Goal: Transaction & Acquisition: Book appointment/travel/reservation

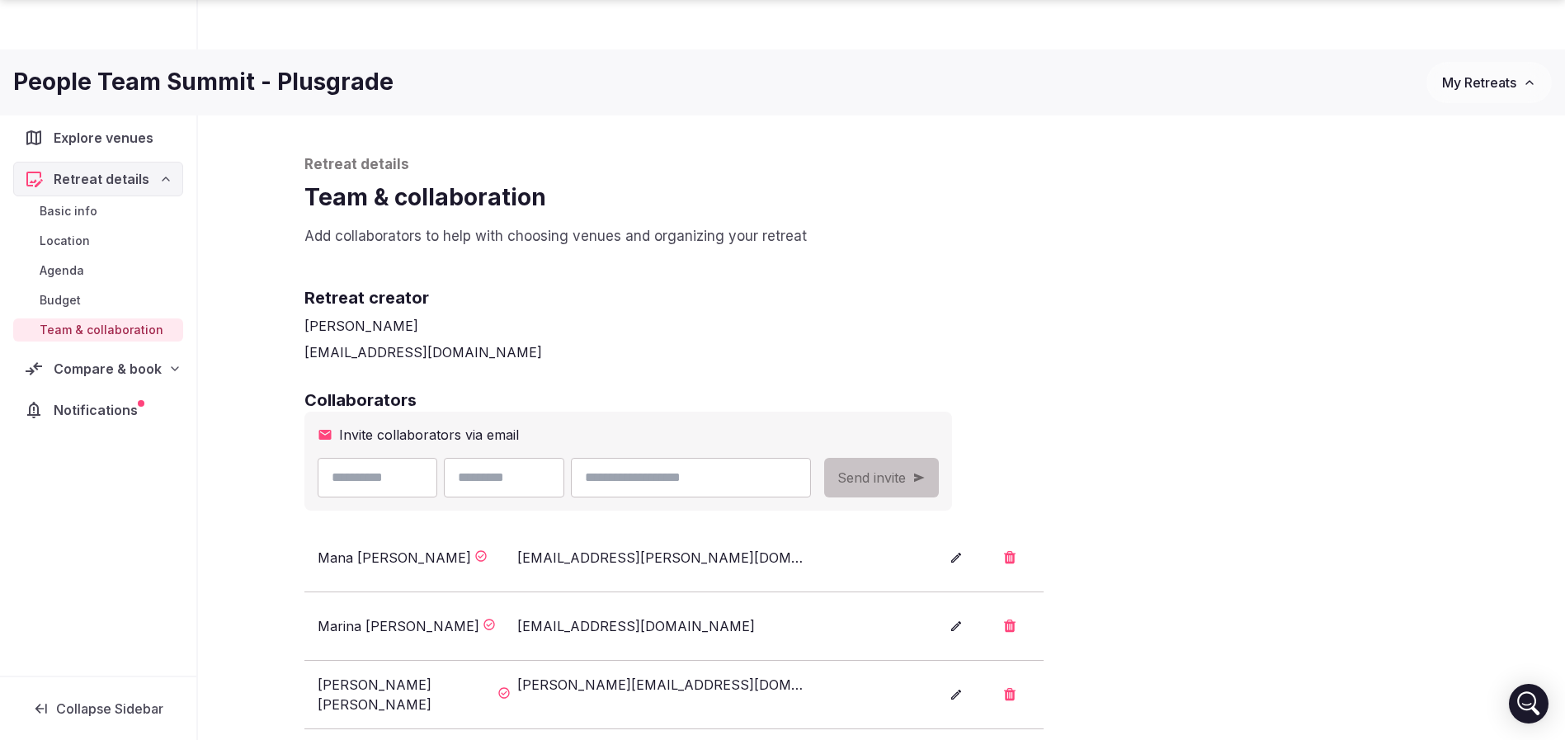
scroll to position [124, 0]
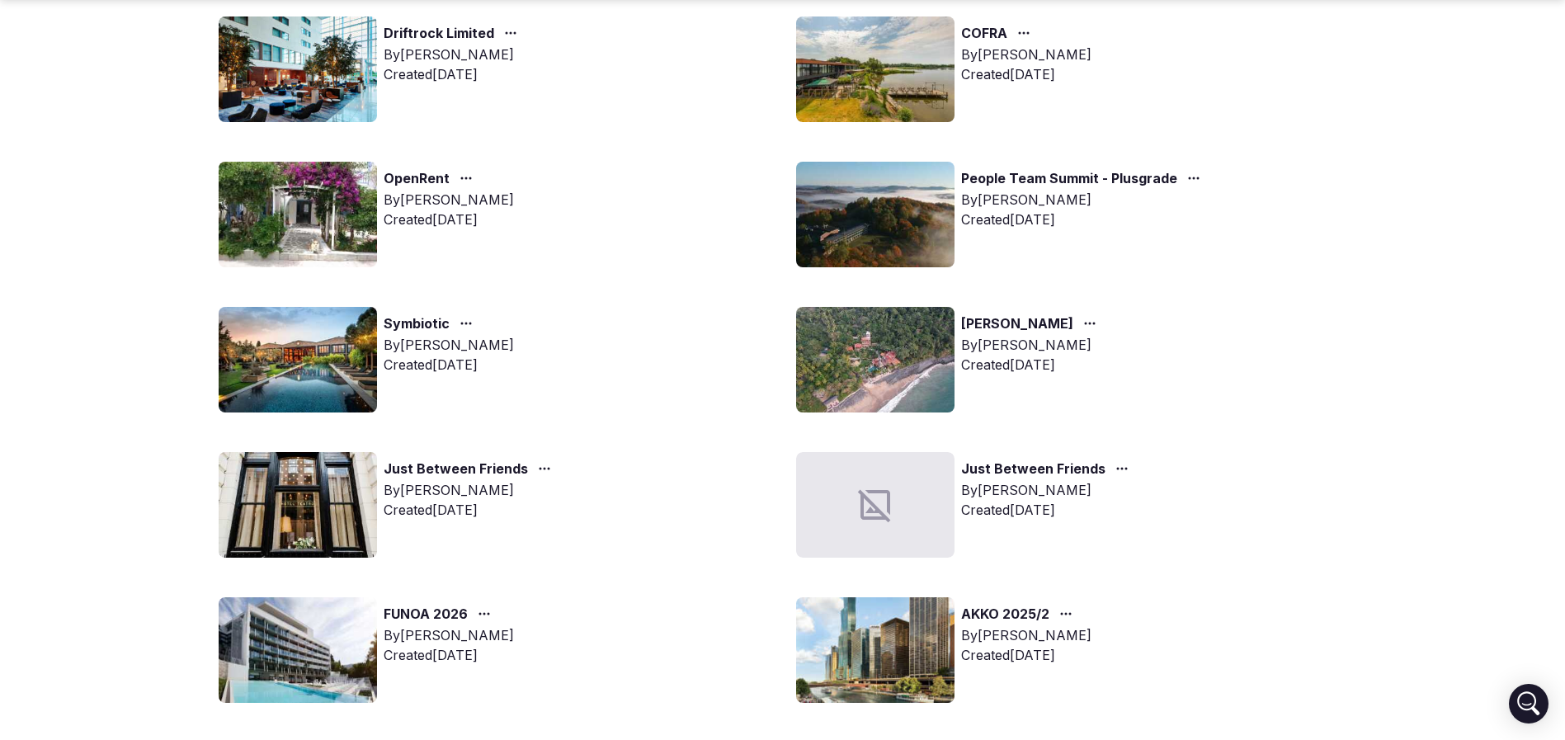
scroll to position [742, 0]
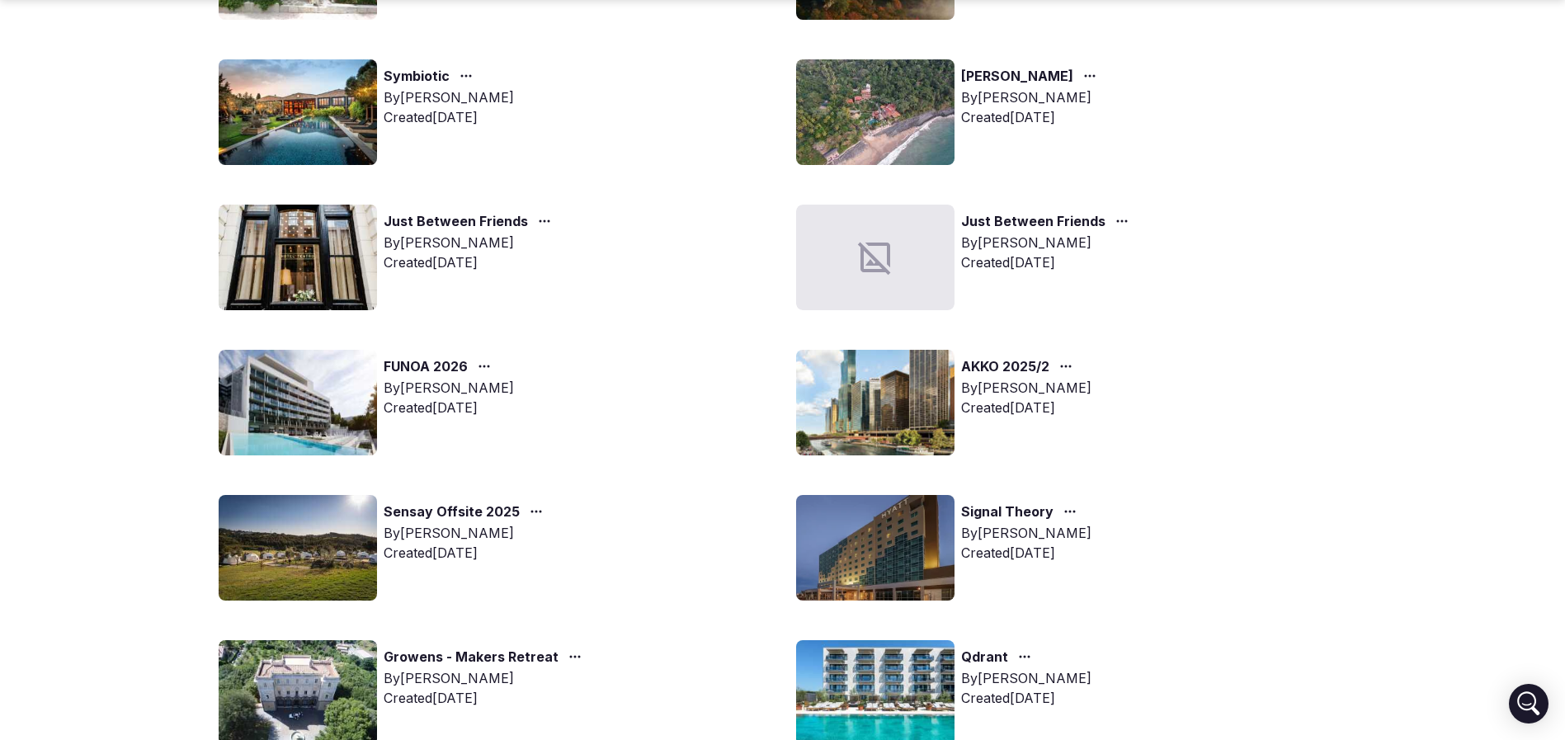
click at [879, 399] on img at bounding box center [875, 403] width 158 height 106
click at [930, 431] on img at bounding box center [875, 403] width 158 height 106
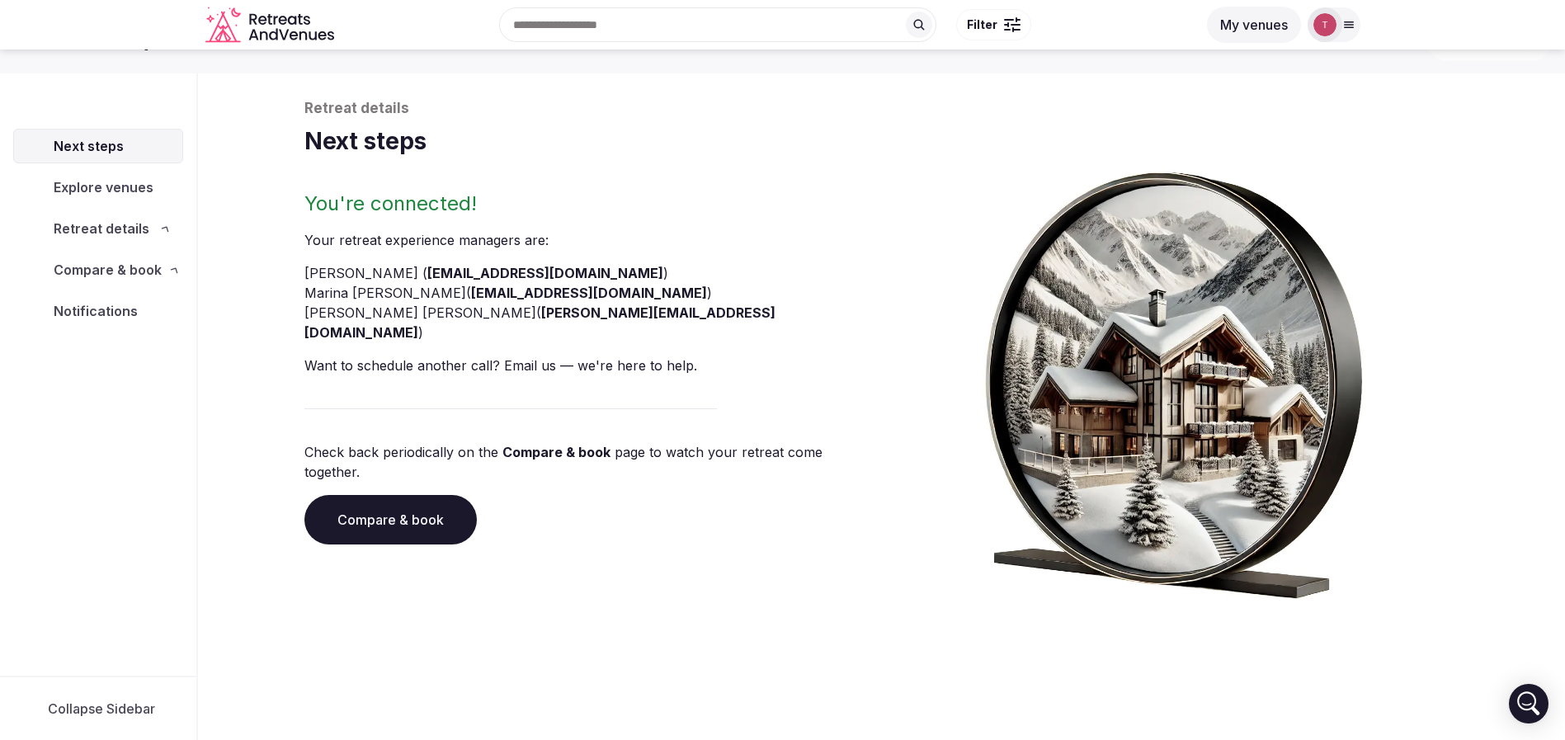
scroll to position [56, 0]
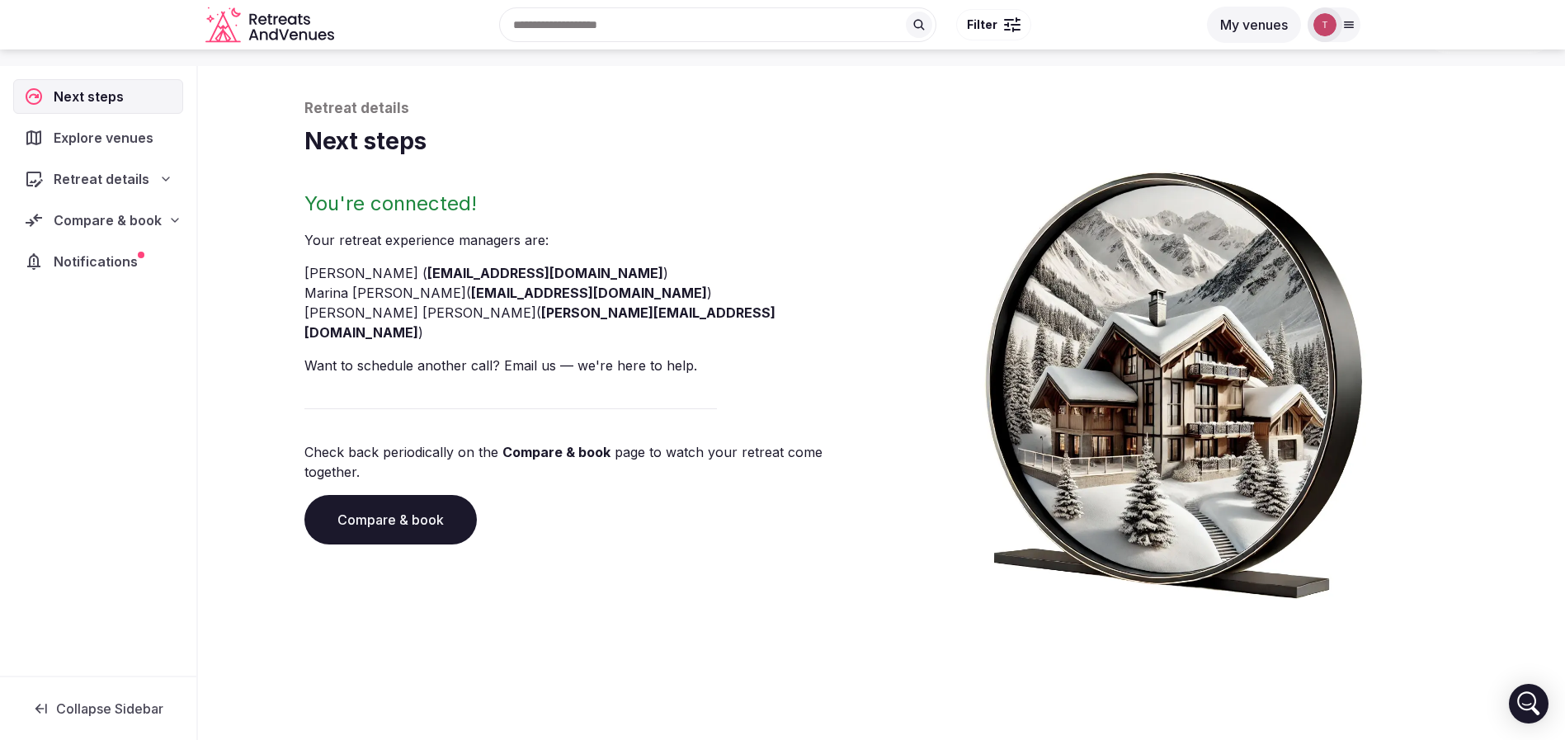
click at [445, 495] on link "Compare & book" at bounding box center [390, 519] width 172 height 49
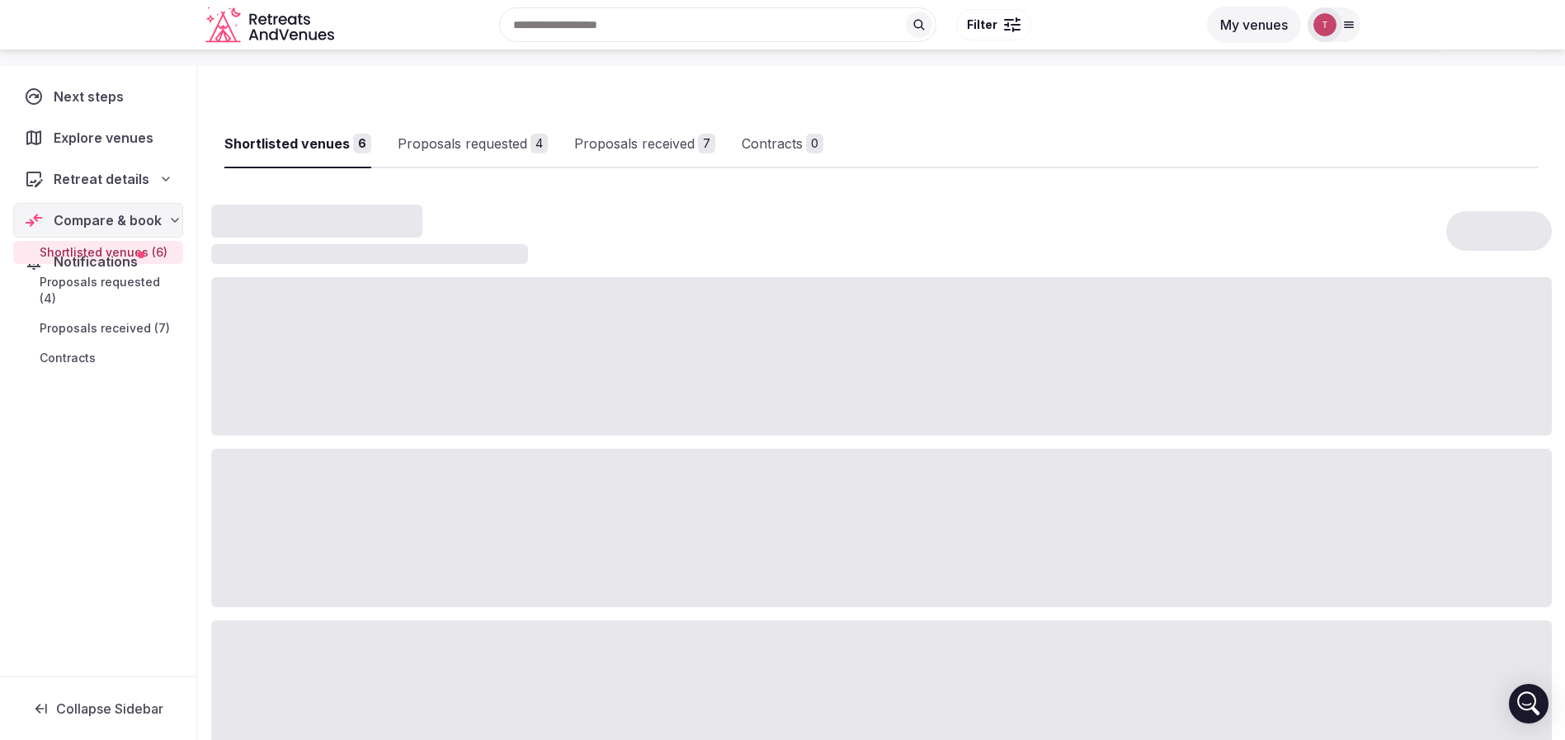
click at [445, 486] on div at bounding box center [881, 528] width 1341 height 158
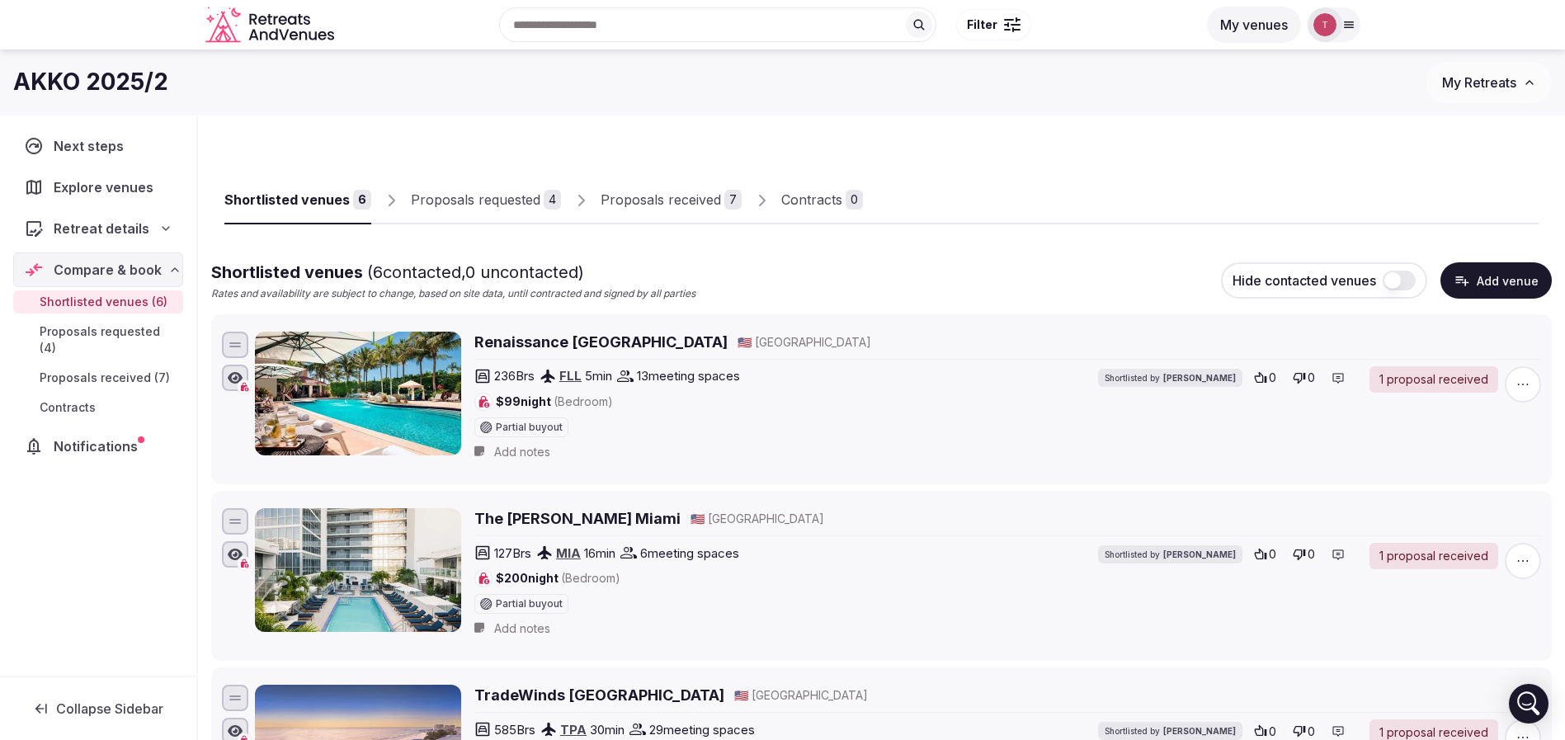
click at [685, 74] on div "AKKO 2025/2" at bounding box center [719, 82] width 1413 height 32
drag, startPoint x: 31, startPoint y: 78, endPoint x: 140, endPoint y: 86, distance: 109.1
click at [140, 86] on h1 "AKKO 2025/2" at bounding box center [90, 82] width 155 height 32
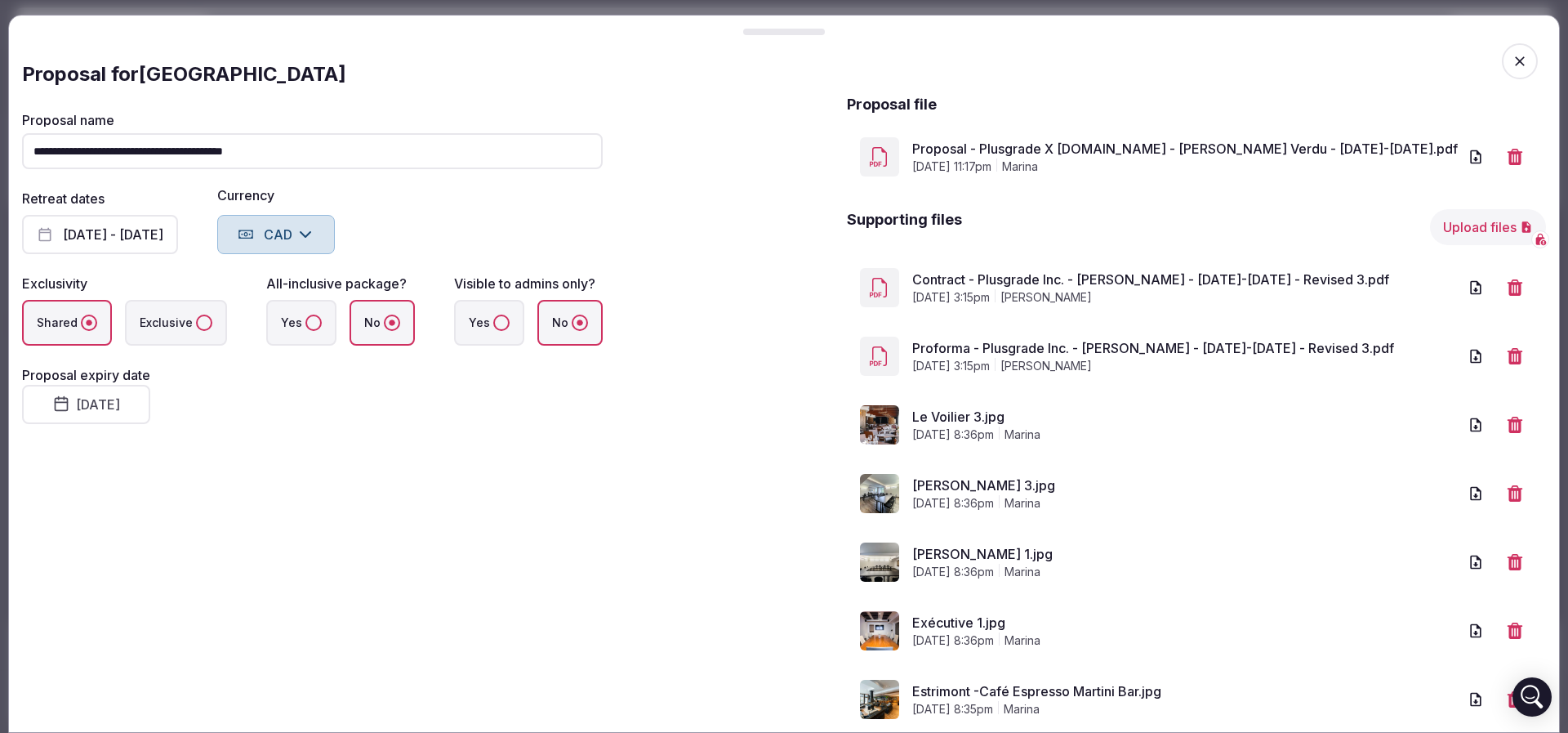
scroll to position [546, 0]
click at [1507, 86] on div at bounding box center [1502, 79] width 62 height 62
drag, startPoint x: 1504, startPoint y: 67, endPoint x: 1463, endPoint y: 43, distance: 47.5
click at [1502, 67] on span "button" at bounding box center [1519, 61] width 36 height 36
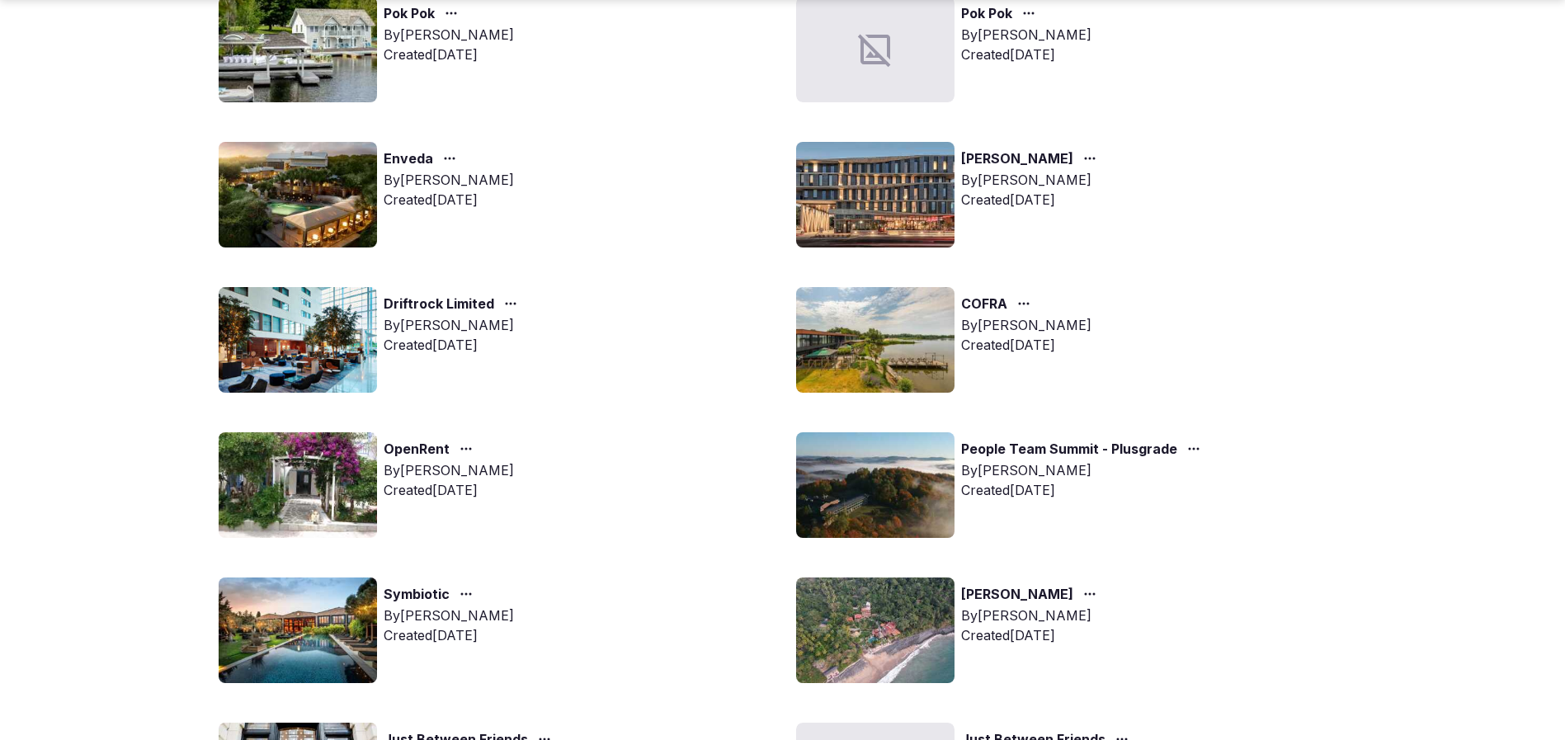
scroll to position [247, 0]
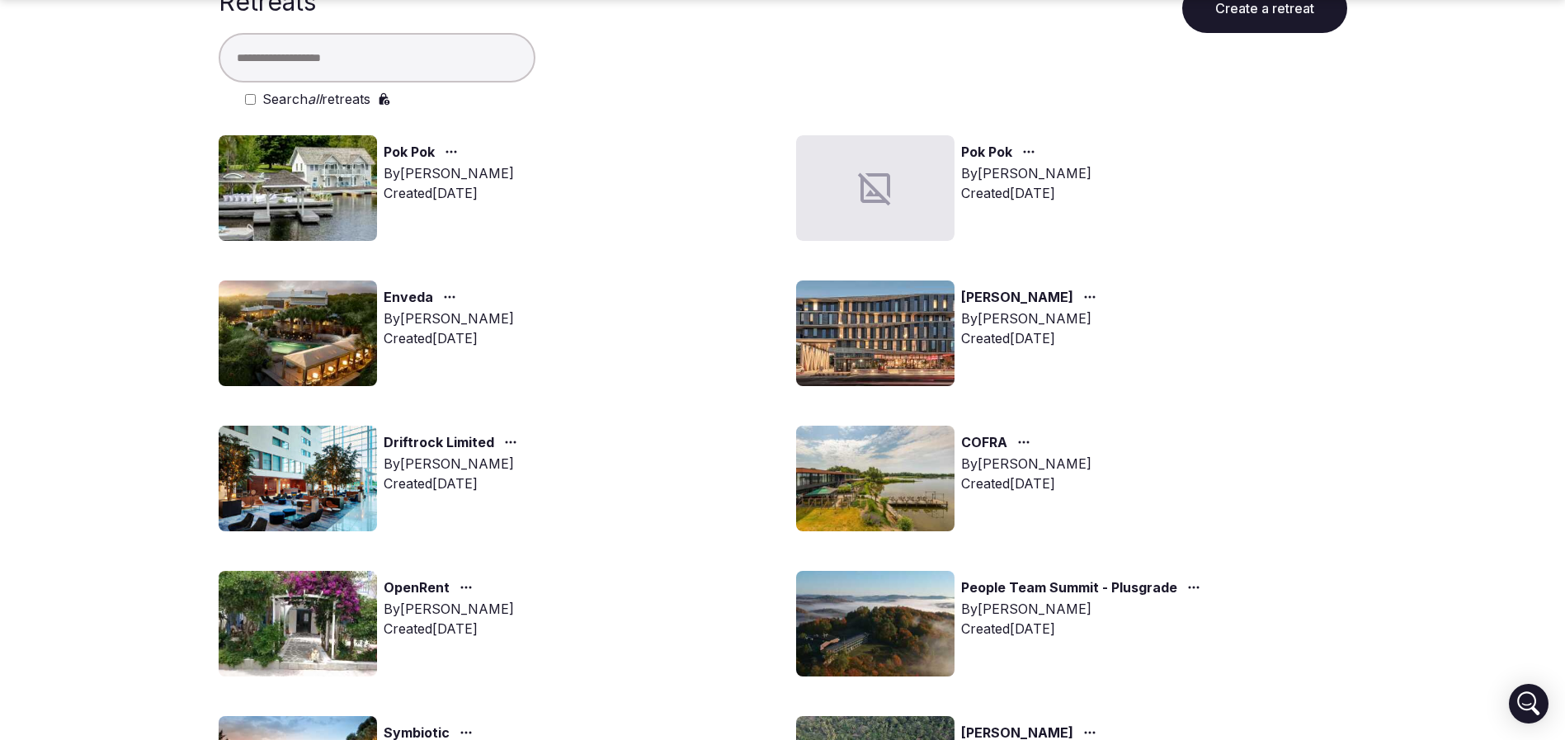
scroll to position [124, 0]
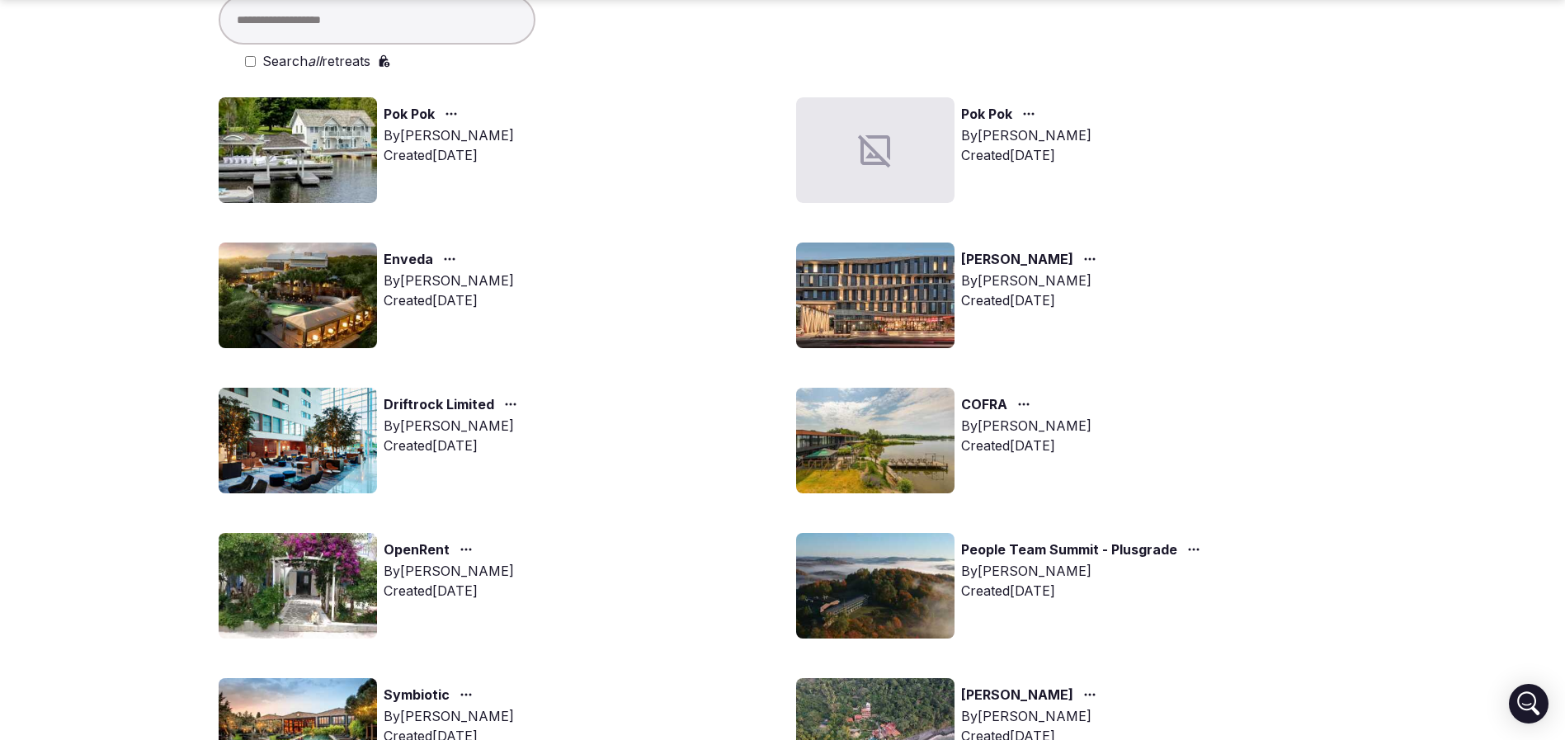
click at [305, 278] on img at bounding box center [298, 296] width 158 height 106
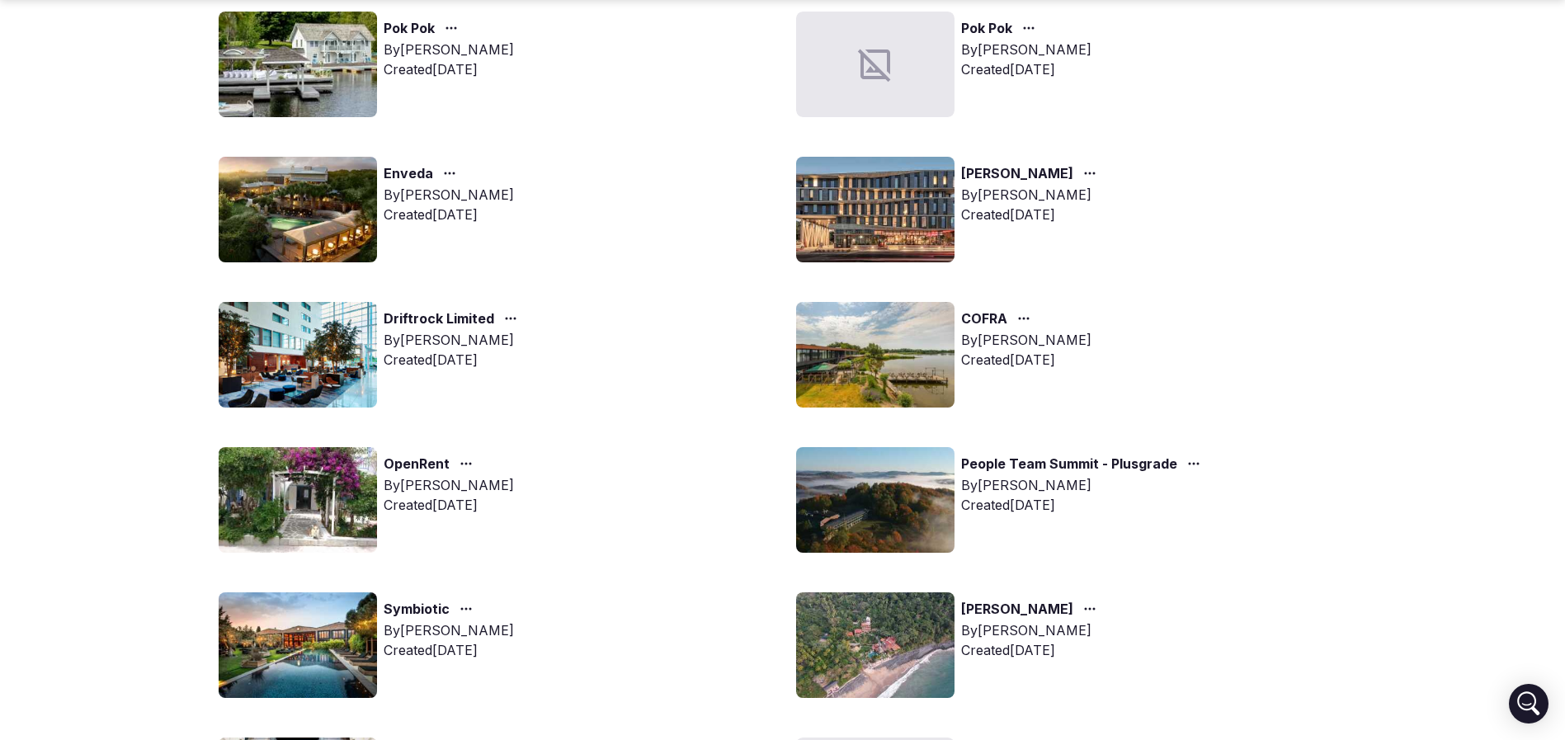
scroll to position [247, 0]
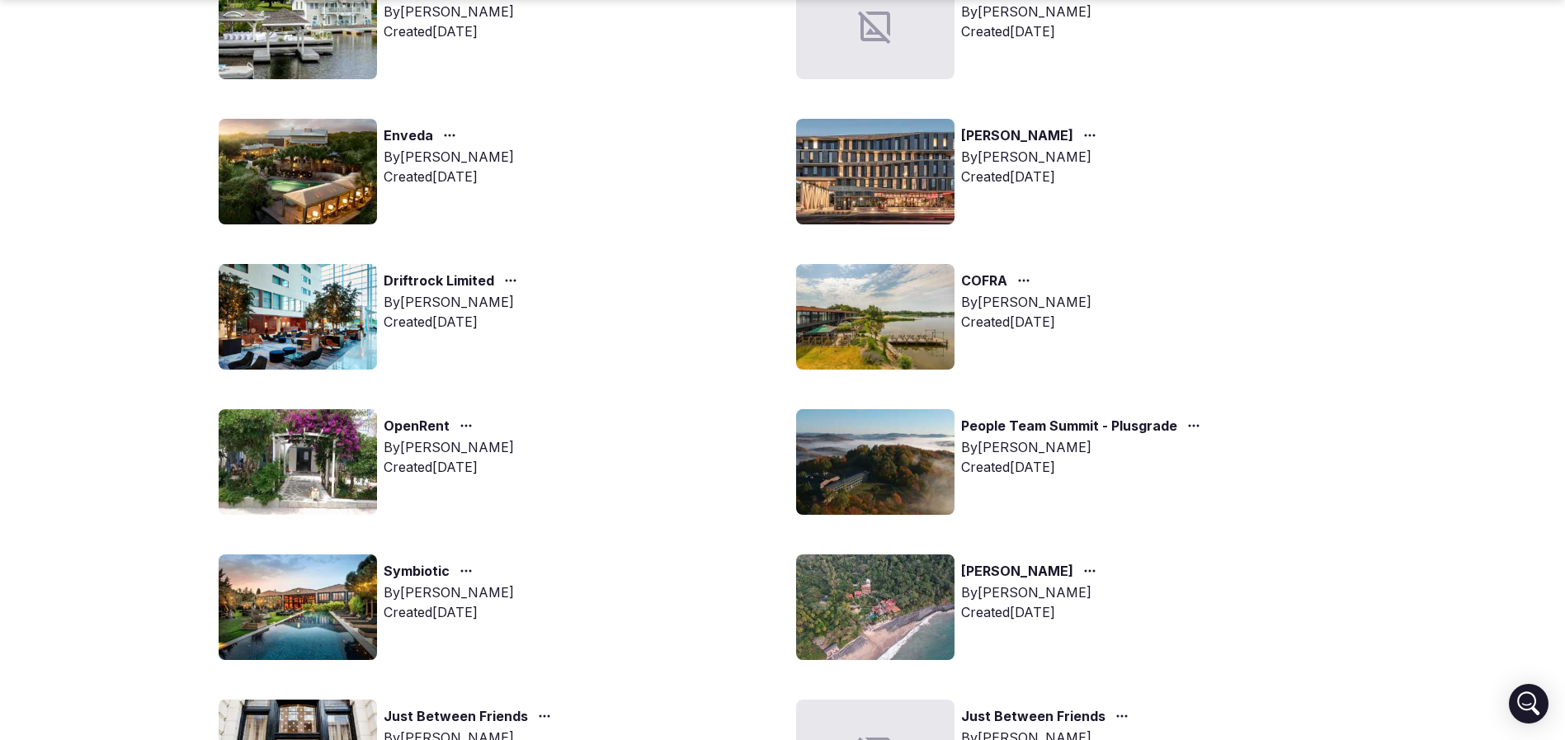
click at [320, 292] on img at bounding box center [298, 317] width 158 height 106
click at [315, 325] on img at bounding box center [298, 317] width 158 height 106
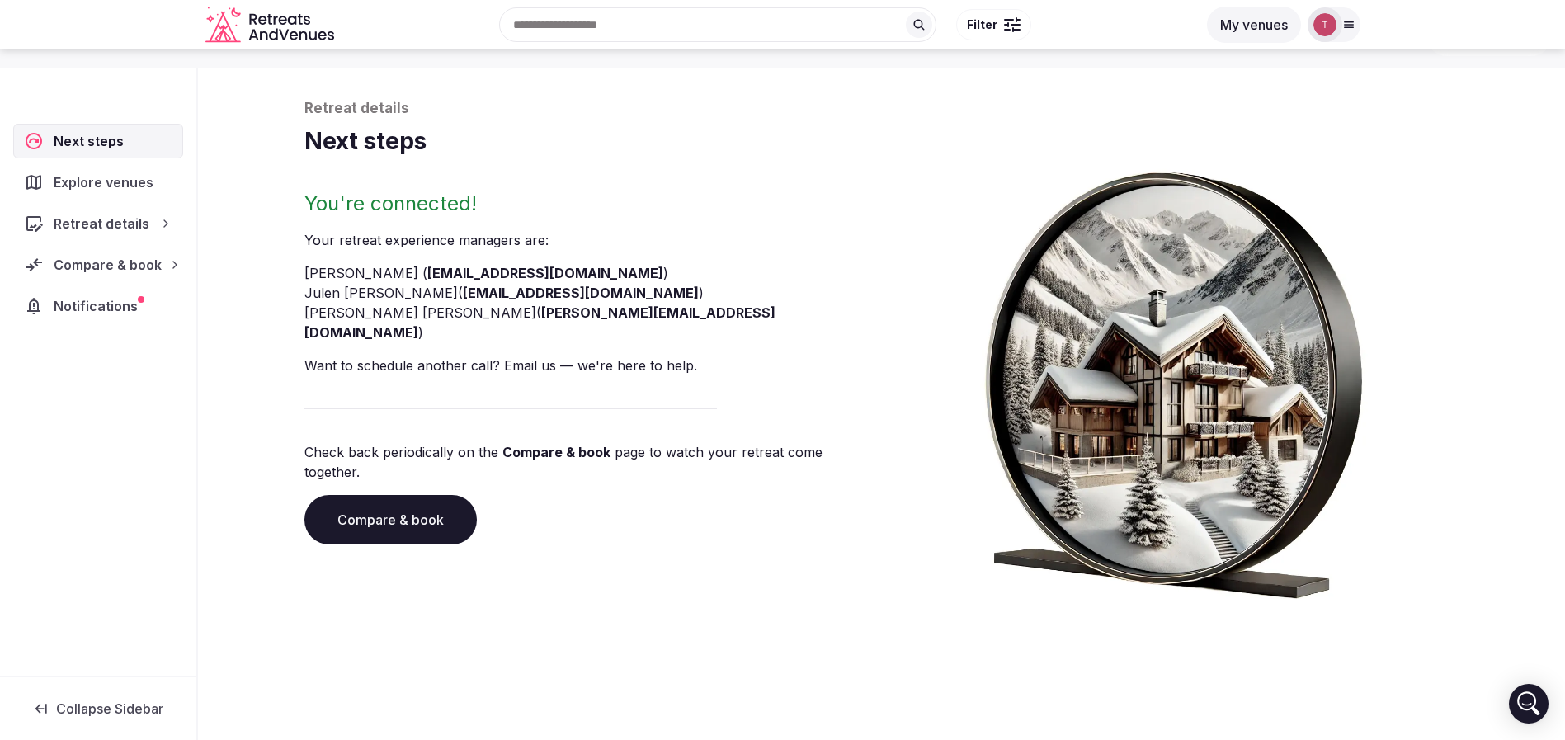
scroll to position [56, 0]
click at [310, 308] on li "Joanna Asiukiewicz ( joanna@retreatsandvenues.com )" at bounding box center [589, 323] width 571 height 40
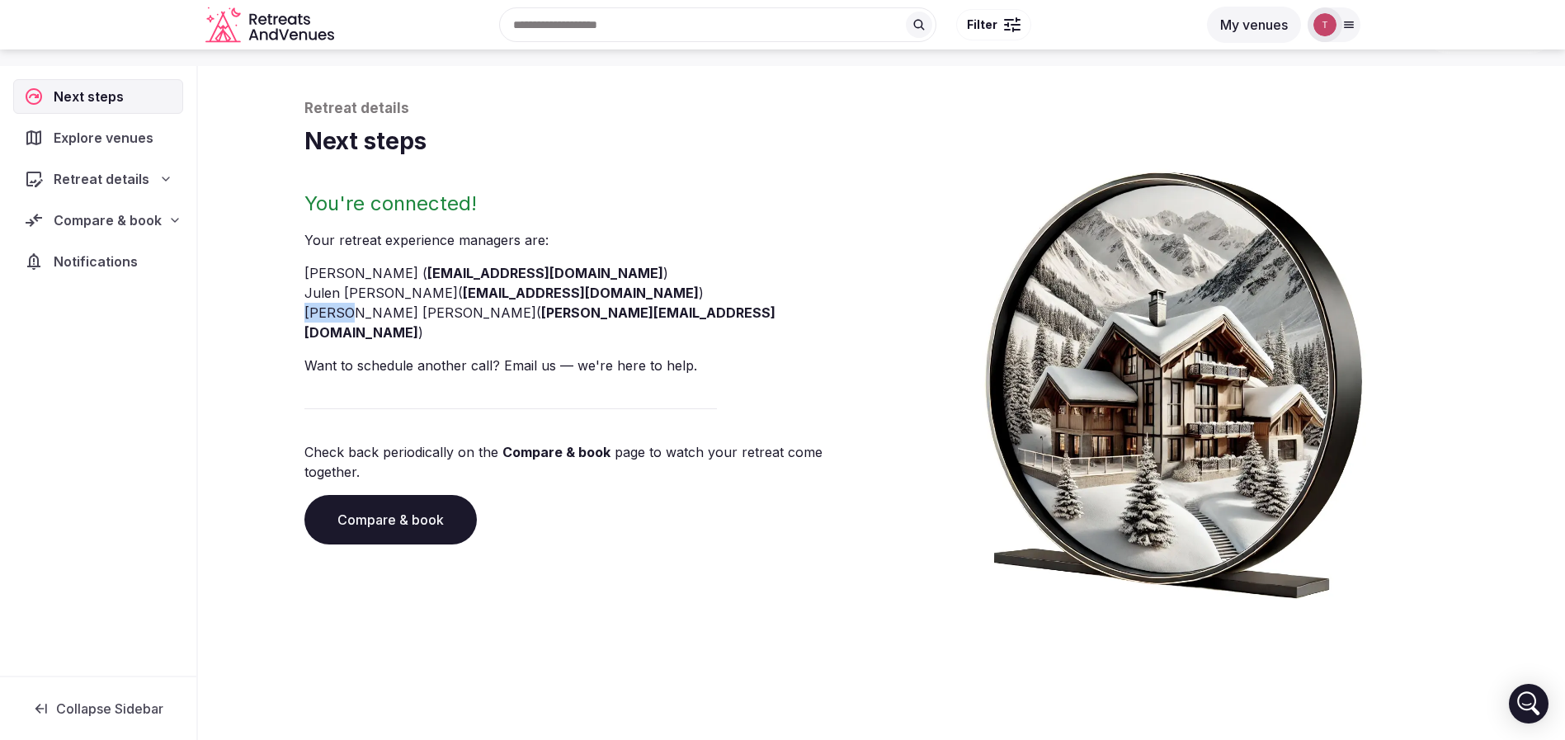
click at [364, 495] on link "Compare & book" at bounding box center [390, 519] width 172 height 49
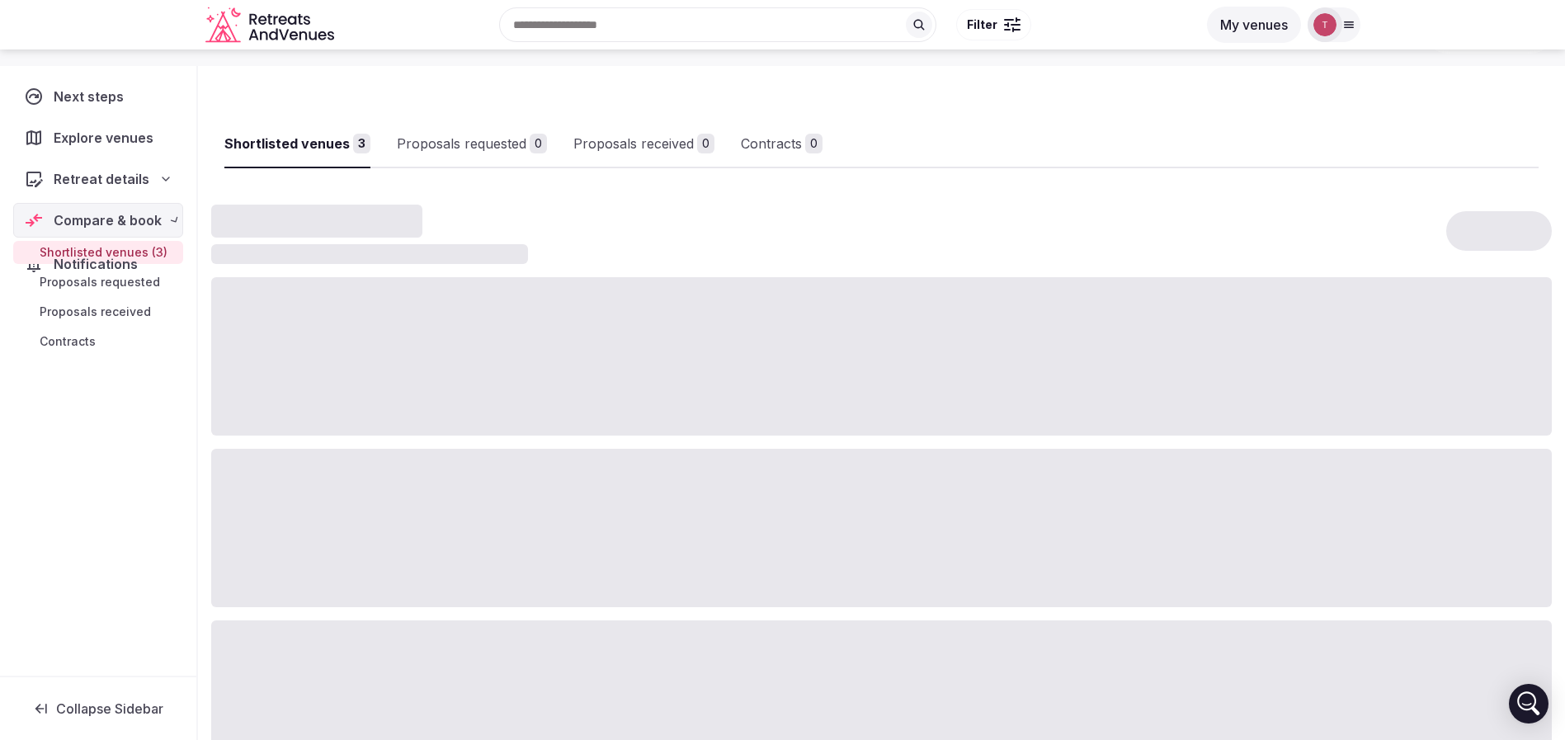
drag, startPoint x: 364, startPoint y: 479, endPoint x: 370, endPoint y: 474, distance: 8.8
click at [365, 479] on div at bounding box center [881, 528] width 1341 height 158
click at [1025, 121] on div "Shortlisted venues 3 Proposals requested 0 Proposals received 0 Contracts 0" at bounding box center [881, 130] width 1314 height 76
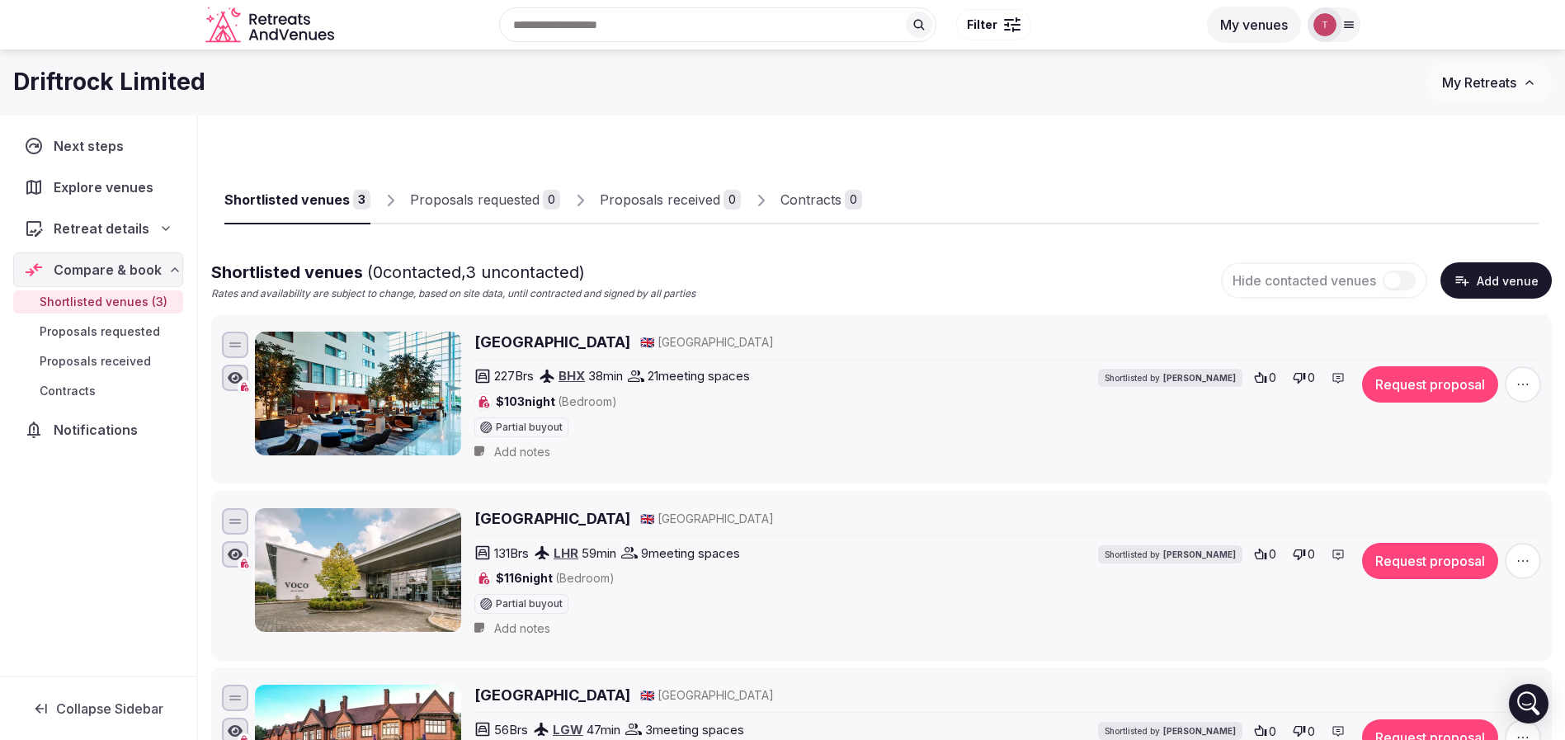
click at [662, 148] on div "Shortlisted venues 3 Proposals requested 0 Proposals received 0 Contracts 0" at bounding box center [881, 186] width 1314 height 76
click at [1014, 193] on div "Shortlisted venues 3 Proposals requested 0 Proposals received 0 Contracts 0" at bounding box center [881, 186] width 1314 height 76
drag, startPoint x: 1002, startPoint y: 189, endPoint x: 1005, endPoint y: 229, distance: 40.5
click at [1002, 188] on div "Shortlisted venues 3 Proposals requested 0 Proposals received 0 Contracts 0" at bounding box center [881, 186] width 1314 height 76
click at [1049, 190] on div "Shortlisted venues 3 Proposals requested 0 Proposals received 0 Contracts 0" at bounding box center [881, 186] width 1314 height 76
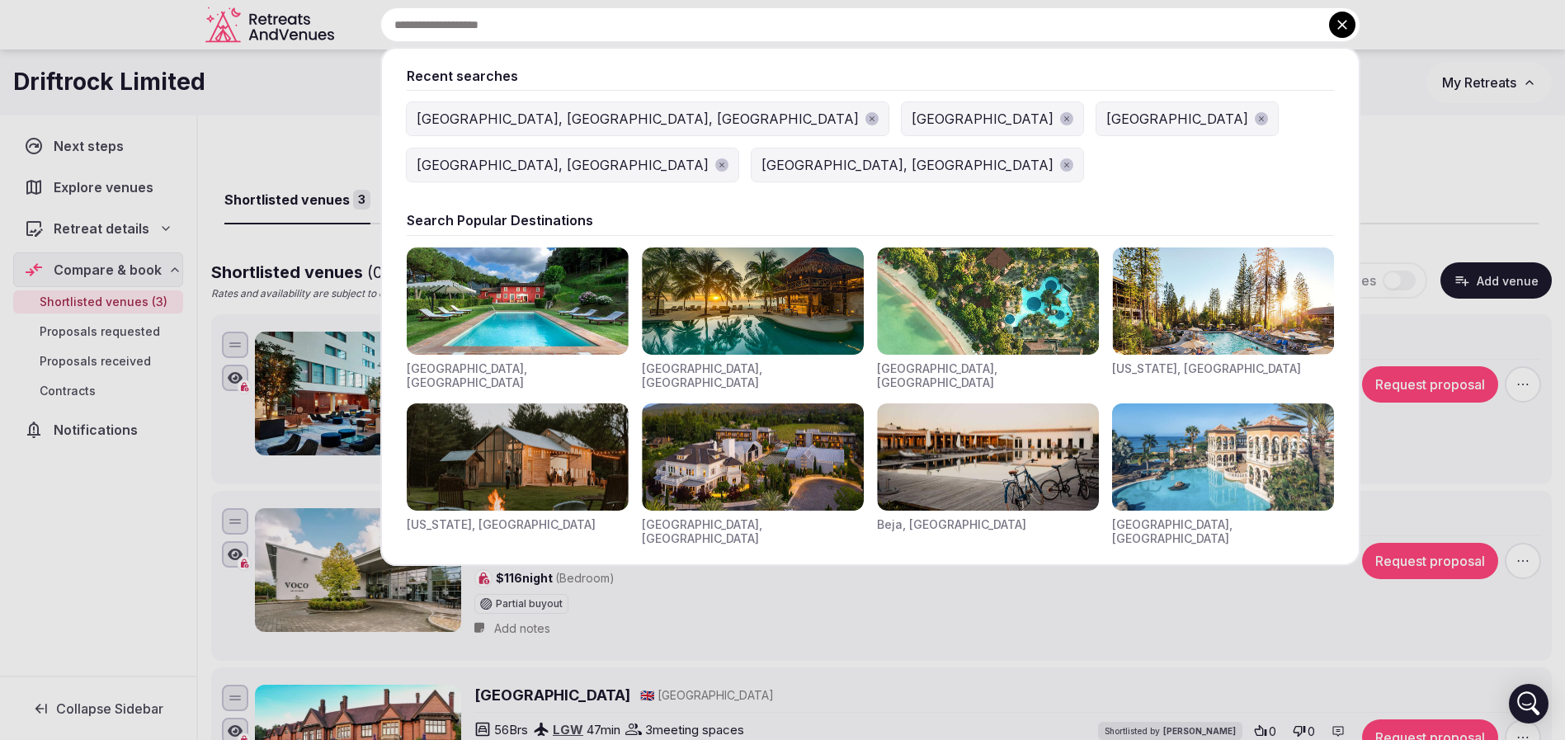
click at [667, 35] on input "text" at bounding box center [870, 24] width 980 height 35
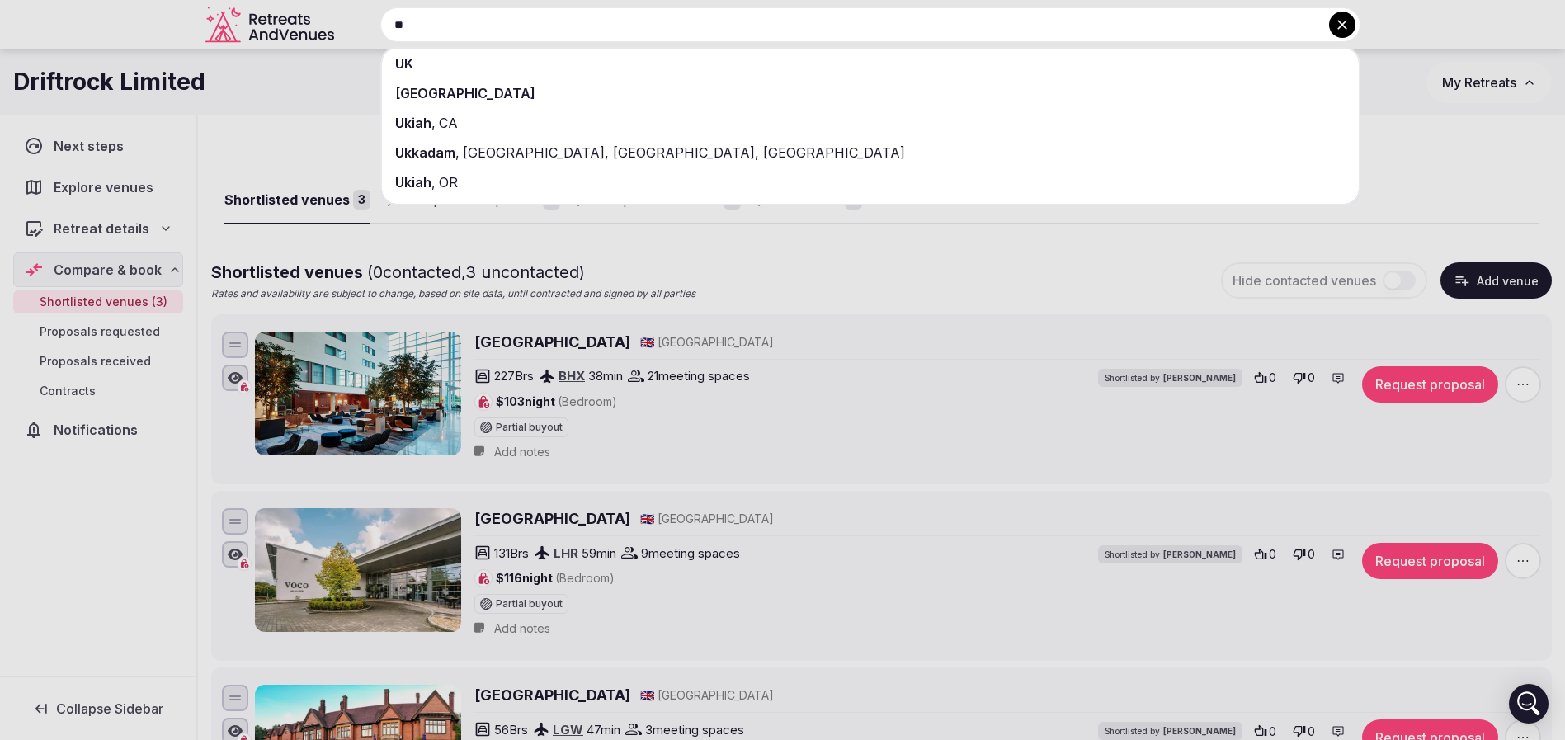
type input "**"
click at [518, 78] on div "[GEOGRAPHIC_DATA]" at bounding box center [870, 93] width 977 height 30
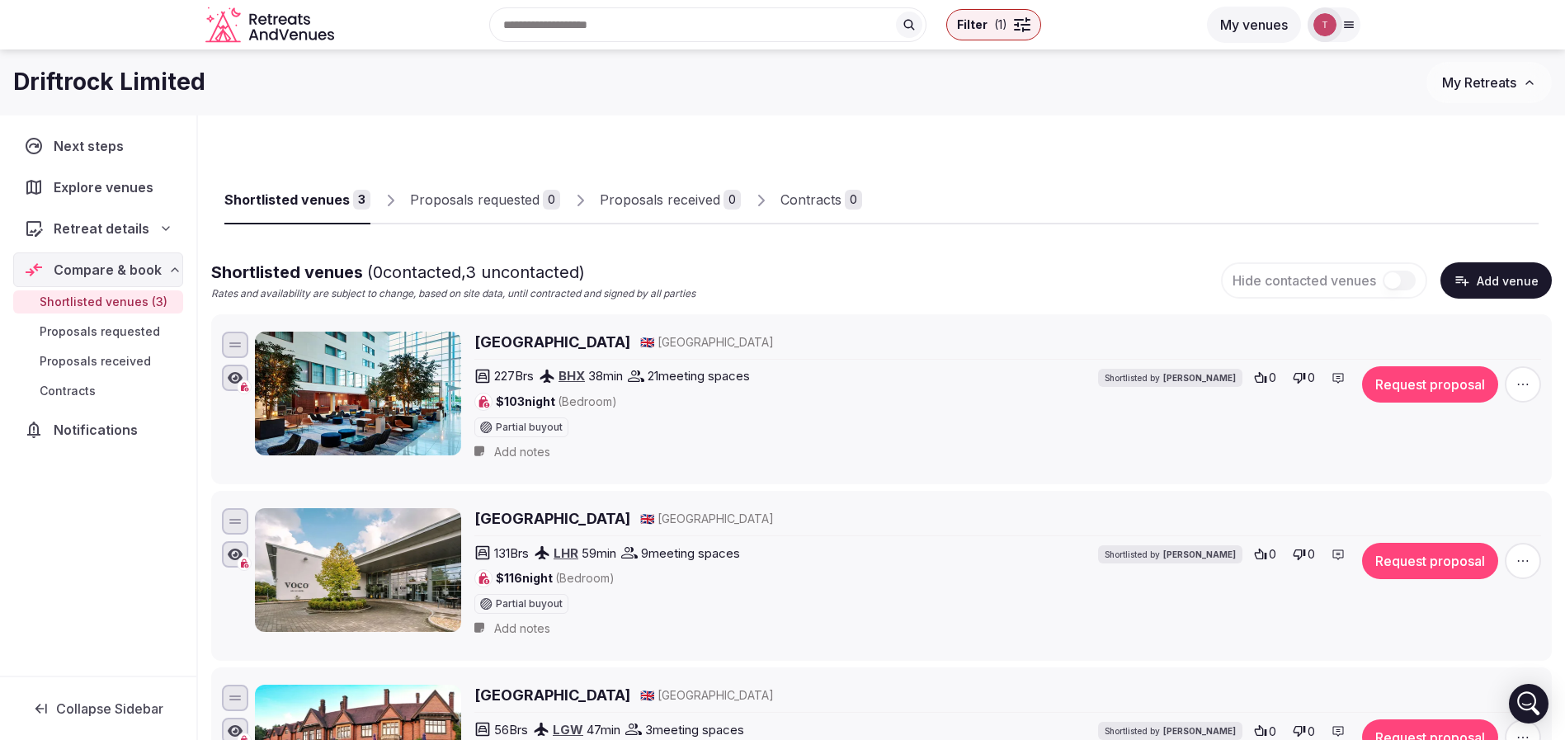
click at [590, 26] on div "Recent searches Ukraine Toronto, ON, Canada Türkiye Montenegro Nashville, TN Se…" at bounding box center [769, 24] width 856 height 71
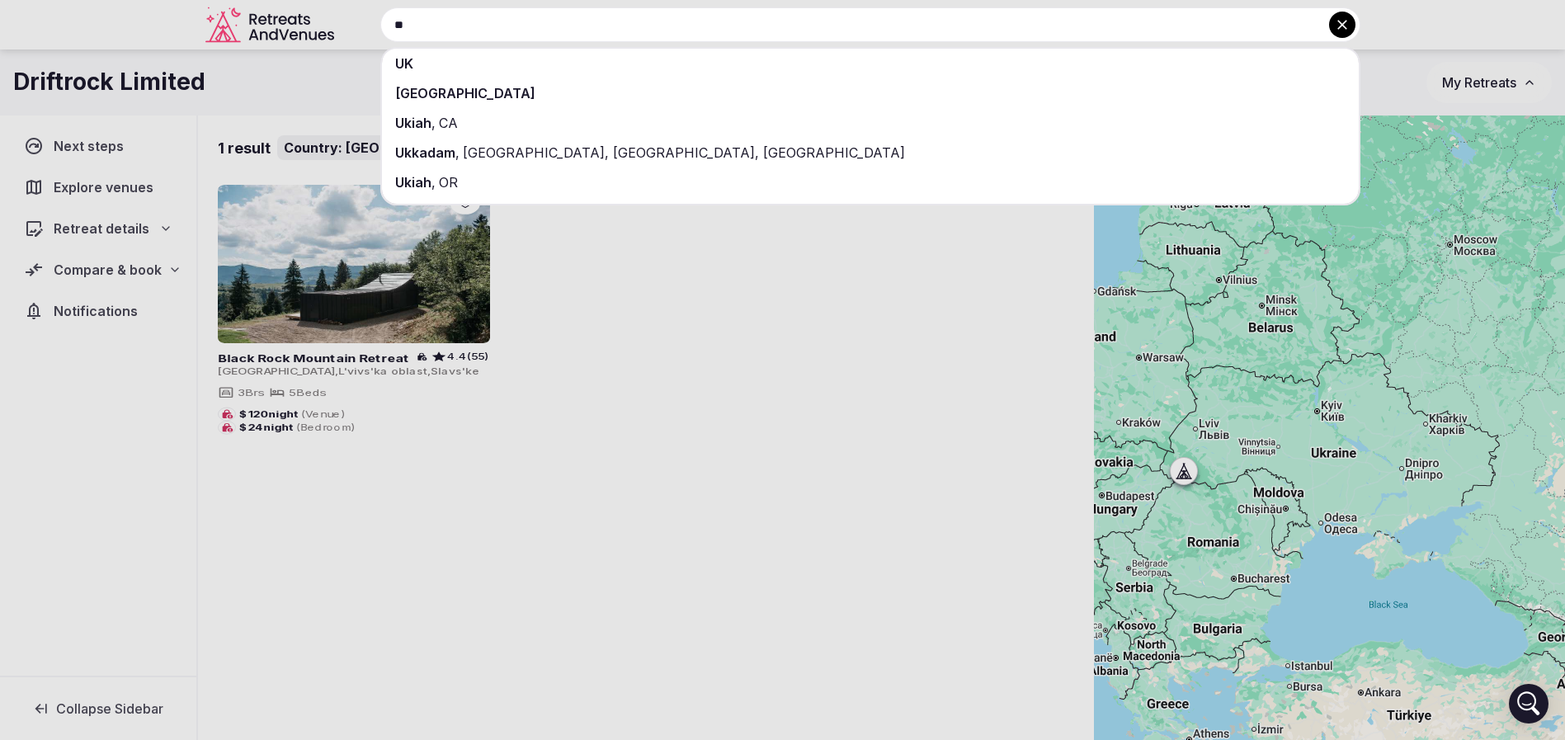
type input "**"
click at [538, 69] on div "UK" at bounding box center [870, 64] width 977 height 30
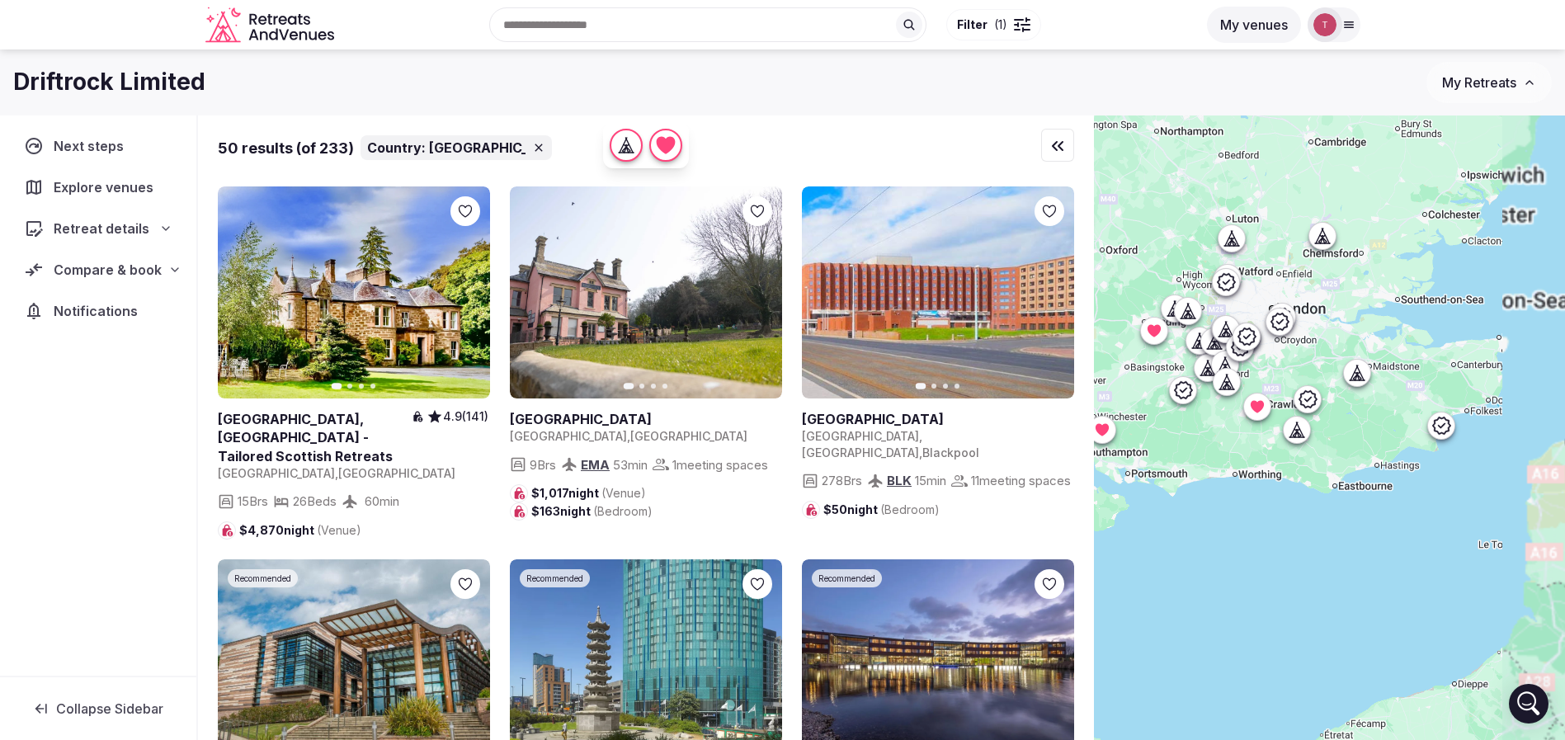
drag, startPoint x: 1435, startPoint y: 476, endPoint x: 1486, endPoint y: 527, distance: 72.3
click at [1330, 581] on div at bounding box center [1329, 455] width 471 height 681
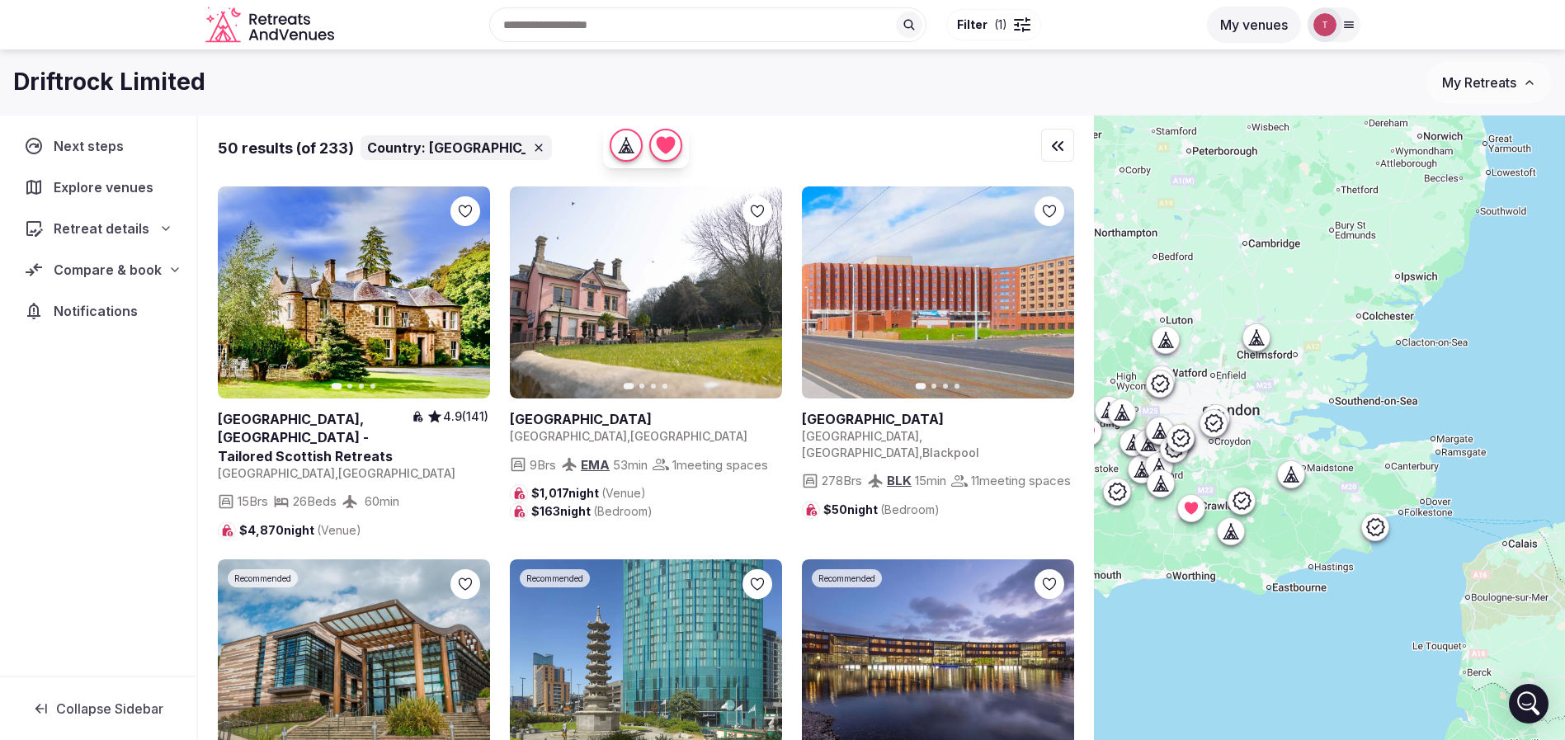
drag, startPoint x: 1486, startPoint y: 527, endPoint x: 1414, endPoint y: 631, distance: 126.3
click at [1414, 631] on div at bounding box center [1329, 455] width 471 height 681
click at [1388, 533] on div at bounding box center [1329, 455] width 471 height 681
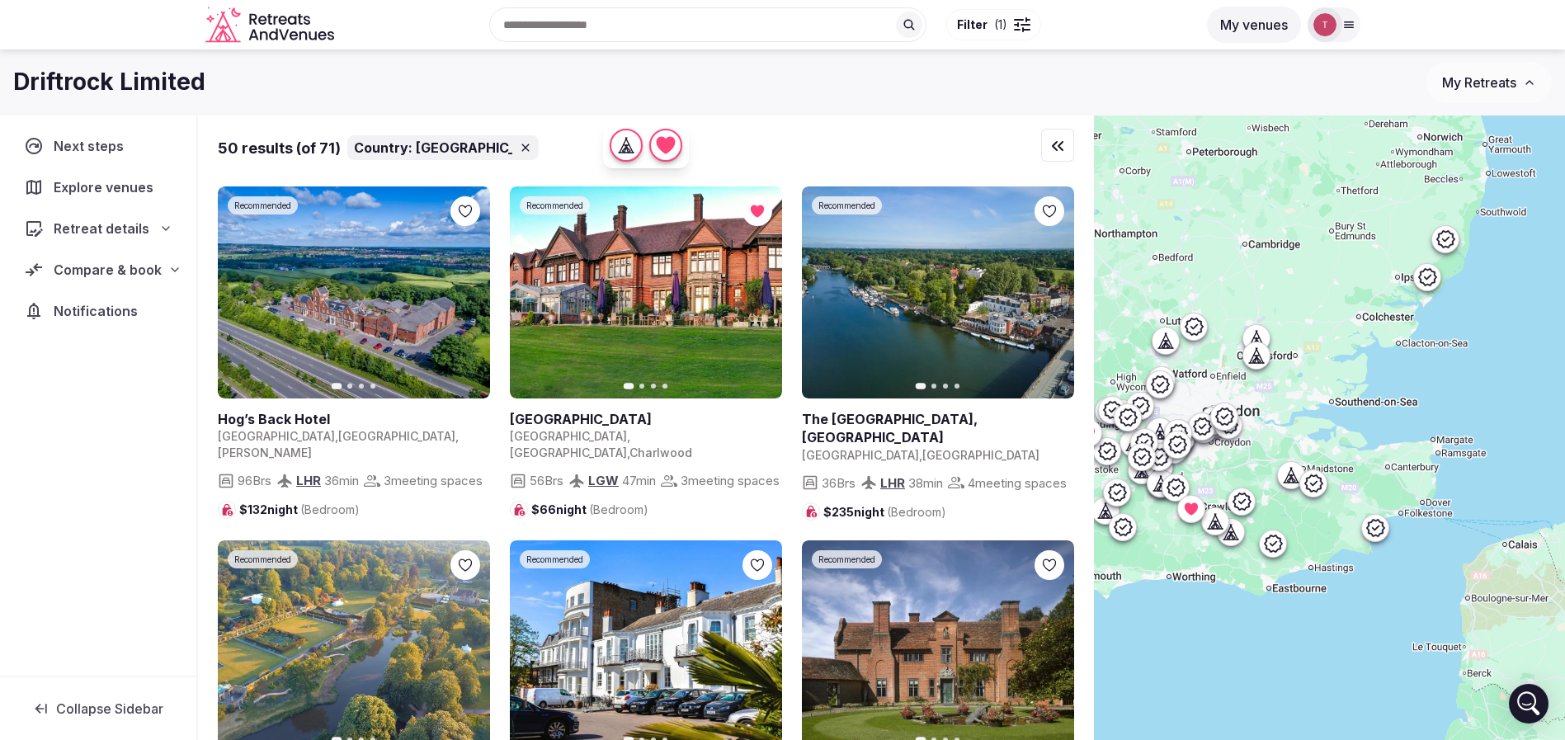
click at [1385, 530] on icon at bounding box center [1375, 528] width 20 height 20
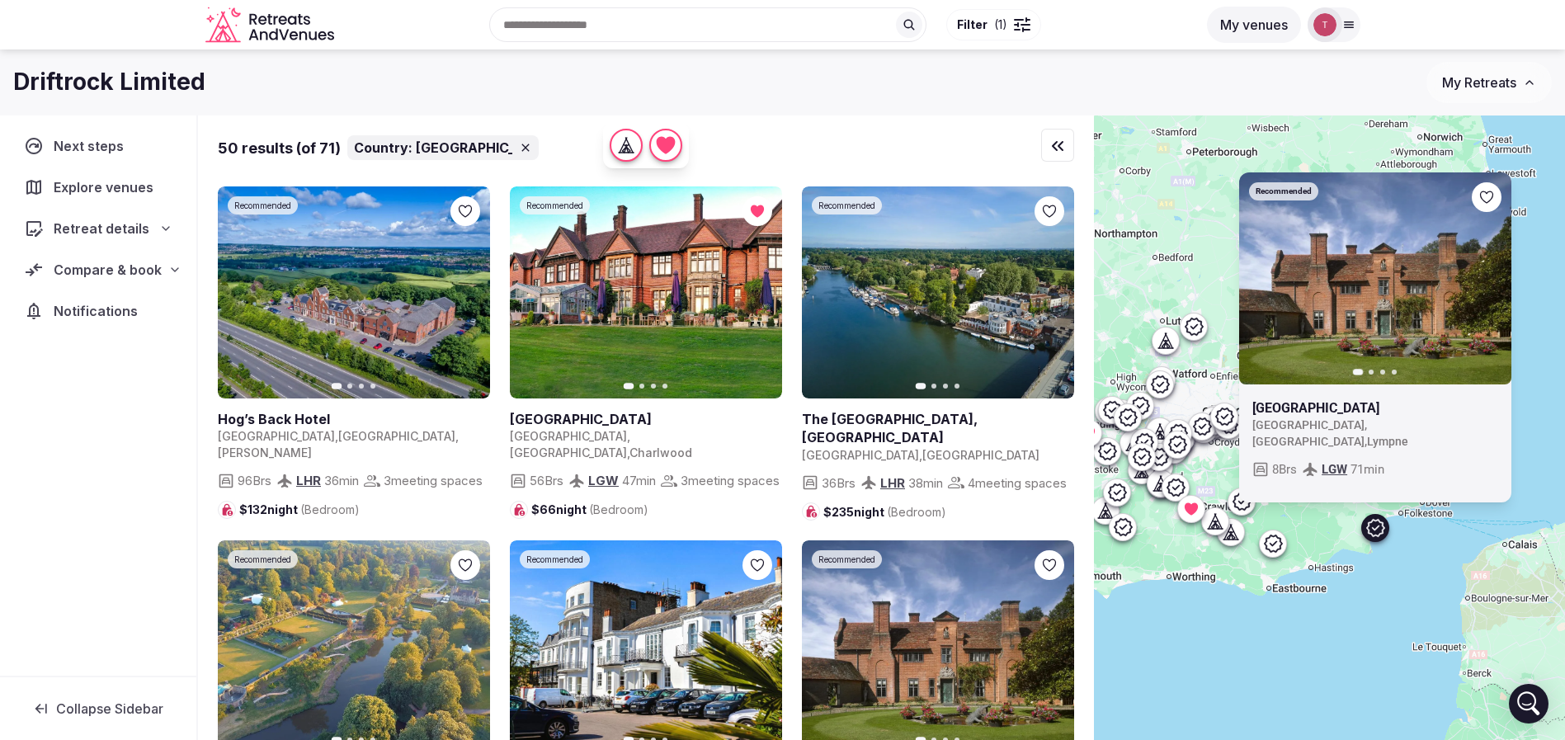
click at [1374, 615] on div "Recommended Previous slide Next slide Port Lympne Reserve United Kingdom , Engl…" at bounding box center [1329, 455] width 471 height 681
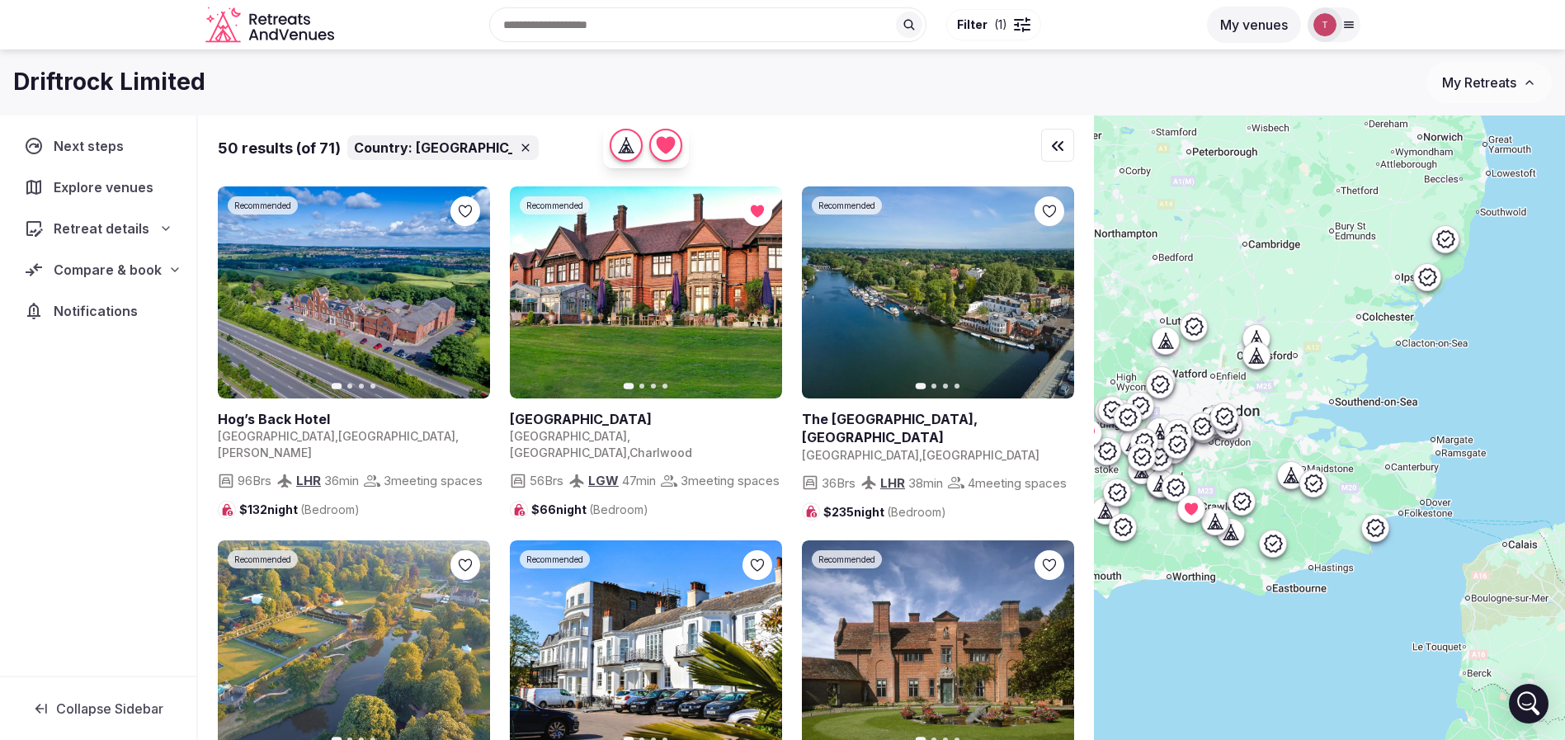
click at [1283, 540] on icon at bounding box center [1273, 544] width 20 height 20
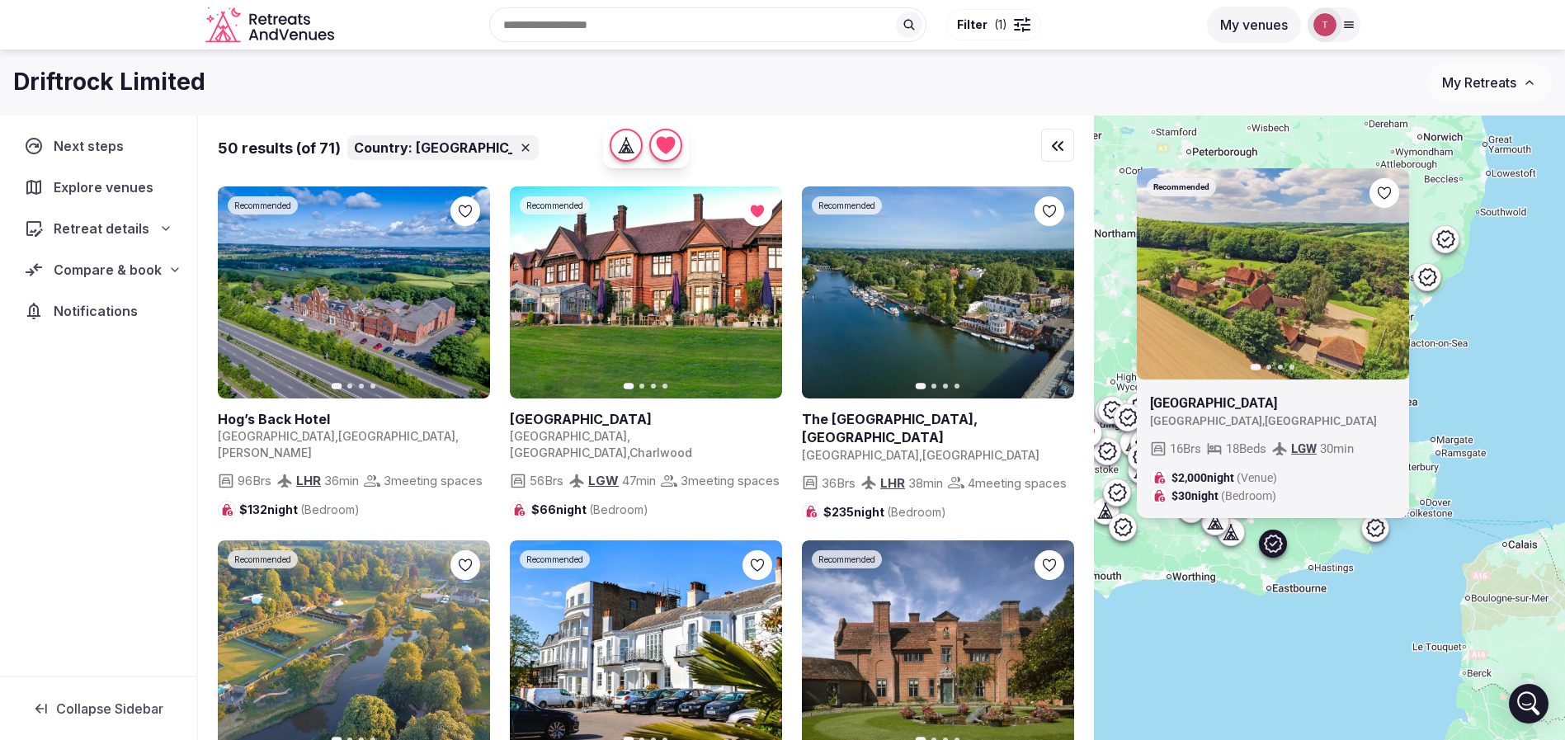
click at [1063, 84] on div "Driftrock Limited" at bounding box center [719, 82] width 1413 height 32
click at [982, 30] on span "Filter" at bounding box center [972, 24] width 31 height 16
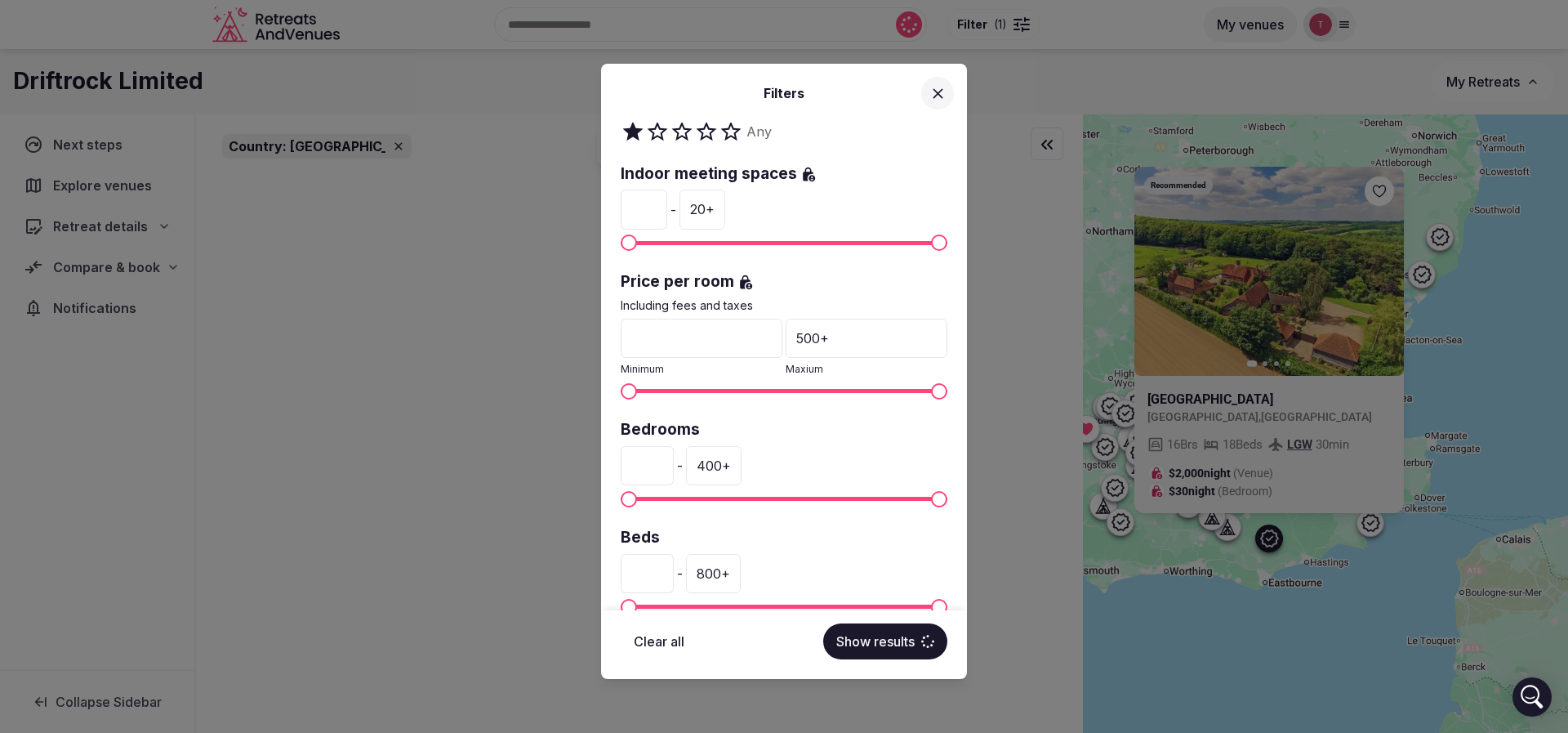
scroll to position [245, 0]
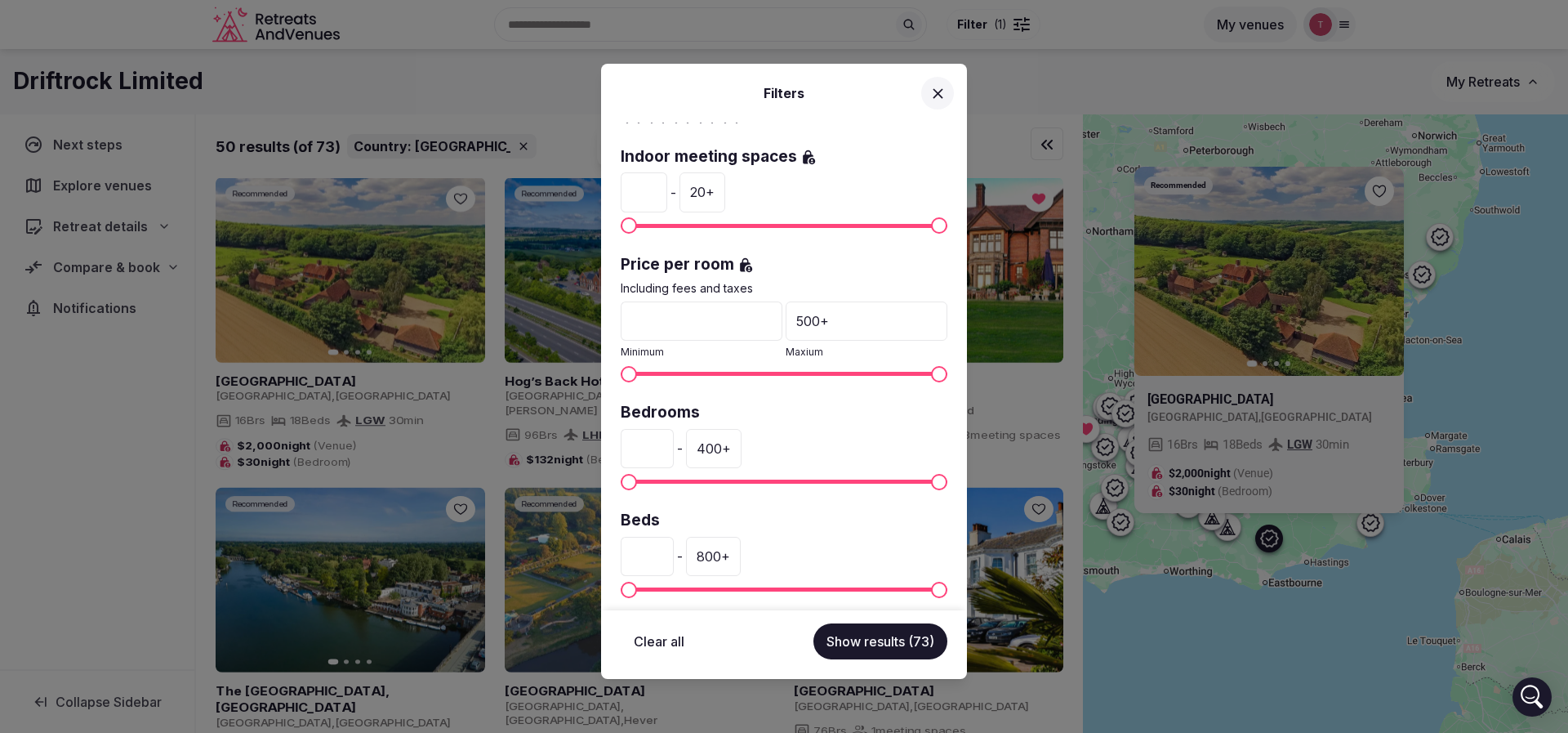
drag, startPoint x: 679, startPoint y: 455, endPoint x: 539, endPoint y: 449, distance: 140.1
click at [539, 449] on div "Filters Country: United Kingdom Venue name Status All Published Draft Rating An…" at bounding box center [784, 366] width 1568 height 733
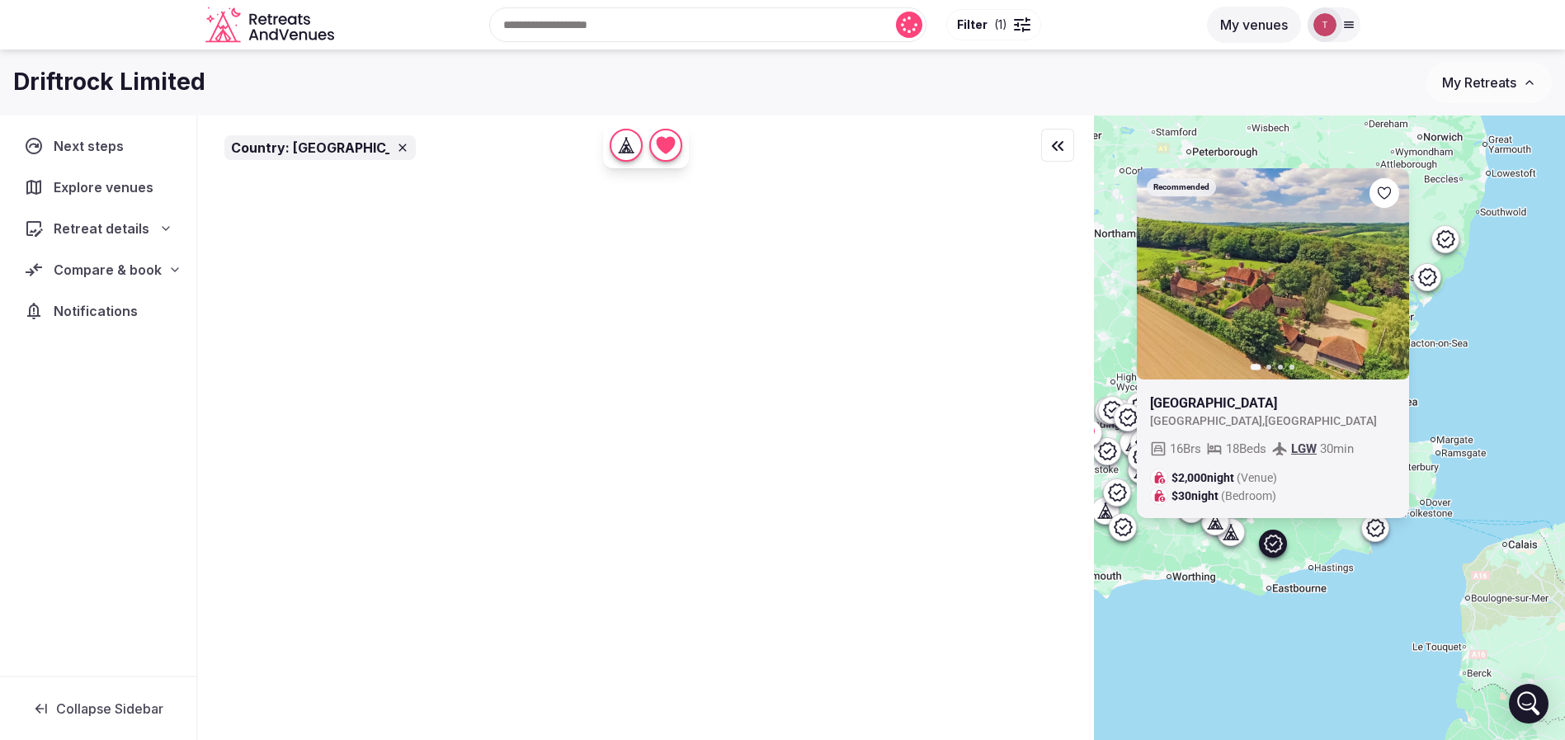
click at [1000, 14] on button "Filter ( 1 )" at bounding box center [993, 24] width 95 height 31
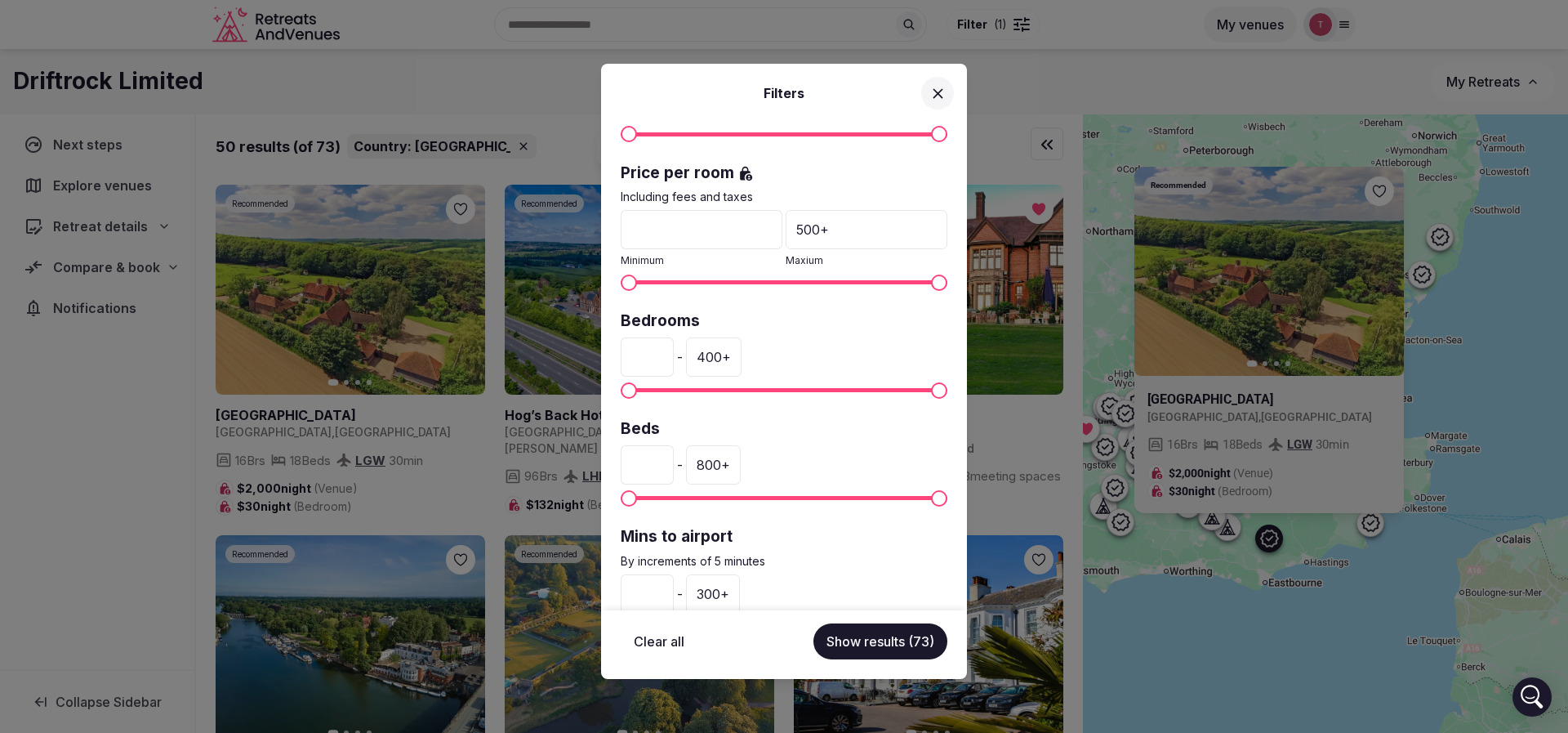
scroll to position [388, 0]
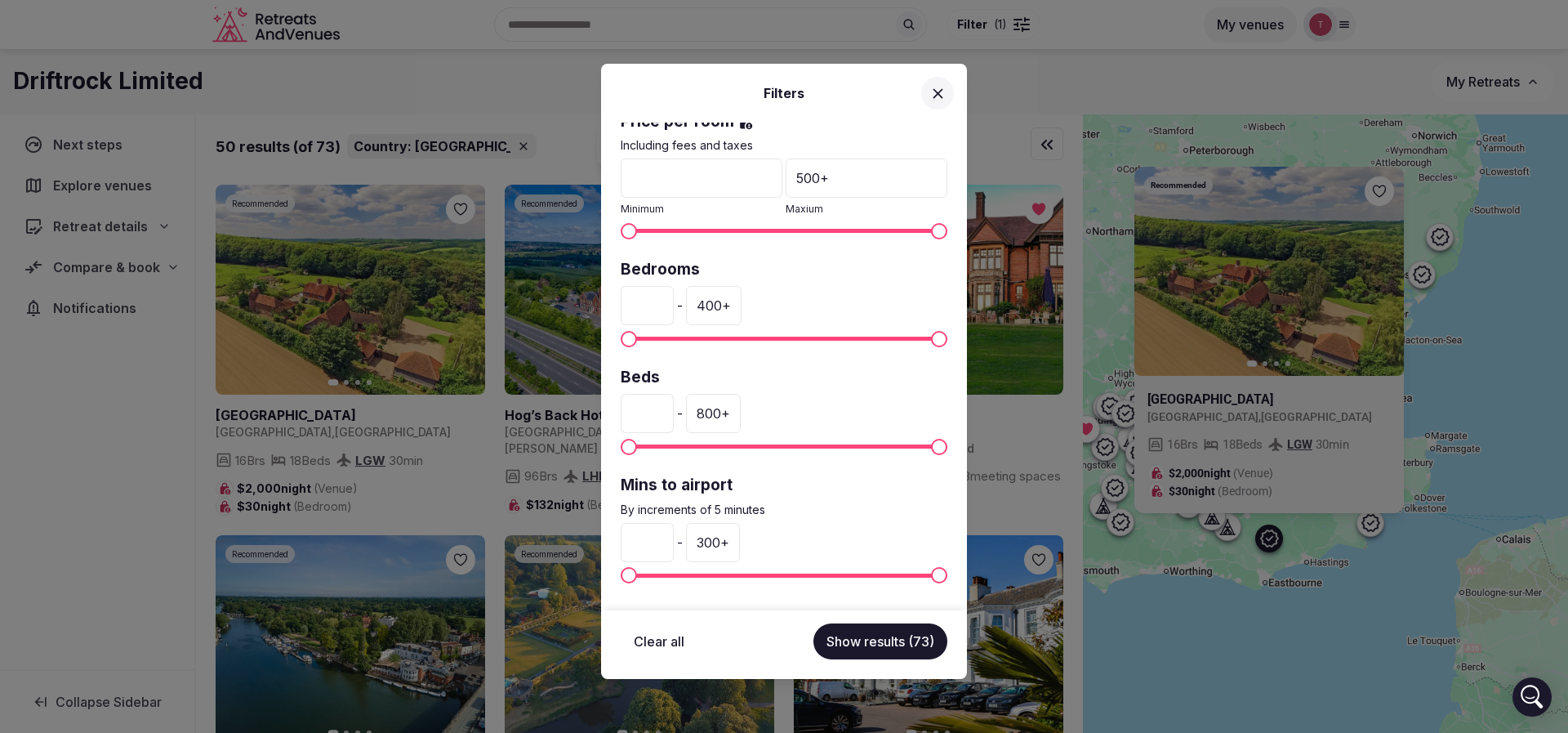
drag, startPoint x: 657, startPoint y: 301, endPoint x: 521, endPoint y: 301, distance: 136.0
click at [521, 301] on div "Filters Country: United Kingdom Venue name Status All Published Draft Rating An…" at bounding box center [784, 366] width 1568 height 733
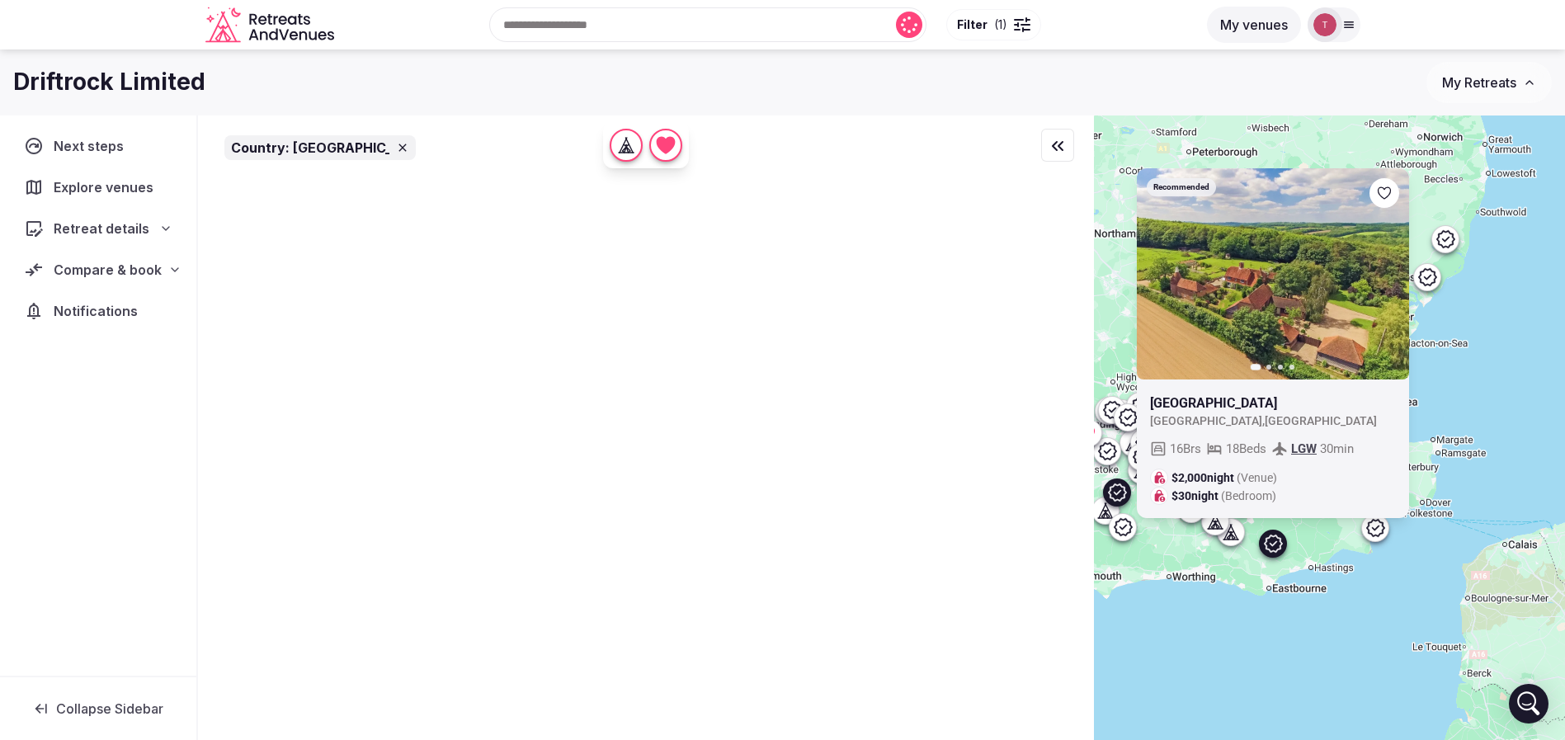
click at [971, 24] on span "Filter" at bounding box center [972, 24] width 31 height 16
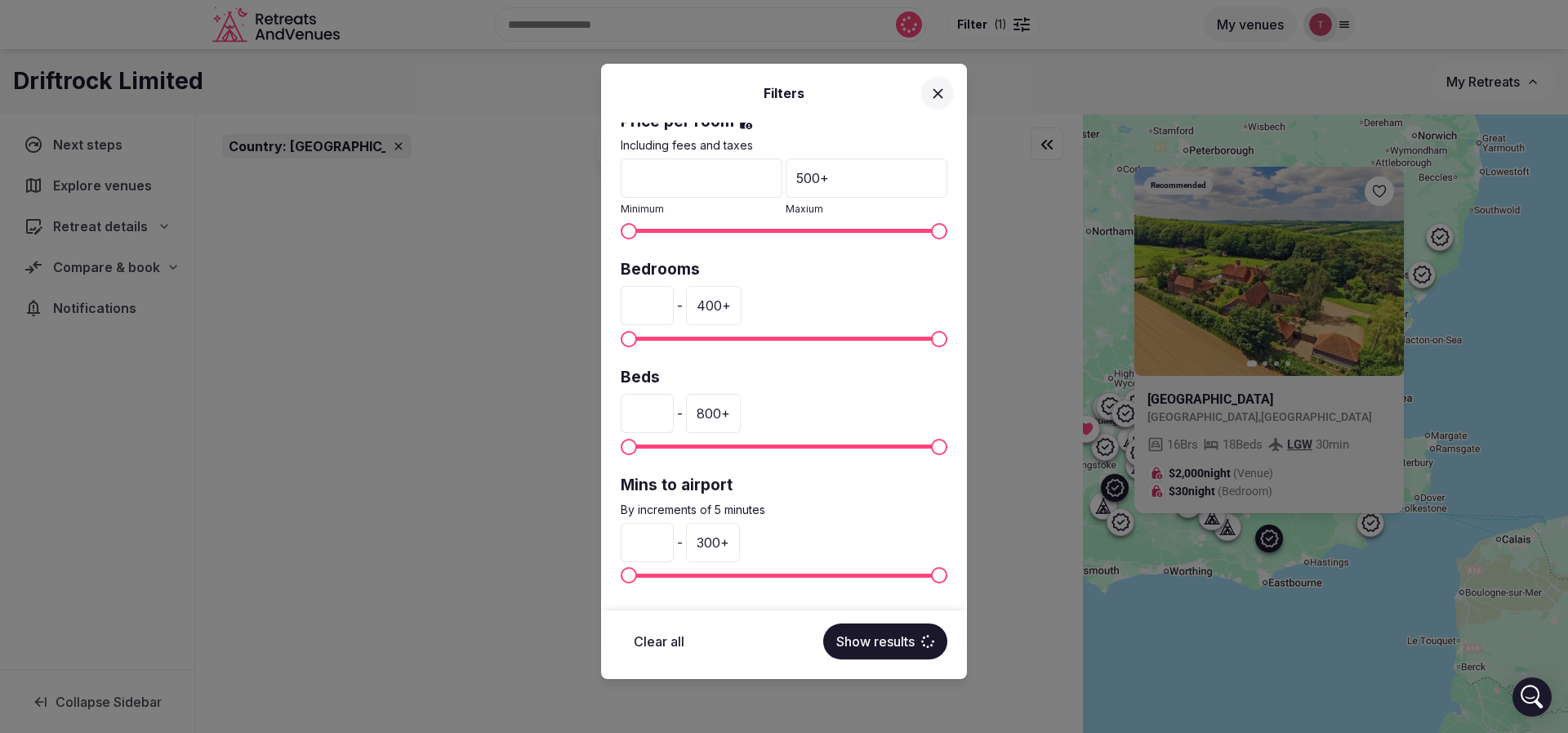
click at [674, 304] on input "*" at bounding box center [647, 306] width 53 height 40
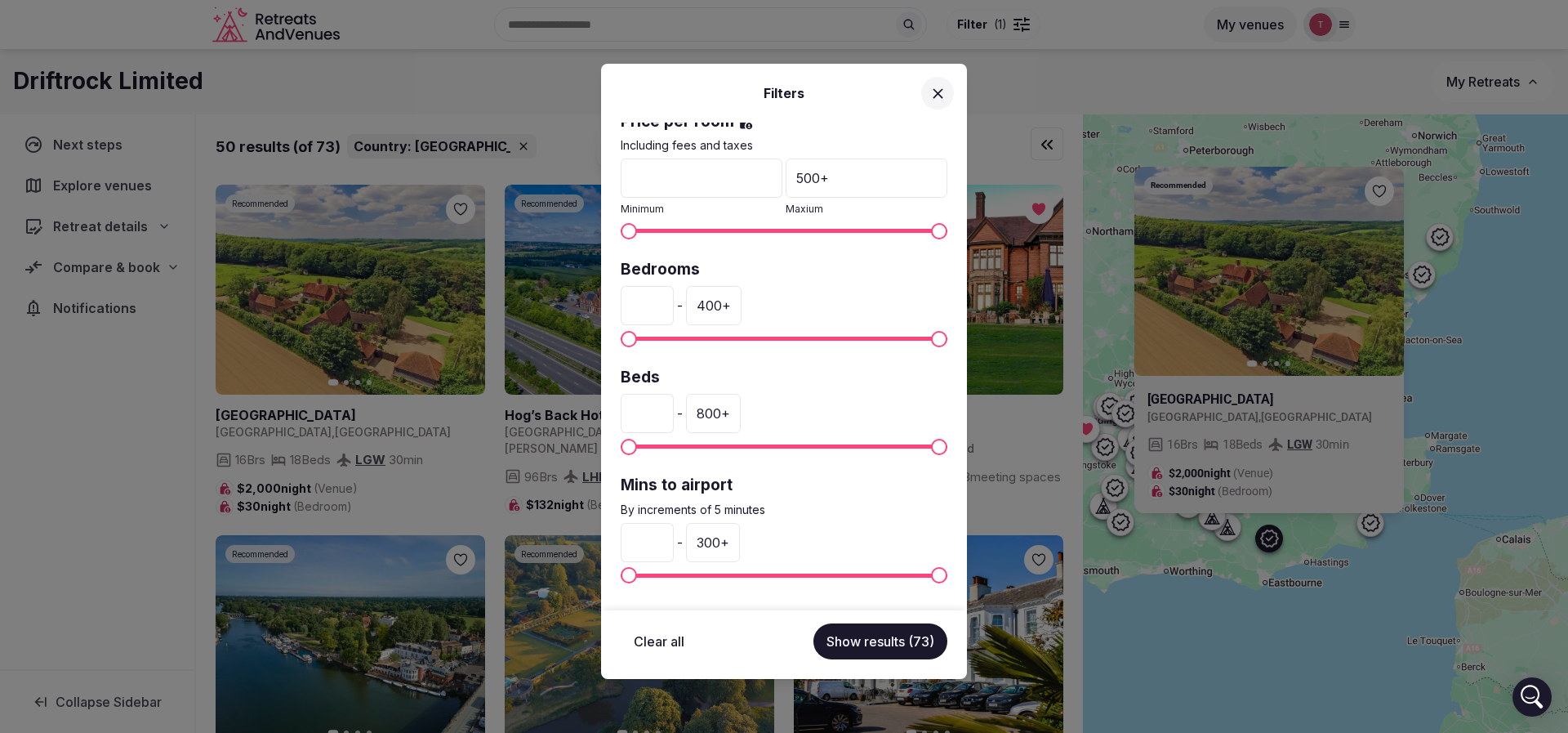
drag, startPoint x: 647, startPoint y: 305, endPoint x: 628, endPoint y: 303, distance: 19.1
click at [628, 303] on input "*" at bounding box center [647, 306] width 53 height 40
type input "**"
drag, startPoint x: 655, startPoint y: 539, endPoint x: 614, endPoint y: 543, distance: 41.2
click at [614, 543] on div "Country: United Kingdom Venue name Status All Published Draft Rating Any Indoor…" at bounding box center [784, 366] width 366 height 488
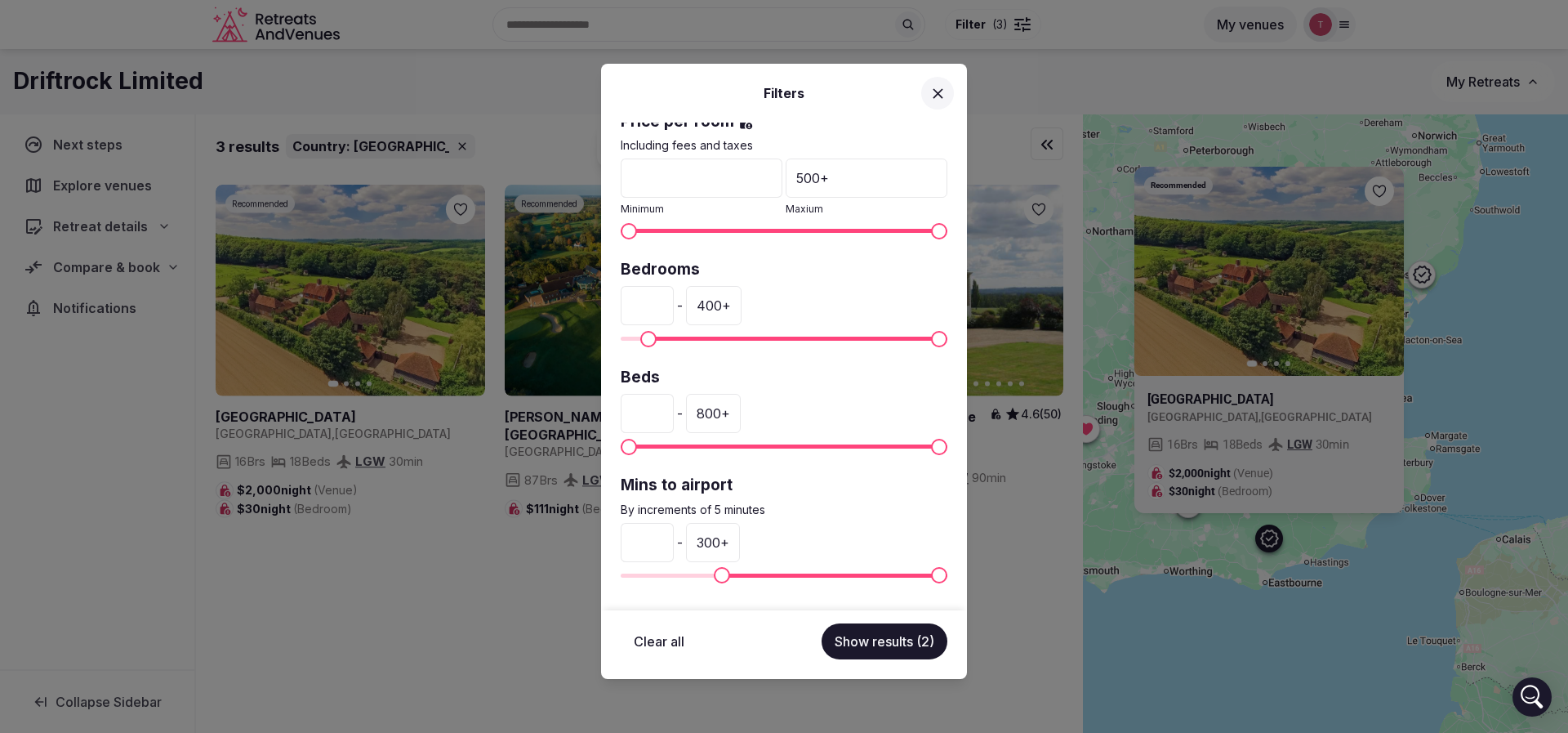
type input "**"
click at [857, 640] on button "Show results (2)" at bounding box center [884, 641] width 126 height 36
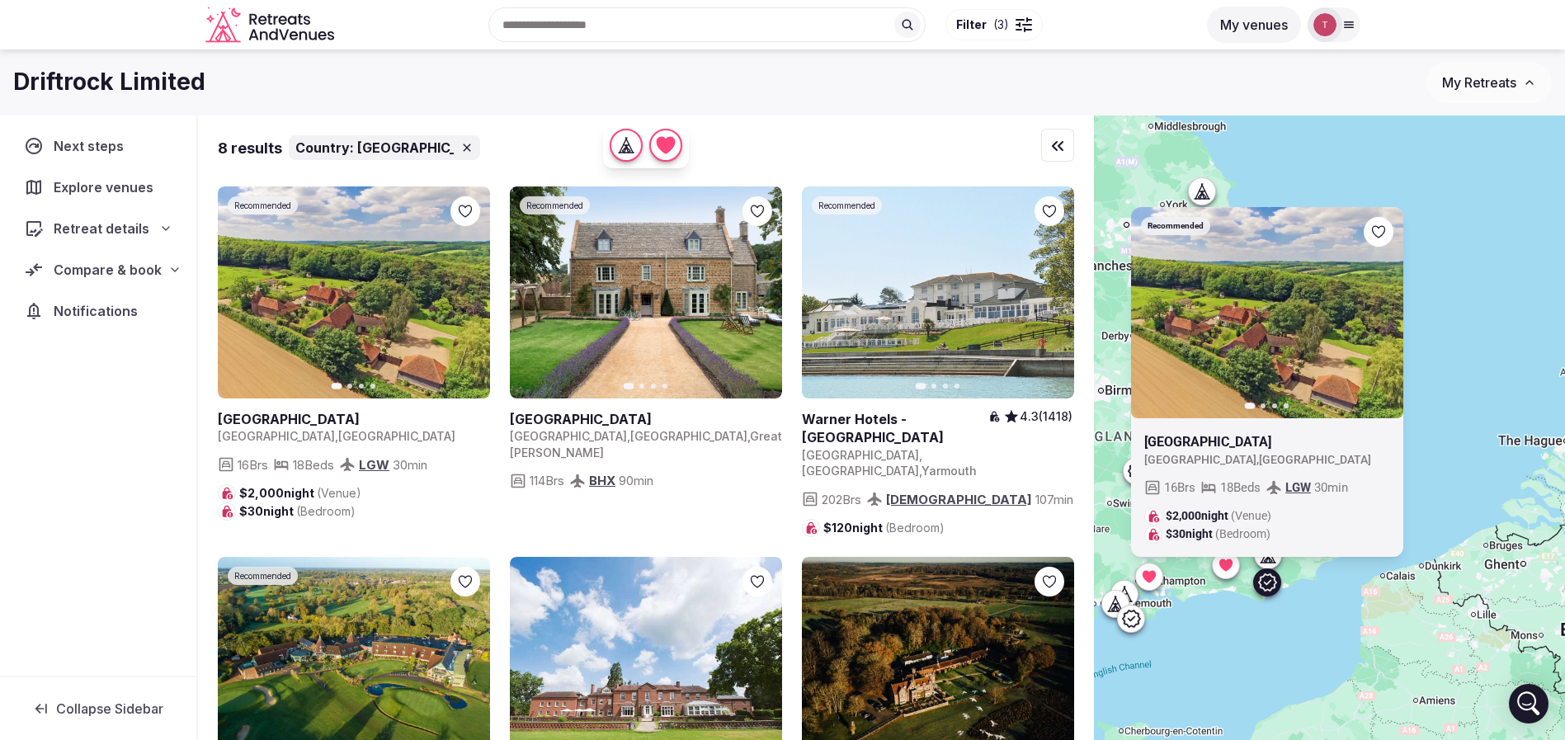
click at [1009, 30] on button "Filter ( 3 )" at bounding box center [993, 24] width 97 height 31
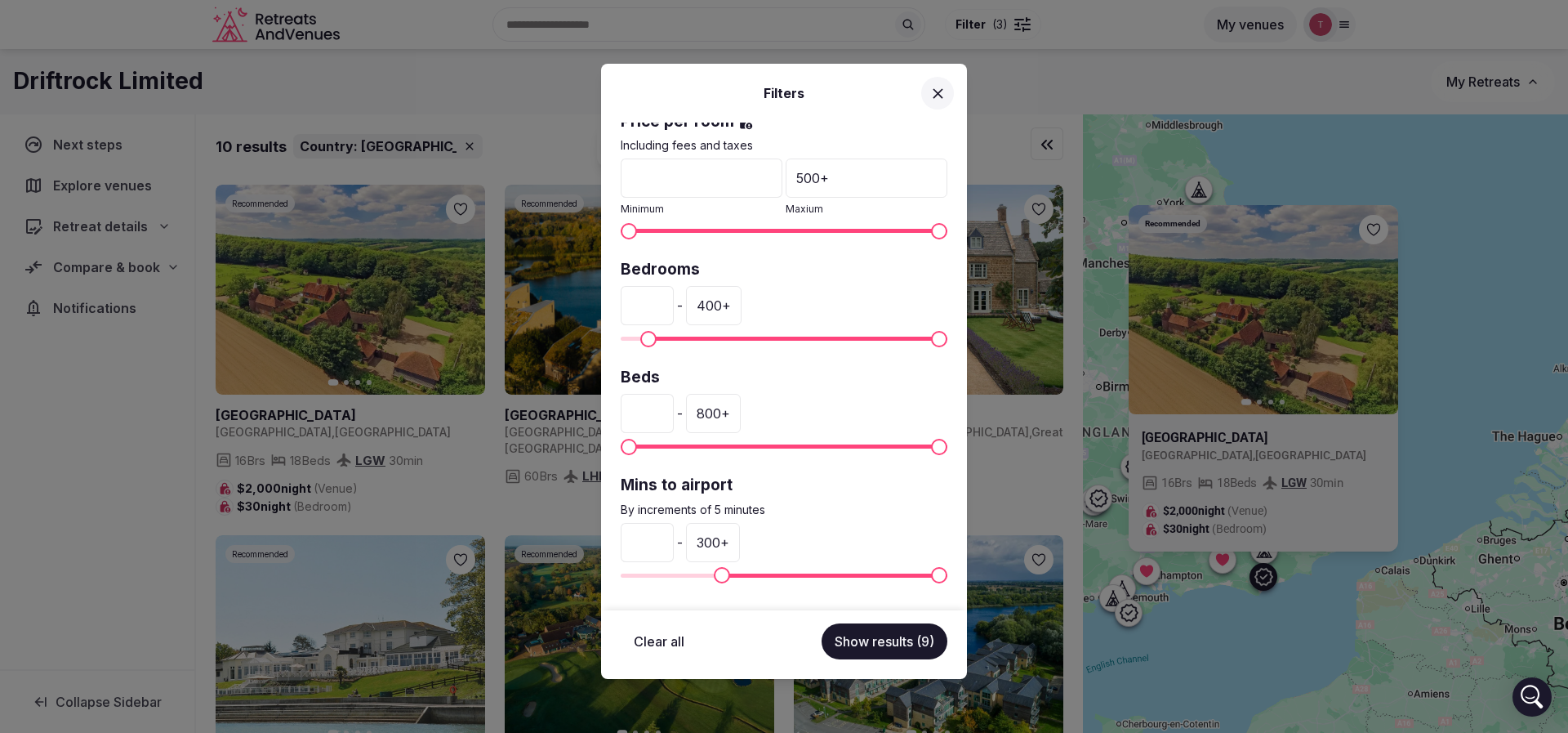
drag, startPoint x: 667, startPoint y: 538, endPoint x: 589, endPoint y: 538, distance: 78.0
click at [589, 538] on div "Filters Country: United Kingdom Venue name Status All Published Draft Rating An…" at bounding box center [784, 366] width 1568 height 733
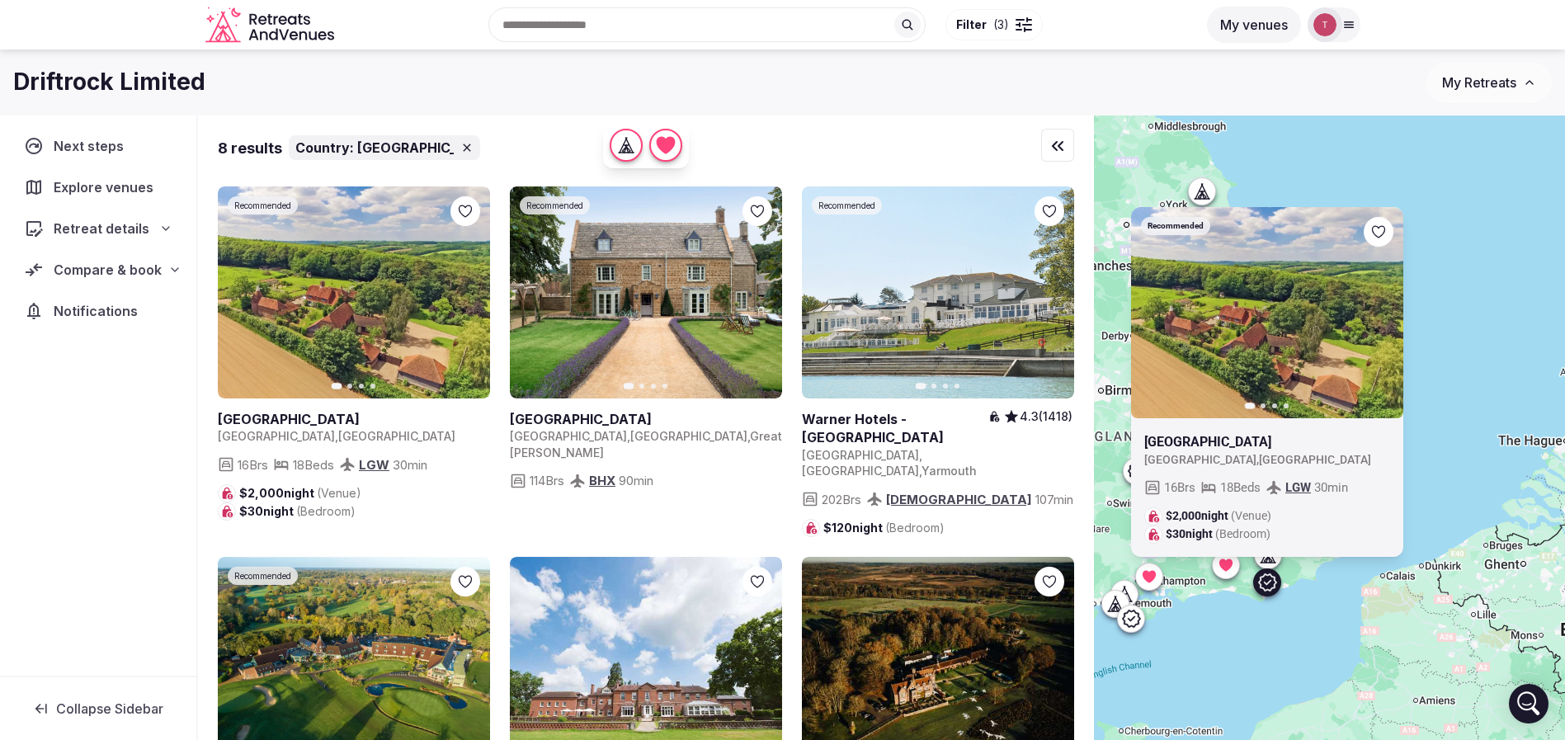
click at [988, 31] on span "Filter ( 3 )" at bounding box center [982, 24] width 53 height 16
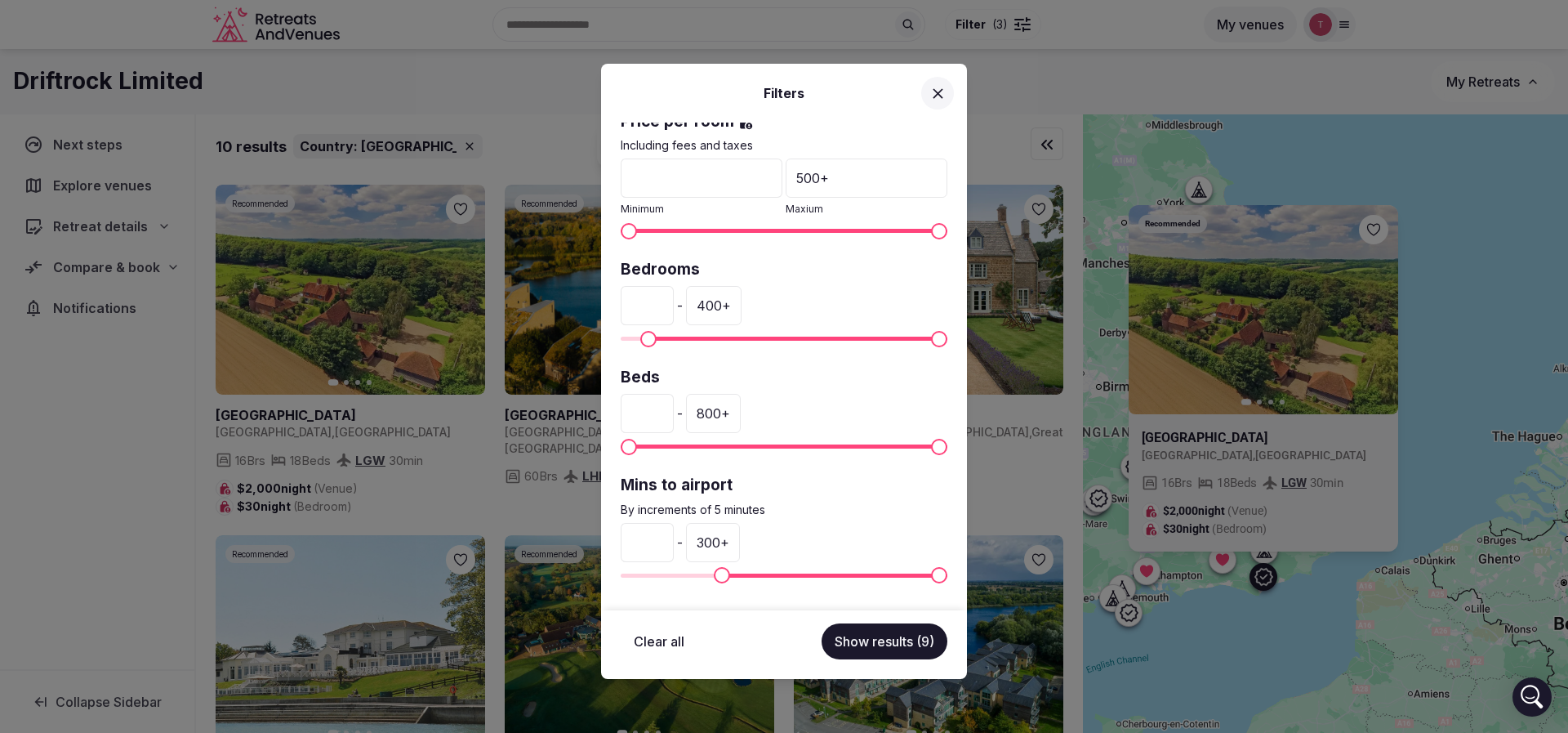
drag, startPoint x: 657, startPoint y: 540, endPoint x: 623, endPoint y: 540, distance: 34.0
click at [623, 540] on input "**" at bounding box center [647, 543] width 53 height 40
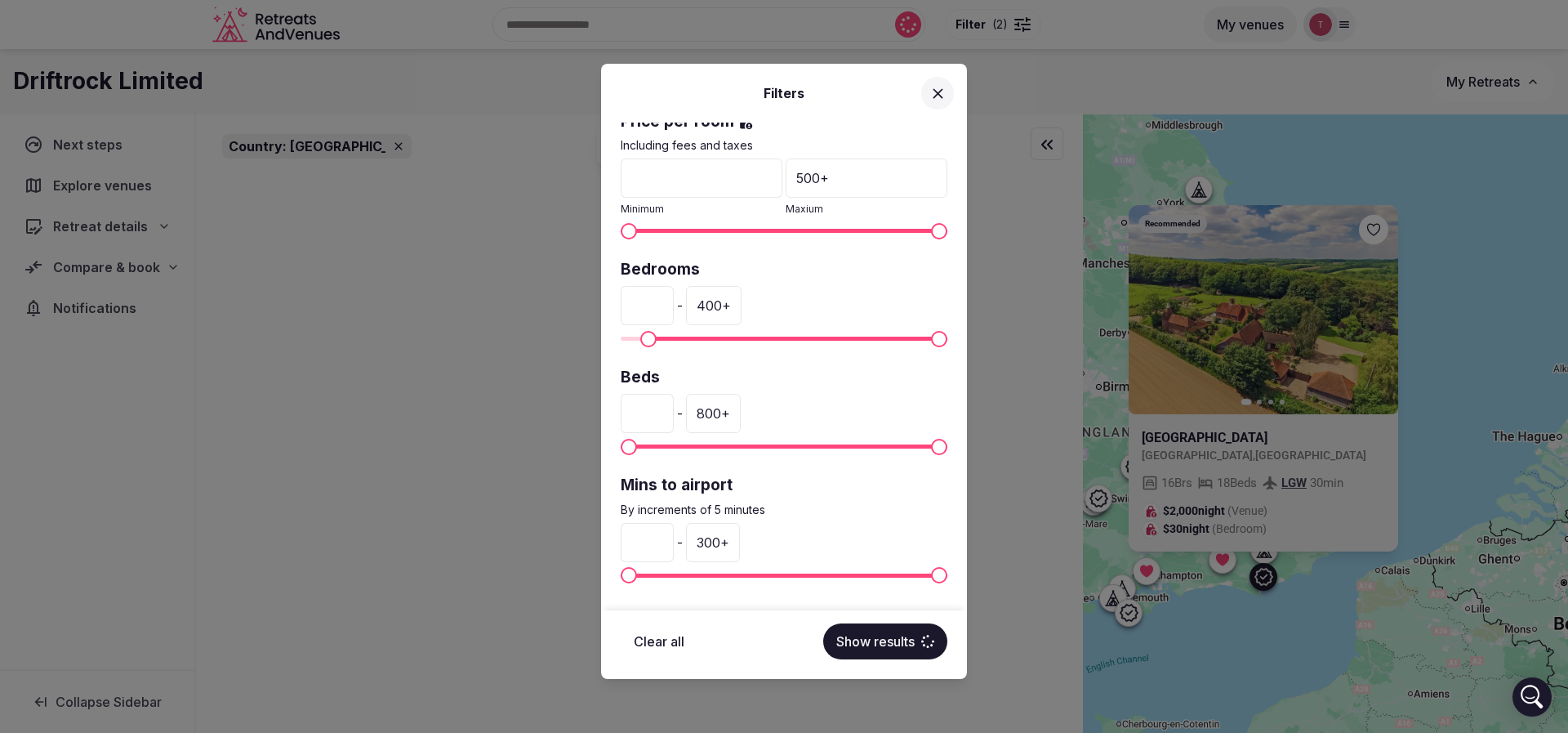
type input "*"
click at [885, 638] on button "Show results" at bounding box center [885, 641] width 124 height 36
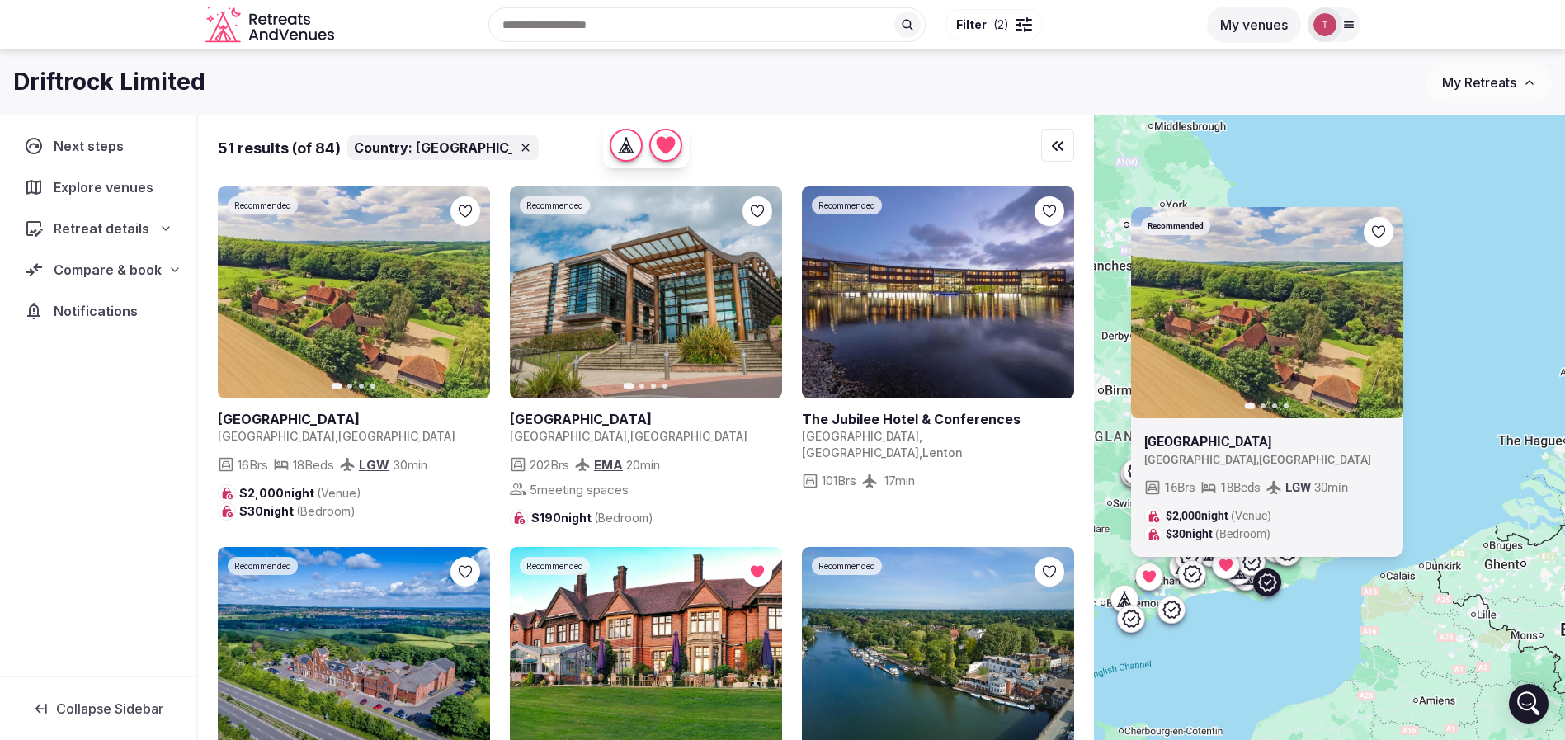
click at [987, 30] on span "Filter ( 2 )" at bounding box center [982, 24] width 53 height 16
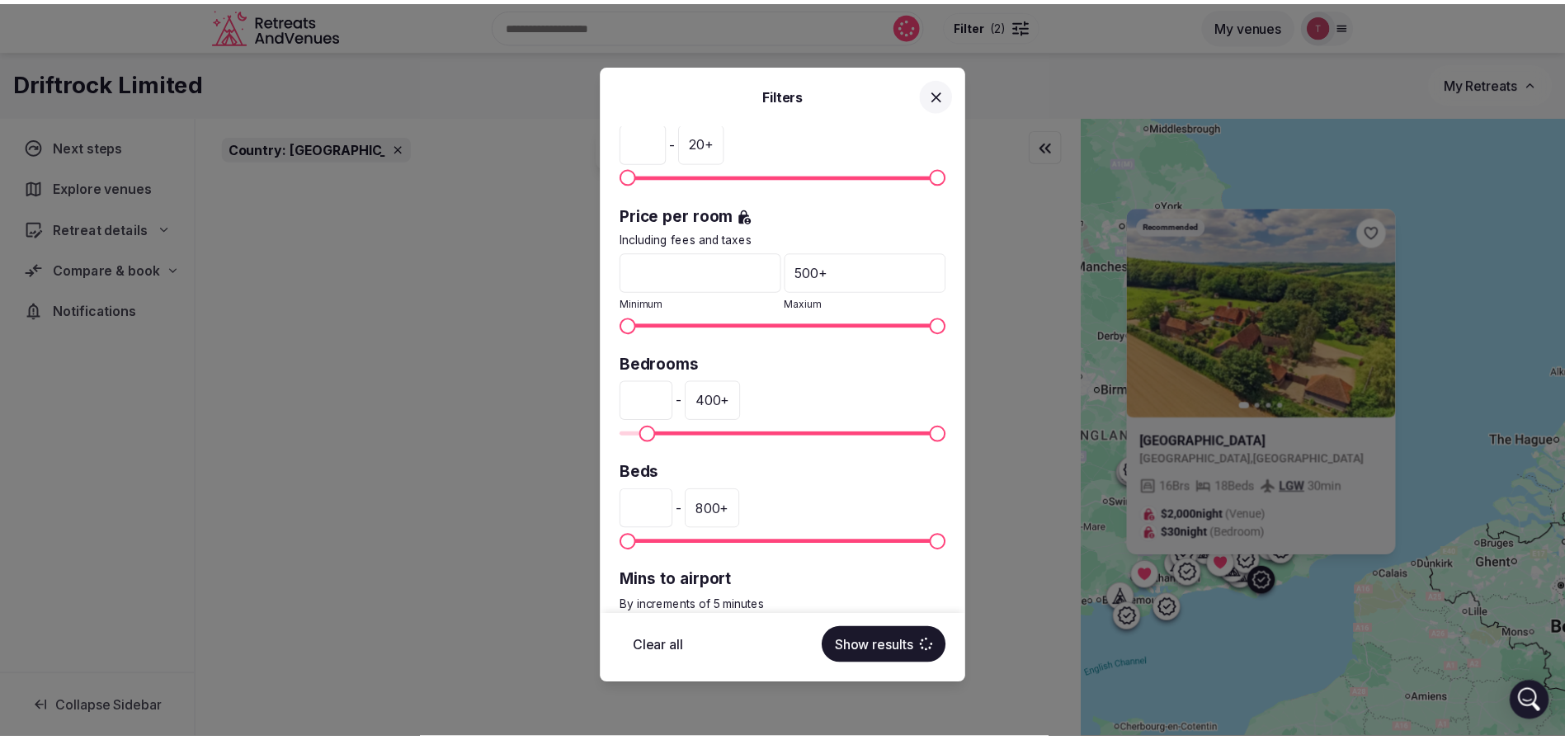
scroll to position [371, 0]
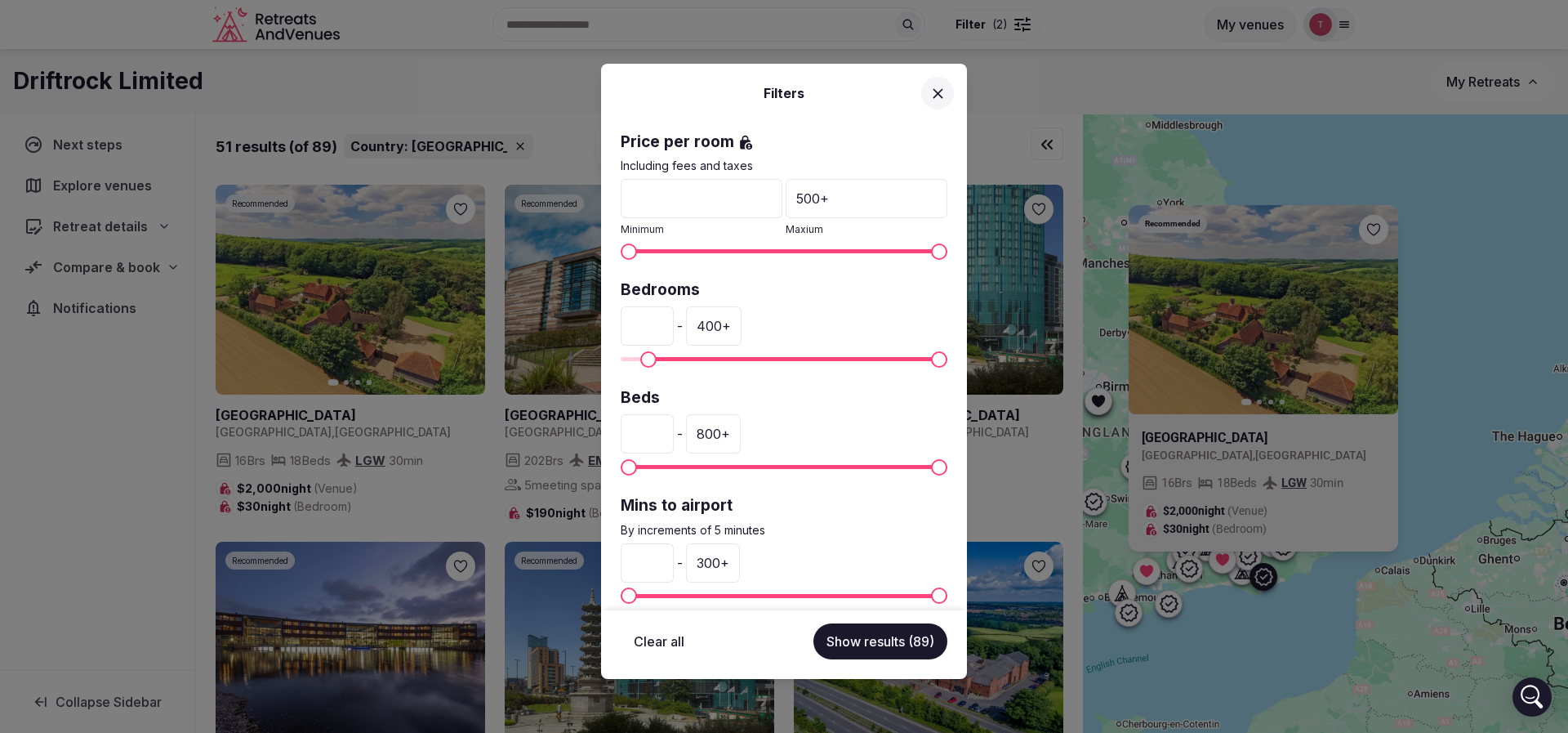
click at [1005, 83] on div "Filters Country: United Kingdom Venue name Status All Published Draft Rating An…" at bounding box center [784, 366] width 1568 height 733
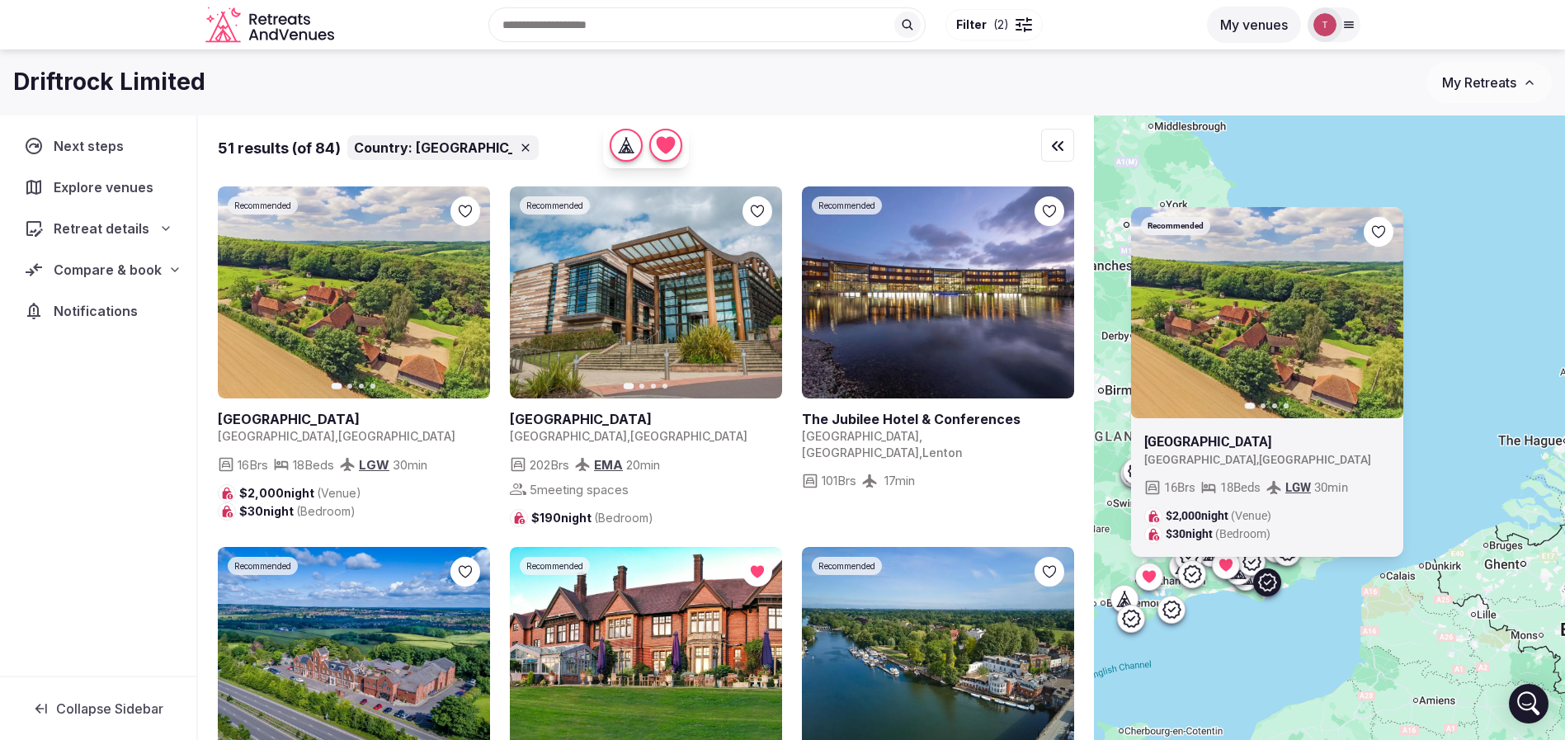
click at [756, 293] on icon "button" at bounding box center [758, 292] width 13 height 13
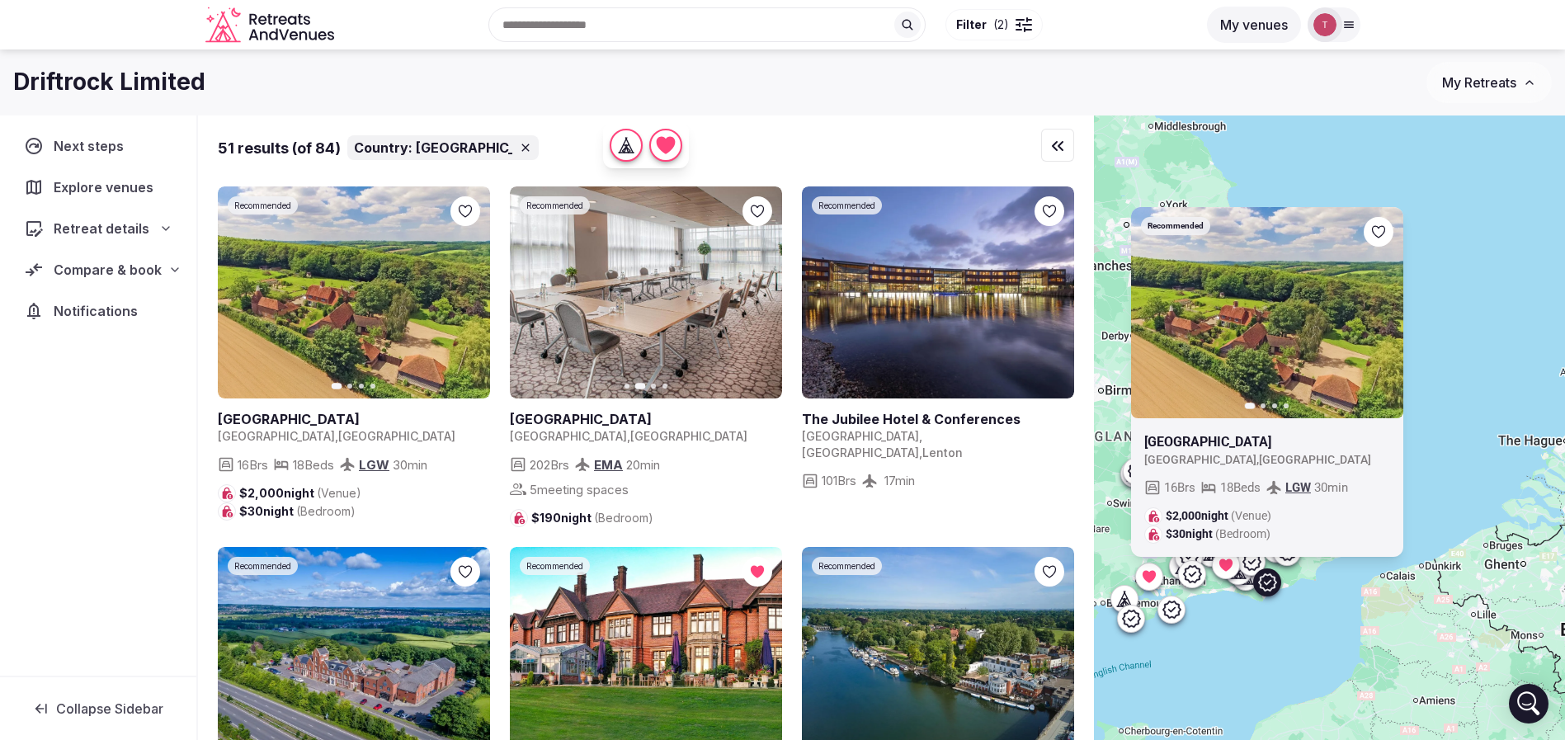
click at [756, 293] on icon "button" at bounding box center [758, 292] width 13 height 13
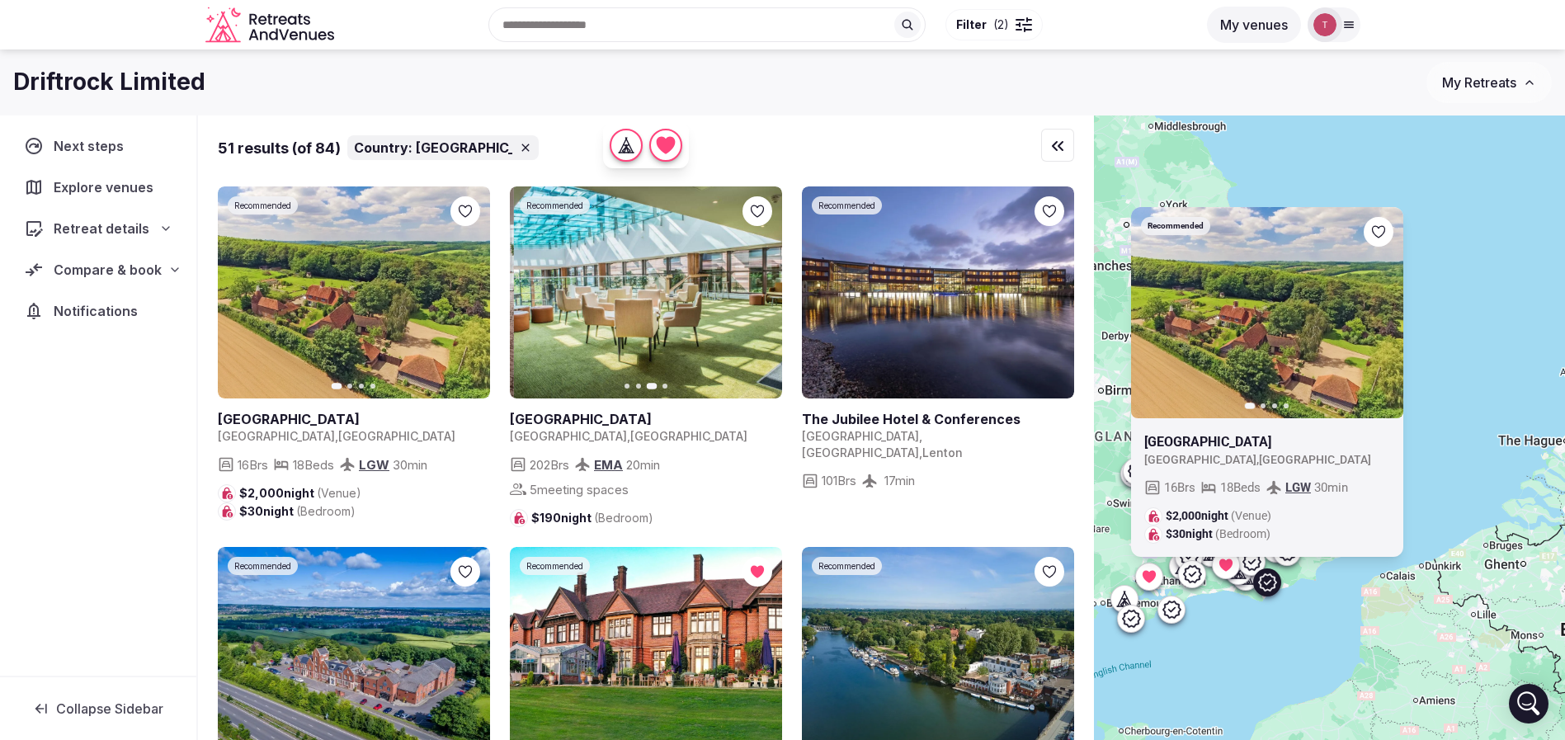
click at [756, 293] on icon "button" at bounding box center [758, 292] width 13 height 13
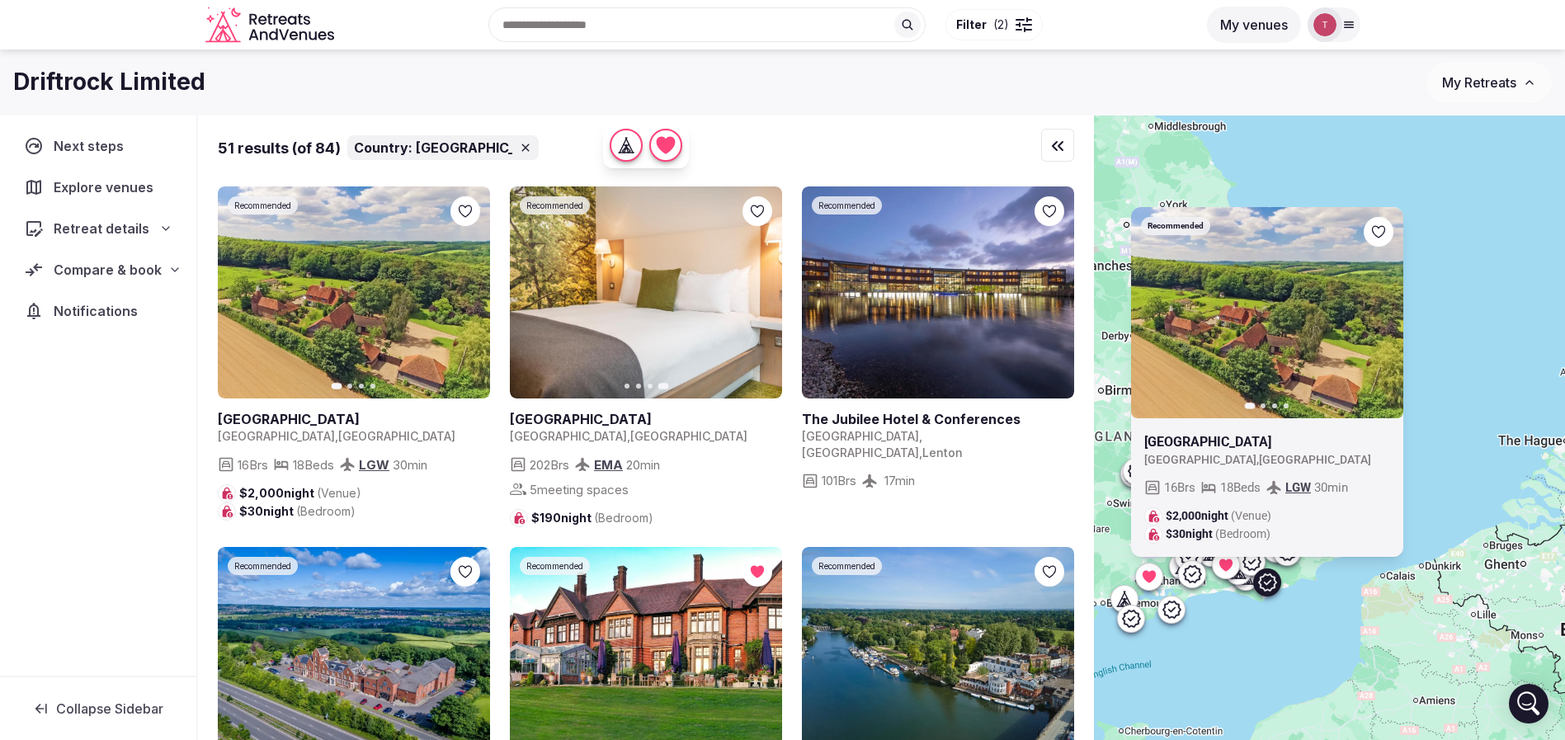
click at [1500, 350] on div "Recommended Previous slide Next slide Fair Oak Farm United Kingdom , England 16…" at bounding box center [1329, 455] width 471 height 681
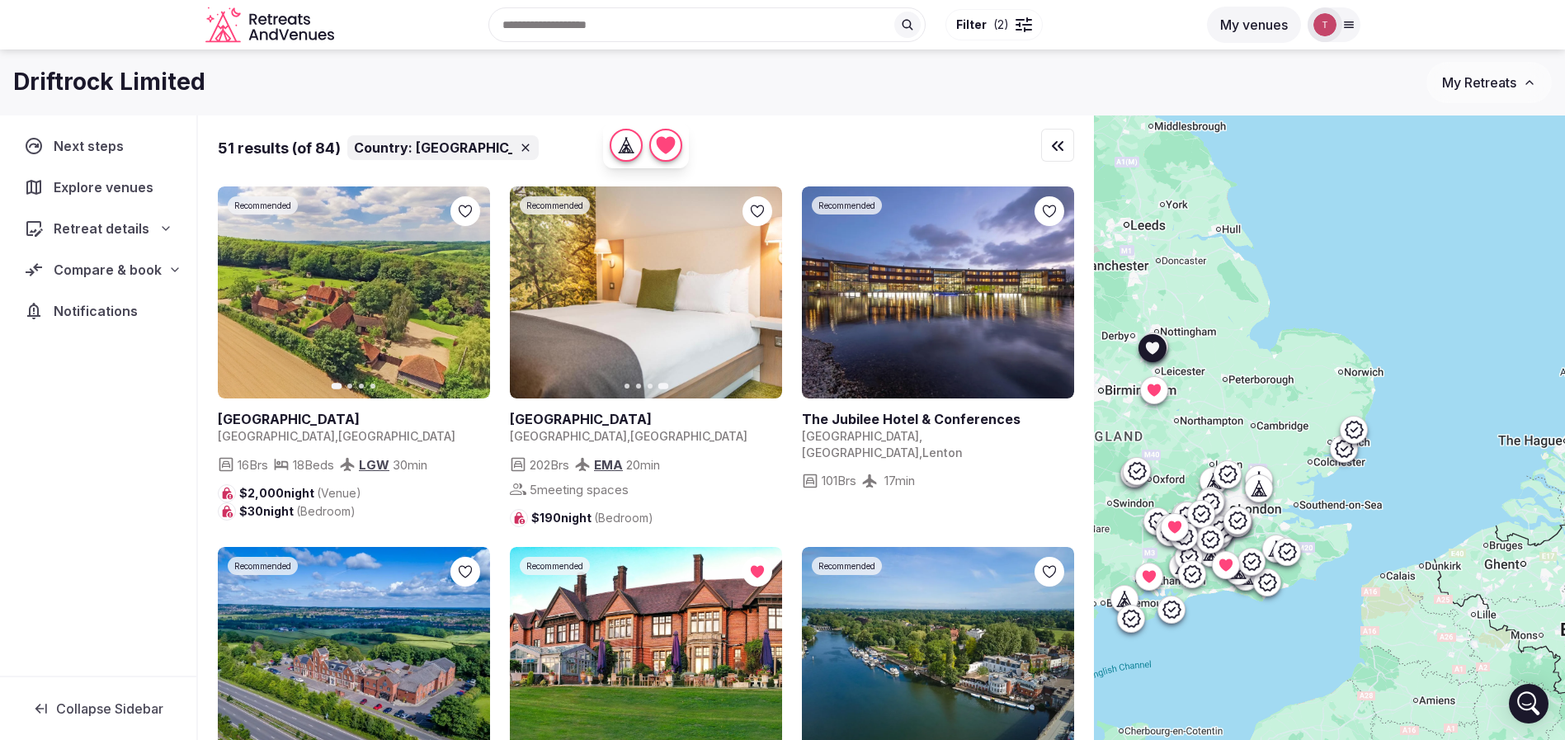
click at [0, 0] on icon at bounding box center [0, 0] width 0 height 0
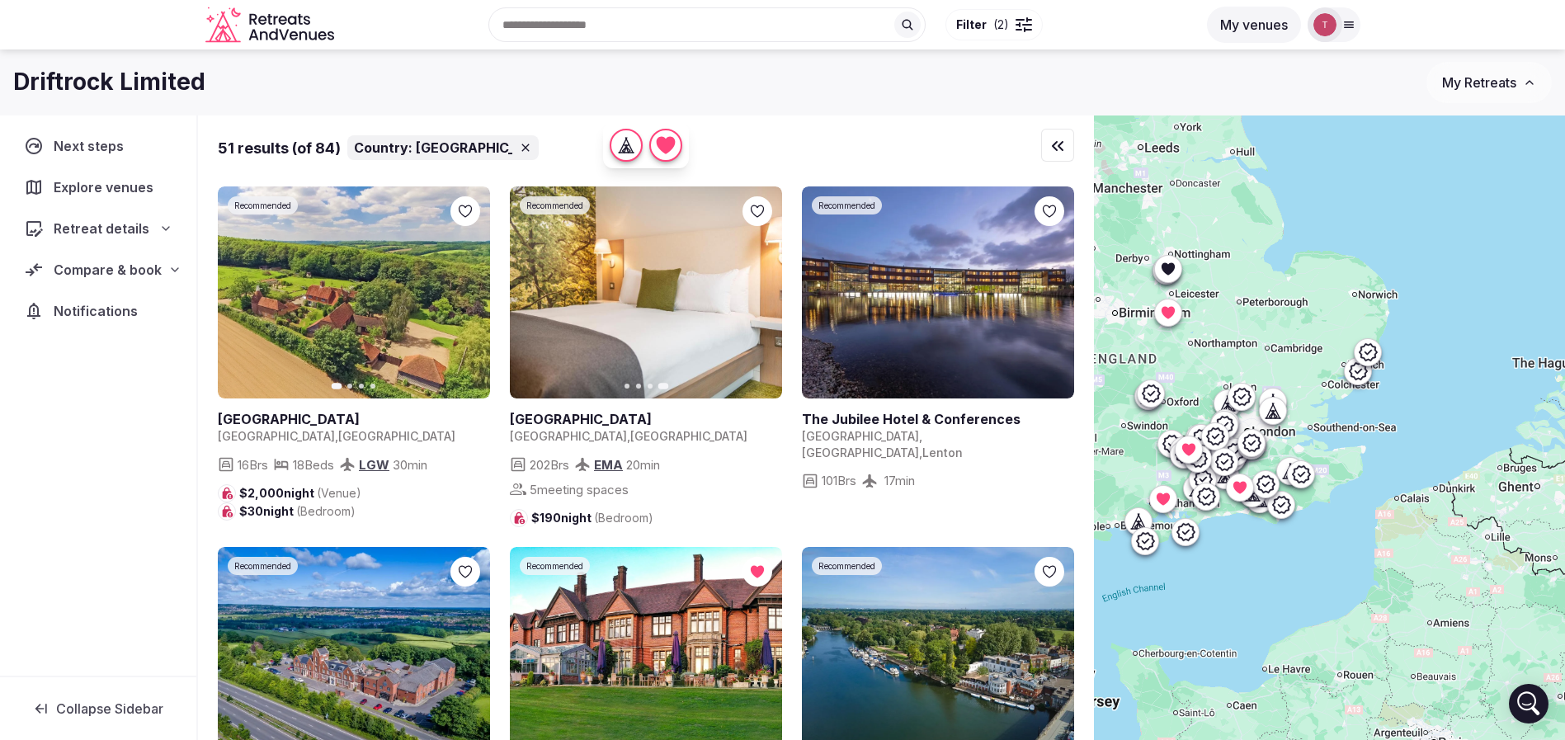
drag, startPoint x: 1290, startPoint y: 629, endPoint x: 1304, endPoint y: 549, distance: 81.2
click at [1304, 549] on div at bounding box center [1329, 455] width 471 height 681
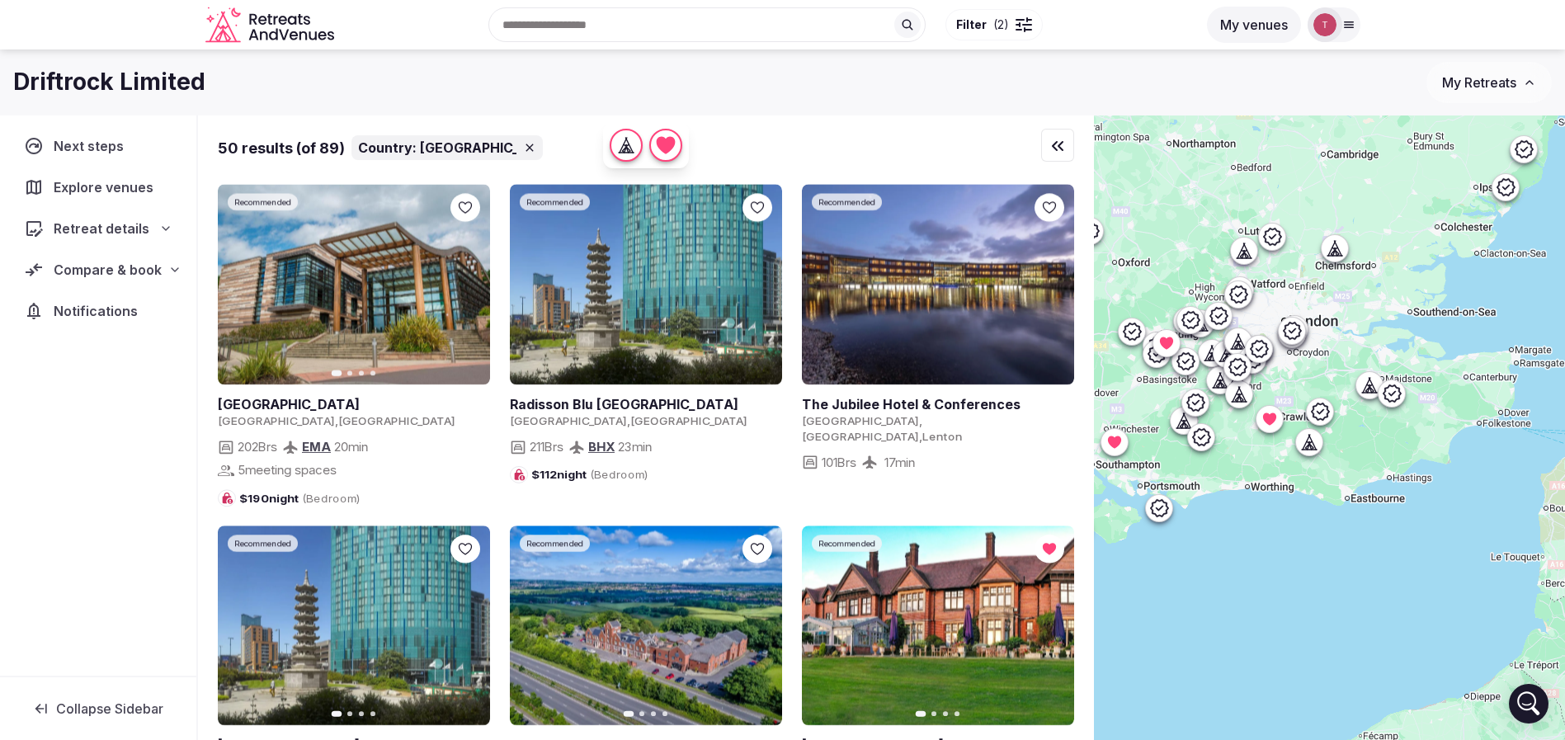
drag, startPoint x: 1317, startPoint y: 541, endPoint x: 1395, endPoint y: 539, distance: 77.6
click at [1395, 539] on div at bounding box center [1329, 455] width 471 height 681
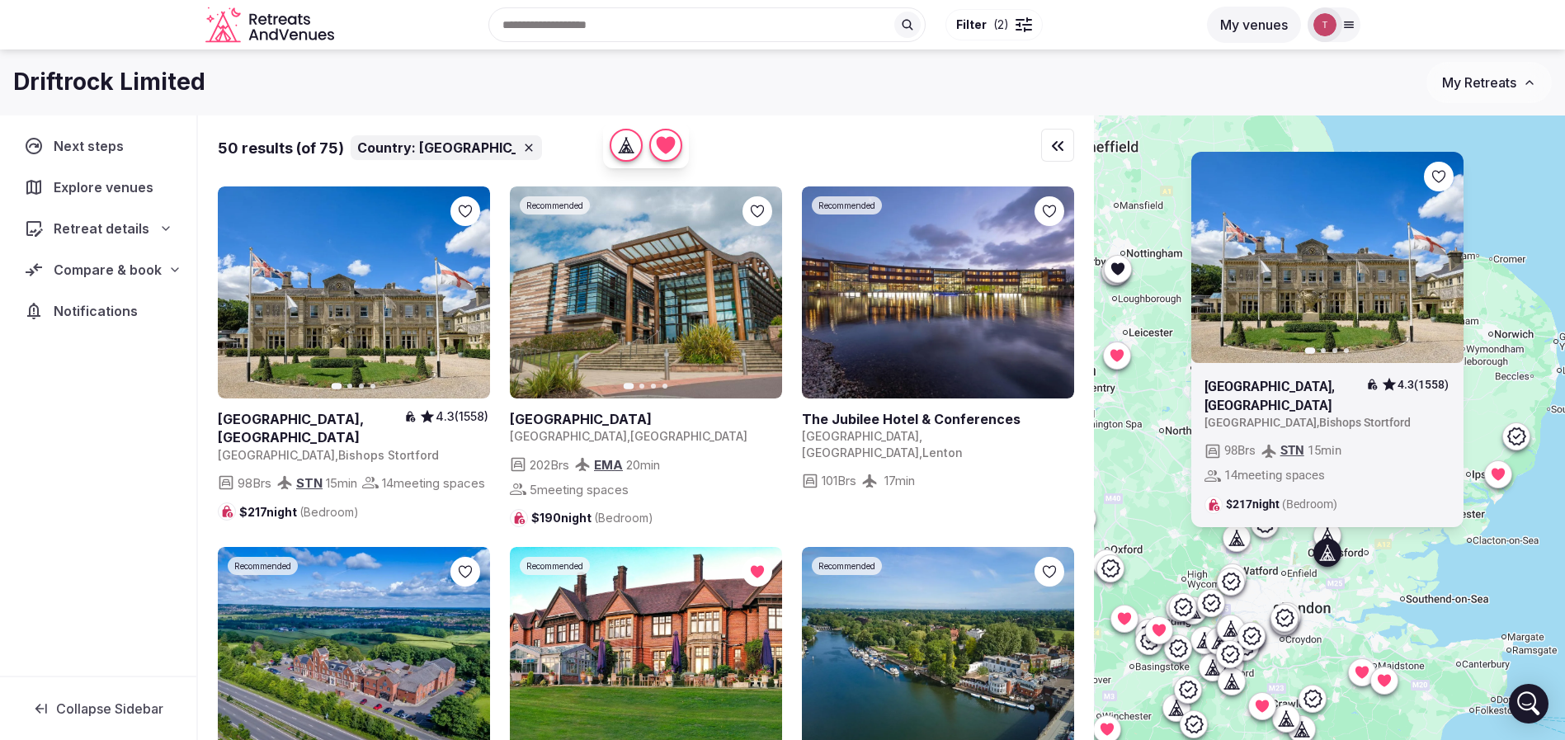
drag, startPoint x: 1446, startPoint y: 455, endPoint x: 1415, endPoint y: 559, distance: 108.6
click at [1415, 559] on div "Previous slide Next slide Down Hall Hotel, Spa & Estate 4.3 (1558) United Kingd…" at bounding box center [1329, 455] width 471 height 681
click at [1446, 252] on icon "button" at bounding box center [1439, 256] width 13 height 13
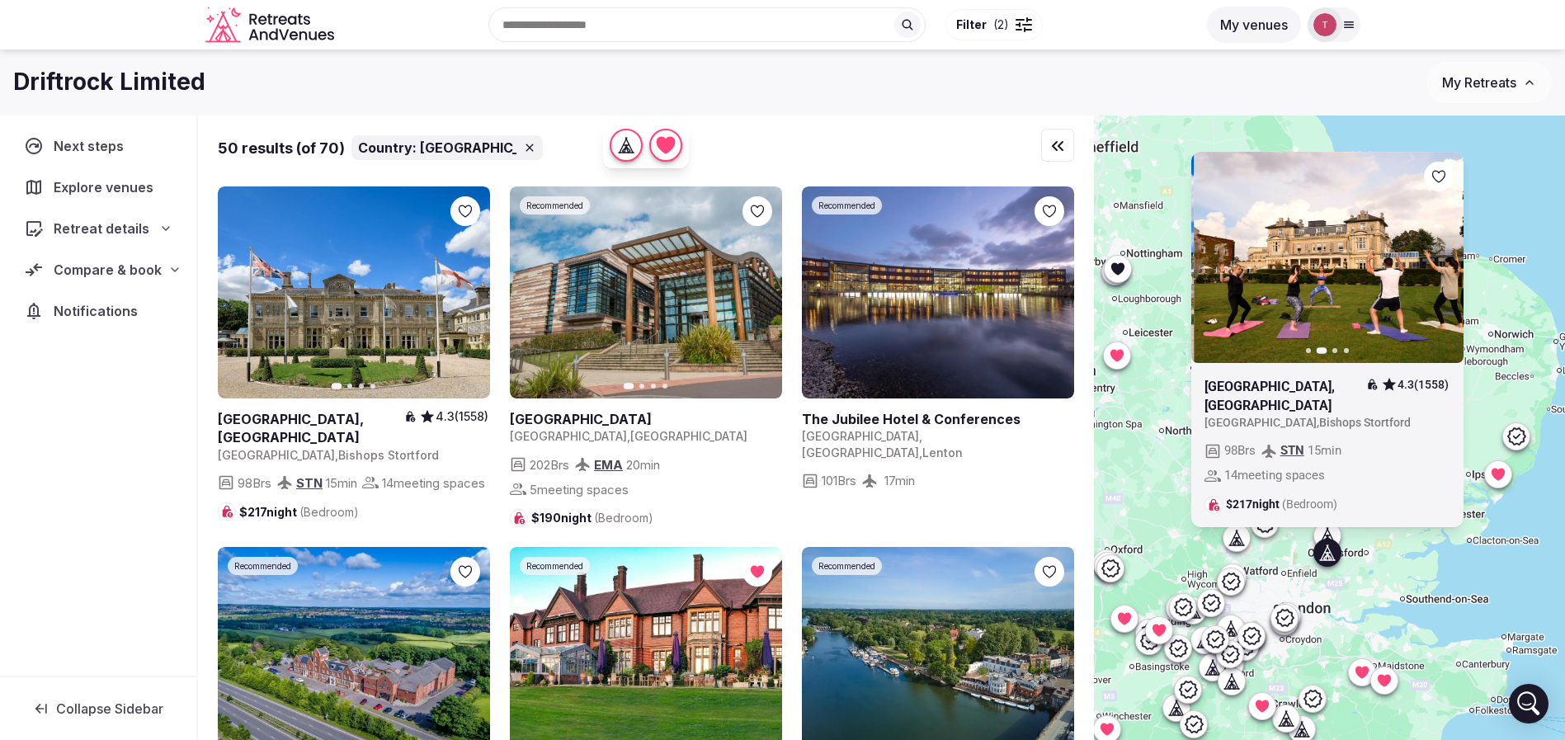
click at [1444, 260] on icon "button" at bounding box center [1440, 257] width 7 height 12
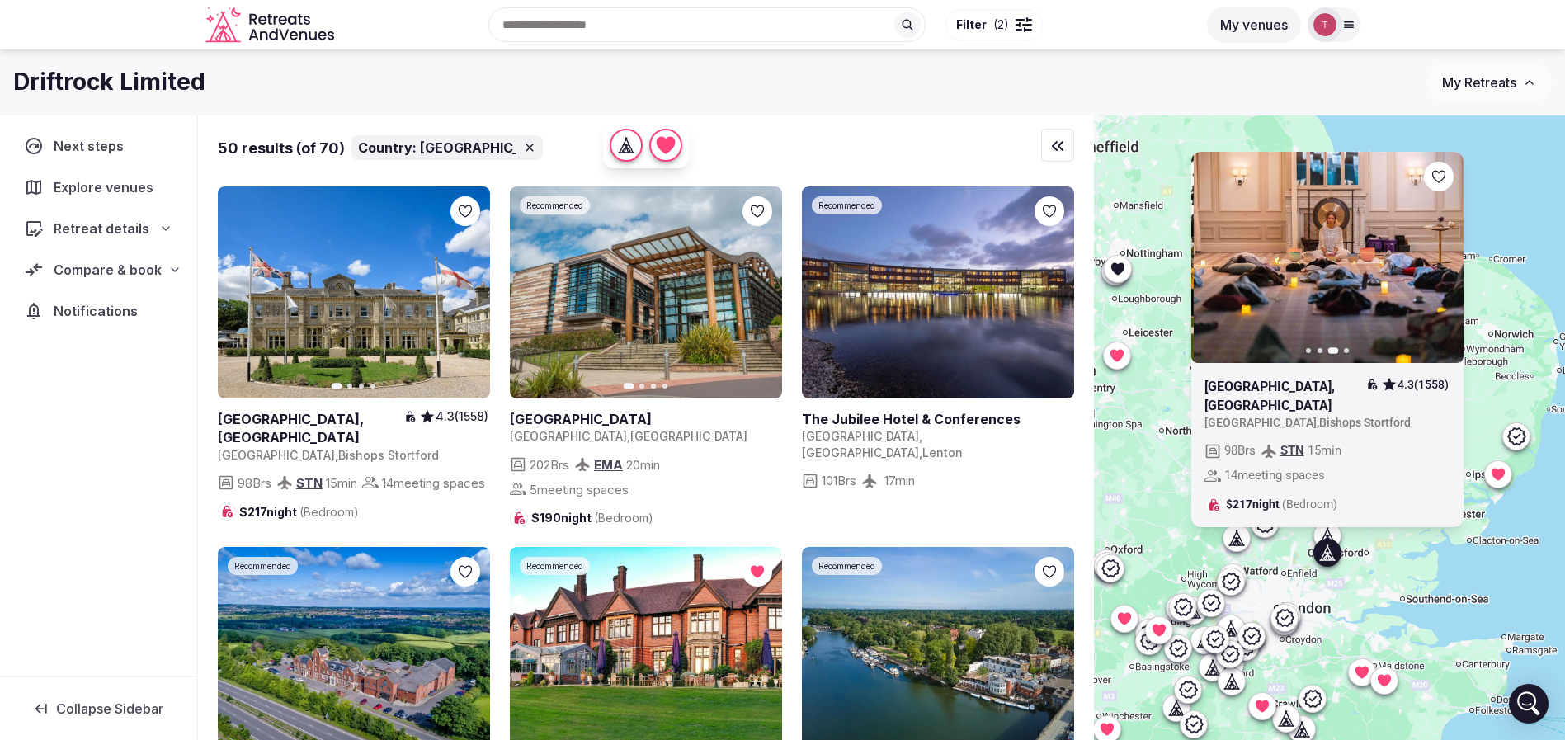
click at [1444, 260] on icon "button" at bounding box center [1440, 257] width 7 height 12
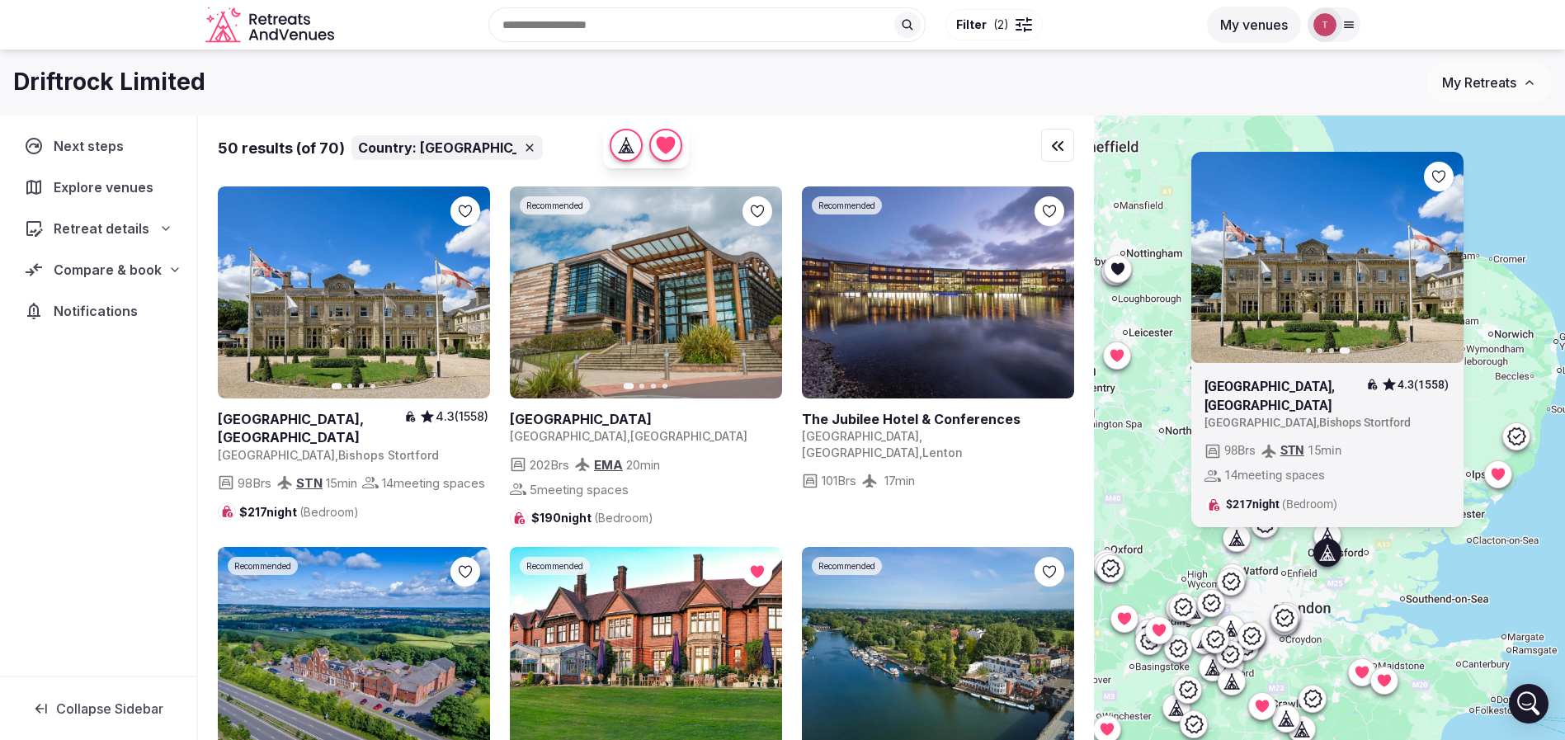
click at [1503, 537] on div "Previous slide Next slide Down Hall Hotel, Spa & Estate 4.3 (1558) United Kingd…" at bounding box center [1329, 455] width 471 height 681
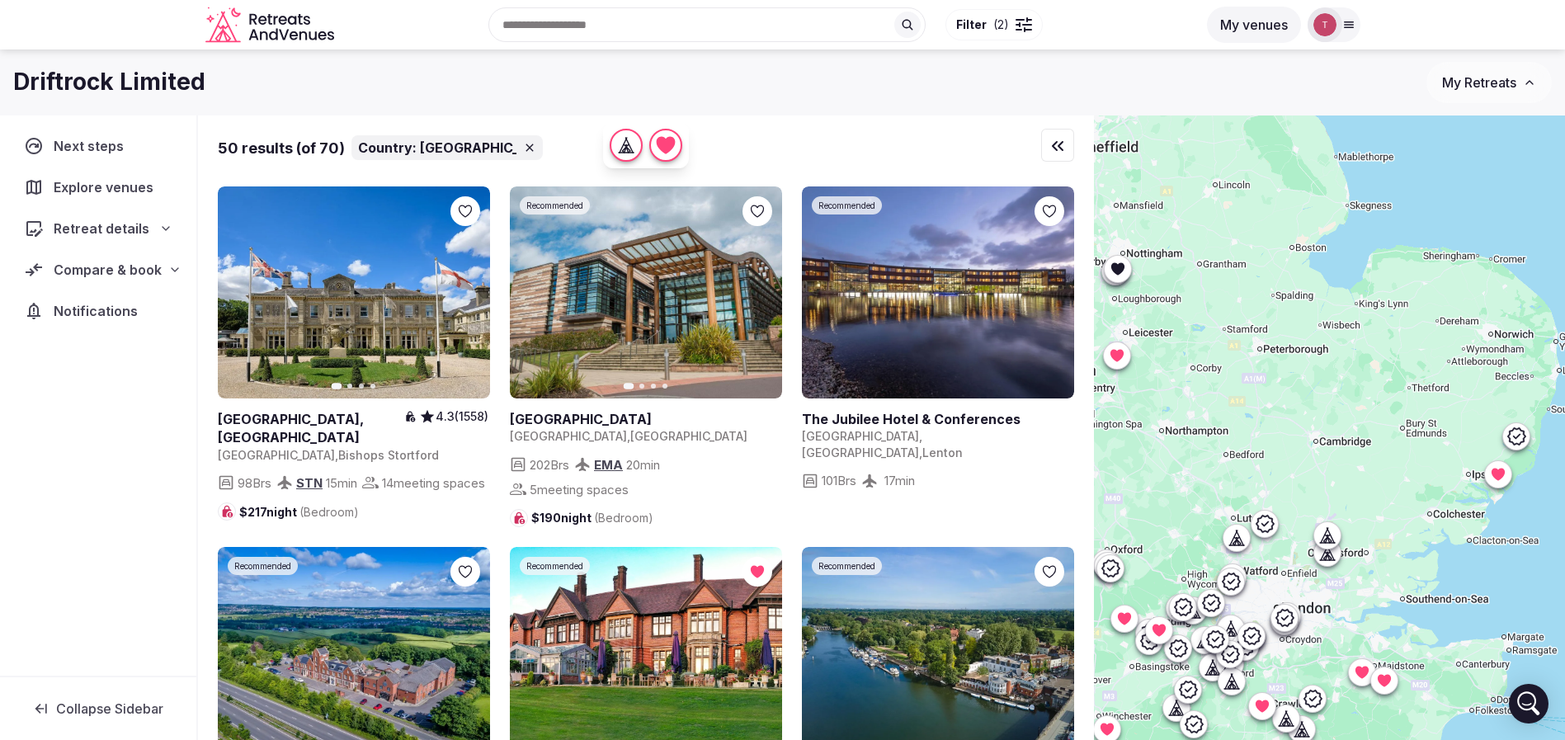
drag, startPoint x: 1297, startPoint y: 581, endPoint x: 1297, endPoint y: 497, distance: 84.1
click at [1317, 542] on div at bounding box center [1329, 455] width 471 height 681
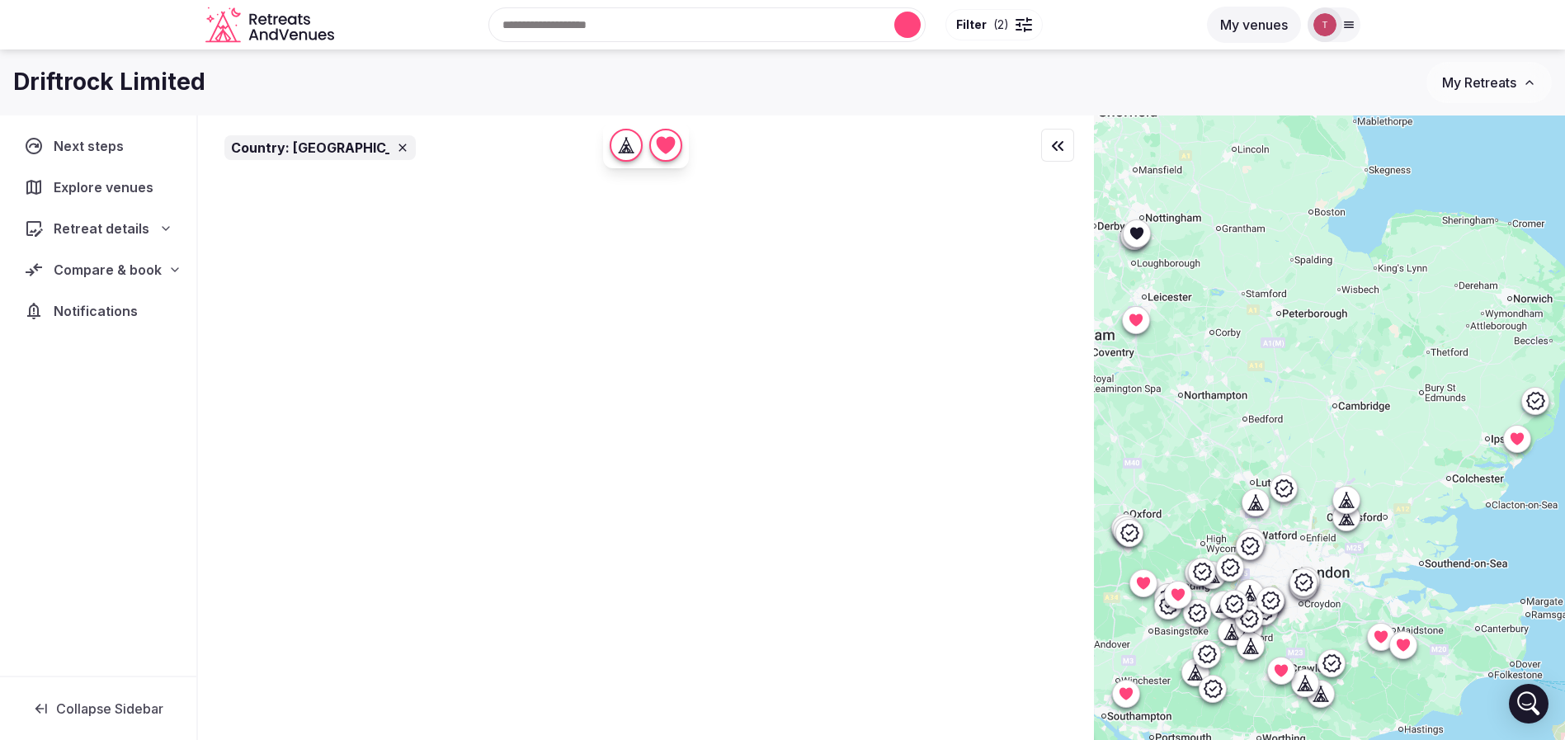
click at [1295, 486] on div at bounding box center [1329, 455] width 471 height 681
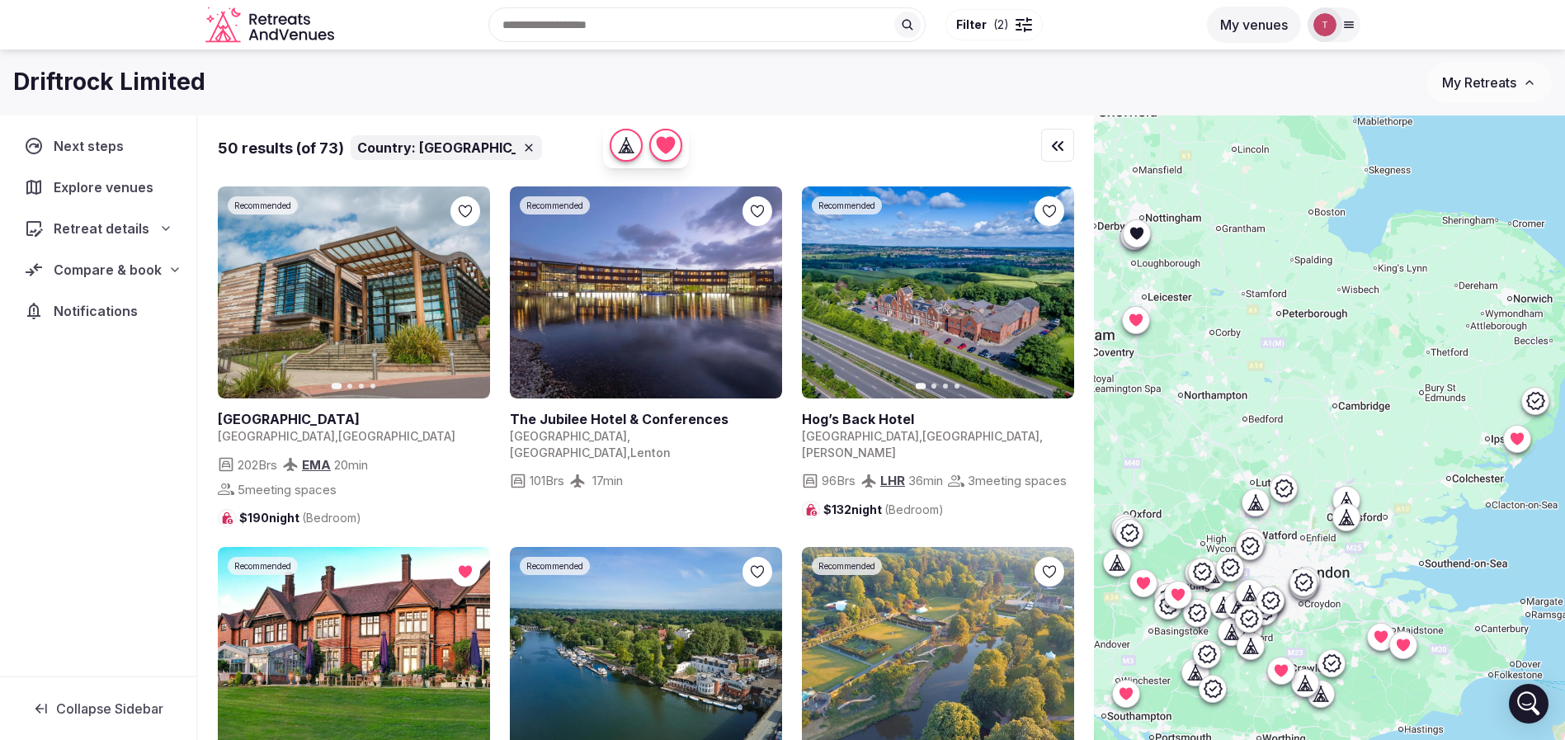
click at [1294, 489] on icon at bounding box center [1284, 488] width 20 height 20
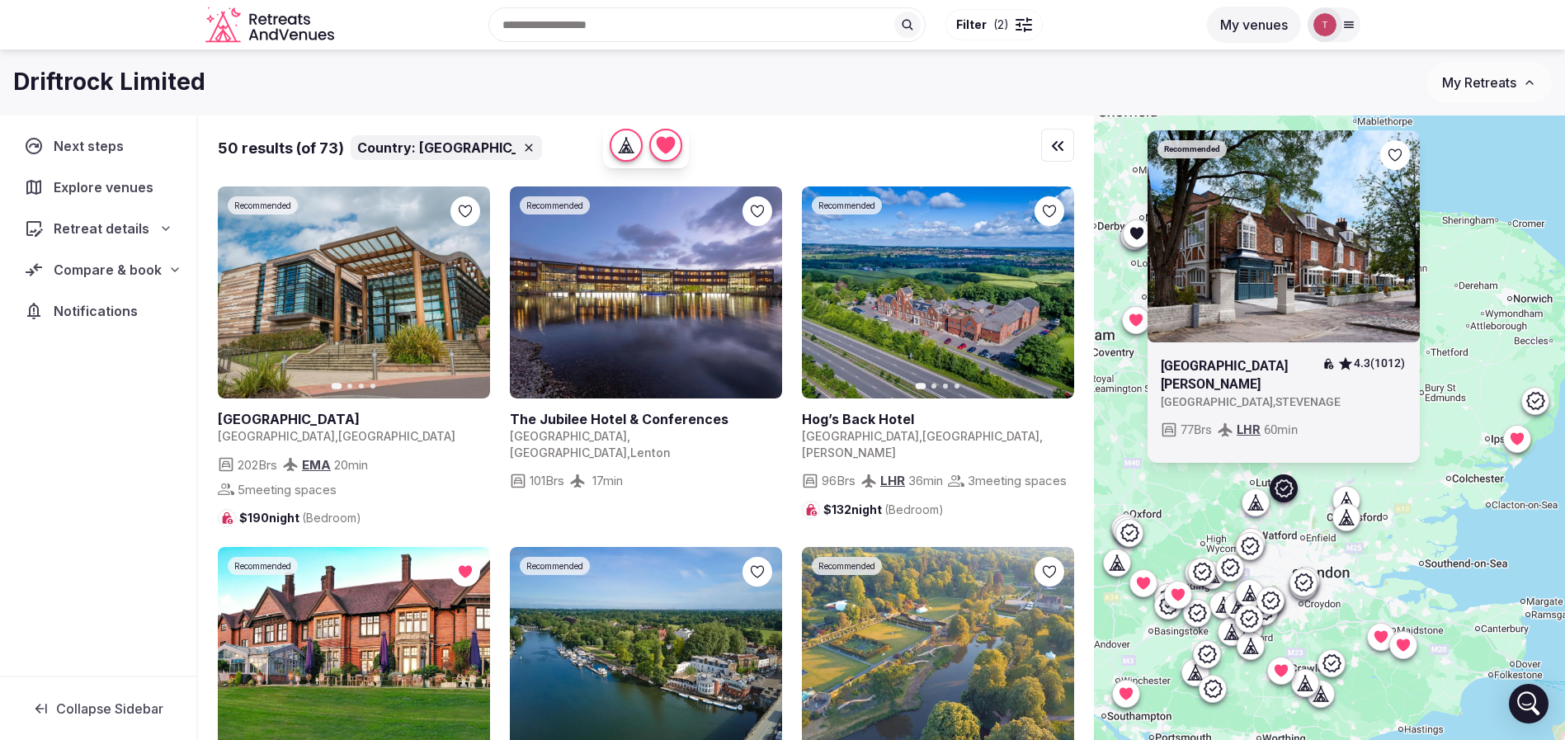
click at [1508, 439] on div "Recommended Hotel Cromwell 4.3 (1012) United Kingdom , STEVENAGE 77 Brs LHR 60 …" at bounding box center [1329, 455] width 471 height 681
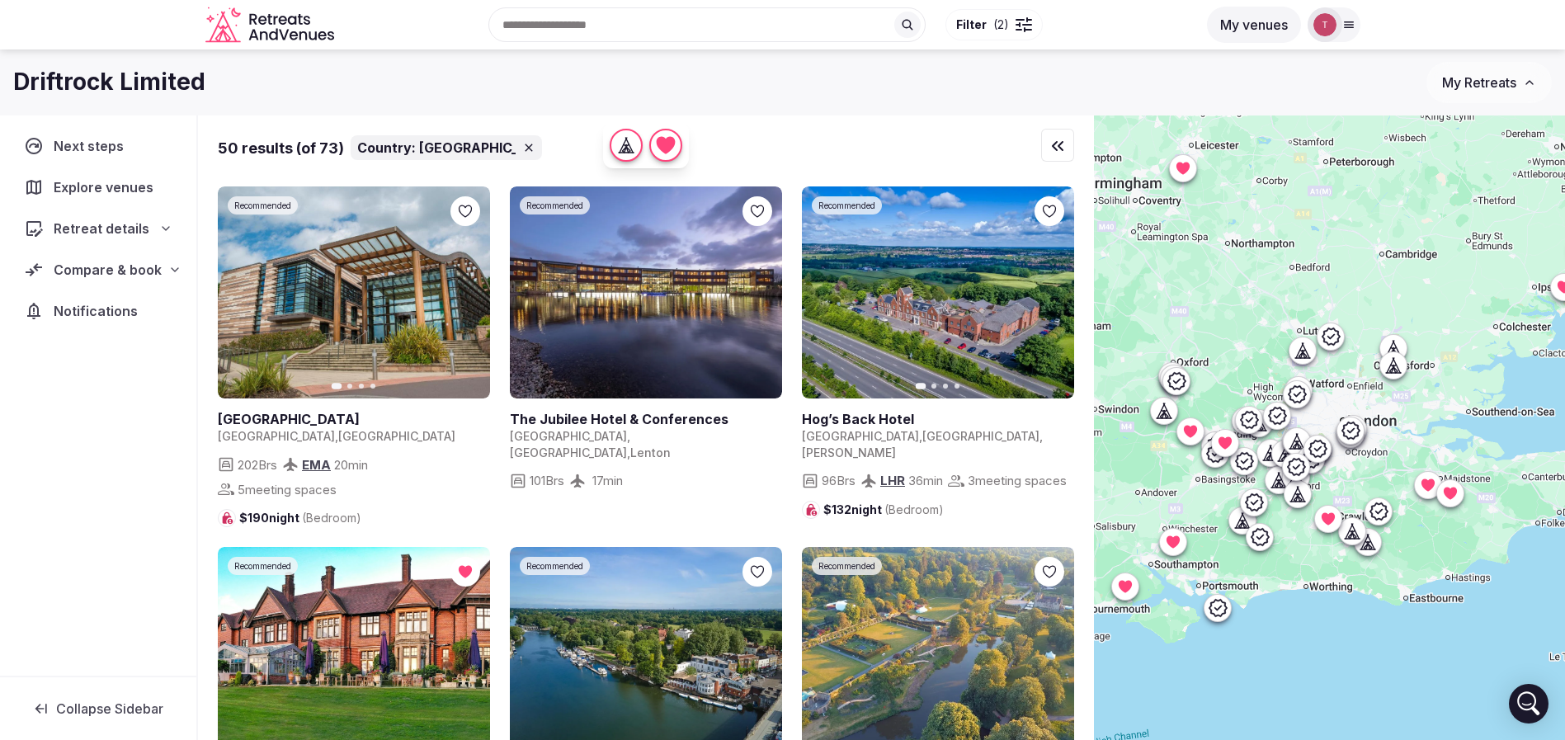
drag, startPoint x: 1416, startPoint y: 535, endPoint x: 1464, endPoint y: 393, distance: 149.7
click at [1464, 393] on div at bounding box center [1329, 455] width 471 height 681
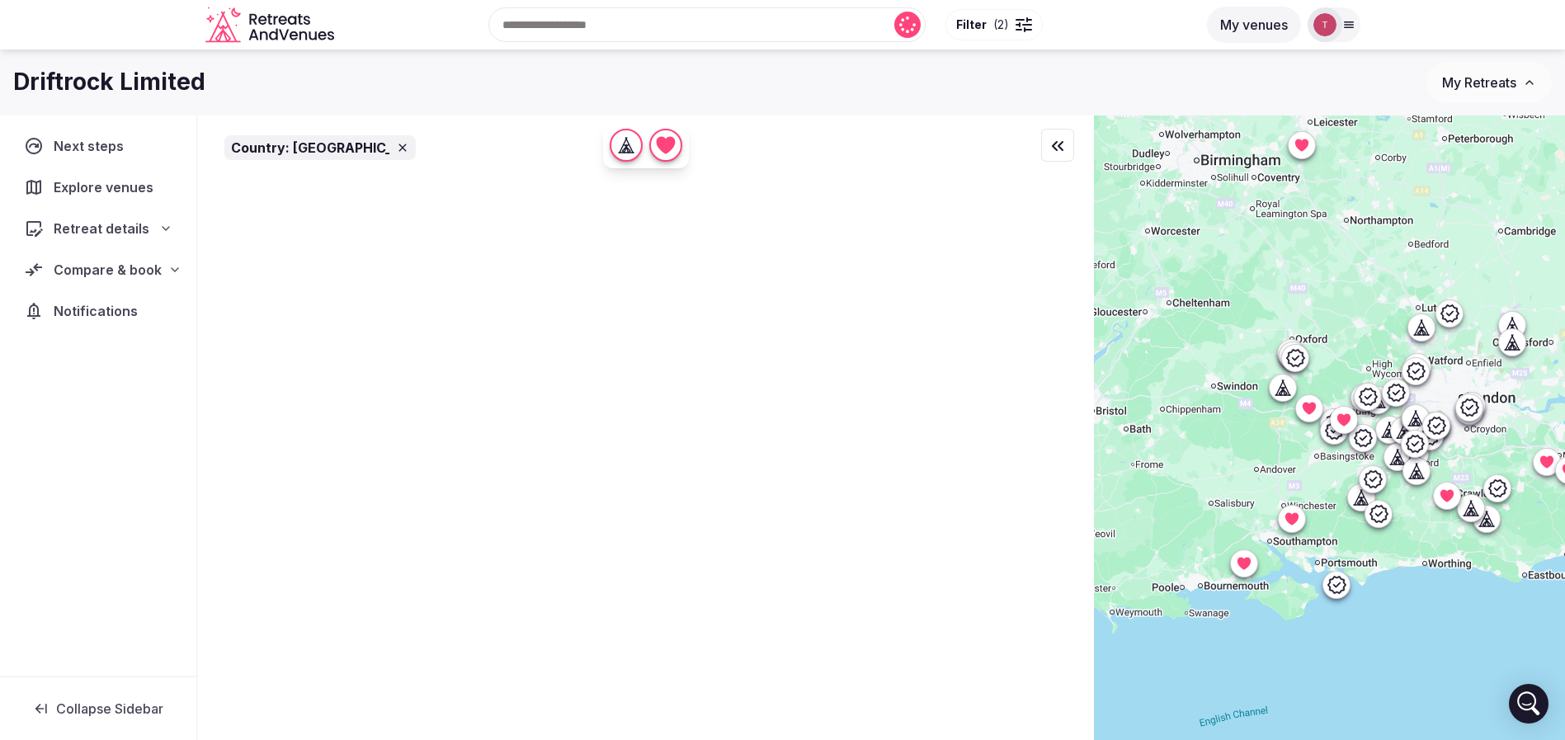
drag, startPoint x: 1218, startPoint y: 468, endPoint x: 1341, endPoint y: 445, distance: 124.3
click at [1341, 445] on div at bounding box center [1329, 455] width 471 height 681
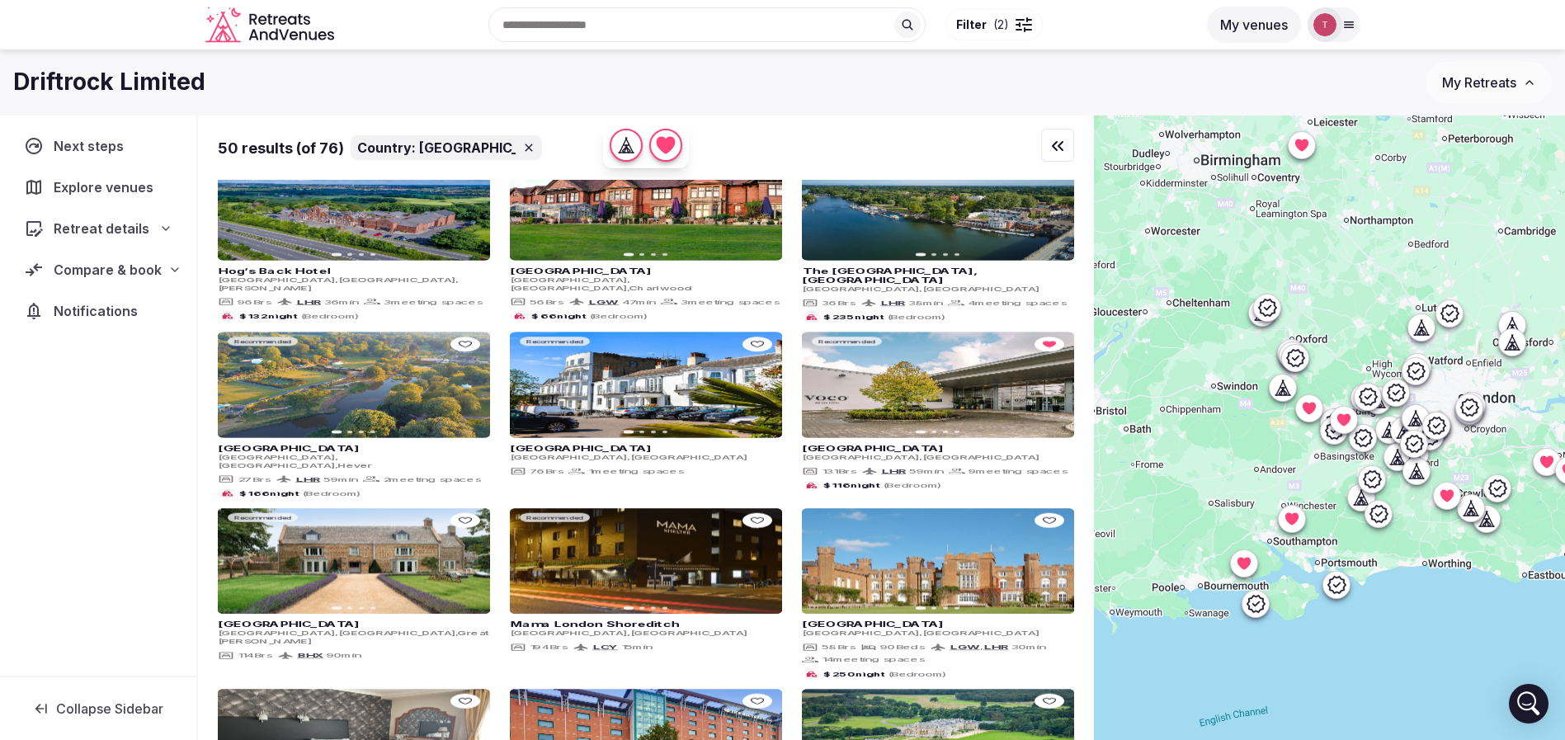
click at [1284, 389] on icon at bounding box center [1279, 386] width 7 height 15
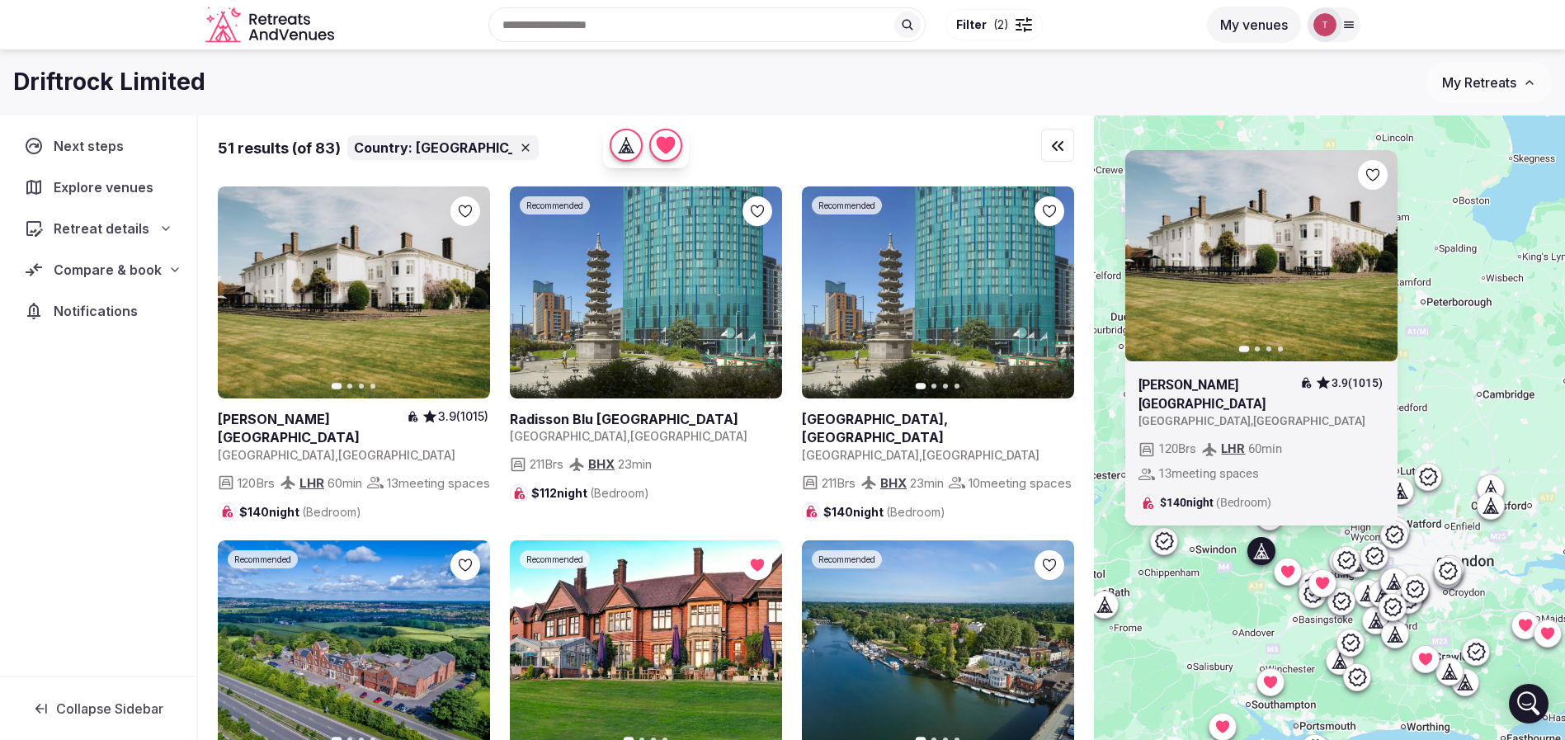
drag, startPoint x: 1268, startPoint y: 437, endPoint x: 1247, endPoint y: 601, distance: 164.7
click at [1247, 601] on div "Previous slide Next slide Milton Hill House 3.9 (1015) United Kingdom , England…" at bounding box center [1329, 455] width 471 height 681
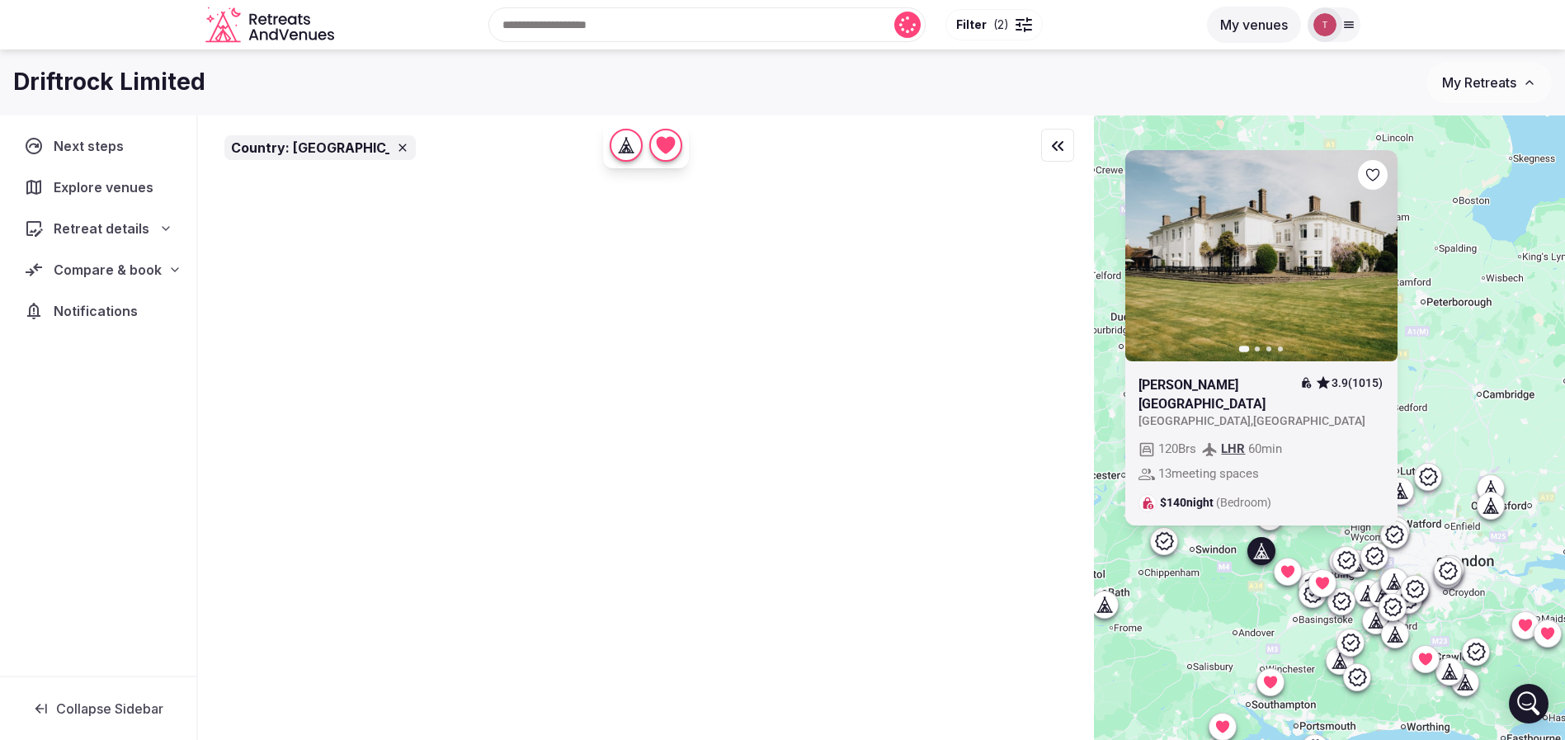
click at [1381, 262] on icon "button" at bounding box center [1374, 255] width 13 height 13
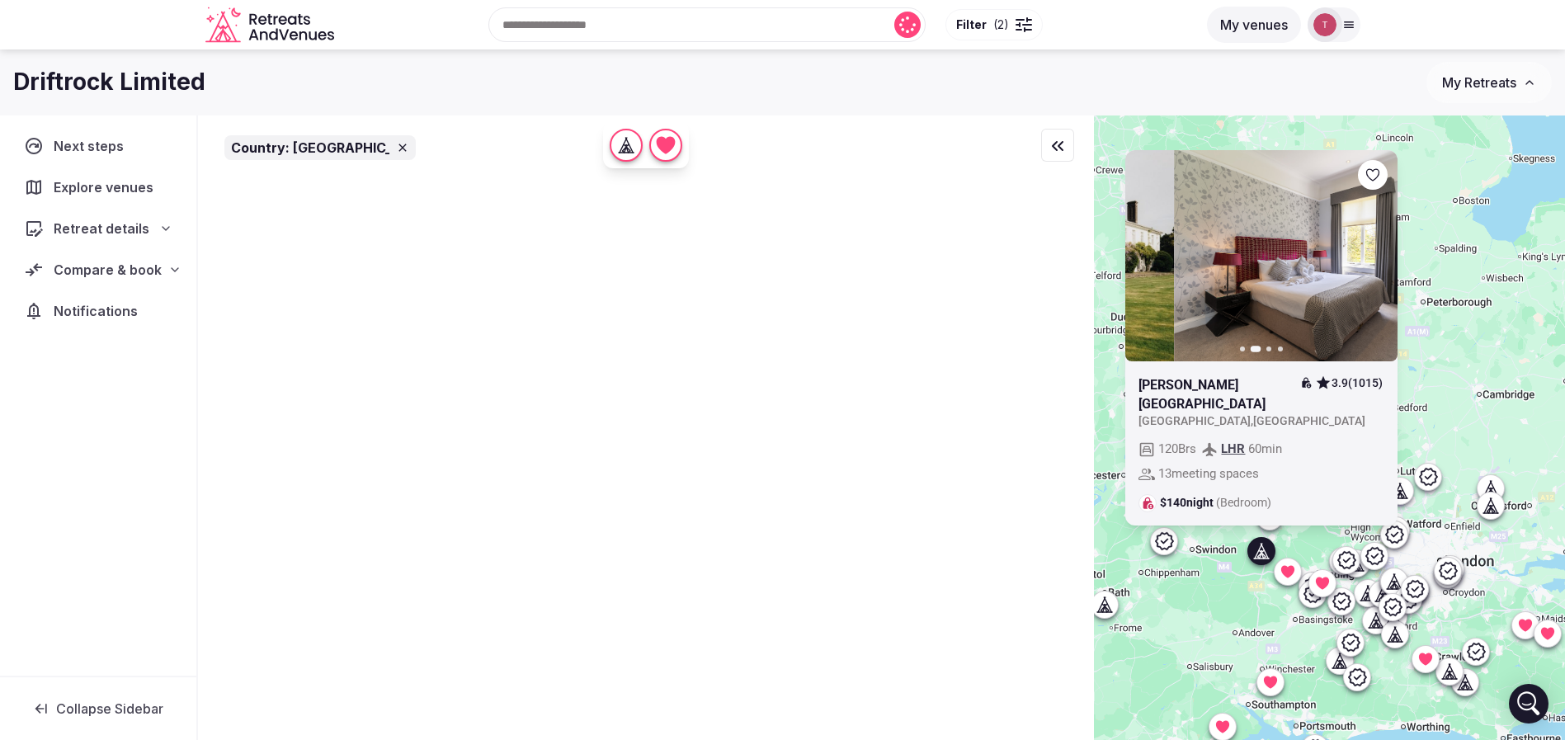
click at [1382, 274] on div "Previous slide Next slide Milton Hill House 3.9 (1015) United Kingdom , England…" at bounding box center [1329, 455] width 471 height 681
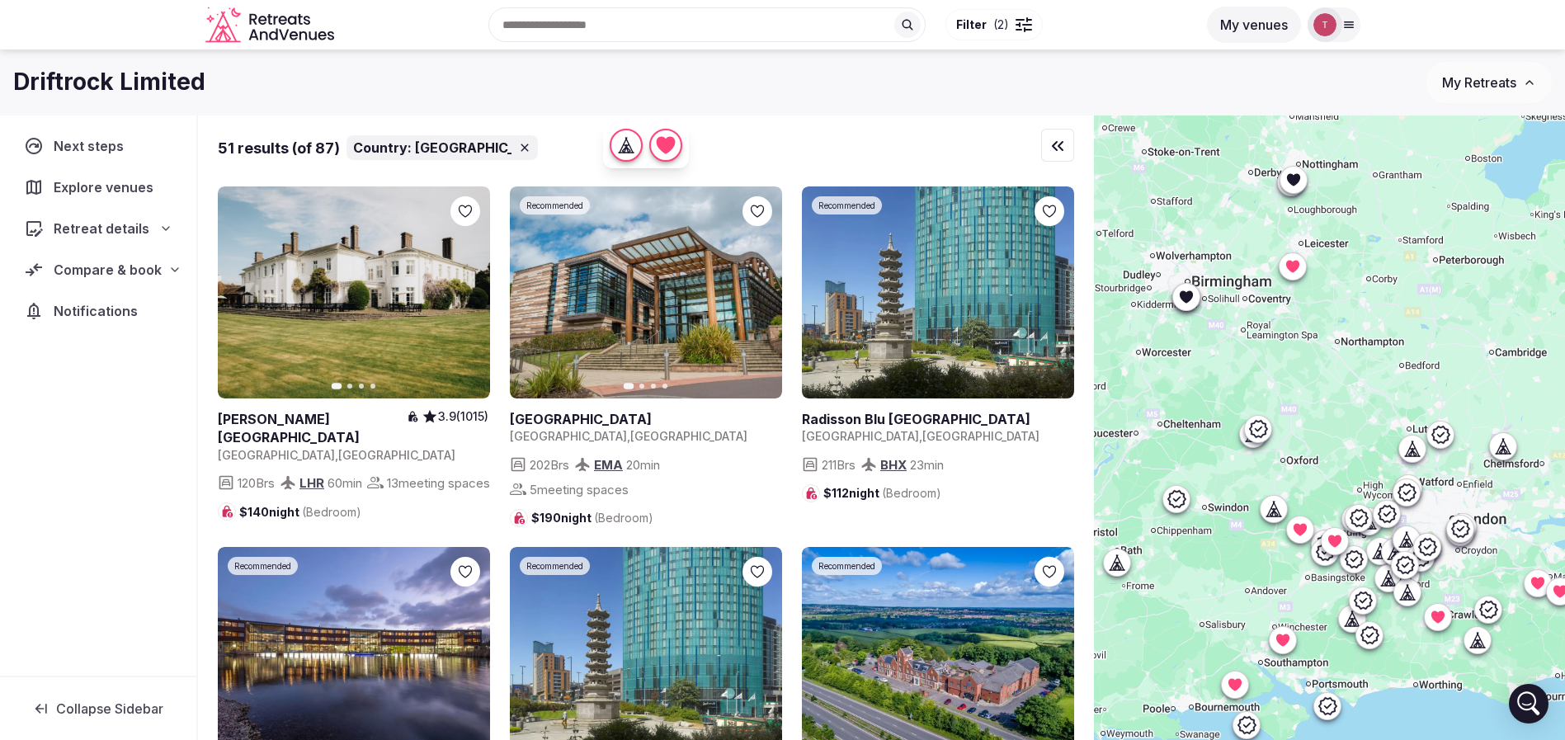
drag, startPoint x: 1239, startPoint y: 622, endPoint x: 1268, endPoint y: 530, distance: 96.8
click at [1263, 553] on div at bounding box center [1329, 455] width 471 height 681
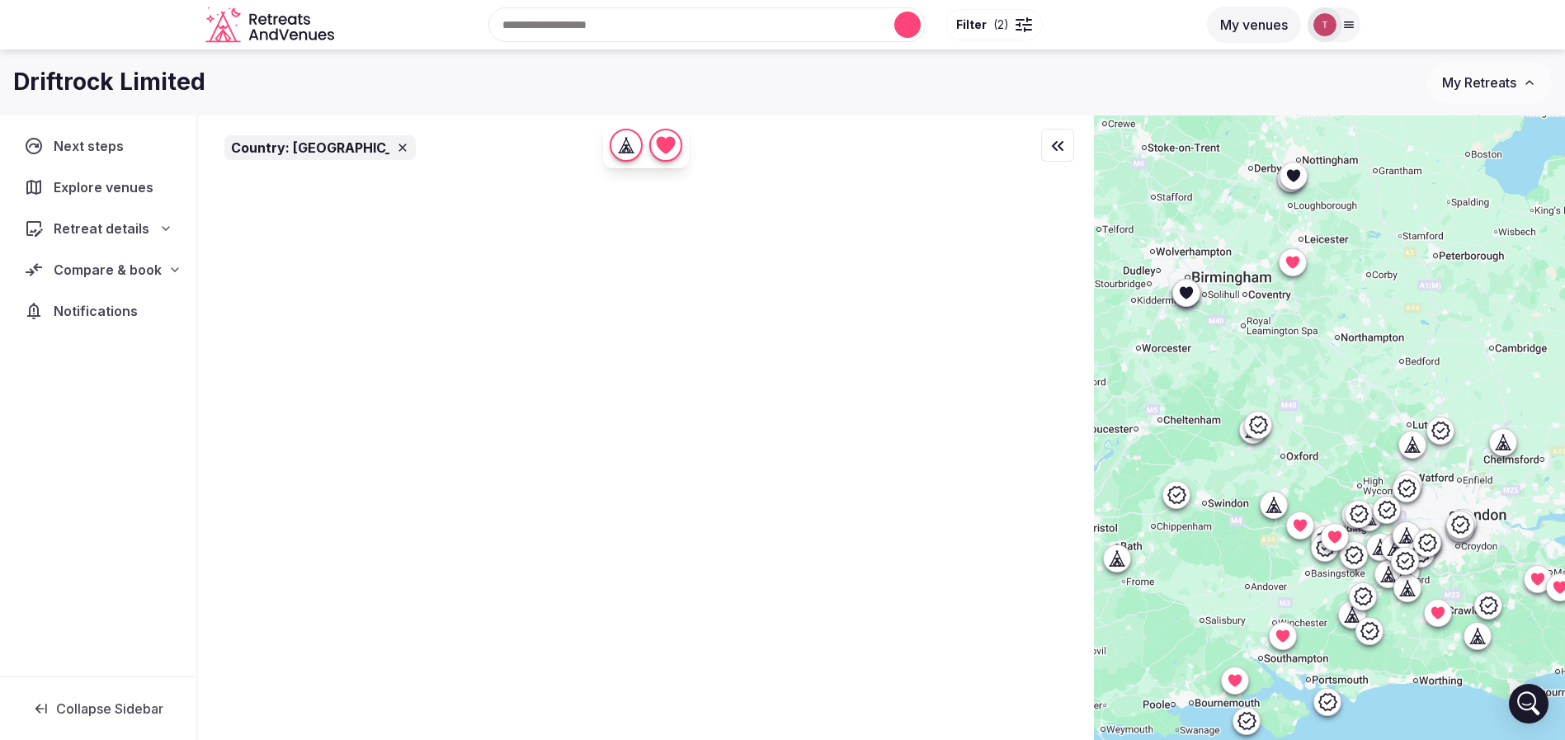
click at [1277, 501] on div at bounding box center [1329, 455] width 471 height 681
click at [1283, 503] on div at bounding box center [1329, 455] width 471 height 681
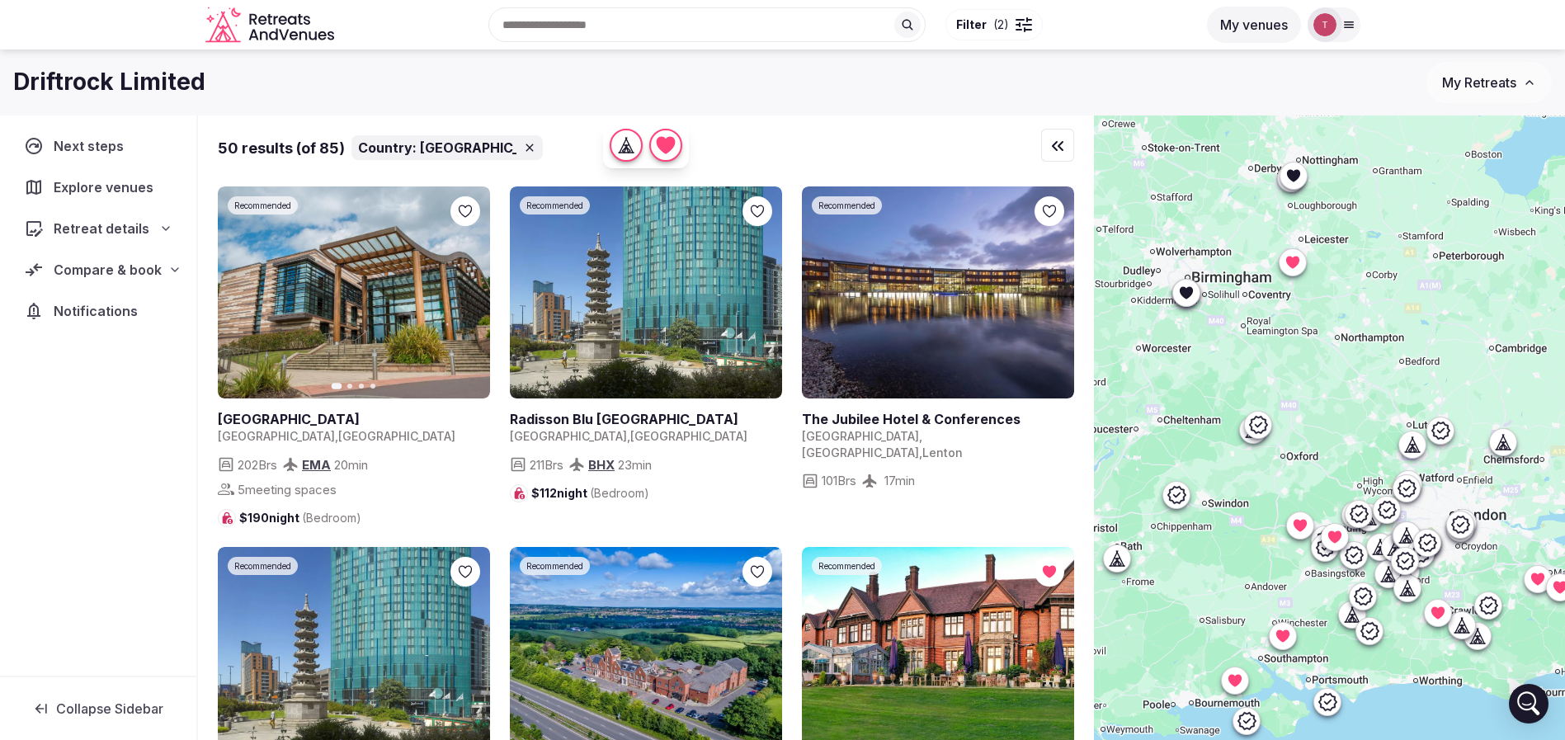
click at [1185, 501] on icon at bounding box center [1176, 495] width 20 height 20
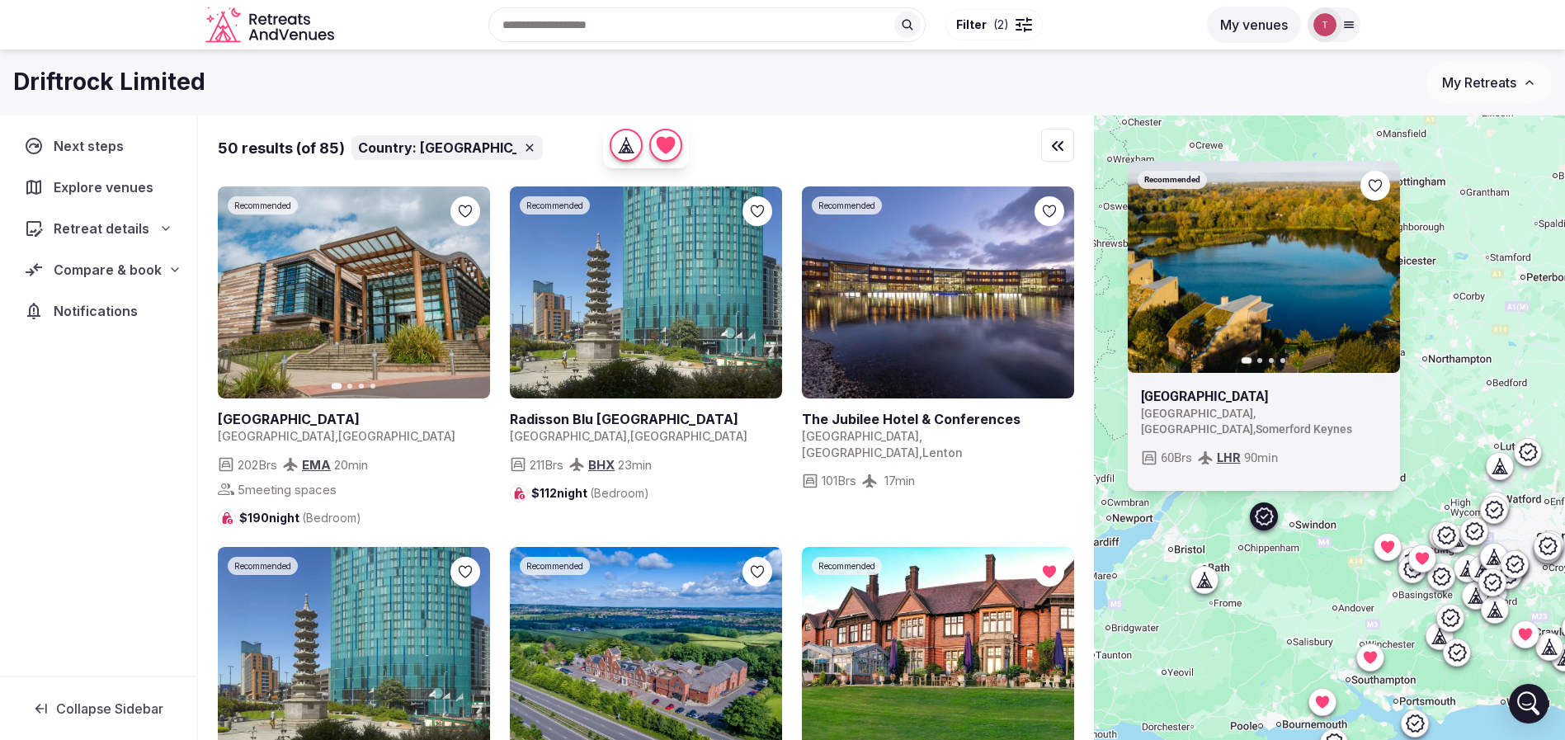
drag, startPoint x: 1207, startPoint y: 547, endPoint x: 1296, endPoint y: 570, distance: 92.0
click at [1296, 570] on div "Recommended Previous slide Next slide Lower Mill Estate United Kingdom , Englan…" at bounding box center [1329, 455] width 471 height 681
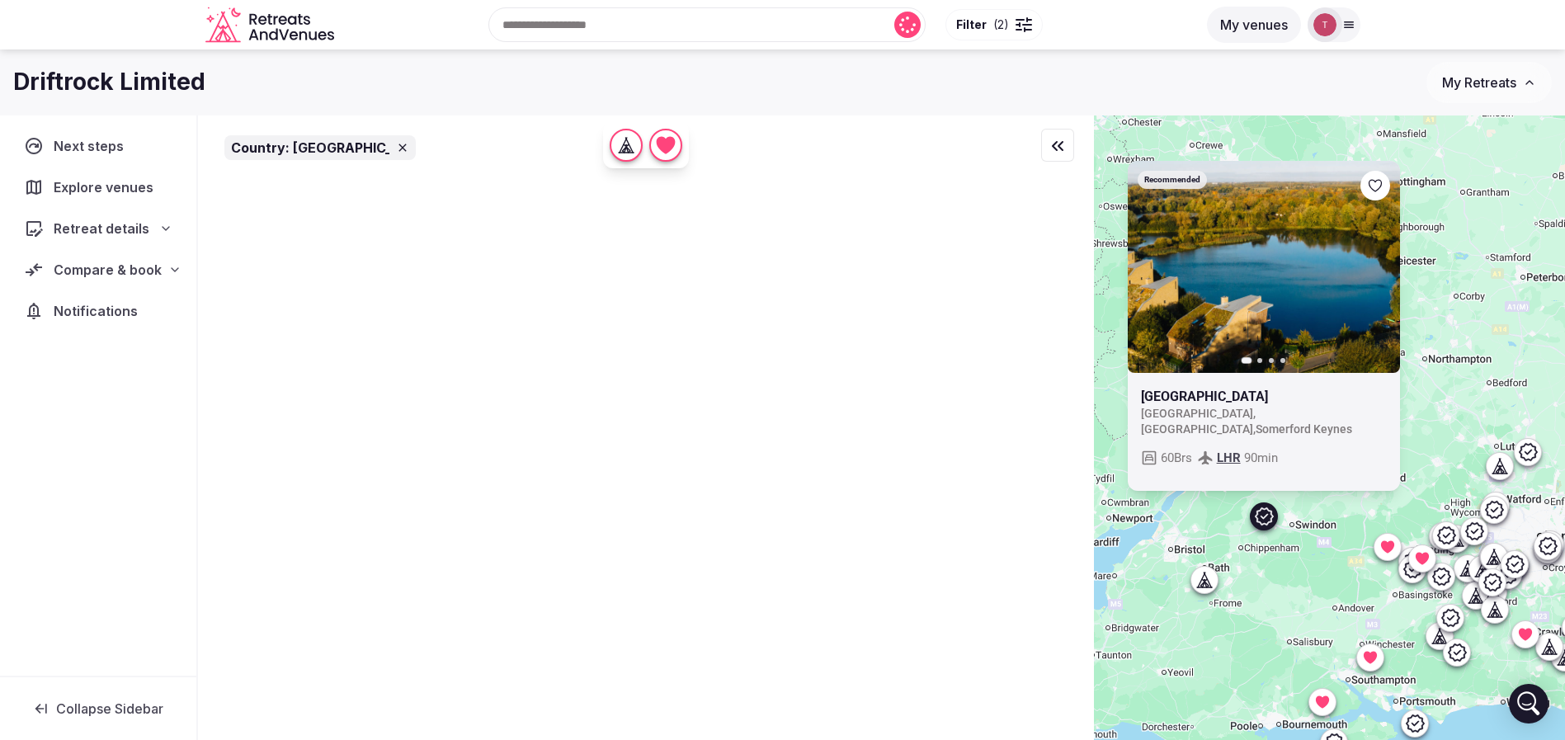
click at [1389, 265] on link at bounding box center [1263, 266] width 272 height 212
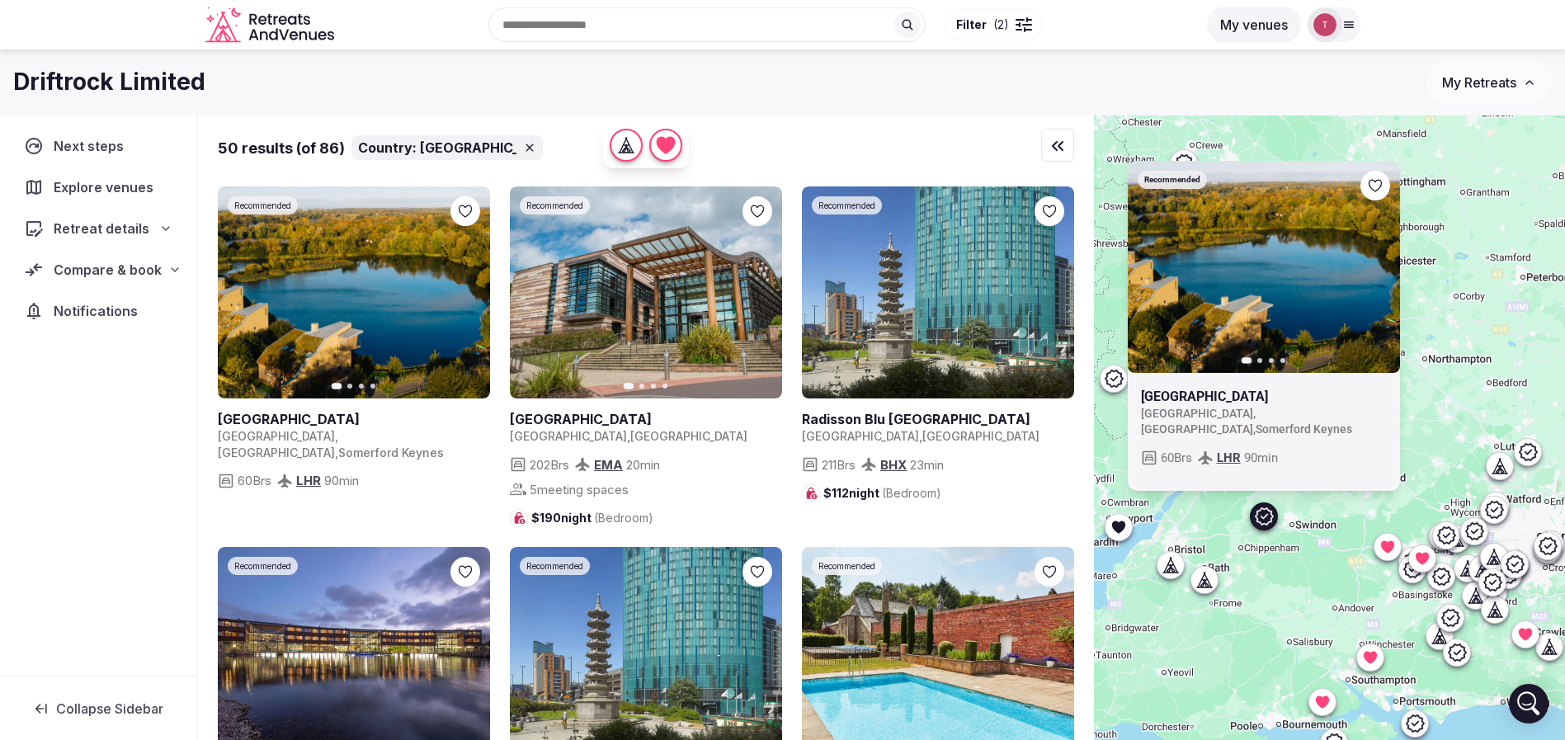
drag, startPoint x: 1270, startPoint y: 622, endPoint x: 1200, endPoint y: 544, distance: 105.7
click at [1200, 544] on div "Recommended Previous slide Next slide Lower Mill Estate United Kingdom , Englan…" at bounding box center [1329, 455] width 471 height 681
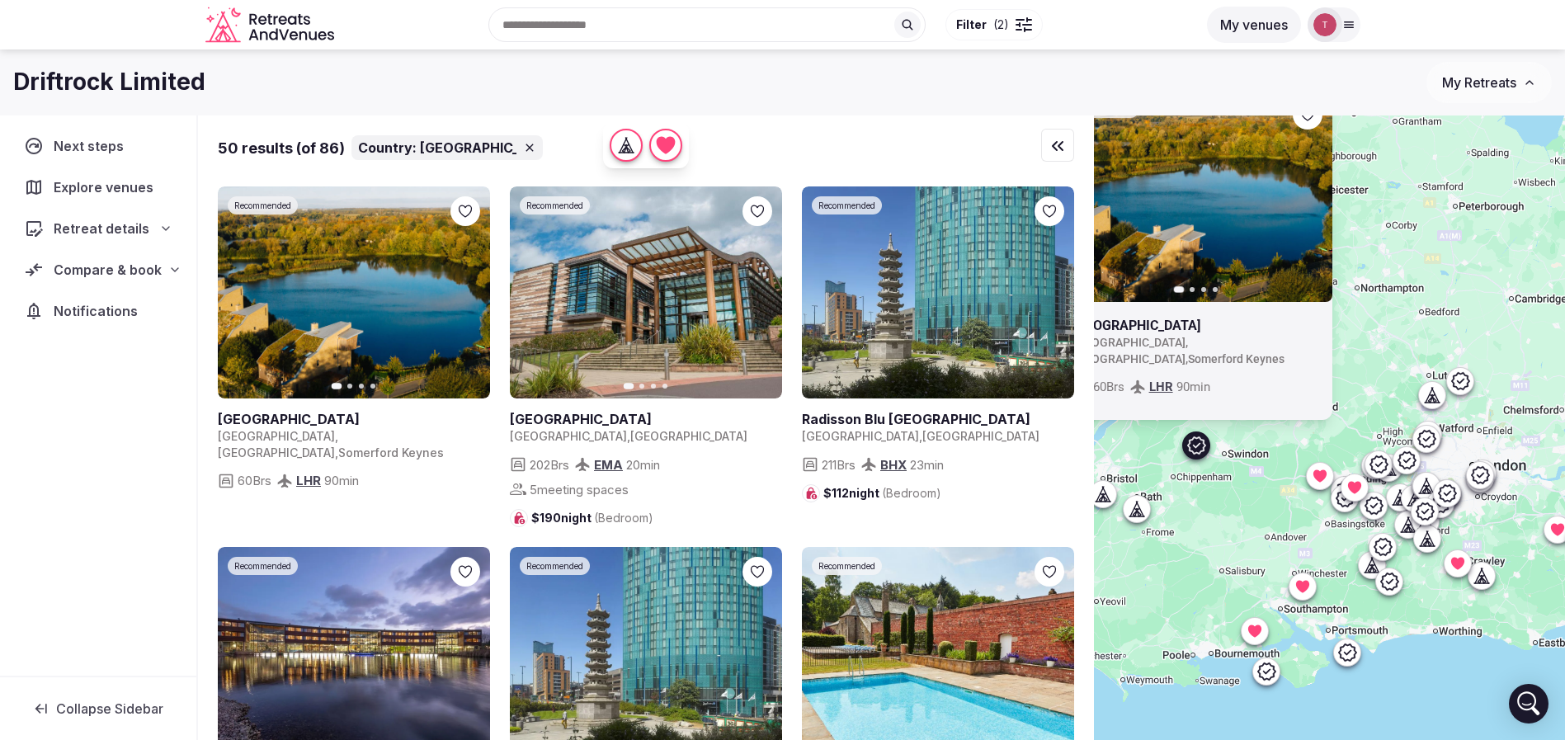
drag, startPoint x: 1307, startPoint y: 558, endPoint x: 1256, endPoint y: 537, distance: 55.1
click at [1256, 537] on div "Recommended Previous slide Next slide Lower Mill Estate United Kingdom , Englan…" at bounding box center [1329, 455] width 471 height 681
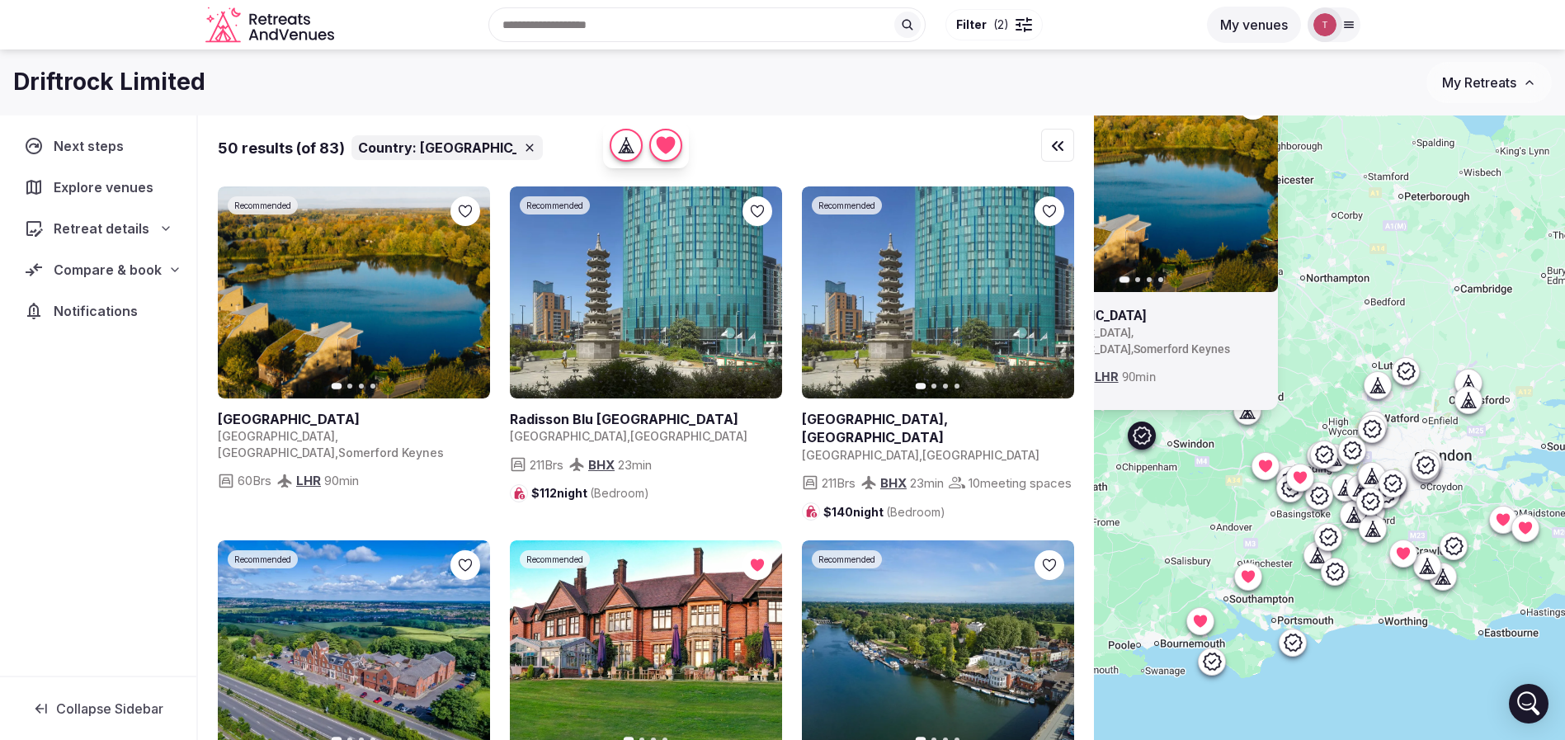
drag, startPoint x: 1248, startPoint y: 457, endPoint x: 1244, endPoint y: 472, distance: 15.4
click at [1244, 472] on div "Recommended Previous slide Next slide Lower Mill Estate United Kingdom , Englan…" at bounding box center [1329, 455] width 471 height 681
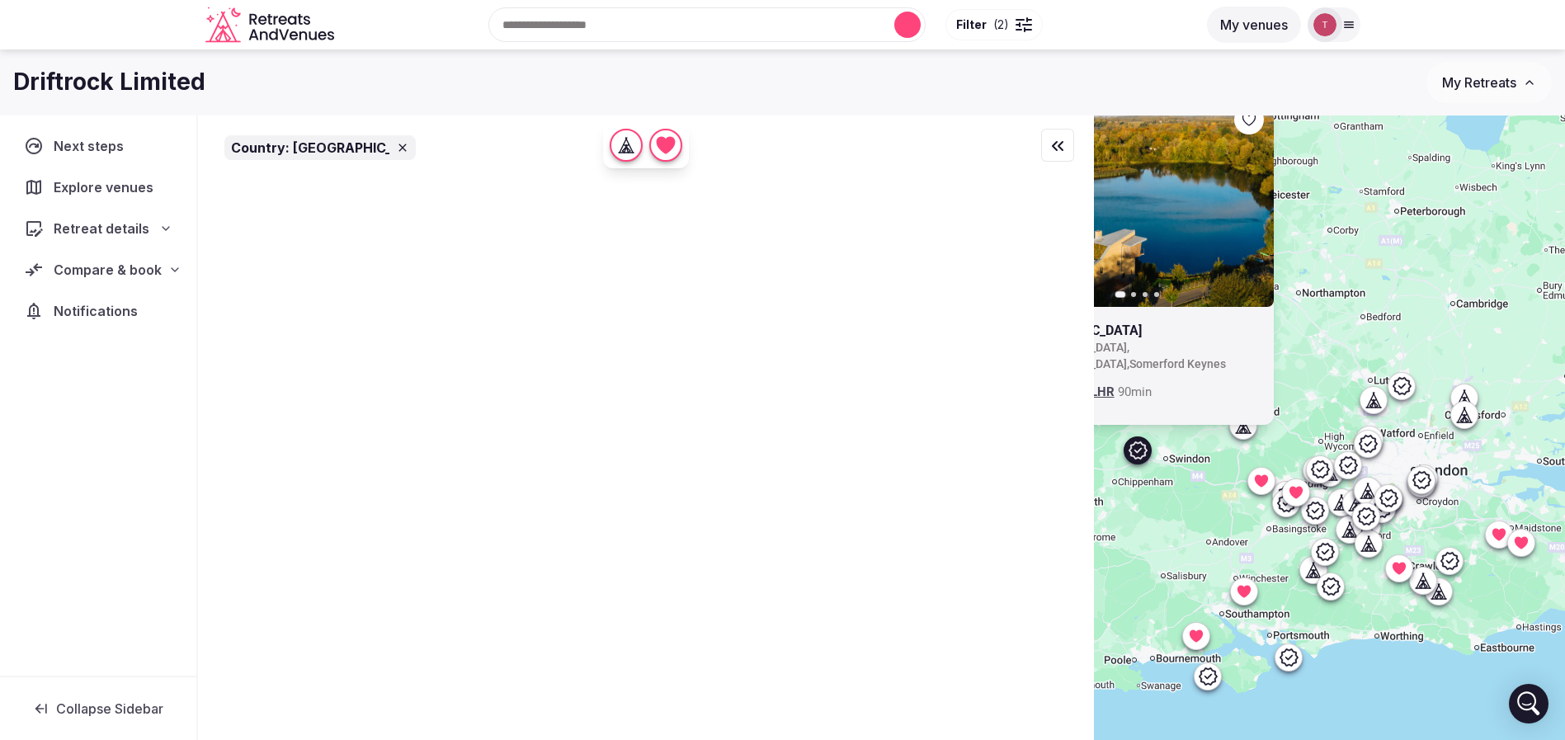
click at [1251, 431] on icon at bounding box center [1243, 425] width 16 height 16
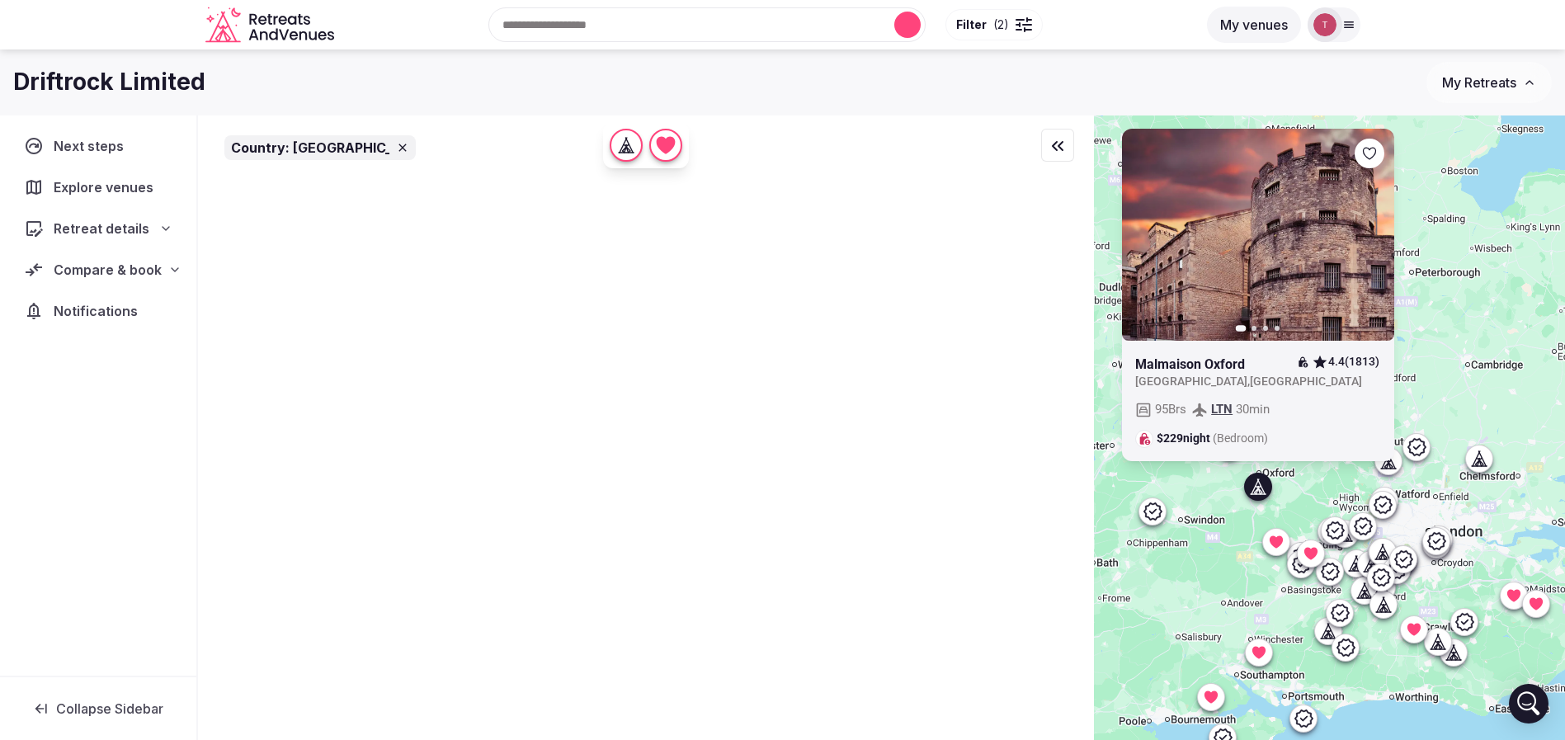
drag, startPoint x: 1230, startPoint y: 488, endPoint x: 1245, endPoint y: 552, distance: 65.2
click at [1245, 552] on div "Previous slide Next slide Malmaison Oxford 4.4 (1813) United Kingdom , OXFORD 9…" at bounding box center [1329, 455] width 471 height 681
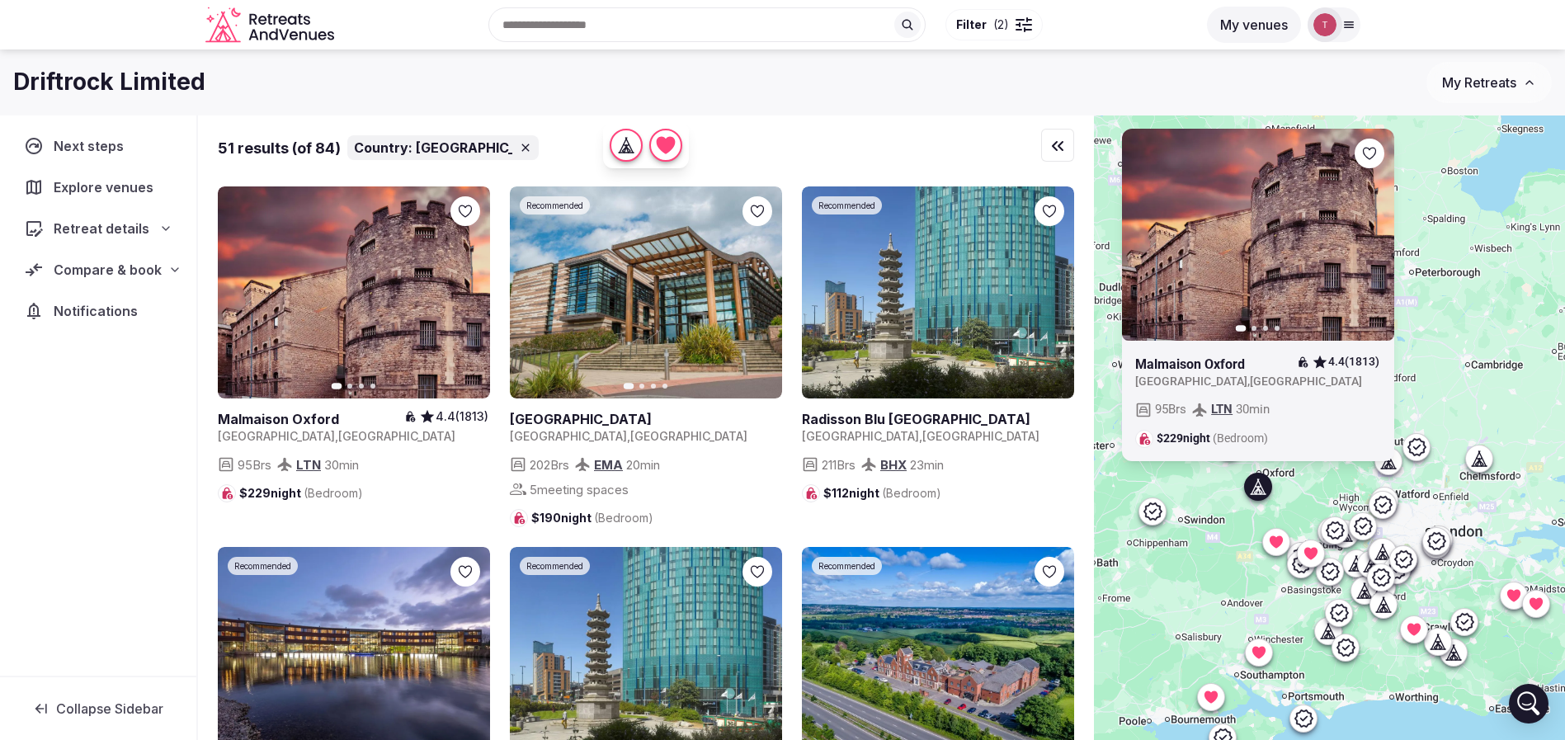
click at [1303, 572] on icon at bounding box center [1301, 564] width 20 height 20
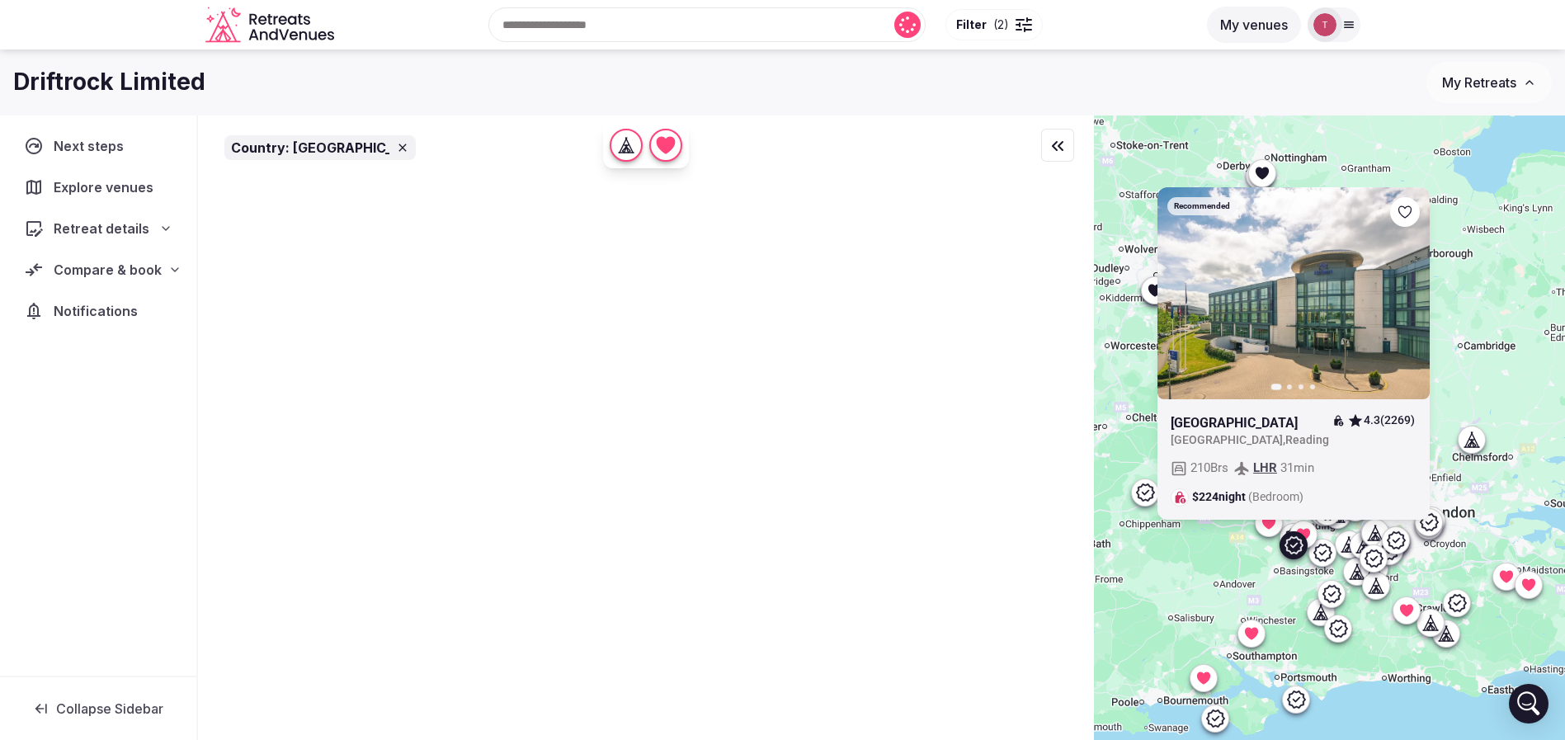
drag, startPoint x: 1255, startPoint y: 641, endPoint x: 1247, endPoint y: 620, distance: 23.0
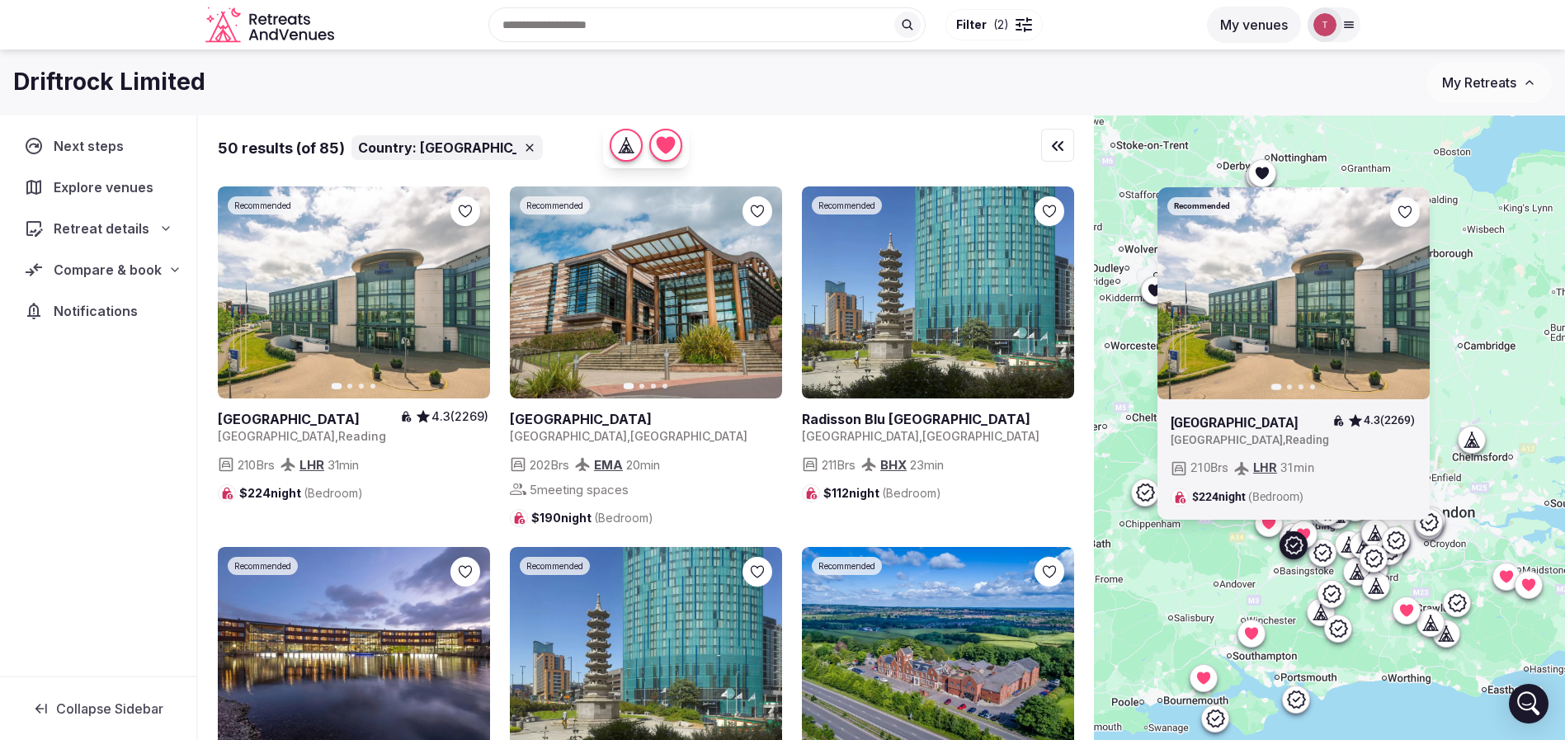
click at [1413, 290] on icon "button" at bounding box center [1406, 292] width 13 height 13
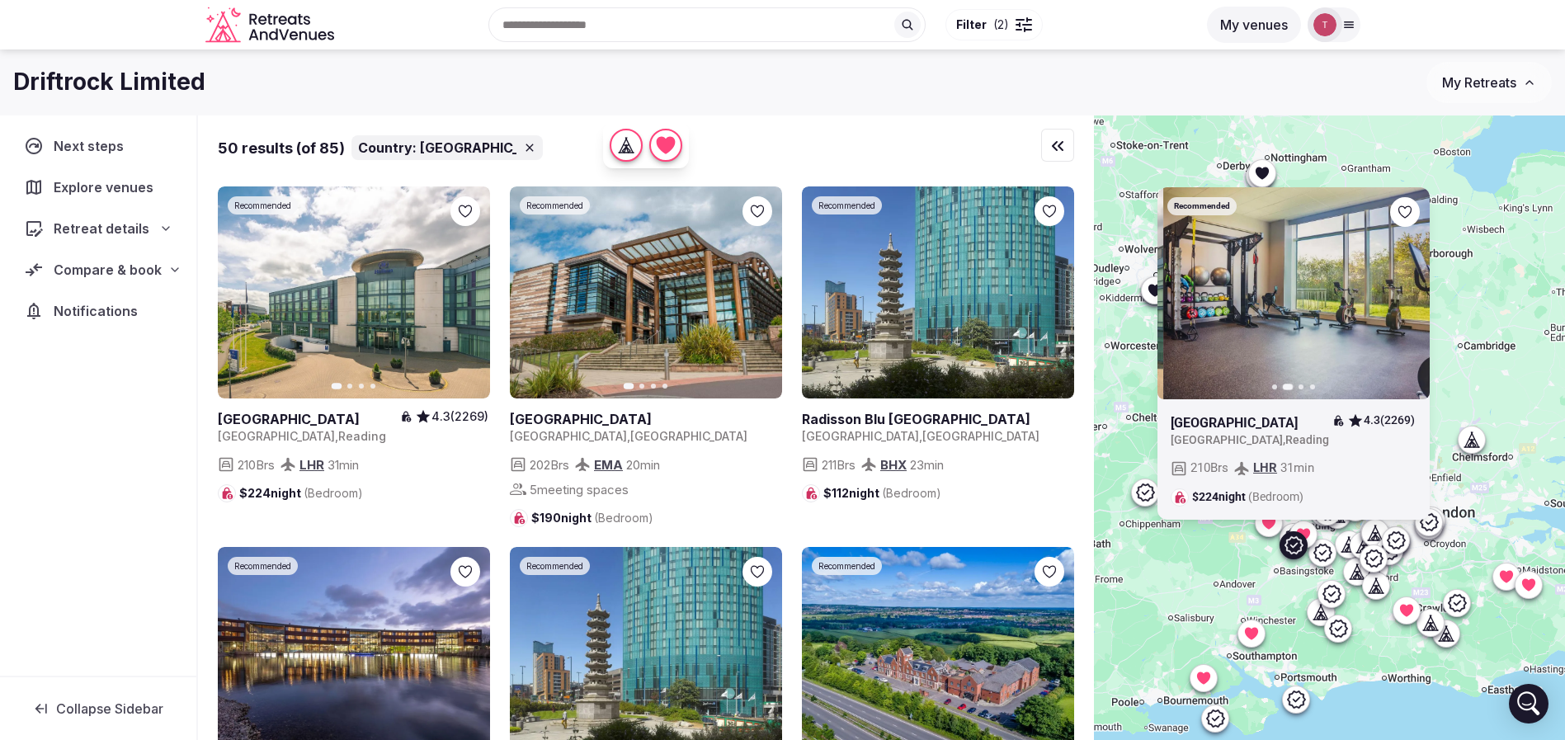
click at [1411, 290] on icon "button" at bounding box center [1407, 293] width 7 height 12
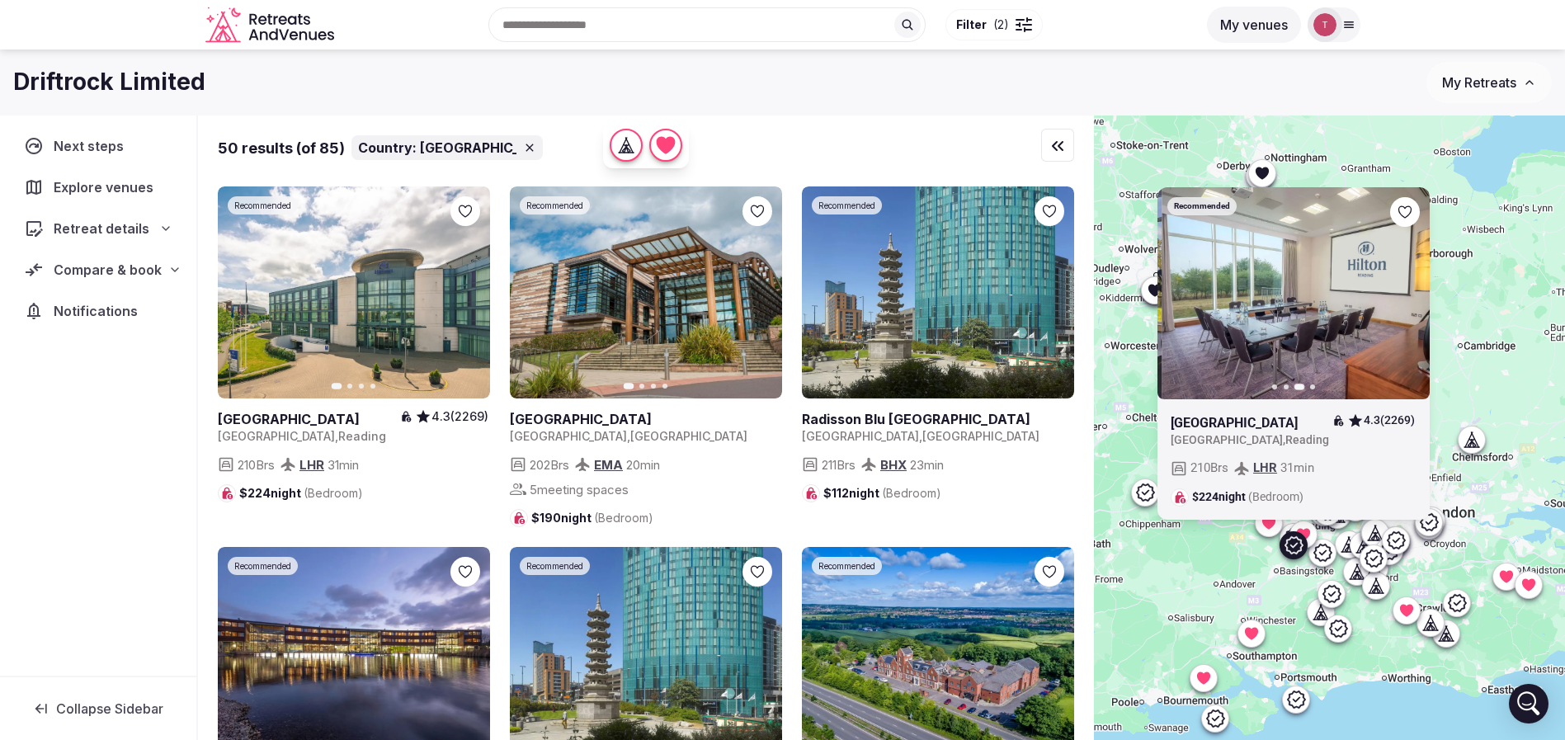
click at [1411, 290] on icon "button" at bounding box center [1407, 293] width 7 height 12
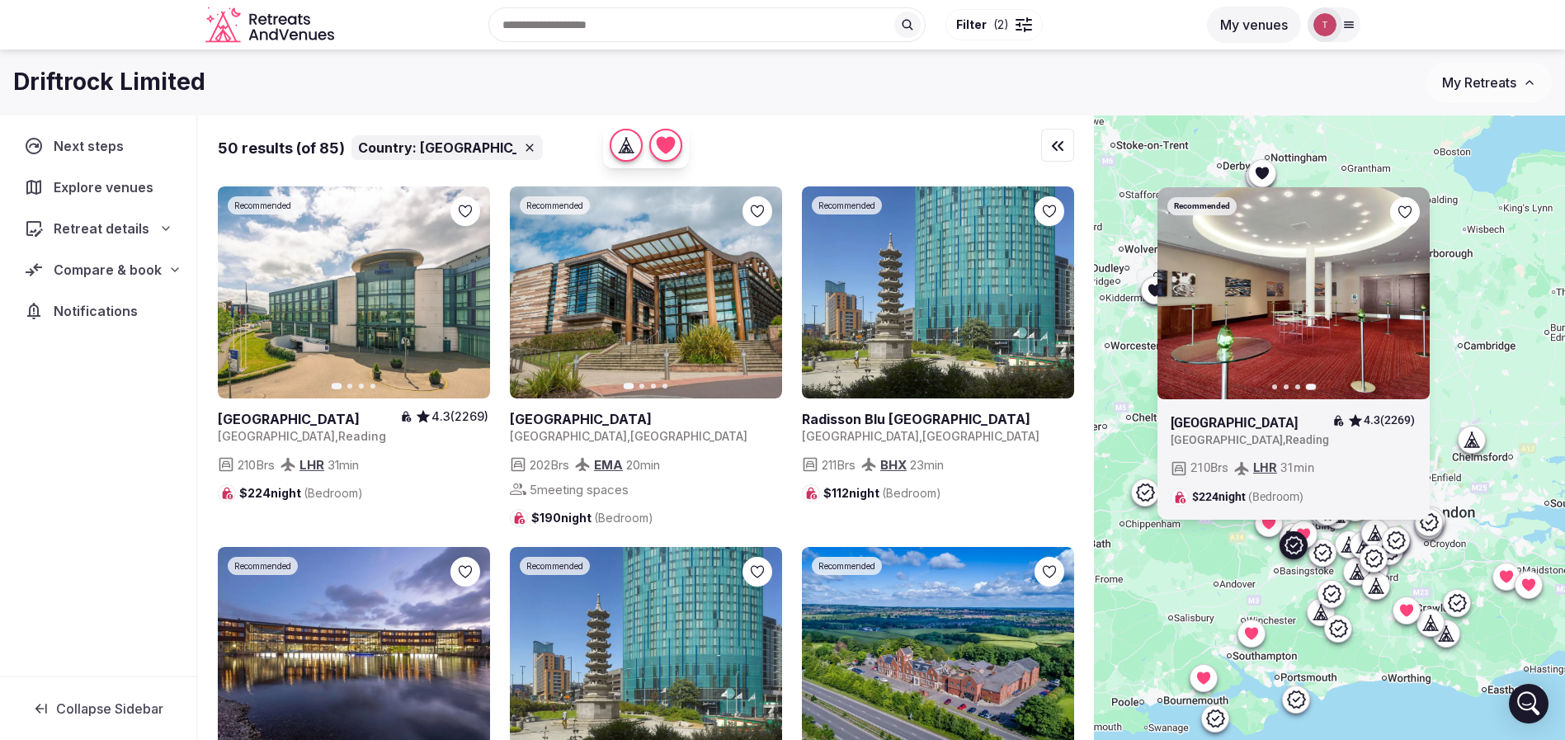
click at [1281, 578] on div "Recommended Previous slide Next slide Hilton Reading Hotel 4.3 (2269) United Ki…" at bounding box center [1329, 455] width 471 height 681
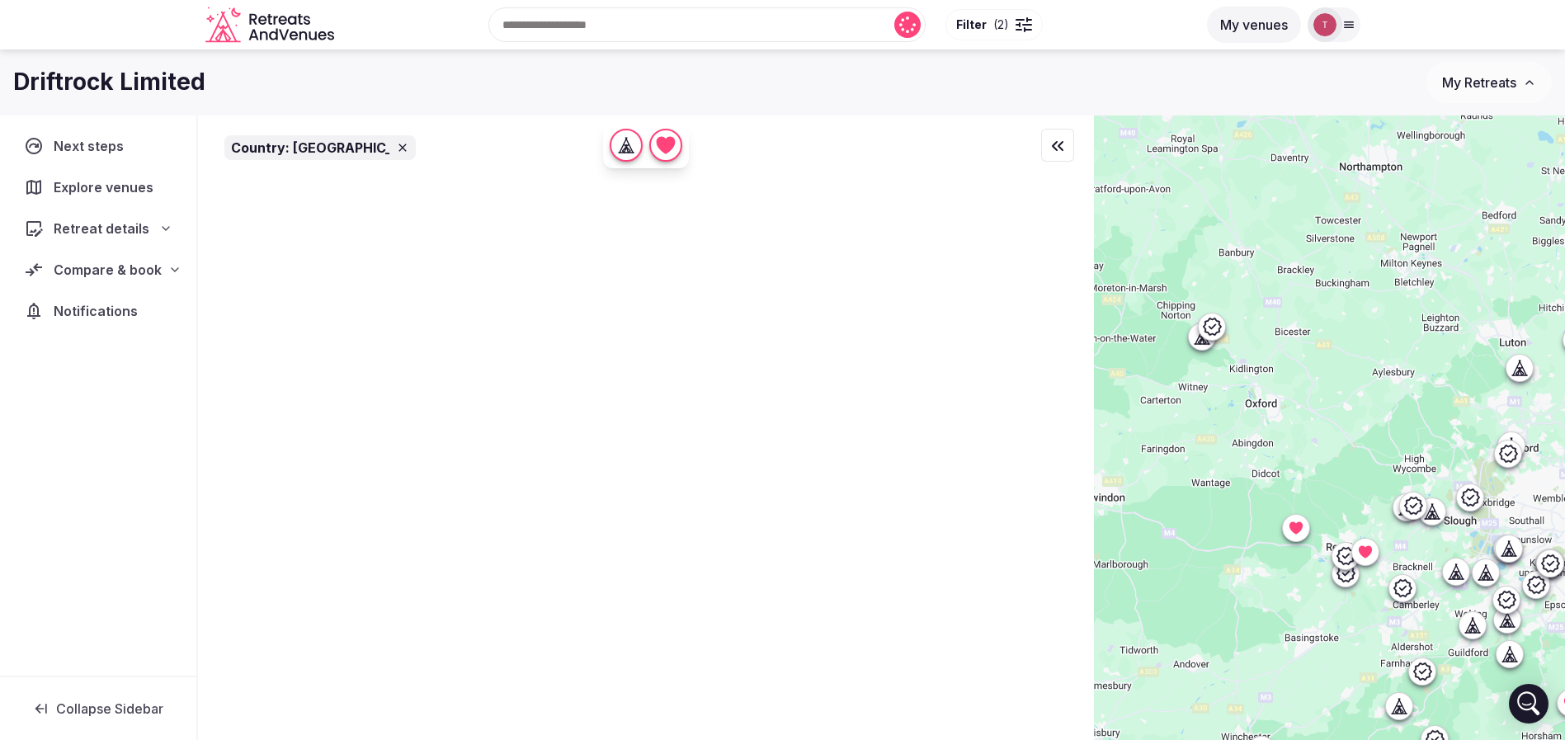
drag, startPoint x: 1249, startPoint y: 569, endPoint x: 1304, endPoint y: 587, distance: 57.9
click at [1304, 587] on div at bounding box center [1329, 455] width 471 height 681
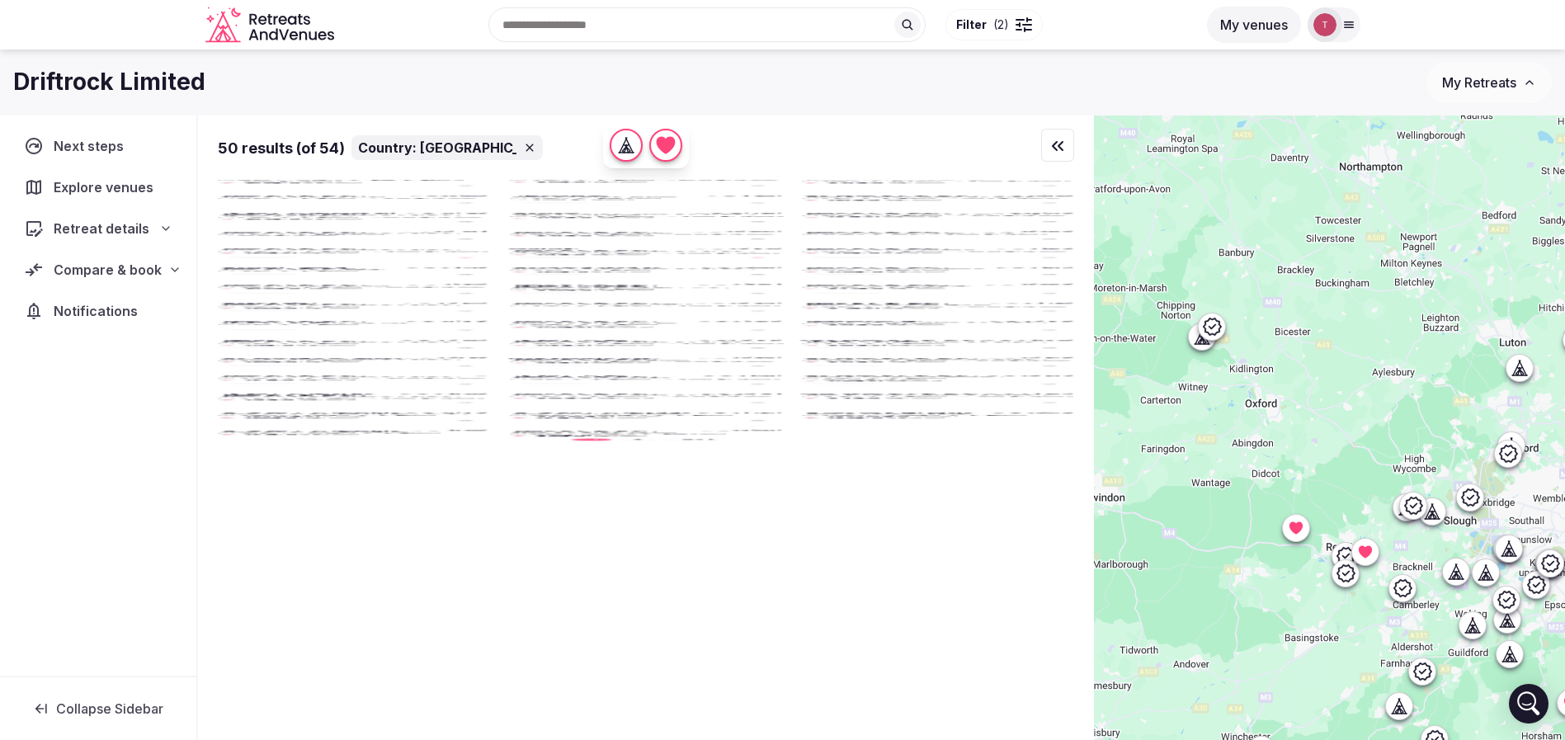
click at [1354, 556] on icon at bounding box center [1345, 556] width 20 height 20
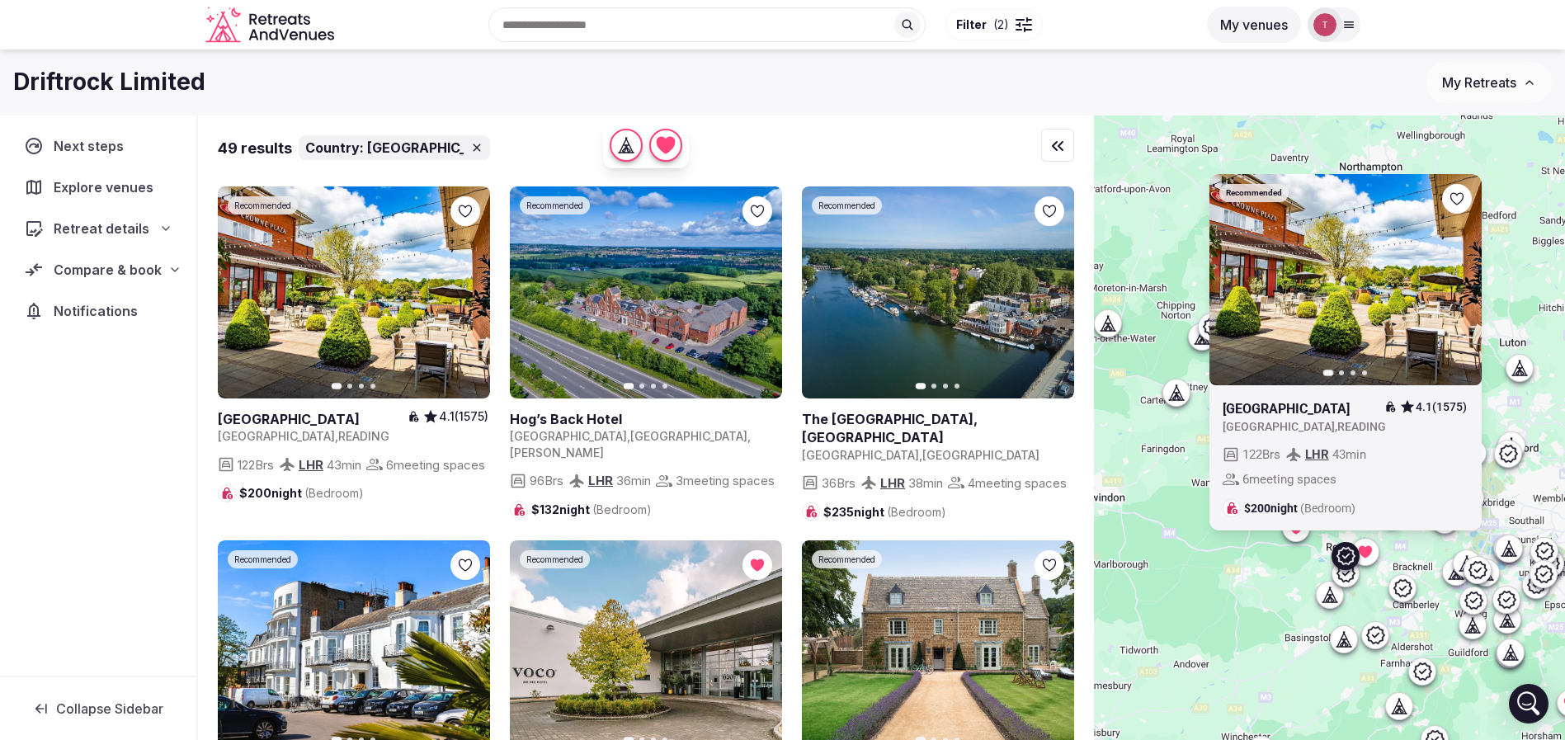
click at [1463, 276] on icon "button" at bounding box center [1457, 279] width 13 height 13
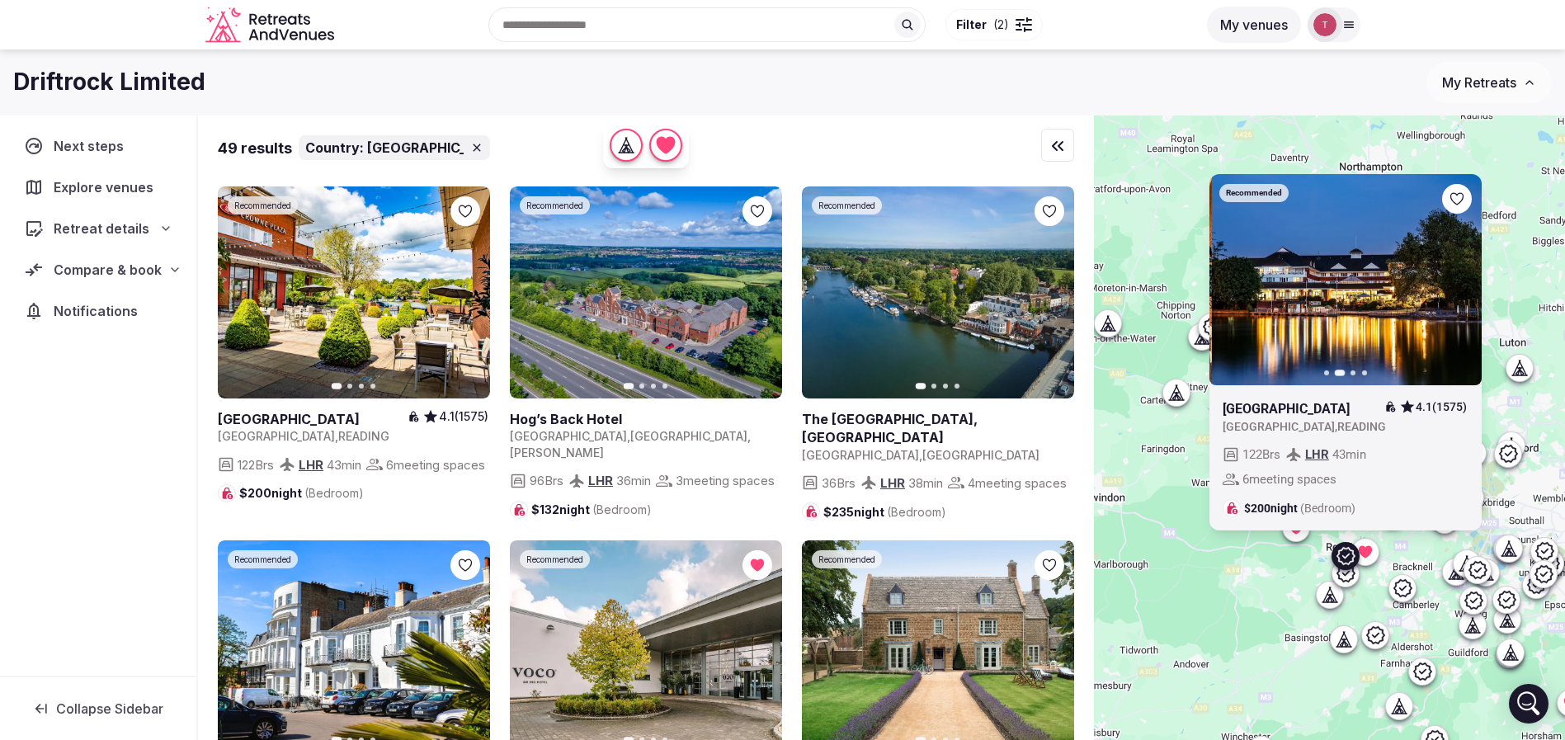
click at [1463, 280] on icon "button" at bounding box center [1457, 279] width 13 height 13
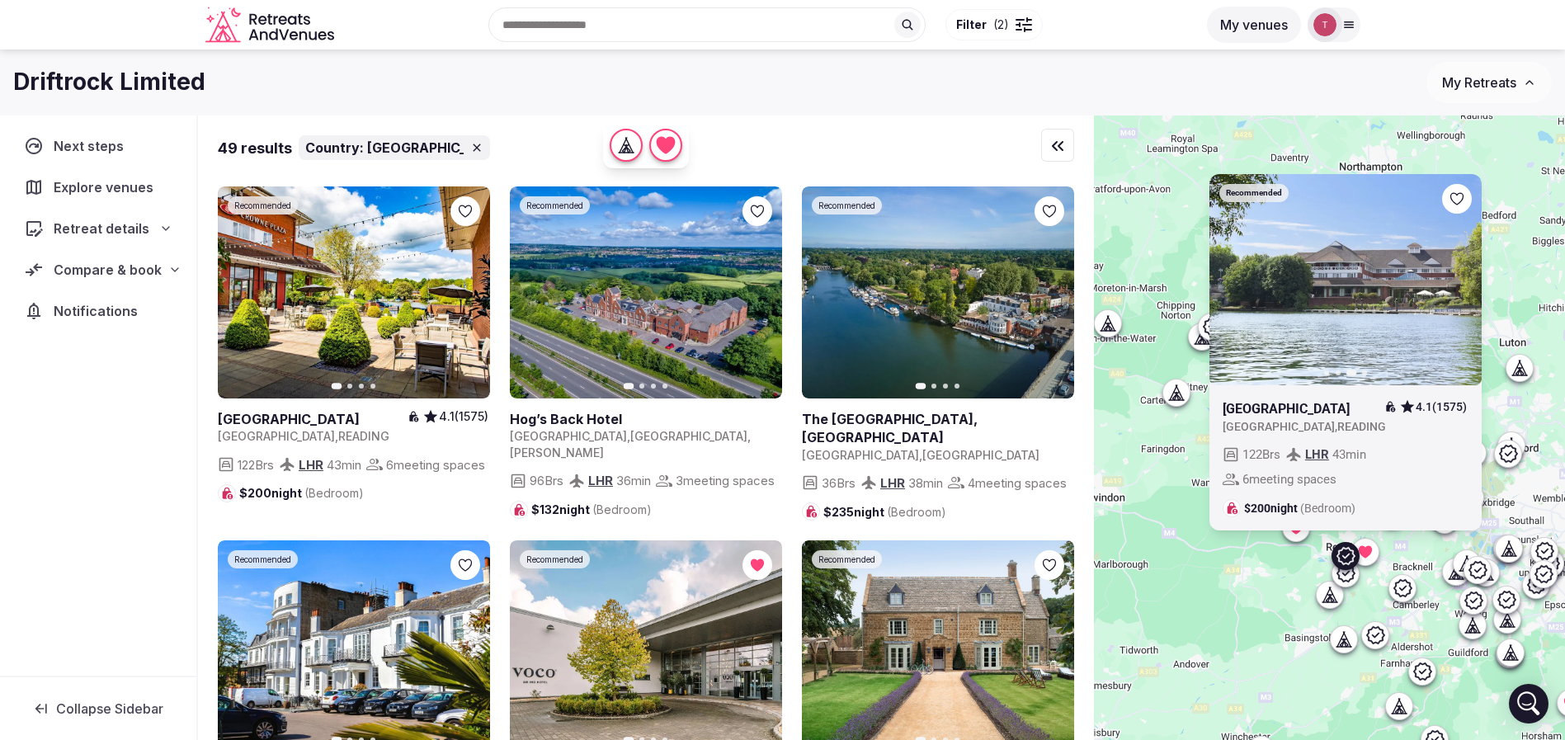
click at [1337, 599] on icon at bounding box center [1329, 594] width 16 height 16
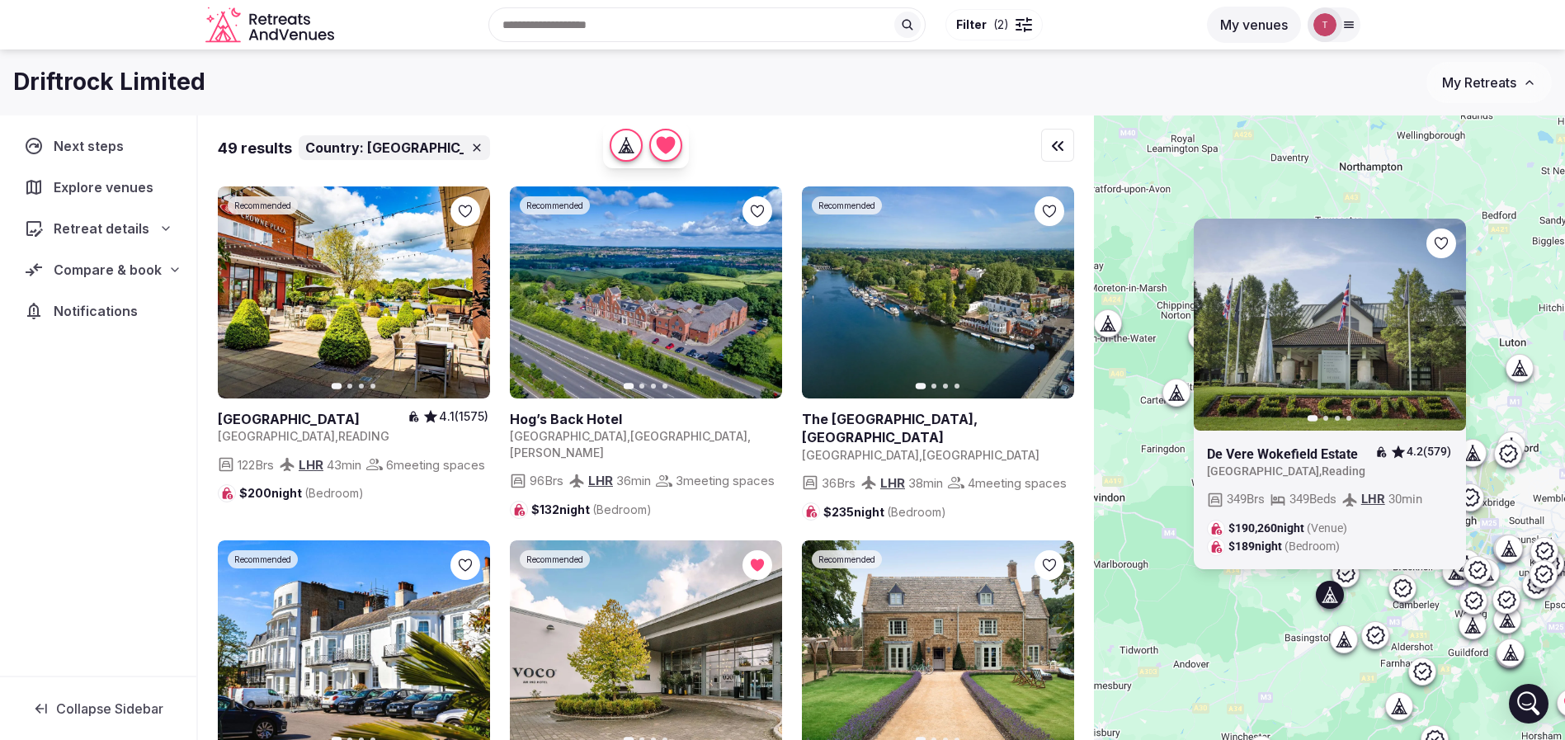
click at [1449, 324] on icon "button" at bounding box center [1441, 324] width 13 height 13
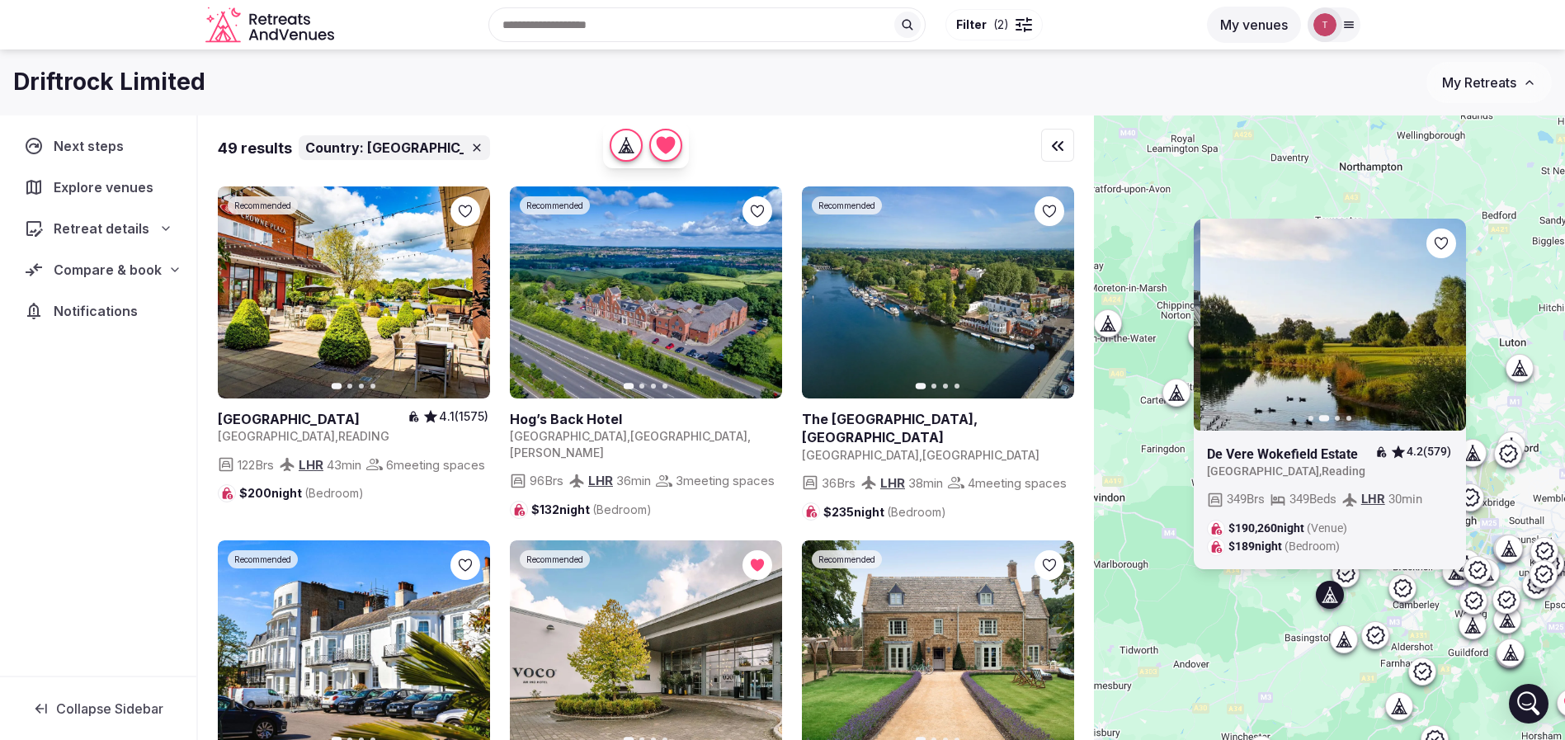
click at [1449, 324] on icon "button" at bounding box center [1441, 324] width 13 height 13
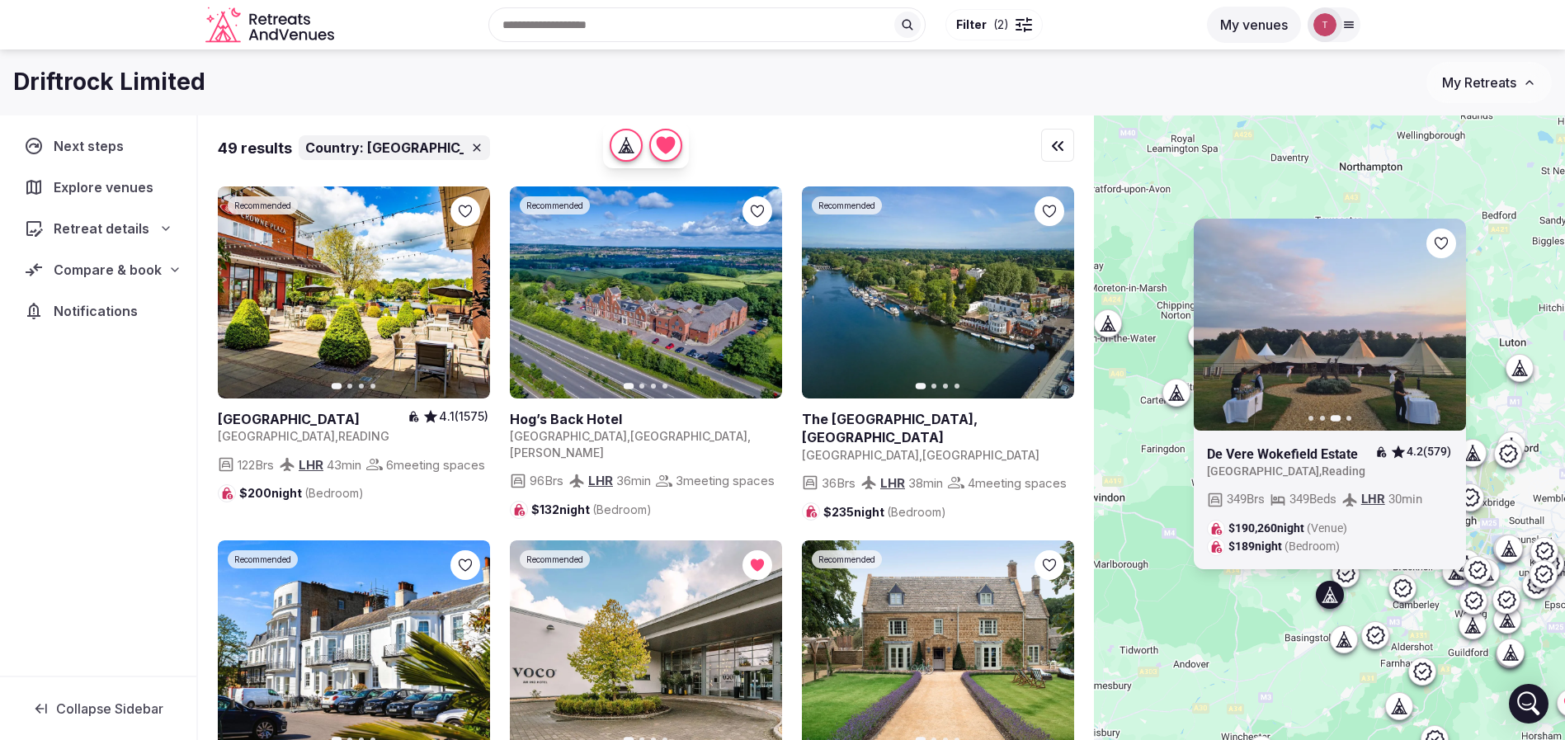
click at [1449, 324] on icon "button" at bounding box center [1441, 324] width 13 height 13
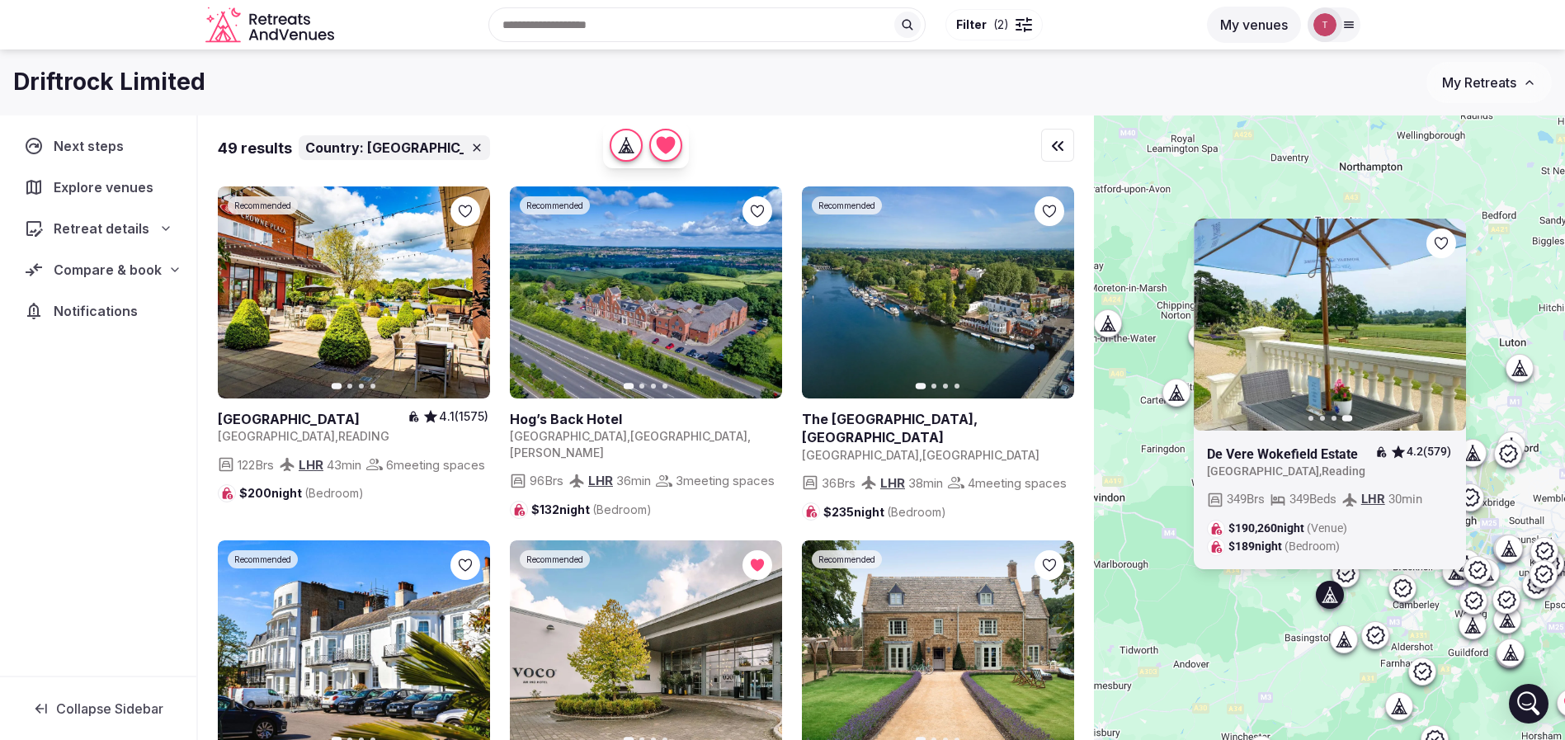
click at [1449, 233] on div at bounding box center [1441, 244] width 30 height 30
click at [1441, 243] on div at bounding box center [1440, 243] width 16 height 16
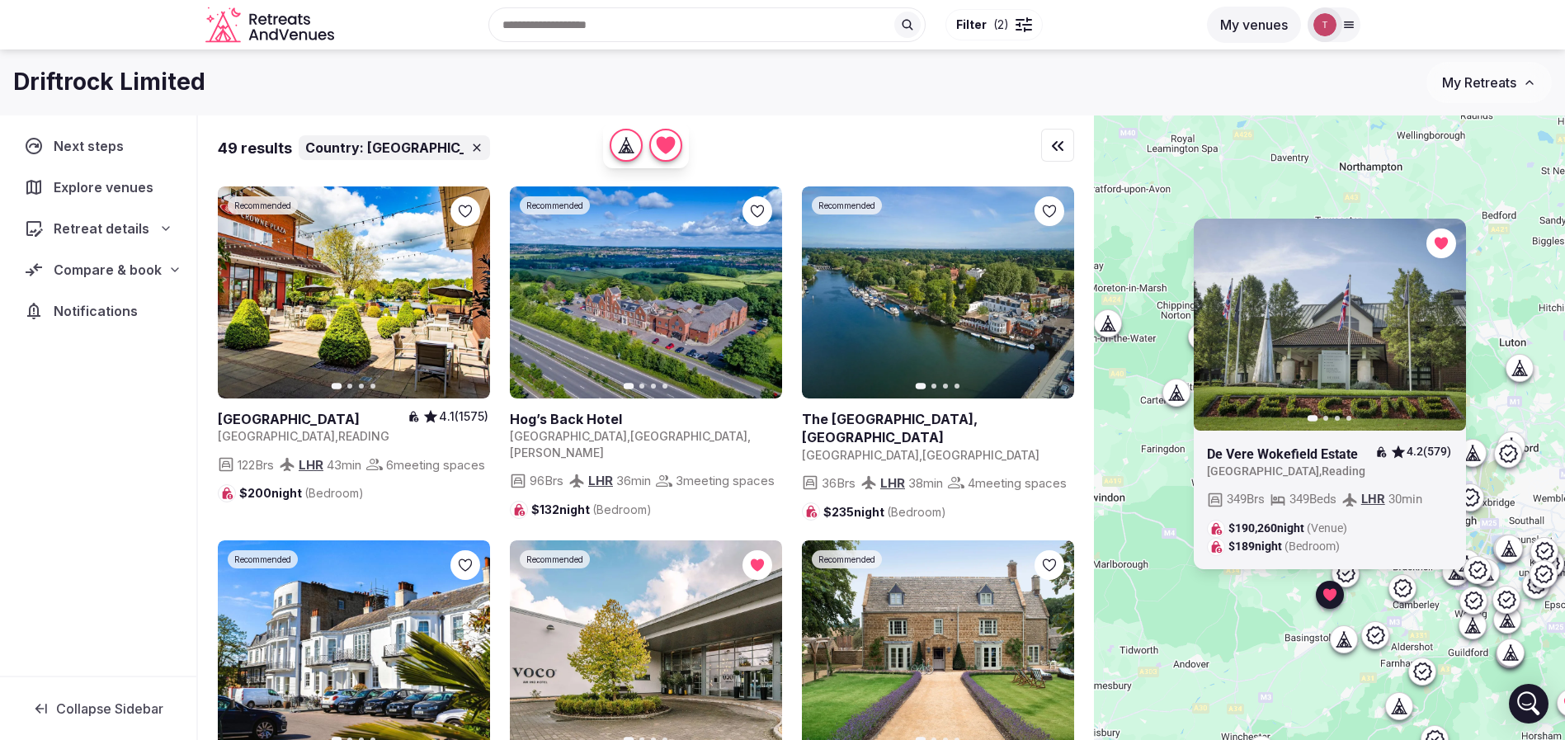
click at [1231, 653] on div "Previous slide Next slide De Vere Wokefield Estate 4.2 (579) United Kingdom , R…" at bounding box center [1329, 455] width 471 height 681
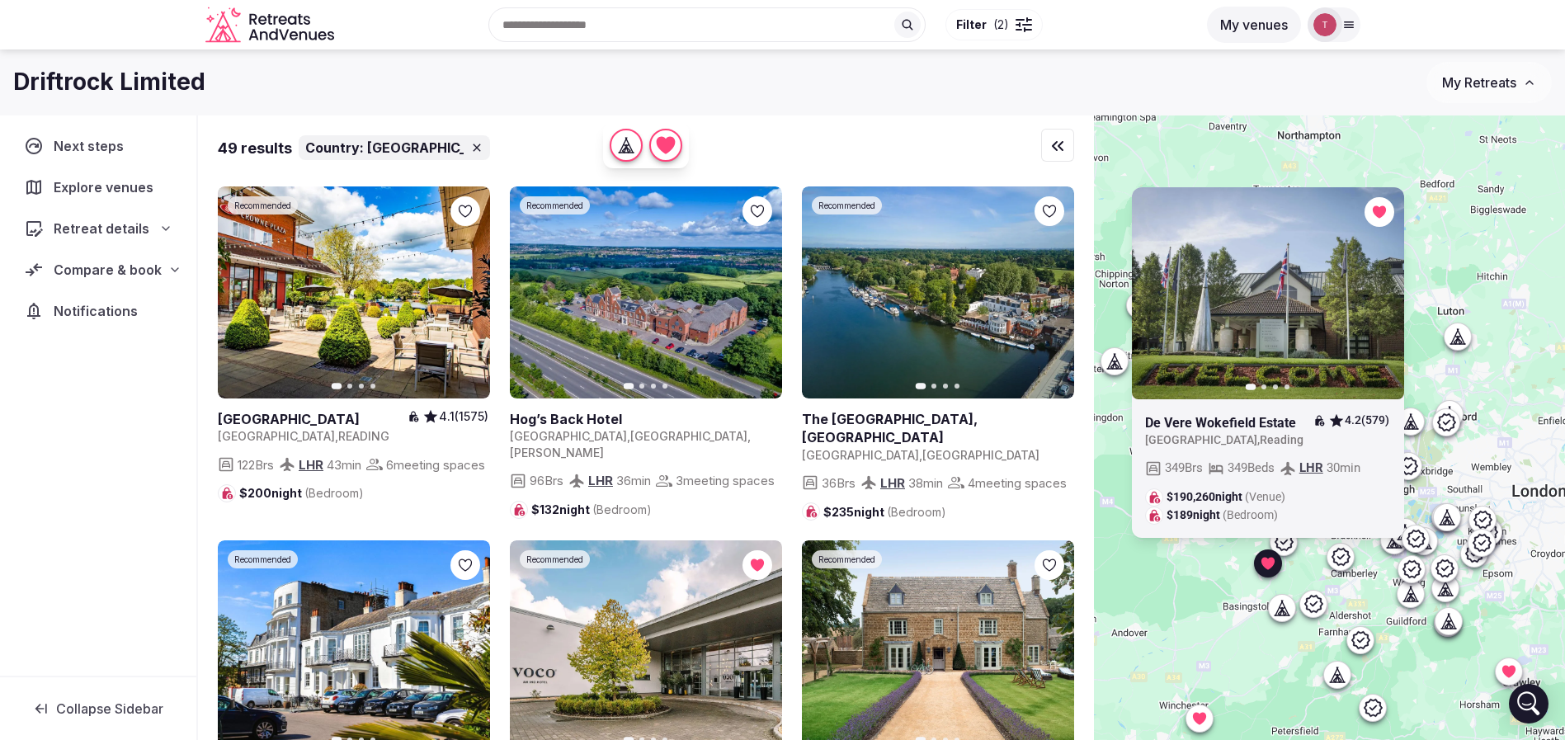
drag, startPoint x: 1432, startPoint y: 684, endPoint x: 1360, endPoint y: 643, distance: 83.1
click at [1360, 643] on div "Previous slide Next slide De Vere Wokefield Estate 4.2 (579) United Kingdom , R…" at bounding box center [1329, 455] width 471 height 681
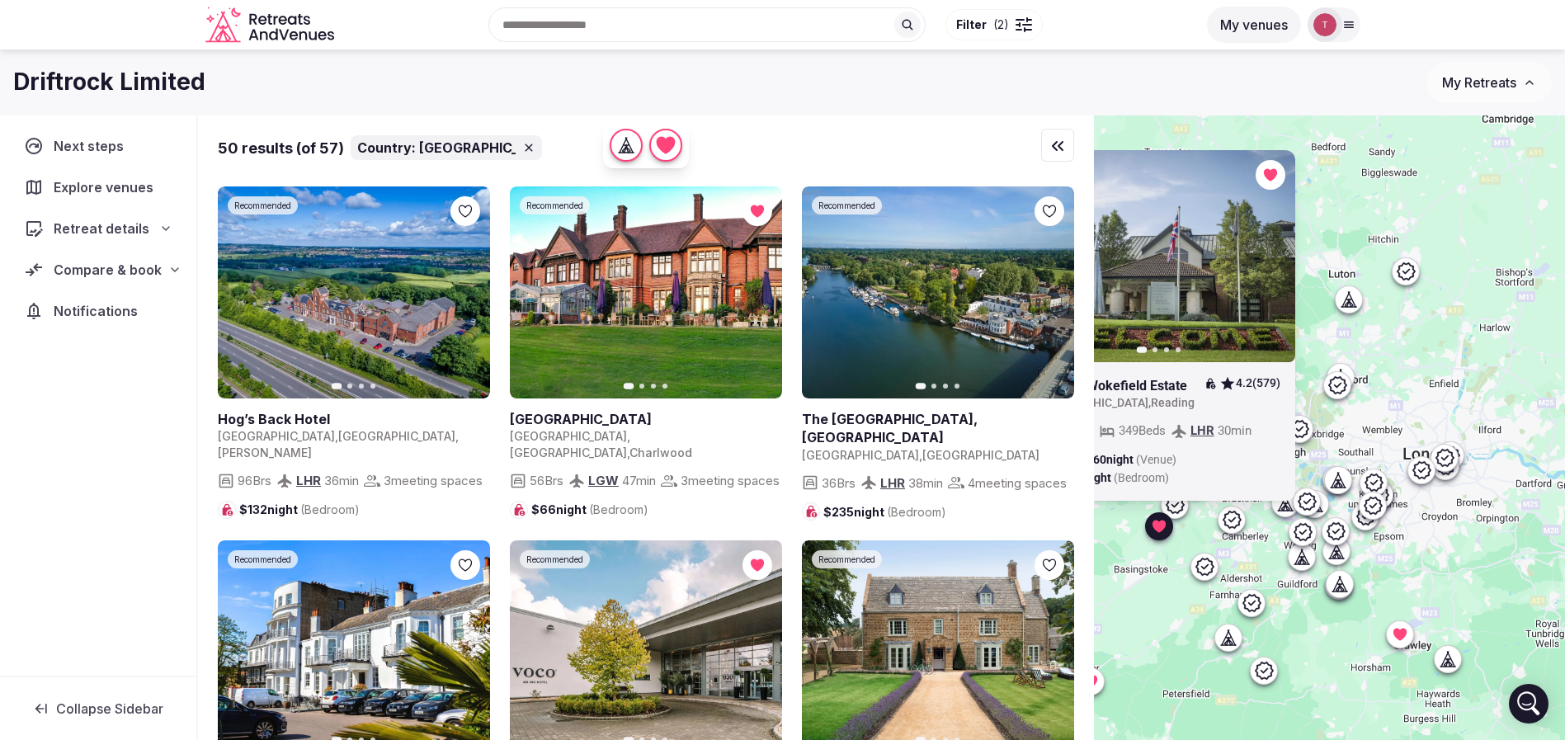
drag, startPoint x: 1519, startPoint y: 360, endPoint x: 1412, endPoint y: 333, distance: 109.6
click at [1412, 333] on div "Previous slide Next slide De Vere Wokefield Estate 4.2 (579) United Kingdom , R…" at bounding box center [1329, 455] width 471 height 681
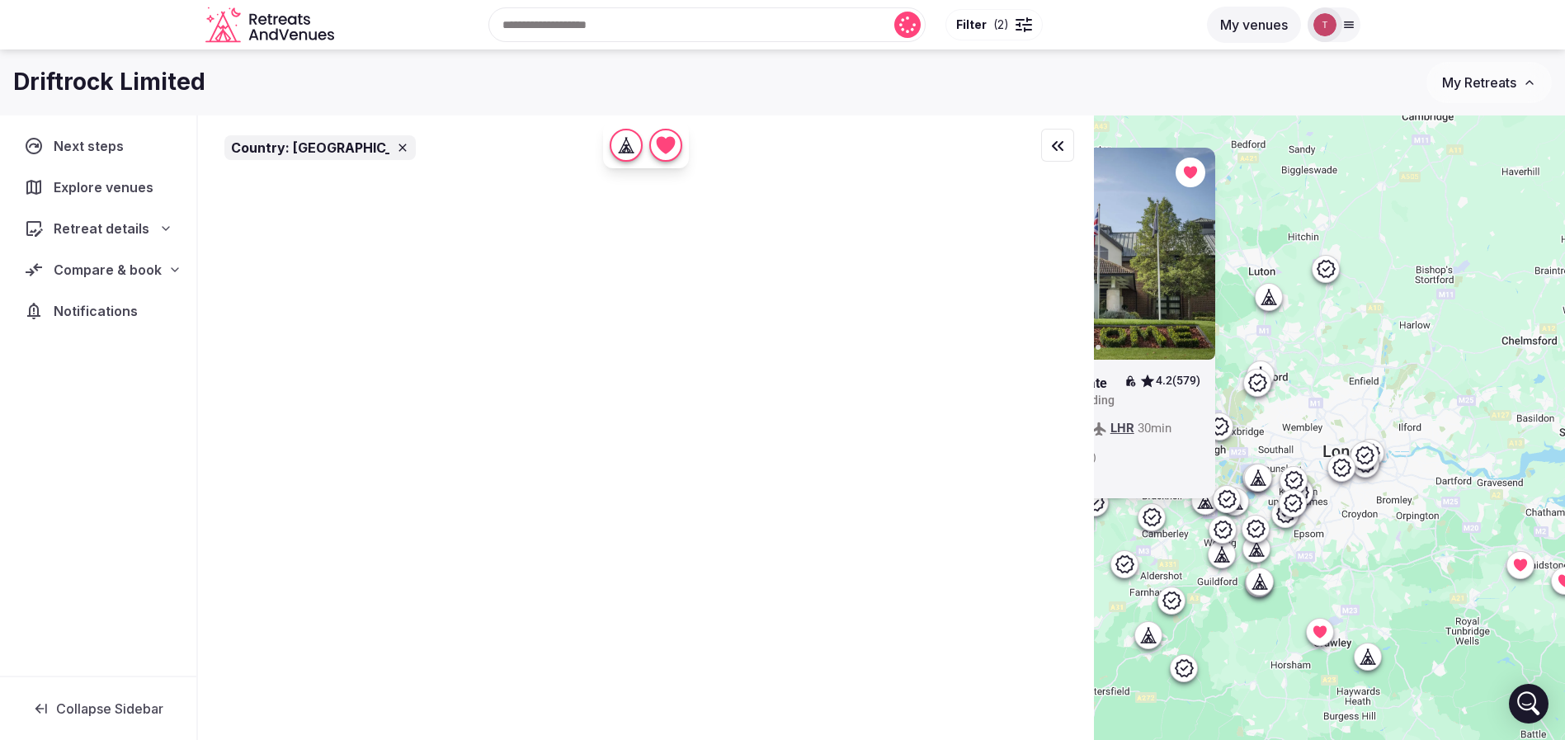
drag, startPoint x: 1502, startPoint y: 422, endPoint x: 1325, endPoint y: 415, distance: 177.5
click at [1325, 415] on div "Previous slide Next slide De Vere Wokefield Estate 4.2 (579) United Kingdom , R…" at bounding box center [1329, 455] width 471 height 681
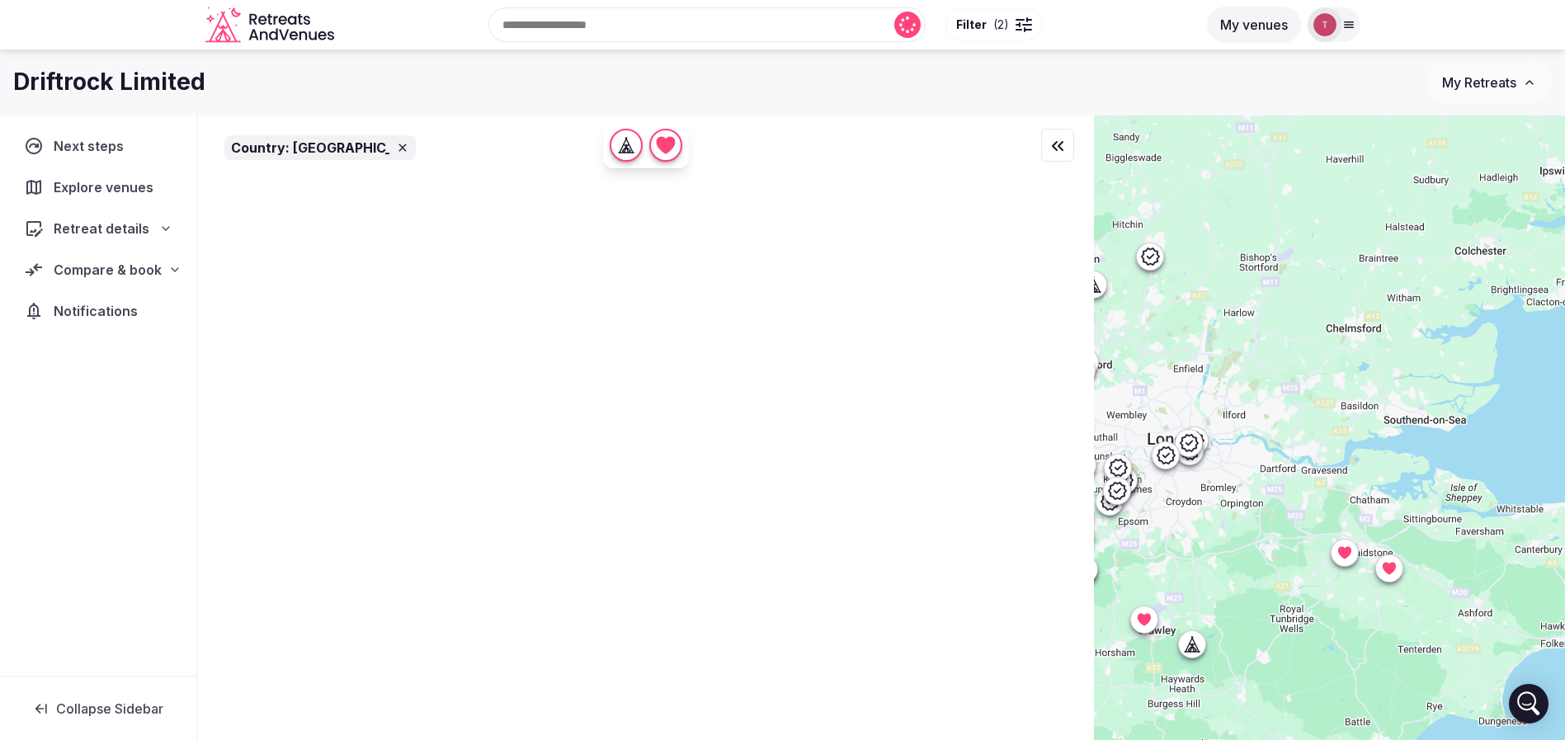
drag, startPoint x: 1416, startPoint y: 460, endPoint x: 1256, endPoint y: 453, distance: 159.4
click at [1256, 453] on div "Previous slide Next slide De Vere Wokefield Estate 4.2 (579) United Kingdom , R…" at bounding box center [1329, 455] width 471 height 681
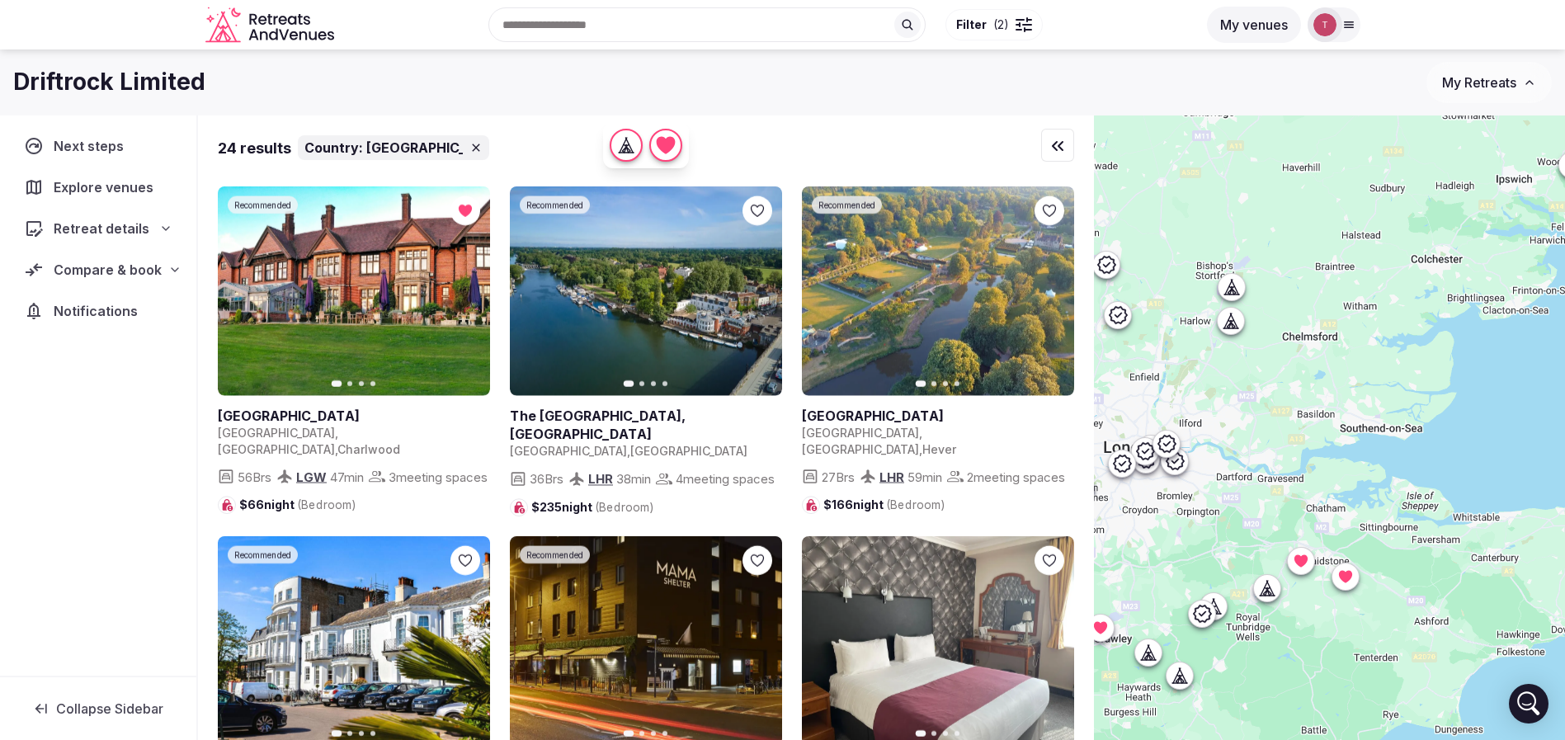
drag, startPoint x: 1430, startPoint y: 473, endPoint x: 1387, endPoint y: 481, distance: 44.5
click at [1387, 481] on div "Previous slide Next slide De Vere Wokefield Estate 4.2 (579) United Kingdom , R…" at bounding box center [1329, 455] width 471 height 681
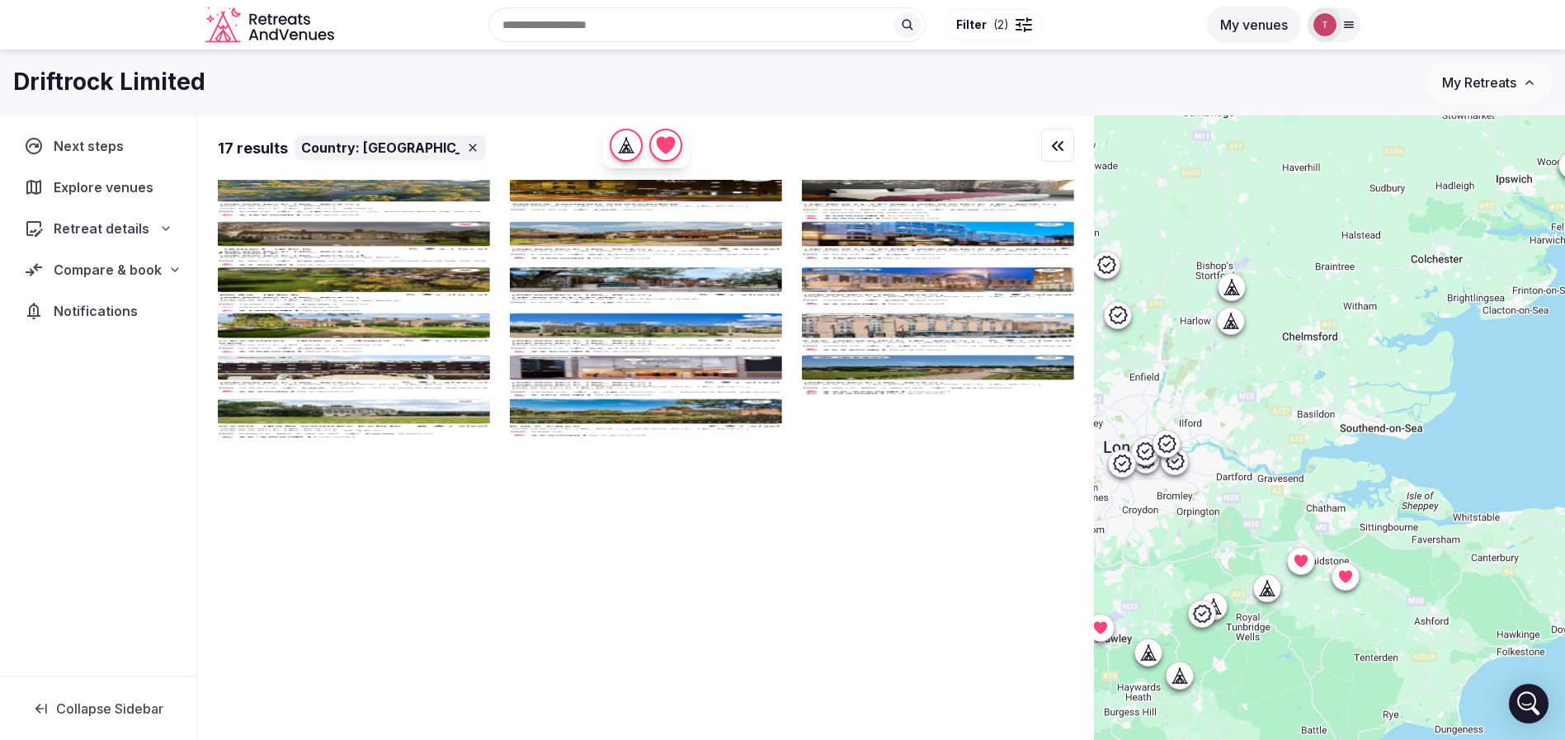
click at [1240, 293] on icon at bounding box center [1231, 286] width 16 height 16
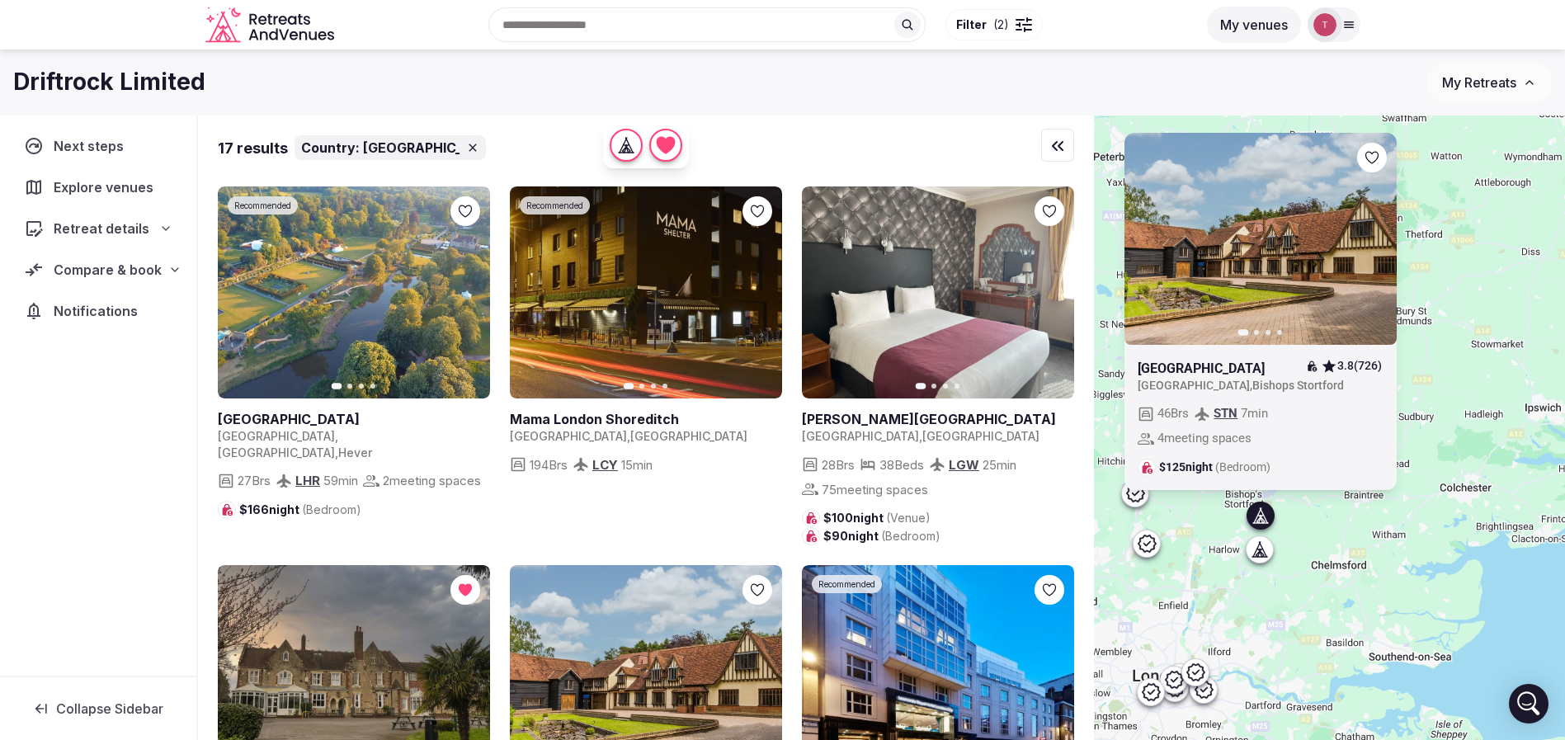
drag, startPoint x: 1356, startPoint y: 358, endPoint x: 1384, endPoint y: 589, distance: 232.7
click at [1384, 589] on div "Previous slide Next slide Great Hallingbury Manor 3.8 (726) United Kingdom , Bi…" at bounding box center [1329, 455] width 471 height 681
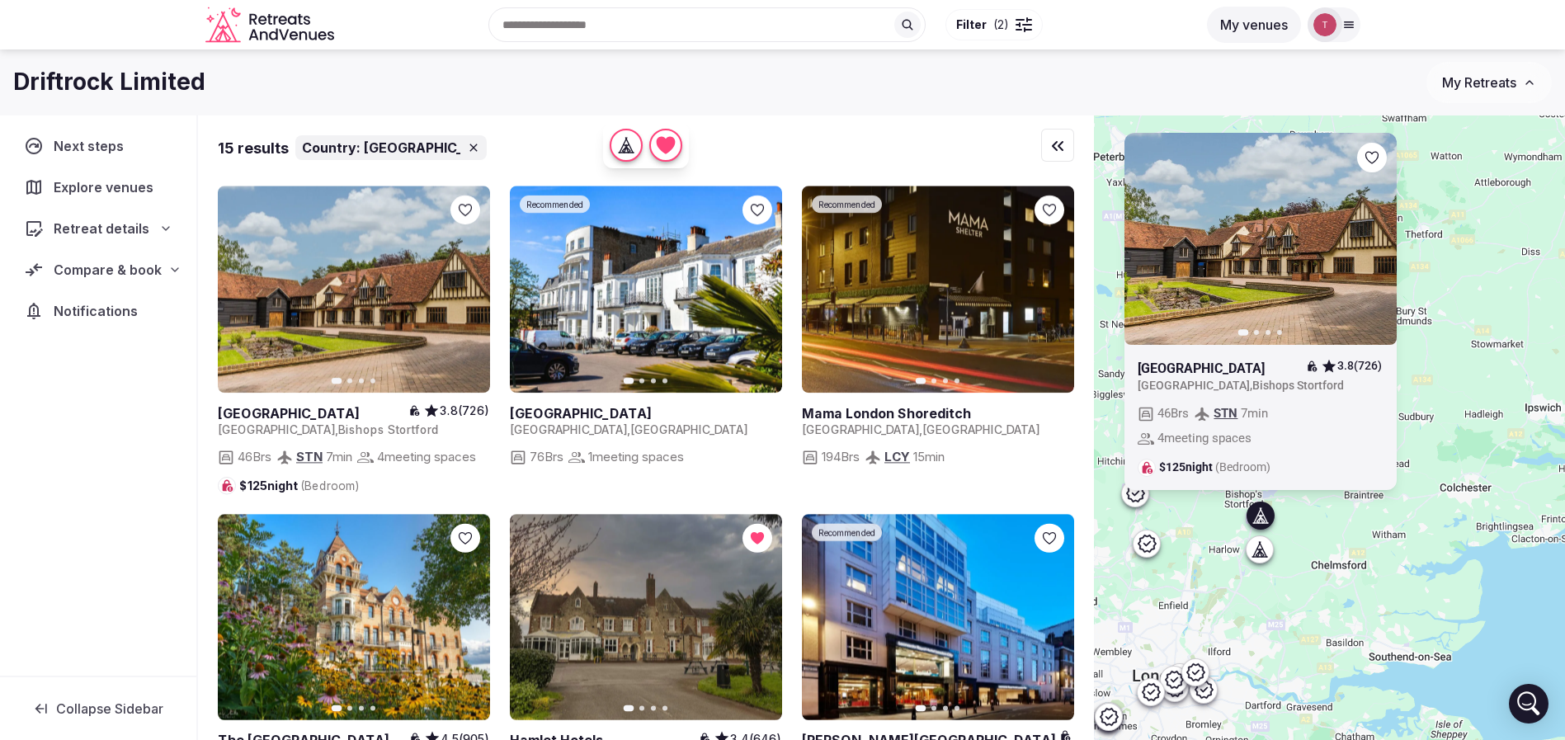
click at [1378, 243] on icon "button" at bounding box center [1374, 239] width 7 height 12
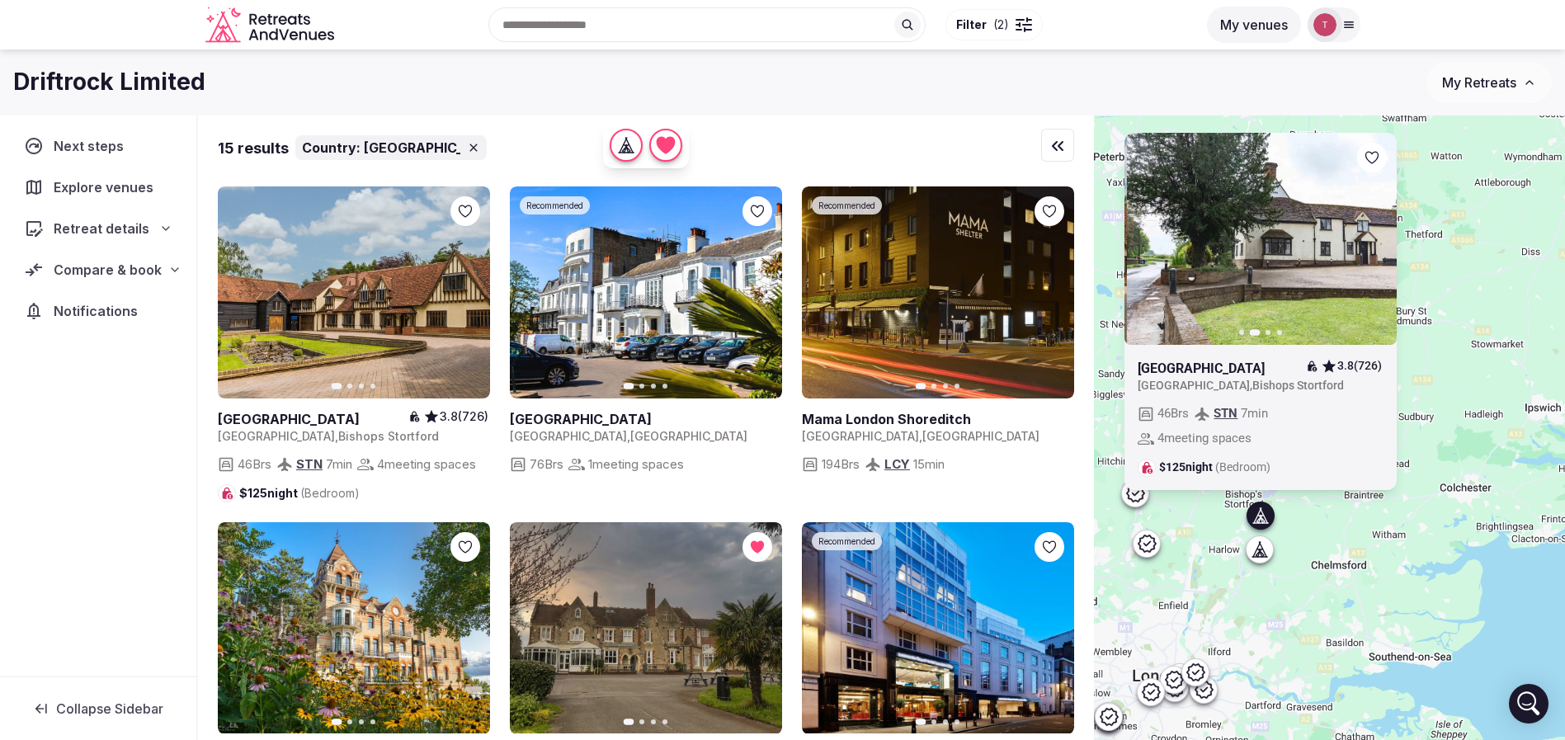
click at [1378, 243] on icon "button" at bounding box center [1374, 239] width 7 height 12
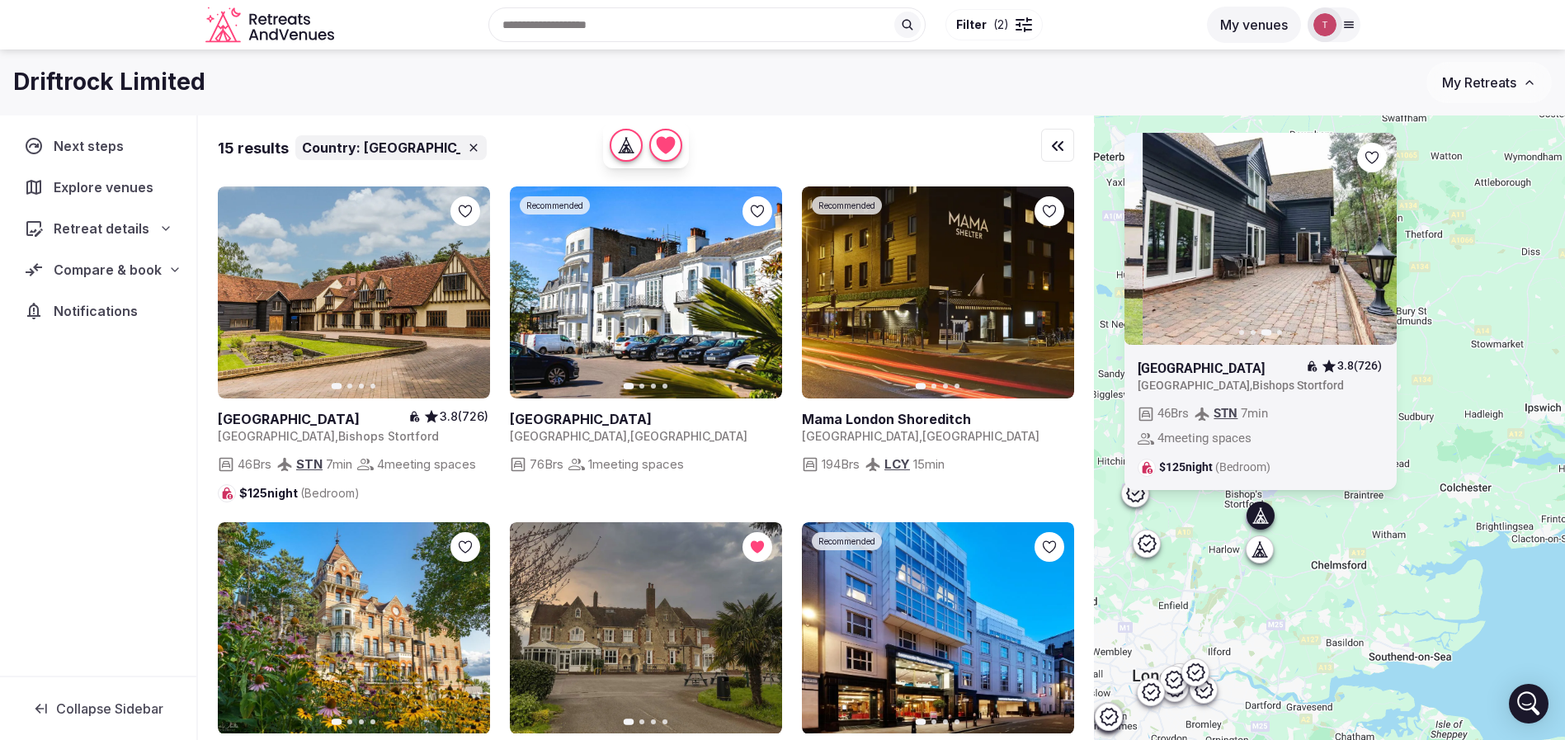
click at [1380, 242] on icon "button" at bounding box center [1373, 238] width 13 height 13
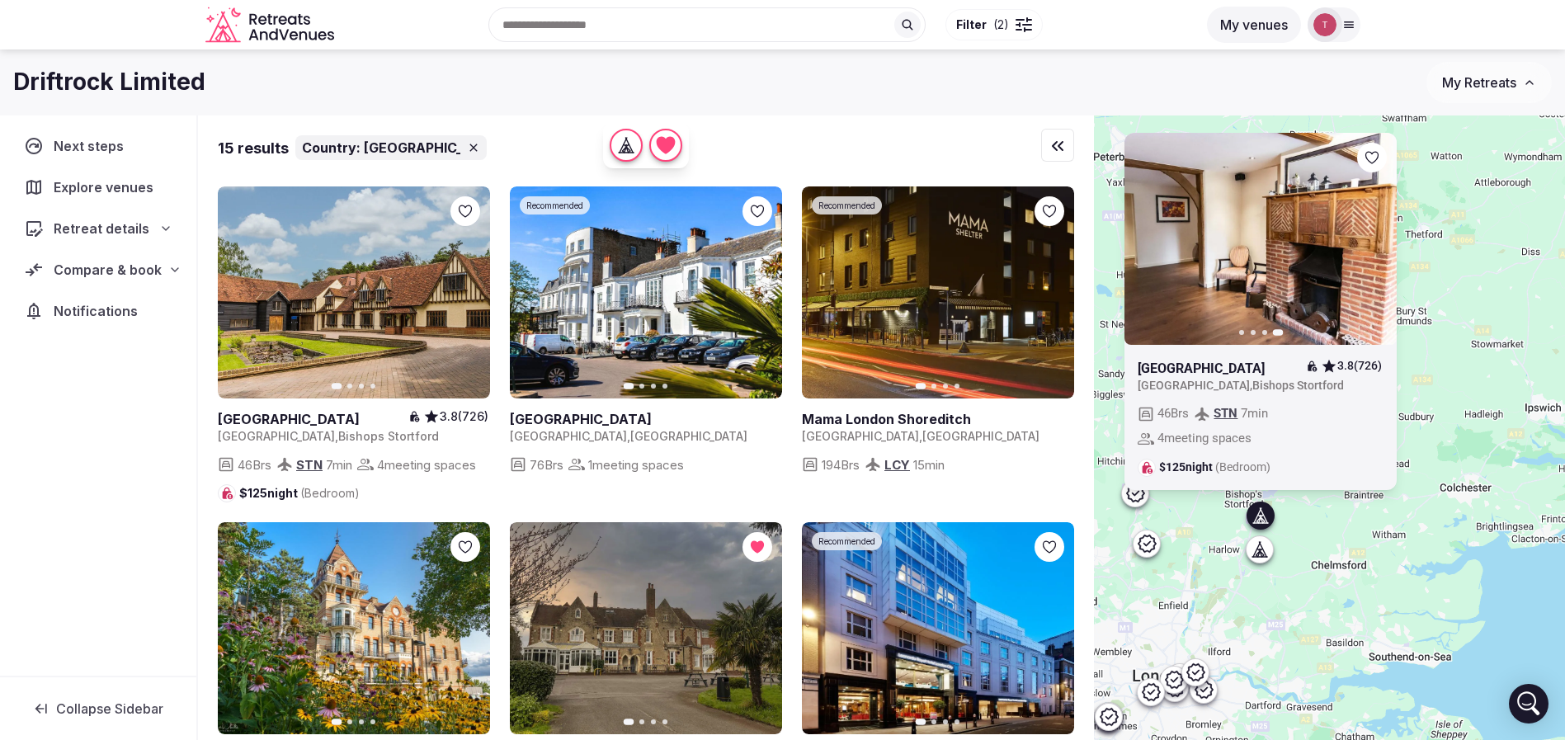
click at [1266, 554] on icon at bounding box center [1262, 549] width 7 height 15
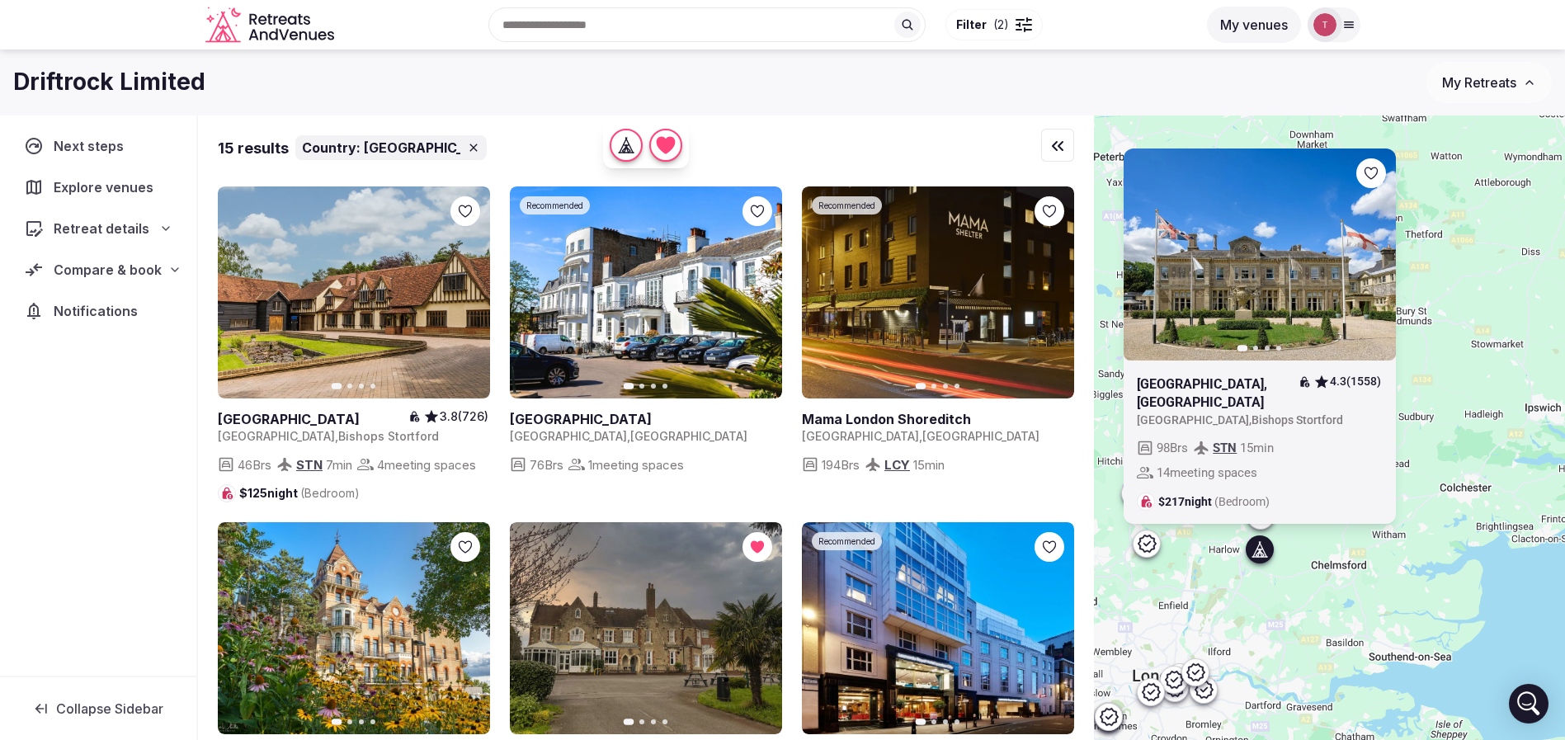
click at [1379, 255] on icon "button" at bounding box center [1372, 253] width 13 height 13
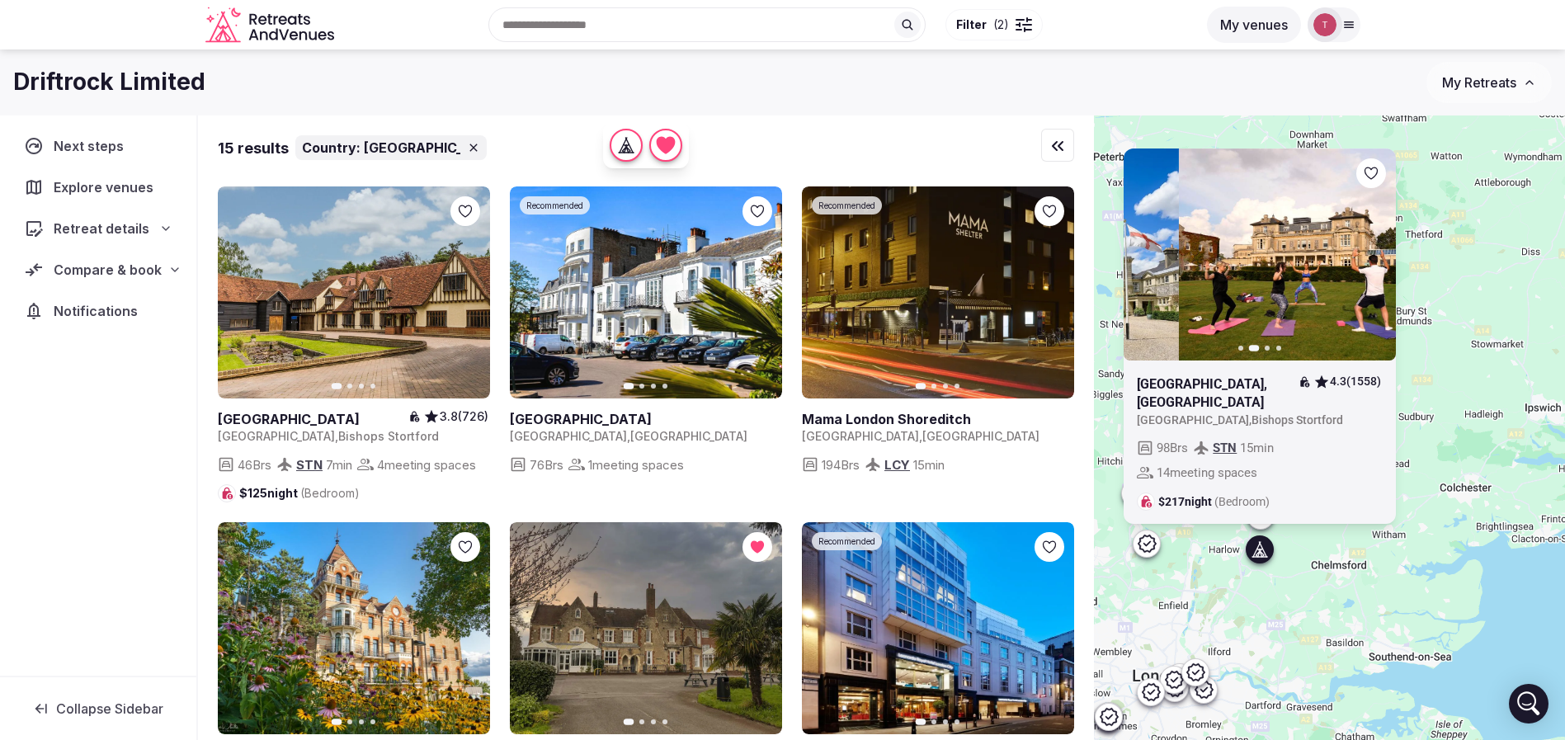
click at [1442, 594] on div "Previous slide Next slide Down Hall Hotel, Spa & Estate 4.3 (1558) United Kingd…" at bounding box center [1329, 455] width 471 height 681
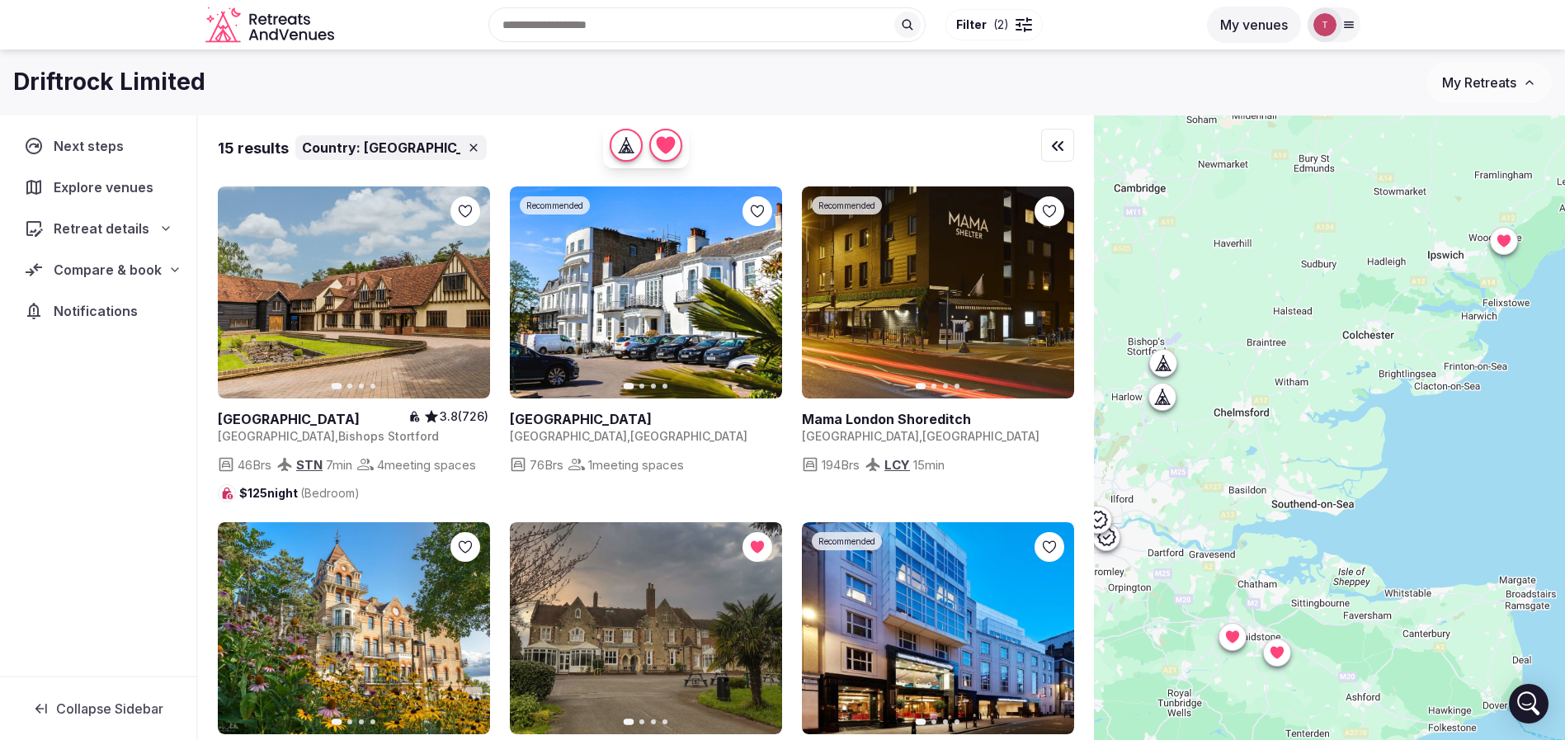
drag, startPoint x: 1430, startPoint y: 613, endPoint x: 1332, endPoint y: 457, distance: 184.3
click at [1332, 457] on div at bounding box center [1329, 455] width 471 height 681
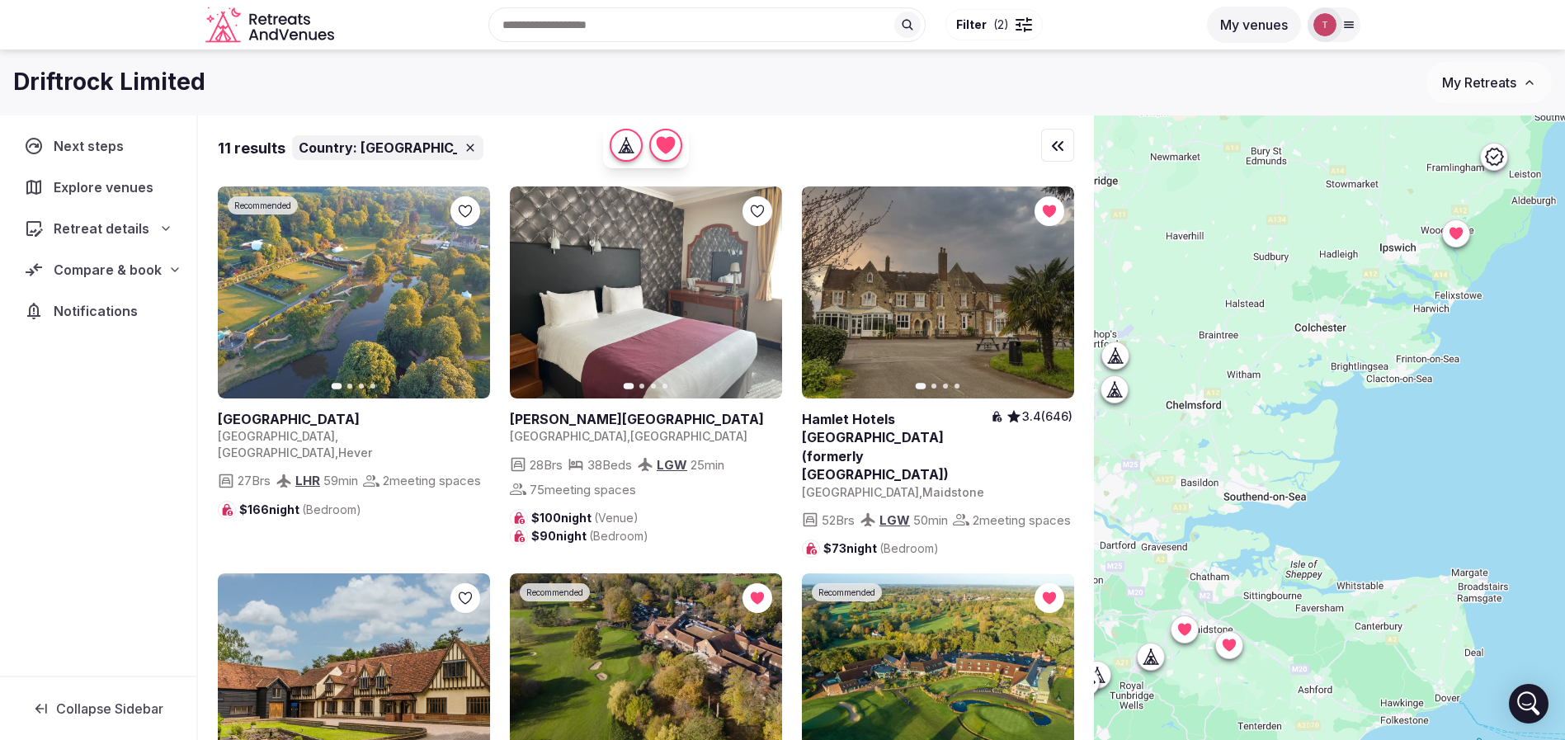
drag, startPoint x: 1523, startPoint y: 497, endPoint x: 1466, endPoint y: 489, distance: 57.5
click at [1466, 489] on div at bounding box center [1329, 455] width 471 height 681
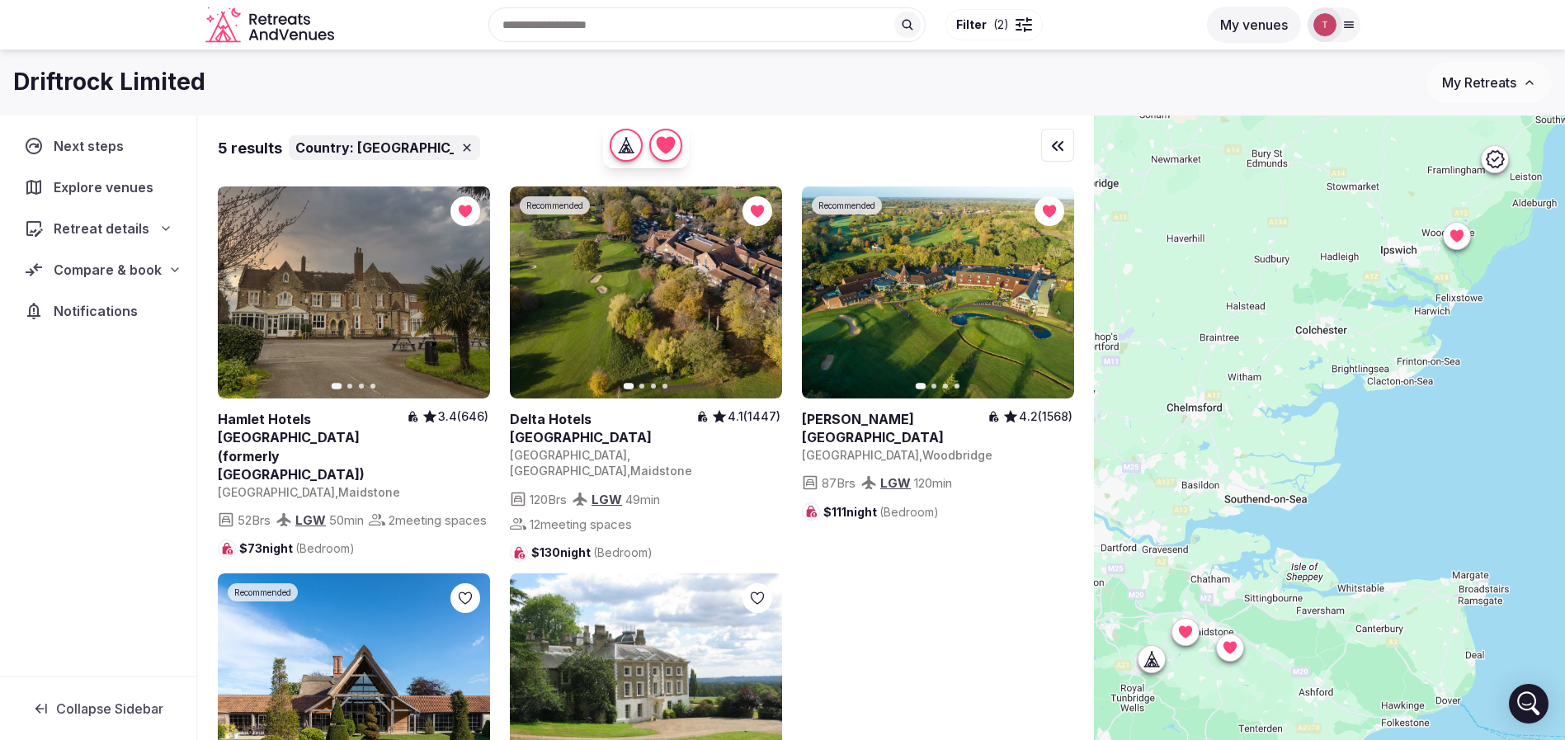
drag, startPoint x: 1371, startPoint y: 488, endPoint x: 1467, endPoint y: 494, distance: 95.9
click at [1467, 494] on div at bounding box center [1329, 455] width 471 height 681
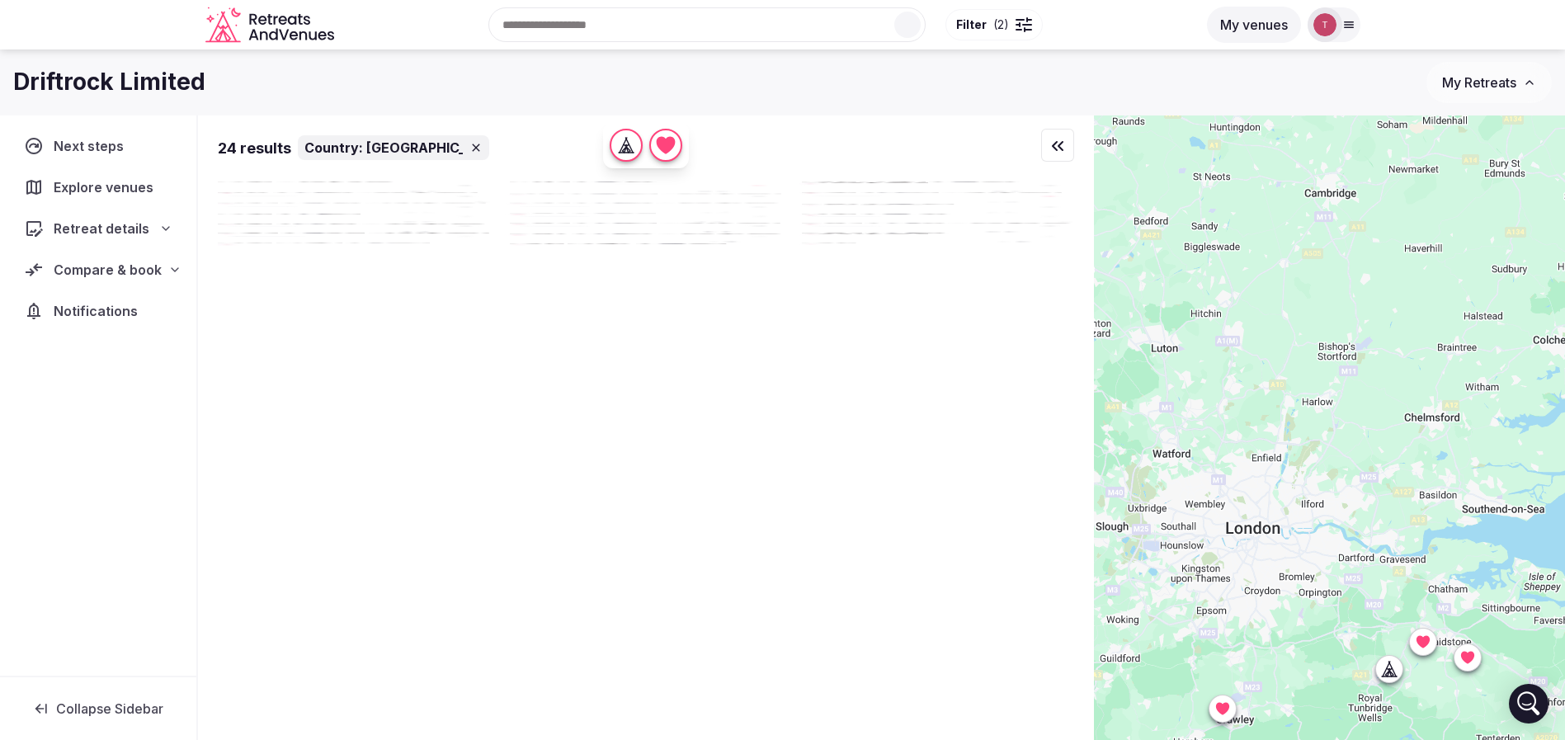
drag, startPoint x: 1362, startPoint y: 483, endPoint x: 1451, endPoint y: 486, distance: 89.2
click at [1447, 485] on div at bounding box center [1329, 455] width 471 height 681
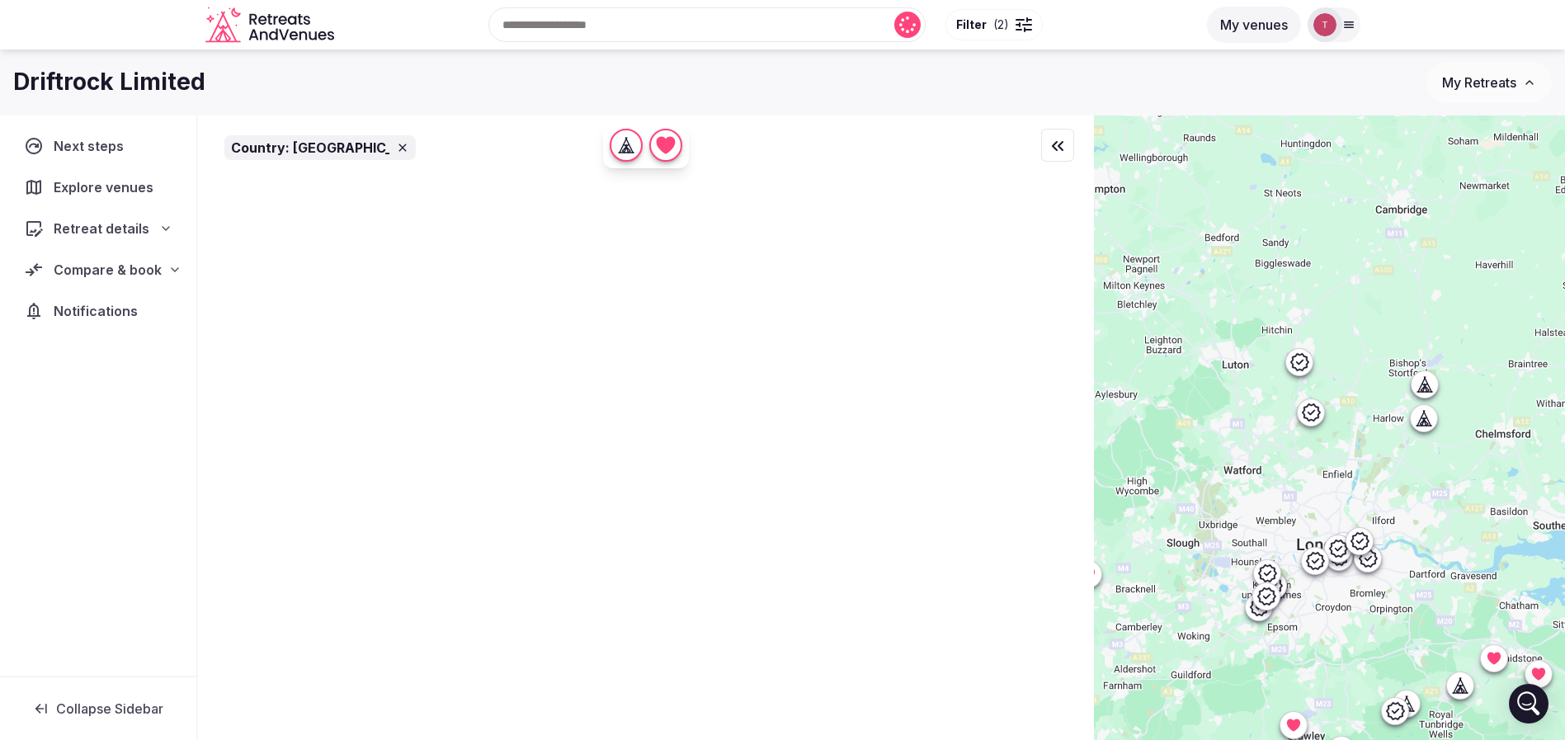
drag, startPoint x: 1395, startPoint y: 472, endPoint x: 1482, endPoint y: 508, distance: 93.9
click at [1481, 512] on div at bounding box center [1329, 455] width 471 height 681
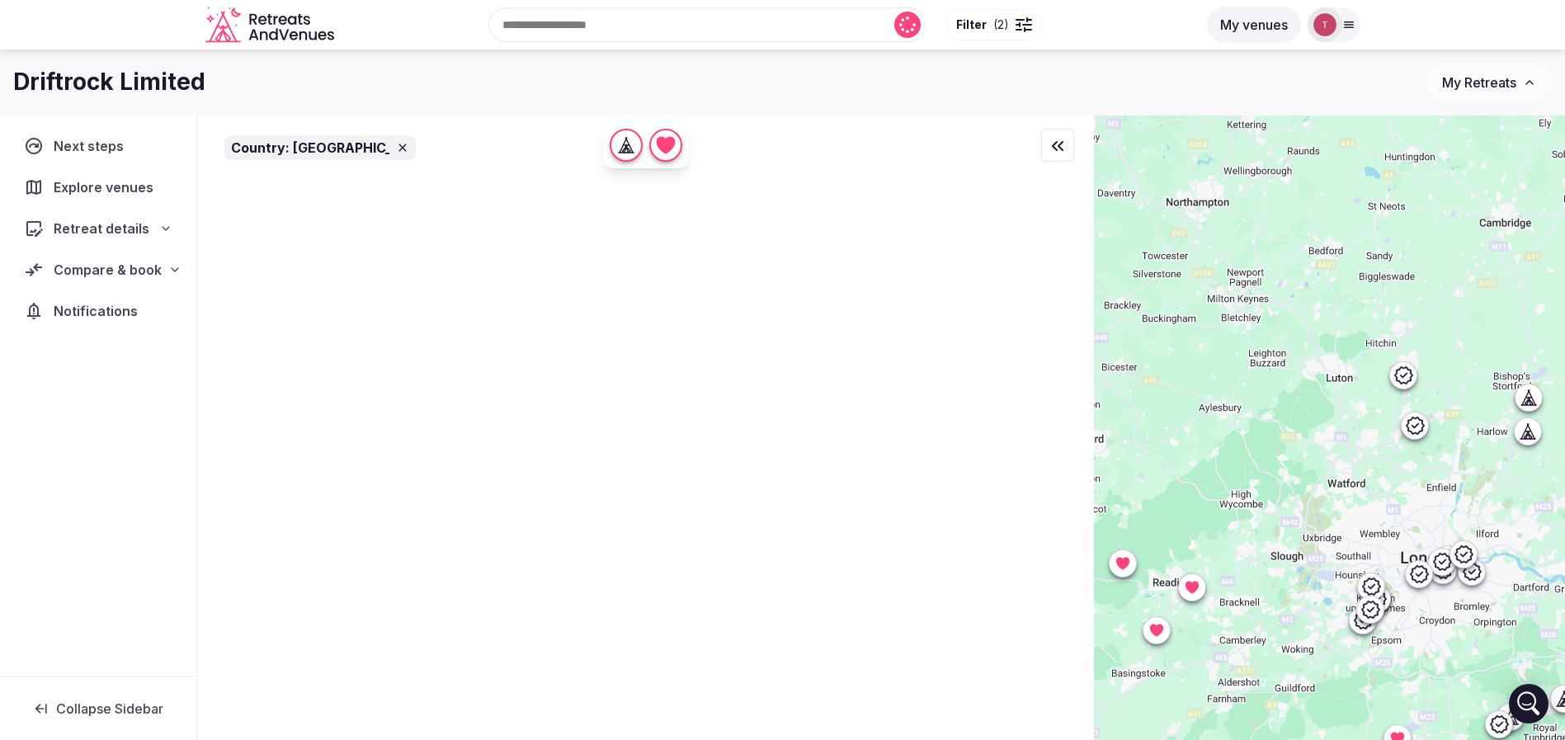
drag, startPoint x: 1341, startPoint y: 526, endPoint x: 1435, endPoint y: 399, distance: 158.6
click at [1435, 399] on div at bounding box center [1329, 455] width 471 height 681
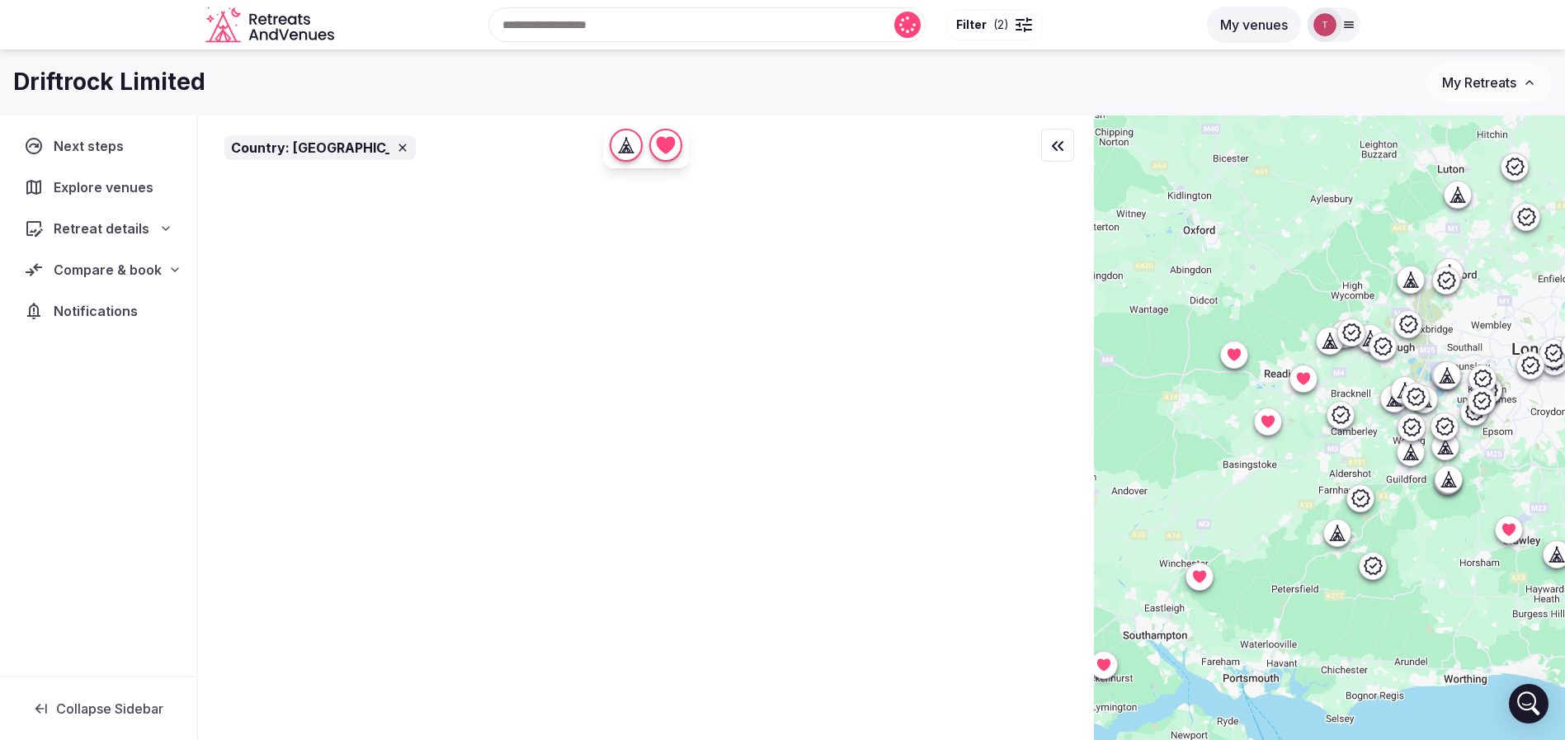
drag, startPoint x: 1360, startPoint y: 532, endPoint x: 1375, endPoint y: 450, distance: 84.0
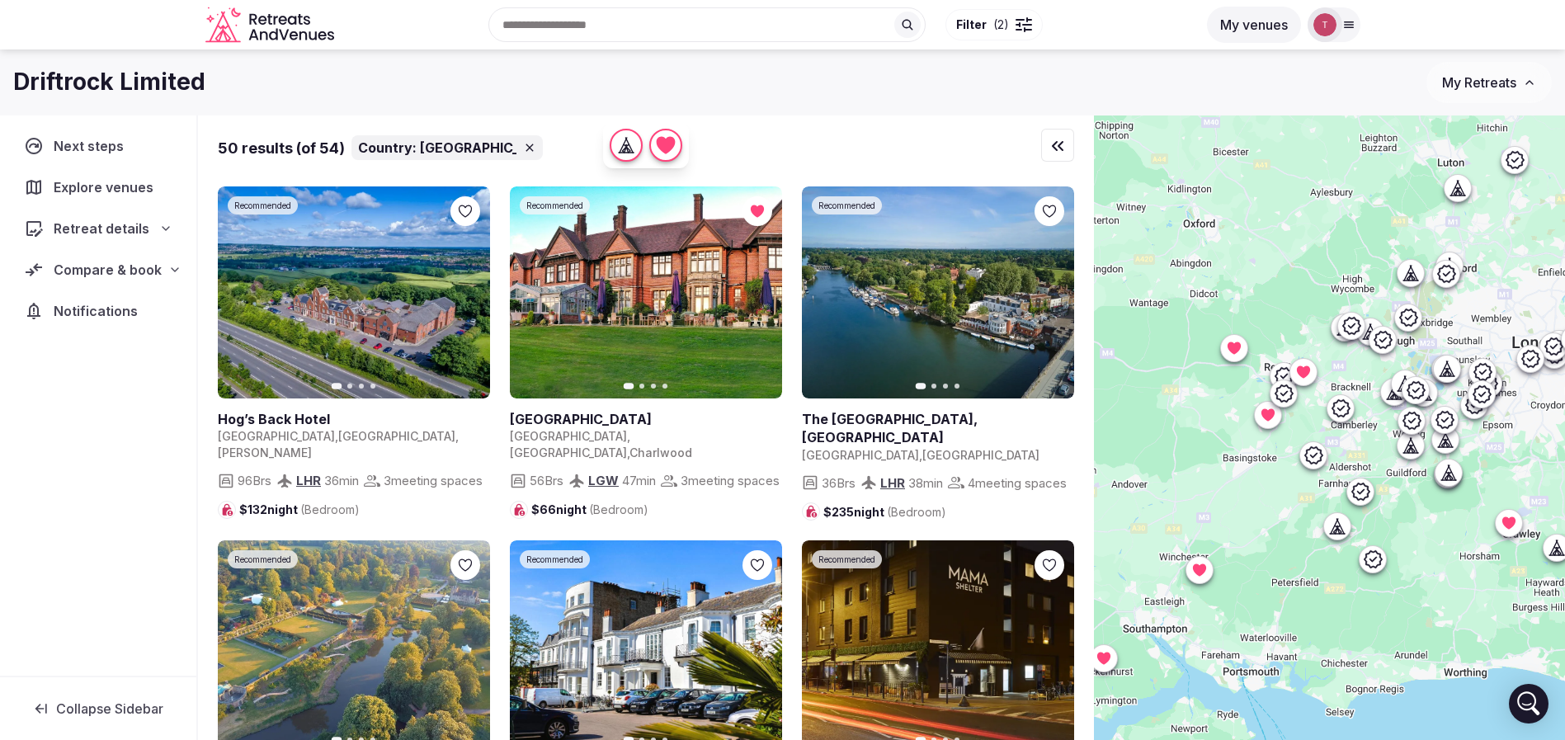
click at [1369, 492] on icon at bounding box center [1360, 491] width 18 height 17
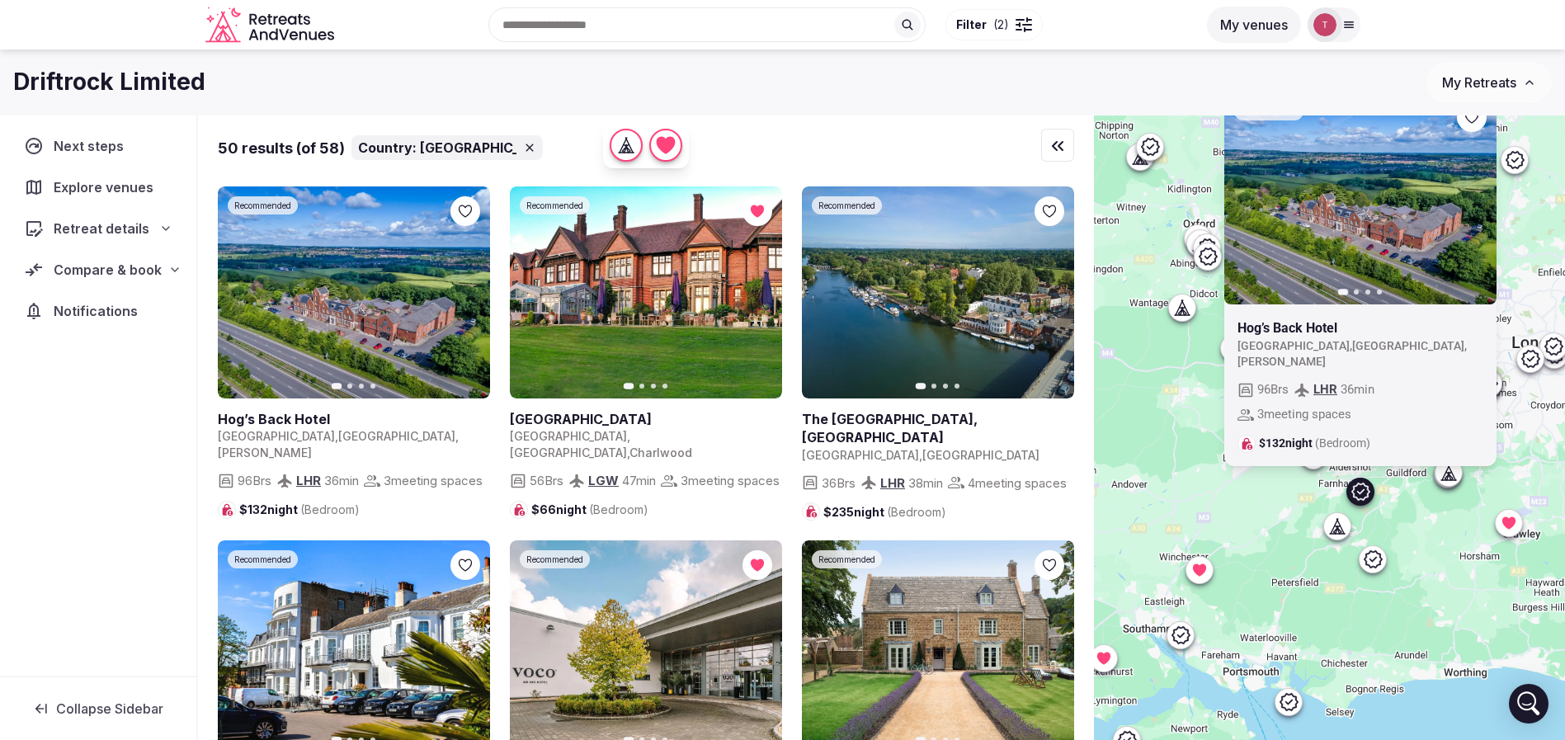
click at [1486, 211] on button "Next slide" at bounding box center [1472, 198] width 26 height 26
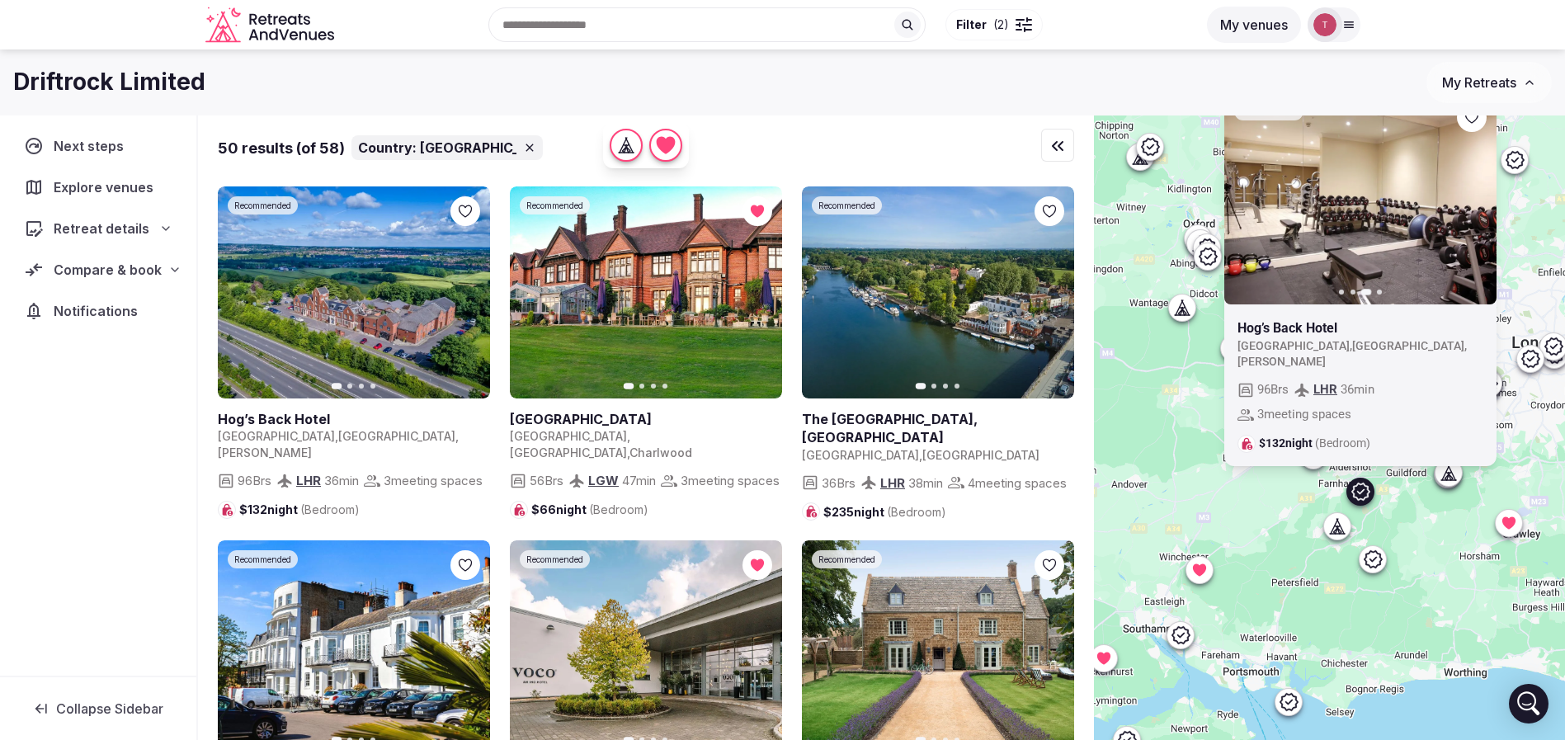
click at [1486, 132] on div at bounding box center [1471, 117] width 30 height 30
click at [1242, 544] on div "Recommended Previous slide Next slide Hog’s Back Hotel United Kingdom , England…" at bounding box center [1329, 455] width 471 height 681
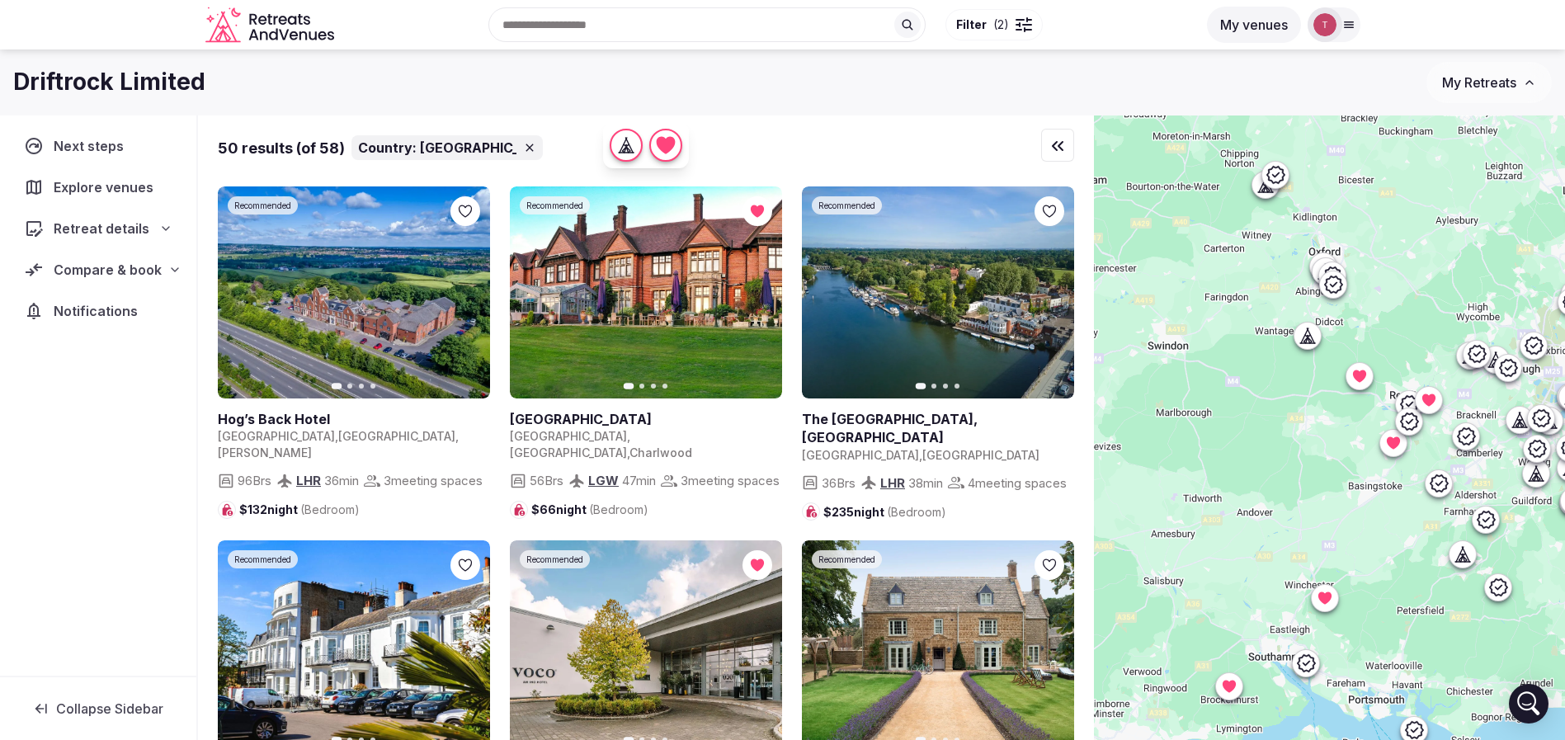
drag, startPoint x: 1239, startPoint y: 517, endPoint x: 1414, endPoint y: 521, distance: 174.9
click at [1414, 521] on div at bounding box center [1329, 455] width 471 height 681
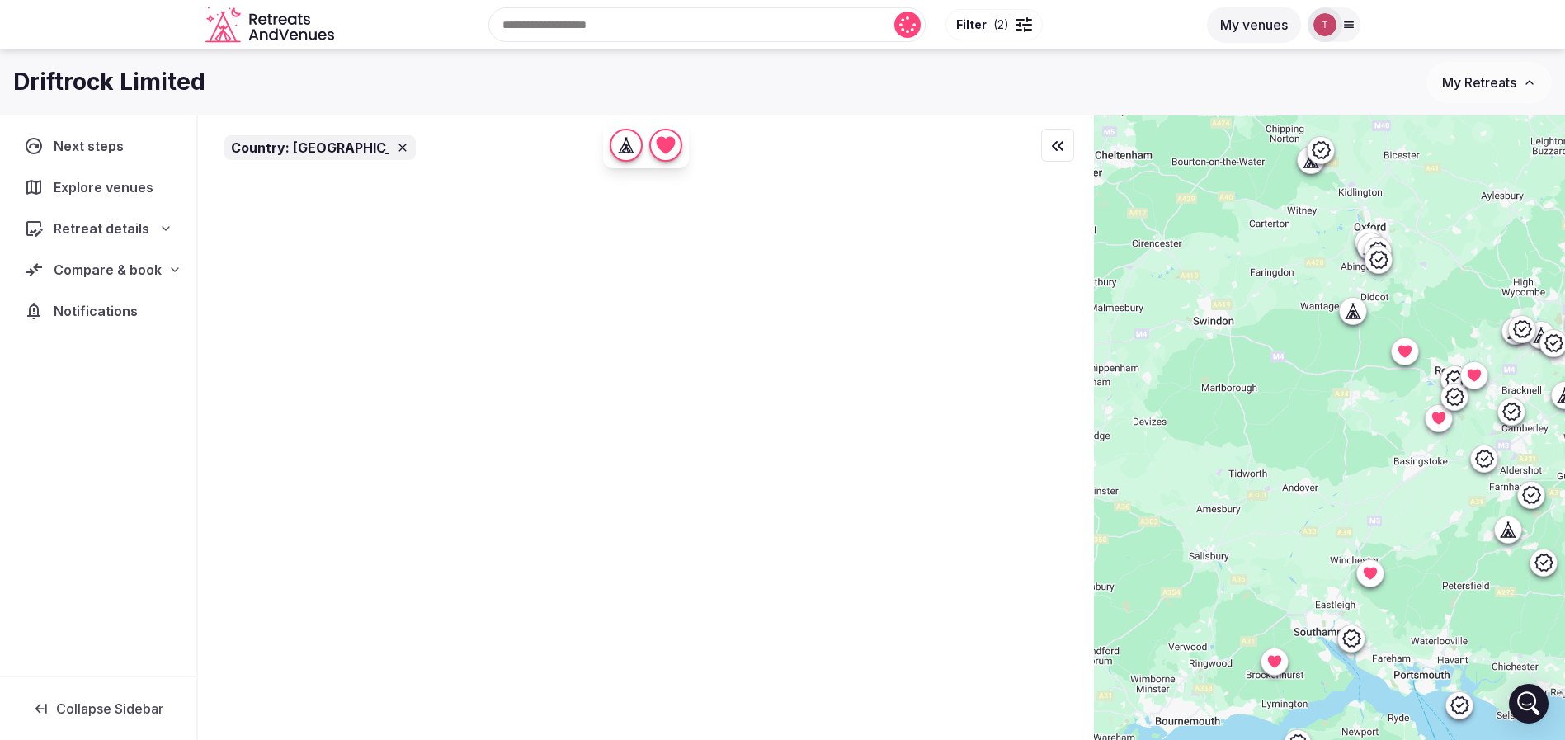
click at [1360, 308] on icon at bounding box center [1352, 310] width 16 height 16
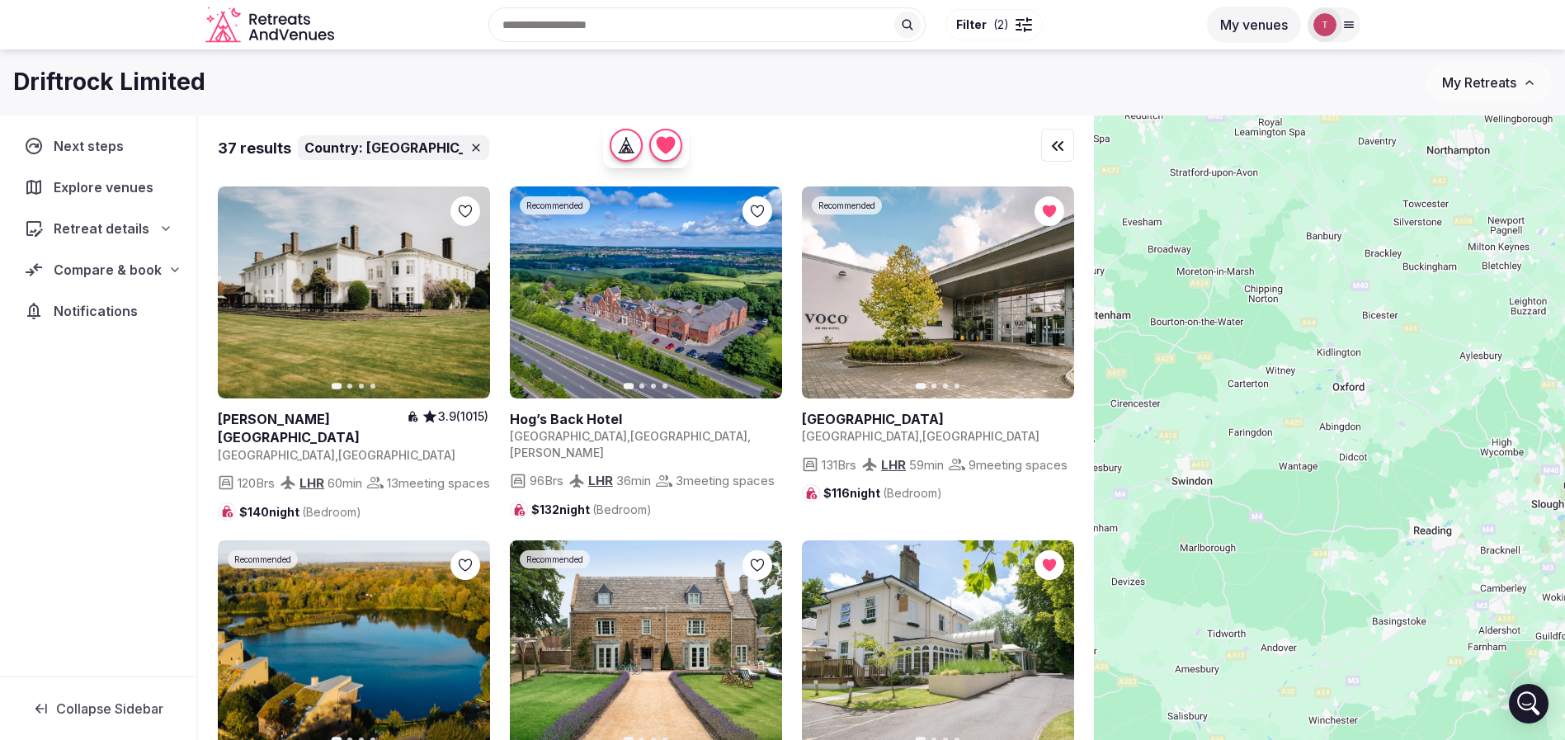
drag, startPoint x: 1317, startPoint y: 472, endPoint x: 1294, endPoint y: 618, distance: 147.8
click at [1294, 618] on div at bounding box center [1329, 455] width 471 height 681
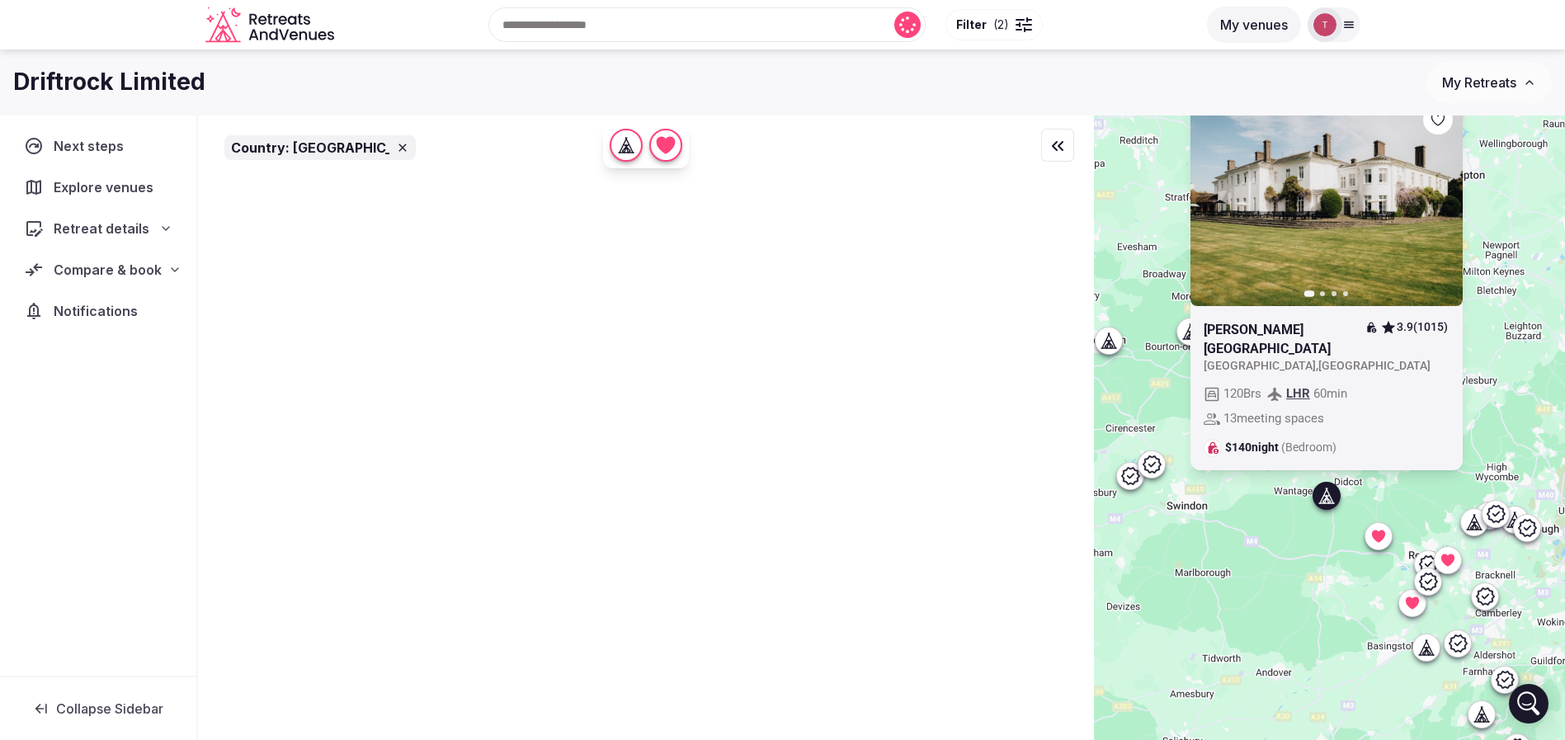
click at [0, 0] on icon at bounding box center [0, 0] width 0 height 0
click at [1327, 574] on div "Previous slide Next slide Milton Hill House 3.9 (1015) United Kingdom , England…" at bounding box center [1329, 455] width 471 height 681
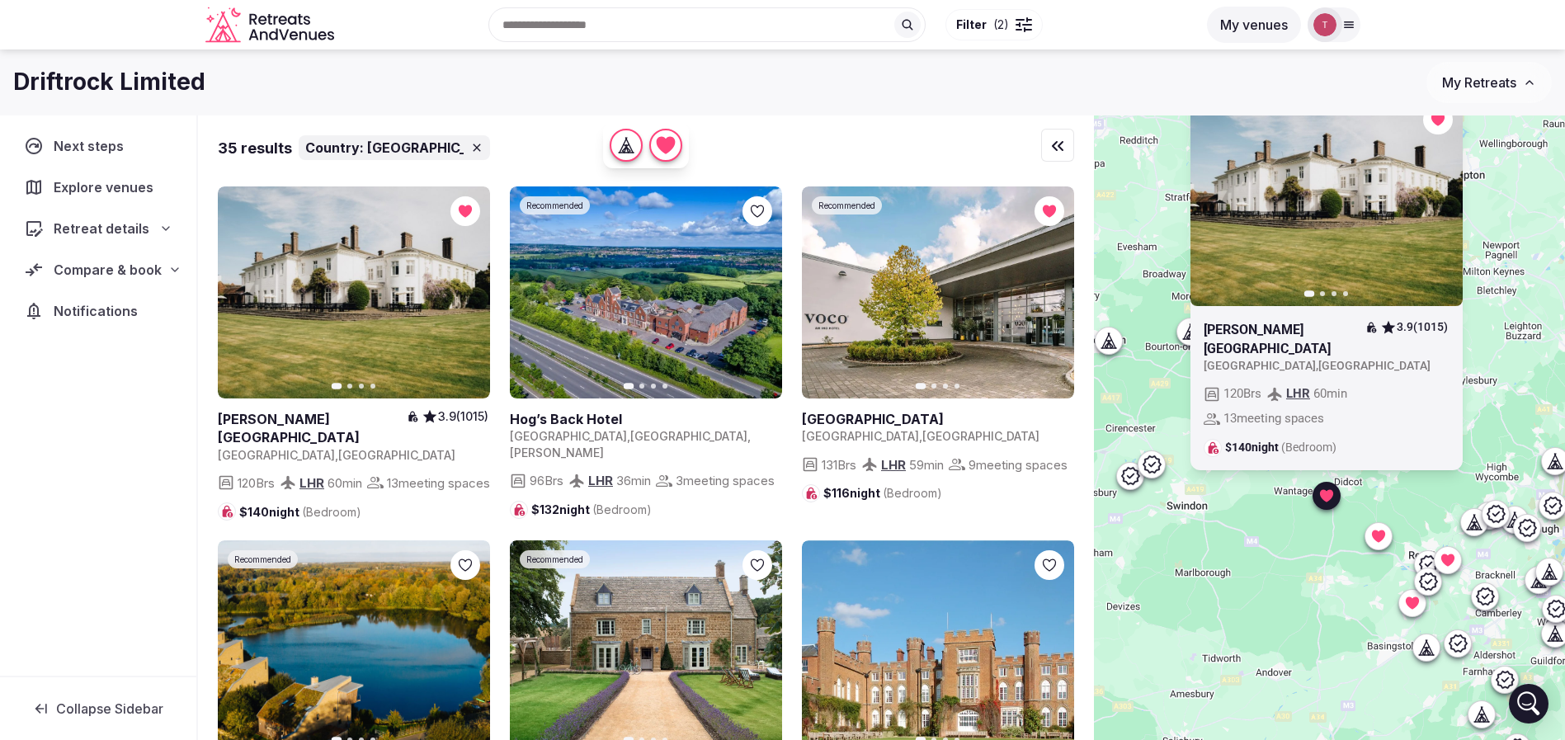
click at [557, 24] on div "Recent searches United Kingdom Ukraine Toronto, ON, Canada Türkiye Montenegro S…" at bounding box center [769, 24] width 856 height 71
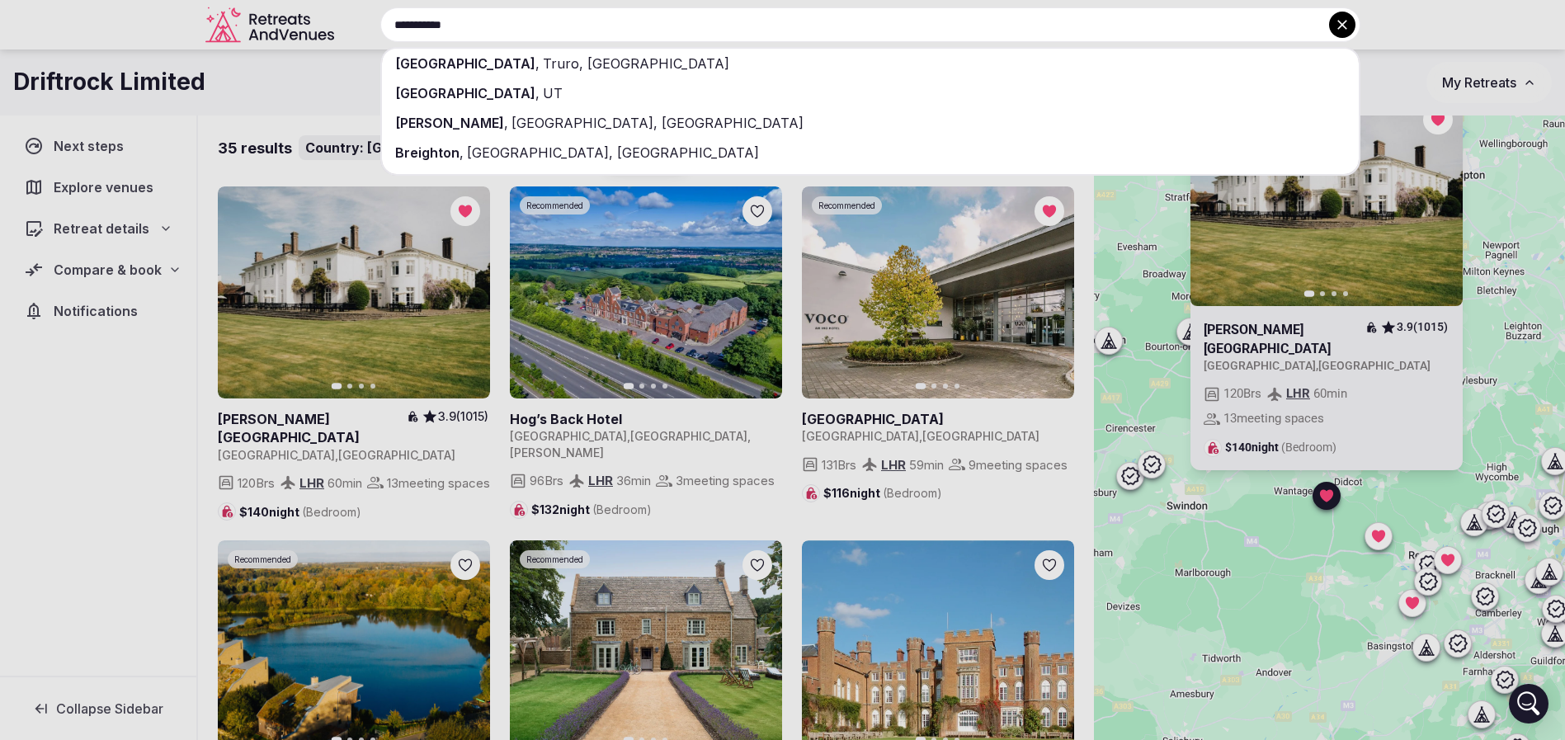
type input "**********"
click at [583, 62] on div "Brighton , Truro, UK" at bounding box center [870, 64] width 977 height 30
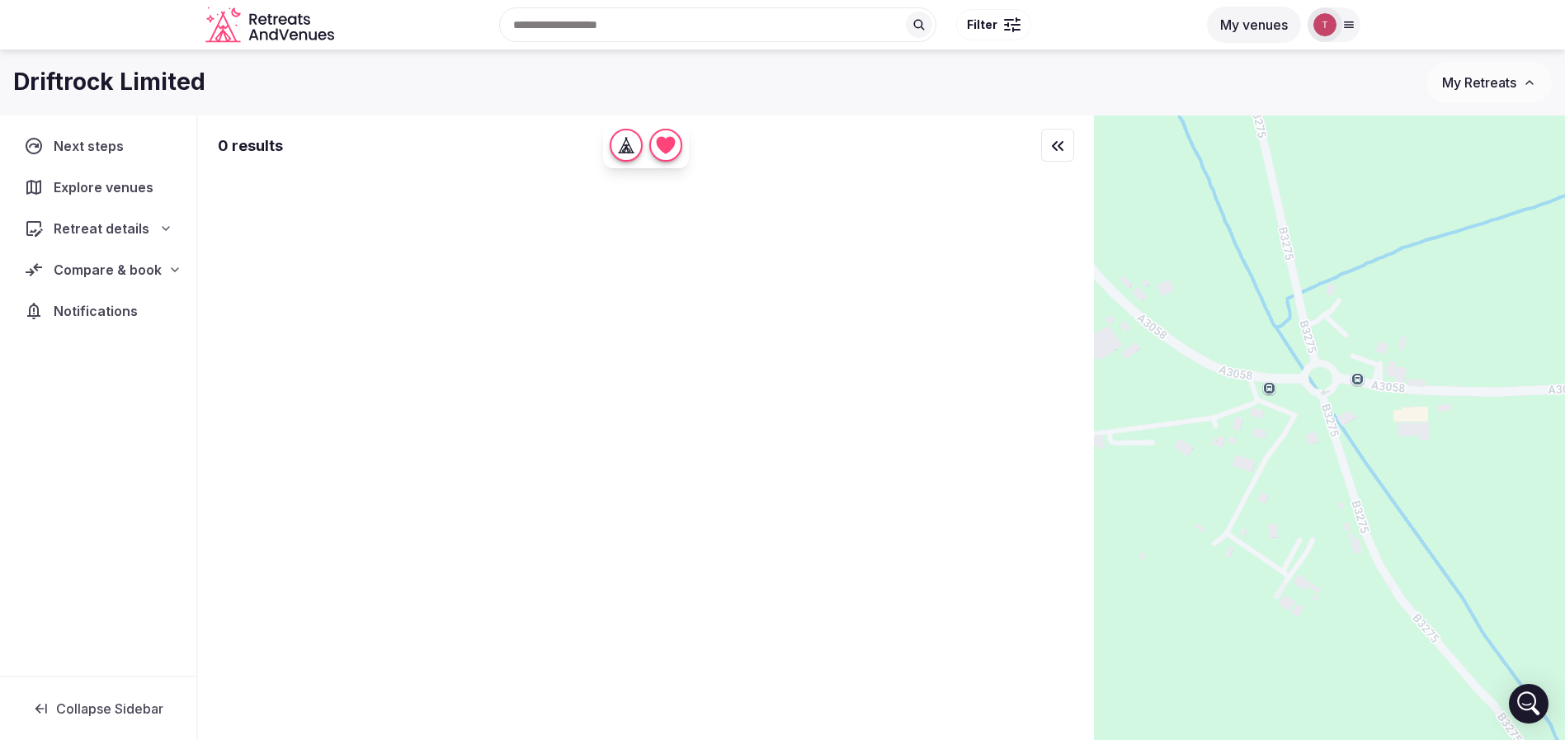
click at [1251, 359] on div at bounding box center [1329, 455] width 471 height 681
click at [737, 19] on input "text" at bounding box center [717, 24] width 437 height 35
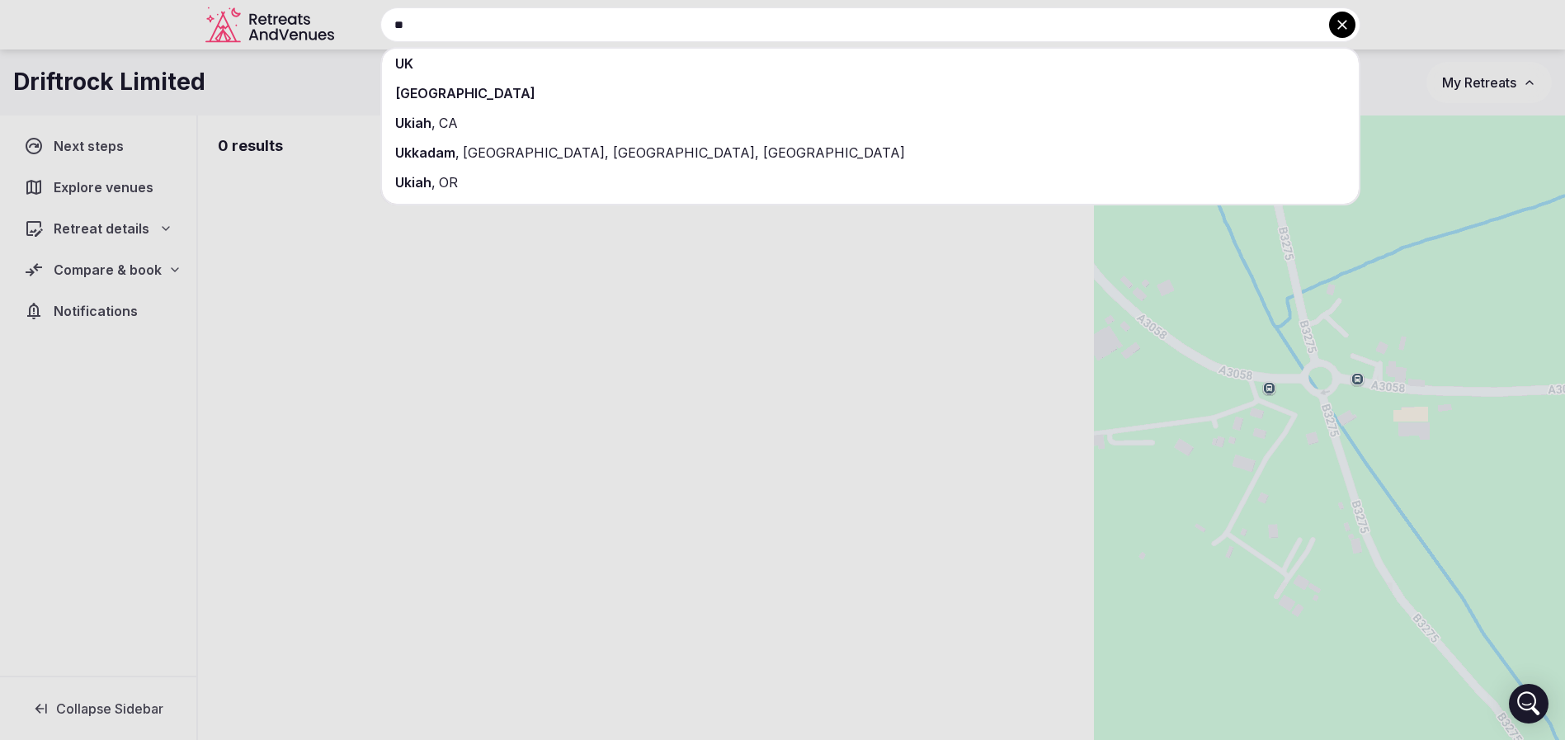
type input "**"
click at [563, 64] on div "UK" at bounding box center [870, 64] width 977 height 30
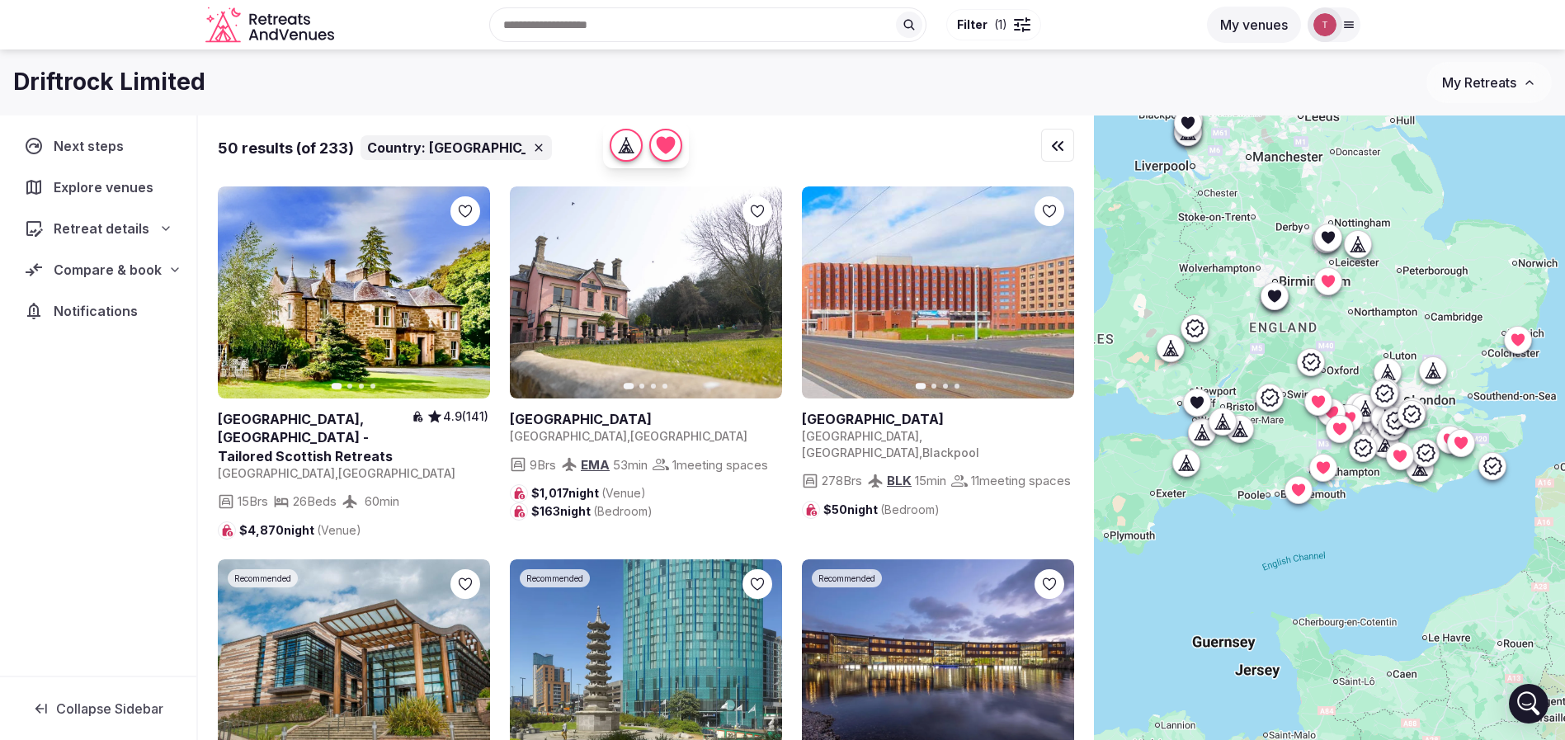
drag, startPoint x: 1333, startPoint y: 483, endPoint x: 1407, endPoint y: 610, distance: 147.2
click at [1407, 610] on div at bounding box center [1329, 455] width 471 height 681
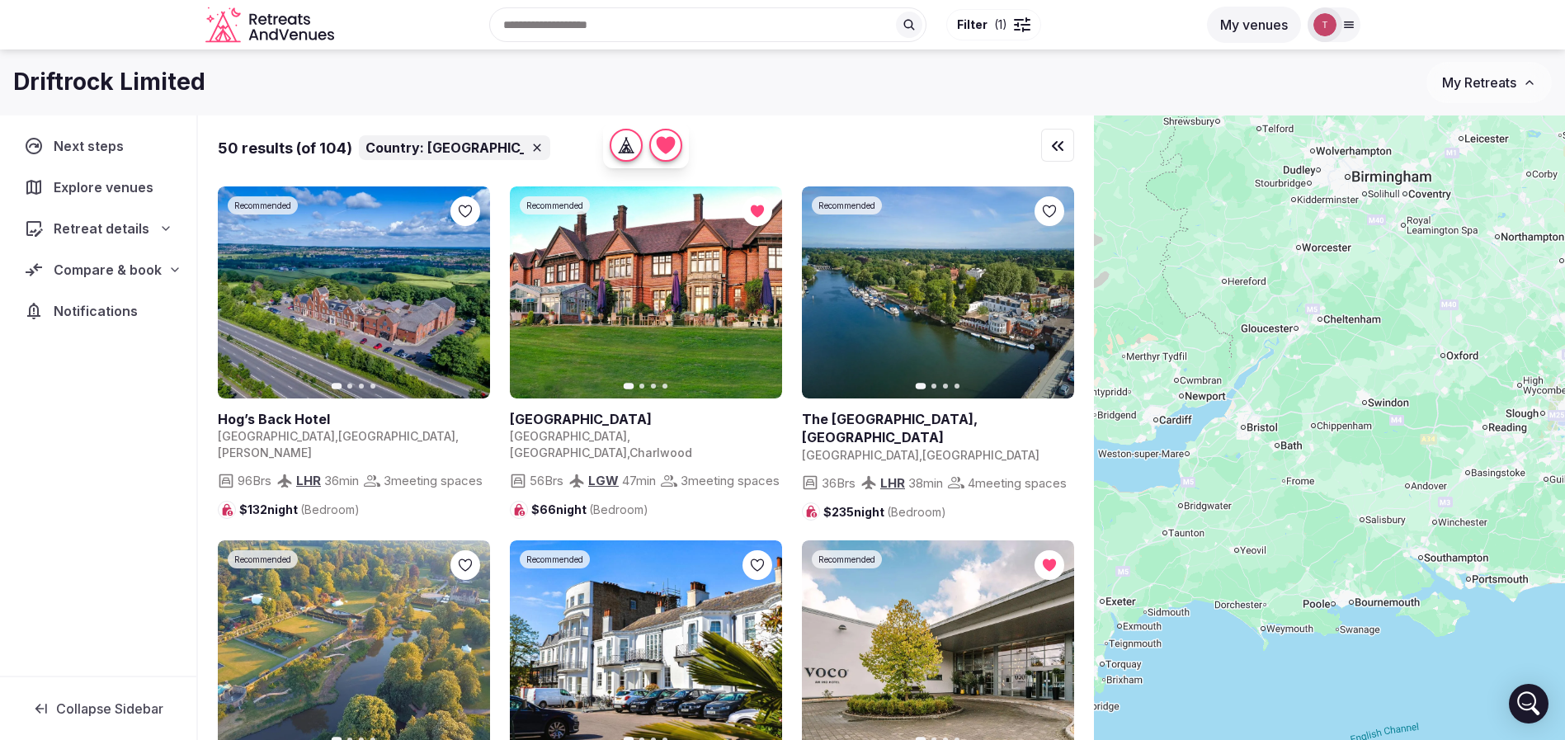
drag, startPoint x: 1327, startPoint y: 527, endPoint x: 1455, endPoint y: 628, distance: 163.4
click at [1478, 636] on div at bounding box center [1329, 455] width 471 height 681
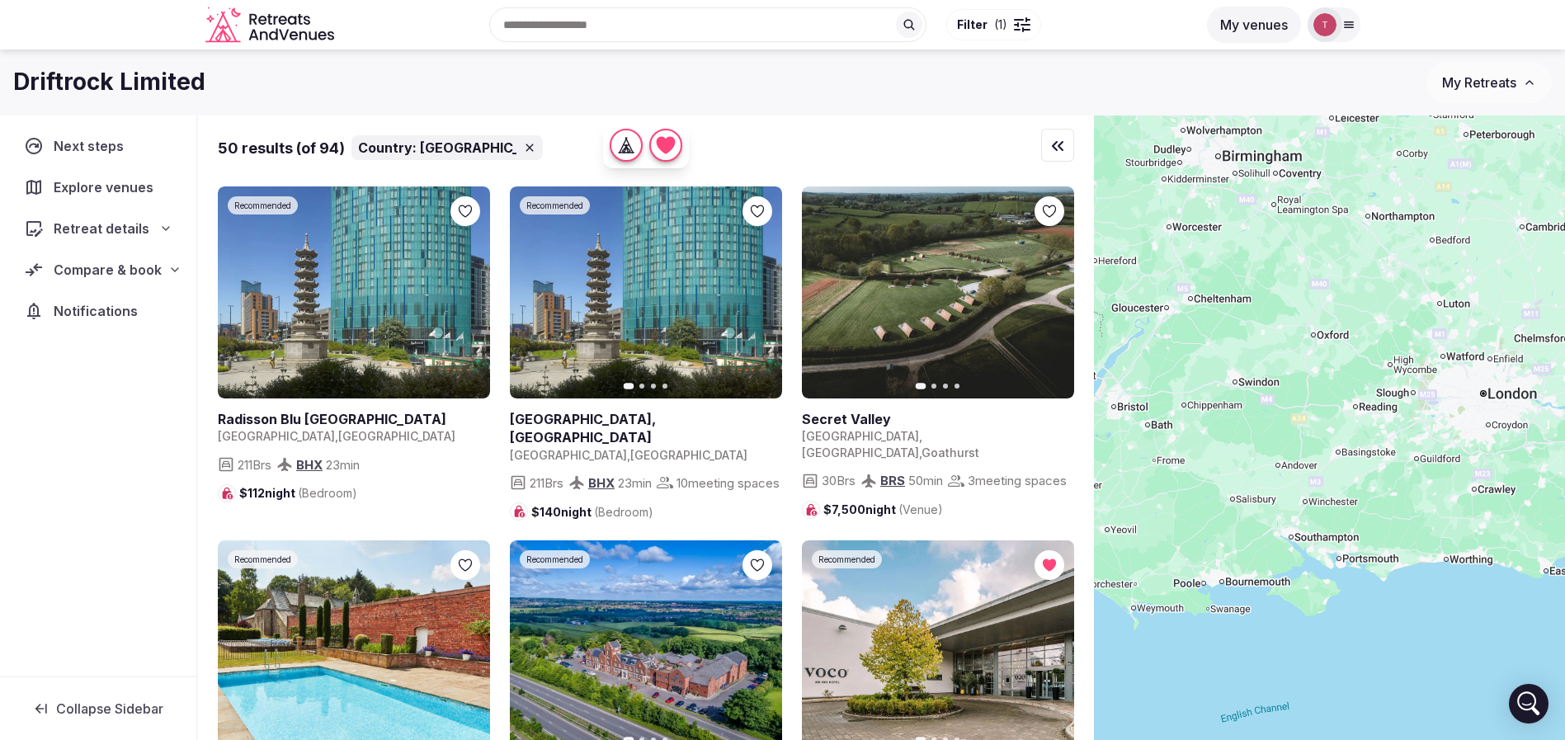
drag, startPoint x: 1452, startPoint y: 625, endPoint x: 1313, endPoint y: 602, distance: 140.4
click at [1313, 602] on div at bounding box center [1329, 455] width 471 height 681
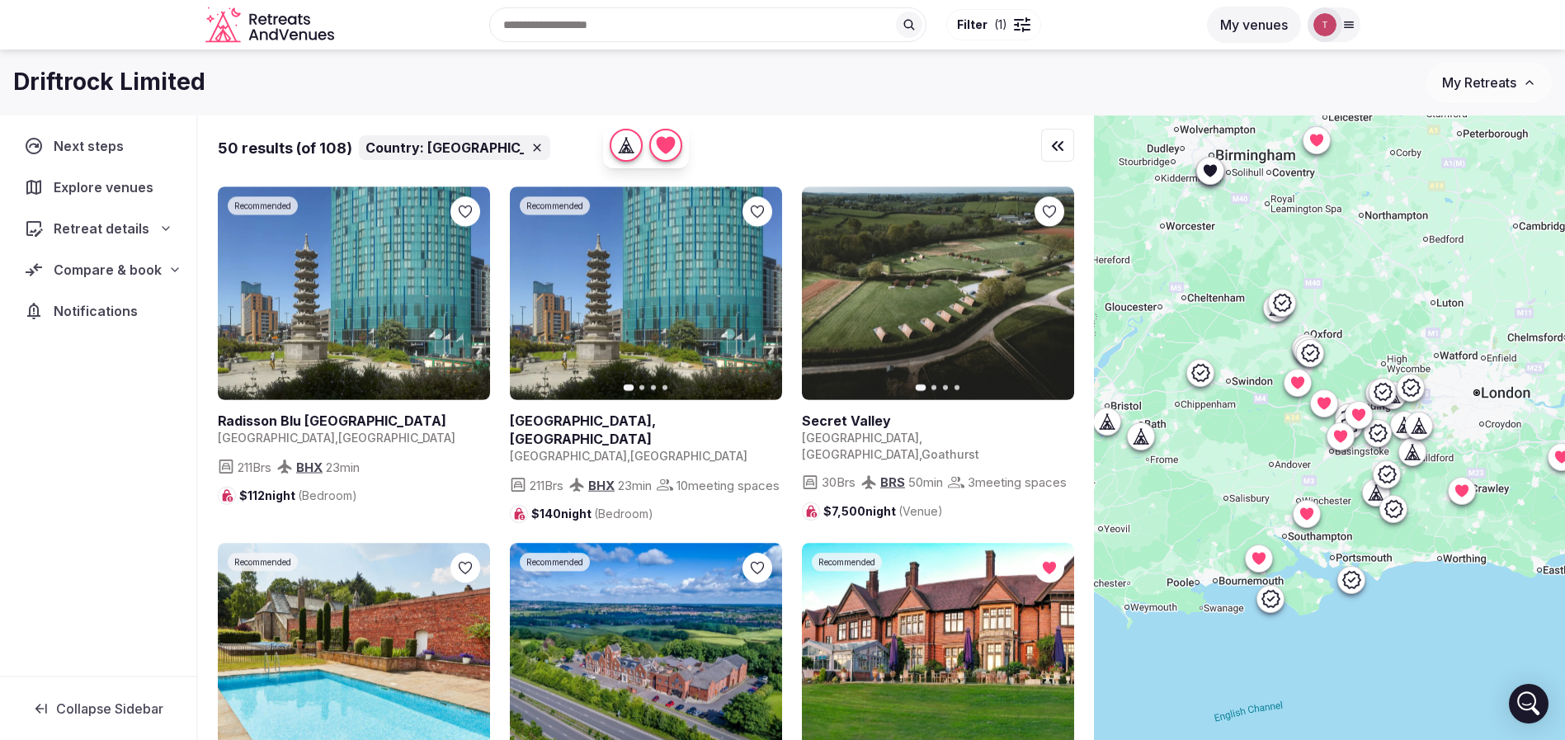
click at [1285, 602] on div at bounding box center [1329, 455] width 471 height 681
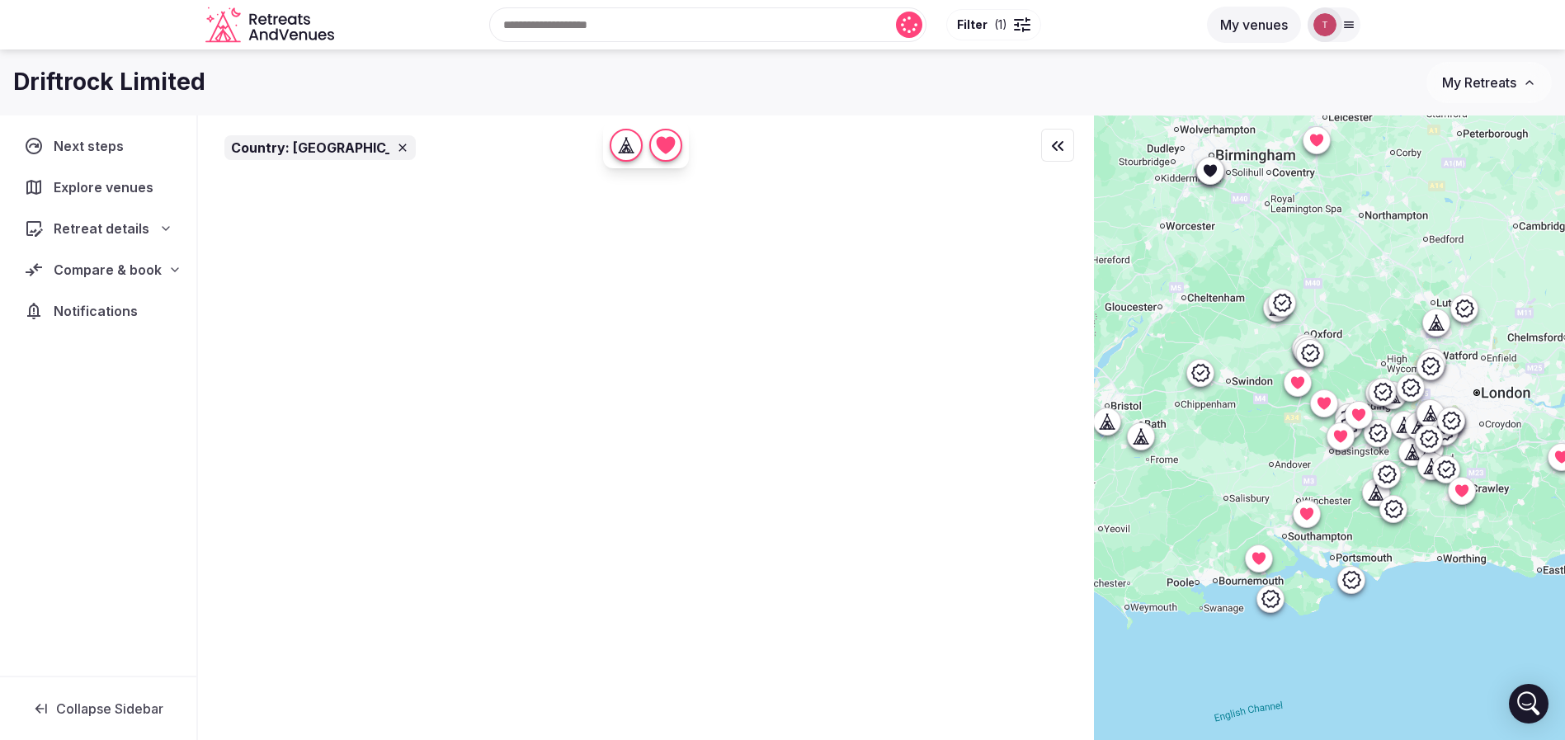
click at [1280, 592] on icon at bounding box center [1270, 598] width 18 height 17
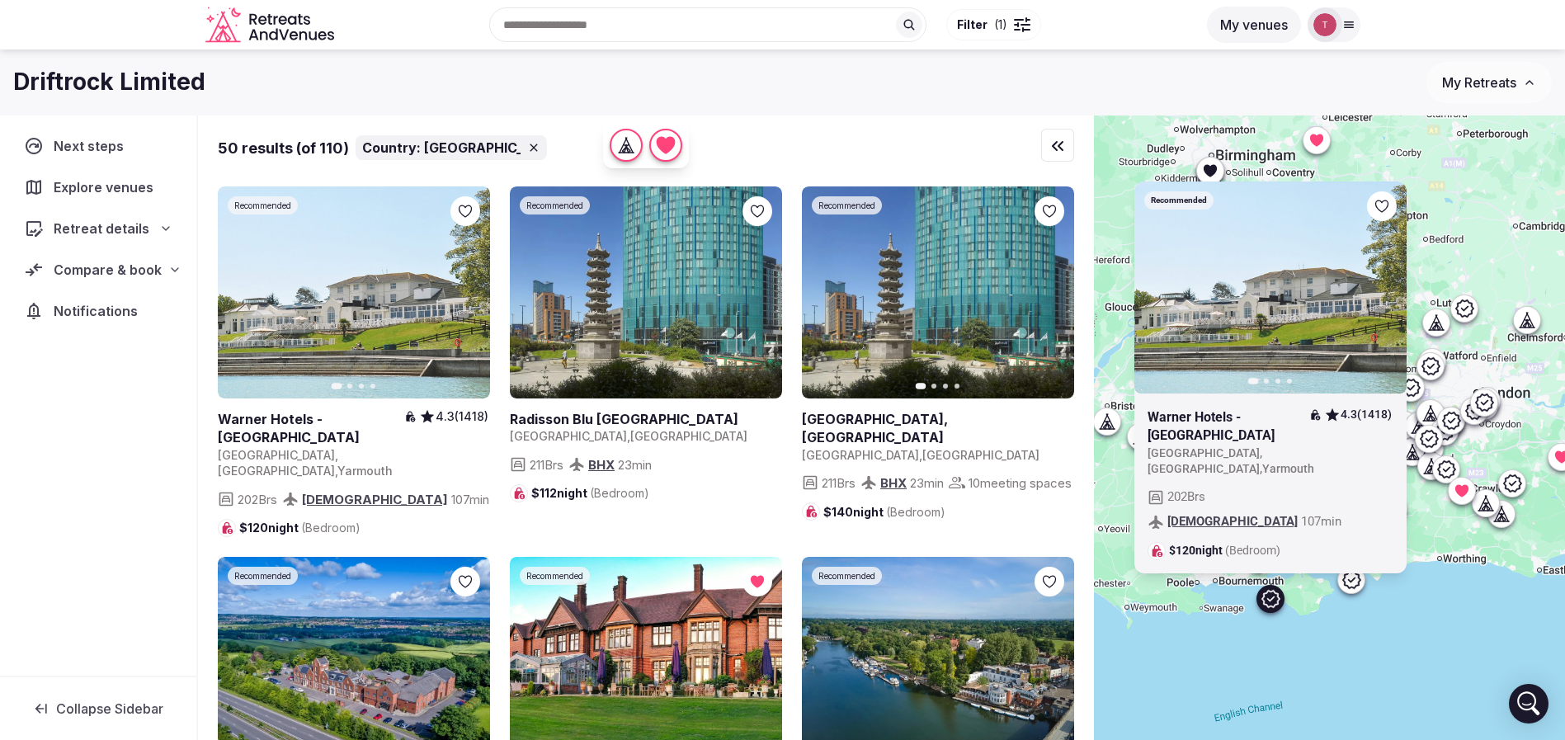
click at [0, 0] on icon at bounding box center [0, 0] width 0 height 0
click at [1465, 572] on div "Recommended Previous slide Next slide Warner Hotels - Norton Grange 4.3 (1418) …" at bounding box center [1329, 455] width 471 height 681
click at [1360, 580] on icon at bounding box center [1351, 580] width 20 height 20
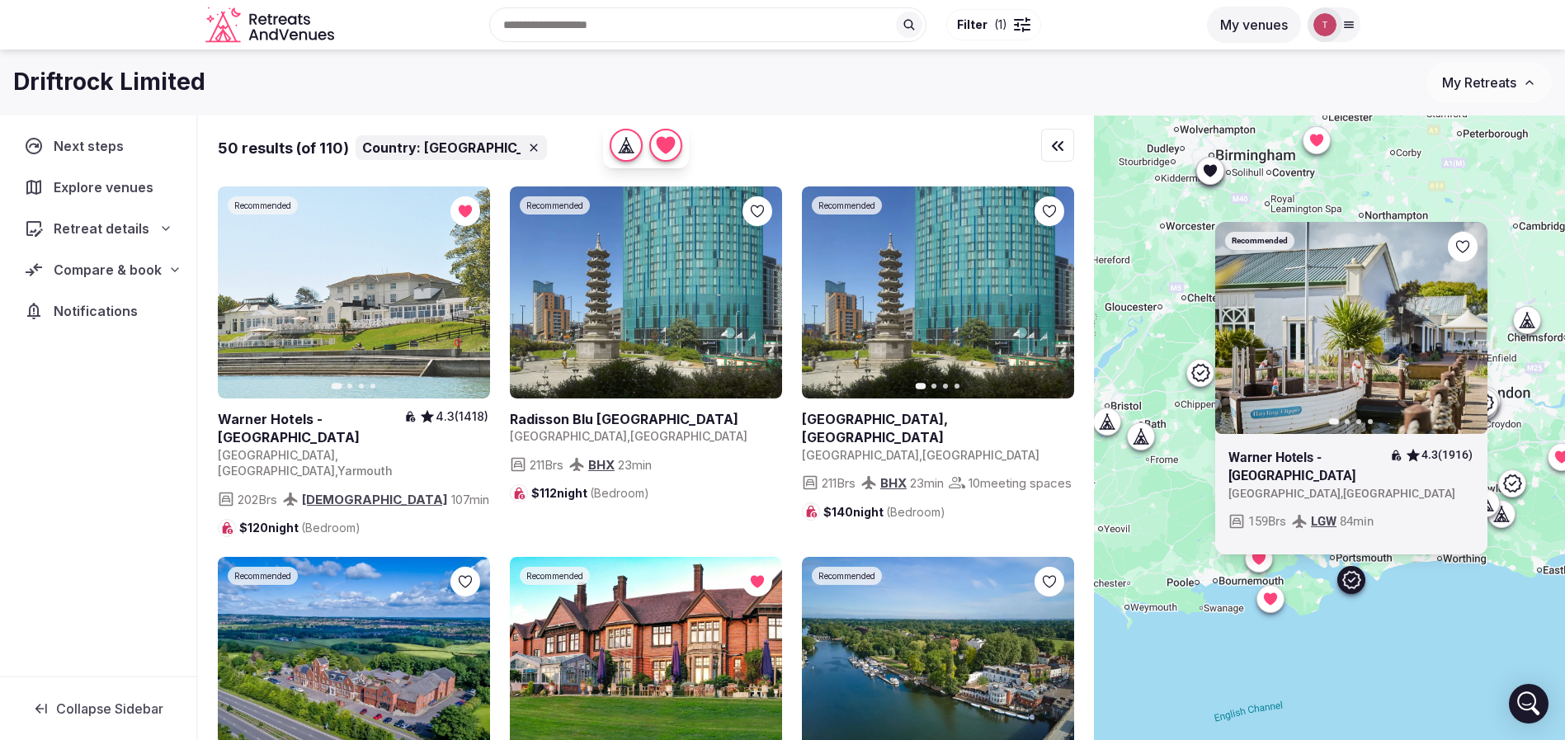
click at [0, 0] on icon at bounding box center [0, 0] width 0 height 0
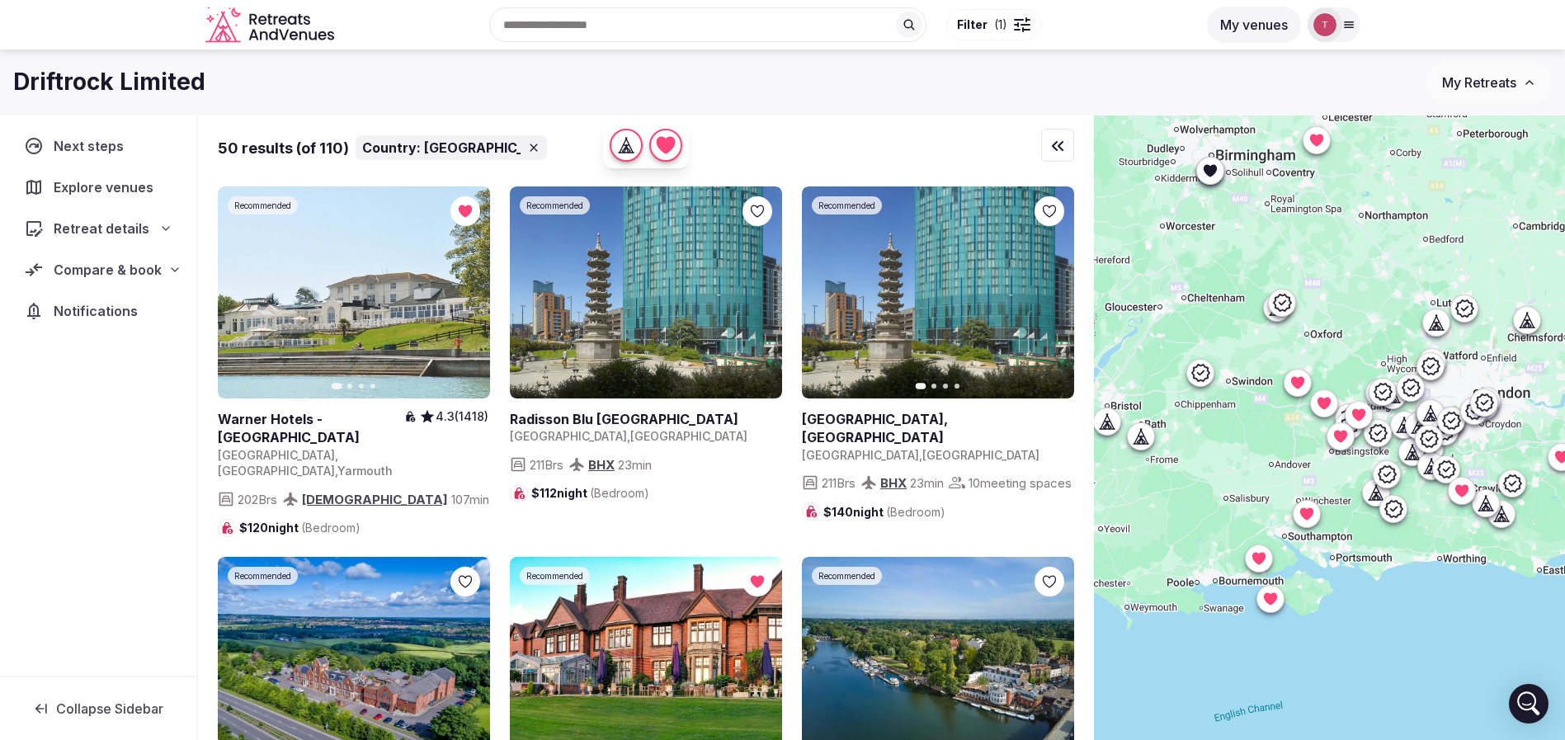
click at [1468, 643] on div "Recommended Previous slide Next slide Warner Hotels - Lakeside 4.3 (1916) Unite…" at bounding box center [1329, 455] width 471 height 681
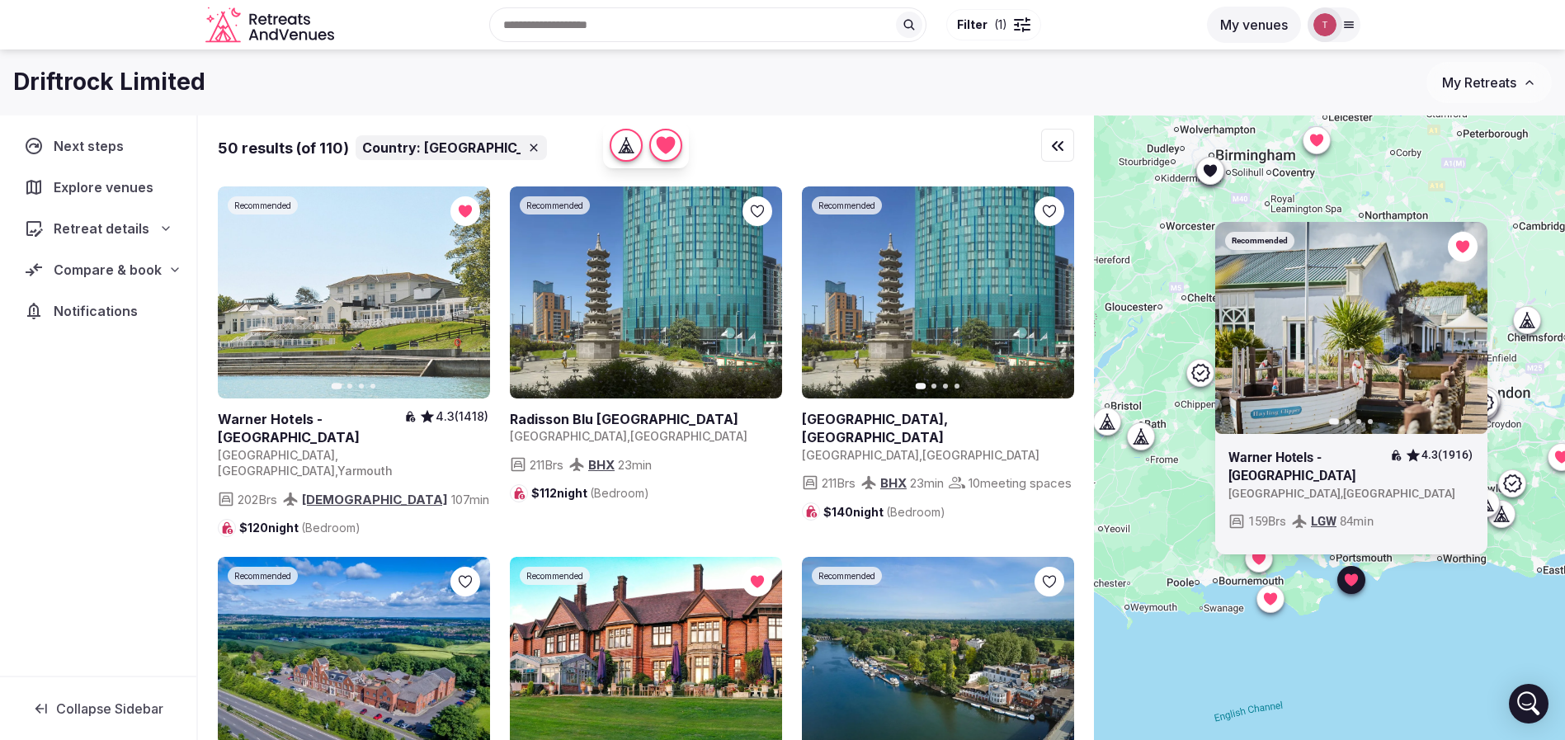
click at [1222, 576] on div "Recommended Previous slide Next slide Warner Hotels - Lakeside 4.3 (1916) Unite…" at bounding box center [1329, 455] width 471 height 681
click at [1303, 573] on div "Recommended Previous slide Next slide Warner Hotels - Lakeside 4.3 (1916) Unite…" at bounding box center [1329, 455] width 471 height 681
click at [1509, 521] on icon at bounding box center [1500, 514] width 16 height 16
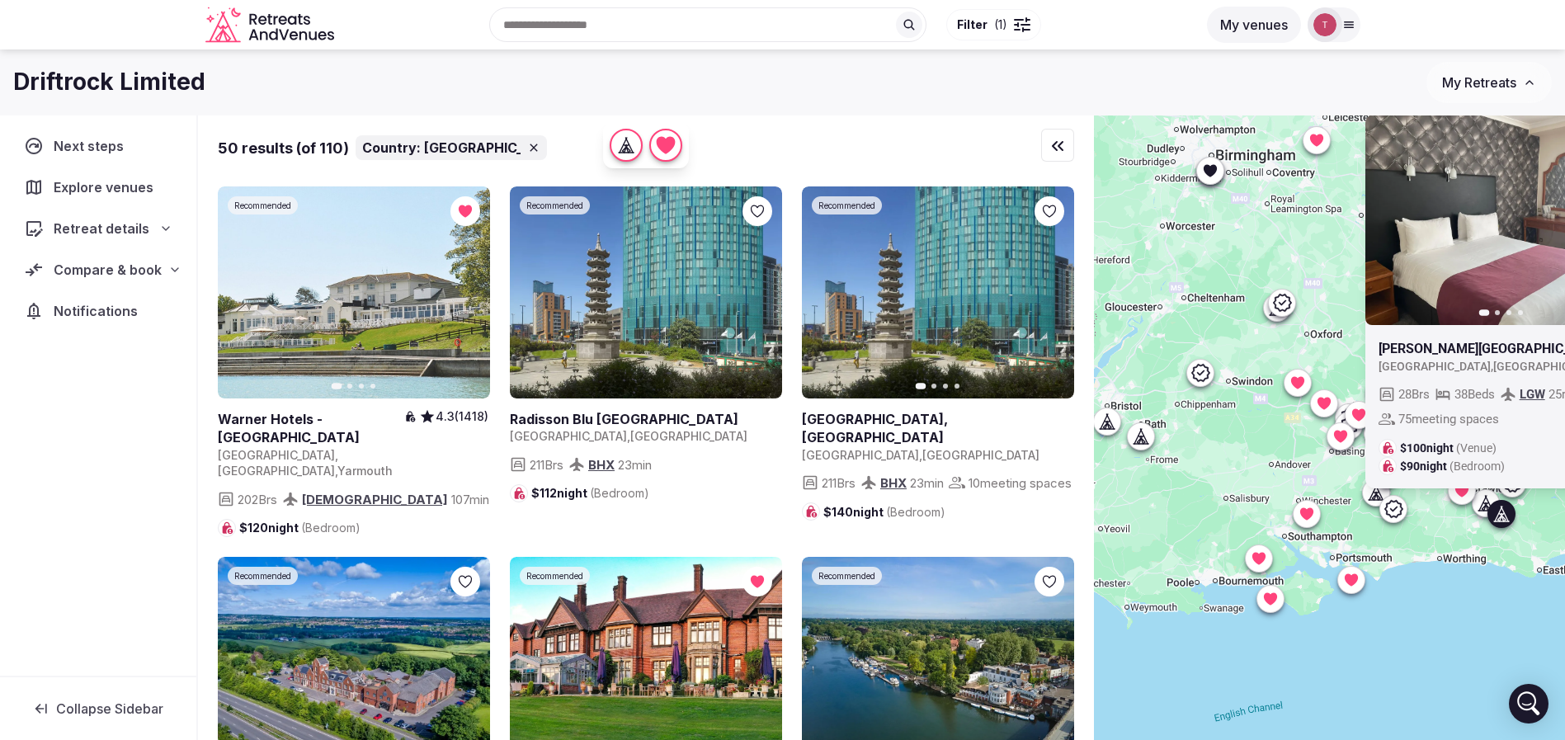
click at [1489, 590] on div "Previous slide Next slide Roebuck Hotel United Kingdom , England 28 Brs 38 Beds…" at bounding box center [1329, 455] width 471 height 681
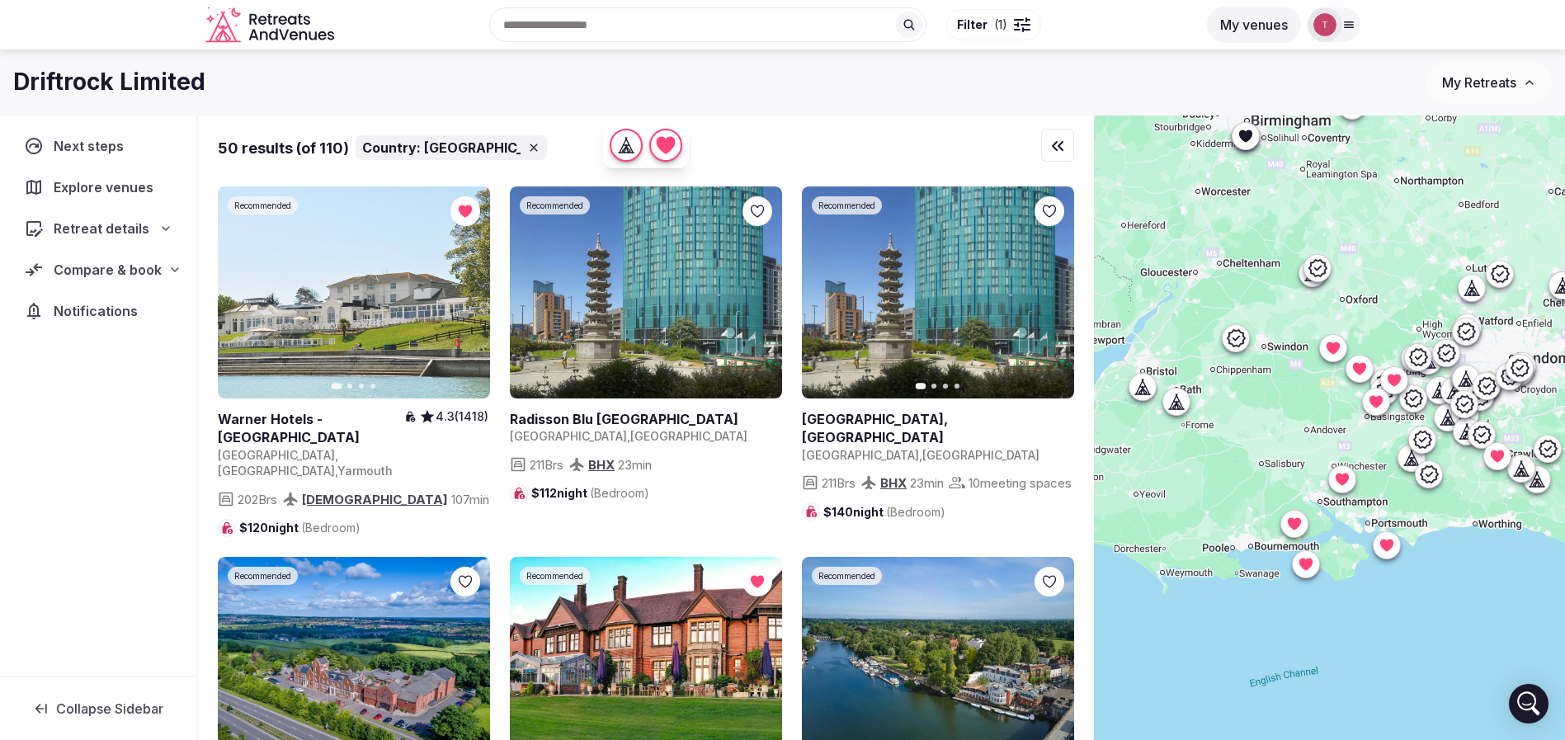
drag, startPoint x: 1469, startPoint y: 607, endPoint x: 1510, endPoint y: 568, distance: 56.6
click at [1509, 568] on div at bounding box center [1329, 455] width 471 height 681
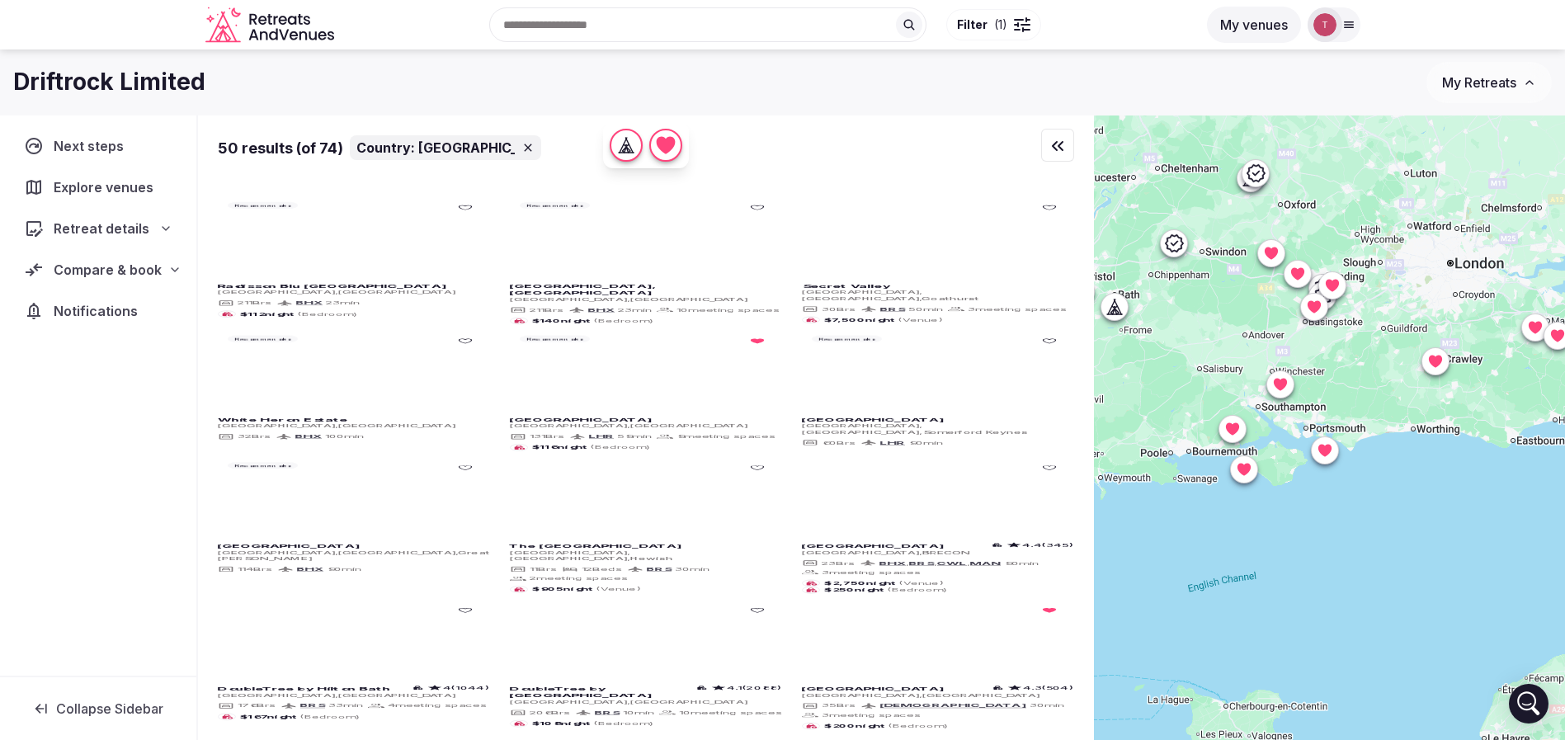
drag, startPoint x: 1283, startPoint y: 635, endPoint x: 1215, endPoint y: 544, distance: 113.8
click at [1215, 543] on div at bounding box center [1329, 455] width 471 height 681
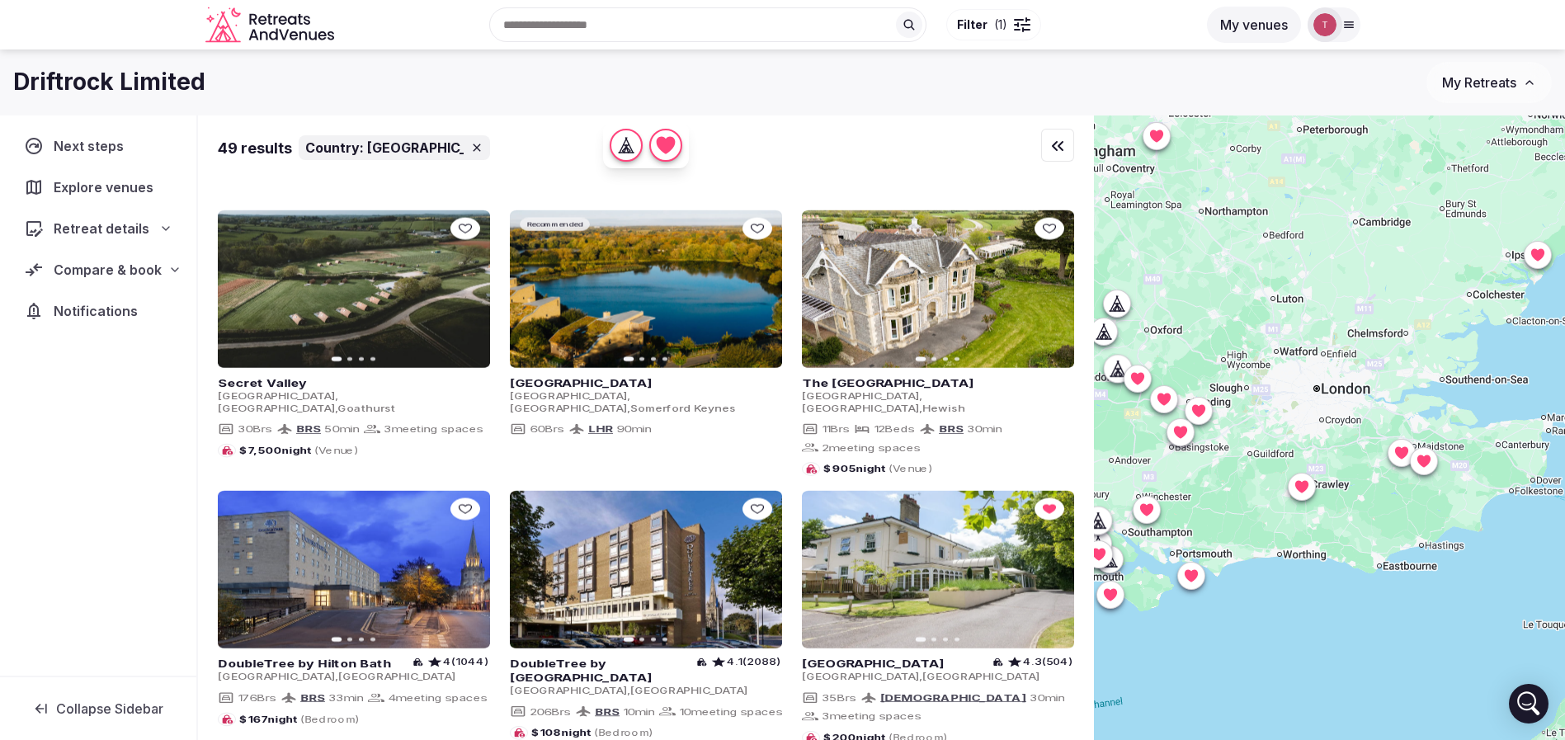
drag, startPoint x: 1418, startPoint y: 532, endPoint x: 1285, endPoint y: 659, distance: 183.8
click at [1285, 659] on div at bounding box center [1329, 455] width 471 height 681
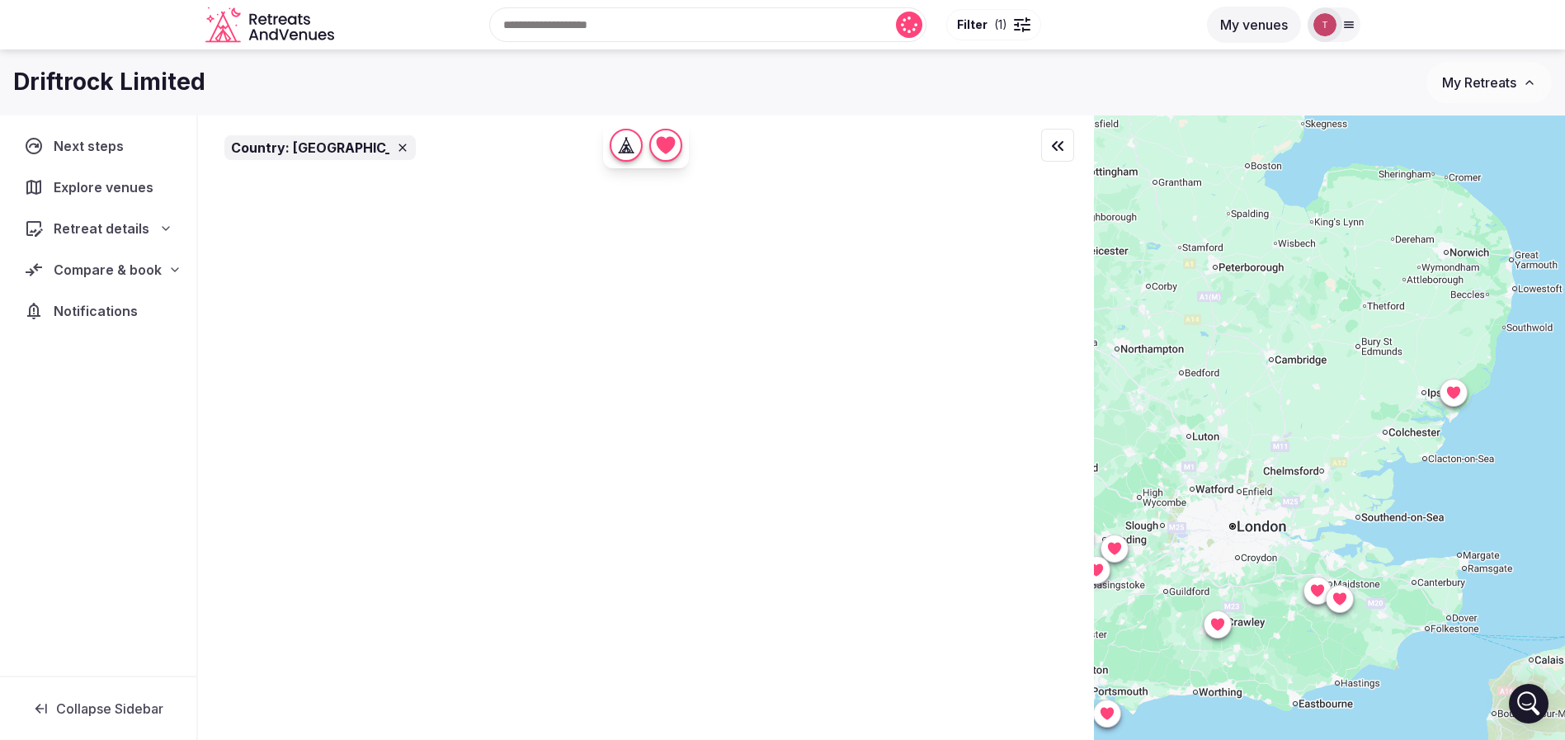
drag, startPoint x: 1523, startPoint y: 524, endPoint x: 1529, endPoint y: 650, distance: 126.4
click at [1525, 651] on div at bounding box center [1329, 455] width 471 height 681
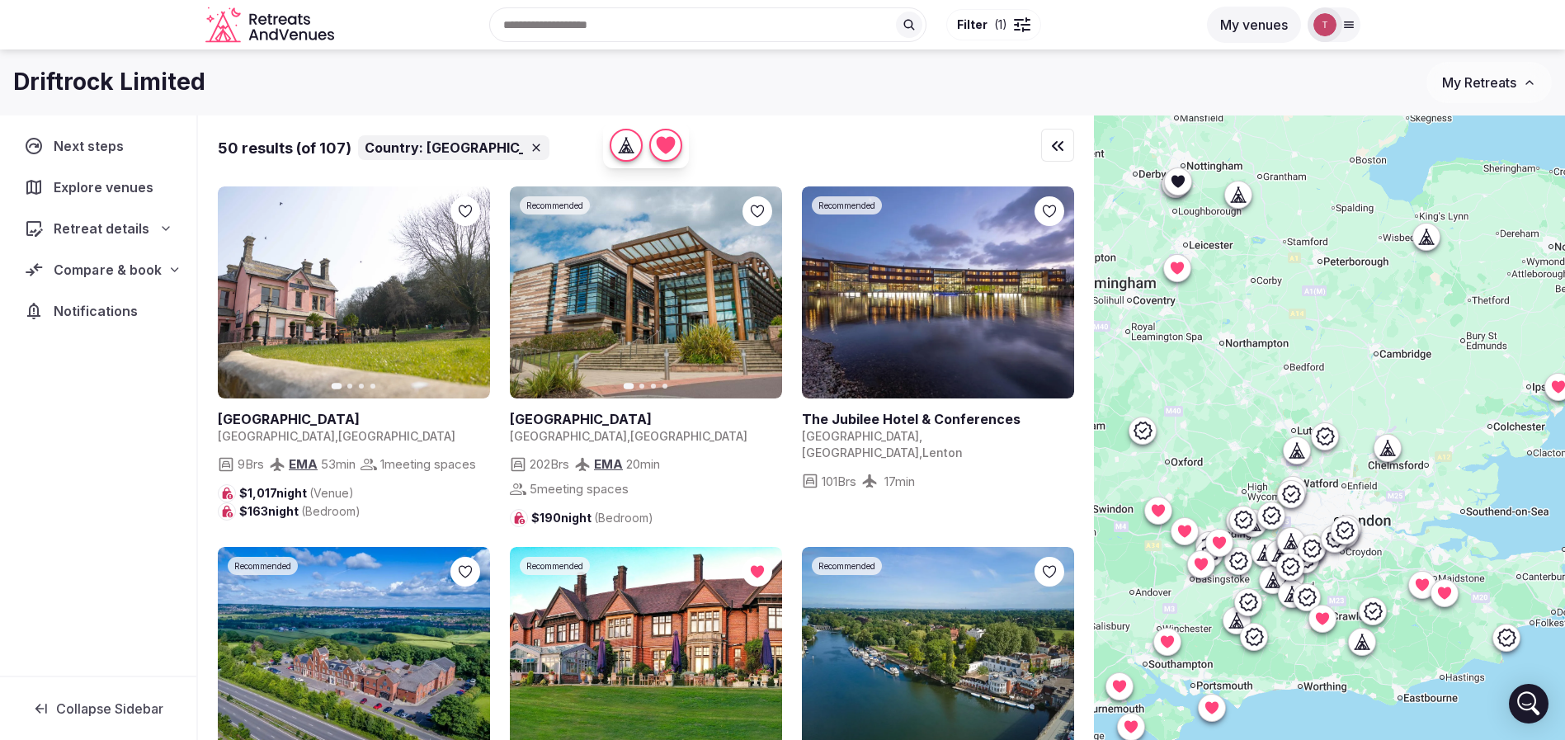
drag, startPoint x: 154, startPoint y: 266, endPoint x: 154, endPoint y: 276, distance: 9.9
click at [152, 271] on span "Compare & book" at bounding box center [108, 270] width 108 height 20
click at [805, 92] on div "Driftrock Limited" at bounding box center [719, 82] width 1413 height 32
click at [41, 73] on h1 "Driftrock Limited" at bounding box center [109, 82] width 192 height 32
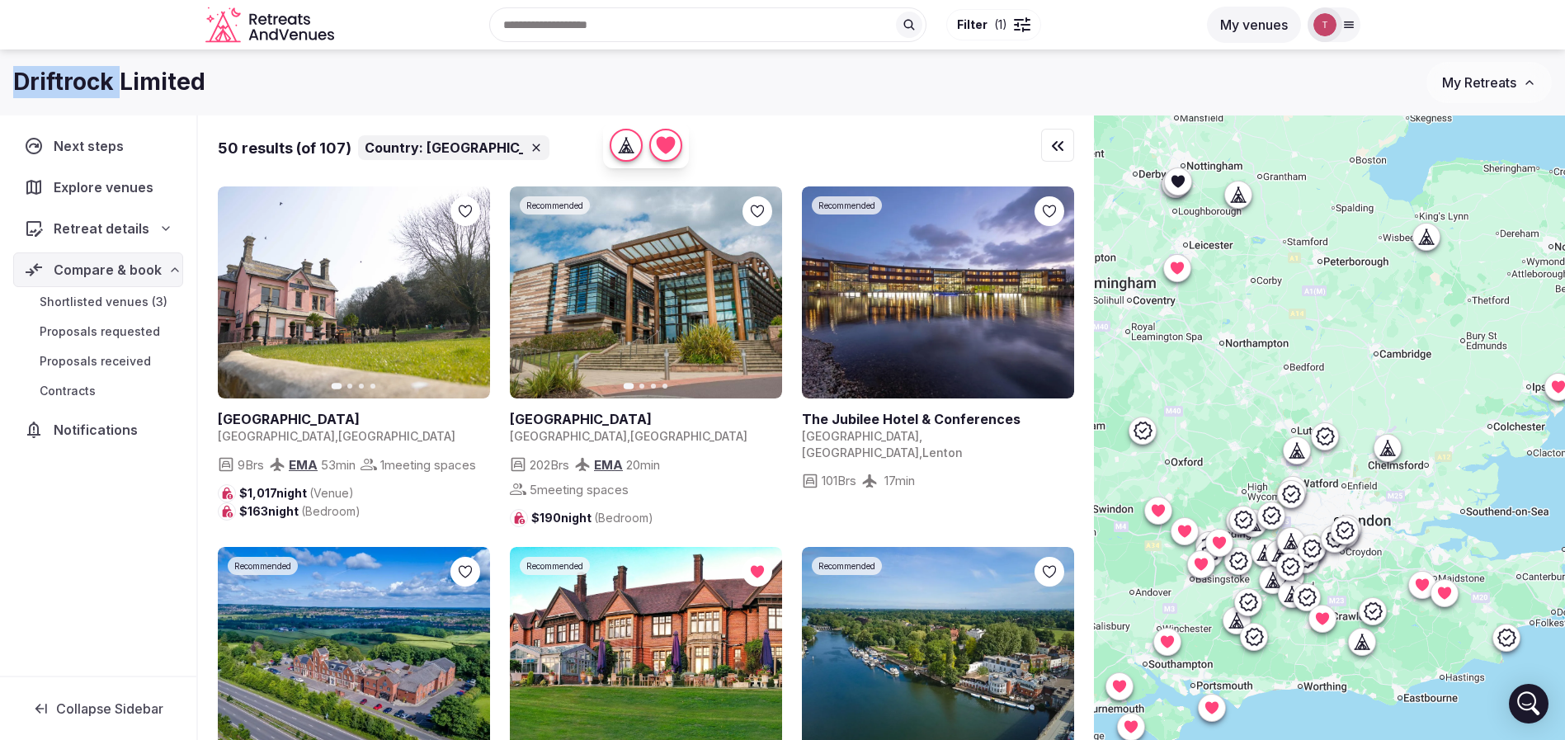
click at [41, 73] on h1 "Driftrock Limited" at bounding box center [109, 82] width 192 height 32
copy h1 "Driftrock"
click at [652, 35] on input "text" at bounding box center [707, 24] width 437 height 35
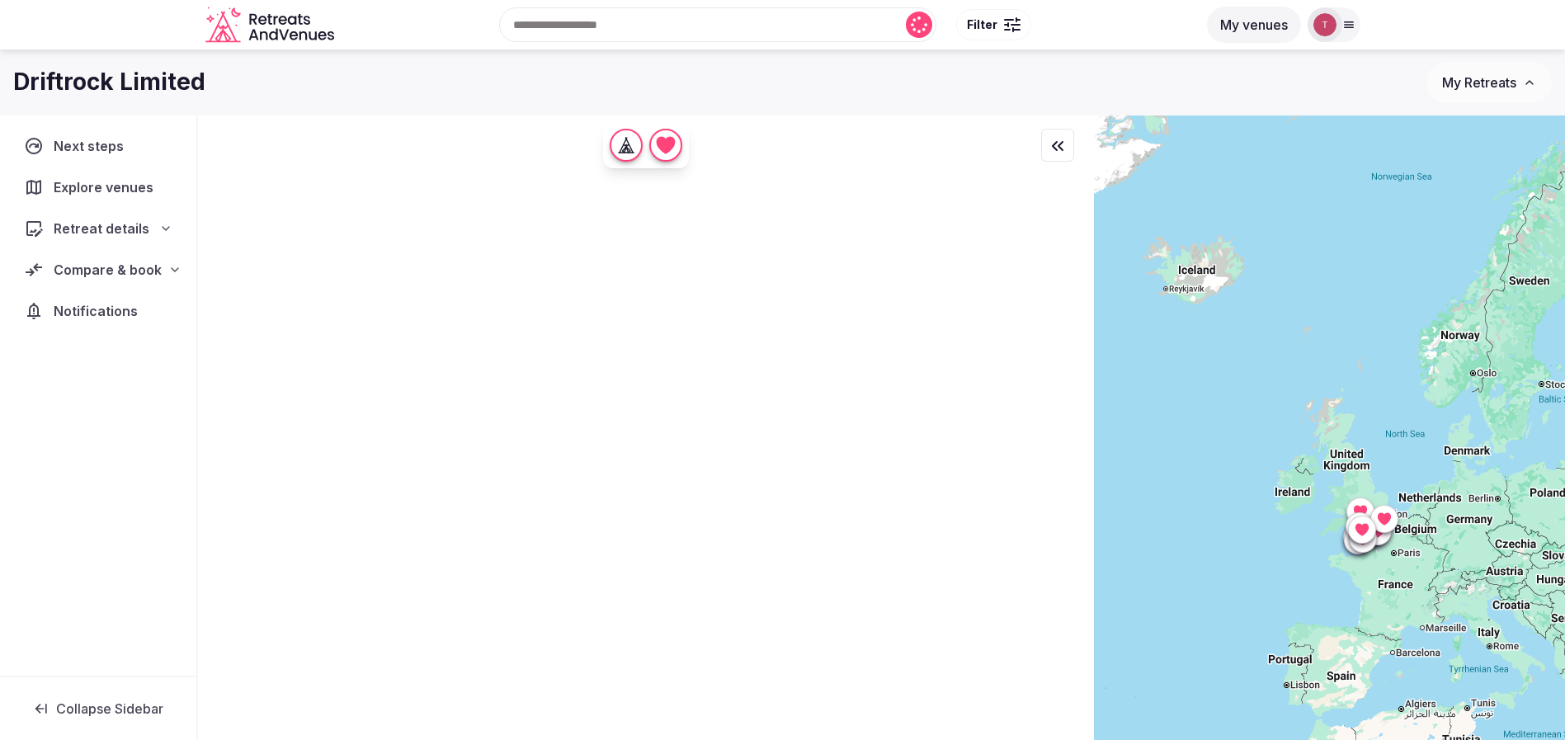
click at [1347, 29] on icon at bounding box center [1348, 24] width 13 height 13
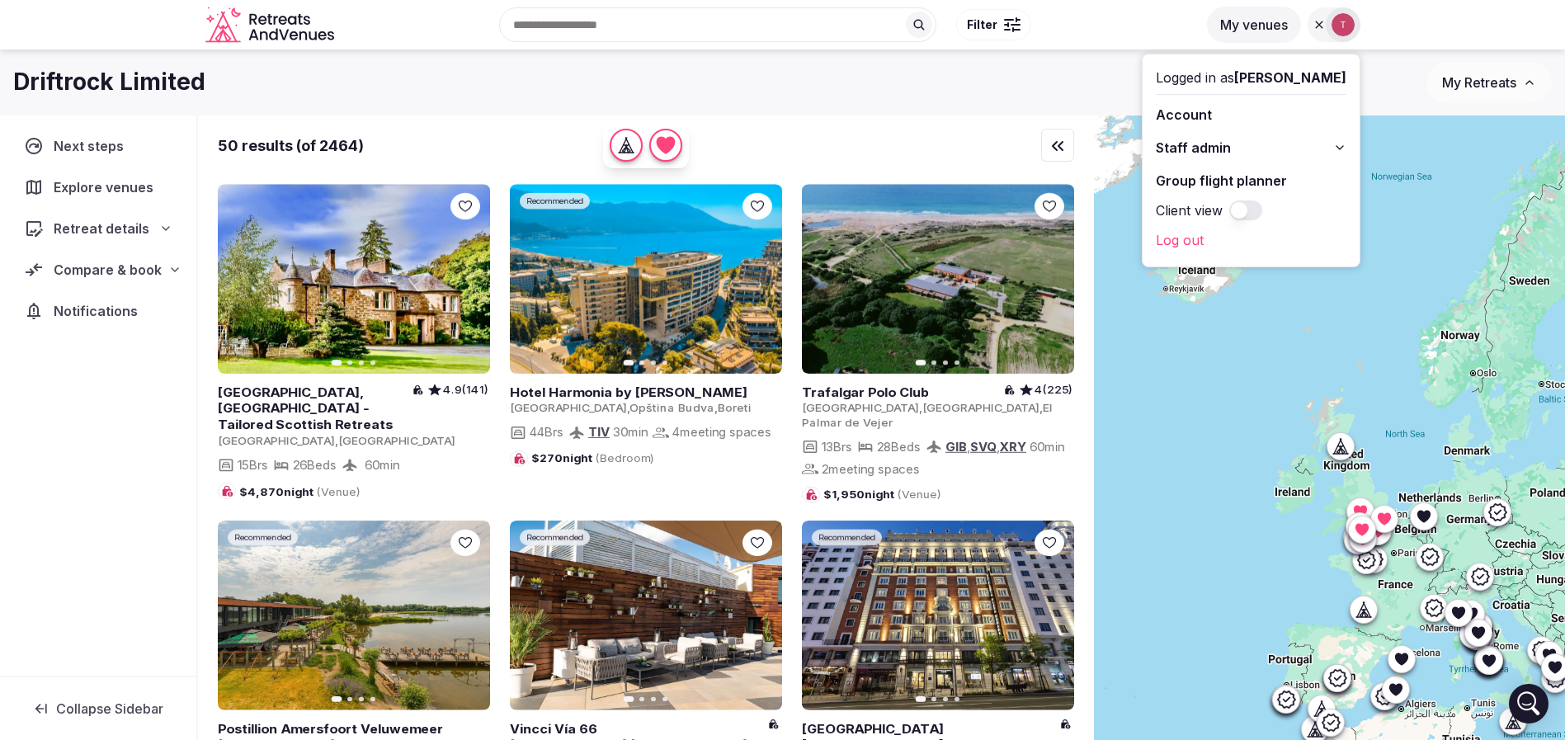
click at [1227, 183] on link "Group flight planner" at bounding box center [1251, 180] width 191 height 26
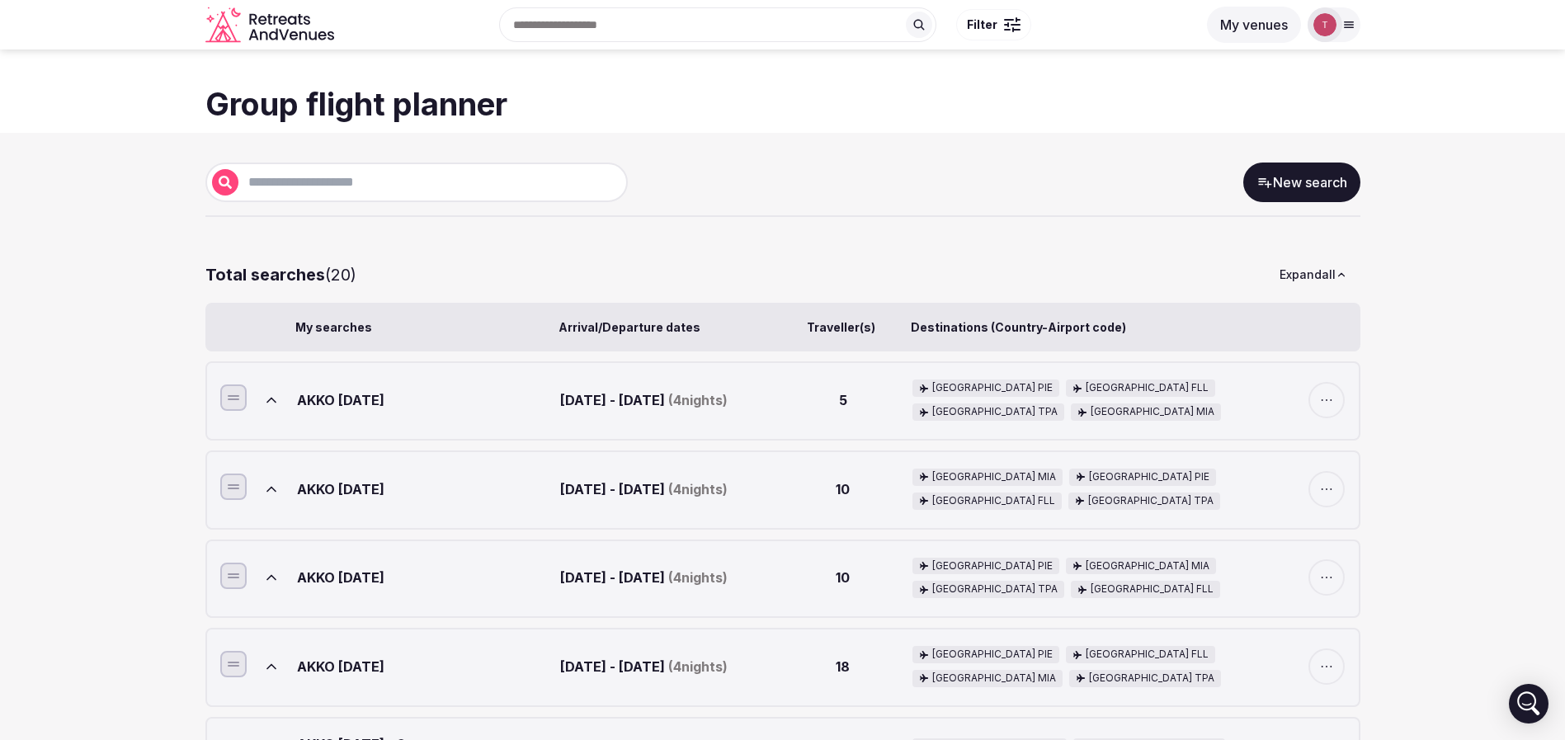
click at [1277, 186] on link "New search" at bounding box center [1301, 183] width 117 height 40
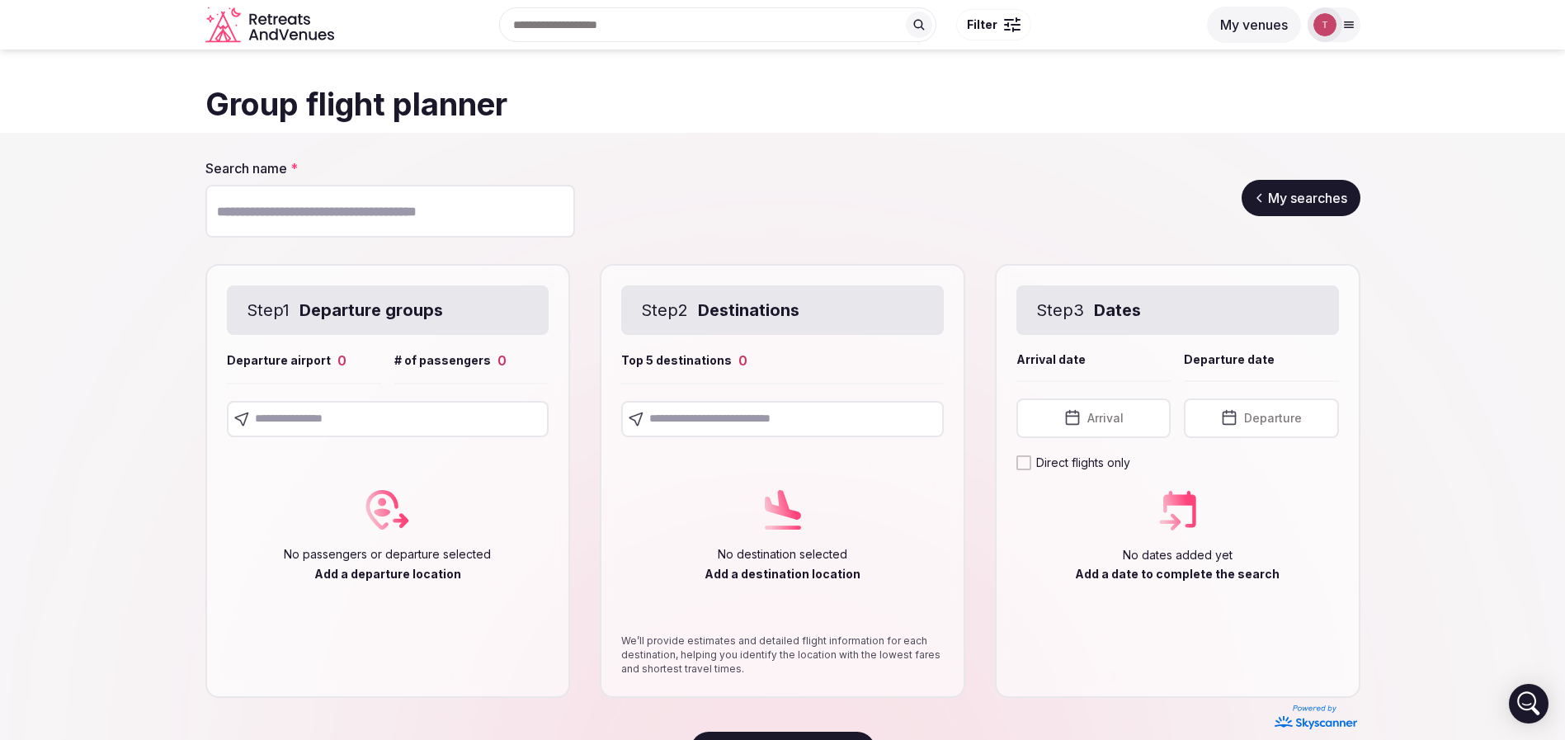
drag, startPoint x: 380, startPoint y: 214, endPoint x: 389, endPoint y: 214, distance: 9.1
click at [380, 214] on input "Search name *" at bounding box center [390, 211] width 370 height 53
paste input "*********"
type input "*********"
drag, startPoint x: 775, startPoint y: 220, endPoint x: 703, endPoint y: 228, distance: 73.0
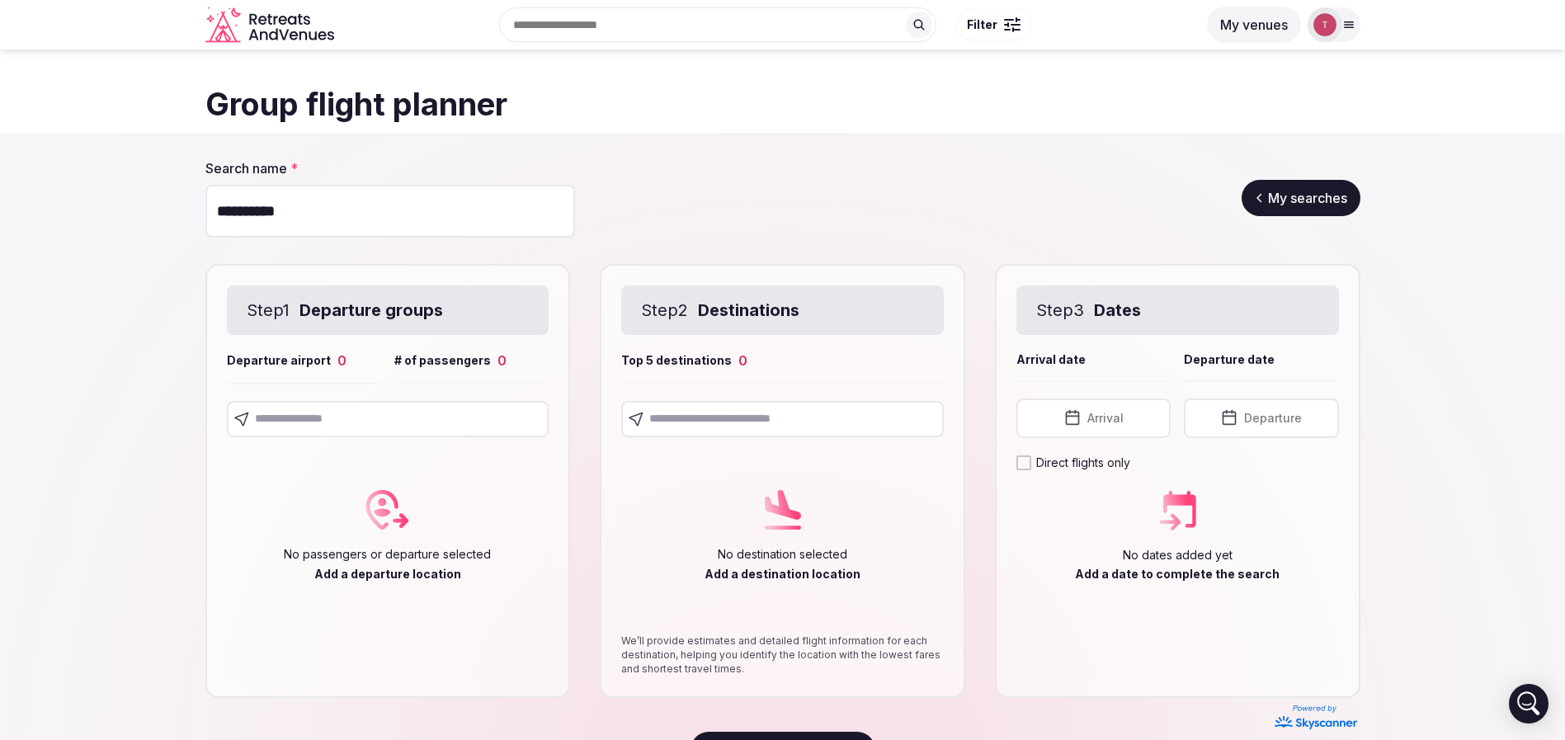
click at [775, 221] on div "Search name * ********* My searches" at bounding box center [782, 198] width 1155 height 78
click at [388, 207] on input "*********" at bounding box center [390, 211] width 370 height 53
click at [0, 443] on section "Search name * ********* My searches Step 1 Departure groups Departure airport 0…" at bounding box center [782, 463] width 1565 height 661
click at [389, 417] on input "text" at bounding box center [388, 419] width 323 height 36
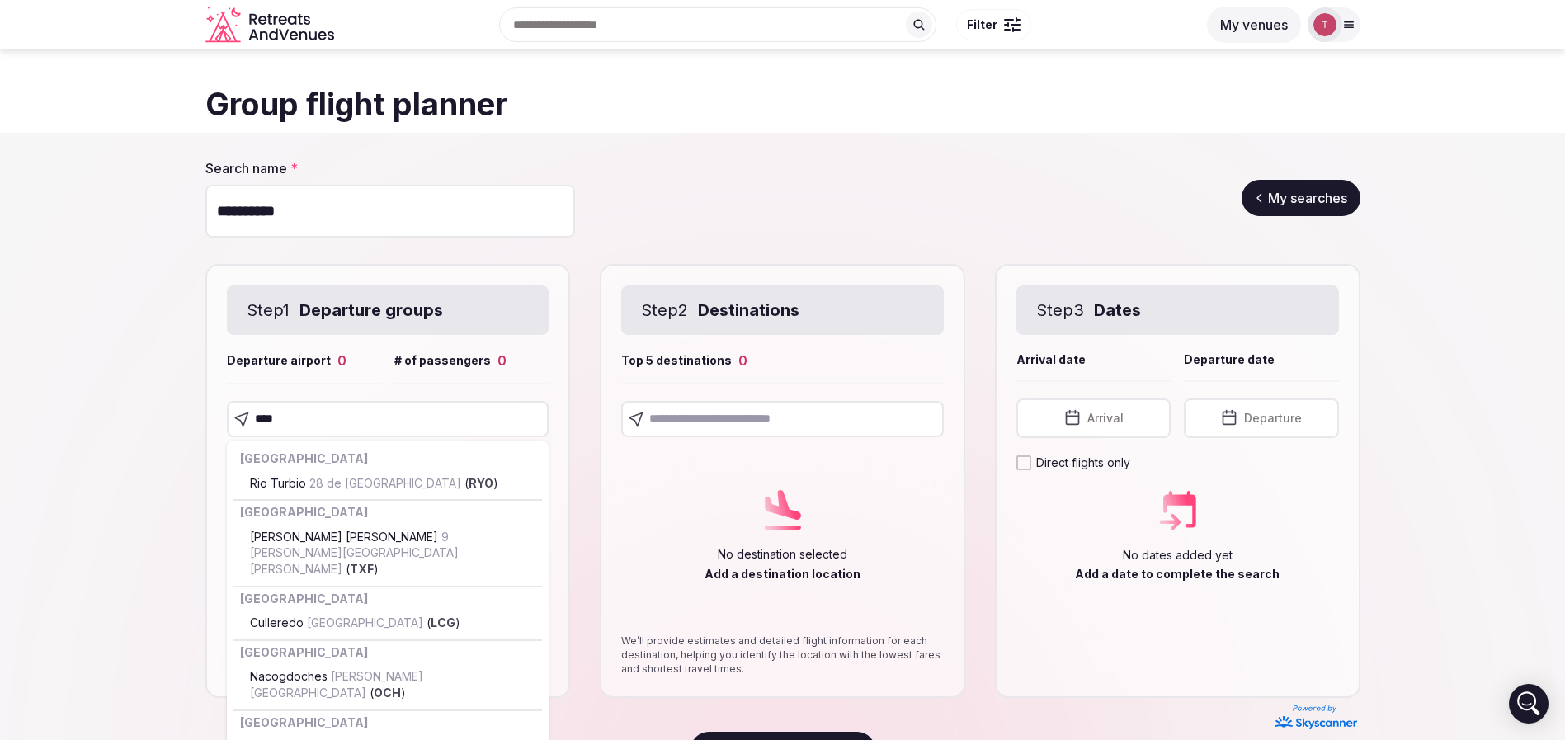
drag, startPoint x: 383, startPoint y: 416, endPoint x: 0, endPoint y: 416, distance: 382.8
click at [0, 416] on section "Search name * ********* My searches Step 1 Departure groups Departure airport 0…" at bounding box center [782, 463] width 1565 height 661
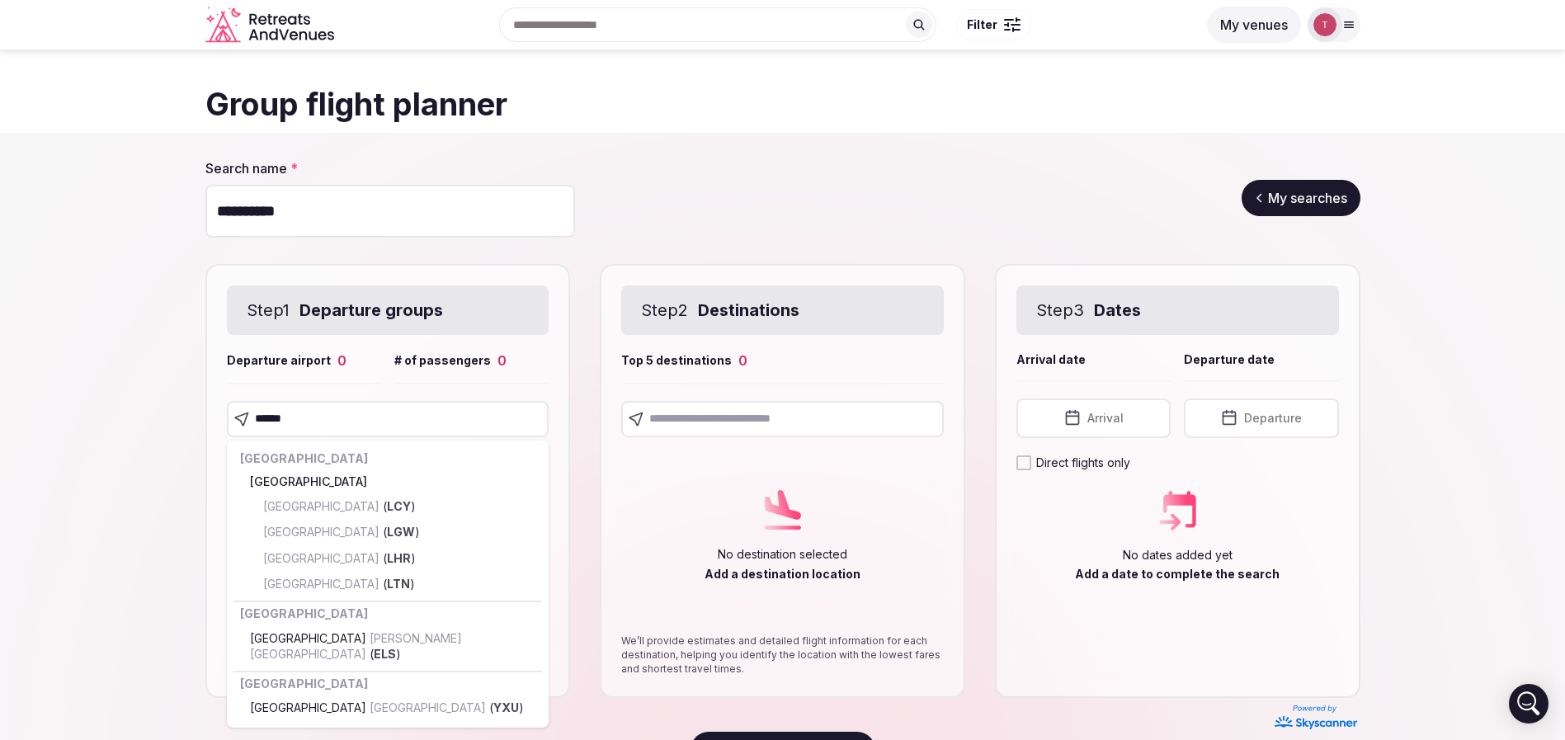
drag, startPoint x: 351, startPoint y: 427, endPoint x: 143, endPoint y: 412, distance: 208.4
click at [143, 412] on section "Search name * ********* My searches Step 1 Departure groups Departure airport 0…" at bounding box center [782, 463] width 1565 height 661
paste input "text"
type input "***"
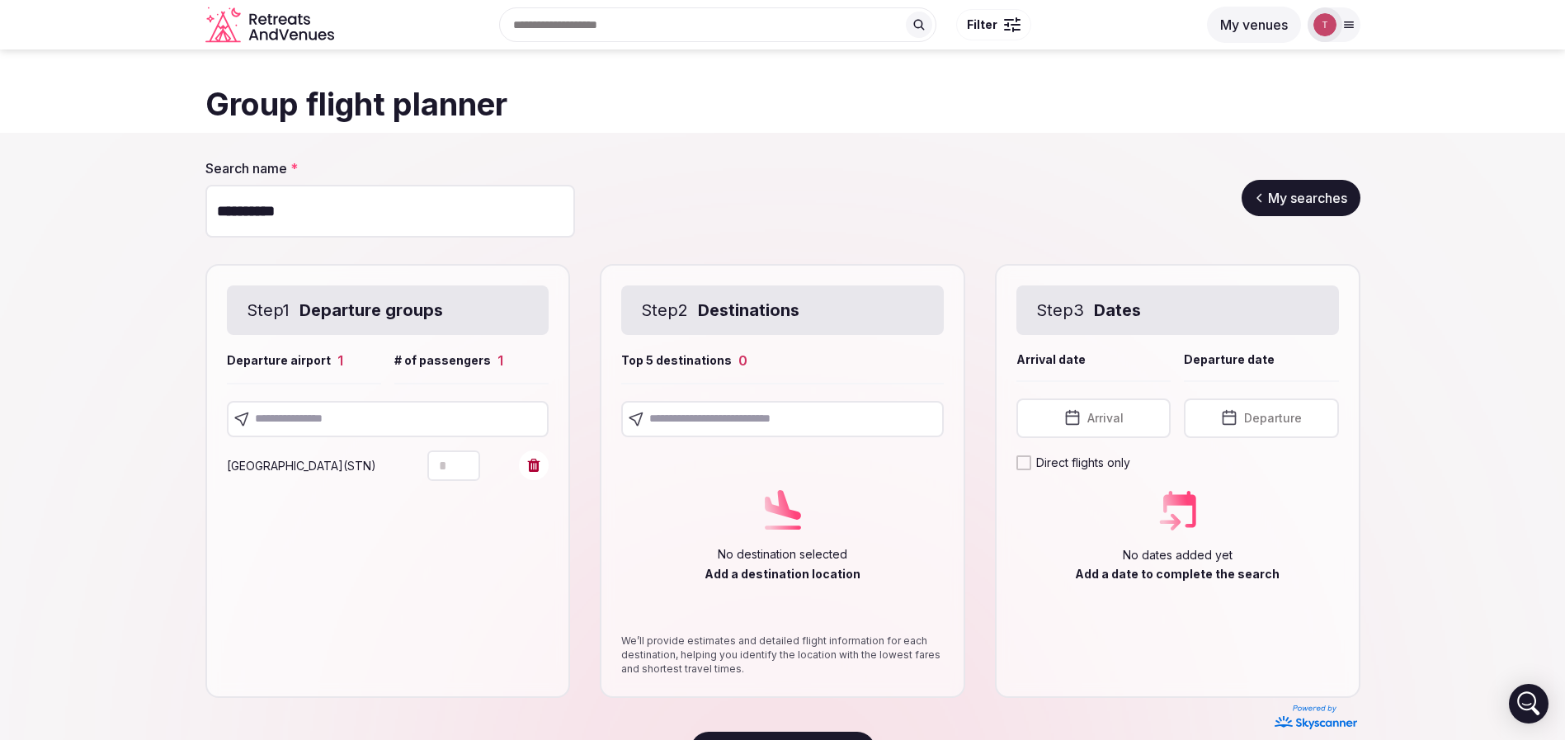
click at [775, 426] on input "text" at bounding box center [782, 419] width 323 height 36
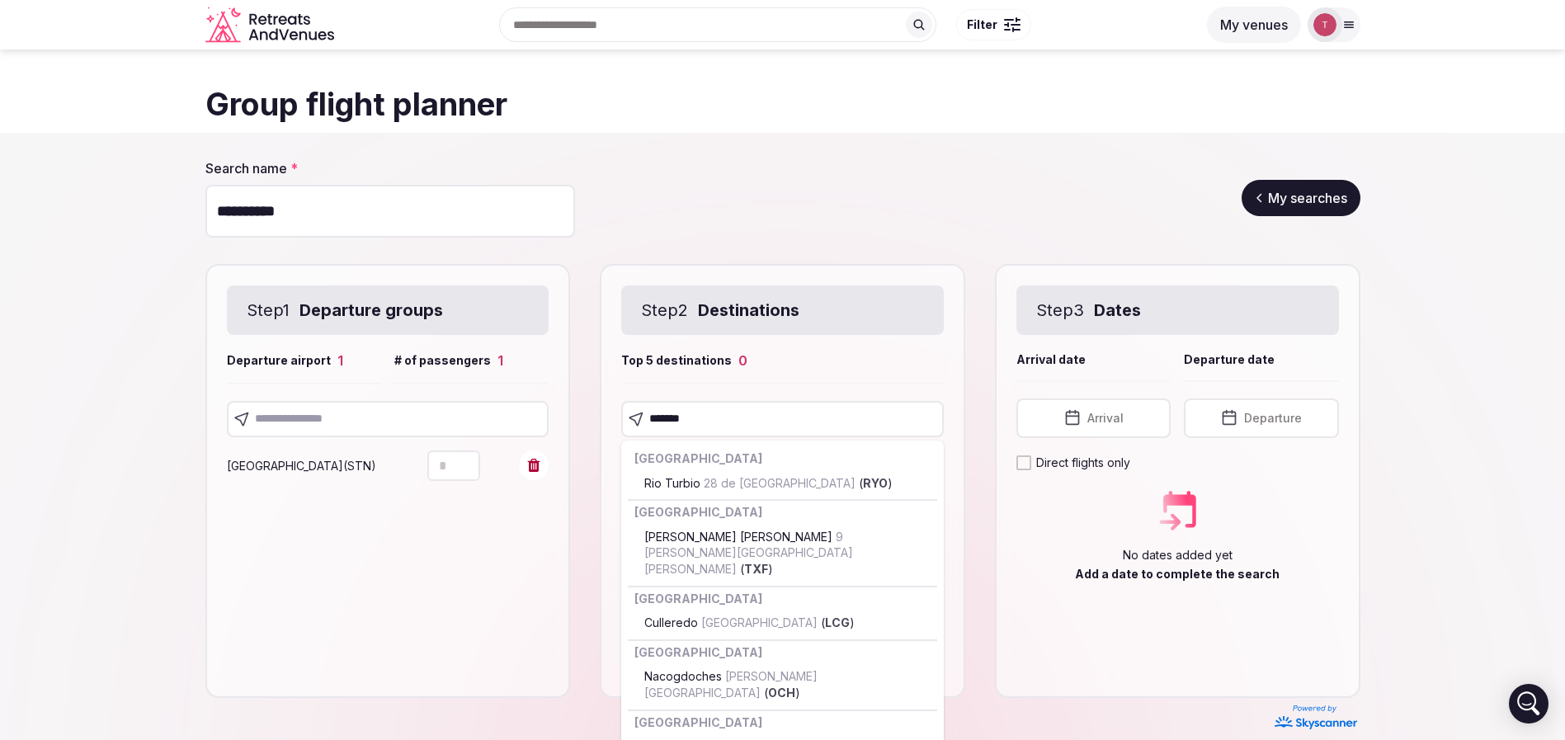
type input "********"
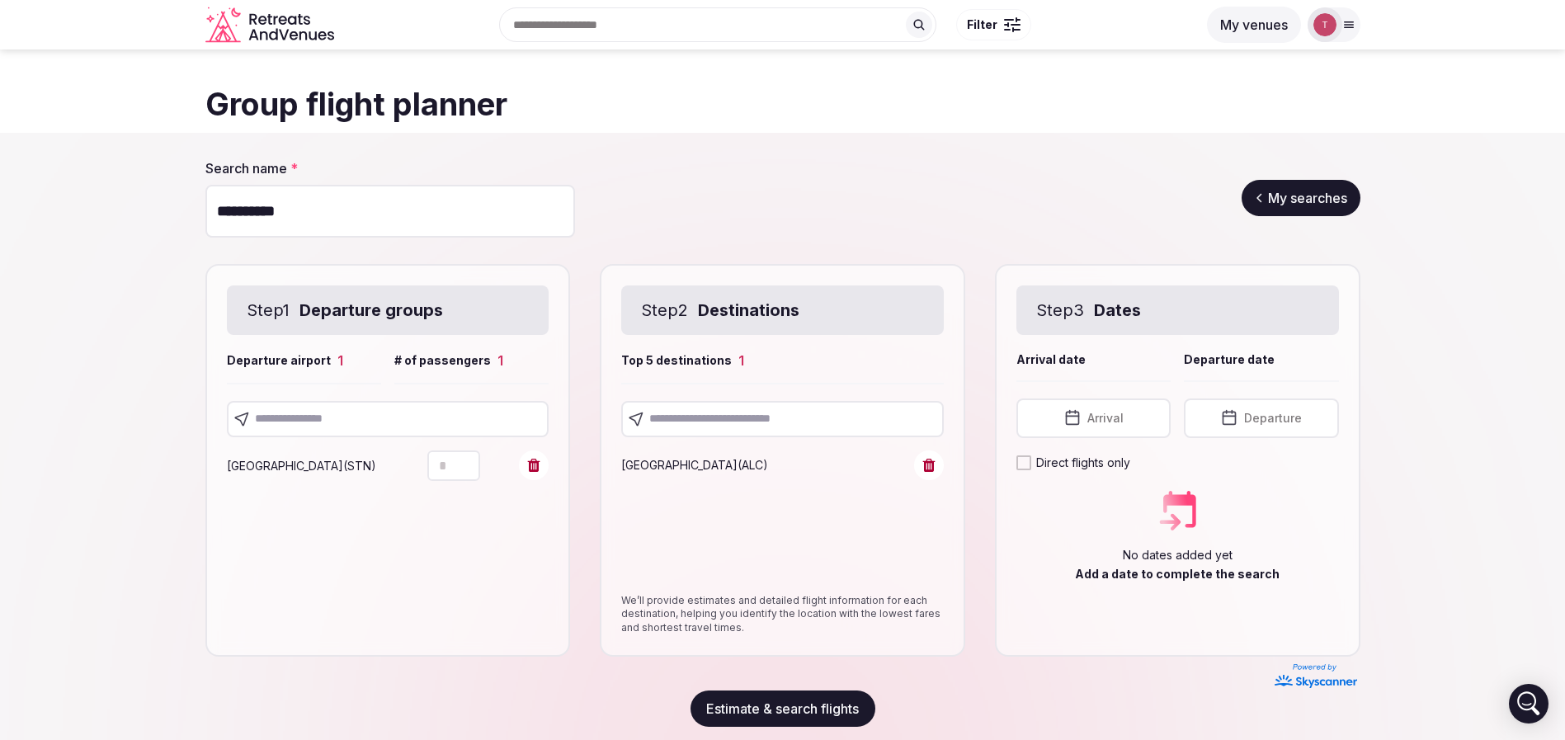
click at [35, 407] on section "Search name * ********* My searches Step 1 Departure groups Departure airport 1…" at bounding box center [782, 443] width 1565 height 620
click at [455, 463] on button "Increment" at bounding box center [467, 458] width 26 height 16
click at [466, 455] on icon "Increment" at bounding box center [466, 457] width 13 height 13
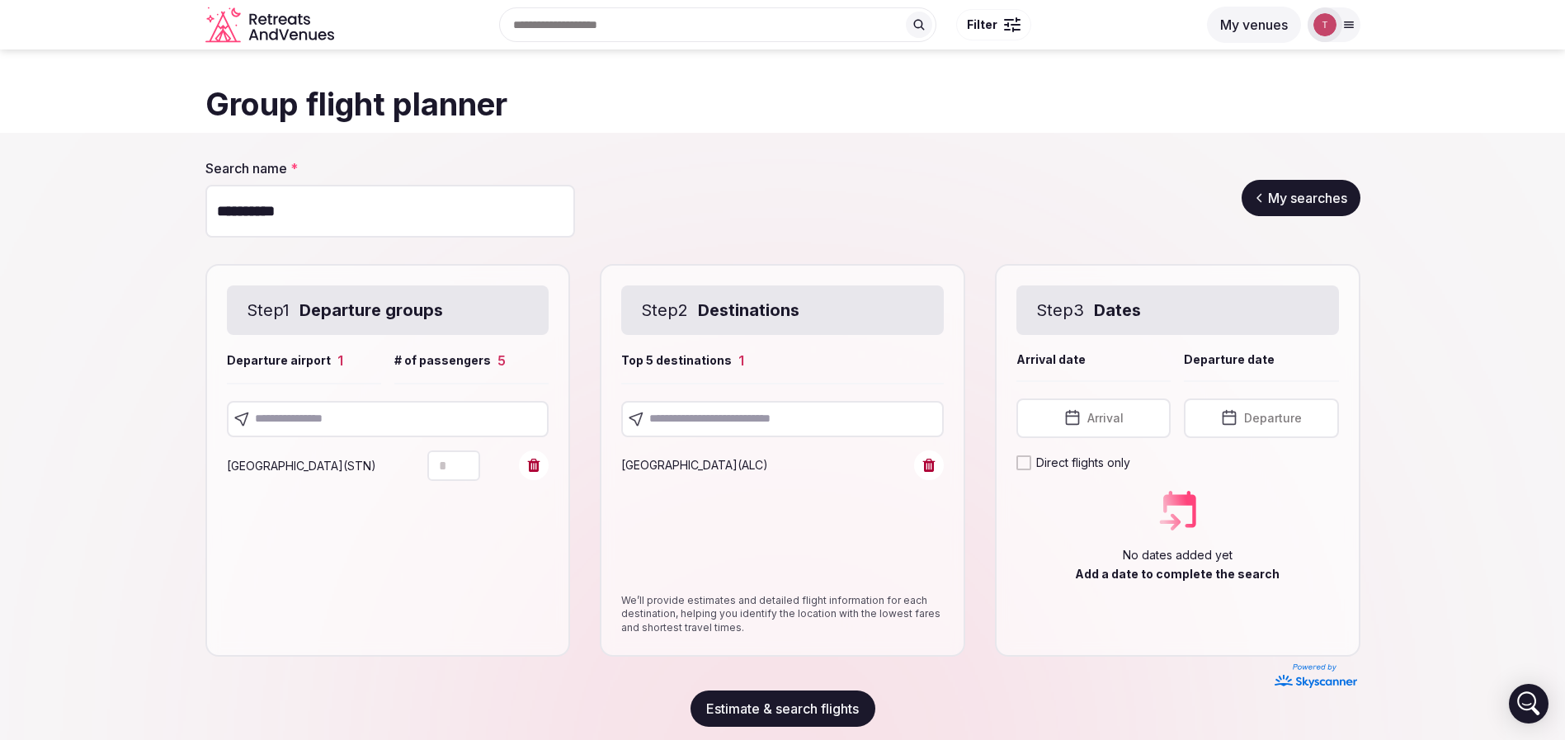
click at [466, 455] on icon "Increment" at bounding box center [466, 457] width 13 height 13
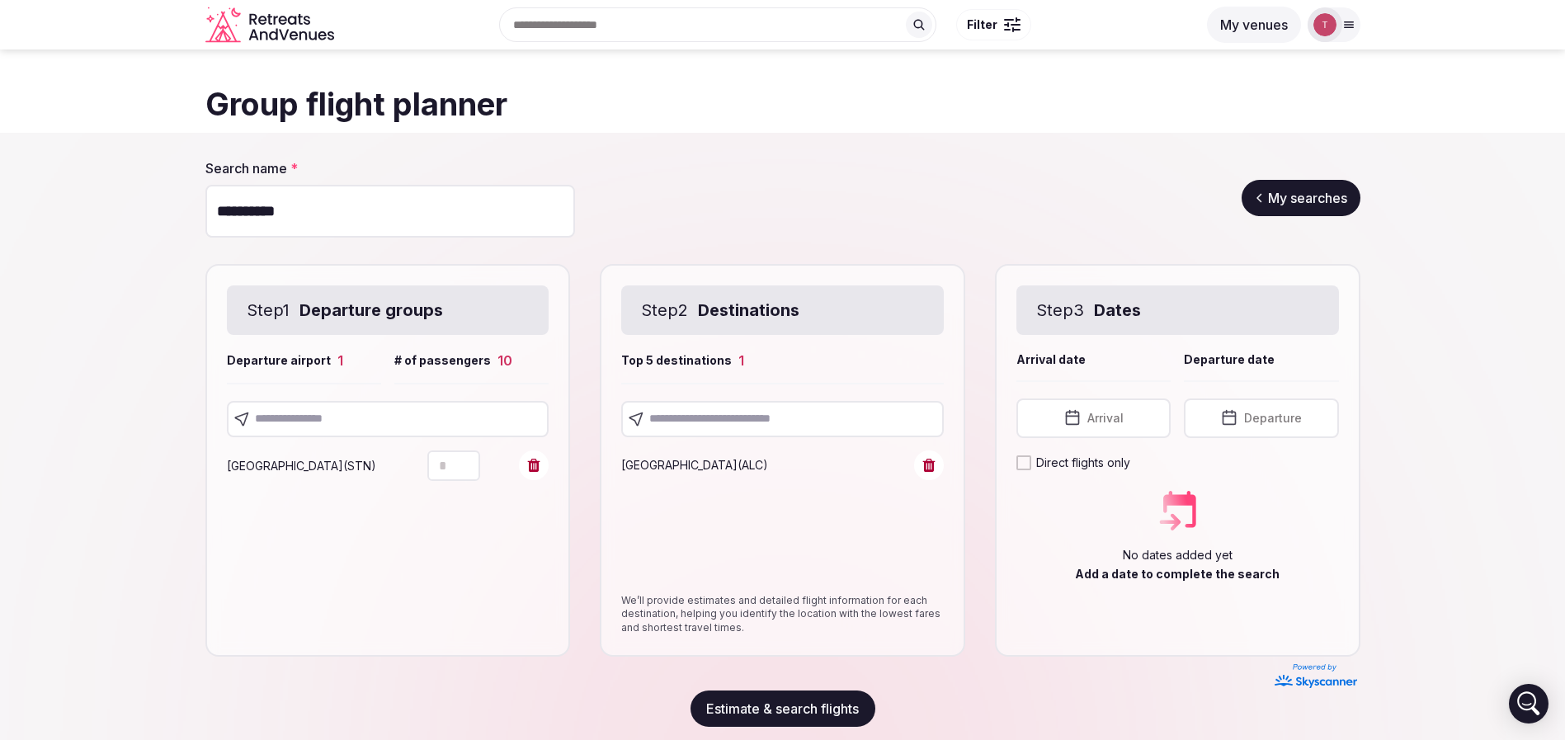
click at [466, 455] on icon "Increment" at bounding box center [466, 457] width 13 height 13
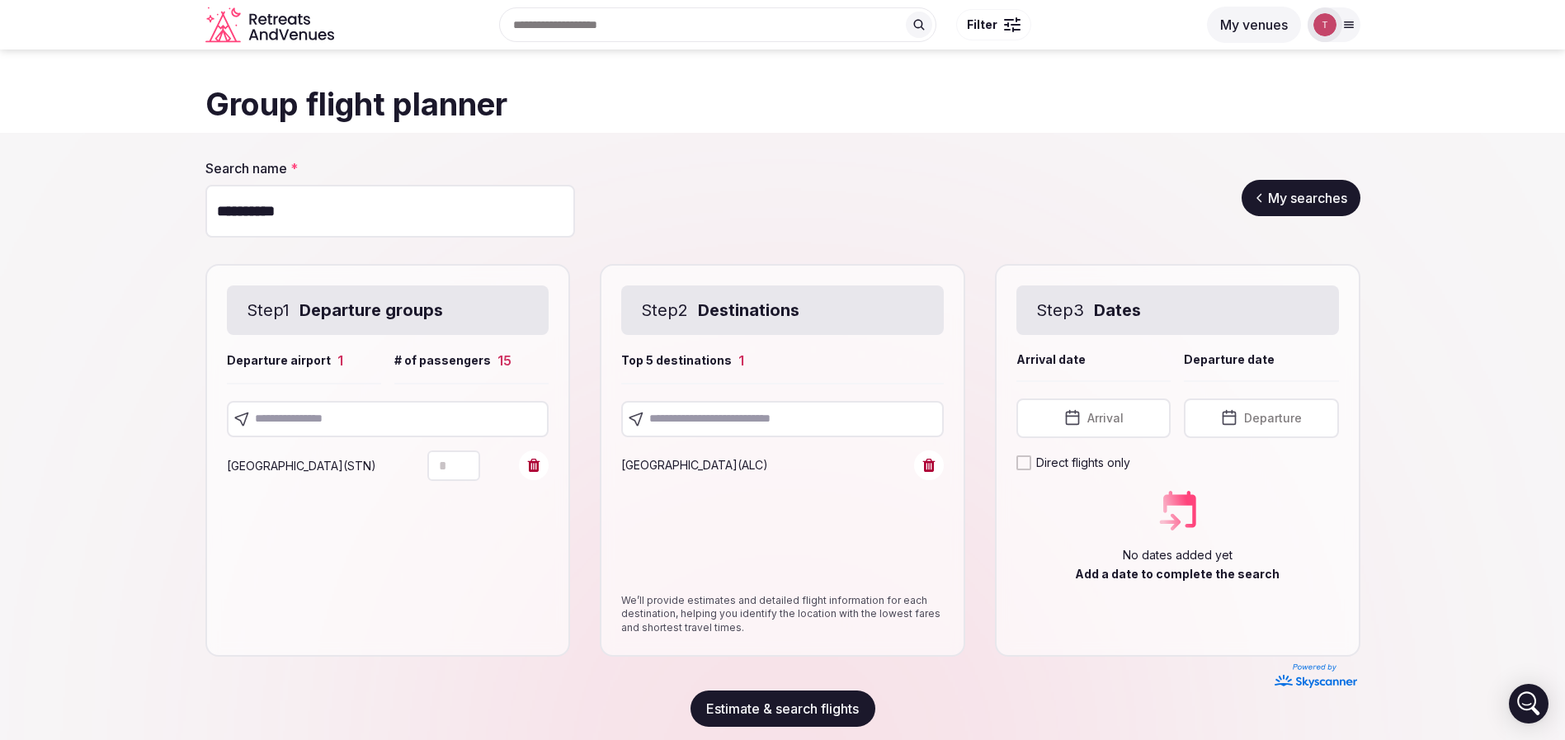
click at [466, 455] on icon "Increment" at bounding box center [466, 457] width 13 height 13
type input "**"
click at [466, 455] on icon "Increment" at bounding box center [466, 457] width 13 height 13
click at [59, 440] on section "Search name * ********* My searches Step 1 Departure groups Departure airport 1…" at bounding box center [782, 443] width 1565 height 620
click at [392, 409] on input "text" at bounding box center [388, 419] width 323 height 36
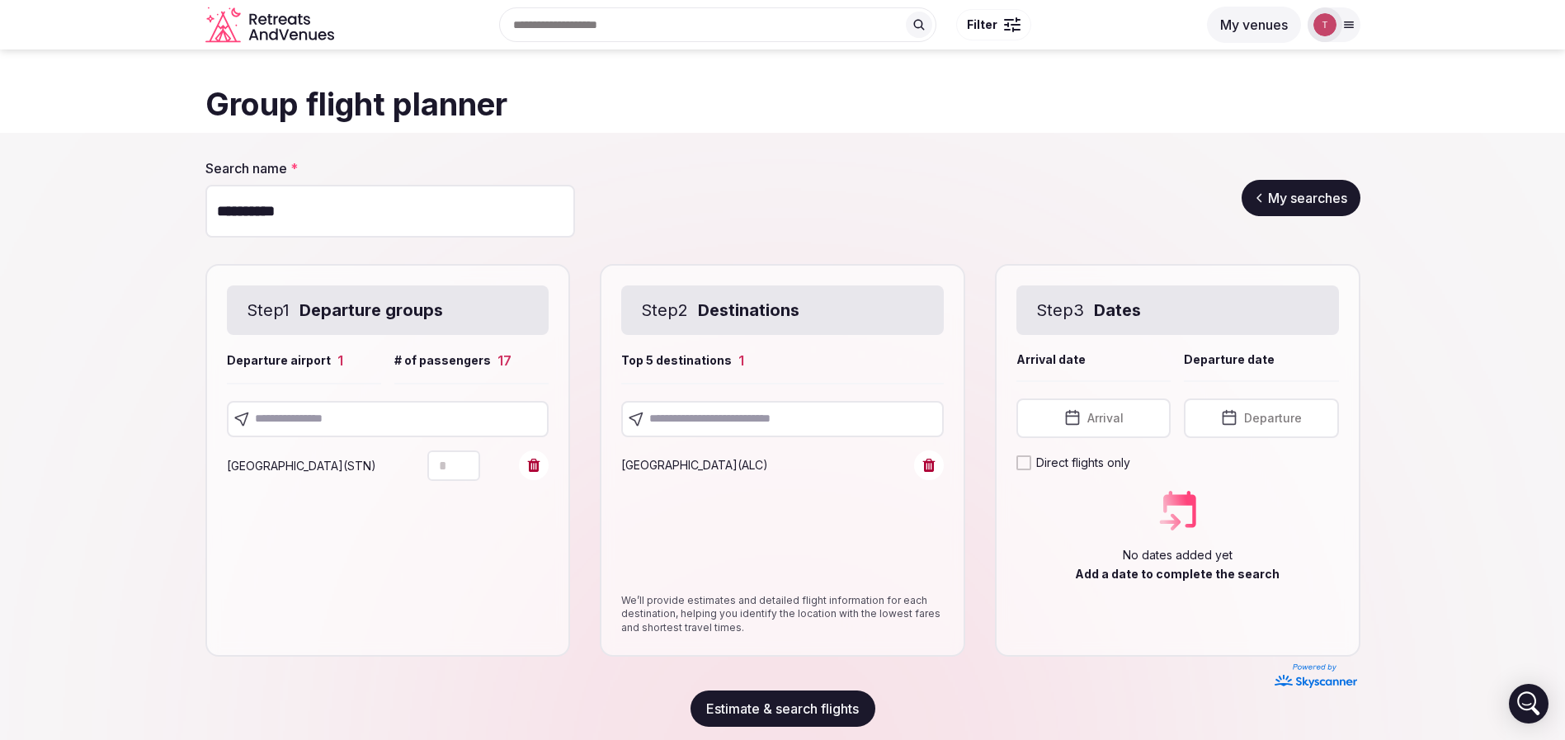
click at [334, 410] on input "text" at bounding box center [388, 419] width 323 height 36
click at [357, 416] on input "text" at bounding box center [388, 419] width 323 height 36
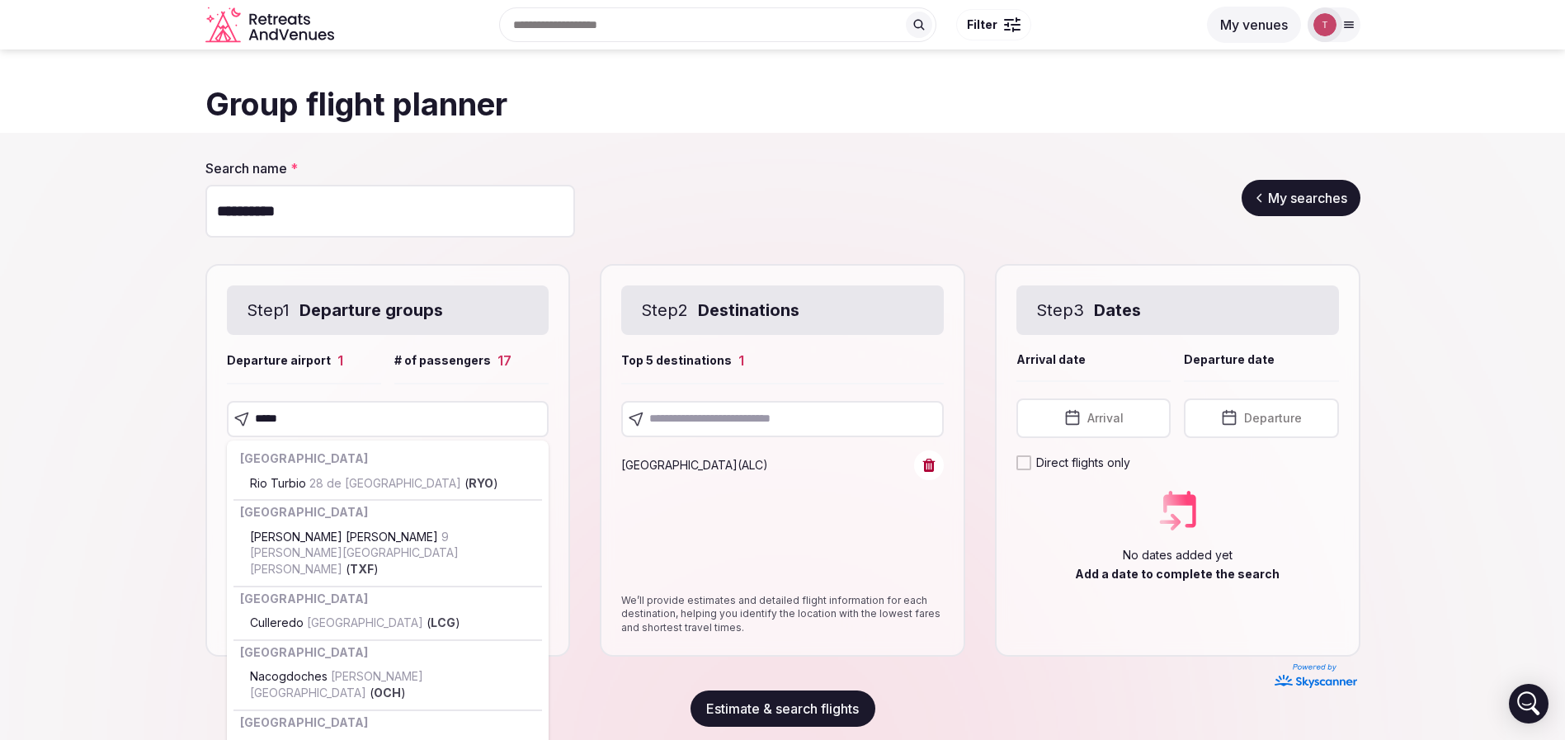
type input "******"
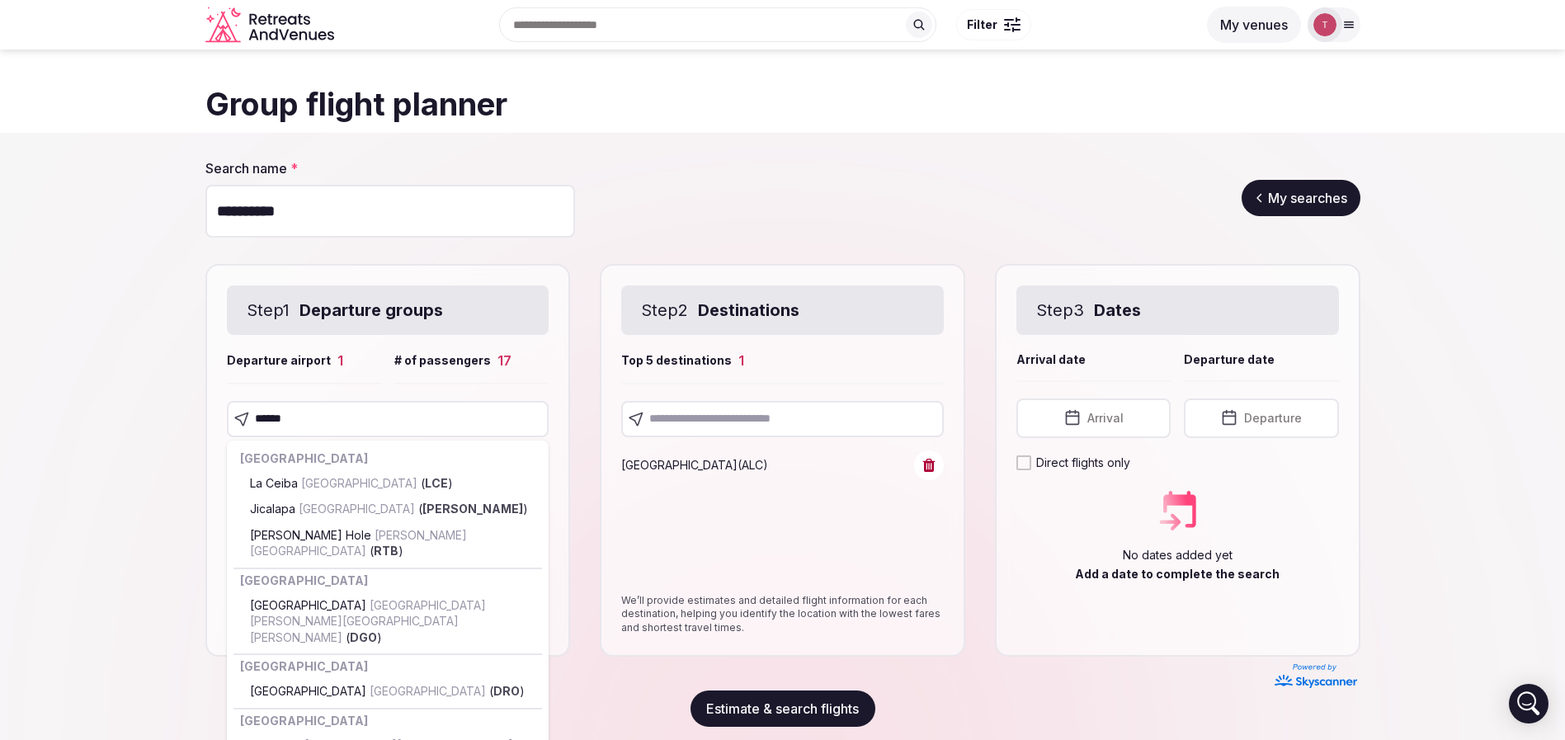
drag, startPoint x: 78, startPoint y: 403, endPoint x: 0, endPoint y: 371, distance: 84.4
click at [0, 371] on section "Search name * ********* My searches Step 1 Departure groups Departure airport 1…" at bounding box center [782, 443] width 1565 height 620
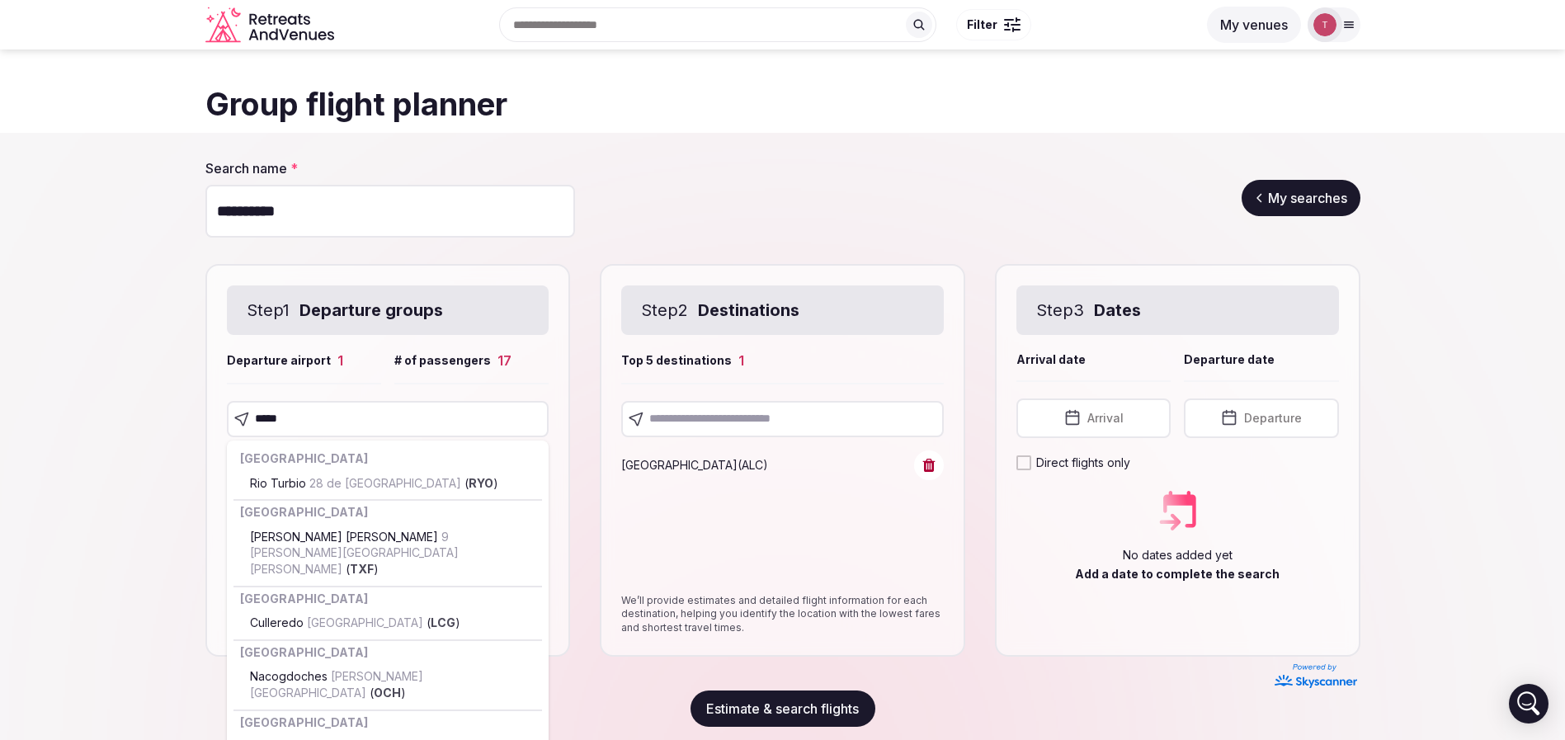
type input "******"
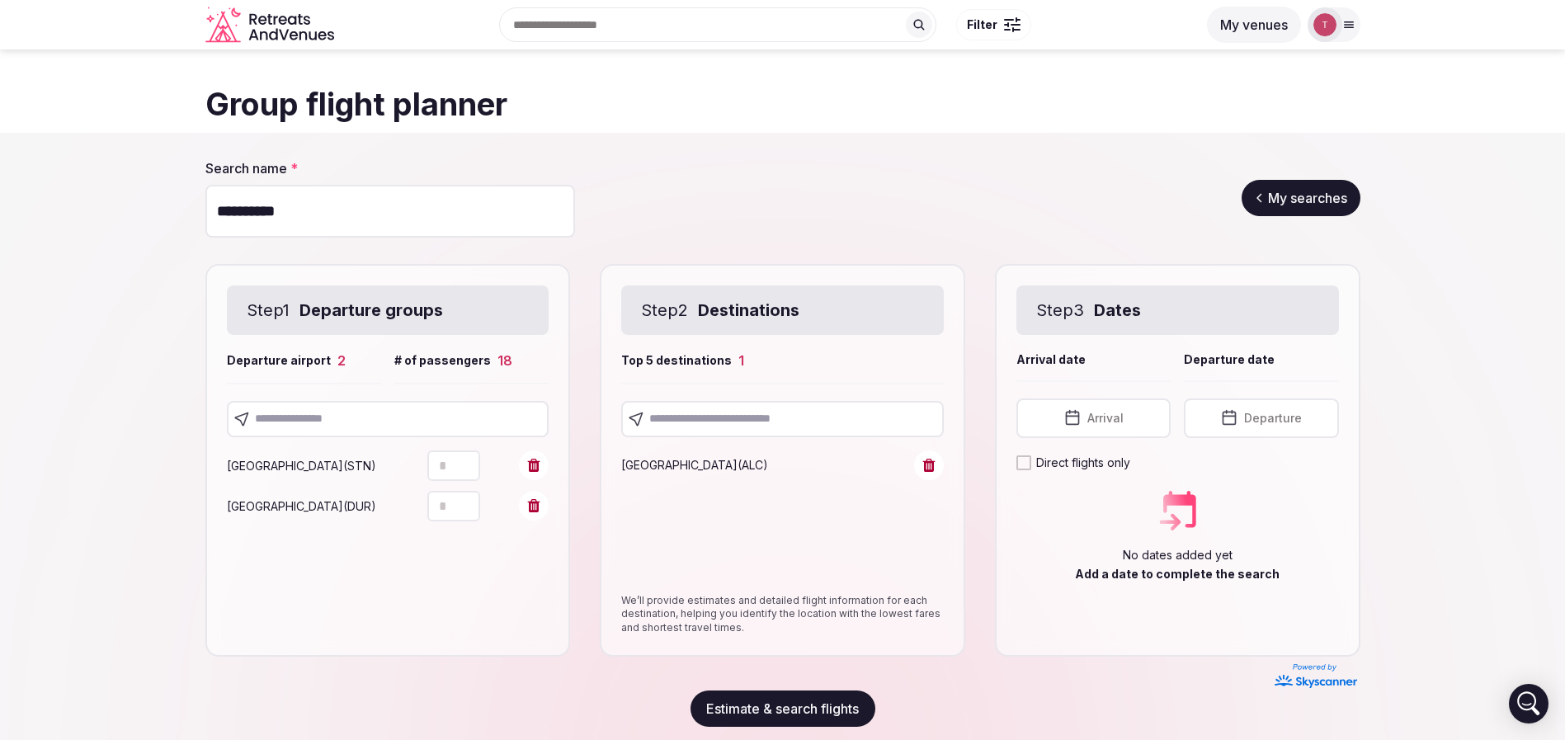
click at [279, 412] on input "text" at bounding box center [388, 419] width 323 height 36
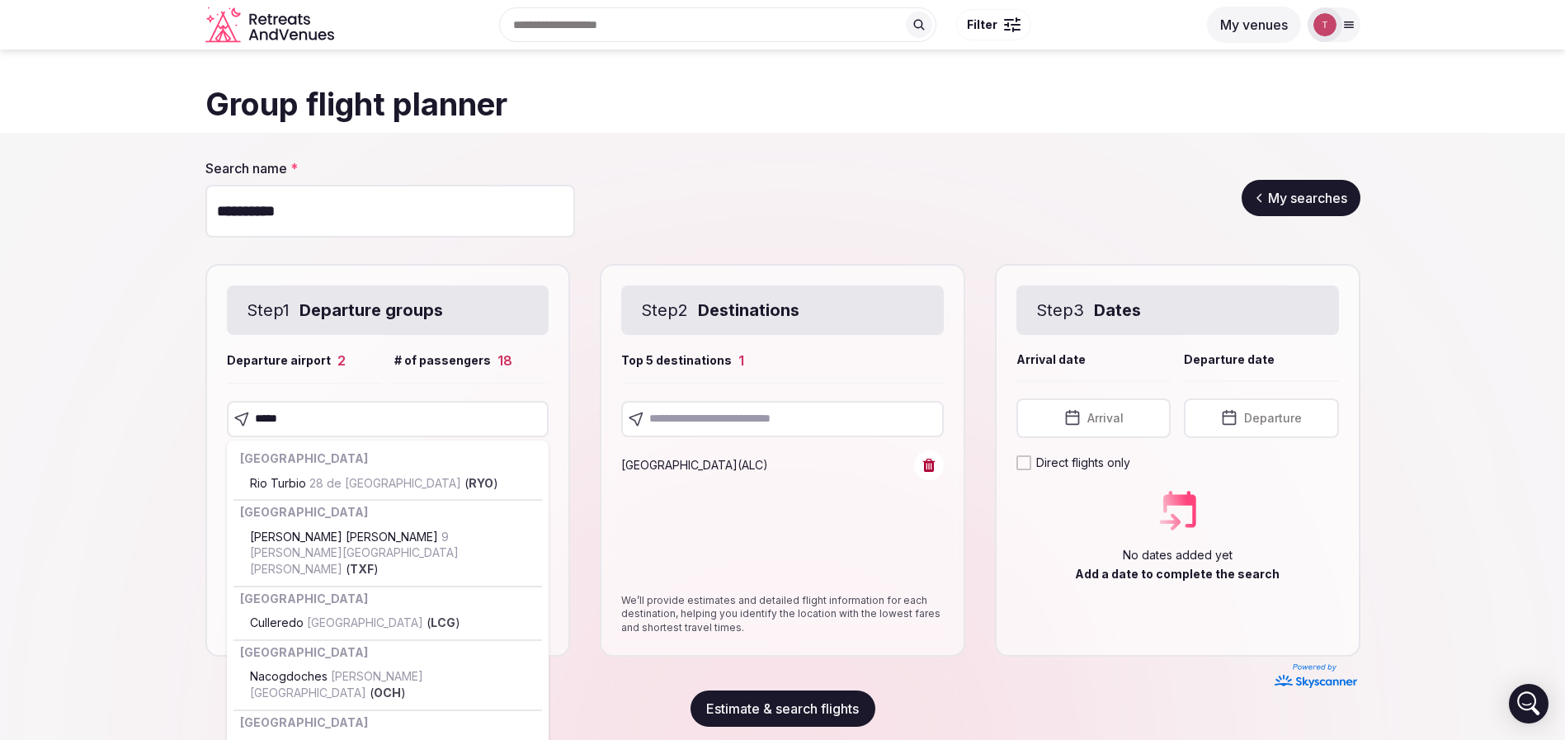
type input "******"
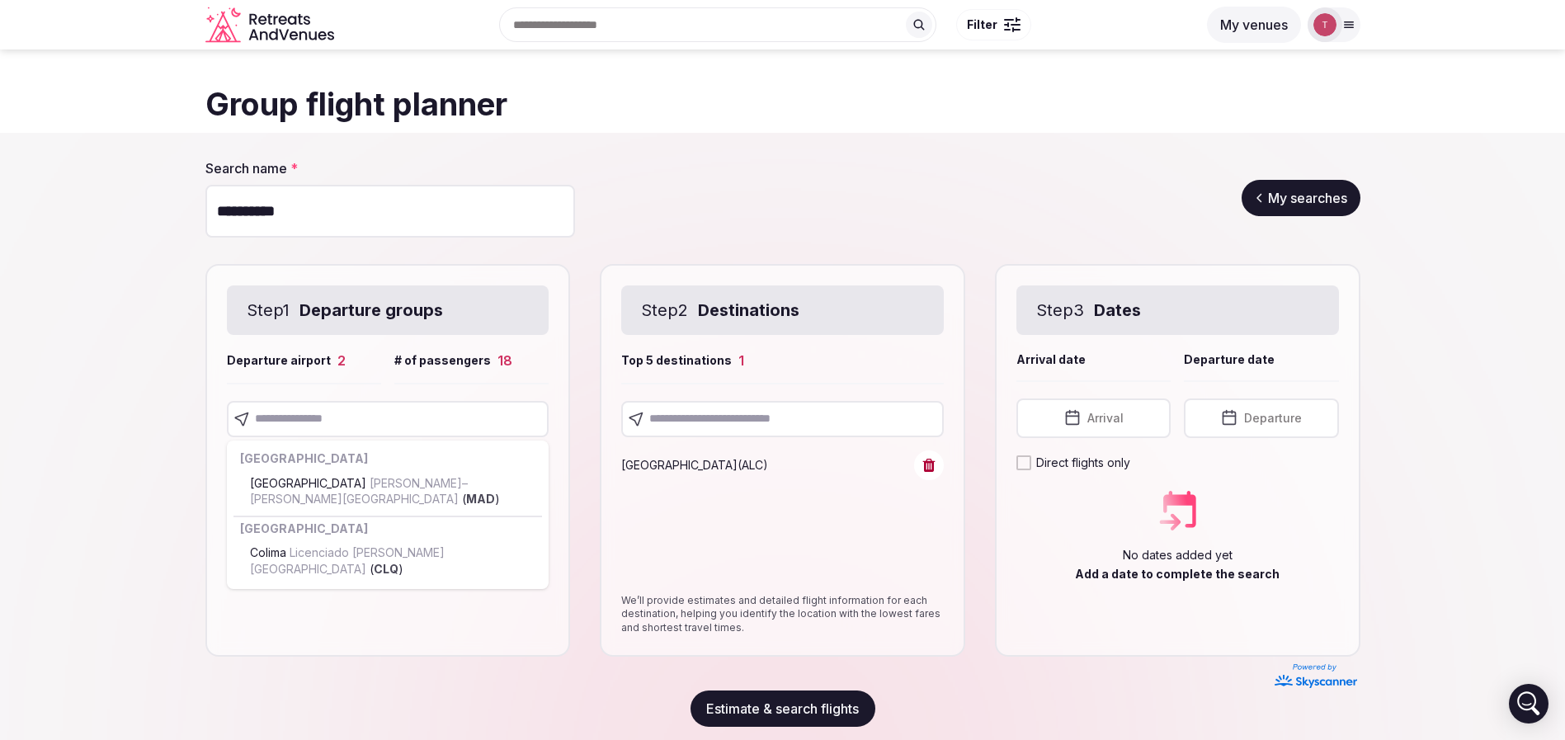
drag, startPoint x: 379, startPoint y: 495, endPoint x: 13, endPoint y: 467, distance: 367.4
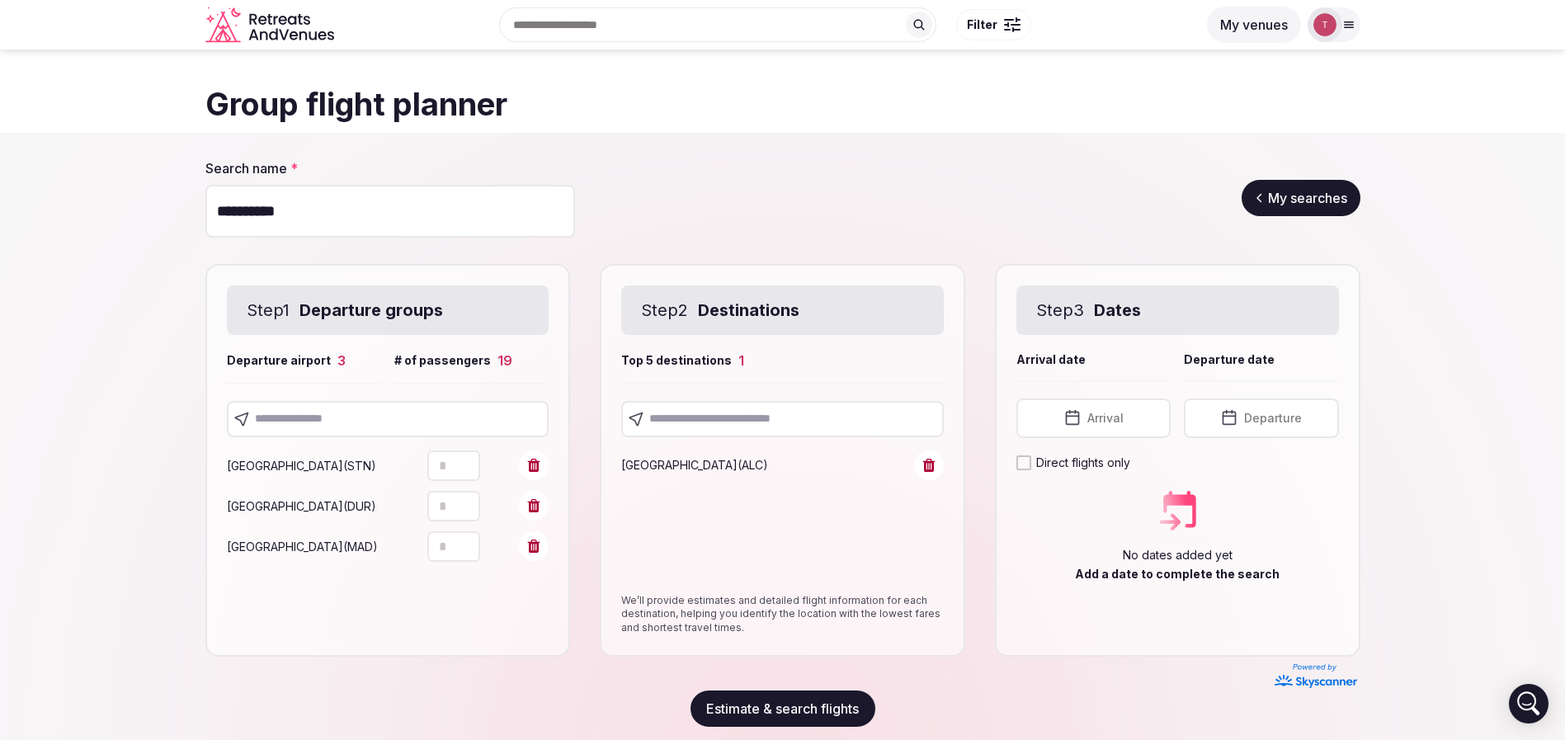
click at [357, 418] on input "text" at bounding box center [388, 419] width 323 height 36
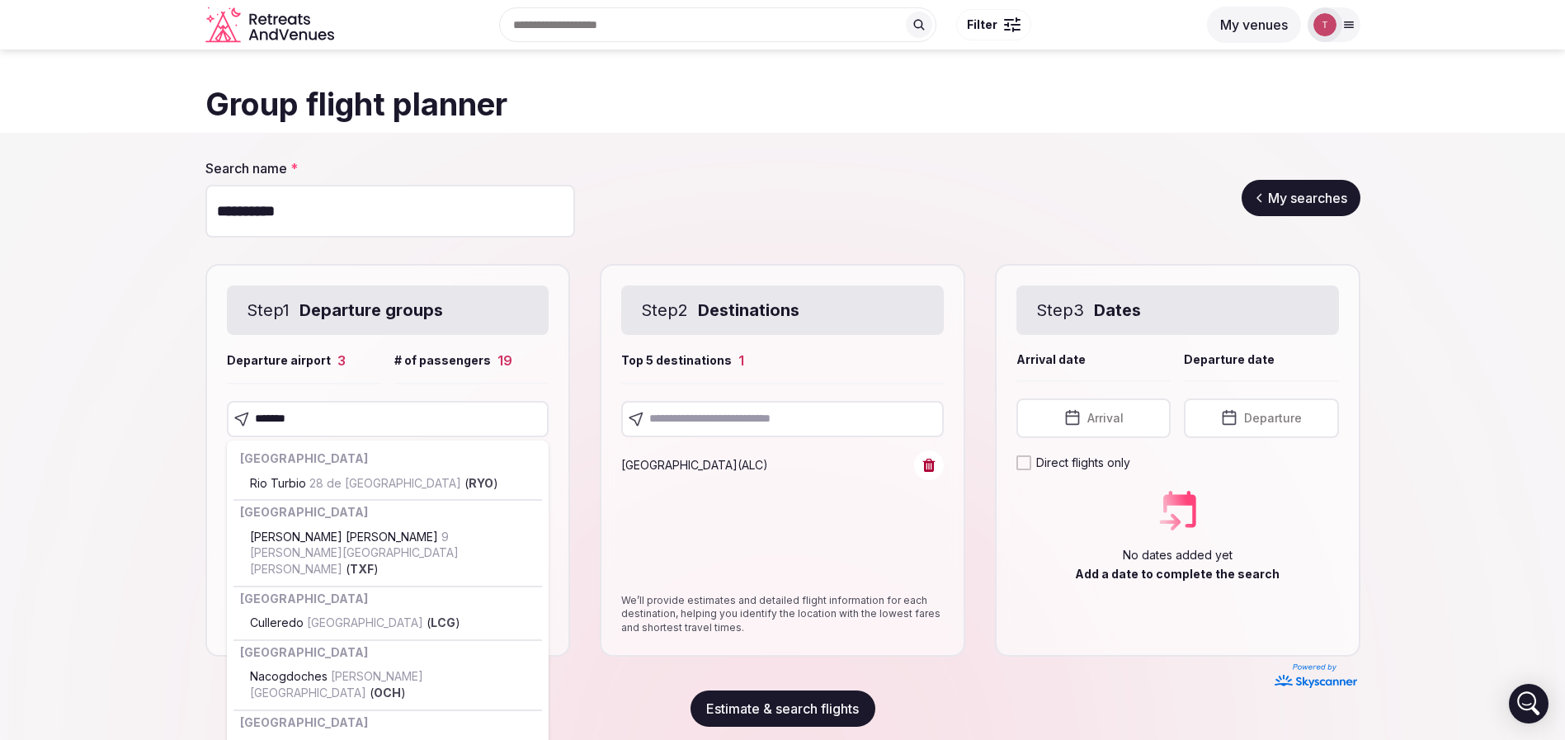
type input "********"
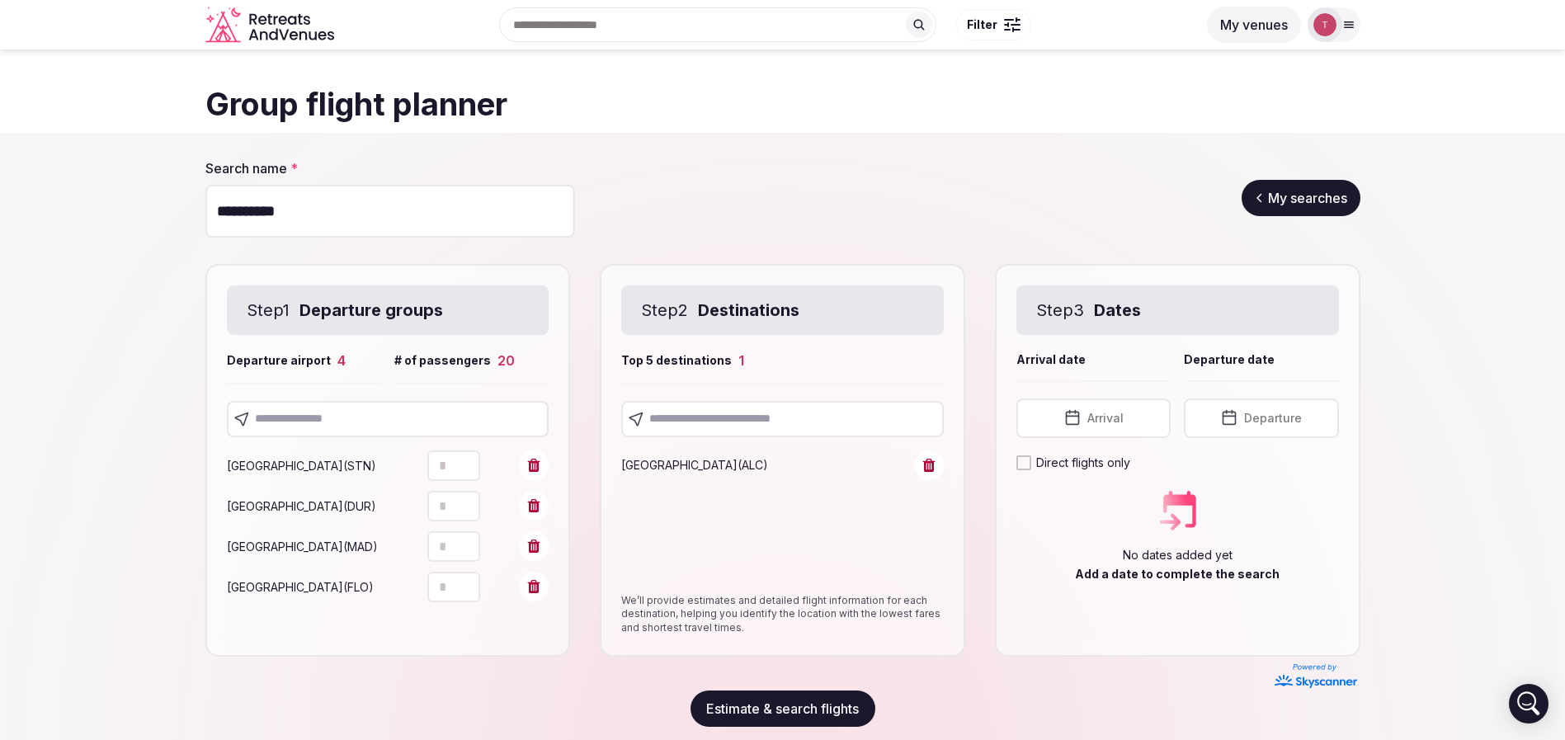
click at [337, 410] on input "text" at bounding box center [388, 419] width 323 height 36
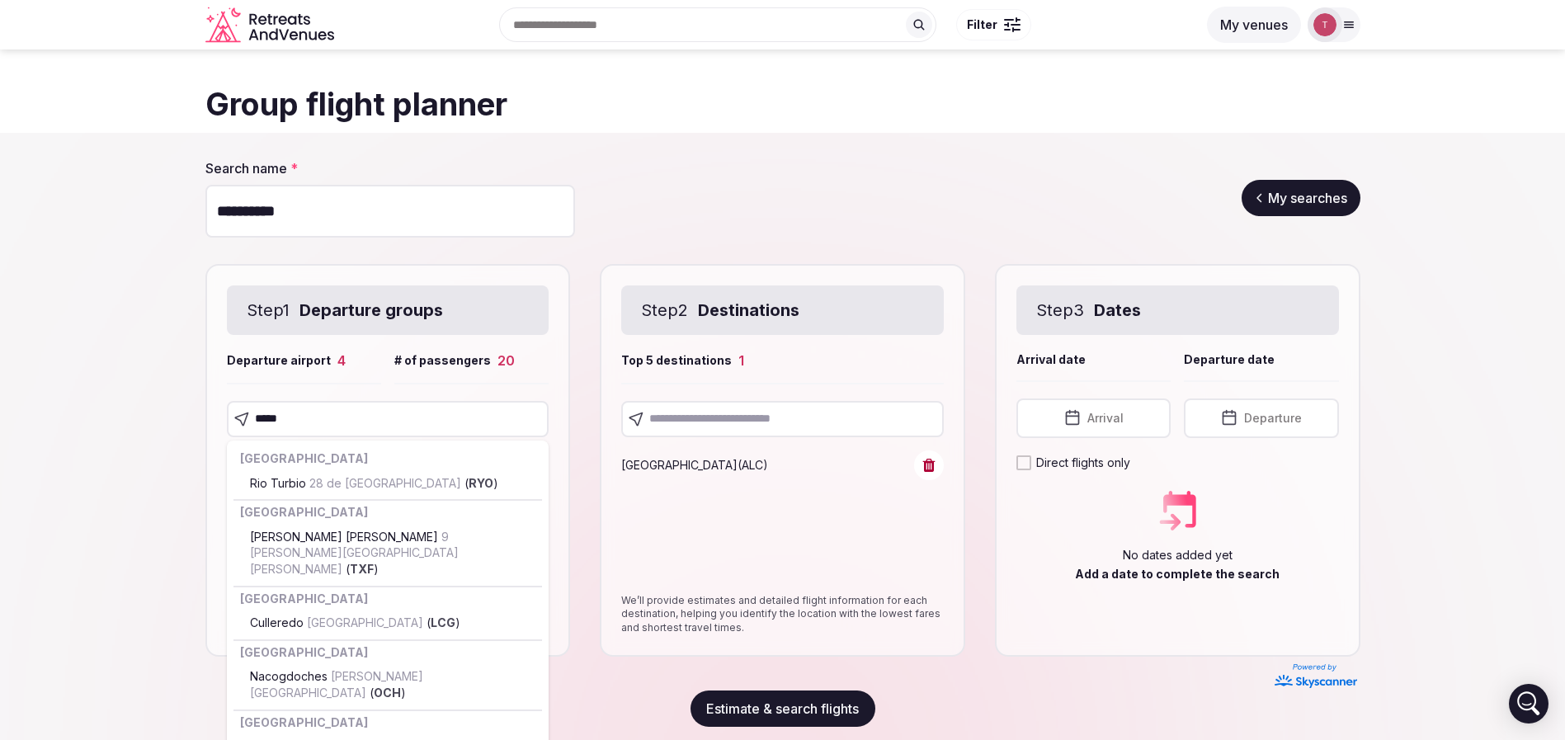
type input "******"
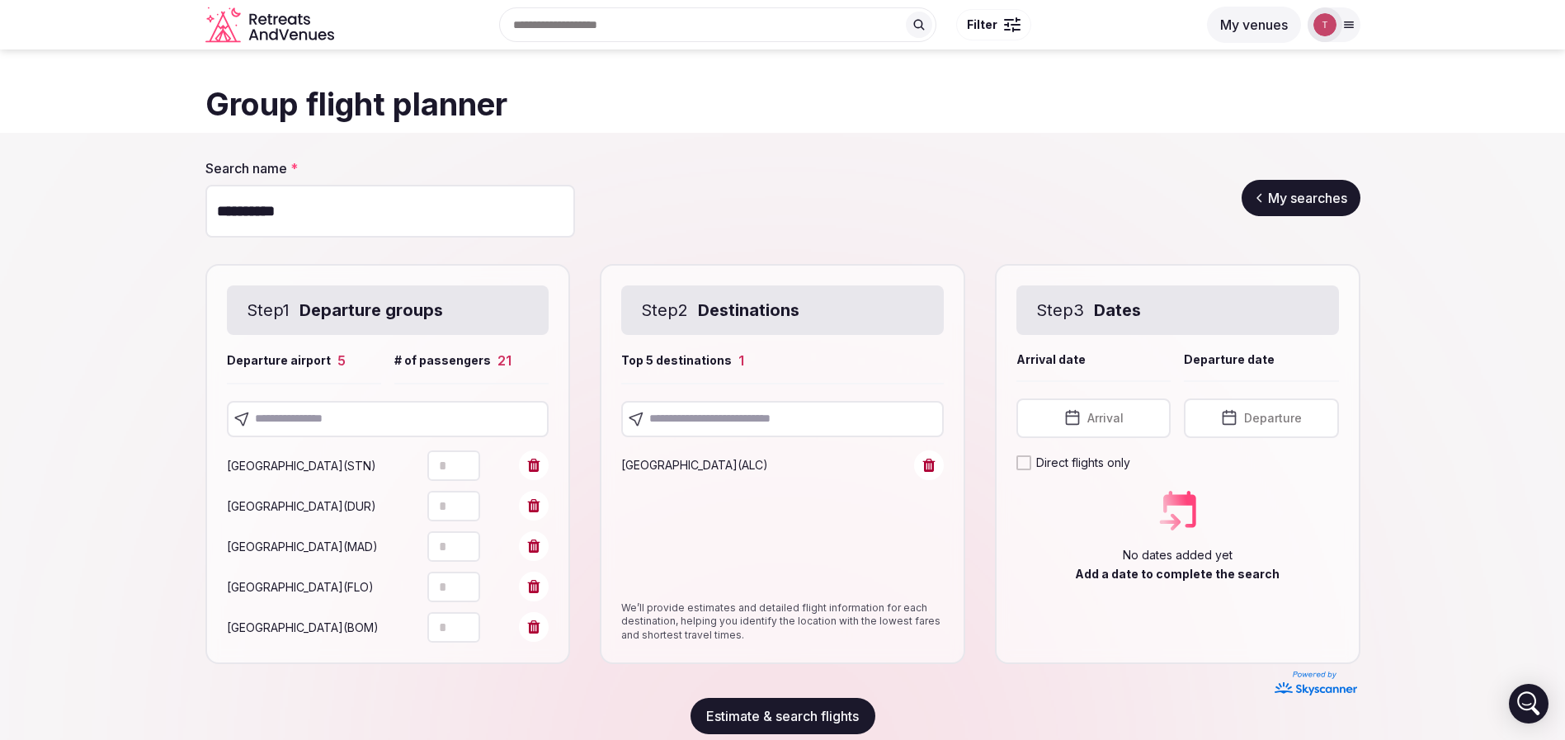
click at [377, 429] on input "text" at bounding box center [388, 419] width 323 height 36
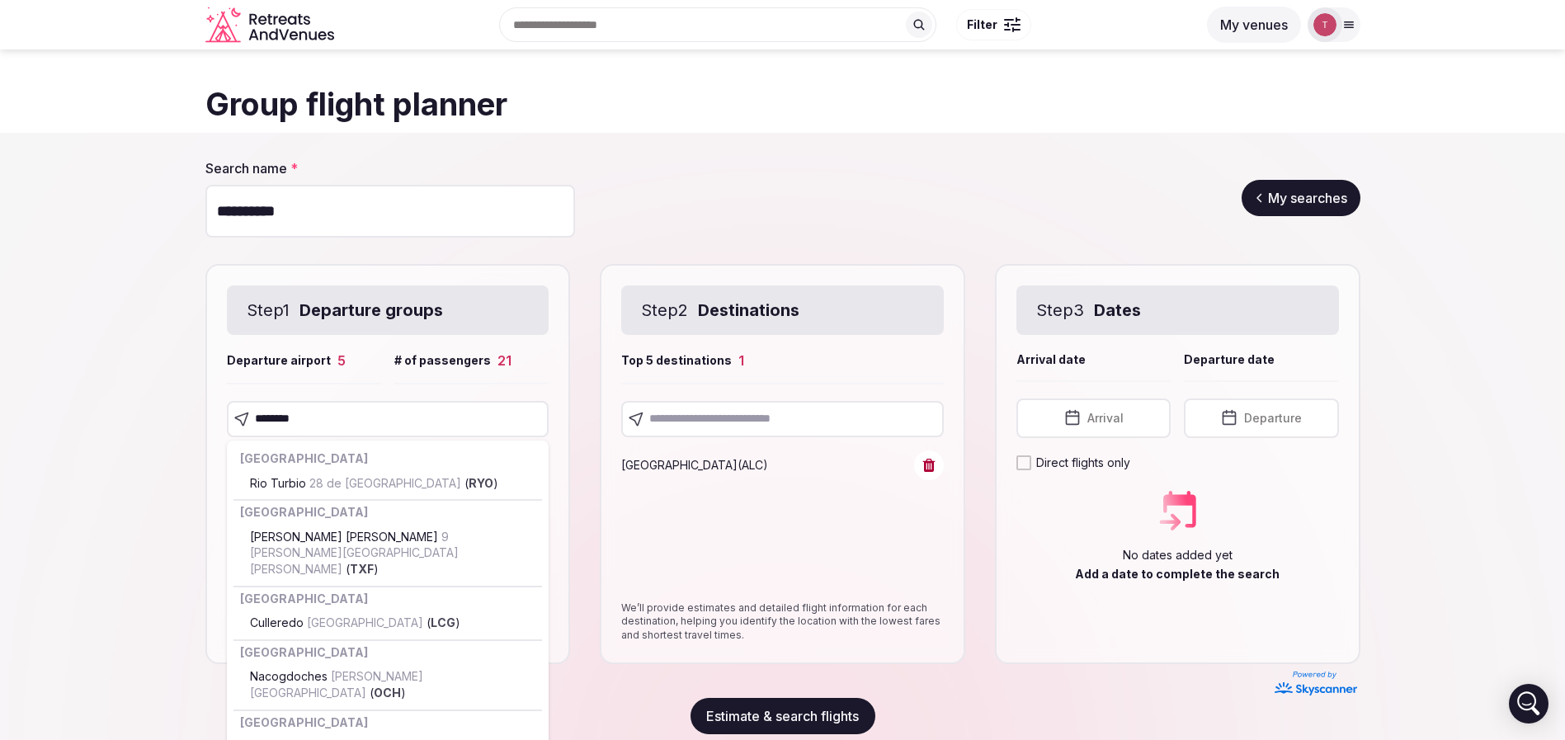
type input "*********"
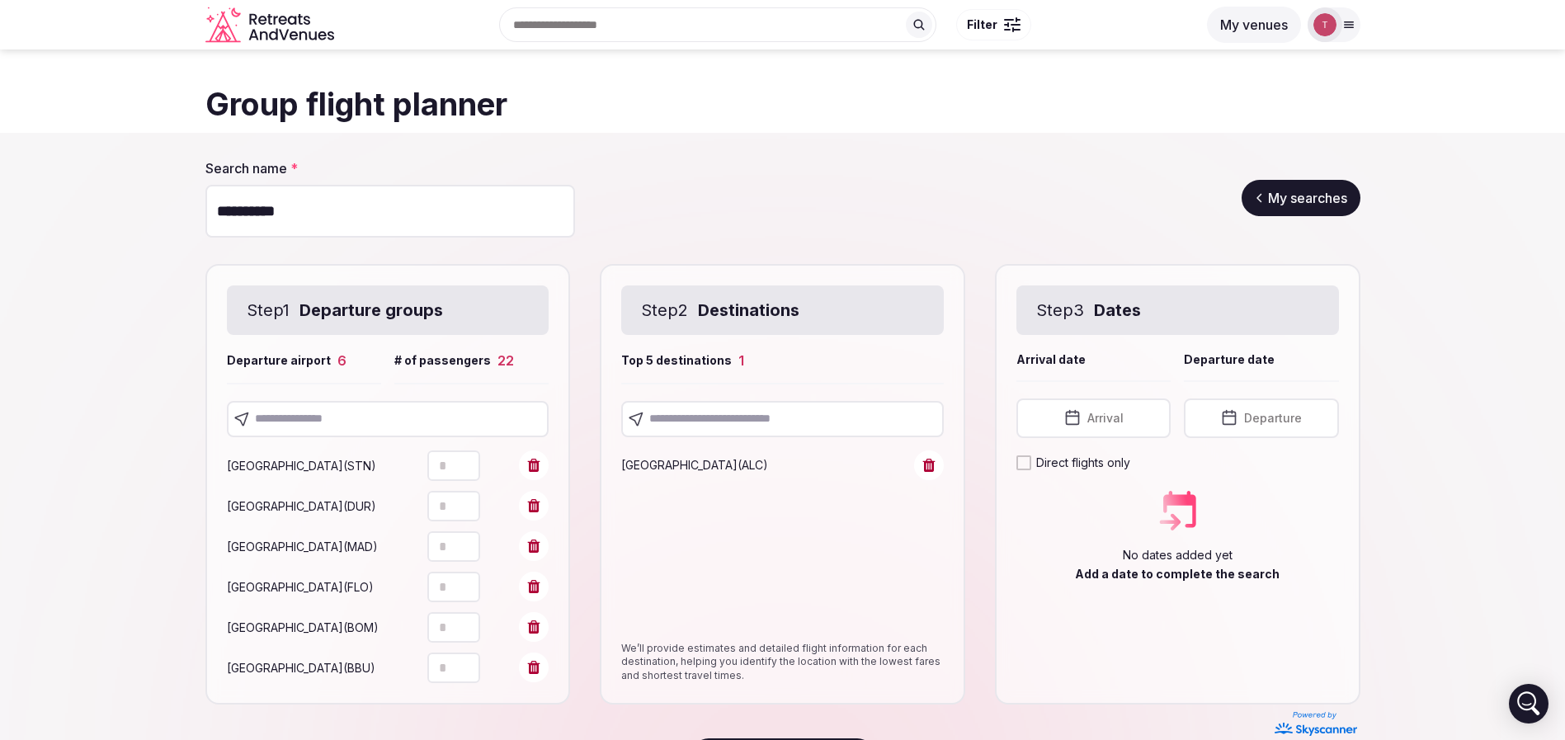
click at [320, 419] on input "text" at bounding box center [388, 419] width 323 height 36
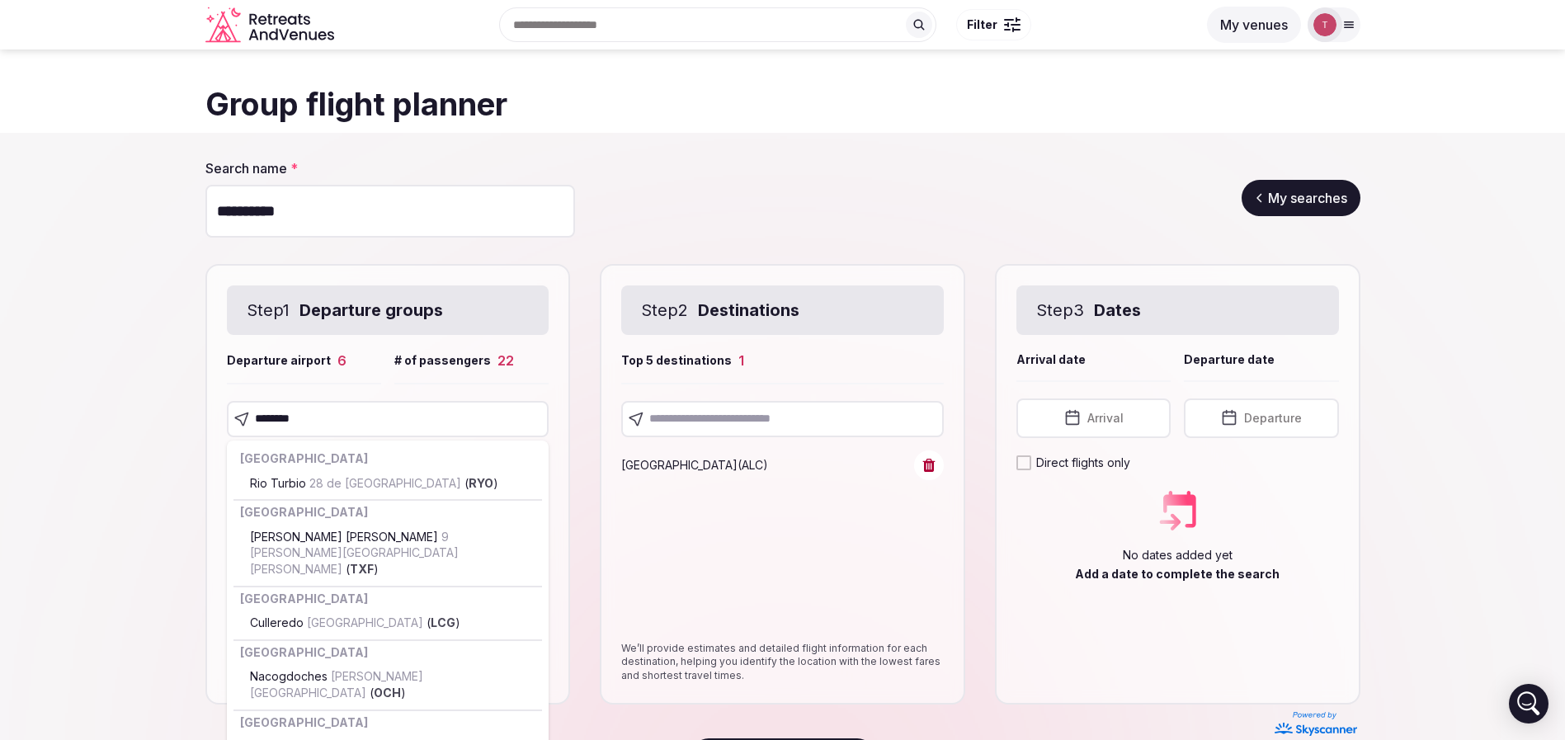
type input "*********"
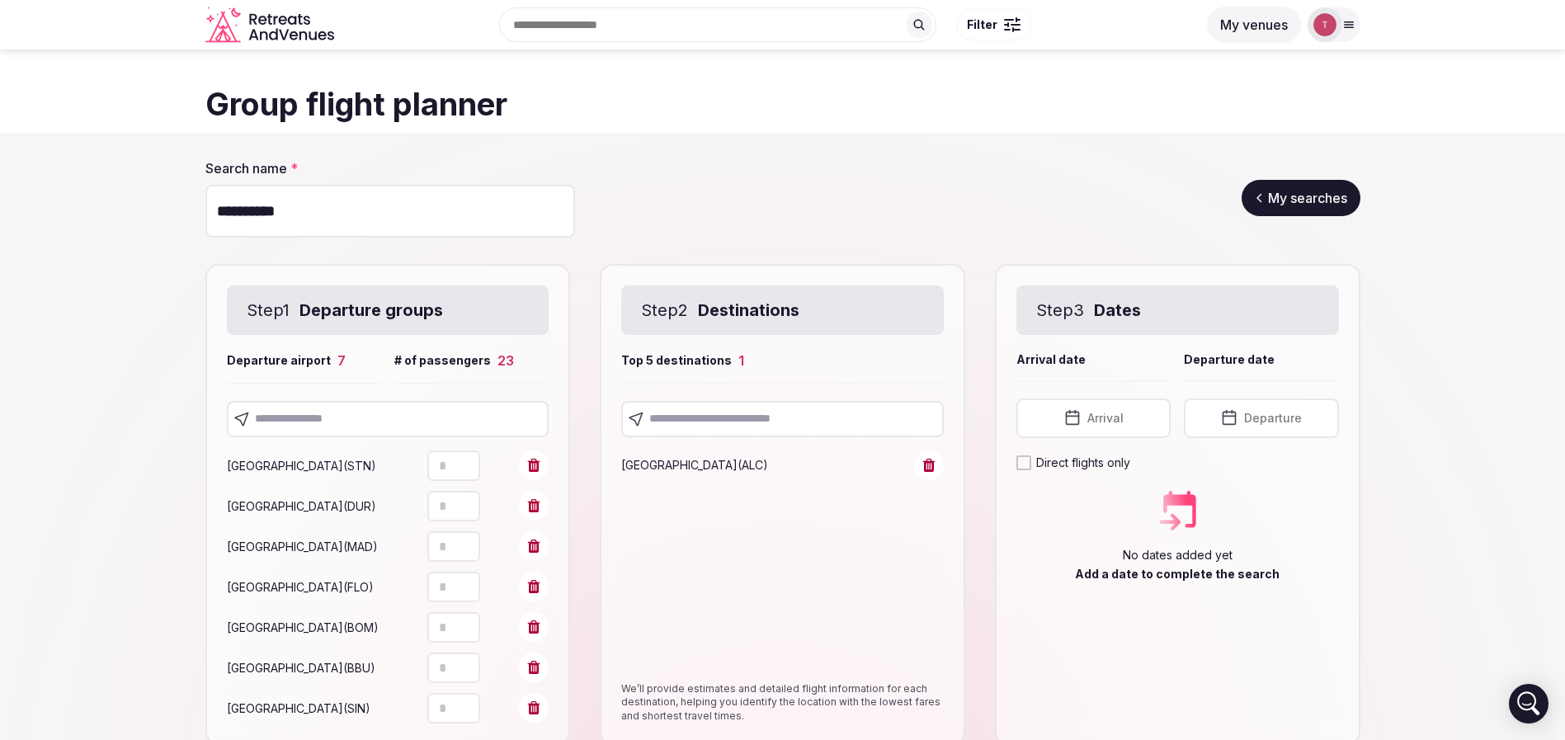
click at [384, 410] on input "text" at bounding box center [388, 419] width 323 height 36
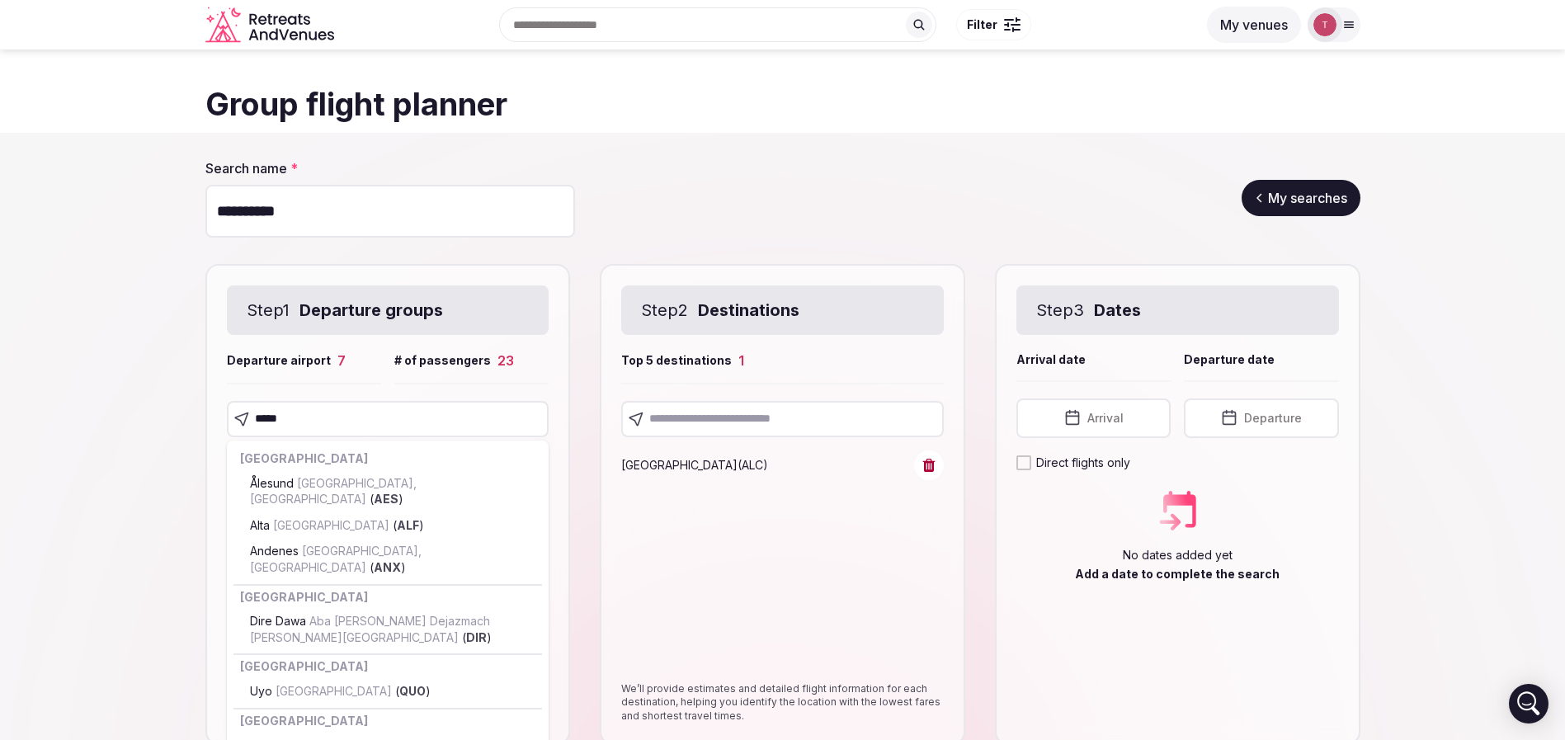
type input "******"
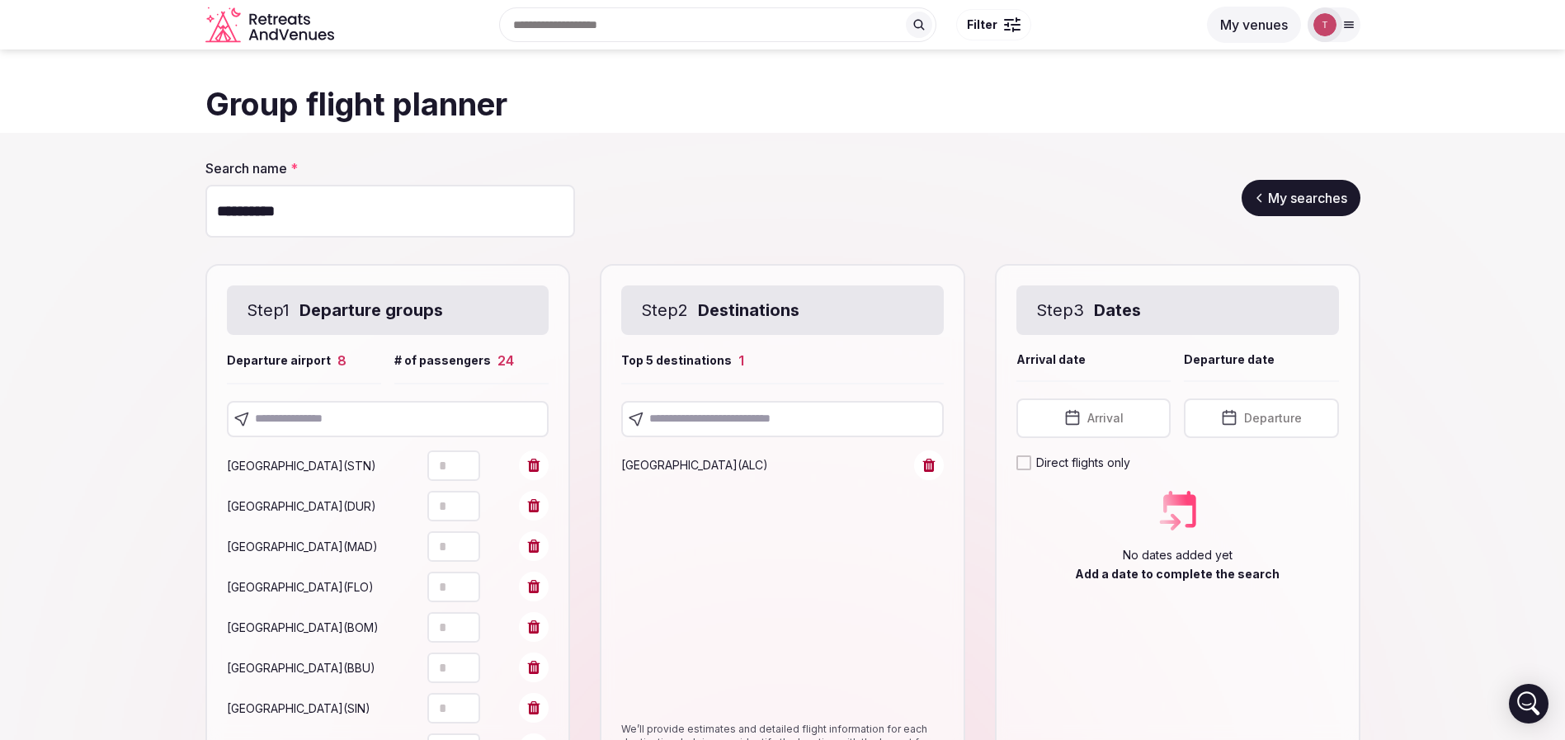
click at [34, 454] on section "Search name * ********* My searches Step 1 Departure groups Departure airport 8…" at bounding box center [782, 507] width 1565 height 749
click at [394, 217] on input "*********" at bounding box center [390, 211] width 370 height 53
type input "**********"
click at [104, 242] on section "**********" at bounding box center [782, 507] width 1565 height 749
click at [756, 417] on input "text" at bounding box center [782, 419] width 323 height 36
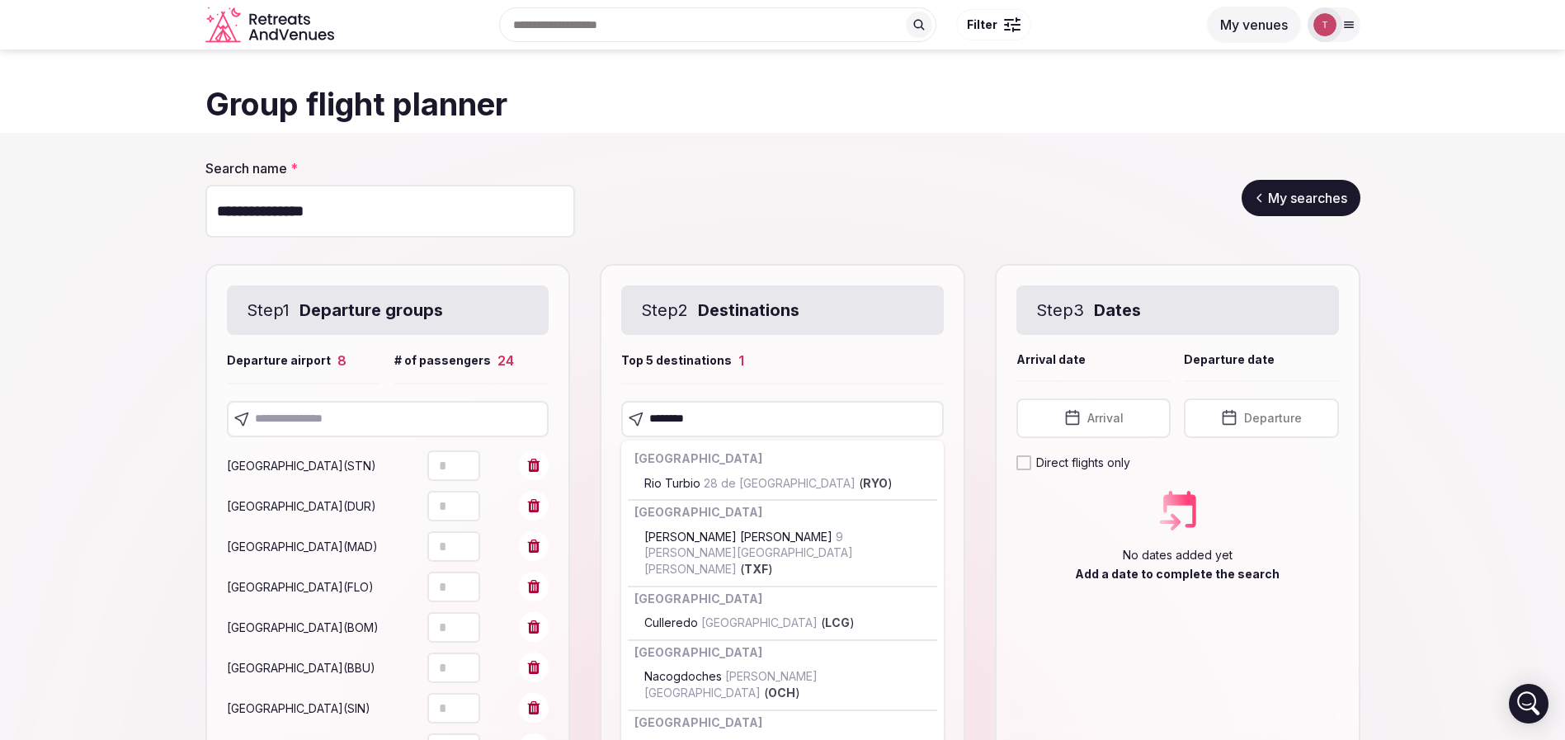
type input "*********"
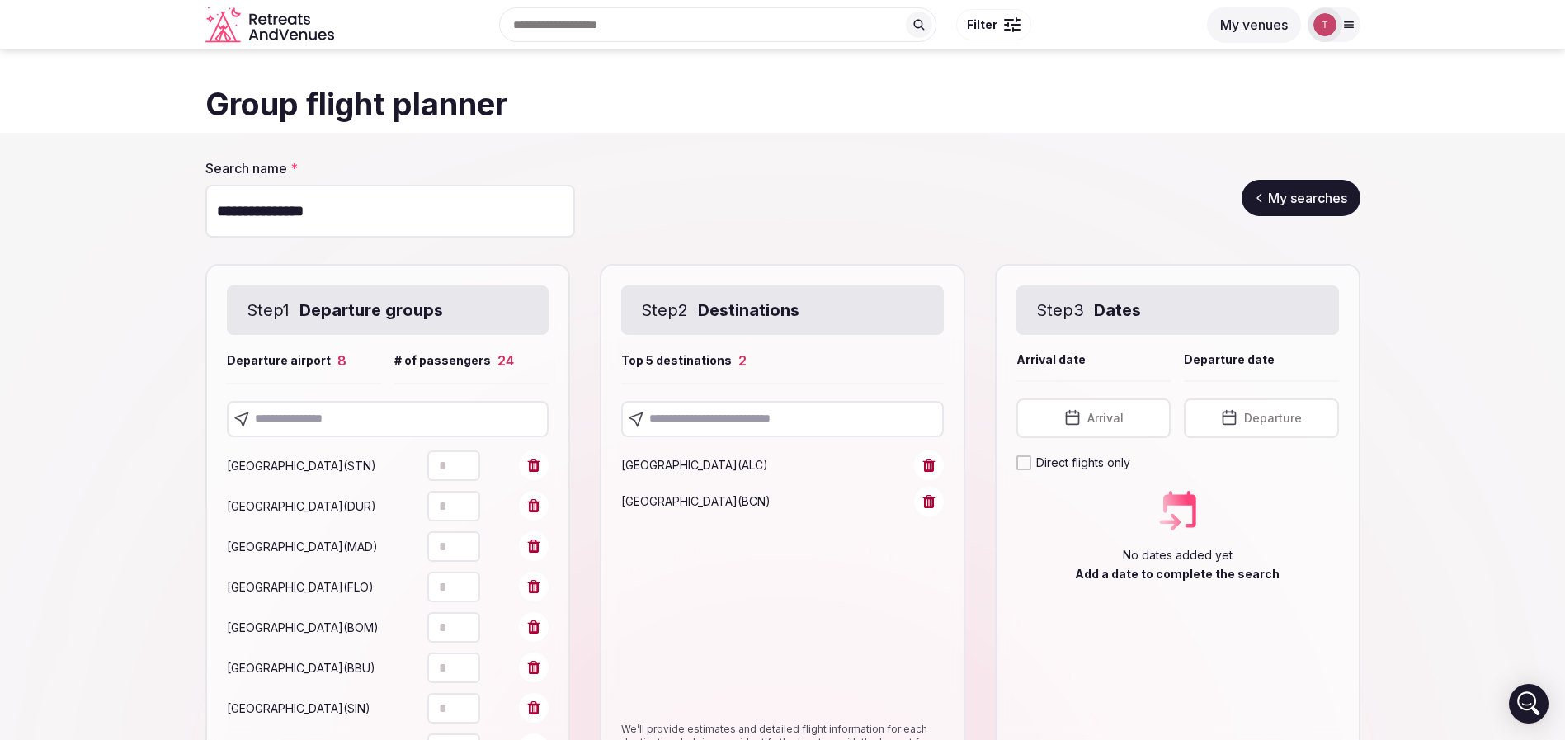
click at [1427, 503] on section "**********" at bounding box center [782, 507] width 1565 height 749
click at [780, 418] on input "text" at bounding box center [782, 419] width 323 height 36
paste input "***"
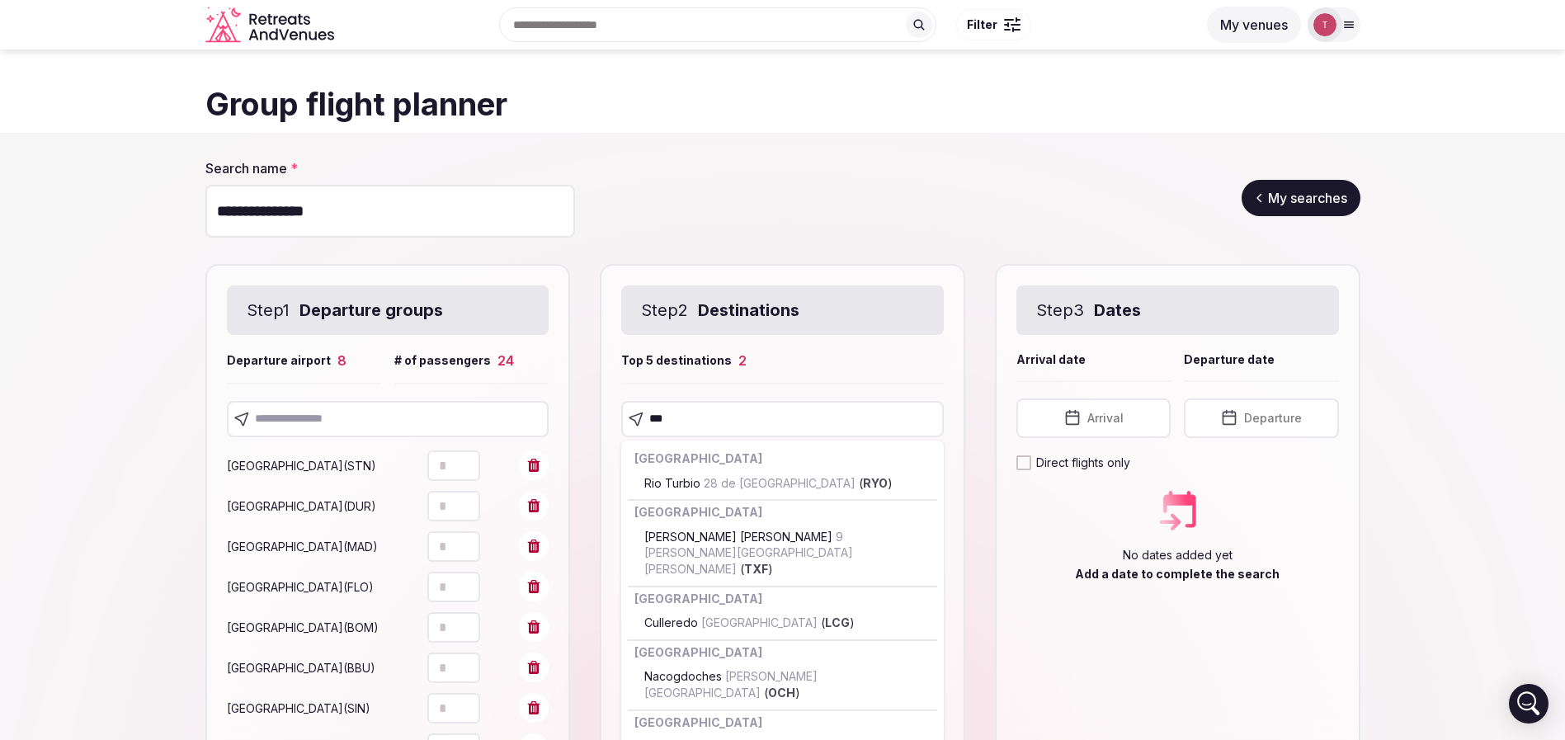
drag, startPoint x: 762, startPoint y: 416, endPoint x: 566, endPoint y: 411, distance: 196.4
click at [572, 413] on div "Step 1 Departure groups Departure airport 8 # of passengers 24 [GEOGRAPHIC_DATA…" at bounding box center [782, 524] width 1155 height 521
type input "***"
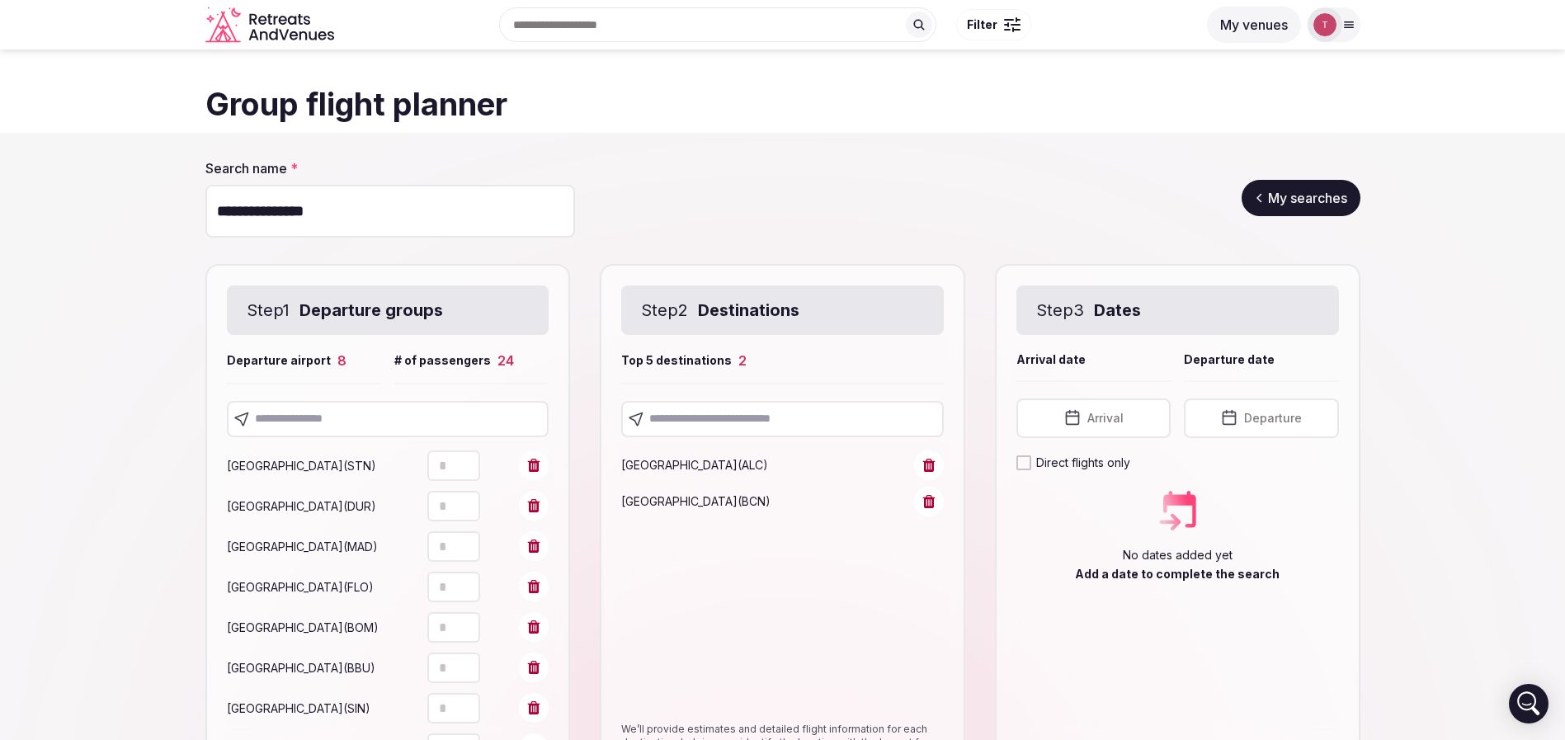
click at [1415, 419] on section "**********" at bounding box center [782, 507] width 1565 height 749
click at [1100, 415] on span "Arrival" at bounding box center [1105, 418] width 36 height 16
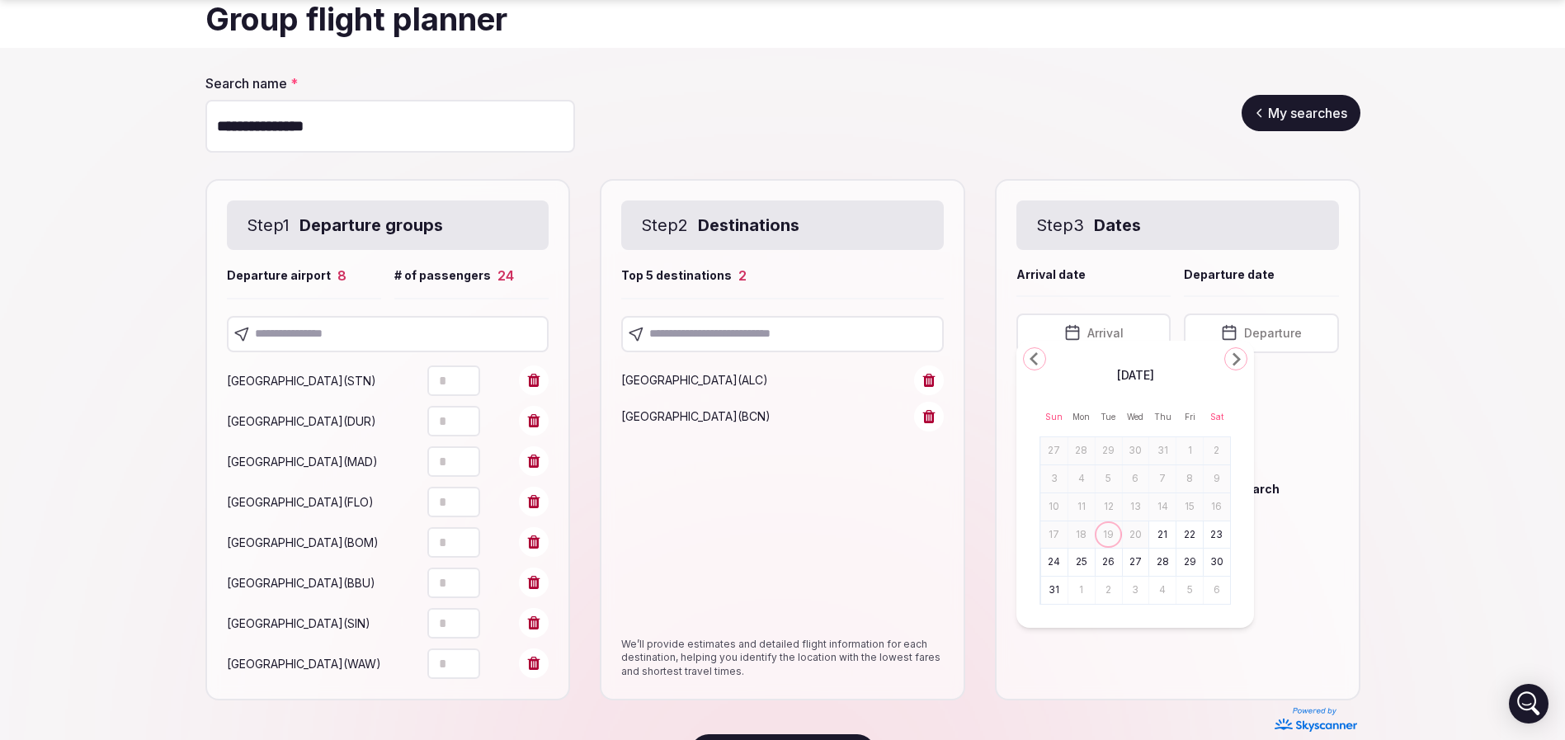
scroll to position [124, 0]
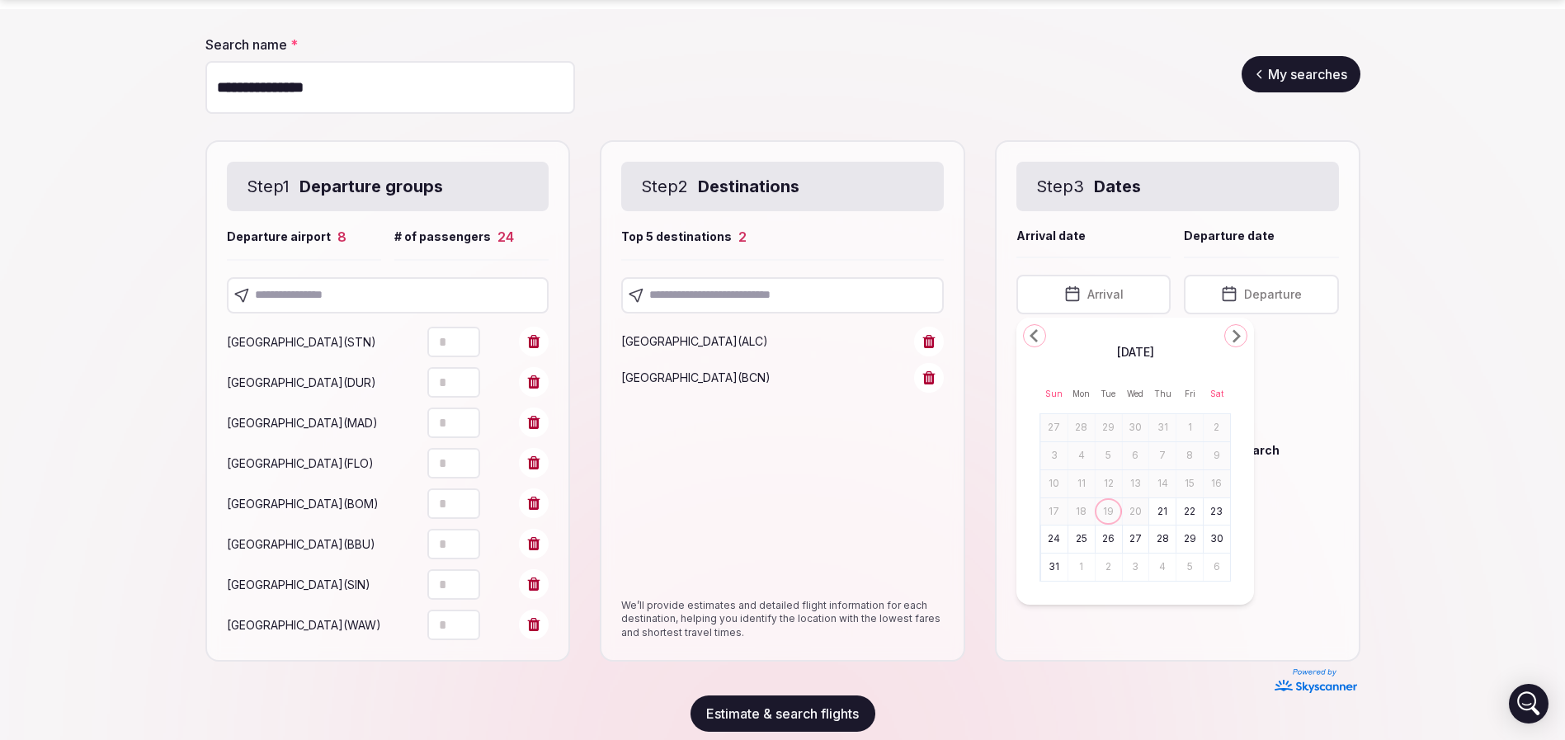
click at [1236, 336] on icon "Go to the Next Month" at bounding box center [1236, 336] width 20 height 20
click at [1028, 332] on icon "Go to the Previous Month" at bounding box center [1035, 336] width 20 height 20
click at [1035, 332] on polygon "Go to the Previous Month" at bounding box center [1034, 335] width 8 height 13
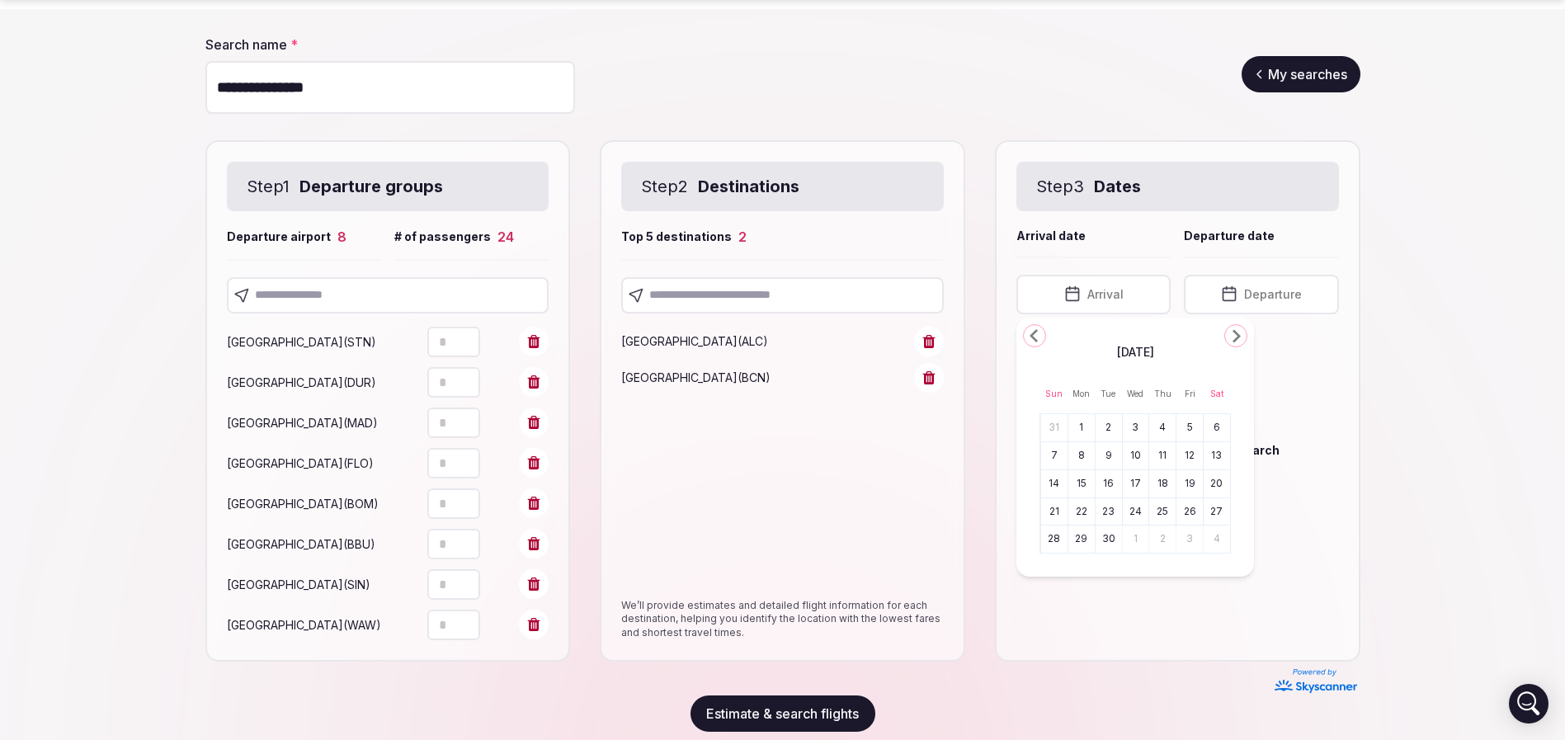
click at [1242, 334] on icon "Go to the Next Month" at bounding box center [1236, 336] width 20 height 20
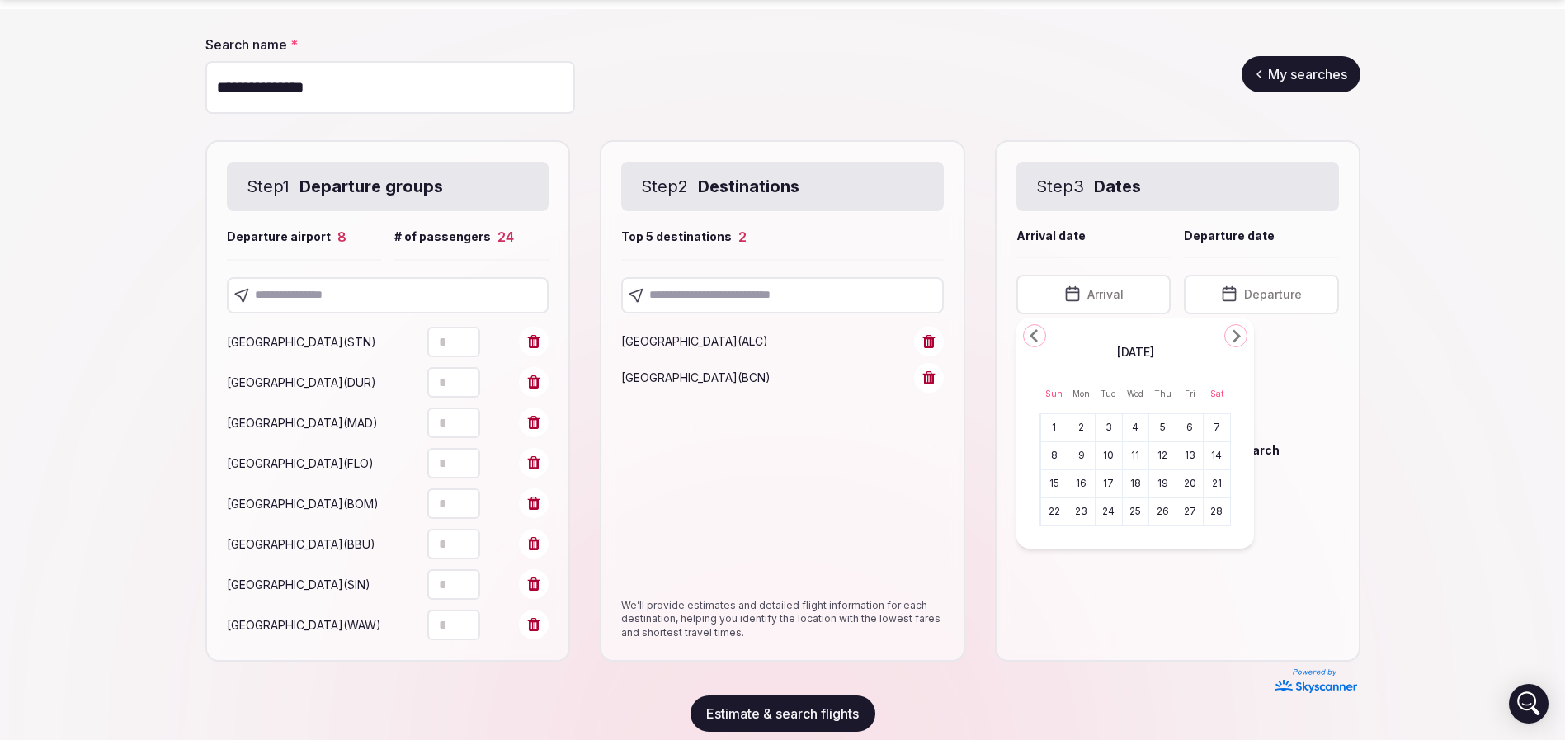
click at [1242, 334] on icon "Go to the Next Month" at bounding box center [1236, 336] width 20 height 20
click at [1082, 457] on button "6" at bounding box center [1081, 456] width 23 height 24
click at [1233, 298] on button "[DATE]" at bounding box center [1261, 295] width 154 height 40
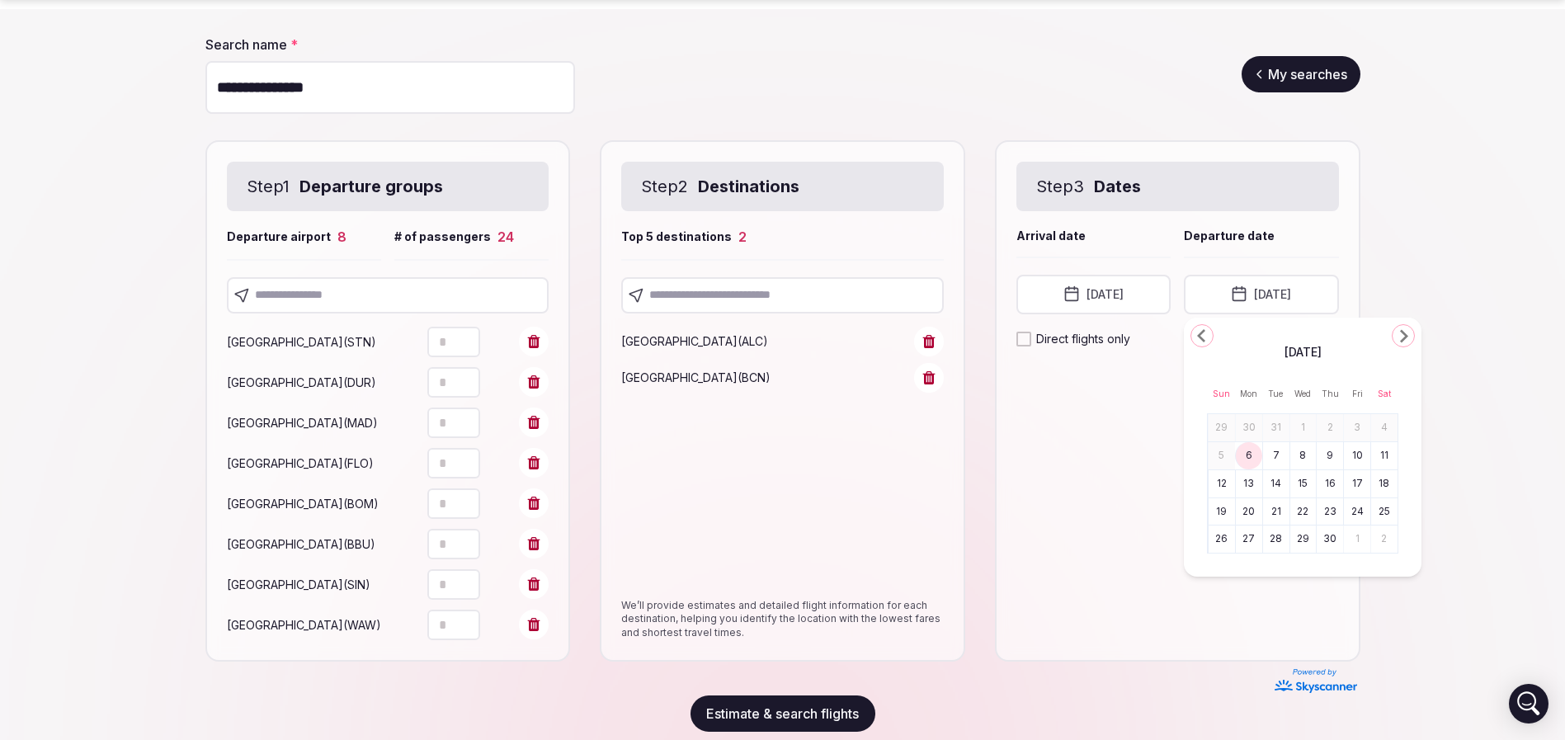
click at [1304, 453] on button "8" at bounding box center [1303, 456] width 23 height 24
click at [1417, 361] on section "**********" at bounding box center [782, 383] width 1565 height 749
type input "*"
click at [471, 375] on icon "Increment" at bounding box center [466, 374] width 13 height 13
click at [142, 405] on section "**********" at bounding box center [782, 383] width 1565 height 749
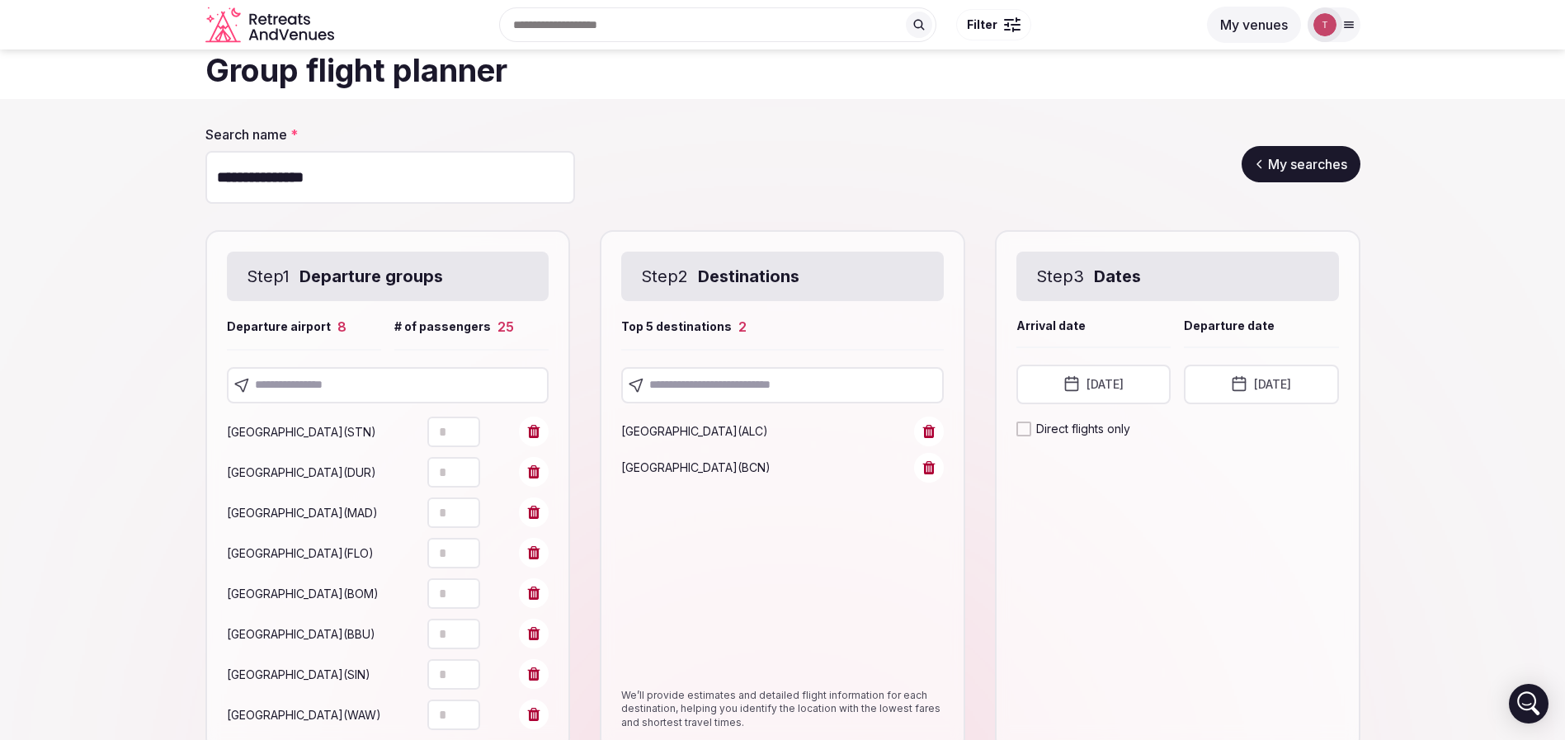
scroll to position [0, 0]
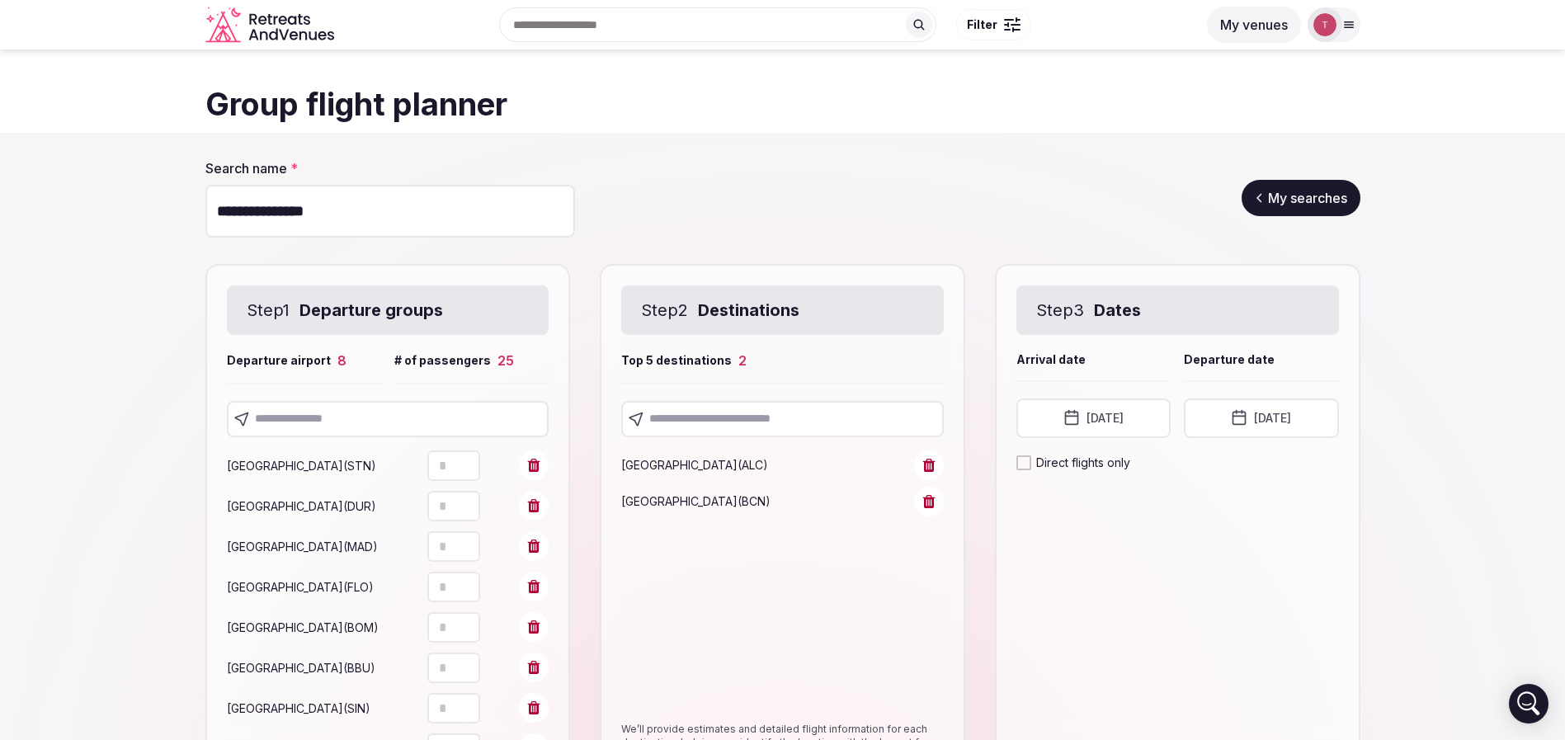
click at [31, 391] on section "**********" at bounding box center [782, 507] width 1565 height 749
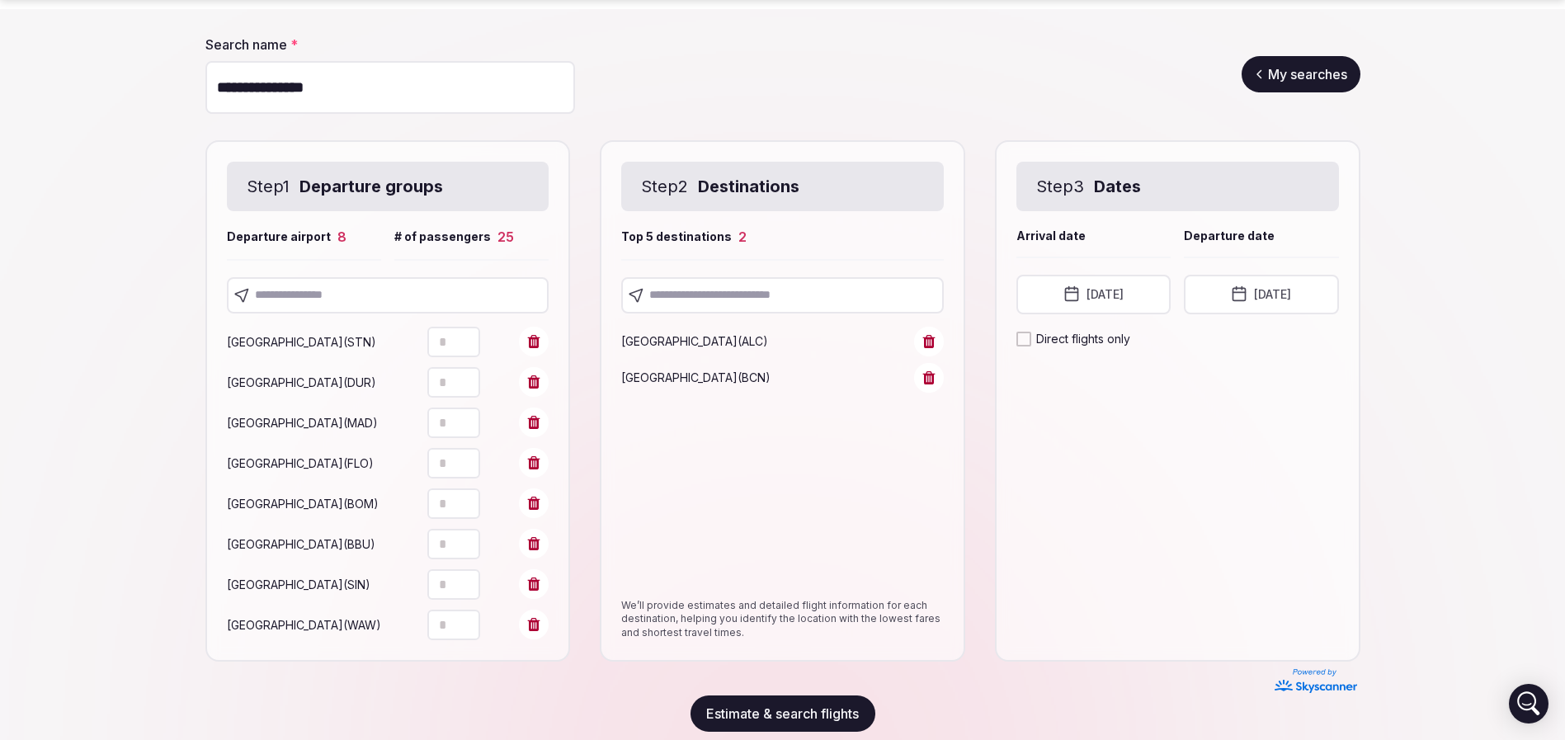
scroll to position [162, 0]
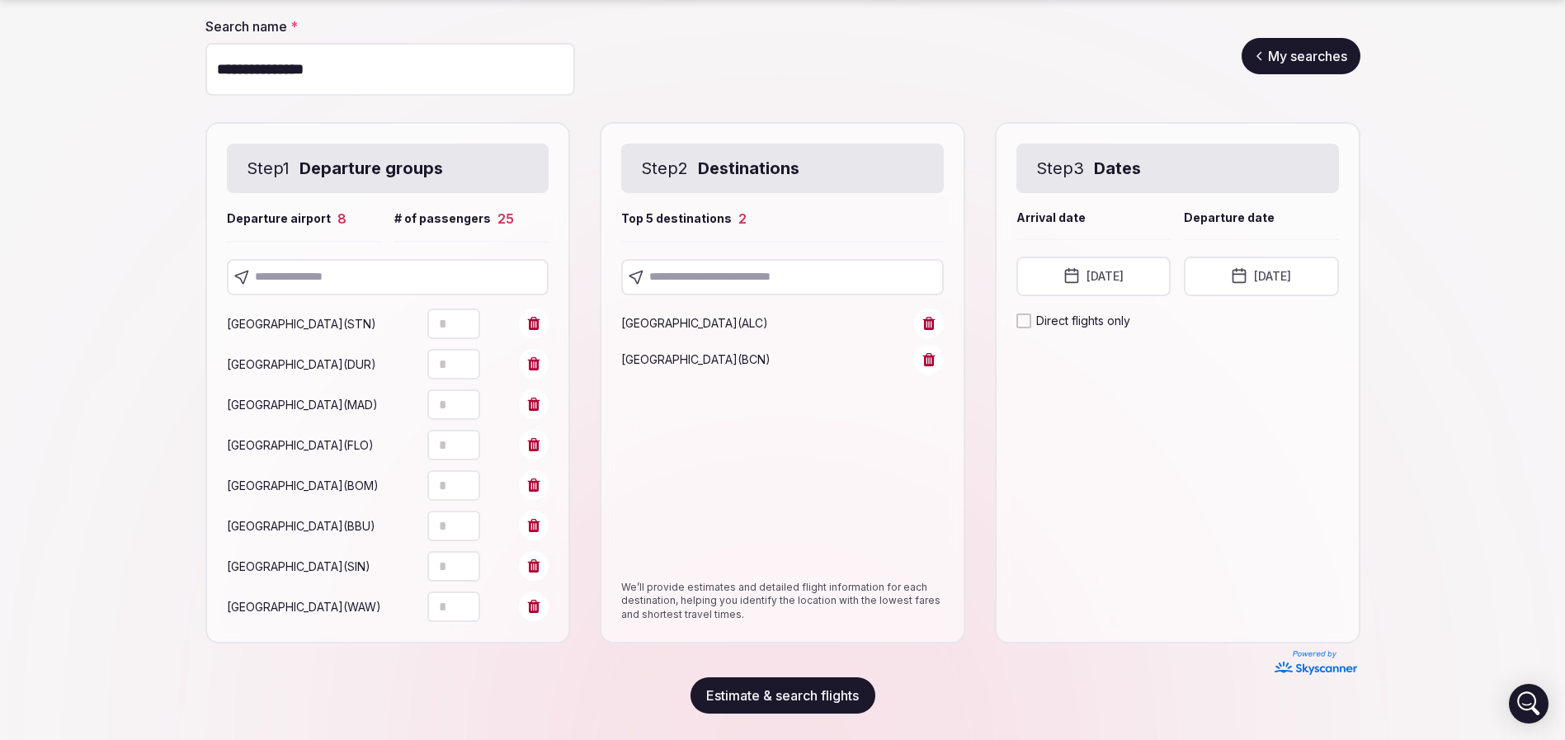
click at [816, 688] on button "Estimate & search flights" at bounding box center [782, 695] width 185 height 36
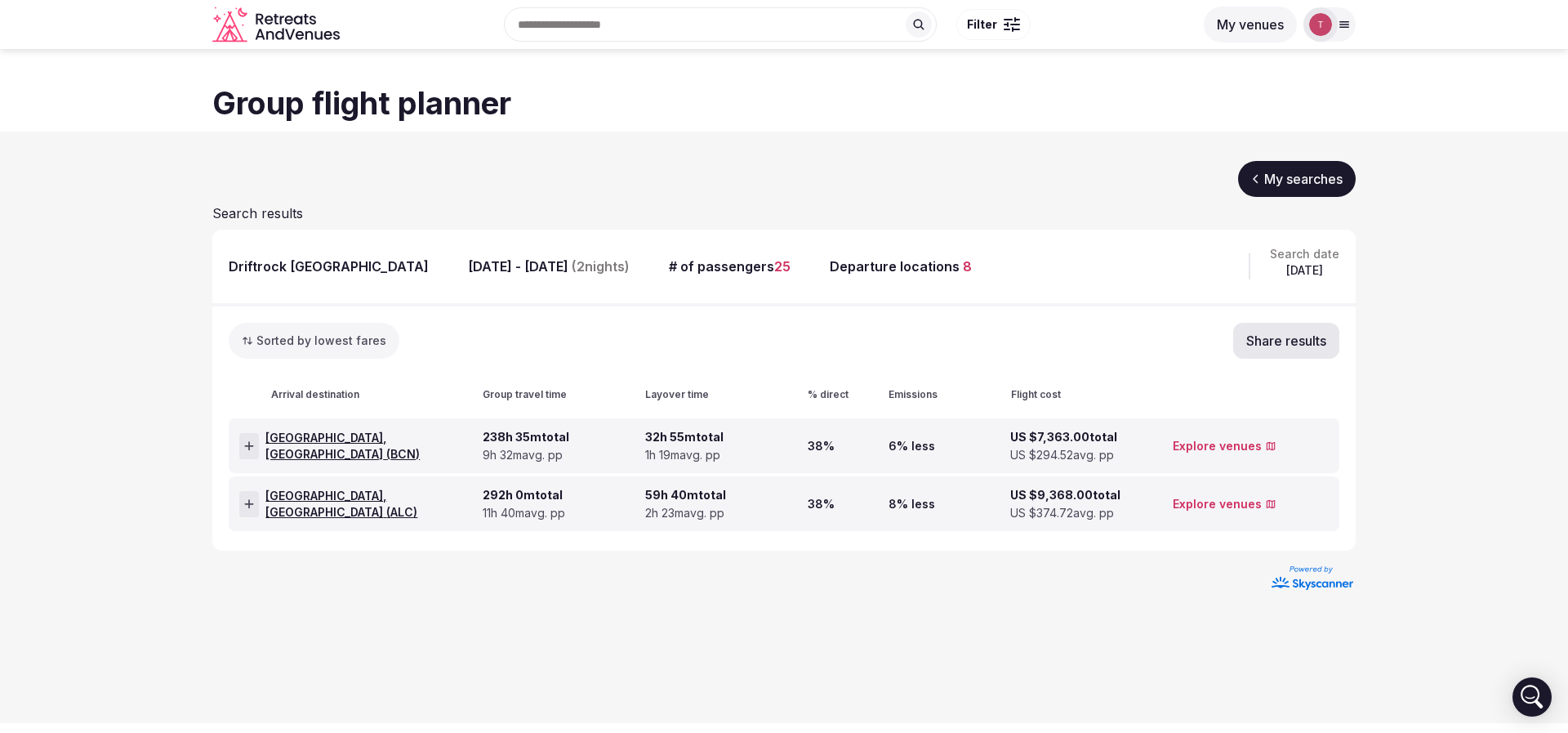
click at [1298, 184] on link "My searches" at bounding box center [1297, 179] width 118 height 36
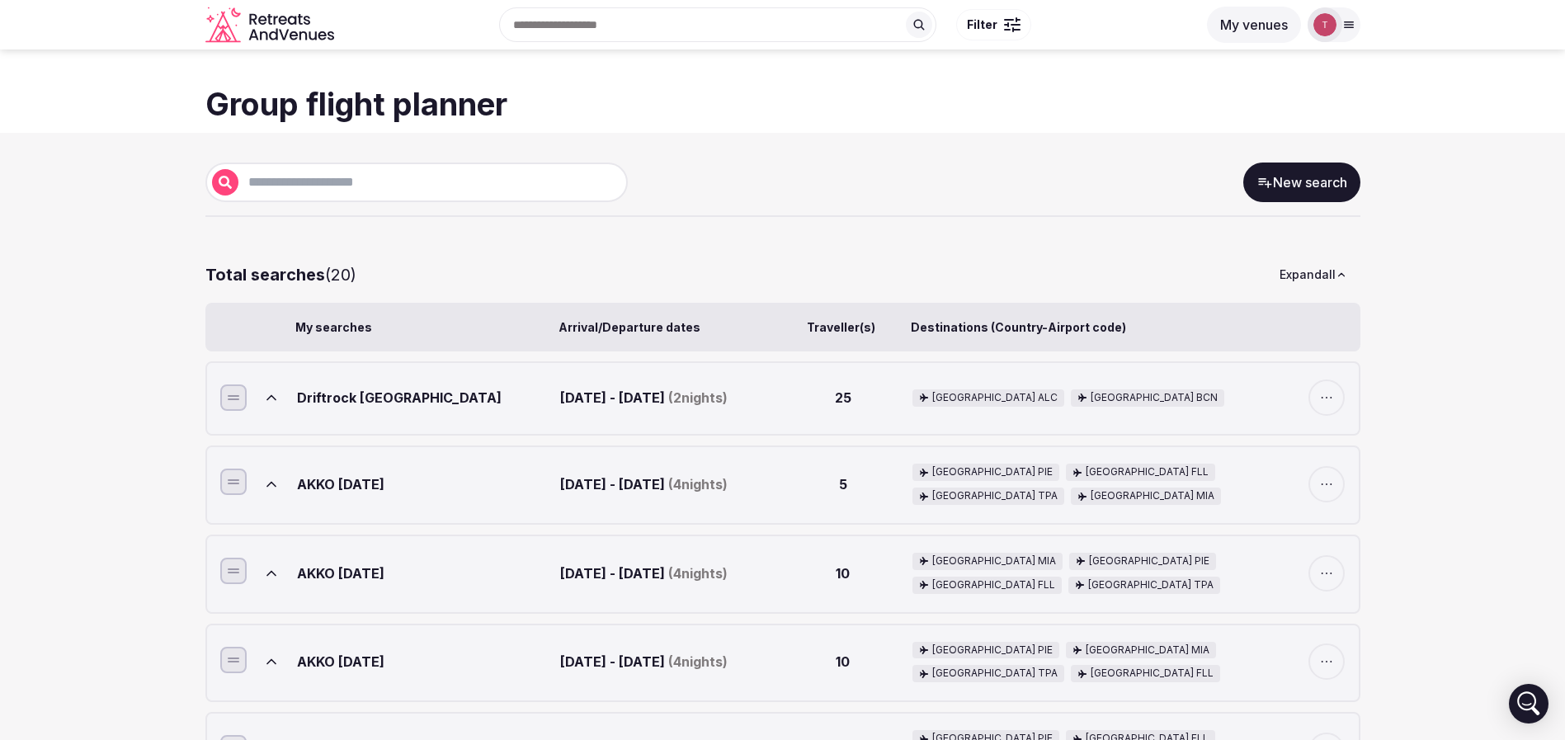
click at [1291, 184] on link "New search" at bounding box center [1301, 183] width 117 height 40
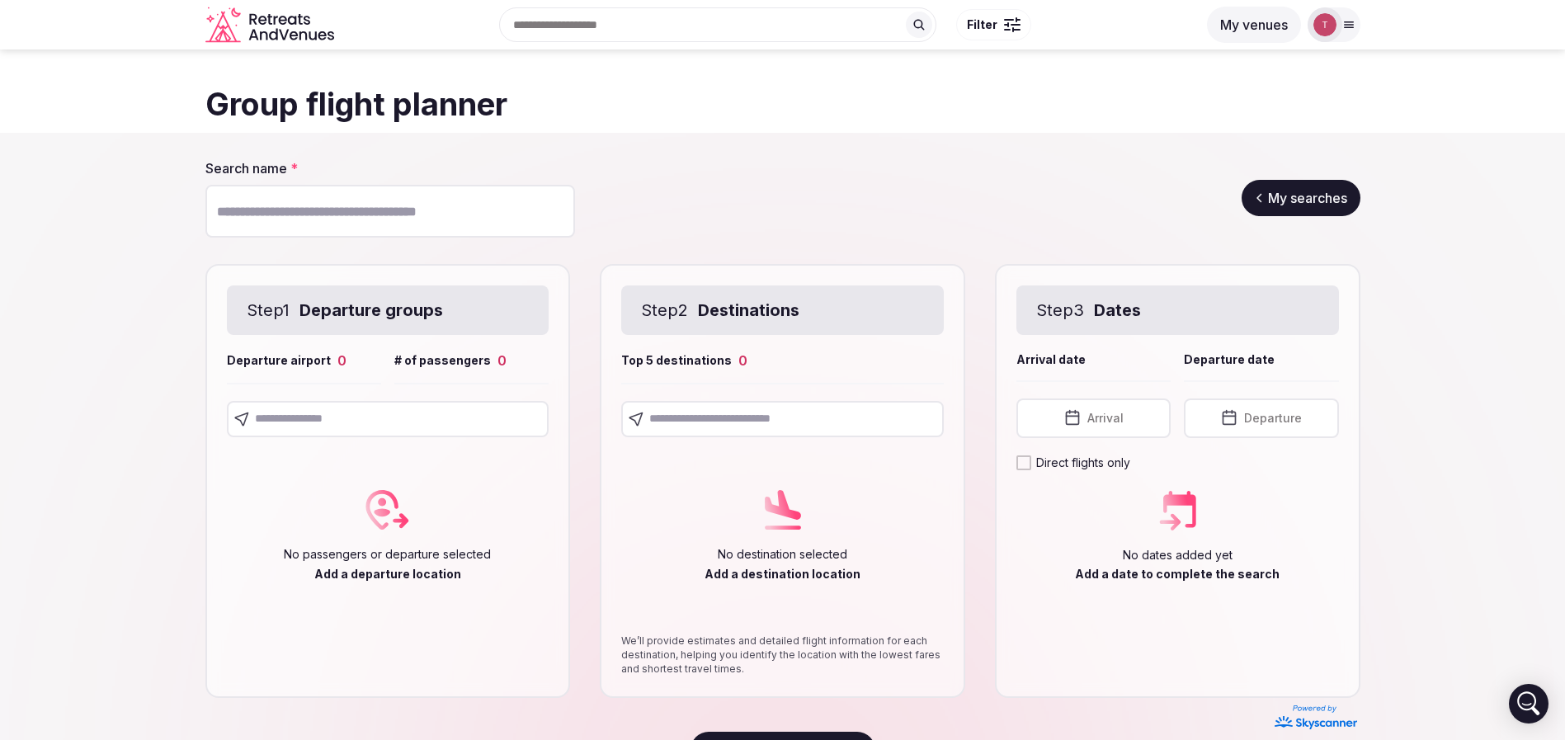
click at [331, 210] on input "Search name *" at bounding box center [390, 211] width 370 height 53
drag, startPoint x: 0, startPoint y: 293, endPoint x: 25, endPoint y: 272, distance: 32.2
click at [0, 294] on section "Search name * My searches Step 1 Departure groups Departure airport 0 # of pass…" at bounding box center [782, 463] width 1565 height 661
click at [288, 214] on input "Search name *" at bounding box center [390, 211] width 370 height 53
click at [101, 232] on section "Search name * My searches Step 1 Departure groups Departure airport 0 # of pass…" at bounding box center [782, 463] width 1565 height 661
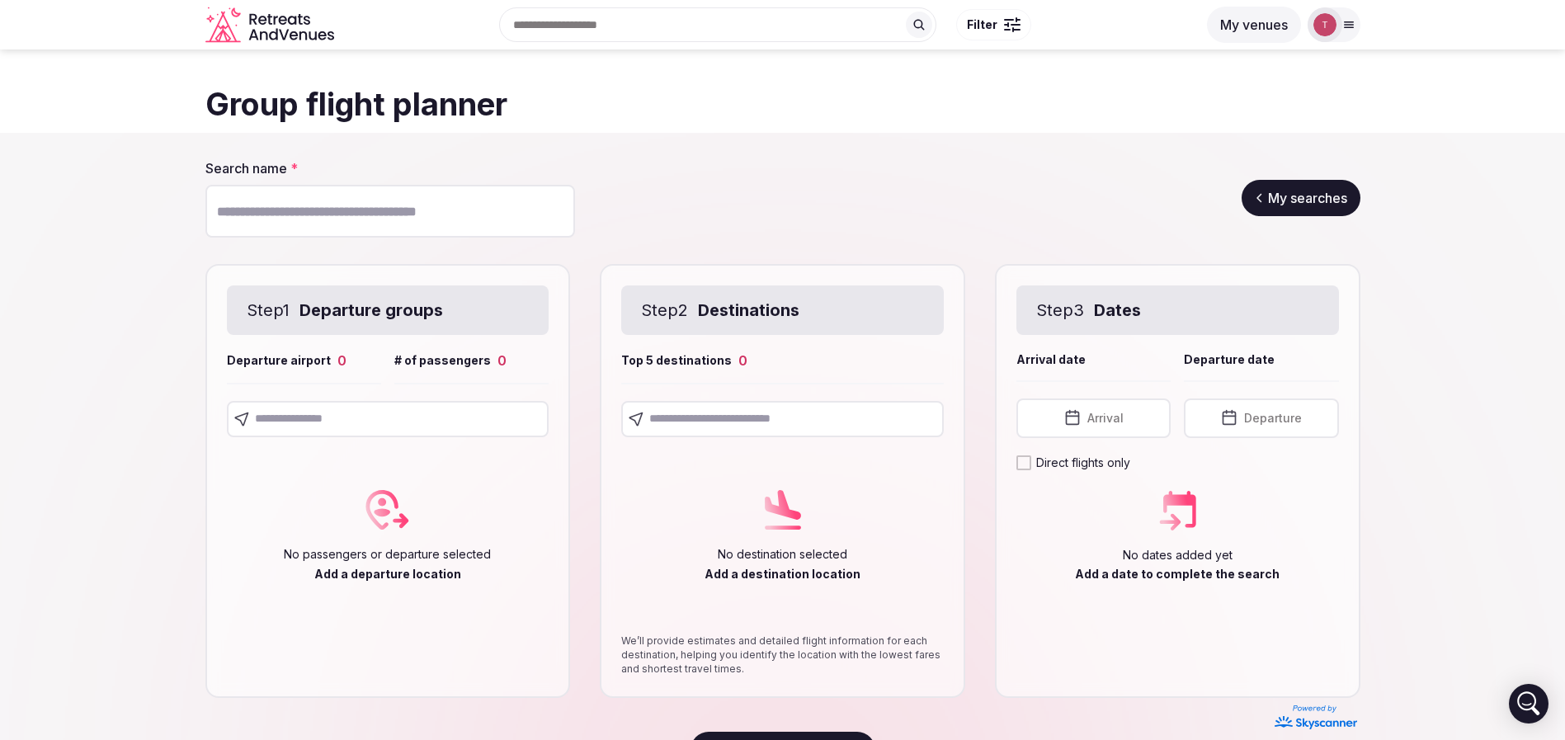
click at [851, 179] on div "Search name * My searches" at bounding box center [782, 198] width 1155 height 78
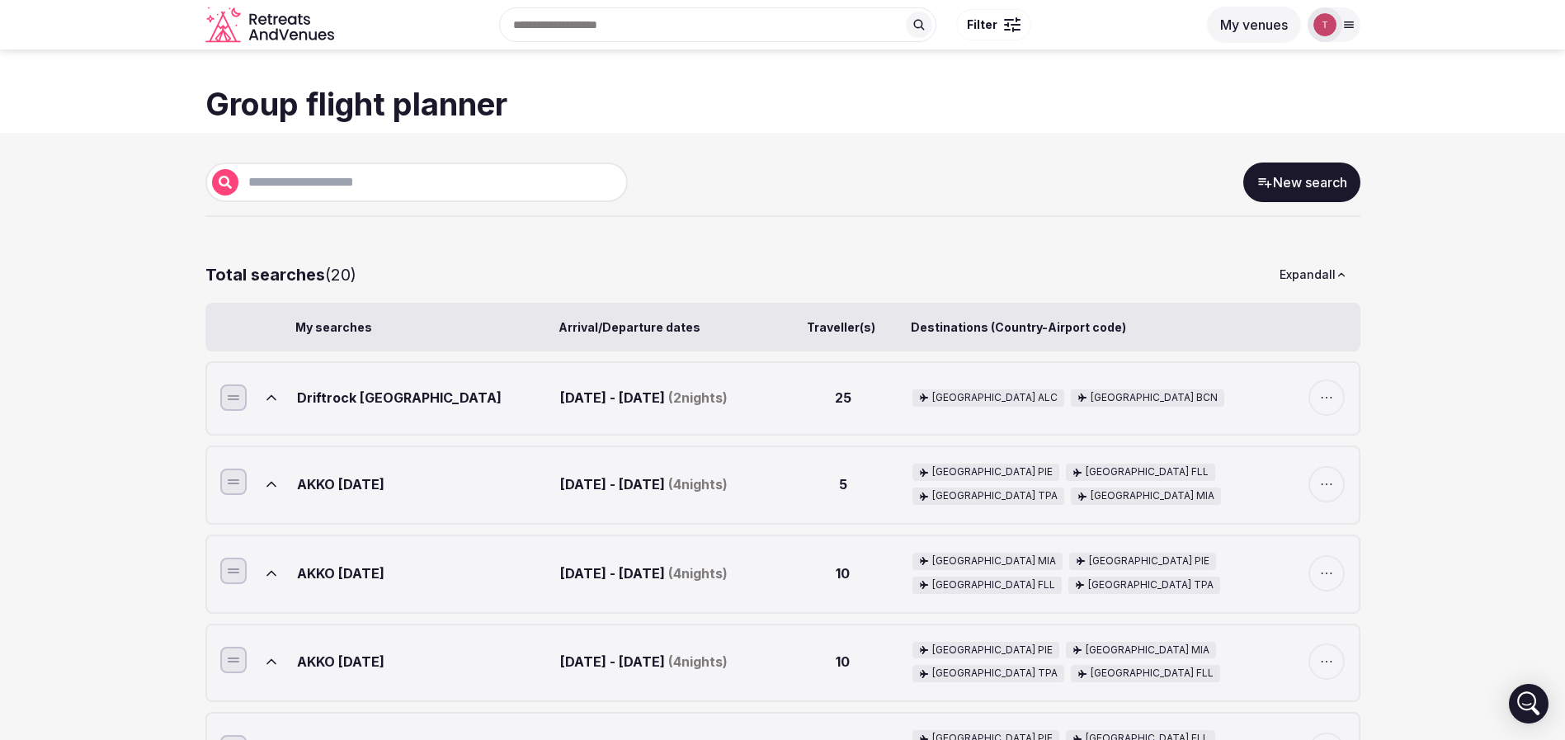
click at [445, 176] on input "text" at bounding box center [429, 182] width 383 height 20
click at [327, 401] on div "Driftrock Spain" at bounding box center [425, 397] width 257 height 36
copy div "Driftrock"
click at [1294, 172] on link "New search" at bounding box center [1301, 183] width 117 height 40
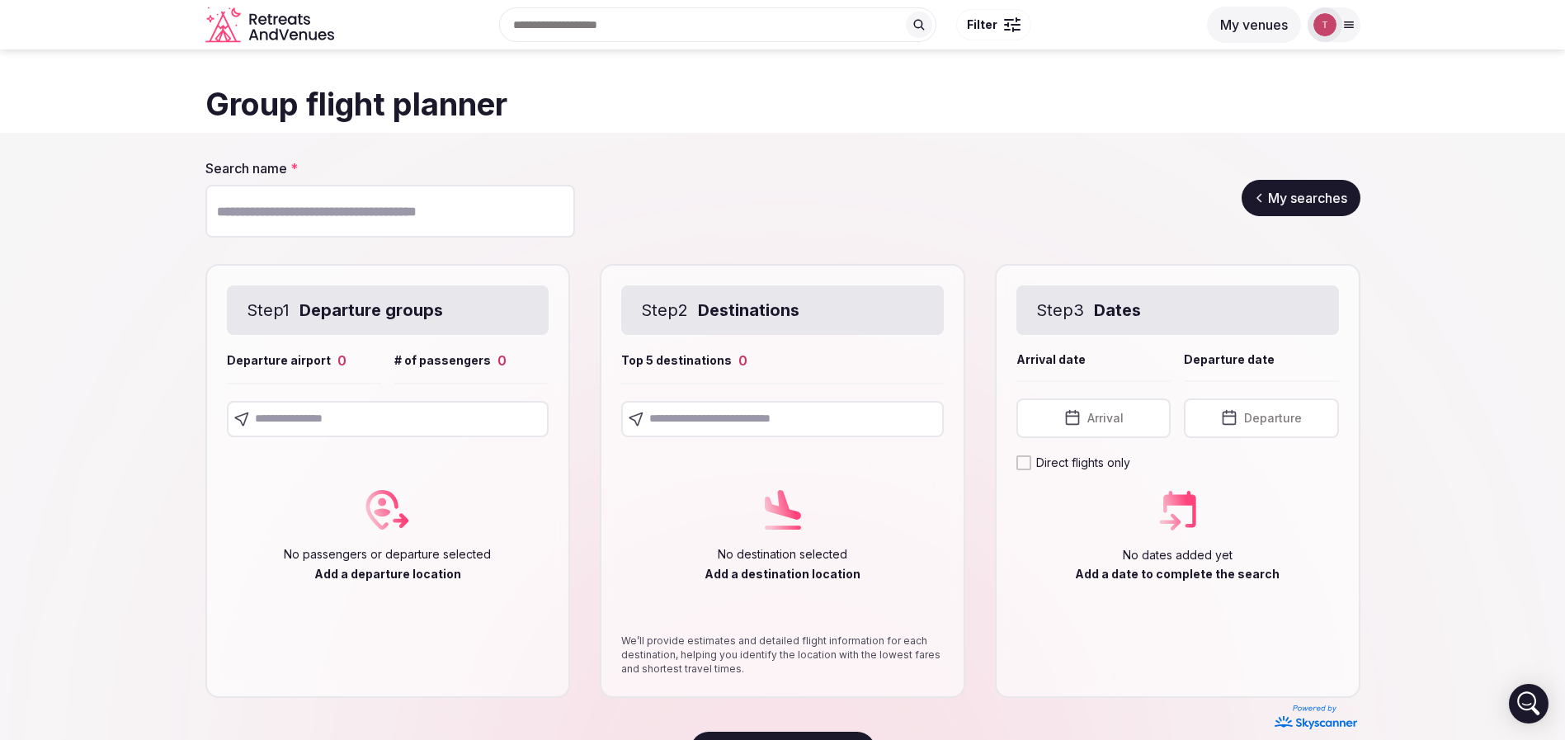
click at [398, 201] on input "Search name *" at bounding box center [390, 211] width 370 height 53
paste input "*********"
type input "**********"
click at [360, 417] on input "text" at bounding box center [388, 419] width 323 height 36
click at [357, 408] on input "text" at bounding box center [388, 419] width 323 height 36
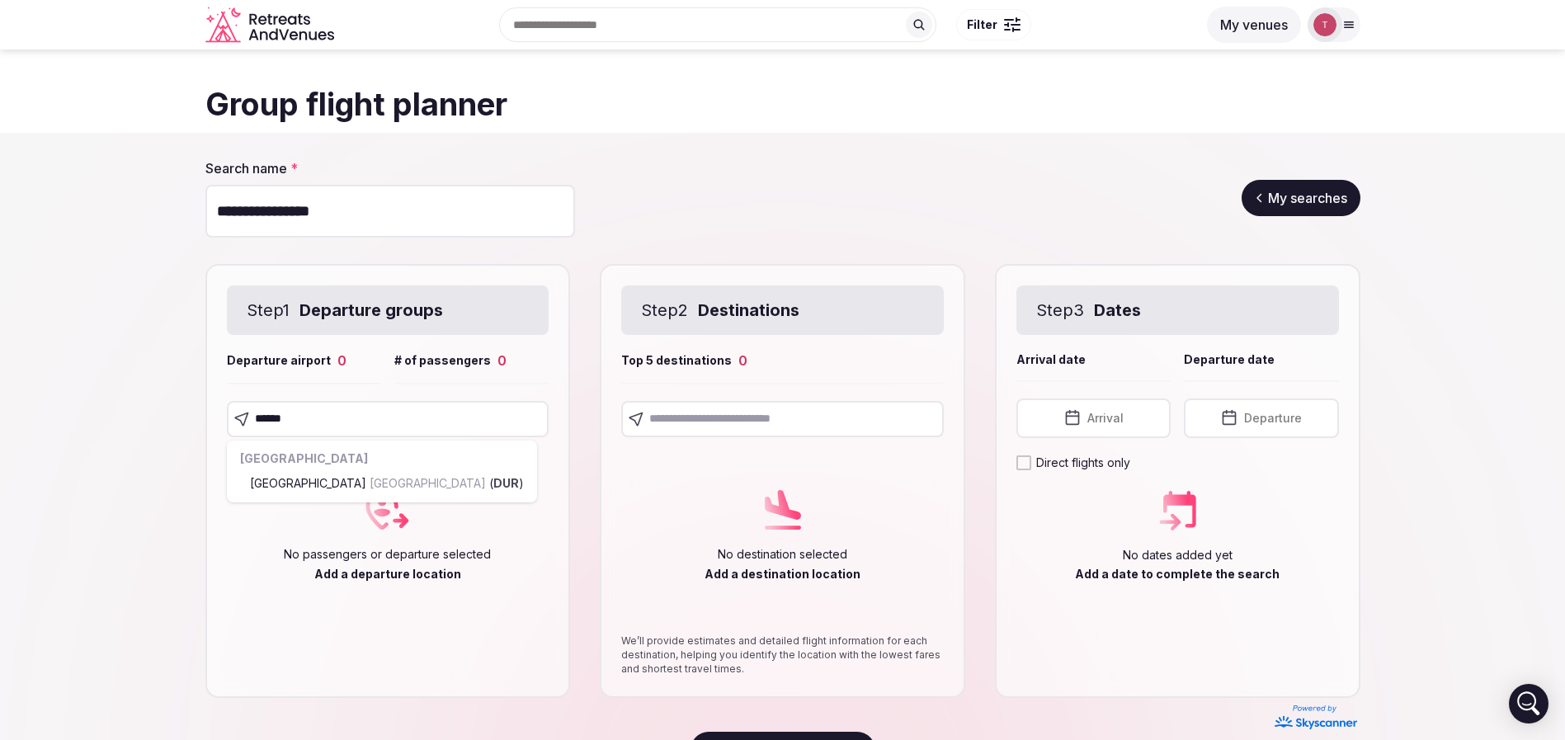
type input "******"
click at [344, 424] on input "******" at bounding box center [388, 419] width 323 height 36
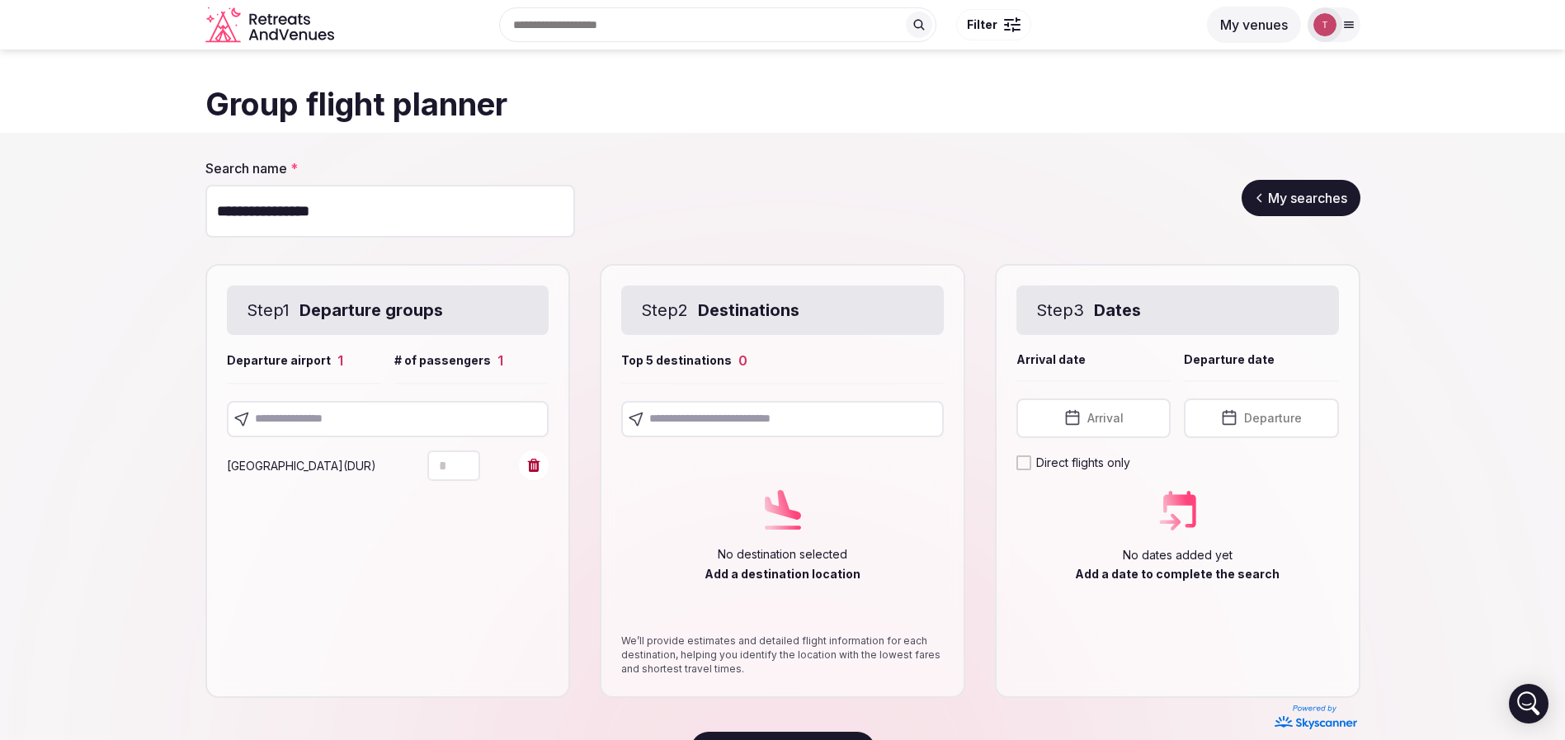
type input "*"
click at [464, 457] on icon "Increment" at bounding box center [466, 457] width 13 height 13
click at [374, 408] on input "text" at bounding box center [388, 419] width 323 height 36
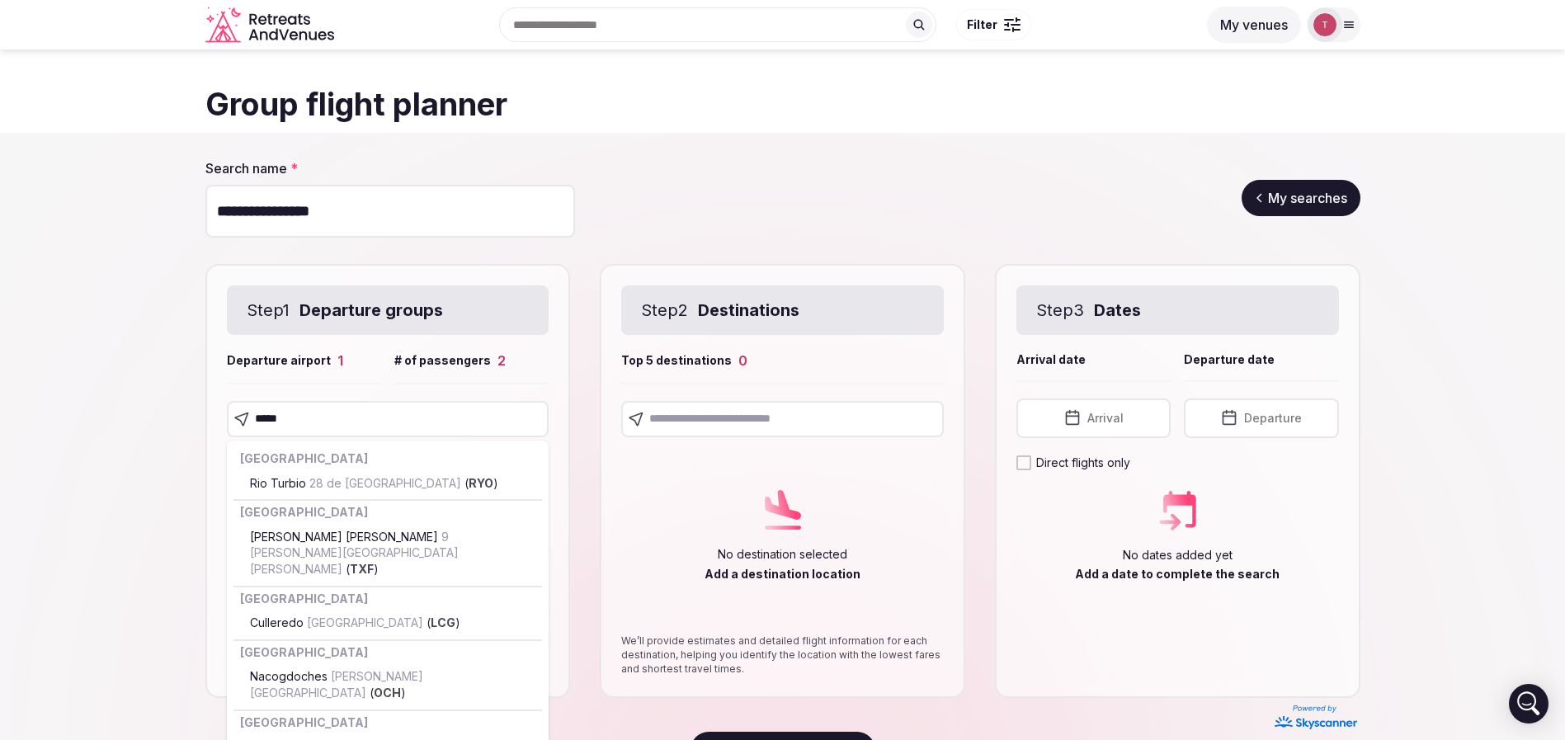
type input "******"
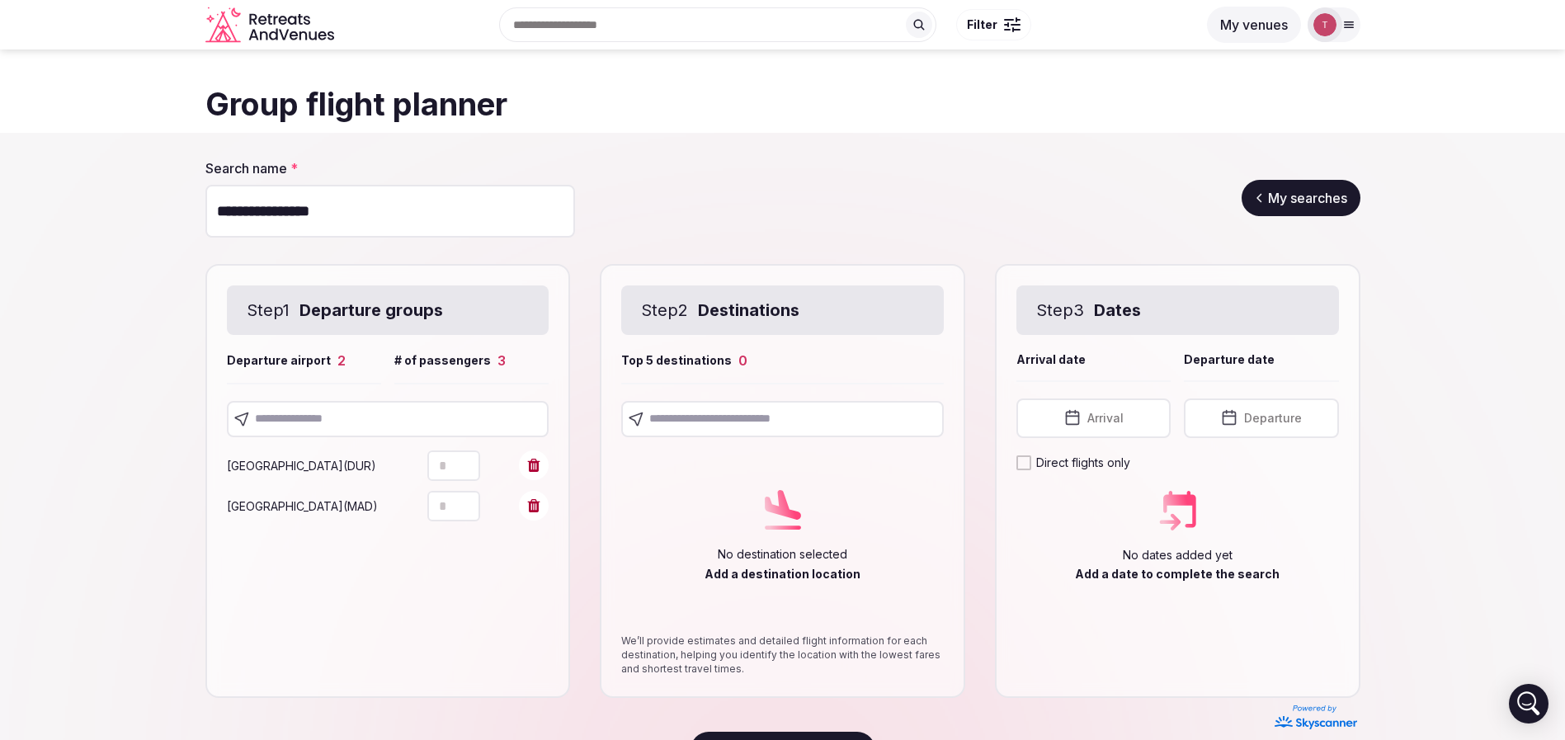
drag, startPoint x: 412, startPoint y: 492, endPoint x: 395, endPoint y: 472, distance: 26.3
click at [398, 413] on input "text" at bounding box center [388, 419] width 323 height 36
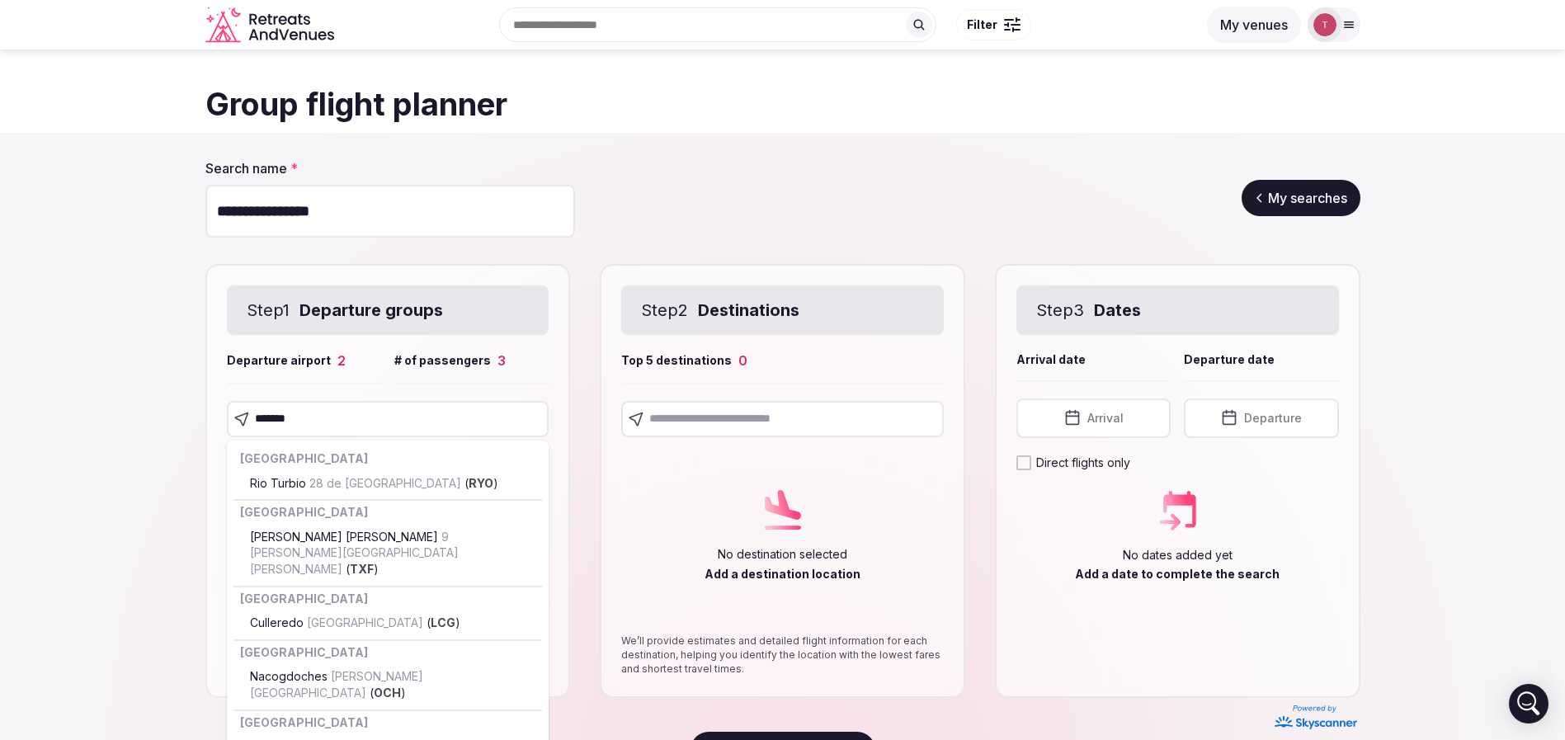
type input "********"
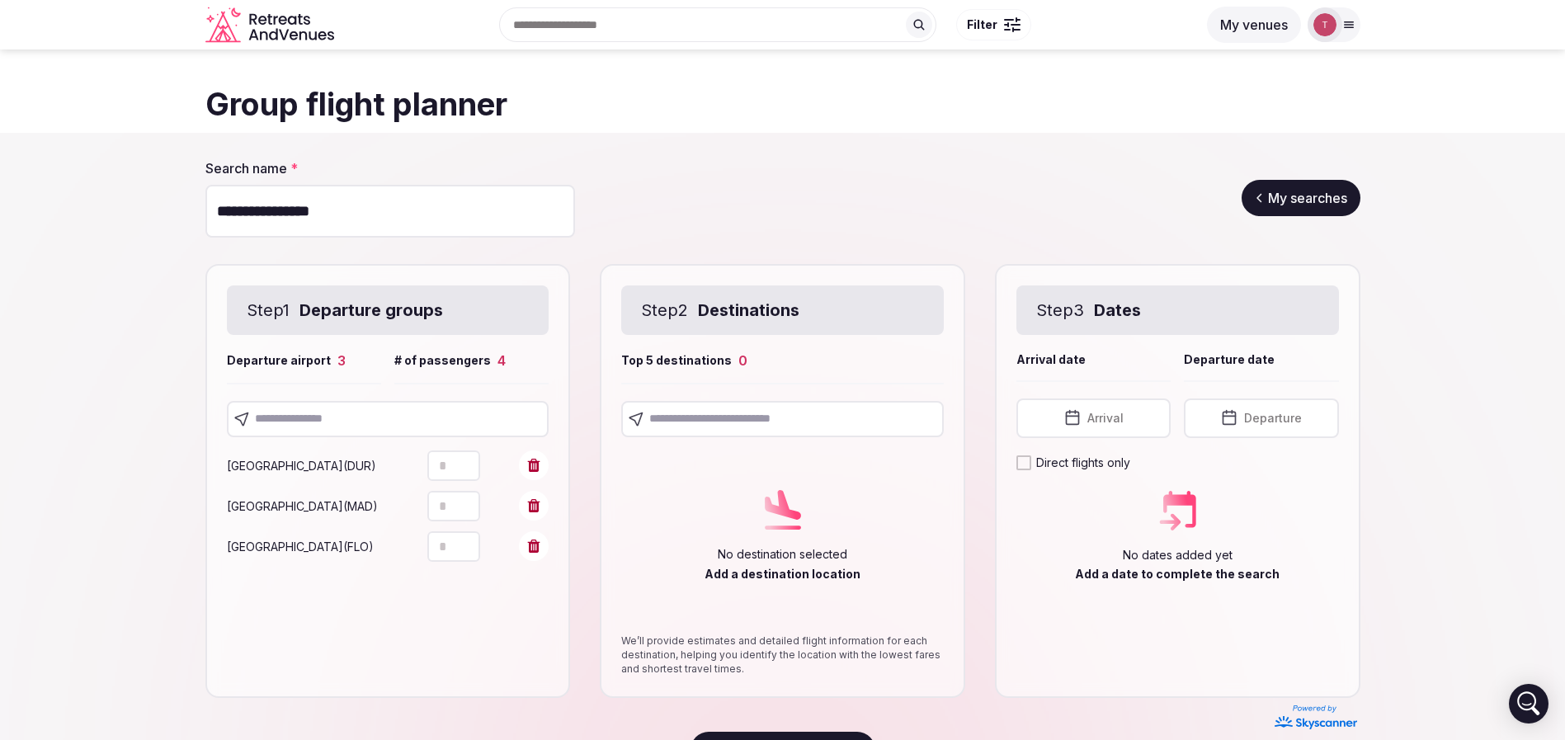
click at [412, 423] on input "text" at bounding box center [388, 419] width 323 height 36
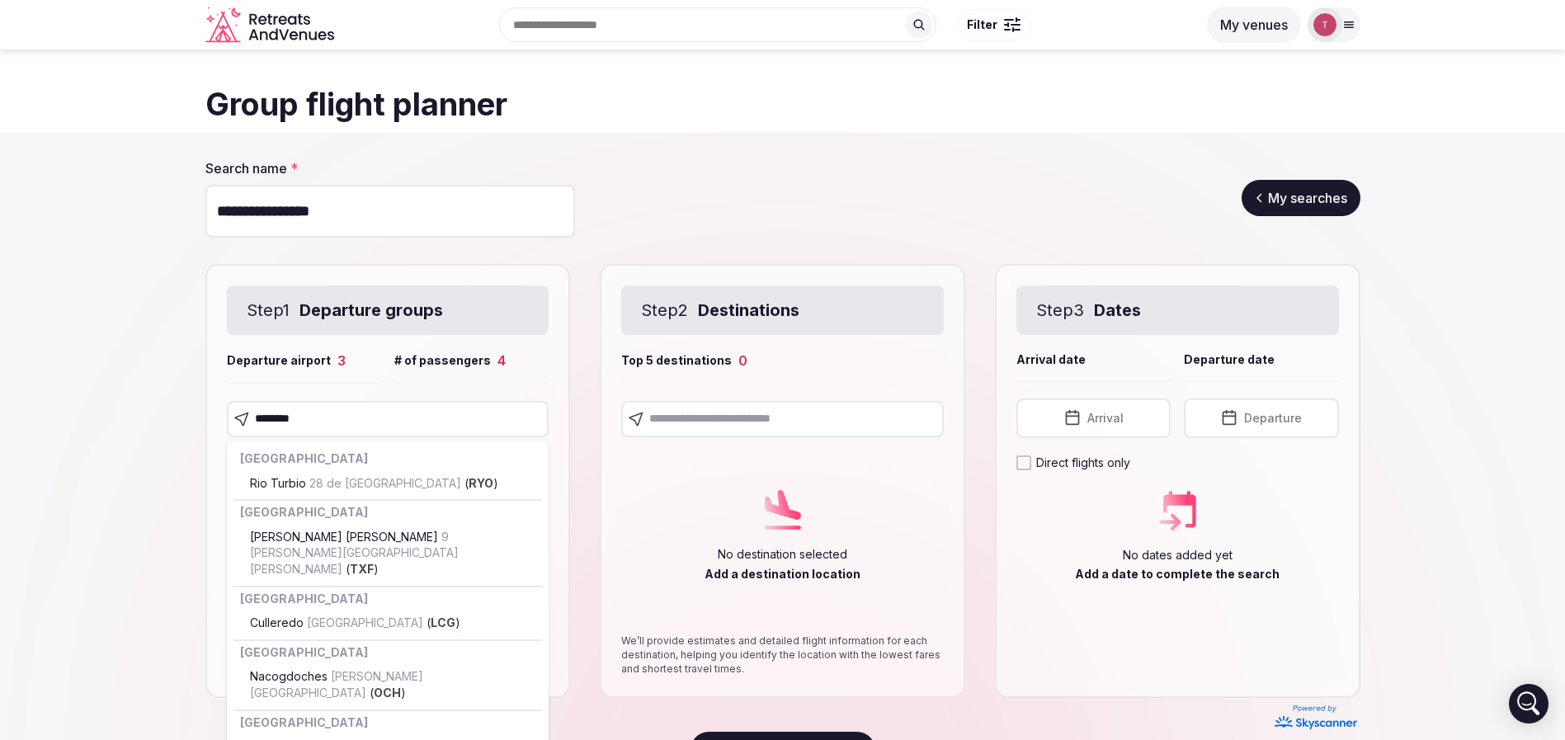
type input "*********"
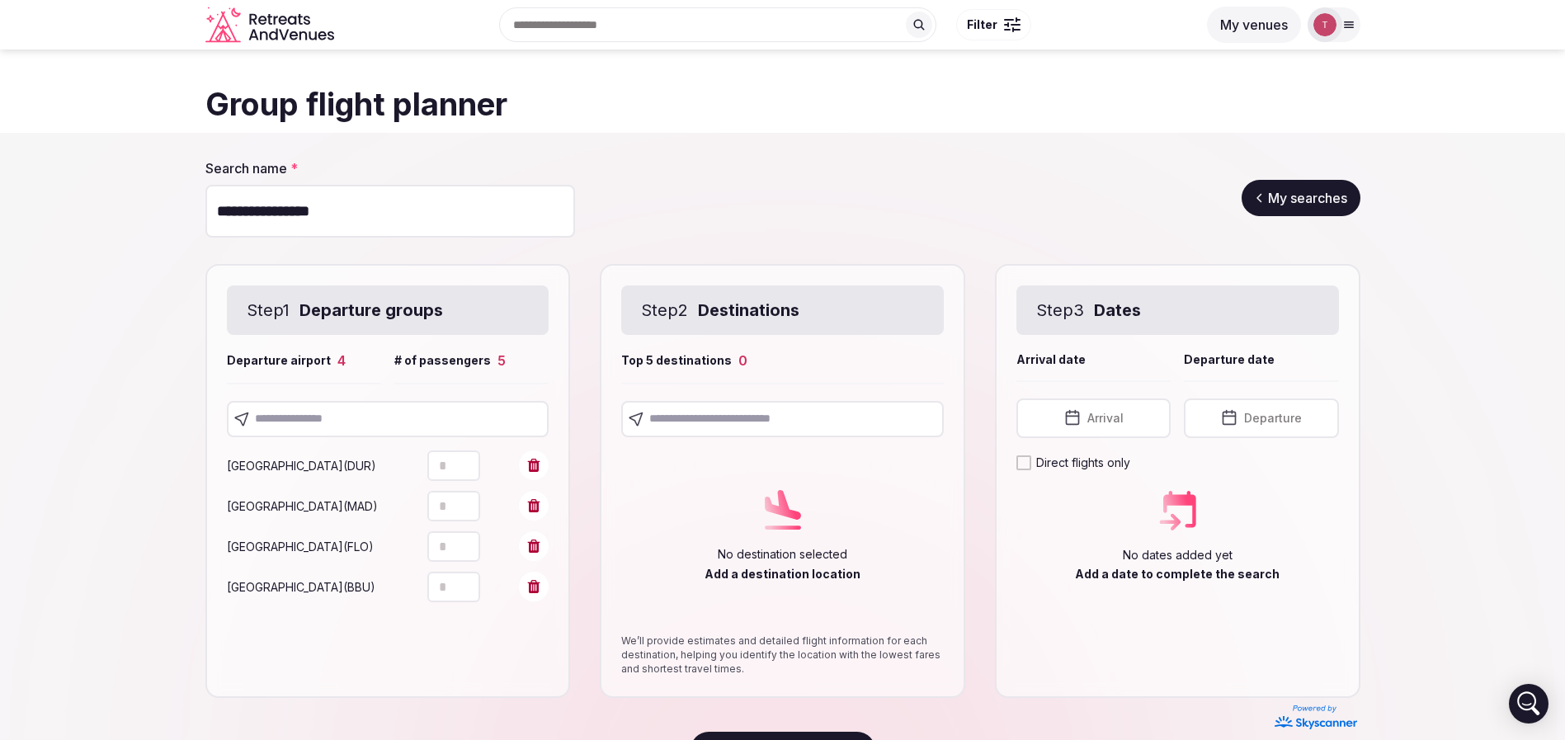
click at [42, 493] on section "**********" at bounding box center [782, 463] width 1565 height 661
click at [329, 411] on input "text" at bounding box center [388, 419] width 323 height 36
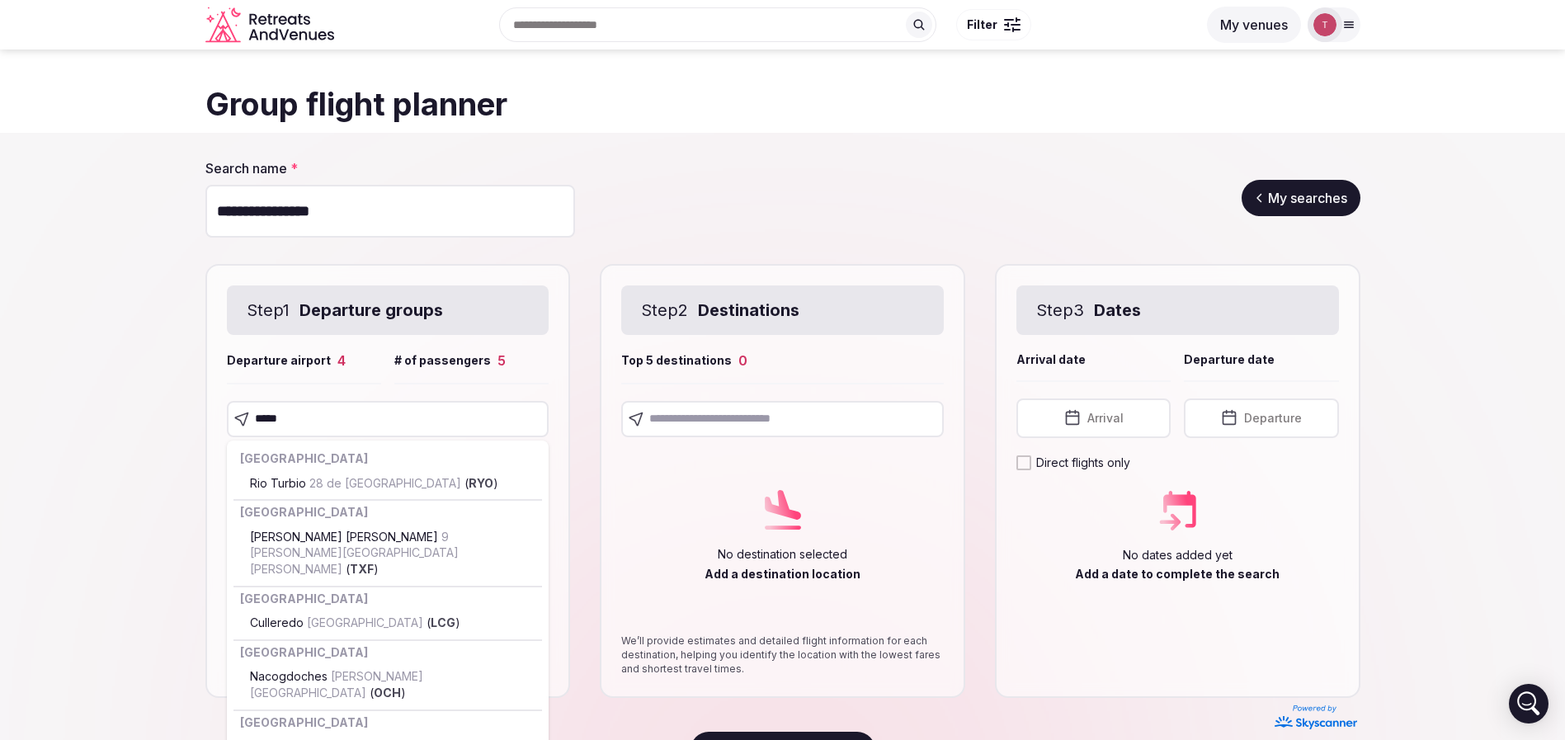
type input "******"
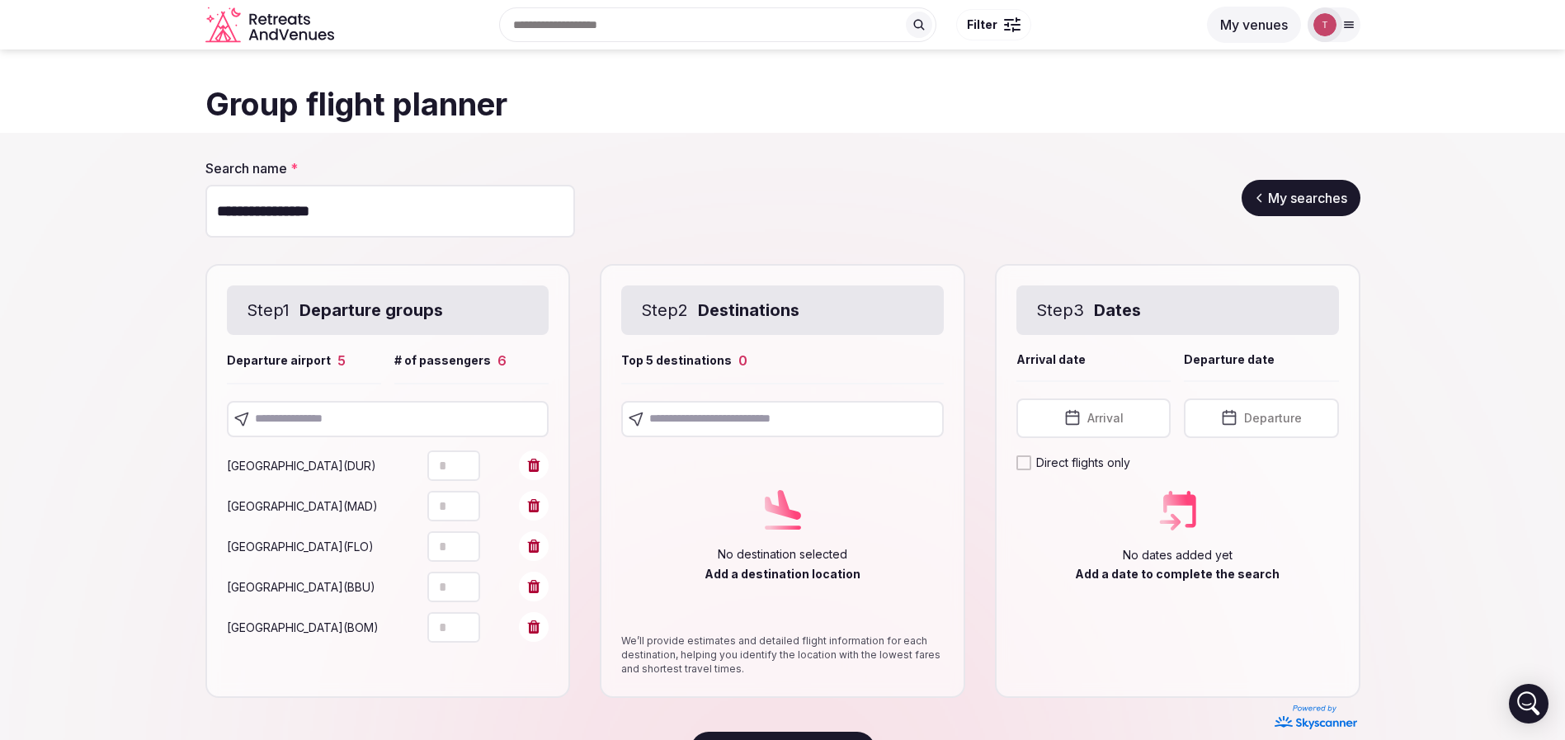
click at [362, 424] on input "text" at bounding box center [388, 419] width 323 height 36
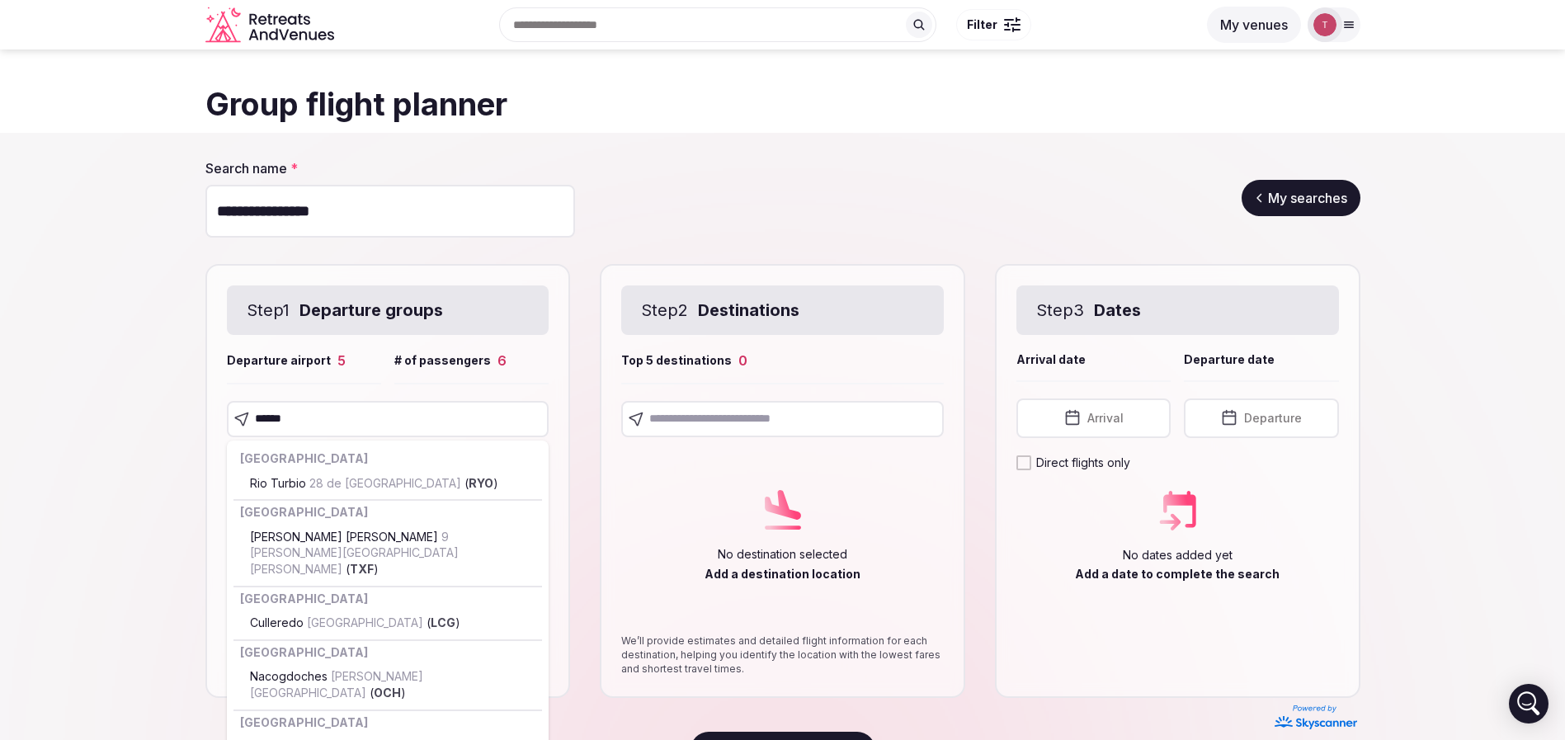
type input "*******"
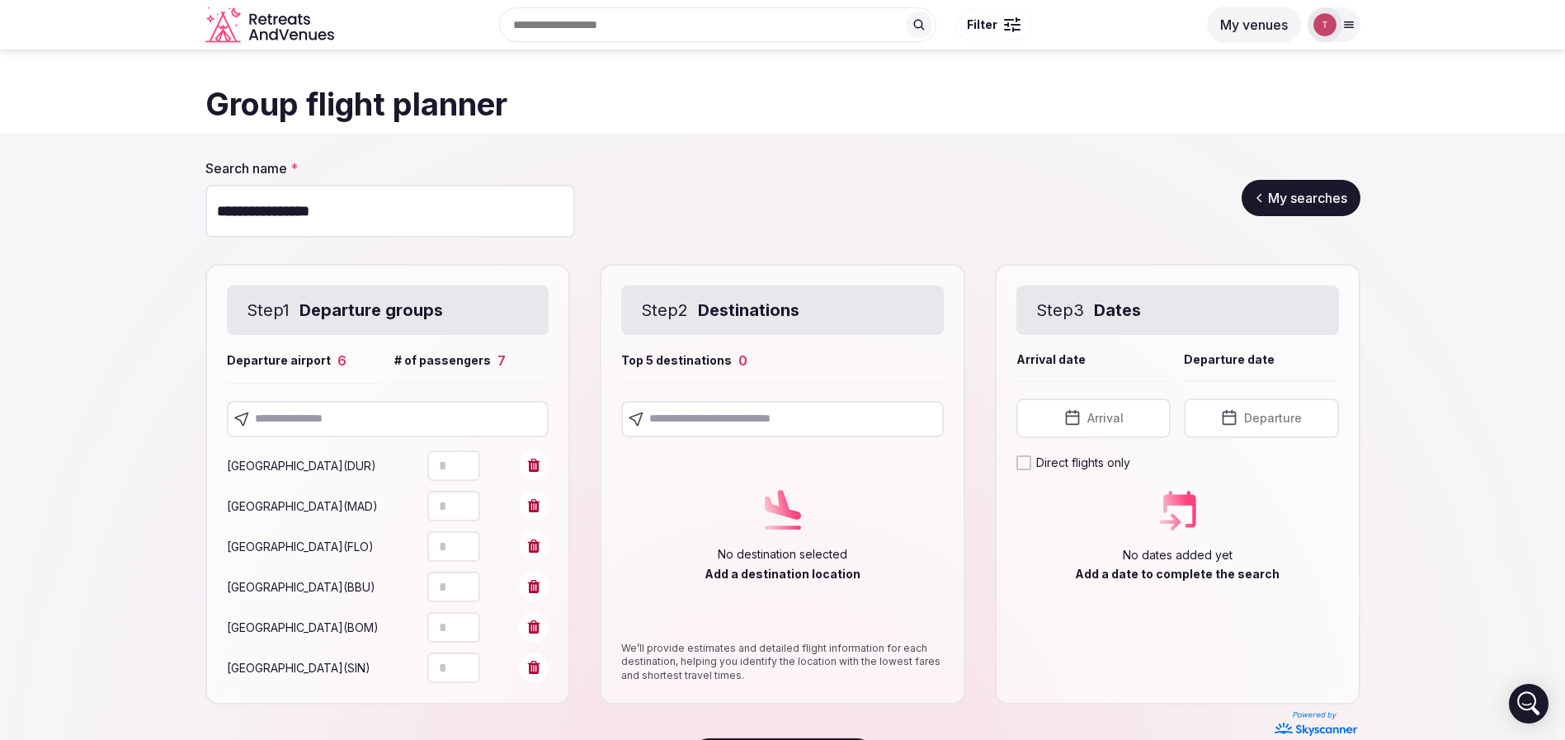
click at [172, 497] on section "**********" at bounding box center [782, 467] width 1565 height 668
click at [398, 409] on input "text" at bounding box center [388, 419] width 323 height 36
type input "*****"
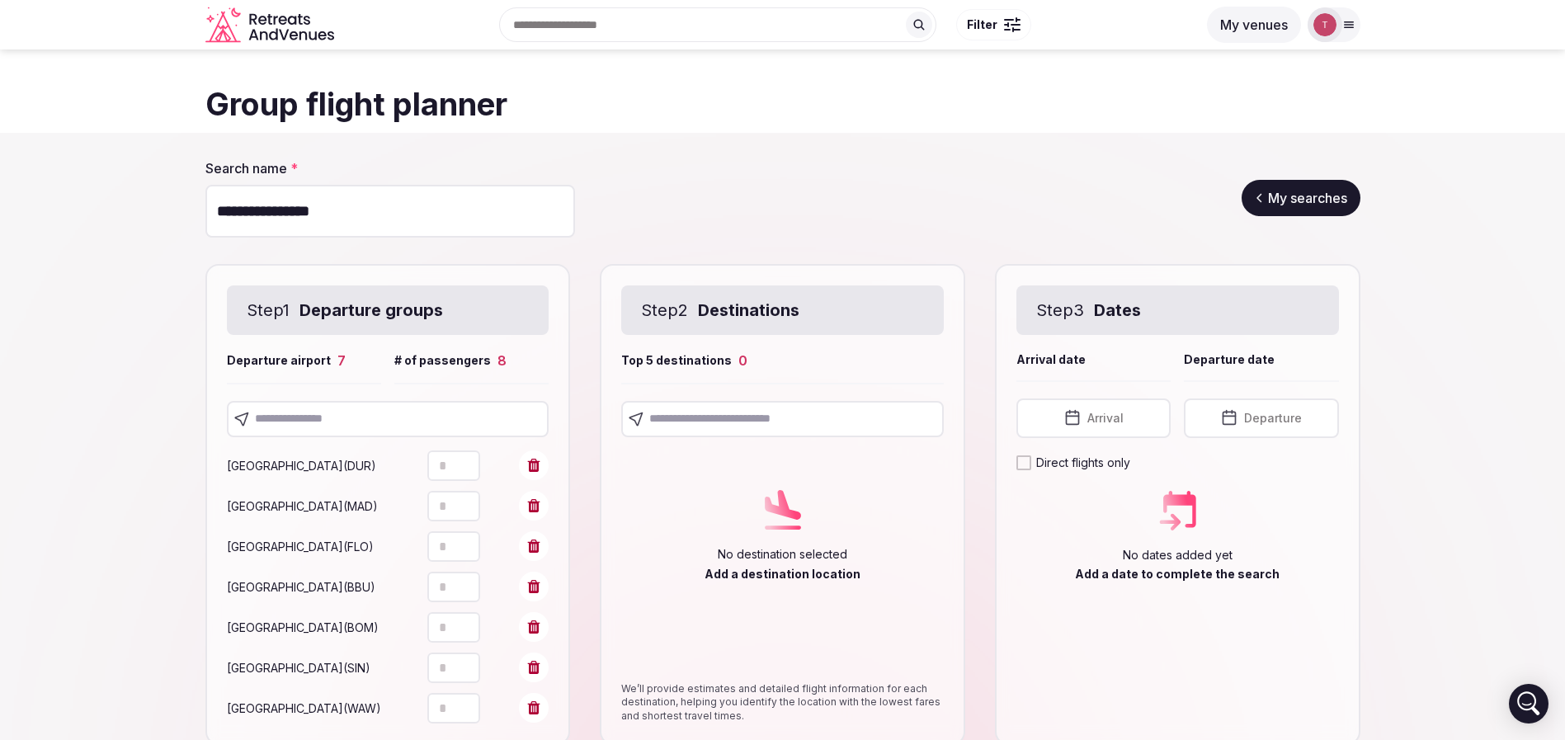
click at [83, 505] on section "**********" at bounding box center [782, 487] width 1565 height 709
click at [815, 418] on input "text" at bounding box center [782, 419] width 323 height 36
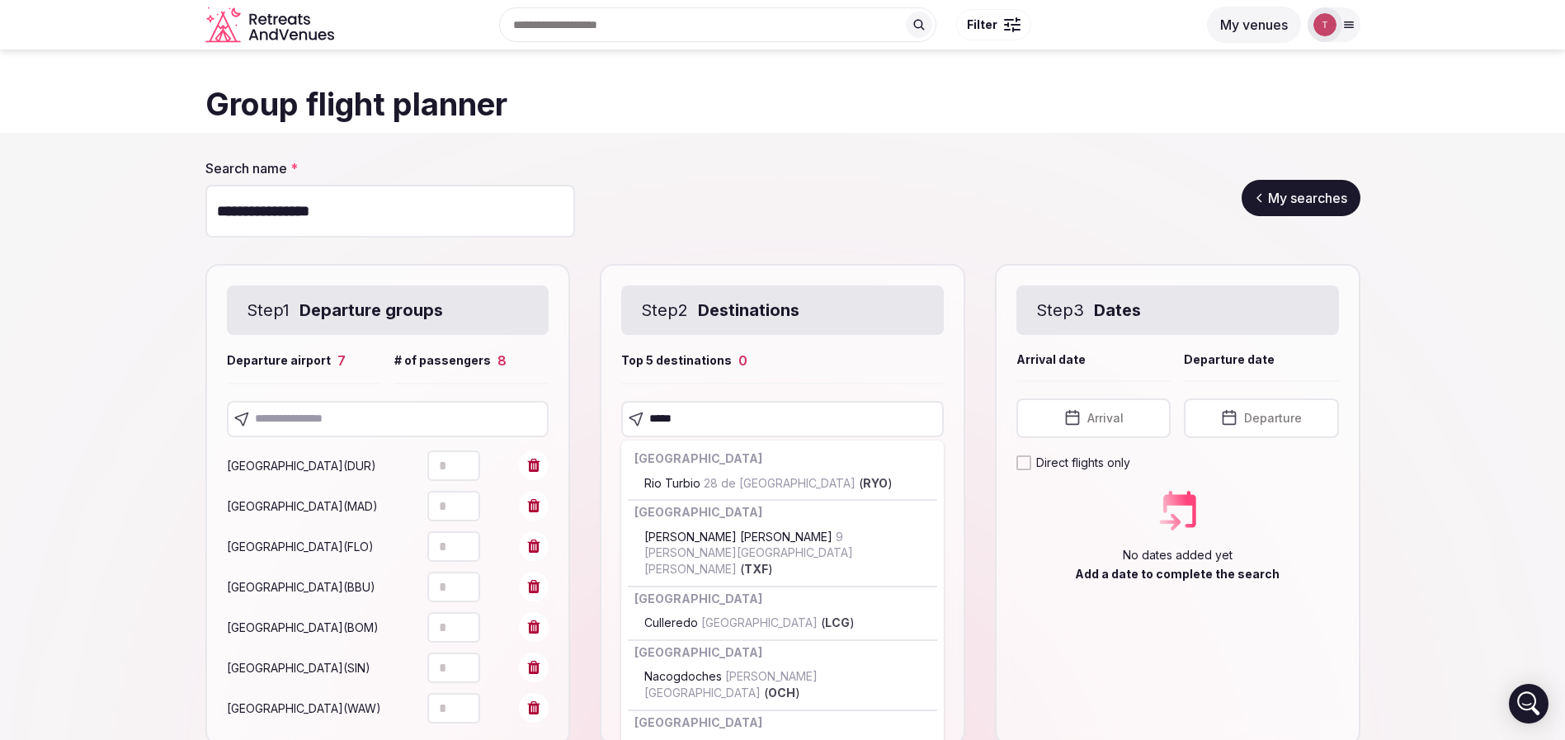
type input "******"
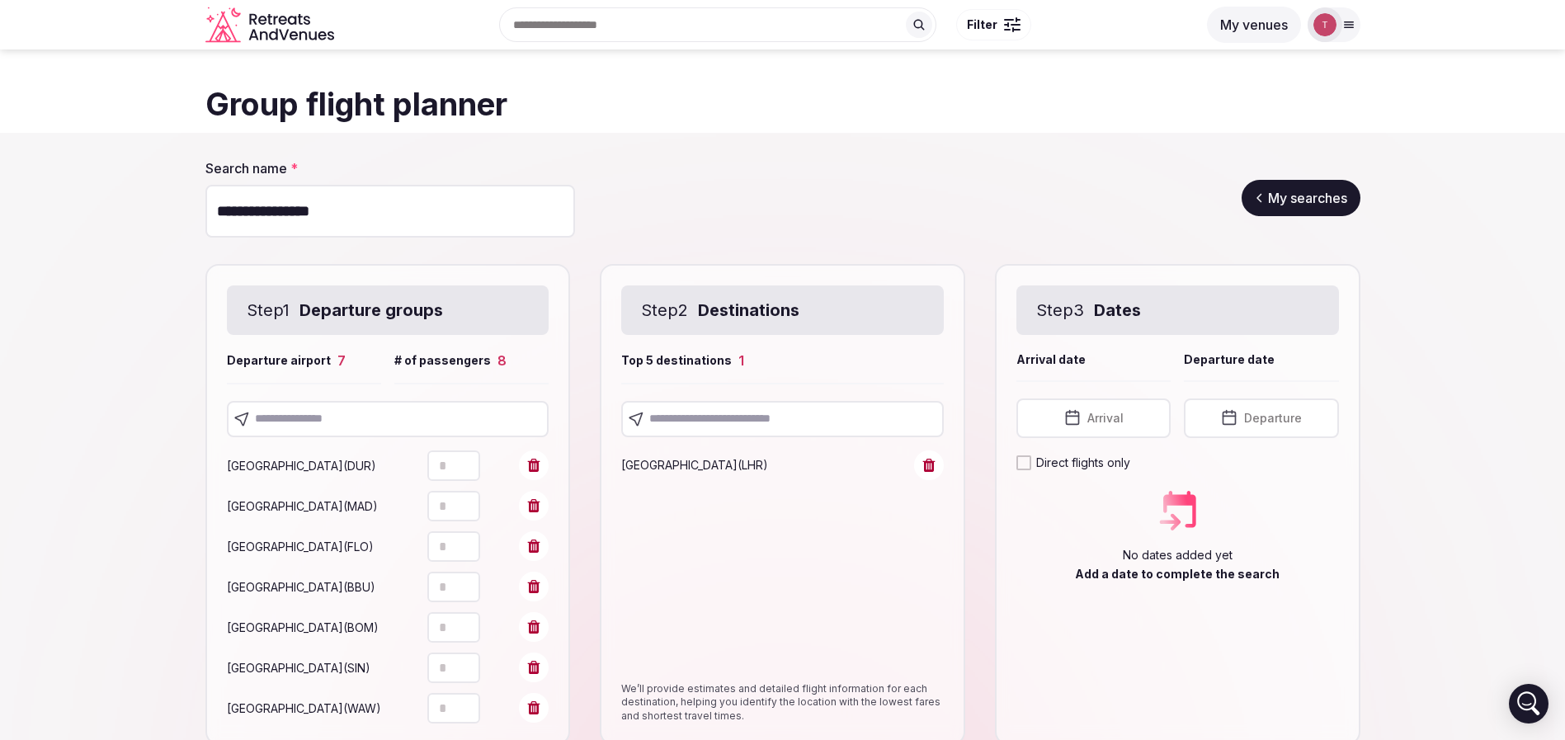
click at [914, 510] on div "London ( LHR )" at bounding box center [782, 553] width 323 height 232
click at [1133, 415] on button "Arrival" at bounding box center [1093, 418] width 154 height 40
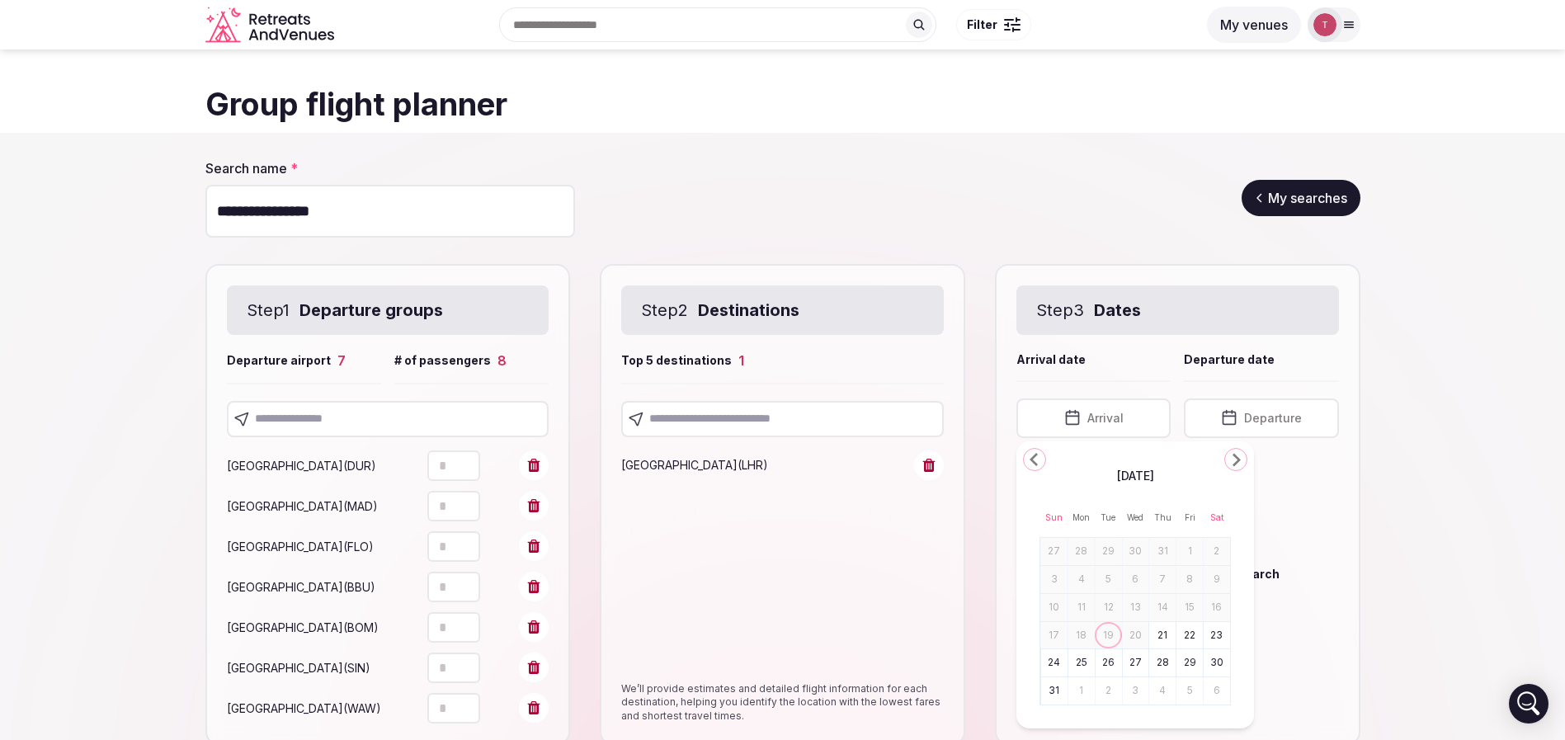
click at [1229, 459] on icon "Go to the Next Month" at bounding box center [1236, 460] width 20 height 20
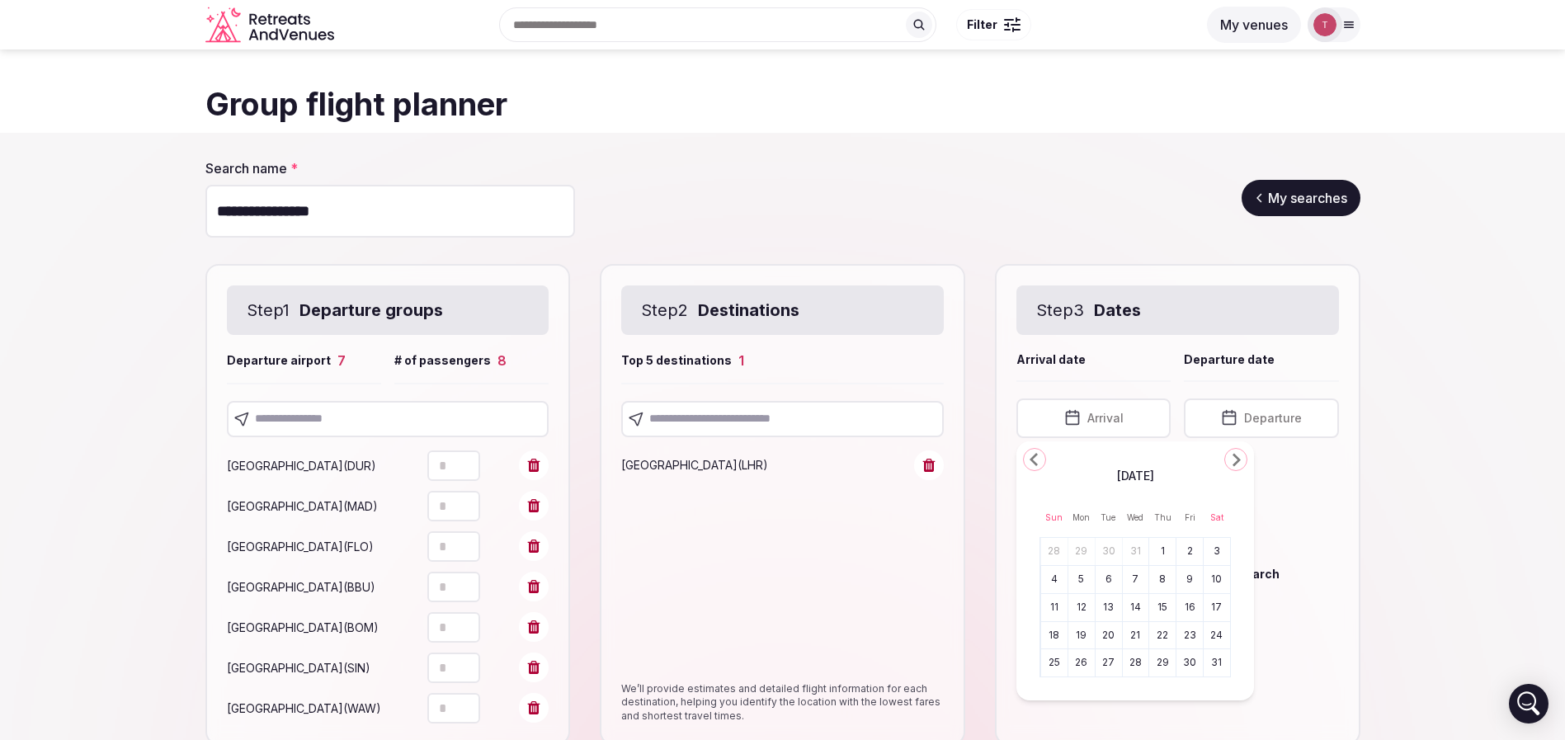
click at [1229, 459] on icon "Go to the Next Month" at bounding box center [1236, 460] width 20 height 20
click at [1086, 583] on button "6" at bounding box center [1081, 580] width 23 height 24
click at [1231, 423] on icon "button" at bounding box center [1239, 418] width 16 height 20
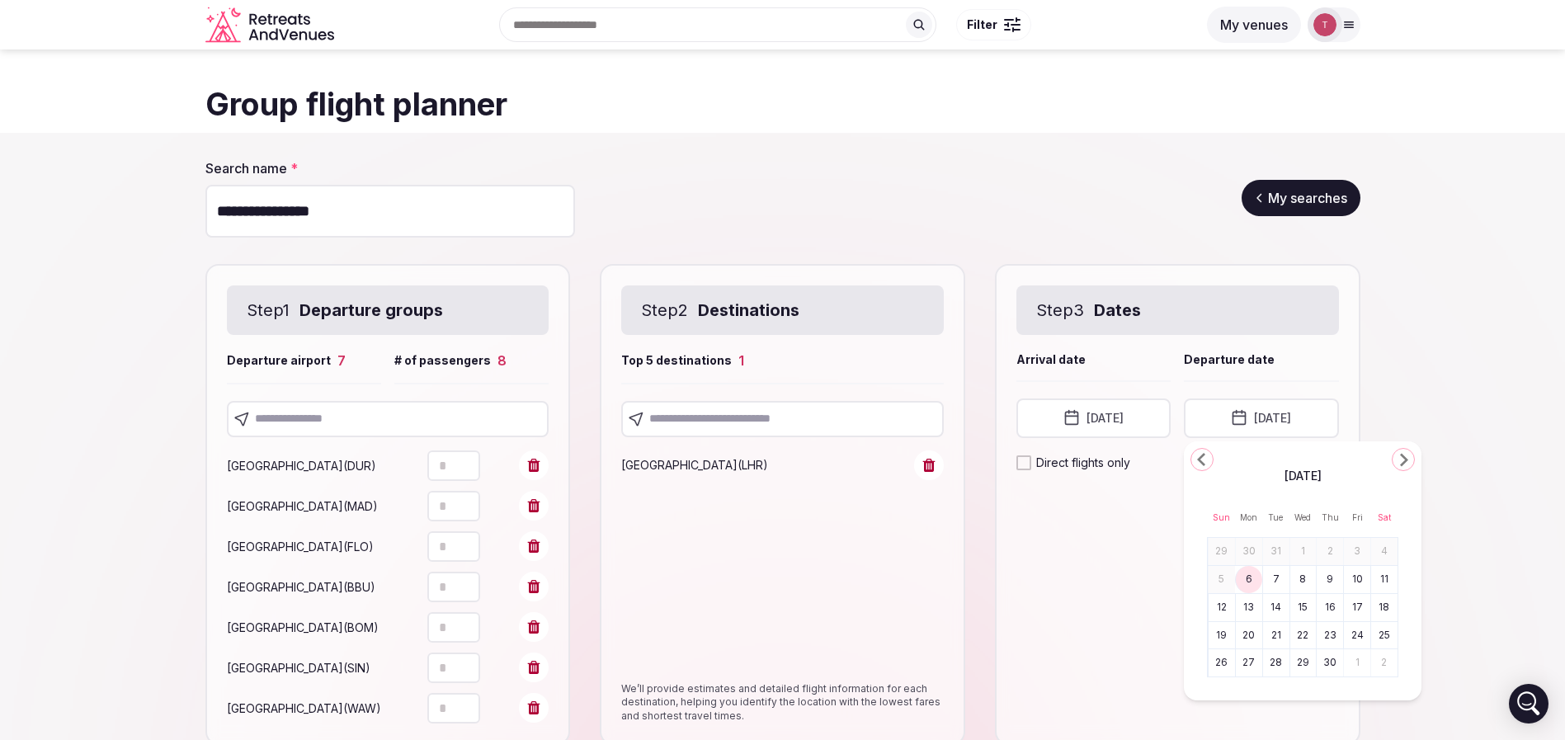
click at [1296, 579] on button "8" at bounding box center [1303, 580] width 23 height 24
click at [1071, 571] on div "Step 3 Dates Arrival date Departure date Arrival date April 6th, 2026 Departure…" at bounding box center [1177, 504] width 365 height 481
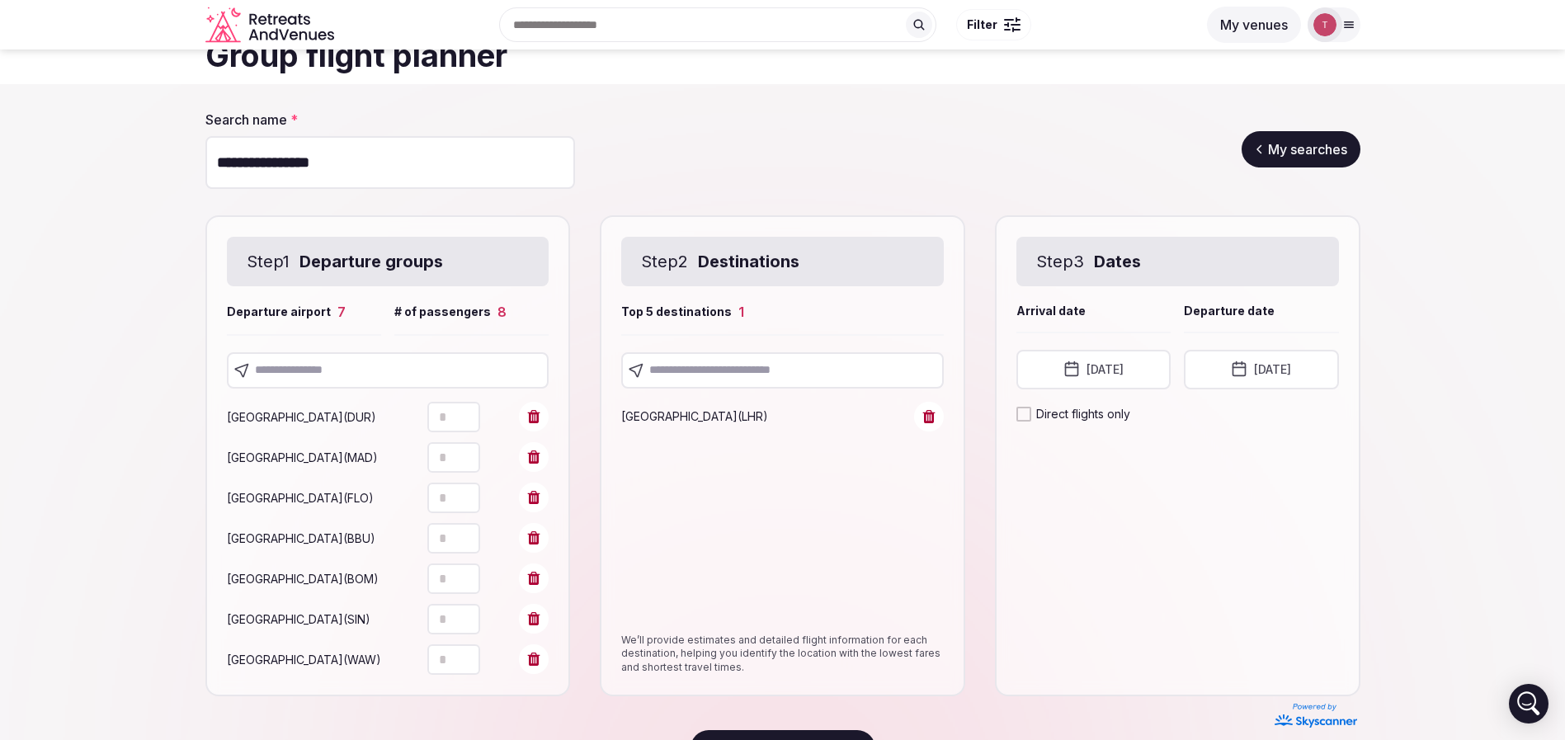
scroll to position [119, 0]
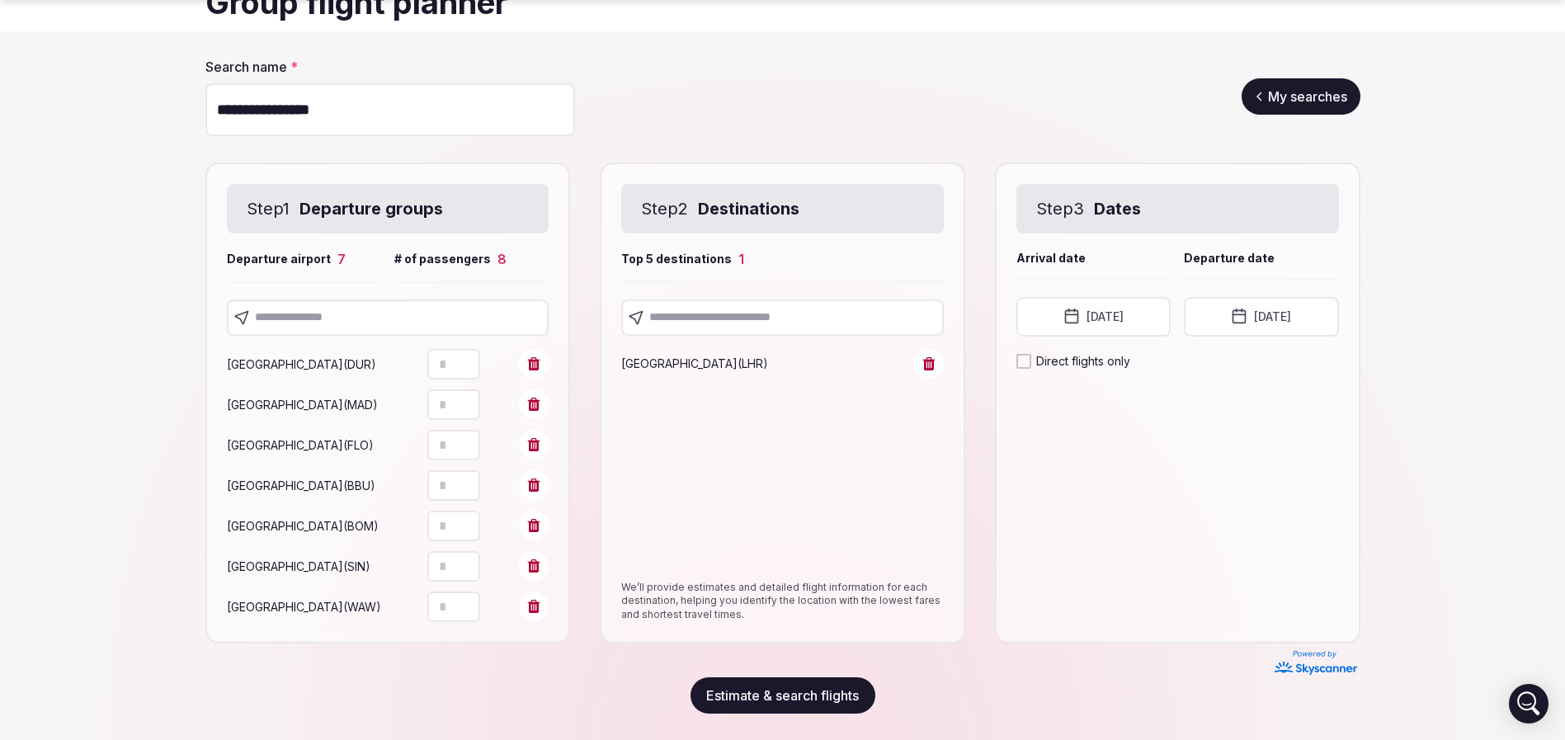
click at [59, 441] on section "**********" at bounding box center [782, 385] width 1565 height 709
click at [1119, 493] on div "Step 3 Dates Arrival date Departure date Arrival date April 6th, 2026 Departure…" at bounding box center [1177, 403] width 365 height 481
click at [826, 693] on button "Estimate & search flights" at bounding box center [782, 695] width 185 height 36
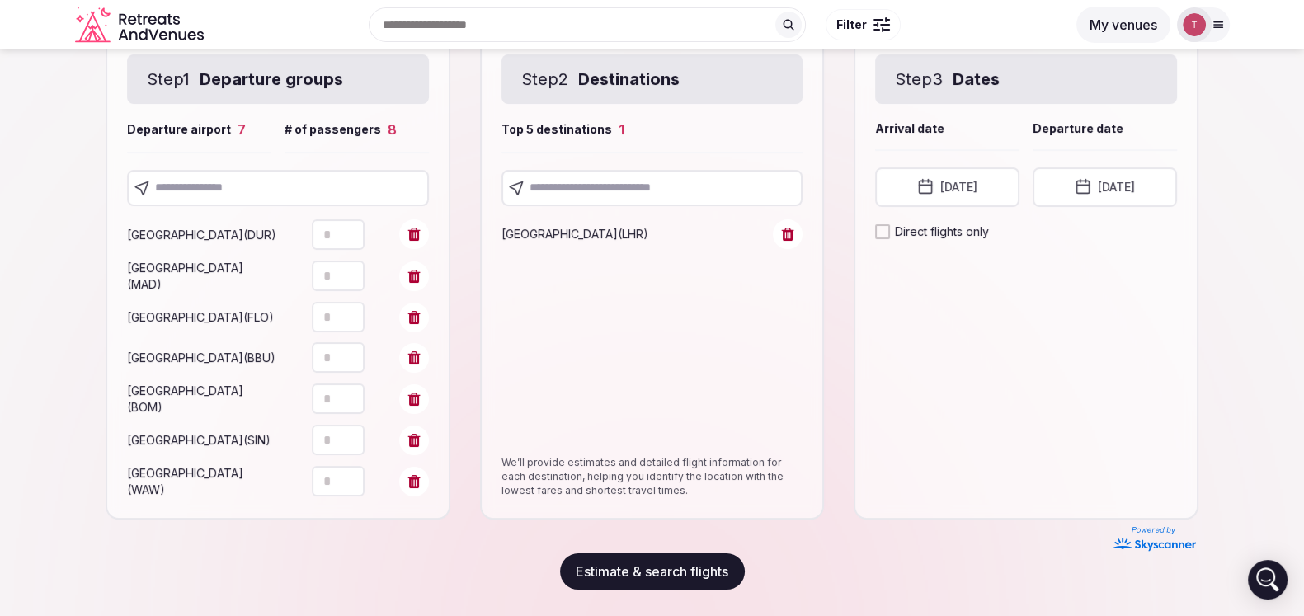
scroll to position [237, 0]
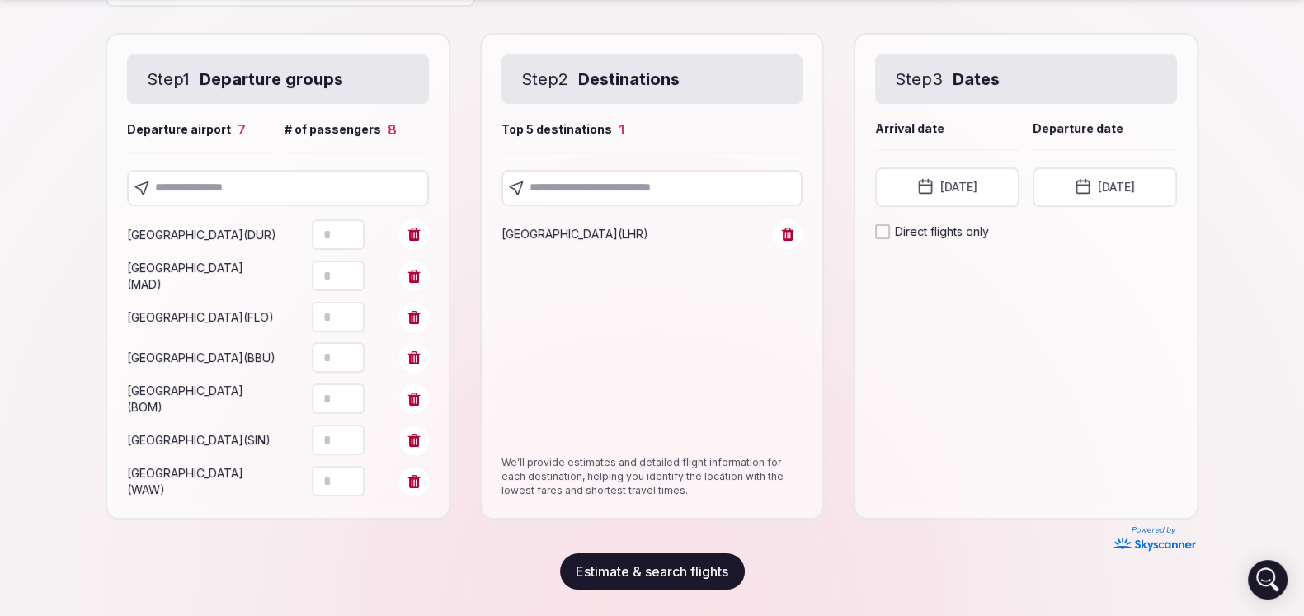
click at [672, 568] on button "Estimate & search flights" at bounding box center [652, 572] width 185 height 36
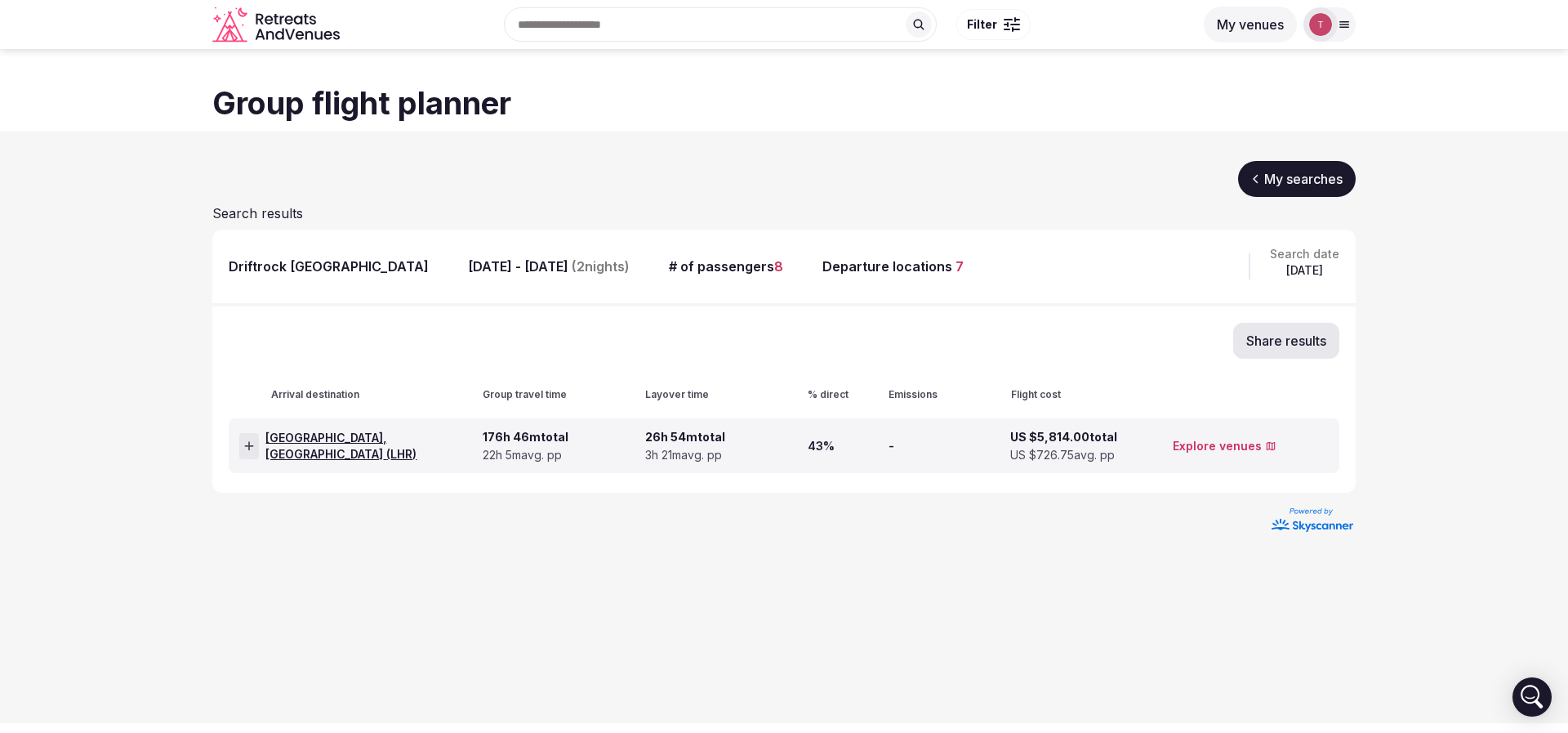
click at [1320, 175] on link "My searches" at bounding box center [1297, 179] width 118 height 36
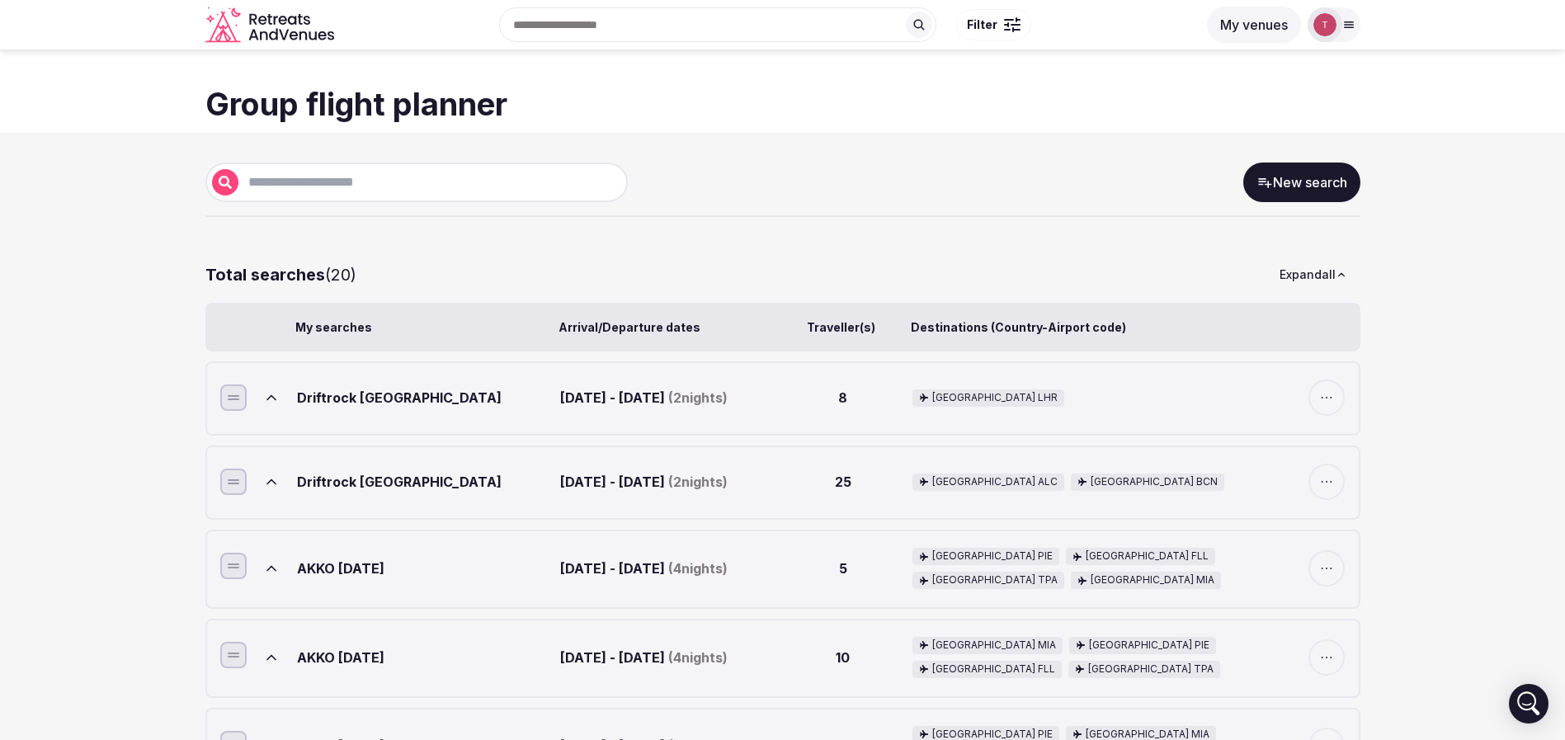
click at [266, 490] on icon at bounding box center [271, 482] width 16 height 16
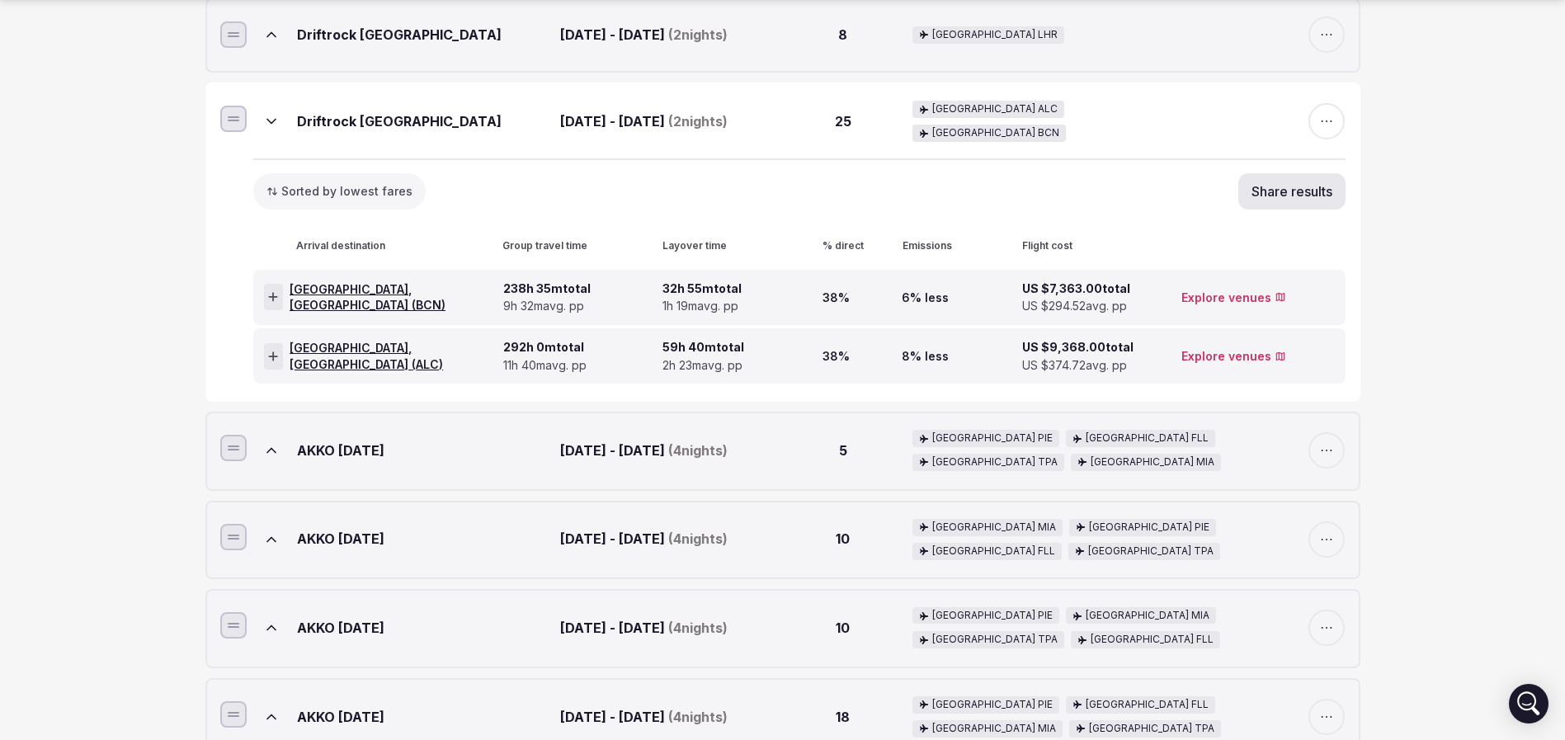
scroll to position [371, 0]
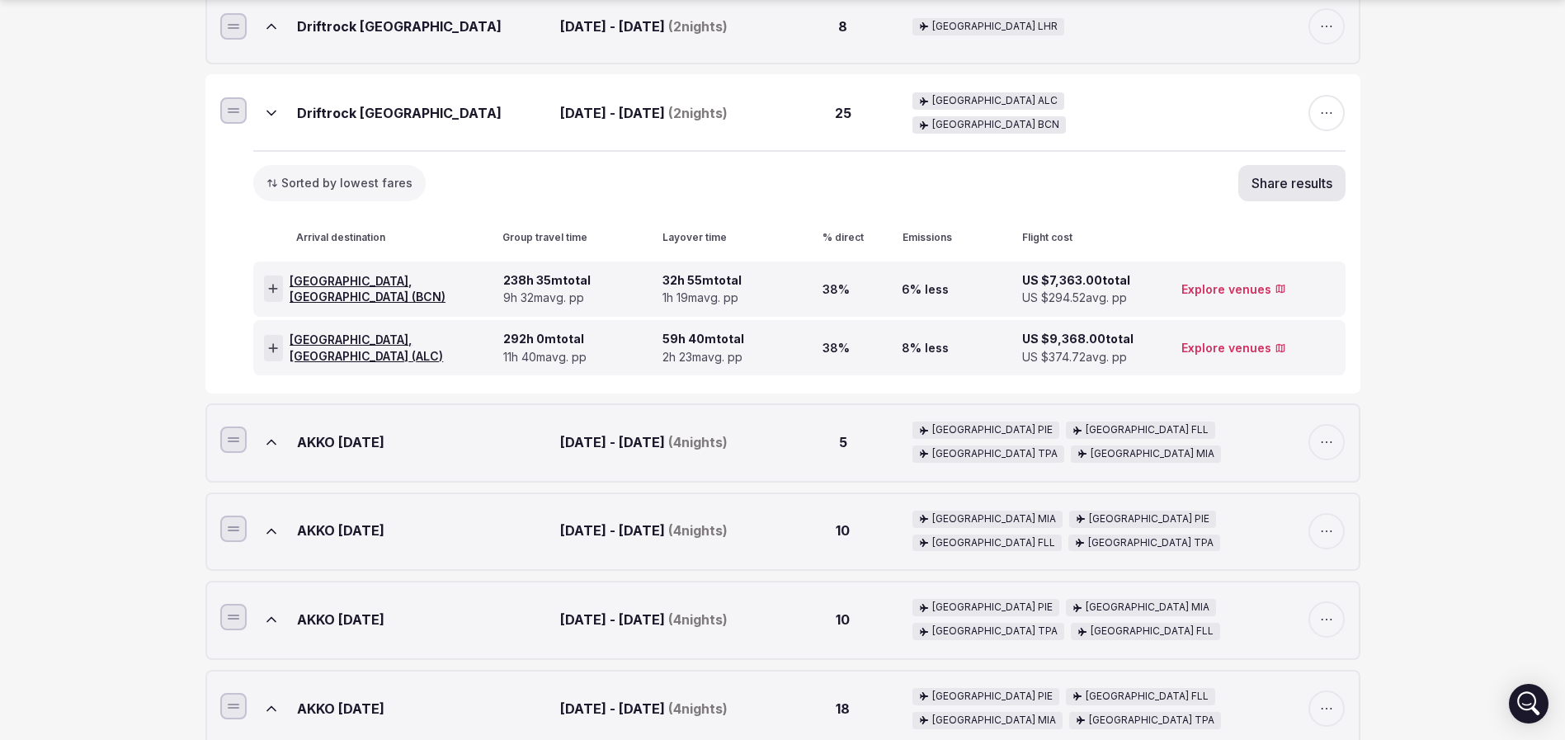
click at [275, 291] on icon at bounding box center [273, 289] width 9 height 9
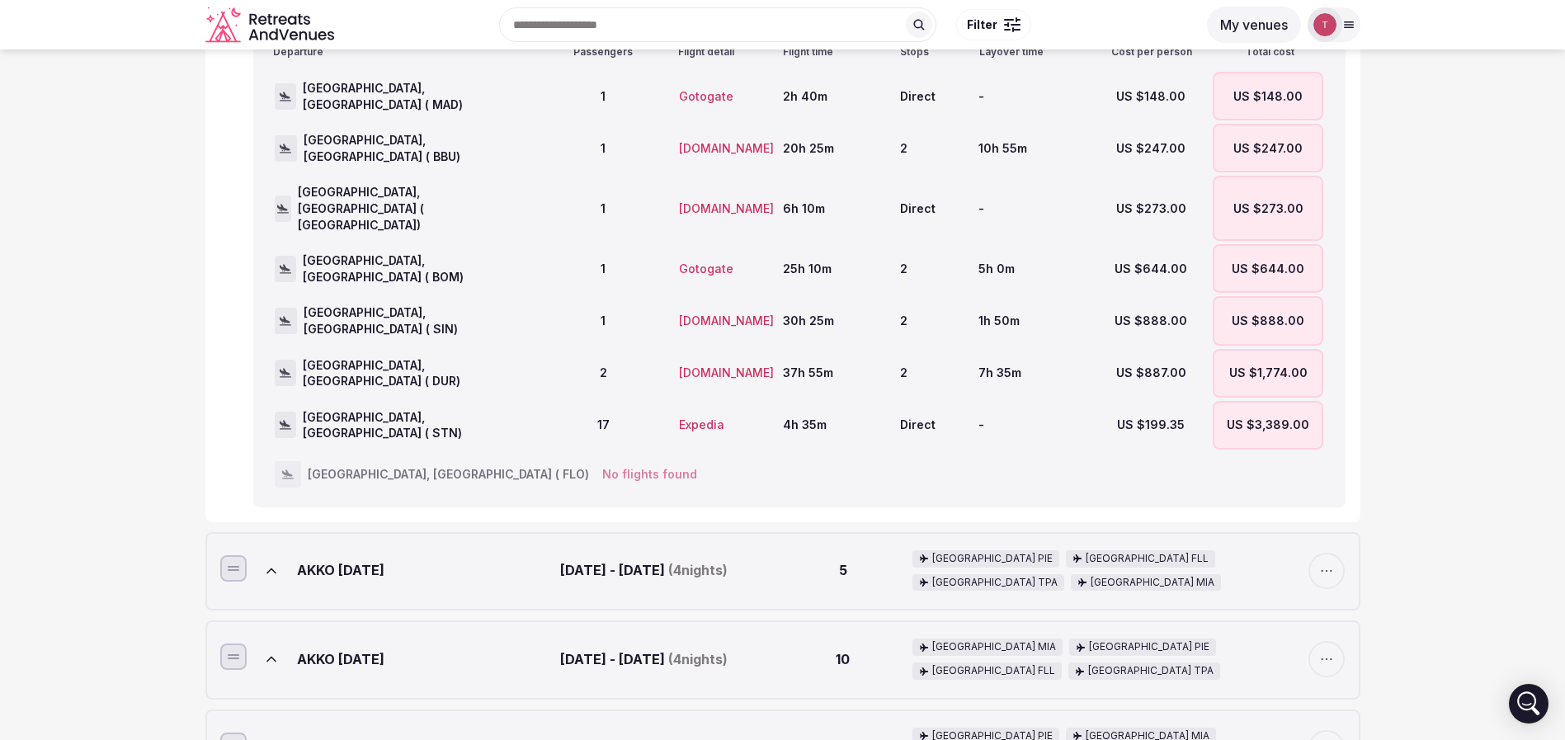
scroll to position [247, 0]
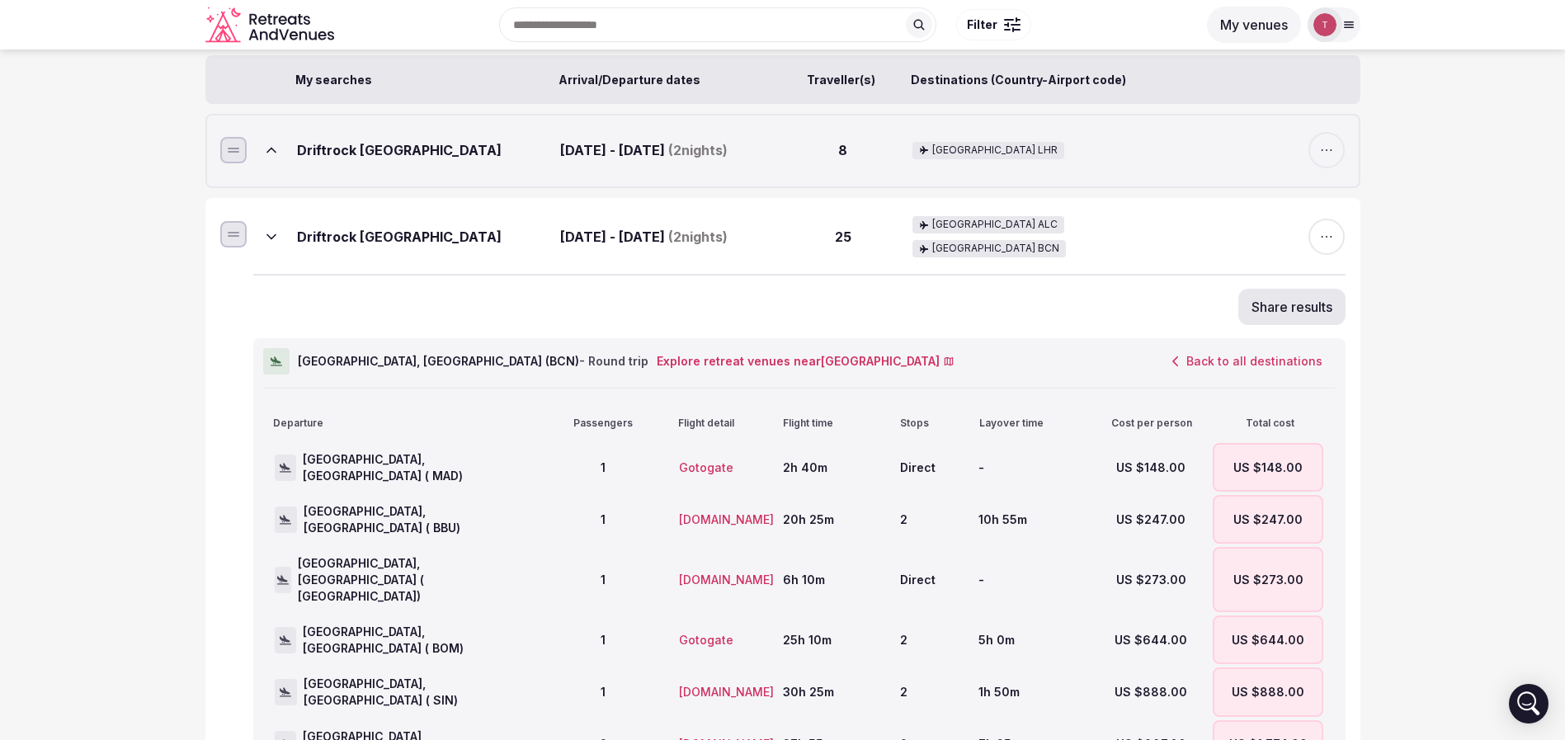
click at [273, 245] on icon at bounding box center [271, 237] width 16 height 16
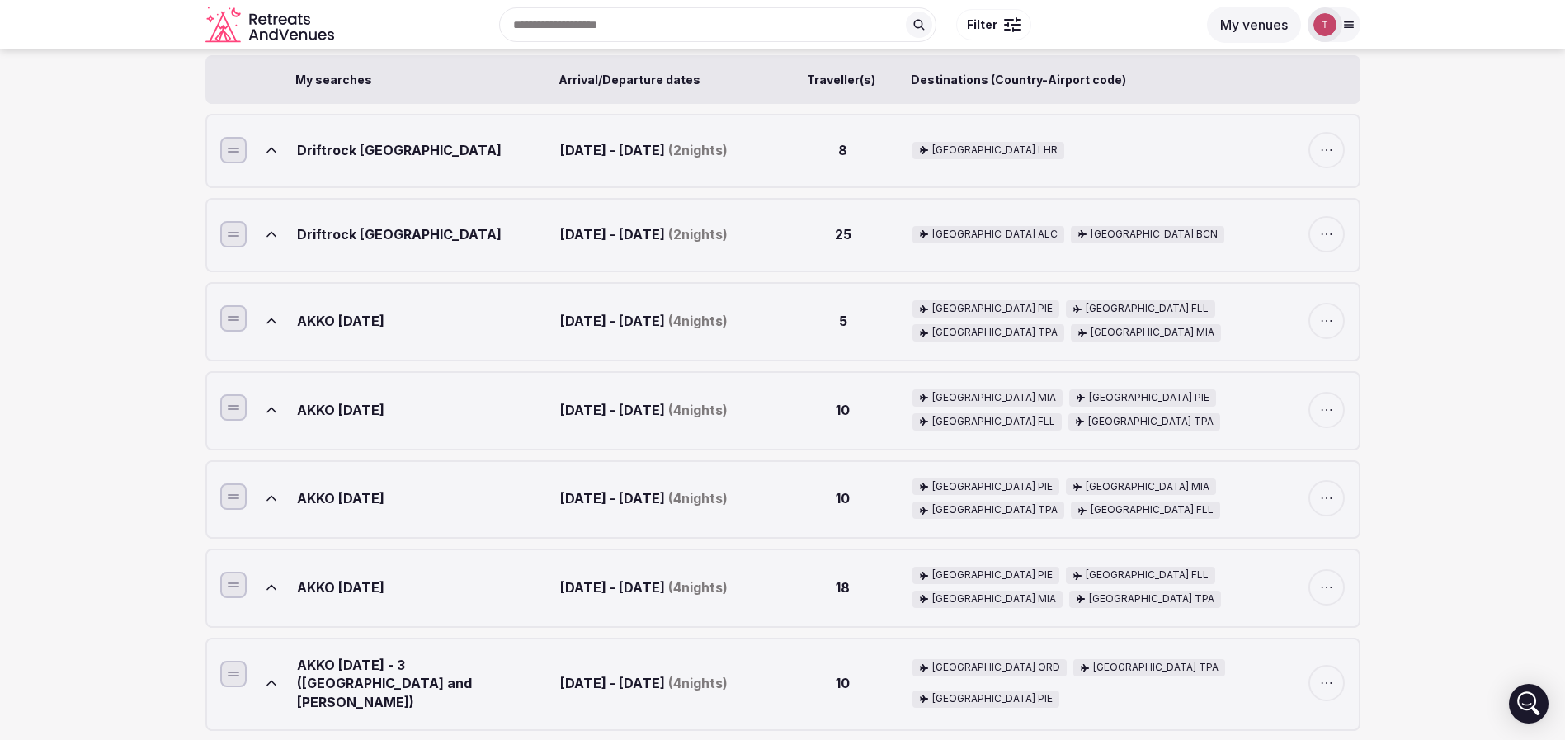
click at [279, 241] on icon at bounding box center [271, 234] width 16 height 16
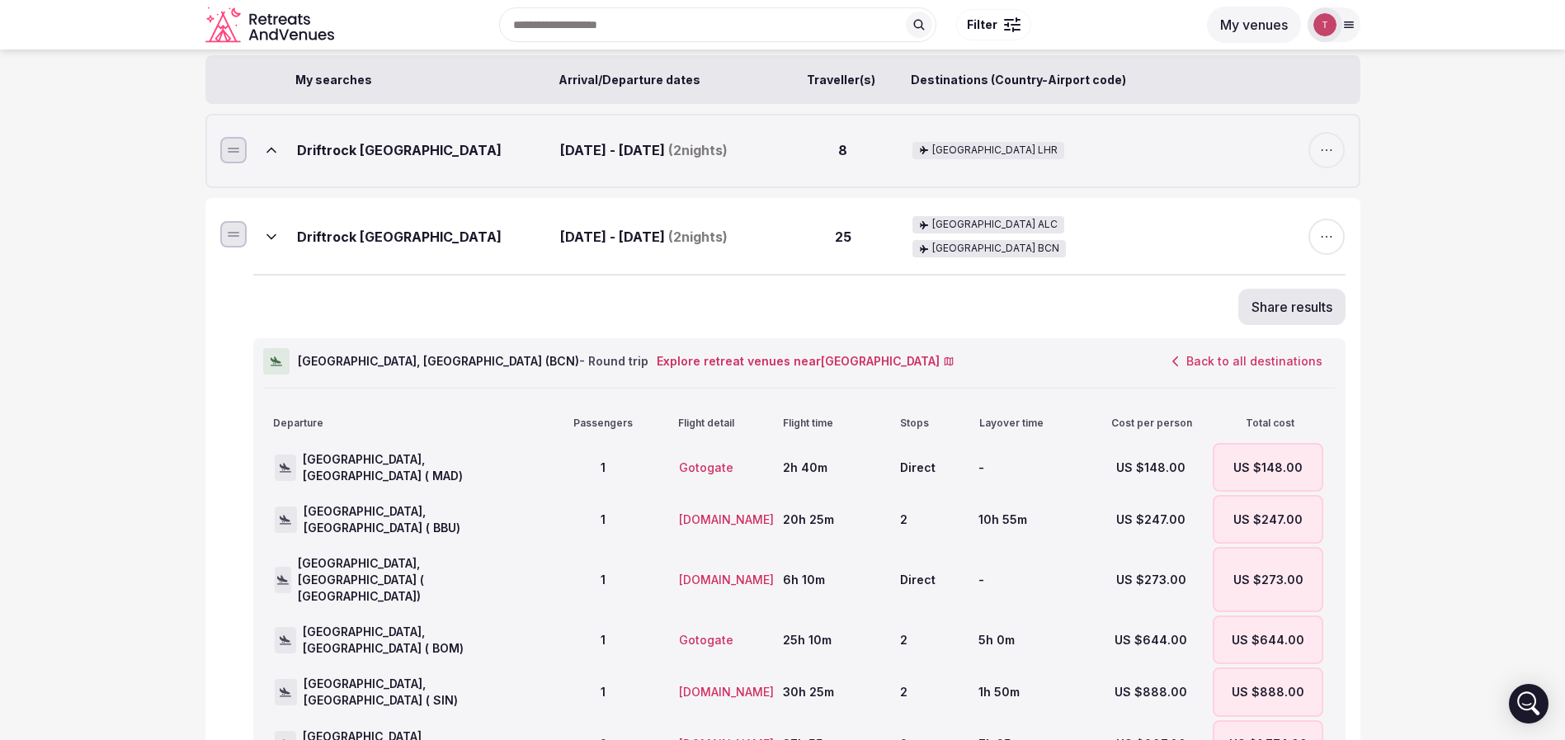
click at [1232, 355] on button "Back to all destinations" at bounding box center [1247, 361] width 177 height 26
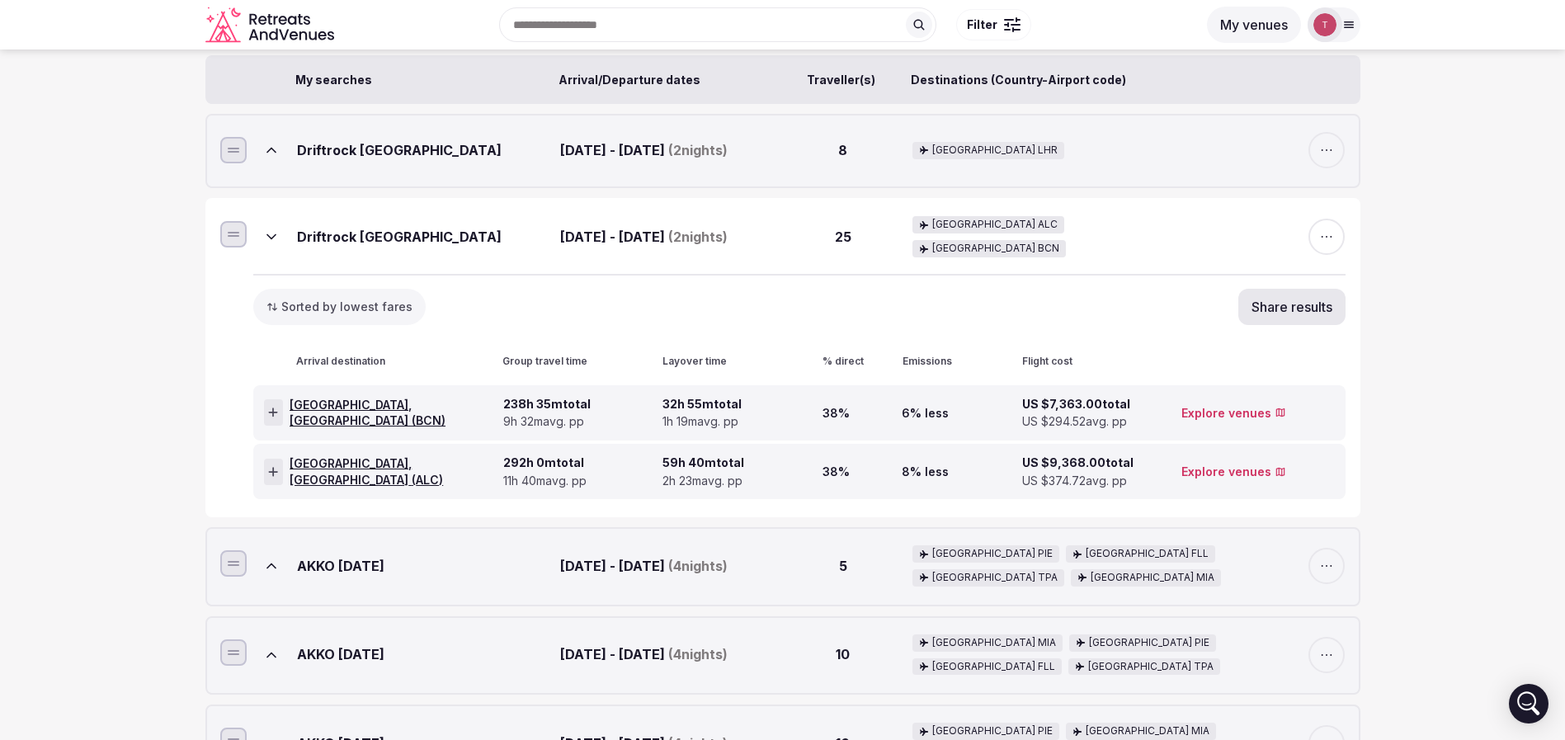
click at [278, 476] on icon at bounding box center [273, 472] width 10 height 12
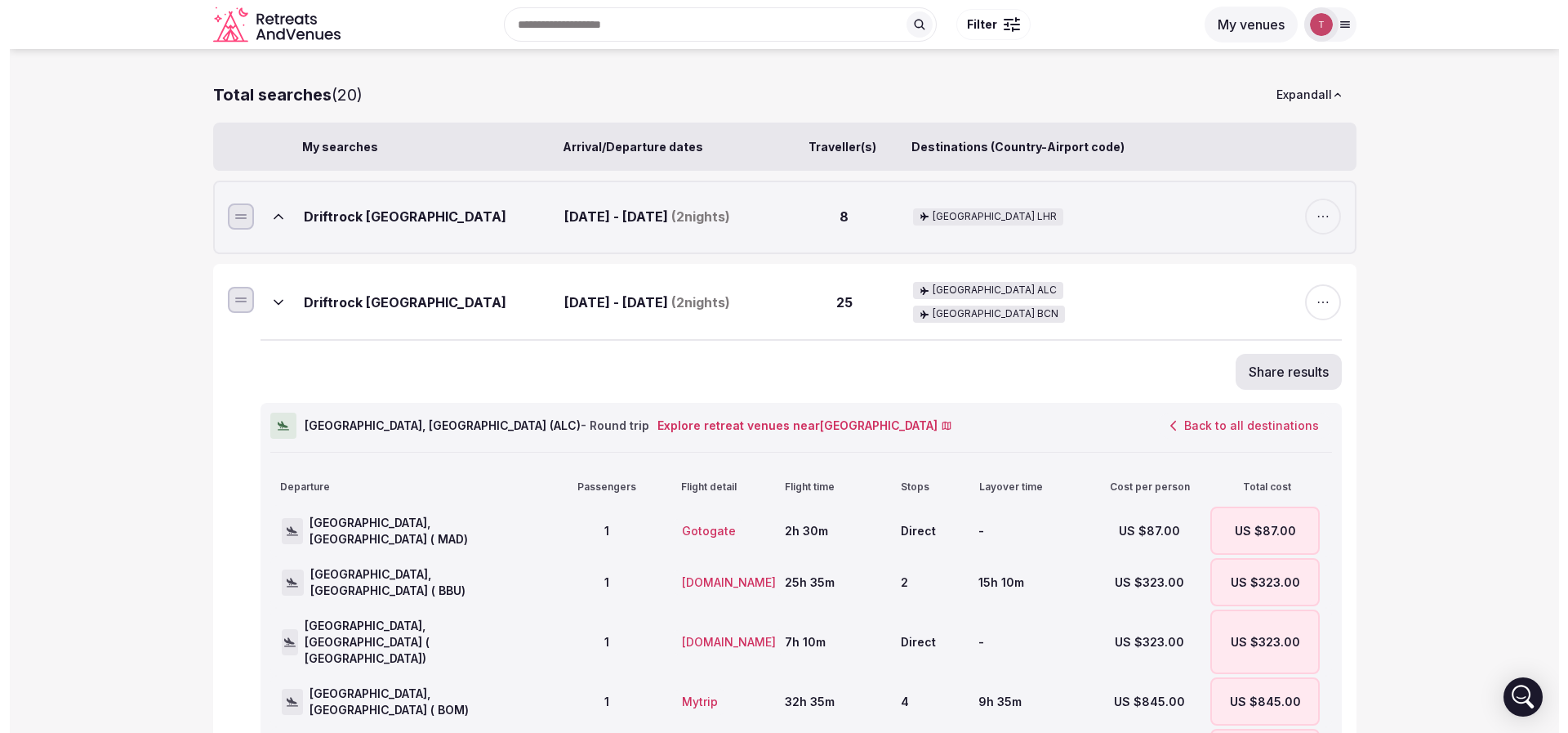
scroll to position [0, 0]
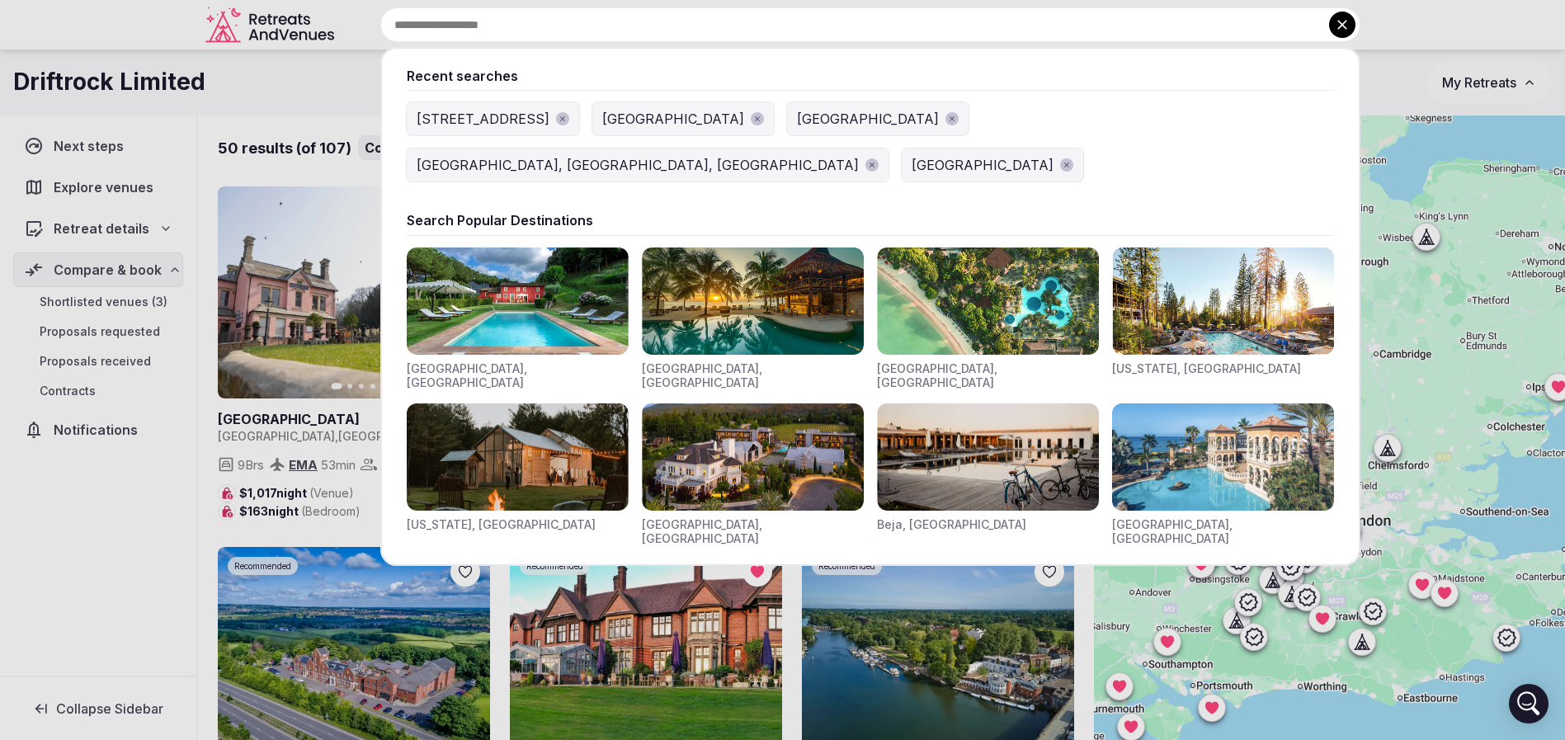
click at [276, 82] on div at bounding box center [782, 370] width 1565 height 740
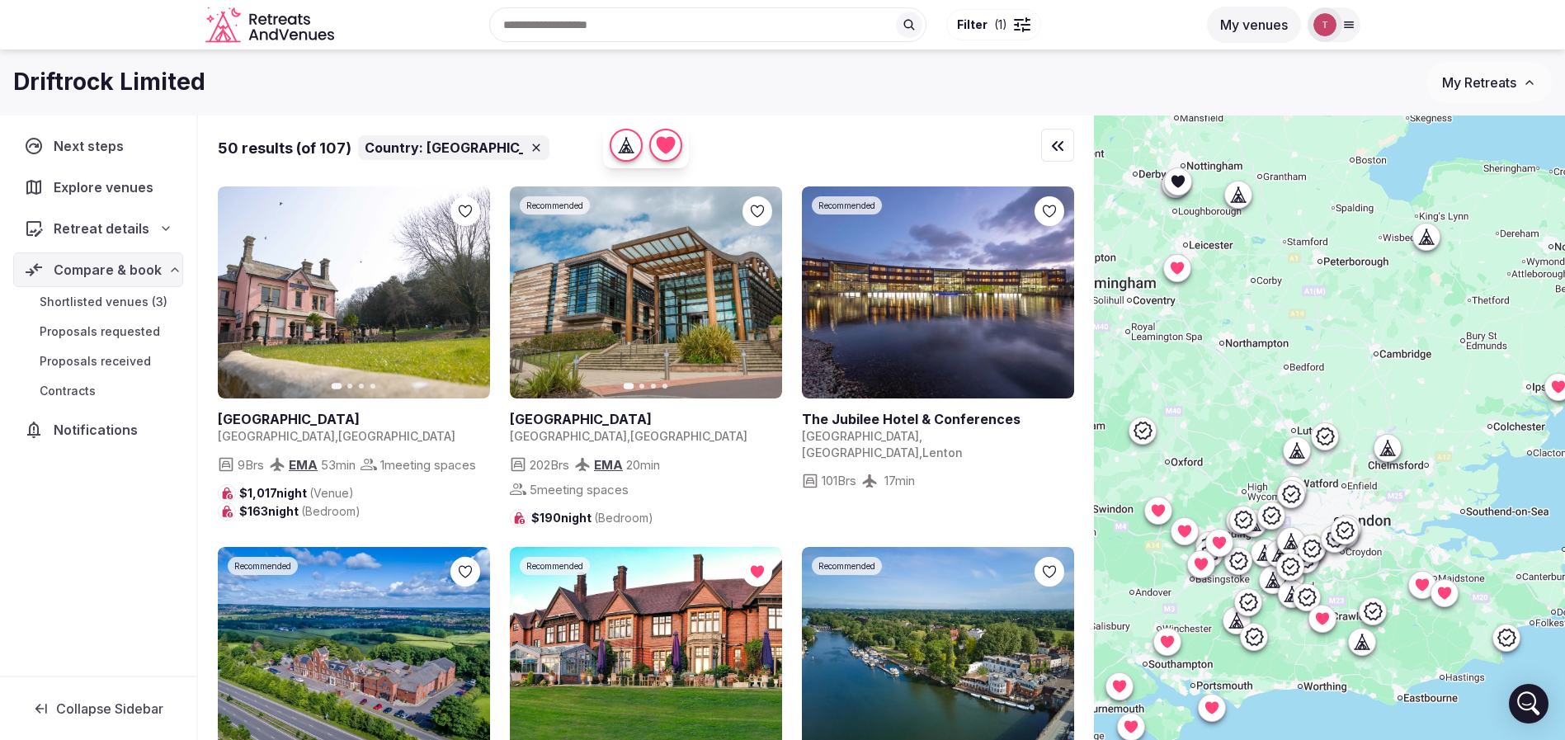
click at [574, 31] on div "Recent searches [GEOGRAPHIC_DATA], Truro TR2 4HD, [GEOGRAPHIC_DATA] [GEOGRAPHIC…" at bounding box center [769, 24] width 856 height 71
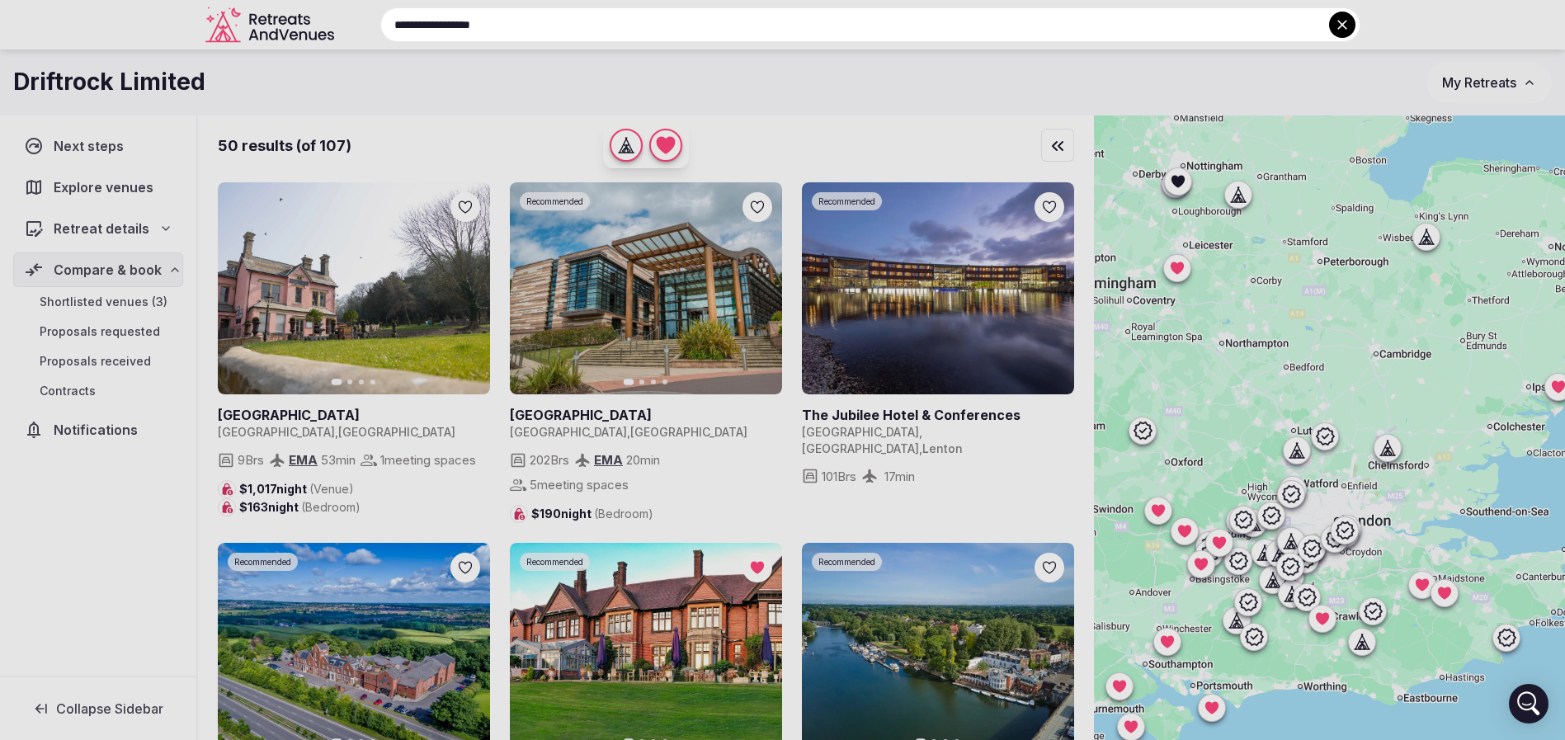
type input "**********"
click at [97, 267] on div at bounding box center [782, 370] width 1565 height 740
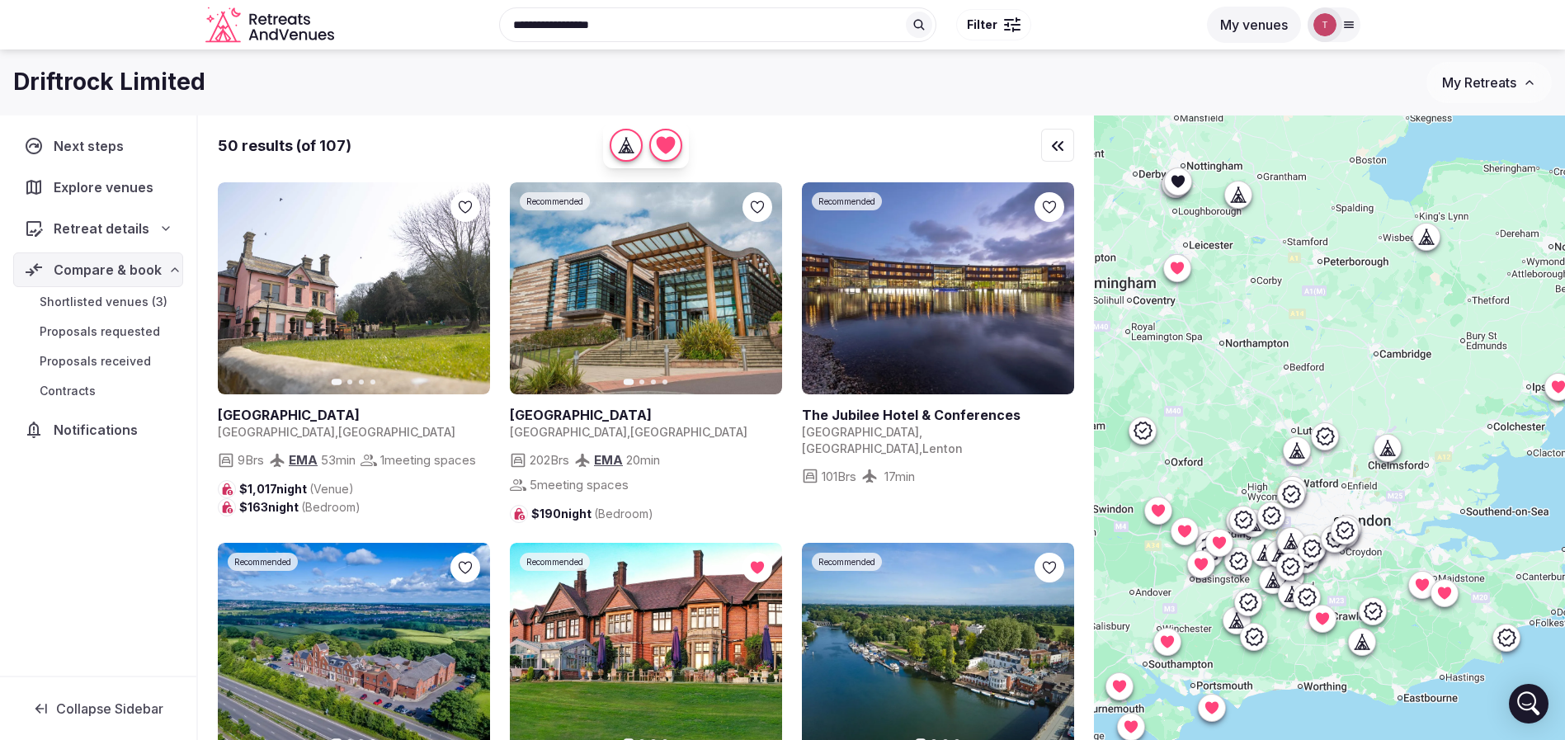
drag, startPoint x: 130, startPoint y: 293, endPoint x: 139, endPoint y: 294, distance: 8.3
click at [130, 294] on span "Shortlisted venues (3)" at bounding box center [104, 302] width 128 height 16
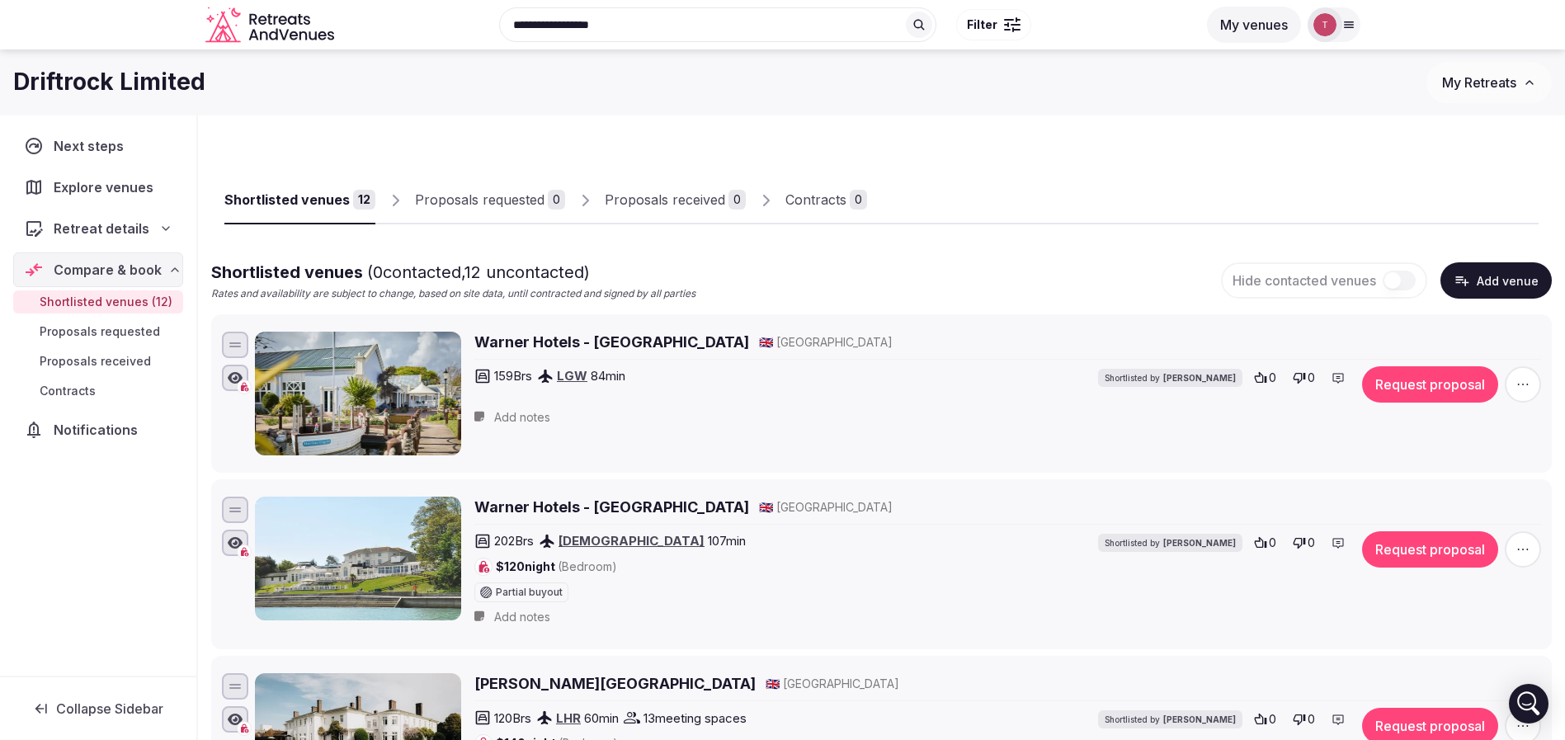
click at [1531, 285] on button "Add venue" at bounding box center [1495, 280] width 111 height 36
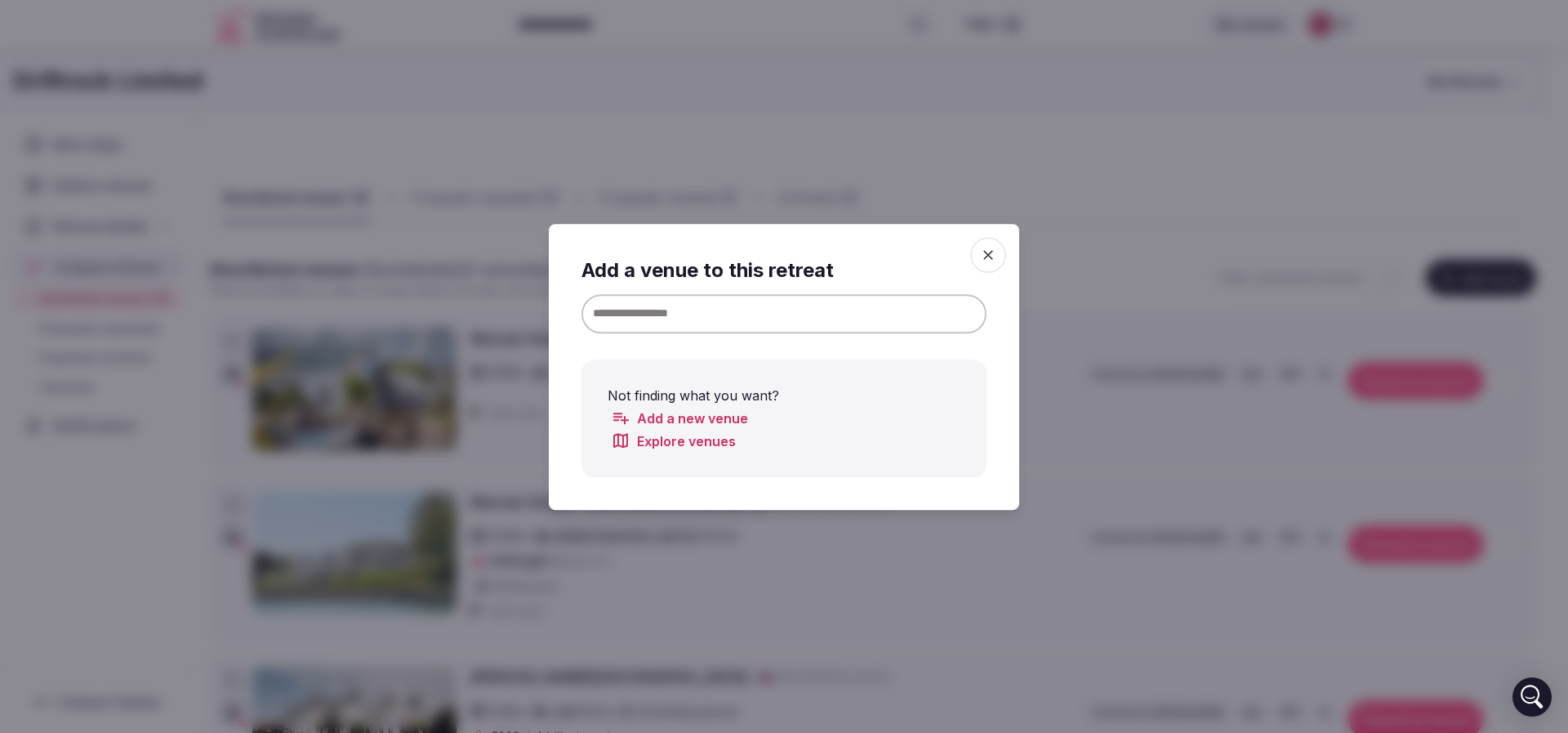
click at [681, 317] on input at bounding box center [783, 313] width 405 height 40
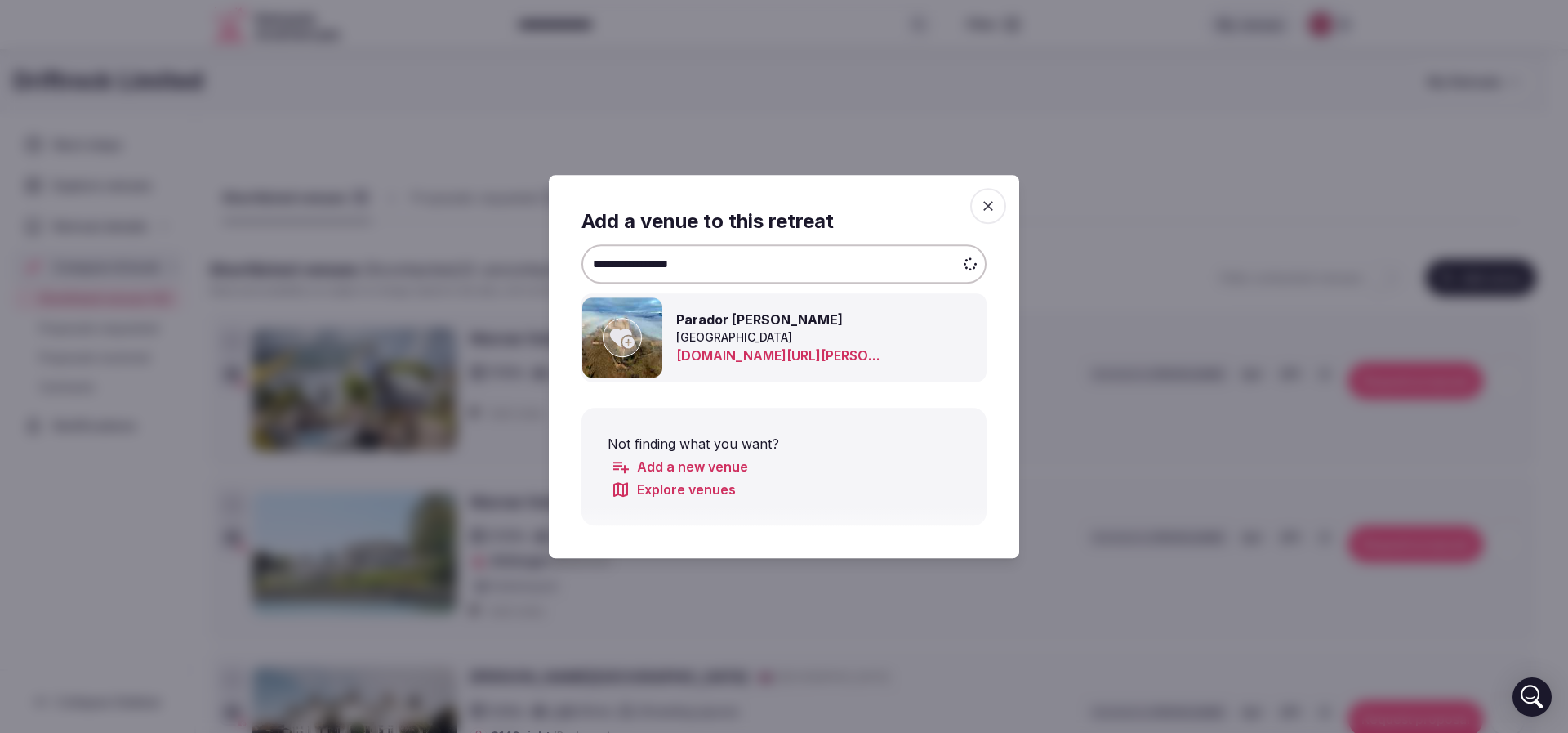
type input "**********"
click at [607, 334] on div at bounding box center [623, 338] width 40 height 40
click at [1122, 193] on div at bounding box center [784, 366] width 1568 height 733
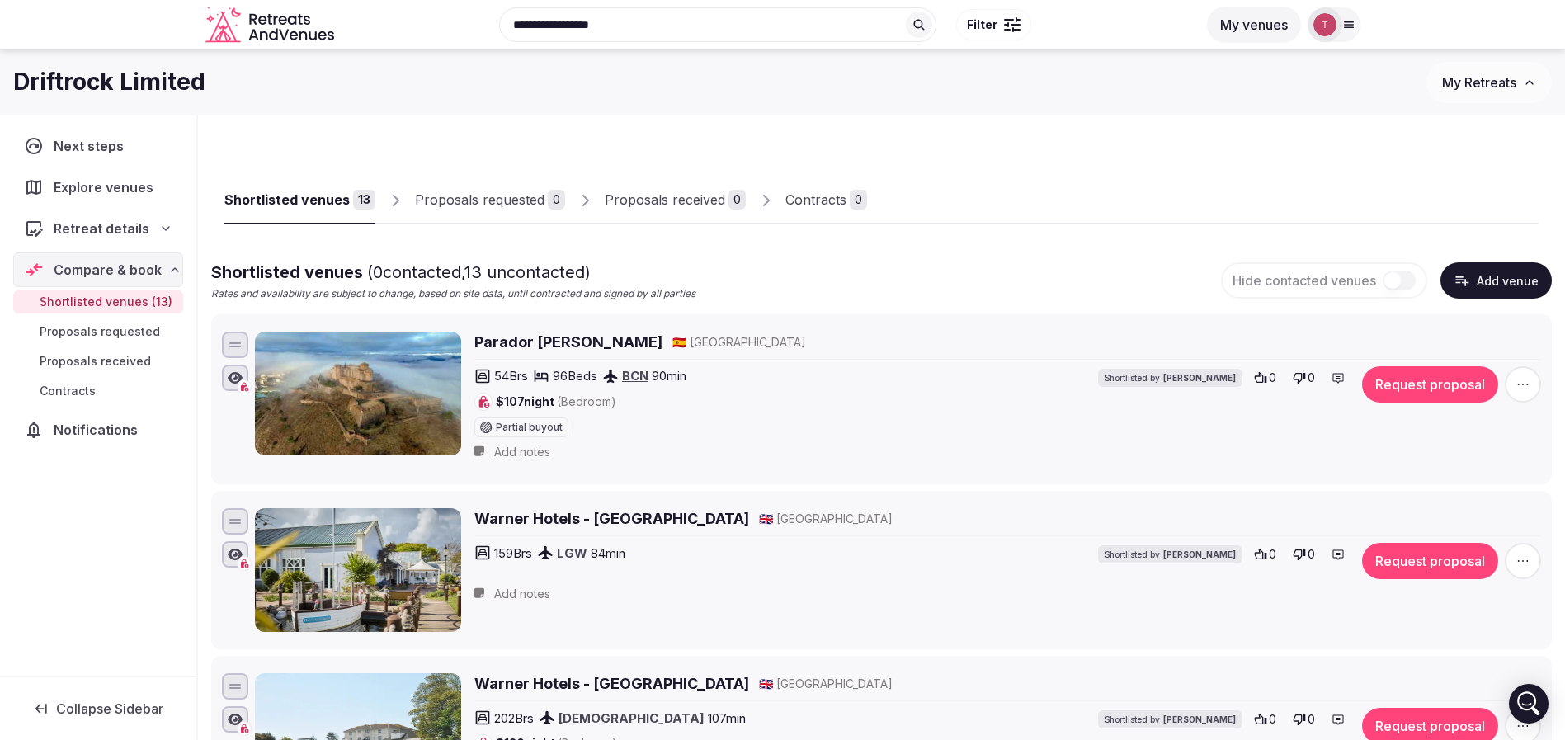
click at [1491, 271] on button "Add venue" at bounding box center [1495, 280] width 111 height 36
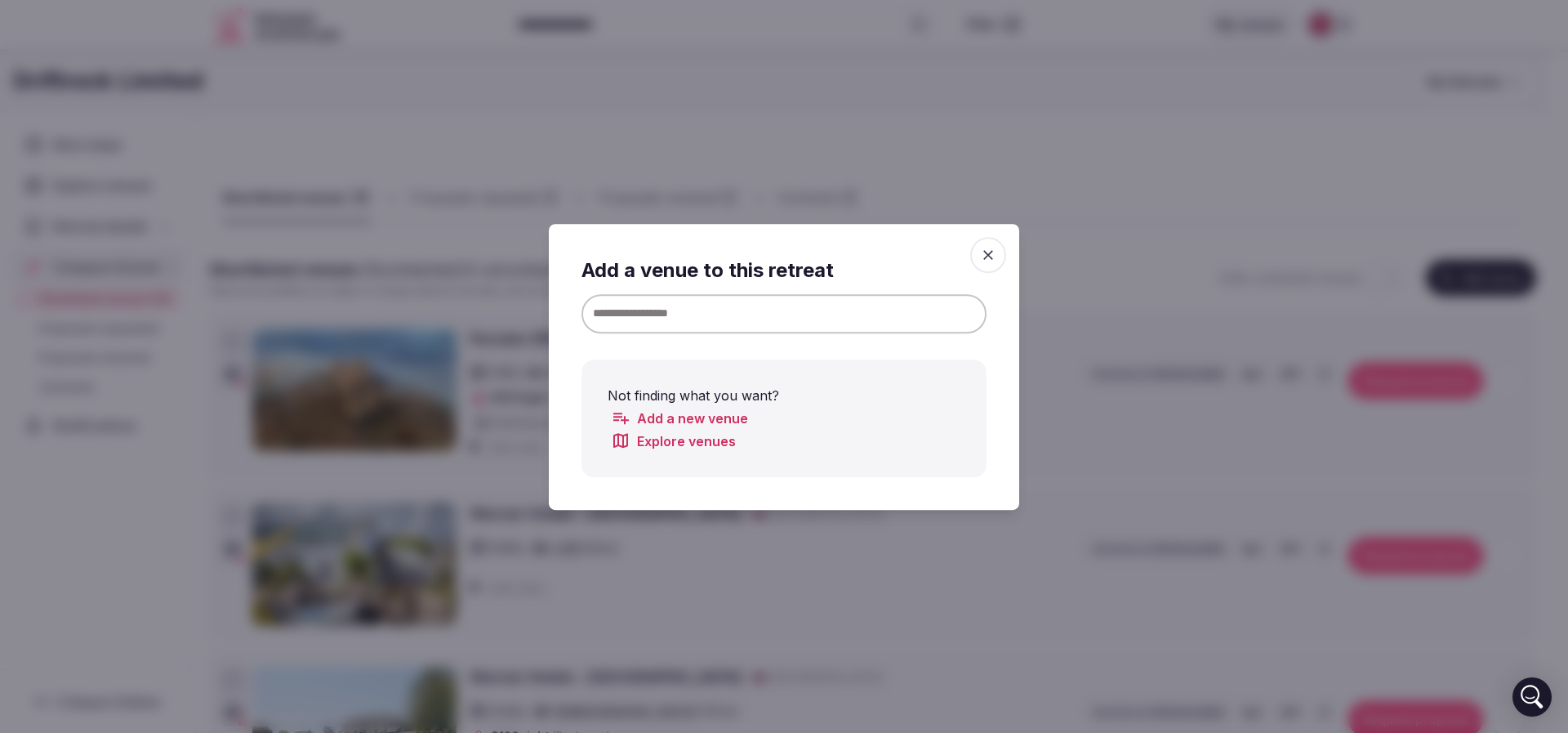
click at [671, 308] on input at bounding box center [783, 313] width 405 height 40
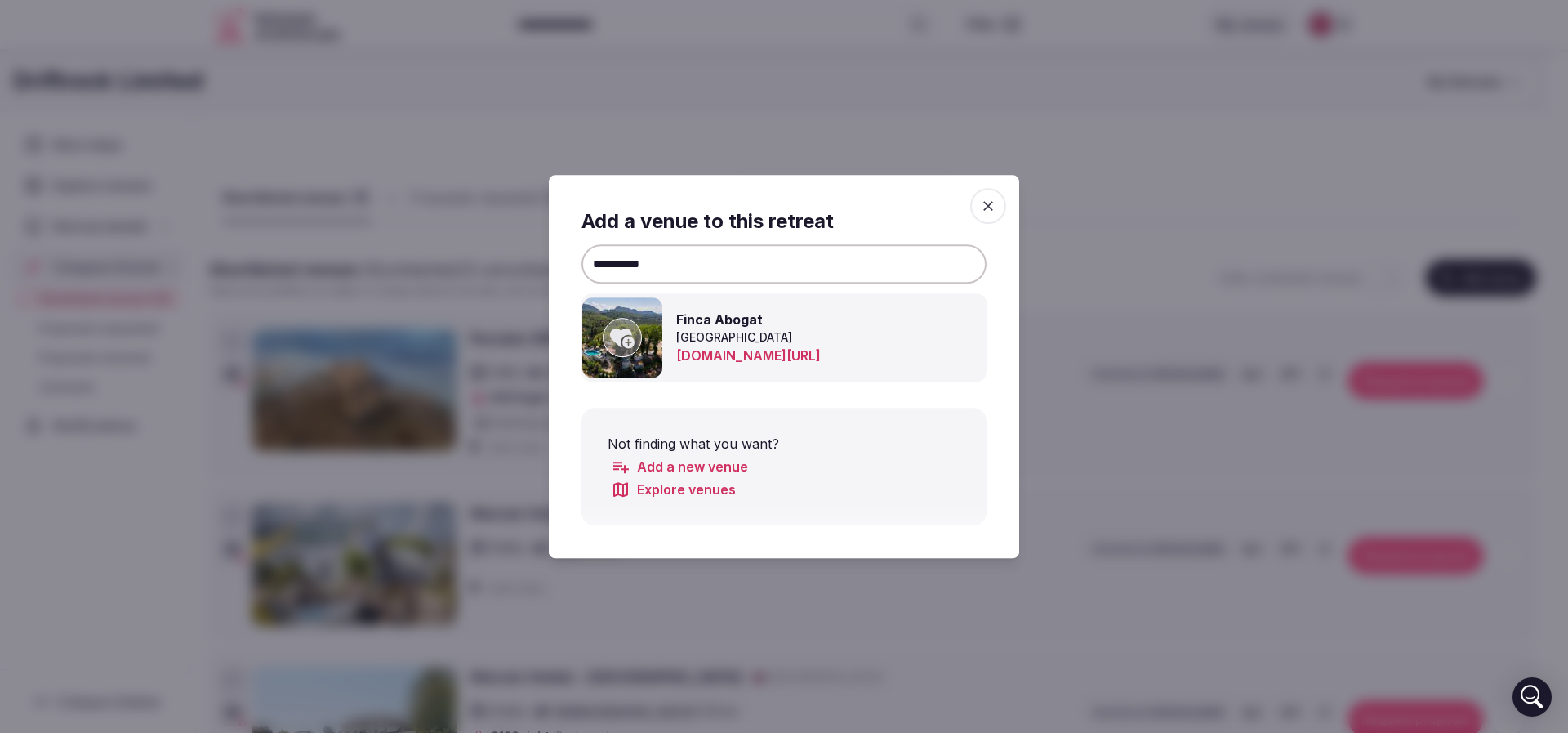
type input "**********"
click at [632, 332] on div at bounding box center [623, 338] width 40 height 40
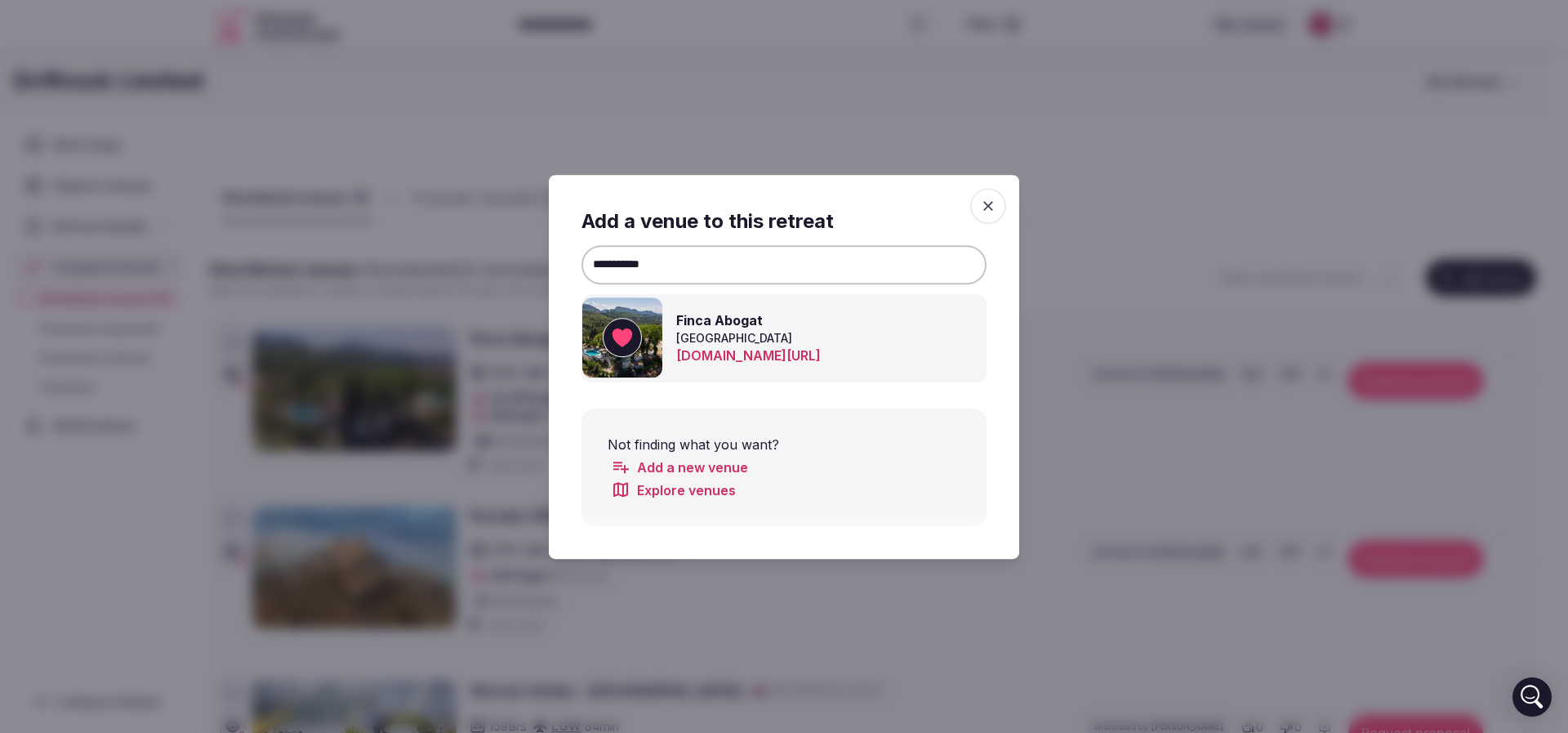
click at [1092, 214] on div at bounding box center [784, 366] width 1568 height 733
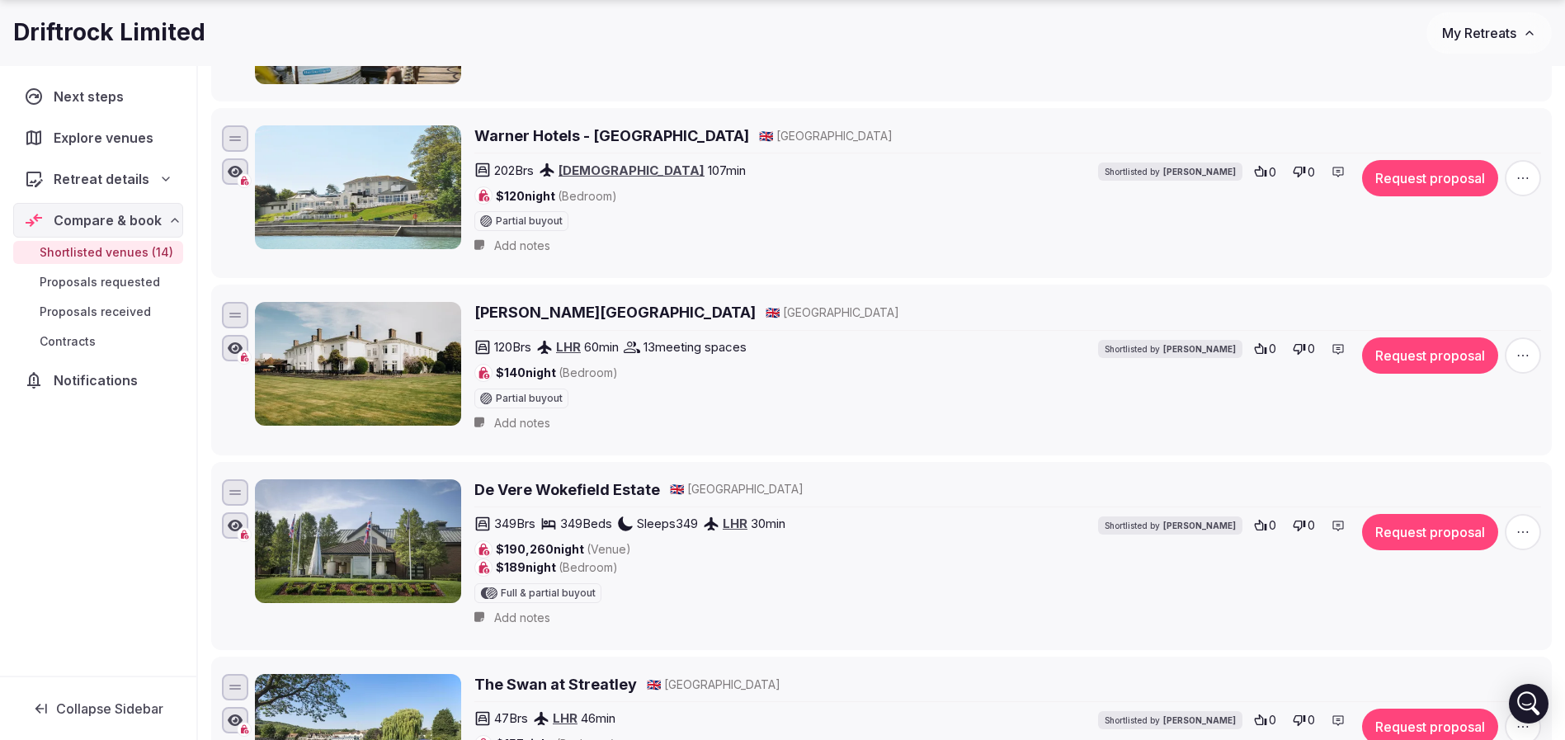
scroll to position [866, 0]
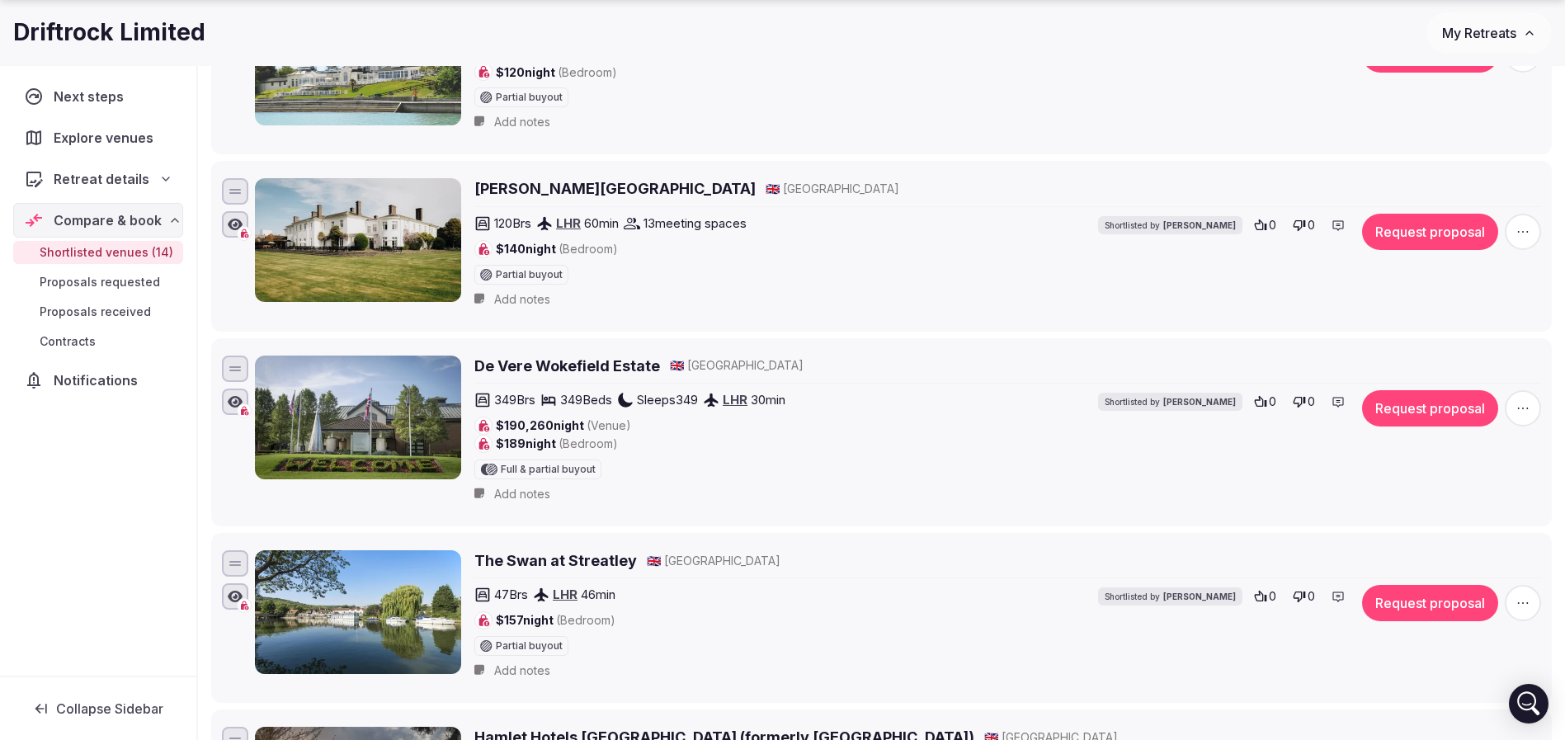
click at [1526, 228] on icon "button" at bounding box center [1523, 232] width 16 height 16
click at [1440, 176] on icon at bounding box center [1434, 175] width 11 height 12
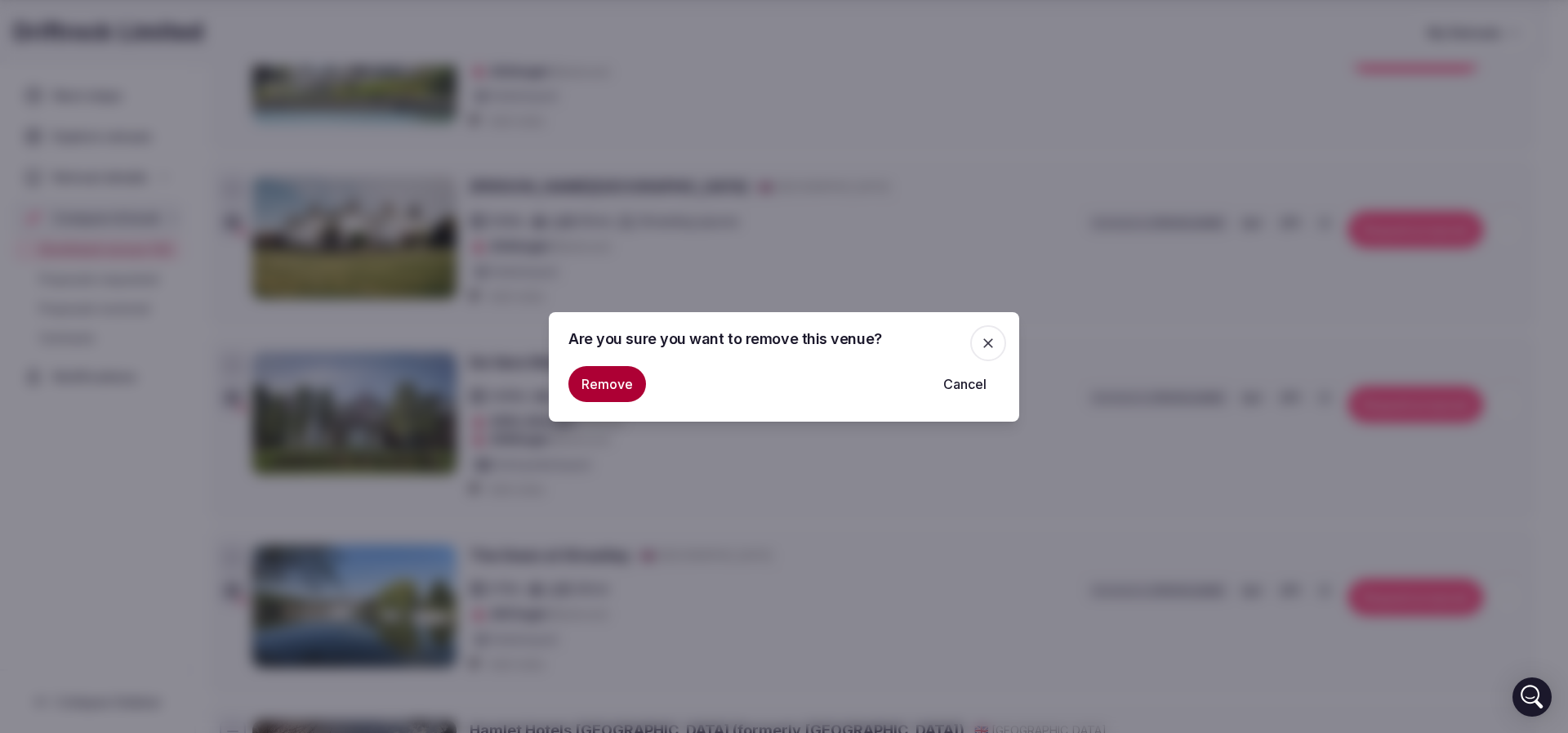
click at [577, 394] on button "Remove" at bounding box center [607, 384] width 77 height 36
click at [611, 384] on button "Remove" at bounding box center [607, 384] width 77 height 36
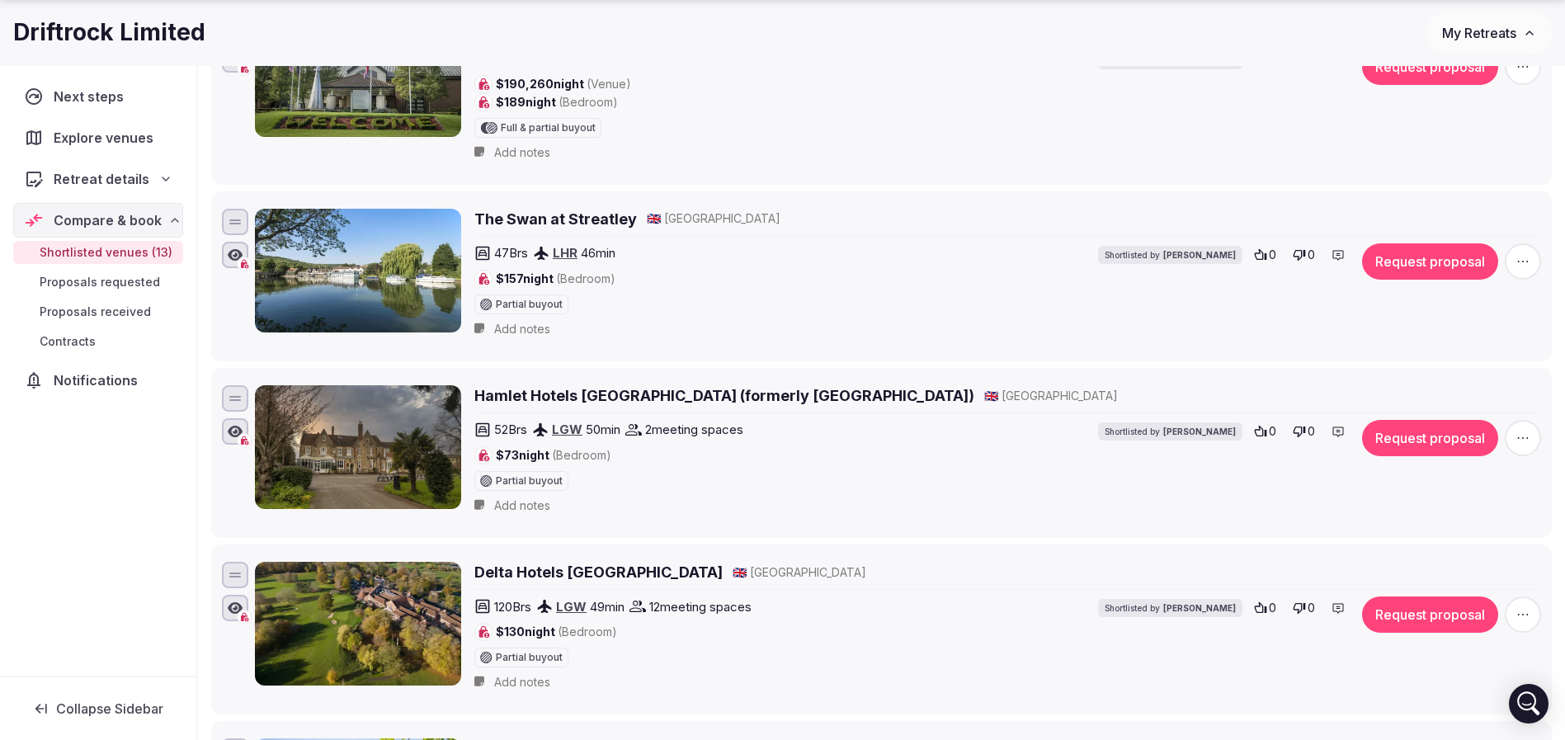
scroll to position [1114, 0]
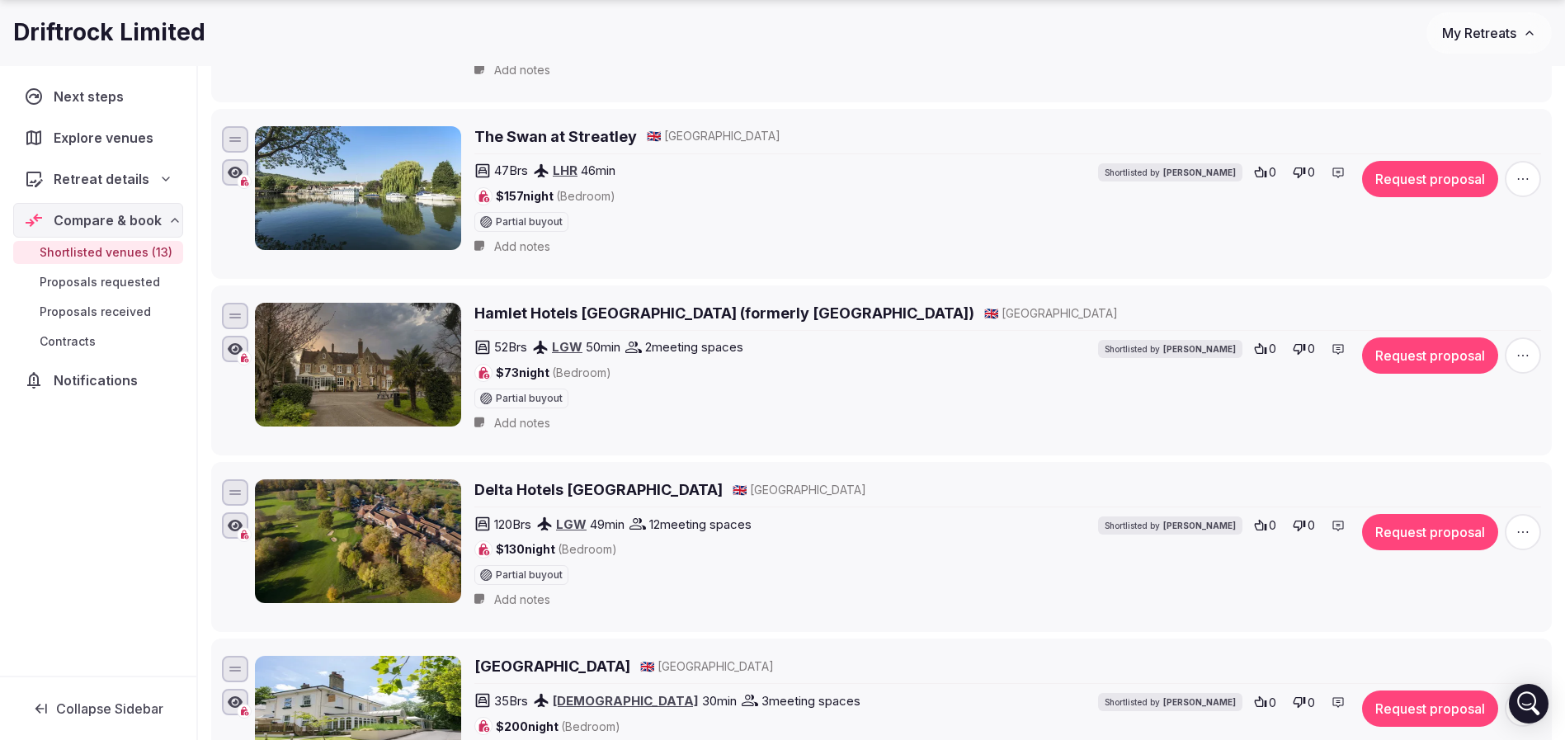
click at [1534, 365] on span "button" at bounding box center [1523, 355] width 36 height 36
click at [1433, 295] on icon at bounding box center [1434, 299] width 11 height 12
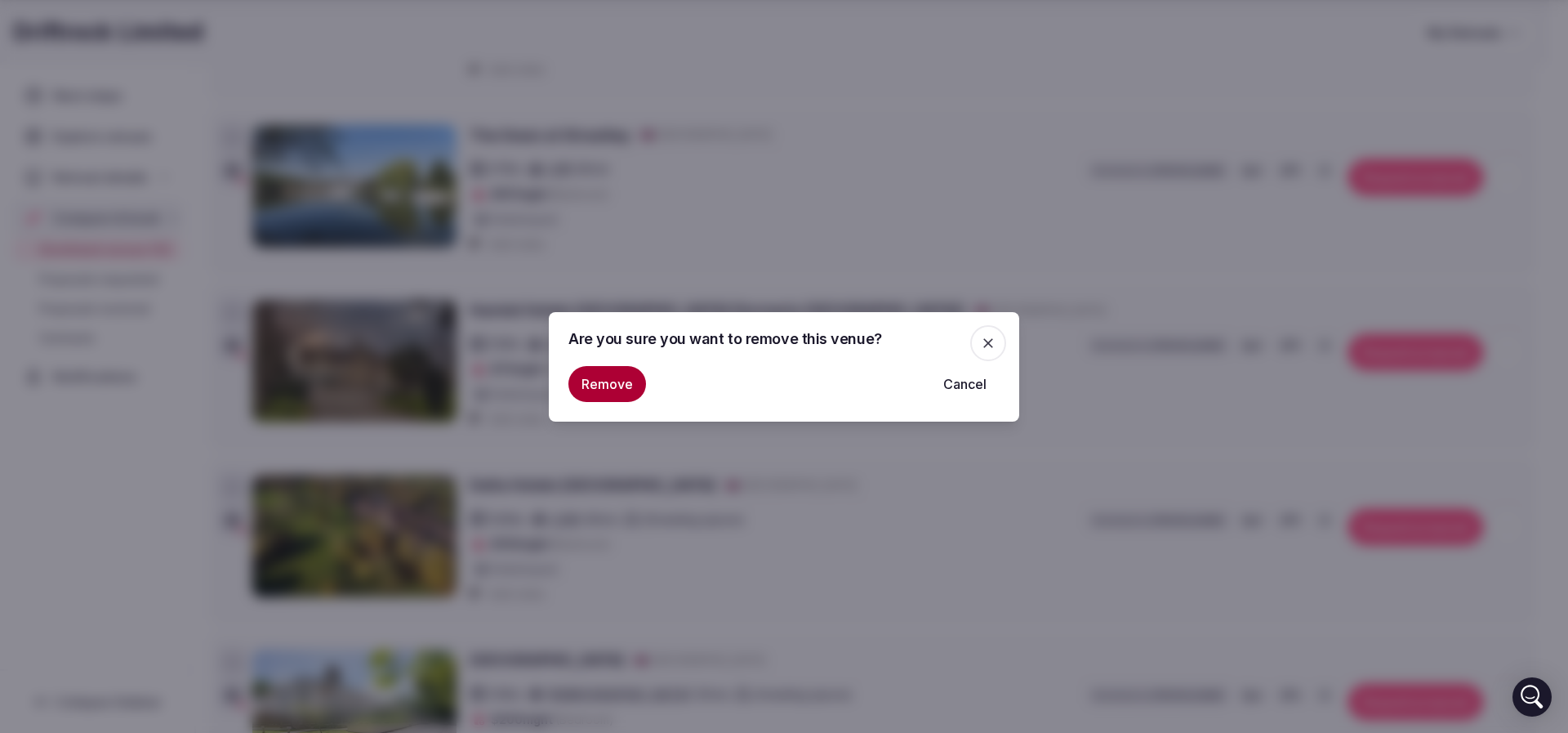
drag, startPoint x: 616, startPoint y: 380, endPoint x: 620, endPoint y: 370, distance: 10.8
click at [614, 380] on button "Remove" at bounding box center [607, 384] width 77 height 36
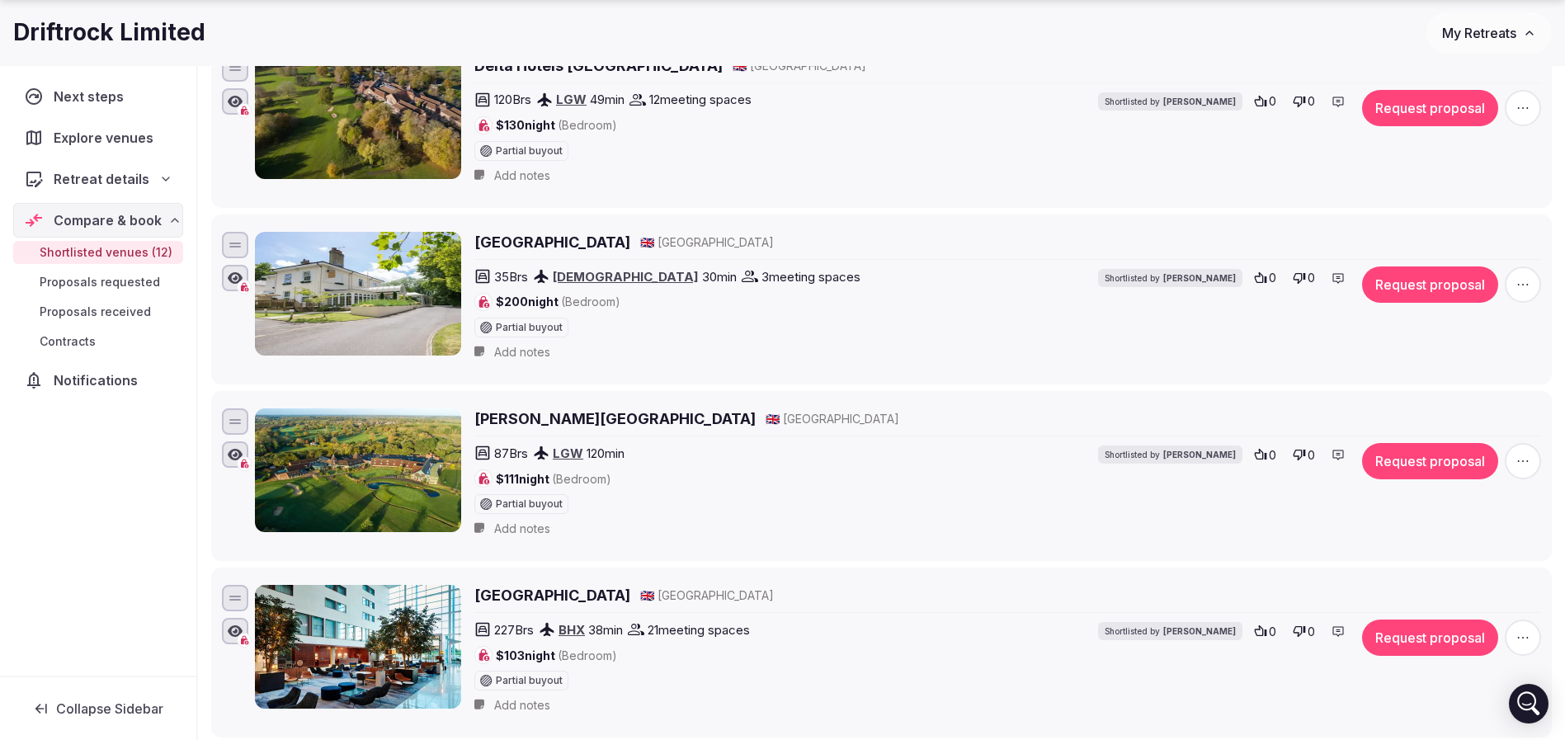
scroll to position [1485, 0]
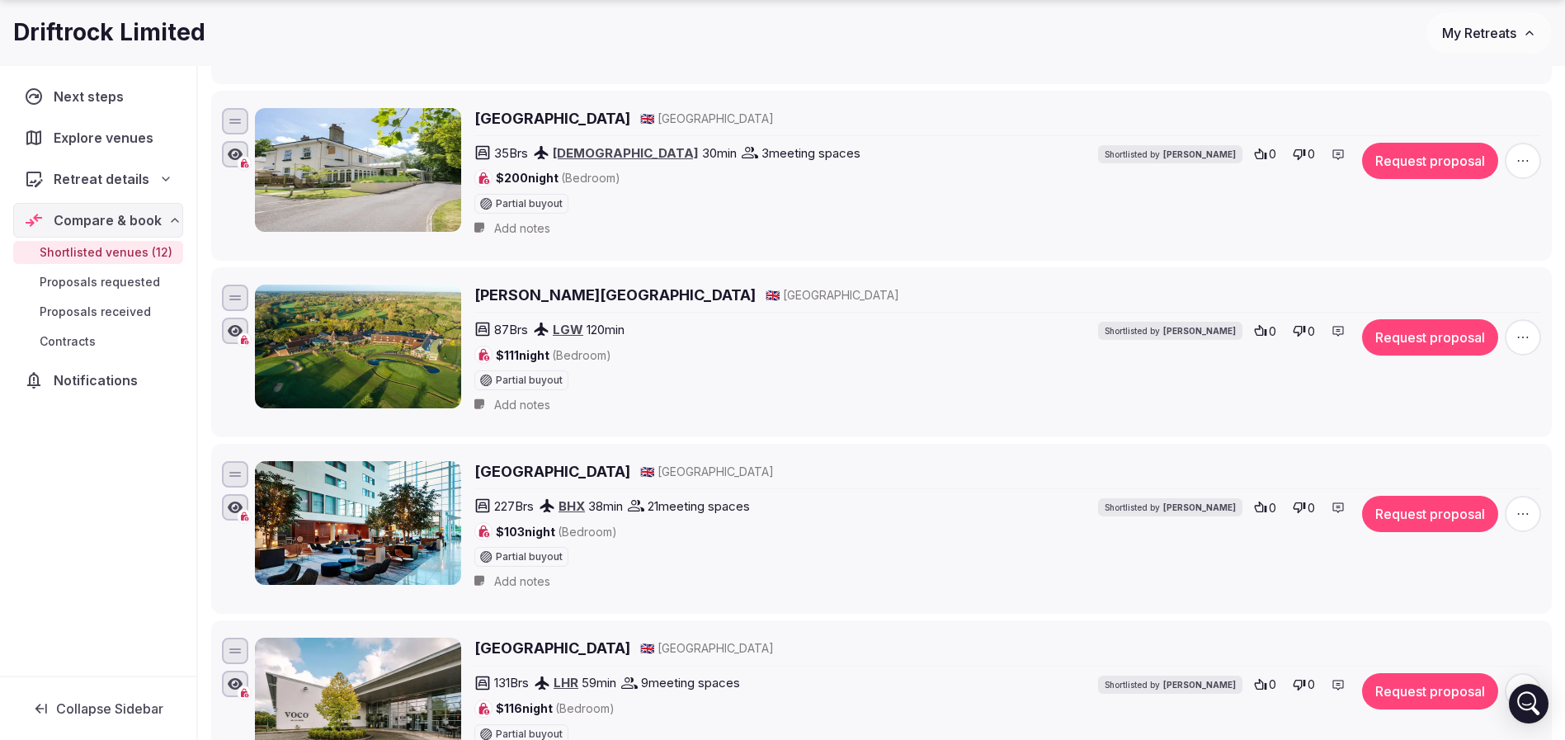
click at [1528, 345] on icon "button" at bounding box center [1523, 337] width 16 height 16
click at [1439, 279] on icon at bounding box center [1434, 282] width 11 height 12
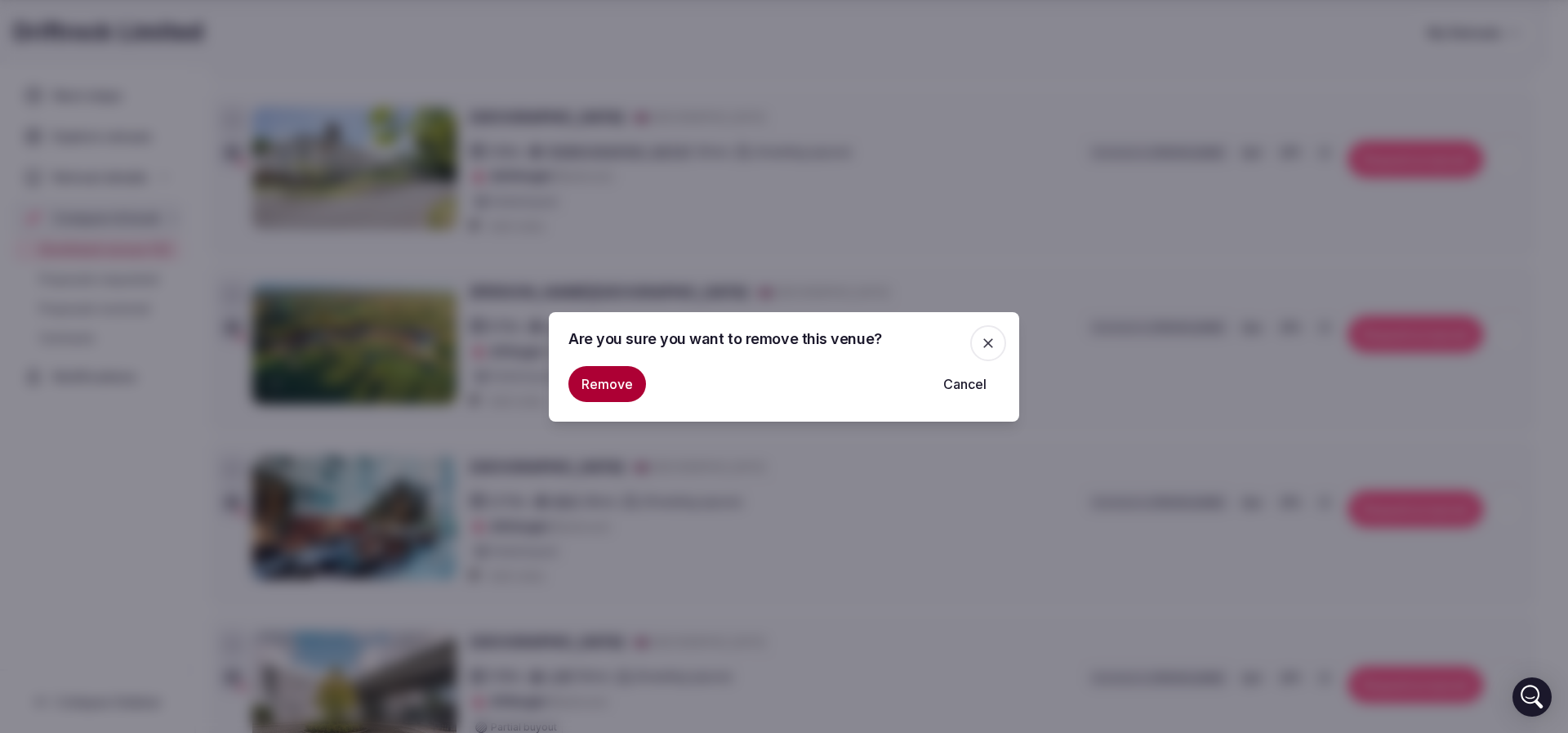
drag, startPoint x: 595, startPoint y: 371, endPoint x: 604, endPoint y: 371, distance: 9.0
click at [595, 372] on button "Remove" at bounding box center [607, 384] width 77 height 36
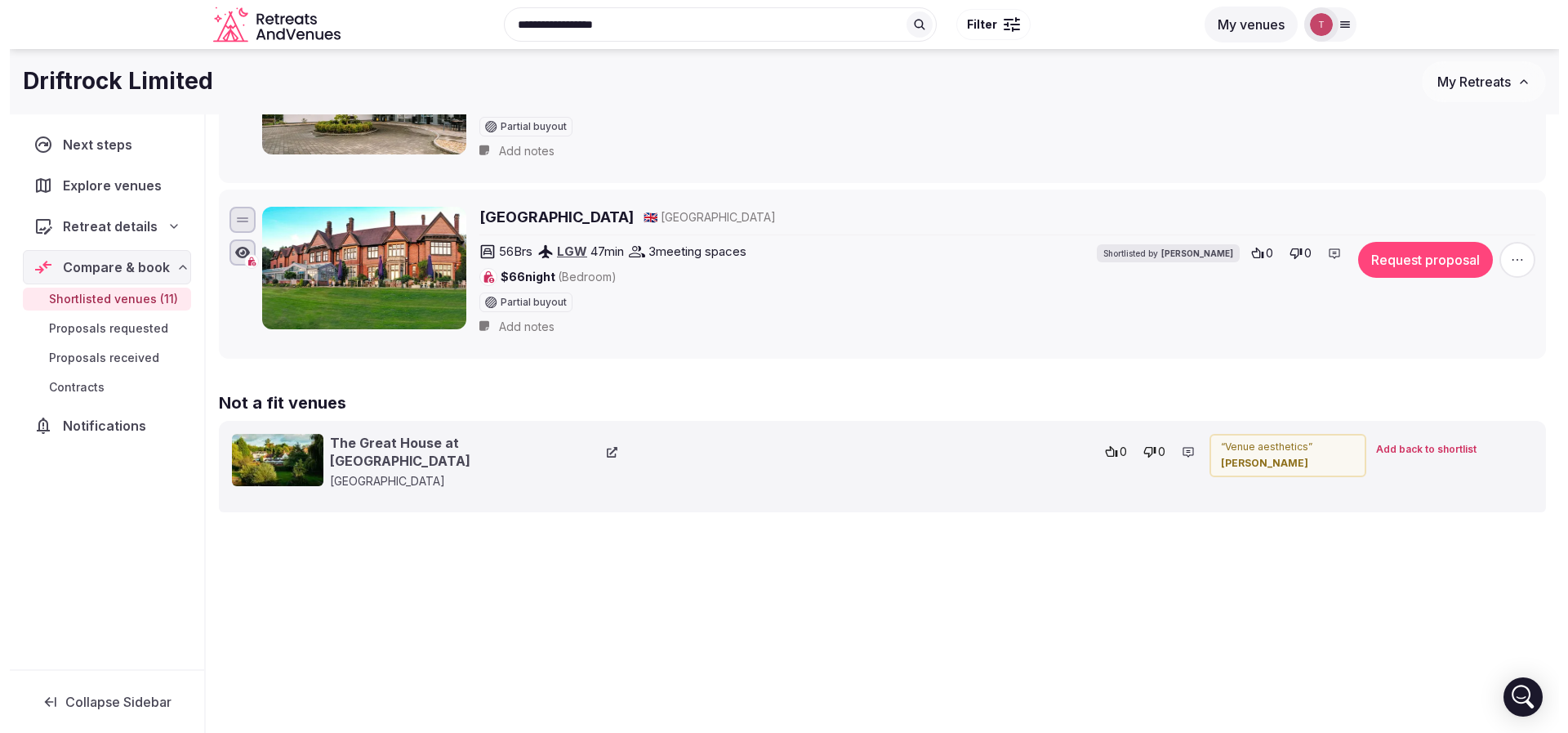
scroll to position [1775, 0]
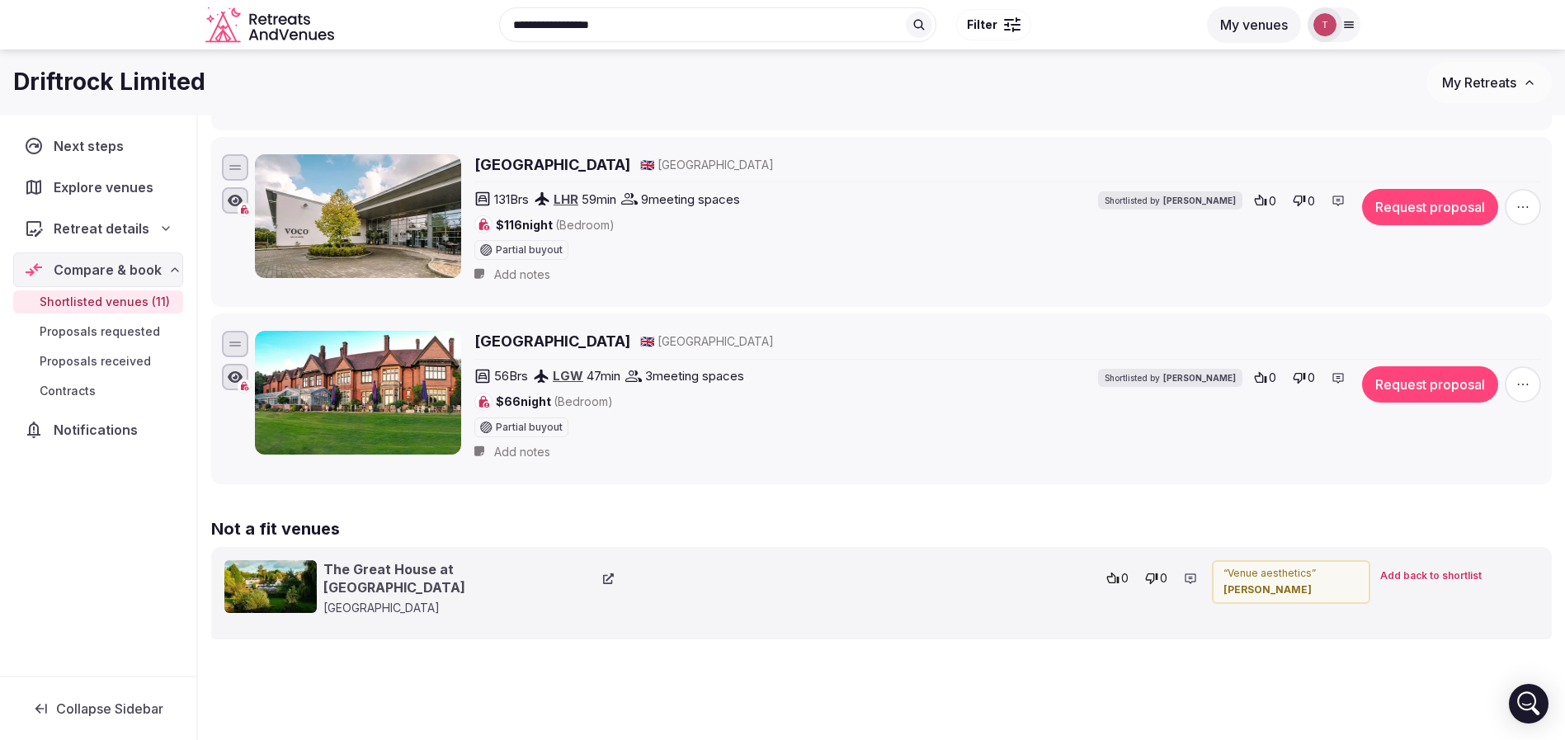
click at [1525, 390] on icon "button" at bounding box center [1523, 384] width 16 height 16
click at [1418, 334] on button "Remove Venue" at bounding box center [1479, 327] width 138 height 26
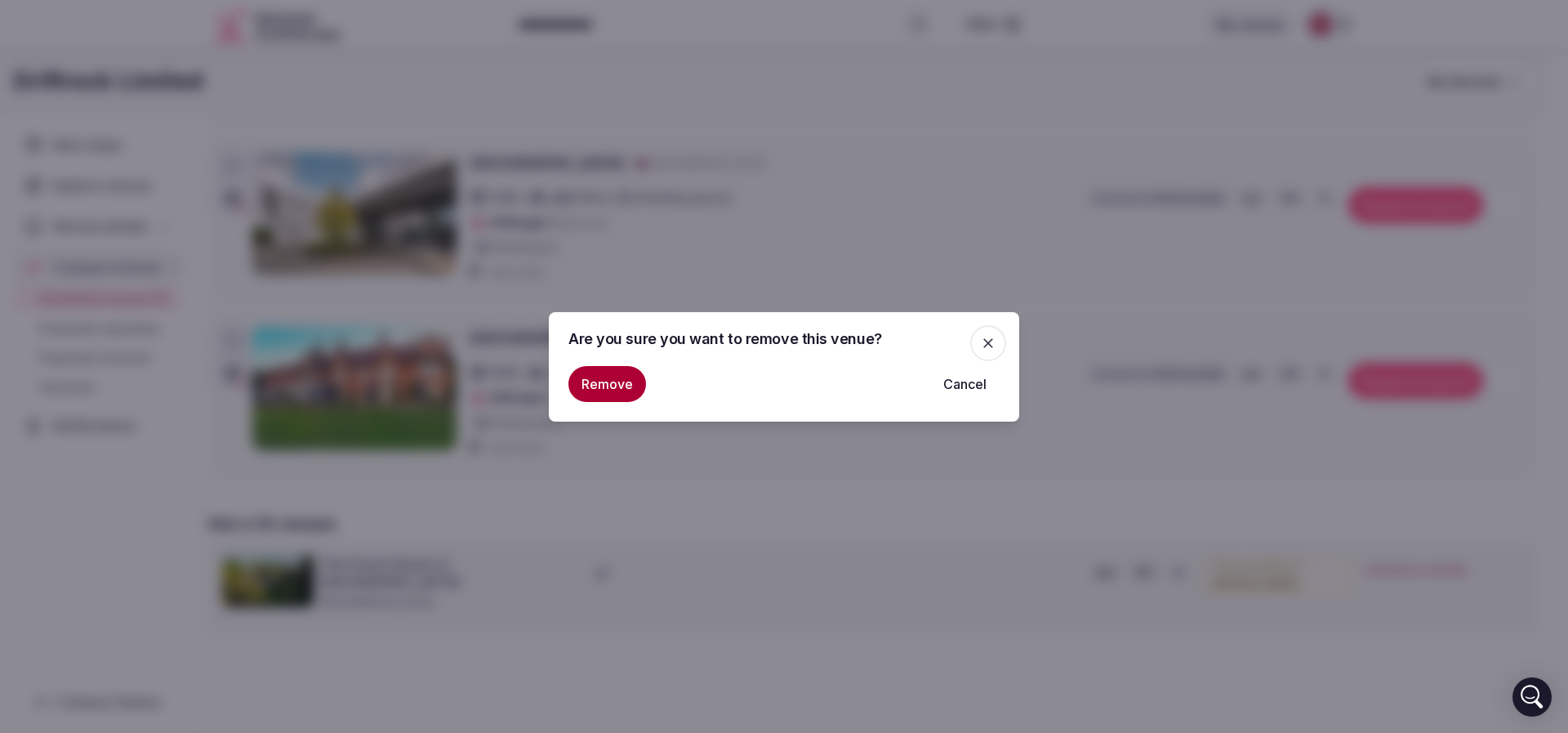
click at [590, 376] on button "Remove" at bounding box center [607, 384] width 77 height 36
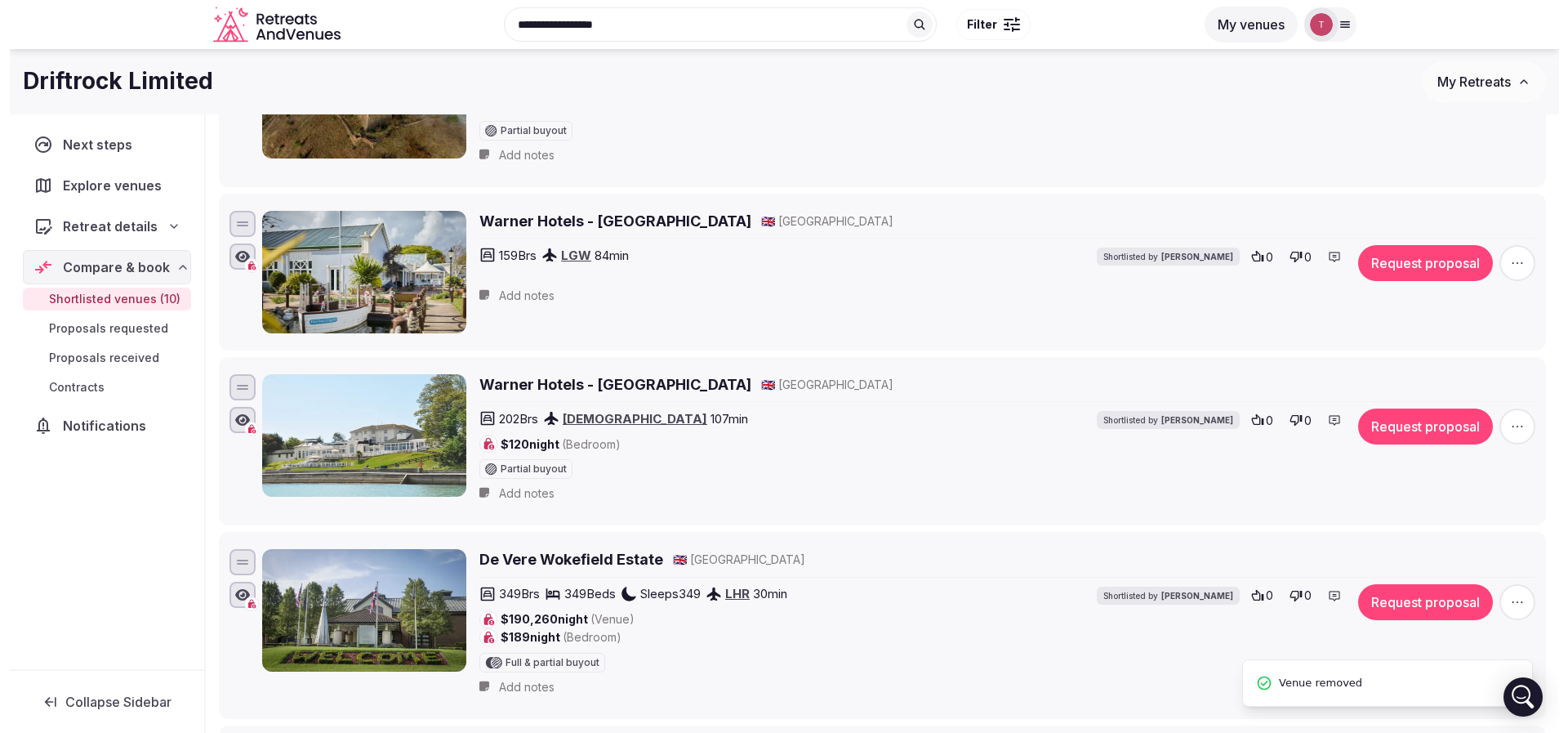
scroll to position [0, 0]
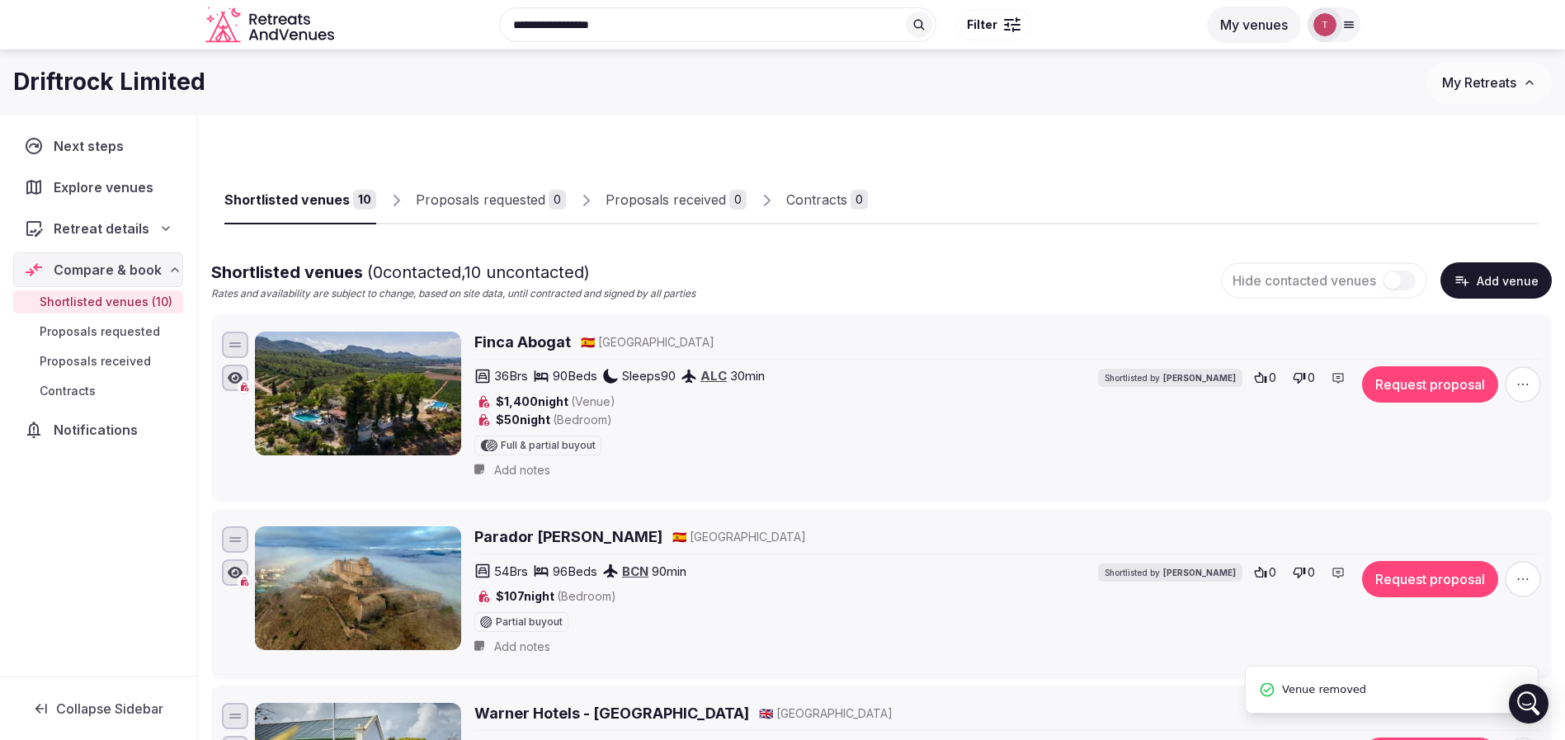
click at [675, 16] on input "**********" at bounding box center [717, 24] width 437 height 35
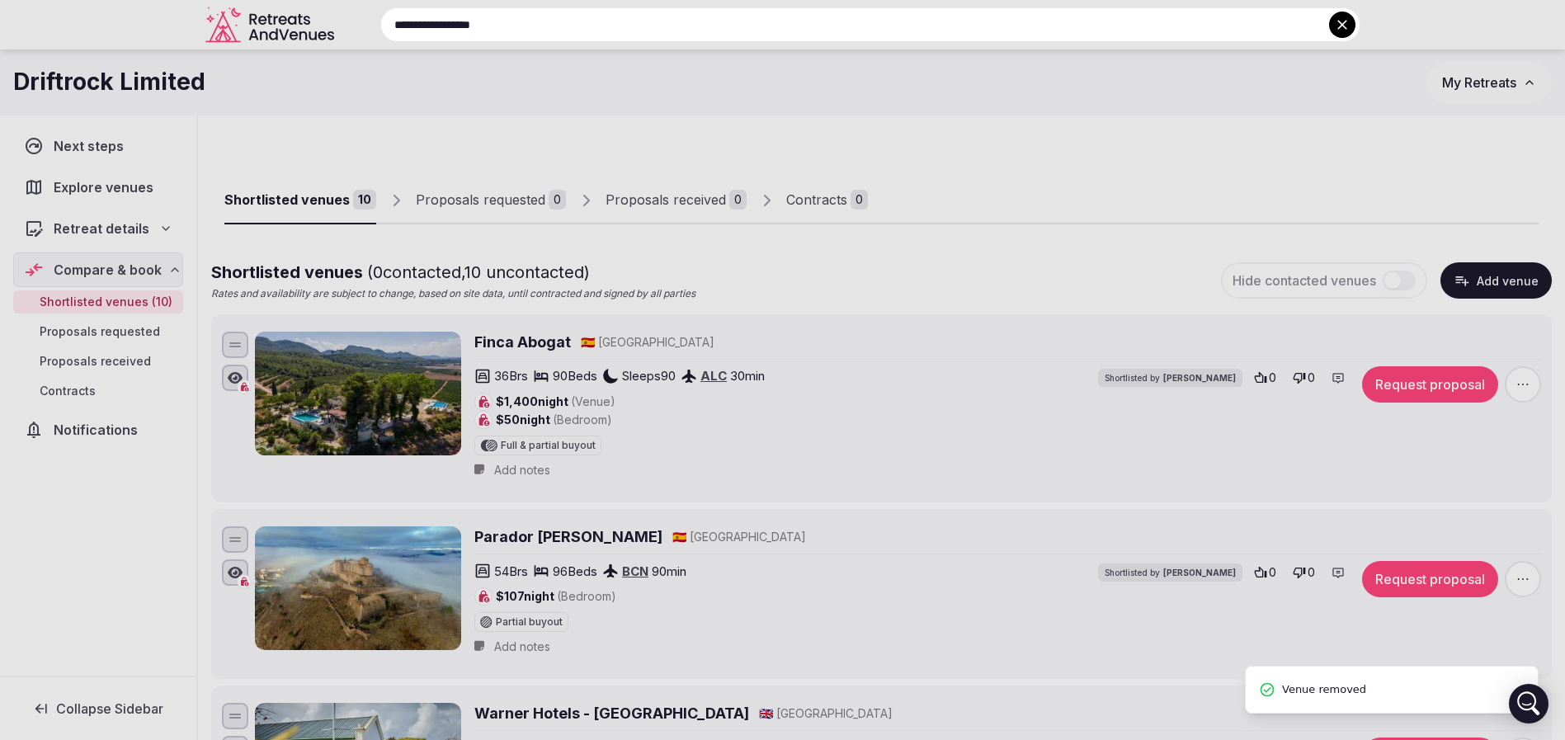
drag, startPoint x: 708, startPoint y: 21, endPoint x: 219, endPoint y: 35, distance: 488.6
click at [341, 35] on div "**********" at bounding box center [851, 24] width 1020 height 35
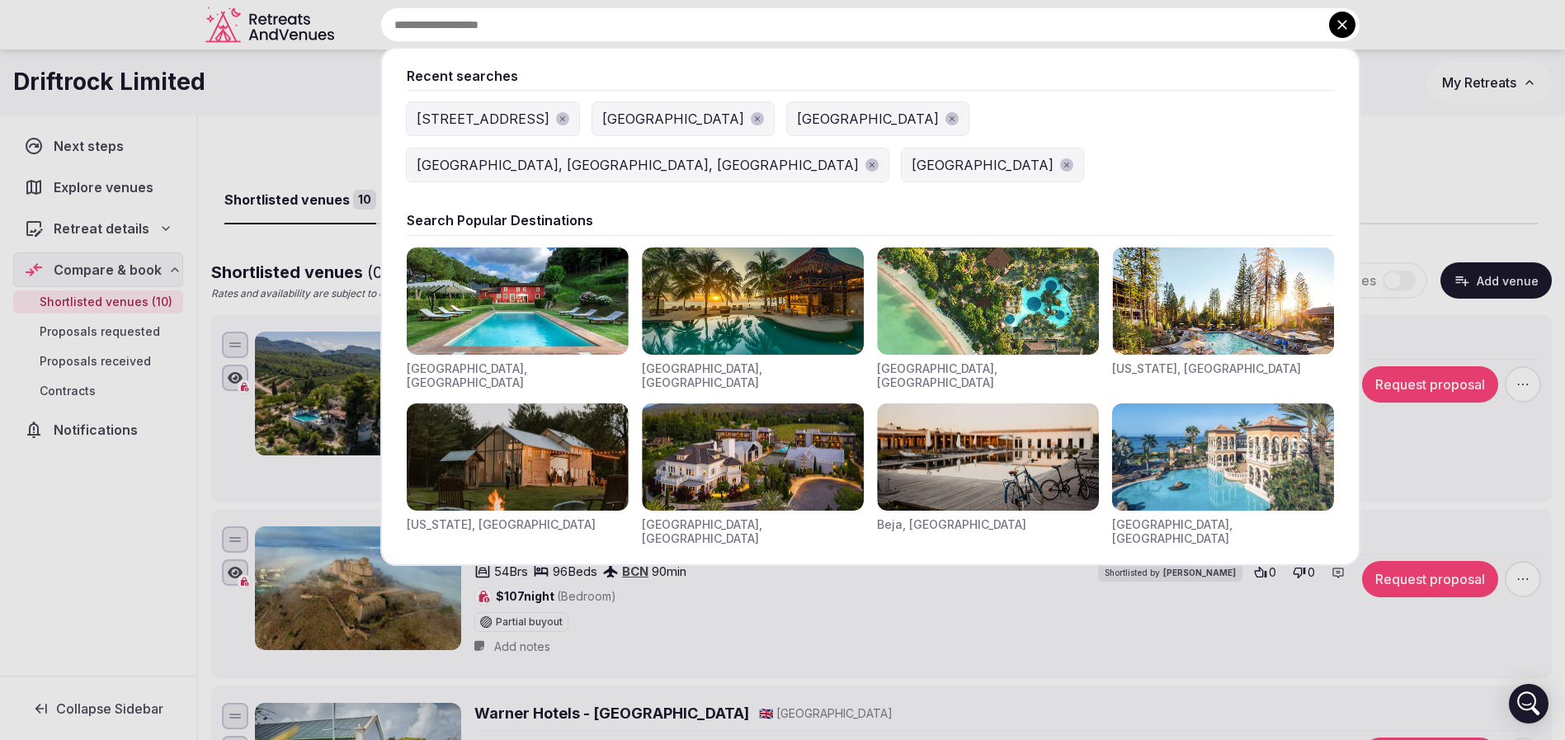
click at [464, 31] on input "text" at bounding box center [870, 24] width 980 height 35
click at [296, 93] on div at bounding box center [782, 370] width 1565 height 740
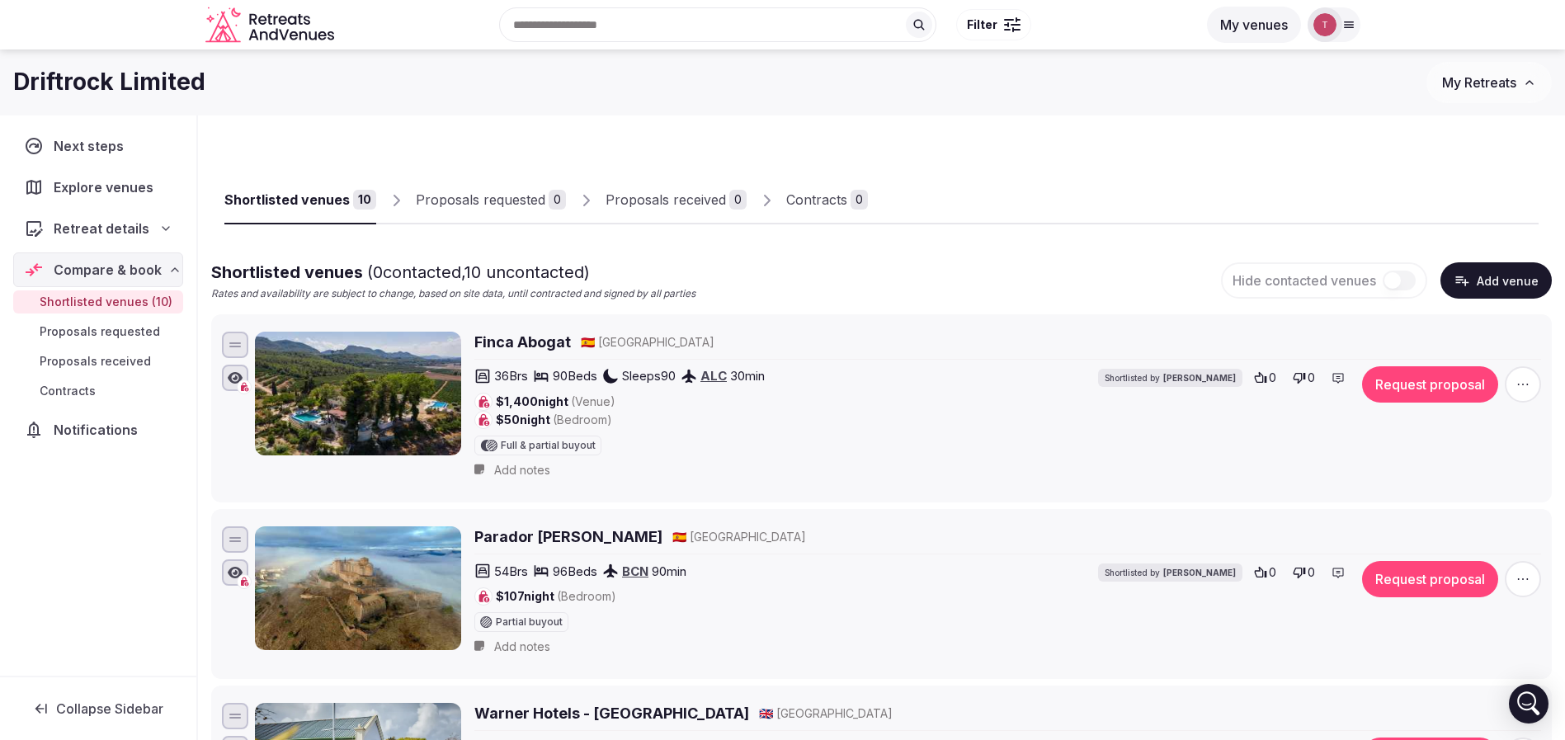
click at [624, 24] on input "text" at bounding box center [717, 24] width 437 height 35
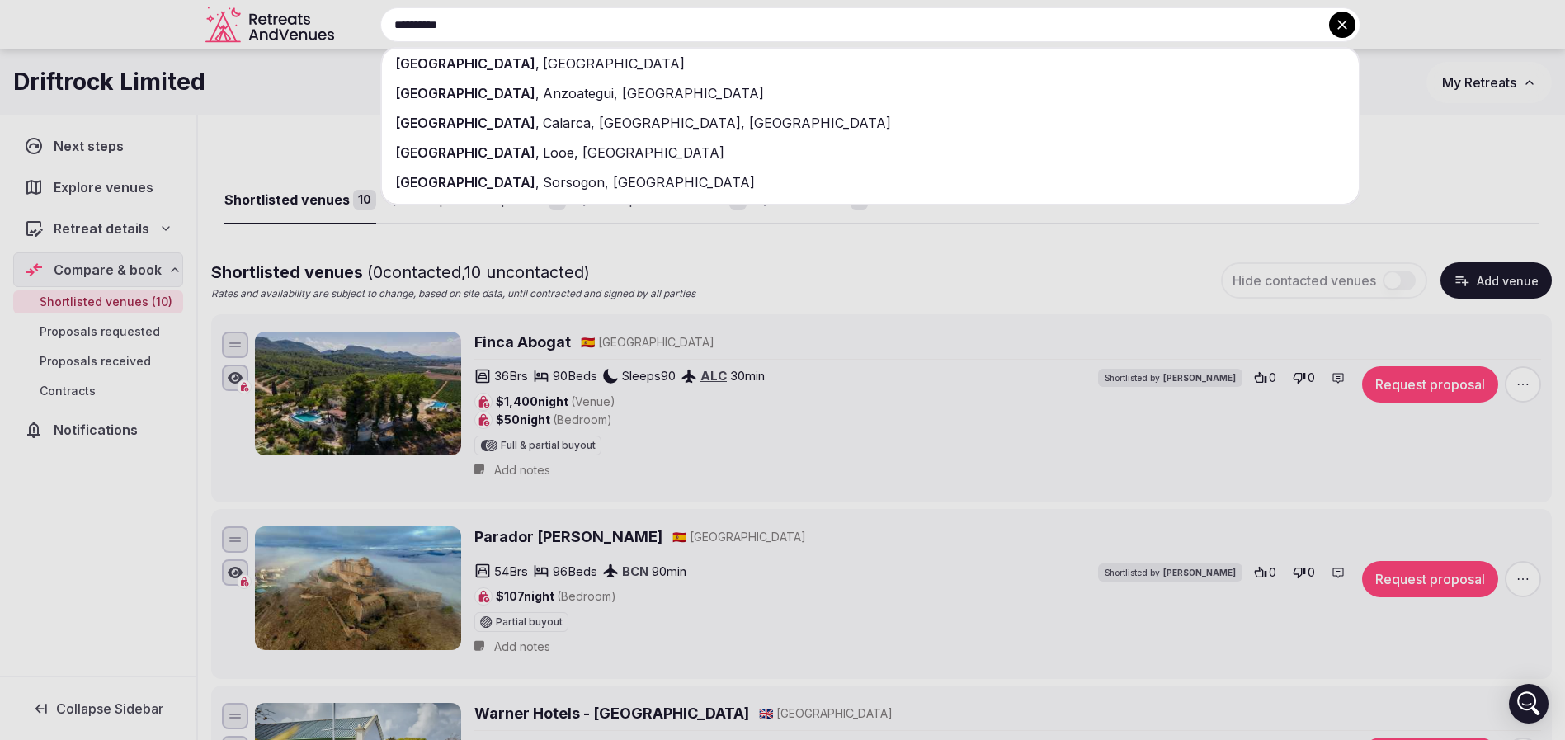
type input "**********"
click at [606, 73] on div "Barcelona , Spain" at bounding box center [870, 64] width 977 height 30
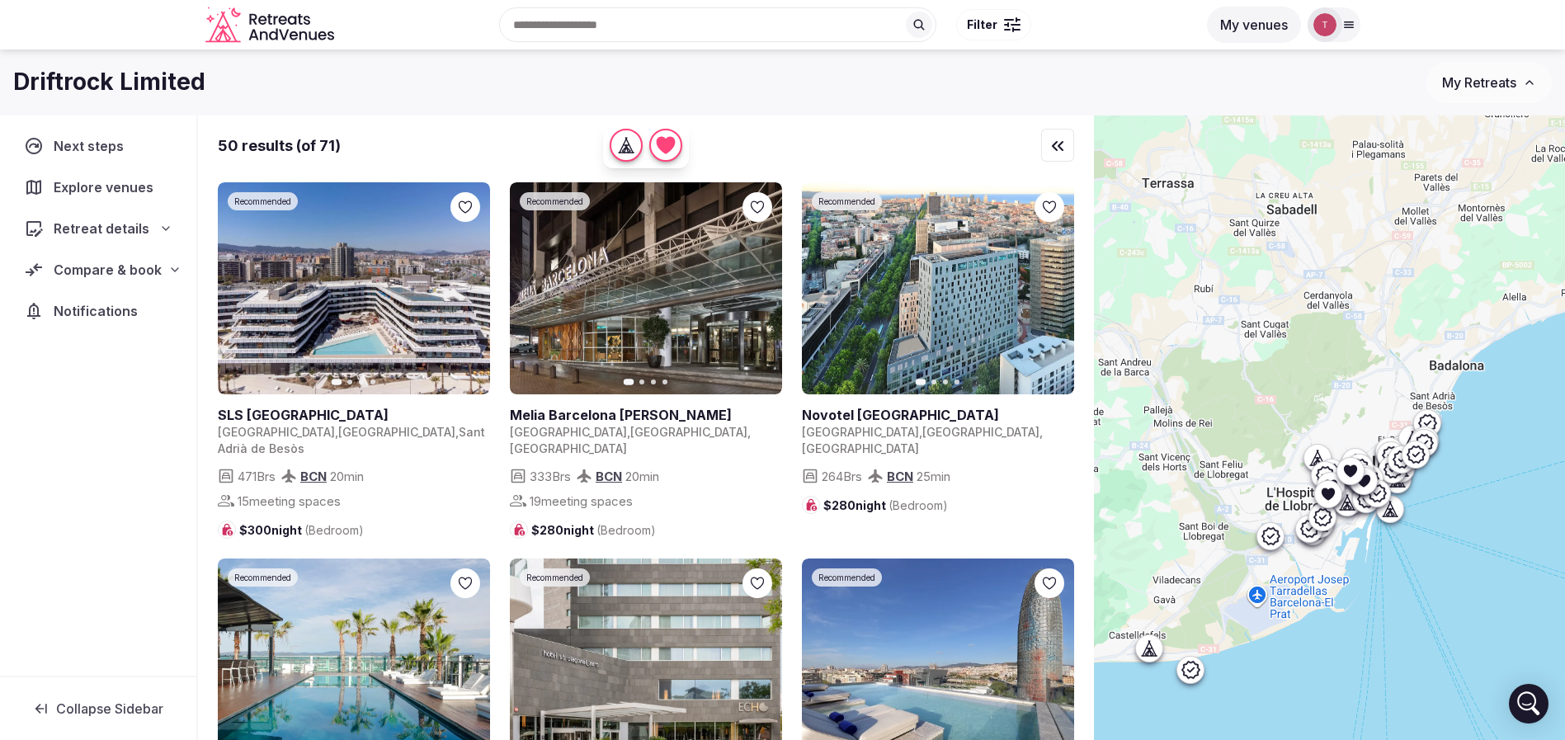
click at [1002, 7] on div "Recent searches Barcelona, Spain Brighton, Truro TR2 4HD, UK United Kingdom Ukr…" at bounding box center [769, 24] width 856 height 71
click at [997, 17] on button "Filter" at bounding box center [993, 24] width 75 height 31
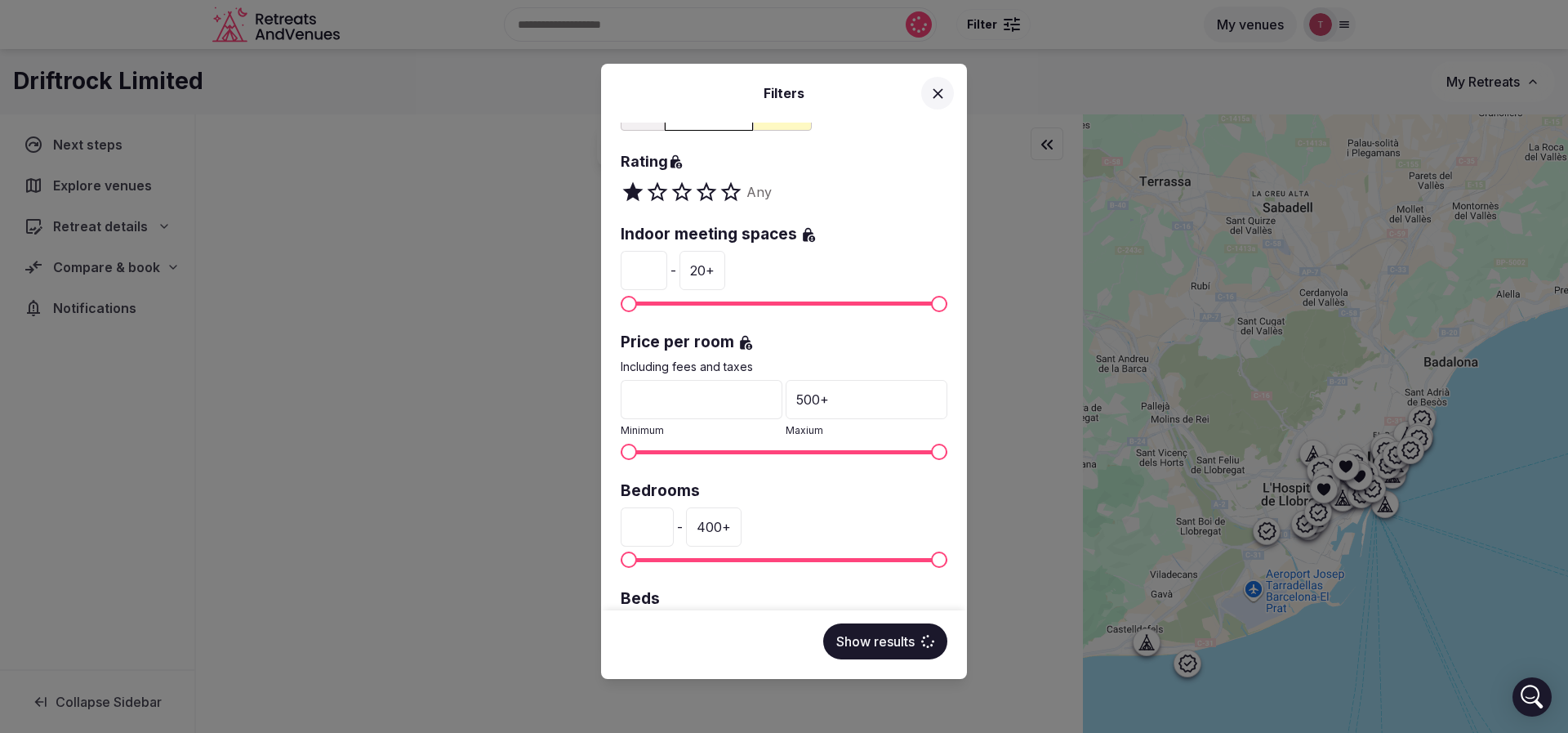
scroll to position [245, 0]
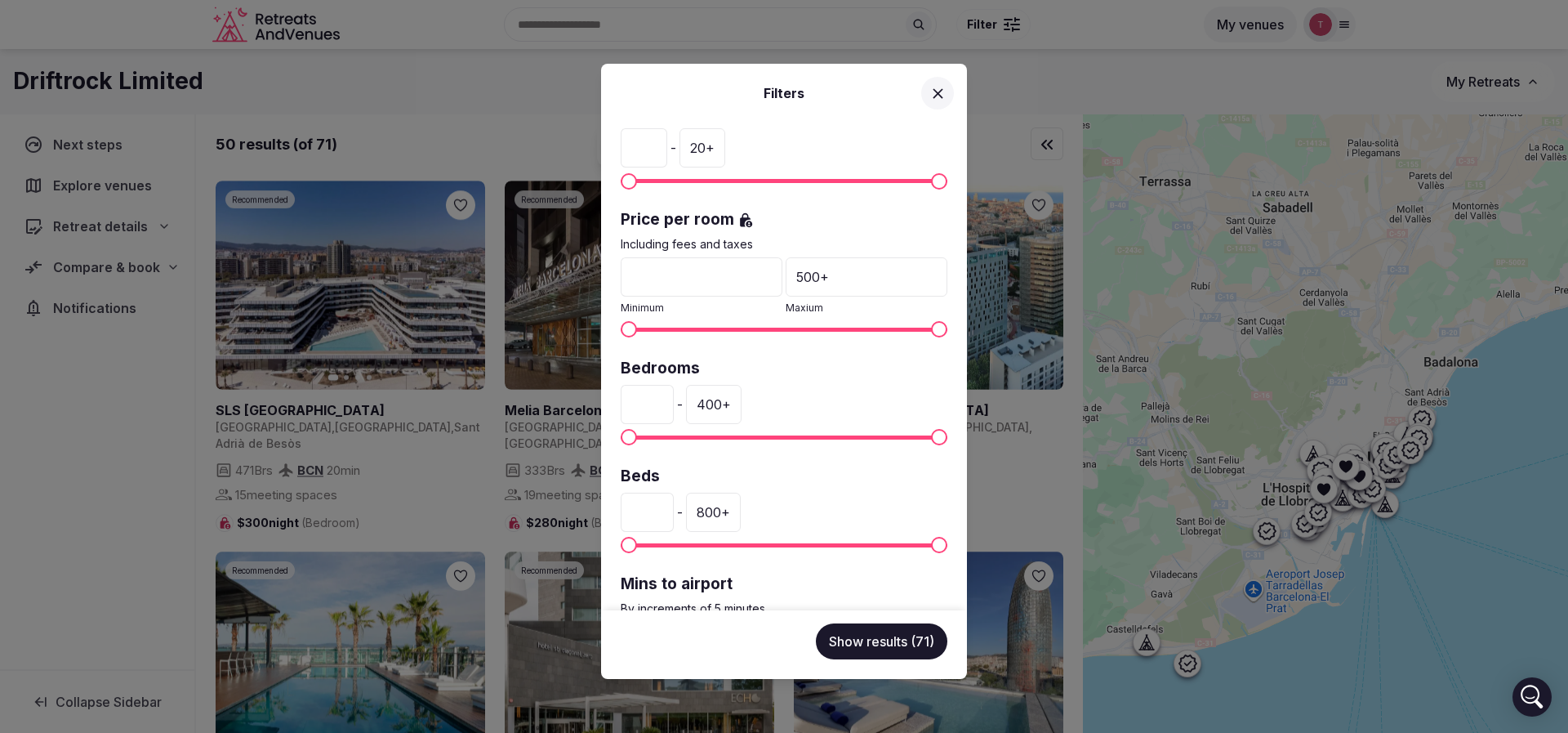
drag, startPoint x: 663, startPoint y: 399, endPoint x: 553, endPoint y: 394, distance: 110.1
click at [553, 394] on div "Filters Venue name Status All Published Draft Rating Any Indoor meeting spaces …" at bounding box center [784, 366] width 1568 height 733
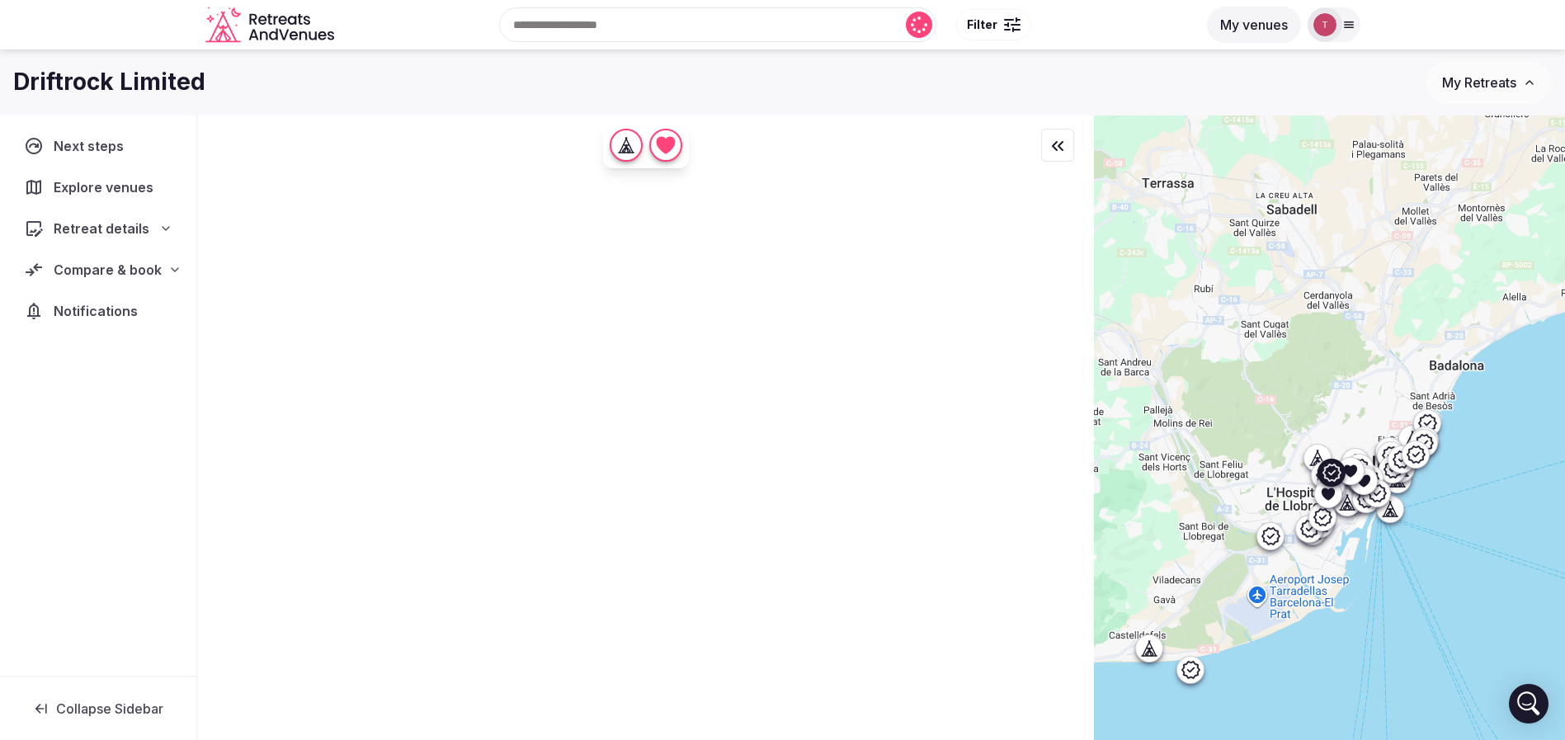
click at [989, 26] on span "Filter" at bounding box center [982, 24] width 31 height 16
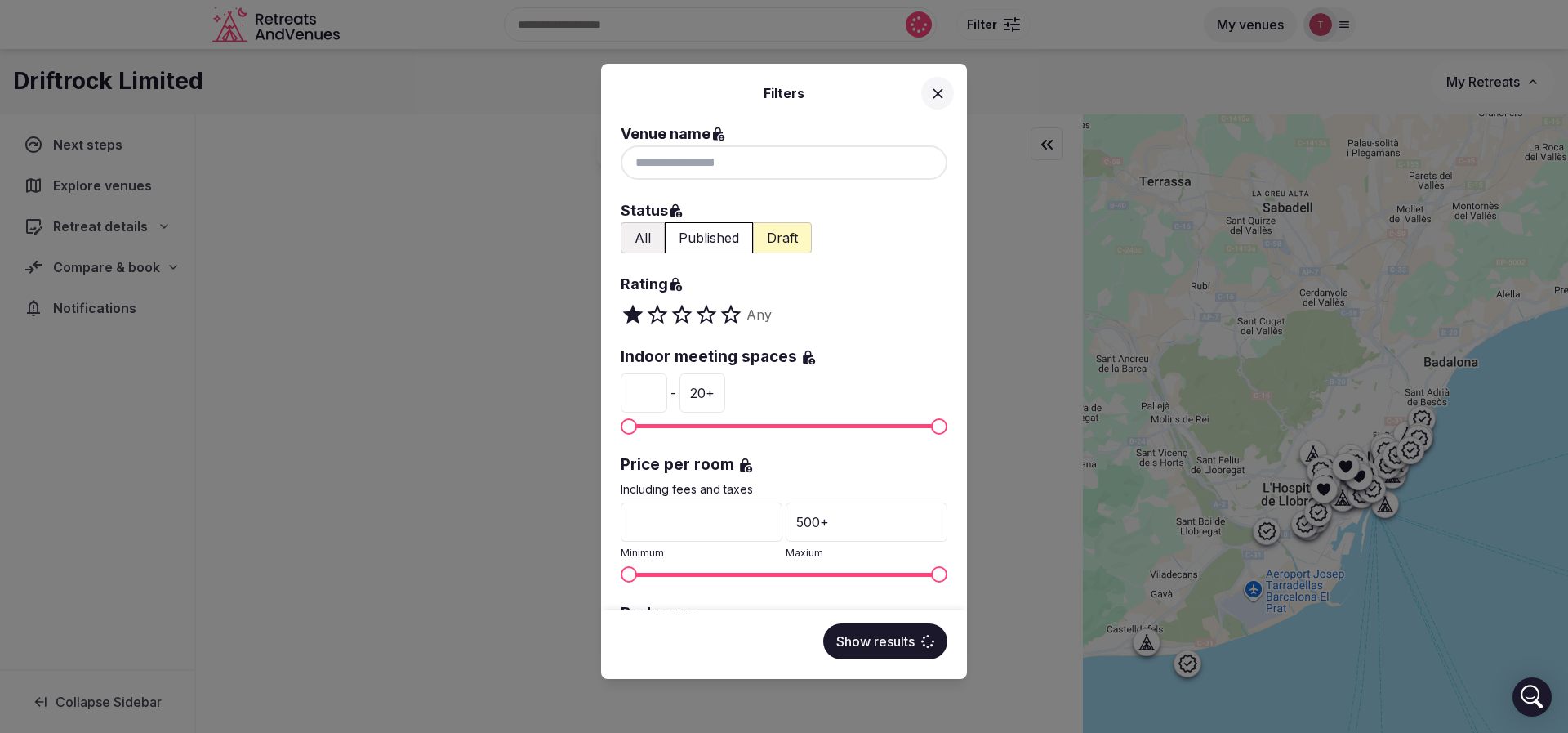
scroll to position [123, 0]
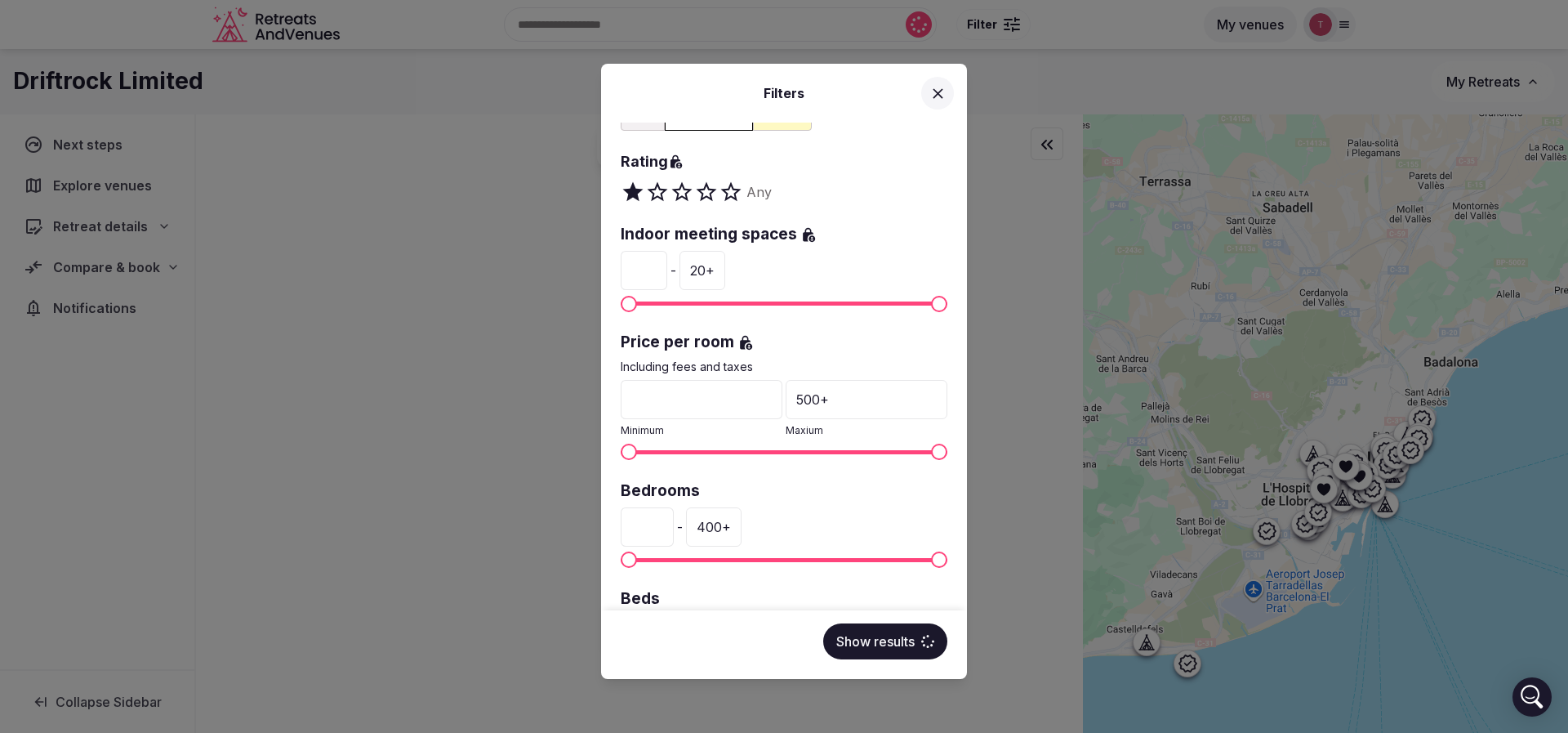
click at [655, 514] on input "*" at bounding box center [647, 527] width 53 height 40
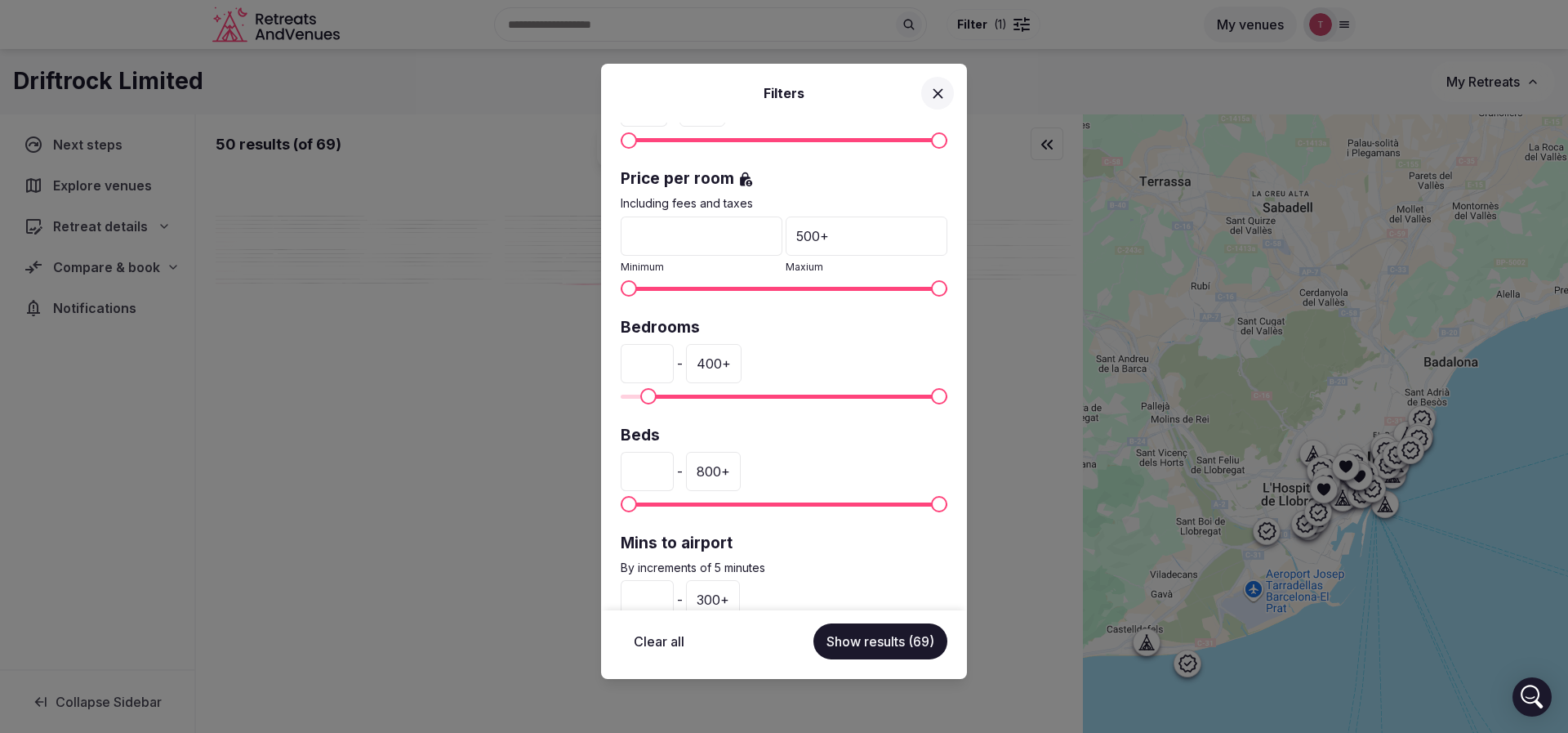
scroll to position [344, 0]
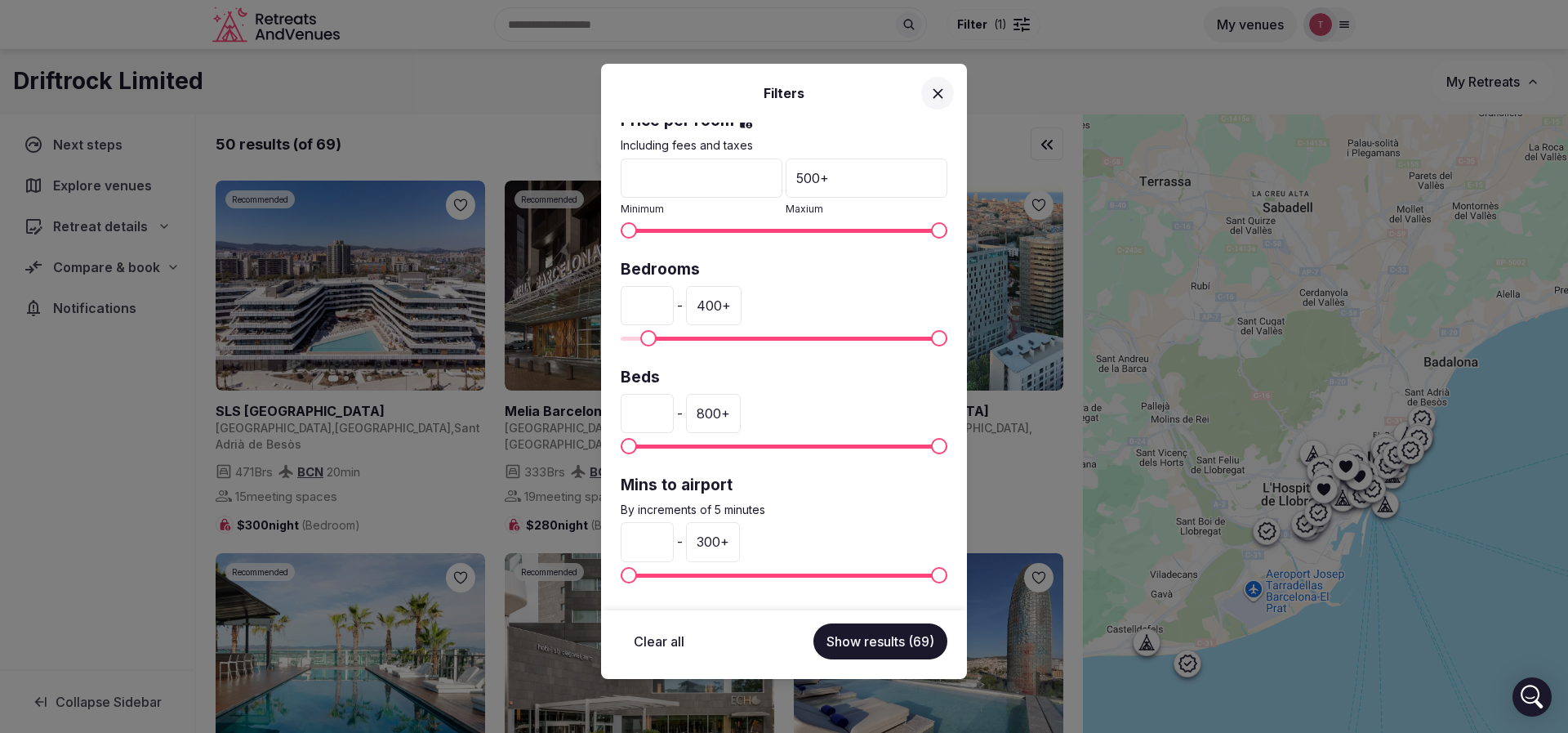
type input "**"
click at [856, 643] on button "Show results (69)" at bounding box center [880, 641] width 134 height 36
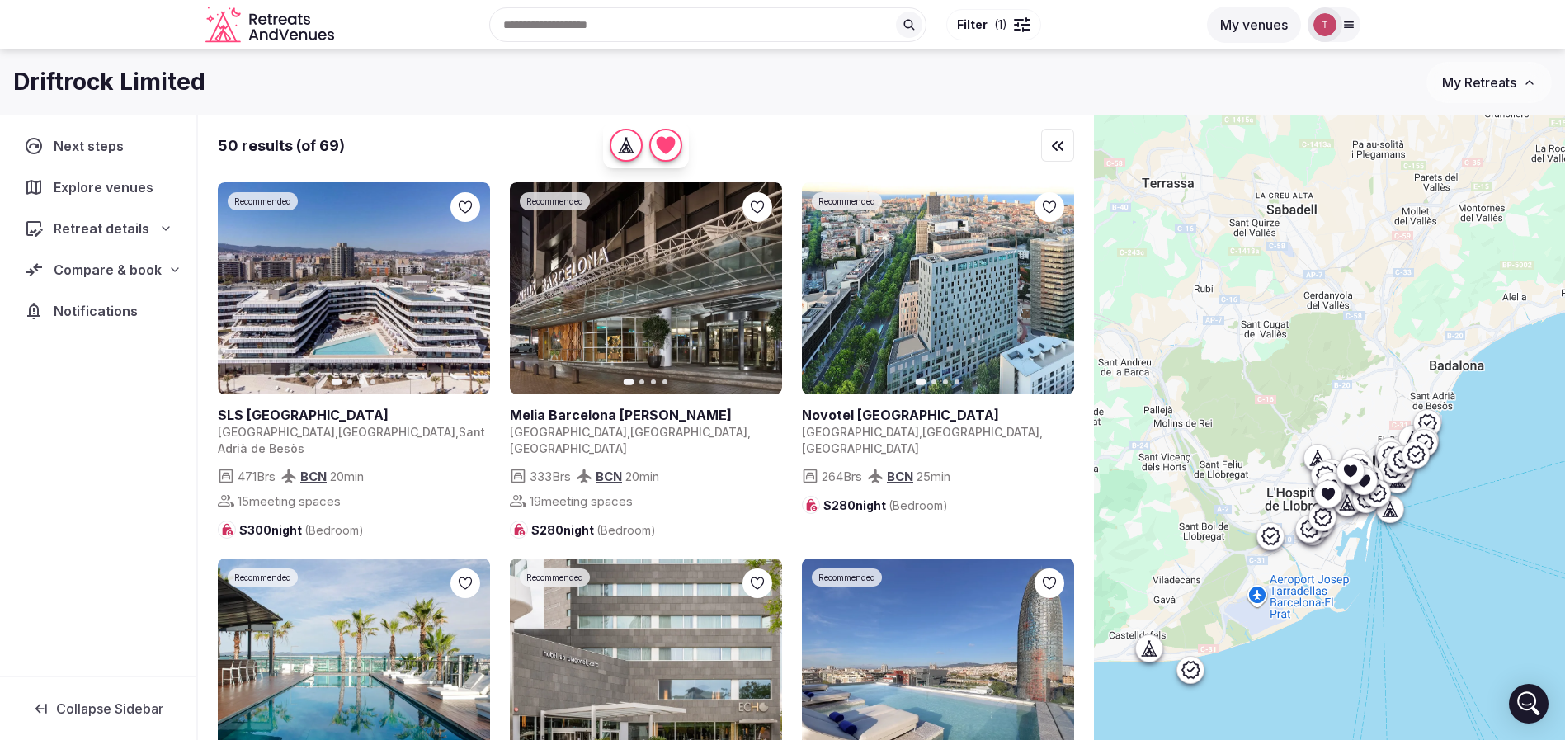
click at [982, 22] on span "Filter" at bounding box center [972, 24] width 31 height 16
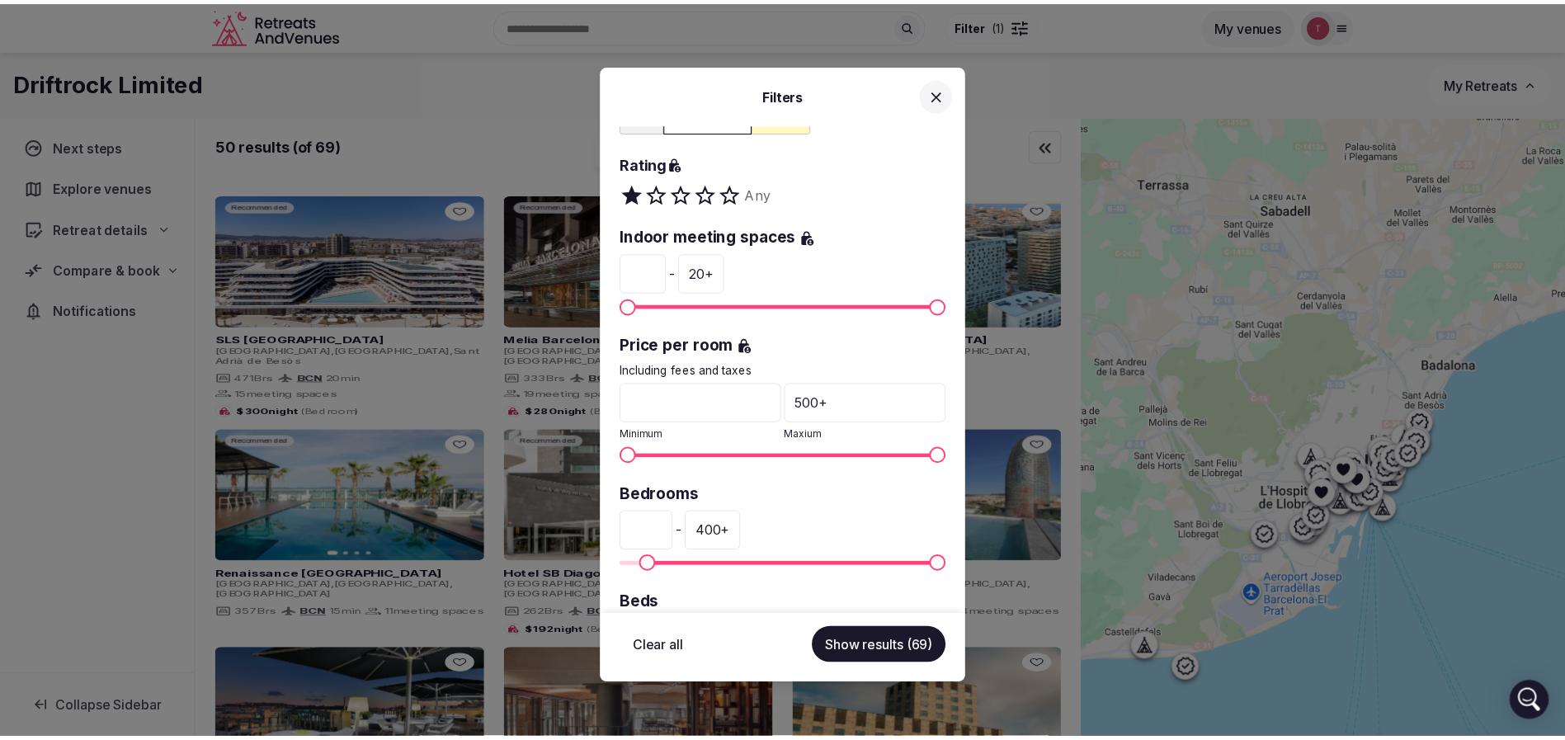
scroll to position [247, 0]
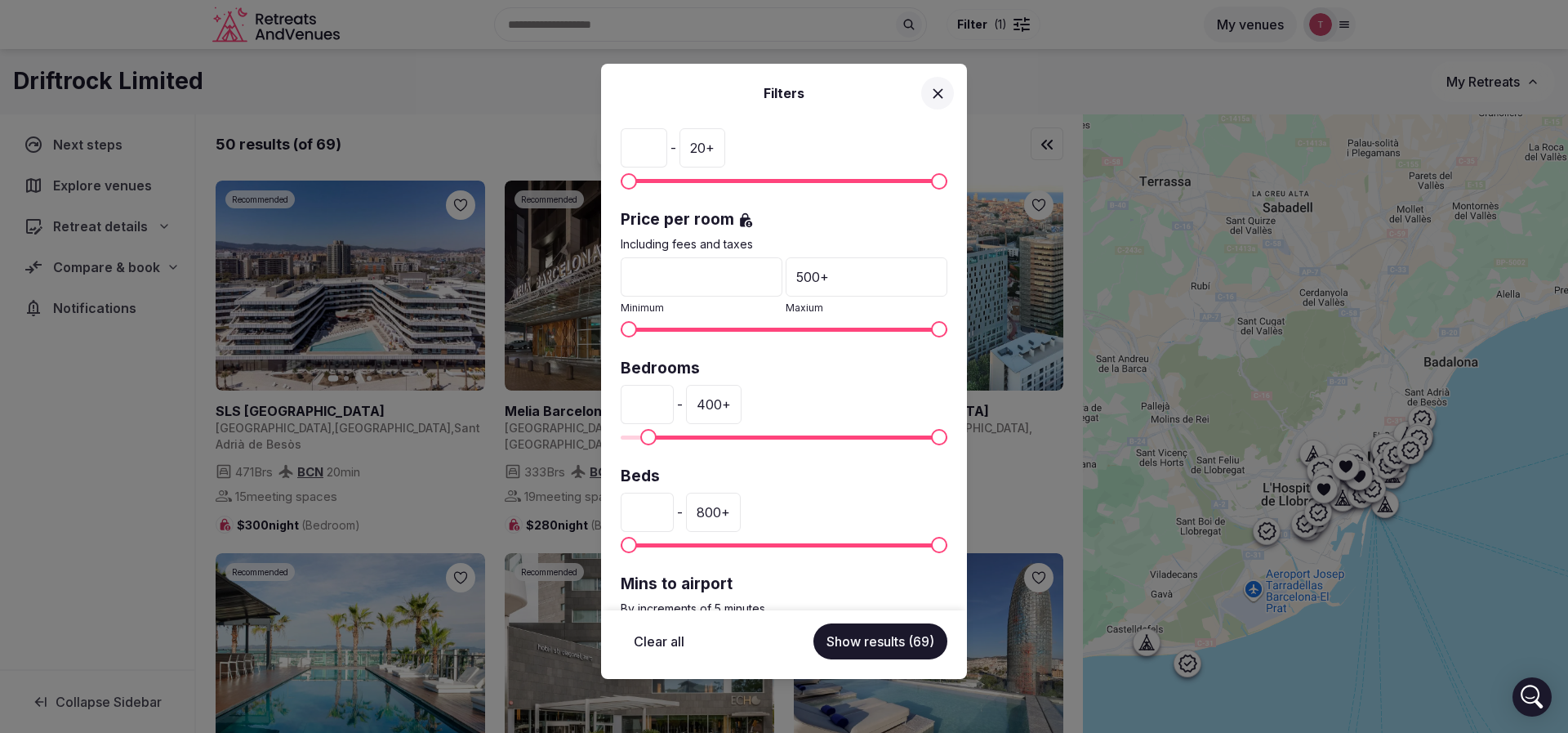
click at [847, 283] on div "500 +" at bounding box center [866, 277] width 161 height 40
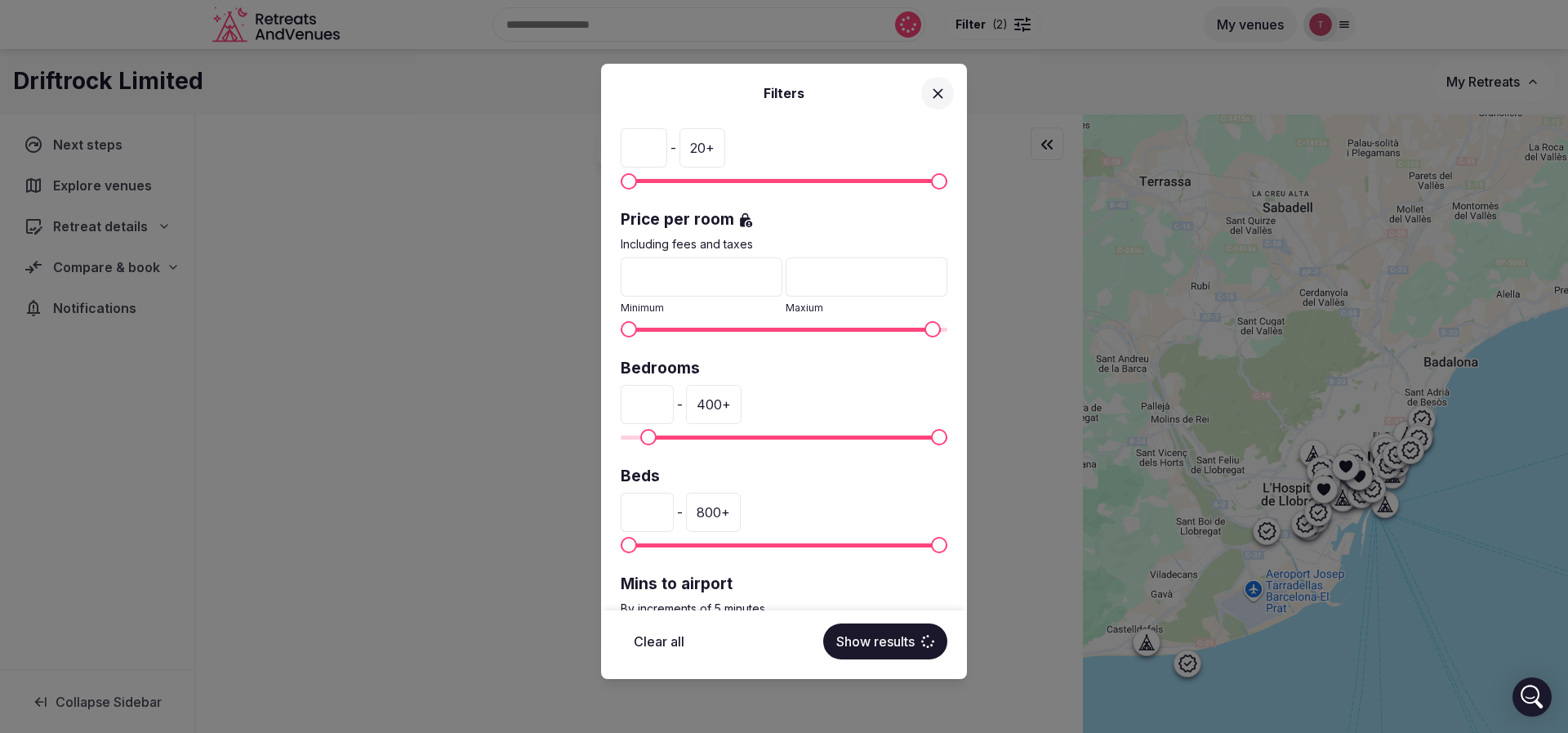
drag, startPoint x: 856, startPoint y: 281, endPoint x: 784, endPoint y: 276, distance: 72.2
click at [786, 276] on input "***" at bounding box center [866, 277] width 161 height 40
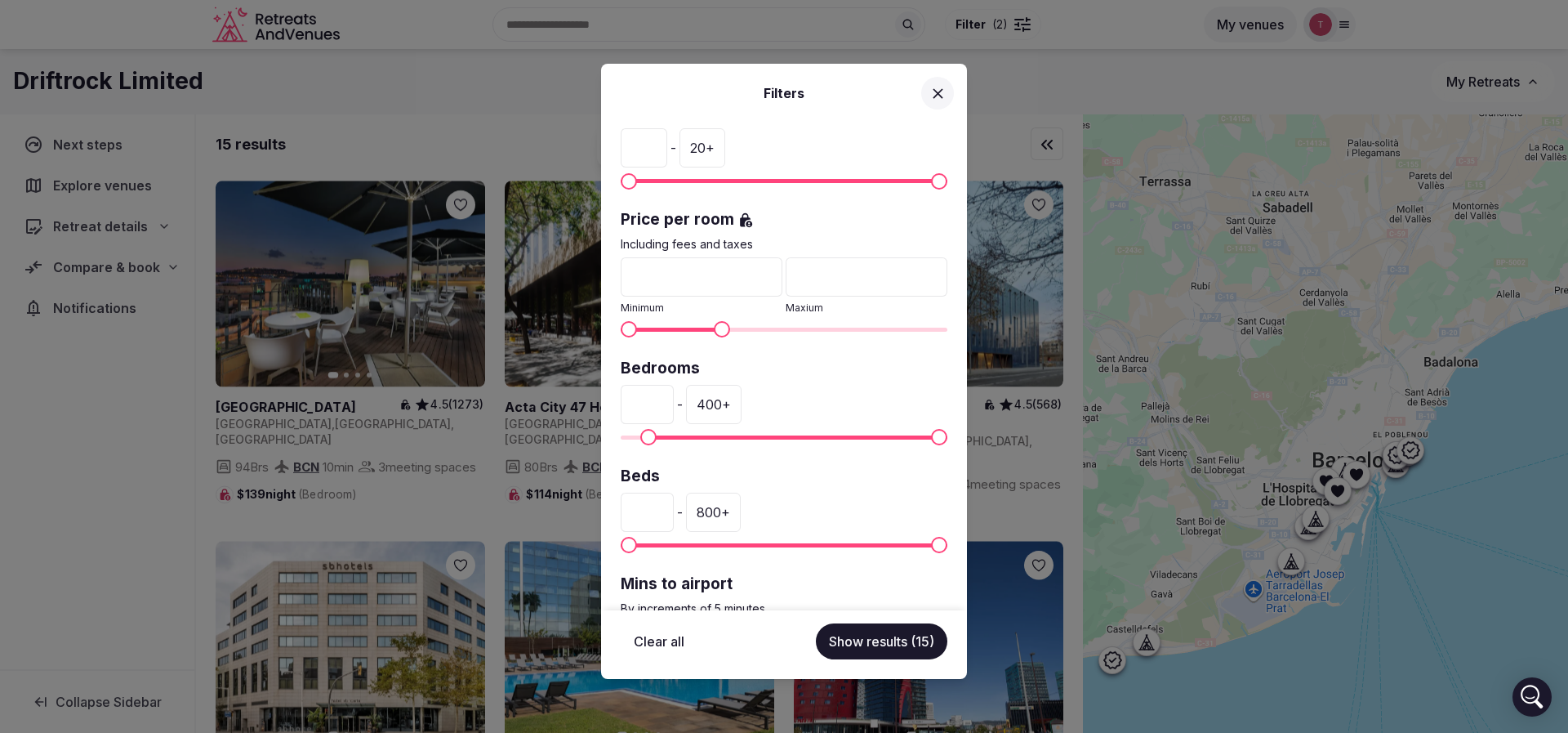
type input "***"
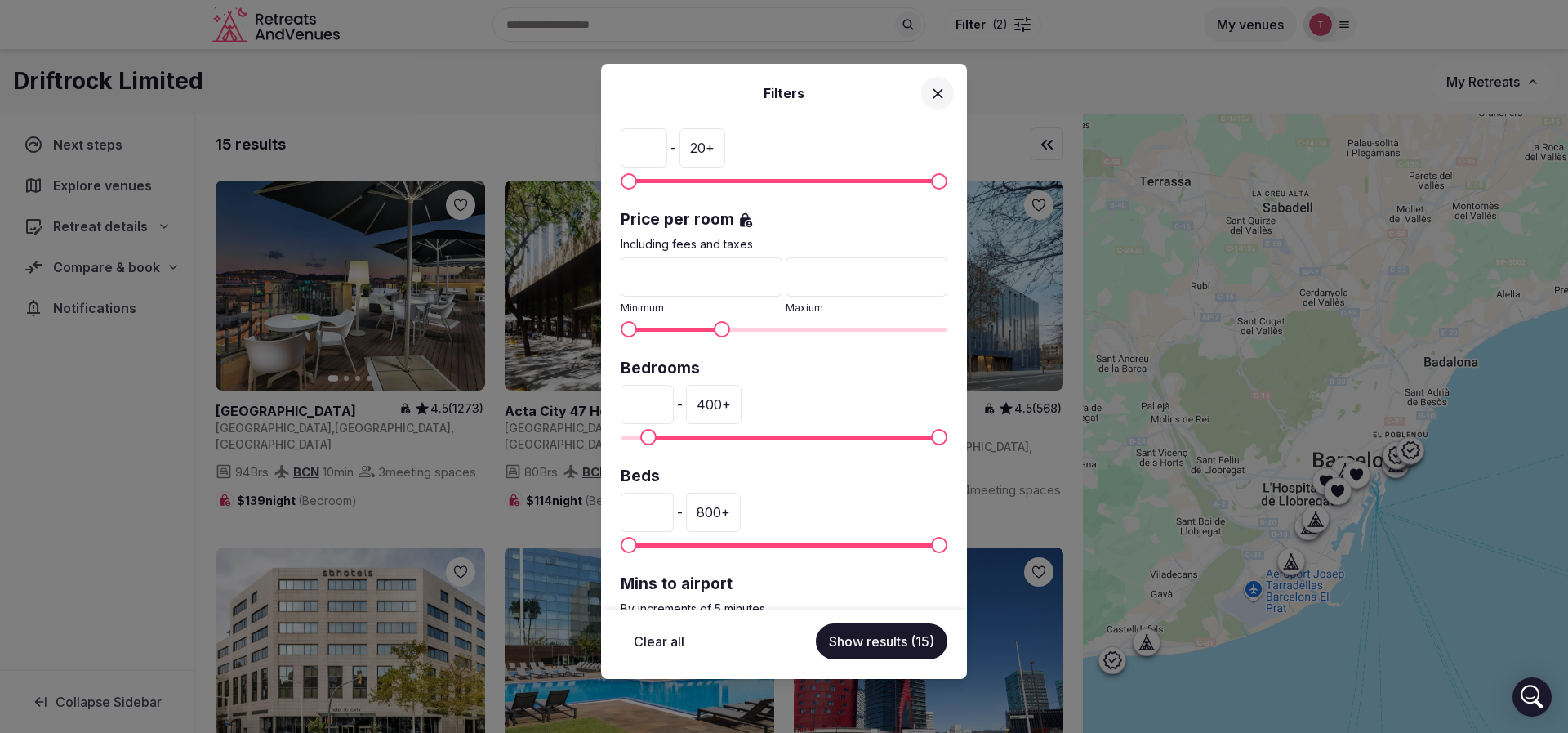
click at [902, 638] on button "Show results (15)" at bounding box center [881, 641] width 132 height 36
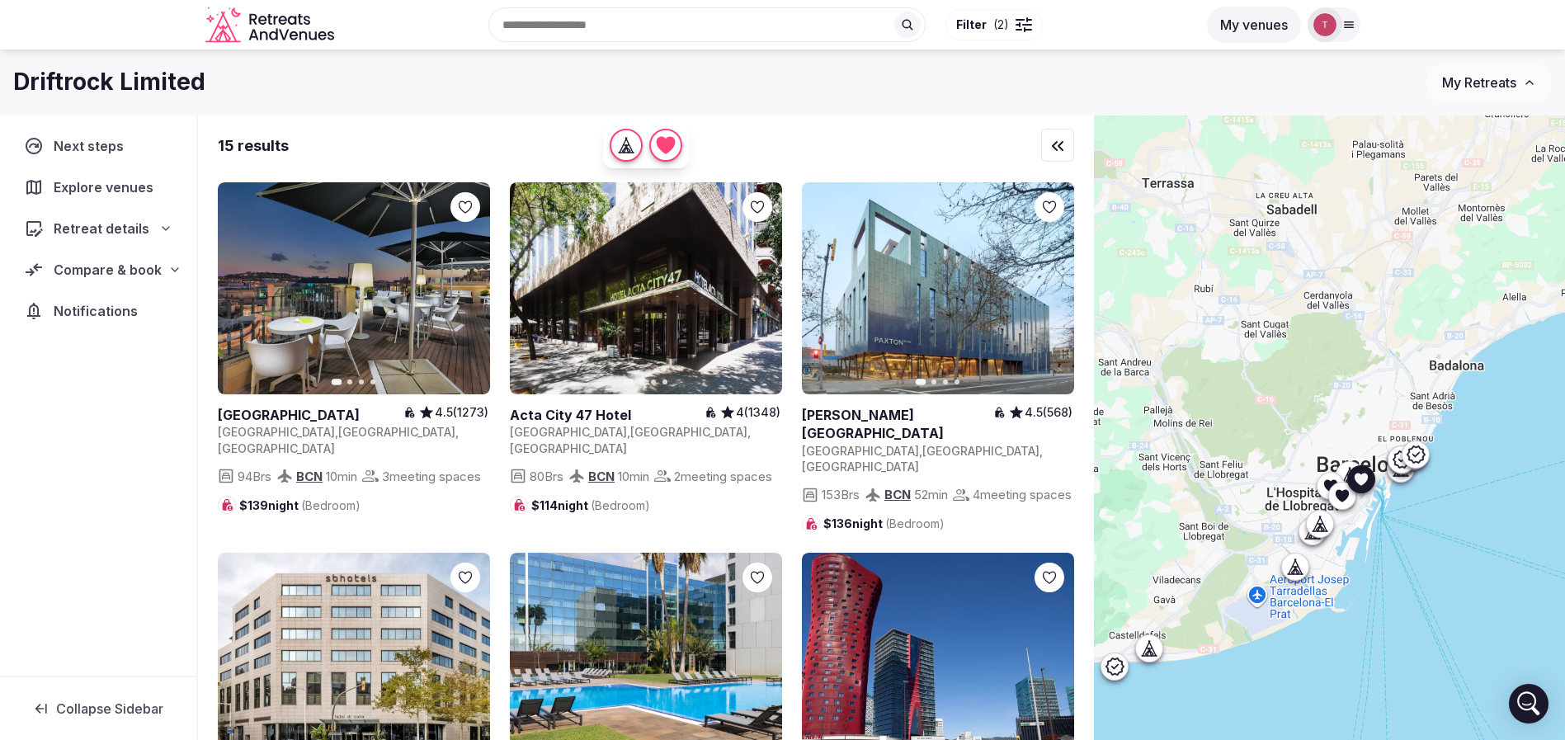
click at [469, 290] on icon "button" at bounding box center [467, 289] width 7 height 12
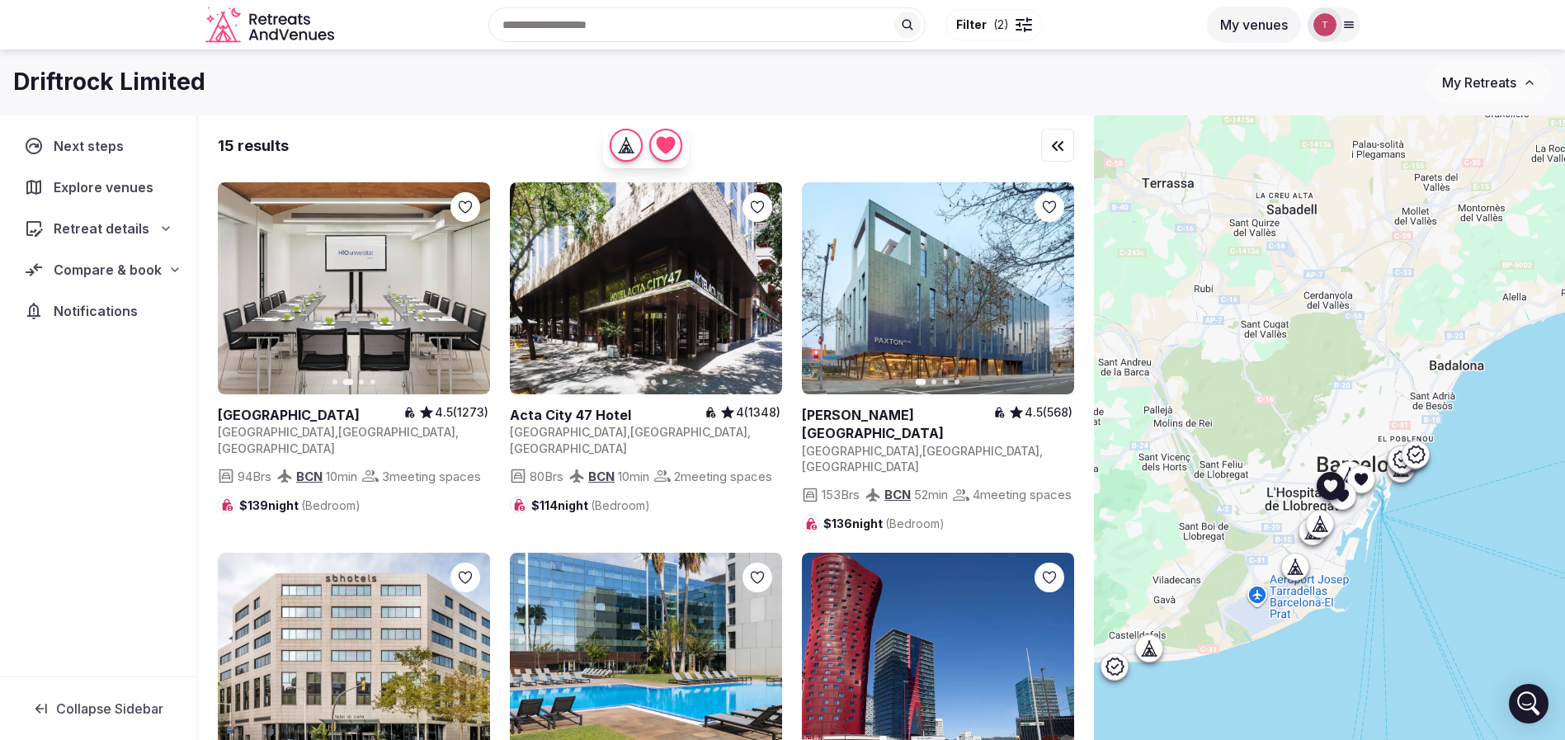
click at [770, 283] on button "Next slide" at bounding box center [759, 289] width 26 height 26
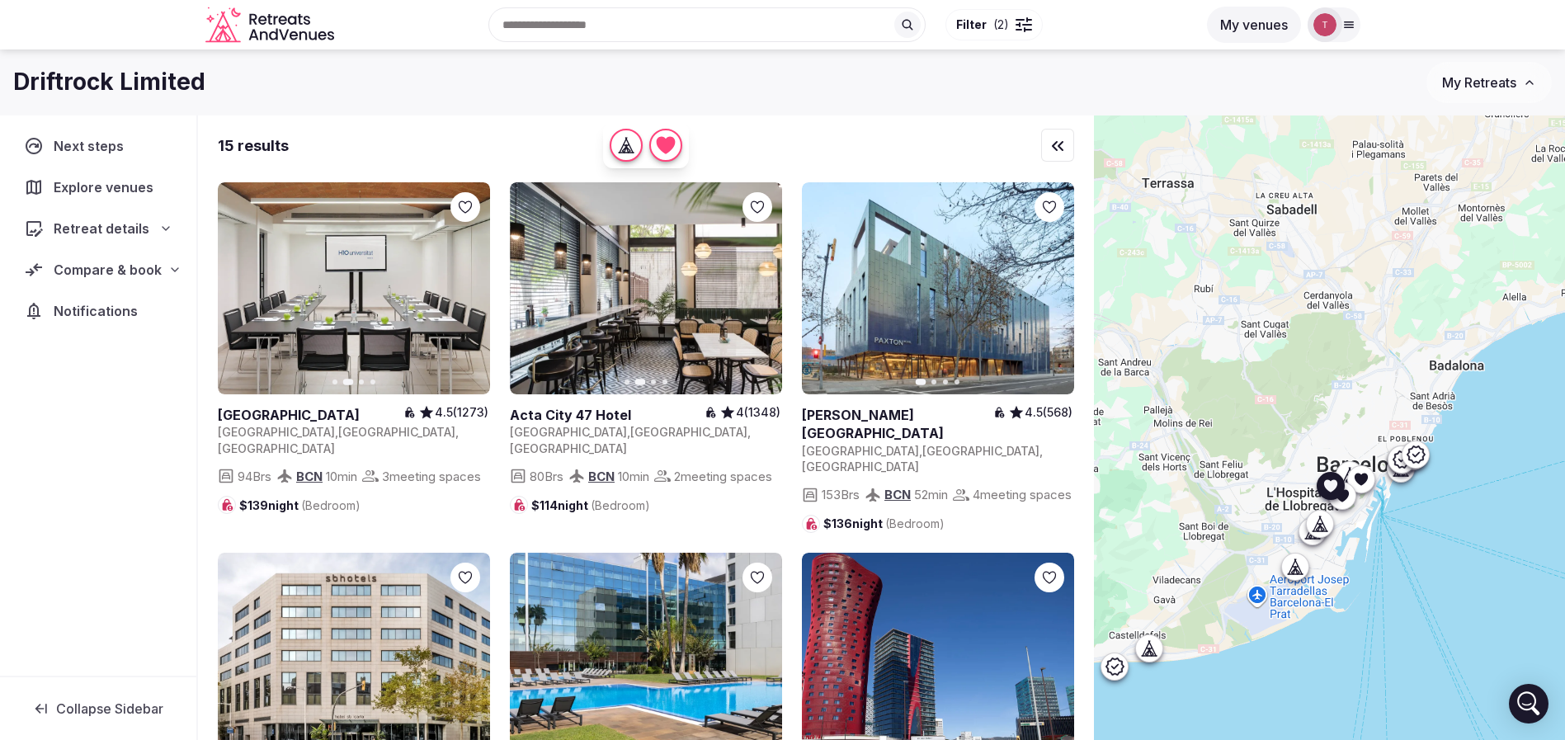
click at [766, 288] on button "Next slide" at bounding box center [759, 289] width 26 height 26
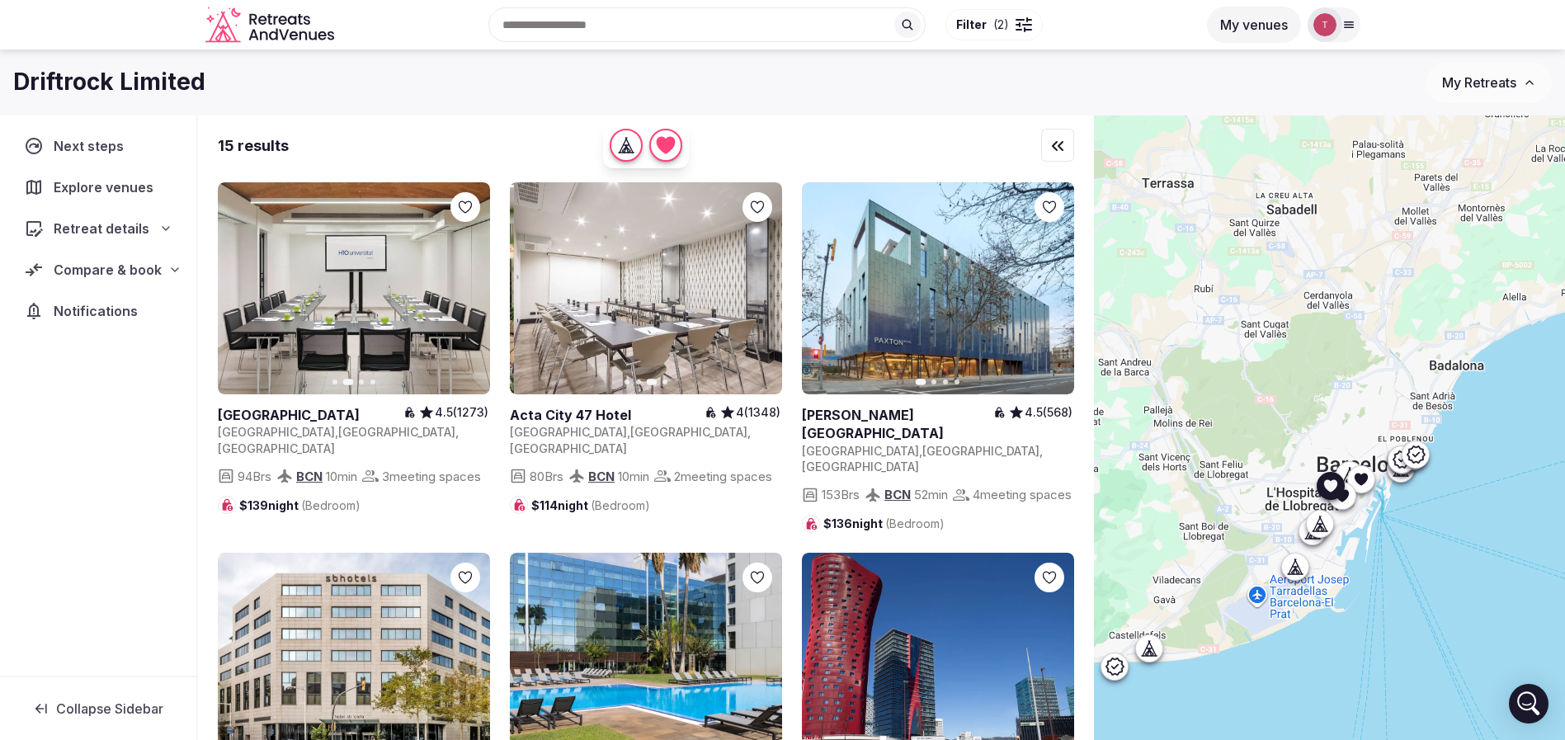
click at [766, 288] on button "Next slide" at bounding box center [759, 289] width 26 height 26
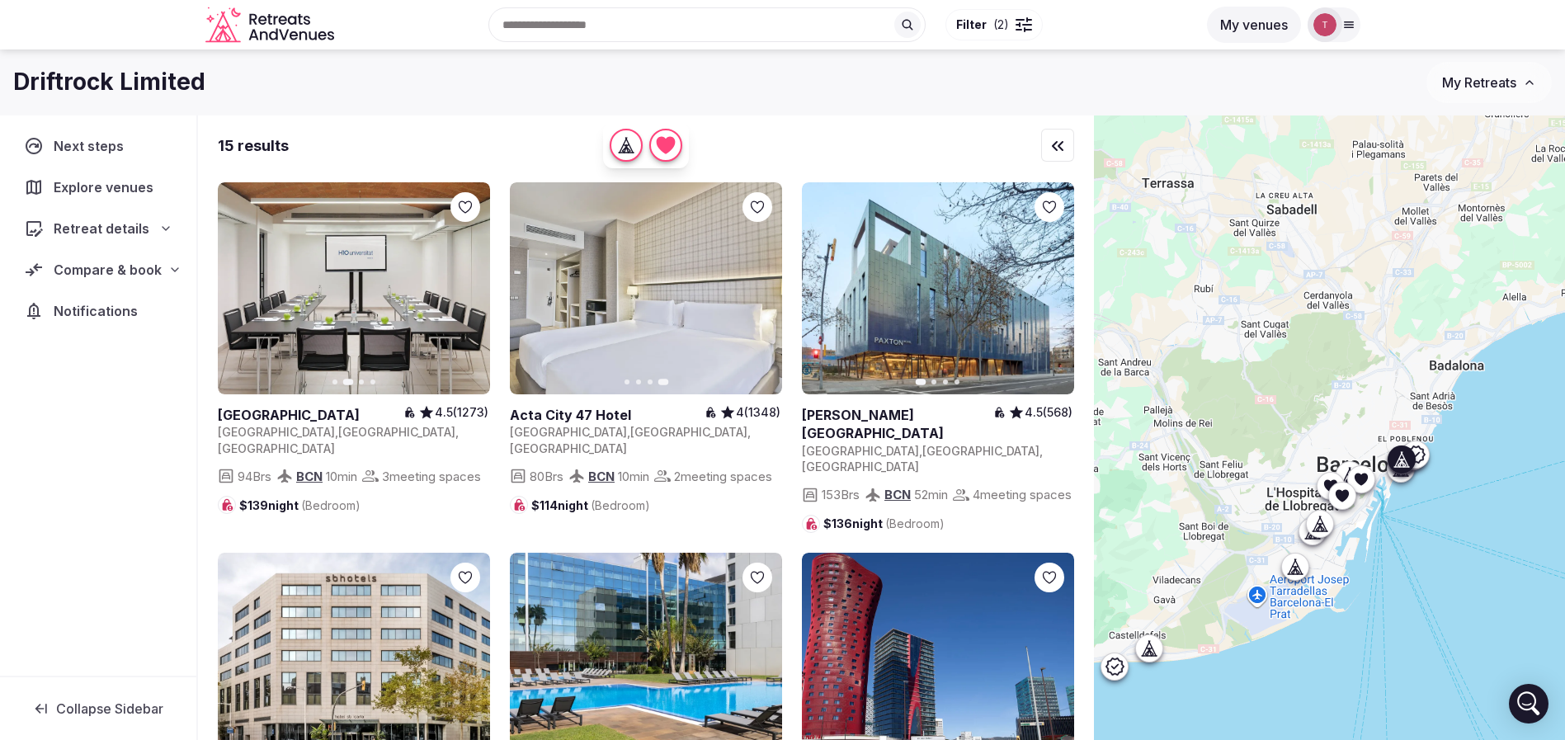
click at [1059, 289] on button "Next slide" at bounding box center [1051, 289] width 26 height 26
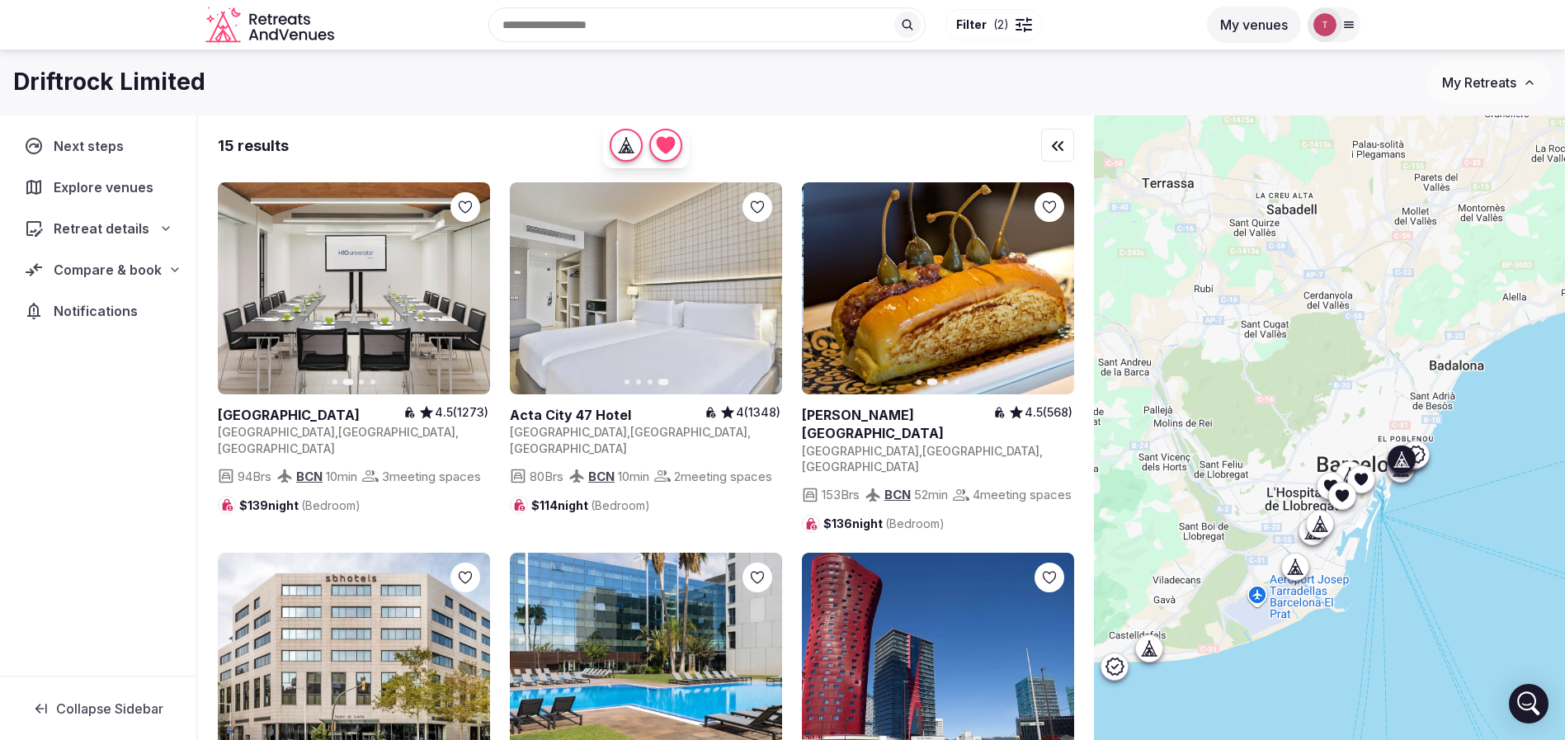
click at [1059, 289] on button "Next slide" at bounding box center [1051, 289] width 26 height 26
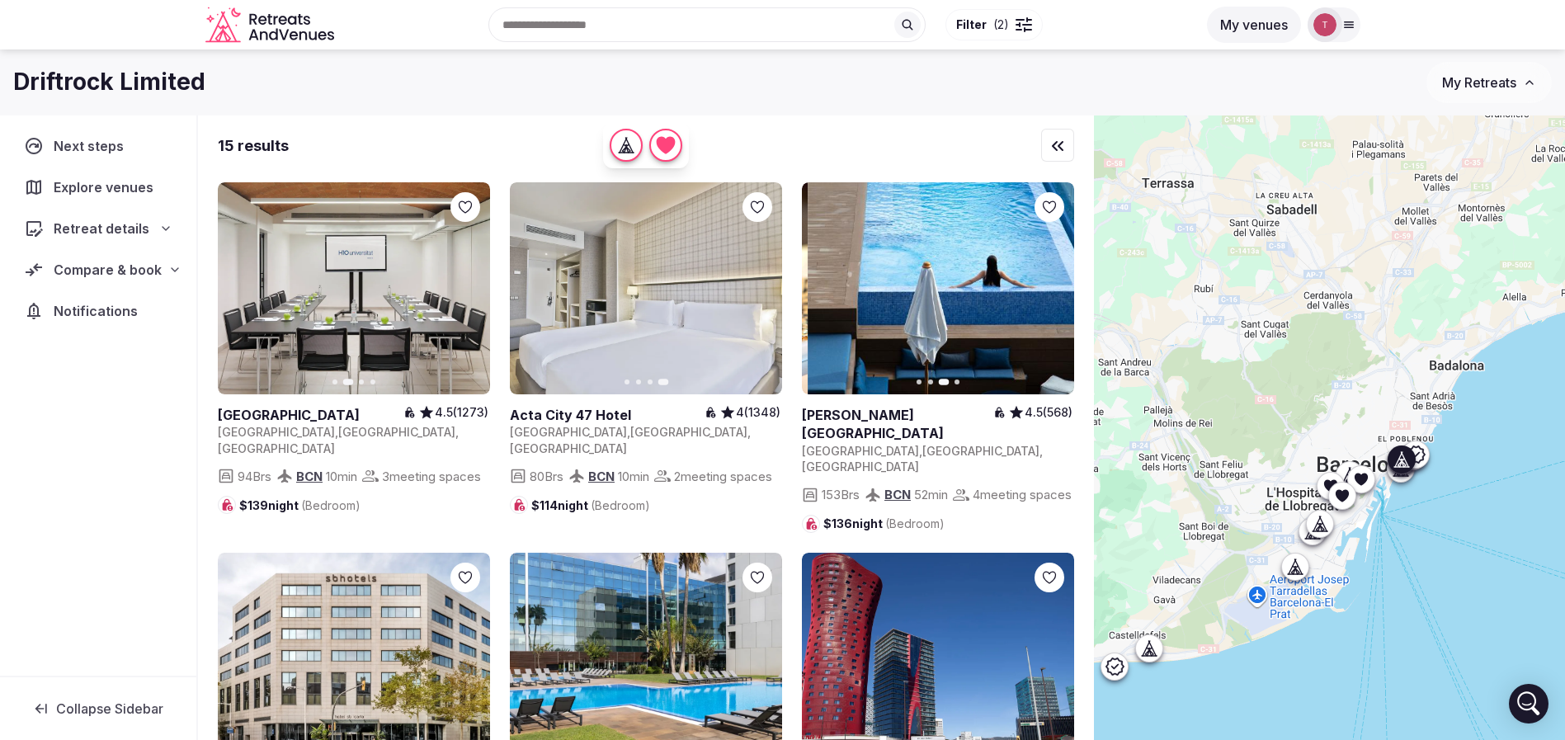
click at [1059, 289] on button "Next slide" at bounding box center [1051, 289] width 26 height 26
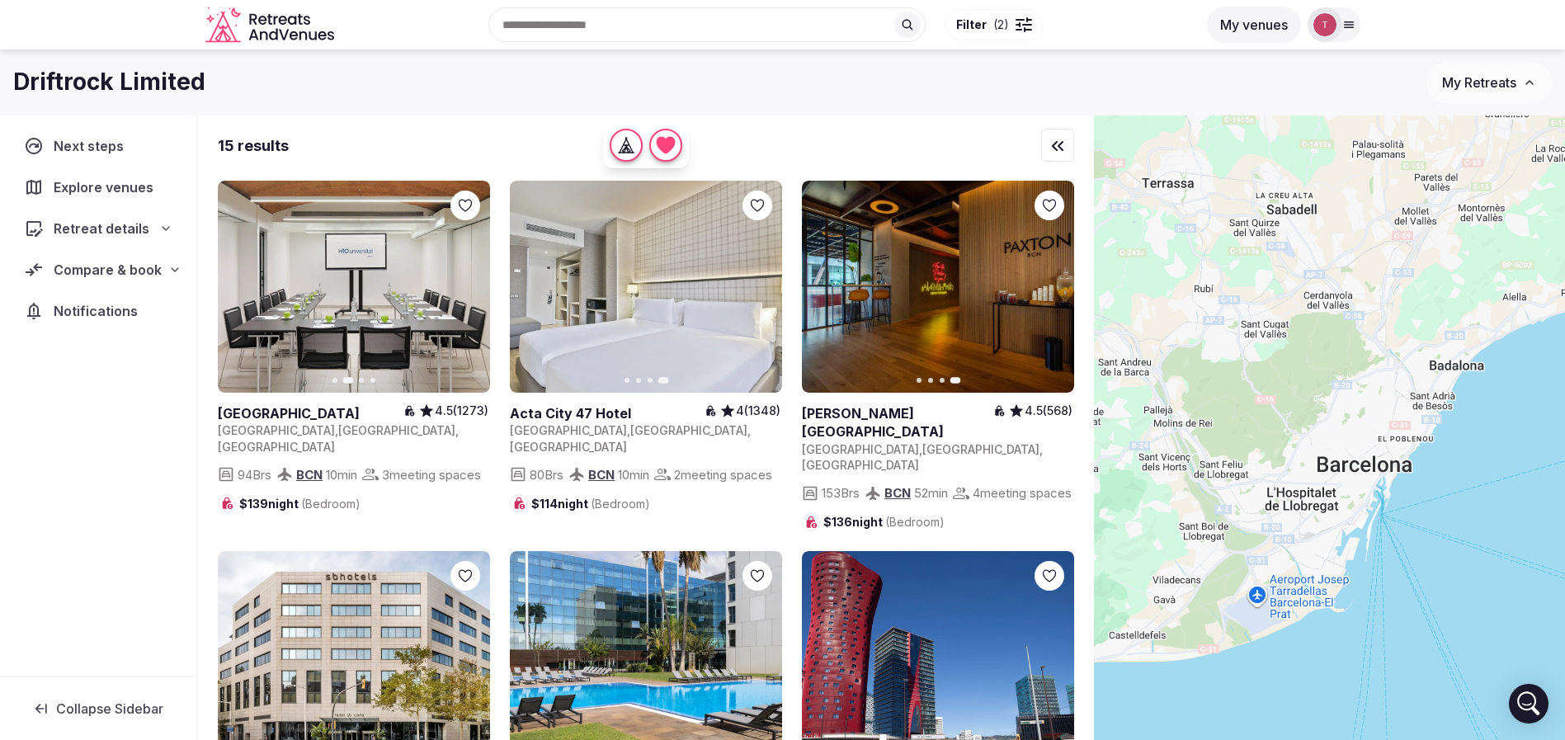
scroll to position [0, 0]
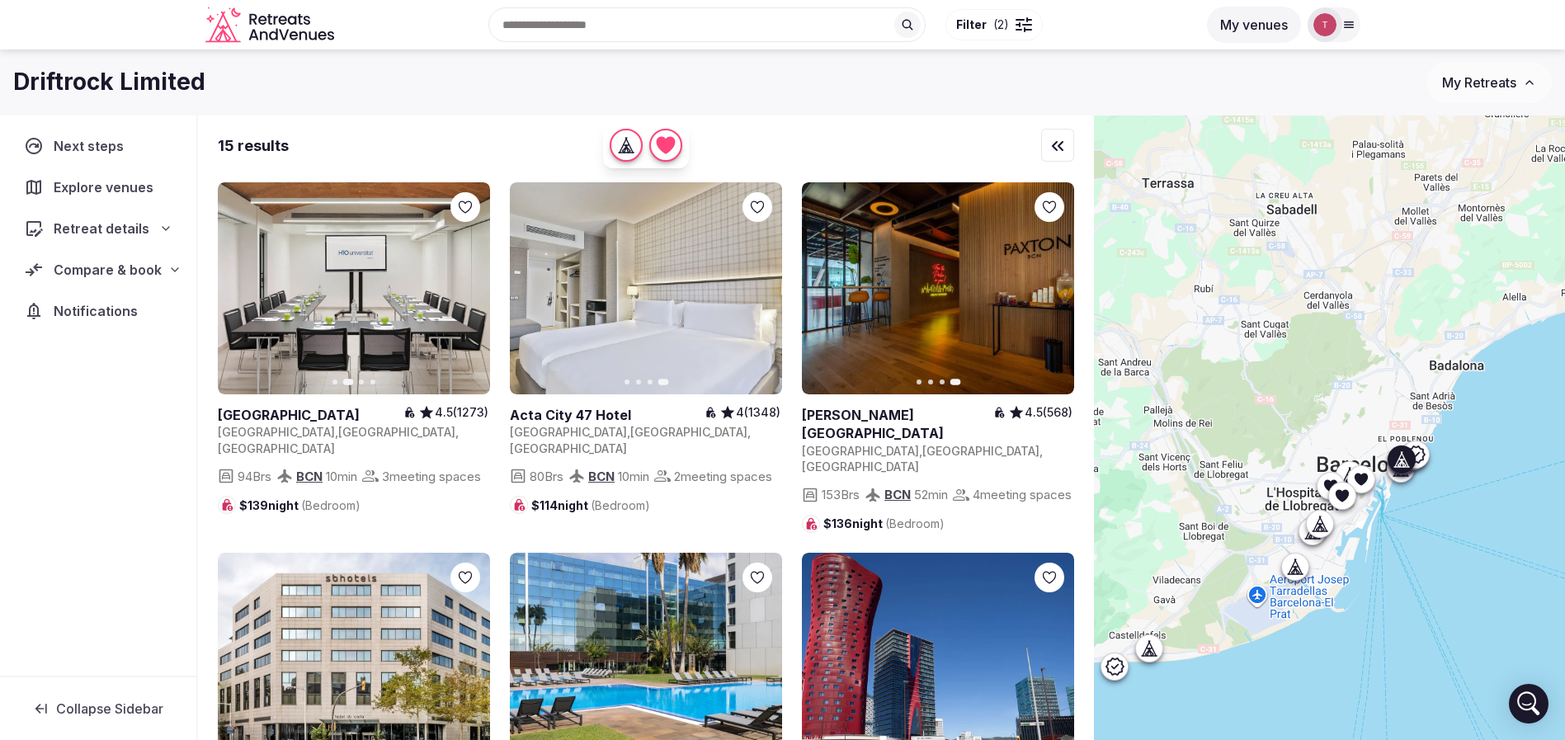
drag, startPoint x: 890, startPoint y: 396, endPoint x: 706, endPoint y: 84, distance: 362.1
click at [706, 84] on div "Driftrock Limited" at bounding box center [719, 82] width 1413 height 32
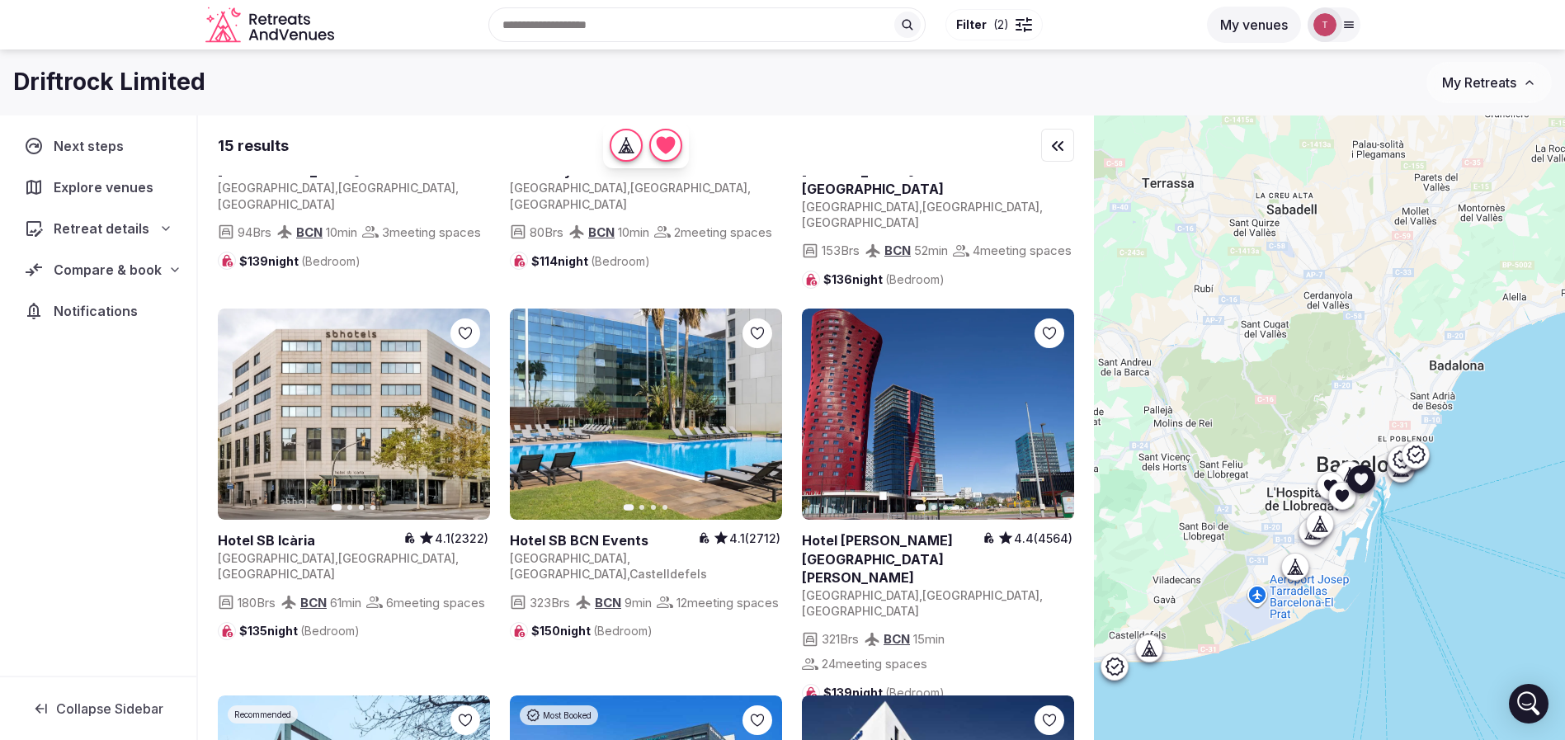
scroll to position [247, 0]
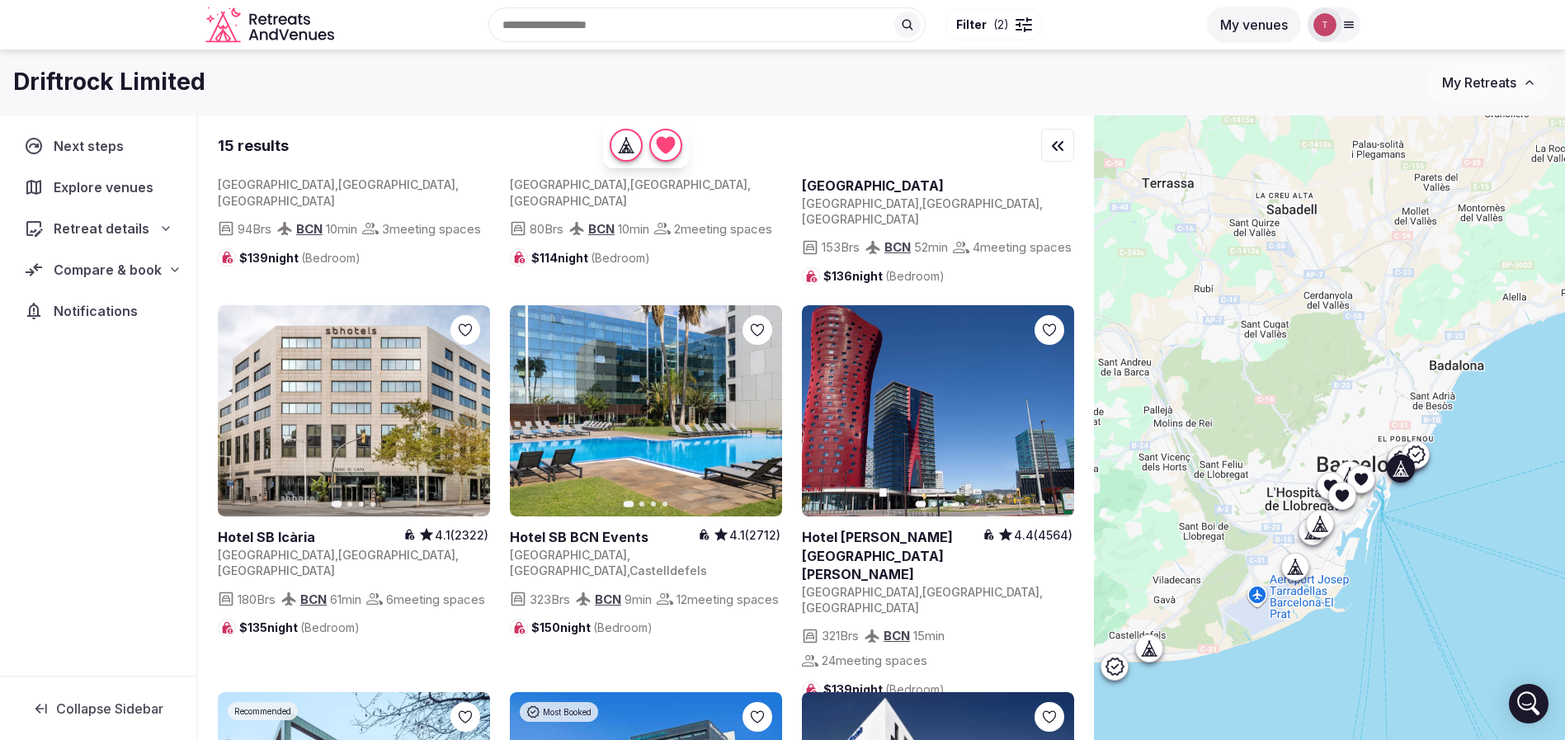
click at [475, 417] on button "Next slide" at bounding box center [467, 411] width 26 height 26
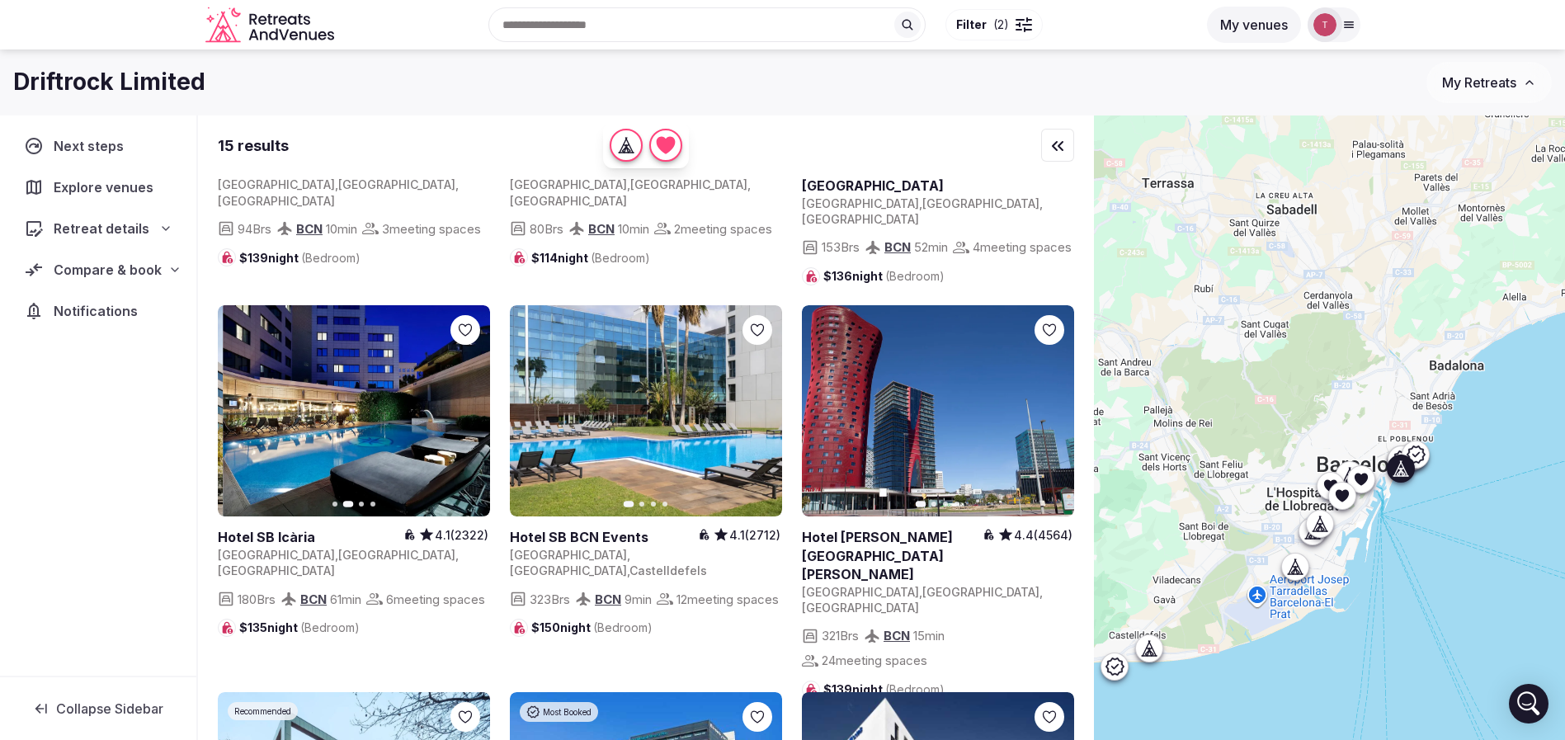
click at [473, 417] on icon "button" at bounding box center [466, 410] width 13 height 13
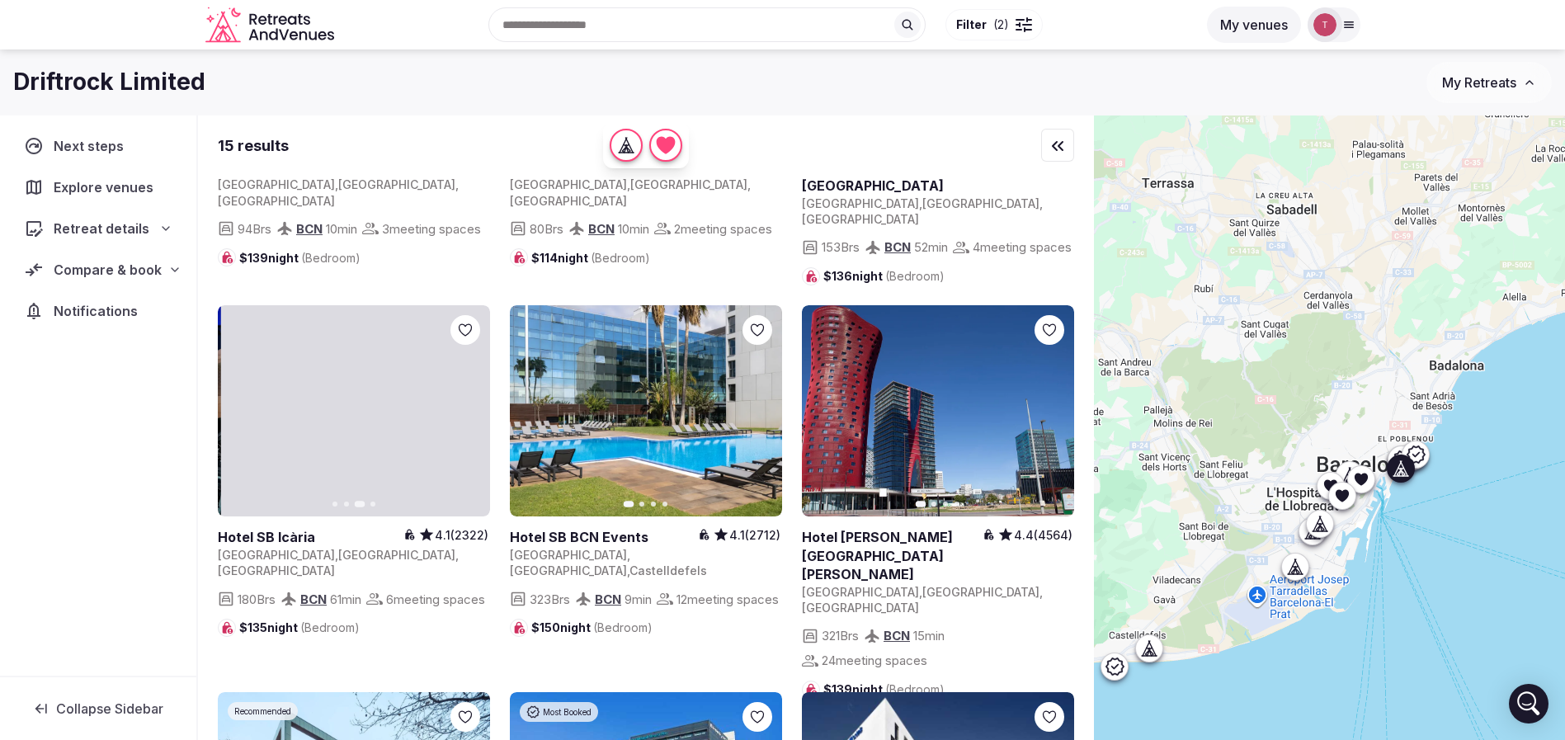
click at [473, 417] on icon "button" at bounding box center [466, 410] width 13 height 13
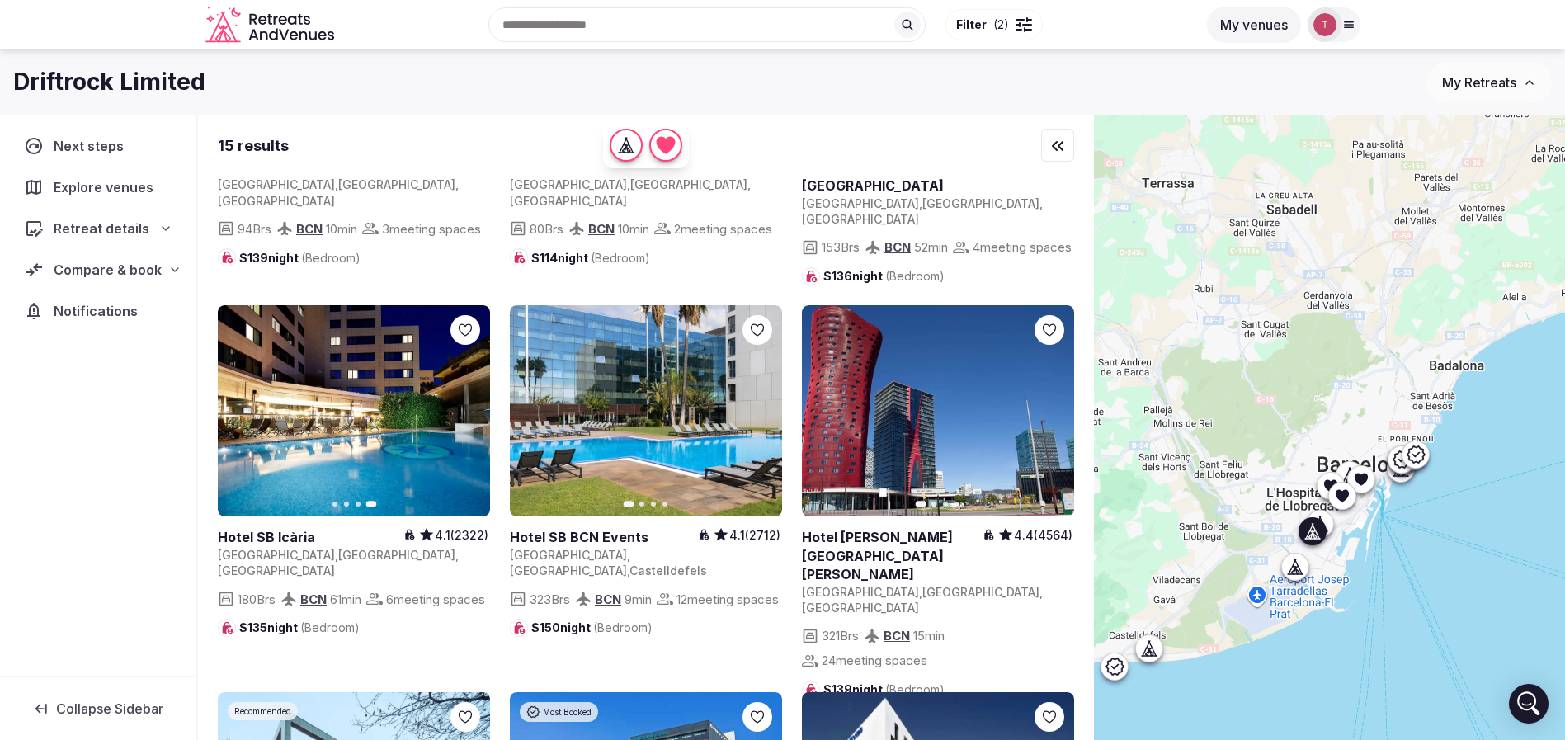
click at [1051, 417] on icon "button" at bounding box center [1050, 410] width 13 height 13
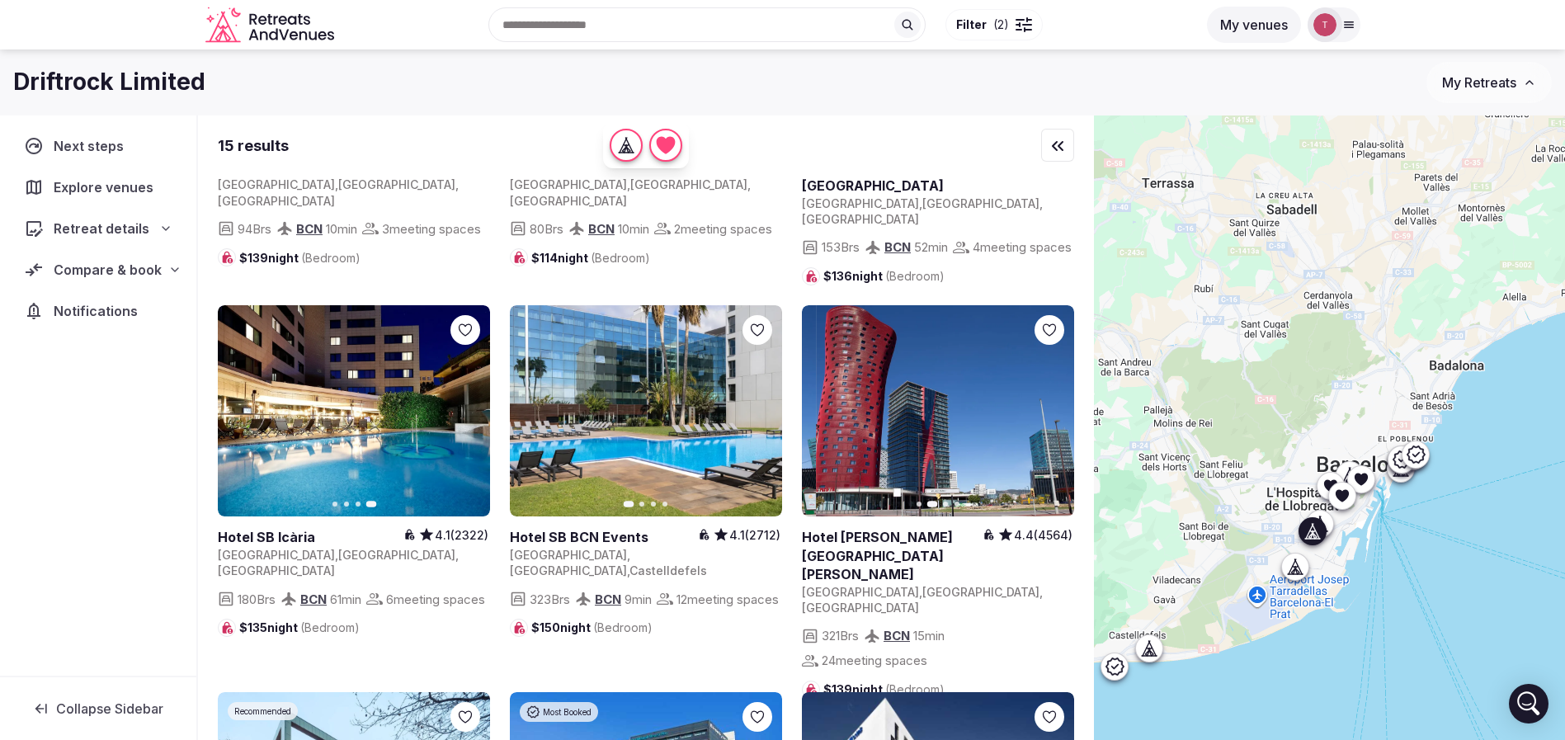
click at [1051, 417] on icon "button" at bounding box center [1050, 410] width 13 height 13
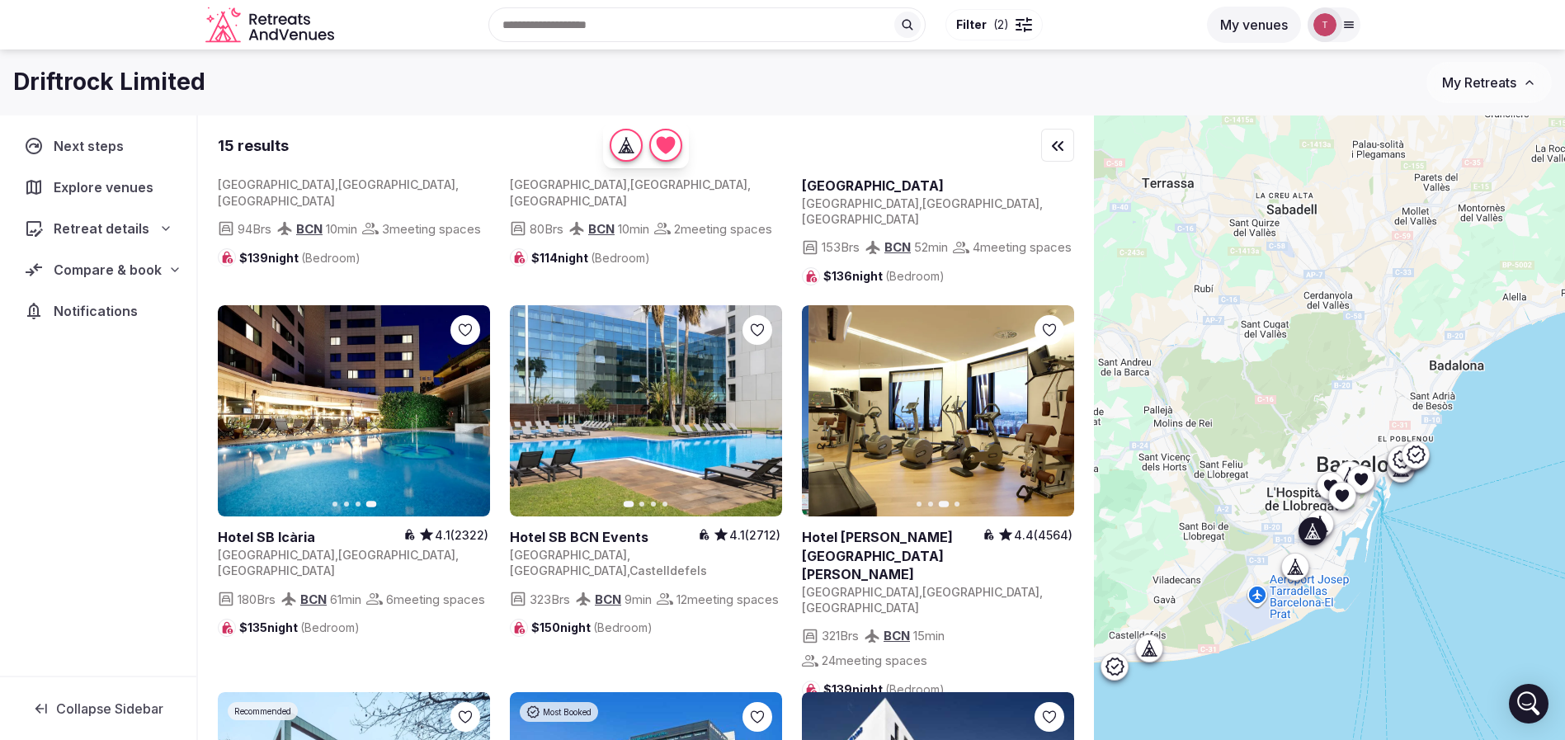
click at [1051, 417] on icon "button" at bounding box center [1050, 410] width 13 height 13
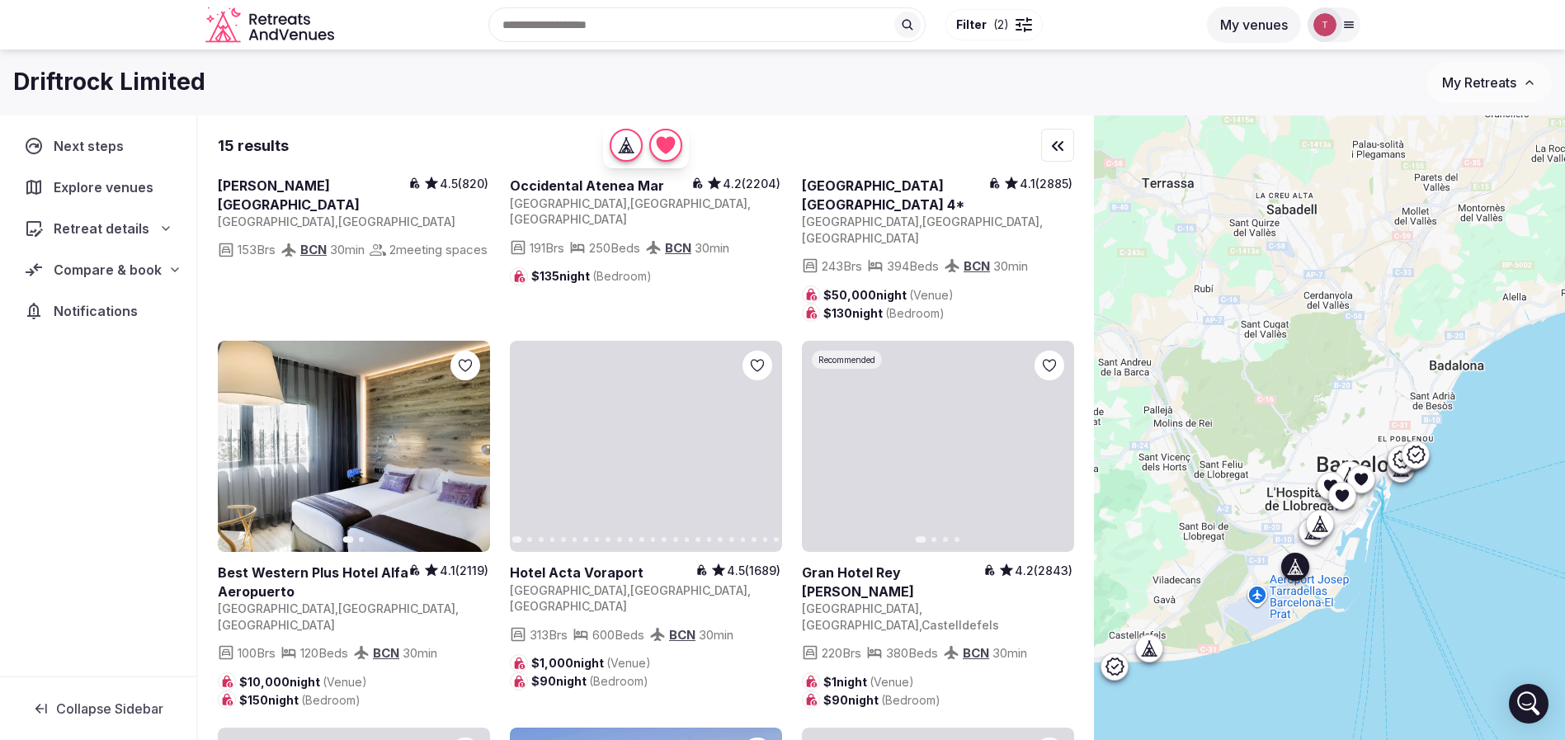
scroll to position [990, 0]
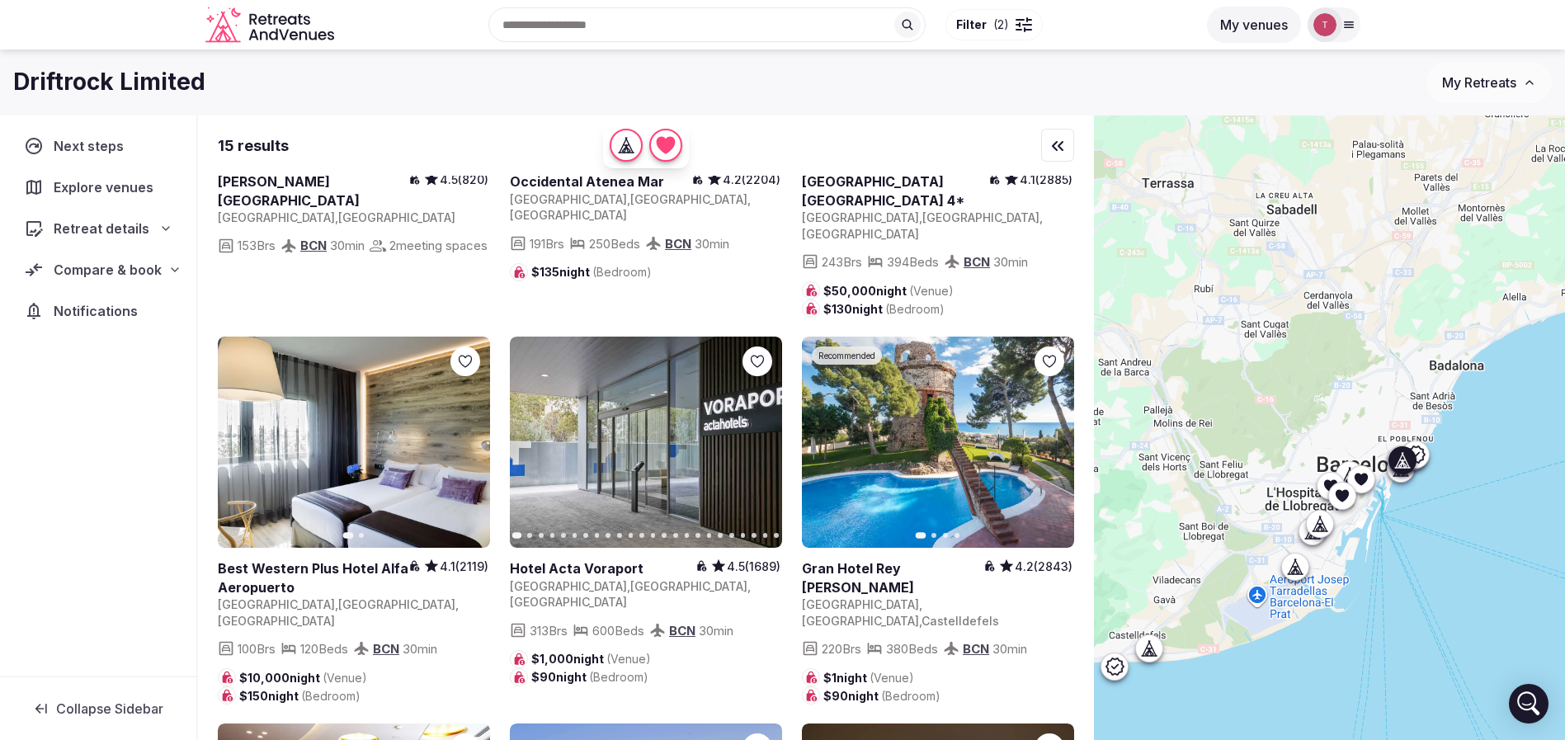
click at [758, 436] on icon "button" at bounding box center [758, 442] width 13 height 13
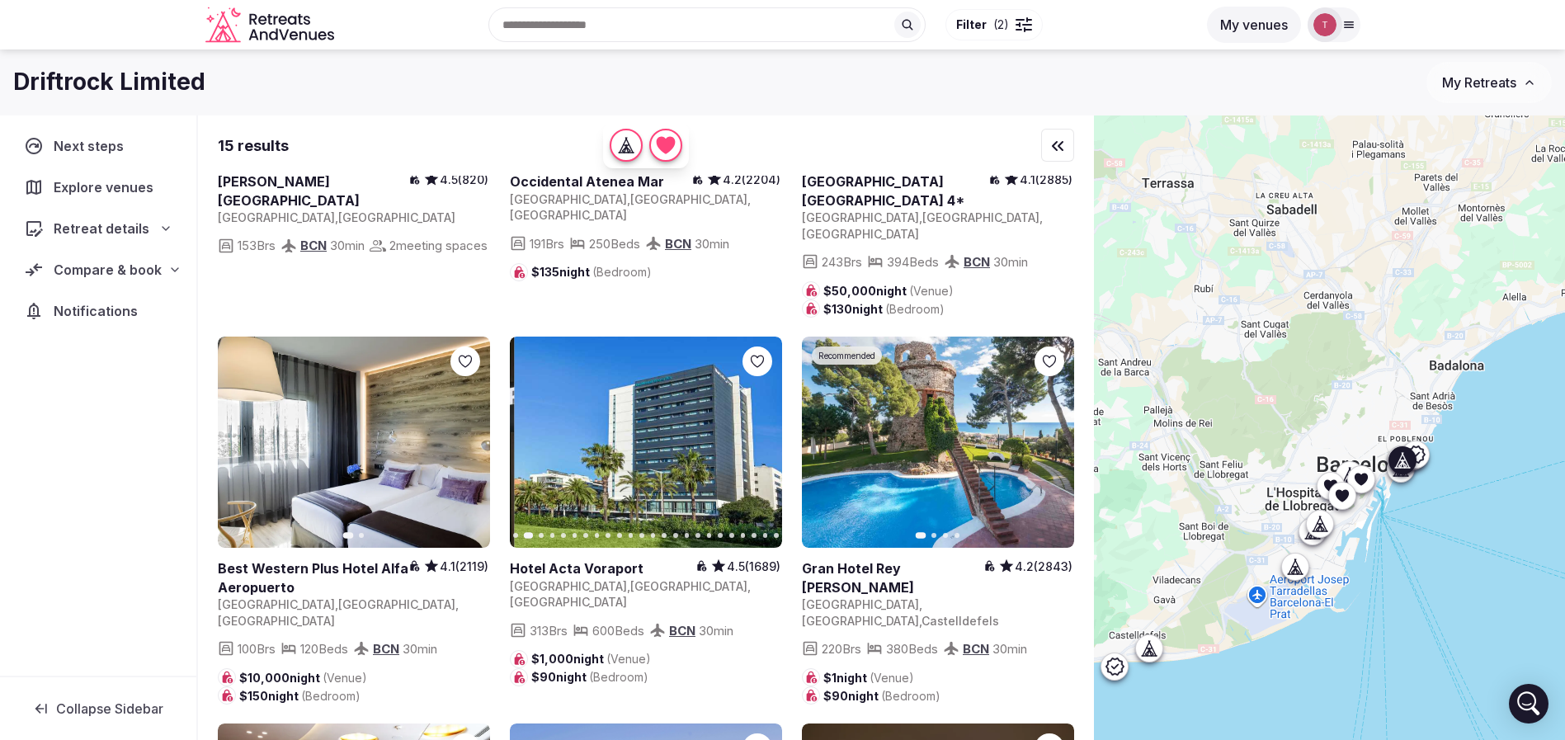
click at [758, 436] on icon "button" at bounding box center [758, 442] width 13 height 13
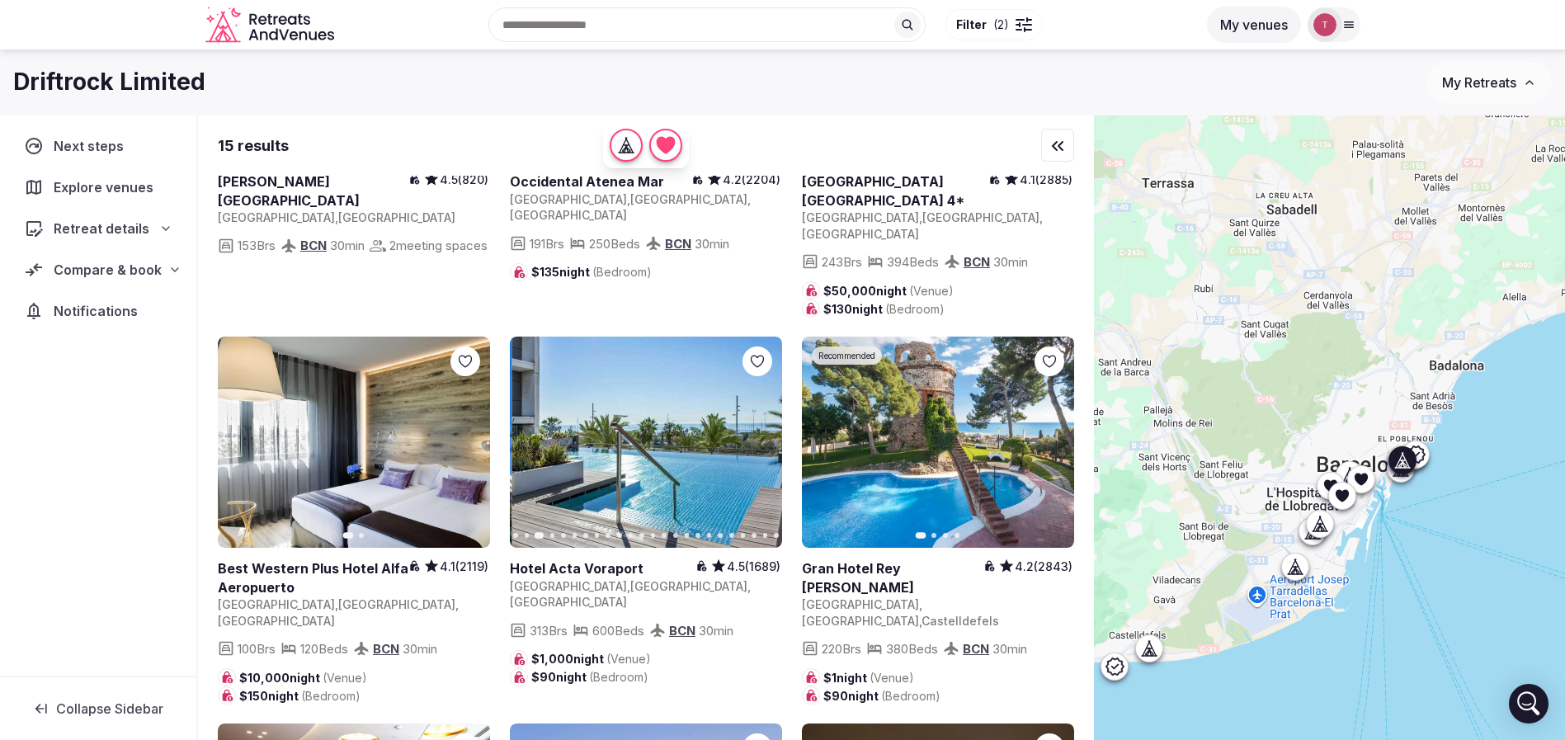
click at [758, 436] on icon "button" at bounding box center [758, 442] width 13 height 13
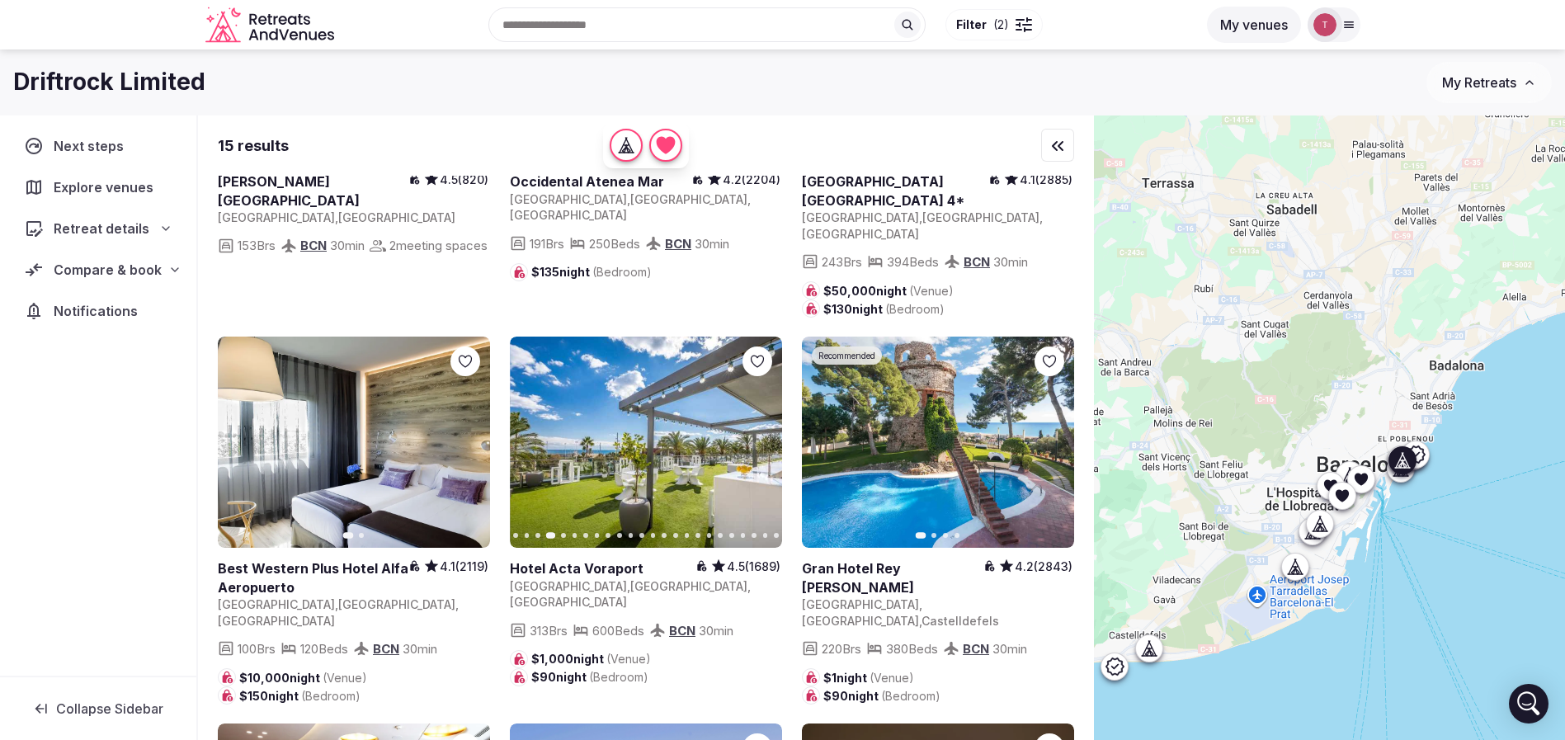
click at [758, 436] on icon "button" at bounding box center [758, 442] width 13 height 13
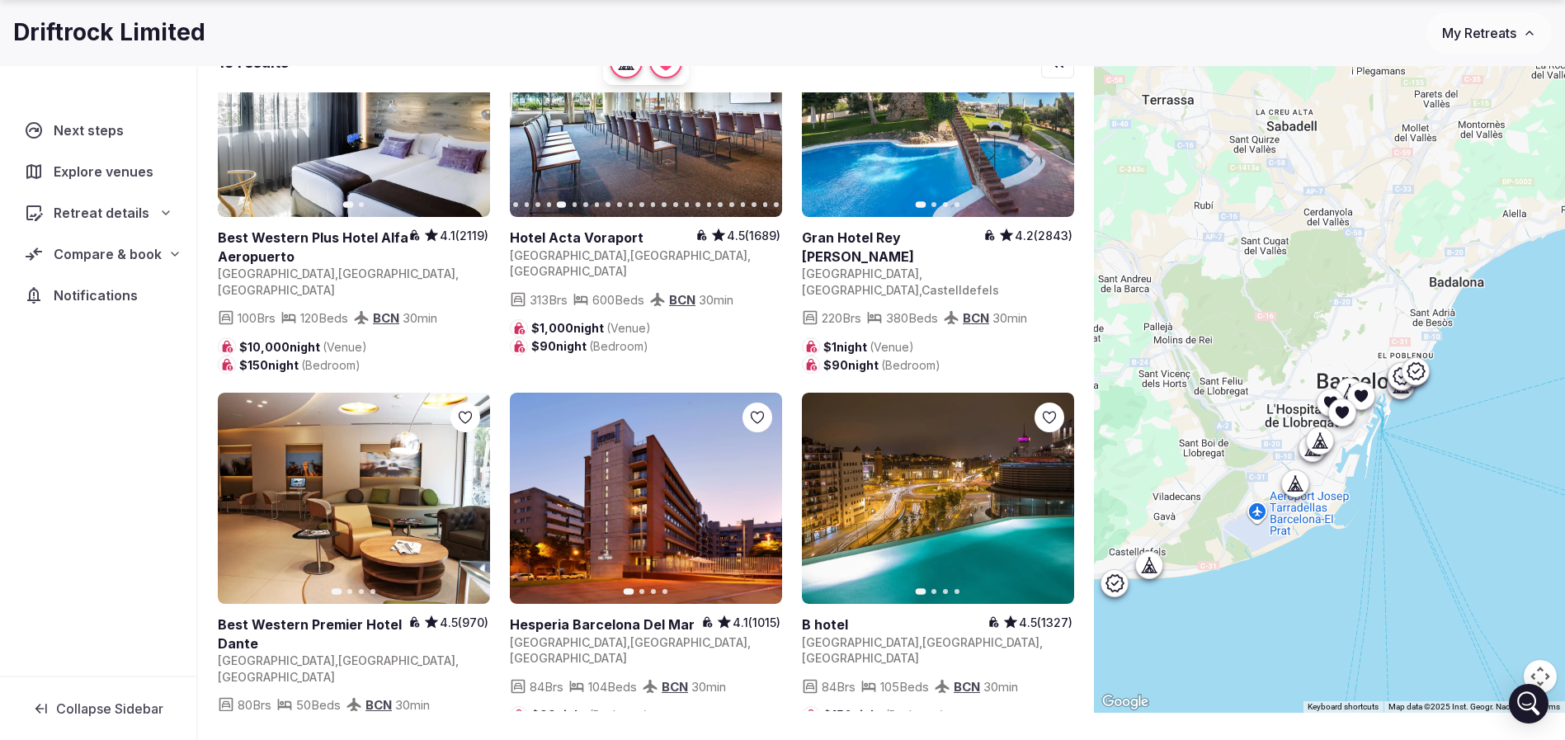
scroll to position [122, 0]
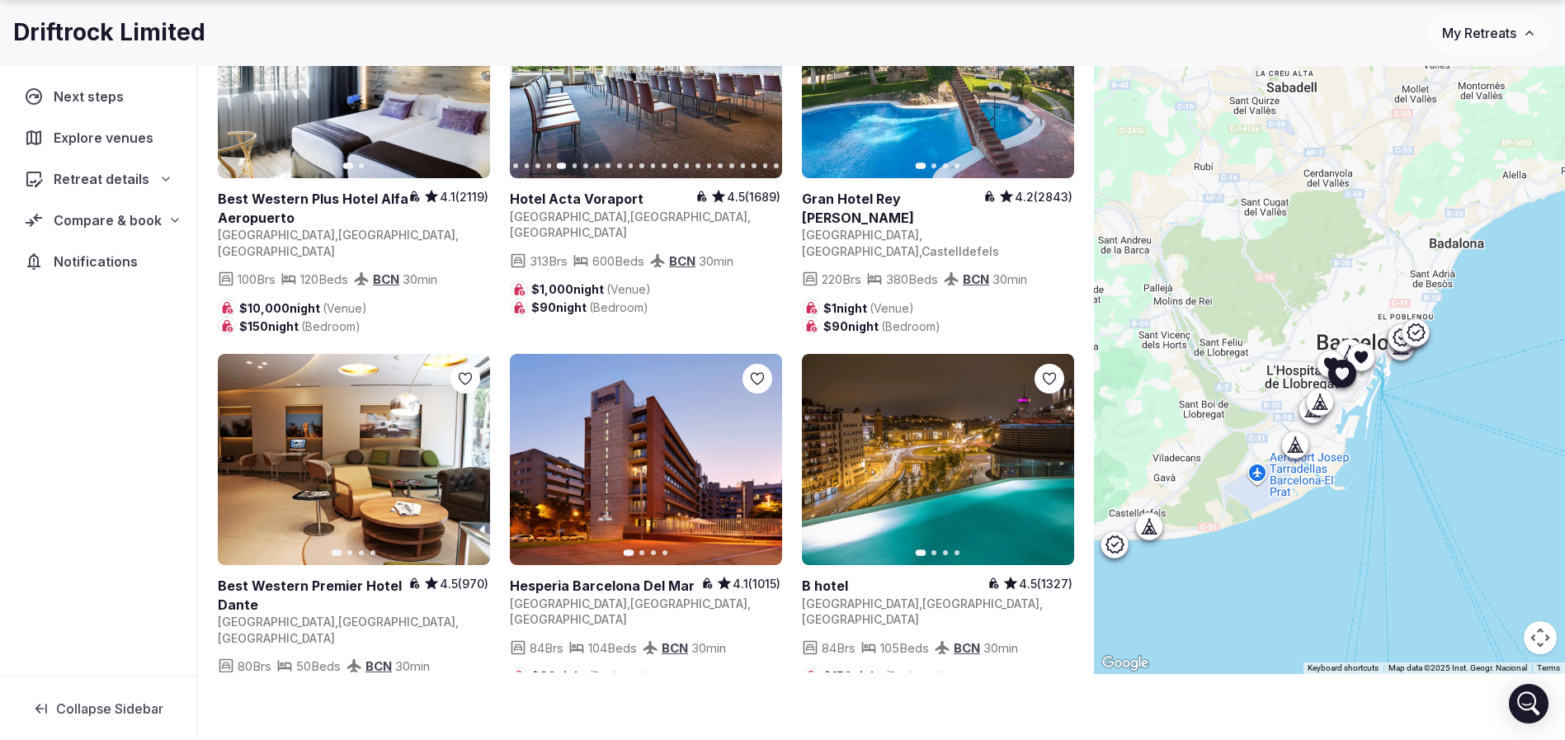
click at [1056, 446] on button "Next slide" at bounding box center [1051, 459] width 26 height 26
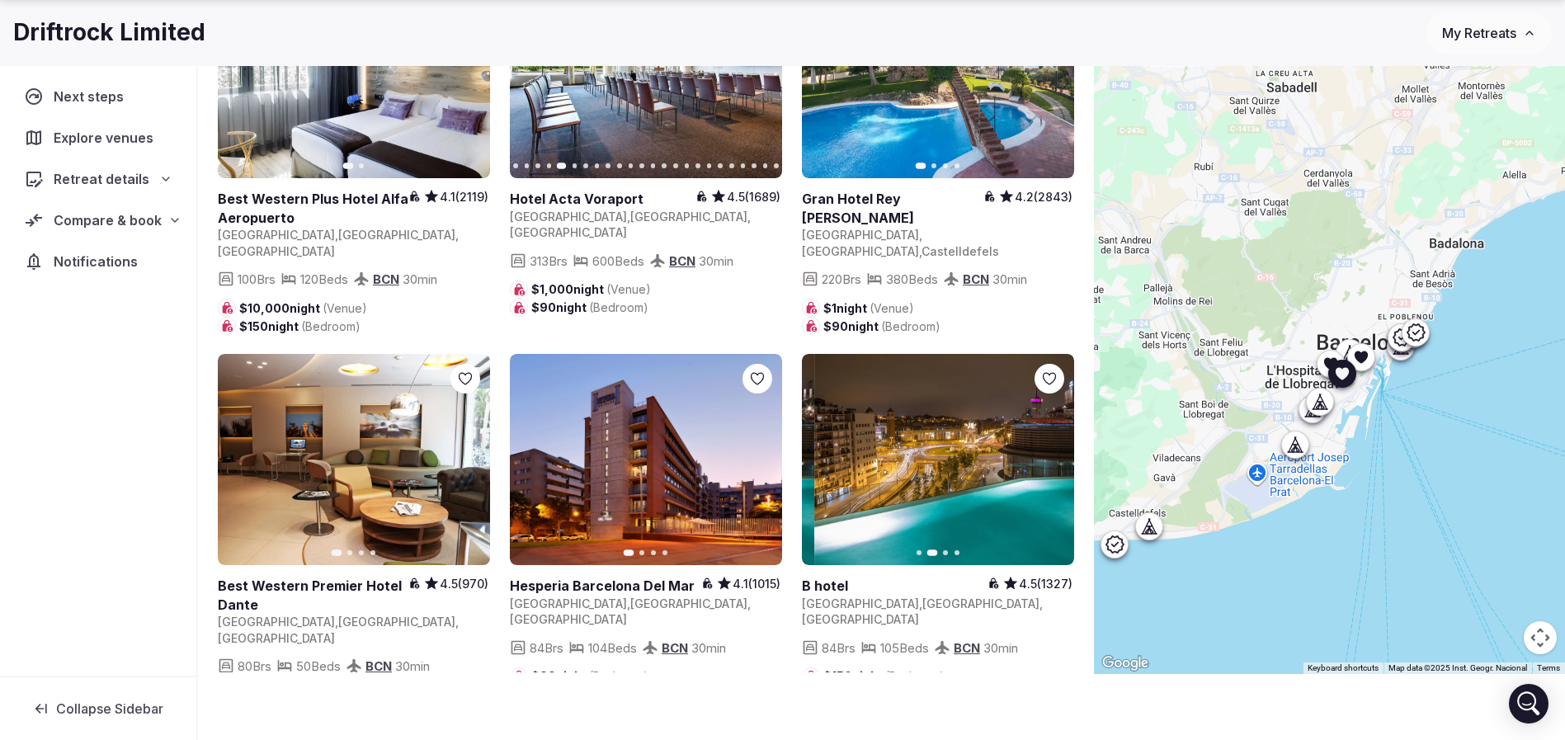
click at [1052, 454] on icon "button" at bounding box center [1052, 460] width 7 height 12
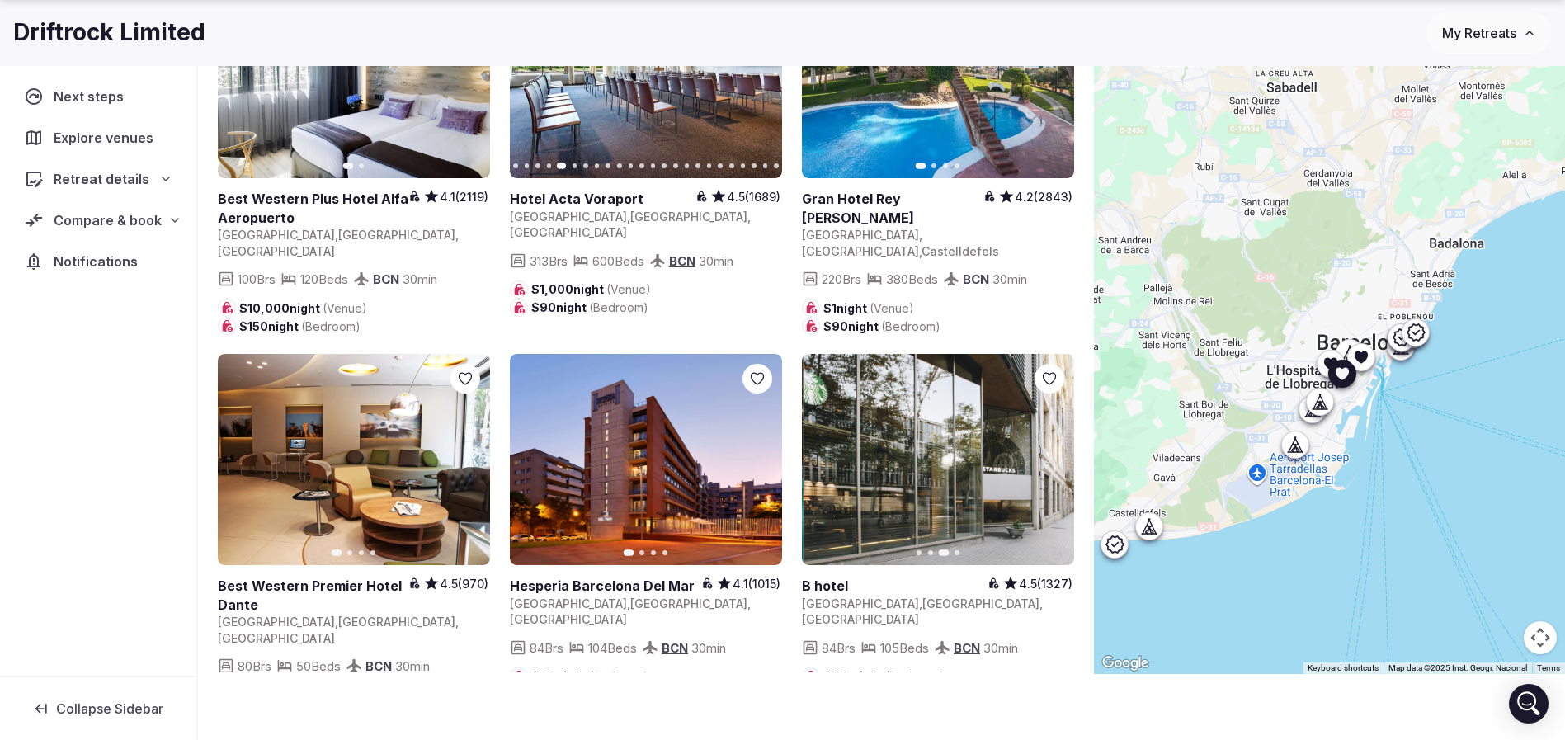
click at [1052, 453] on icon "button" at bounding box center [1050, 459] width 13 height 13
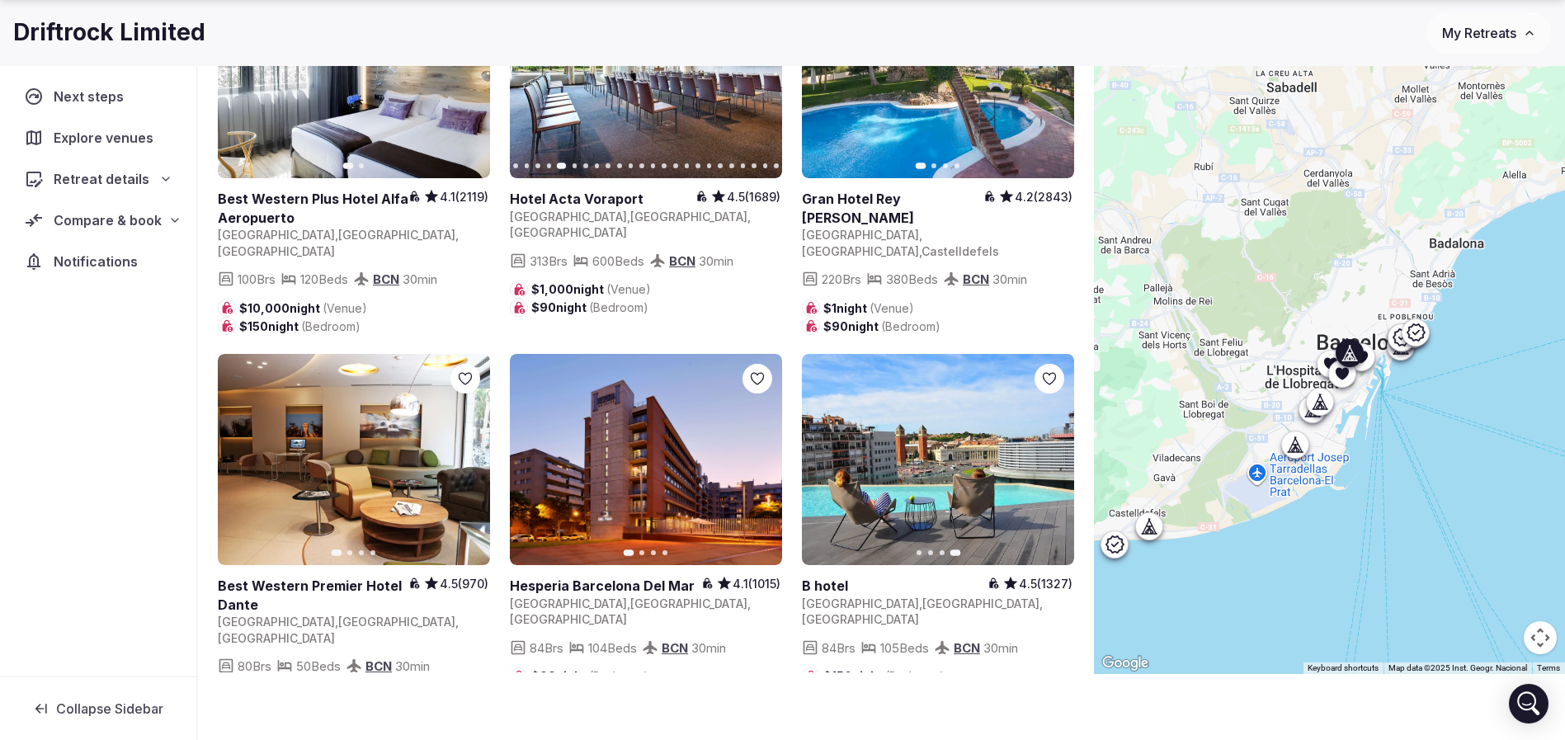
click at [464, 453] on icon "button" at bounding box center [466, 459] width 13 height 13
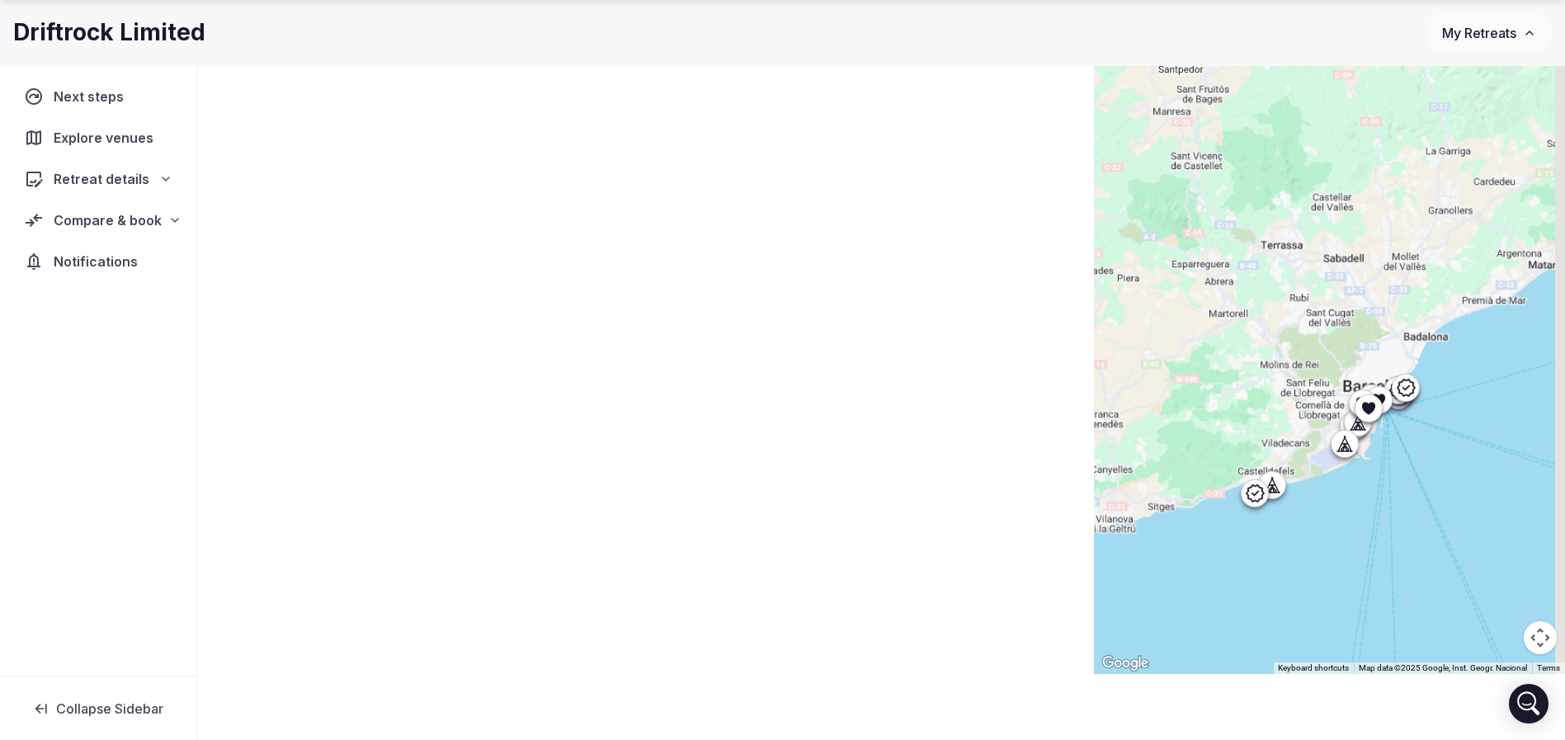
scroll to position [0, 0]
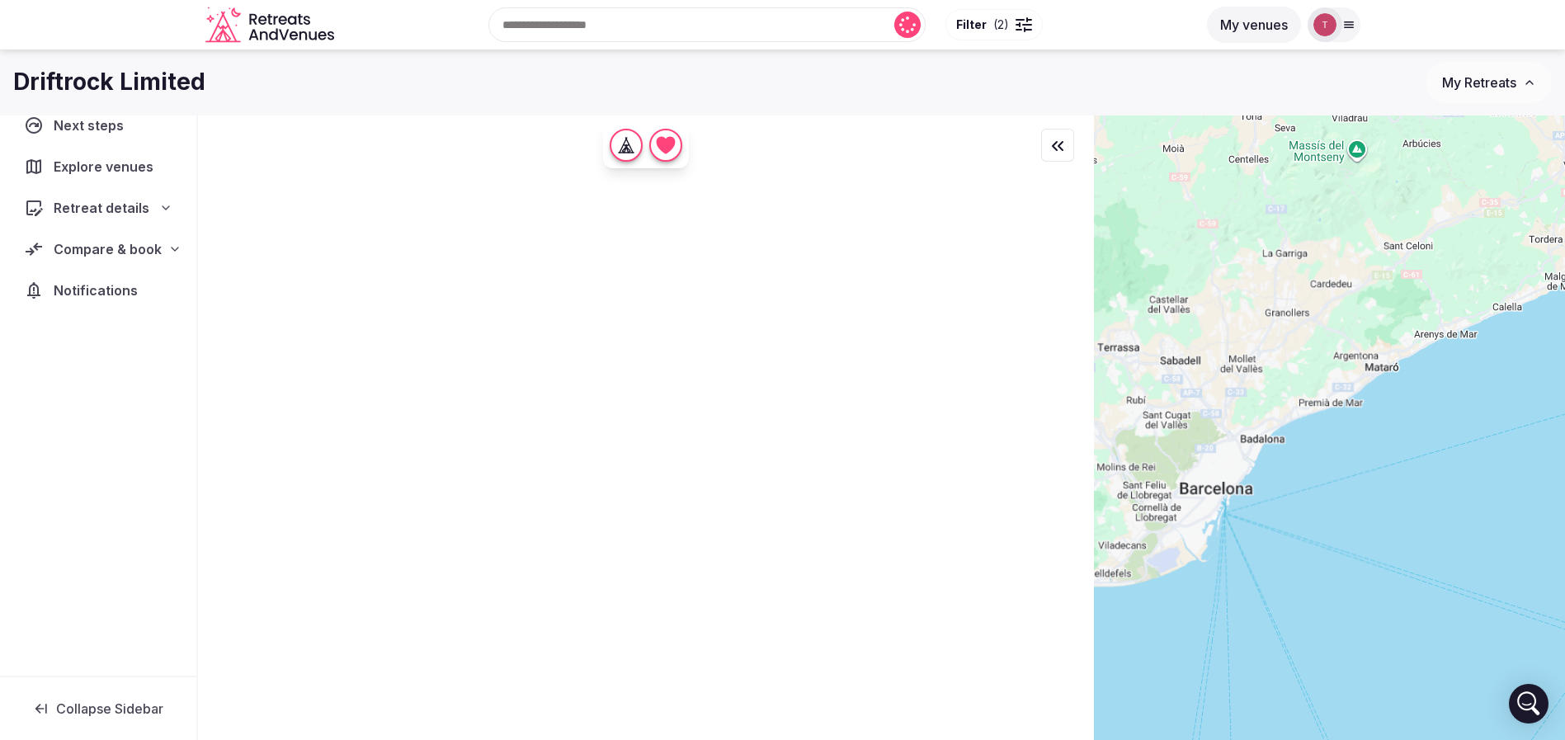
drag, startPoint x: 1462, startPoint y: 350, endPoint x: 1299, endPoint y: 452, distance: 192.7
click at [1299, 452] on div at bounding box center [1329, 455] width 471 height 681
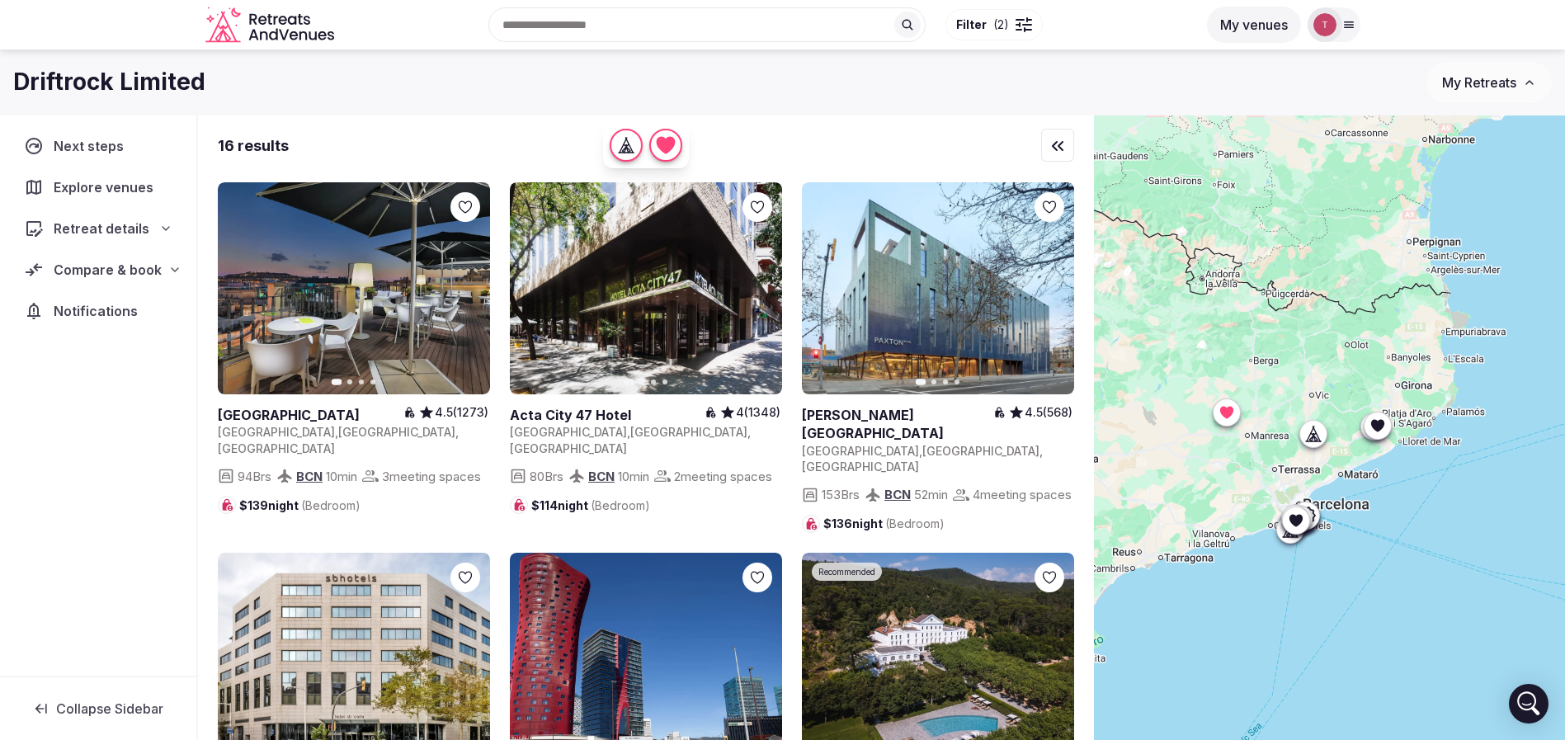
drag, startPoint x: 1488, startPoint y: 402, endPoint x: 1425, endPoint y: 455, distance: 82.6
click at [1425, 455] on div at bounding box center [1329, 455] width 471 height 681
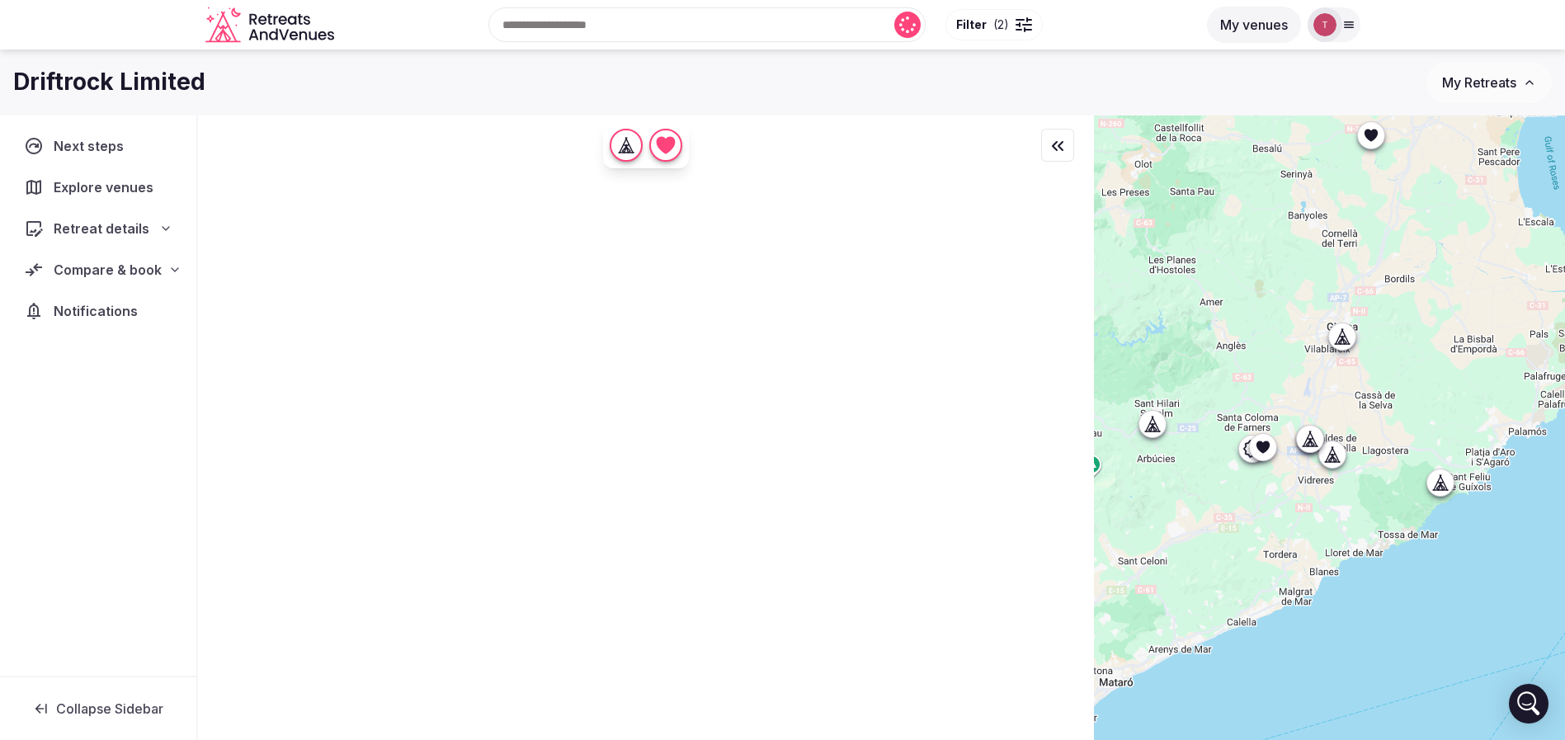
drag, startPoint x: 1431, startPoint y: 444, endPoint x: 1464, endPoint y: 549, distance: 110.6
click at [1464, 549] on div at bounding box center [1329, 455] width 471 height 681
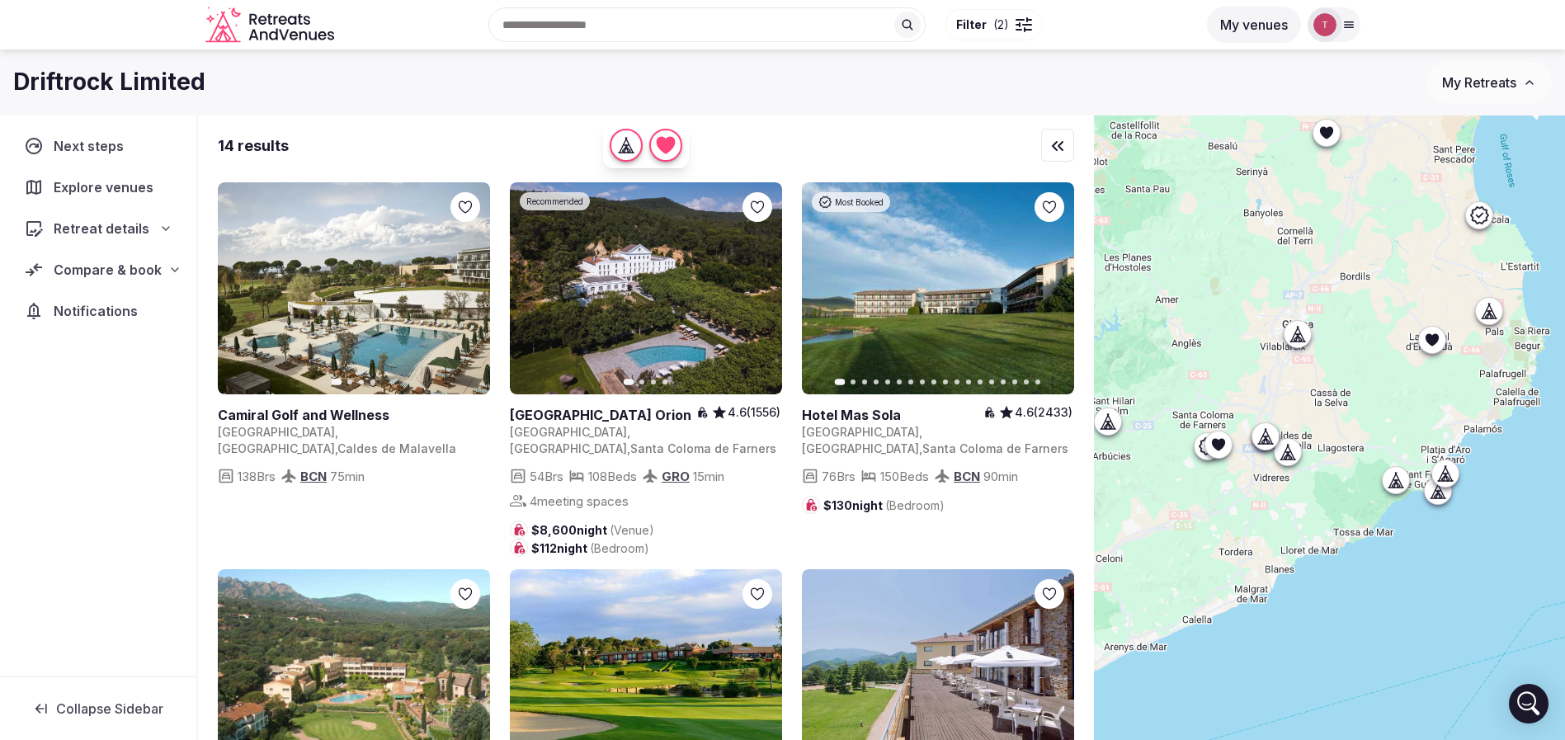
drag, startPoint x: 1481, startPoint y: 536, endPoint x: 1421, endPoint y: 536, distance: 59.4
click at [1421, 536] on div at bounding box center [1329, 455] width 471 height 681
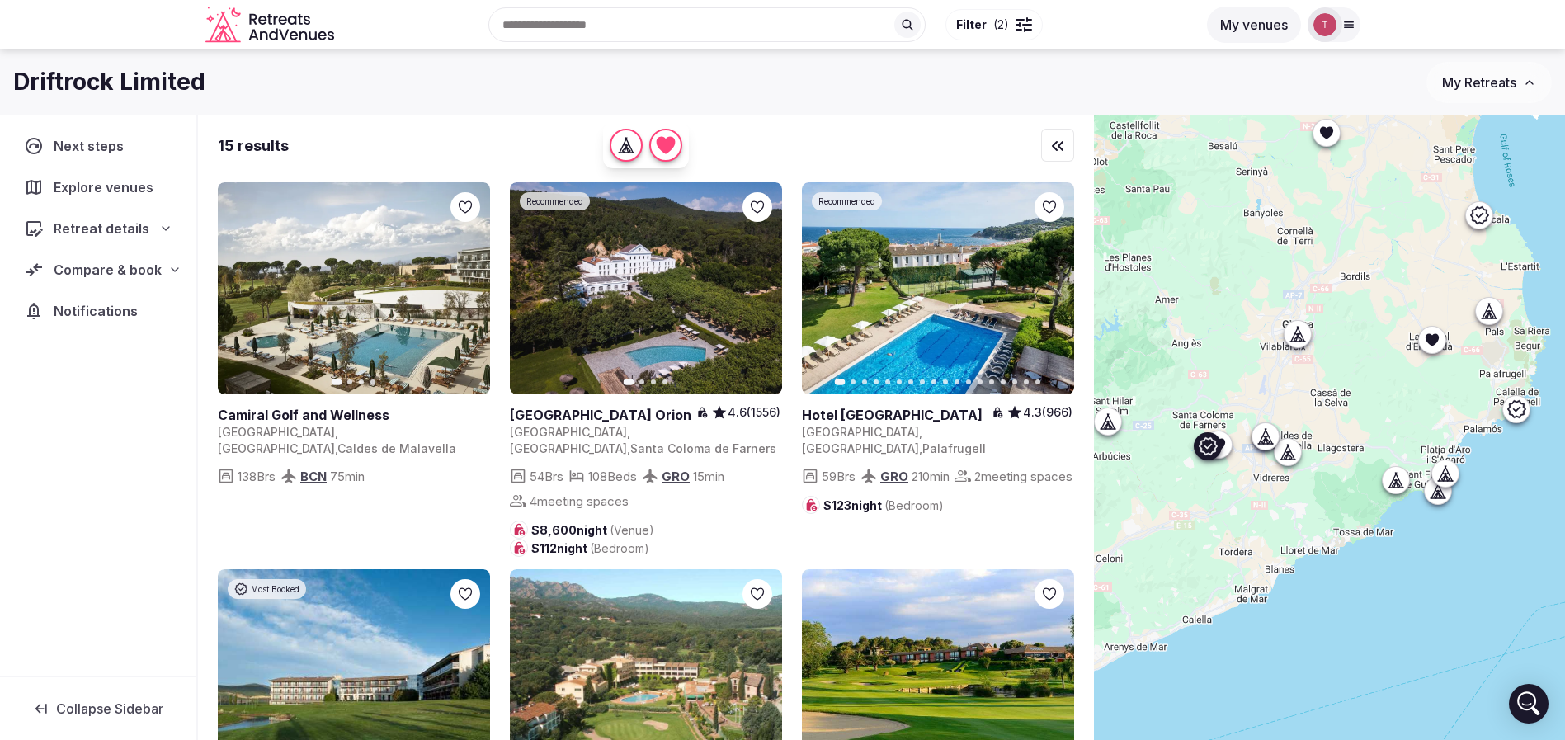
click at [766, 290] on button "Next slide" at bounding box center [759, 289] width 26 height 26
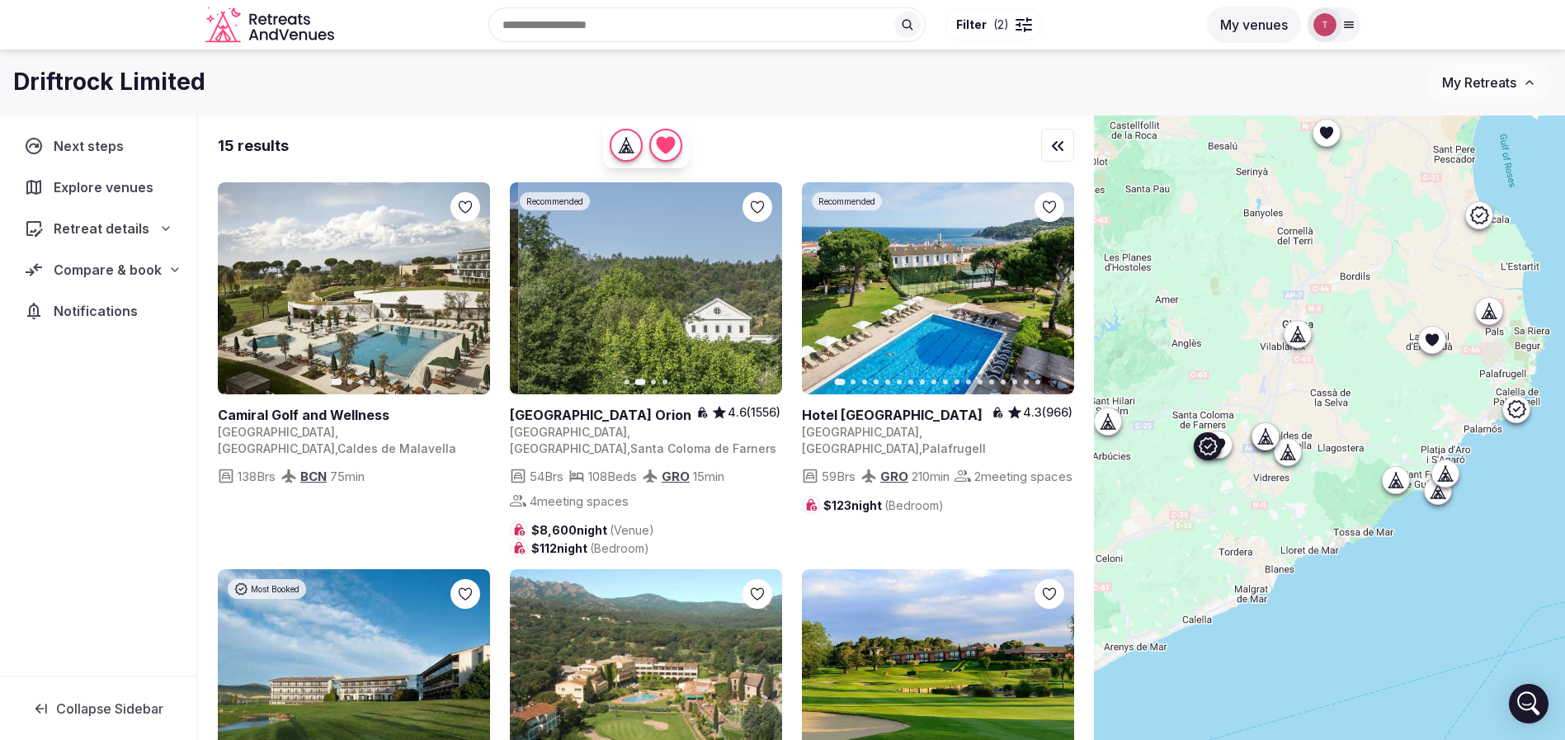
click at [766, 290] on button "Next slide" at bounding box center [759, 289] width 26 height 26
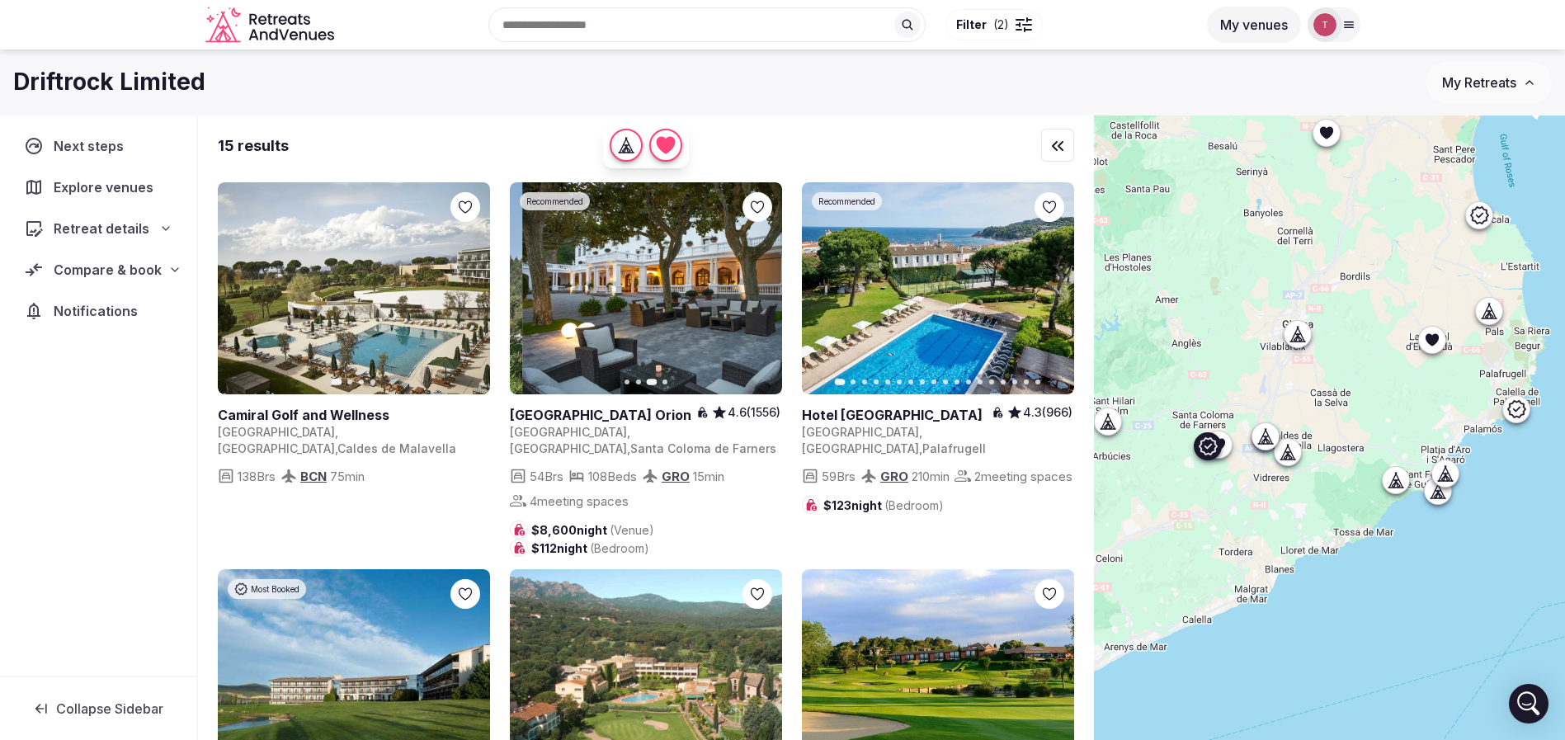
click at [766, 290] on button "Next slide" at bounding box center [759, 289] width 26 height 26
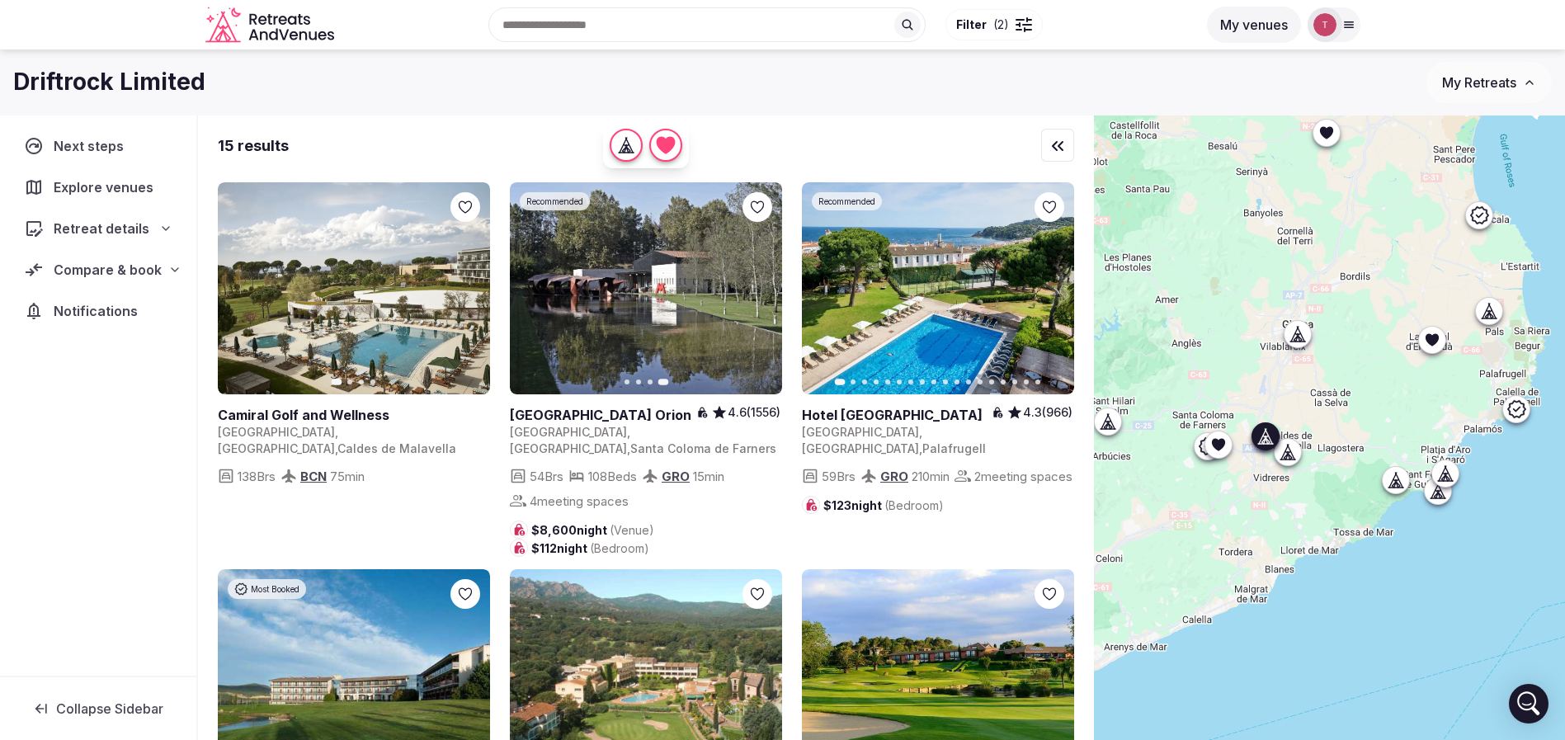
scroll to position [371, 0]
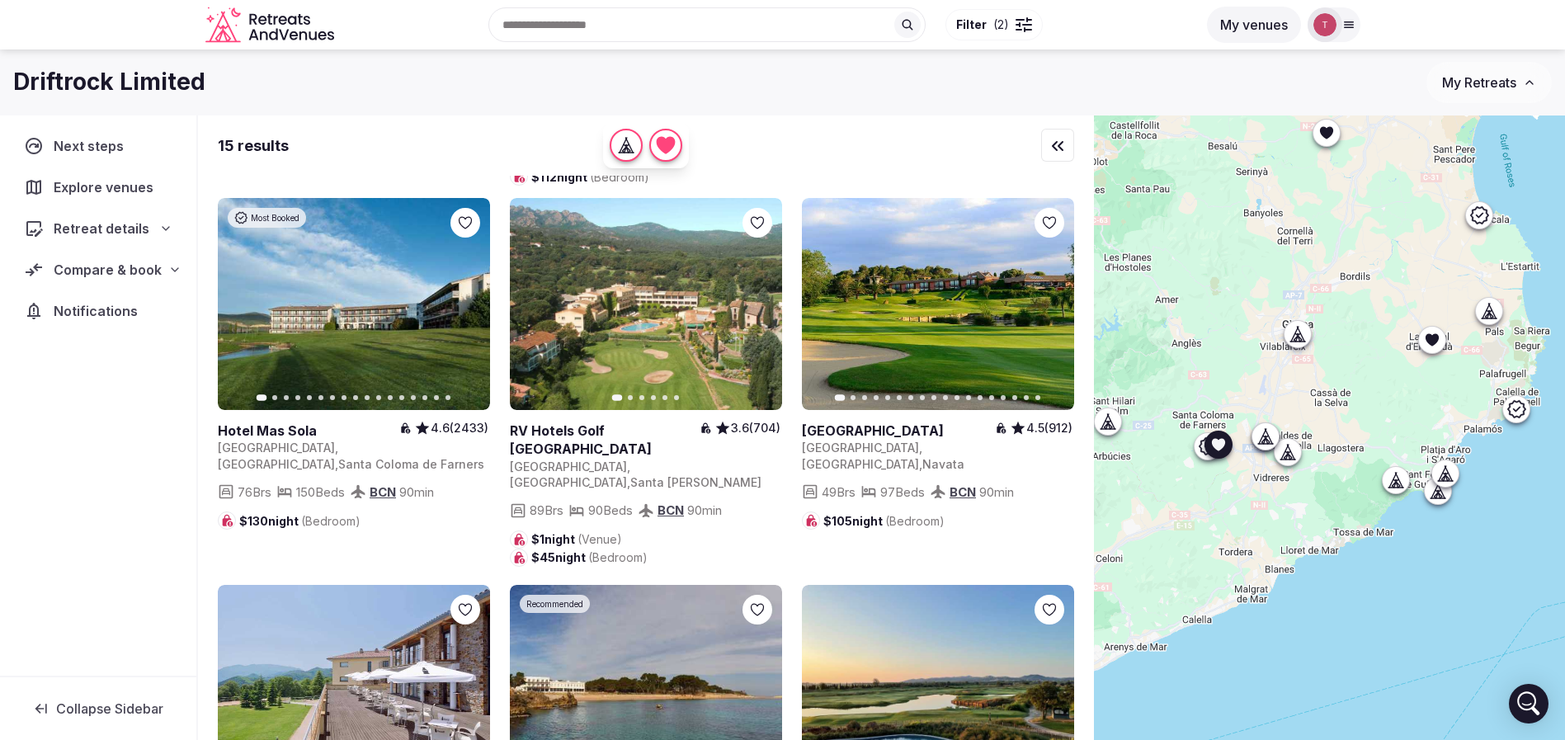
click at [476, 296] on button "Next slide" at bounding box center [467, 304] width 26 height 26
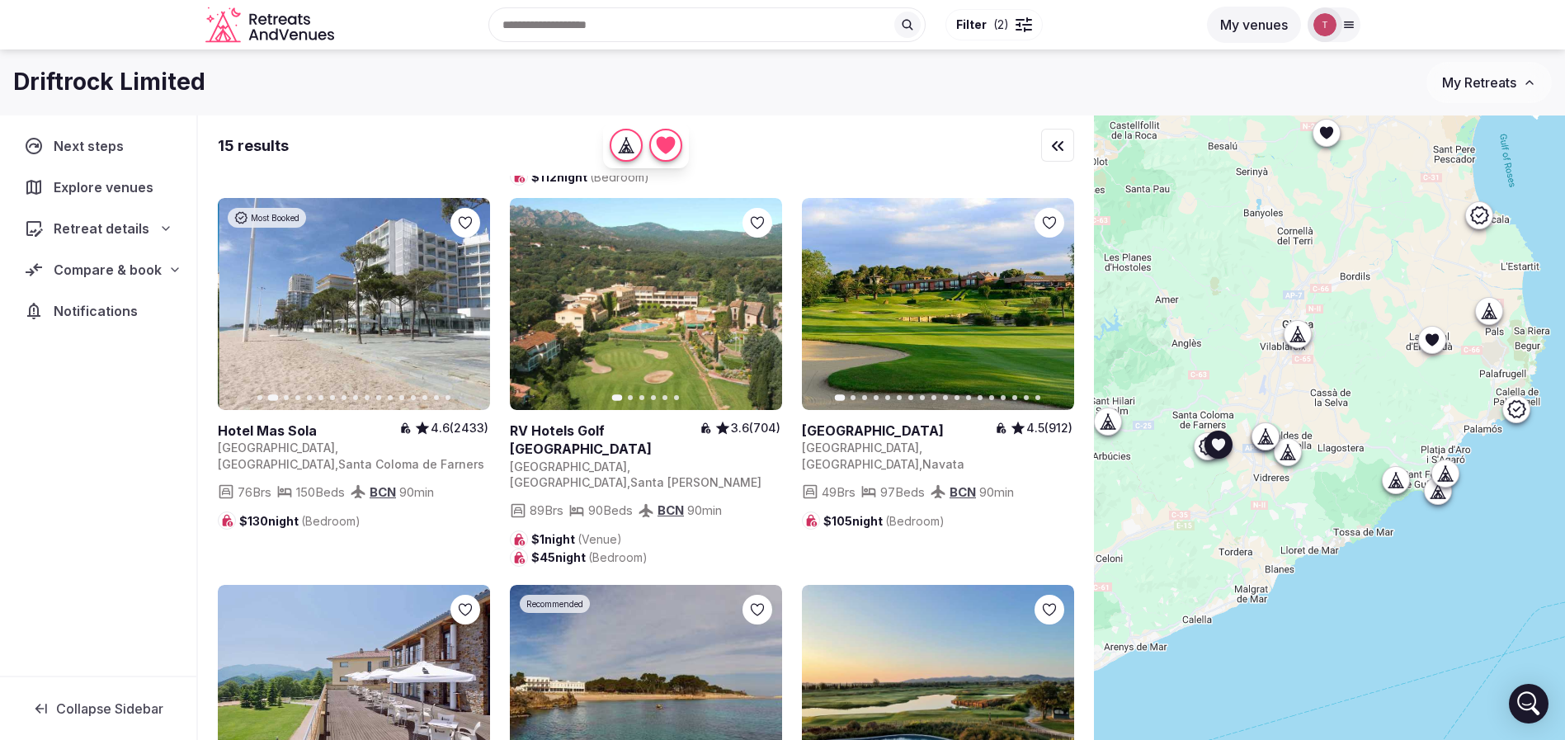
click at [476, 296] on button "Next slide" at bounding box center [467, 304] width 26 height 26
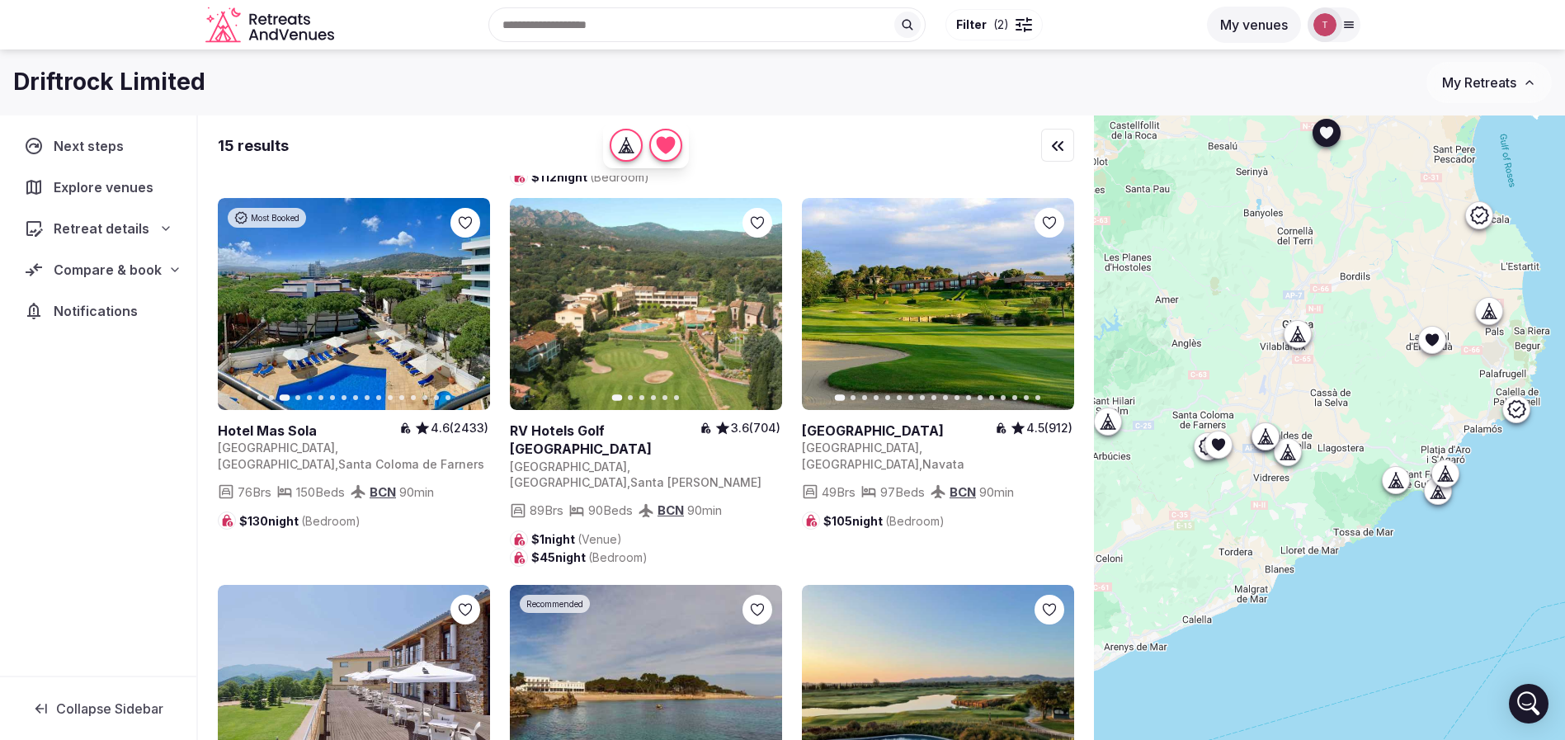
click at [1058, 295] on button "Next slide" at bounding box center [1051, 304] width 26 height 26
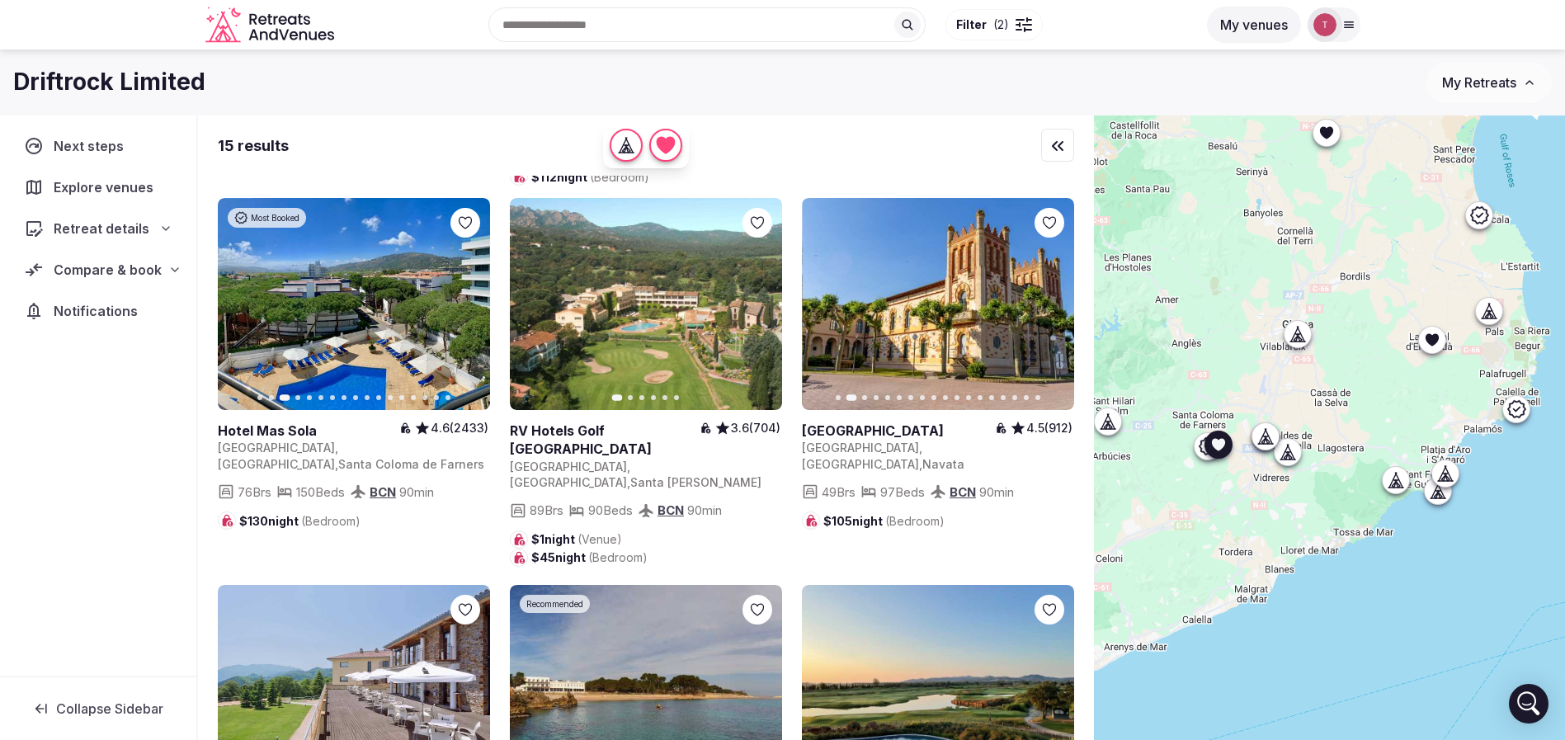
click at [0, 0] on icon at bounding box center [0, 0] width 0 height 0
click at [1049, 302] on icon "button" at bounding box center [1050, 304] width 13 height 13
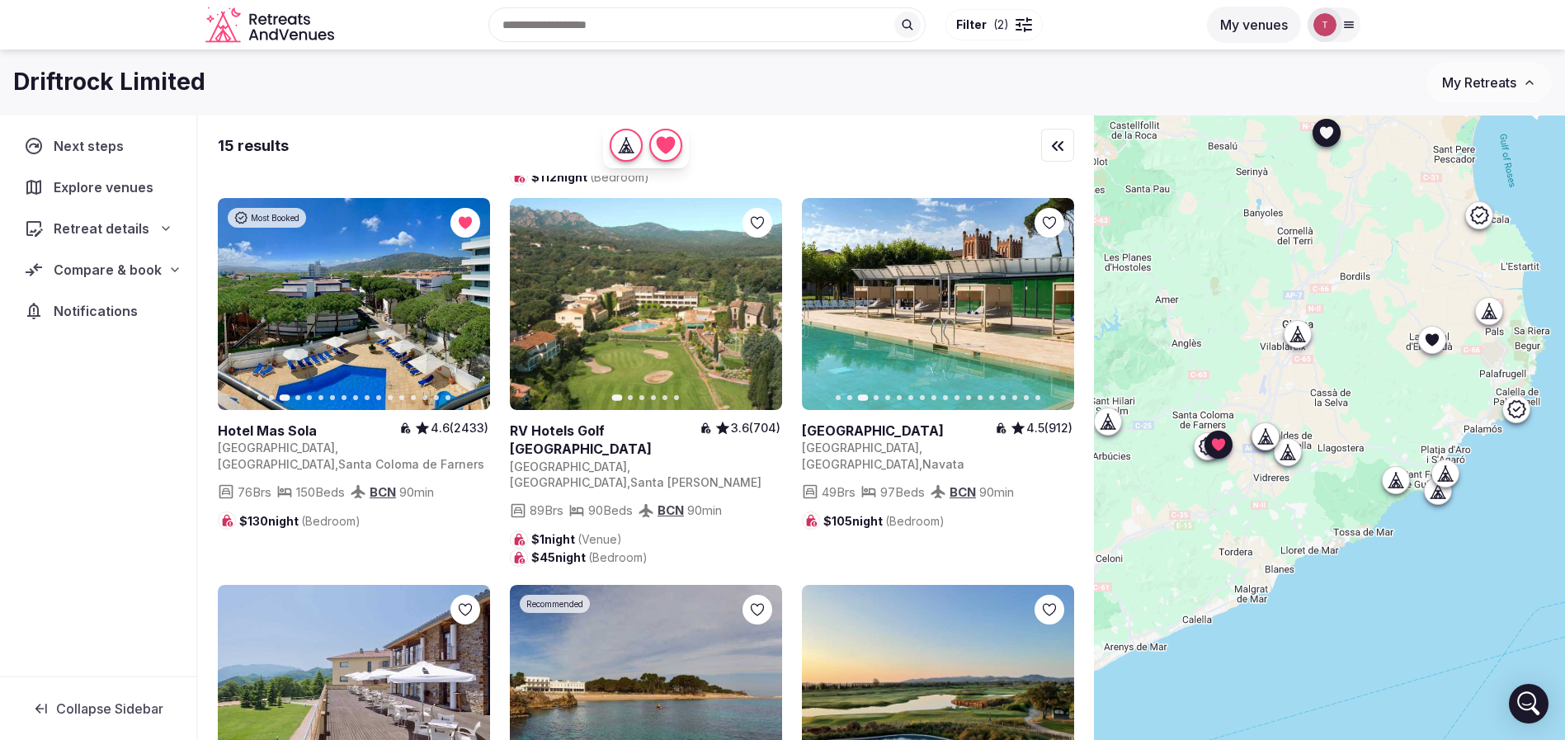
click at [1052, 298] on icon "button" at bounding box center [1050, 304] width 13 height 13
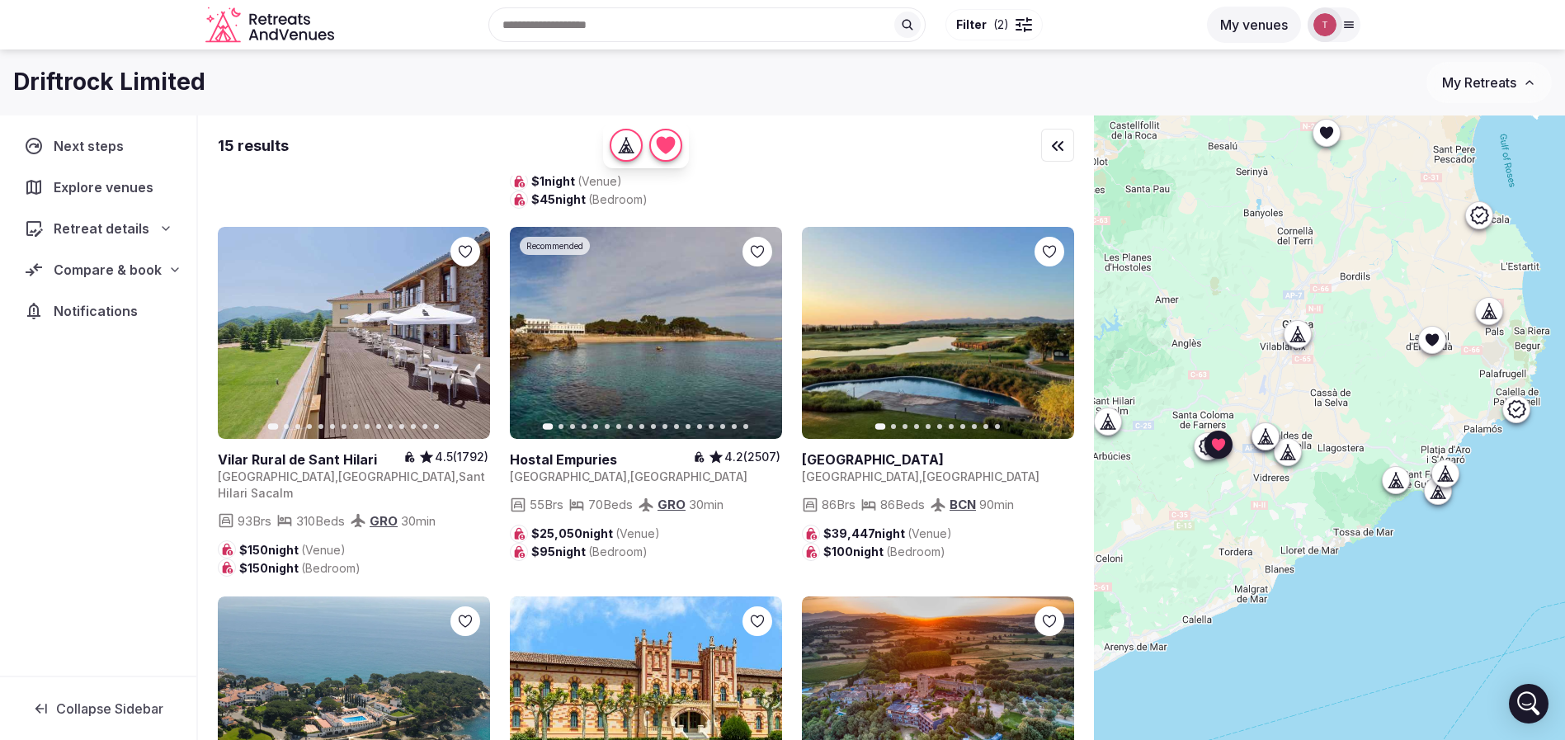
scroll to position [742, 0]
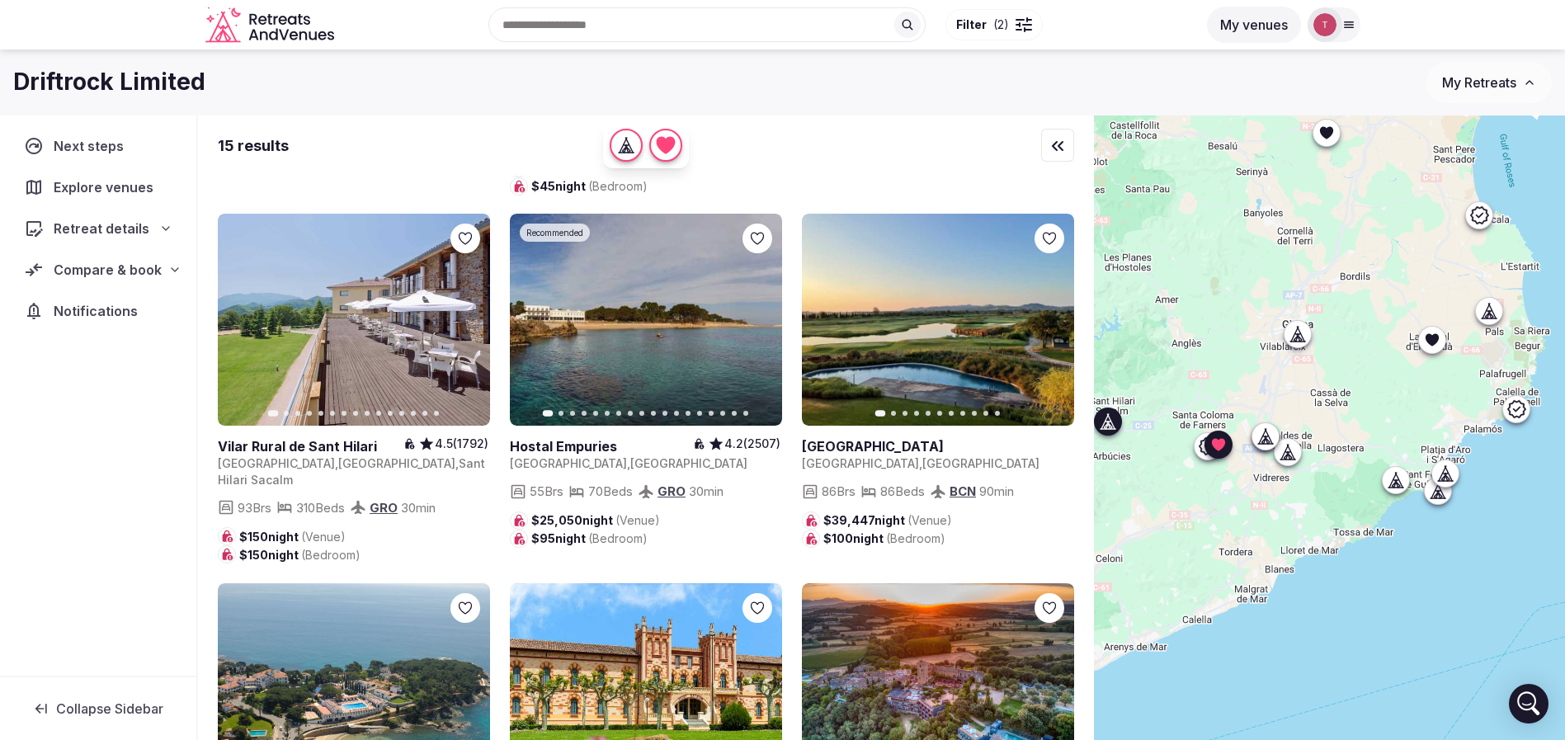
click at [473, 313] on icon "button" at bounding box center [466, 319] width 13 height 13
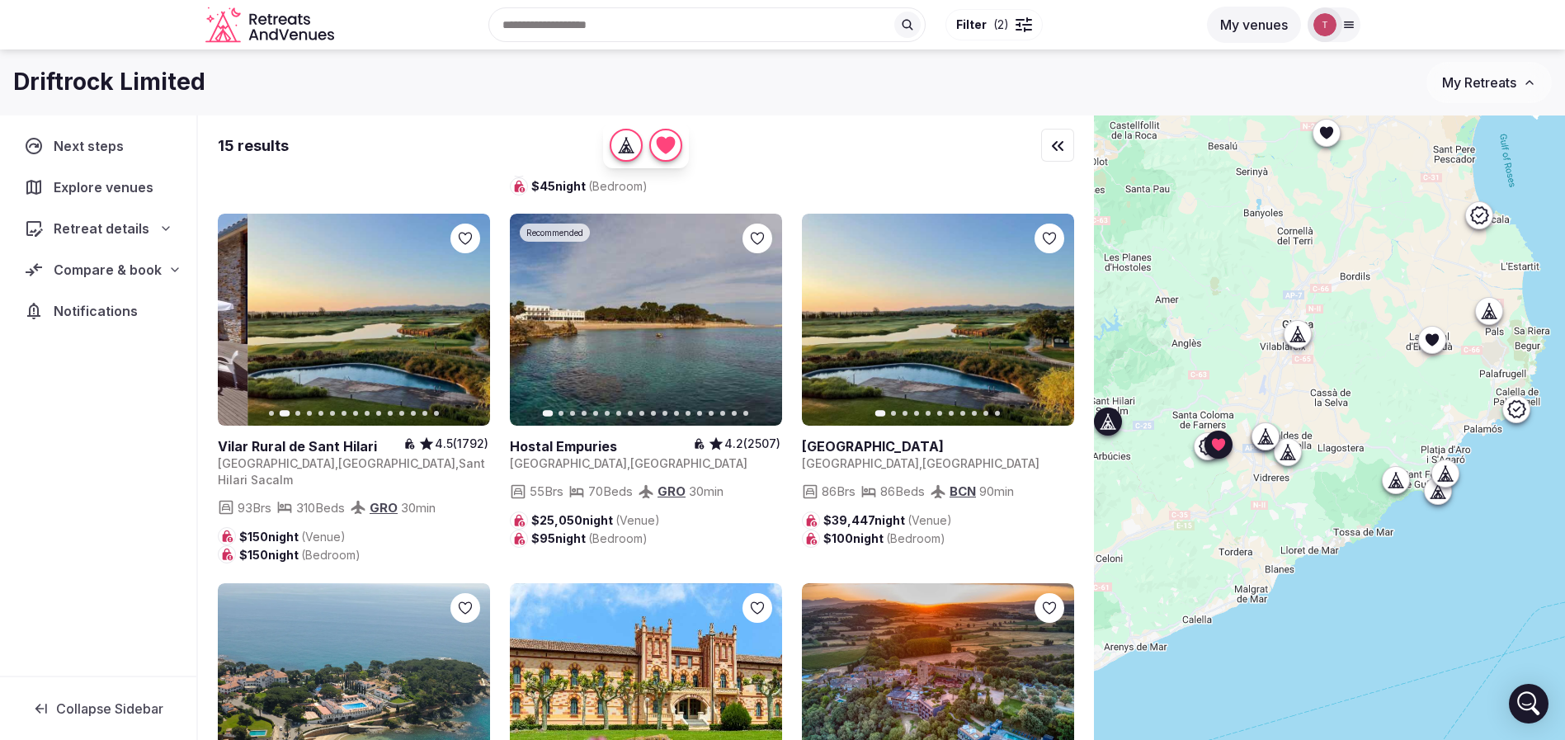
click at [473, 313] on icon "button" at bounding box center [466, 319] width 13 height 13
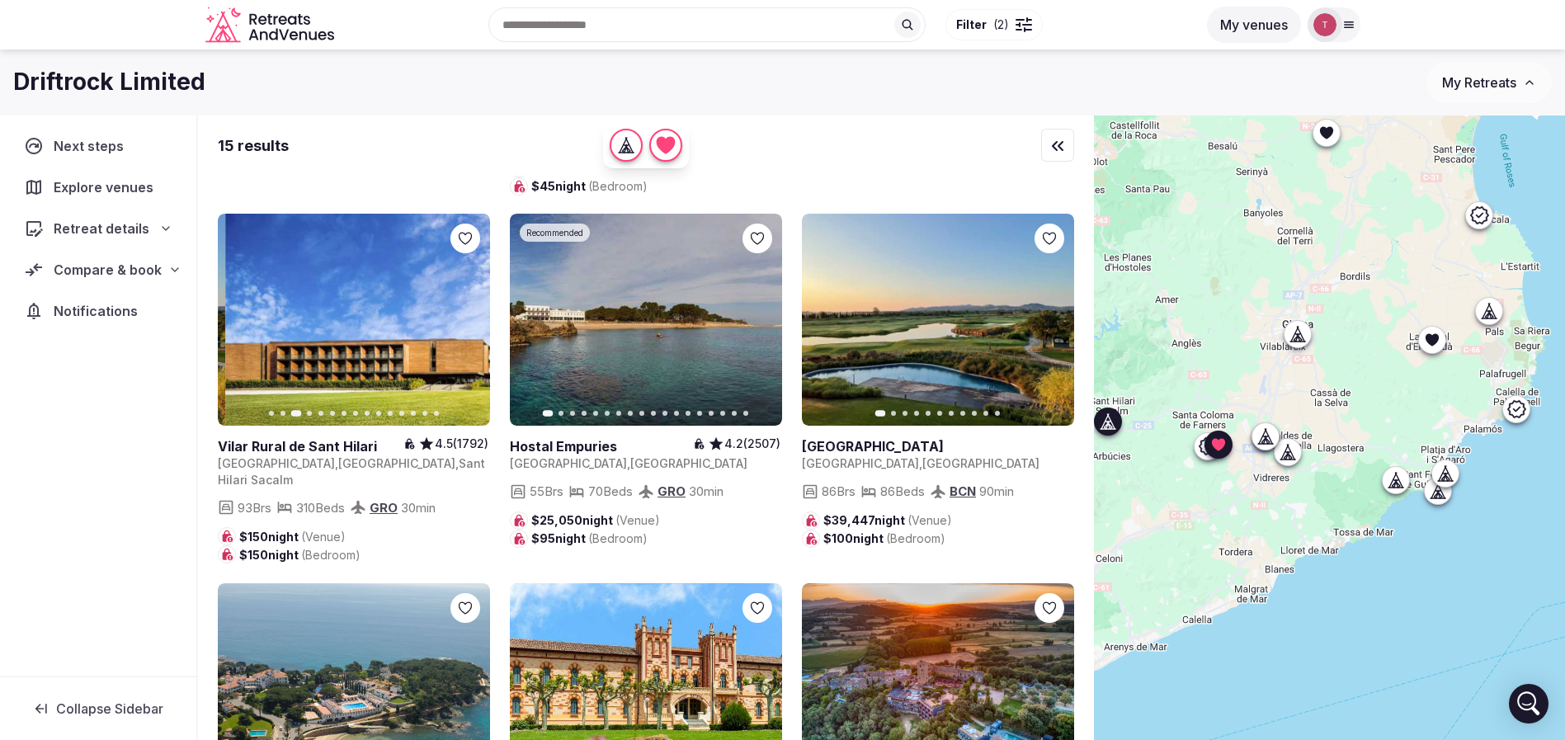
click at [472, 313] on icon "button" at bounding box center [466, 319] width 13 height 13
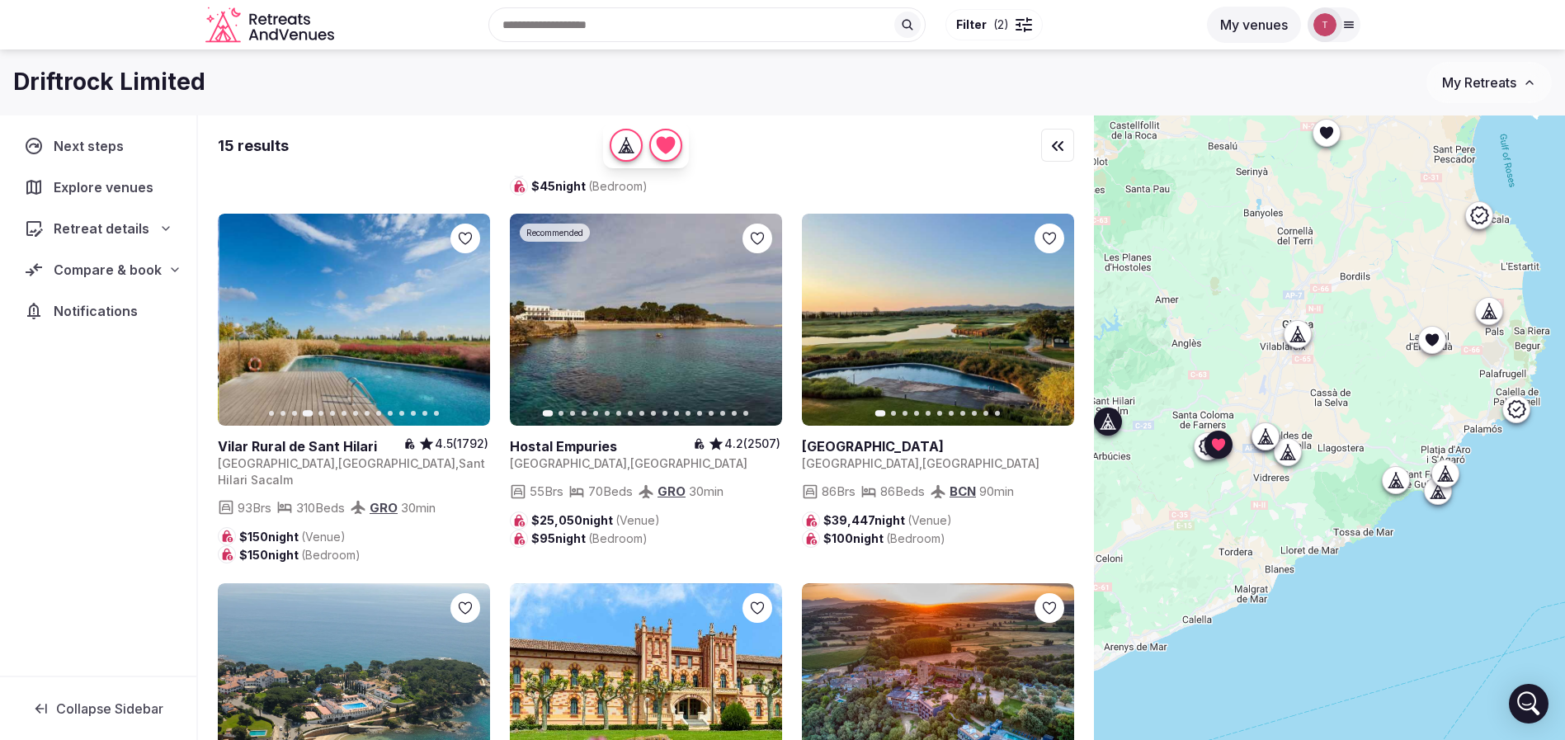
click at [464, 306] on button "Next slide" at bounding box center [467, 319] width 26 height 26
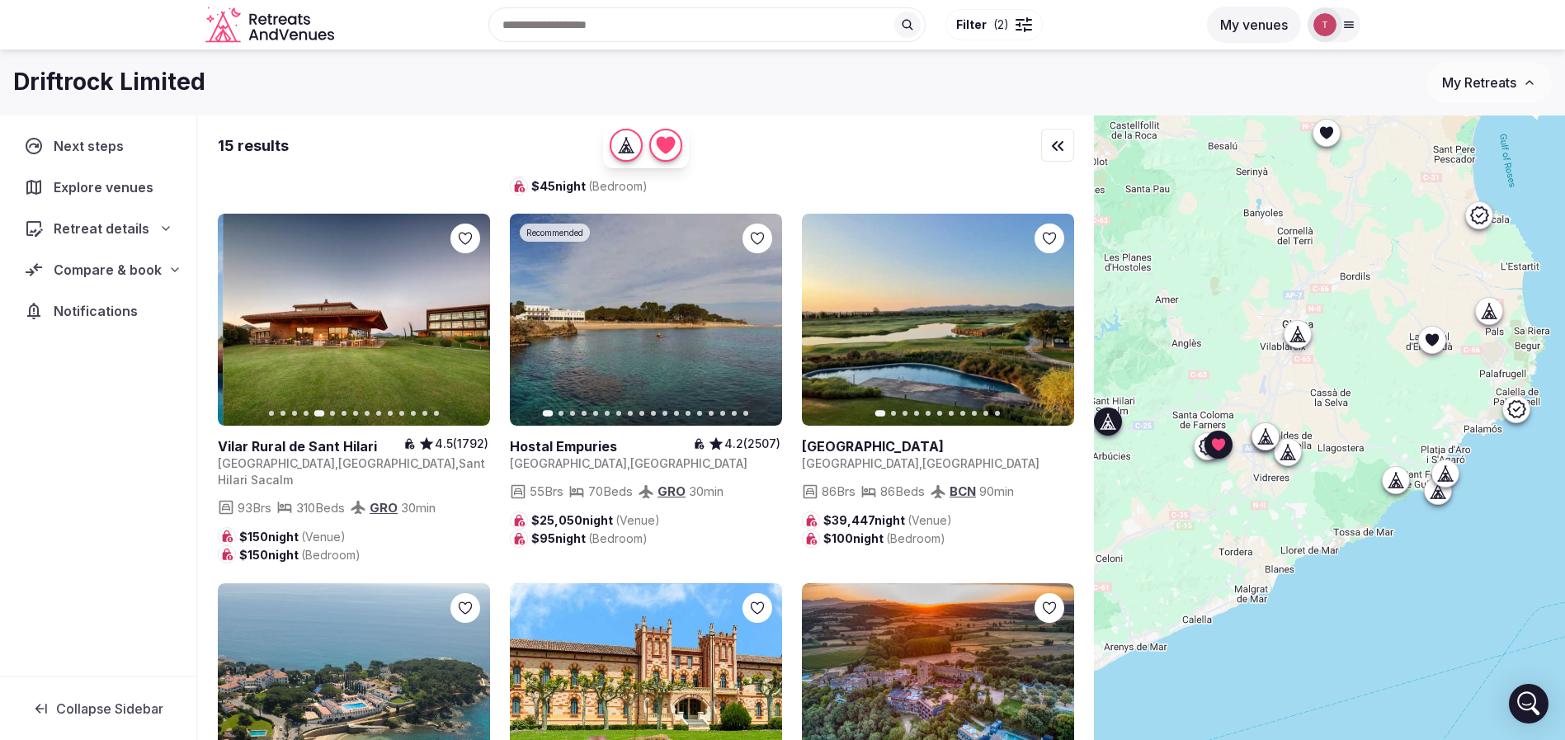
click at [464, 306] on button "Next slide" at bounding box center [467, 319] width 26 height 26
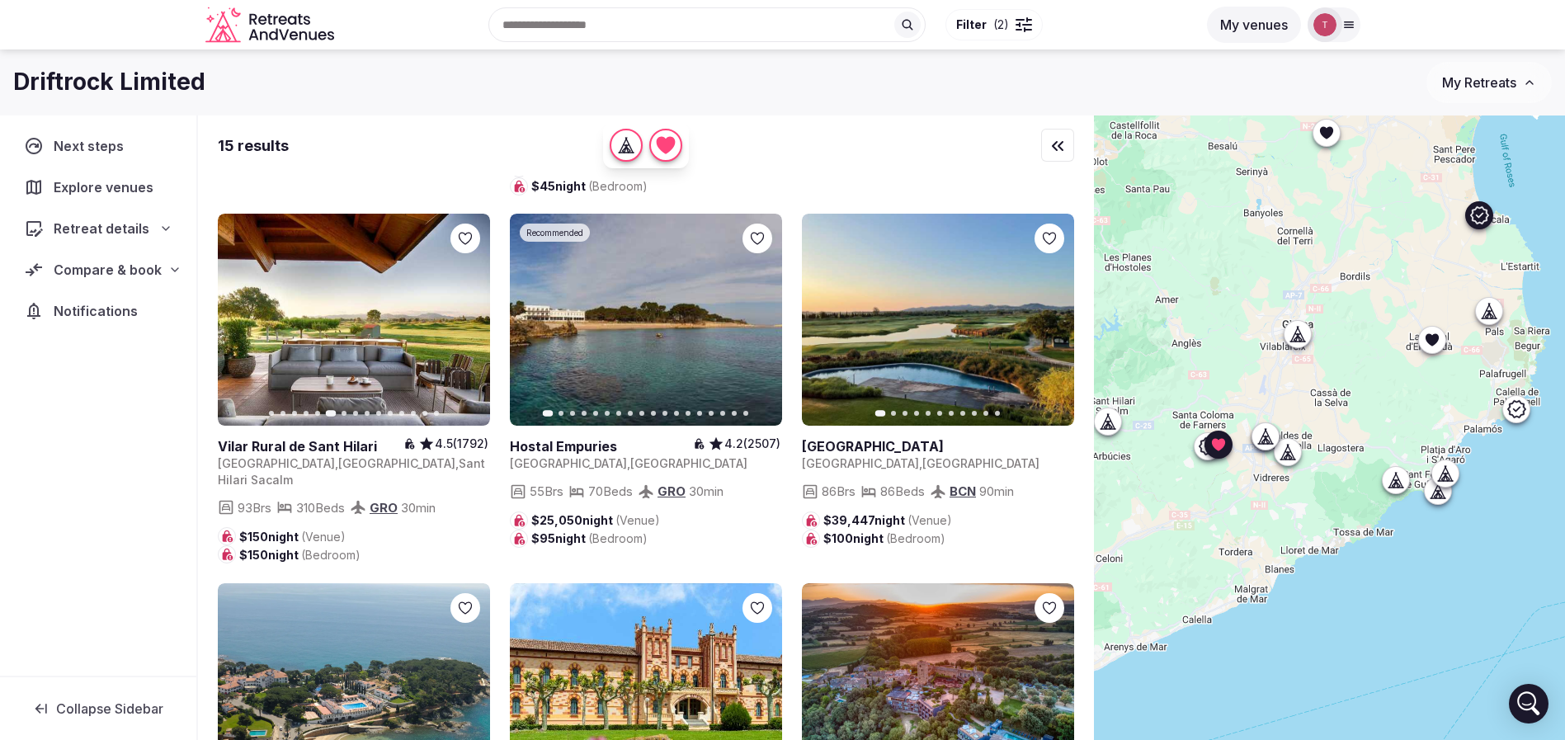
click at [764, 313] on icon "button" at bounding box center [758, 319] width 13 height 13
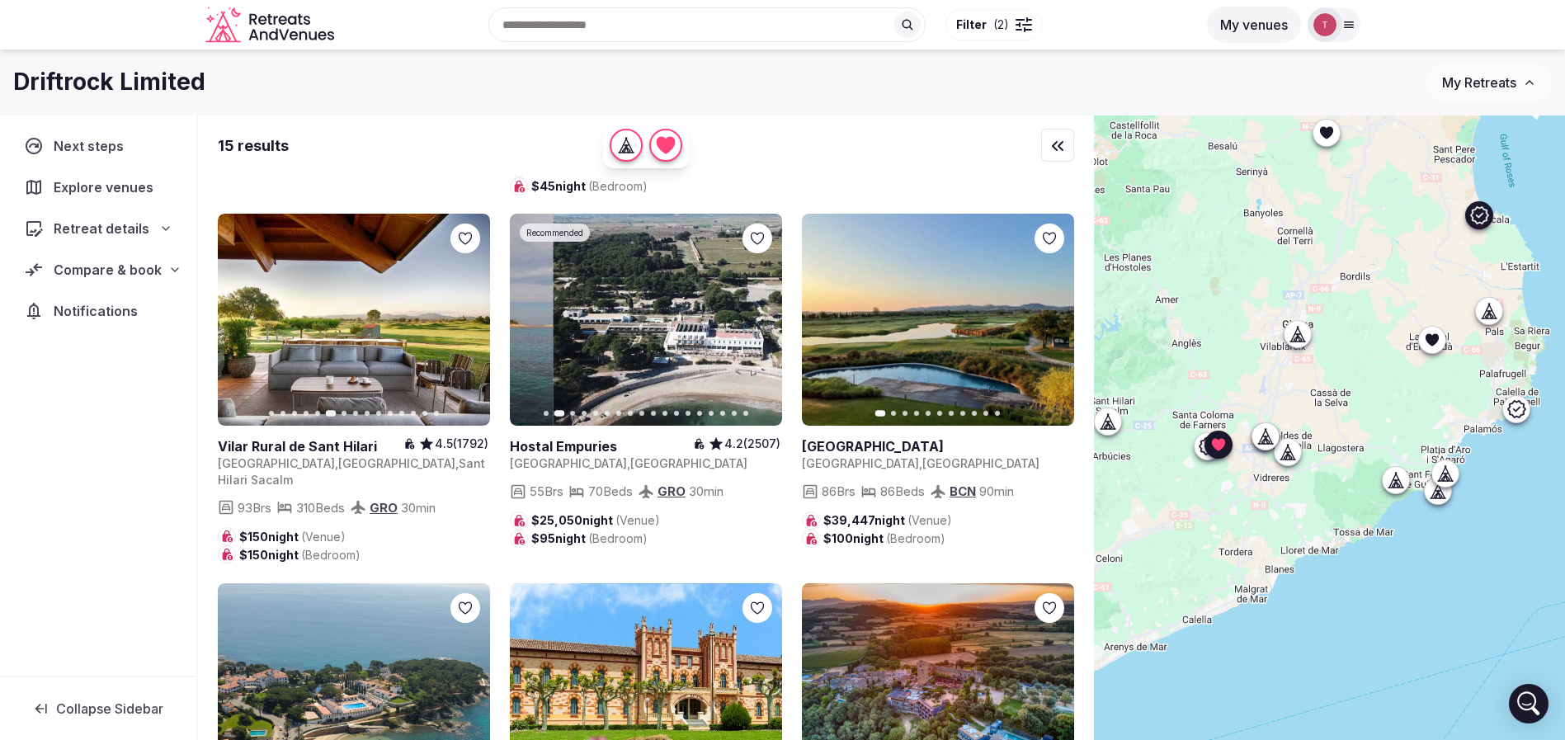
click at [764, 313] on icon "button" at bounding box center [758, 319] width 13 height 13
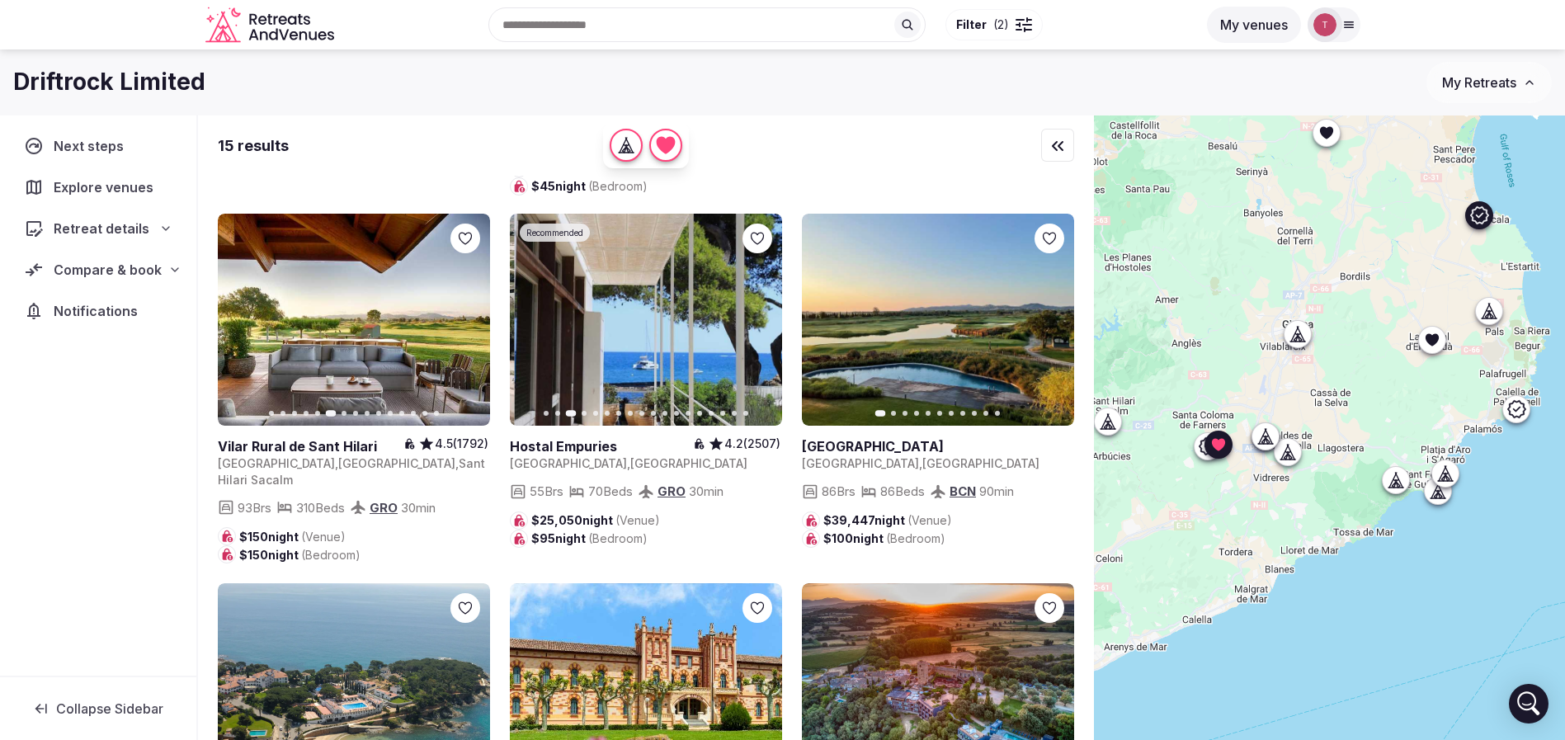
click at [764, 313] on icon "button" at bounding box center [758, 319] width 13 height 13
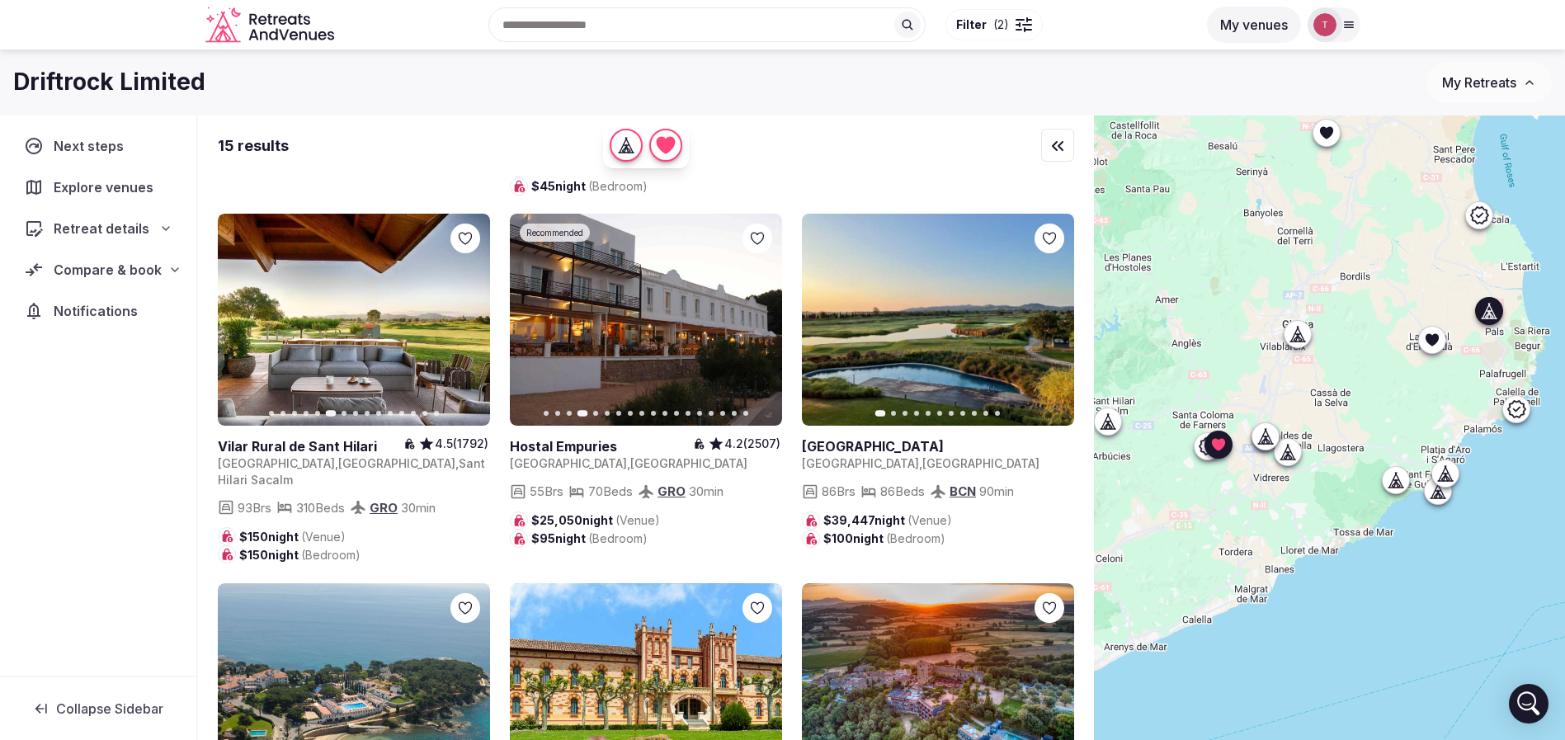
click at [1050, 306] on button "Next slide" at bounding box center [1051, 319] width 26 height 26
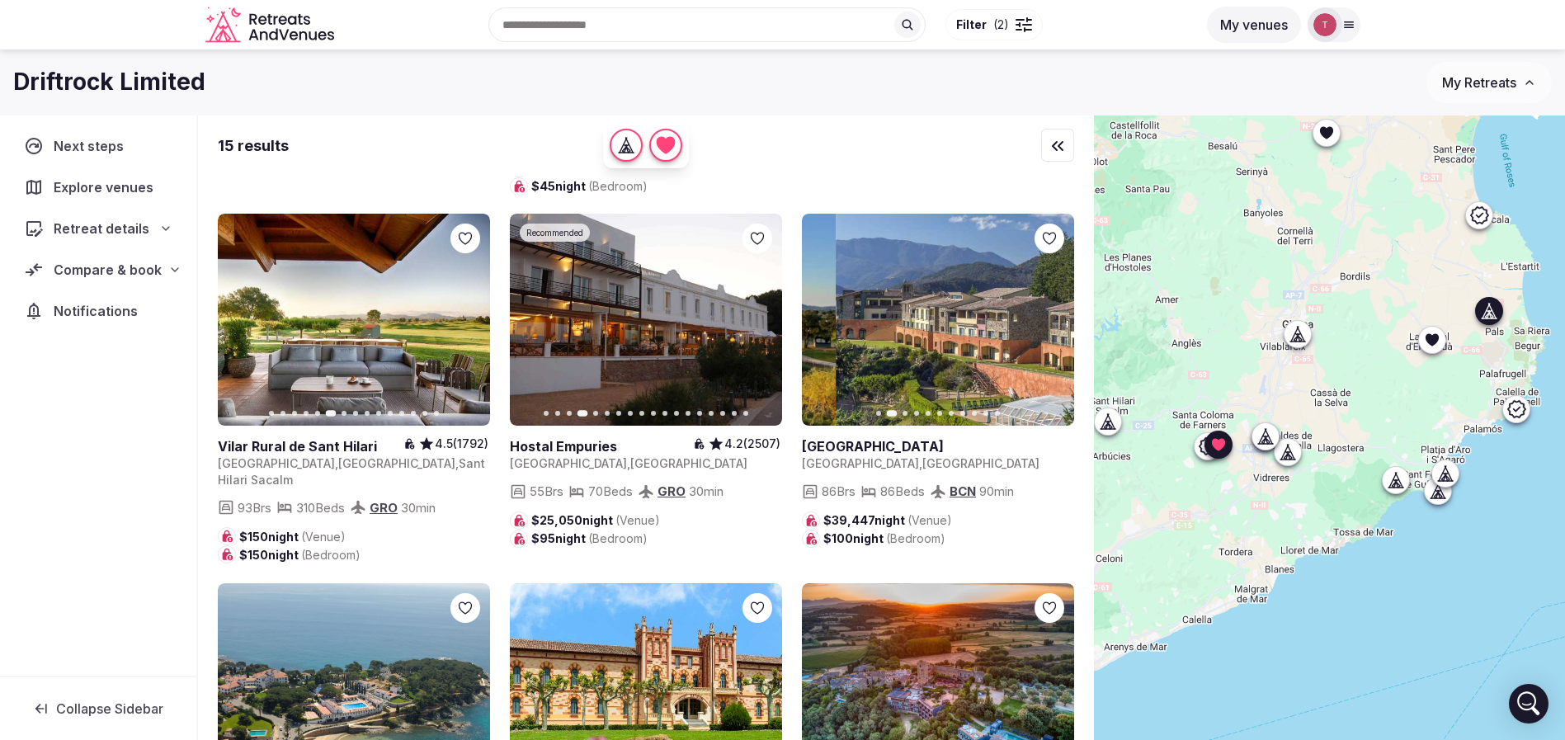
click at [1053, 313] on icon "button" at bounding box center [1050, 319] width 13 height 13
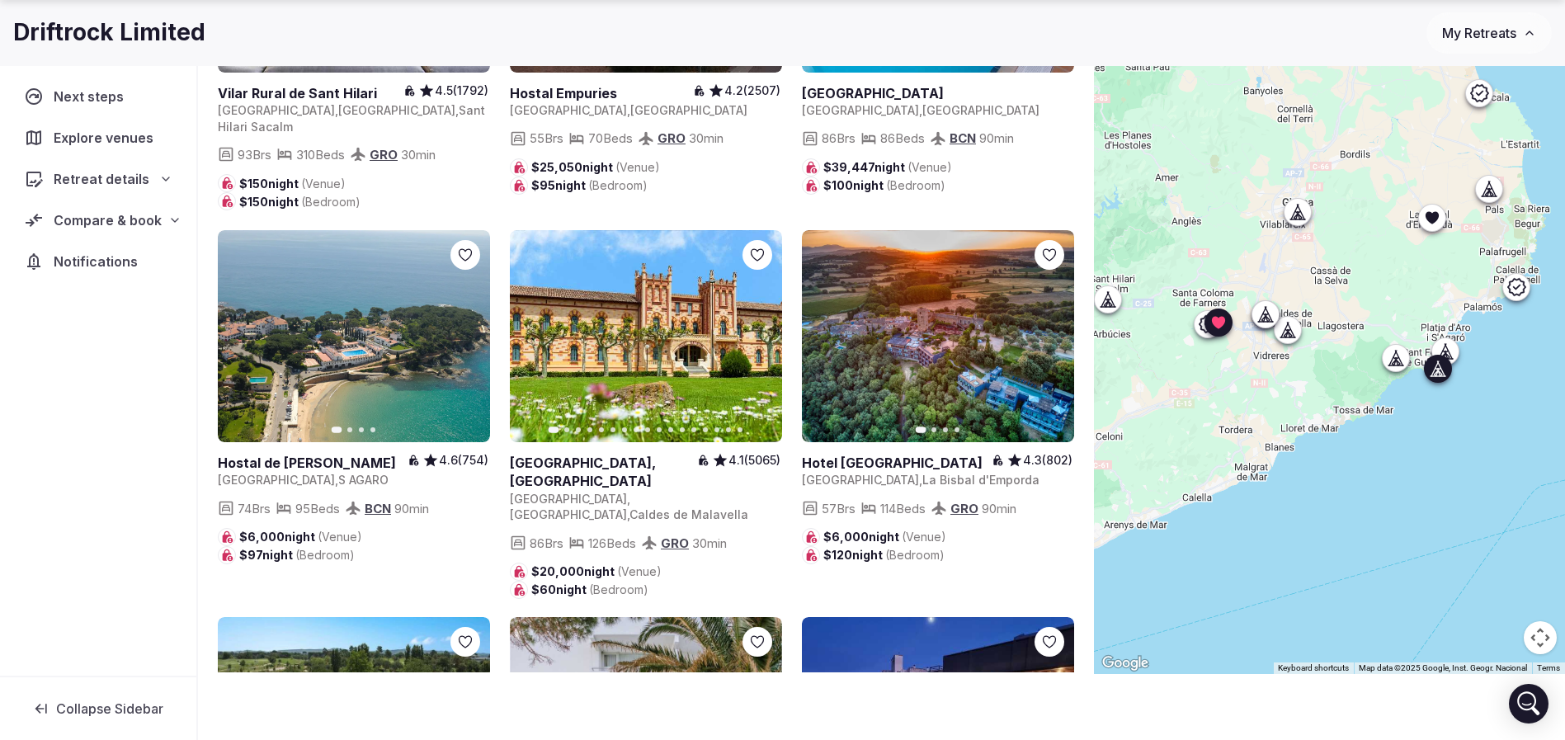
scroll to position [902, 0]
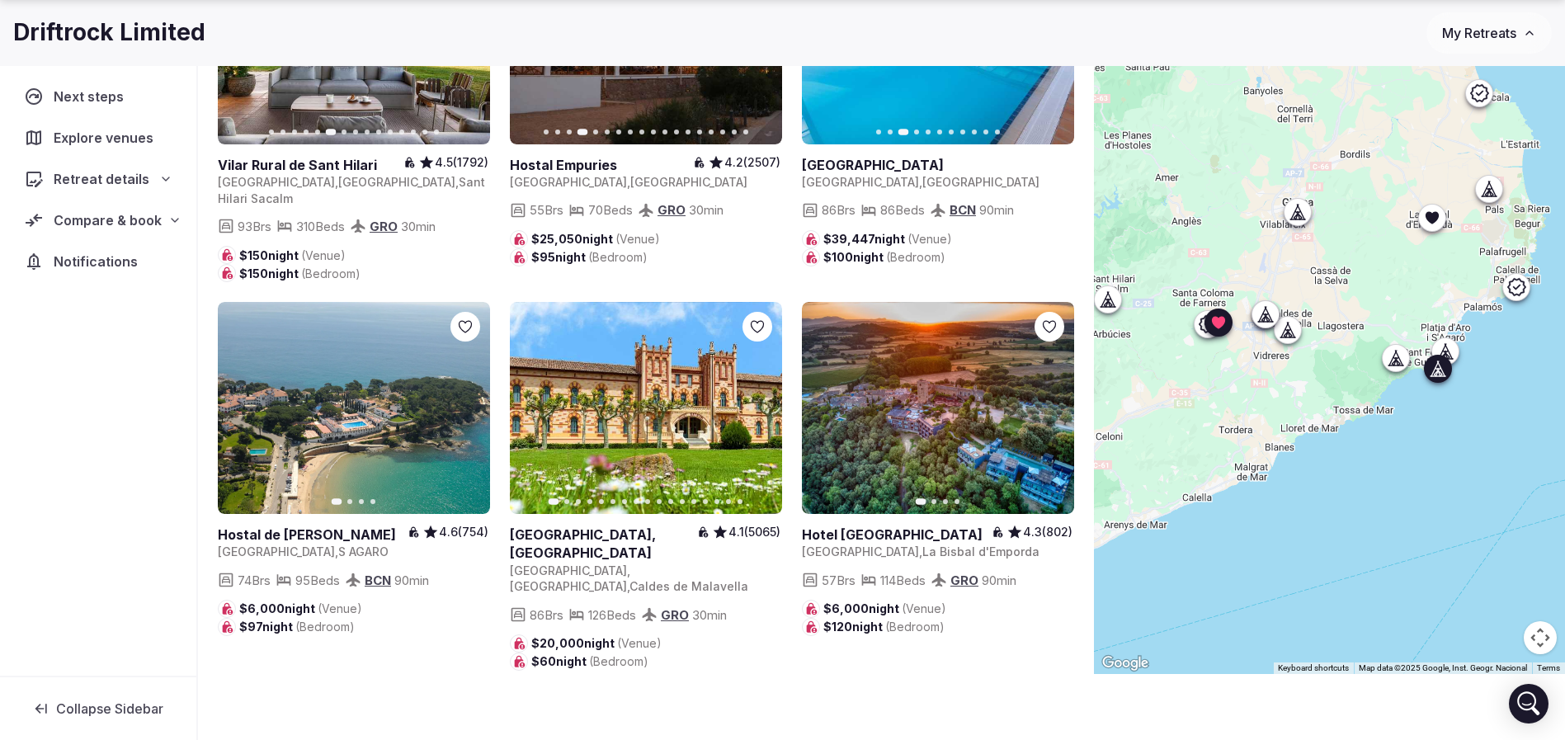
click at [478, 395] on button "Next slide" at bounding box center [467, 408] width 26 height 26
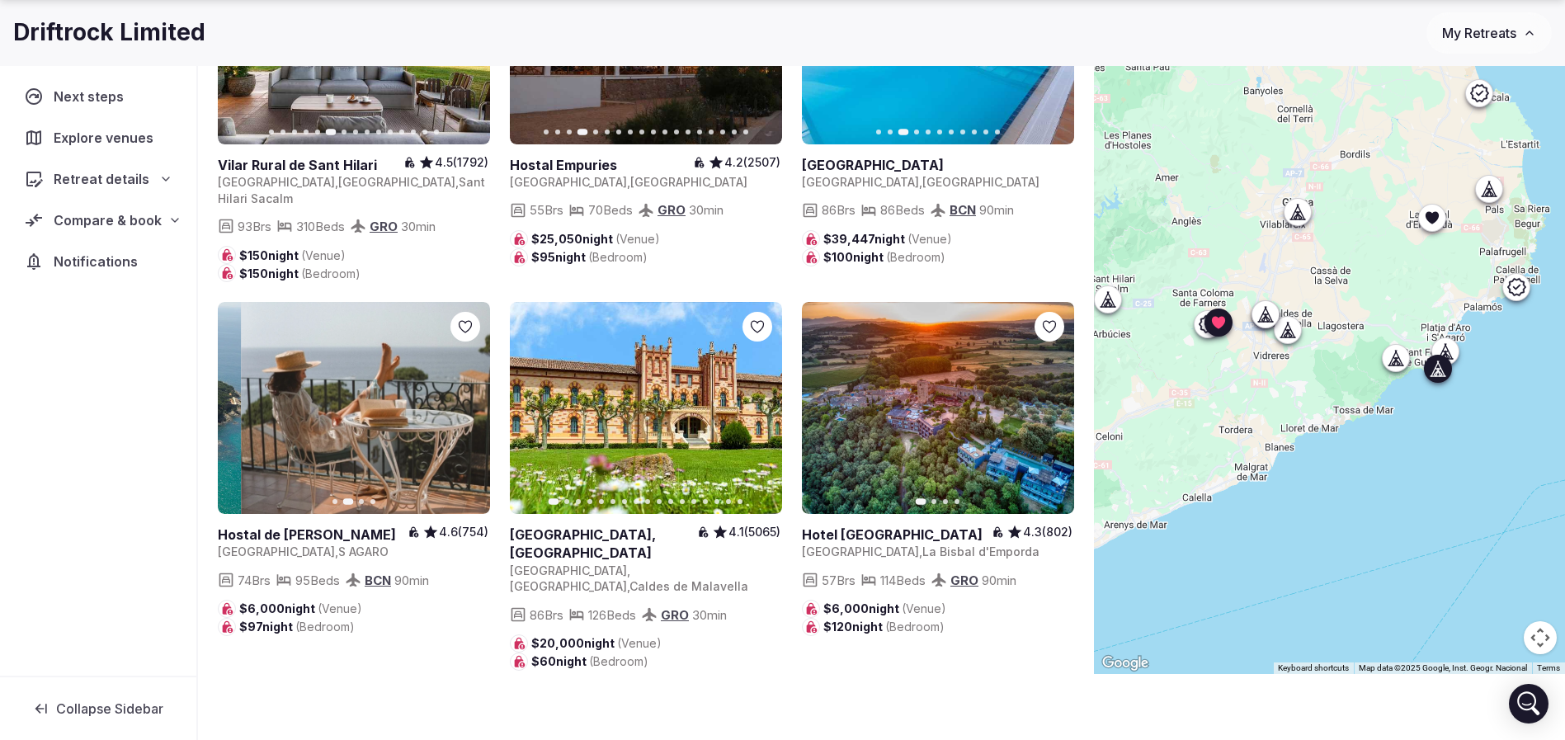
click at [475, 395] on button "Next slide" at bounding box center [467, 408] width 26 height 26
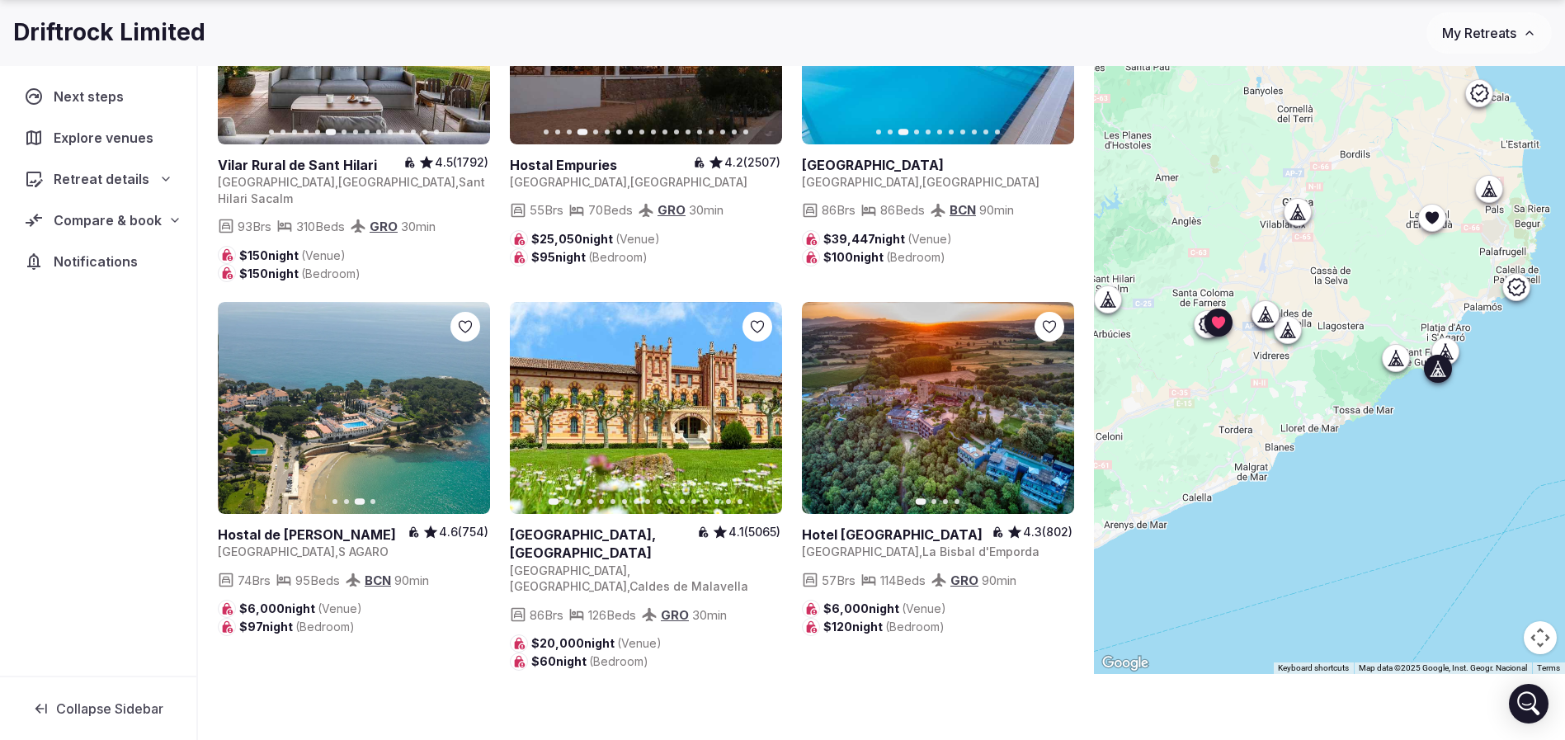
click at [475, 395] on button "Next slide" at bounding box center [467, 408] width 26 height 26
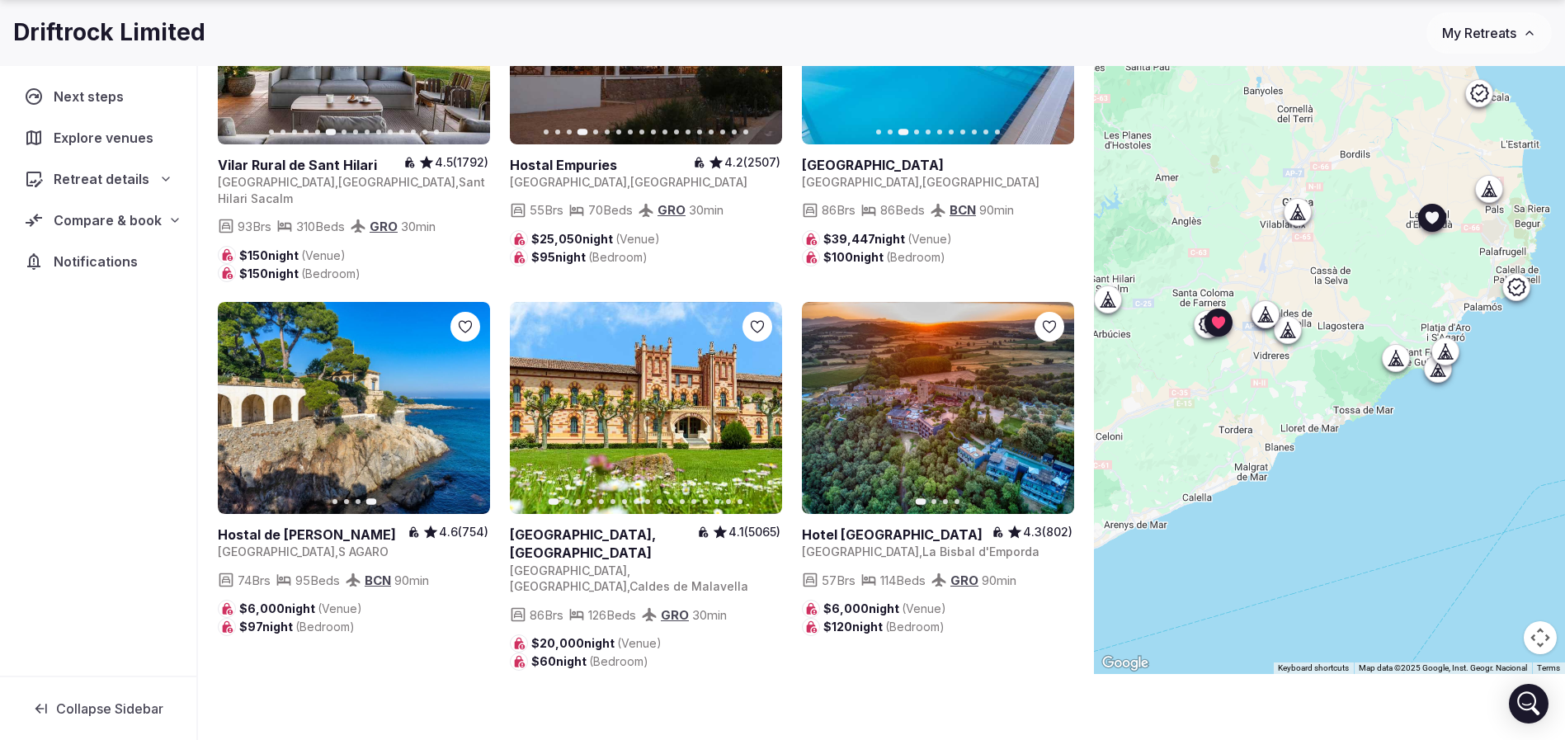
click at [1049, 402] on icon "button" at bounding box center [1050, 408] width 13 height 13
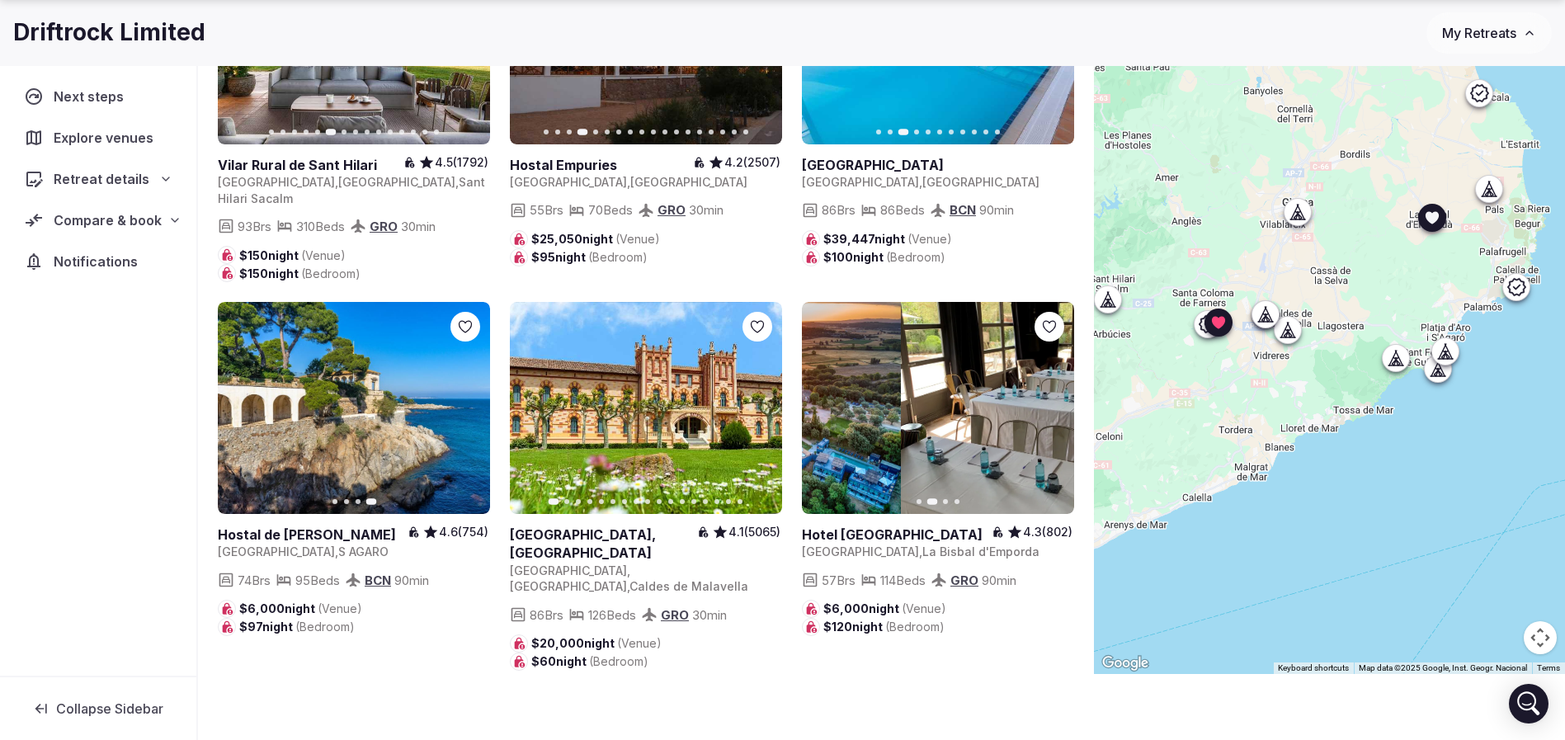
click at [1051, 403] on icon "button" at bounding box center [1052, 409] width 7 height 12
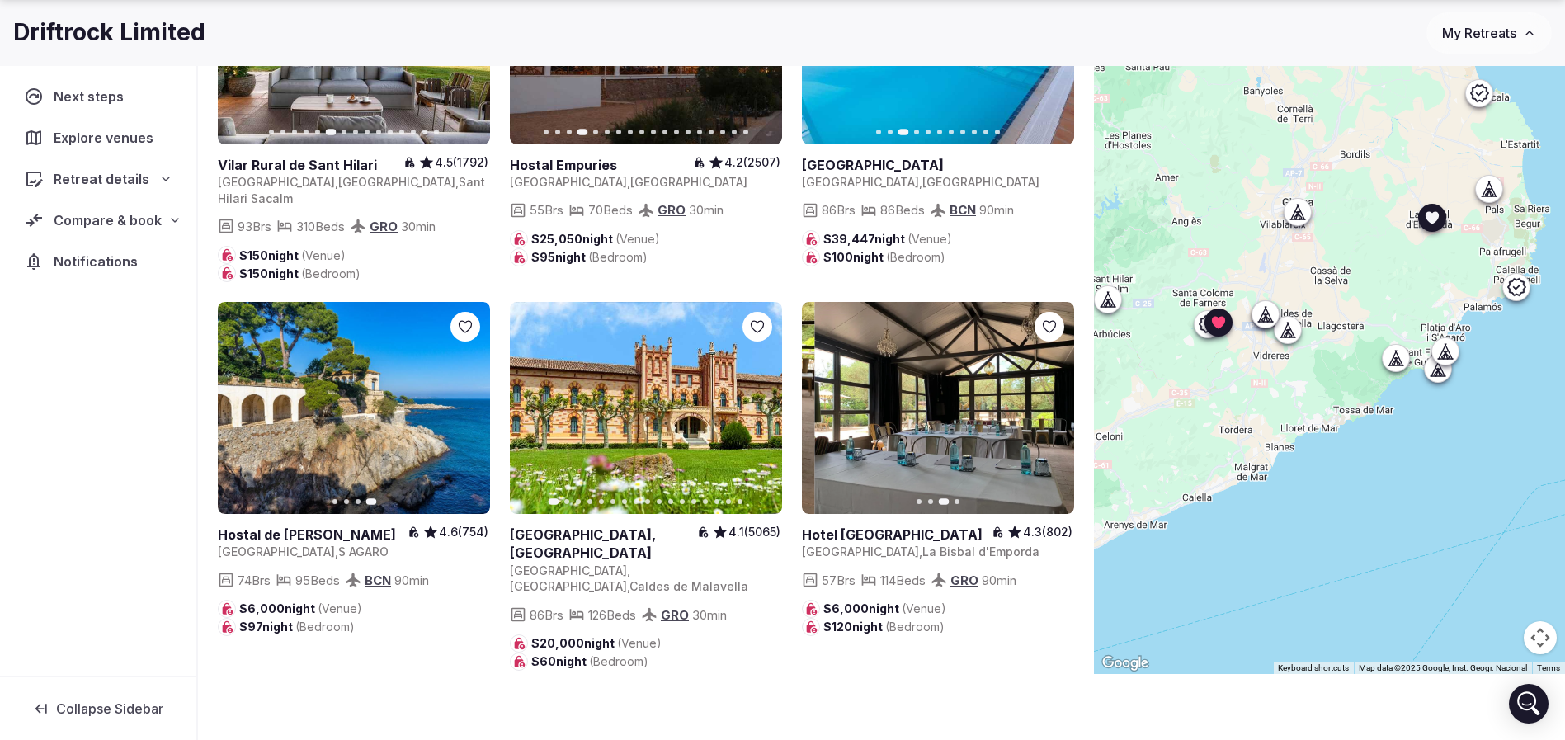
click at [1051, 403] on icon "button" at bounding box center [1052, 409] width 7 height 12
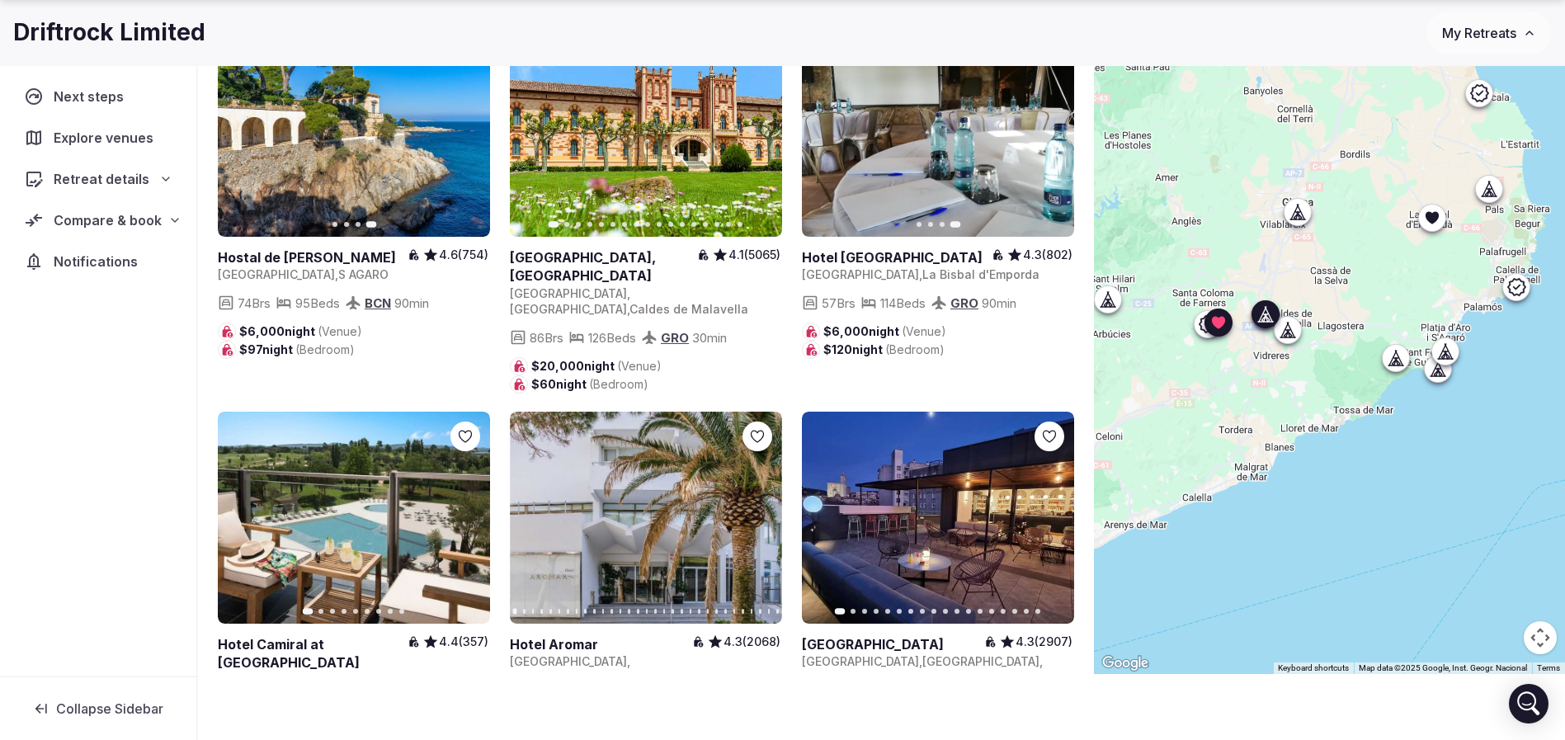
scroll to position [1273, 0]
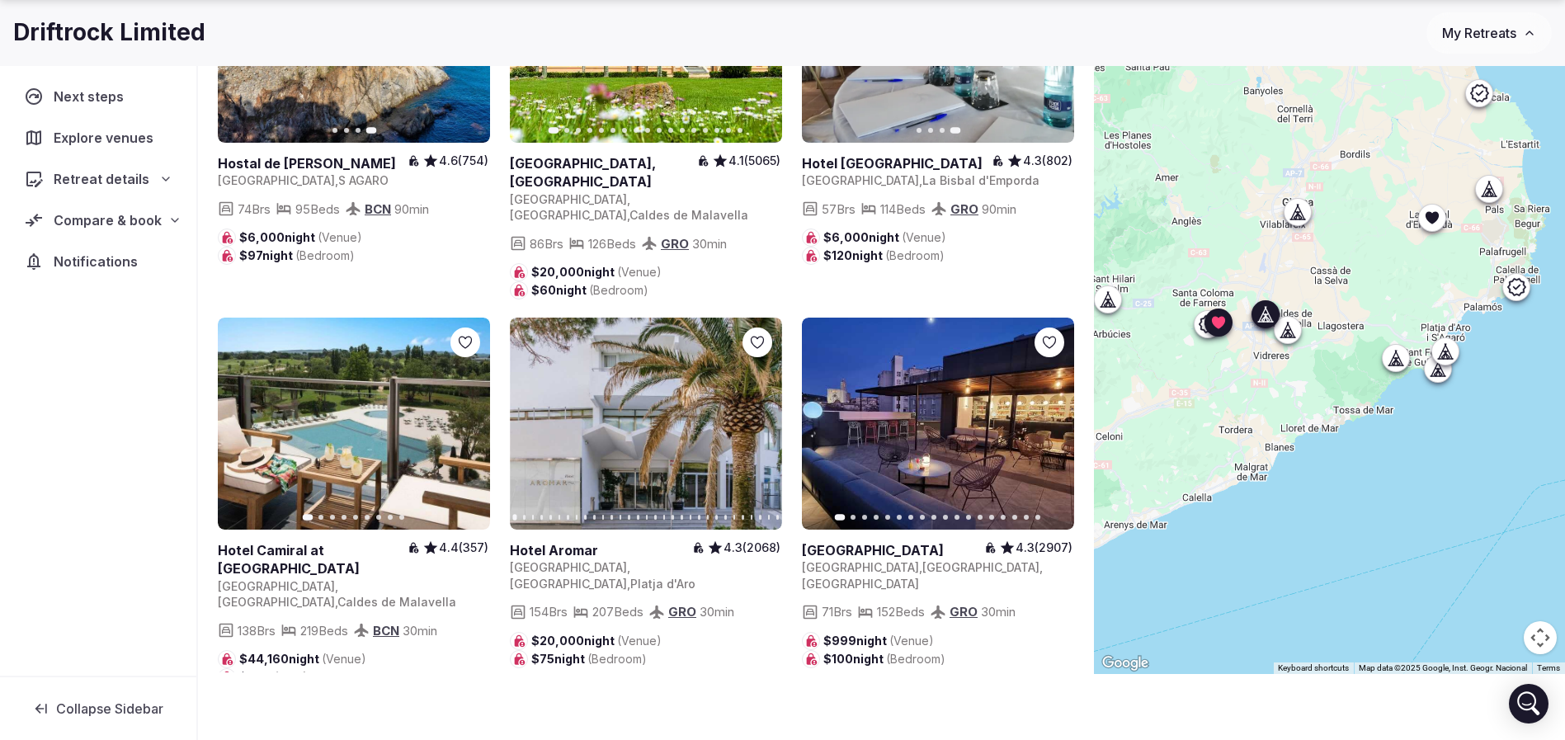
click at [460, 417] on icon "button" at bounding box center [466, 423] width 13 height 13
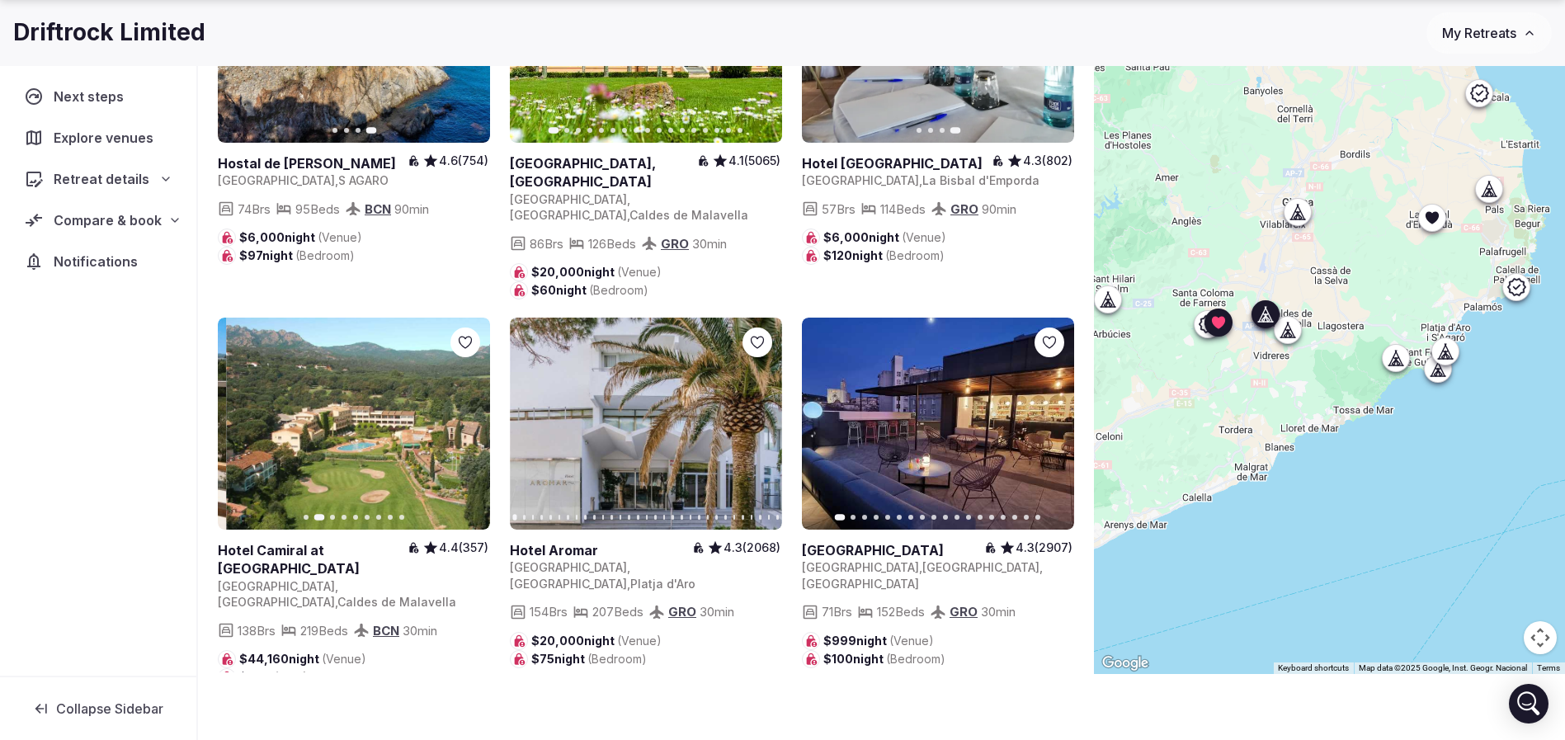
click at [460, 417] on icon "button" at bounding box center [466, 423] width 13 height 13
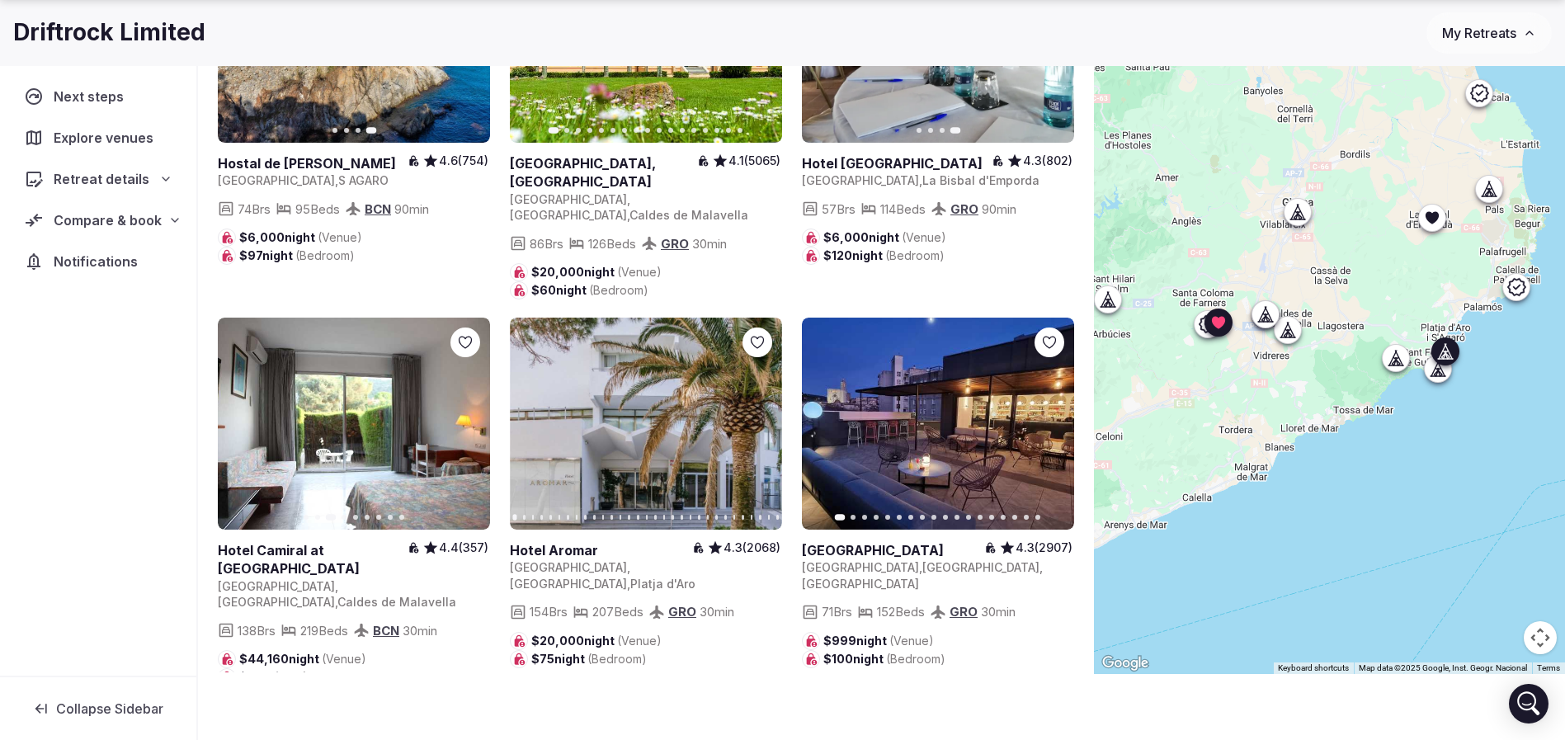
click at [752, 417] on icon "button" at bounding box center [758, 423] width 13 height 13
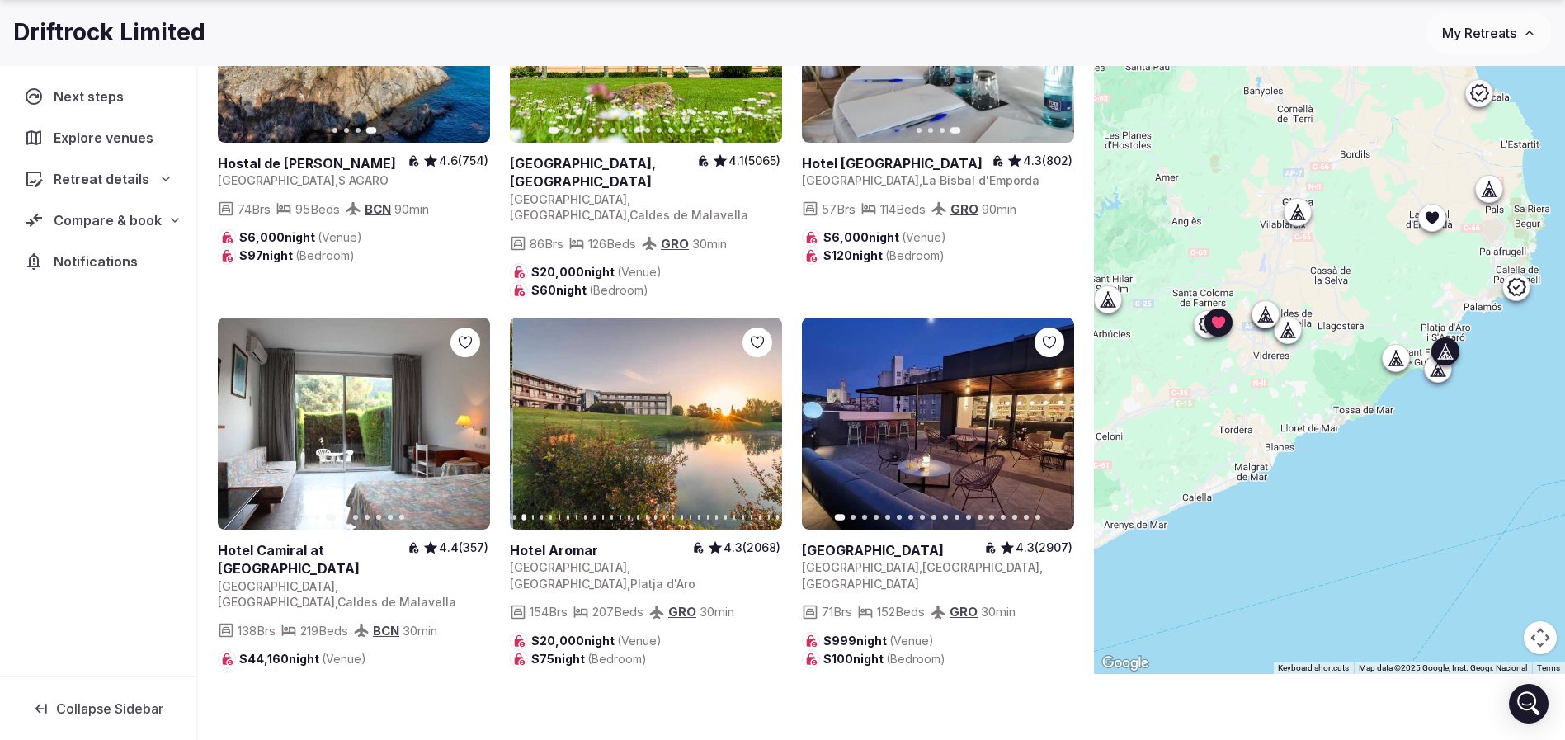
click at [752, 417] on icon "button" at bounding box center [758, 423] width 13 height 13
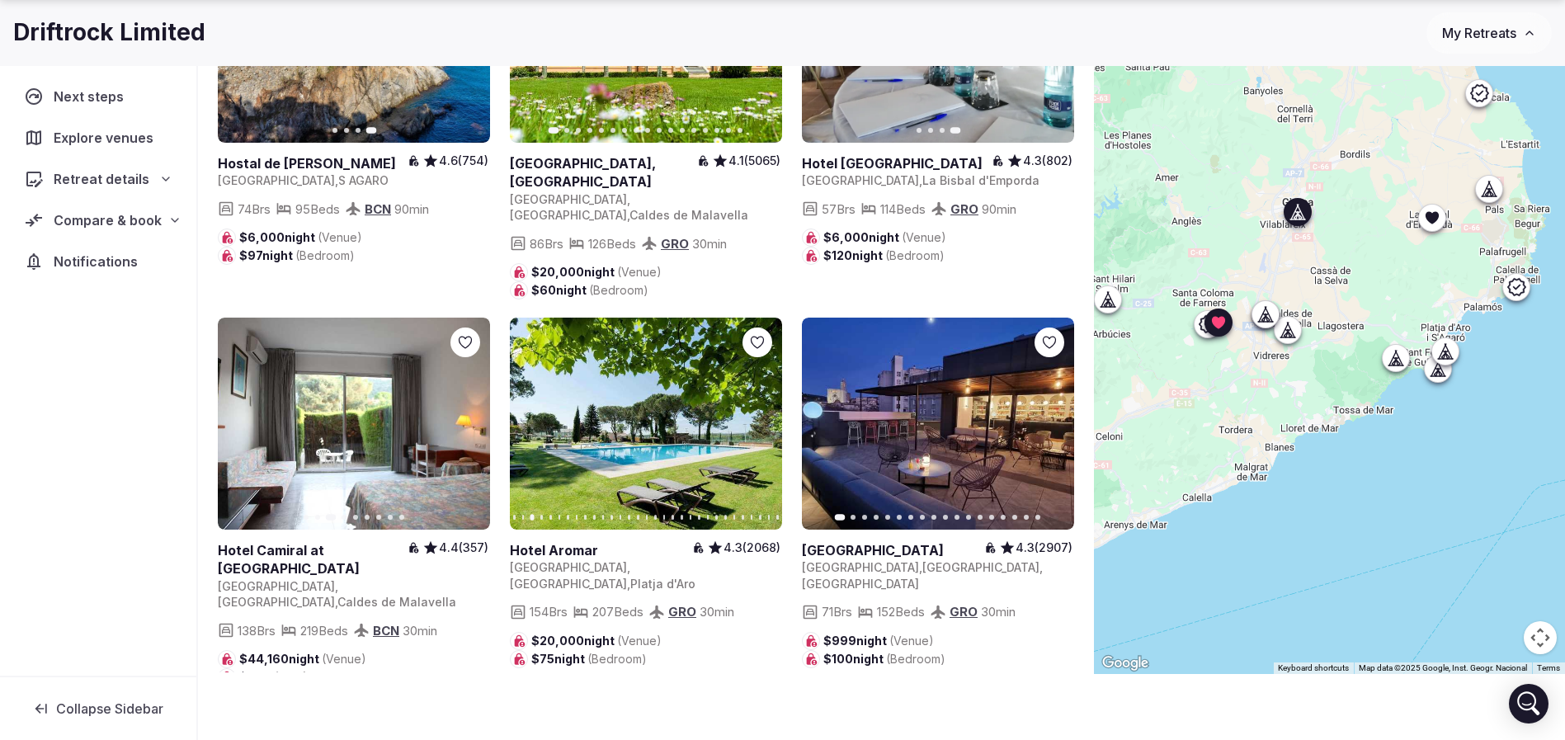
click at [1049, 384] on link at bounding box center [938, 424] width 272 height 212
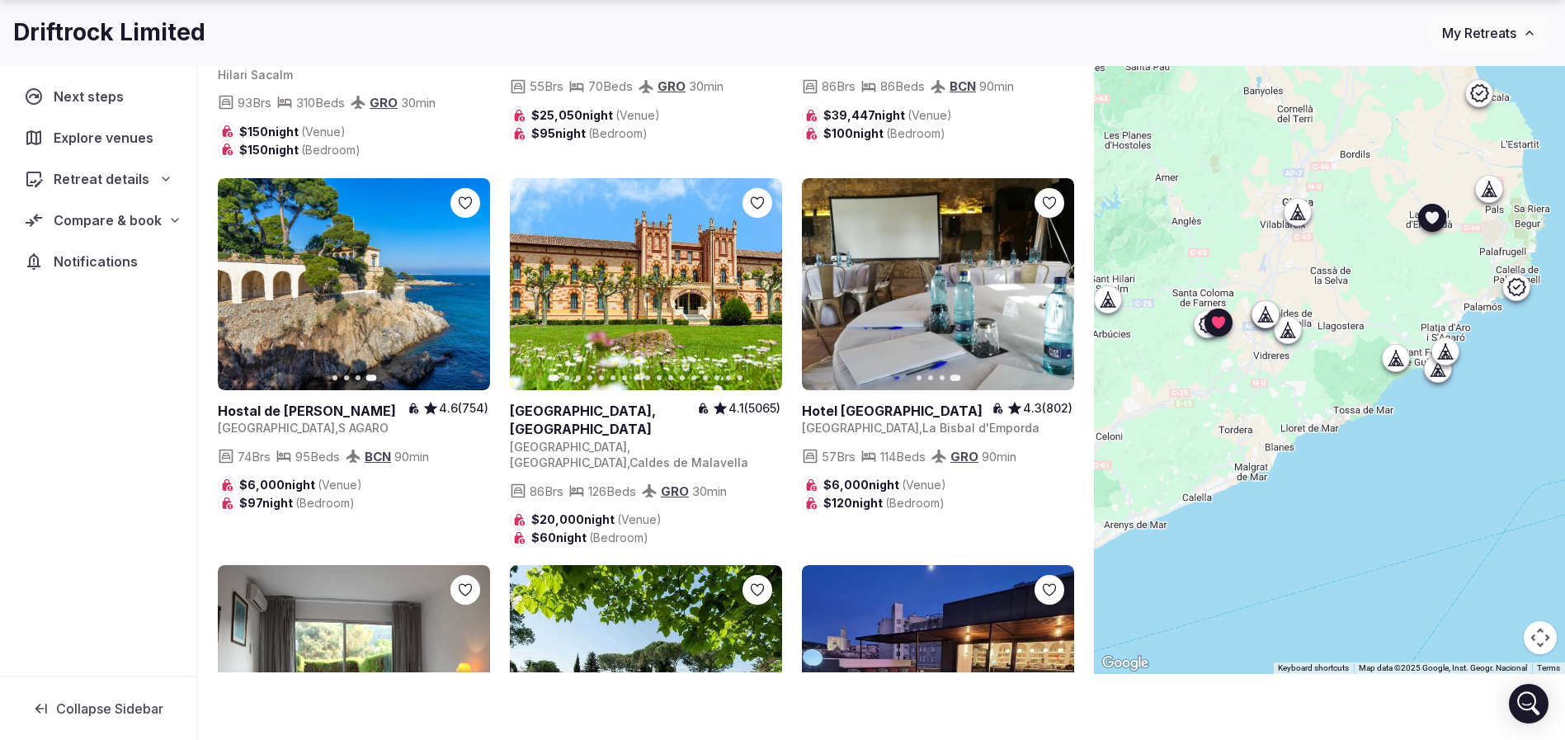
scroll to position [338, 0]
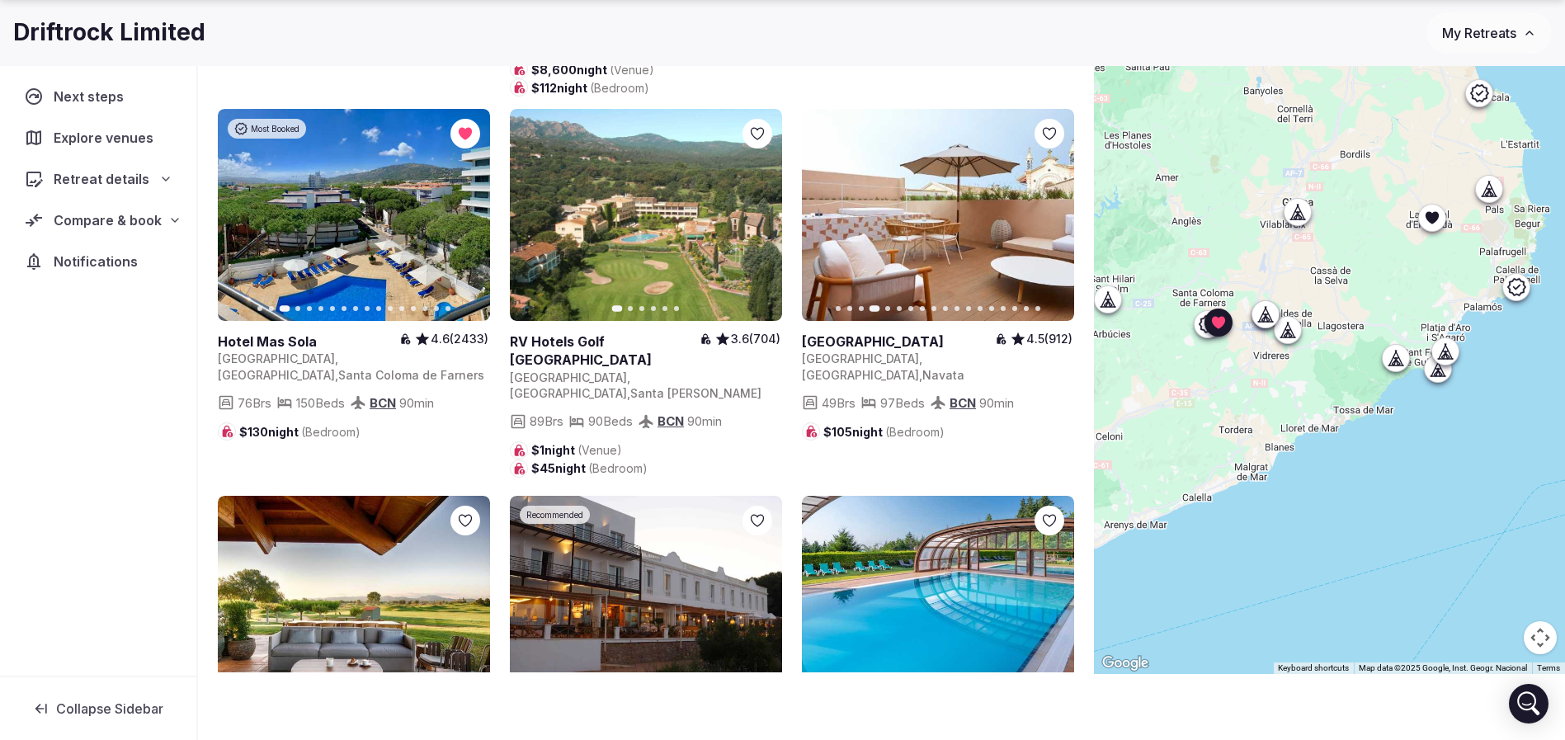
click at [0, 0] on icon at bounding box center [0, 0] width 0 height 0
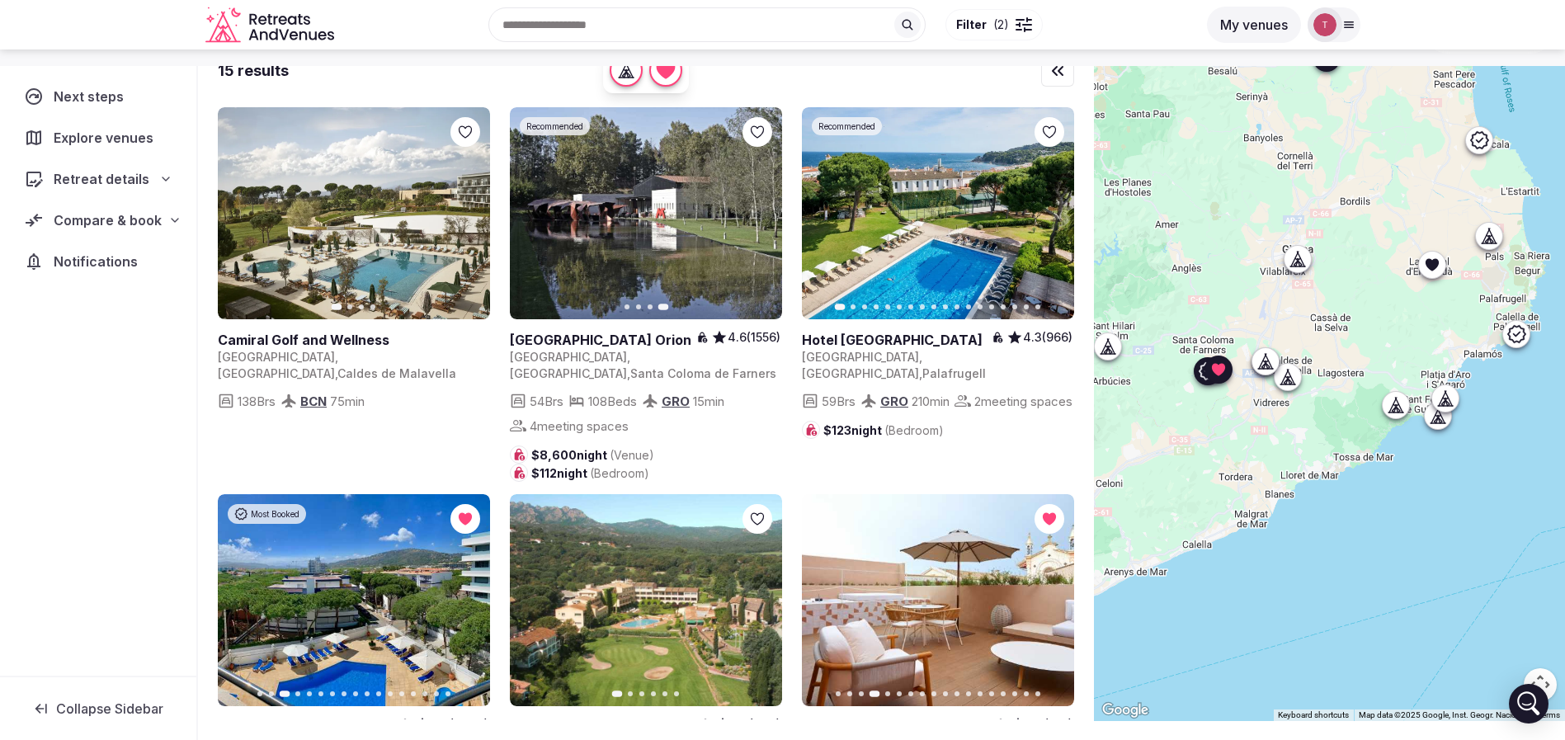
scroll to position [0, 0]
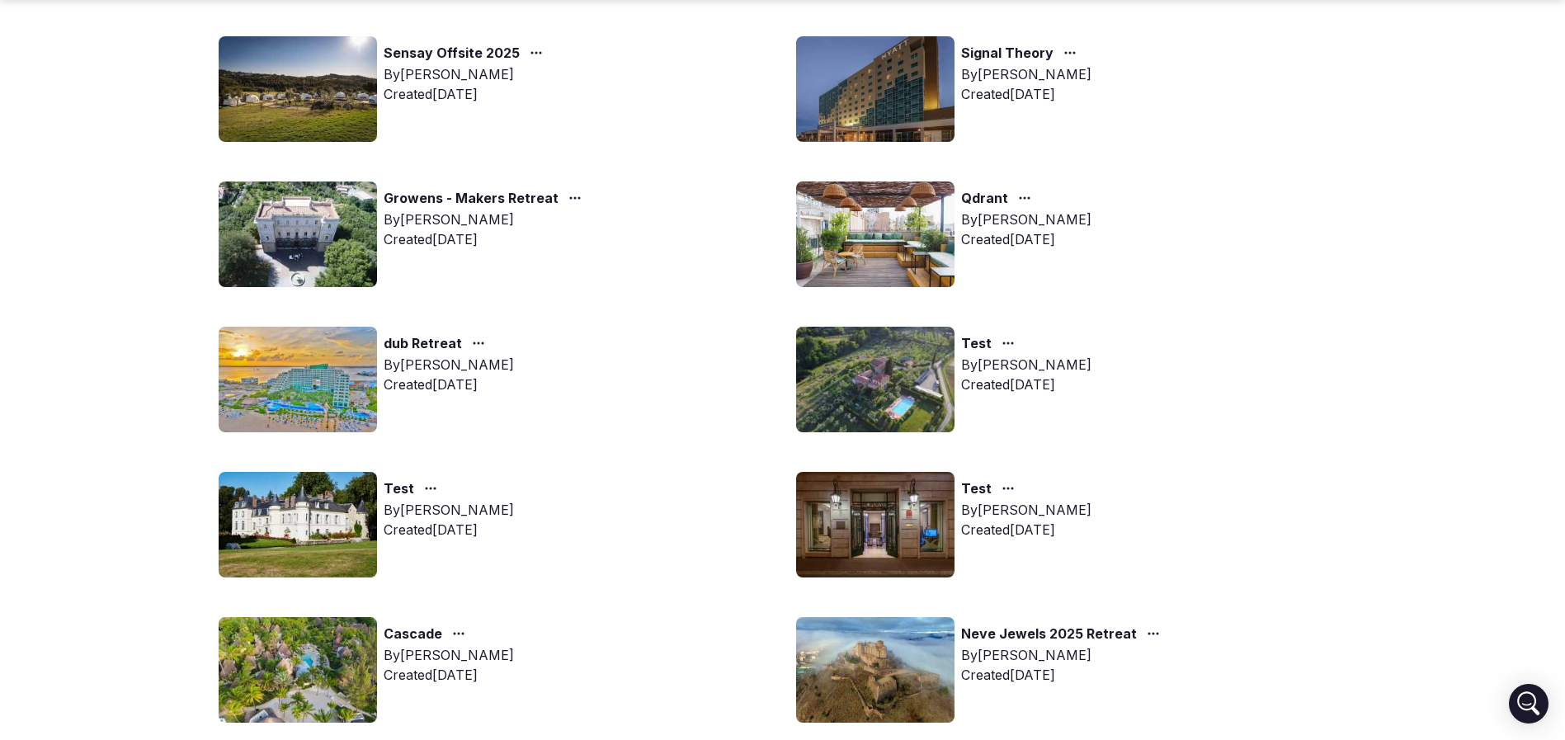
scroll to position [1485, 0]
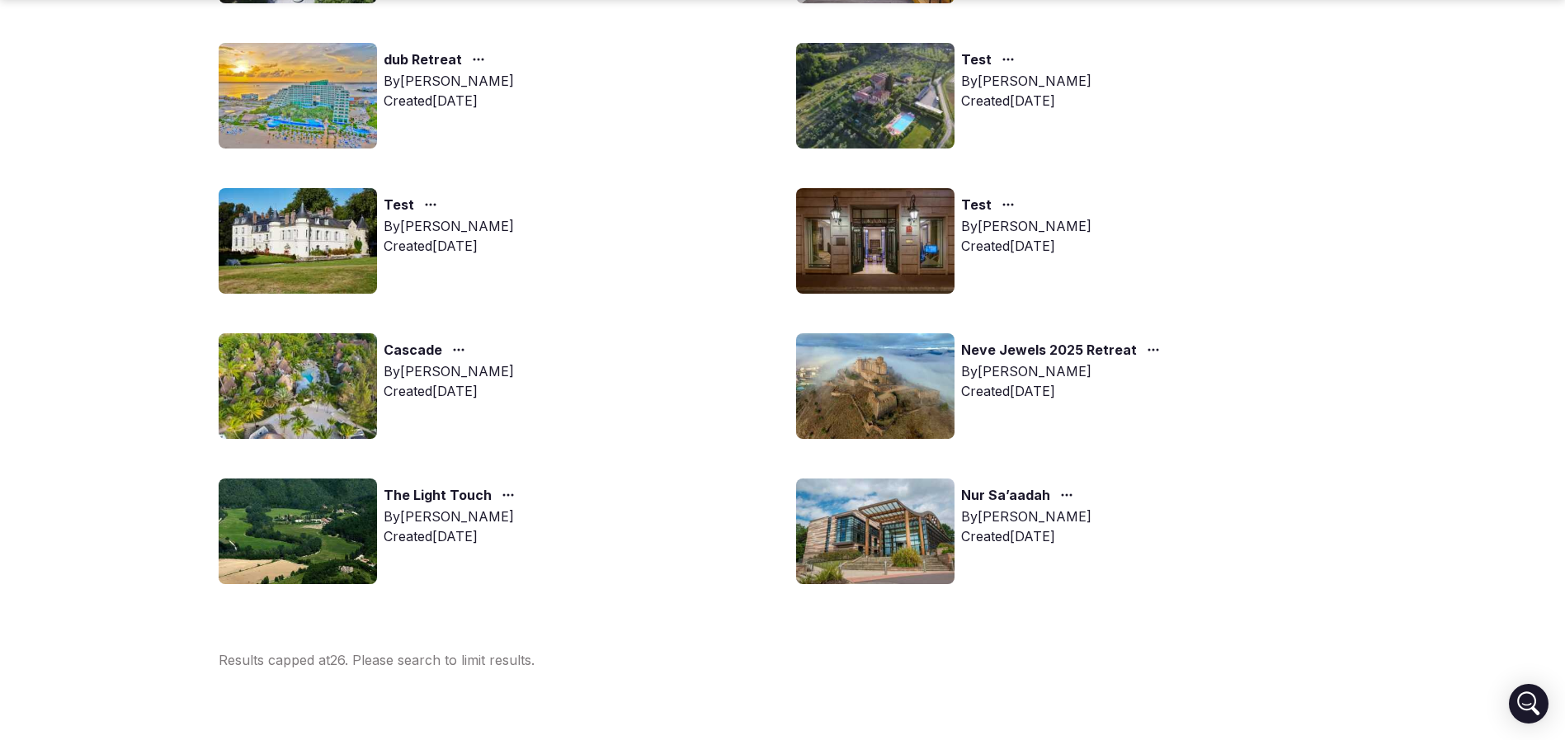
click at [906, 385] on img at bounding box center [875, 386] width 158 height 106
click at [928, 391] on img at bounding box center [875, 386] width 158 height 106
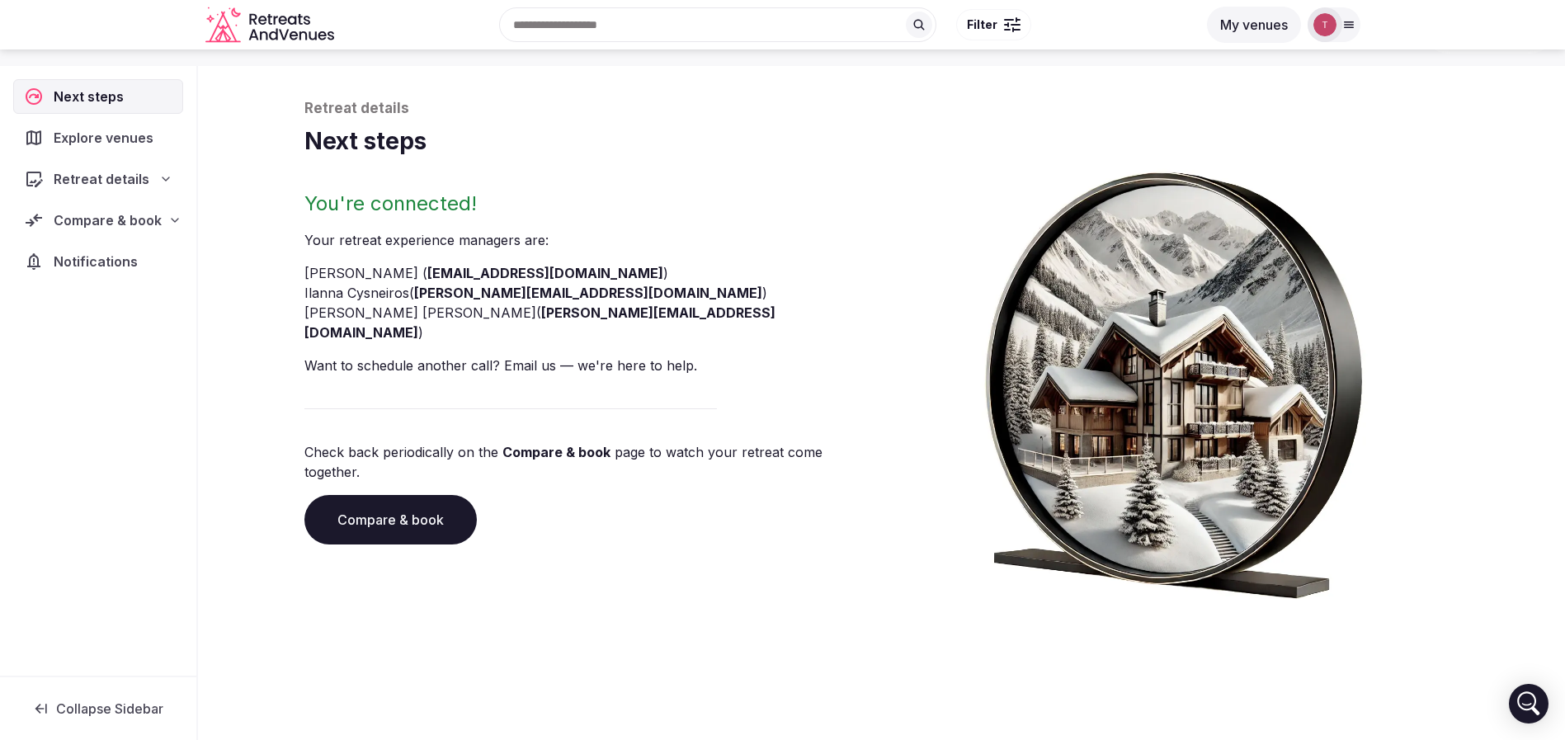
click at [373, 495] on link "Compare & book" at bounding box center [390, 519] width 172 height 49
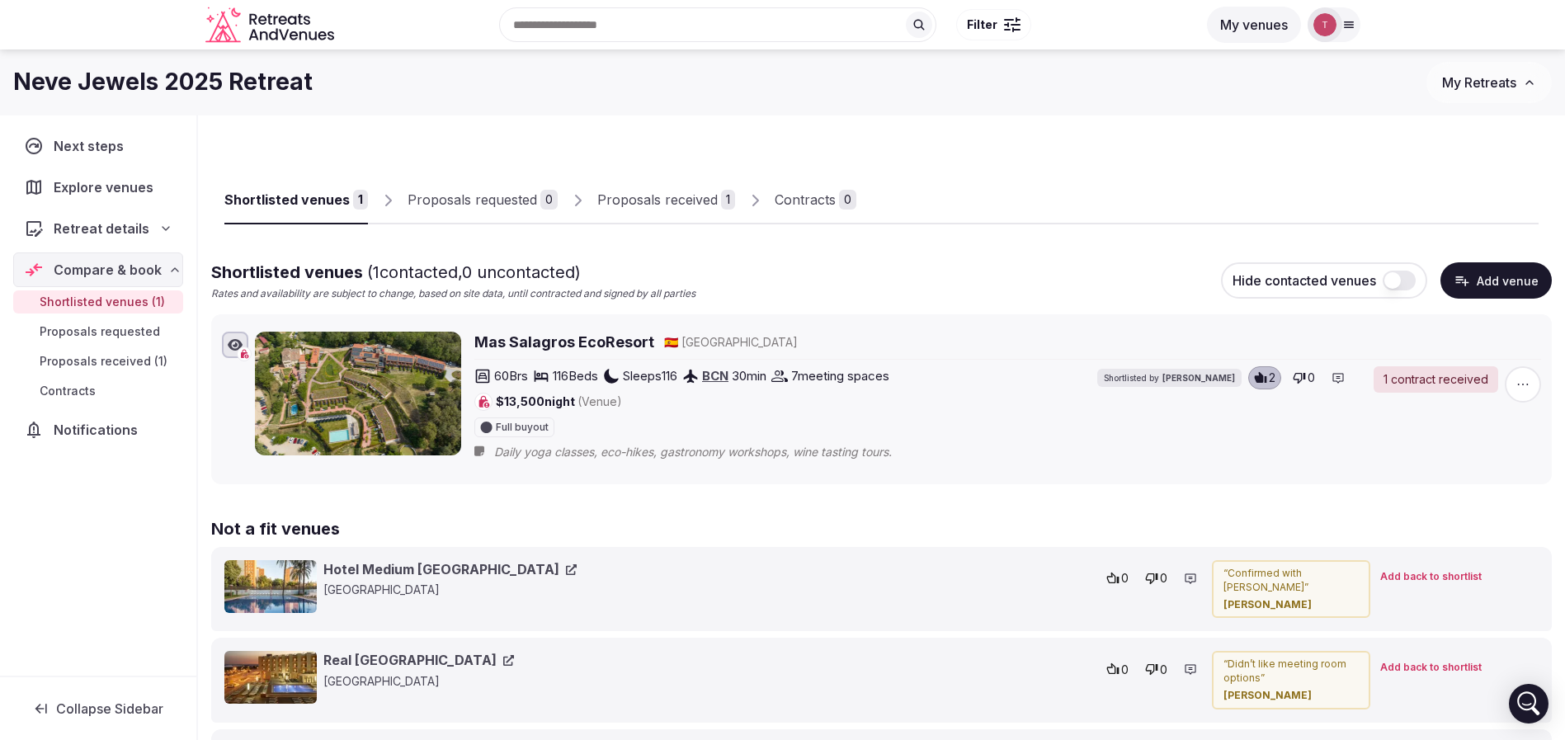
drag, startPoint x: 659, startPoint y: 193, endPoint x: 667, endPoint y: 195, distance: 8.4
click at [658, 193] on div "Proposals received" at bounding box center [657, 200] width 120 height 20
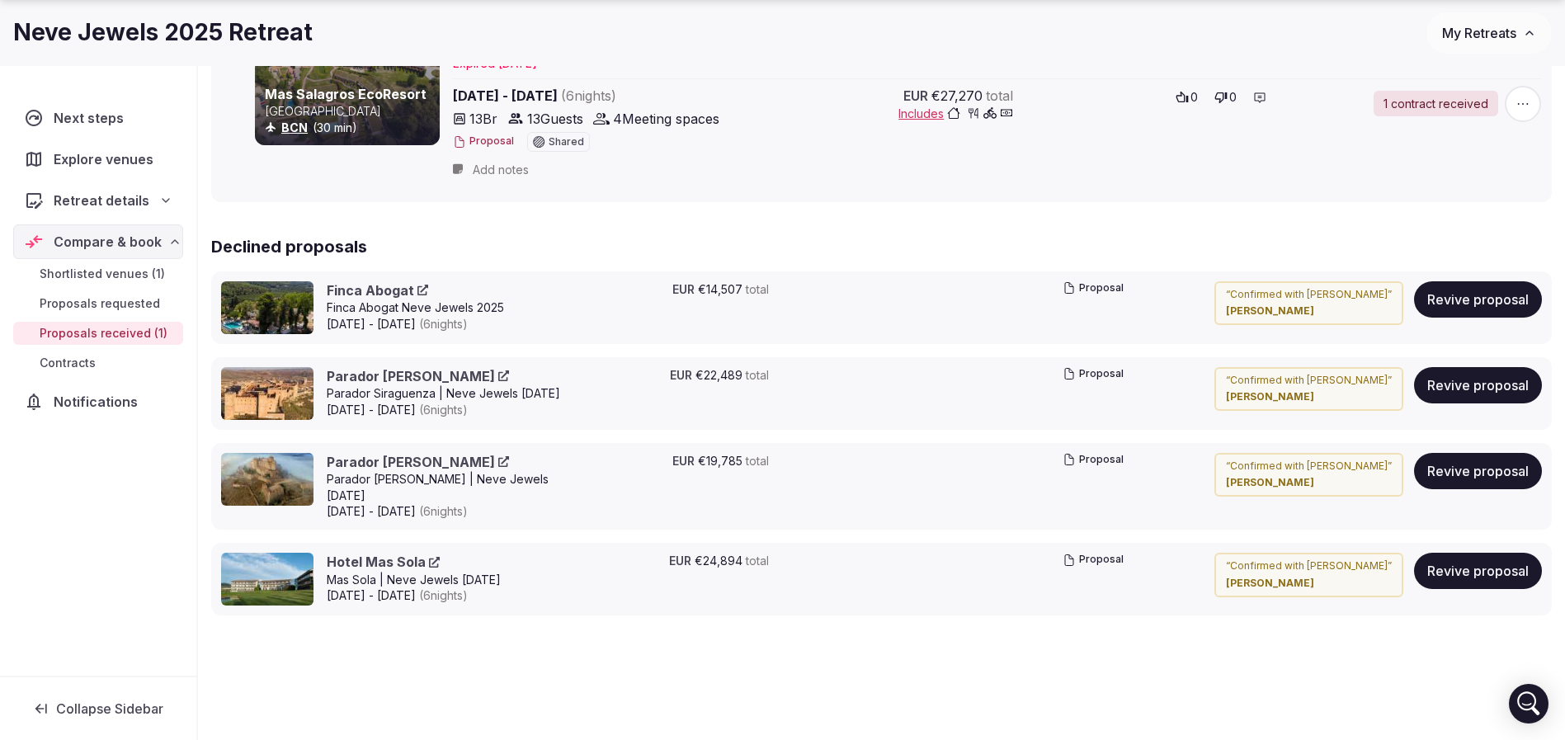
scroll to position [371, 0]
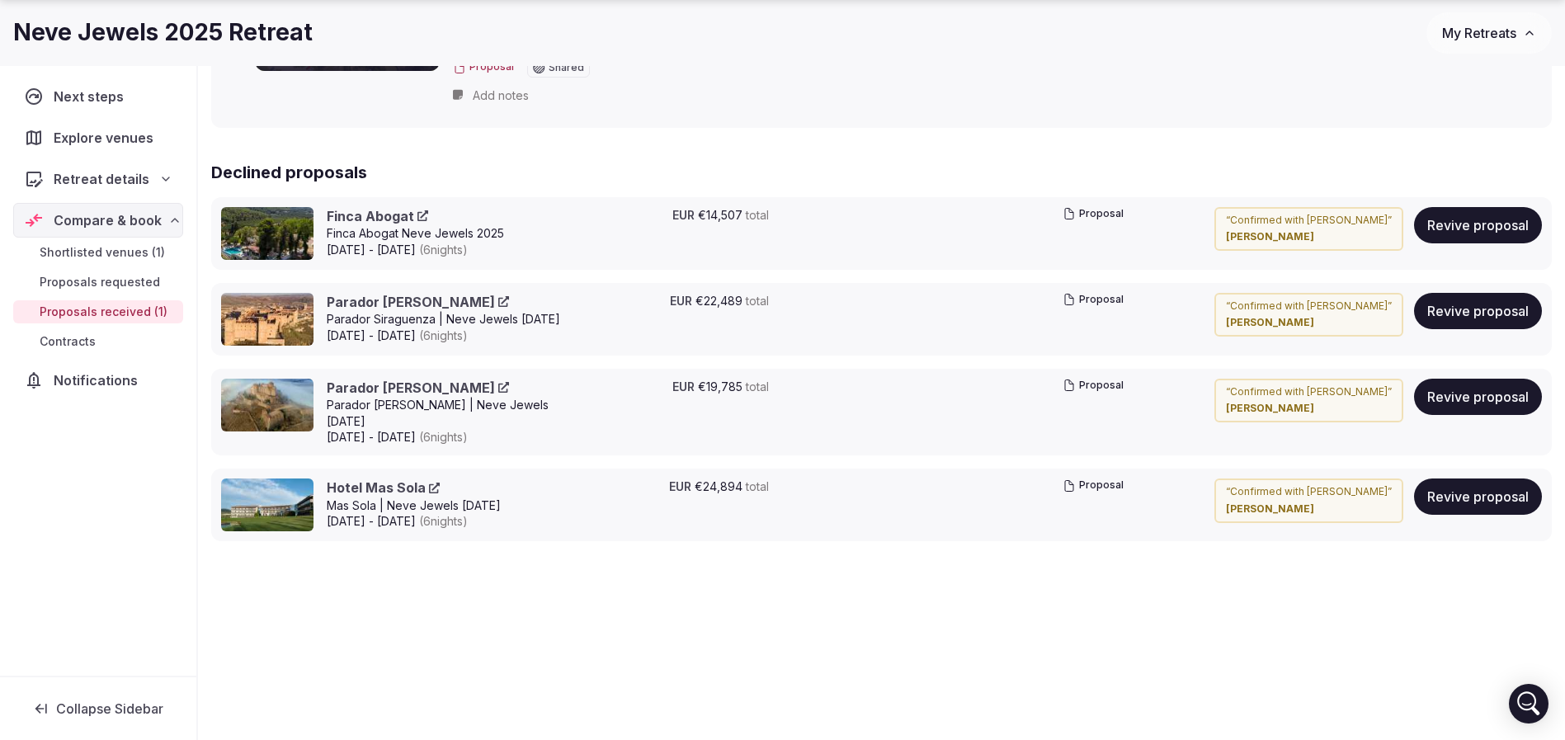
click at [384, 427] on div "Parador [PERSON_NAME] | Neve Jewels [DATE]" at bounding box center [446, 413] width 238 height 32
drag, startPoint x: 322, startPoint y: 419, endPoint x: 439, endPoint y: 421, distance: 117.2
click at [439, 421] on div "Parador [PERSON_NAME] Parador [PERSON_NAME] | Neve Jewels sept [DATE] - [DATE] …" at bounding box center [406, 413] width 370 height 68
click at [544, 600] on div "Shortlisted venues 1 Proposals requested 0 Proposals received 1 Contracts 0 Pro…" at bounding box center [881, 228] width 1367 height 969
drag, startPoint x: 711, startPoint y: 396, endPoint x: 721, endPoint y: 395, distance: 9.9
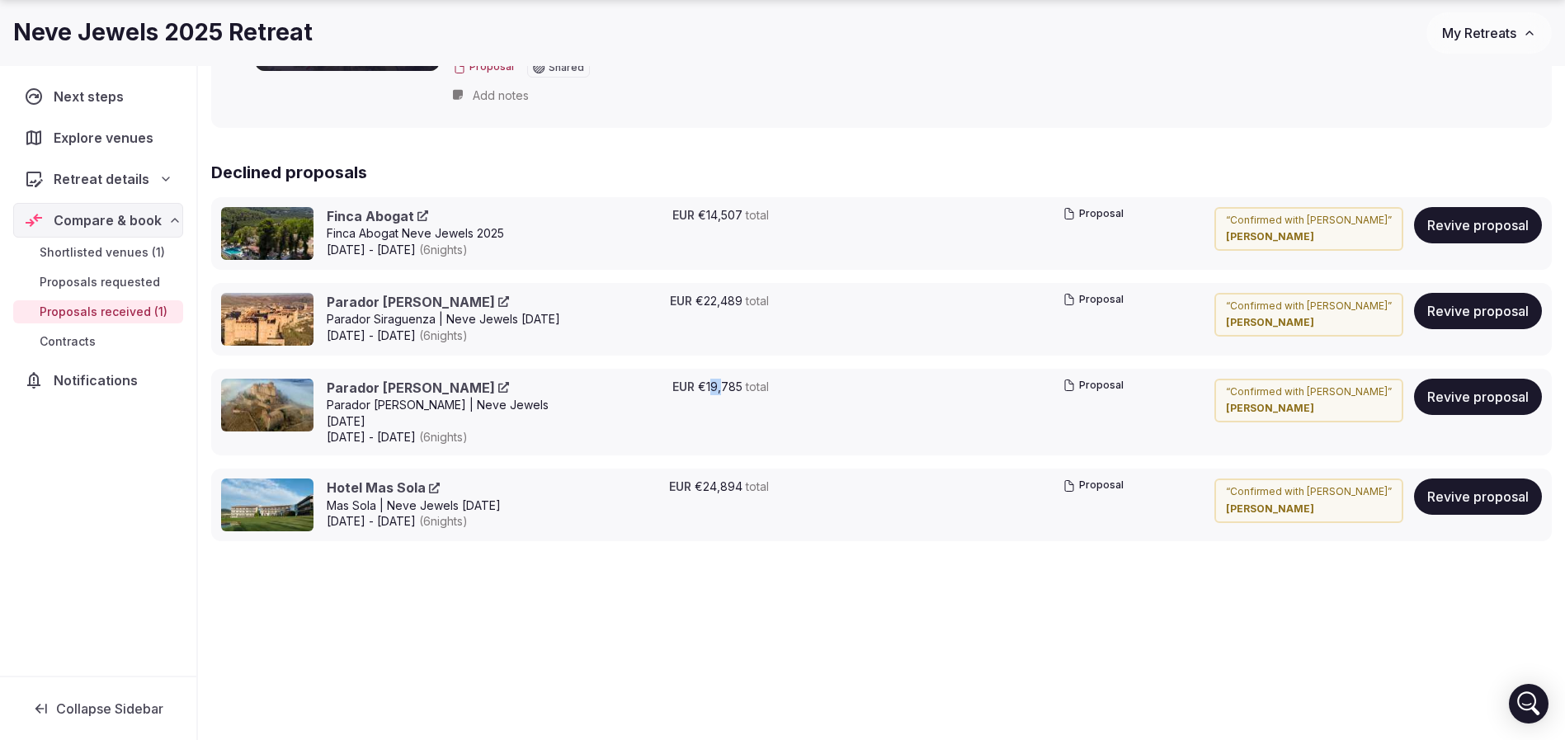
click at [721, 395] on span "€19,785" at bounding box center [720, 387] width 45 height 16
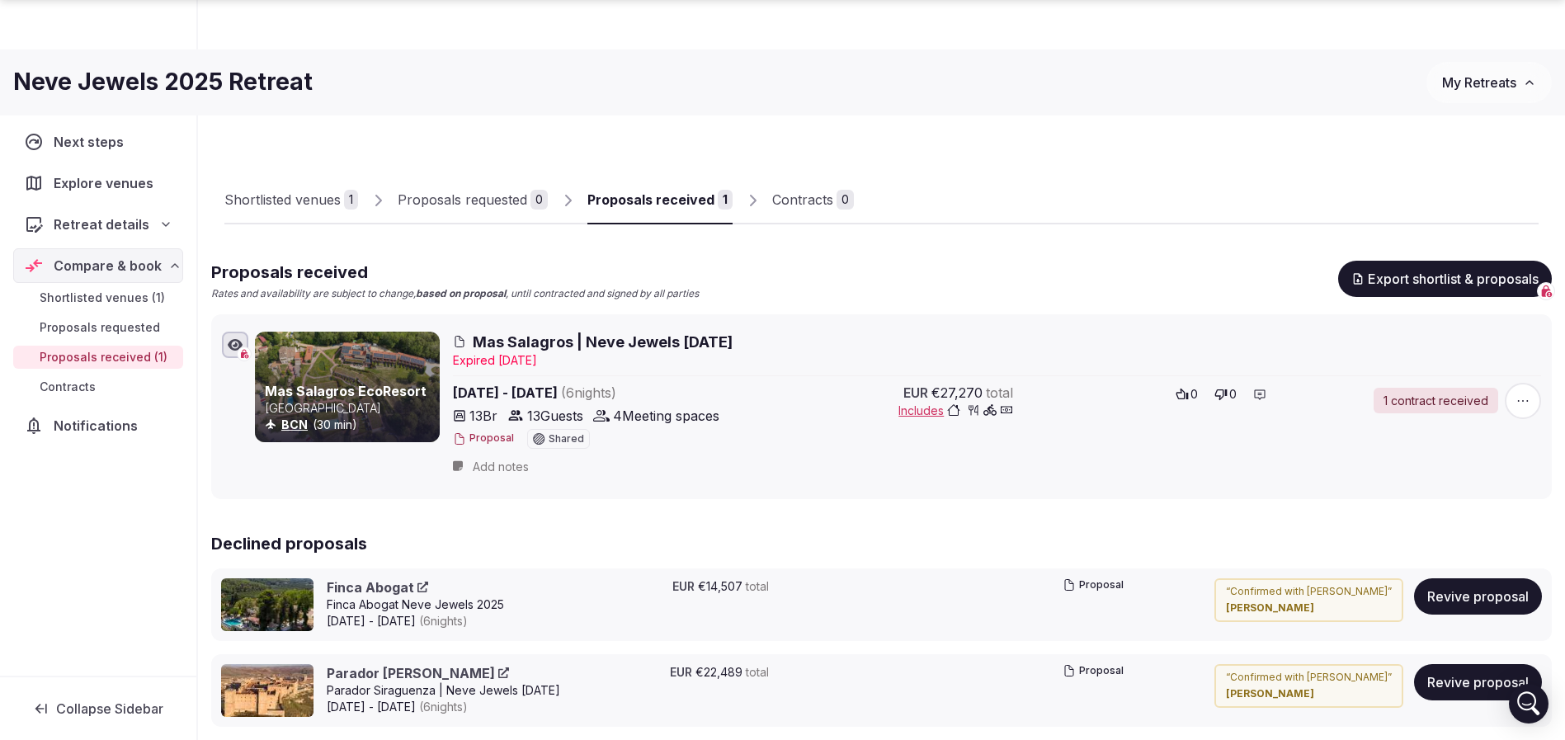
scroll to position [425, 0]
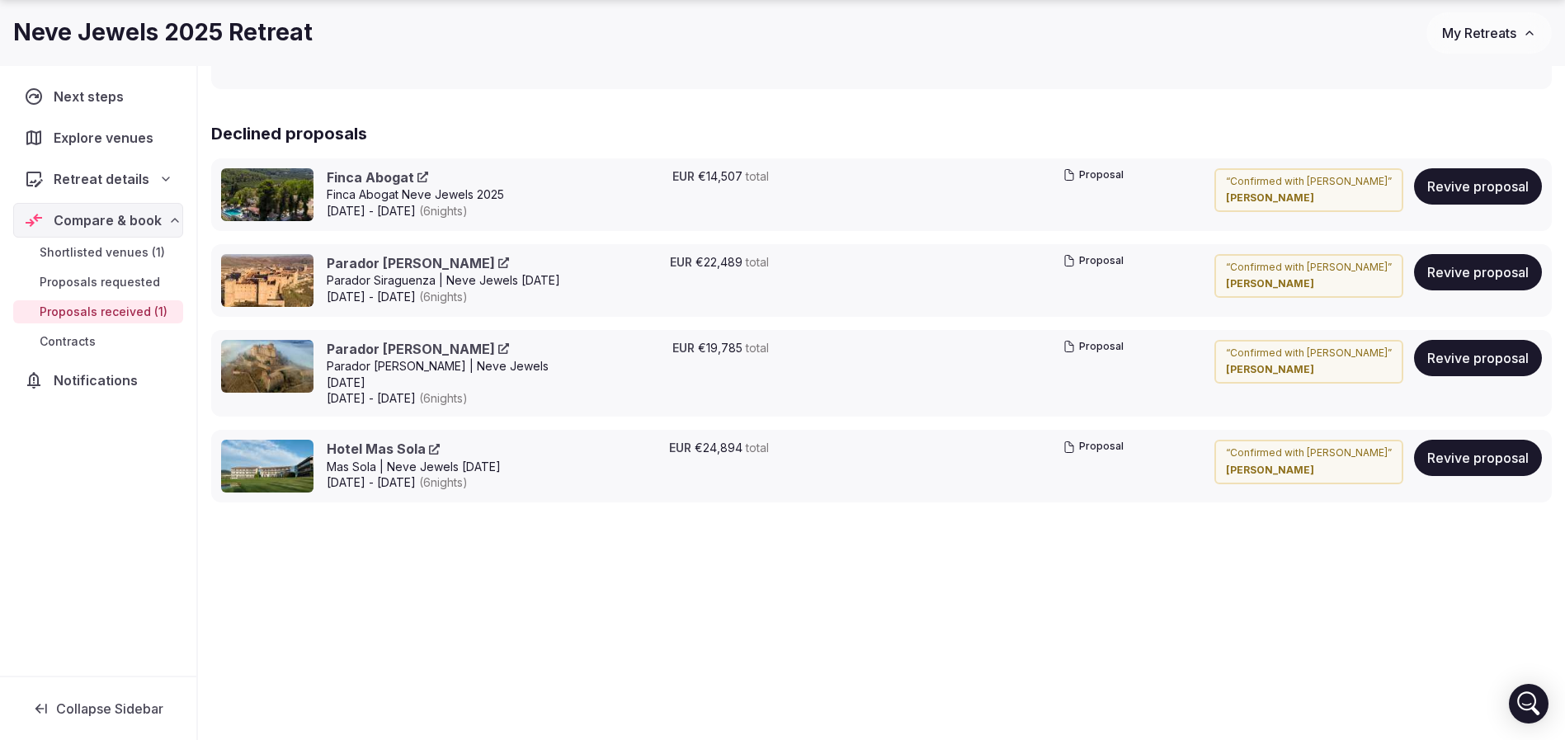
click at [683, 545] on div "Shortlisted venues 1 Proposals requested 0 Proposals received 1 Contracts 0 Pro…" at bounding box center [881, 189] width 1367 height 969
drag, startPoint x: 775, startPoint y: 548, endPoint x: 720, endPoint y: 572, distance: 60.2
click at [720, 572] on div "Shortlisted venues 1 Proposals requested 0 Proposals received 1 Contracts 0 Pro…" at bounding box center [881, 189] width 1367 height 969
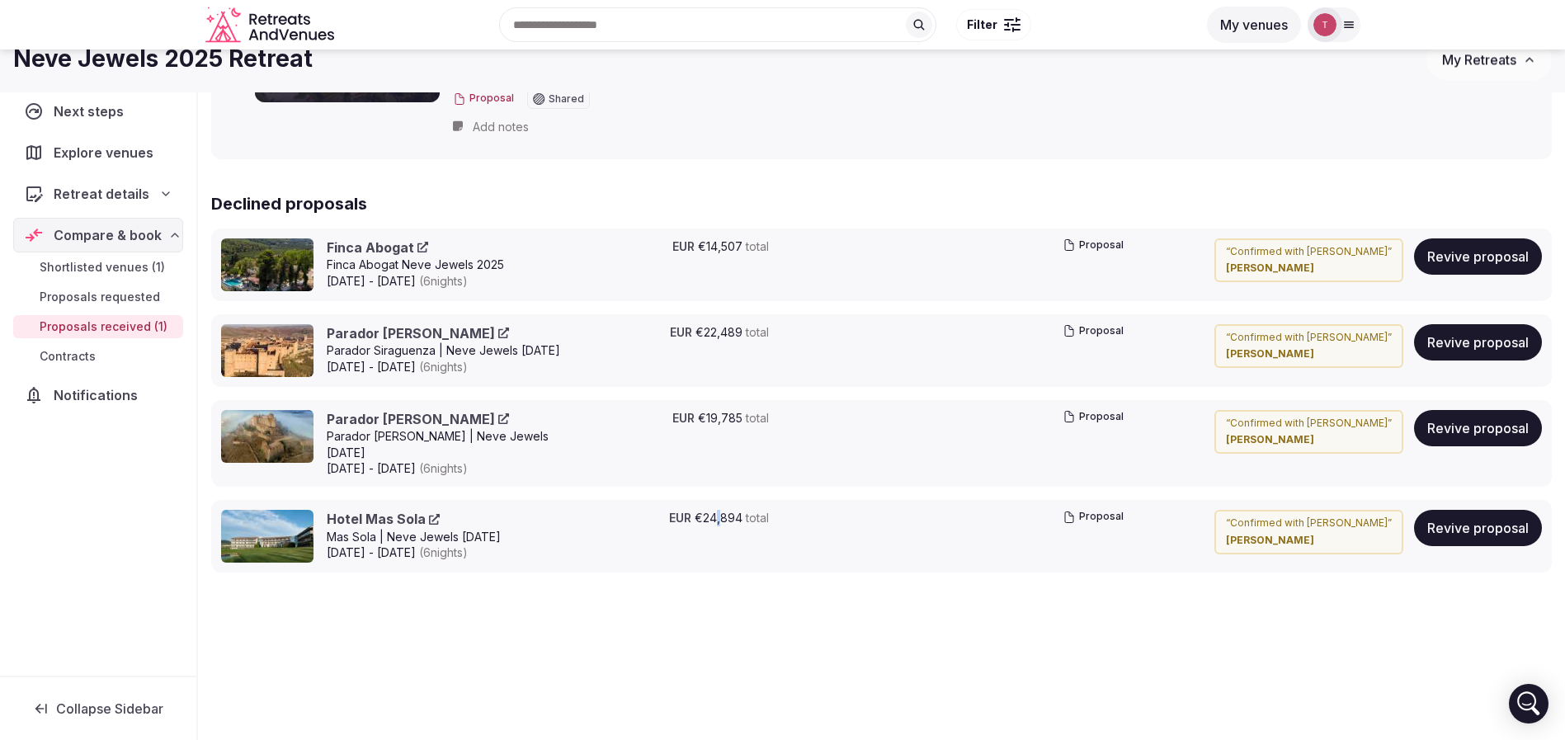
scroll to position [301, 0]
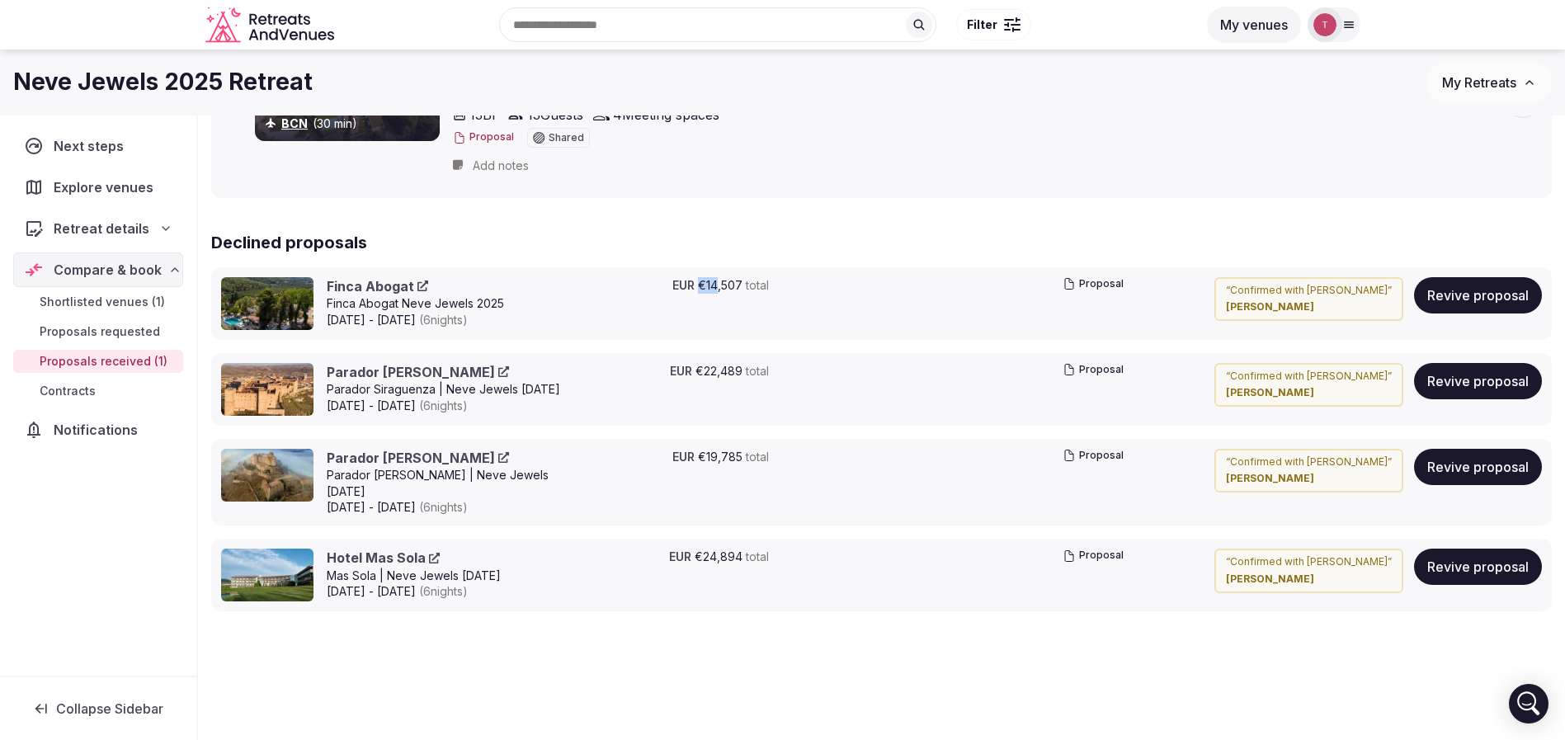
drag, startPoint x: 702, startPoint y: 279, endPoint x: 725, endPoint y: 279, distance: 23.1
click at [725, 279] on span "€14,507" at bounding box center [720, 285] width 45 height 16
drag, startPoint x: 764, startPoint y: 281, endPoint x: 577, endPoint y: 275, distance: 186.6
click at [577, 275] on div "Finca Abogat Finca Abogat Neve Jewels [DATE] - [DATE] ( 6 night s ) EUR €14,507…" at bounding box center [881, 303] width 1341 height 73
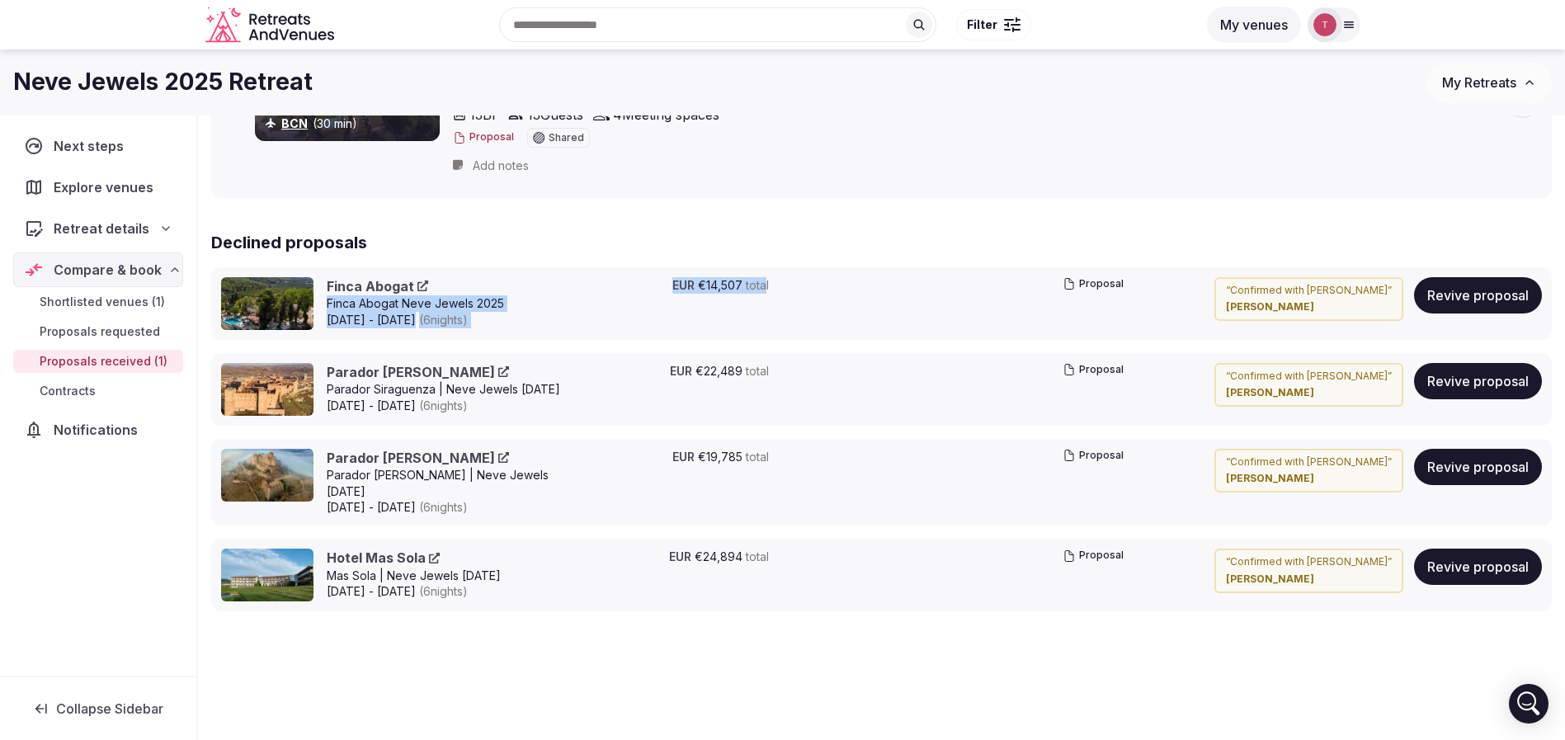
click at [577, 275] on div "Finca Abogat Finca Abogat Neve Jewels [DATE] - [DATE] ( 6 night s ) EUR €14,507…" at bounding box center [881, 303] width 1341 height 73
drag, startPoint x: 499, startPoint y: 318, endPoint x: 441, endPoint y: 319, distance: 58.6
click at [441, 319] on span "[DATE] - [DATE] ( 6 night s )" at bounding box center [415, 320] width 177 height 16
click at [893, 297] on div "Proposal" at bounding box center [994, 303] width 272 height 53
drag, startPoint x: 706, startPoint y: 285, endPoint x: 775, endPoint y: 282, distance: 69.3
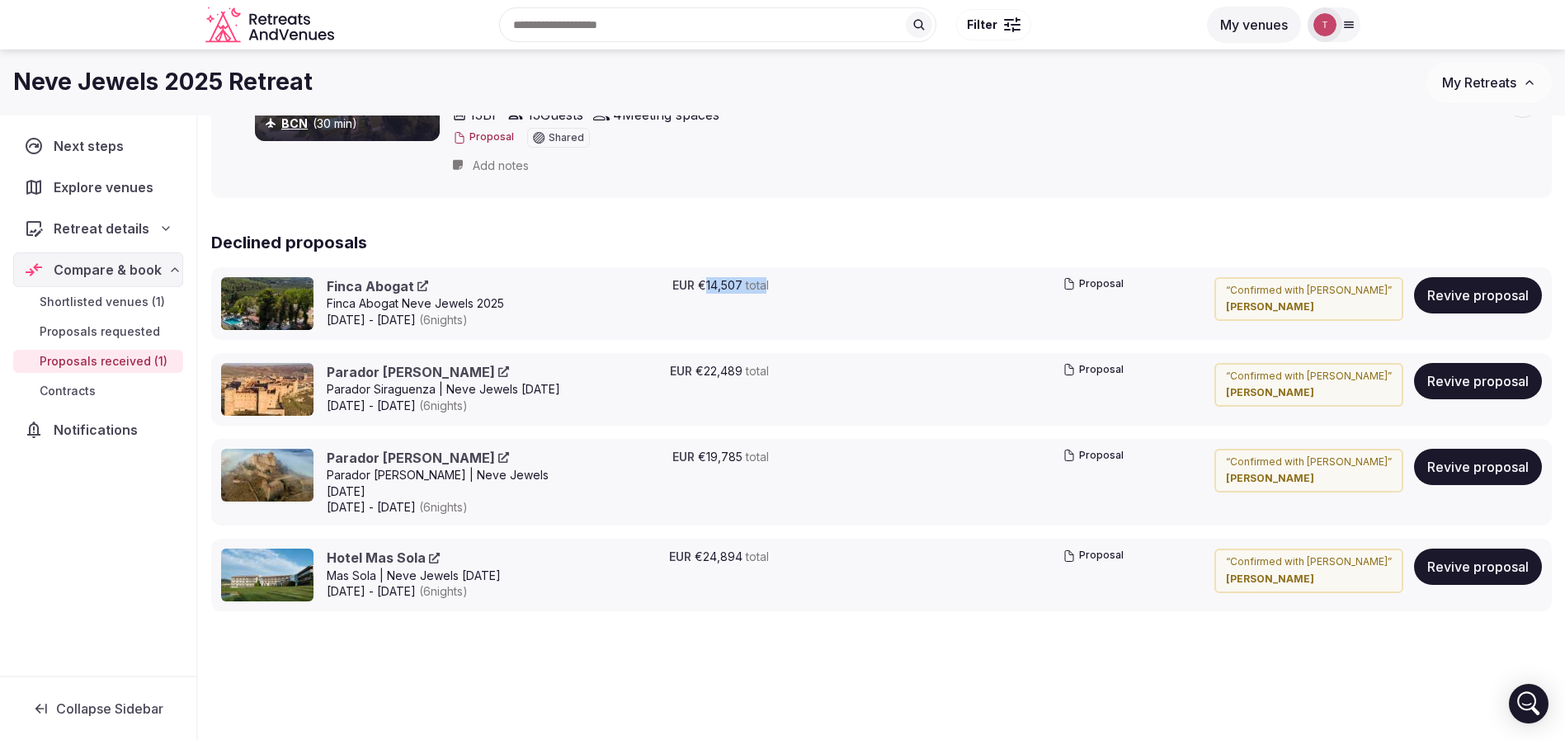
click at [775, 282] on div "EUR €14,507 total Proposal" at bounding box center [863, 303] width 533 height 53
click at [820, 295] on div "EUR €14,507 total Proposal" at bounding box center [863, 303] width 533 height 53
drag, startPoint x: 807, startPoint y: 371, endPoint x: 663, endPoint y: 370, distance: 143.6
click at [663, 370] on div "EUR €22,489 total Proposal" at bounding box center [863, 389] width 533 height 53
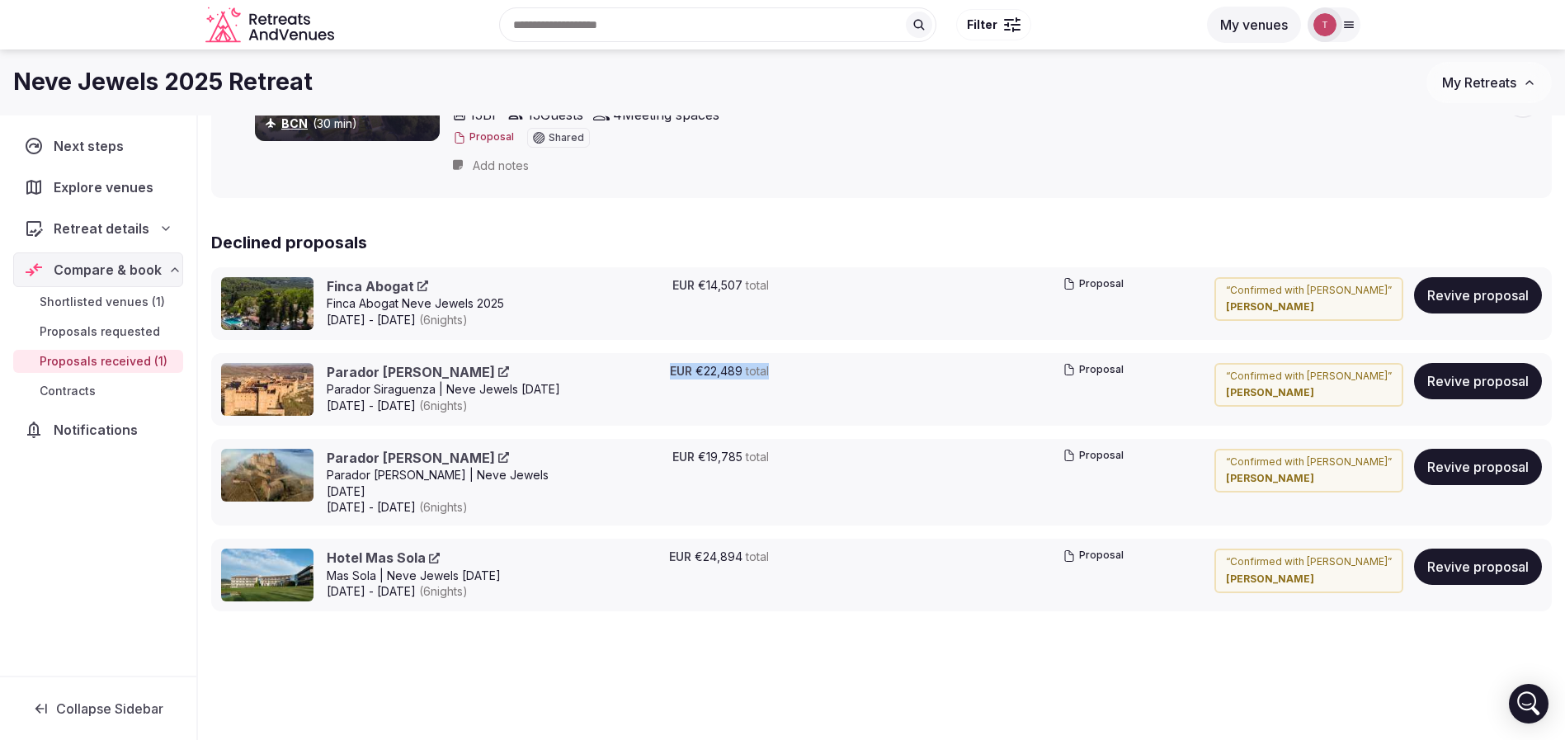
click at [663, 370] on div "EUR €22,489 total" at bounding box center [683, 389] width 172 height 53
drag, startPoint x: 643, startPoint y: 368, endPoint x: 765, endPoint y: 356, distance: 121.8
click at [765, 356] on div "Parador [PERSON_NAME] Parador Siraguenza | Neve Jewels Sept [DATE] - [DATE] ( 6…" at bounding box center [881, 389] width 1341 height 73
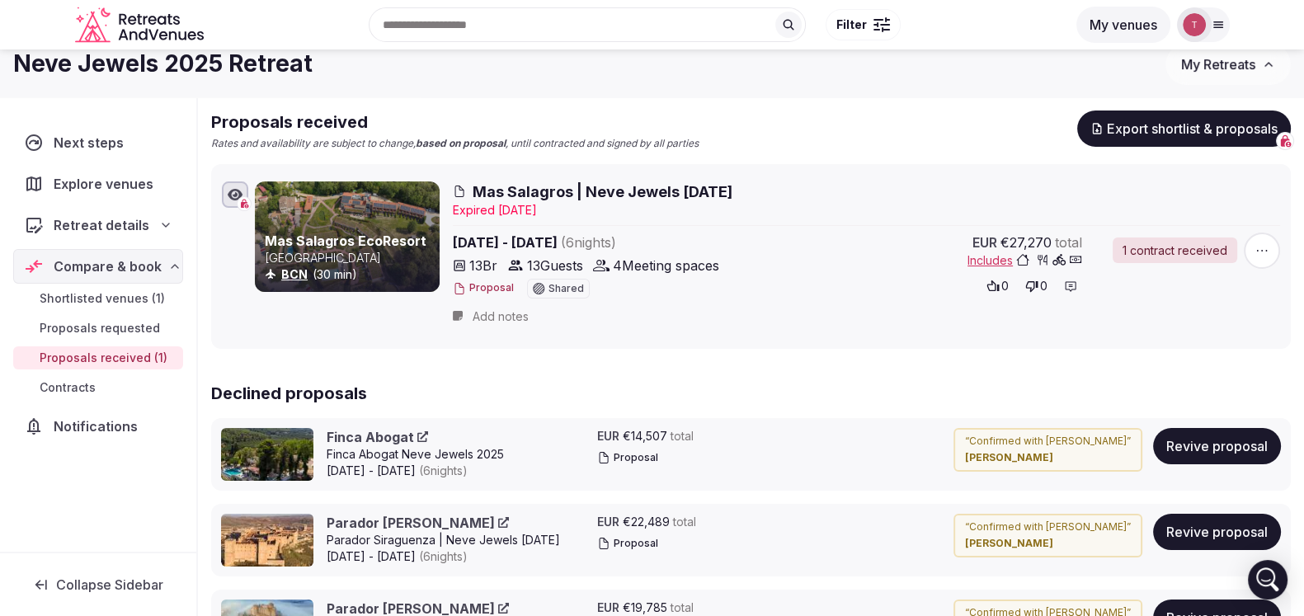
scroll to position [0, 0]
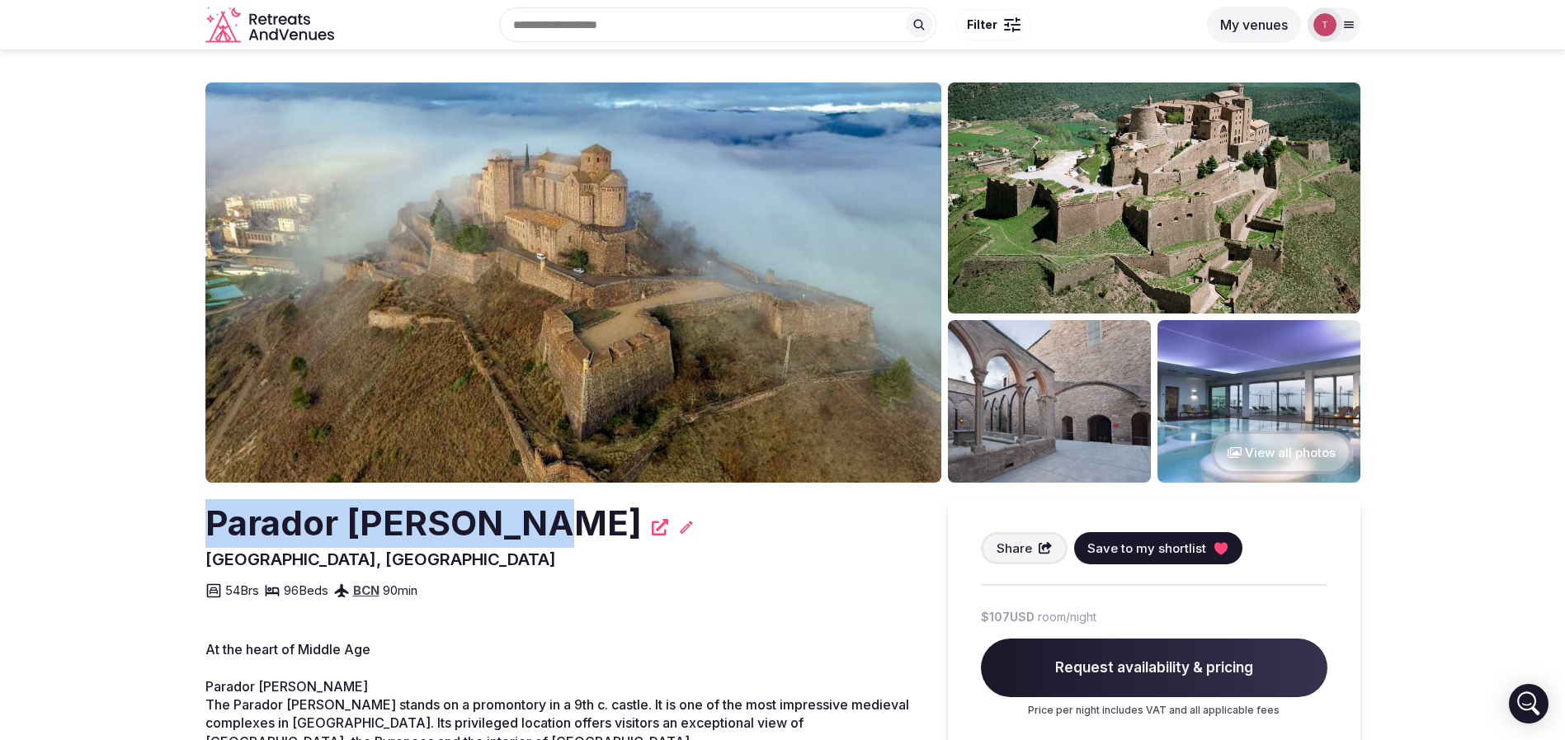
drag, startPoint x: 176, startPoint y: 492, endPoint x: 549, endPoint y: 509, distance: 374.1
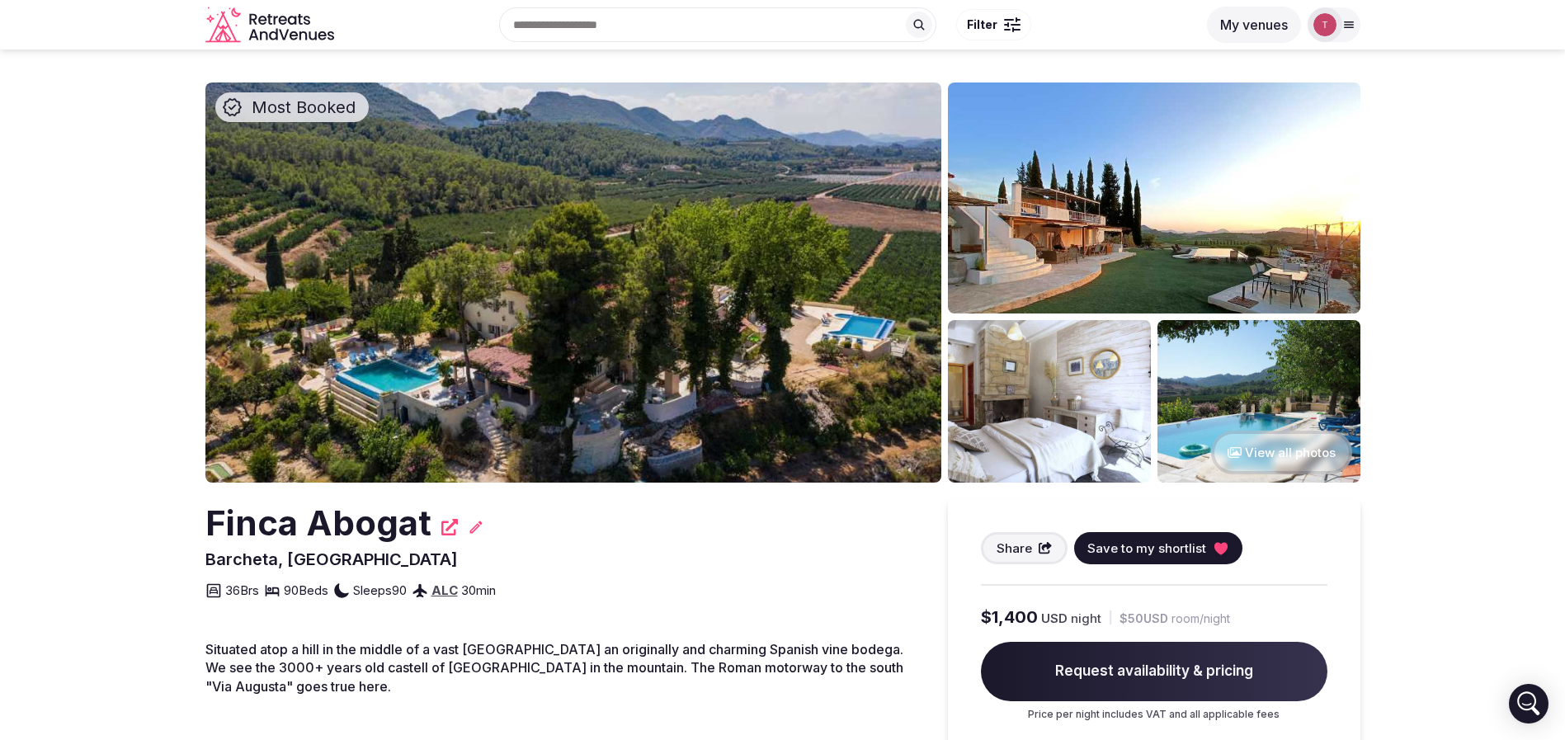
click at [584, 267] on img at bounding box center [573, 282] width 736 height 400
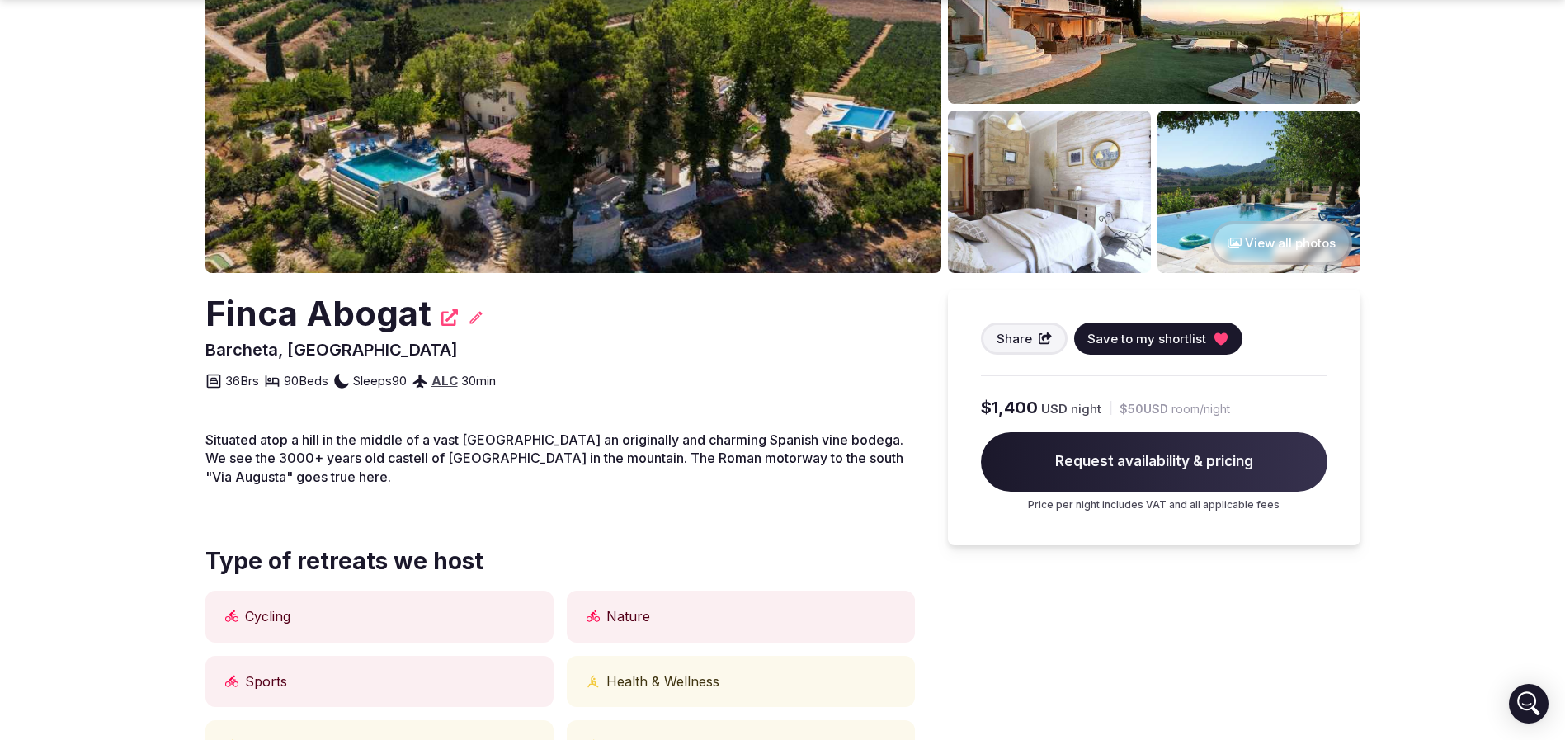
scroll to position [247, 0]
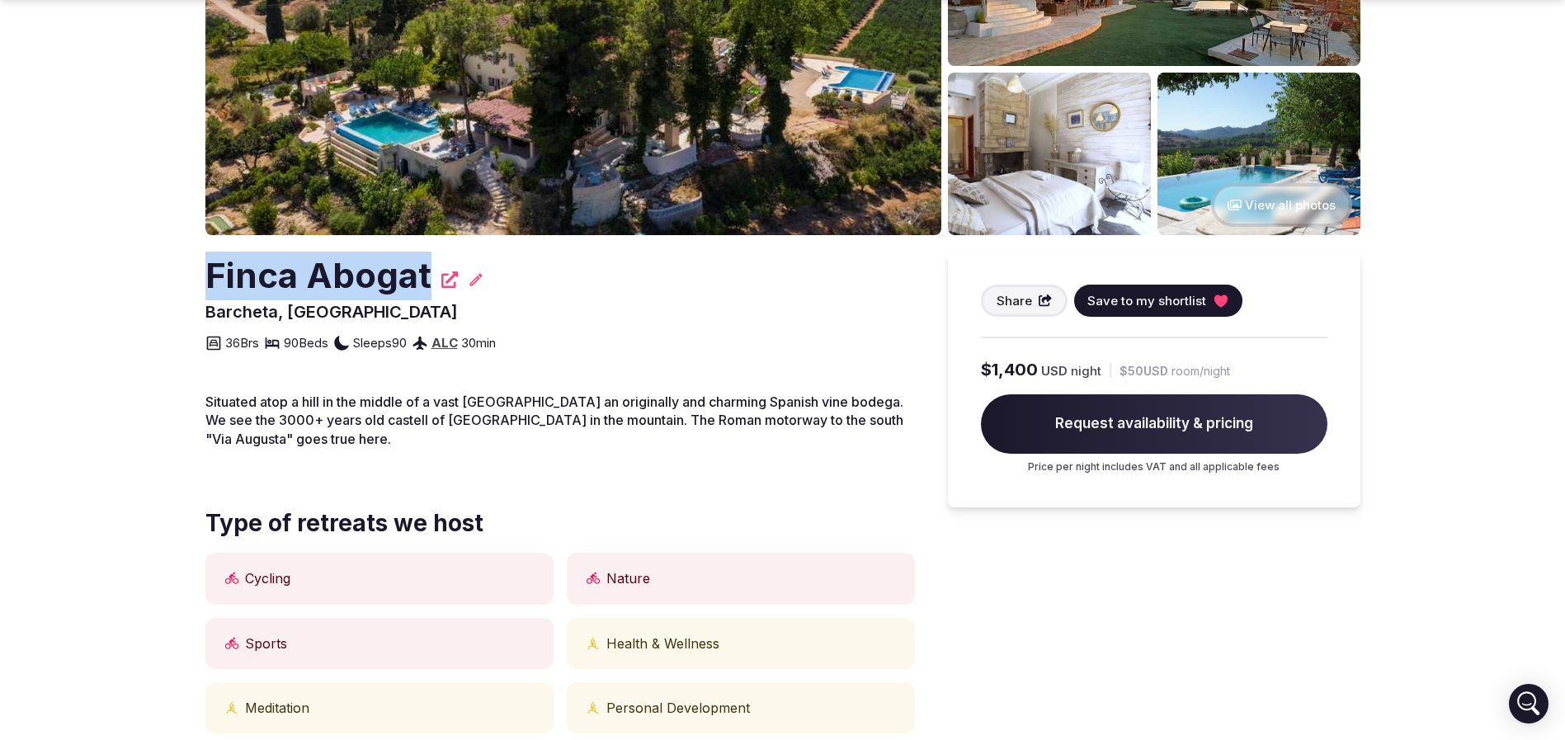
drag, startPoint x: 200, startPoint y: 275, endPoint x: 431, endPoint y: 267, distance: 231.1
click at [431, 267] on section "Most Booked View all photos Finca Abogat Barcheta, [GEOGRAPHIC_DATA] Share Save…" at bounding box center [782, 607] width 1565 height 1610
click at [87, 332] on section "Most Booked View all photos Finca Abogat Barcheta, [GEOGRAPHIC_DATA] Share Save…" at bounding box center [782, 607] width 1565 height 1610
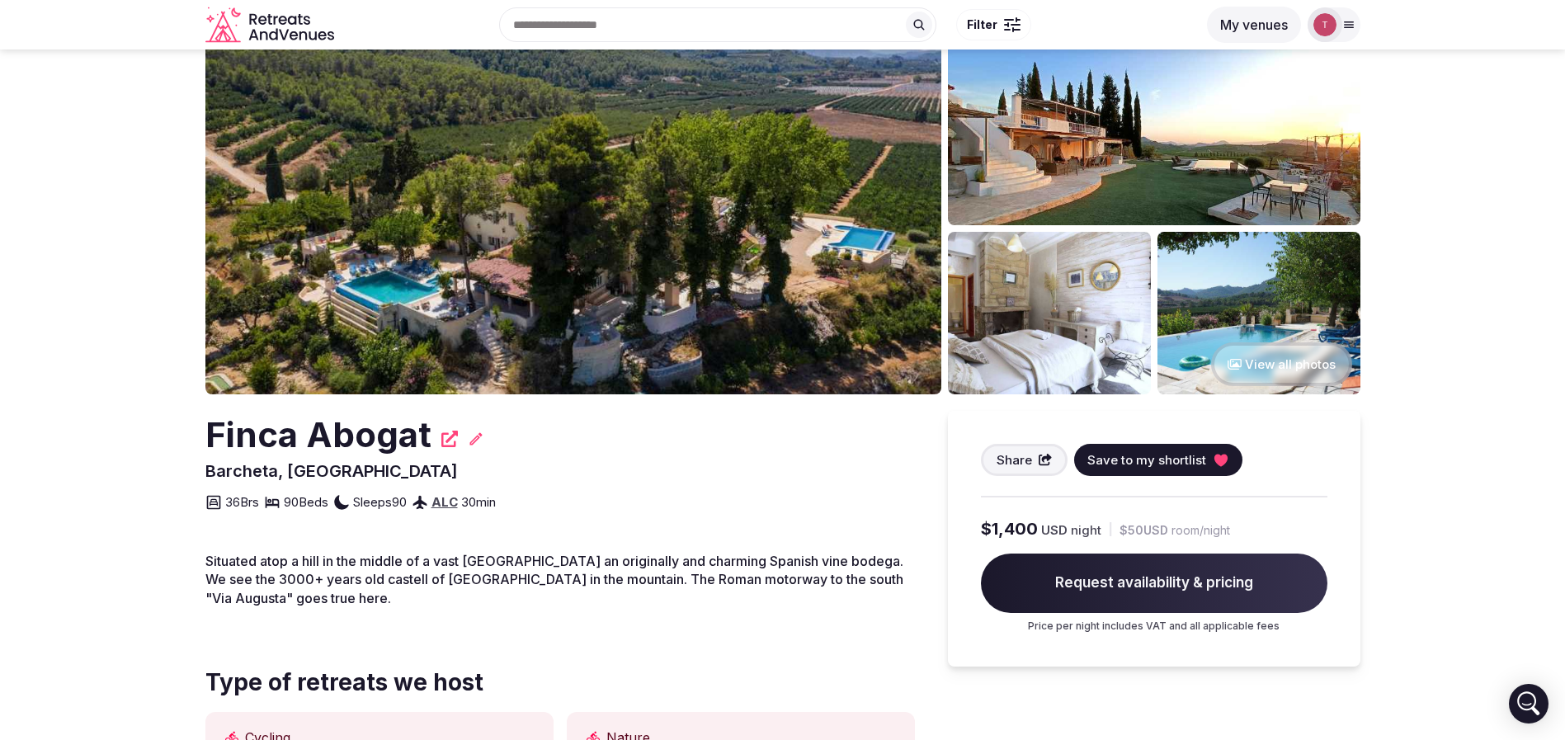
scroll to position [0, 0]
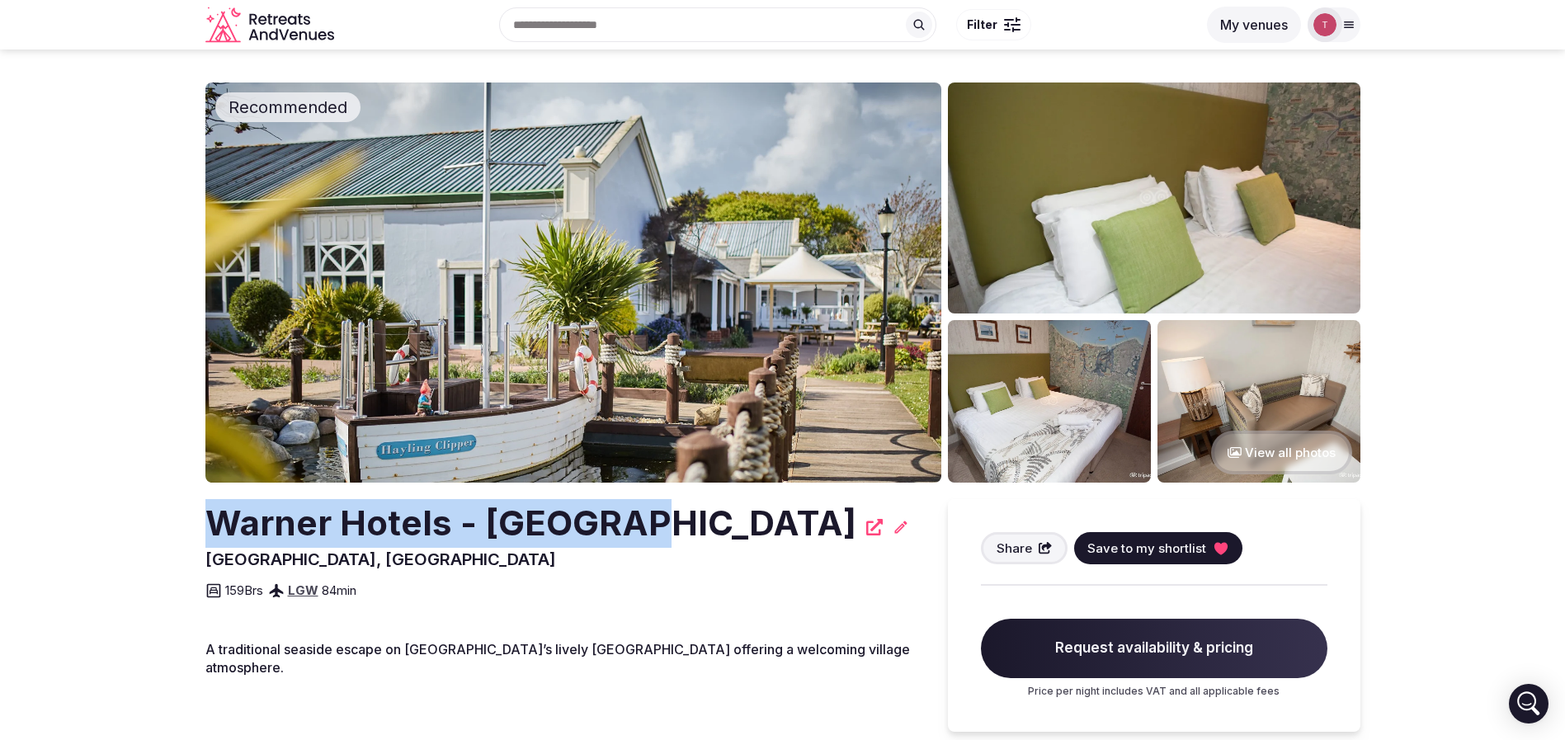
drag, startPoint x: 142, startPoint y: 540, endPoint x: 622, endPoint y: 520, distance: 480.6
drag, startPoint x: 511, startPoint y: 526, endPoint x: 392, endPoint y: 304, distance: 252.8
click at [392, 304] on img at bounding box center [573, 282] width 736 height 400
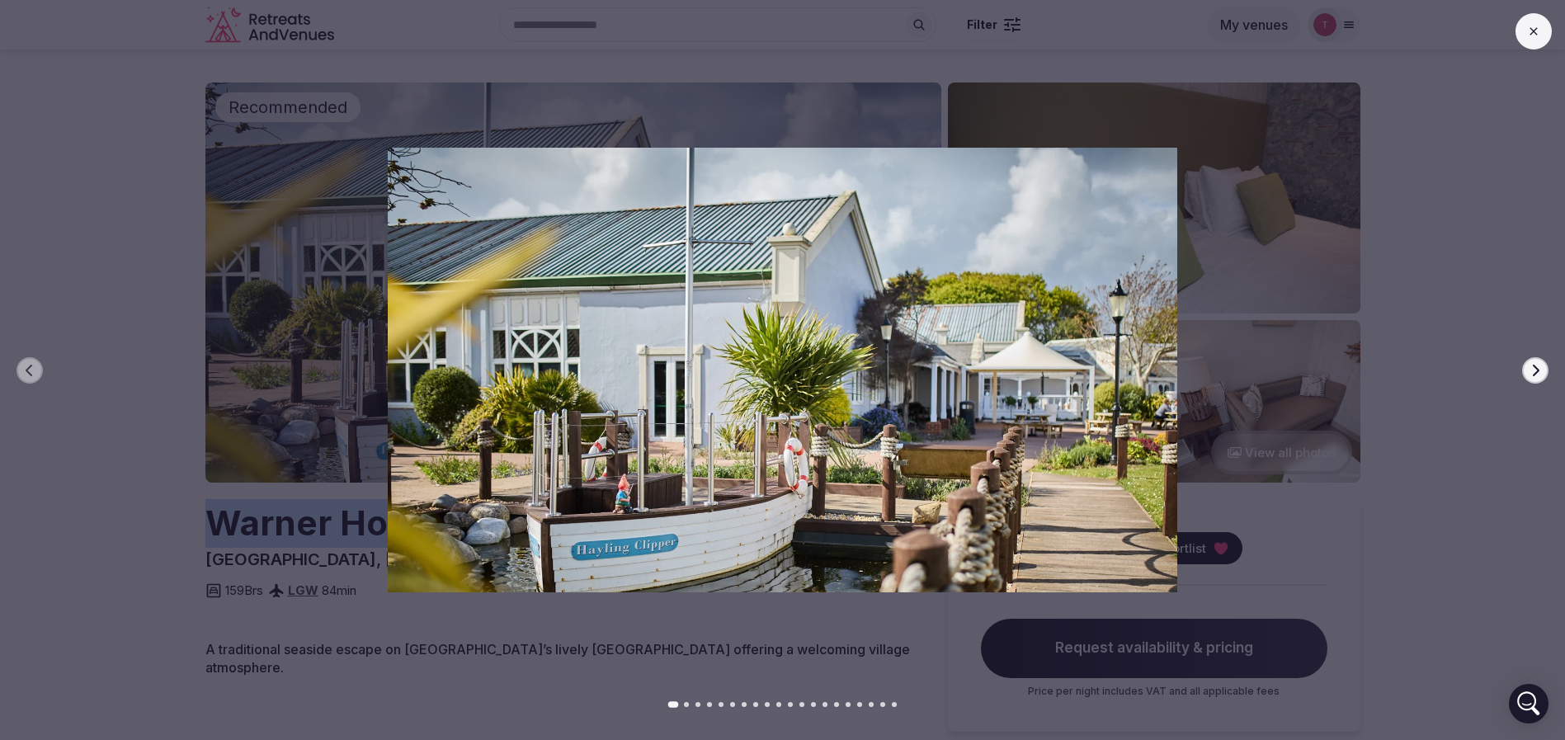
click at [617, 323] on img at bounding box center [783, 370] width 1096 height 444
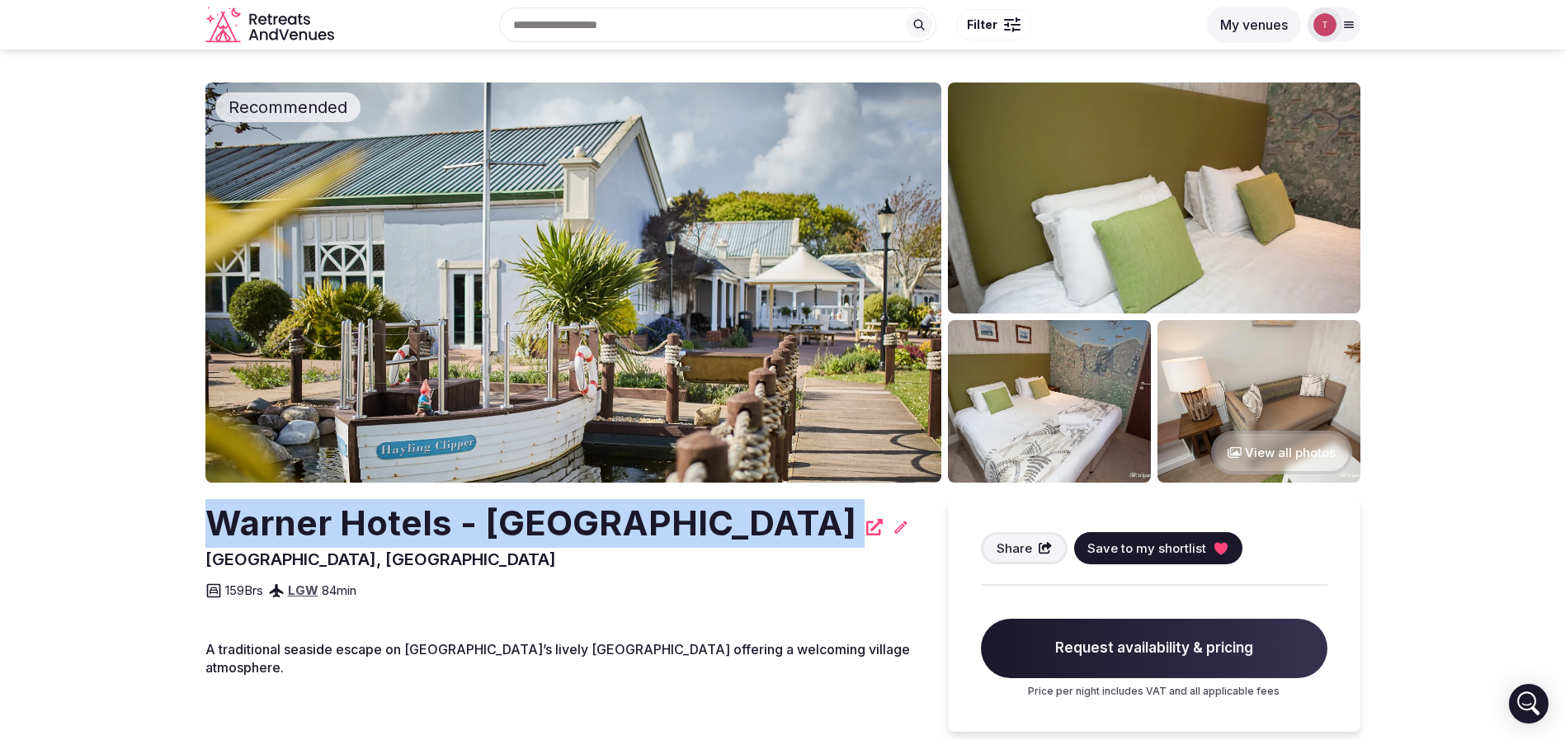
drag, startPoint x: 196, startPoint y: 528, endPoint x: 655, endPoint y: 504, distance: 460.1
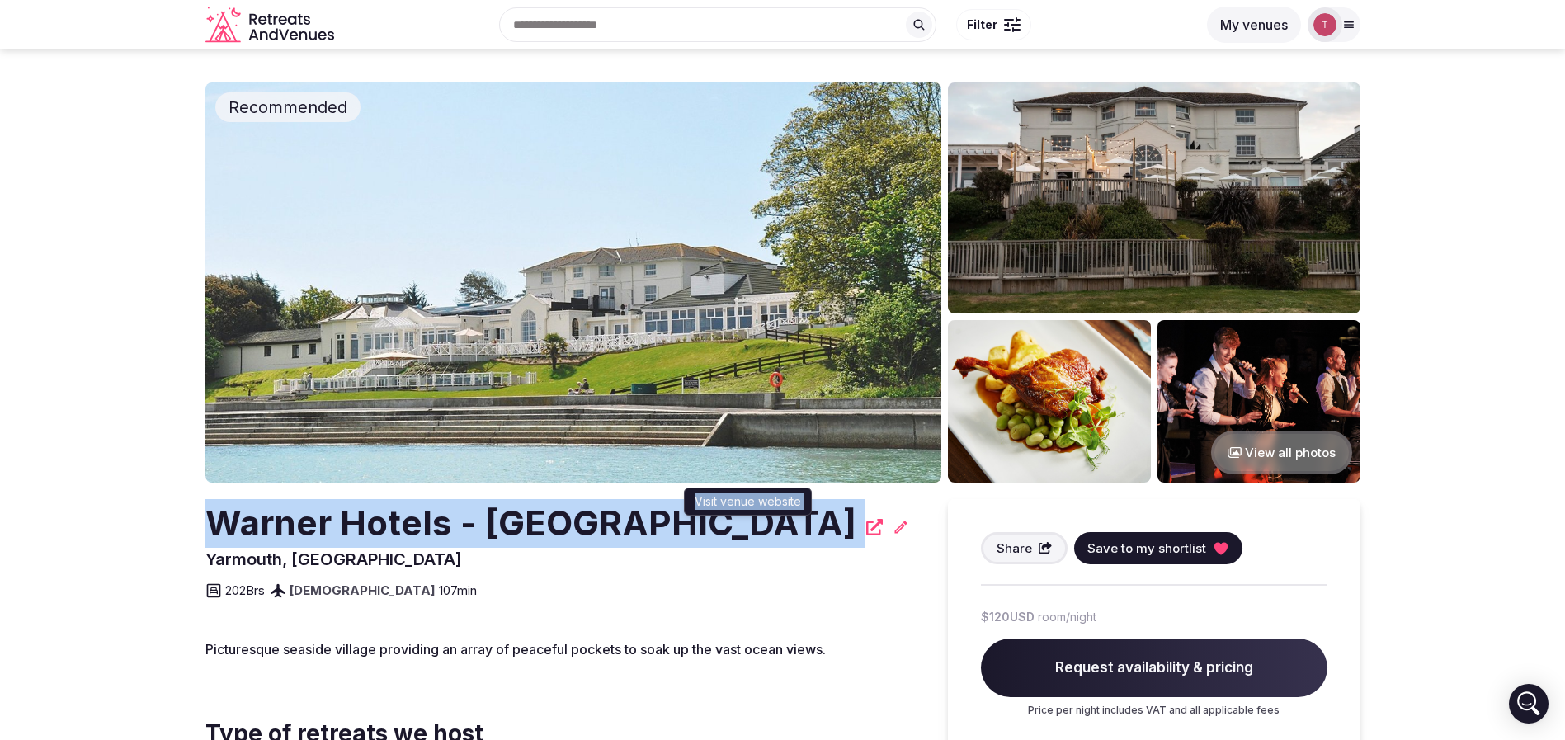
drag, startPoint x: 170, startPoint y: 548, endPoint x: 106, endPoint y: 525, distance: 67.6
click at [617, 306] on img at bounding box center [573, 282] width 736 height 400
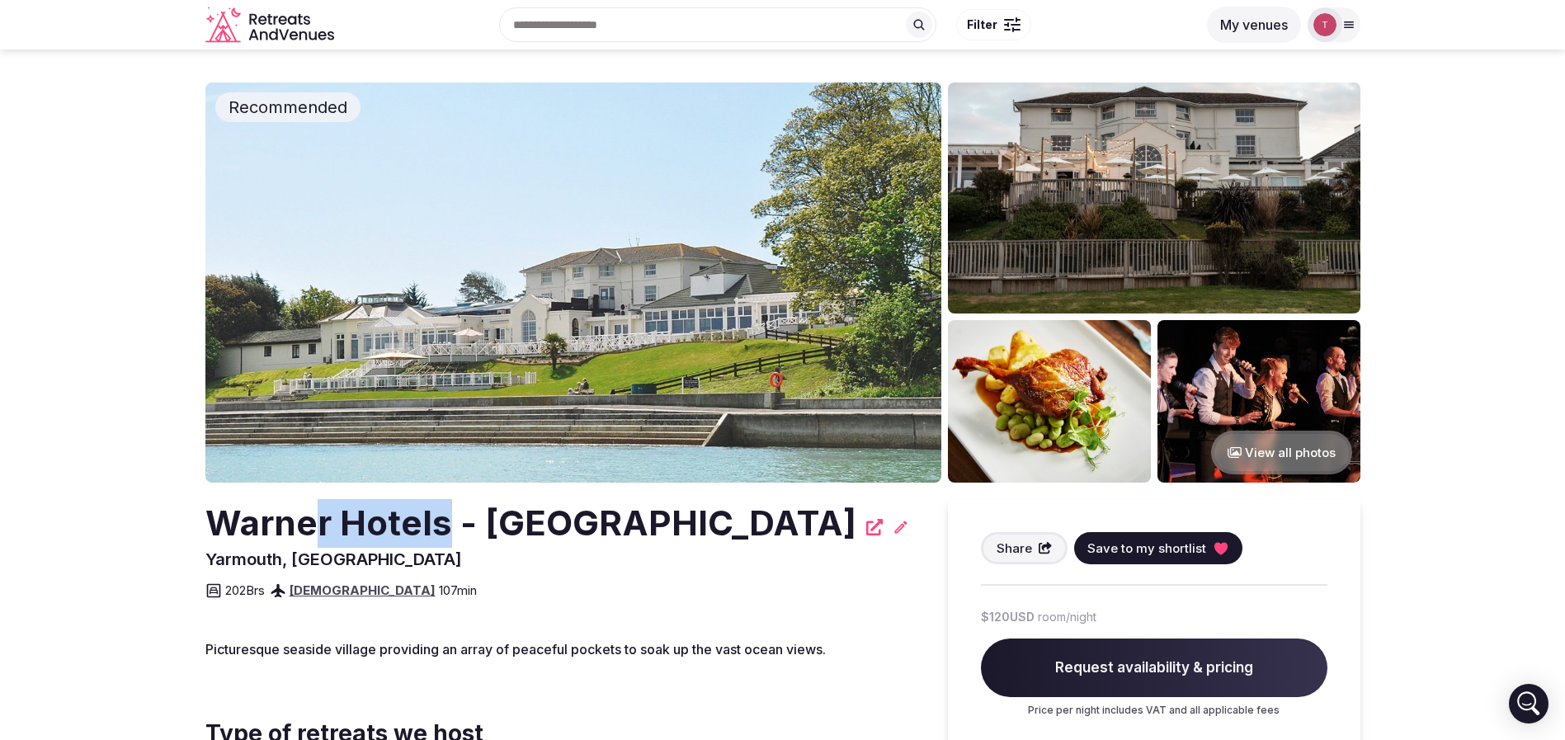
drag, startPoint x: 318, startPoint y: 521, endPoint x: 445, endPoint y: 526, distance: 128.0
click at [445, 526] on h2 "Warner Hotels - [GEOGRAPHIC_DATA]" at bounding box center [530, 523] width 651 height 49
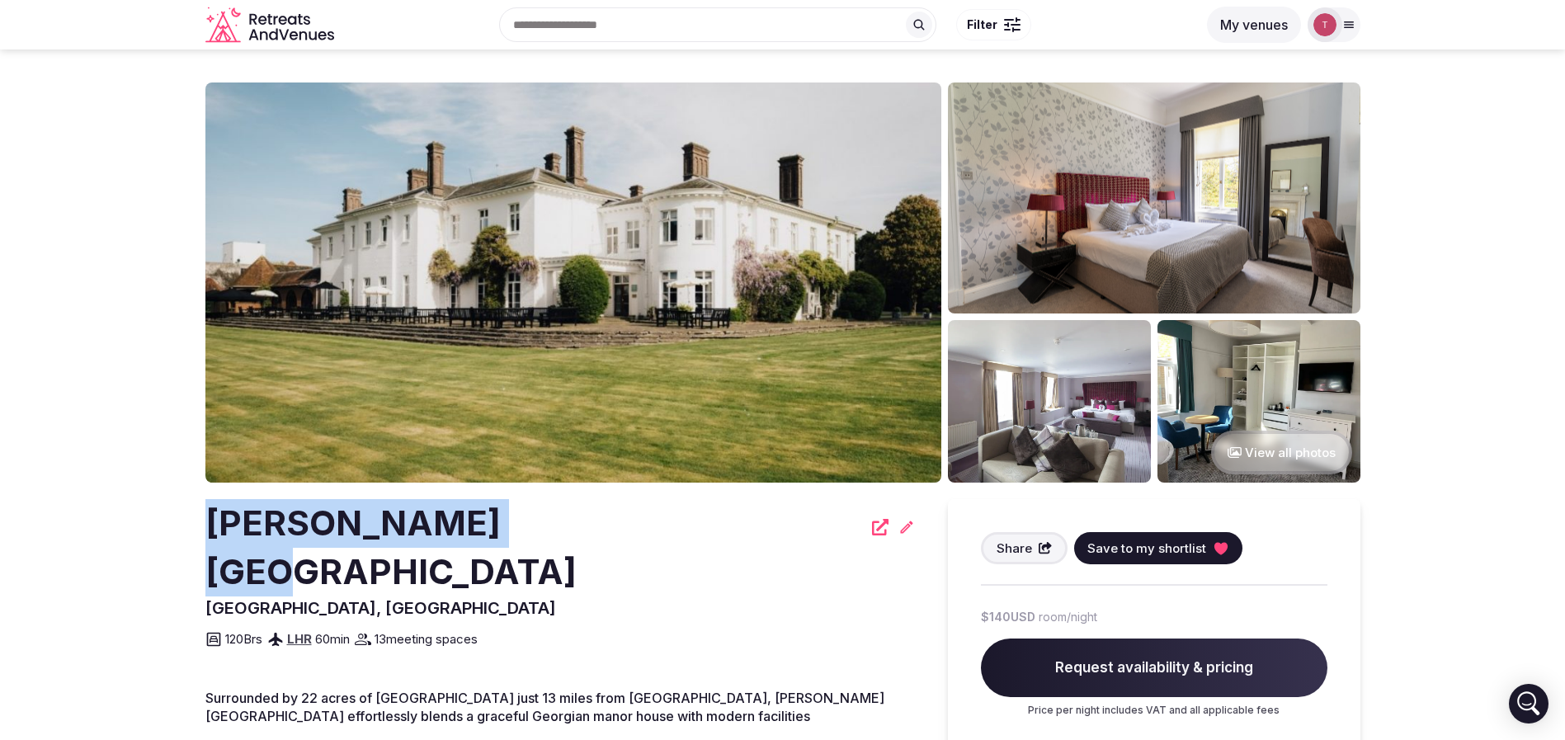
drag, startPoint x: 253, startPoint y: 521, endPoint x: 493, endPoint y: 524, distance: 240.1
click at [508, 391] on img at bounding box center [573, 282] width 736 height 400
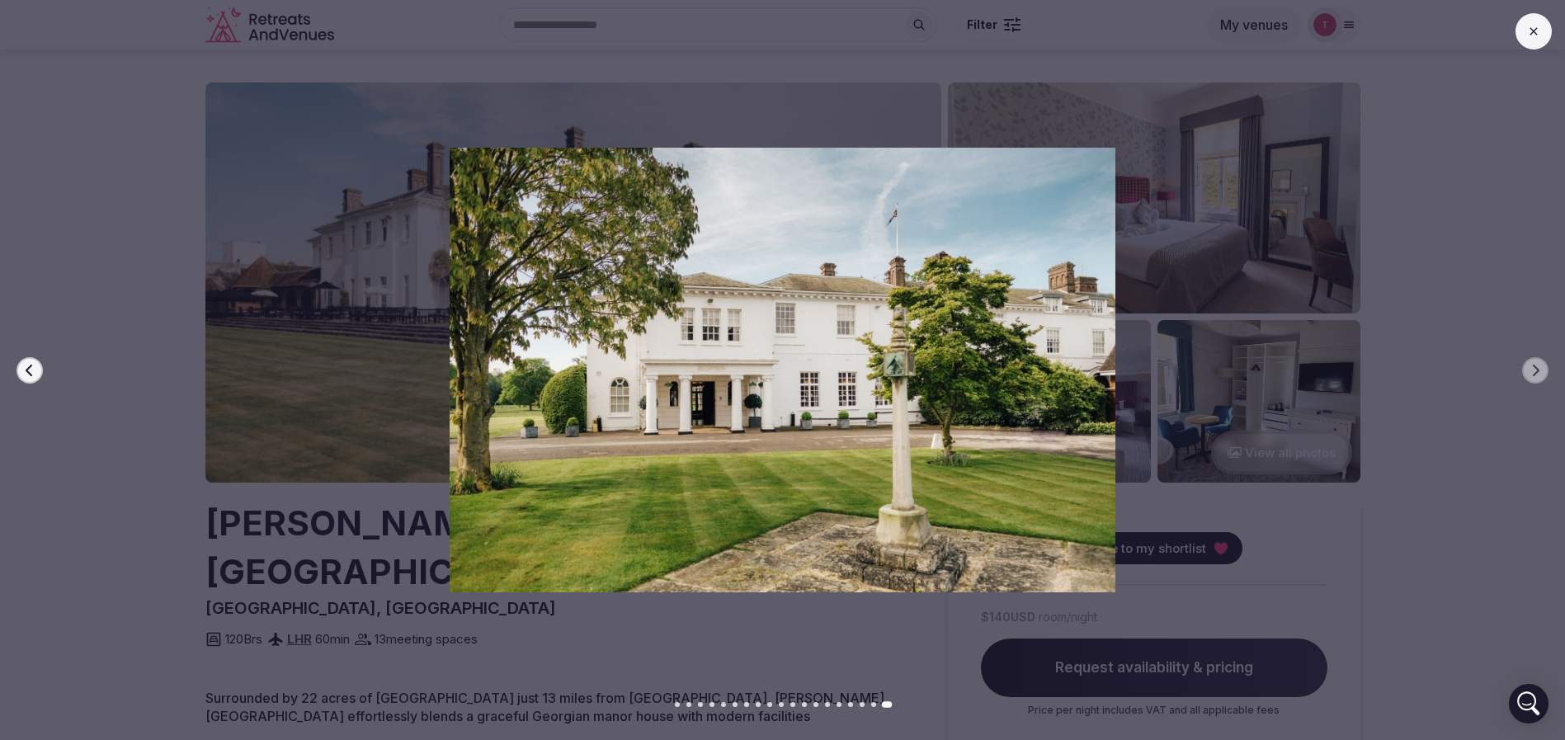
click at [8, 408] on div at bounding box center [776, 370] width 1578 height 444
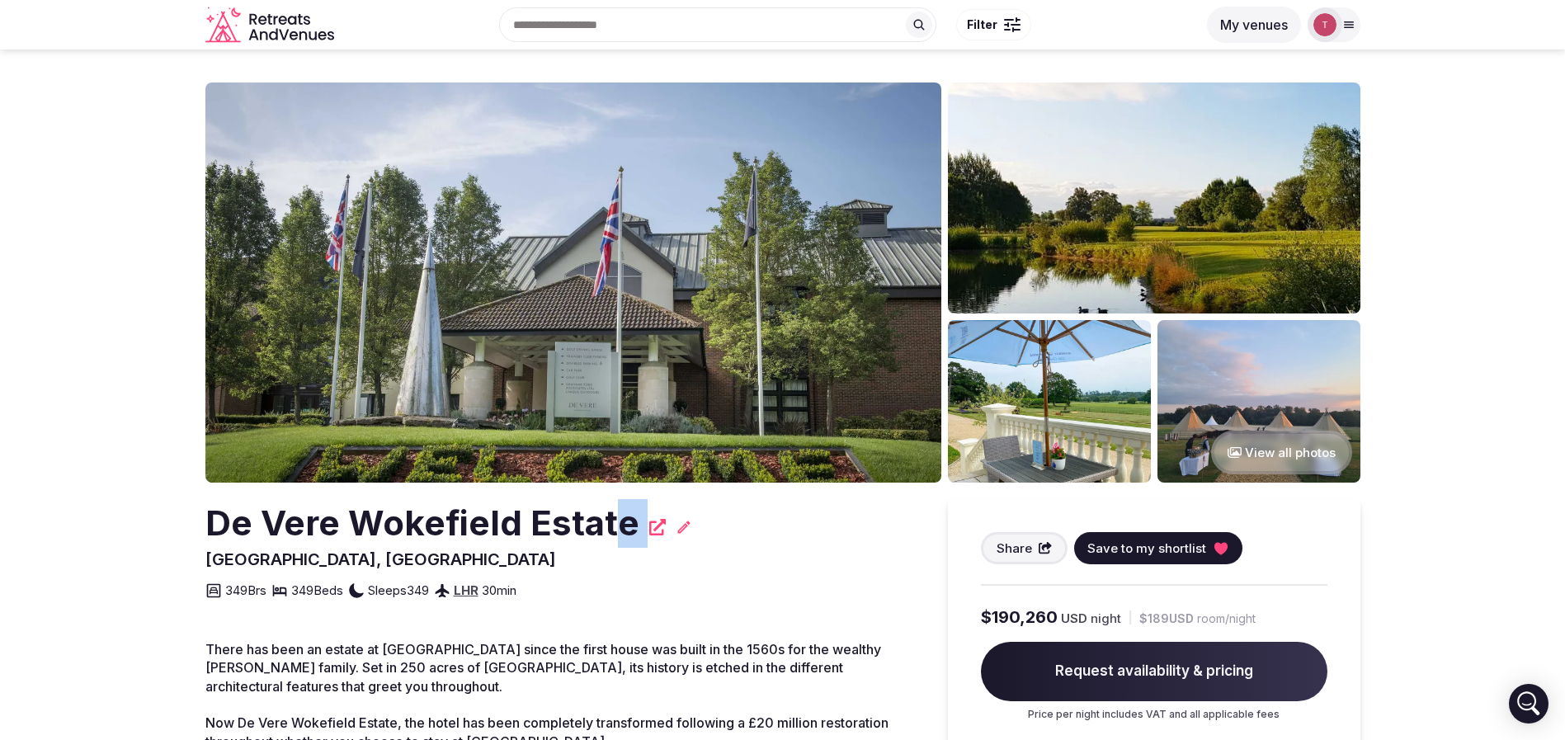
drag, startPoint x: 186, startPoint y: 549, endPoint x: 555, endPoint y: 532, distance: 370.0
drag, startPoint x: 555, startPoint y: 530, endPoint x: 412, endPoint y: 526, distance: 143.6
click at [555, 530] on h2 "De Vere Wokefield Estate" at bounding box center [422, 523] width 434 height 49
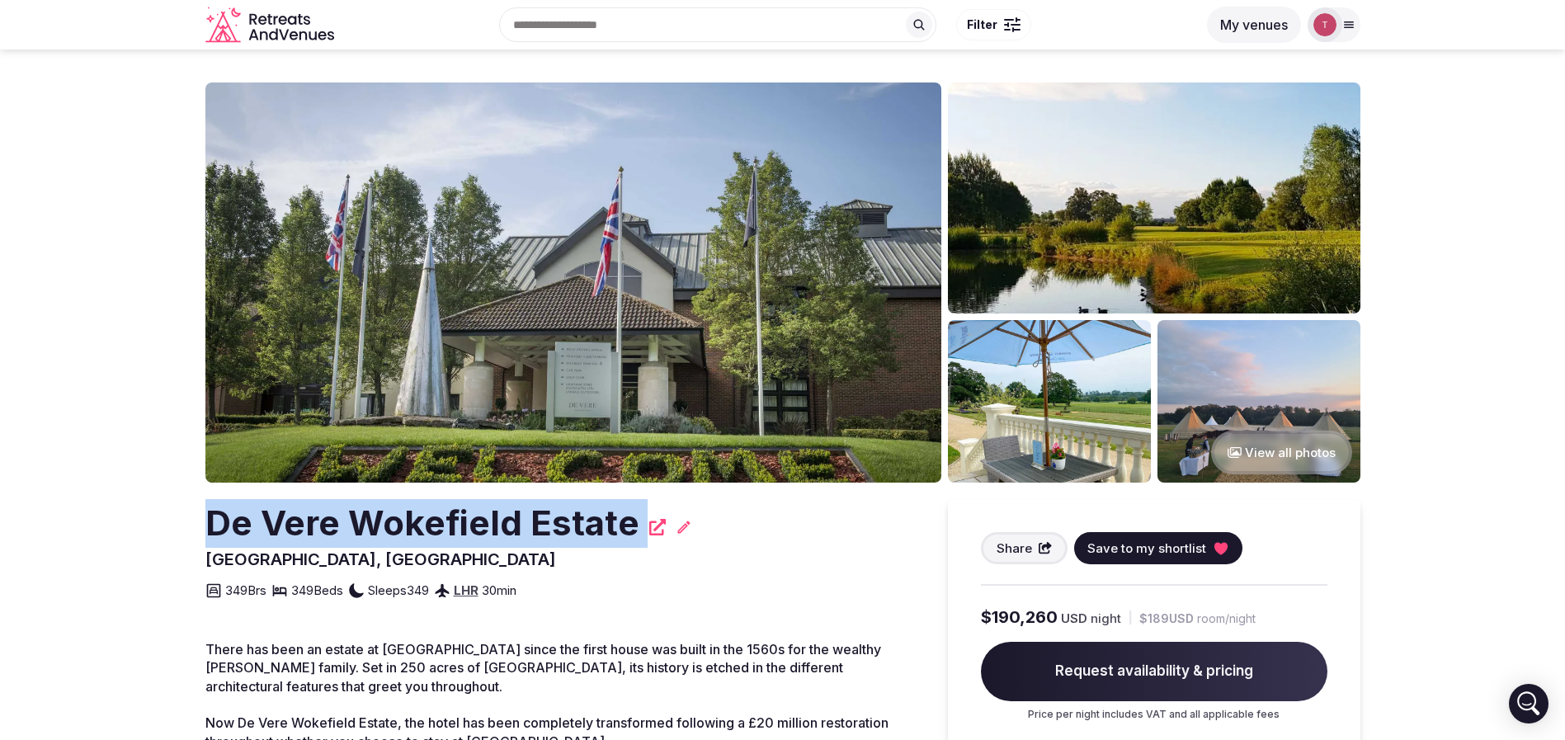
drag, startPoint x: 210, startPoint y: 530, endPoint x: 653, endPoint y: 502, distance: 443.8
click at [653, 502] on div "De Vere Wokefield Estate" at bounding box center [559, 523] width 709 height 49
click img
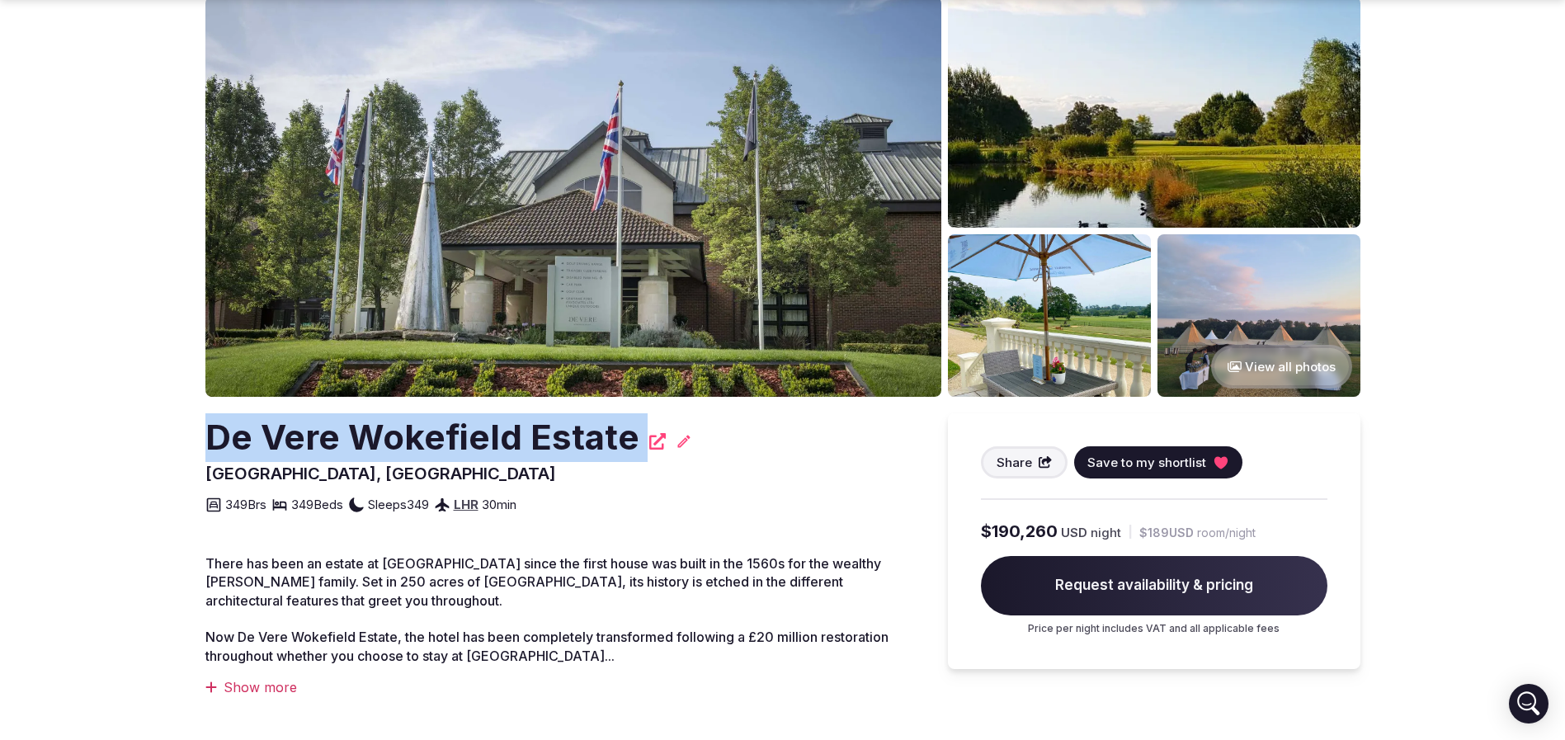
scroll to position [124, 0]
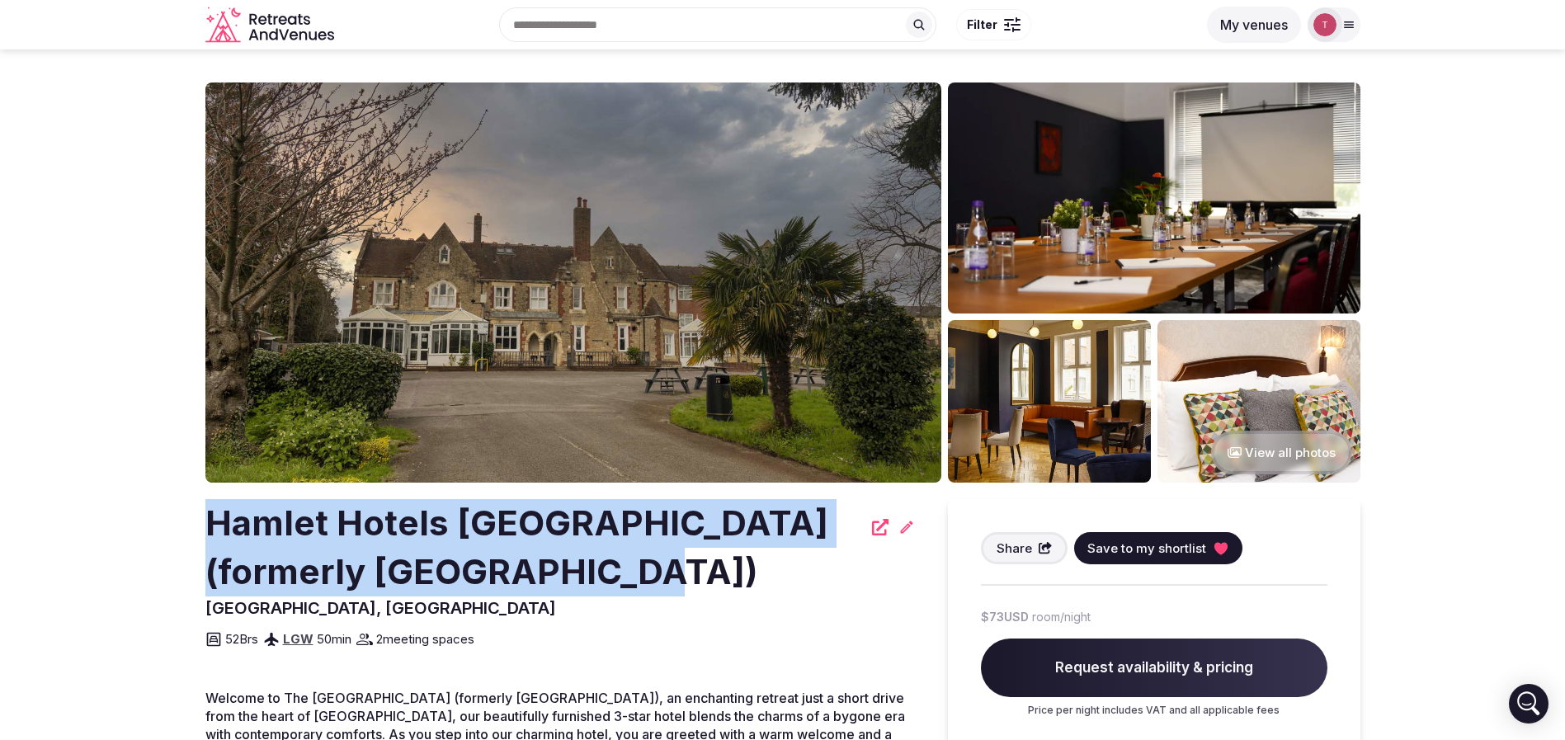
drag, startPoint x: 177, startPoint y: 538, endPoint x: 585, endPoint y: 573, distance: 409.9
click at [585, 573] on section "View all photos Hamlet Hotels [GEOGRAPHIC_DATA] (formerly [GEOGRAPHIC_DATA]) [G…" at bounding box center [782, 525] width 1565 height 953
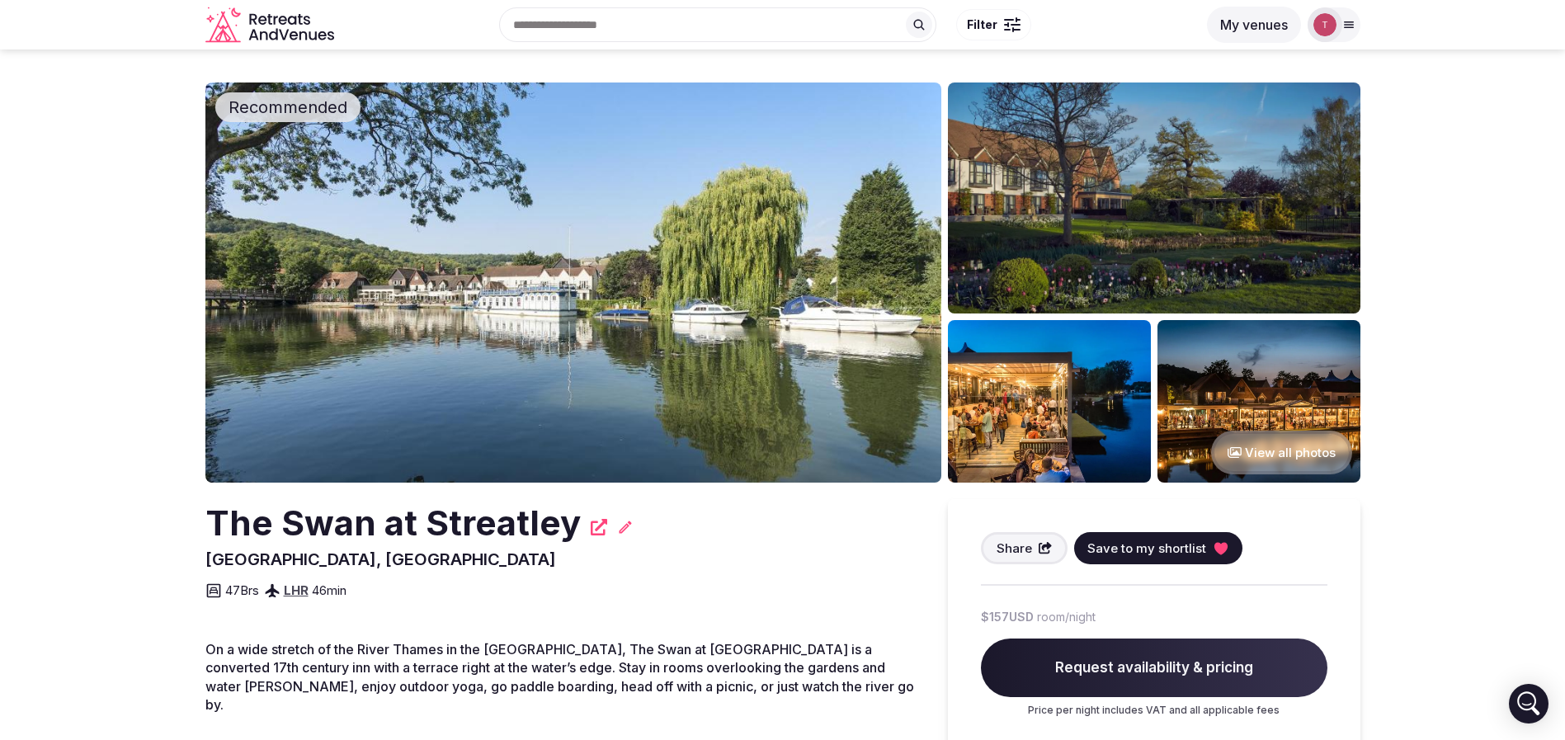
click at [564, 256] on img at bounding box center [573, 282] width 736 height 400
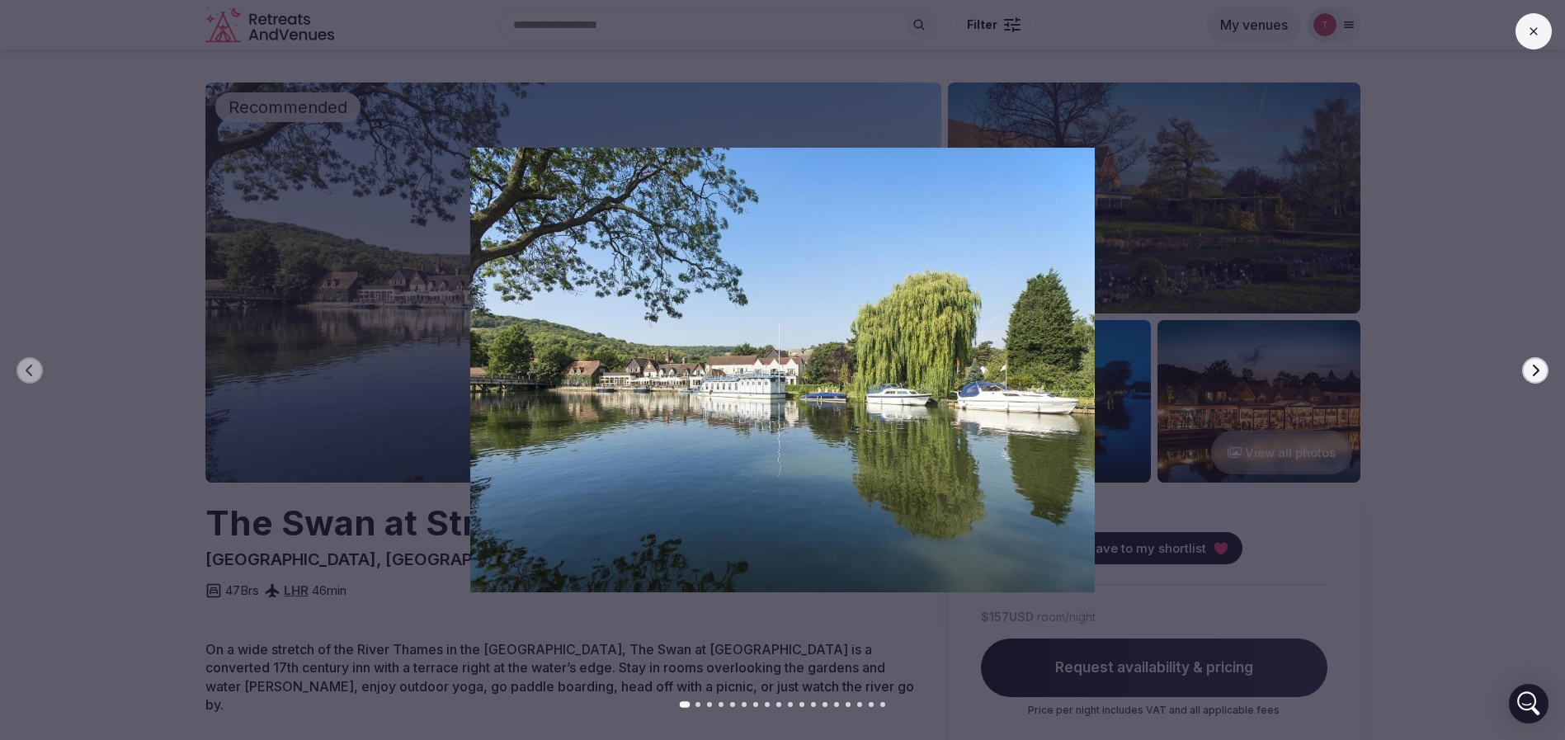
click at [1530, 365] on icon "button" at bounding box center [1535, 370] width 13 height 13
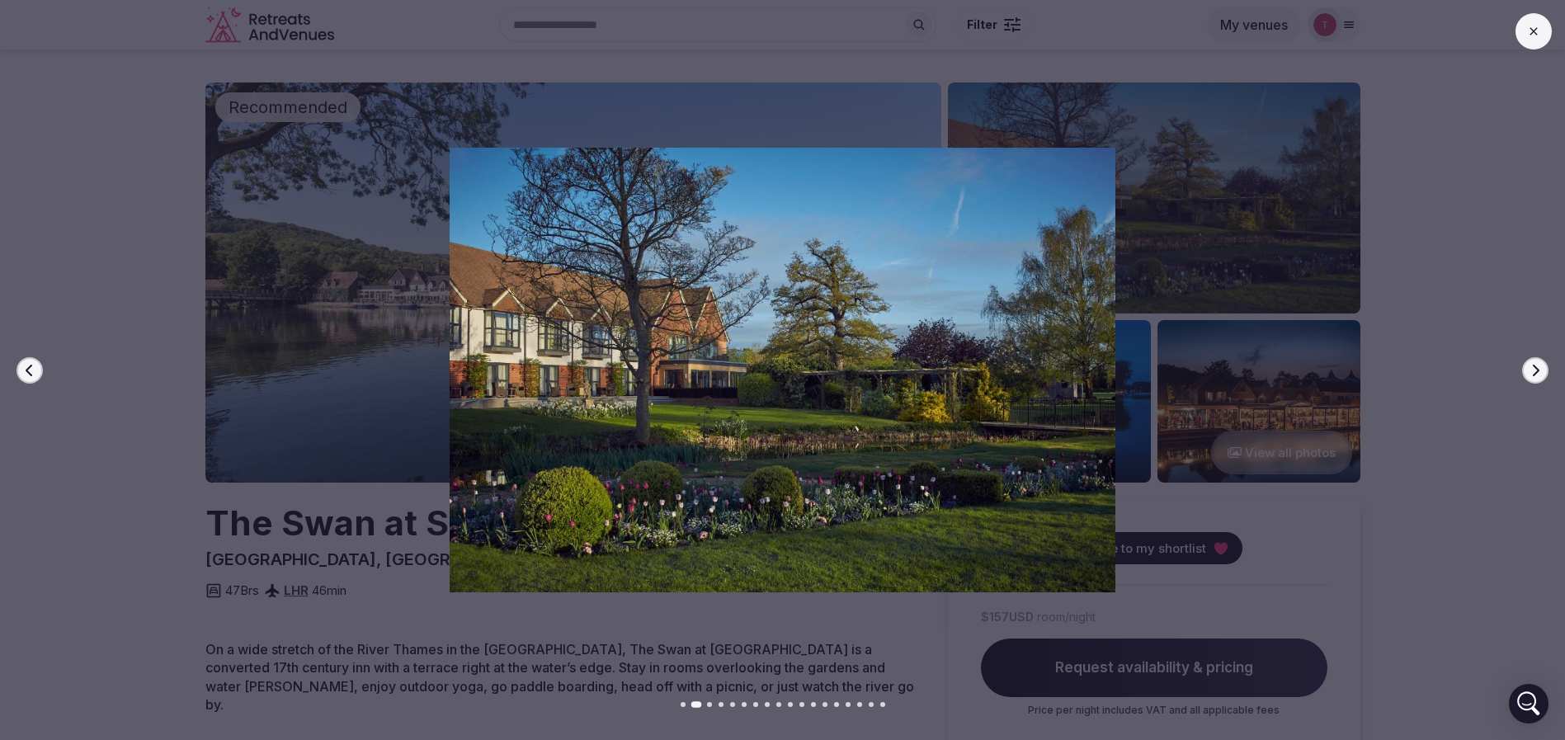
click at [1531, 365] on icon "button" at bounding box center [1535, 370] width 13 height 13
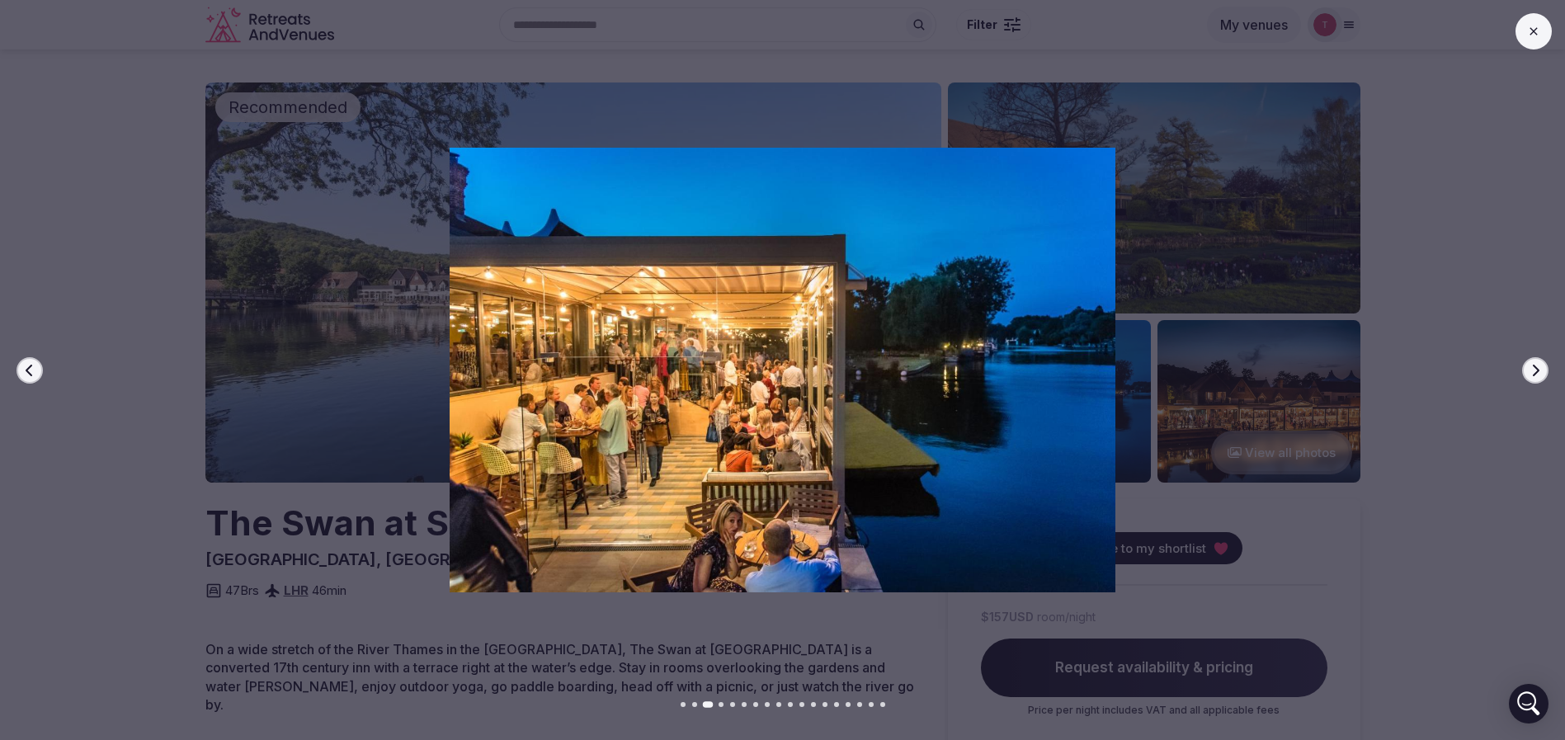
click at [1531, 365] on icon "button" at bounding box center [1535, 370] width 13 height 13
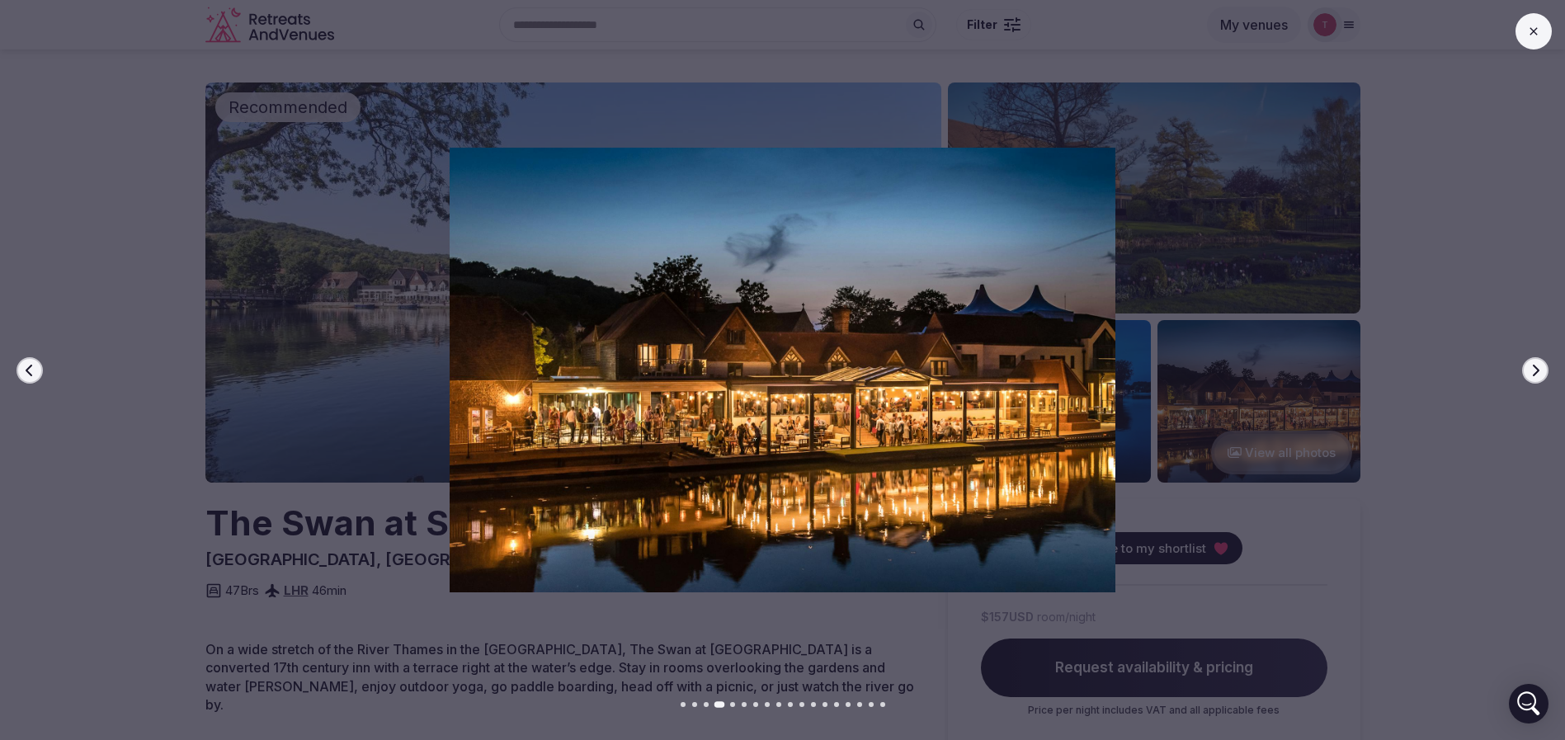
click at [1531, 365] on icon "button" at bounding box center [1535, 370] width 13 height 13
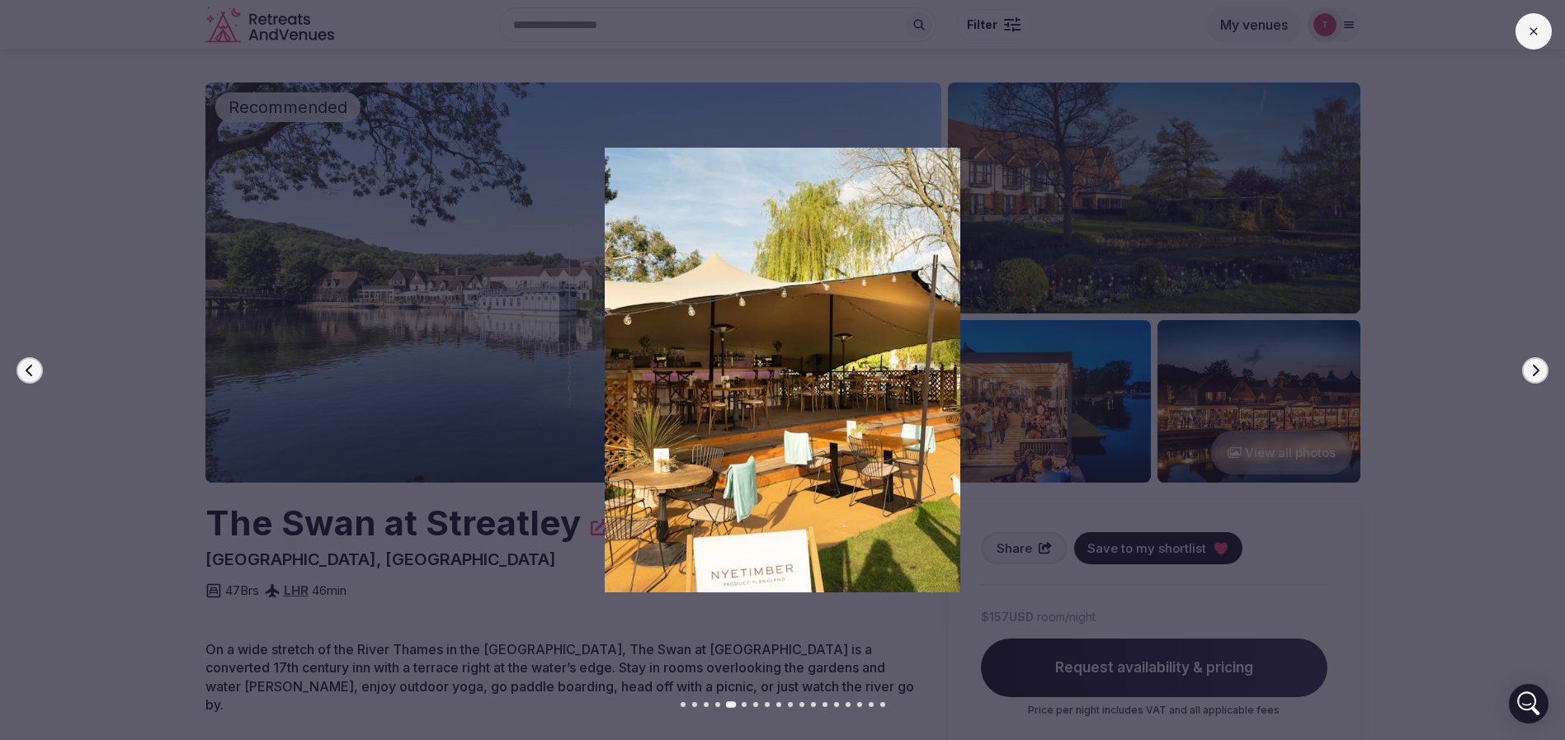
click at [1531, 365] on icon "button" at bounding box center [1535, 370] width 13 height 13
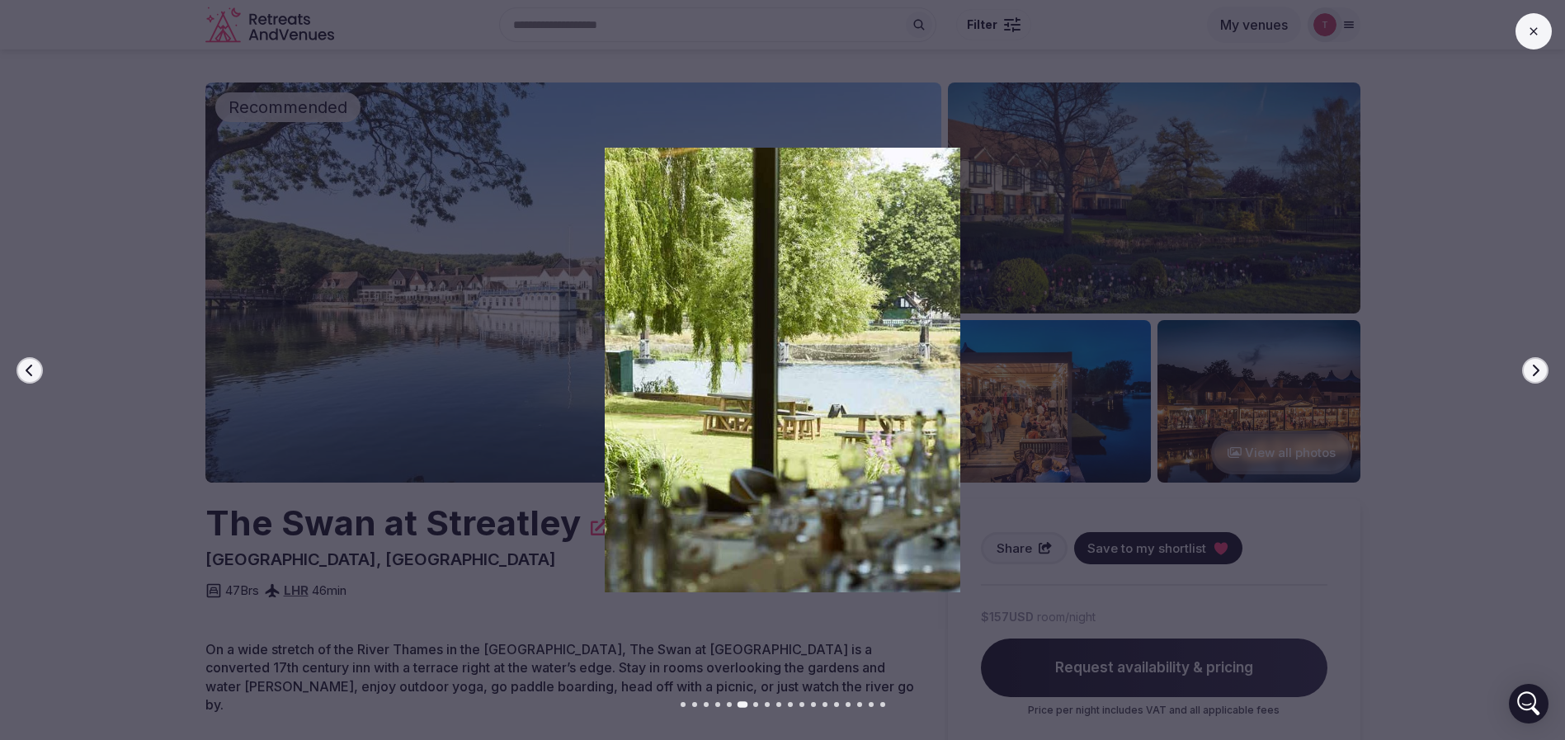
click at [1531, 365] on icon "button" at bounding box center [1535, 370] width 13 height 13
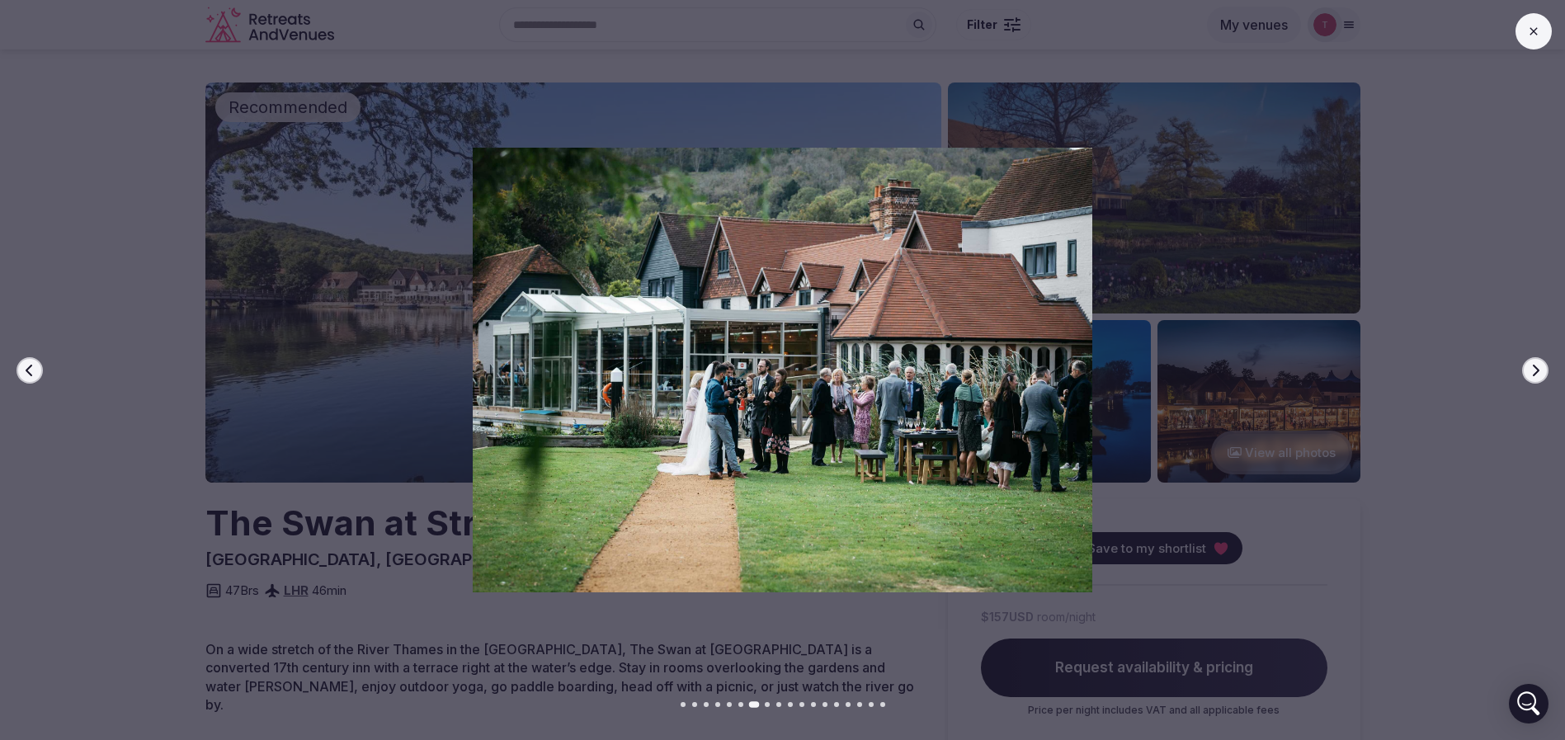
click at [1531, 365] on icon "button" at bounding box center [1535, 370] width 13 height 13
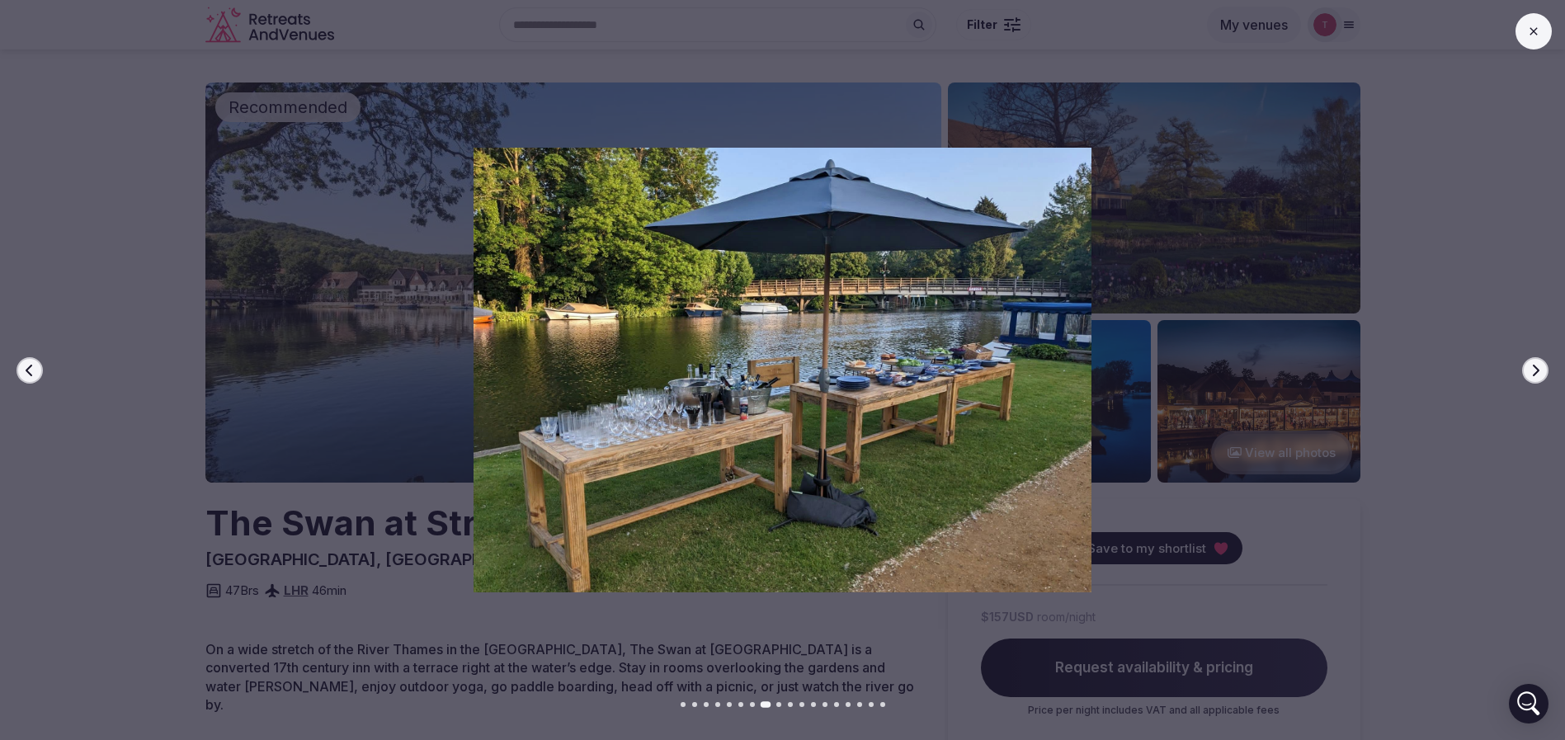
click at [1531, 365] on icon "button" at bounding box center [1535, 370] width 13 height 13
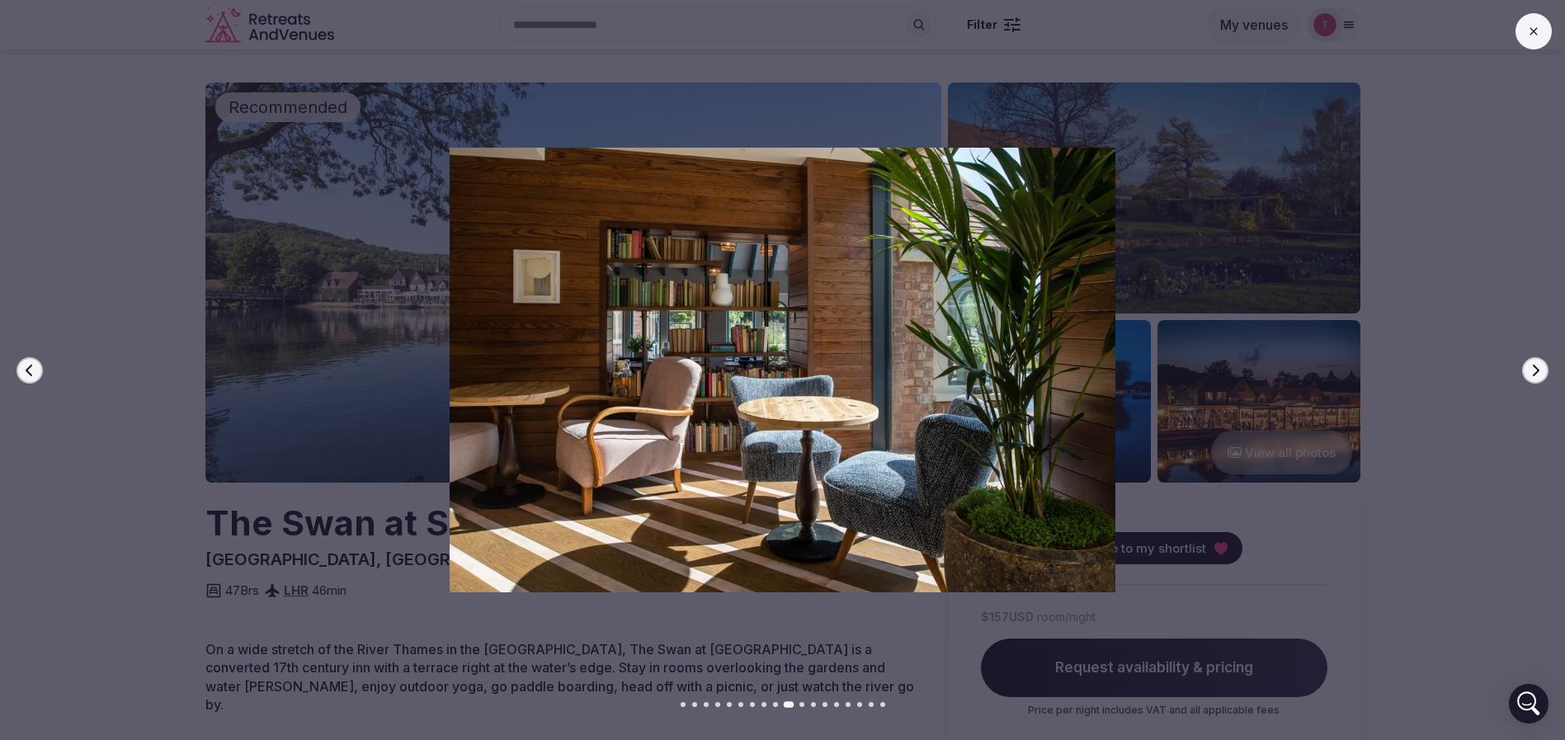
click at [1531, 365] on icon "button" at bounding box center [1535, 370] width 13 height 13
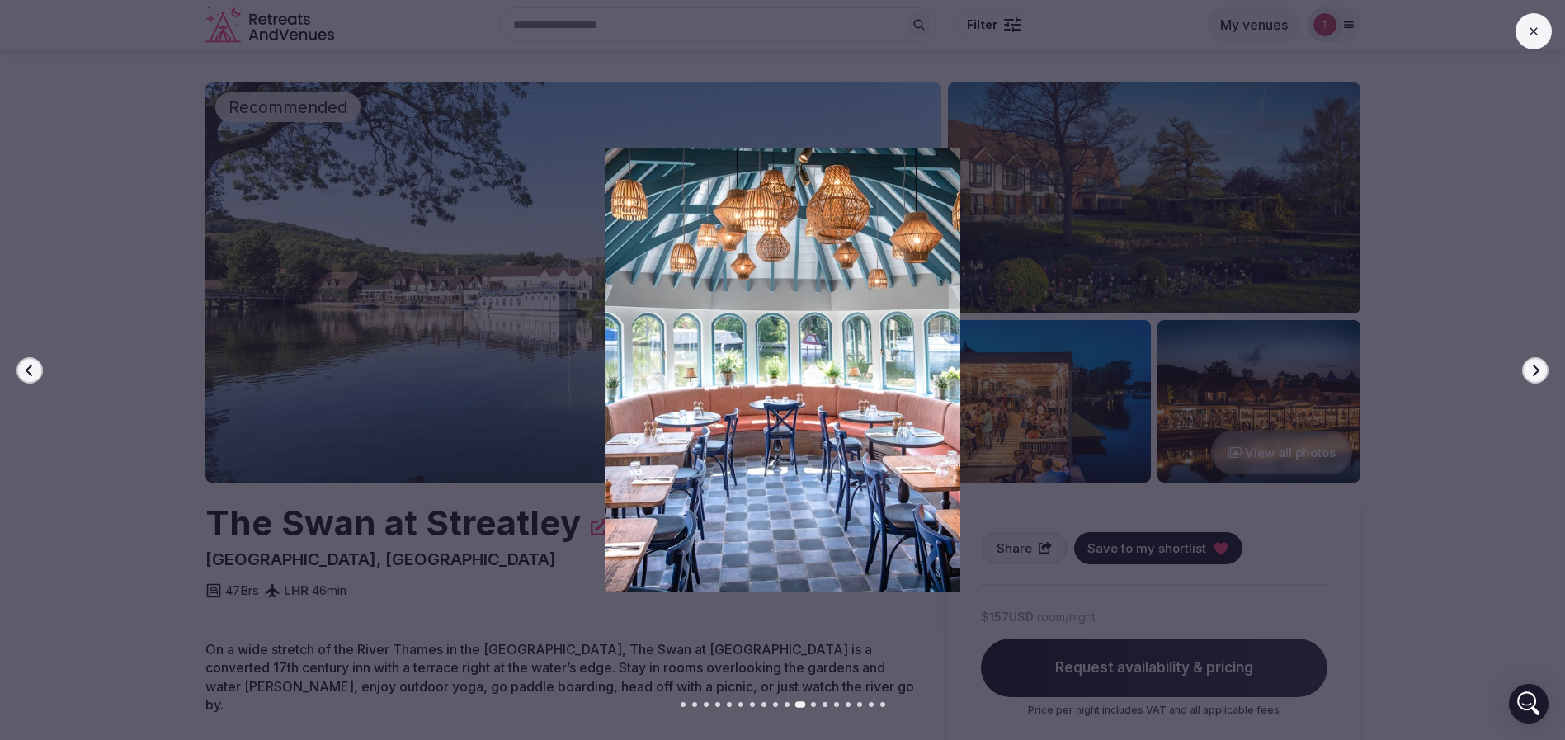
click at [1531, 365] on icon "button" at bounding box center [1535, 370] width 13 height 13
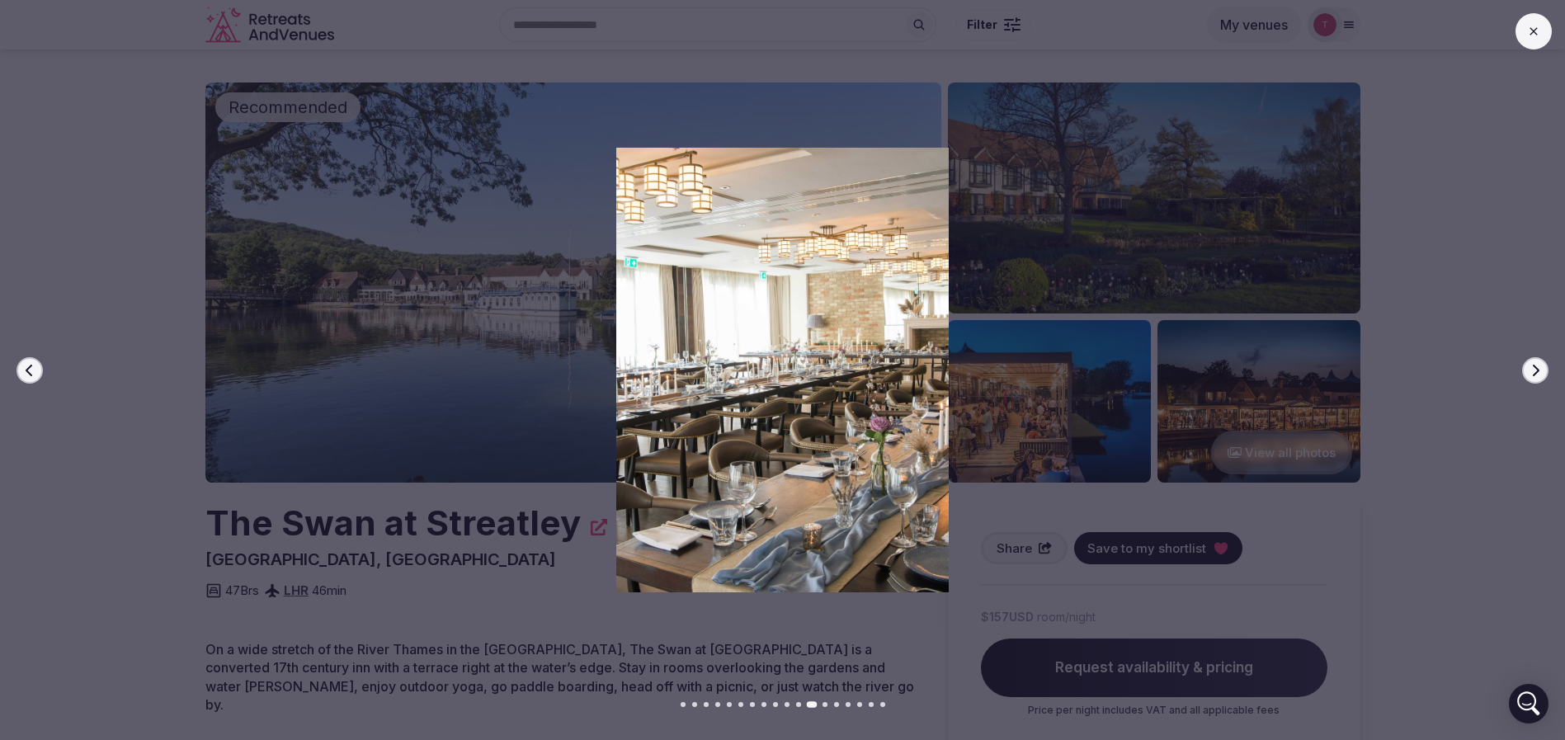
click at [1531, 365] on icon "button" at bounding box center [1535, 370] width 13 height 13
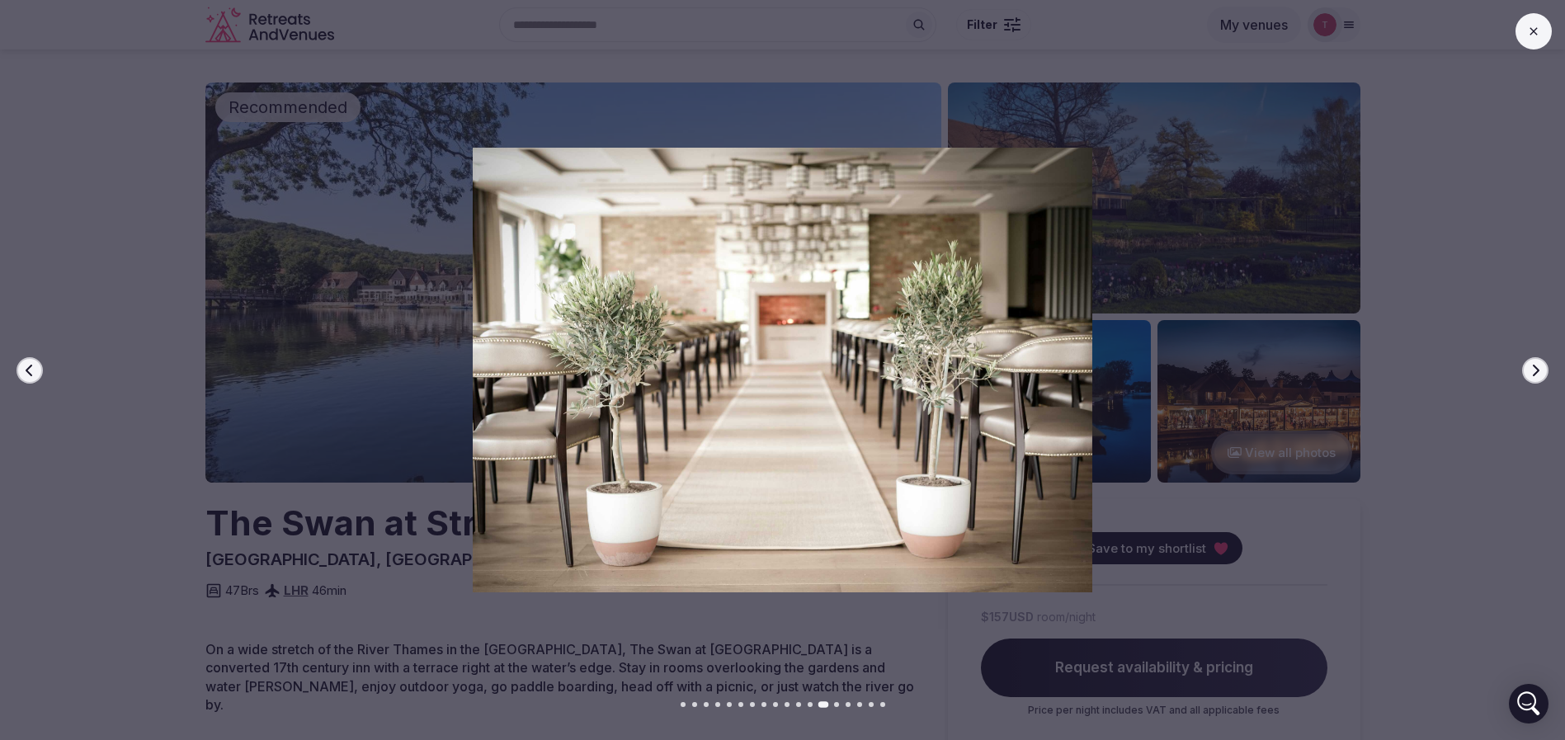
click at [1531, 365] on icon "button" at bounding box center [1535, 370] width 13 height 13
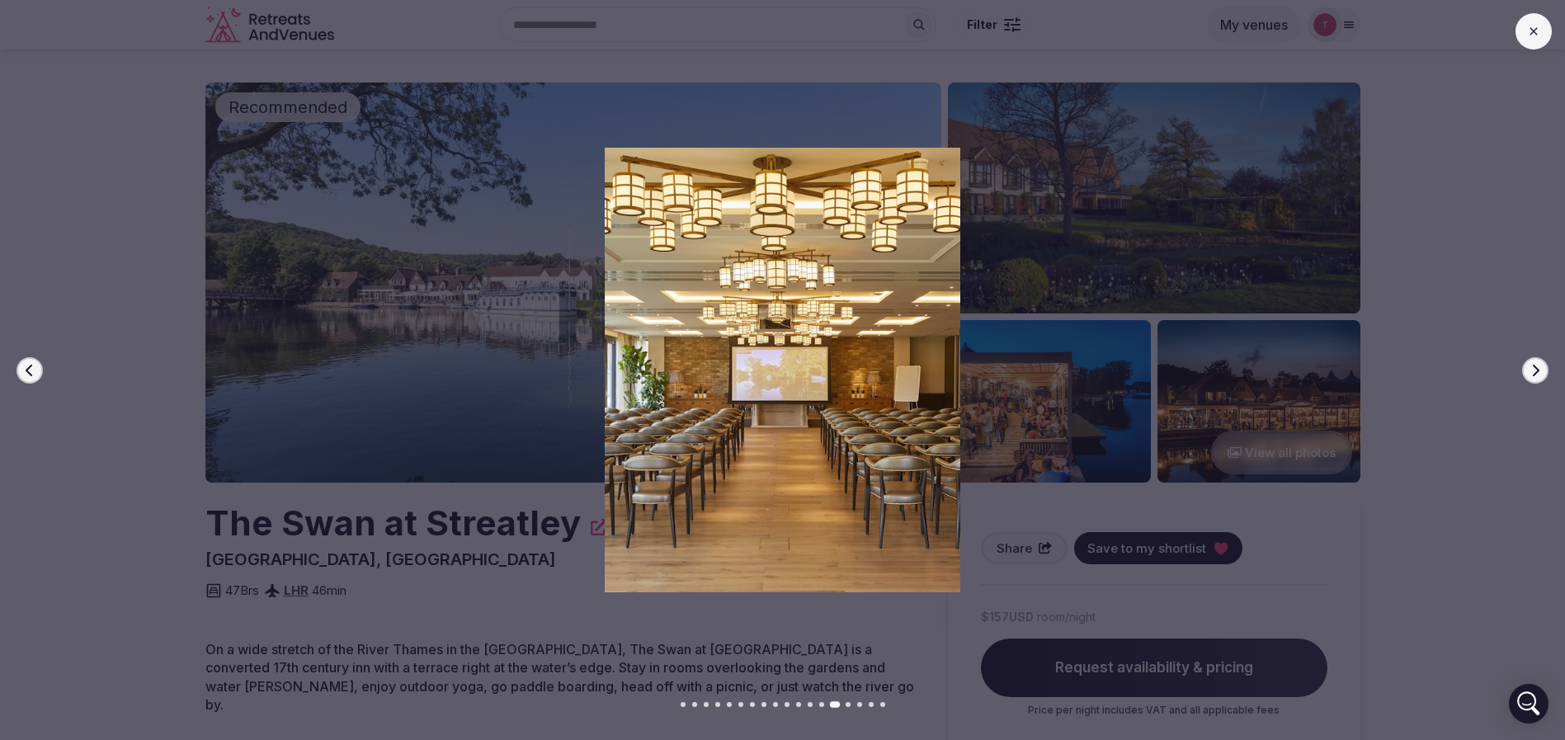
click at [1531, 365] on icon "button" at bounding box center [1535, 370] width 13 height 13
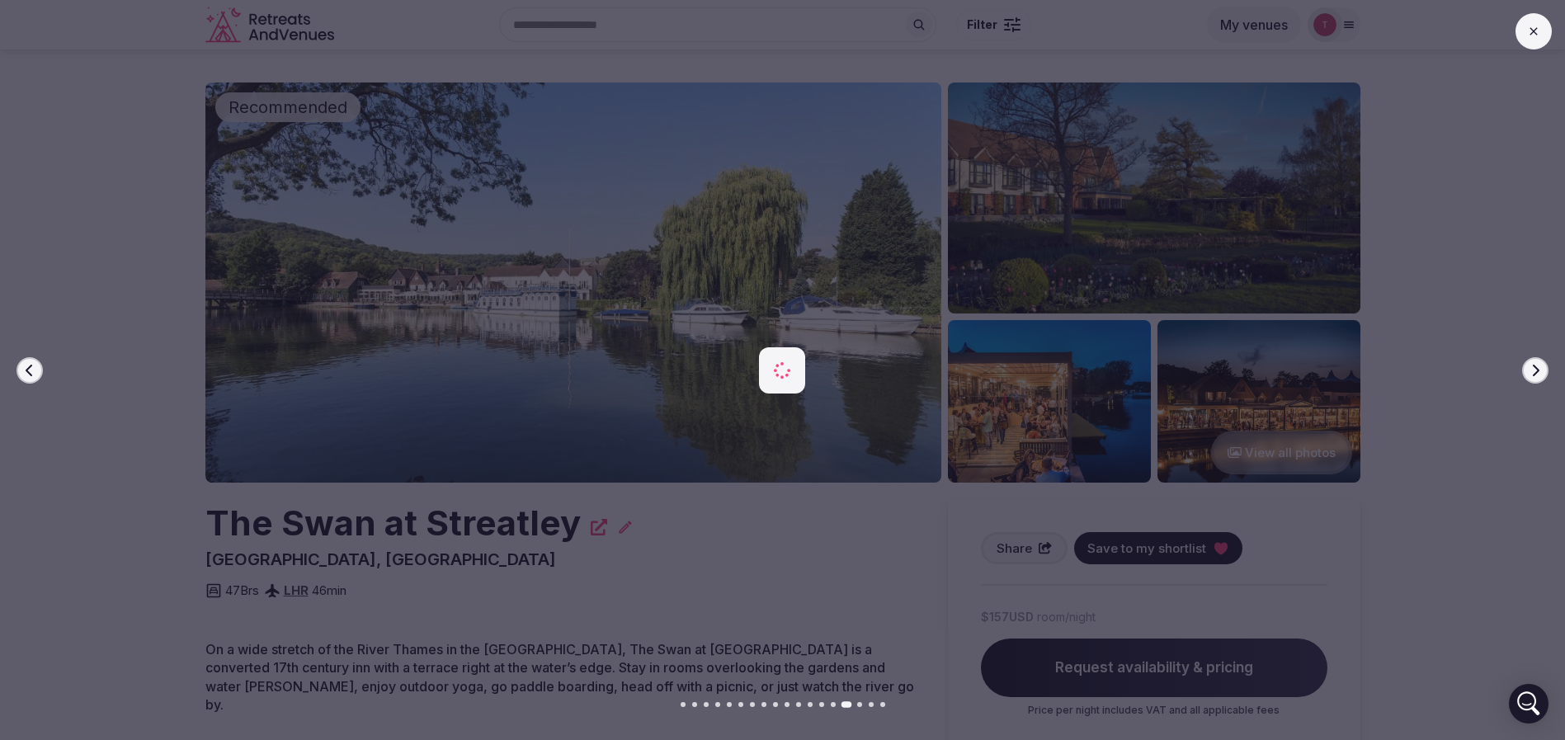
click at [1531, 365] on icon "button" at bounding box center [1535, 370] width 13 height 13
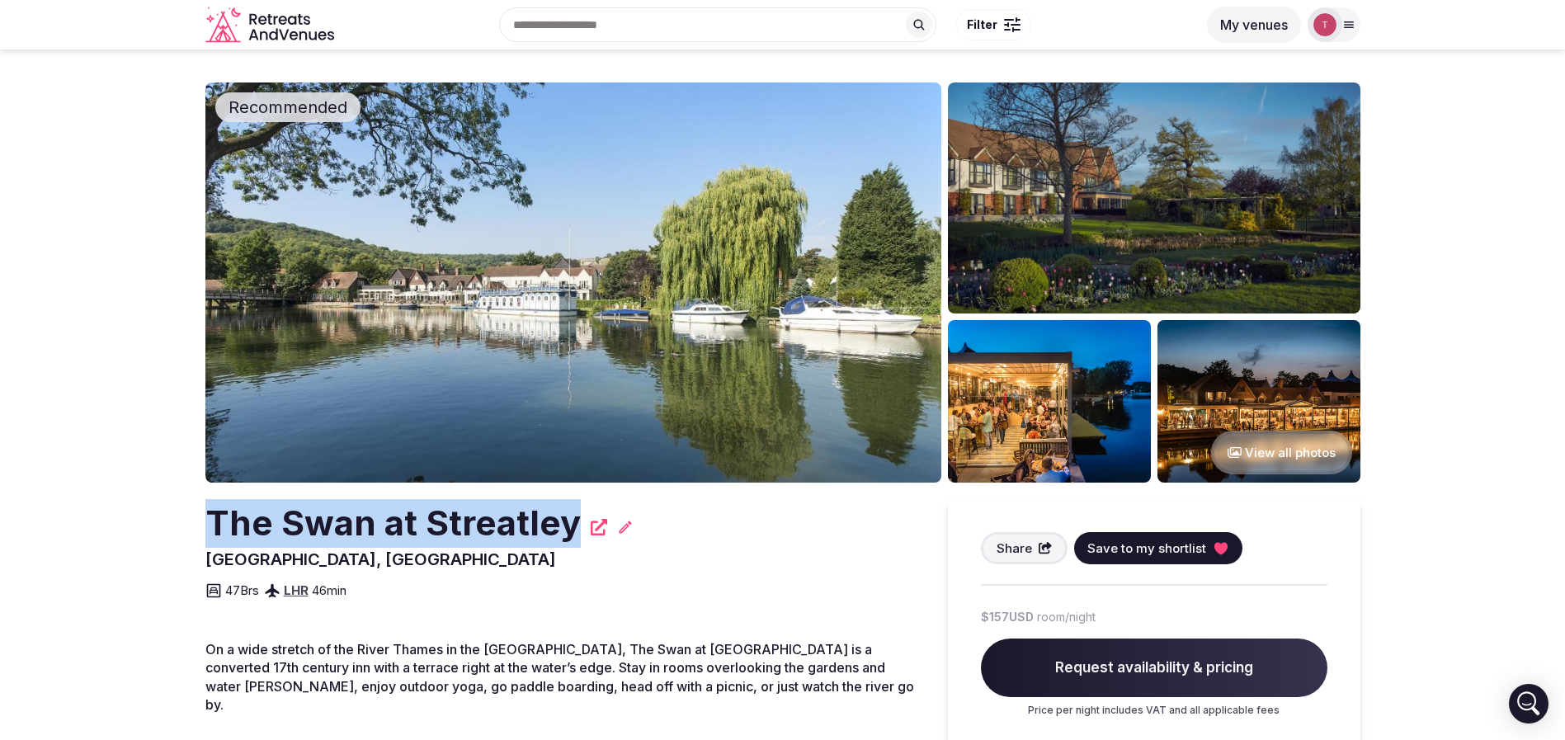
drag, startPoint x: 191, startPoint y: 530, endPoint x: 592, endPoint y: 531, distance: 401.8
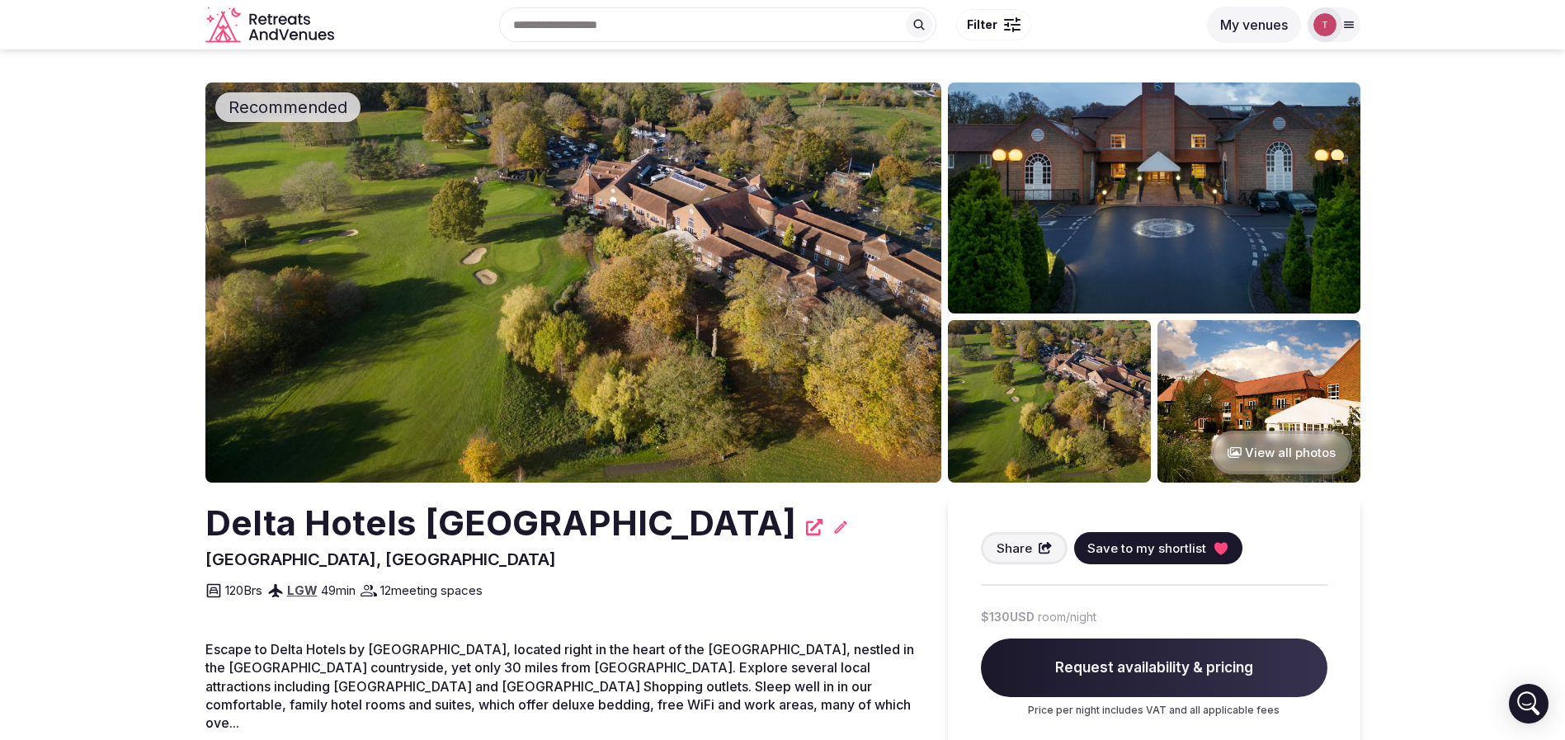
drag, startPoint x: 194, startPoint y: 539, endPoint x: 835, endPoint y: 530, distance: 641.1
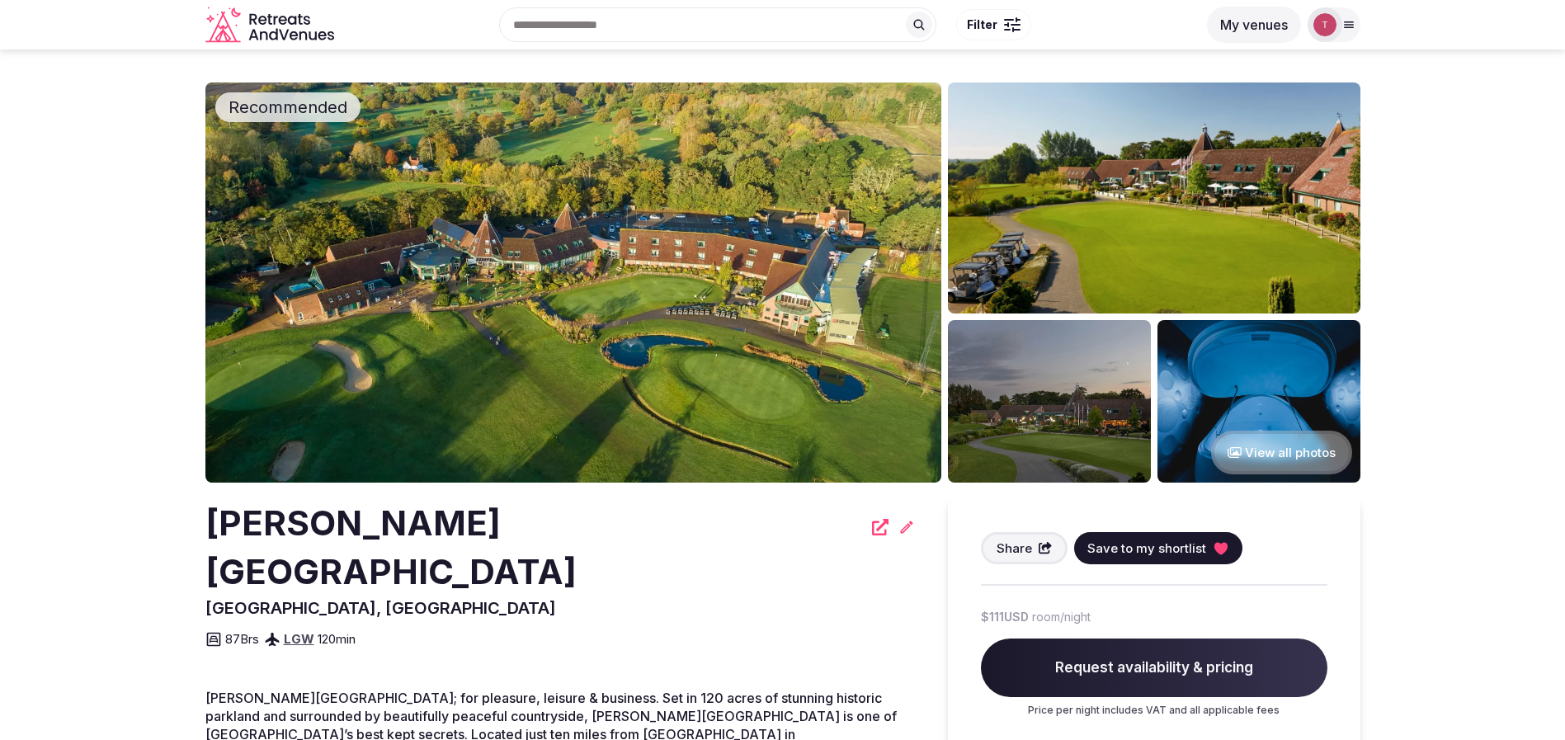
click at [738, 211] on img at bounding box center [573, 282] width 736 height 400
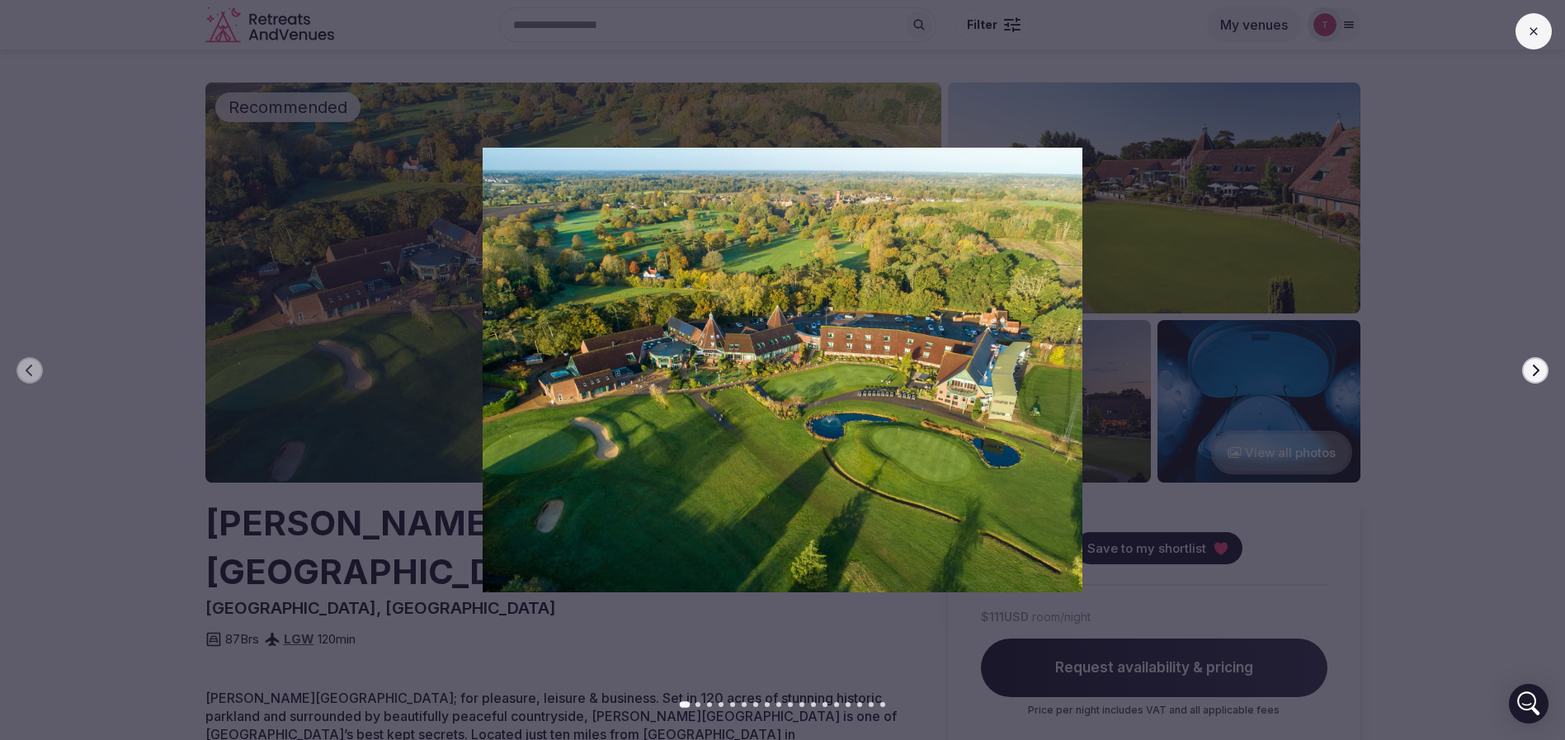
click at [1539, 371] on icon "button" at bounding box center [1535, 370] width 13 height 13
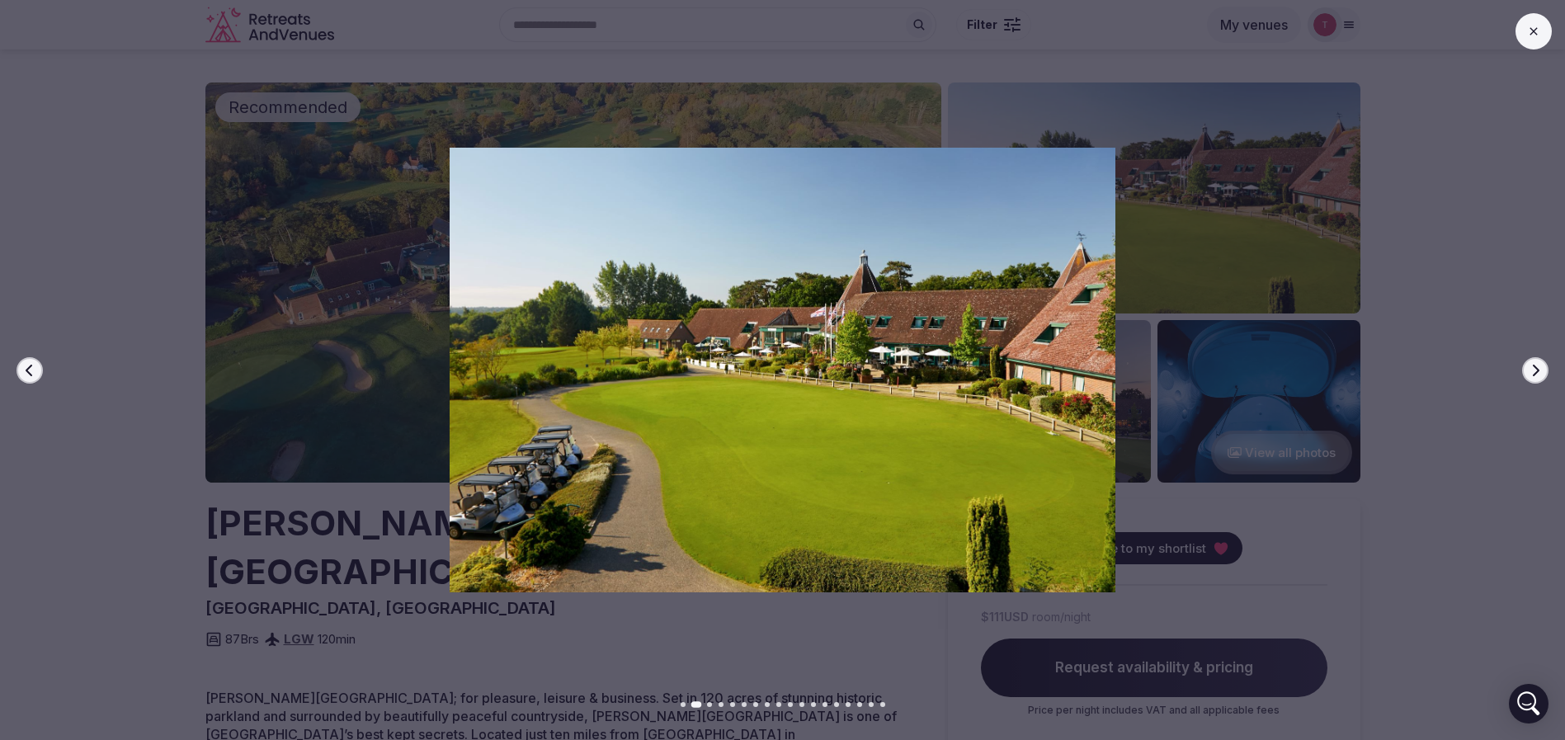
click at [1539, 371] on icon "button" at bounding box center [1535, 370] width 13 height 13
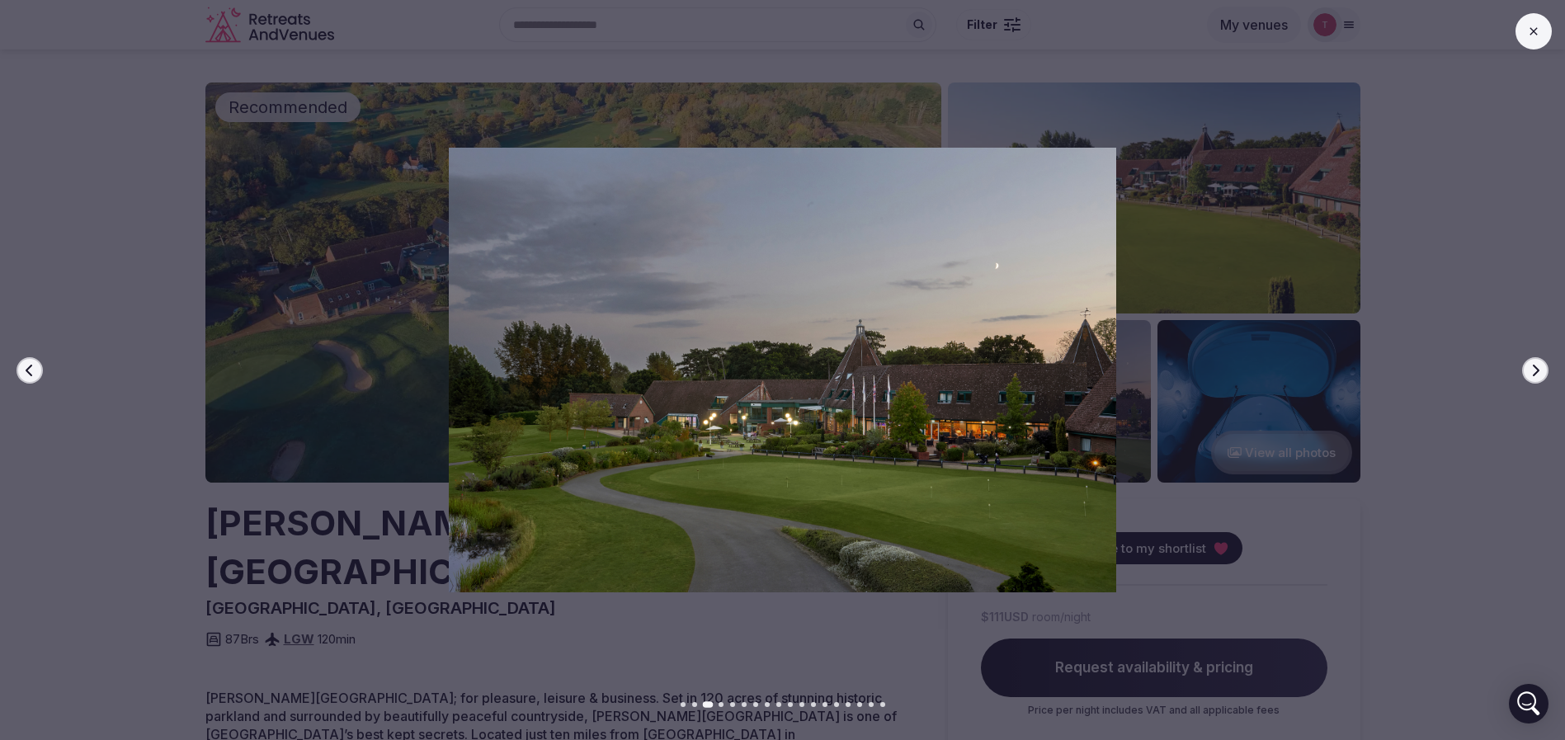
click at [1539, 371] on icon "button" at bounding box center [1535, 370] width 13 height 13
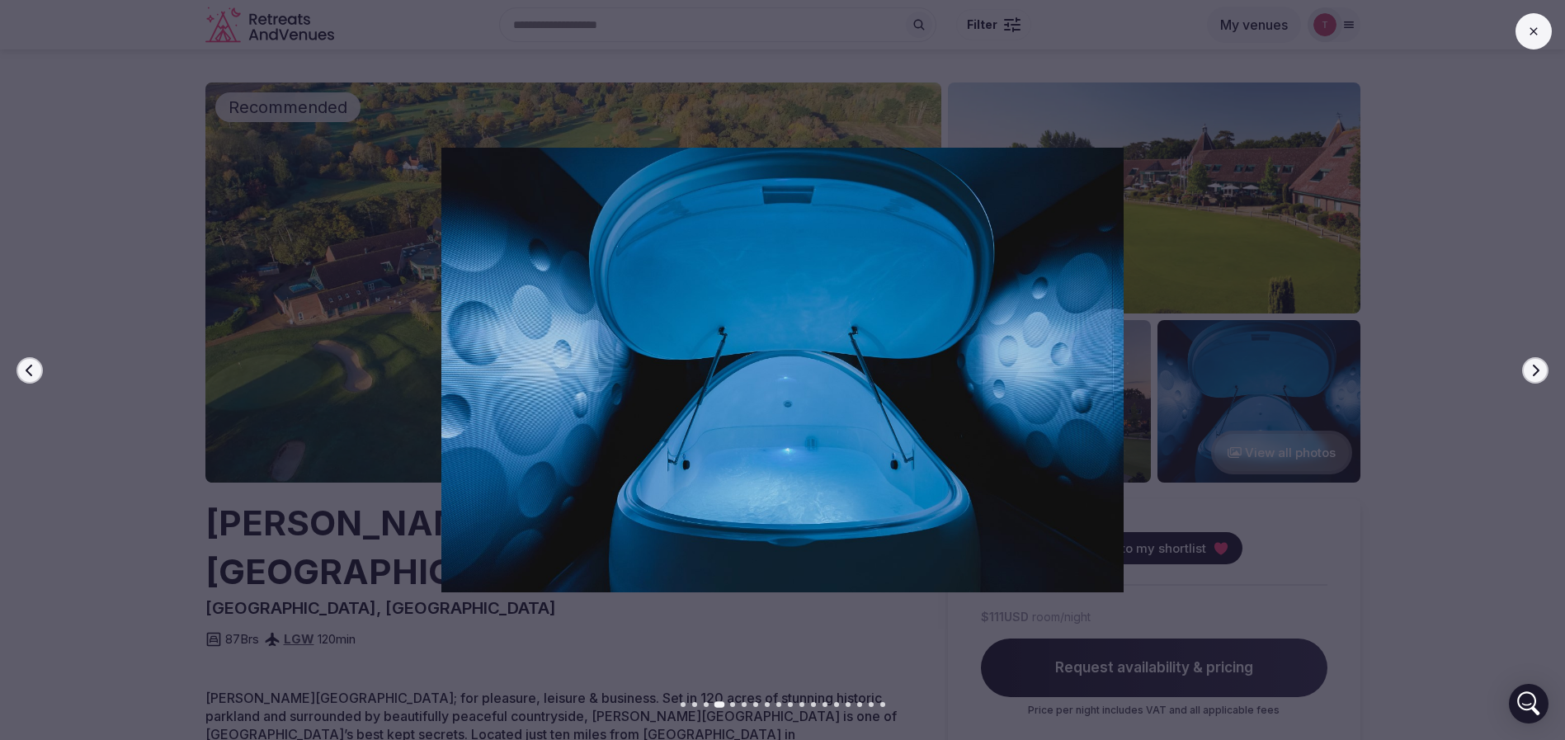
click at [1539, 371] on icon "button" at bounding box center [1535, 370] width 13 height 13
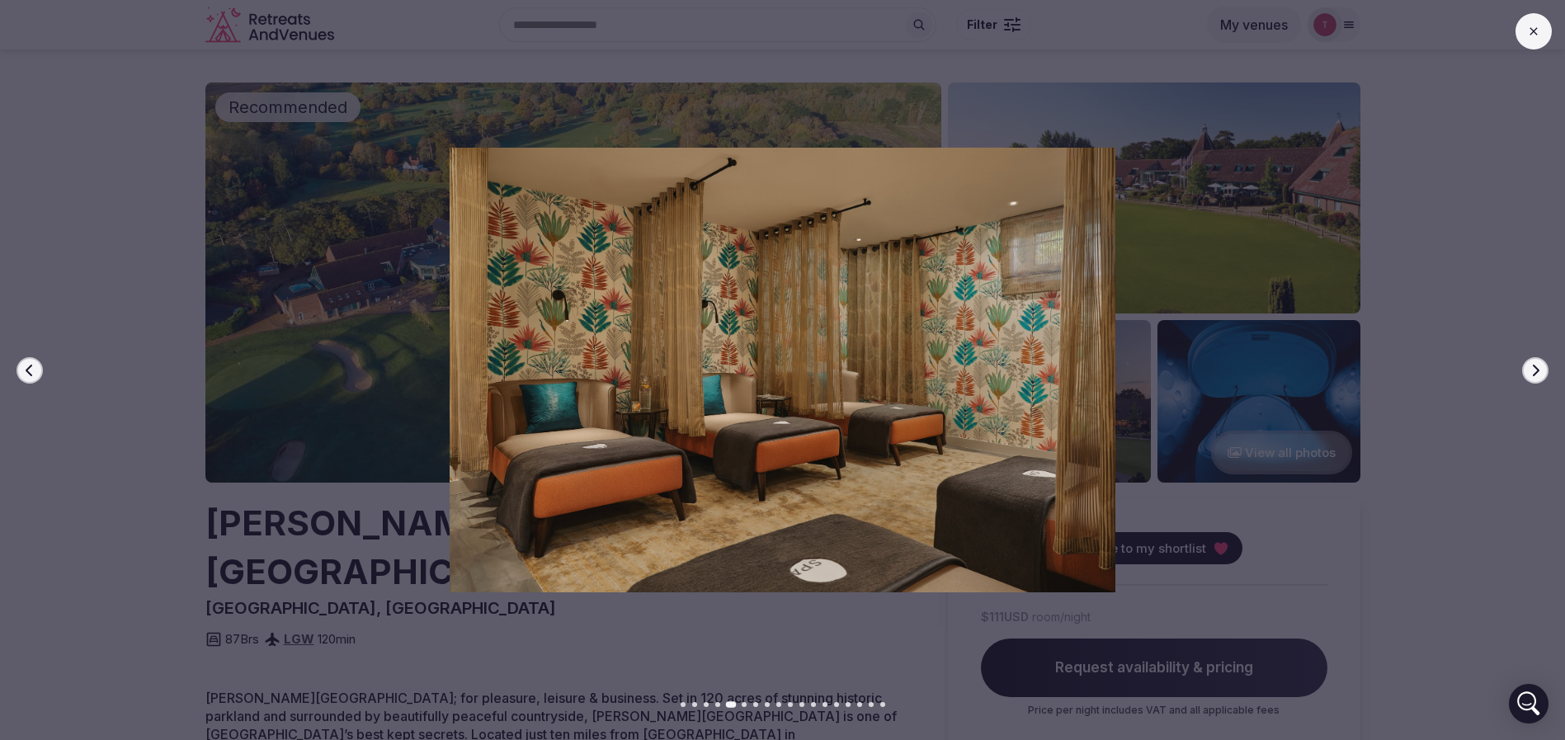
click at [1539, 371] on icon "button" at bounding box center [1535, 370] width 13 height 13
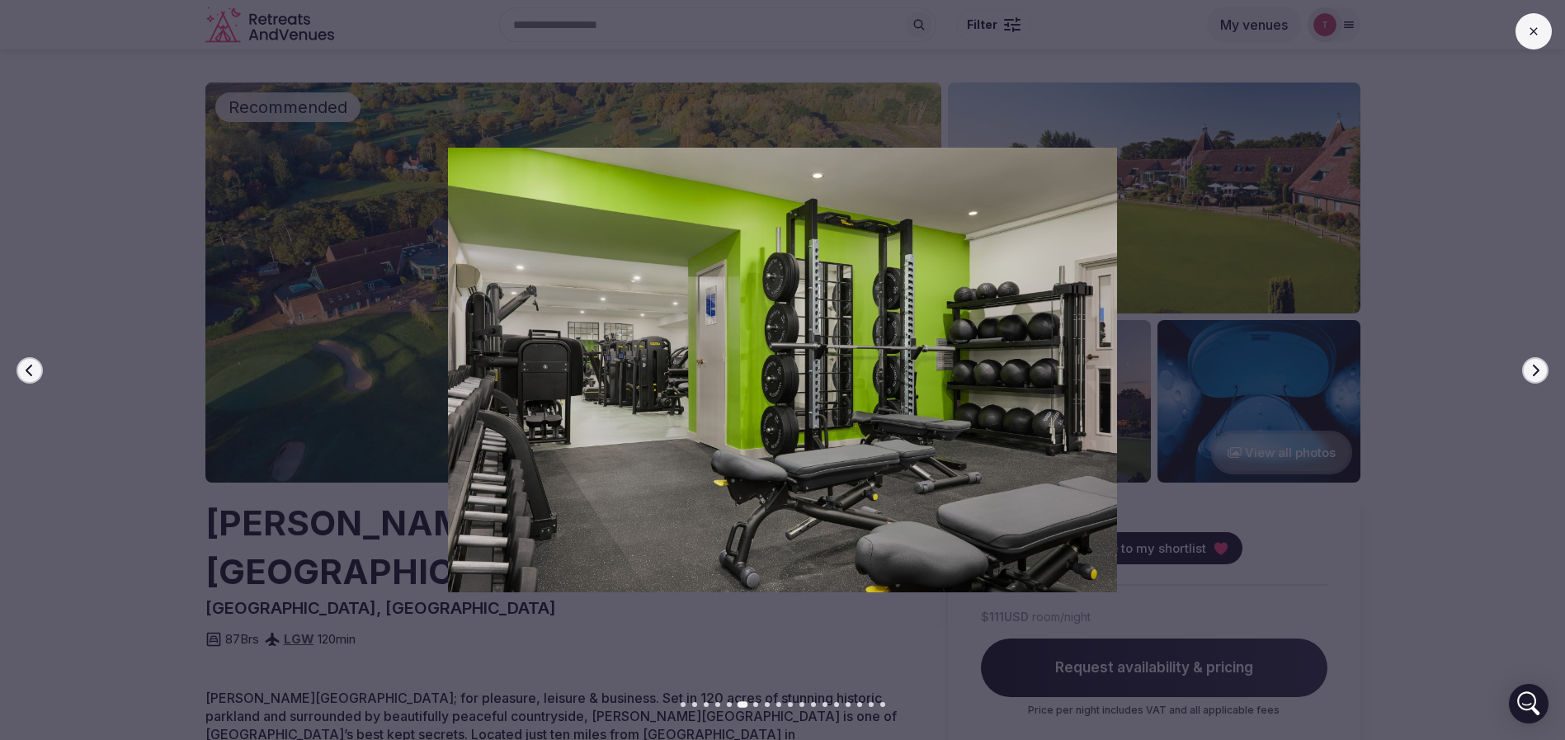
drag, startPoint x: 1539, startPoint y: 371, endPoint x: 1541, endPoint y: 363, distance: 8.6
click at [1541, 364] on icon "button" at bounding box center [1535, 370] width 13 height 13
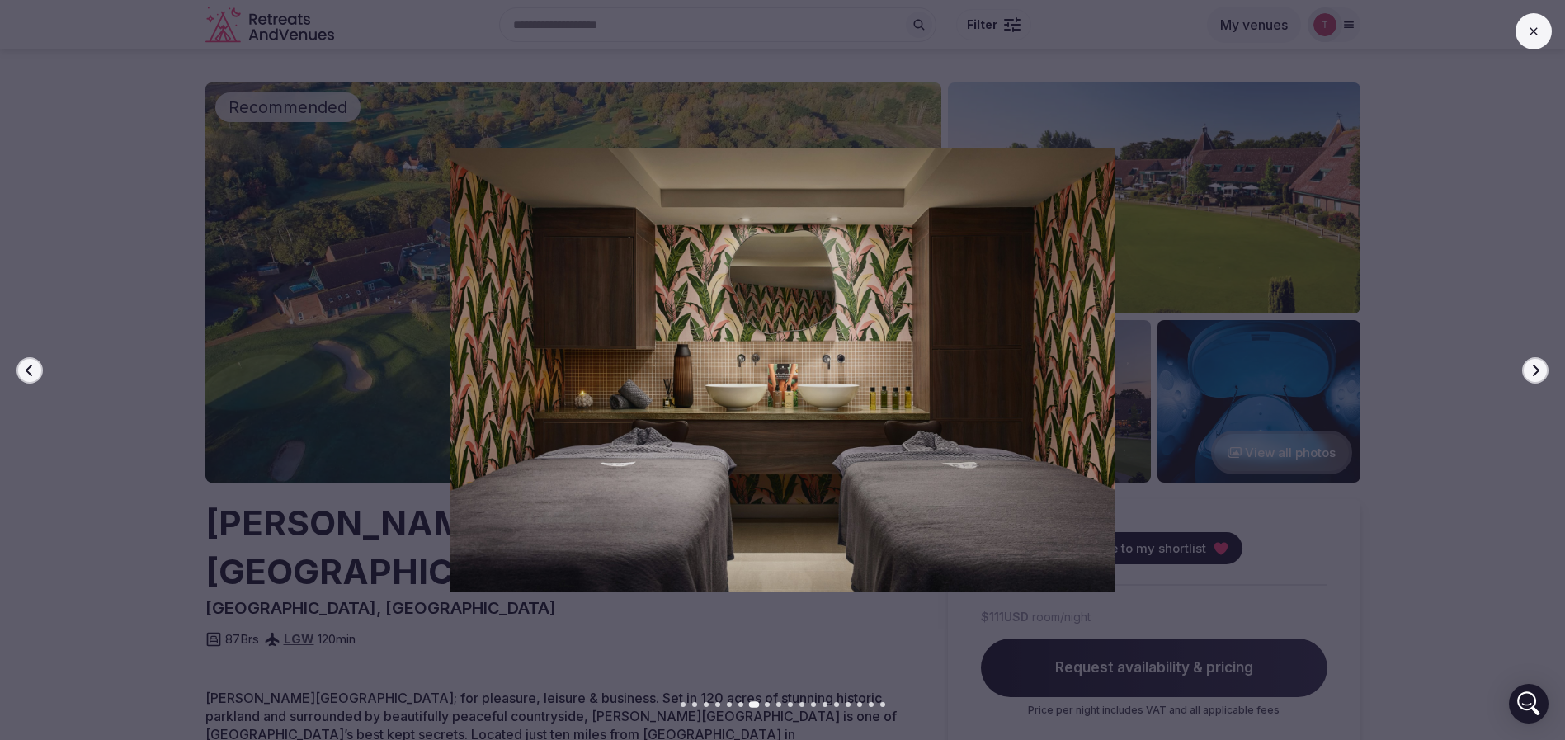
click at [1541, 364] on icon "button" at bounding box center [1535, 370] width 13 height 13
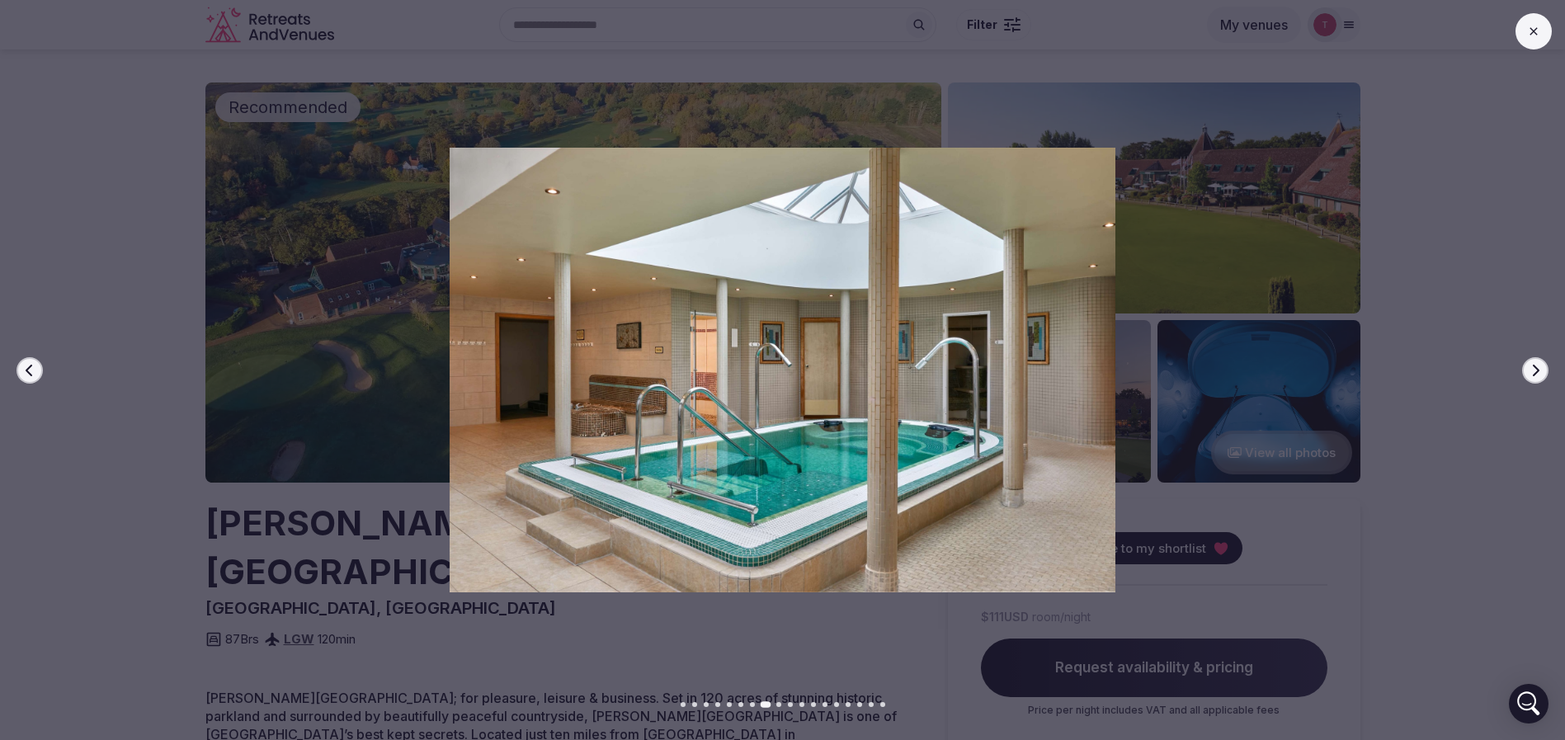
click at [1541, 364] on icon "button" at bounding box center [1535, 370] width 13 height 13
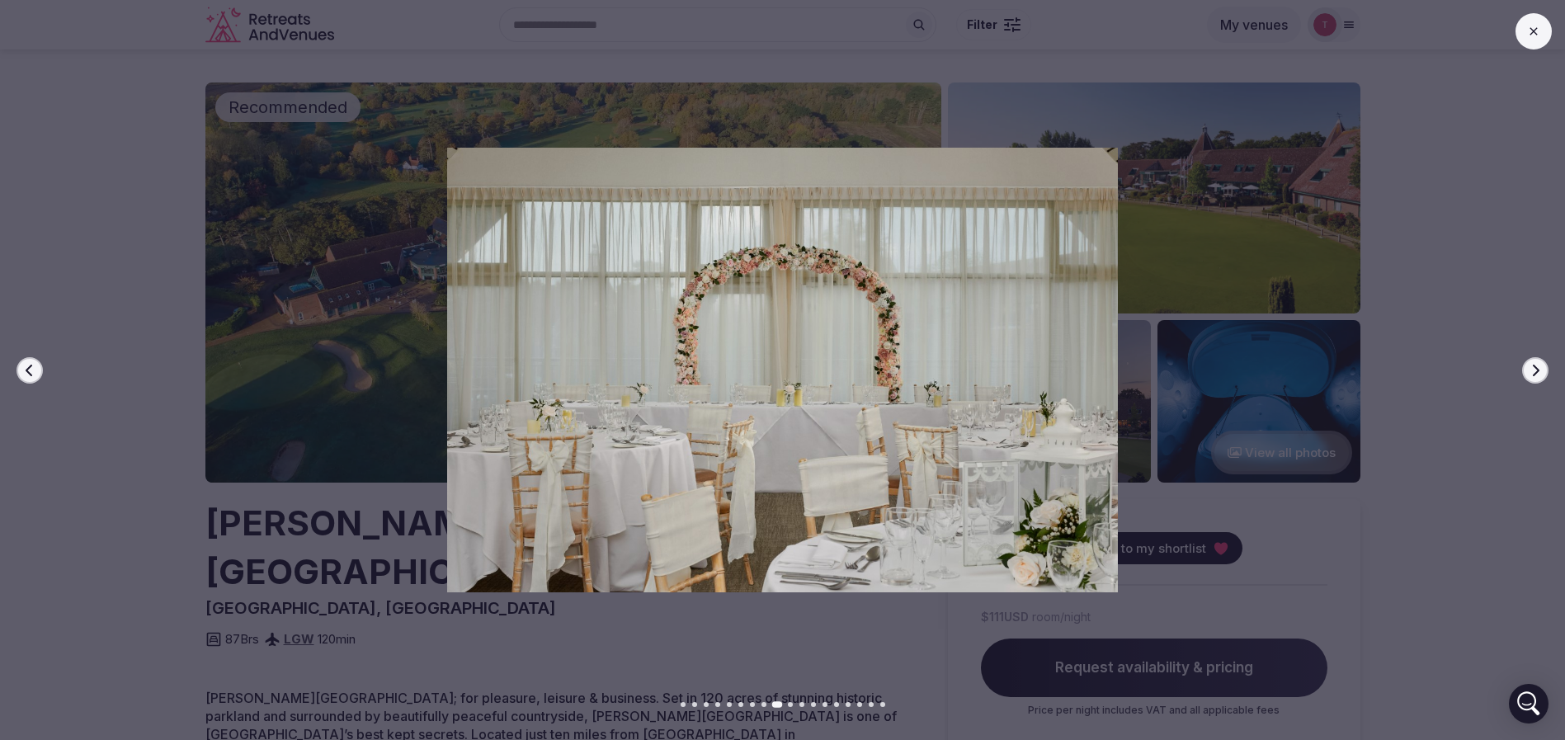
click at [1541, 364] on icon "button" at bounding box center [1535, 370] width 13 height 13
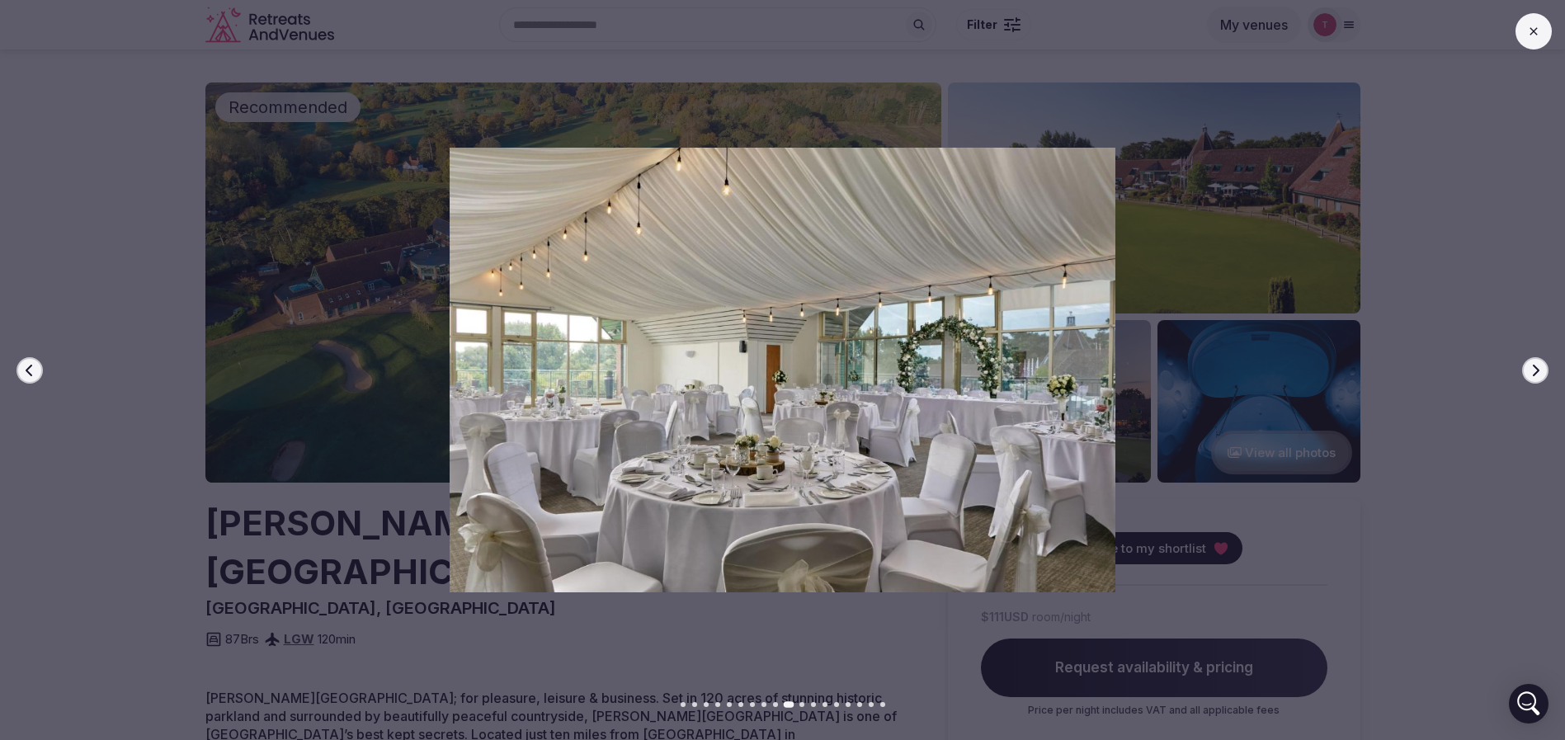
click at [1541, 364] on icon "button" at bounding box center [1535, 370] width 13 height 13
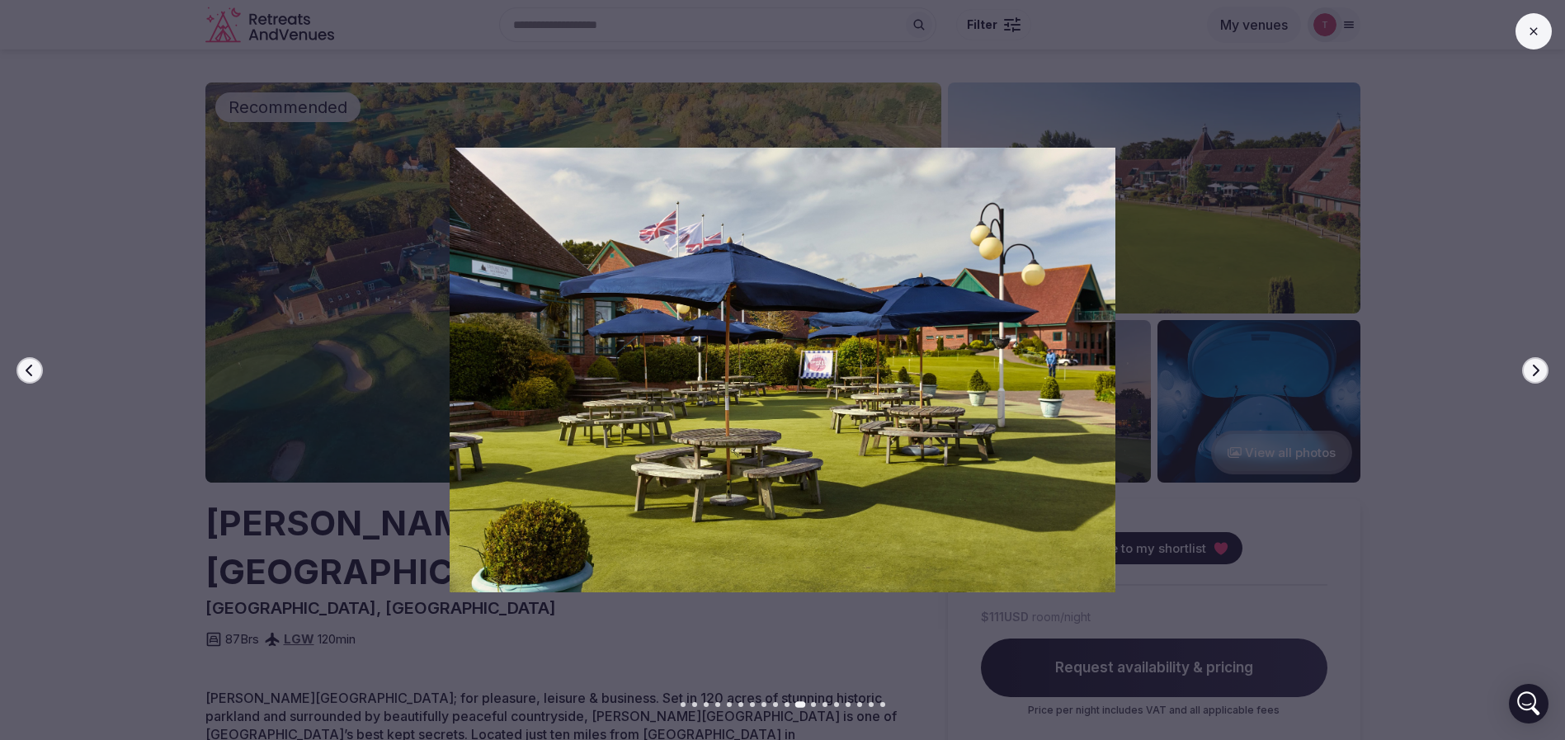
click at [1541, 364] on icon "button" at bounding box center [1535, 370] width 13 height 13
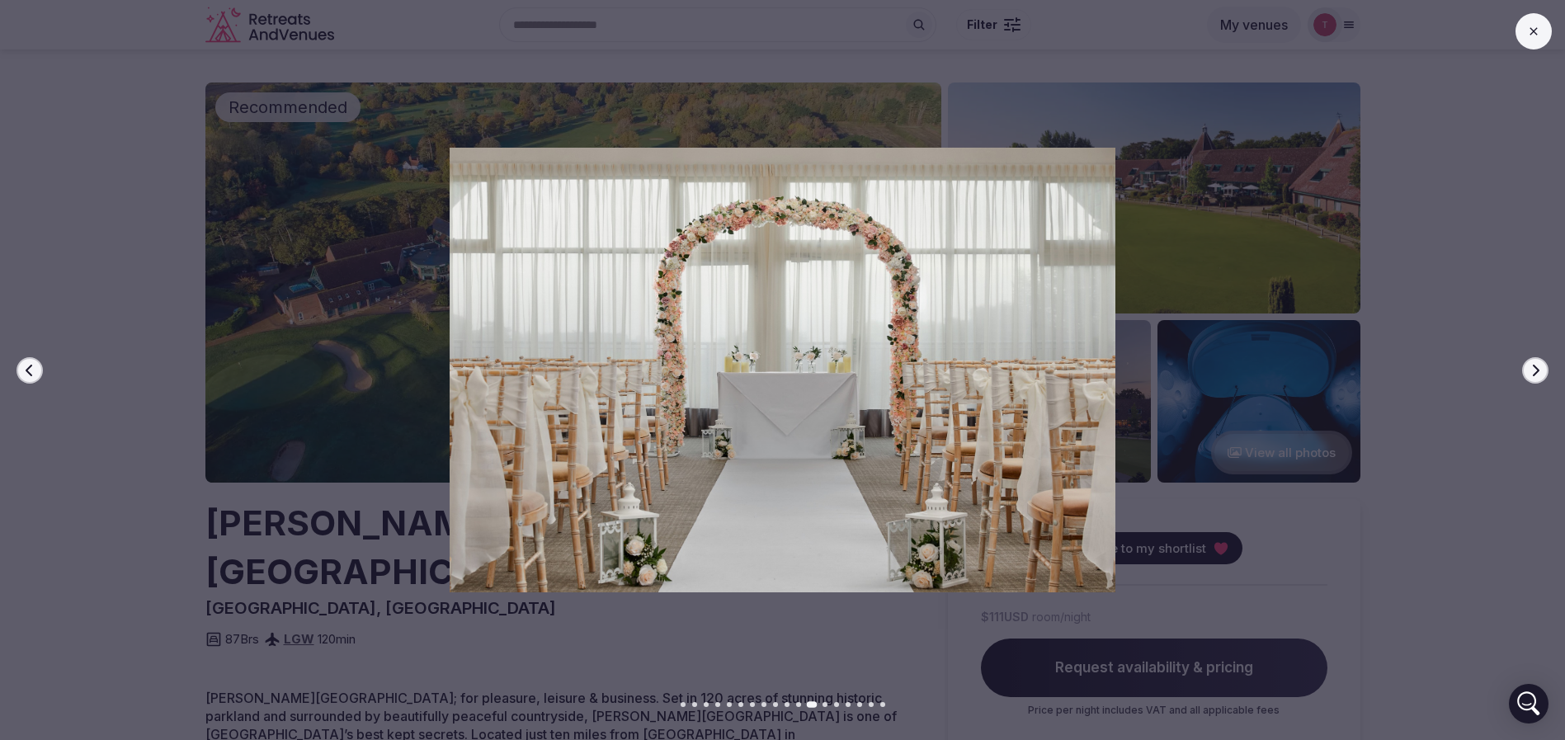
click at [1541, 364] on icon "button" at bounding box center [1535, 370] width 13 height 13
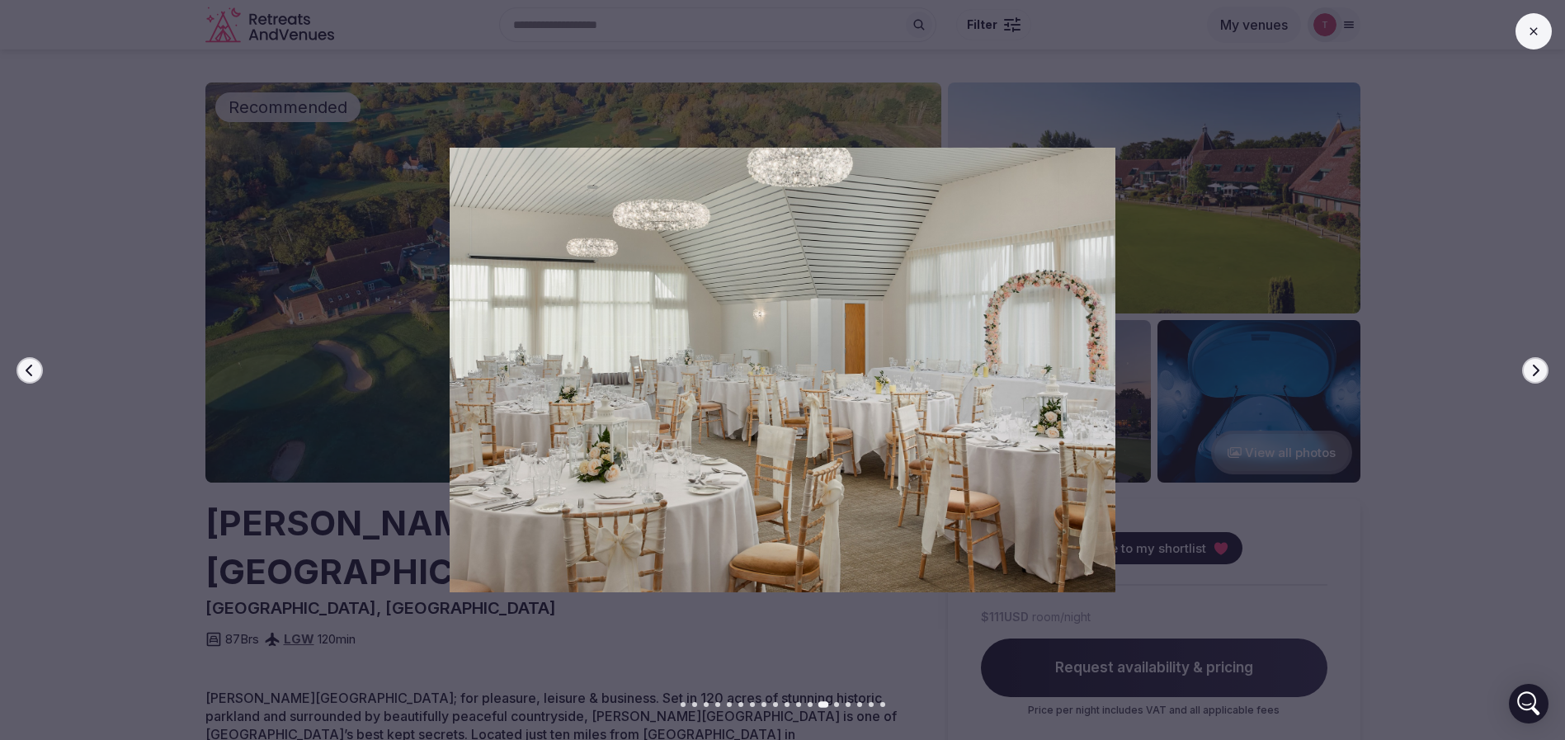
click at [1541, 364] on icon "button" at bounding box center [1535, 370] width 13 height 13
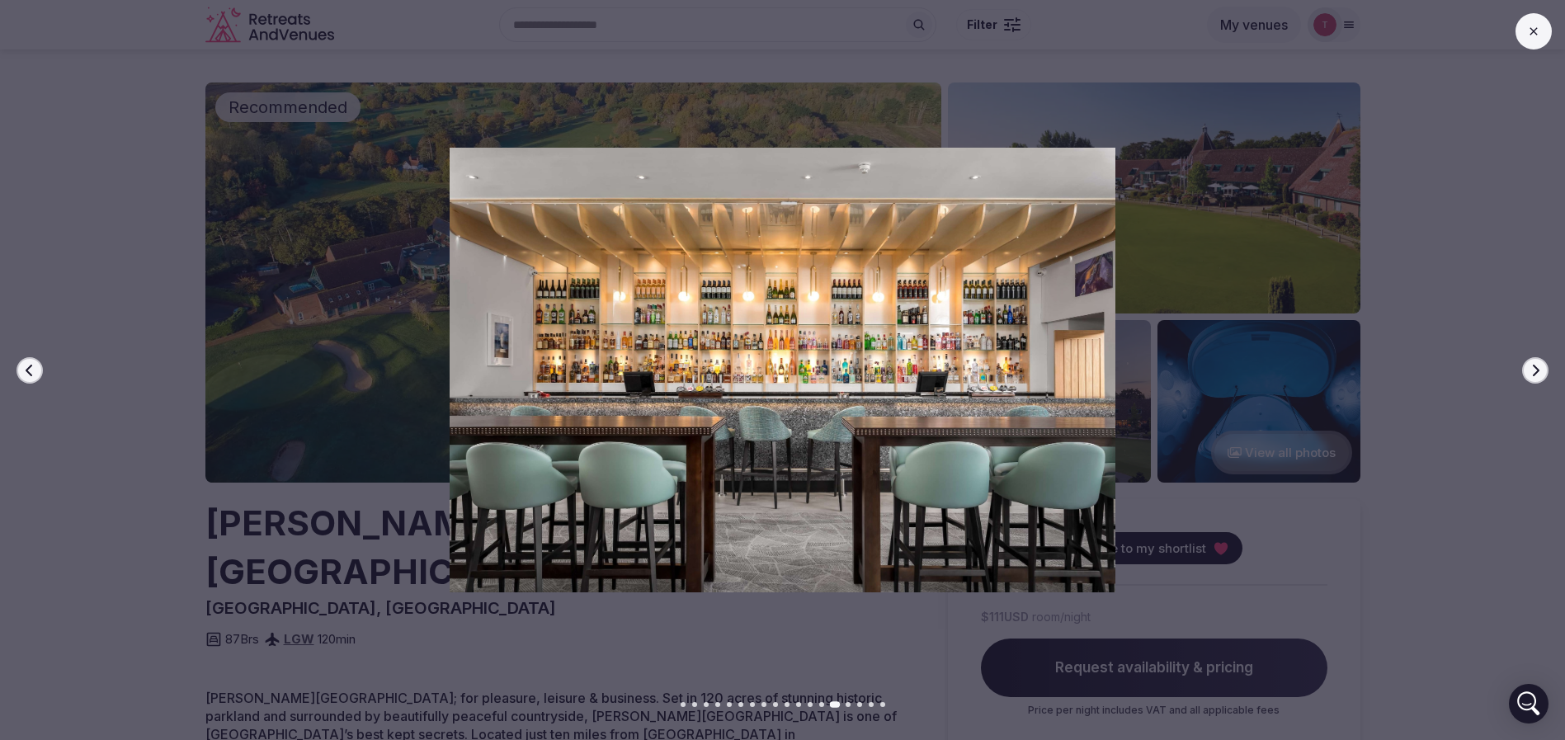
click at [1541, 364] on icon "button" at bounding box center [1535, 370] width 13 height 13
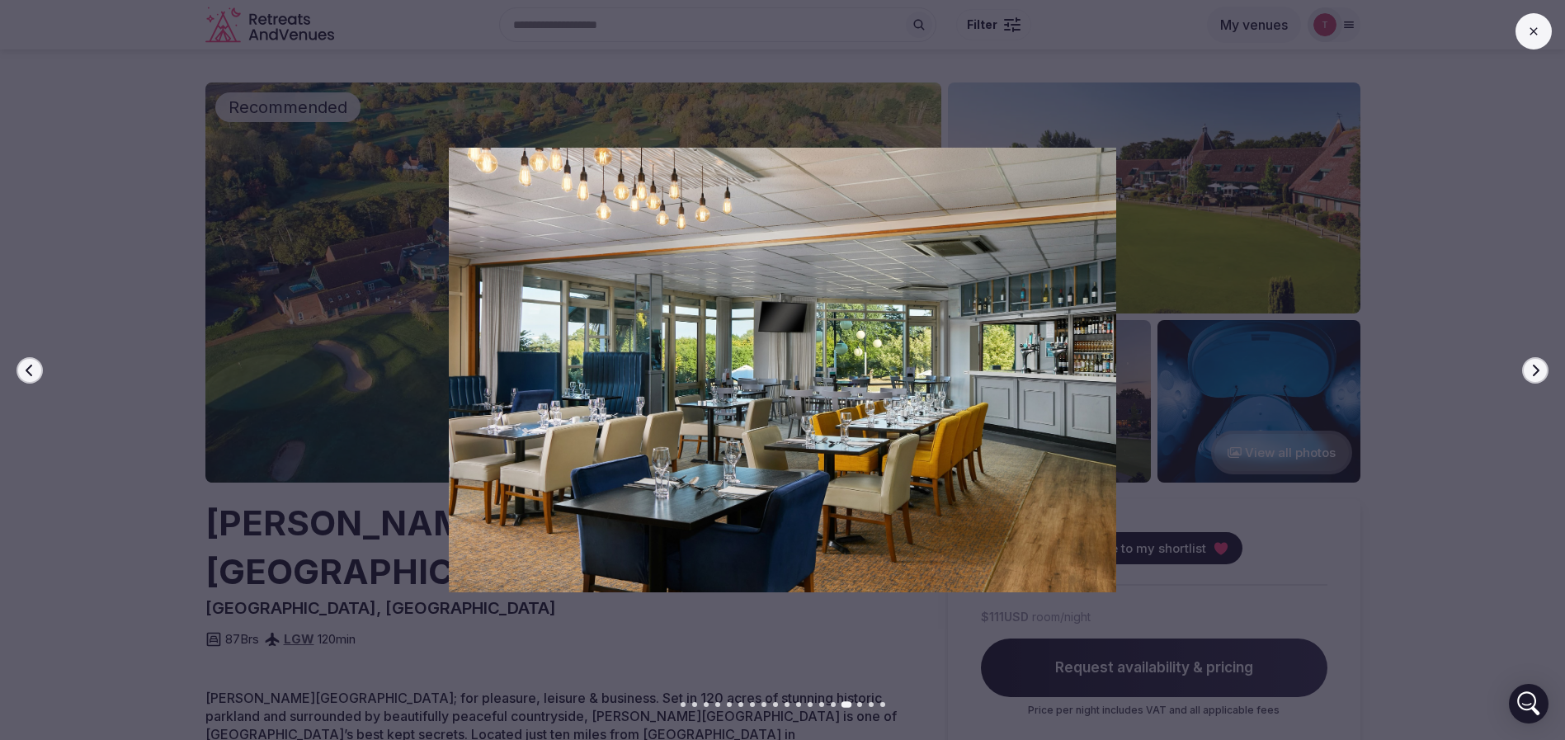
click at [1541, 364] on icon "button" at bounding box center [1535, 370] width 13 height 13
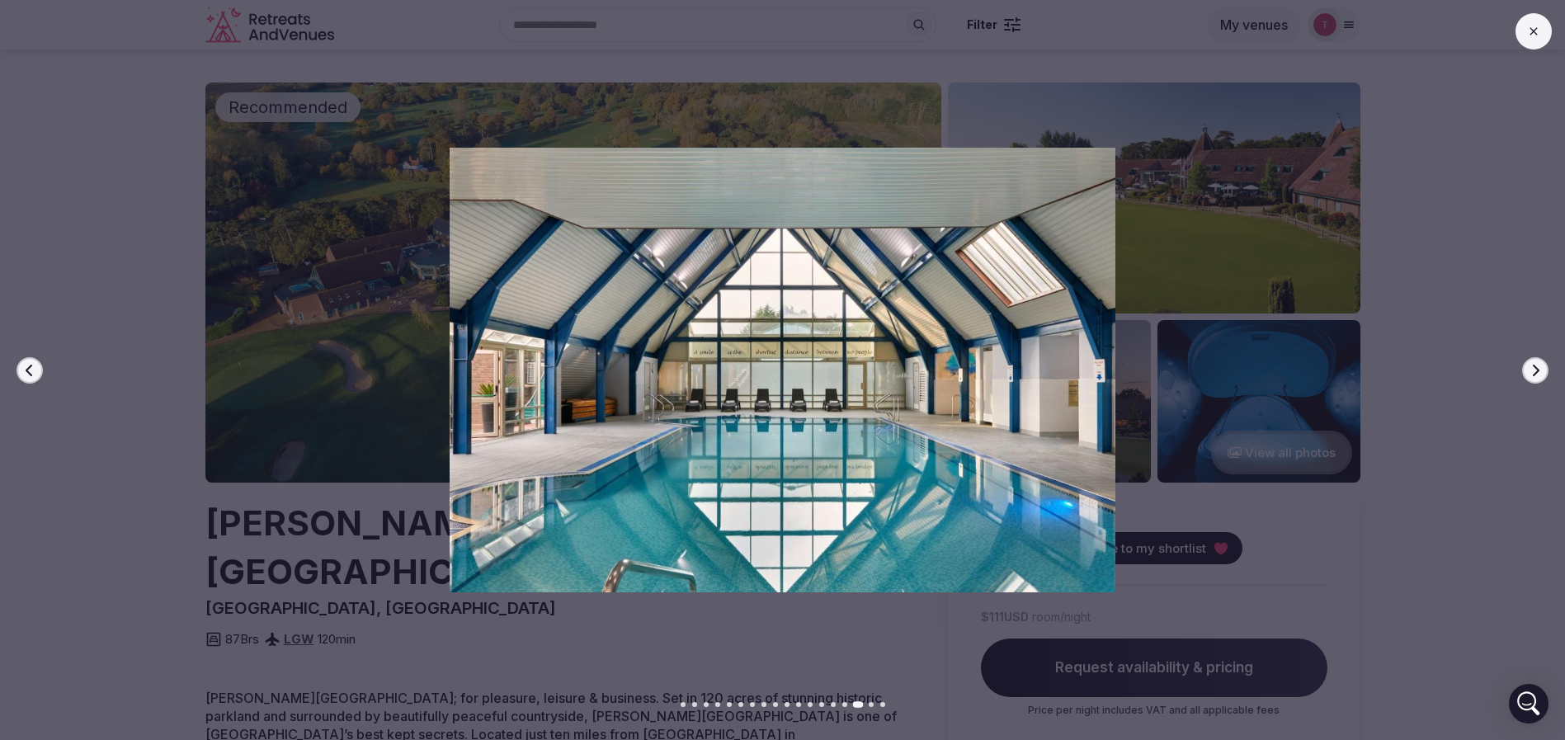
click at [1541, 364] on icon "button" at bounding box center [1535, 370] width 13 height 13
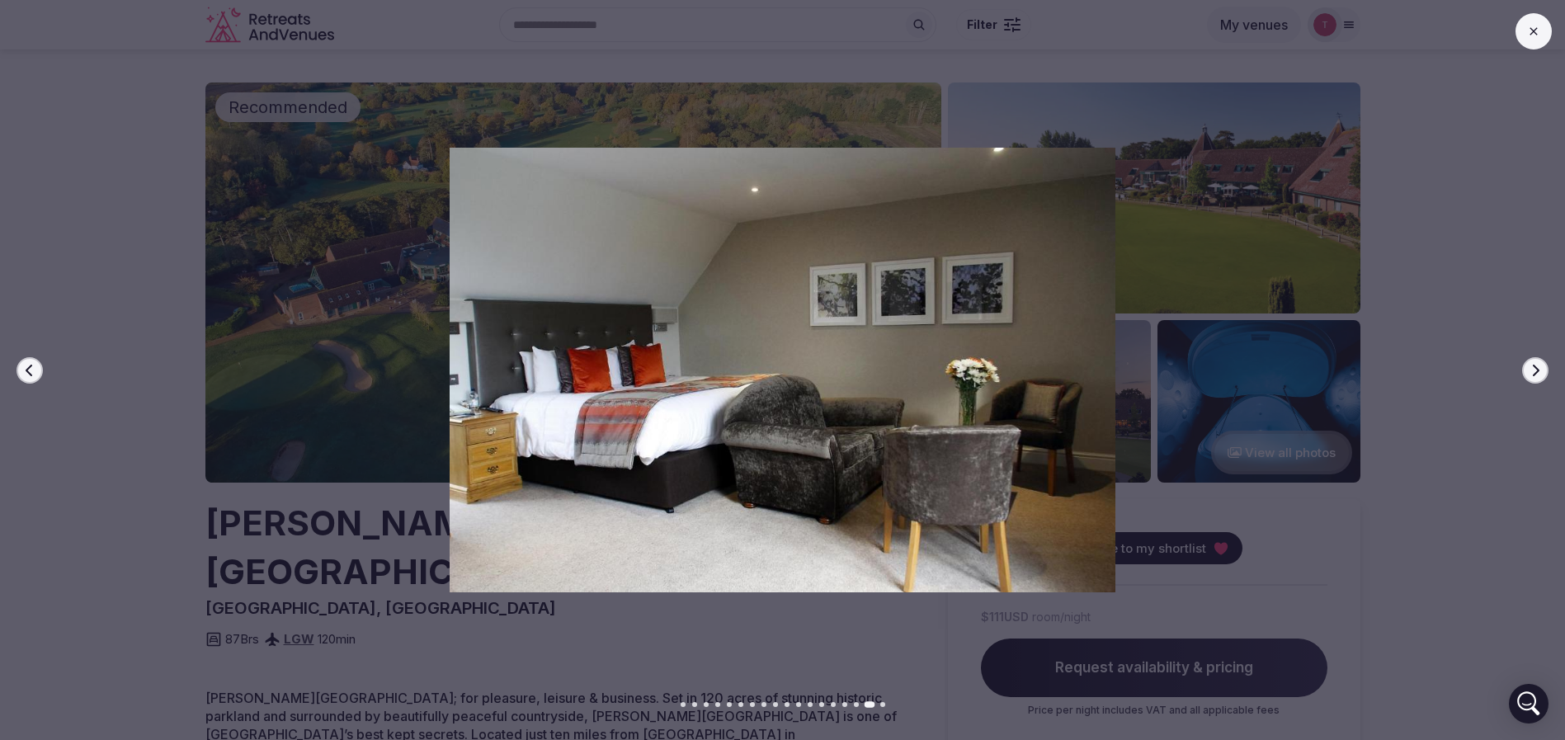
click at [1541, 364] on icon "button" at bounding box center [1535, 370] width 13 height 13
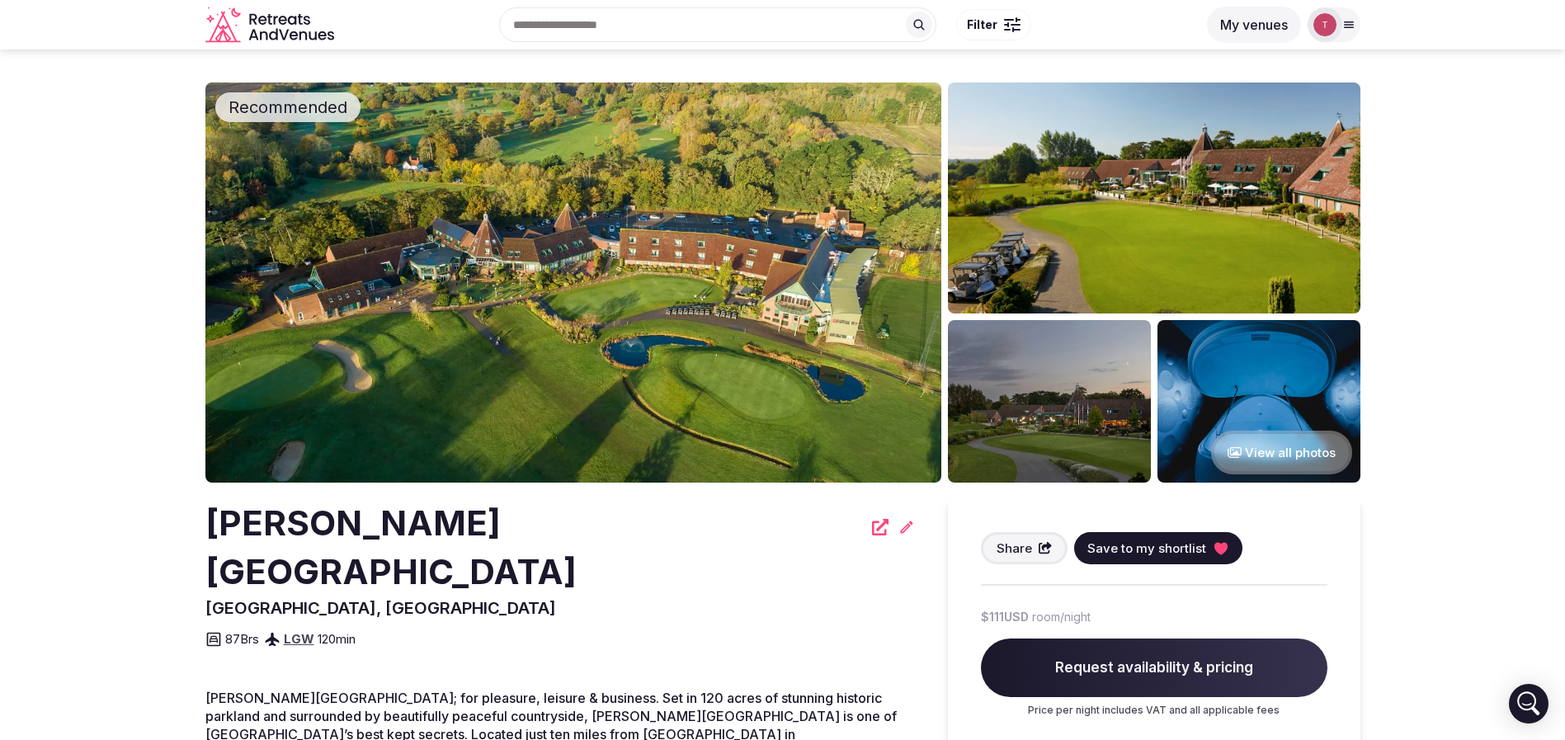
click at [4, 584] on div at bounding box center [776, 370] width 1578 height 444
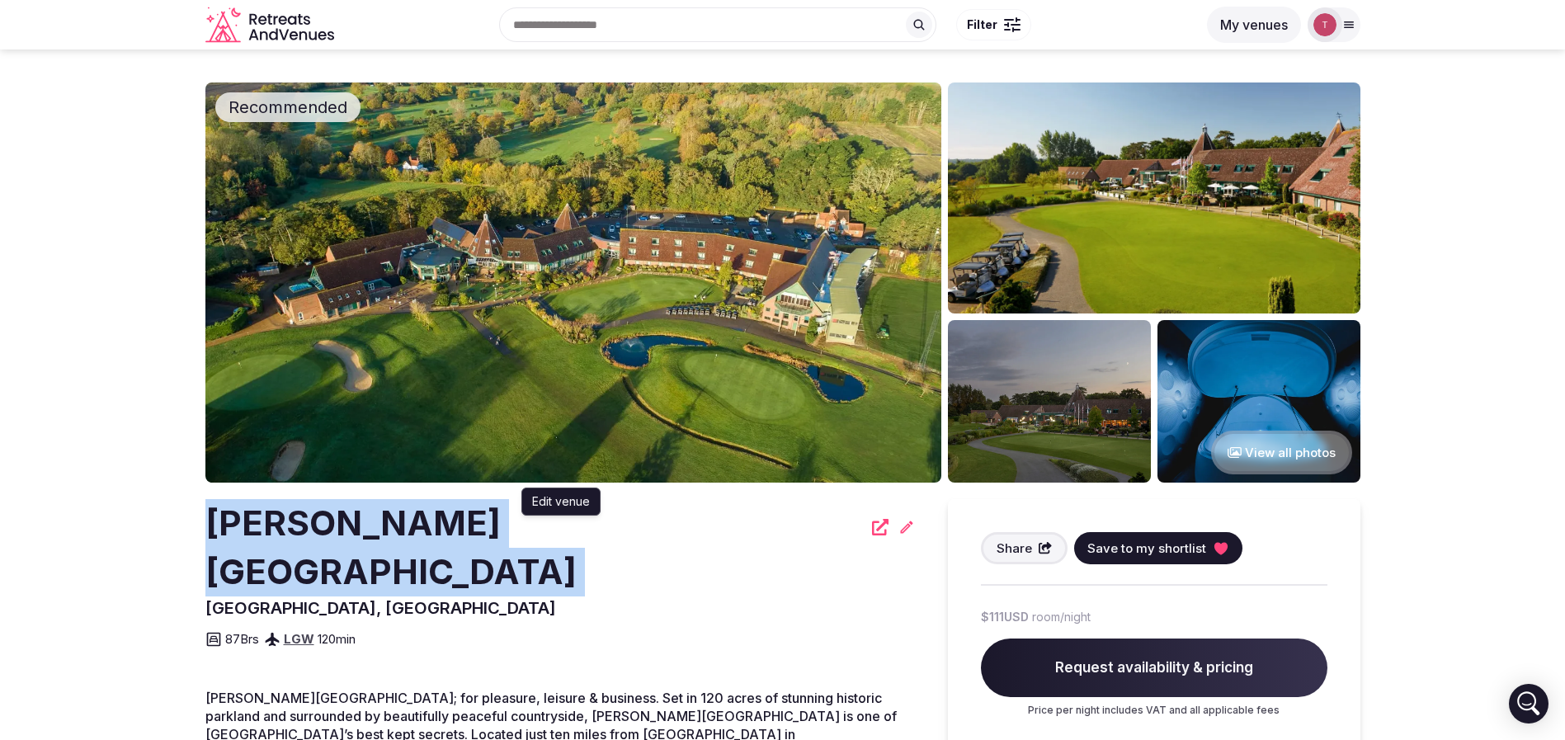
drag, startPoint x: 138, startPoint y: 534, endPoint x: 566, endPoint y: 530, distance: 428.2
copy div "Ufford Park Resort"
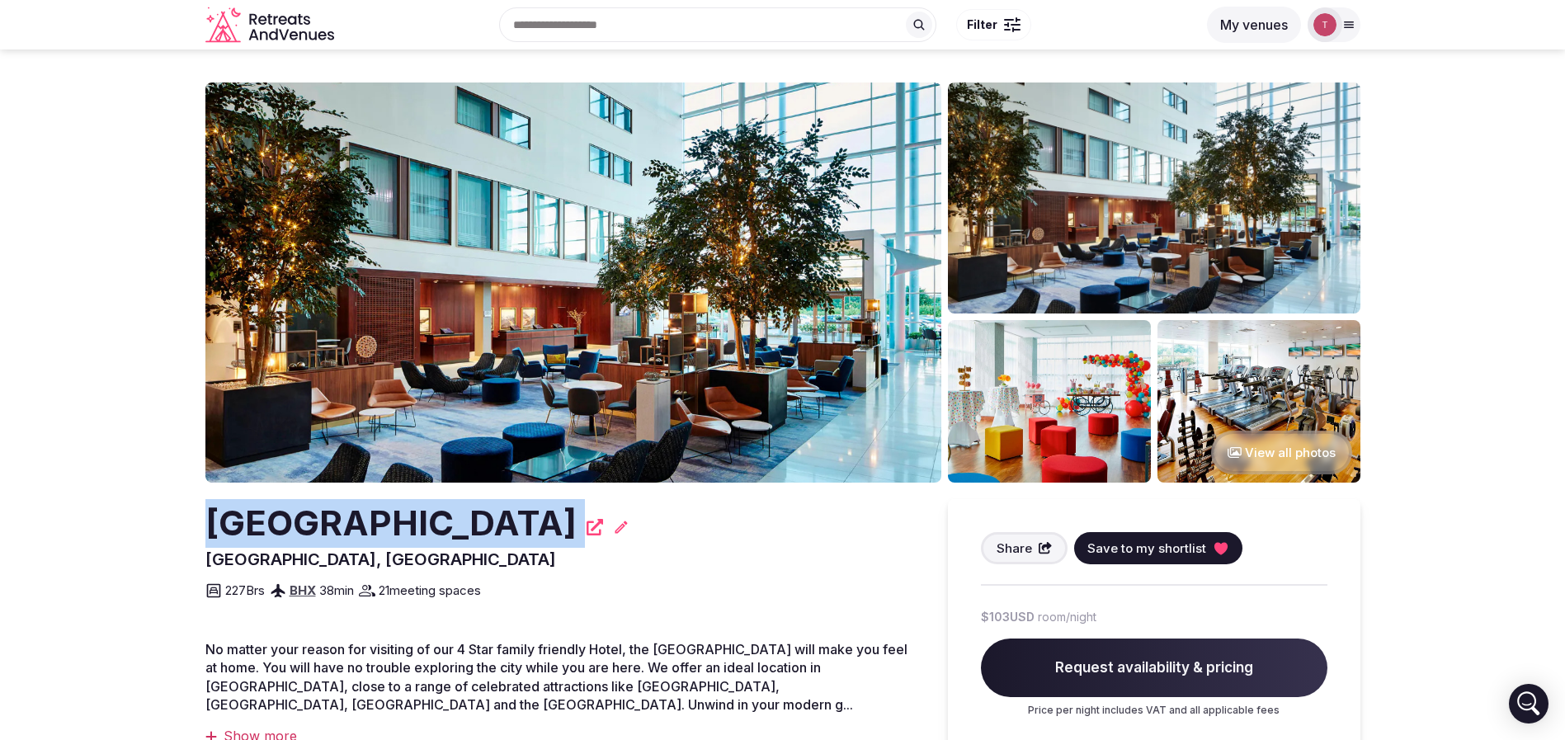
drag, startPoint x: 167, startPoint y: 536, endPoint x: 666, endPoint y: 524, distance: 498.4
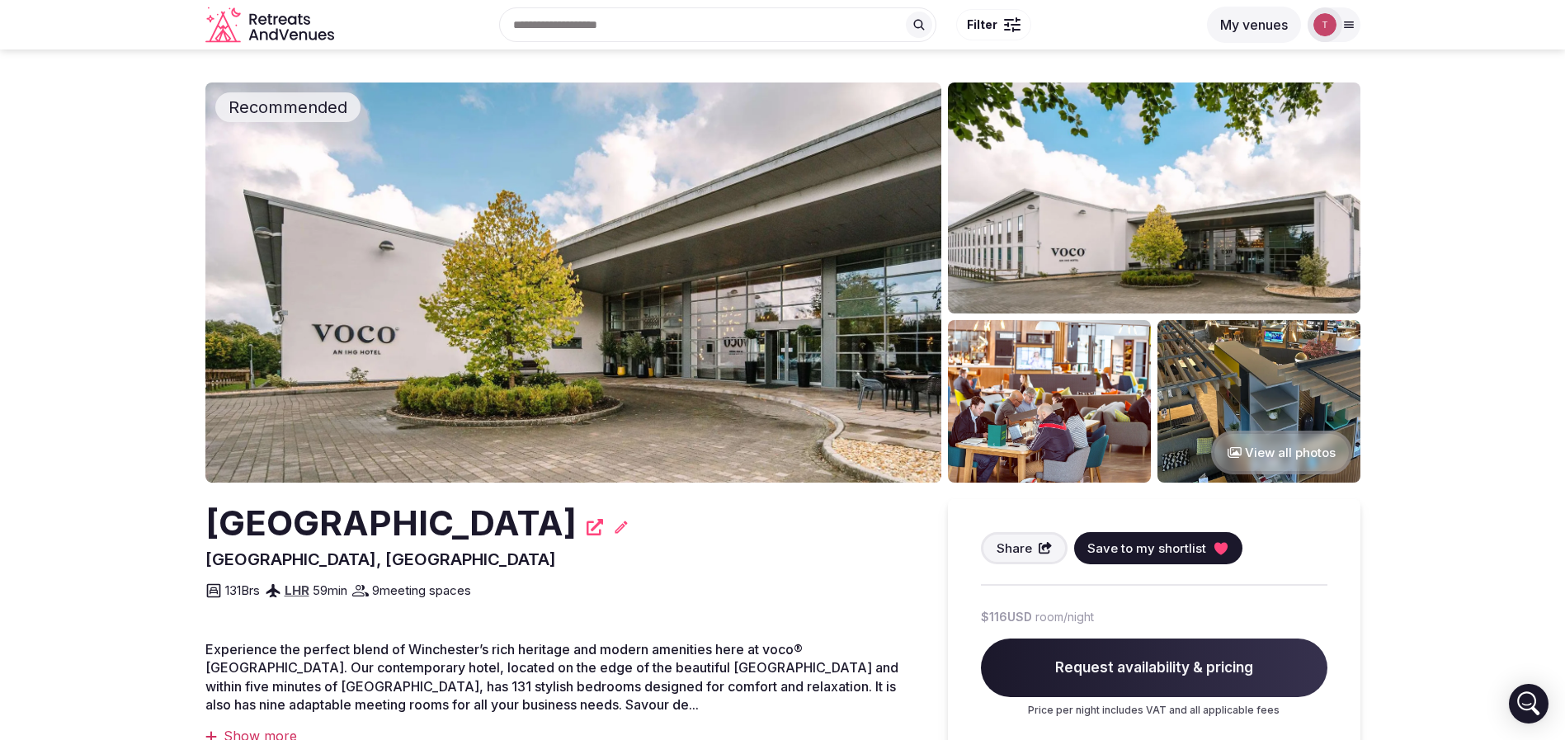
drag, startPoint x: 194, startPoint y: 521, endPoint x: 700, endPoint y: 538, distance: 506.0
click at [639, 301] on img at bounding box center [573, 282] width 736 height 400
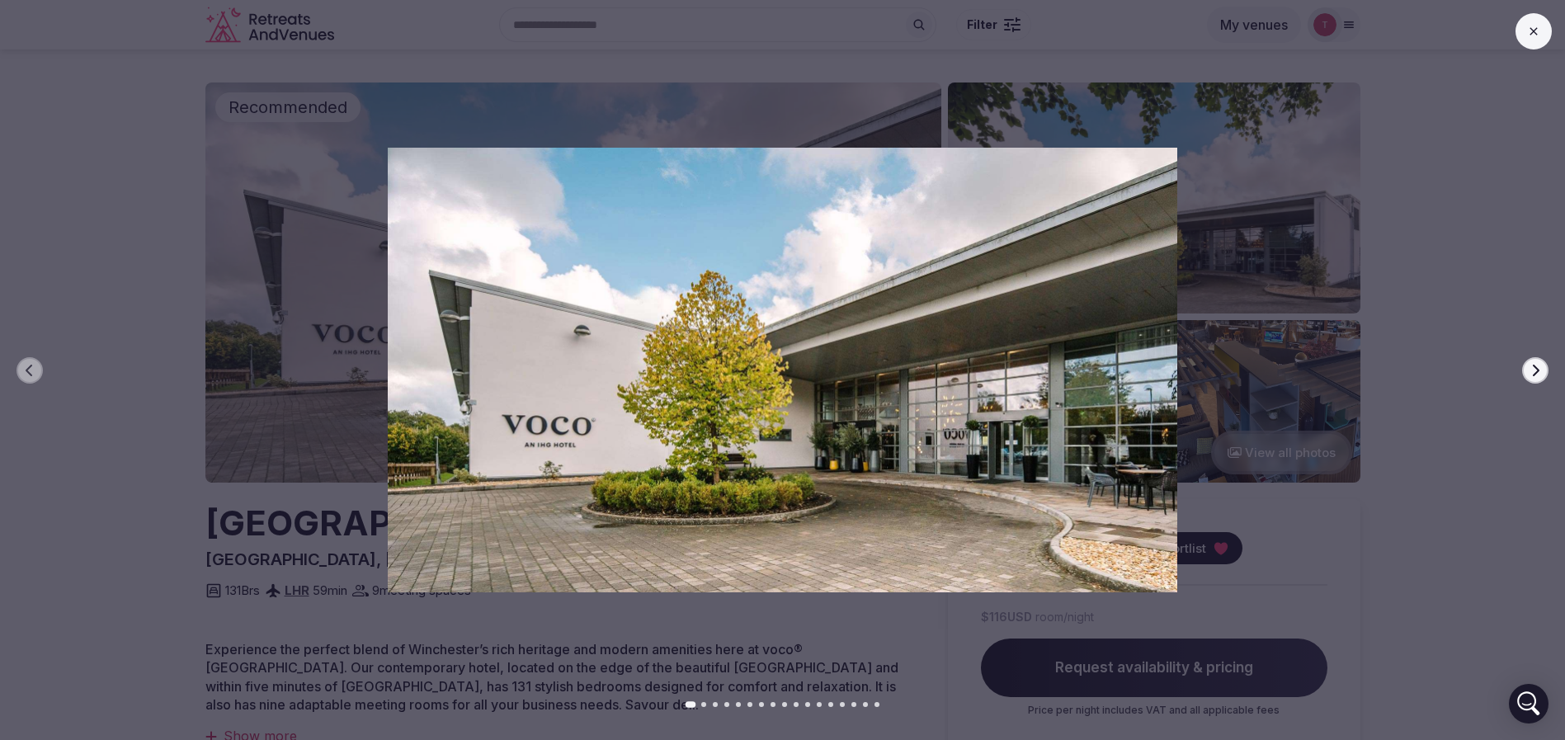
click at [1553, 363] on div at bounding box center [776, 370] width 1578 height 444
click at [1537, 366] on icon "button" at bounding box center [1535, 370] width 13 height 13
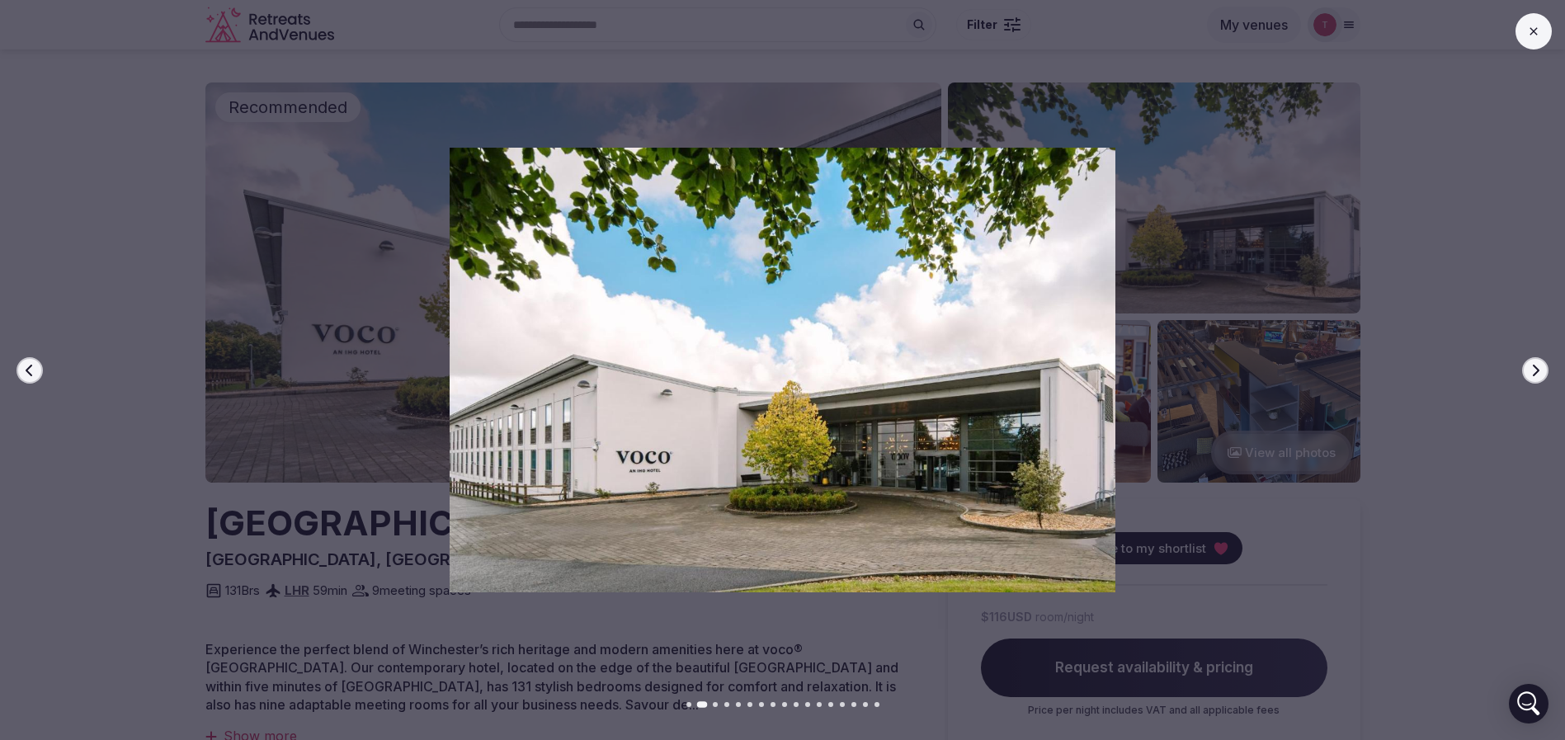
click at [1537, 366] on icon "button" at bounding box center [1535, 370] width 13 height 13
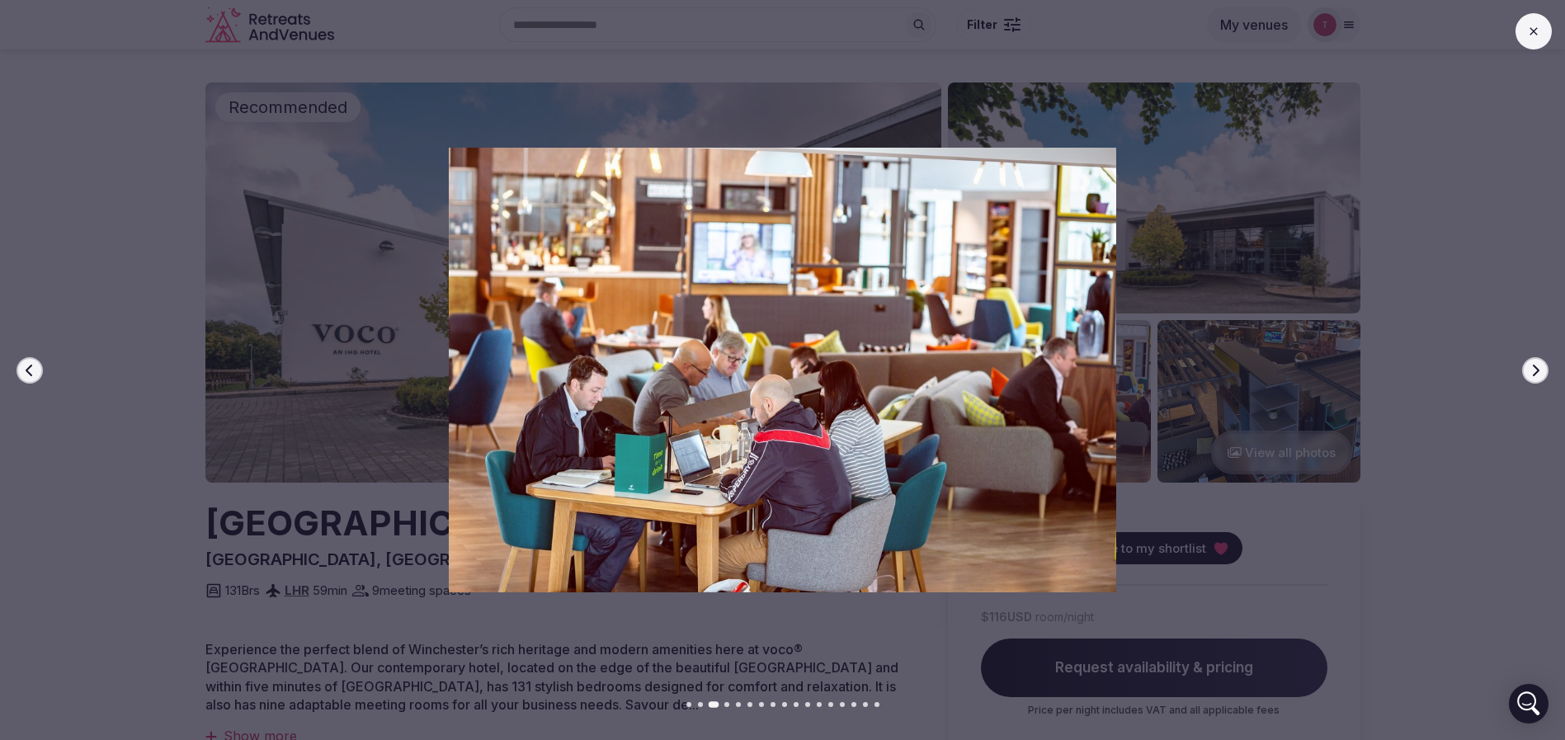
click at [1537, 366] on icon "button" at bounding box center [1535, 370] width 13 height 13
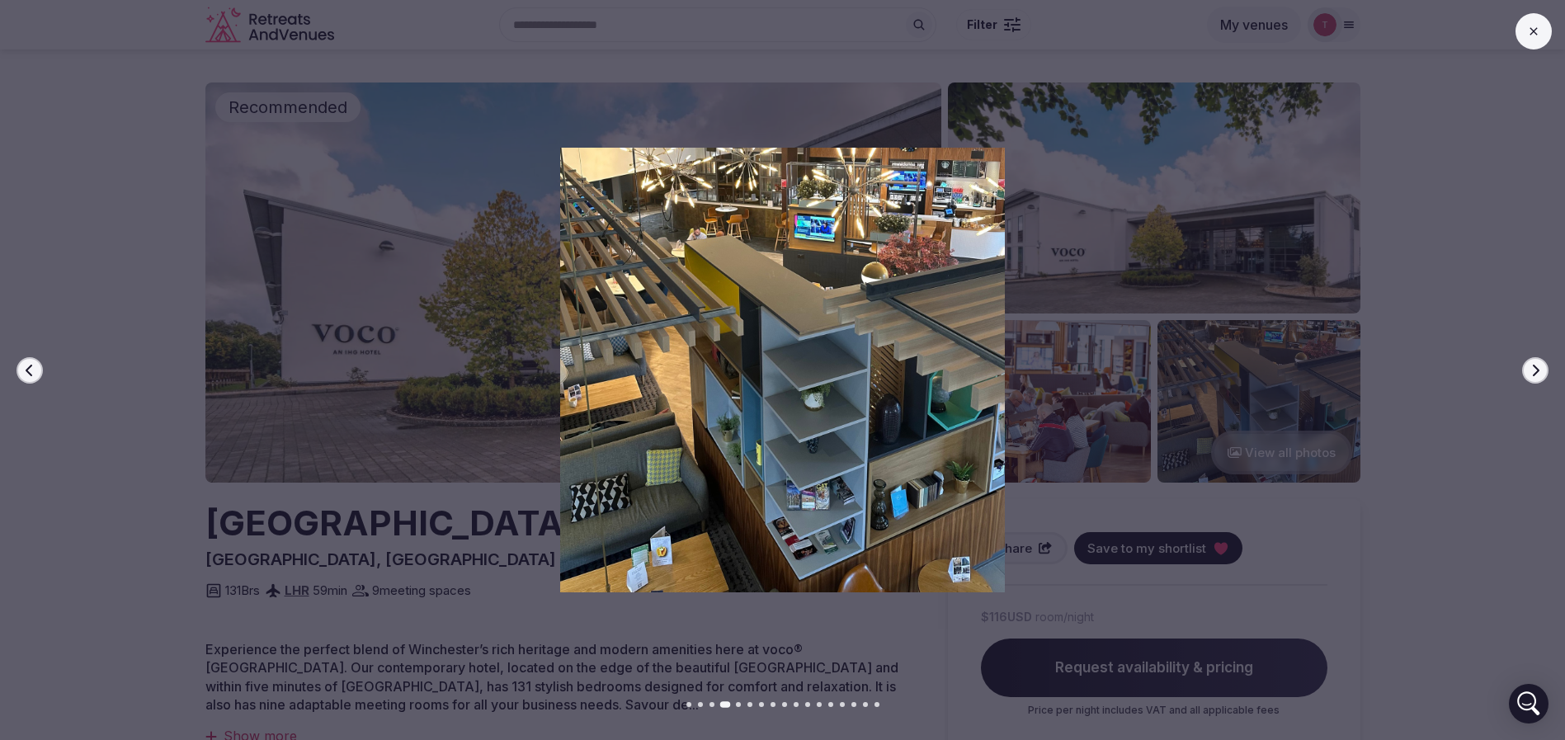
click at [1537, 366] on icon "button" at bounding box center [1535, 370] width 13 height 13
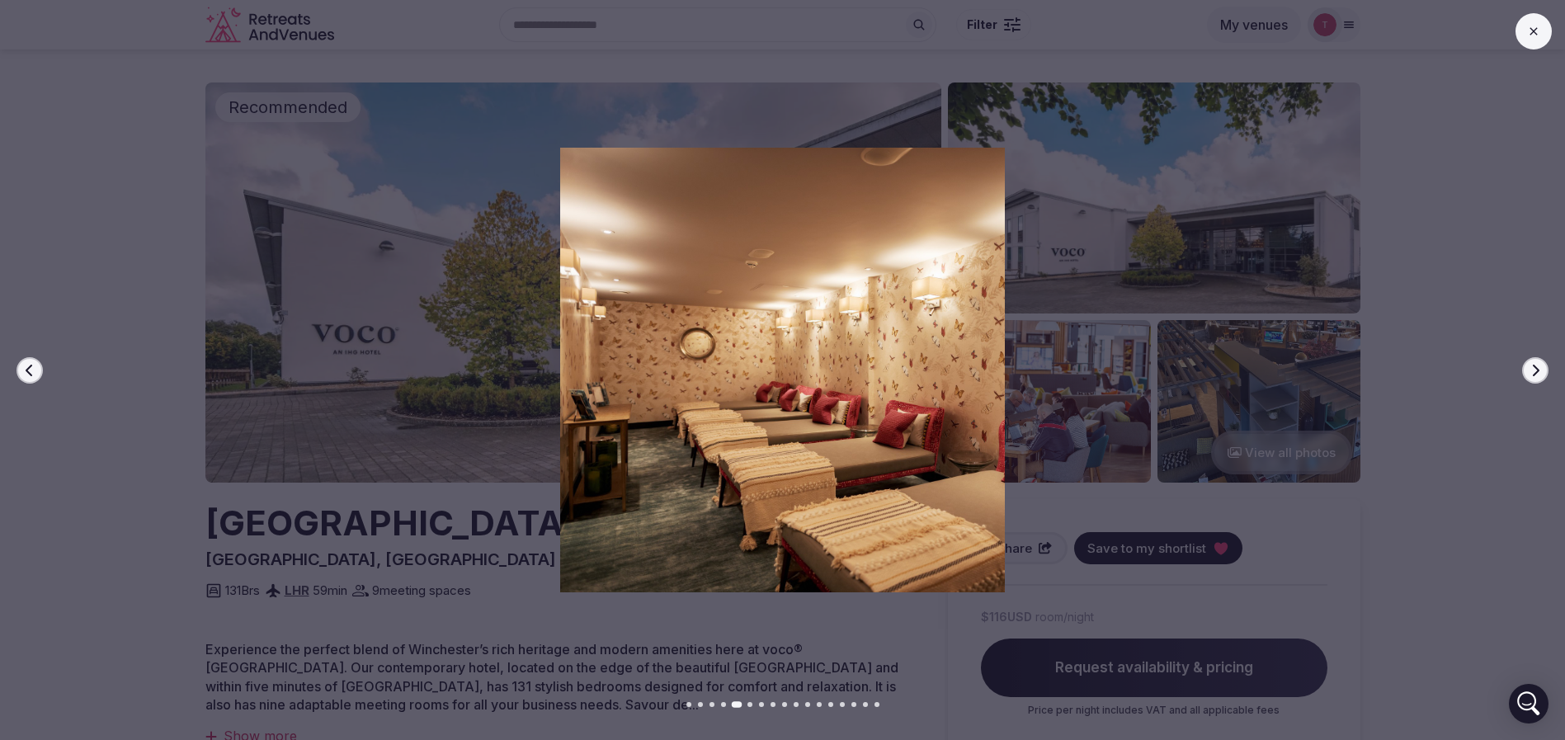
click at [1537, 366] on icon "button" at bounding box center [1535, 370] width 13 height 13
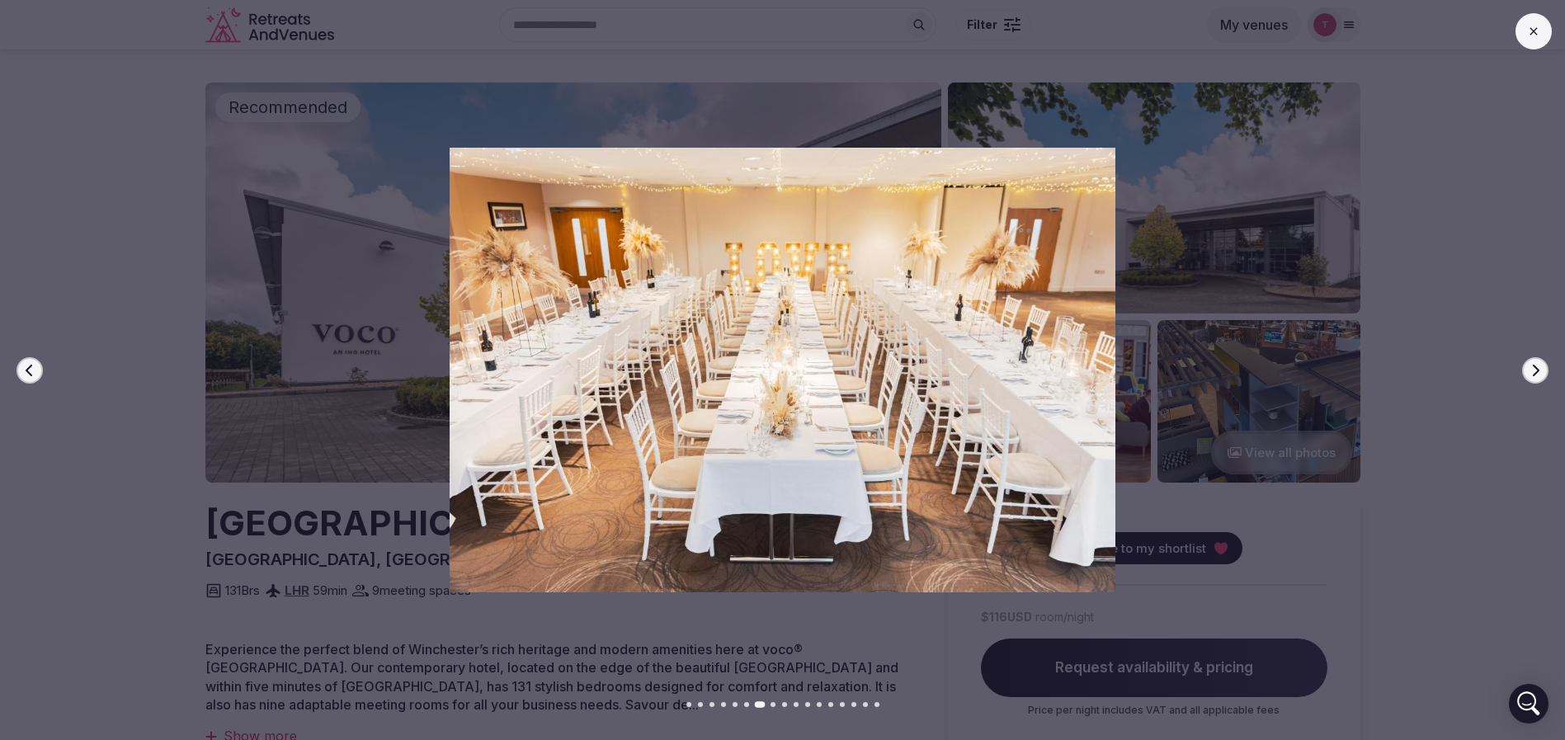
click at [1537, 366] on icon "button" at bounding box center [1535, 370] width 13 height 13
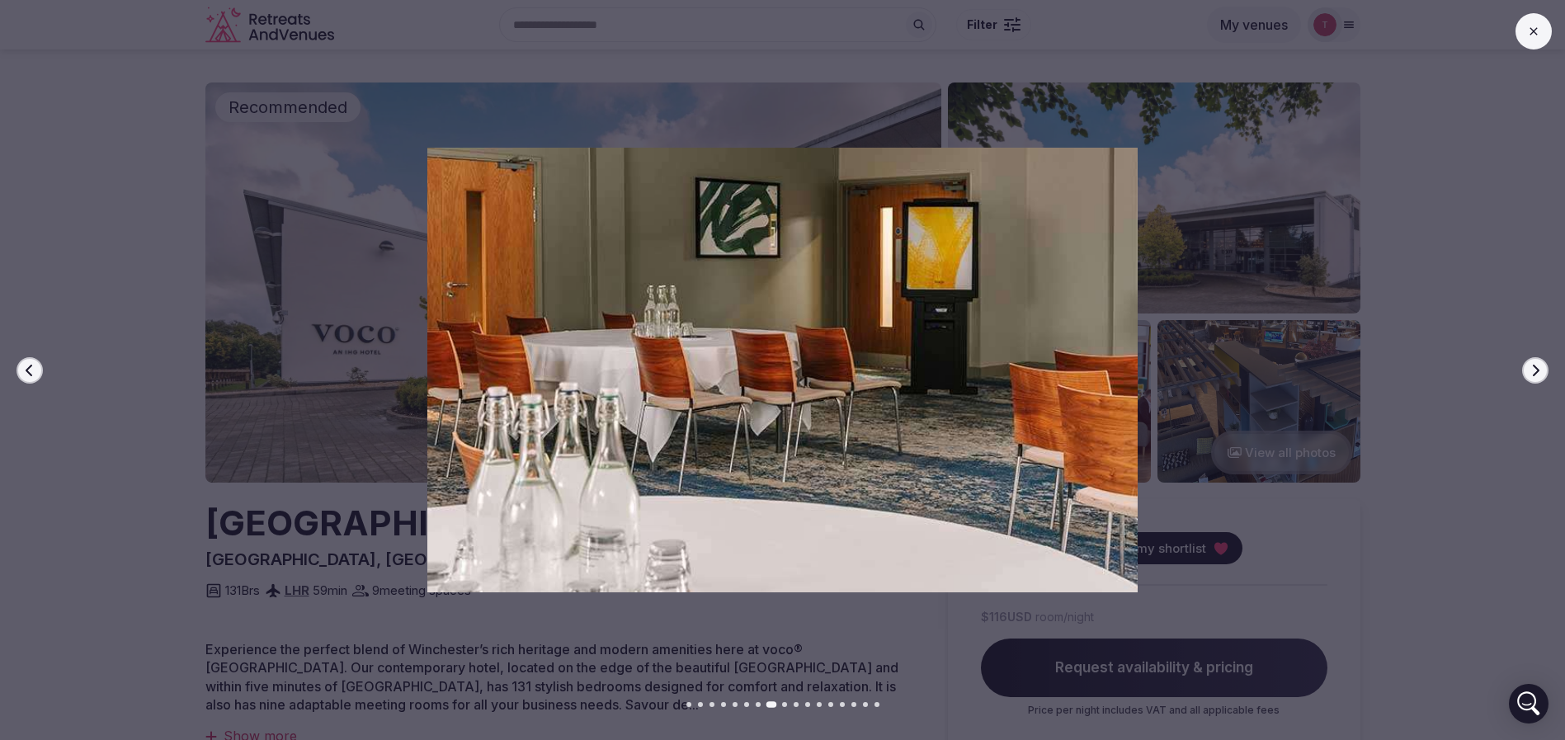
click at [1537, 366] on icon "button" at bounding box center [1535, 370] width 13 height 13
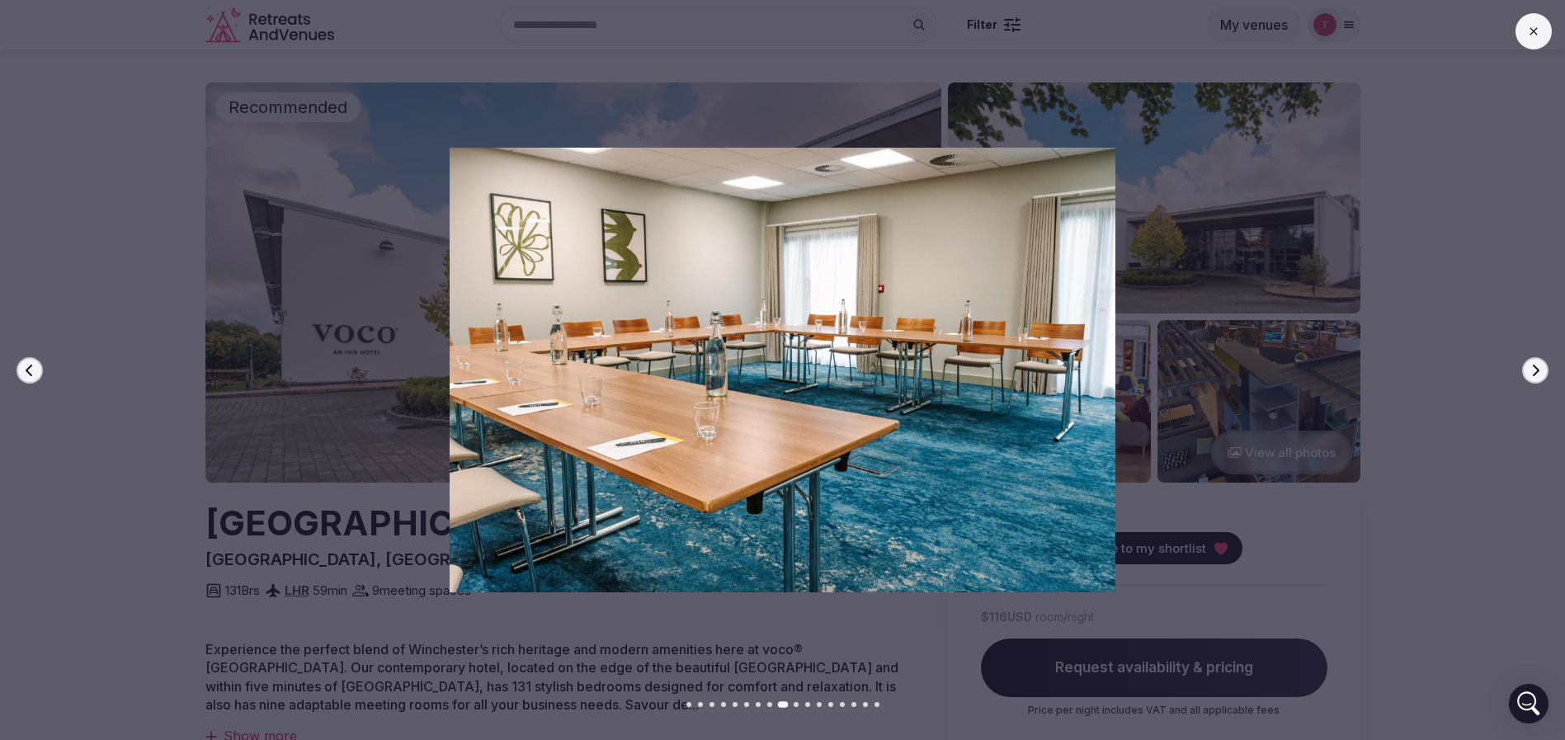
click at [1537, 366] on icon "button" at bounding box center [1535, 370] width 13 height 13
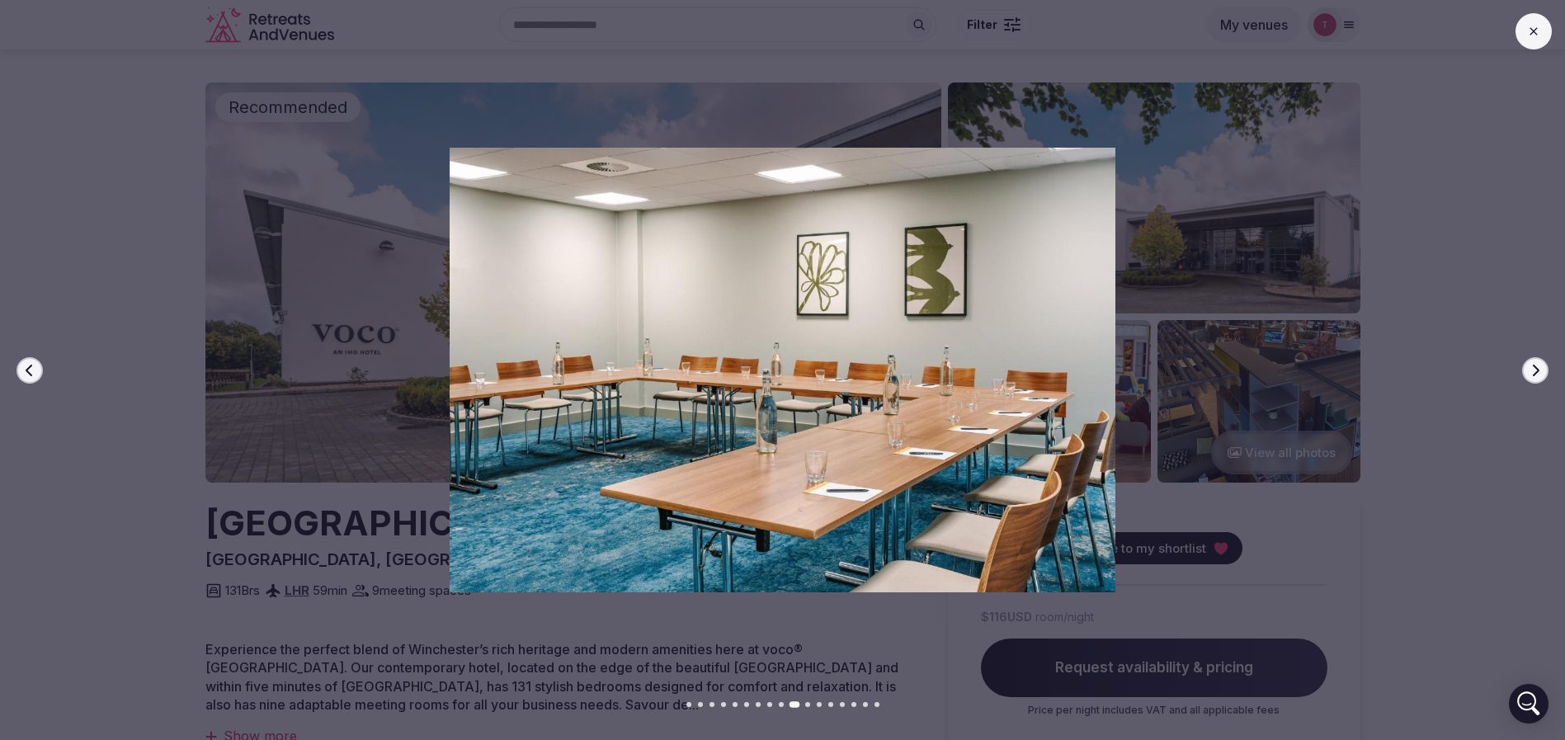
click at [1537, 366] on icon "button" at bounding box center [1535, 370] width 13 height 13
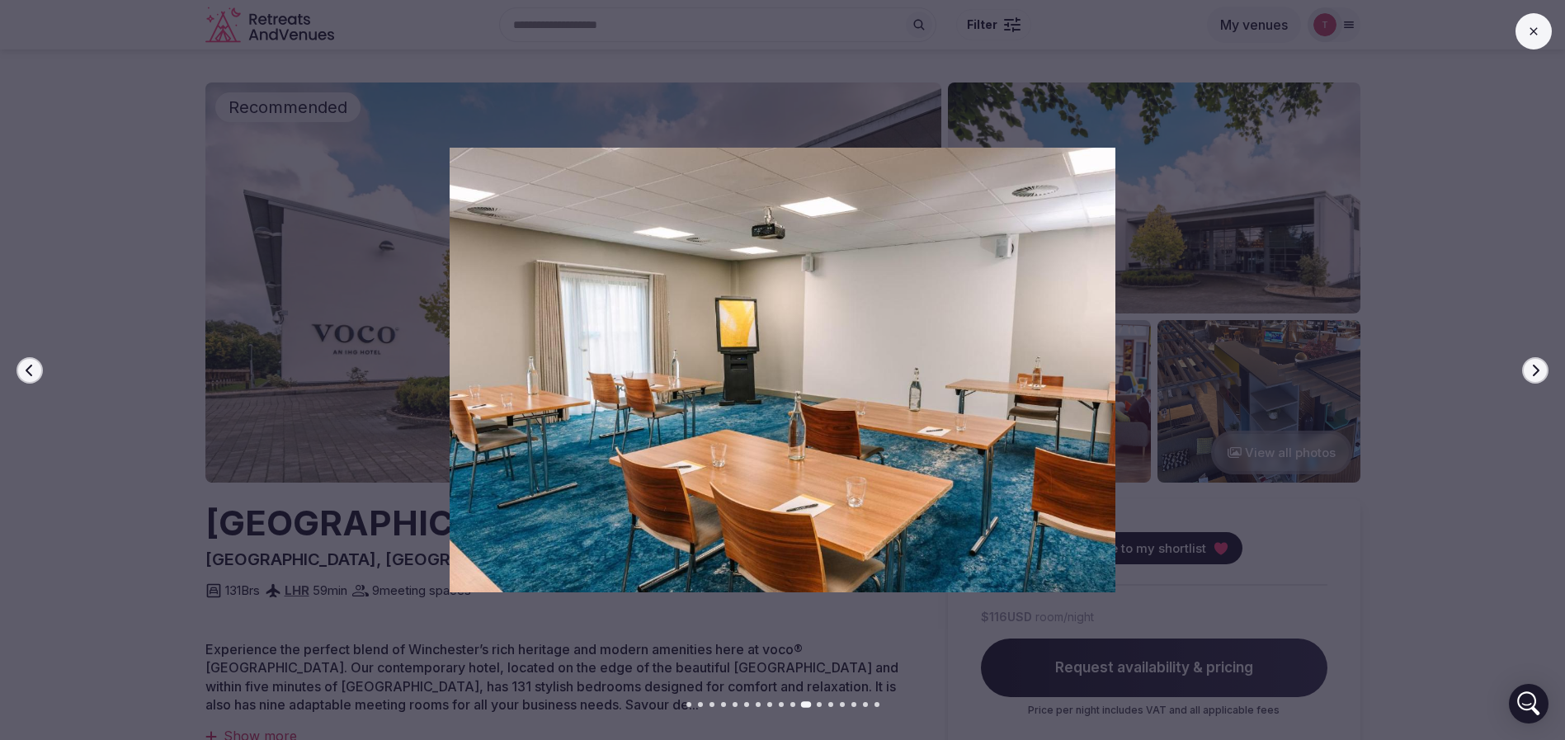
click at [1537, 366] on icon "button" at bounding box center [1535, 370] width 13 height 13
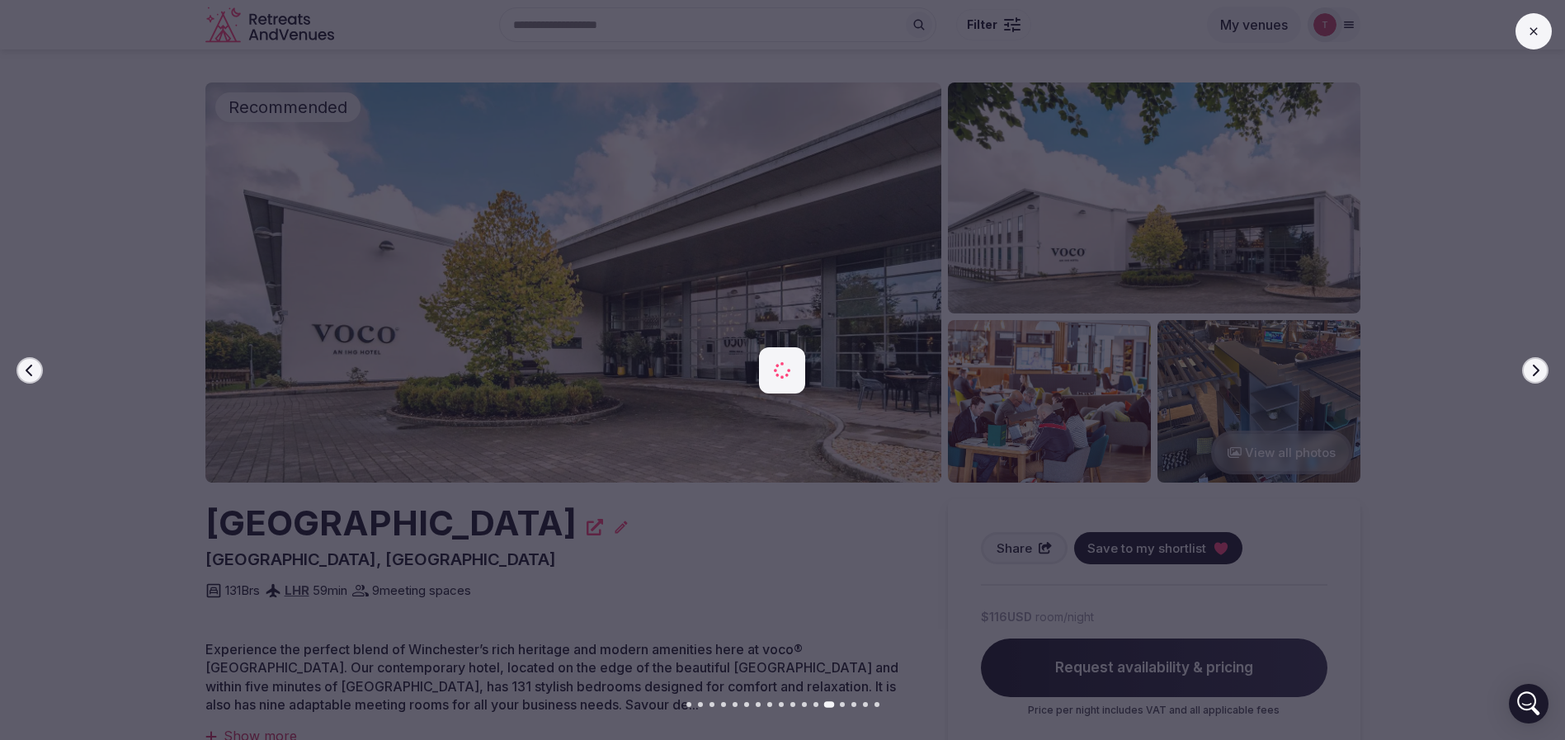
click at [1537, 366] on icon "button" at bounding box center [1535, 370] width 13 height 13
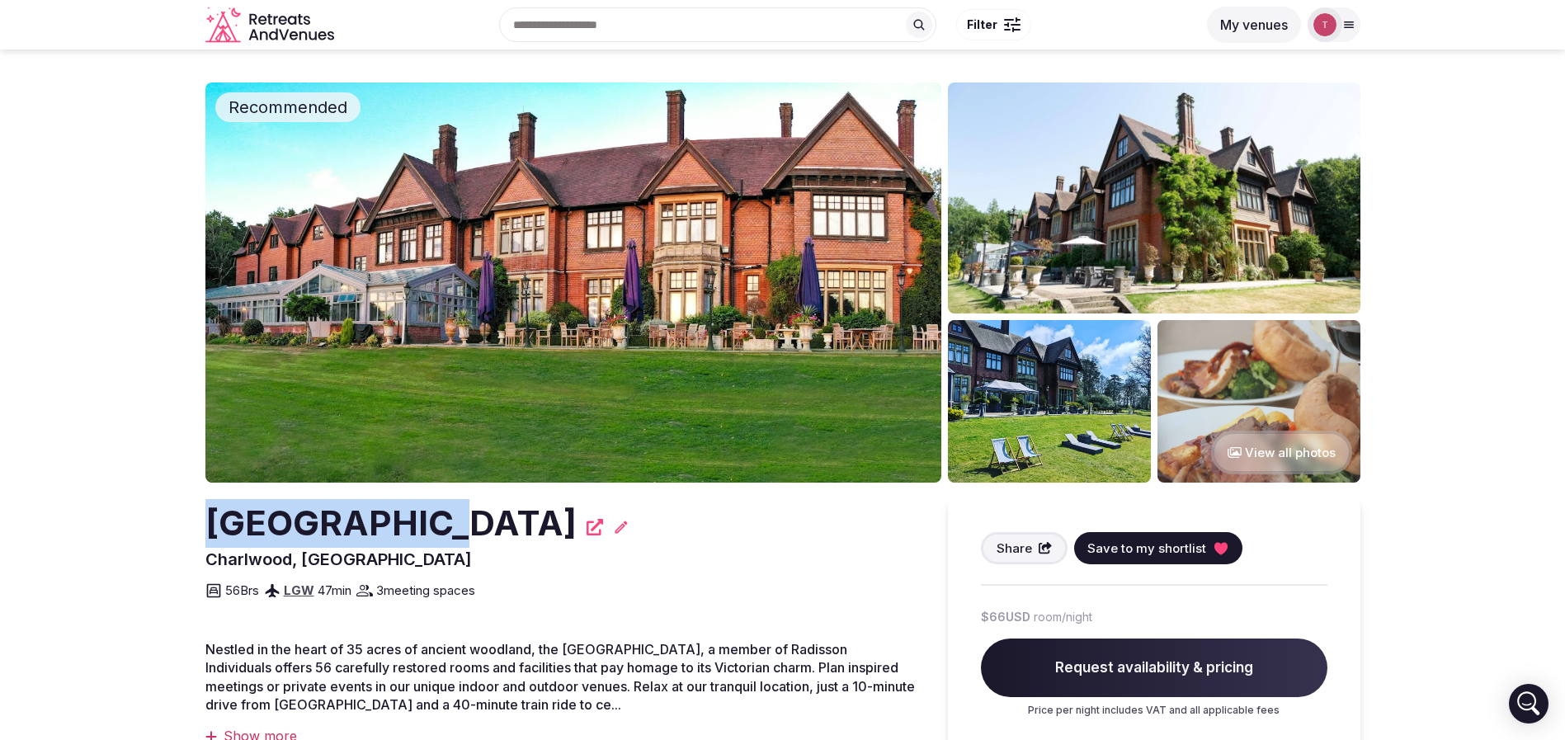
drag, startPoint x: 157, startPoint y: 520, endPoint x: 412, endPoint y: 503, distance: 255.4
click at [574, 285] on img at bounding box center [573, 282] width 736 height 400
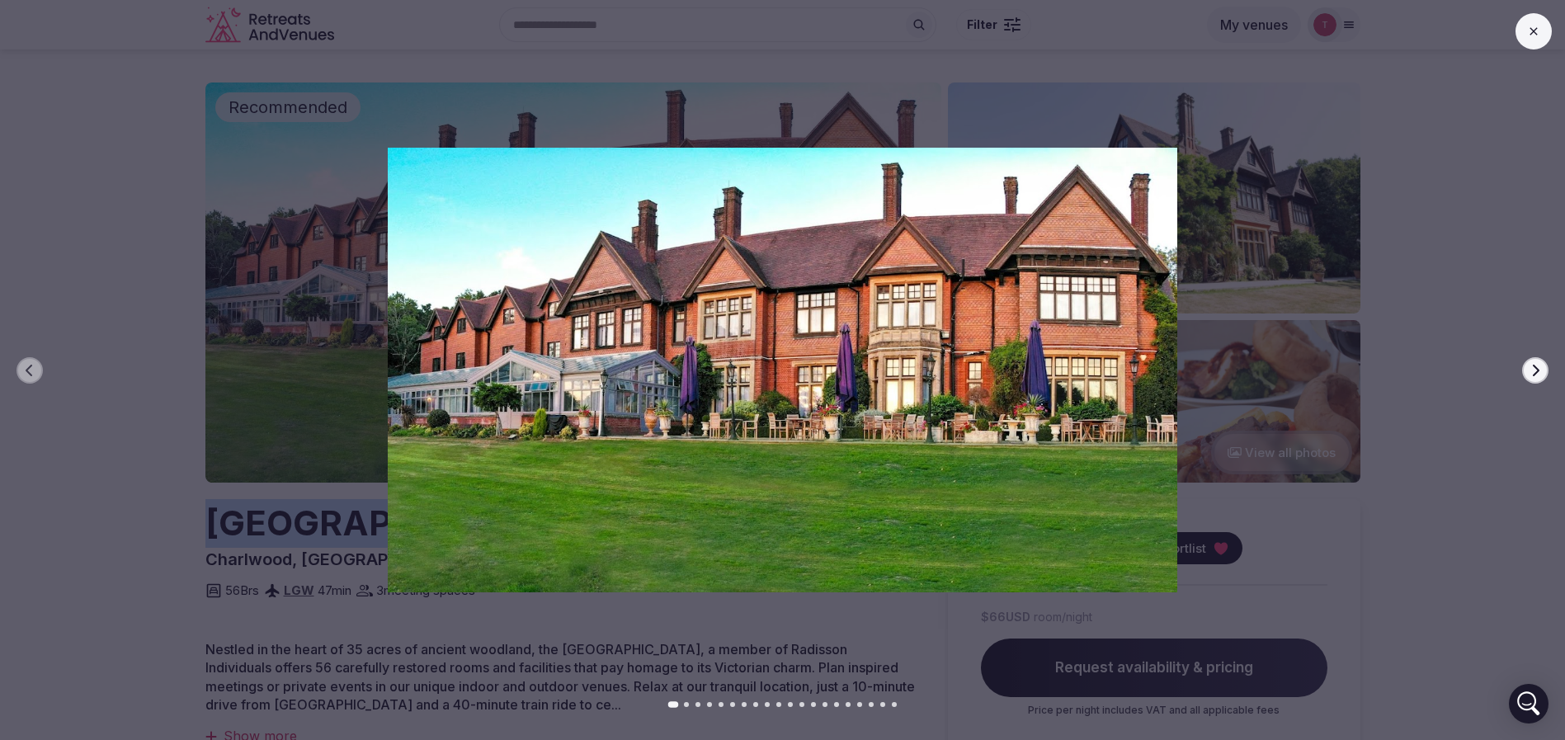
click at [1525, 370] on button "Next slide" at bounding box center [1535, 370] width 26 height 26
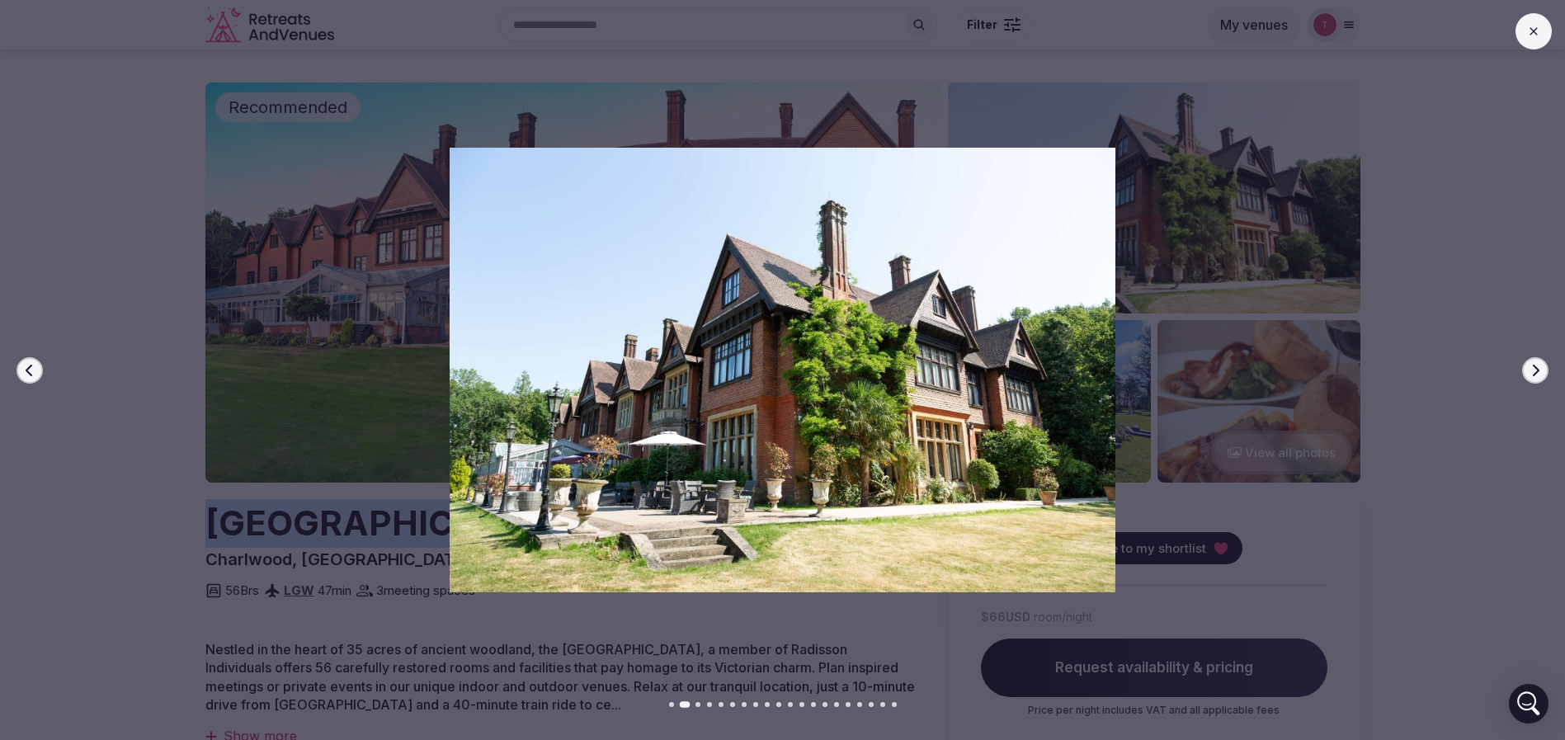
click at [1540, 365] on icon "button" at bounding box center [1535, 370] width 13 height 13
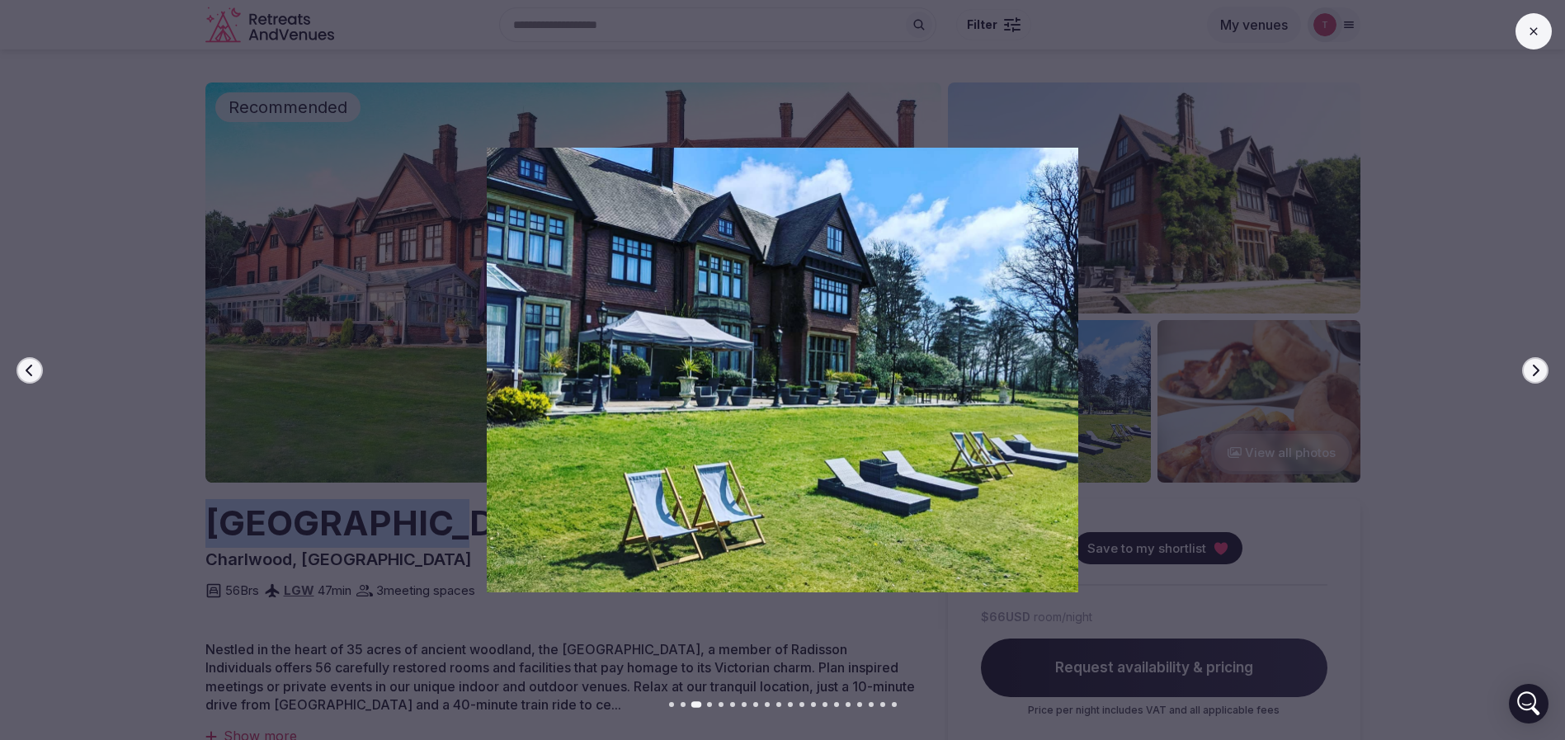
click at [1540, 365] on icon "button" at bounding box center [1535, 370] width 13 height 13
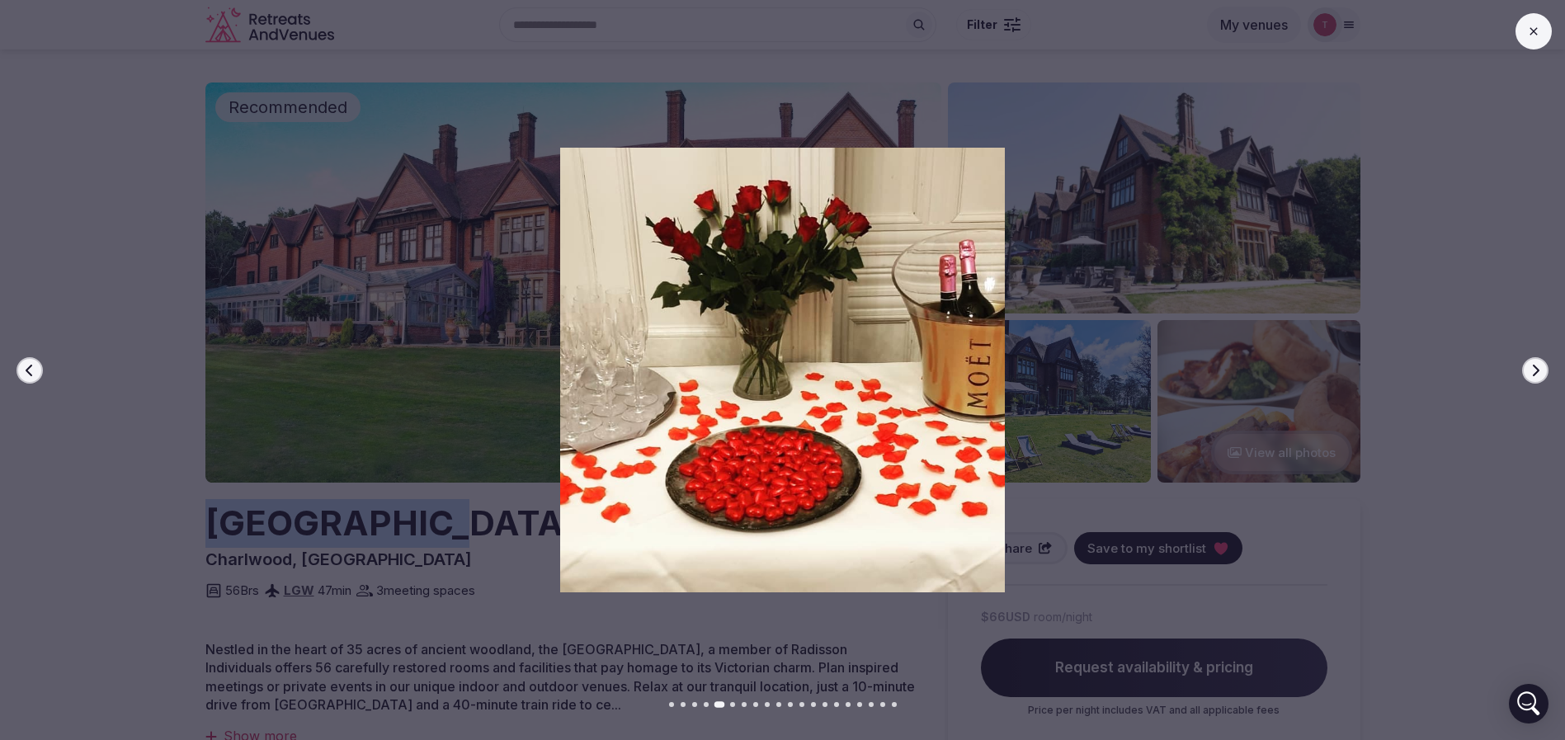
click at [1540, 365] on icon "button" at bounding box center [1535, 370] width 13 height 13
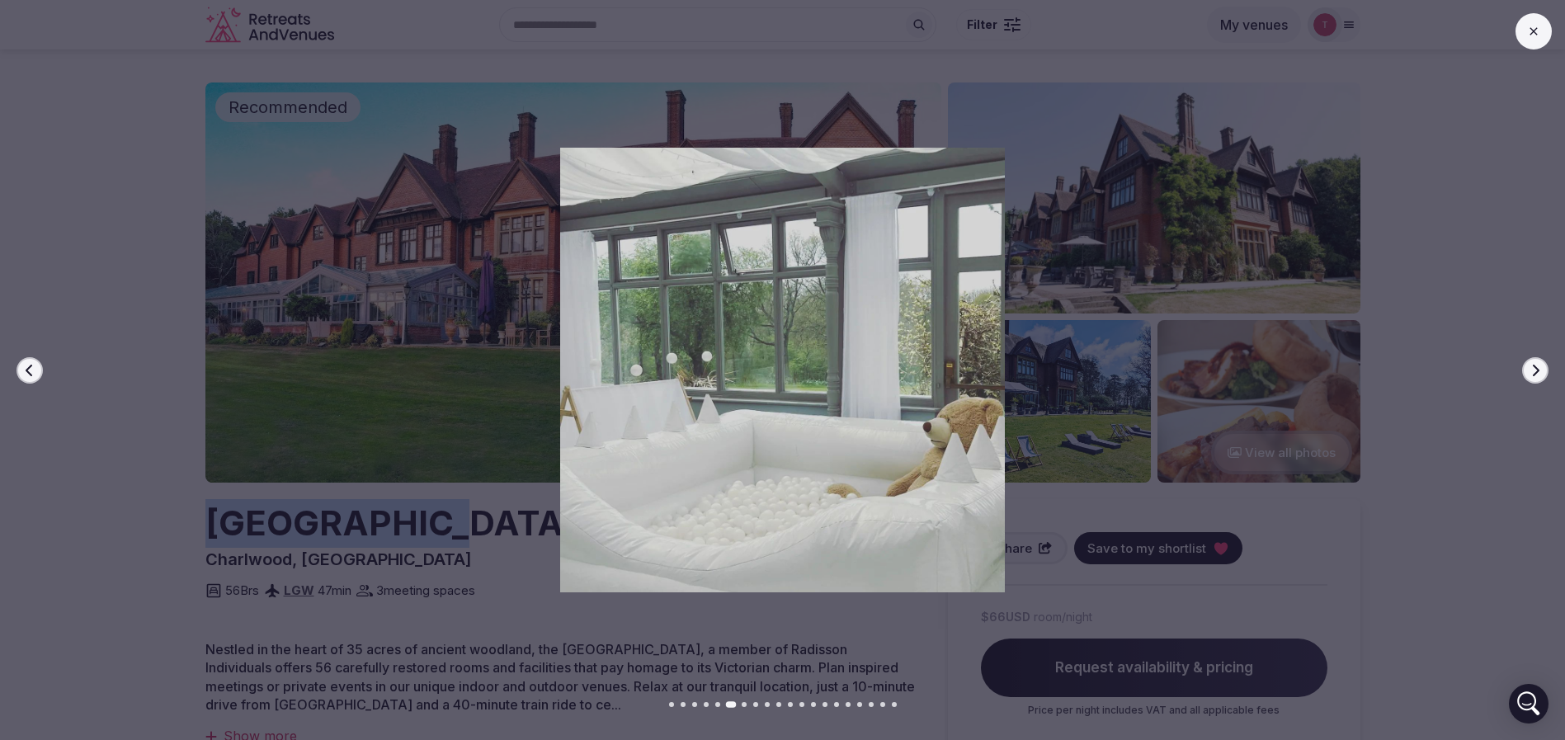
click at [1540, 365] on icon "button" at bounding box center [1535, 370] width 13 height 13
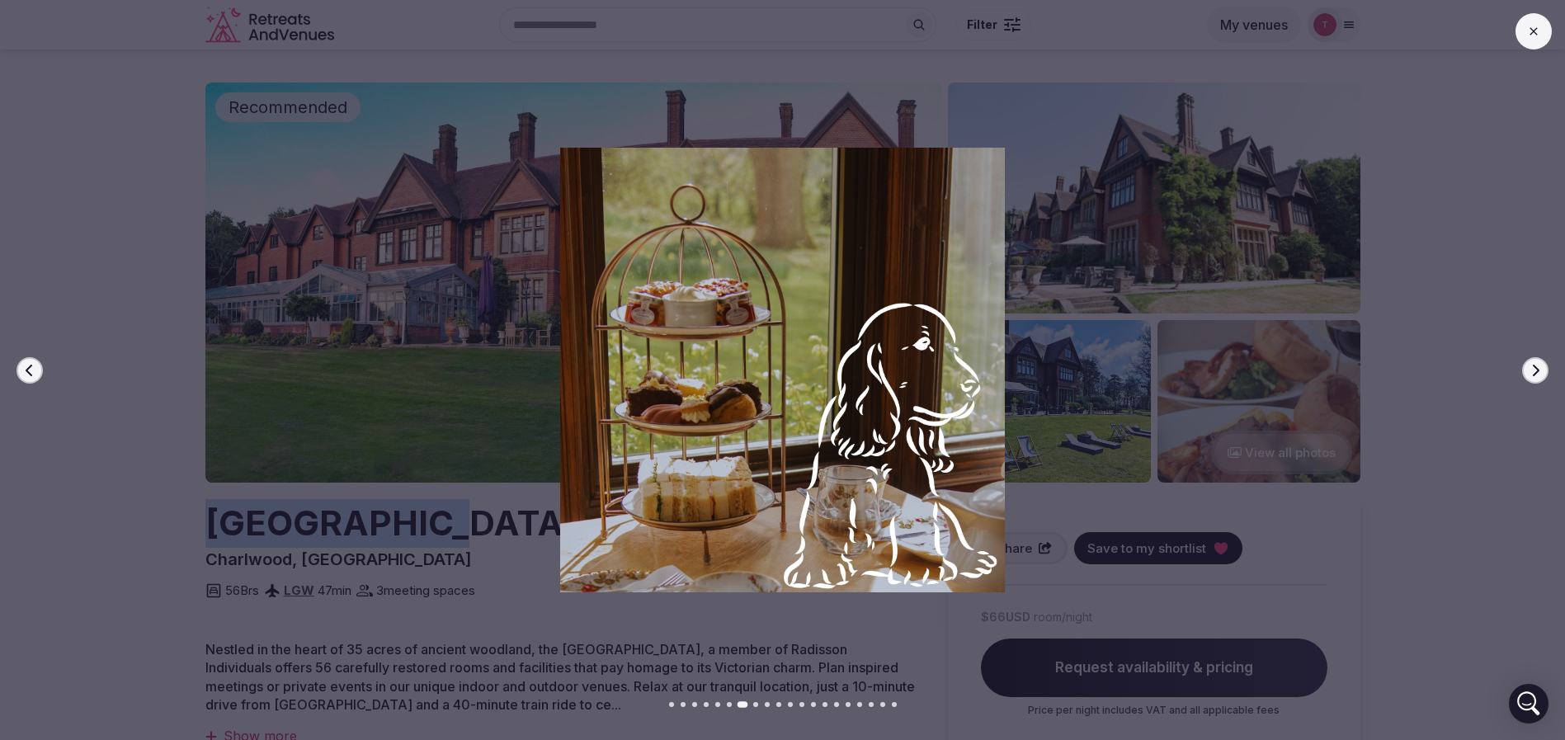
click at [1540, 365] on icon "button" at bounding box center [1535, 370] width 13 height 13
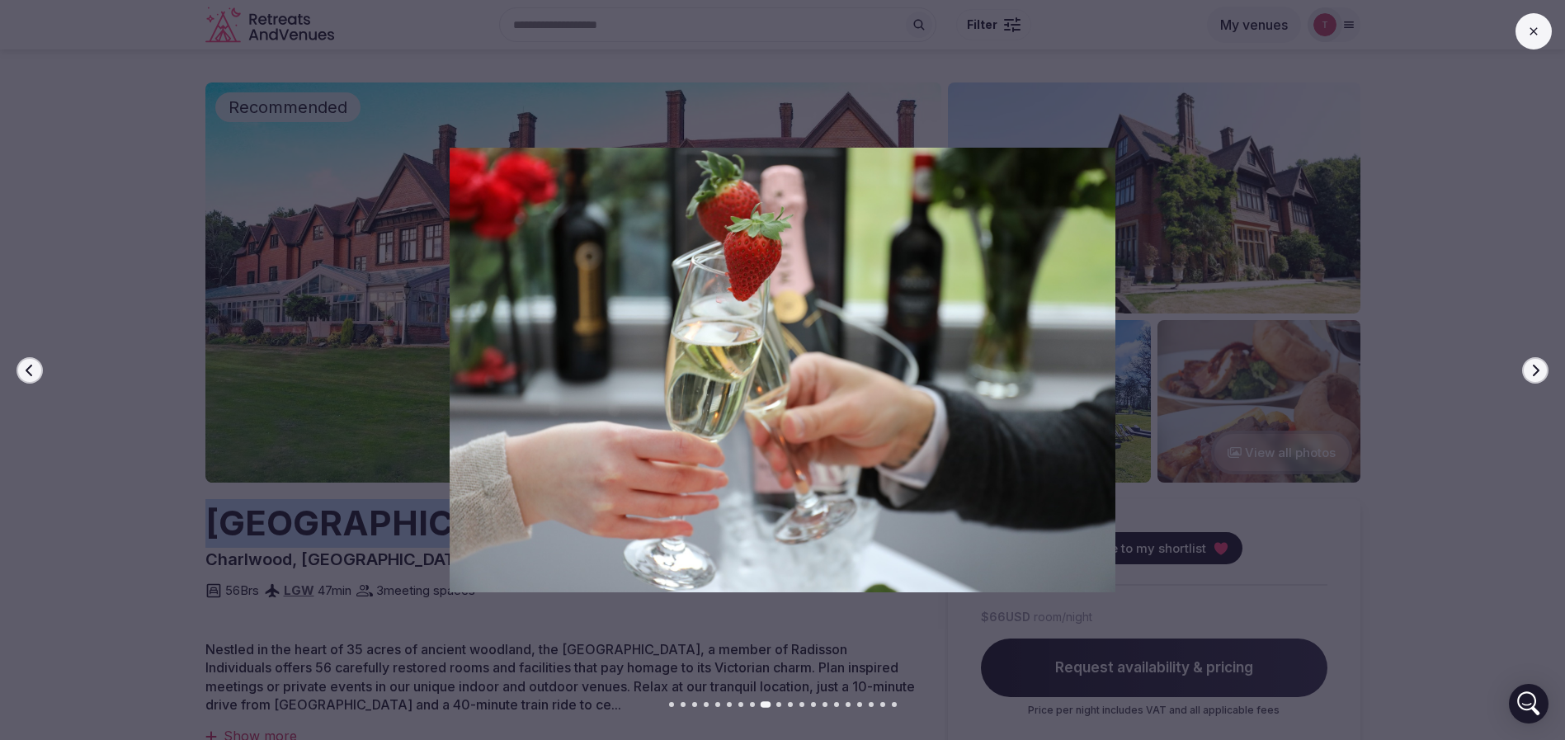
click at [1540, 365] on icon "button" at bounding box center [1535, 370] width 13 height 13
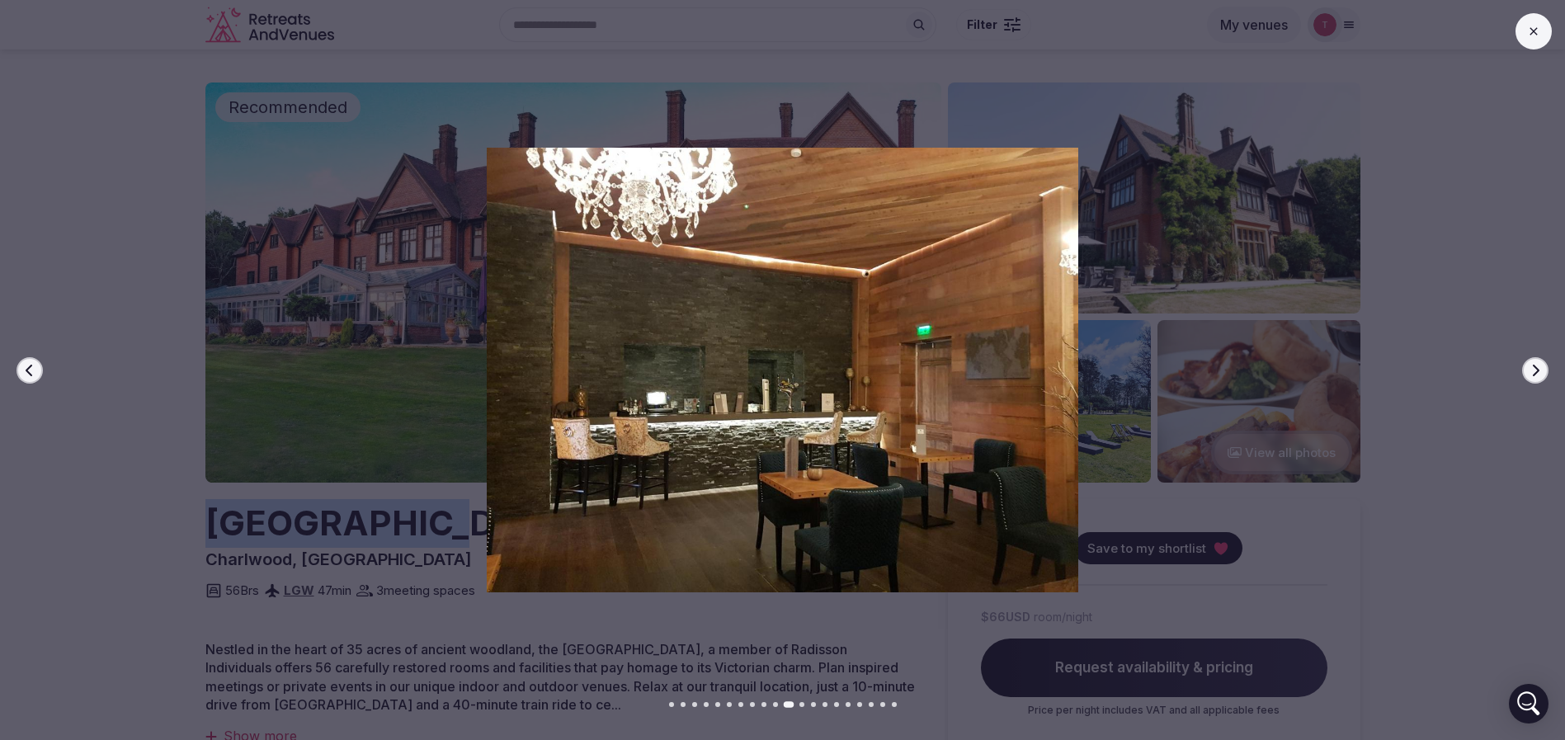
click at [1540, 365] on icon "button" at bounding box center [1535, 370] width 13 height 13
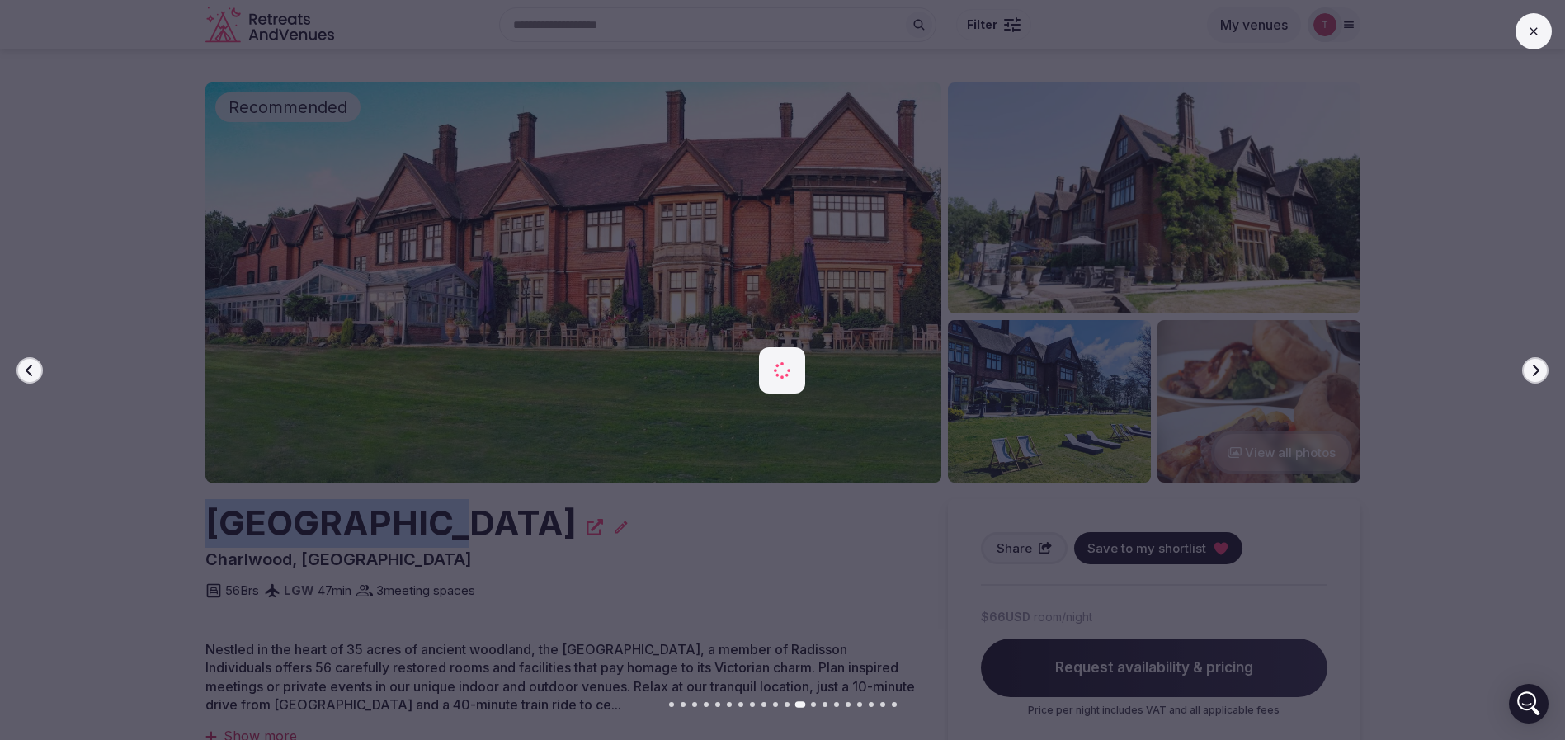
click at [1540, 365] on icon "button" at bounding box center [1535, 370] width 13 height 13
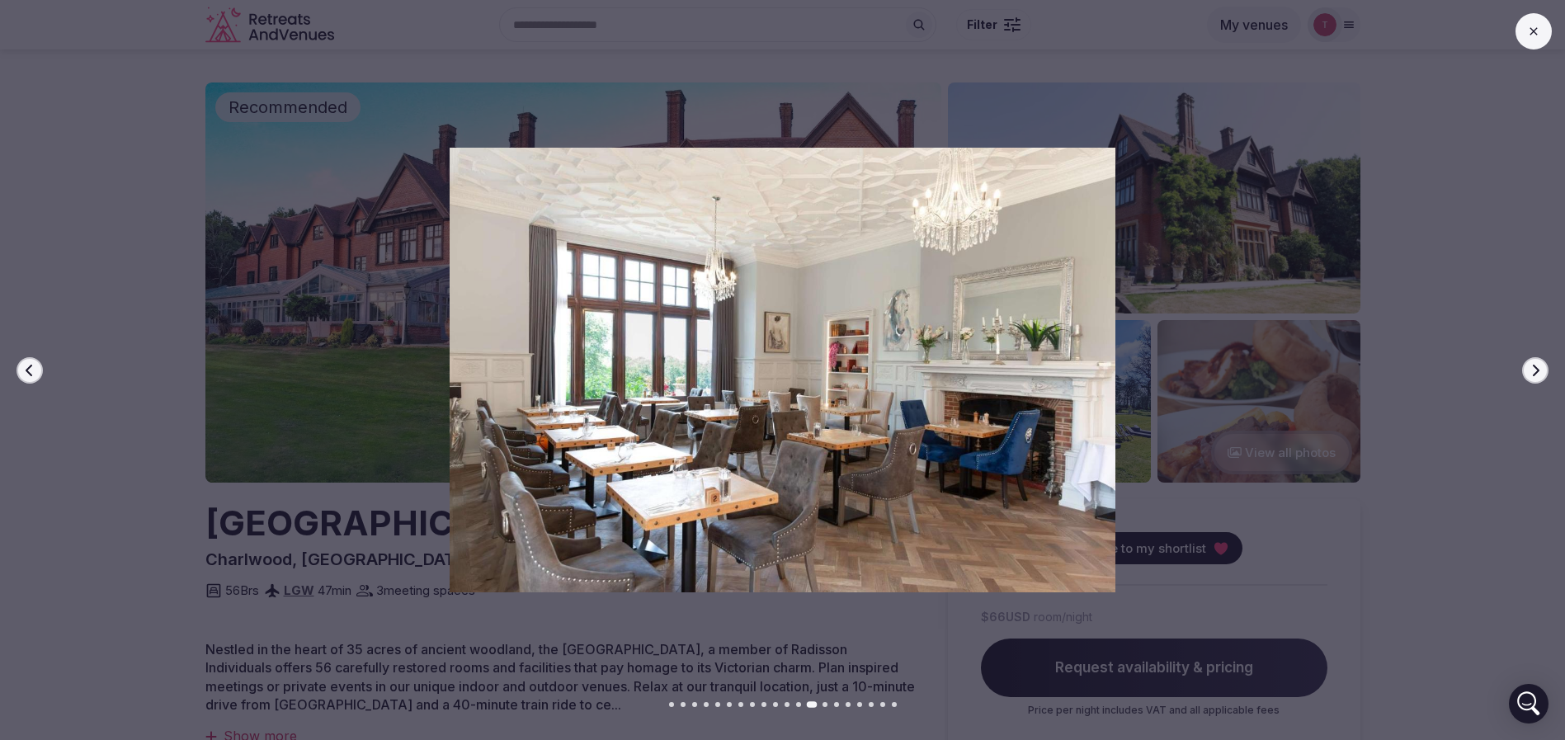
click at [59, 356] on div at bounding box center [776, 370] width 1578 height 444
click at [1386, 178] on div at bounding box center [776, 370] width 1578 height 444
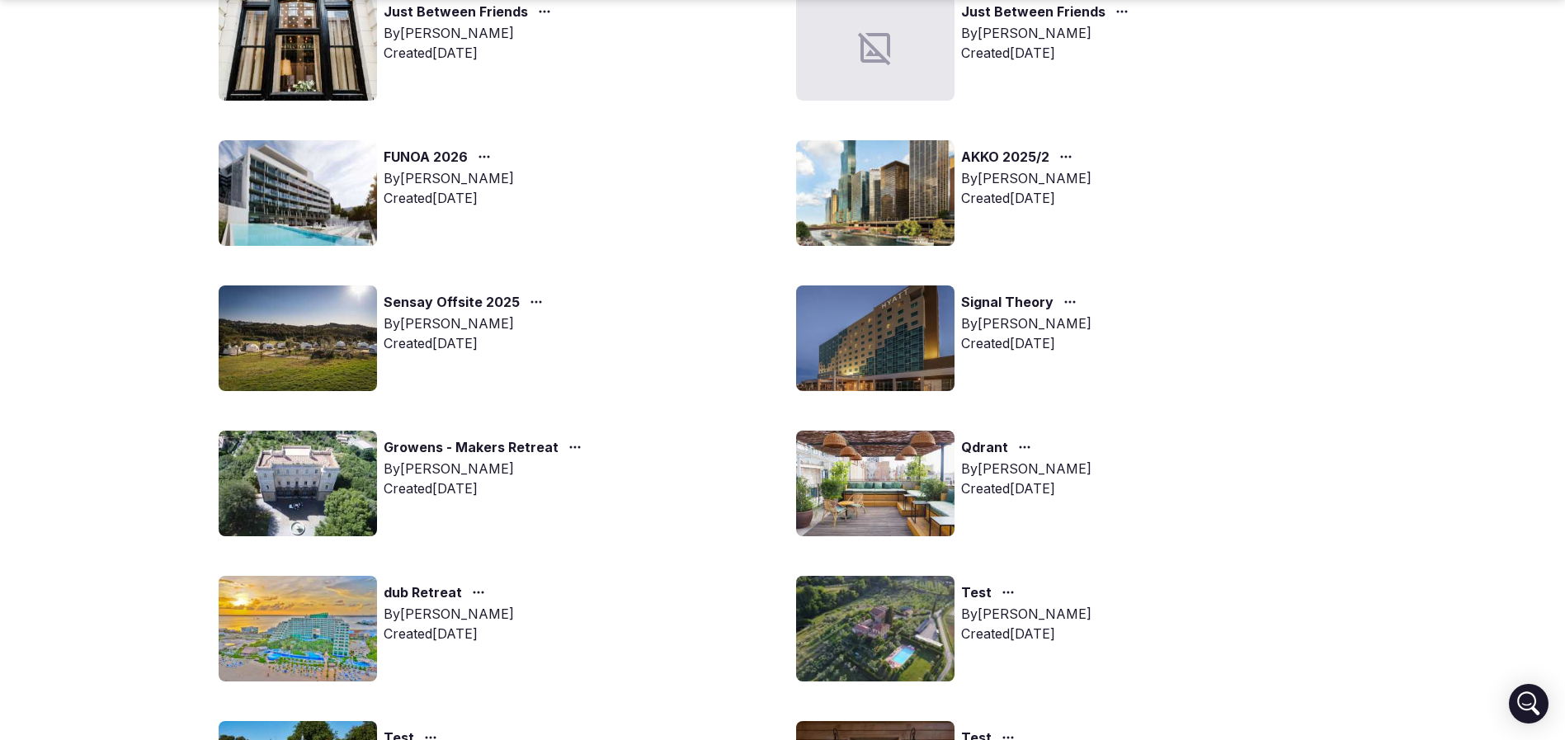
scroll to position [990, 0]
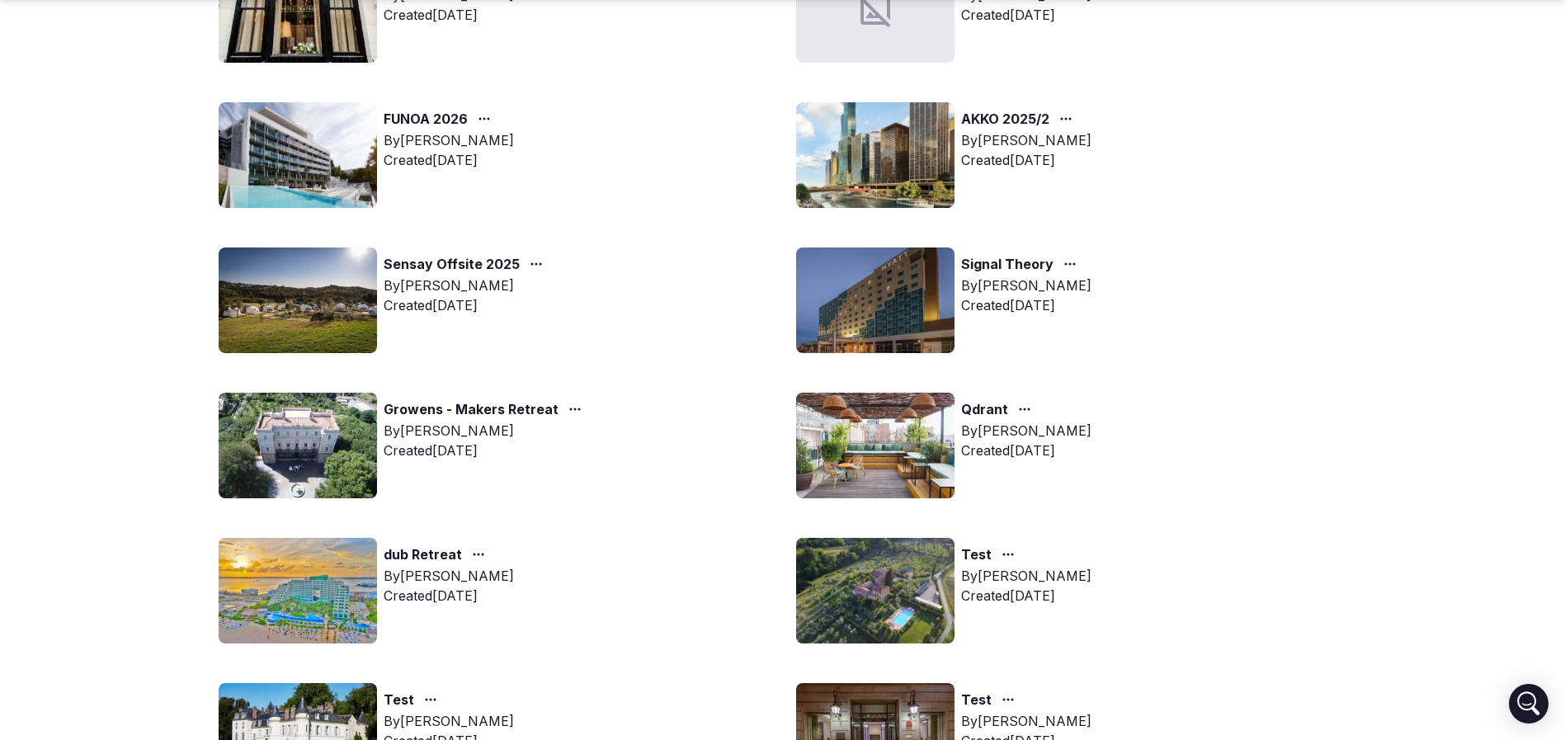
click at [272, 439] on img at bounding box center [298, 446] width 158 height 106
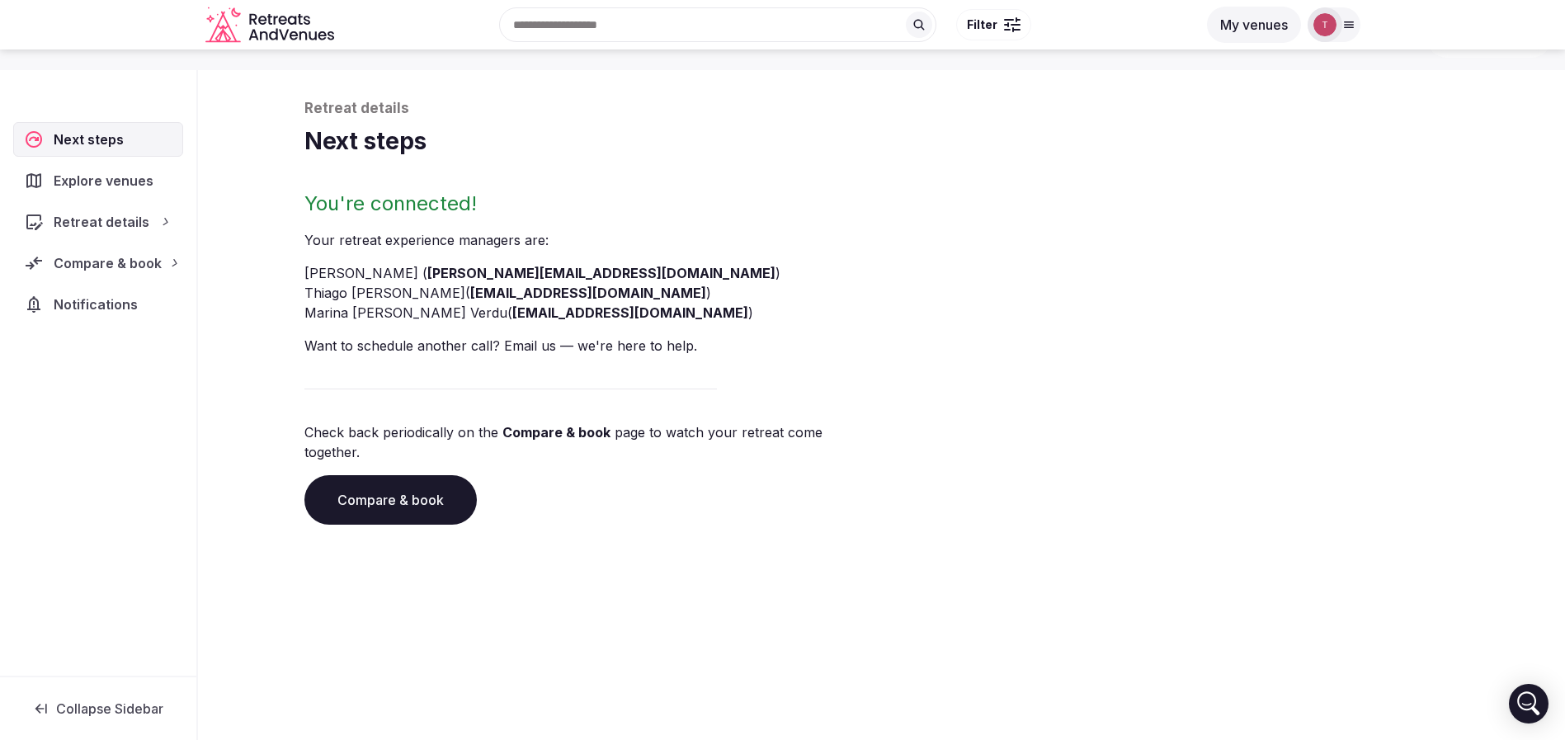
scroll to position [56, 0]
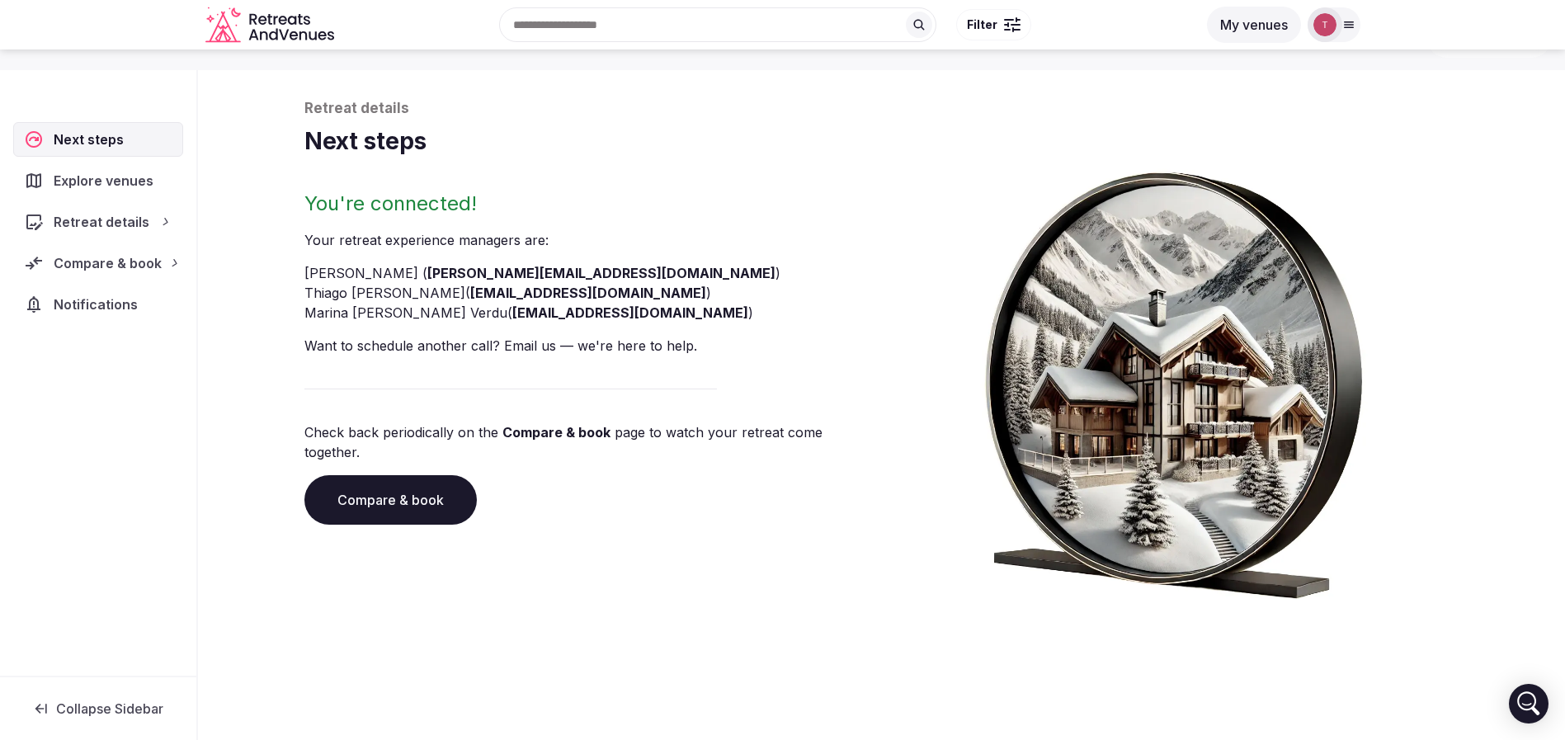
click at [339, 436] on p "Check back periodically on the Compare & book page to watch your retreat come t…" at bounding box center [589, 442] width 571 height 40
click at [417, 477] on link "Compare & book" at bounding box center [390, 499] width 172 height 49
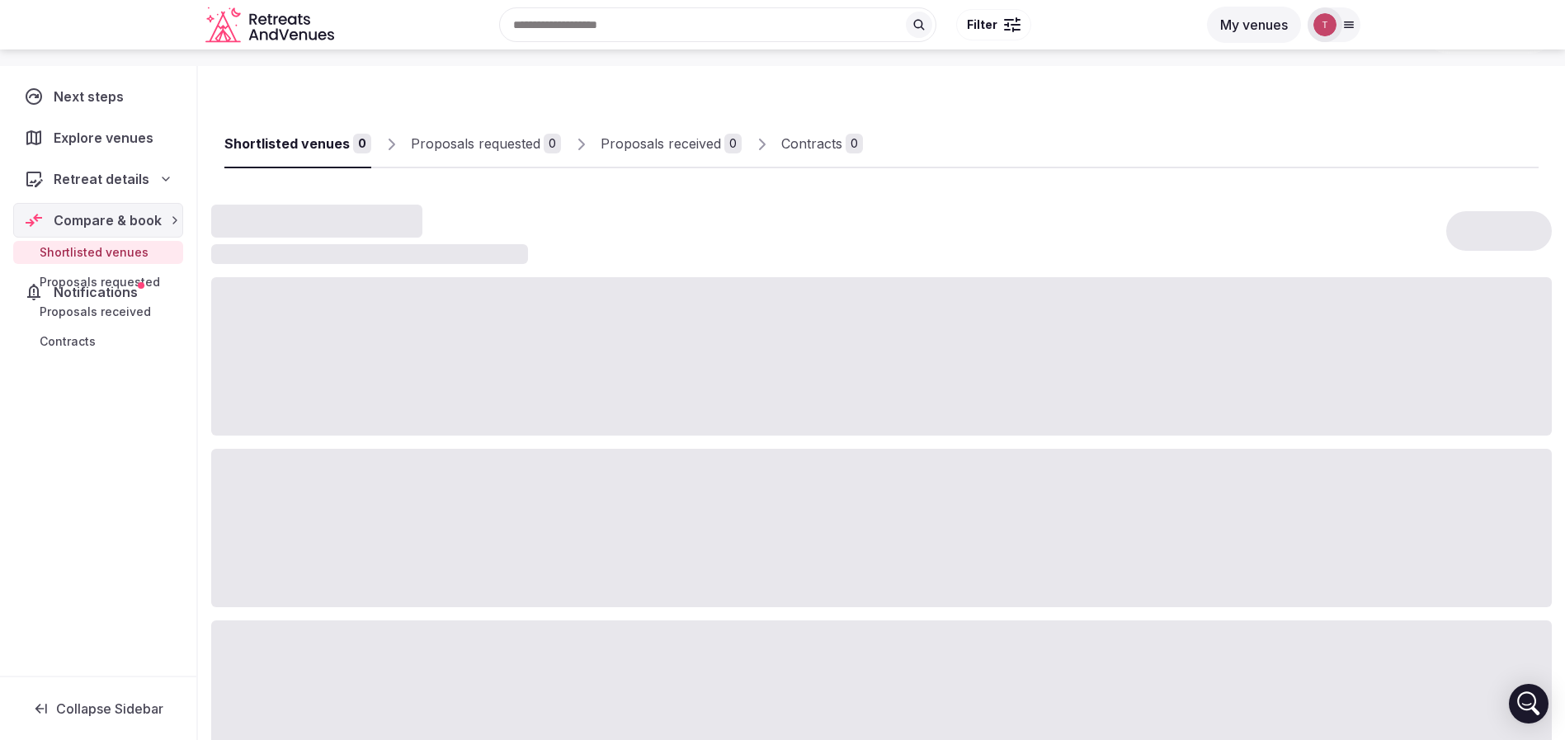
click at [417, 477] on div at bounding box center [881, 528] width 1341 height 158
click at [662, 149] on div "Proposals received" at bounding box center [661, 144] width 120 height 20
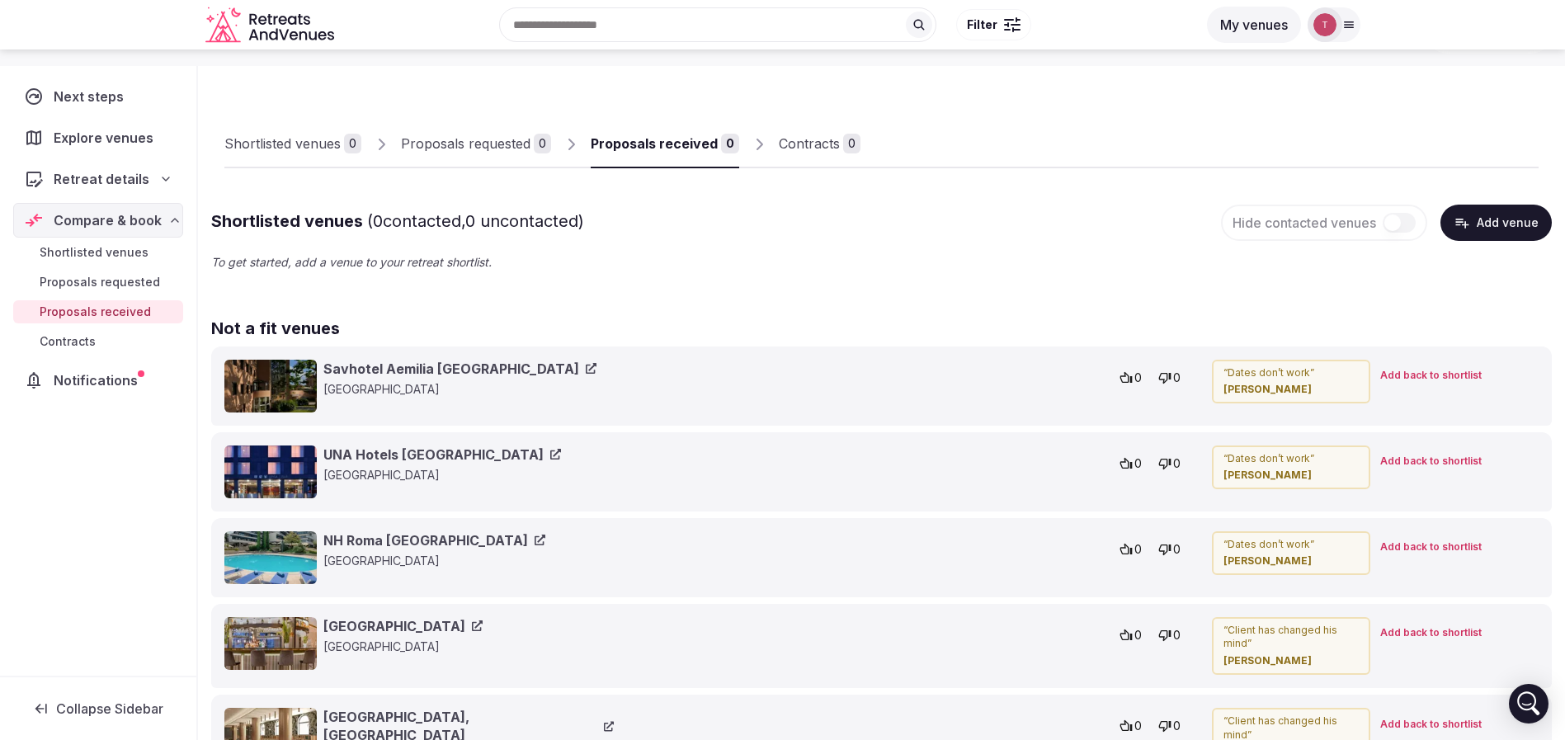
click at [694, 144] on div "Proposals received" at bounding box center [654, 144] width 127 height 20
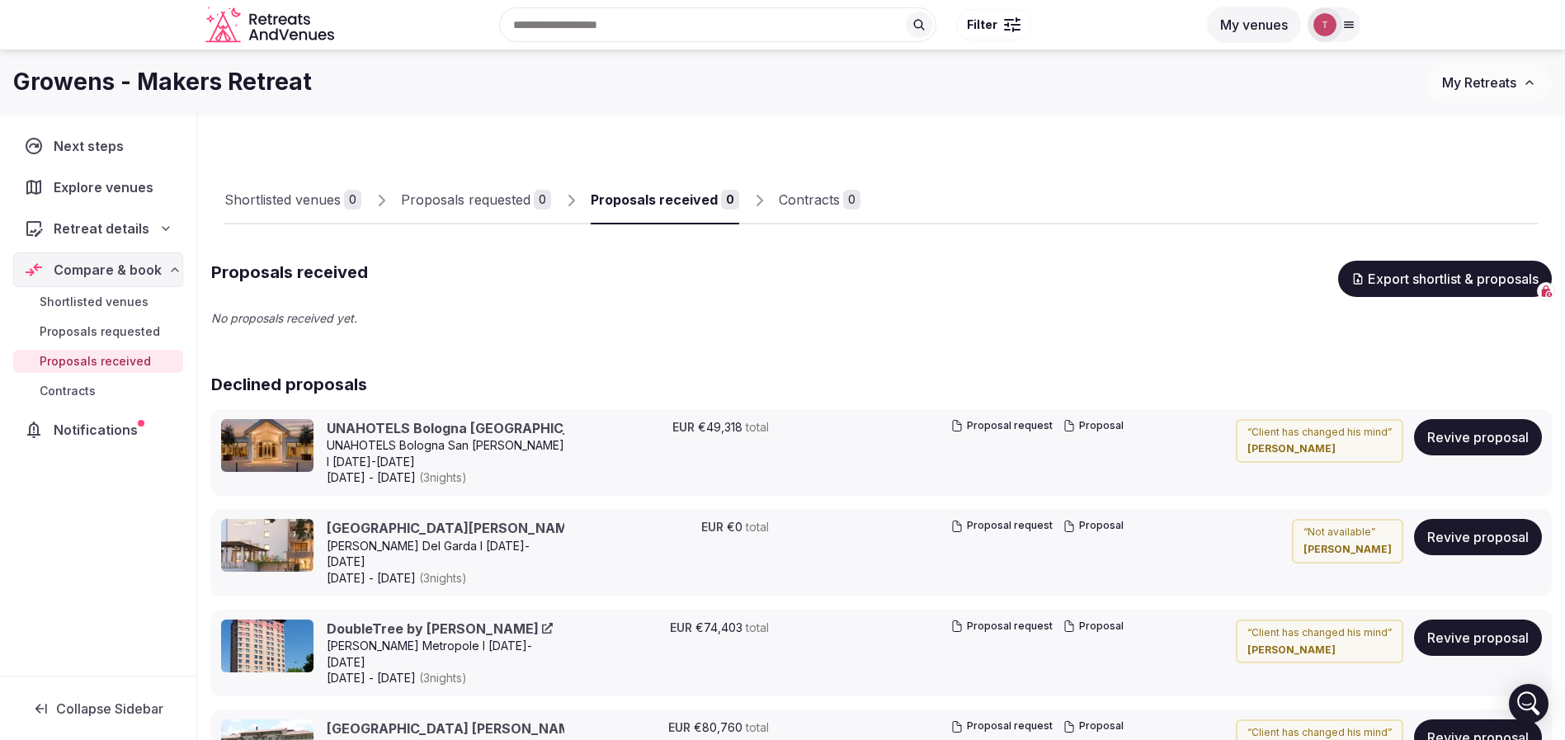
click at [442, 196] on div "Proposals requested" at bounding box center [466, 200] width 130 height 20
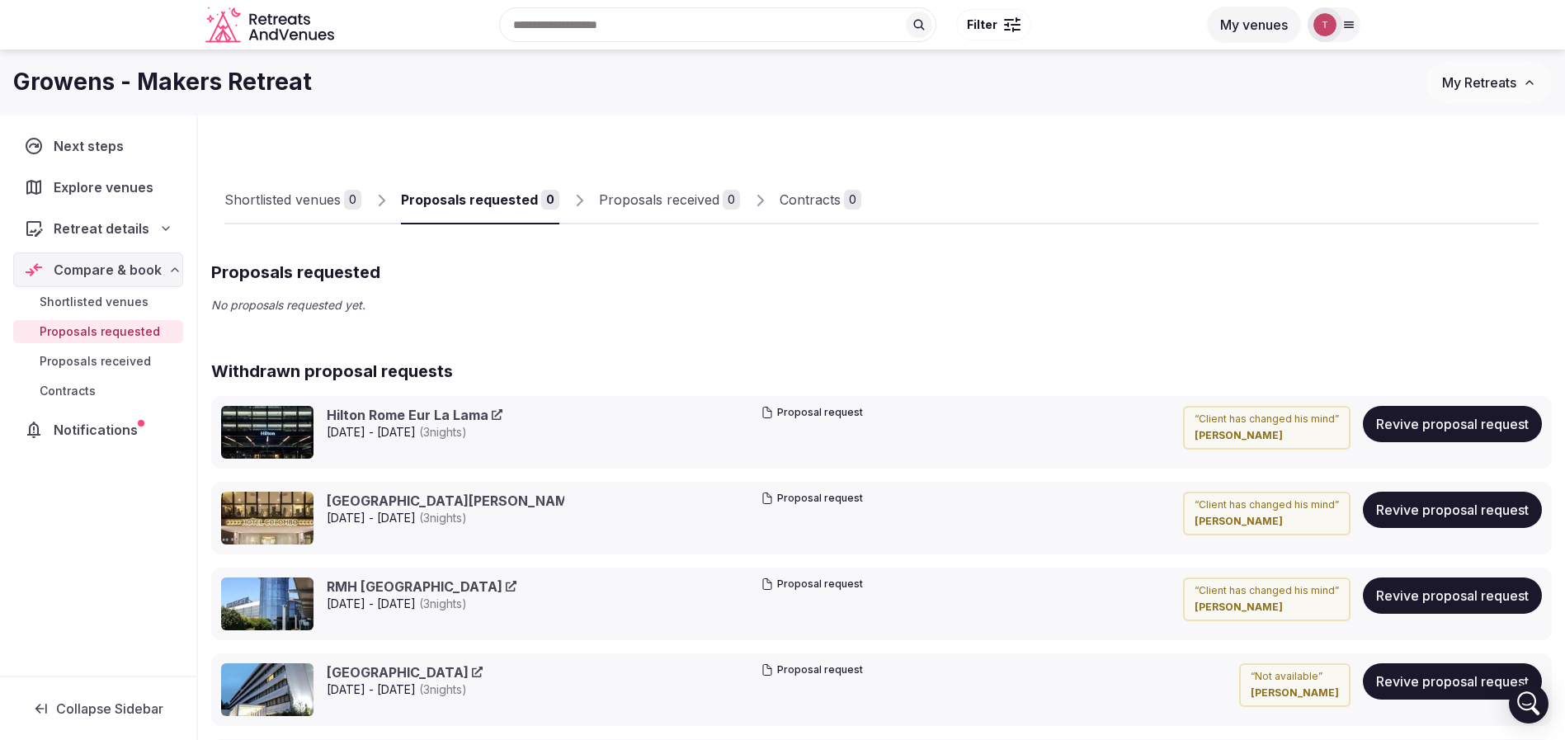
click at [801, 195] on div "Contracts" at bounding box center [810, 200] width 61 height 20
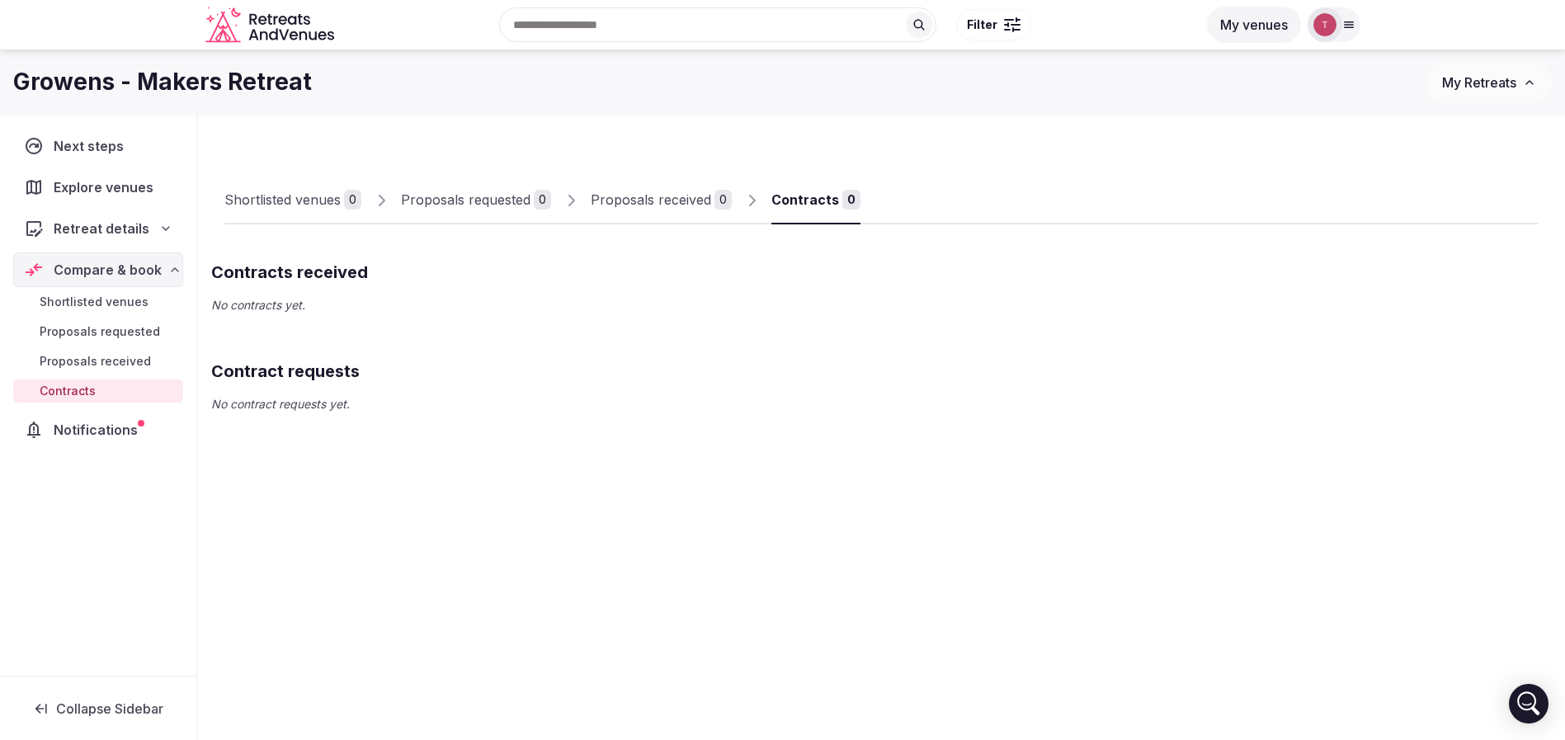
click at [504, 186] on link "Proposals requested 0" at bounding box center [476, 201] width 150 height 48
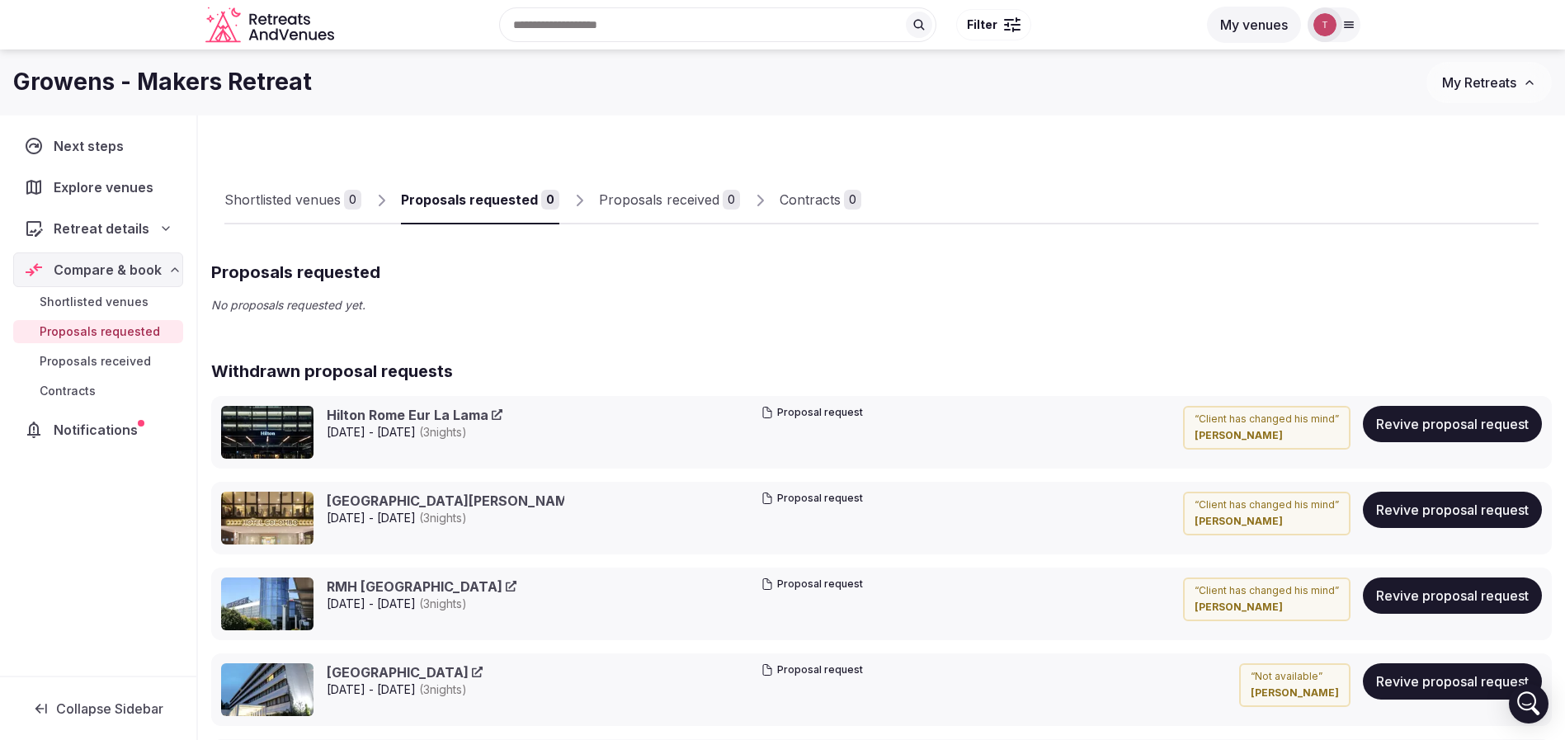
click at [658, 20] on input "text" at bounding box center [717, 24] width 437 height 35
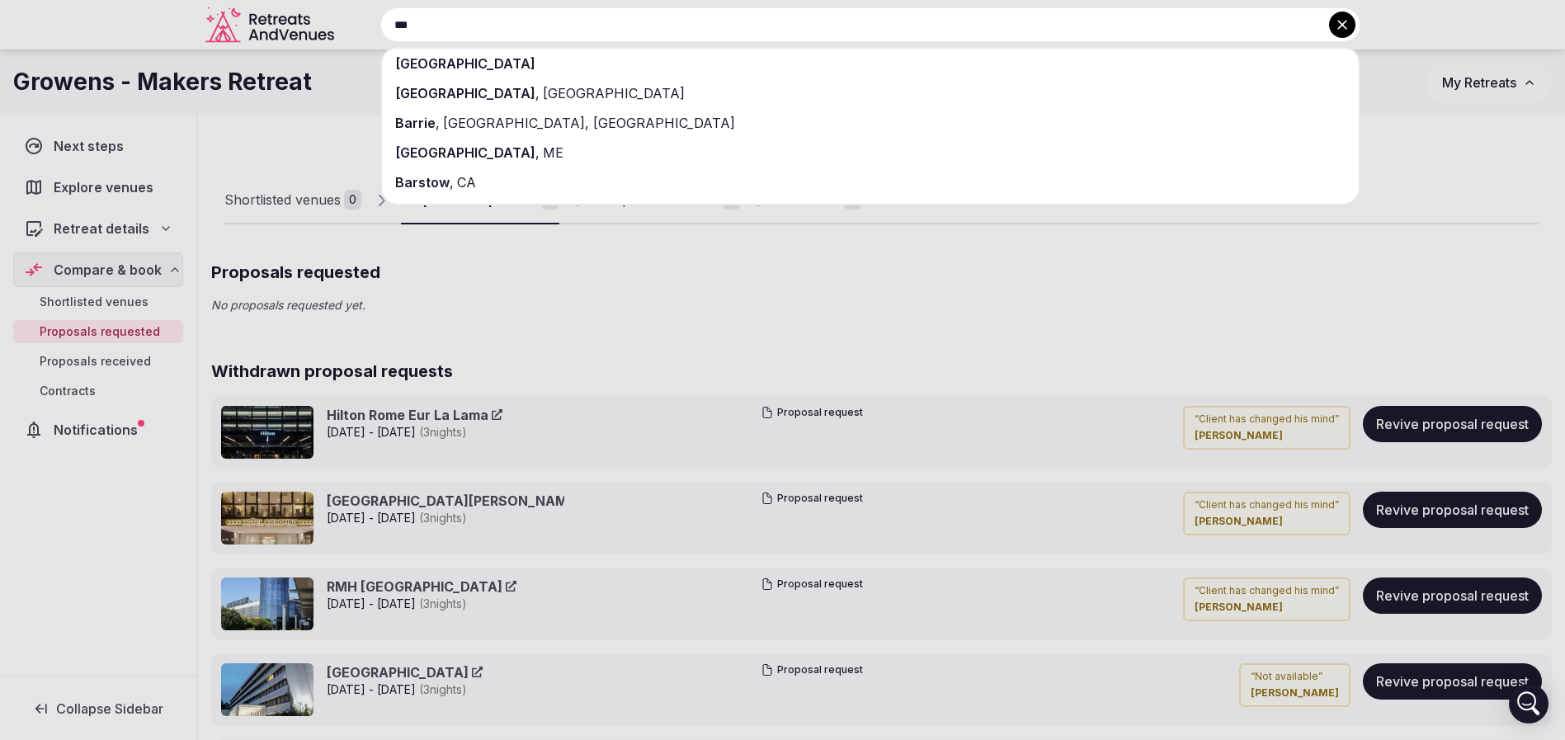
type input "***"
click at [521, 277] on div at bounding box center [782, 370] width 1565 height 740
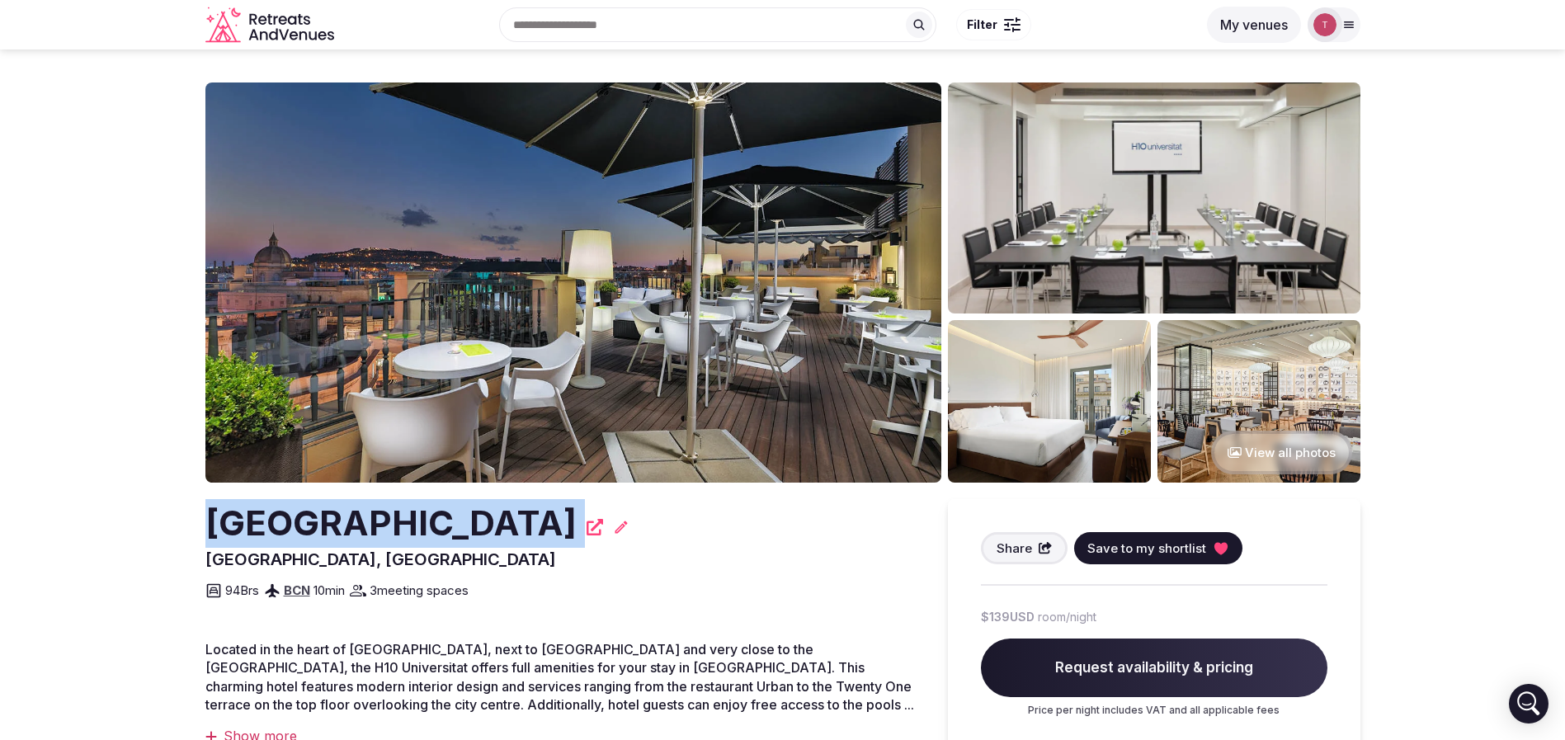
drag, startPoint x: 159, startPoint y: 517, endPoint x: 745, endPoint y: 530, distance: 585.9
click at [745, 530] on section "View all photos [GEOGRAPHIC_DATA], [GEOGRAPHIC_DATA] Share Save to my shortlist…" at bounding box center [782, 533] width 1565 height 969
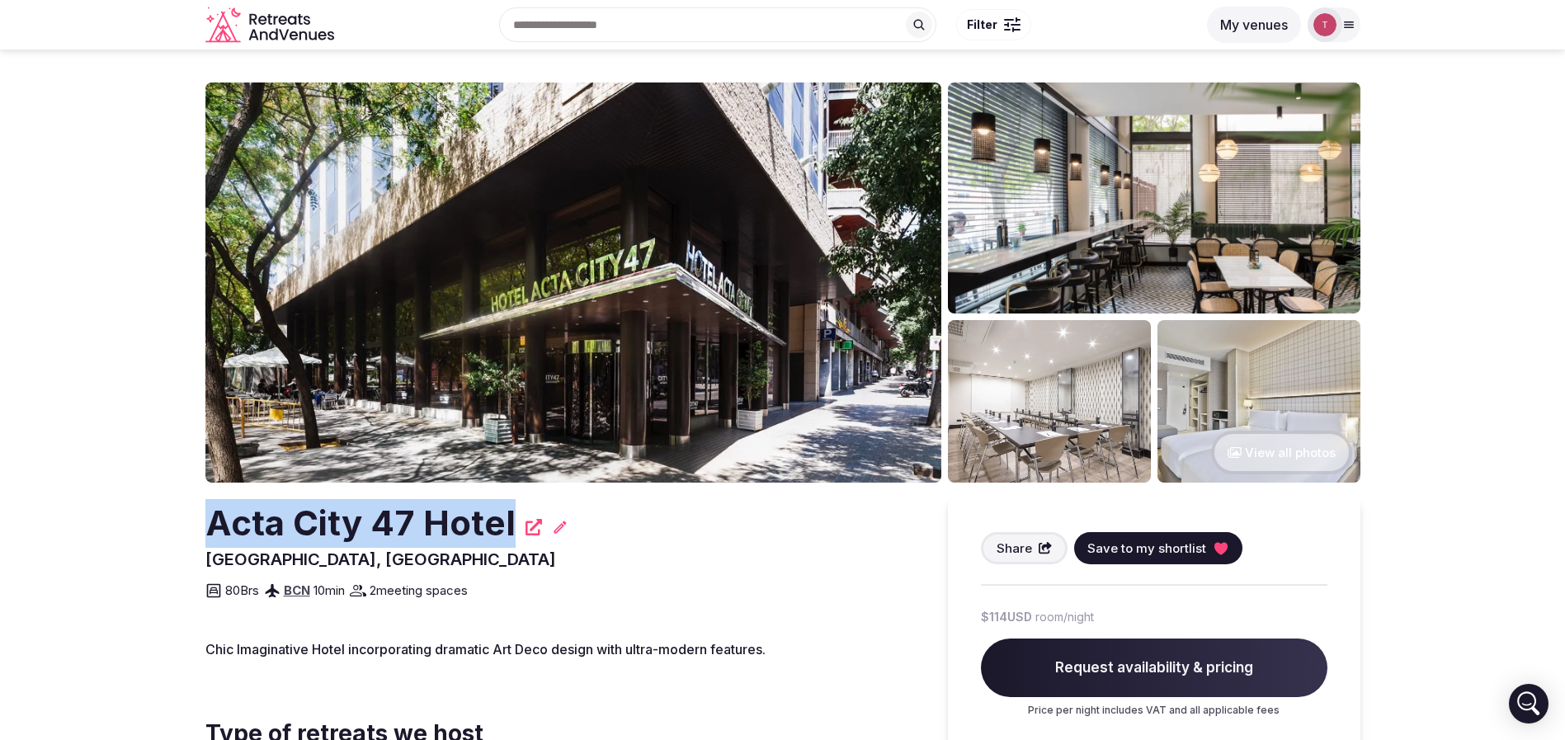
drag, startPoint x: 172, startPoint y: 516, endPoint x: 517, endPoint y: 511, distance: 344.9
click at [517, 511] on section "View all photos Acta City [GEOGRAPHIC_DATA], [GEOGRAPHIC_DATA] Share Save to my…" at bounding box center [782, 496] width 1565 height 895
copy h2 "Acta City 47 Hotel"
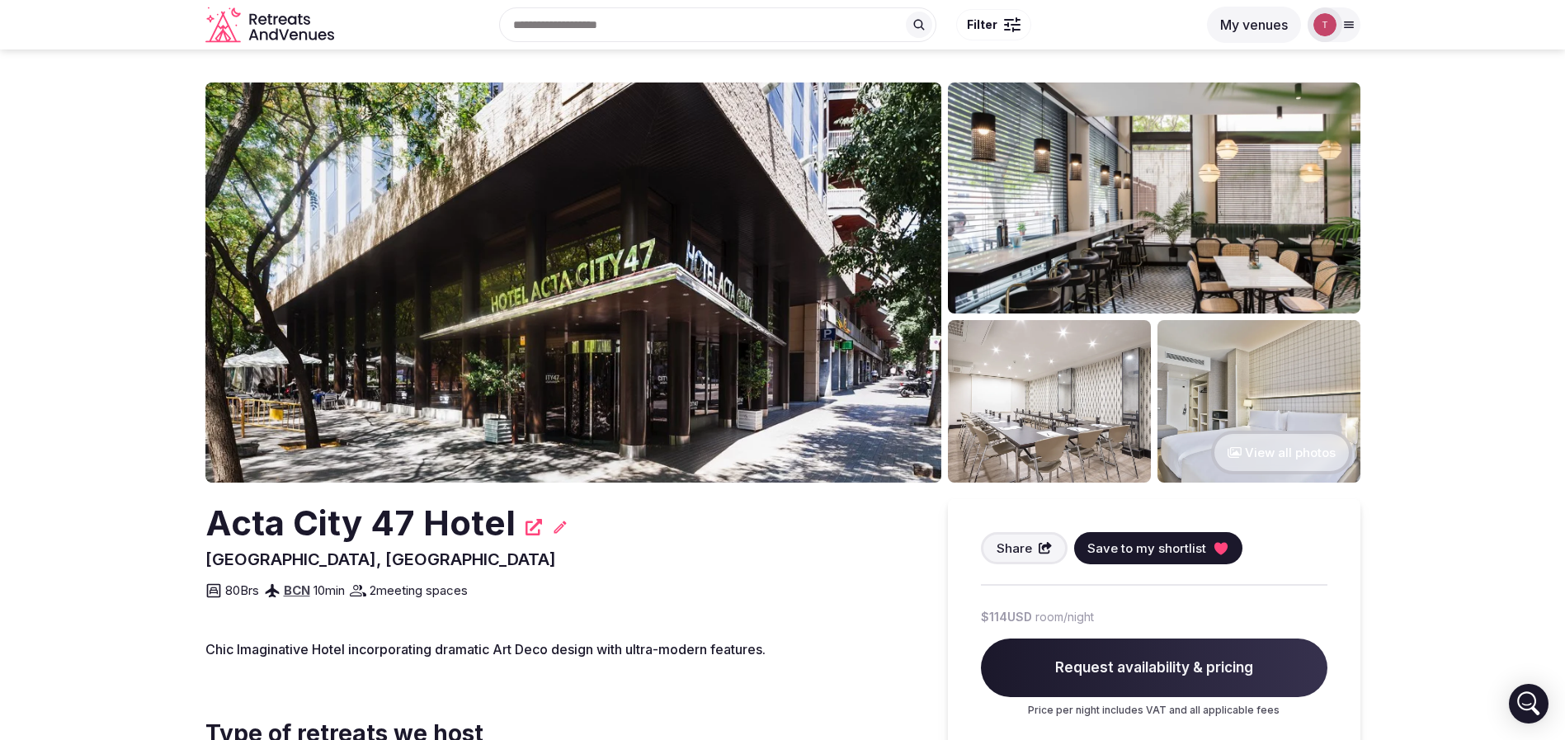
click at [676, 572] on div "80 Brs BCN 10 min 2 meeting spaces" at bounding box center [559, 586] width 709 height 30
click at [1157, 552] on span "Save to my shortlist" at bounding box center [1146, 548] width 119 height 17
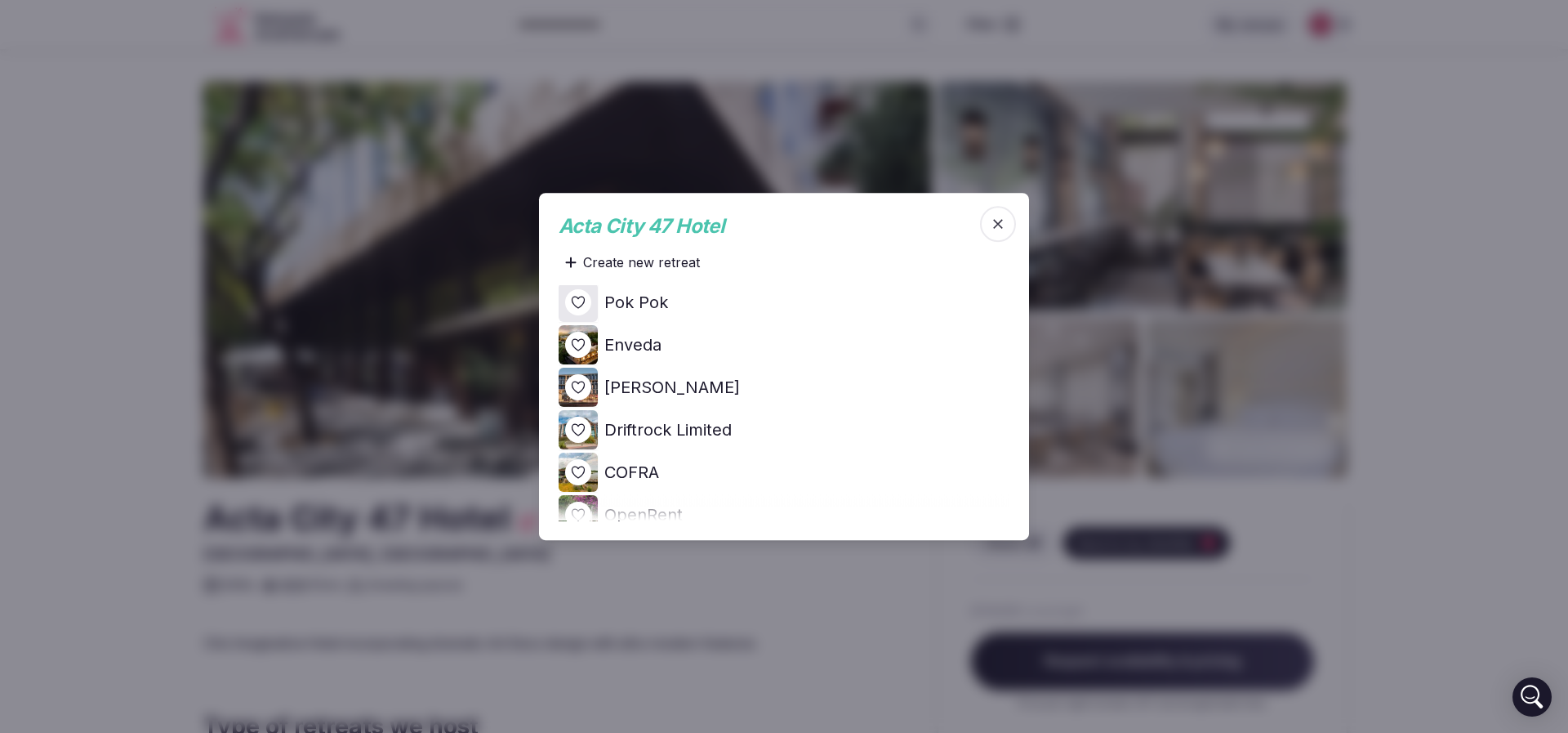
scroll to position [123, 0]
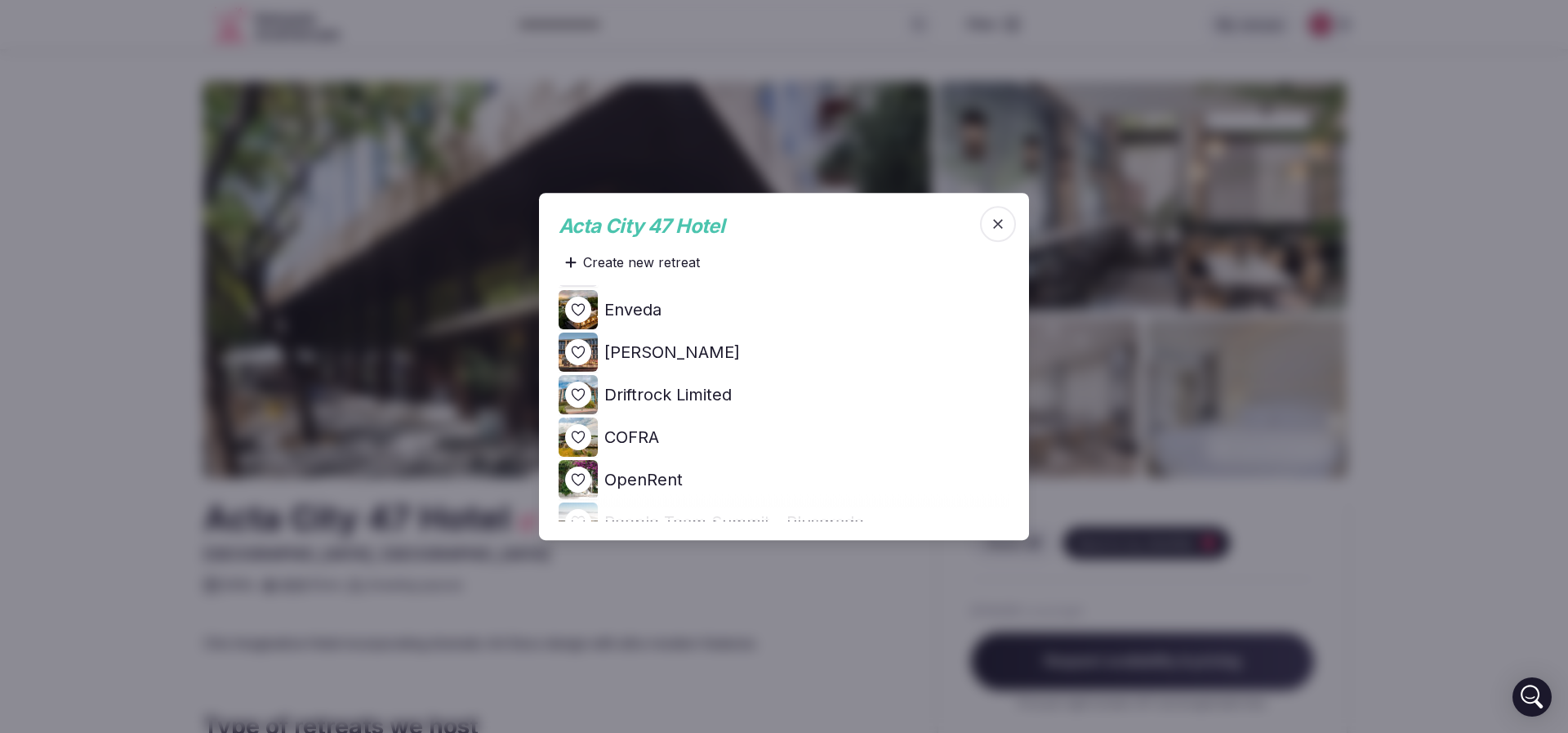
click at [0, 0] on icon at bounding box center [0, 0] width 0 height 0
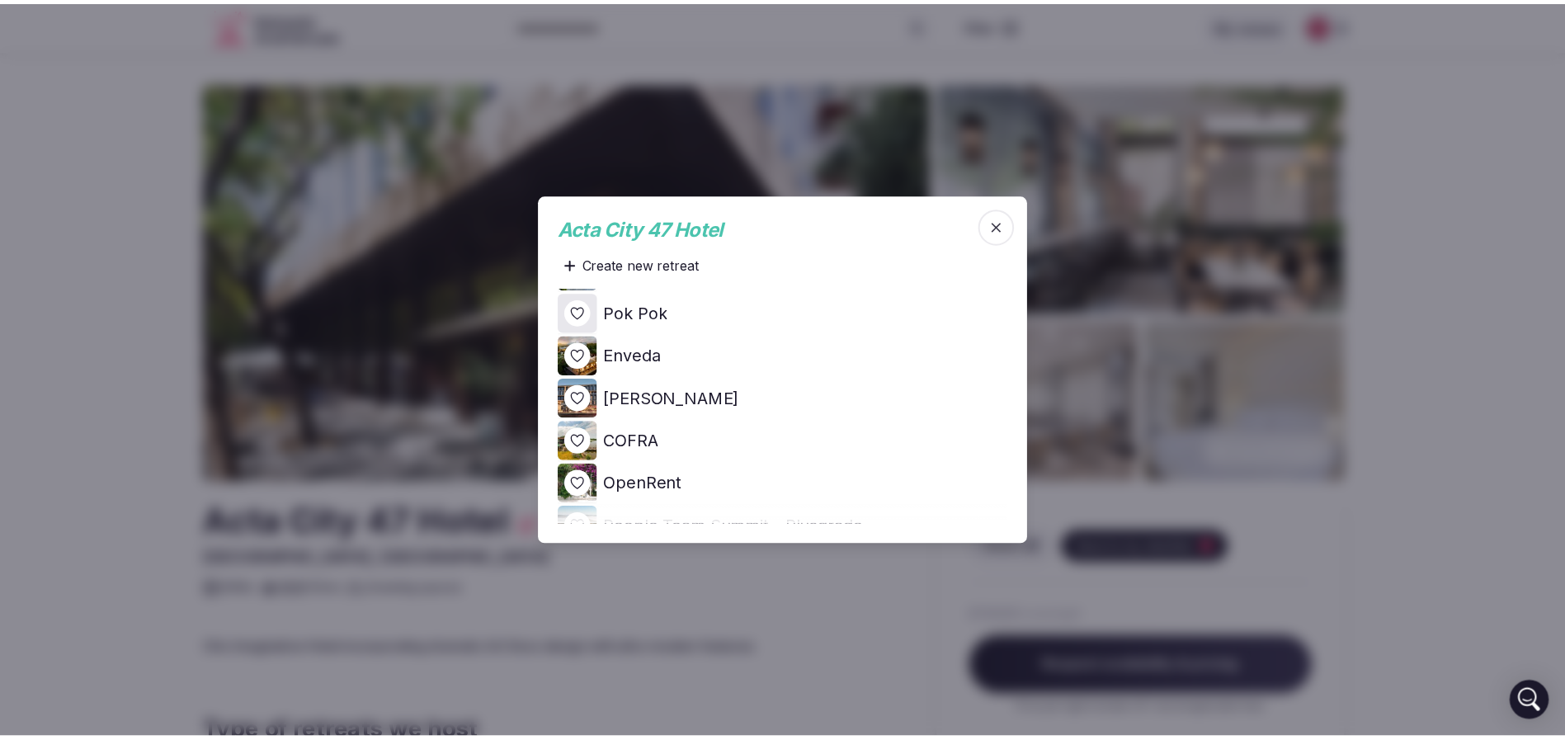
scroll to position [0, 0]
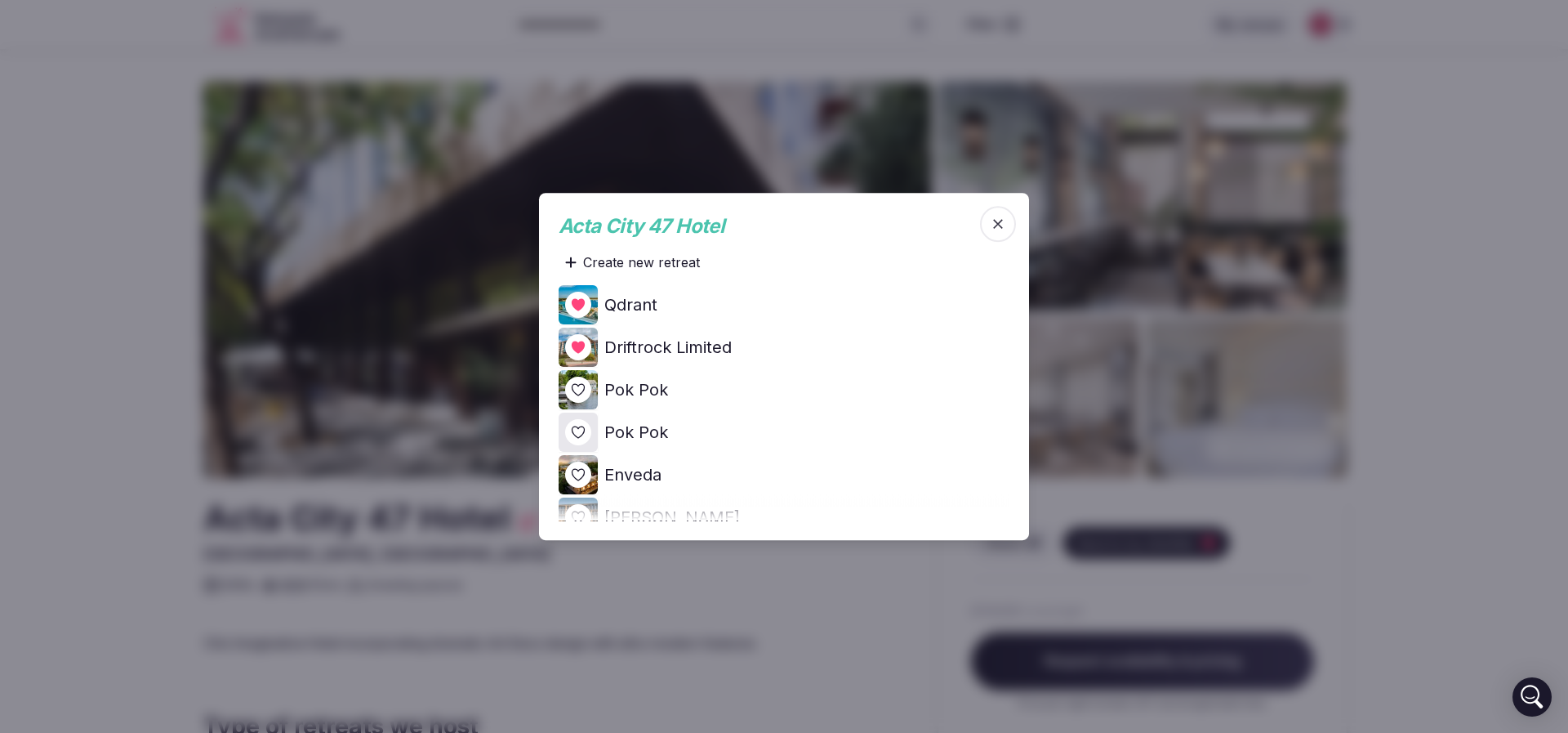
click at [179, 361] on div at bounding box center [784, 366] width 1568 height 733
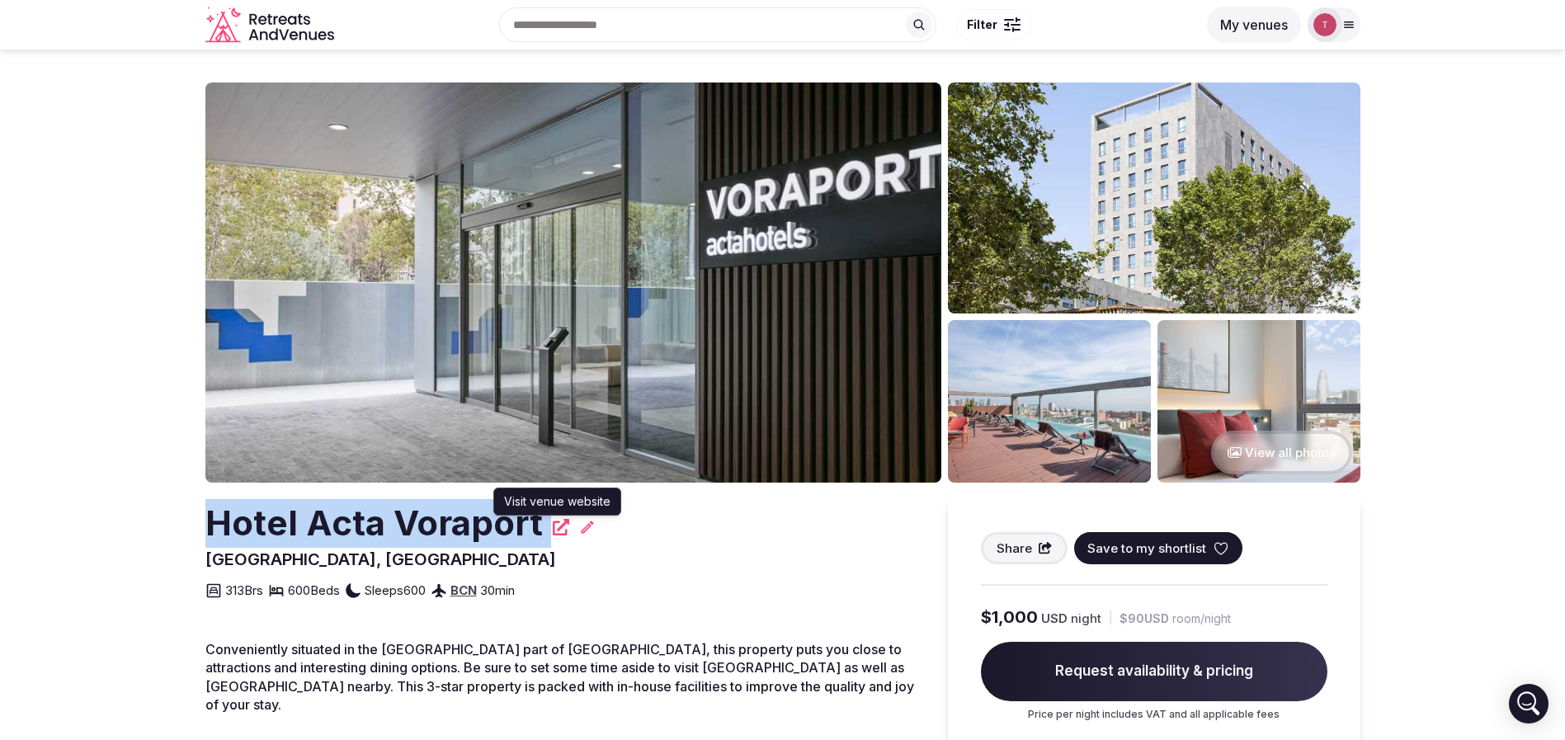
drag, startPoint x: 214, startPoint y: 512, endPoint x: 555, endPoint y: 529, distance: 341.9
copy div "Hotel Acta Voraport"
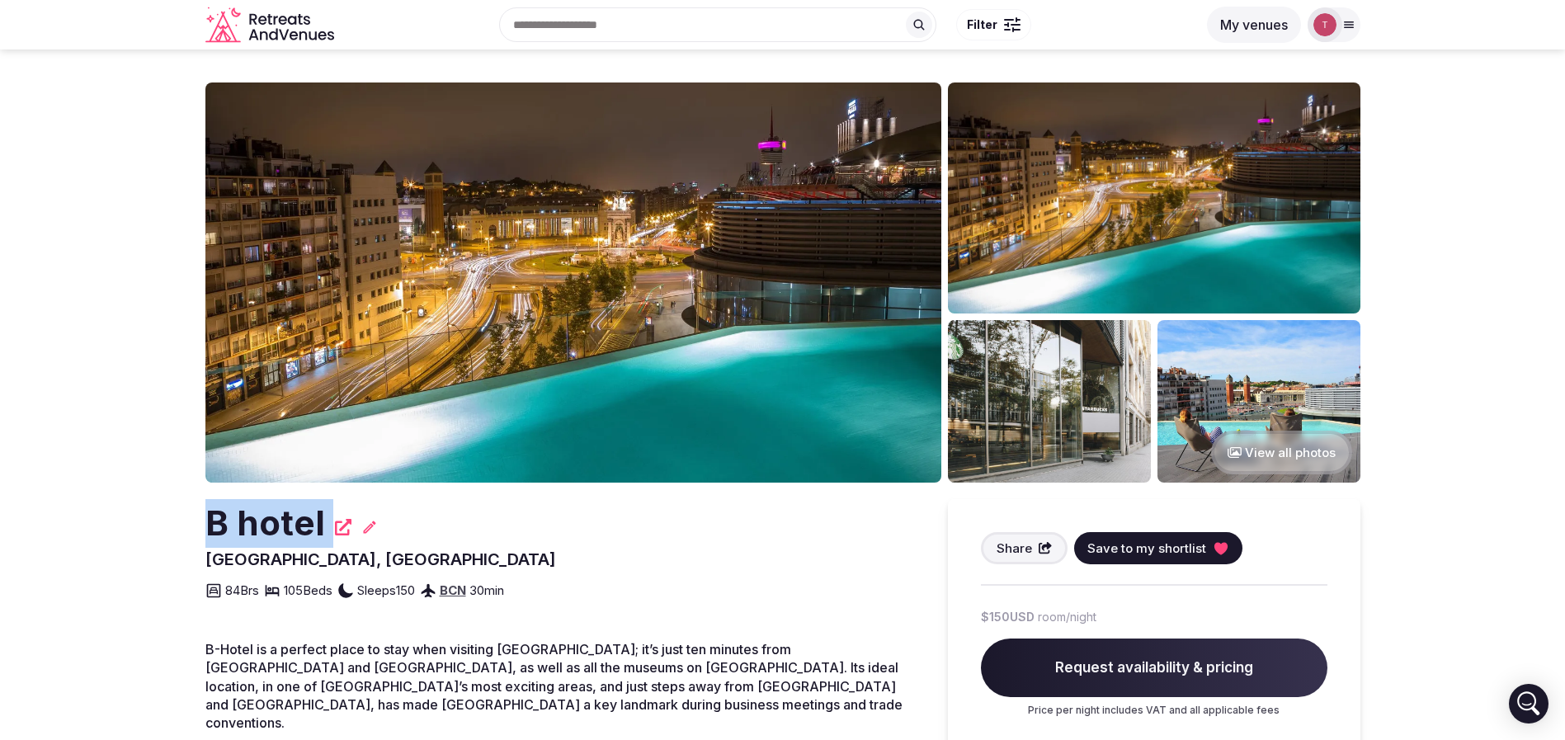
drag, startPoint x: 172, startPoint y: 549, endPoint x: 87, endPoint y: 520, distance: 89.7
copy div "B hotel"
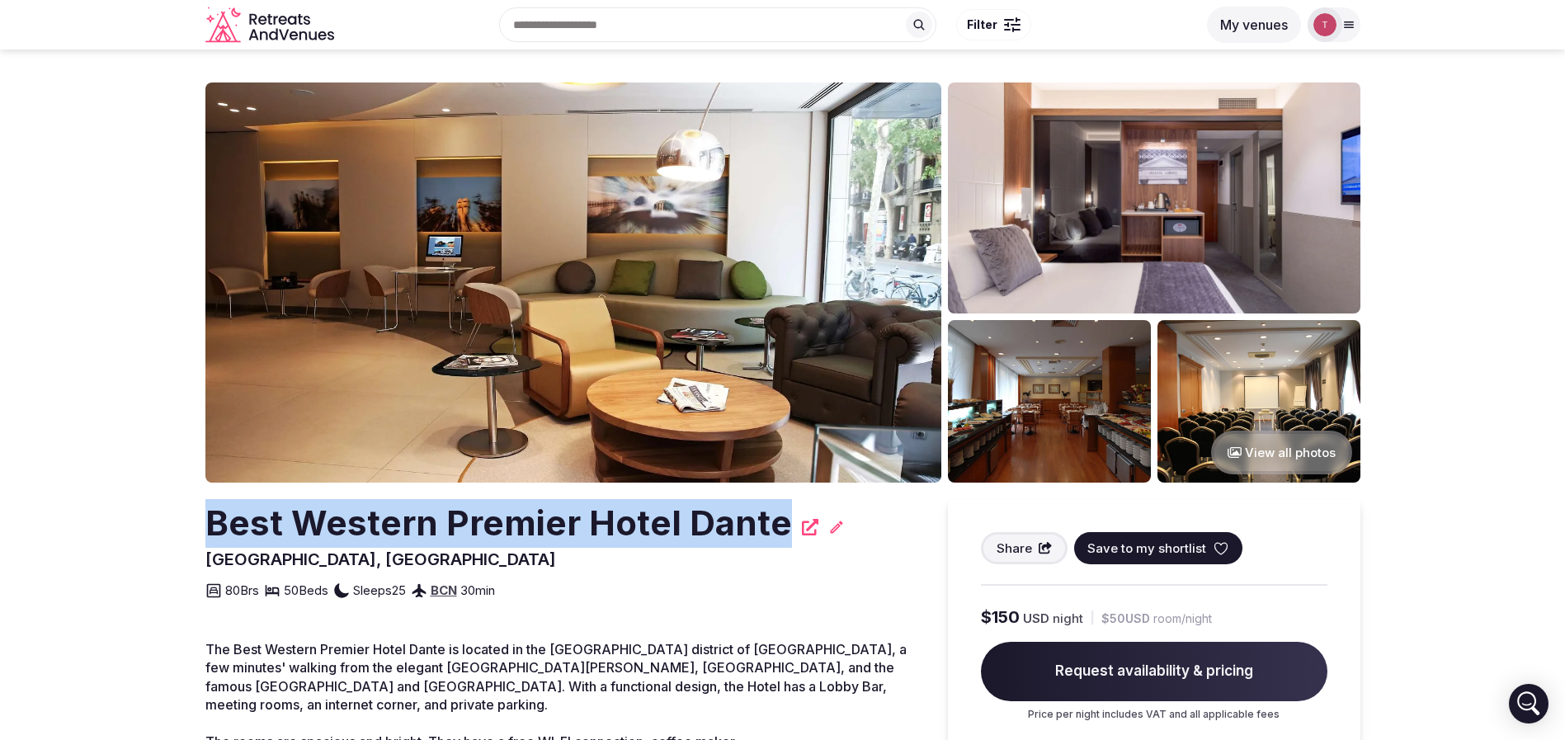
drag, startPoint x: 424, startPoint y: 521, endPoint x: 780, endPoint y: 522, distance: 355.6
click at [780, 522] on section "View all photos Best [GEOGRAPHIC_DATA], [GEOGRAPHIC_DATA] Share Save to my shor…" at bounding box center [782, 487] width 1565 height 876
copy h2 "Best Western Premier Hotel Dante"
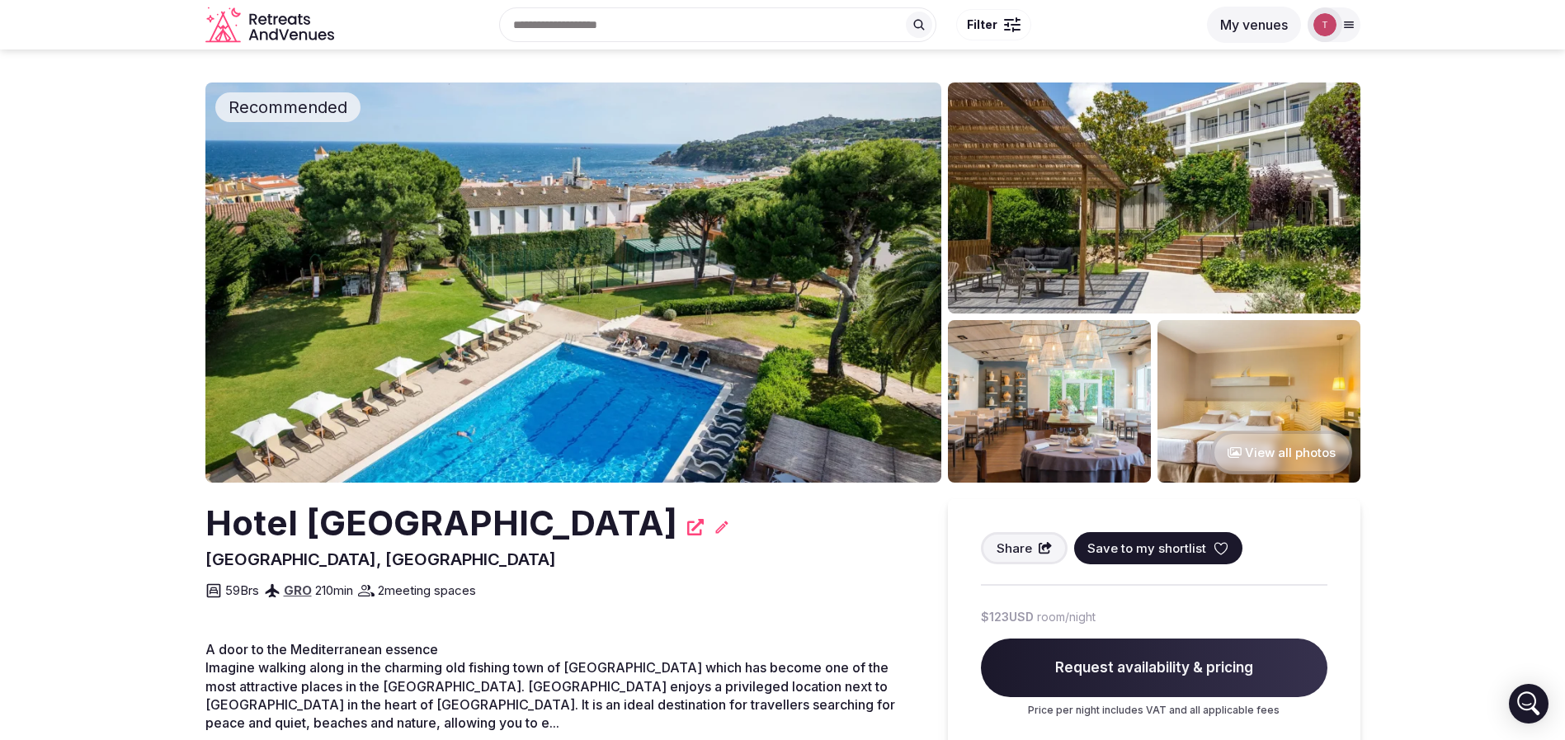
drag, startPoint x: 174, startPoint y: 546, endPoint x: 749, endPoint y: 541, distance: 575.0
copy h2 "Hotel Alga Calella de Palafrugell"
click at [1190, 550] on span "Save to my shortlist" at bounding box center [1146, 548] width 119 height 17
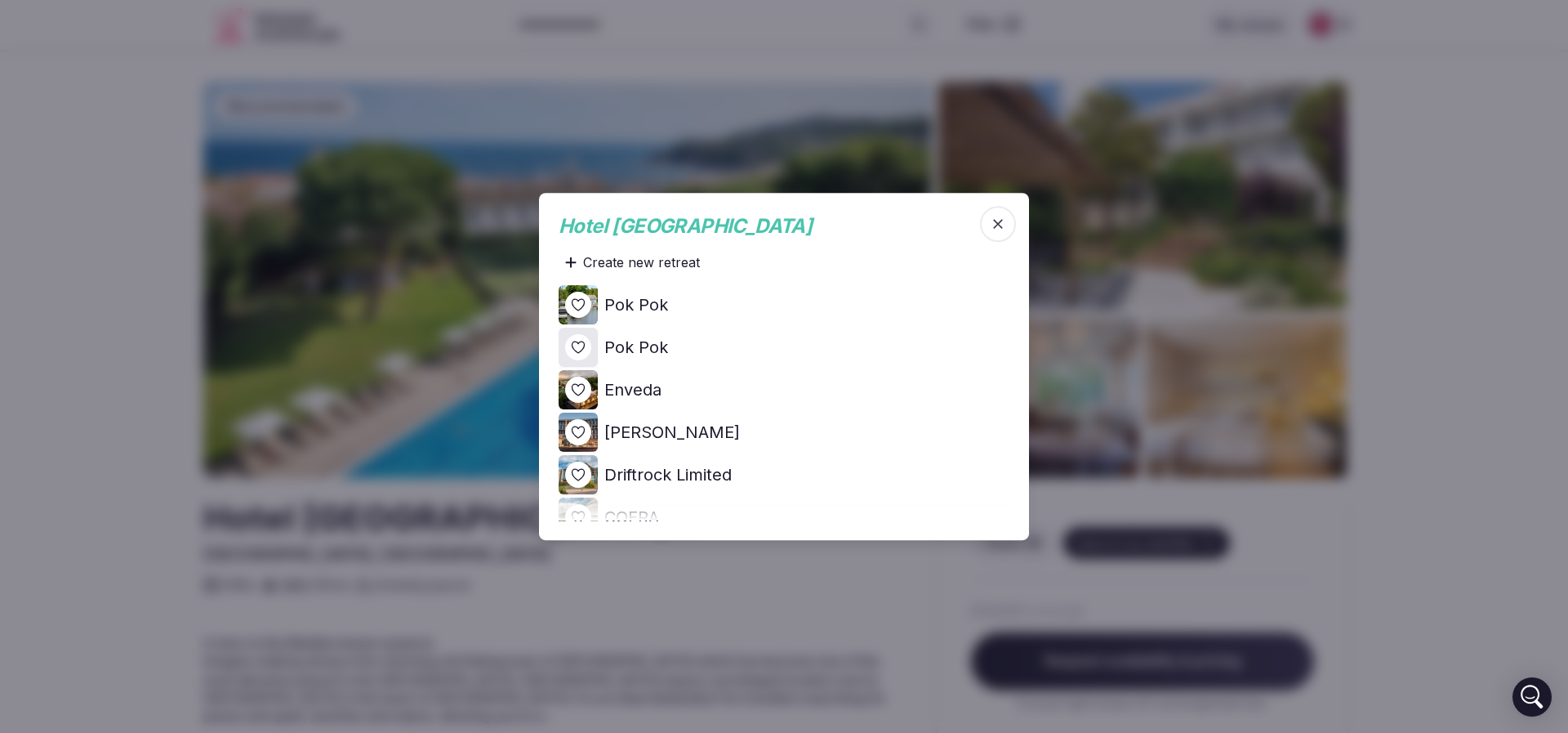
scroll to position [123, 0]
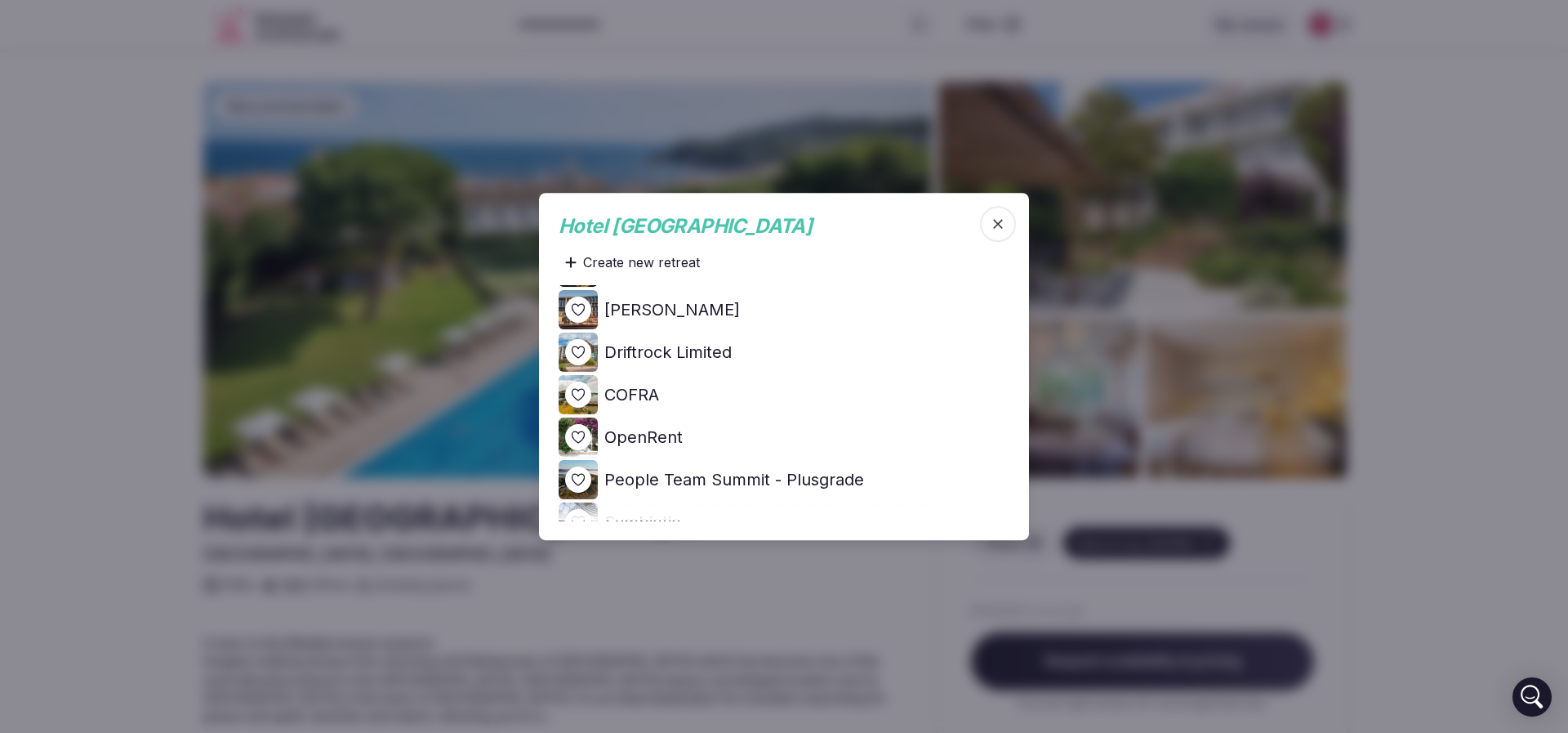
click at [0, 0] on icon at bounding box center [0, 0] width 0 height 0
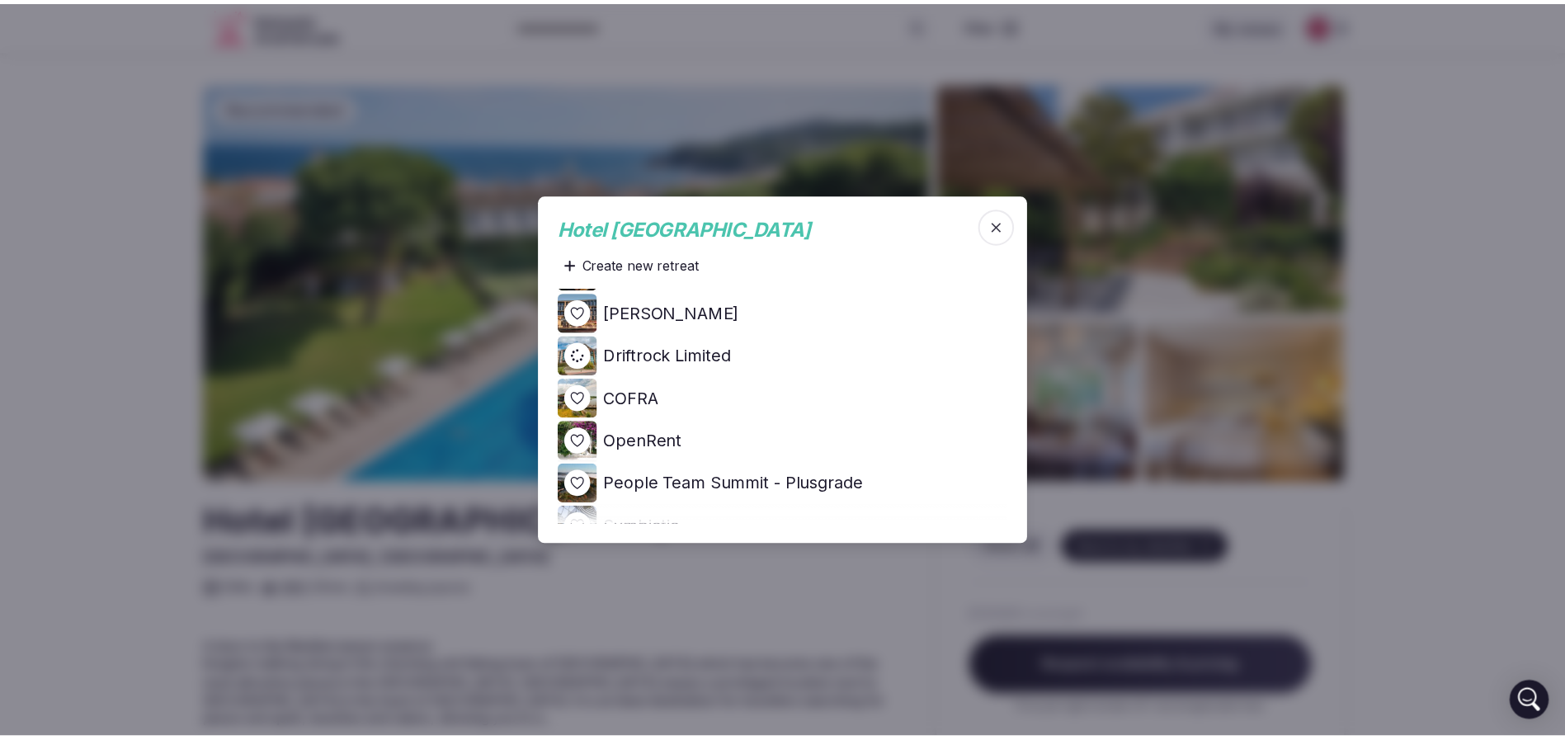
scroll to position [0, 0]
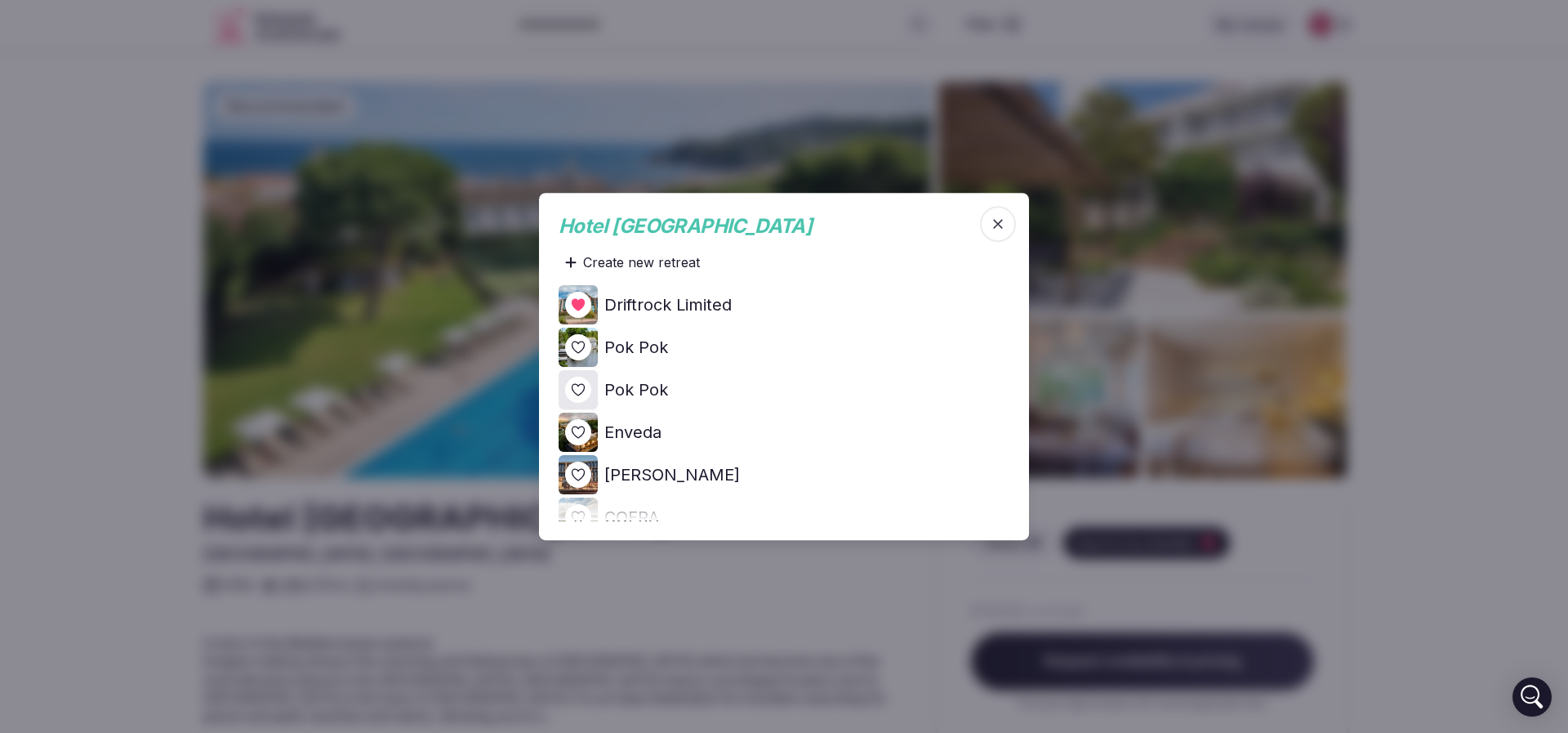
click at [242, 341] on div at bounding box center [784, 366] width 1568 height 733
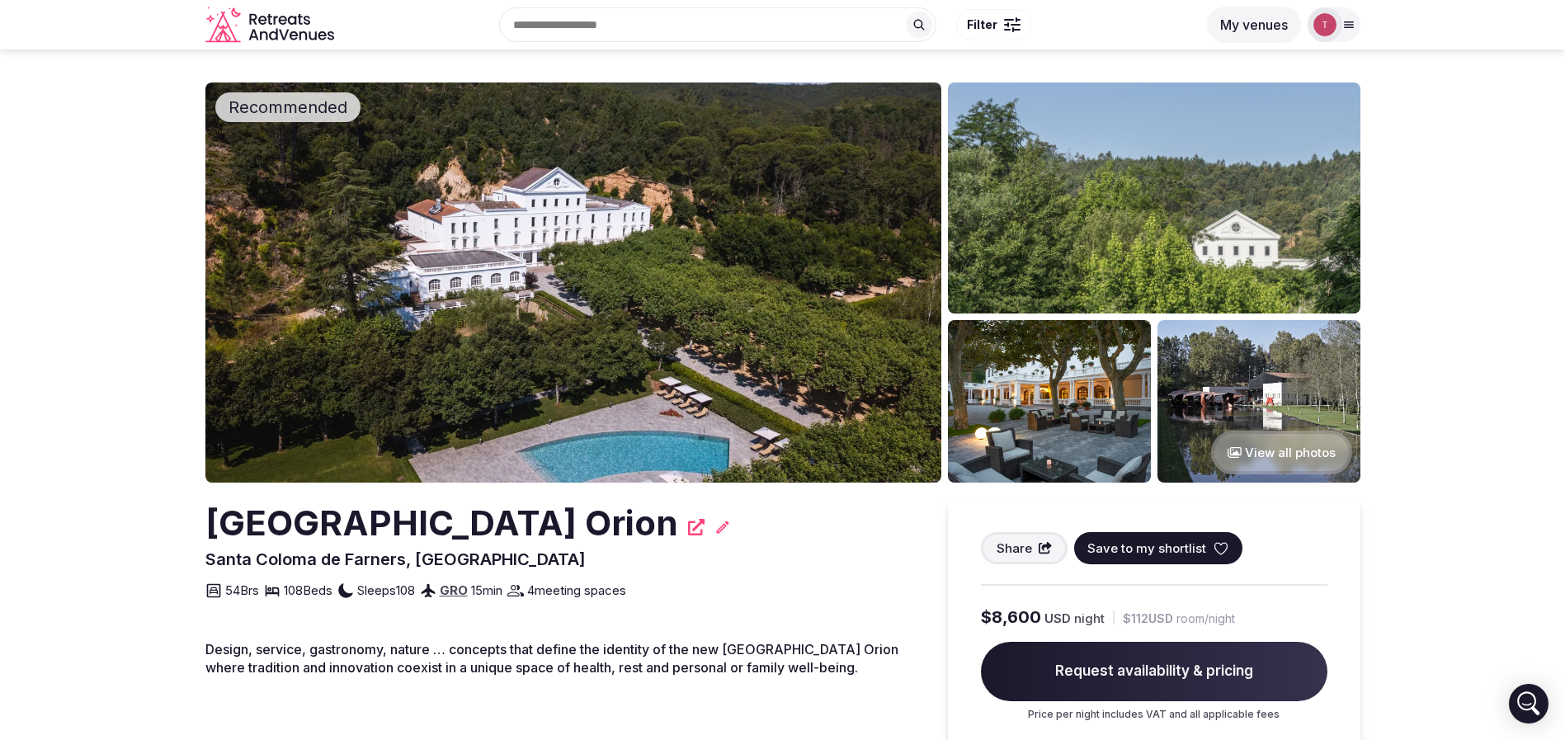
drag, startPoint x: 214, startPoint y: 526, endPoint x: 671, endPoint y: 533, distance: 456.3
click at [671, 533] on h2 "Hotel Balneari Termes Orion" at bounding box center [441, 523] width 473 height 49
copy h2 "Hotel Balneari Termes Orion"
click at [653, 278] on img at bounding box center [573, 282] width 736 height 400
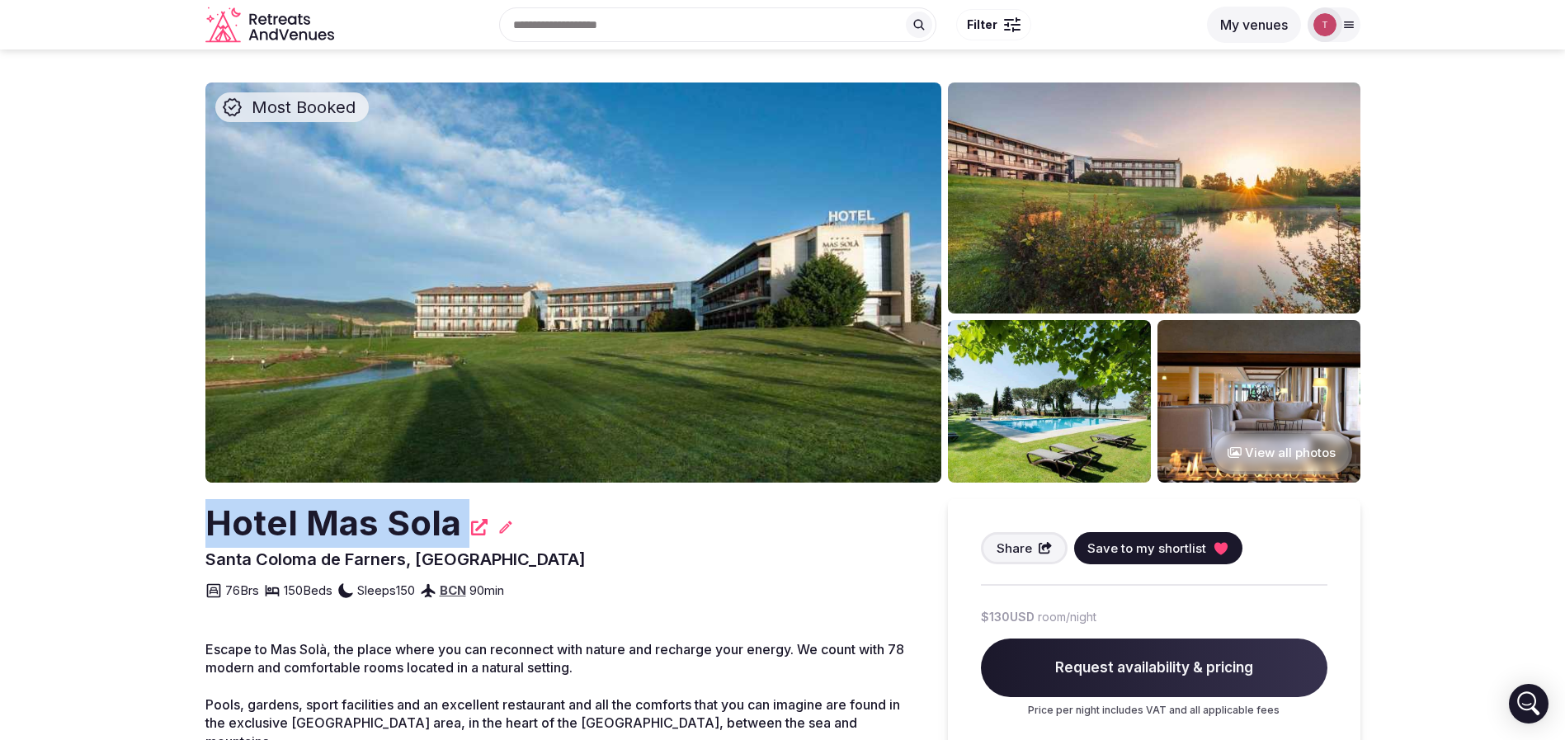
drag, startPoint x: 148, startPoint y: 564, endPoint x: 117, endPoint y: 509, distance: 63.5
copy div "Hotel Mas Sola"
click at [1226, 552] on button "Save to my shortlist" at bounding box center [1158, 548] width 168 height 32
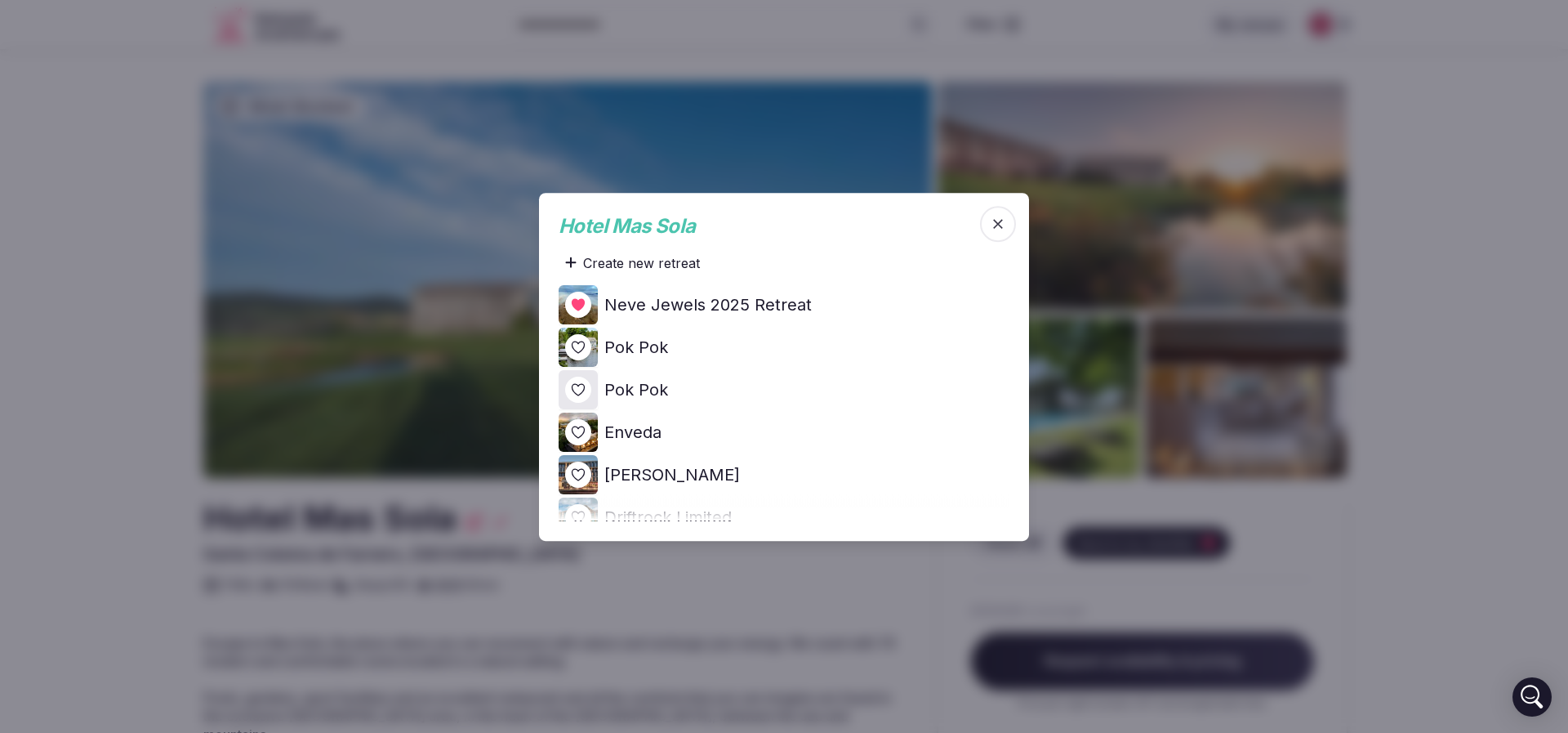
click at [1365, 521] on div at bounding box center [784, 366] width 1568 height 733
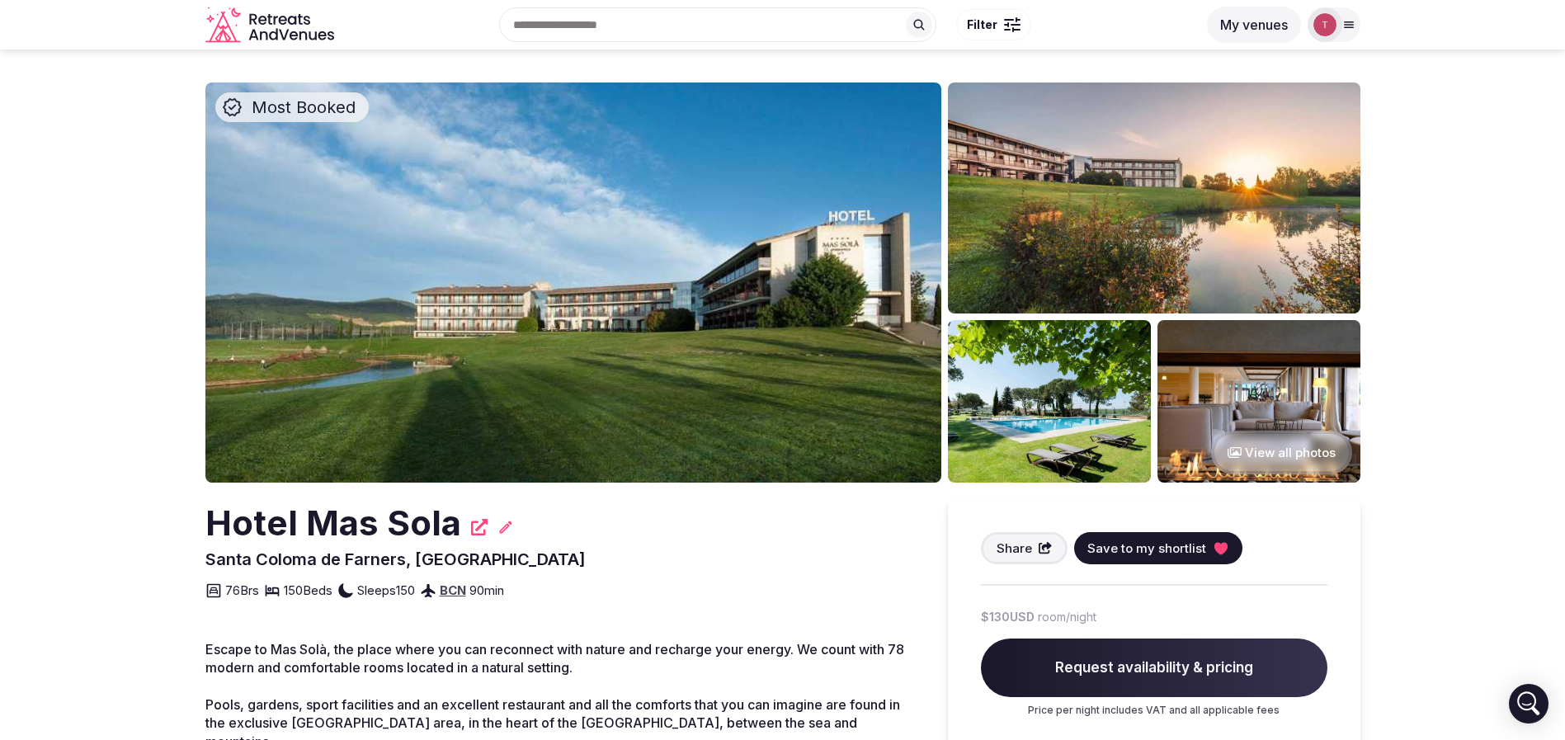
click at [1182, 550] on span "Save to my shortlist" at bounding box center [1146, 548] width 119 height 17
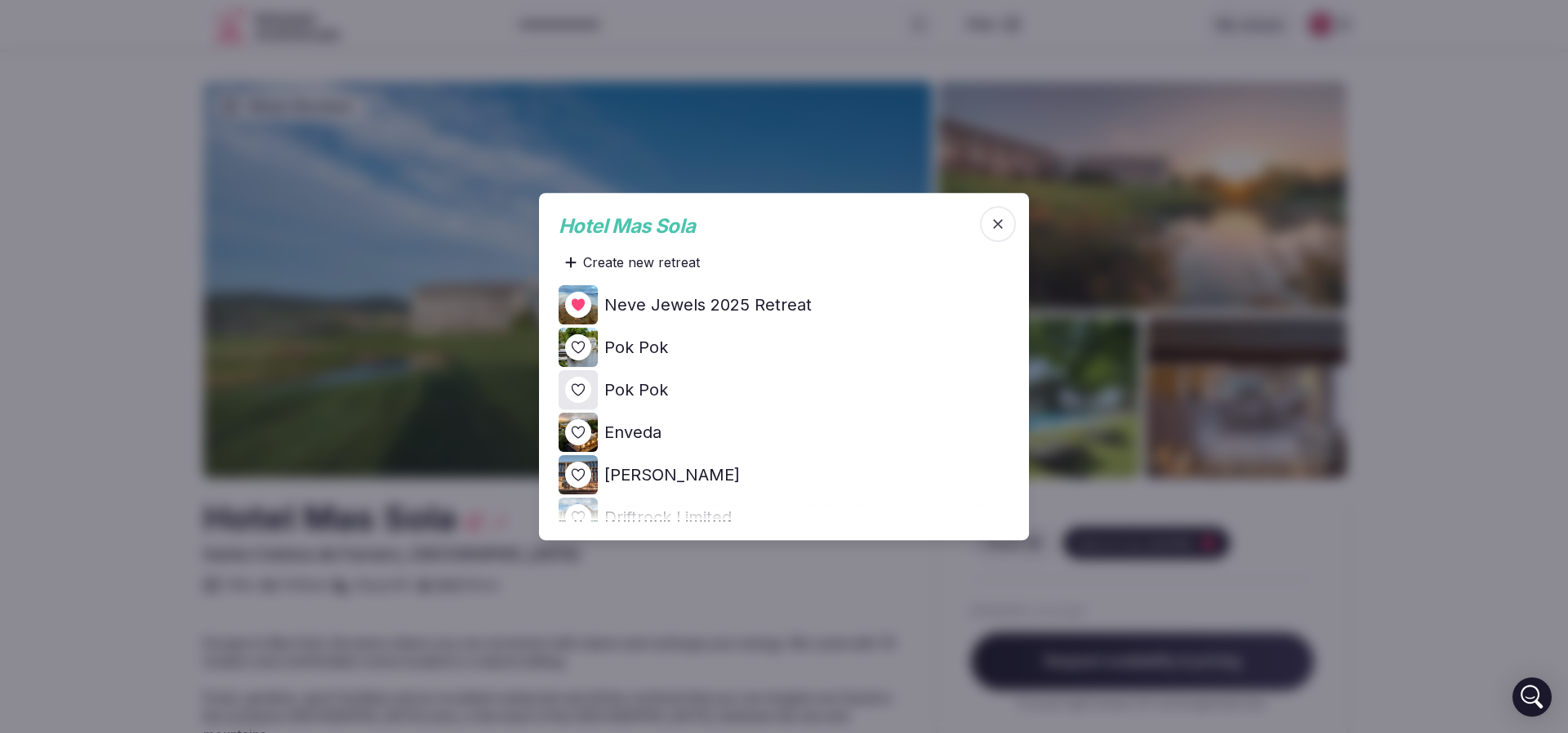
scroll to position [123, 0]
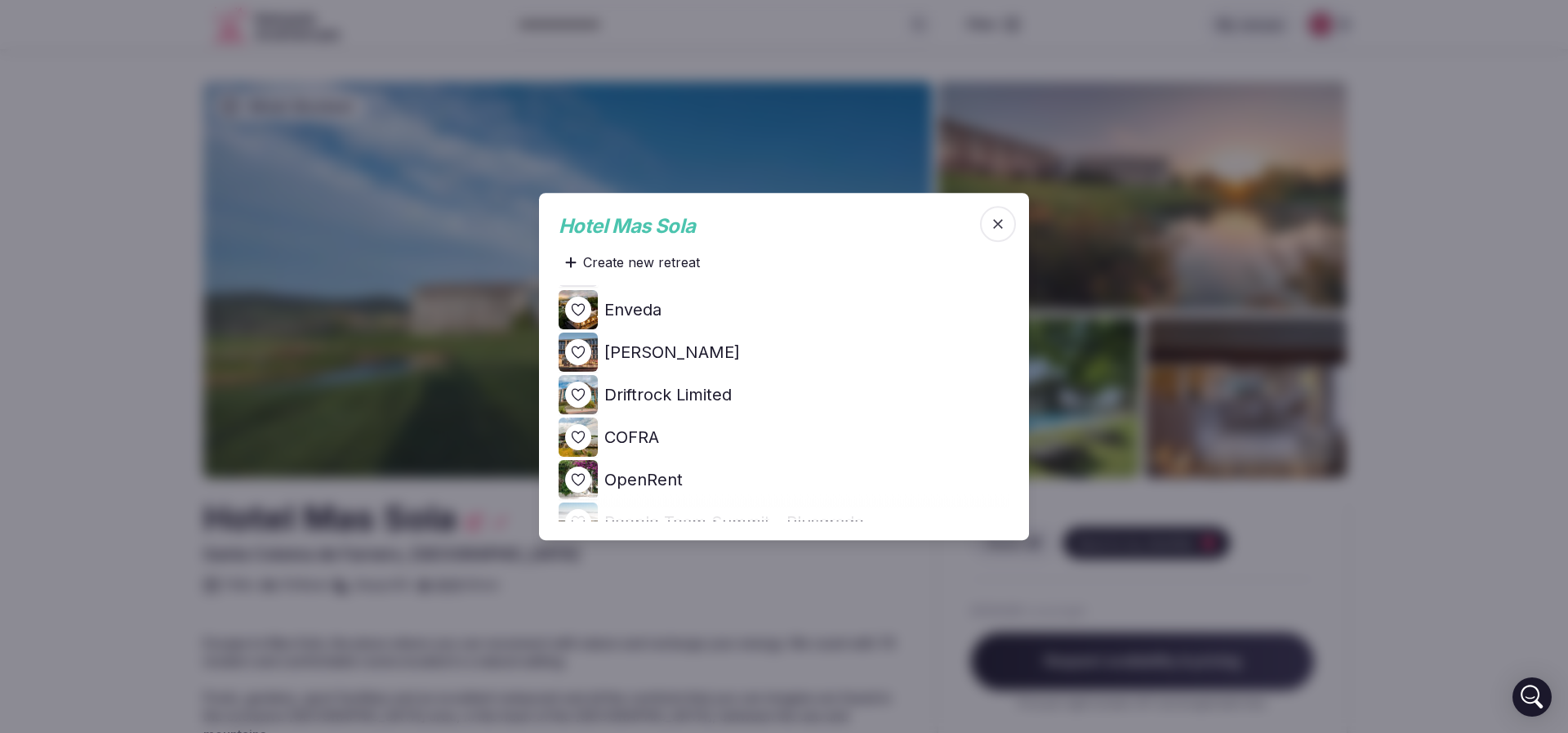
click at [0, 0] on icon at bounding box center [0, 0] width 0 height 0
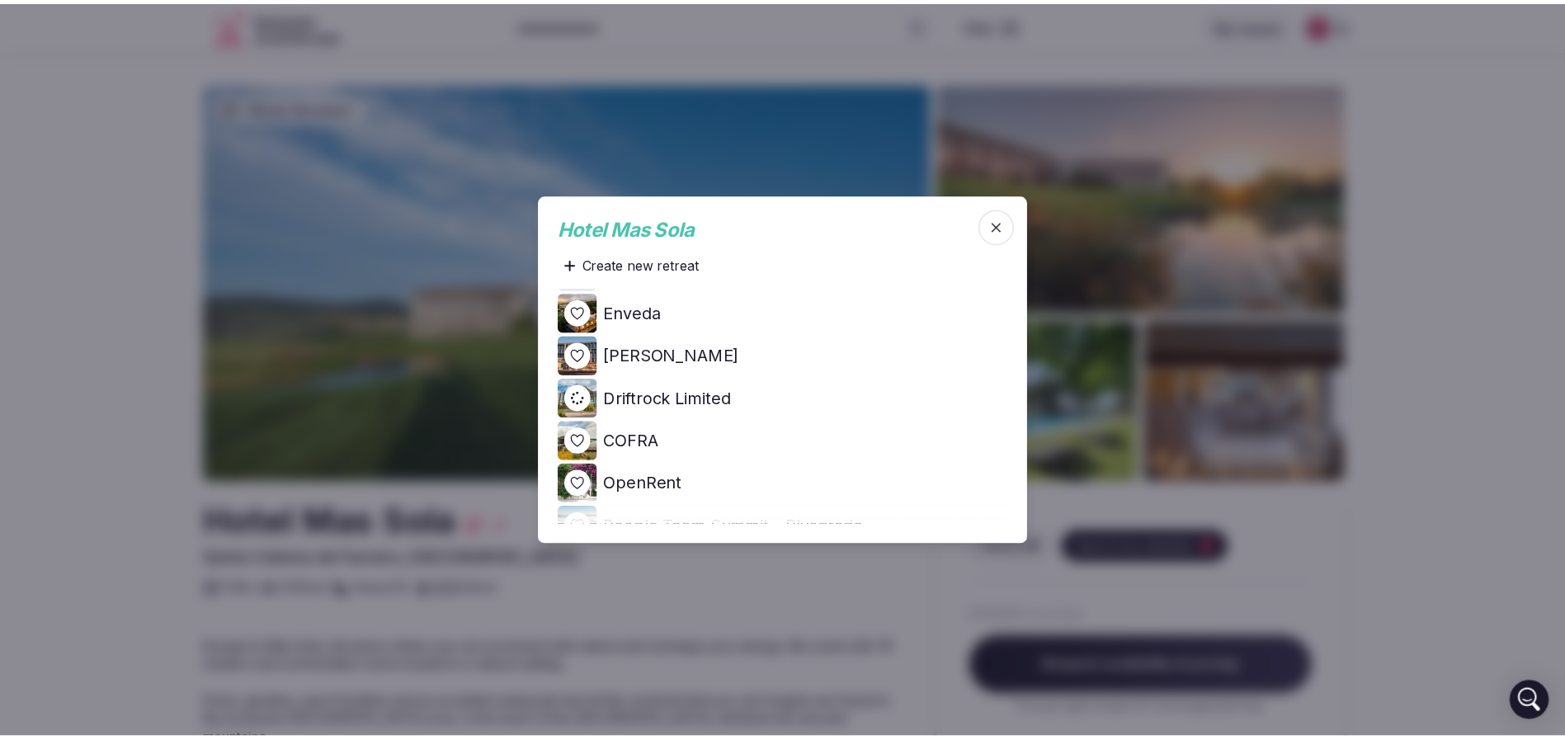
scroll to position [0, 0]
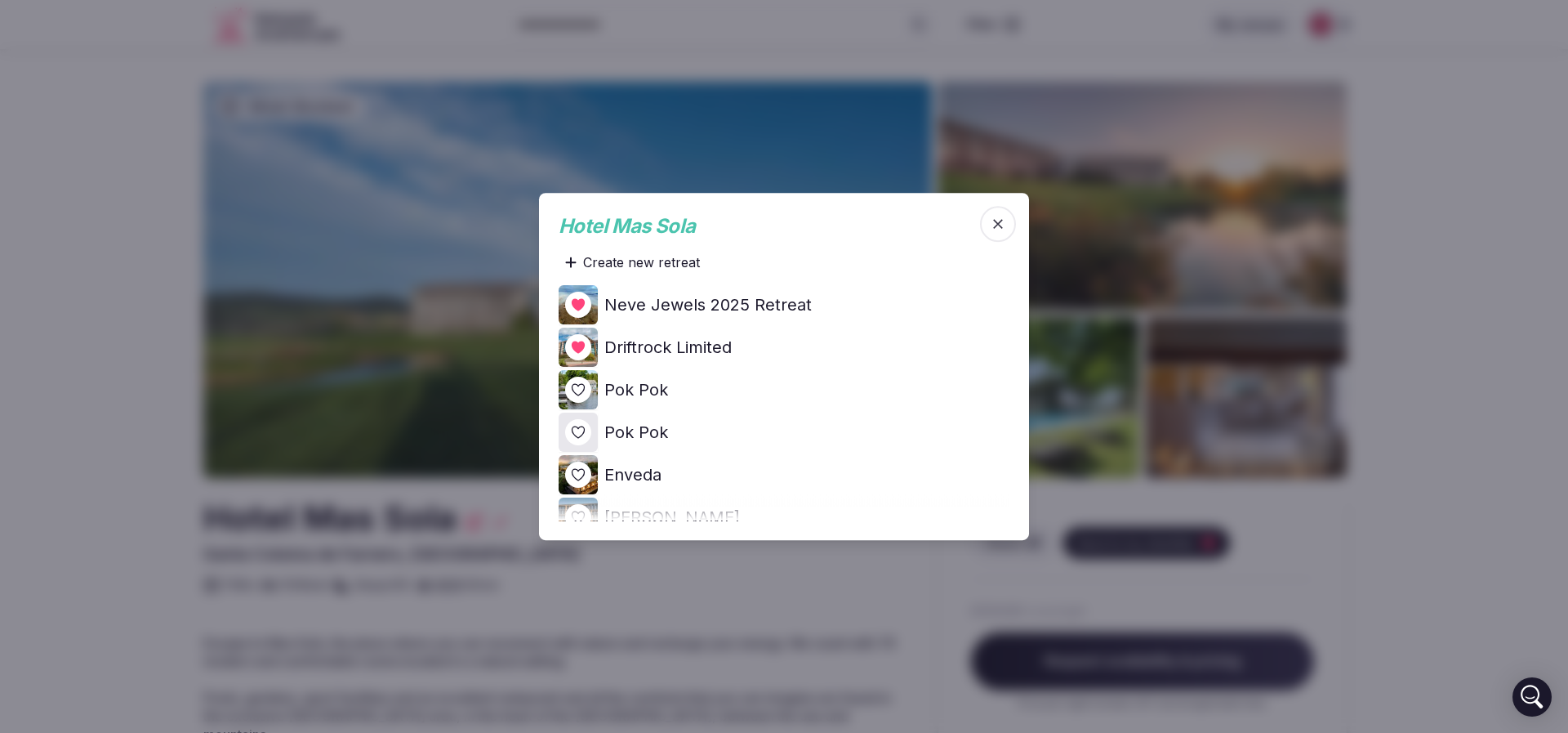
click at [58, 362] on div at bounding box center [784, 366] width 1568 height 733
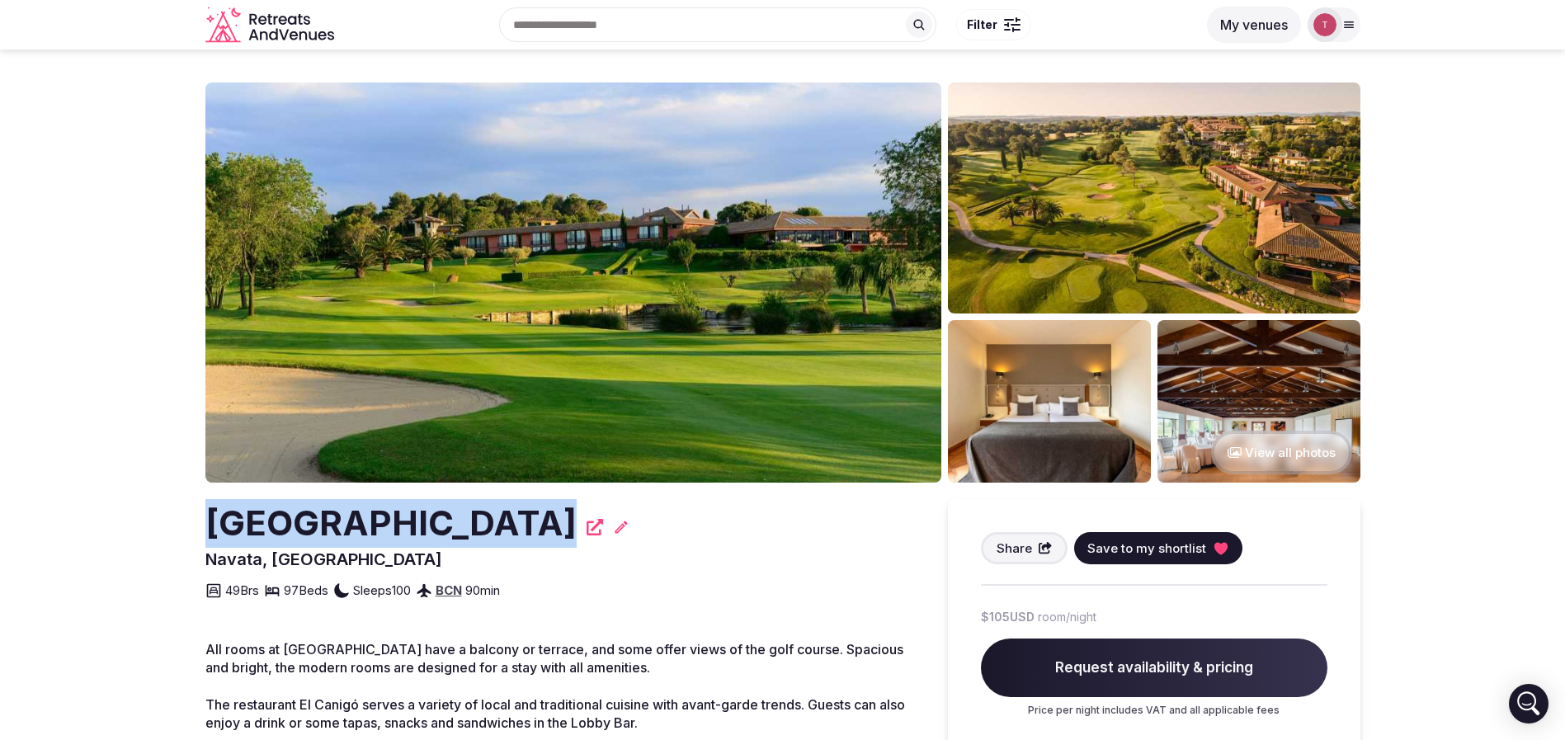
drag, startPoint x: 181, startPoint y: 530, endPoint x: 534, endPoint y: 528, distance: 352.3
copy h2 "Hotel TorreMirona"
click at [567, 258] on img at bounding box center [573, 282] width 736 height 400
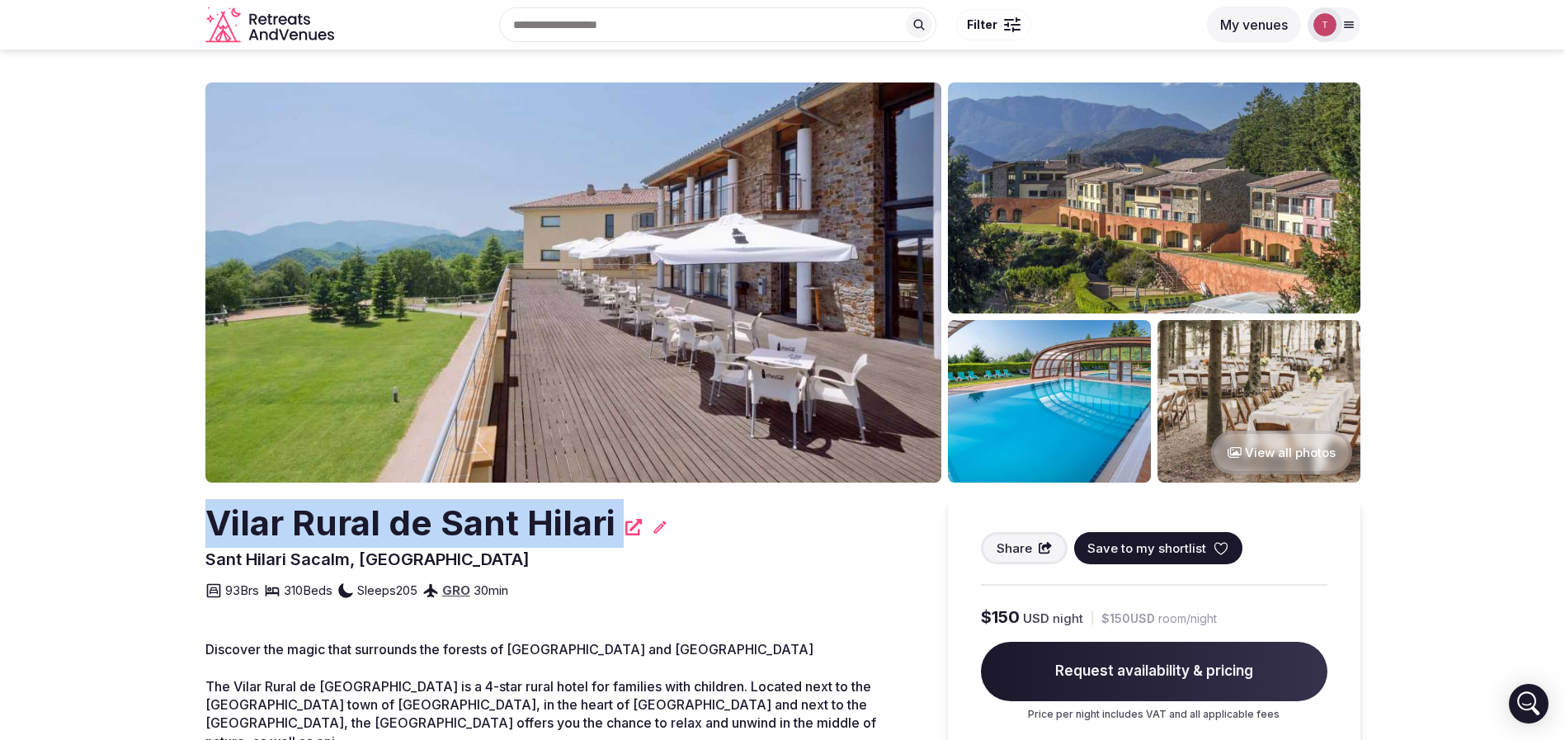
drag, startPoint x: 169, startPoint y: 525, endPoint x: 618, endPoint y: 530, distance: 448.8
copy div "Vilar Rural de Sant Hilari"
click at [643, 307] on img at bounding box center [573, 282] width 736 height 400
click at [1164, 551] on span "Save to my shortlist" at bounding box center [1146, 548] width 119 height 17
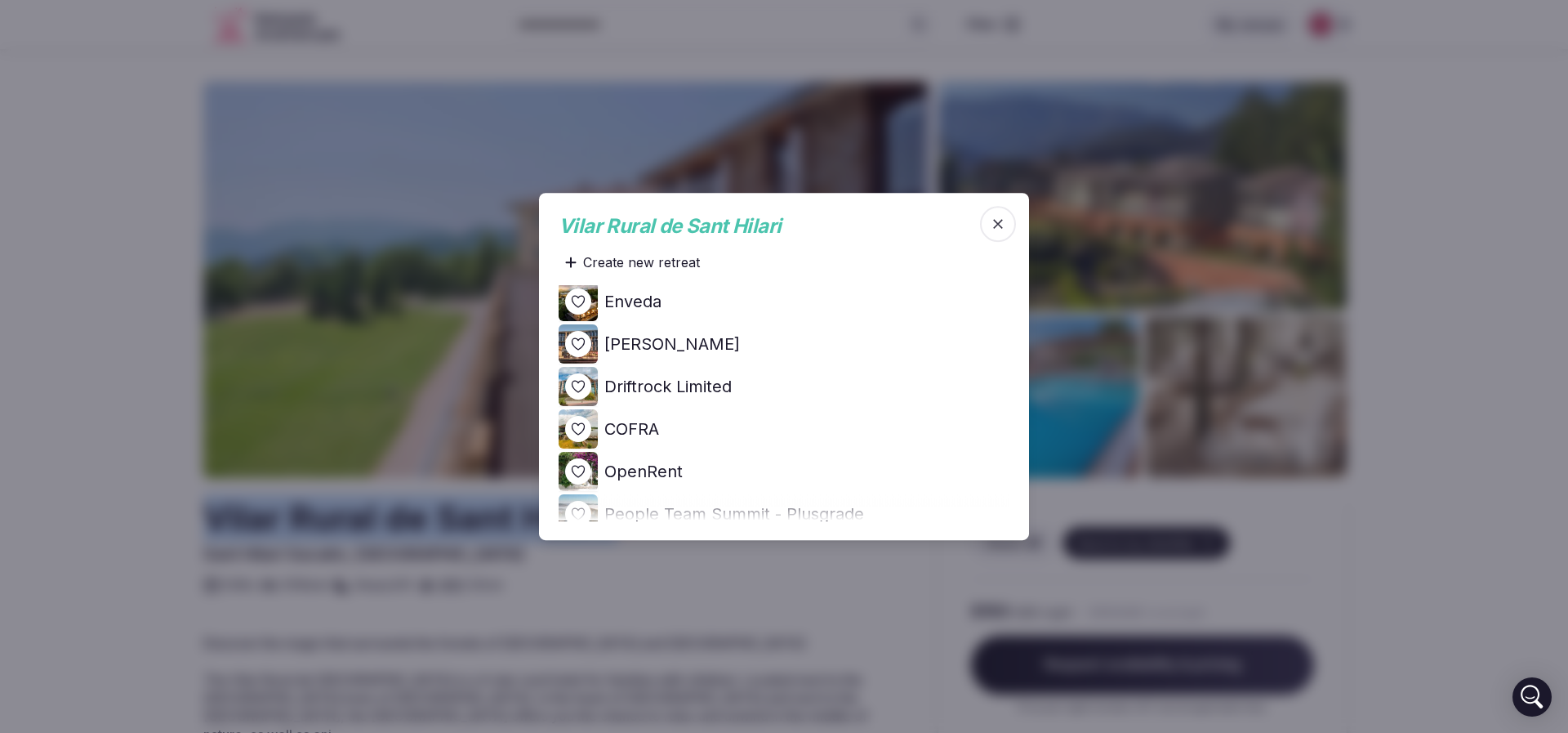
scroll to position [123, 0]
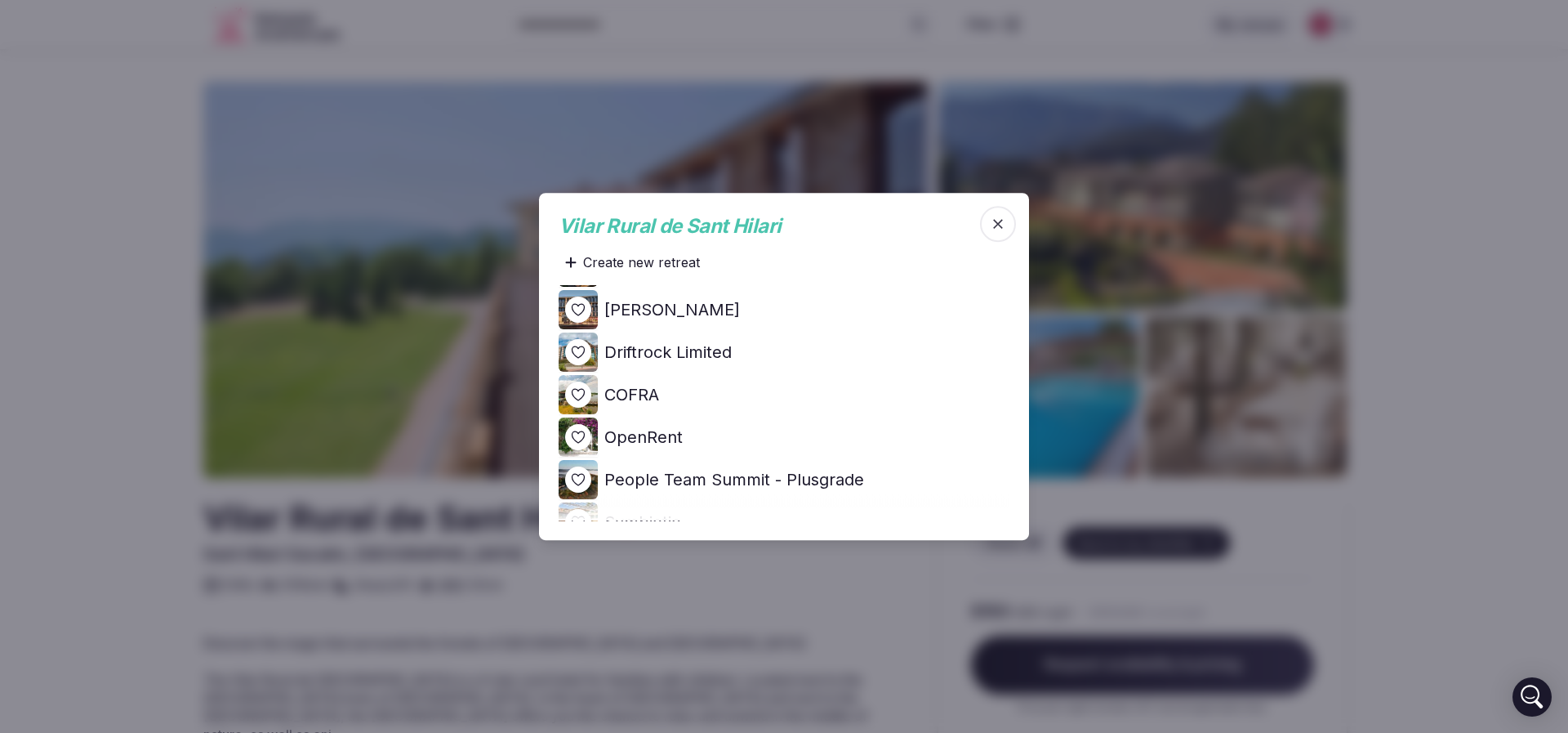
click at [0, 0] on icon at bounding box center [0, 0] width 0 height 0
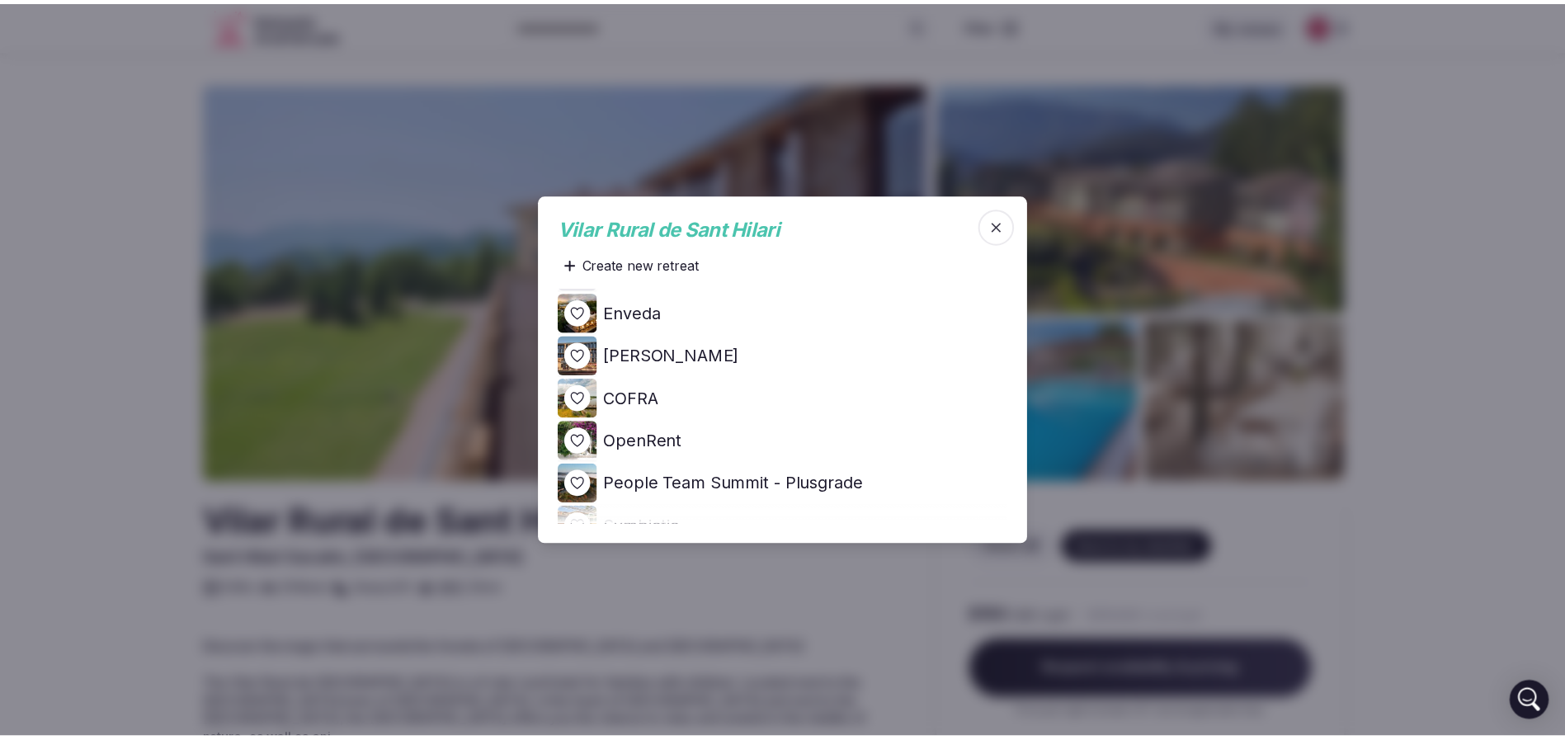
scroll to position [0, 0]
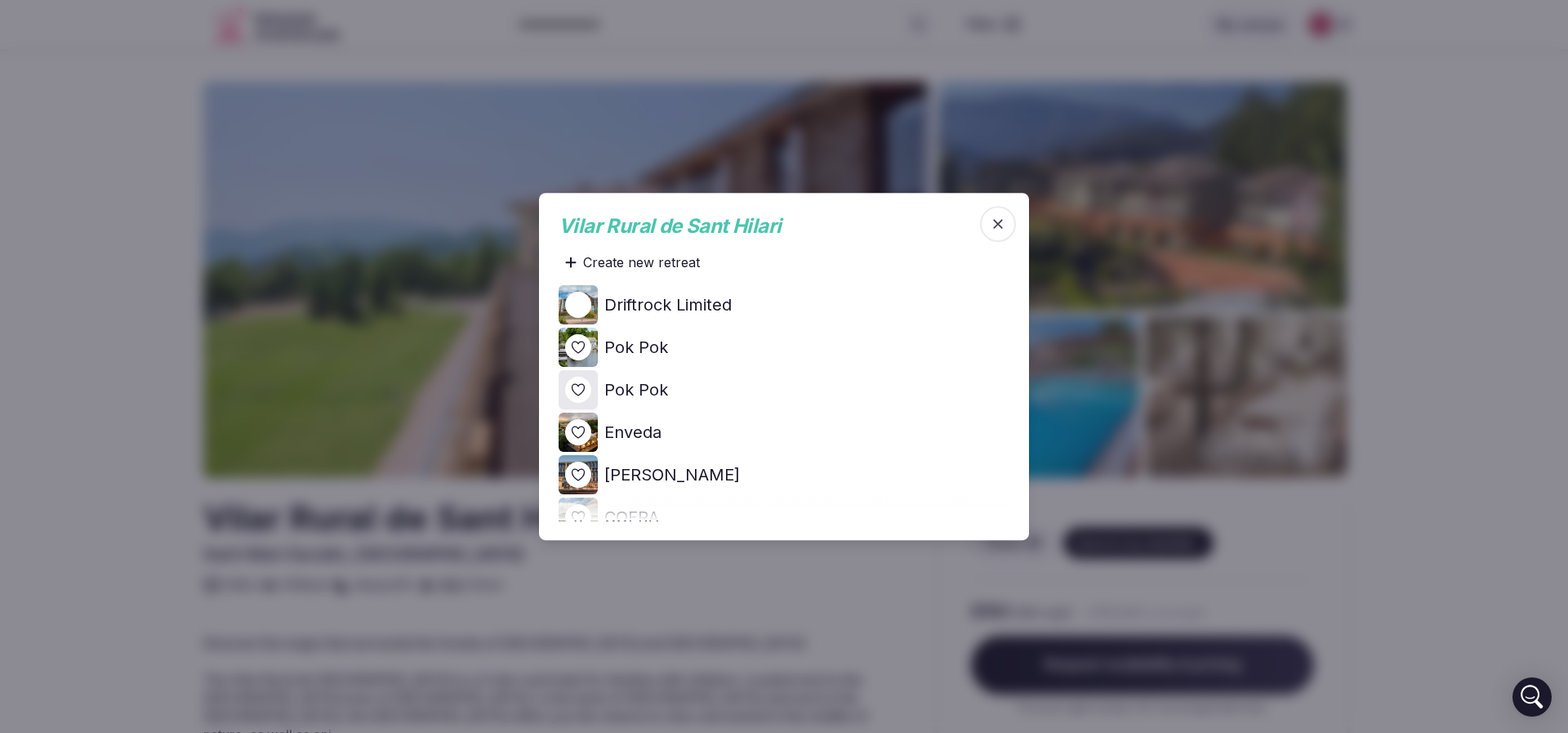
click at [222, 319] on div at bounding box center [784, 366] width 1568 height 733
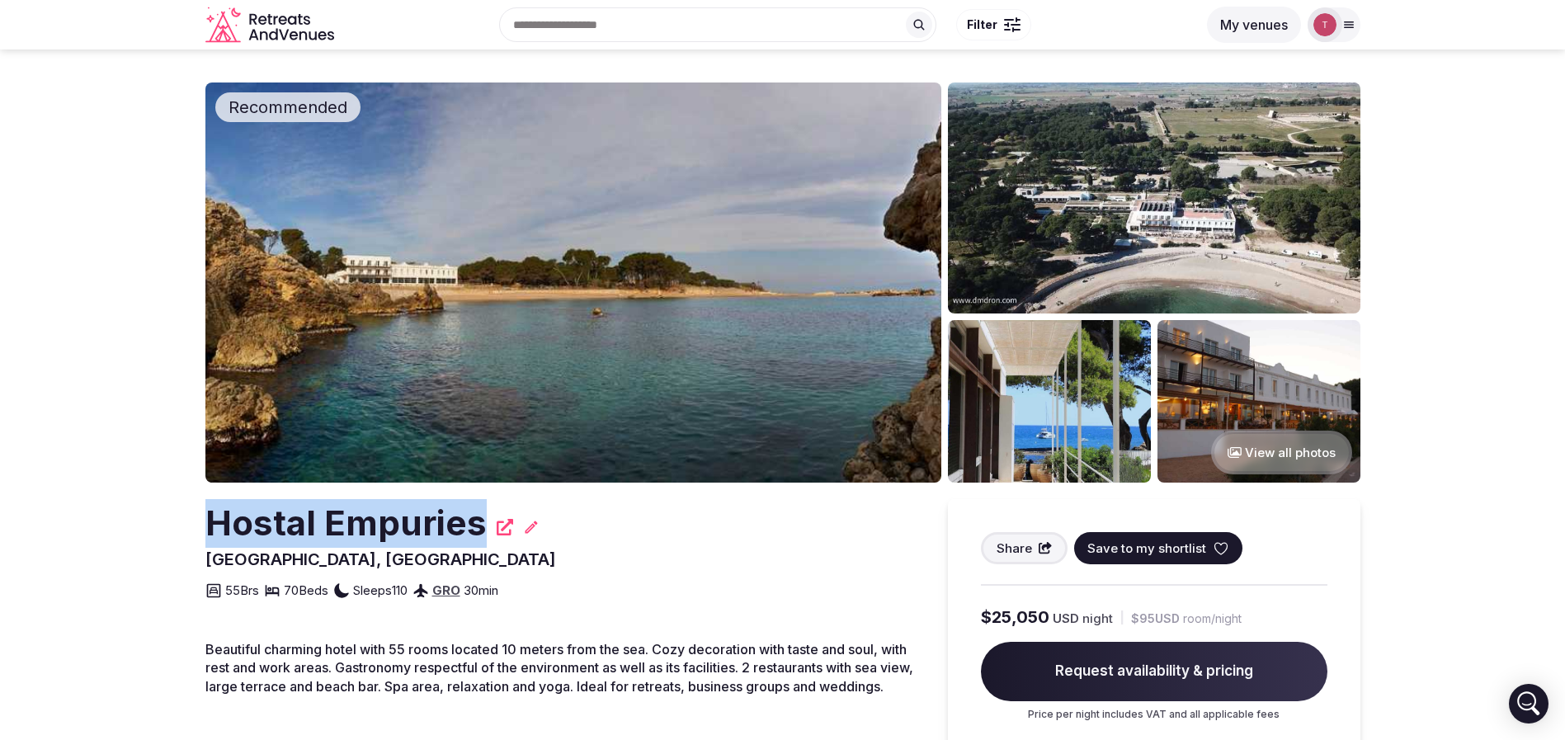
drag, startPoint x: 166, startPoint y: 535, endPoint x: 486, endPoint y: 534, distance: 320.1
click at [554, 351] on img at bounding box center [573, 282] width 736 height 400
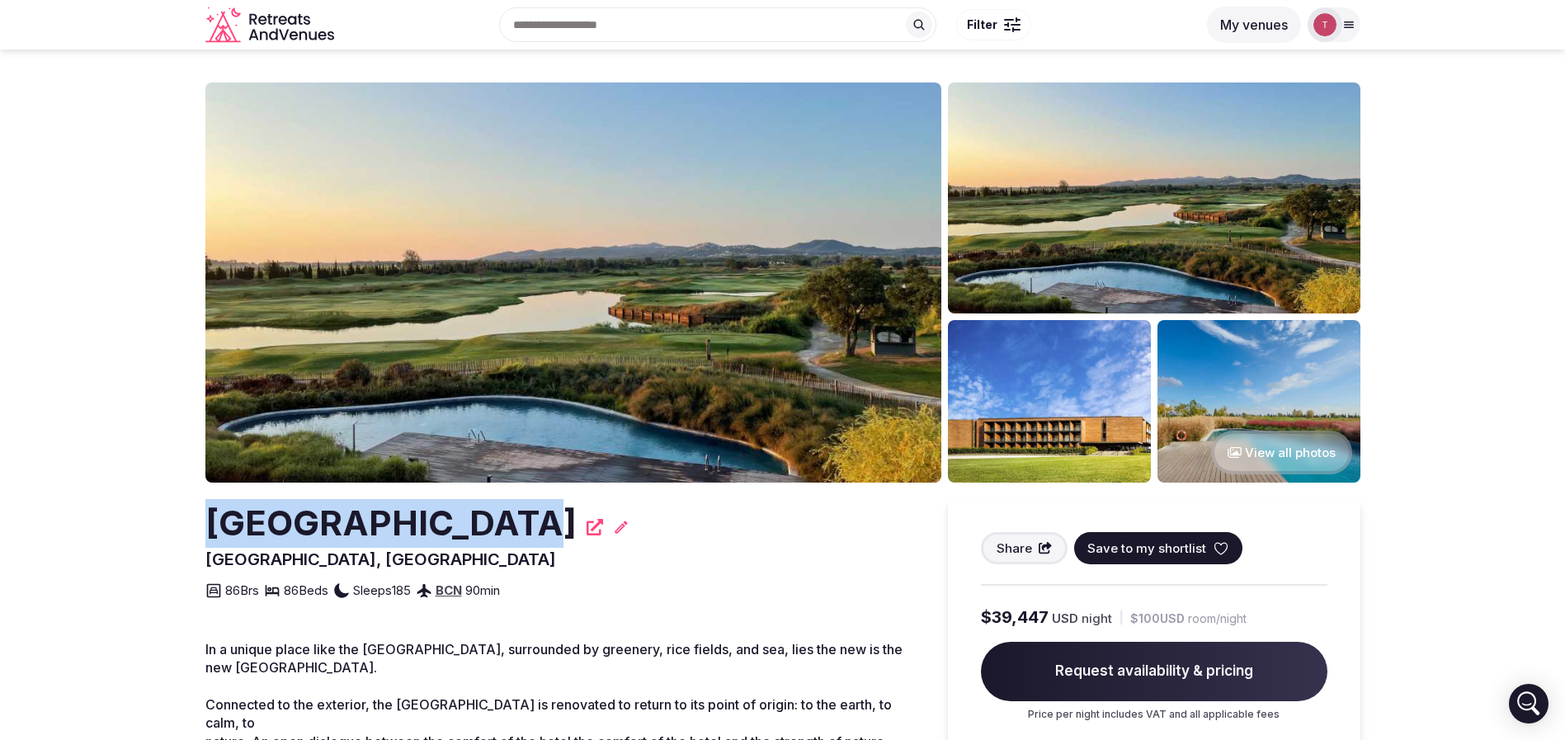
drag, startPoint x: 182, startPoint y: 526, endPoint x: 485, endPoint y: 530, distance: 302.8
copy h2 "[GEOGRAPHIC_DATA]"
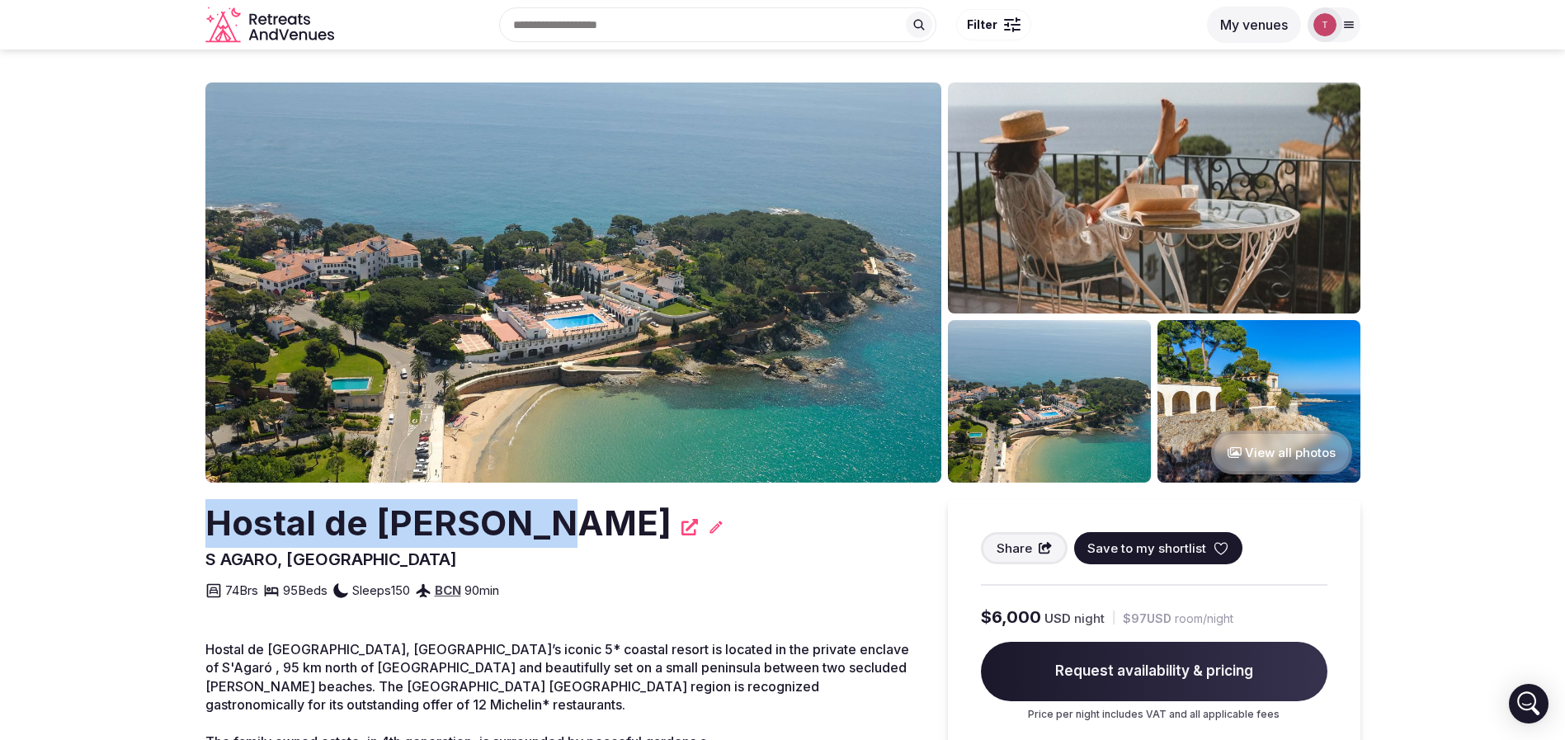
drag, startPoint x: 121, startPoint y: 525, endPoint x: 539, endPoint y: 519, distance: 417.5
copy h2 "Hostal de La Gavina"
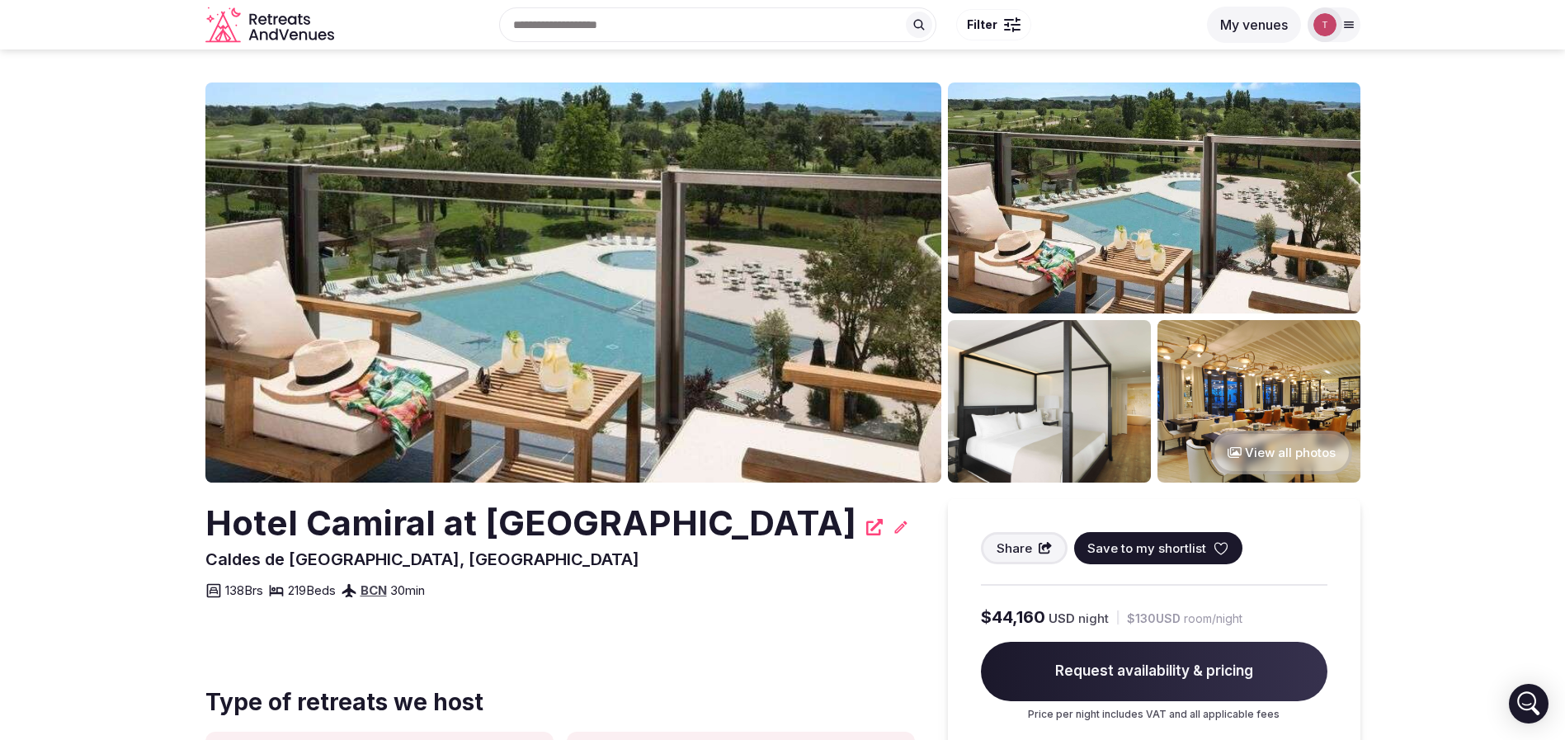
drag, startPoint x: 172, startPoint y: 523, endPoint x: 373, endPoint y: 569, distance: 205.7
click at [373, 569] on section "View all photos Hotel Camiral at PGA Catalunya Golf & Wellness [GEOGRAPHIC_DATA…" at bounding box center [782, 496] width 1565 height 895
copy h2 "Hotel Camiral at [GEOGRAPHIC_DATA]"
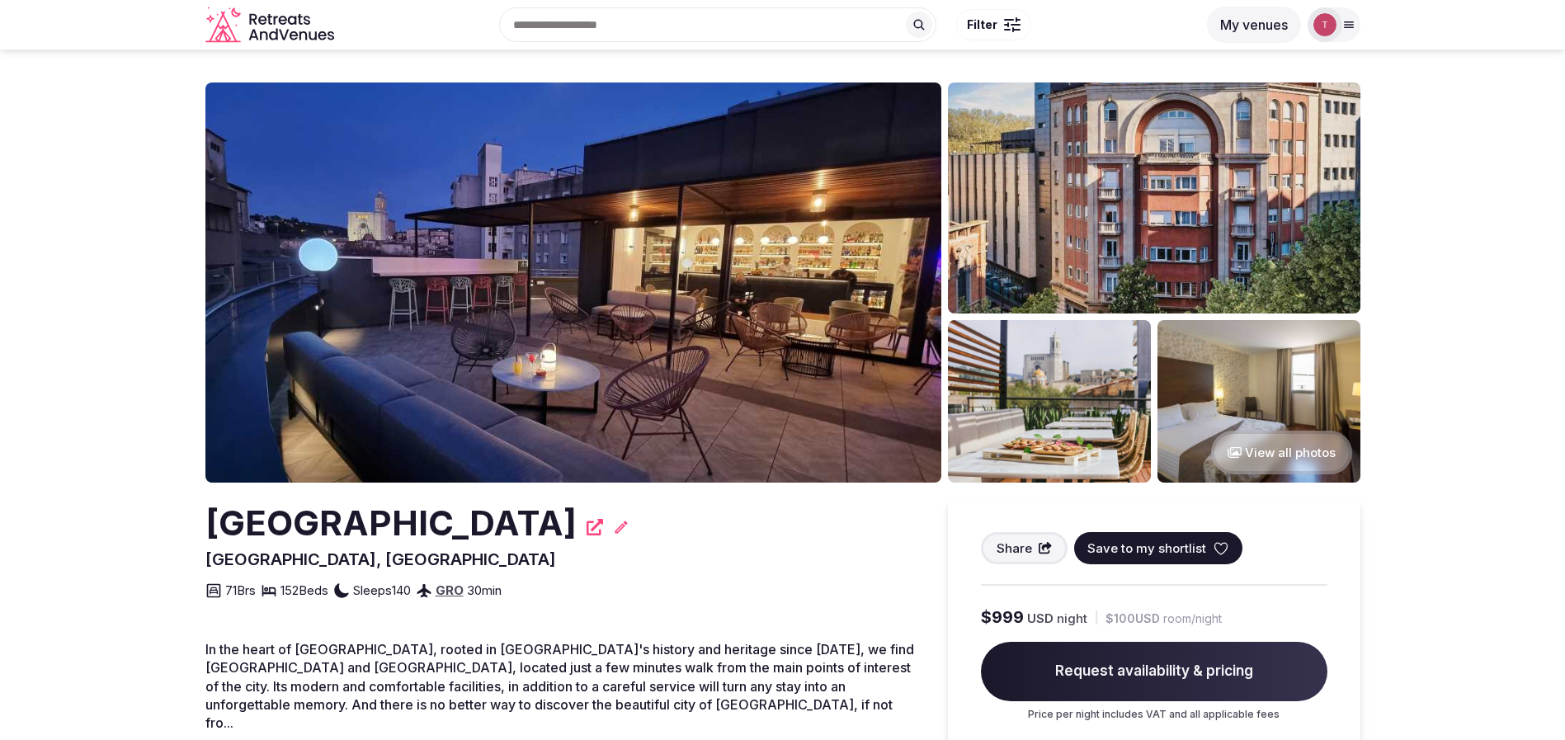
drag, startPoint x: 219, startPoint y: 518, endPoint x: 507, endPoint y: 528, distance: 288.1
click at [1157, 548] on span "Save to my shortlist" at bounding box center [1146, 548] width 119 height 17
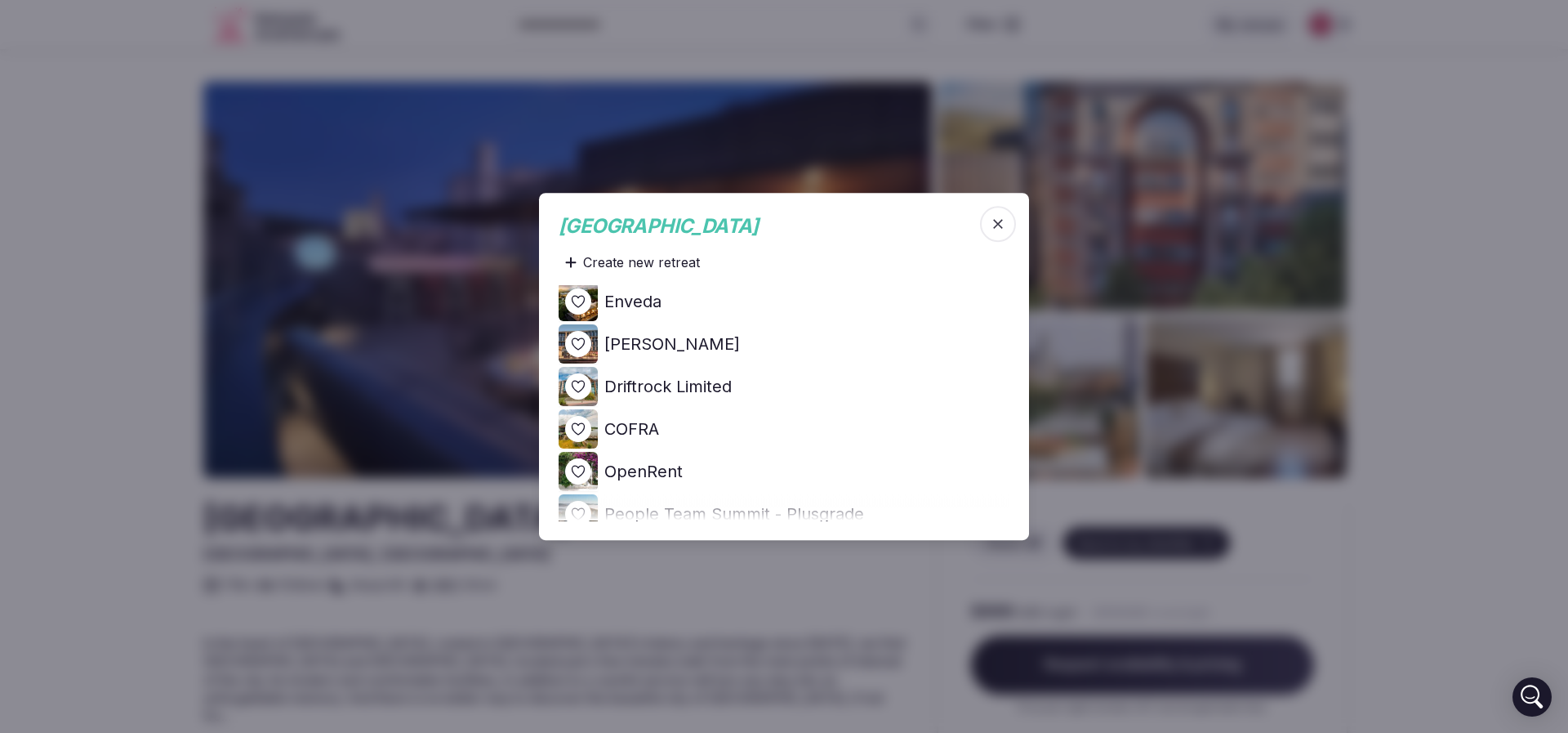
scroll to position [123, 0]
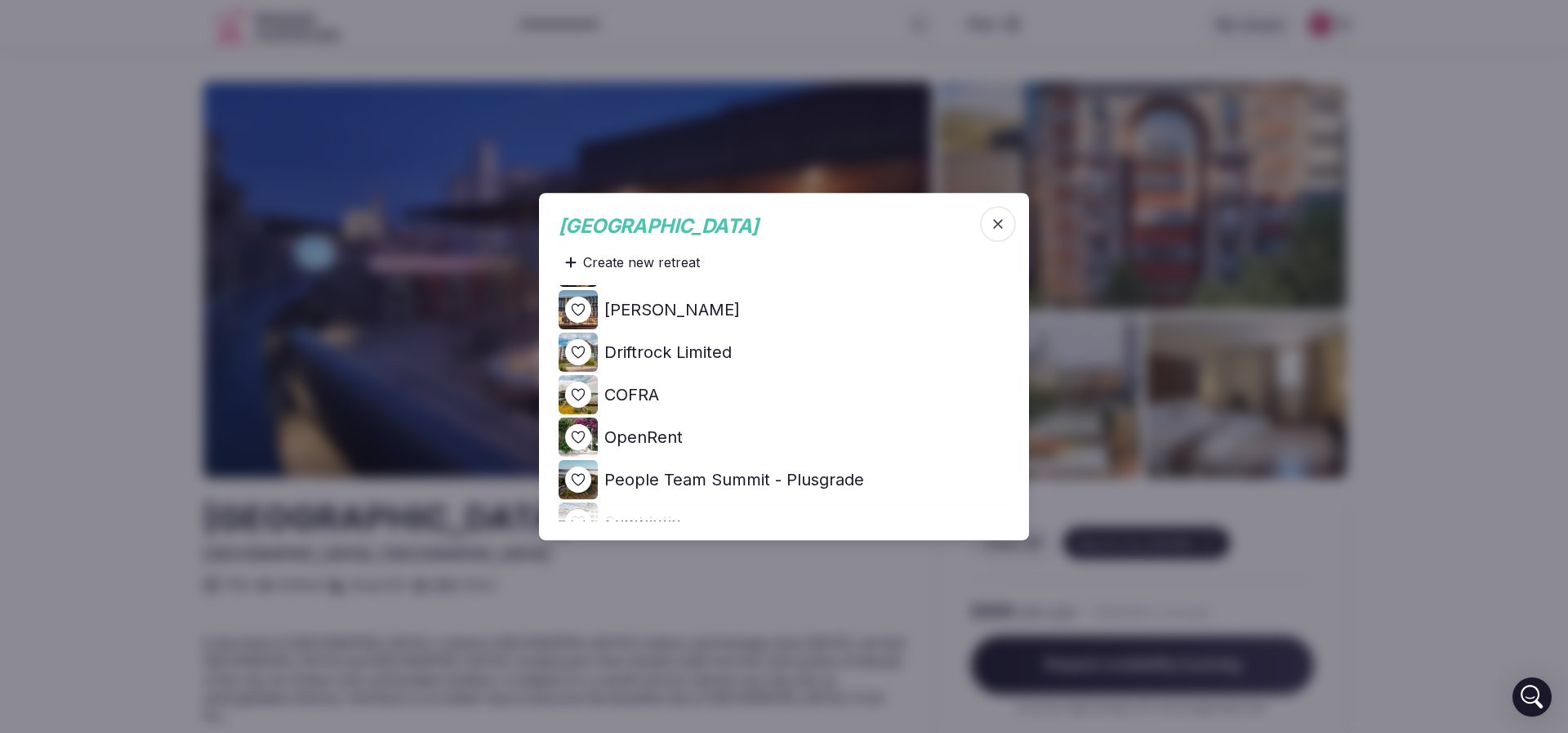
click at [586, 348] on div at bounding box center [578, 352] width 26 height 26
click at [0, 0] on icon at bounding box center [0, 0] width 0 height 0
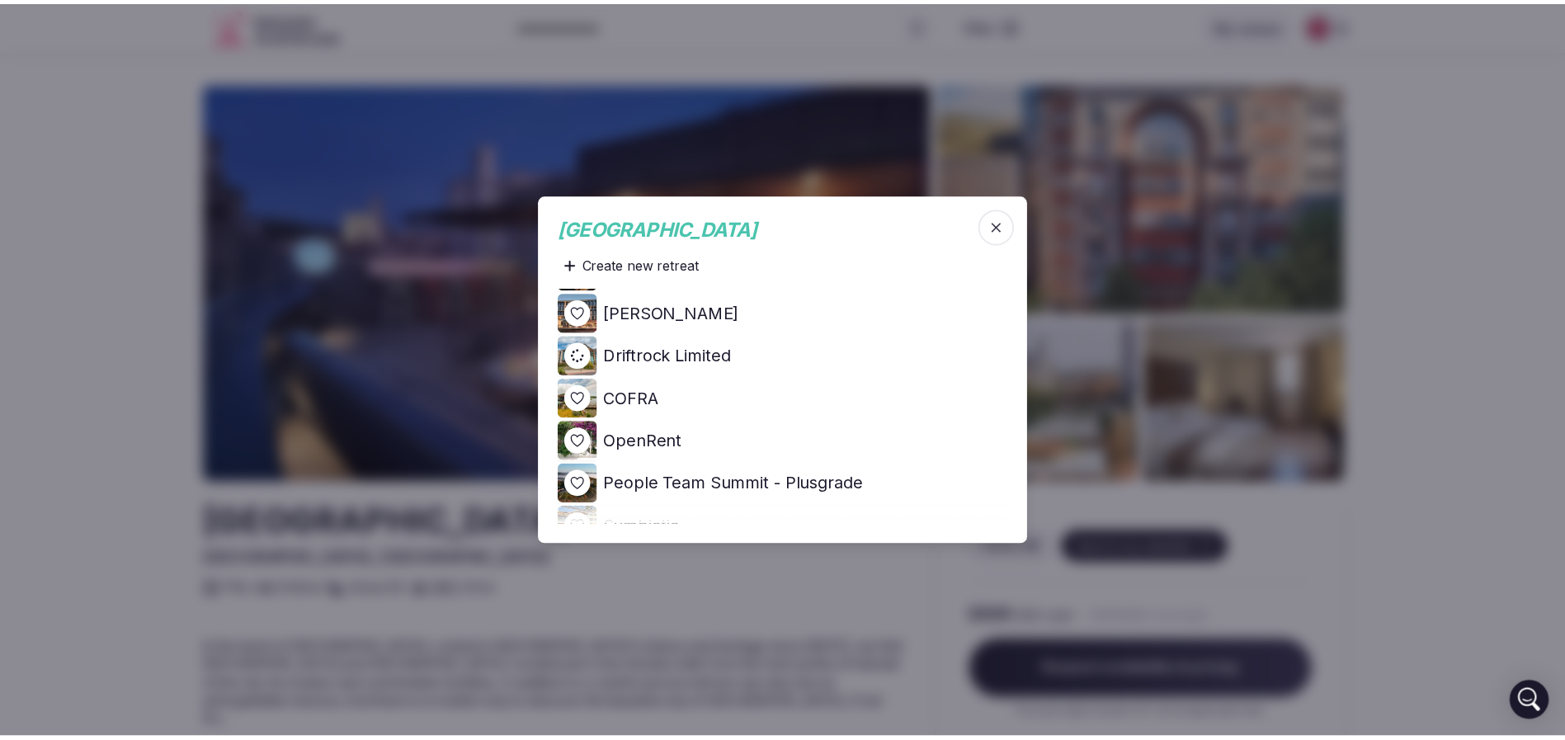
scroll to position [0, 0]
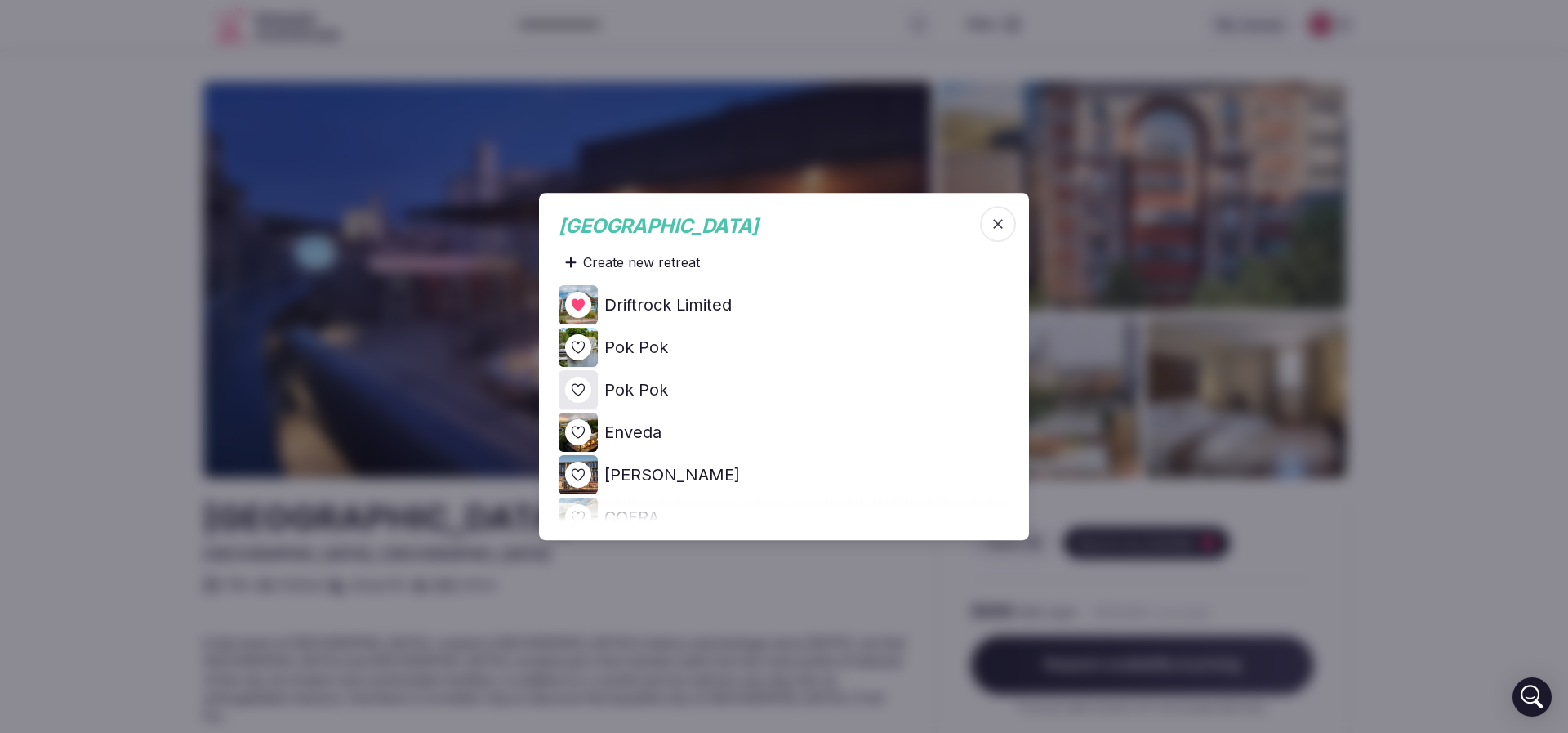
click at [41, 367] on div at bounding box center [784, 366] width 1568 height 733
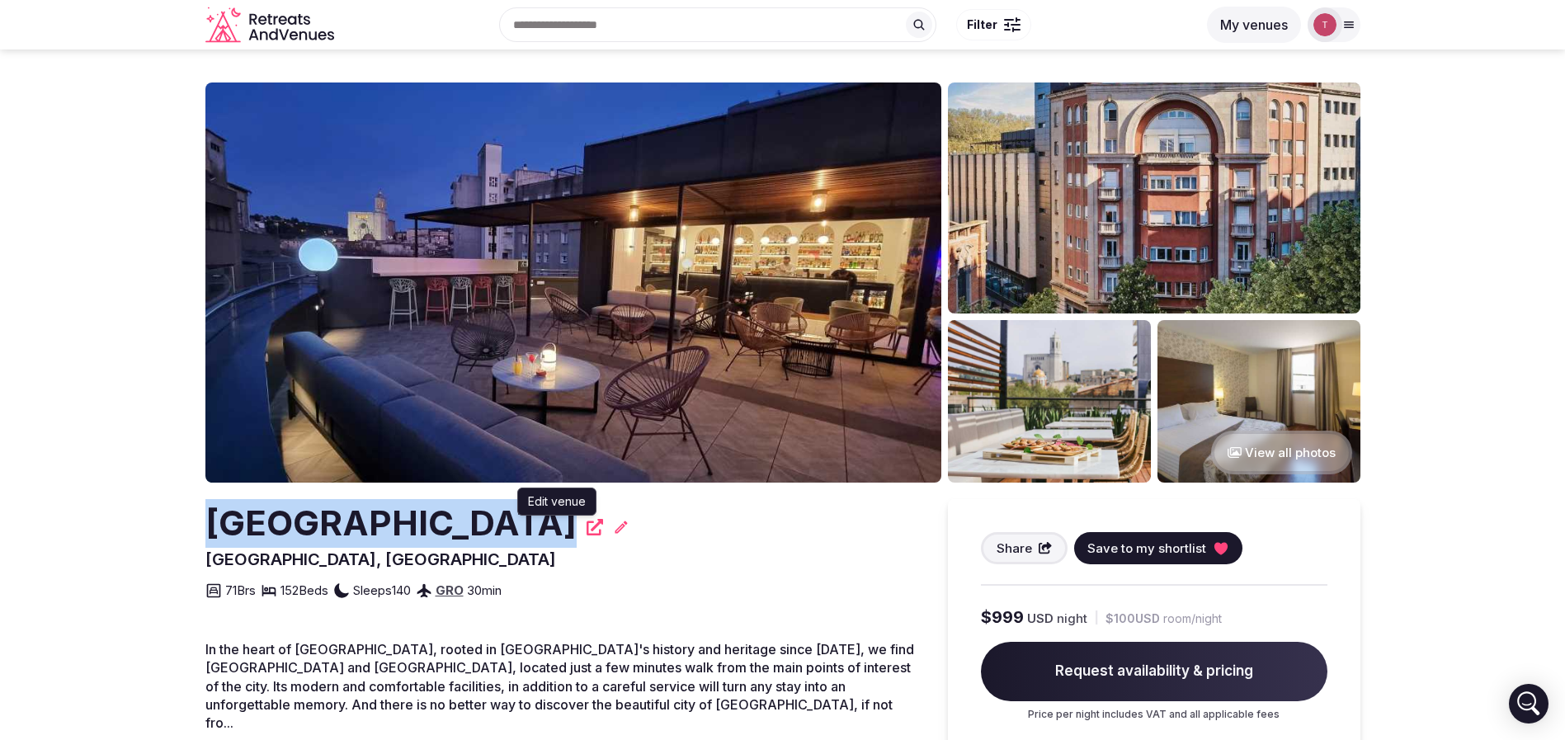
drag, startPoint x: 198, startPoint y: 518, endPoint x: 548, endPoint y: 530, distance: 350.0
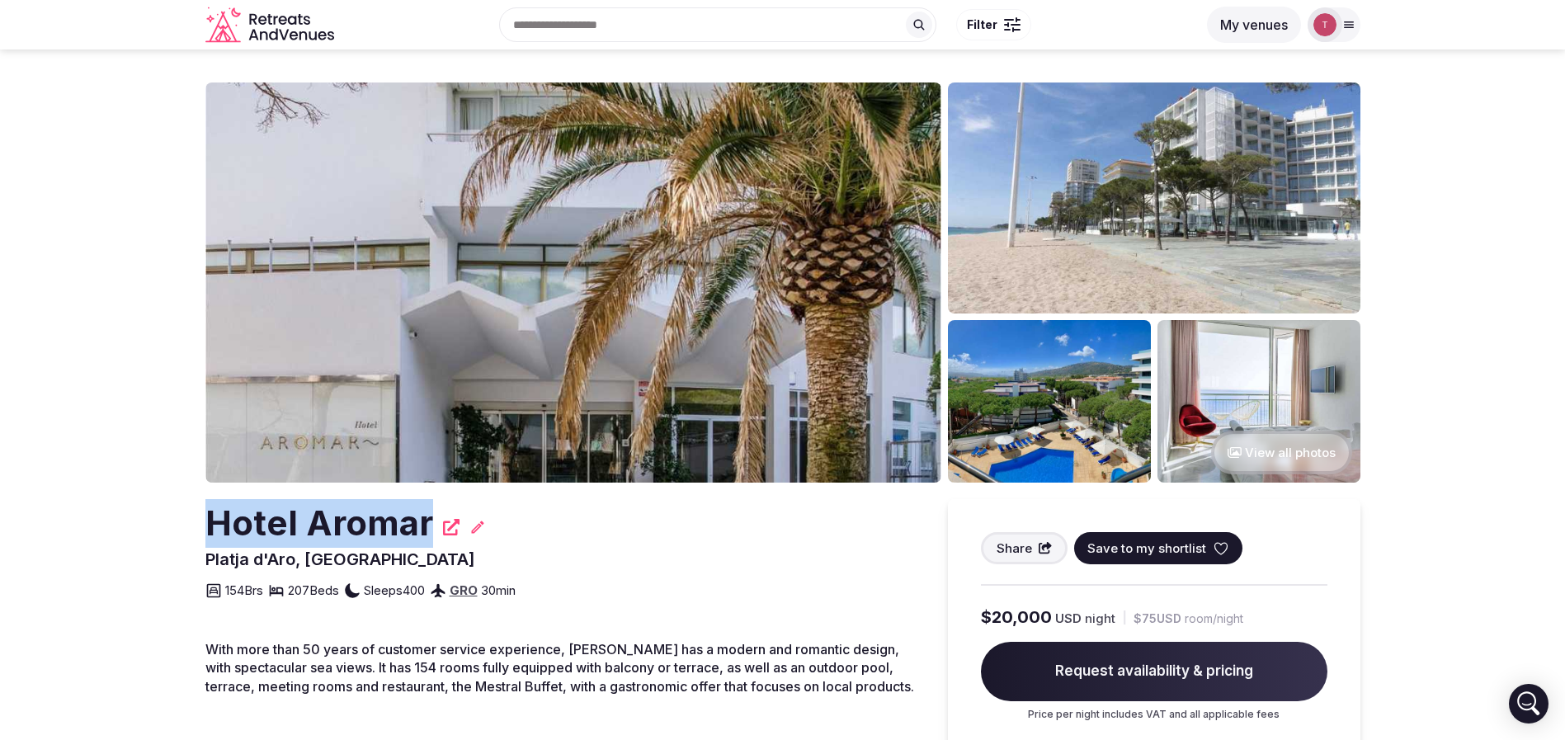
drag, startPoint x: 200, startPoint y: 522, endPoint x: 424, endPoint y: 528, distance: 224.5
copy h2 "Hotel Aromar"
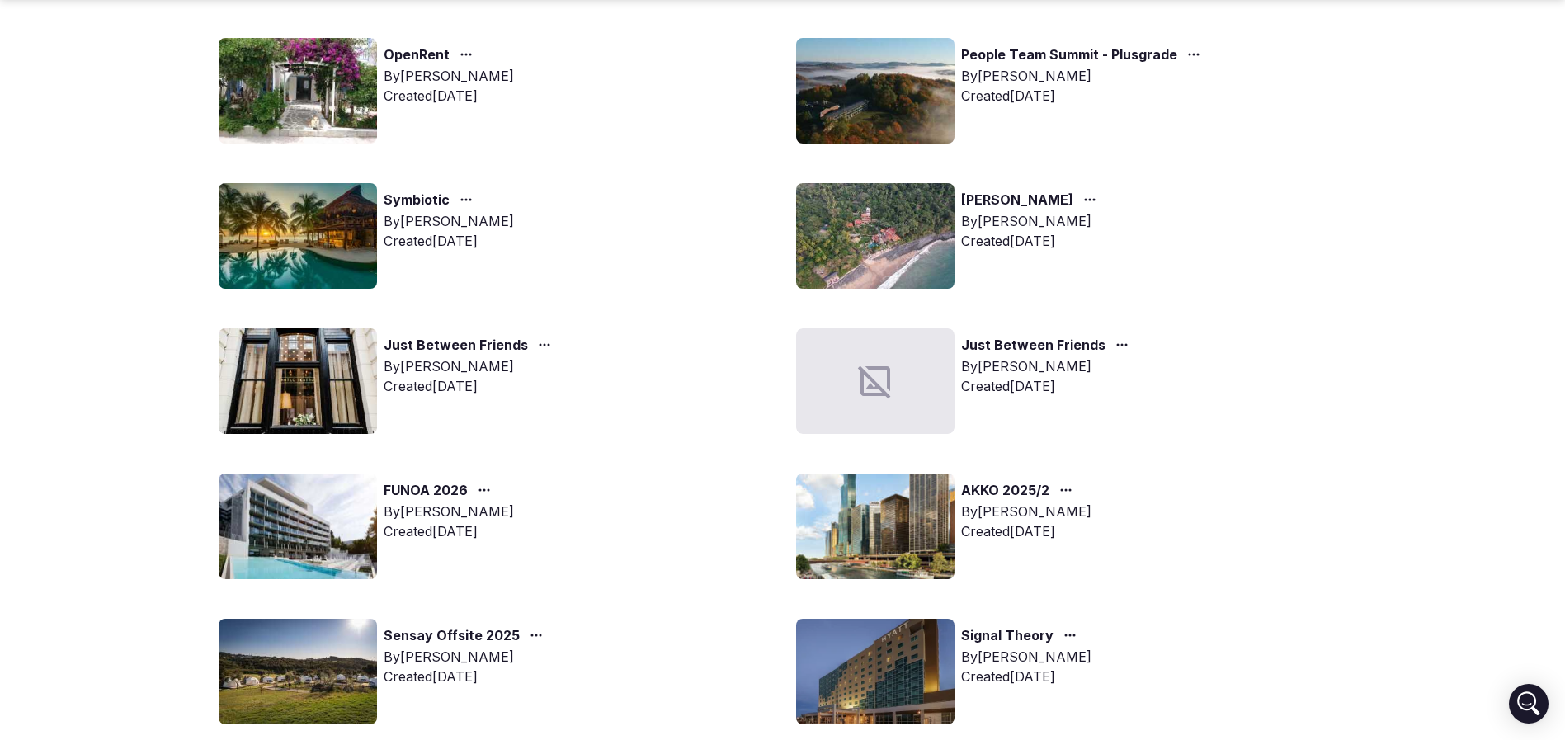
scroll to position [990, 0]
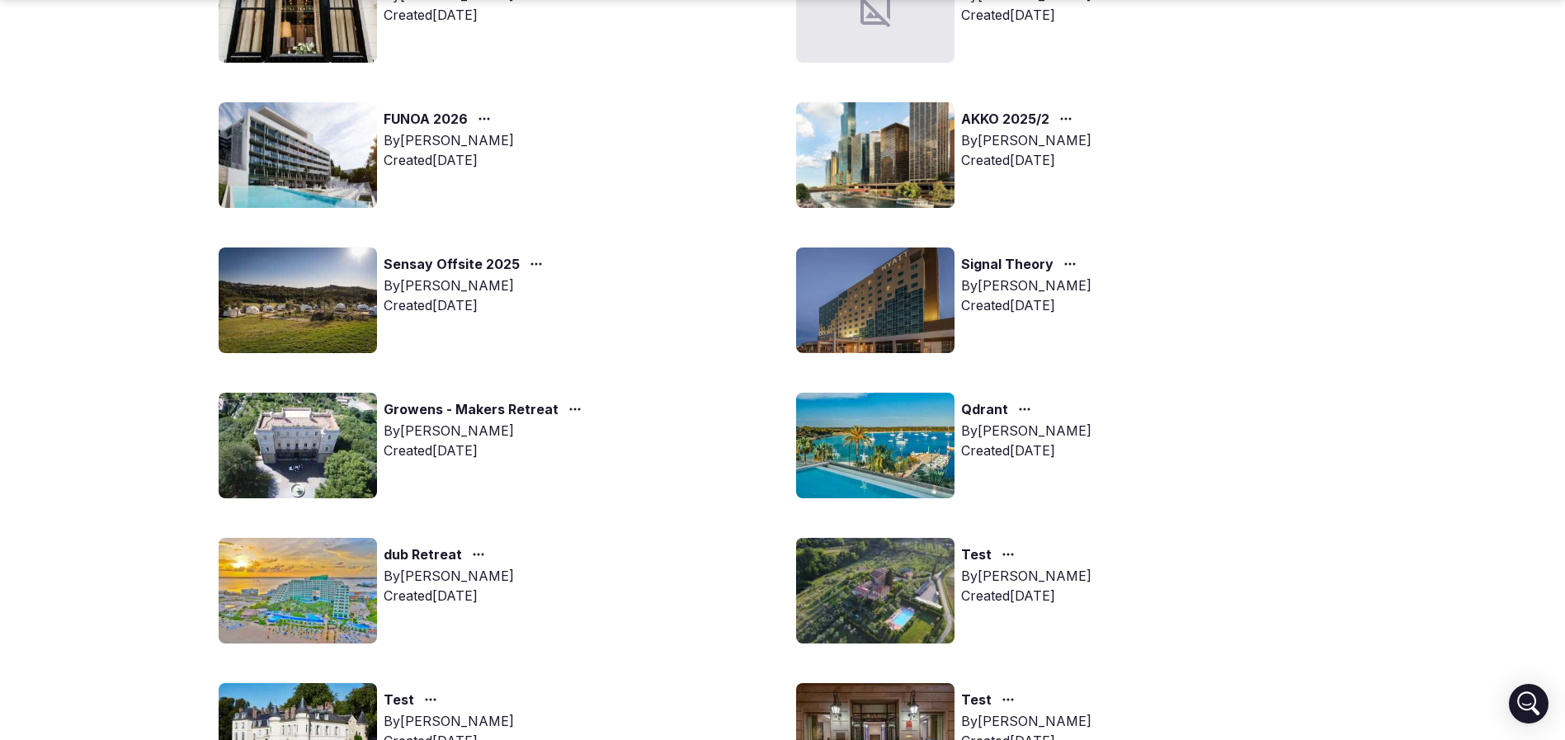
click at [858, 428] on img at bounding box center [875, 446] width 158 height 106
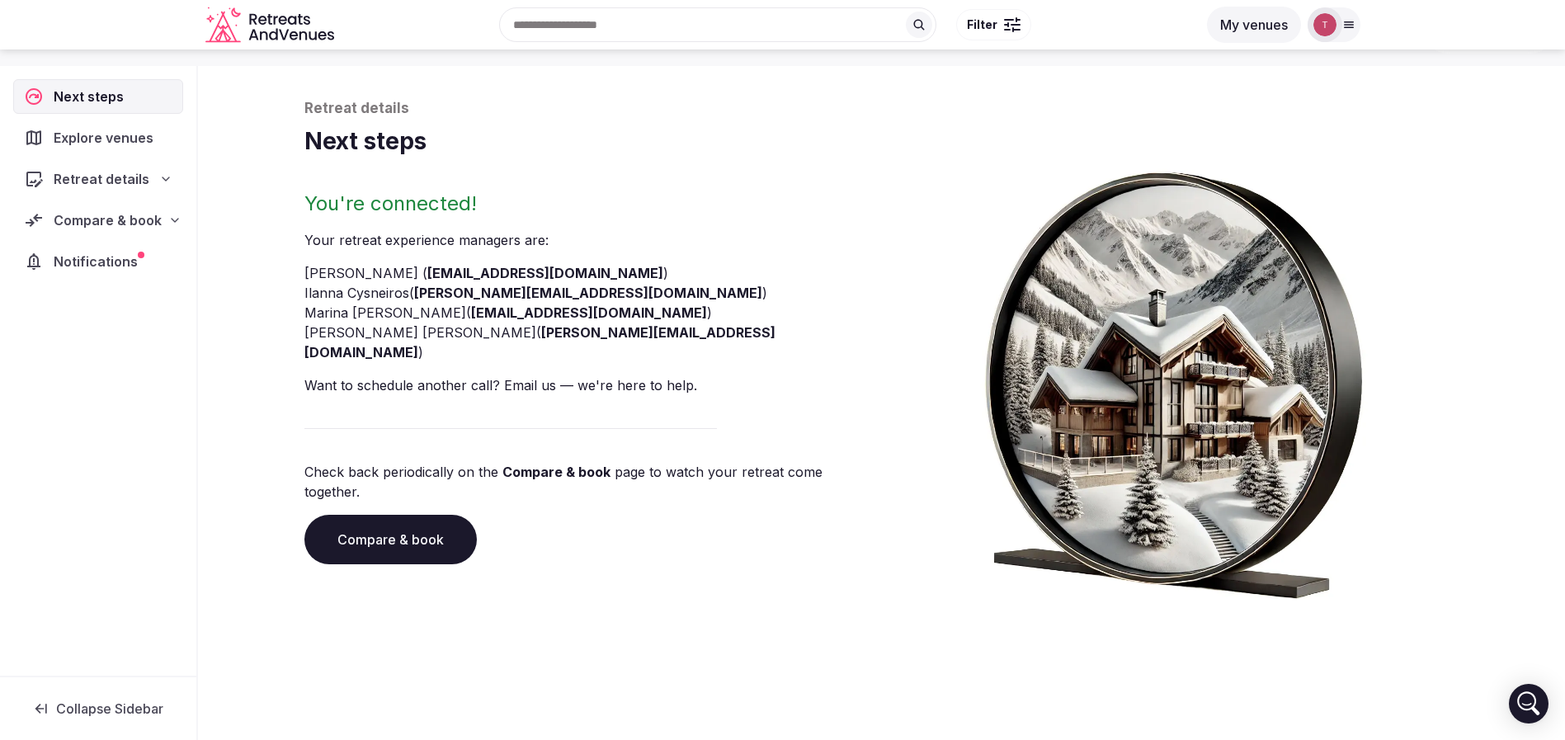
click at [439, 515] on link "Compare & book" at bounding box center [390, 539] width 172 height 49
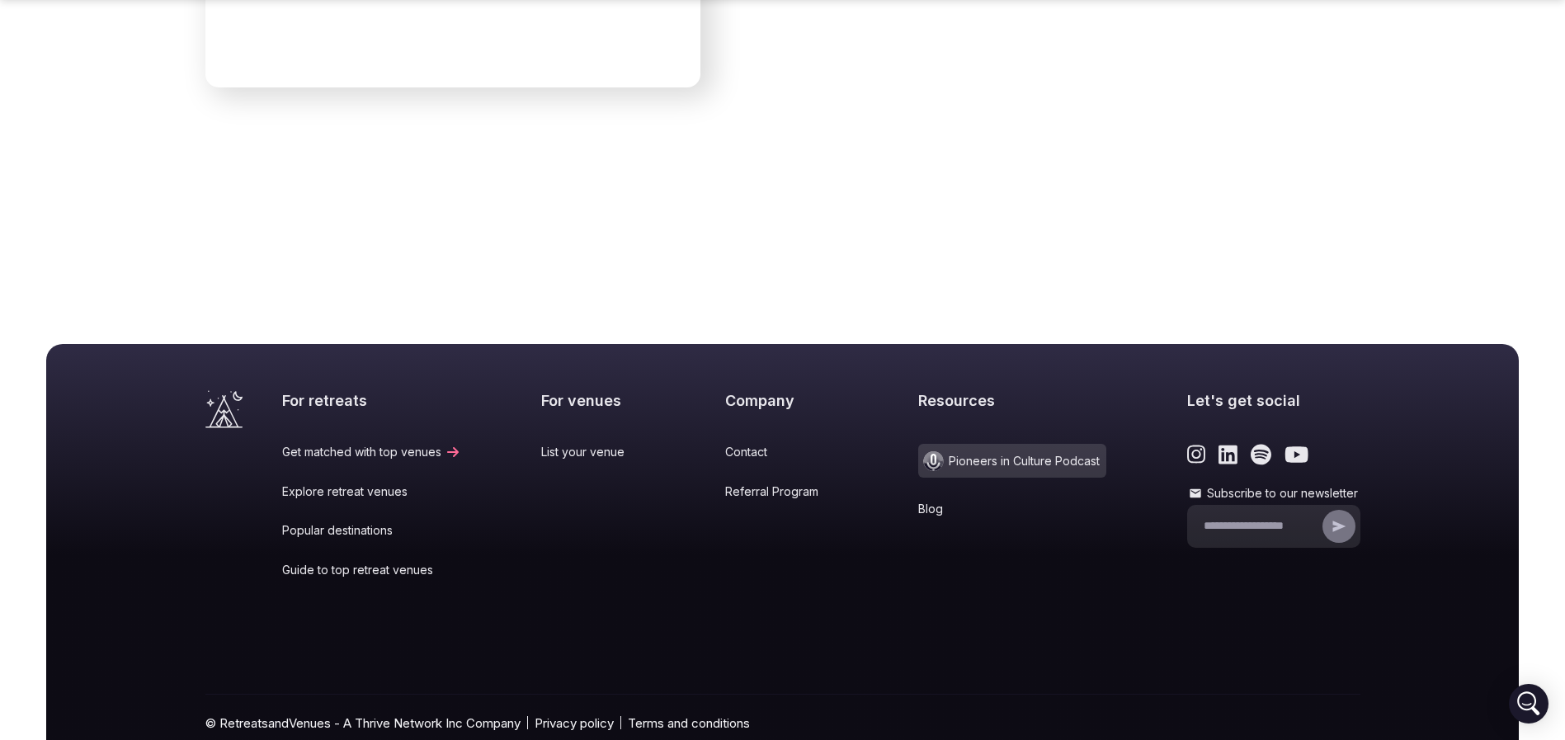
scroll to position [6818, 0]
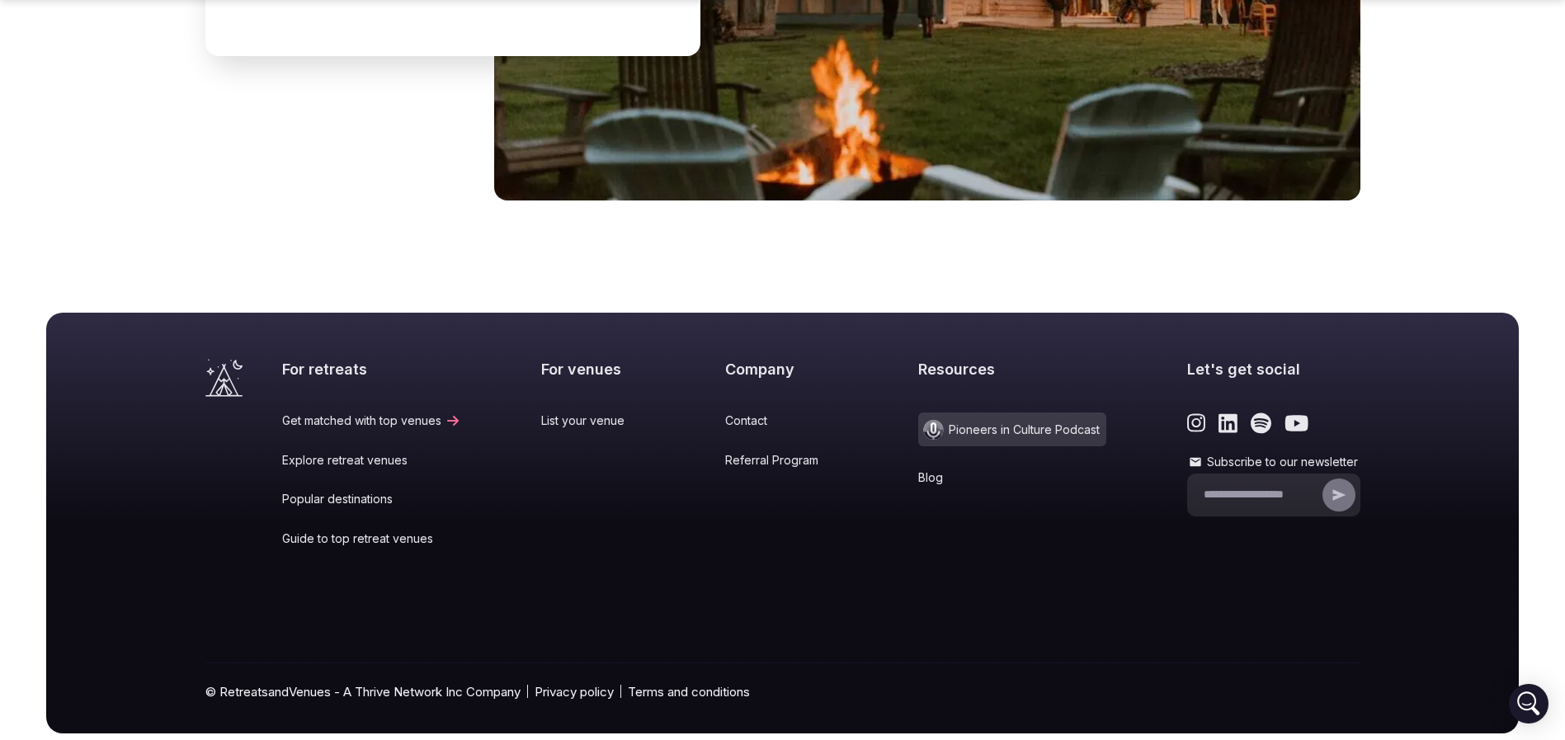
click at [741, 412] on link "Contact" at bounding box center [781, 420] width 113 height 16
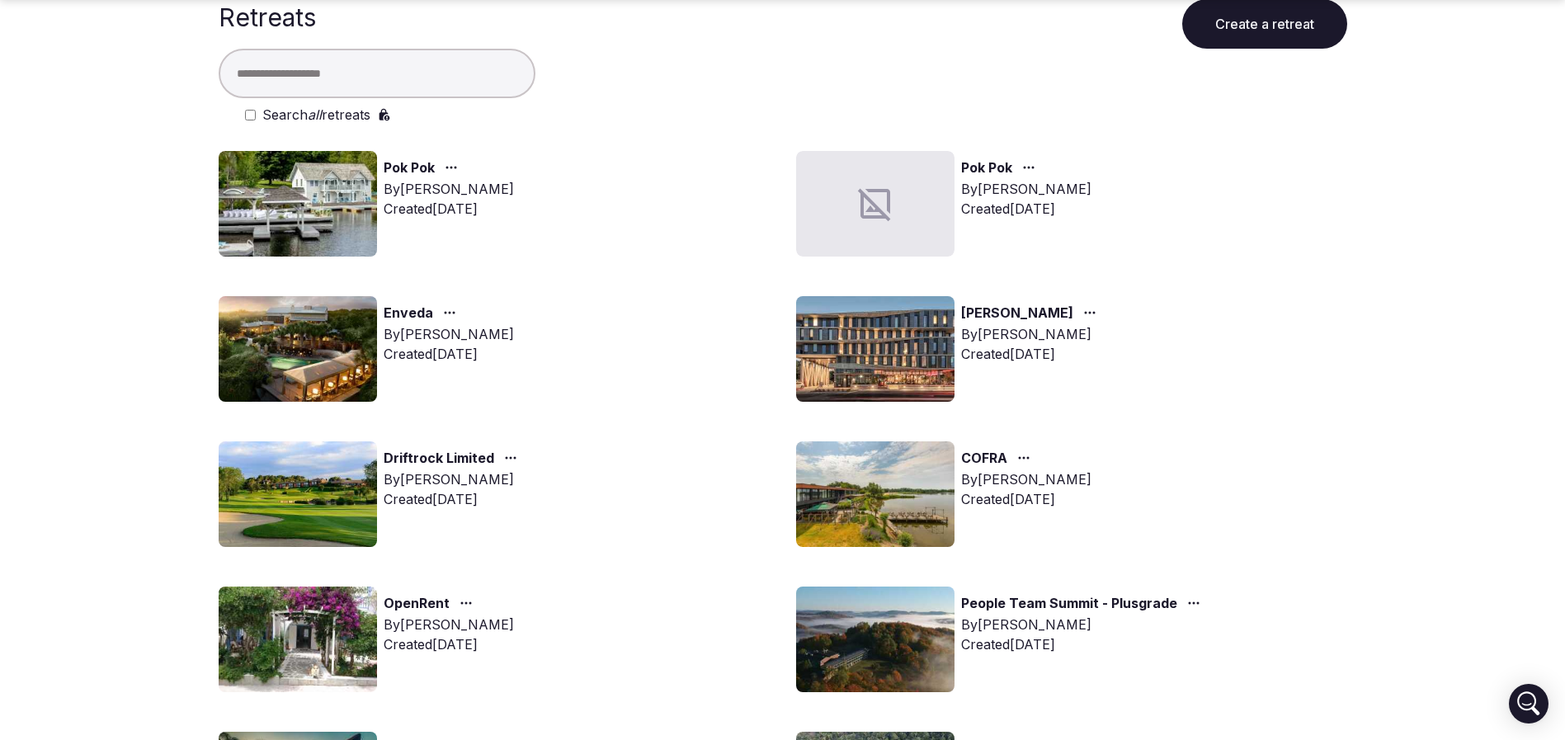
scroll to position [124, 0]
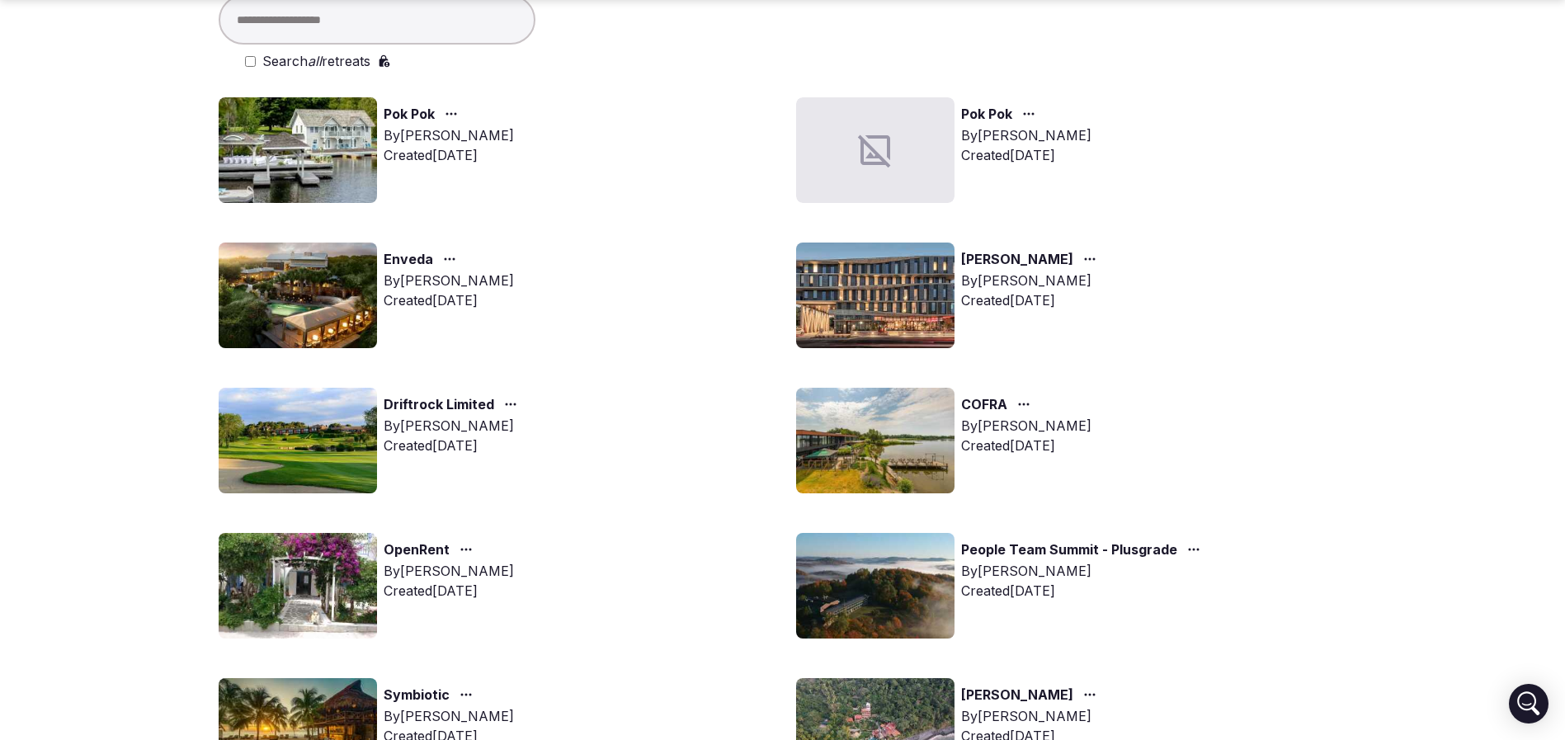
click at [323, 413] on img at bounding box center [298, 441] width 158 height 106
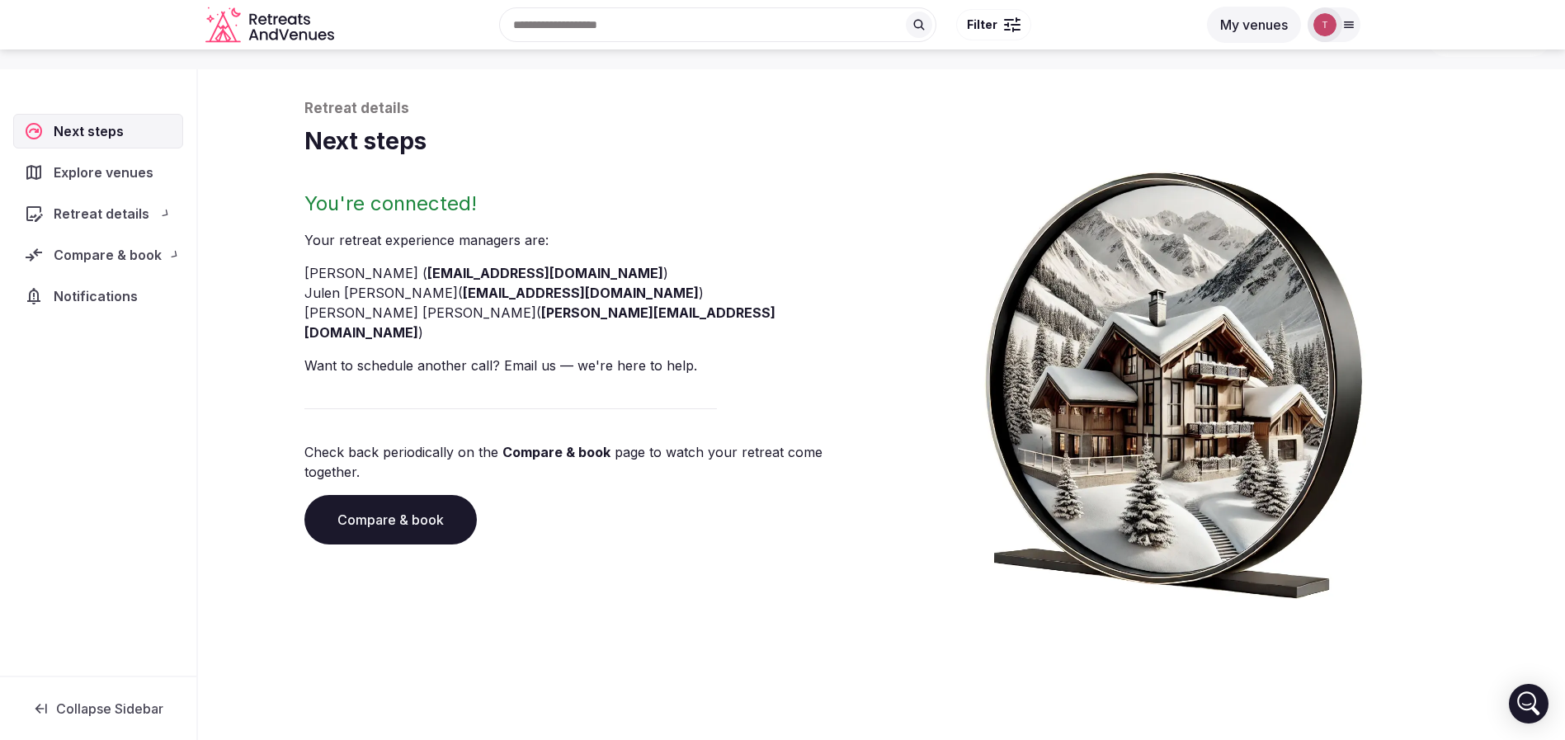
scroll to position [56, 0]
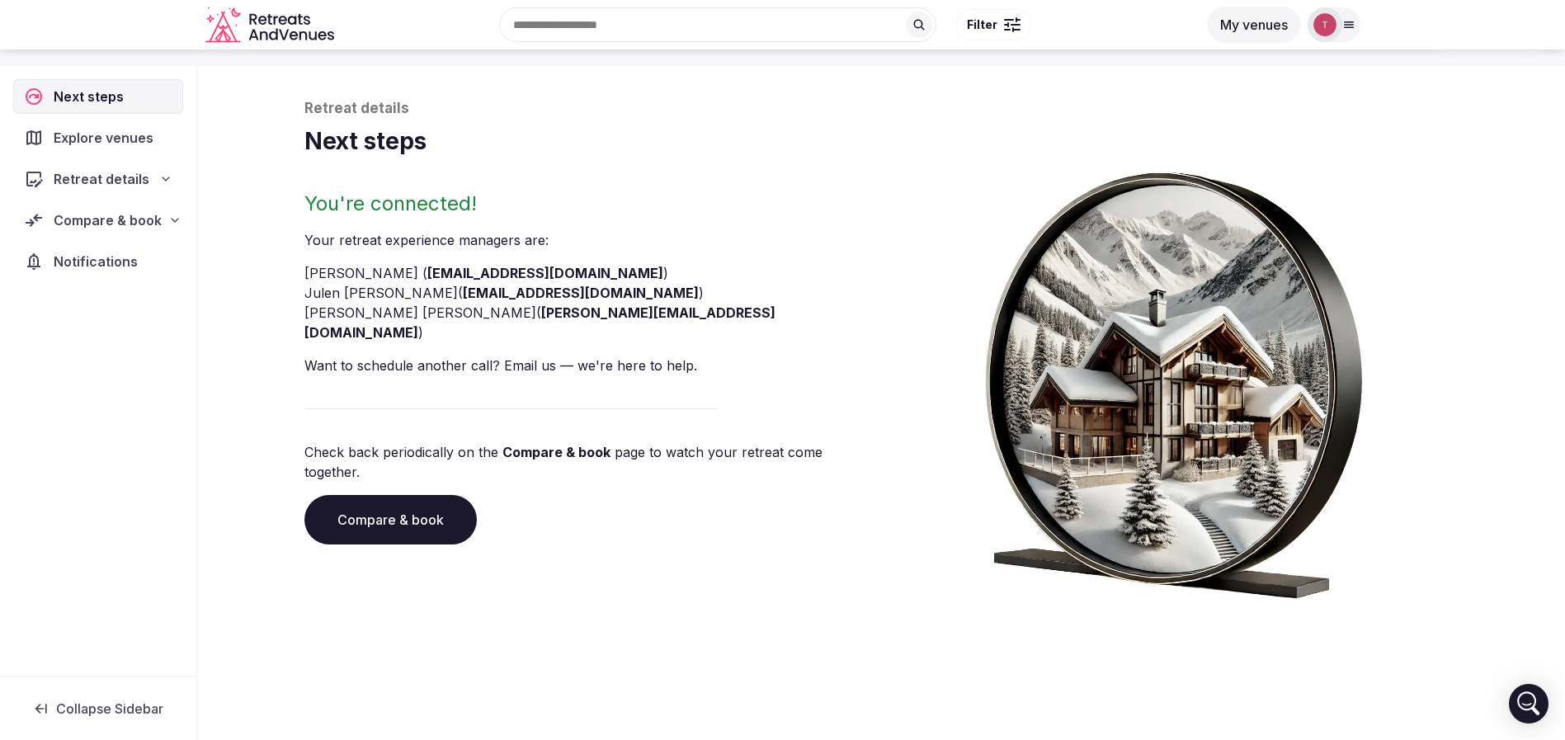
click at [389, 442] on p "Check back periodically on the Compare & book page to watch your retreat come t…" at bounding box center [589, 462] width 571 height 40
click at [408, 495] on link "Compare & book" at bounding box center [390, 519] width 172 height 49
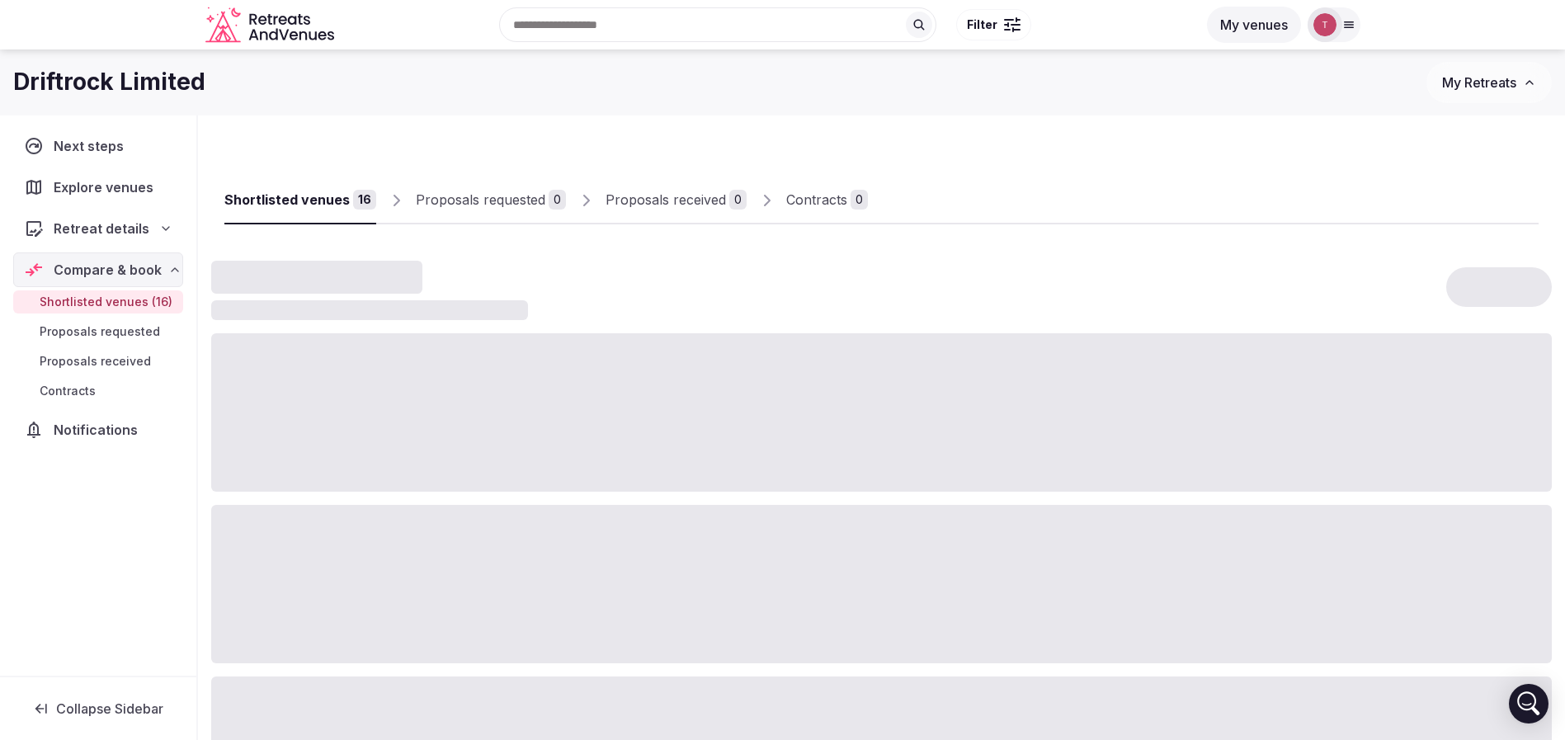
click at [58, 86] on h1 "Driftrock Limited" at bounding box center [109, 82] width 192 height 32
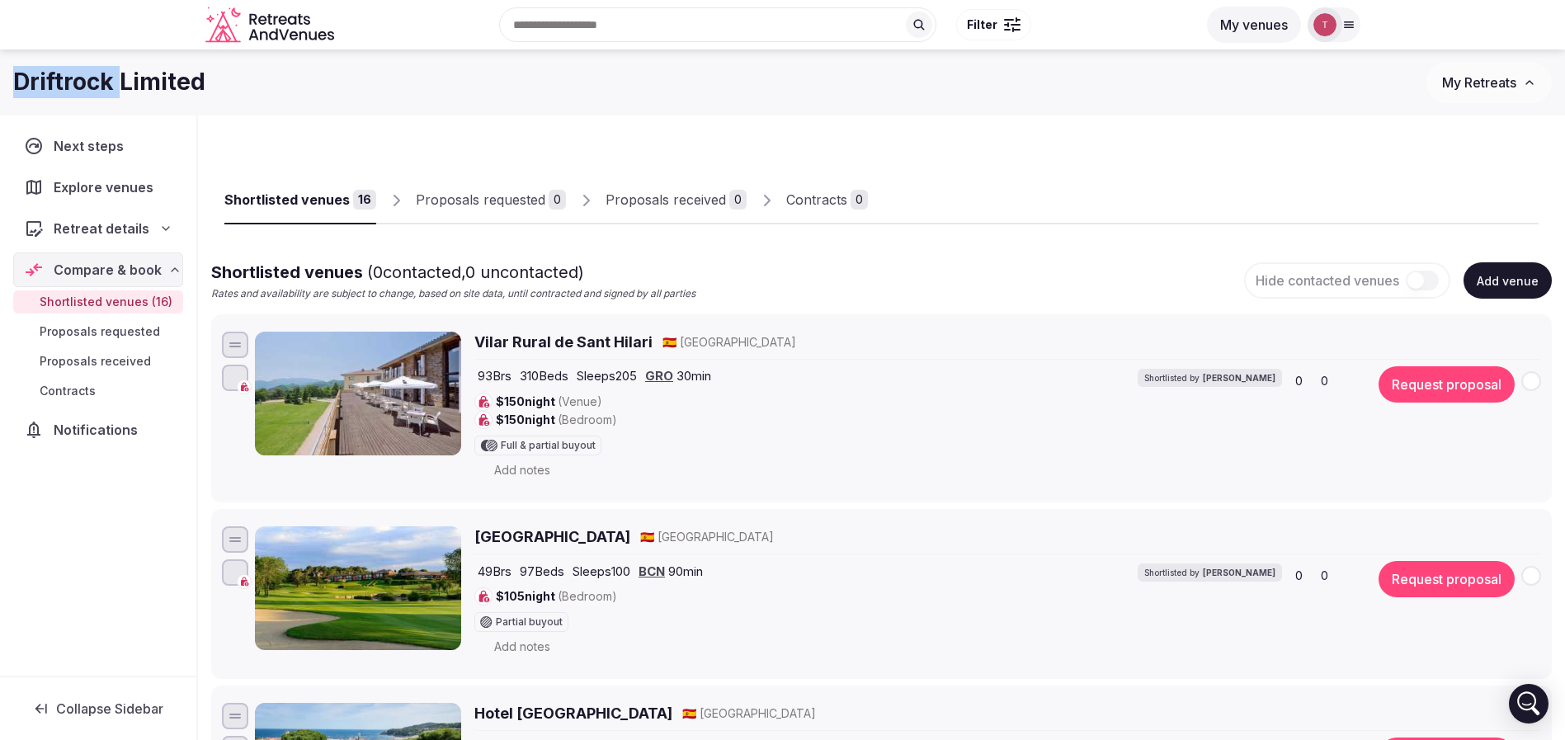
click at [58, 86] on h1 "Driftrock Limited" at bounding box center [109, 82] width 192 height 32
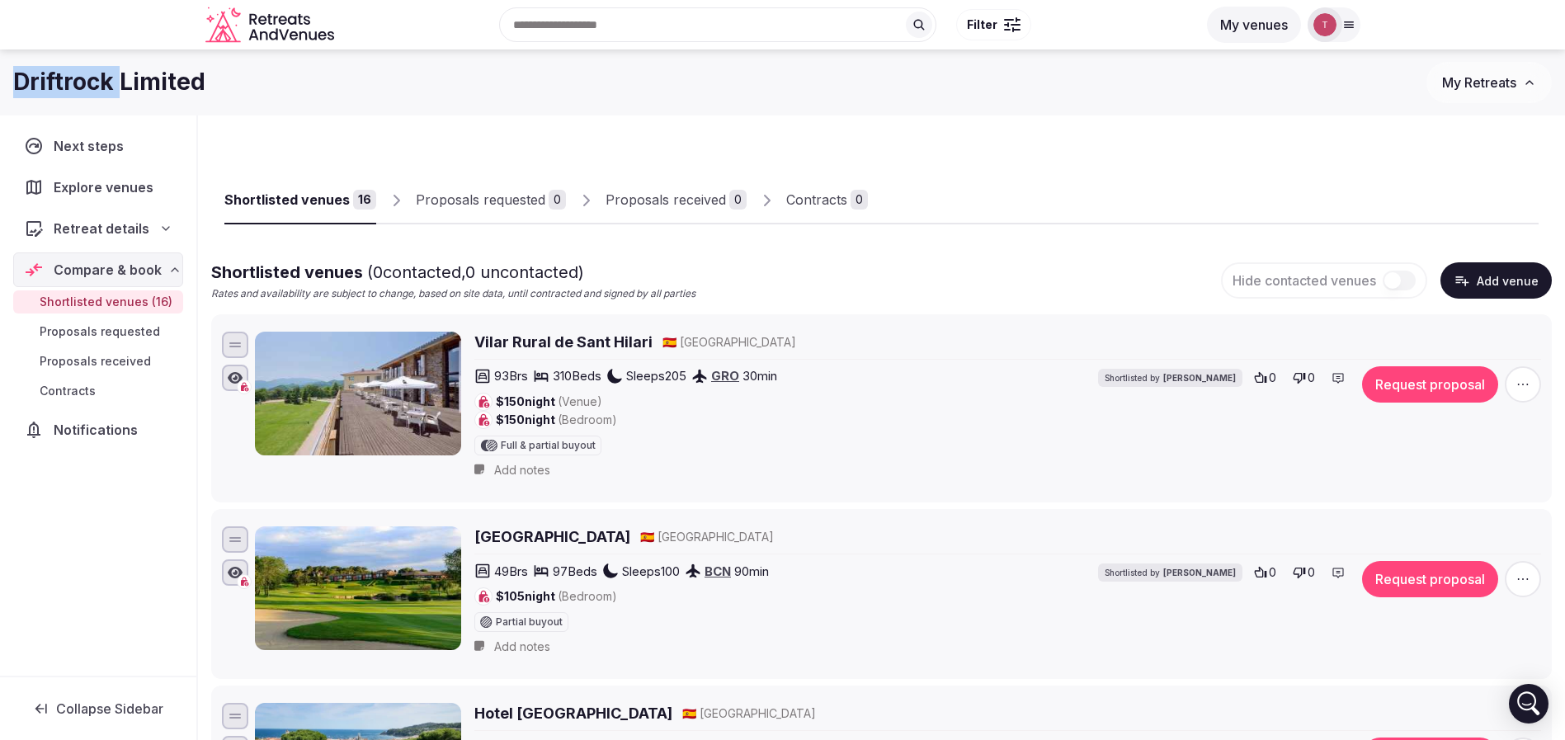
copy h1 "Driftrock"
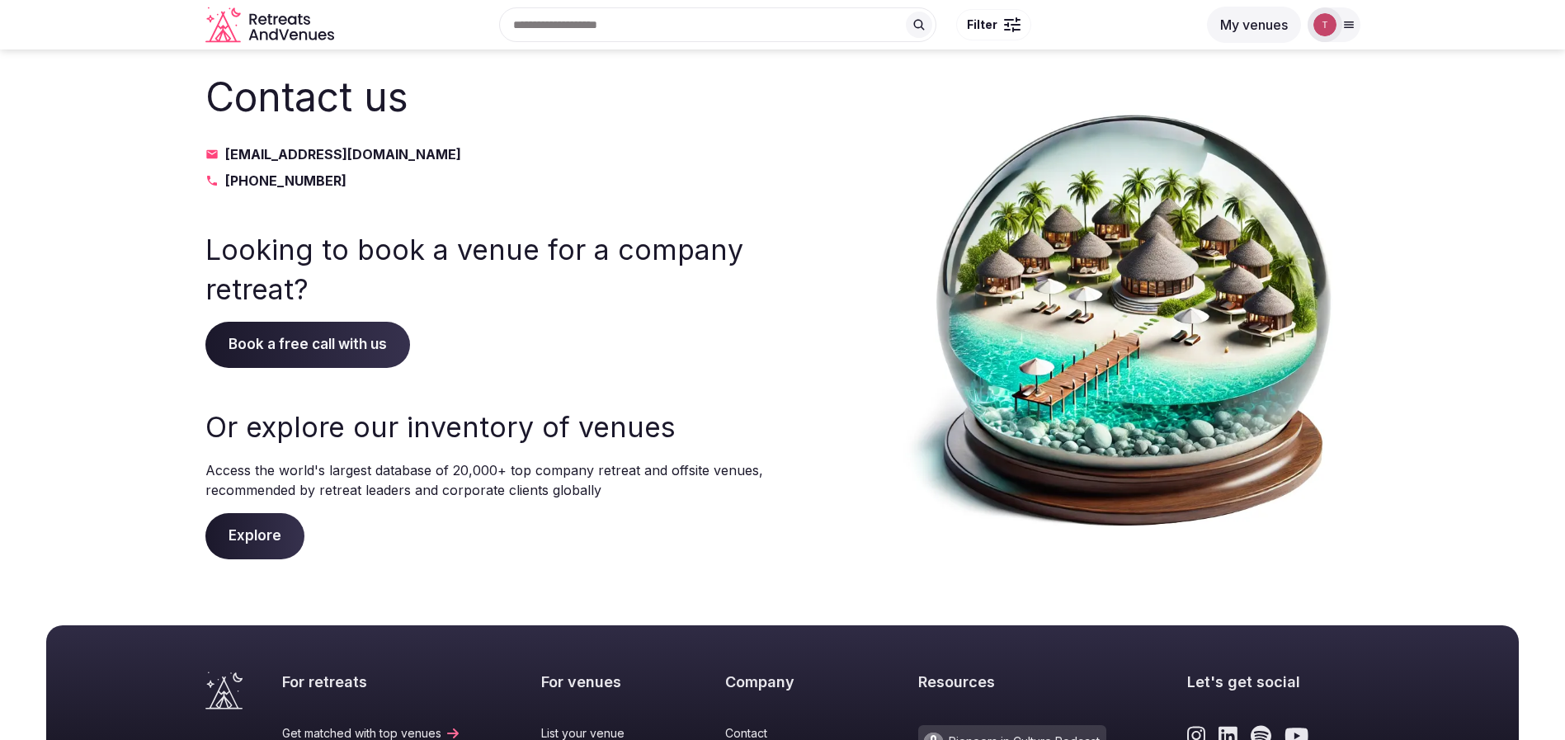
click at [275, 19] on icon "Retreats and Venues company logo" at bounding box center [277, 20] width 4 height 9
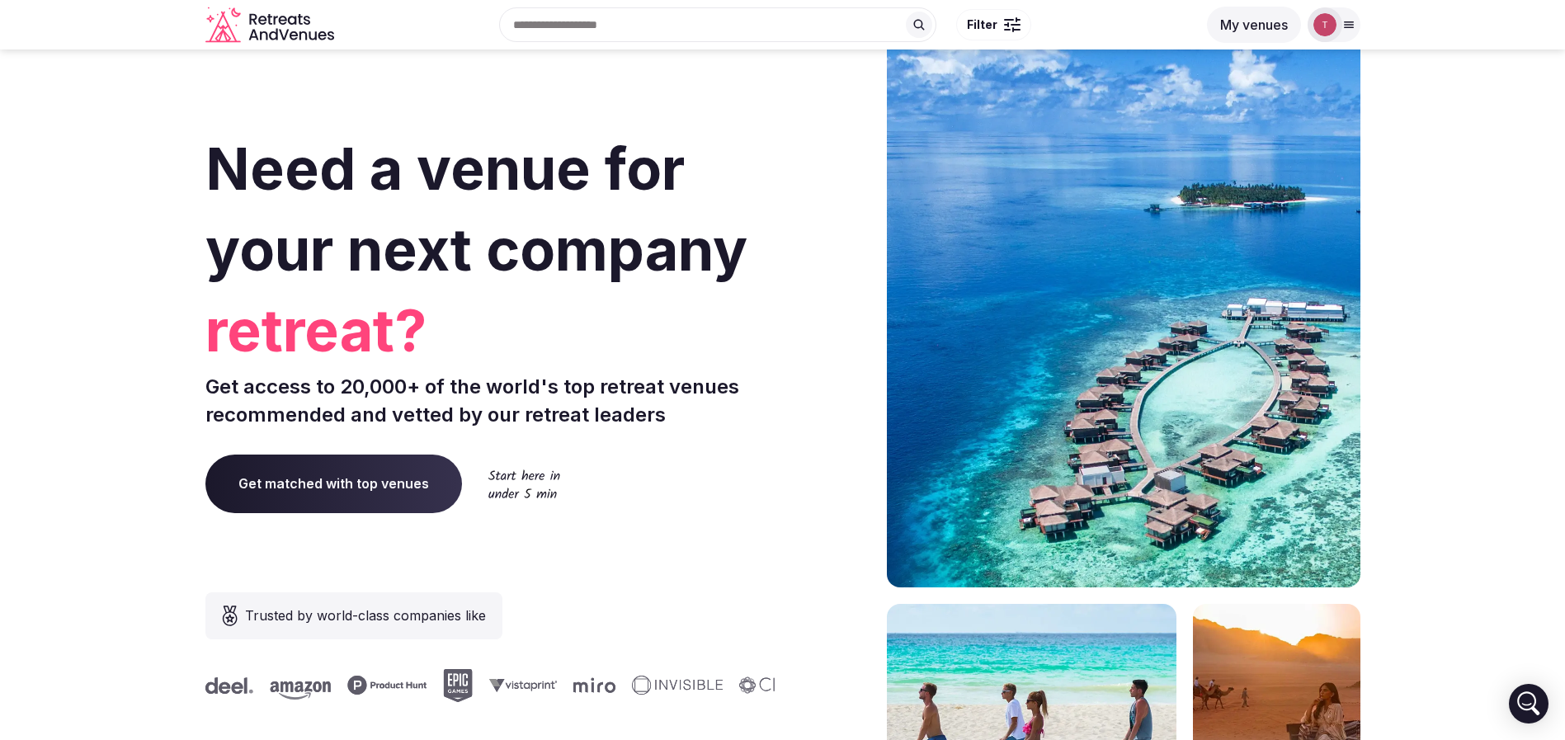
click at [68, 170] on section "Need a venue for your next company retreat? Get access to 20,000+ of the world'…" at bounding box center [782, 494] width 1565 height 994
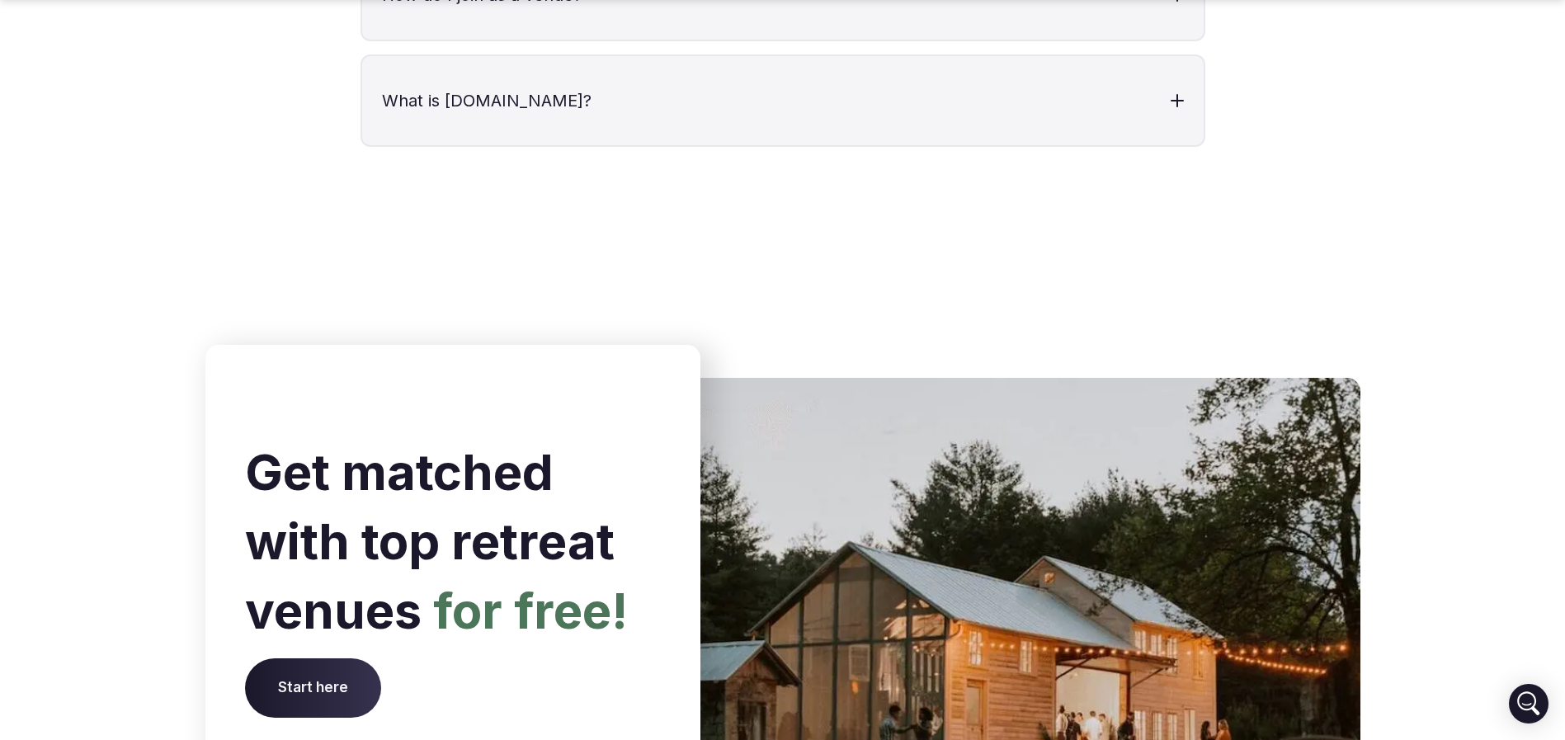
scroll to position [6818, 0]
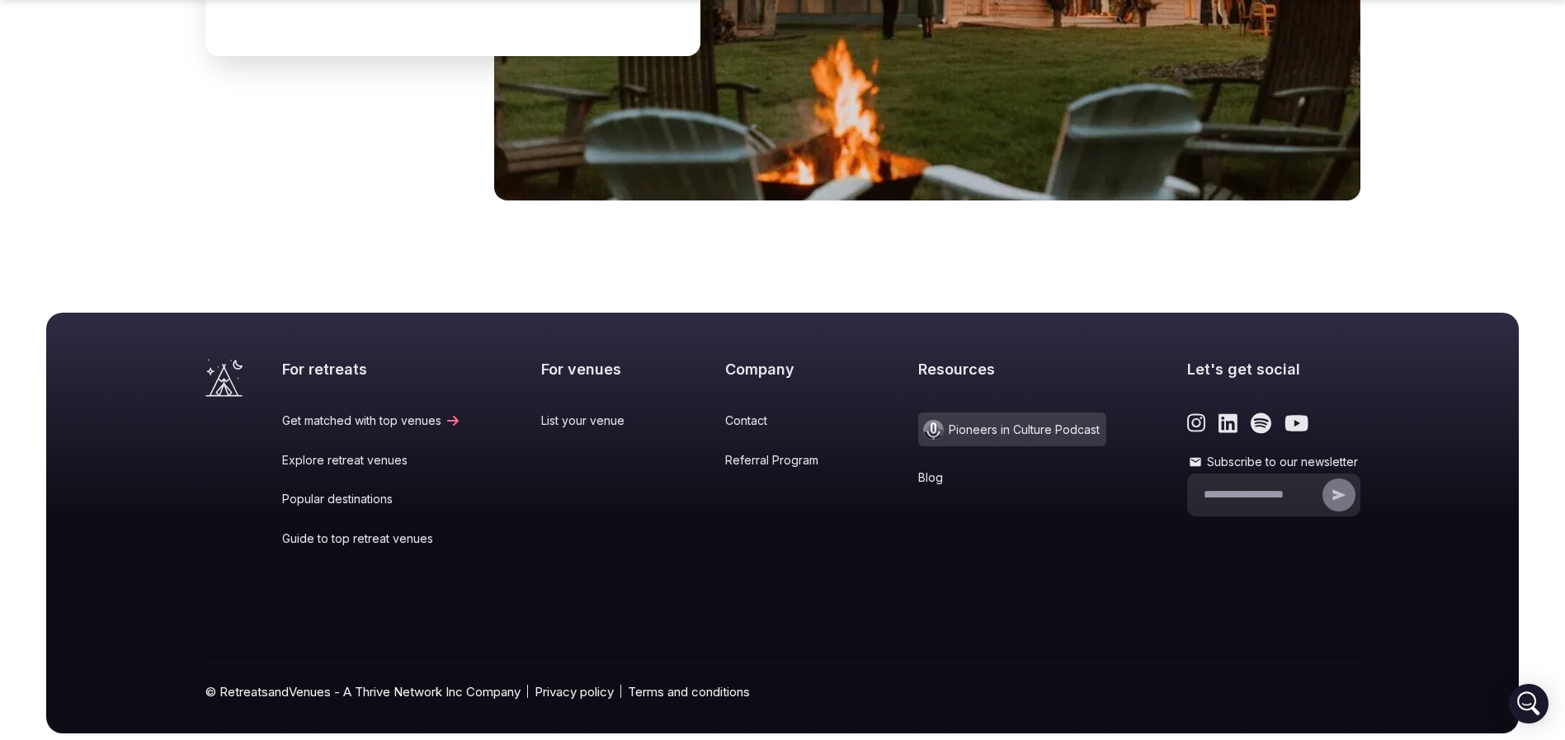
click at [227, 364] on icon "Visit the homepage" at bounding box center [223, 380] width 37 height 33
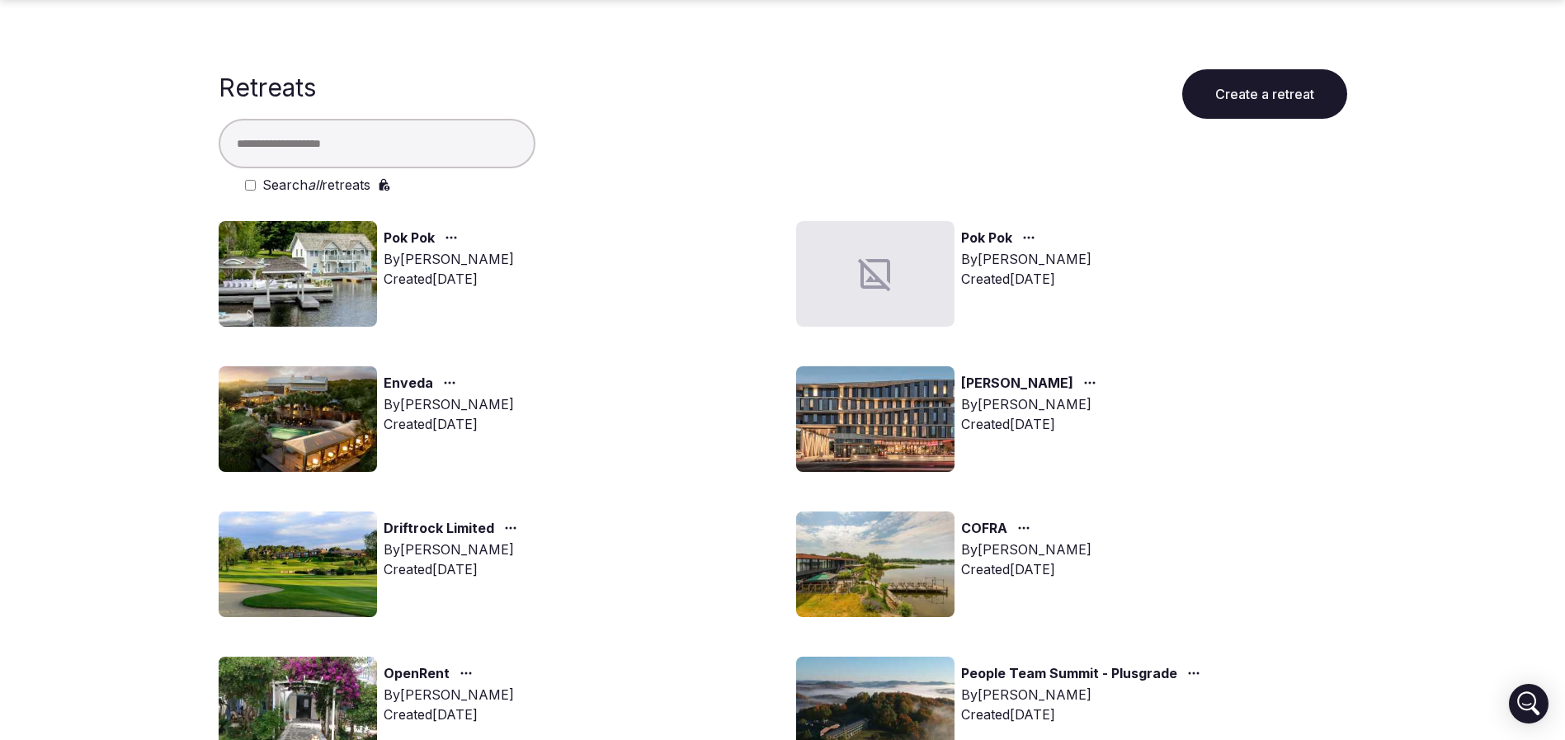
scroll to position [1175, 0]
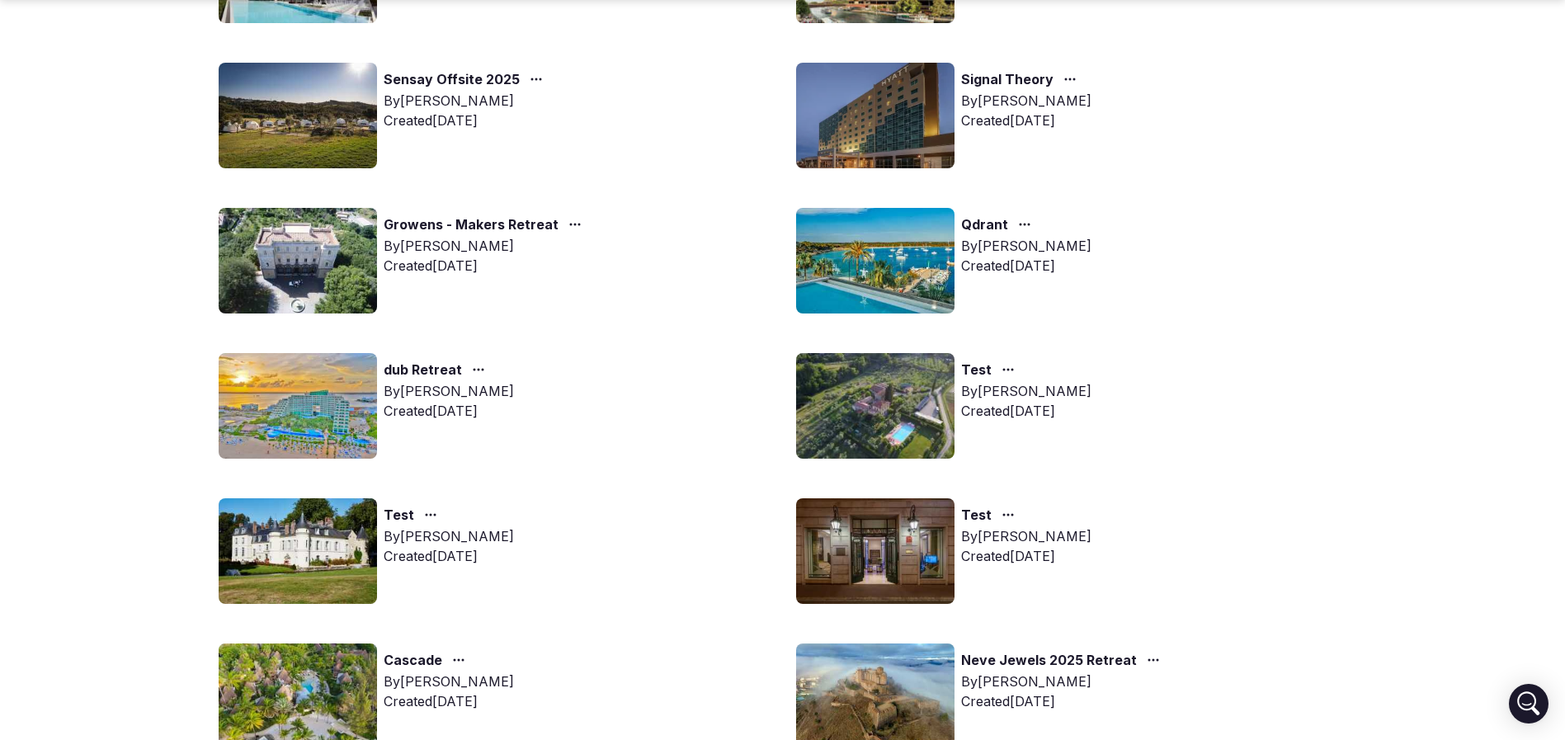
click at [450, 370] on link "dub Retreat" at bounding box center [423, 370] width 78 height 21
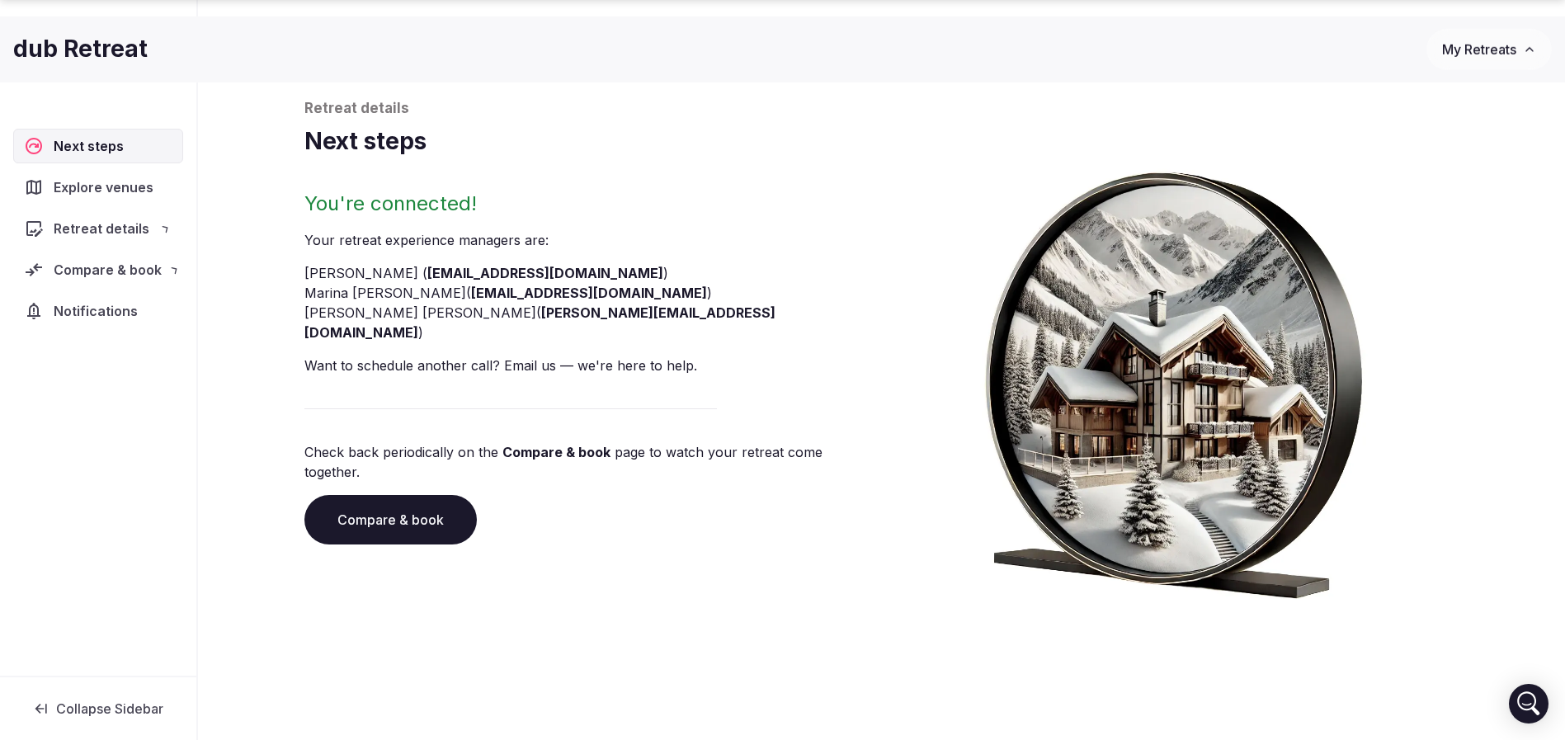
scroll to position [56, 0]
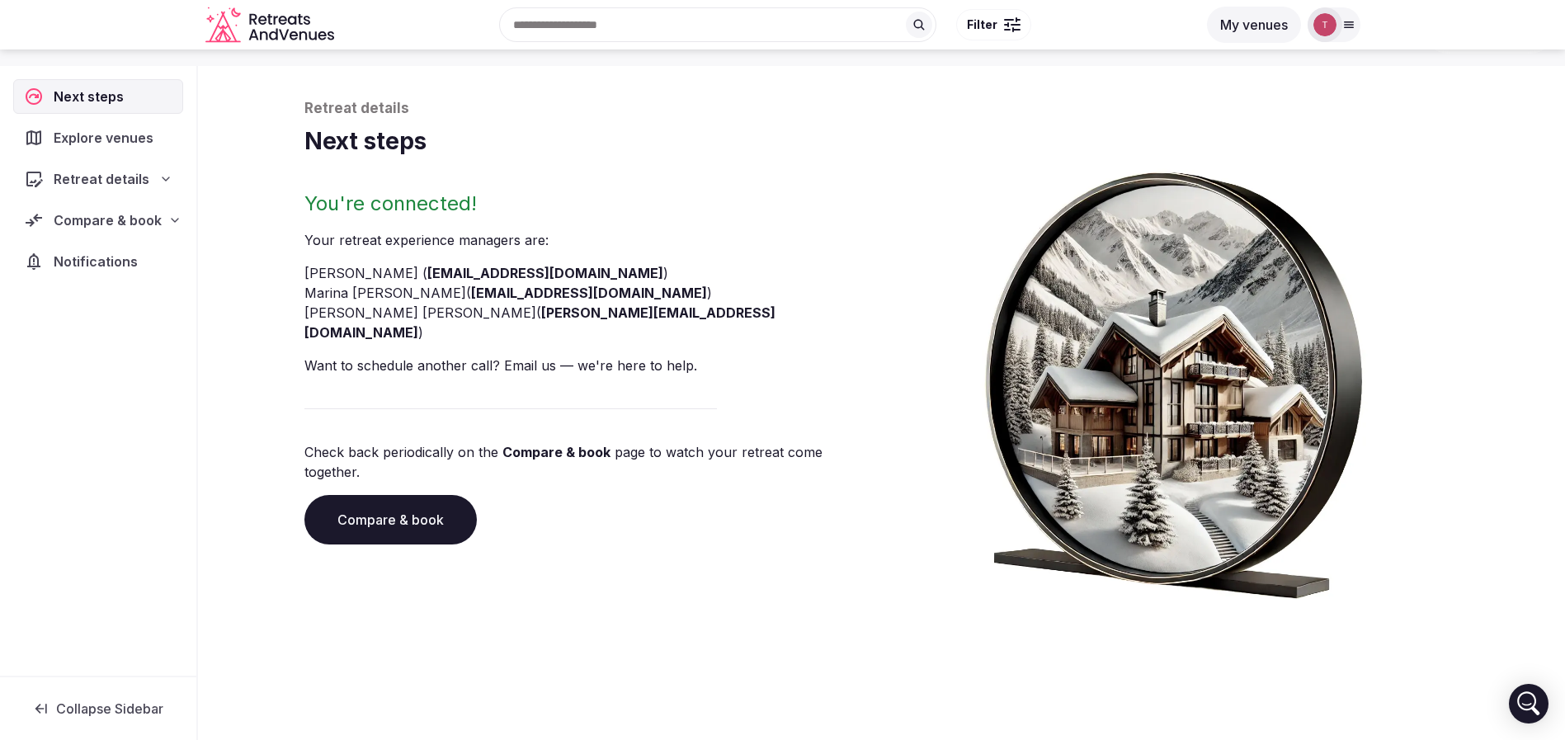
click at [399, 495] on link "Compare & book" at bounding box center [390, 519] width 172 height 49
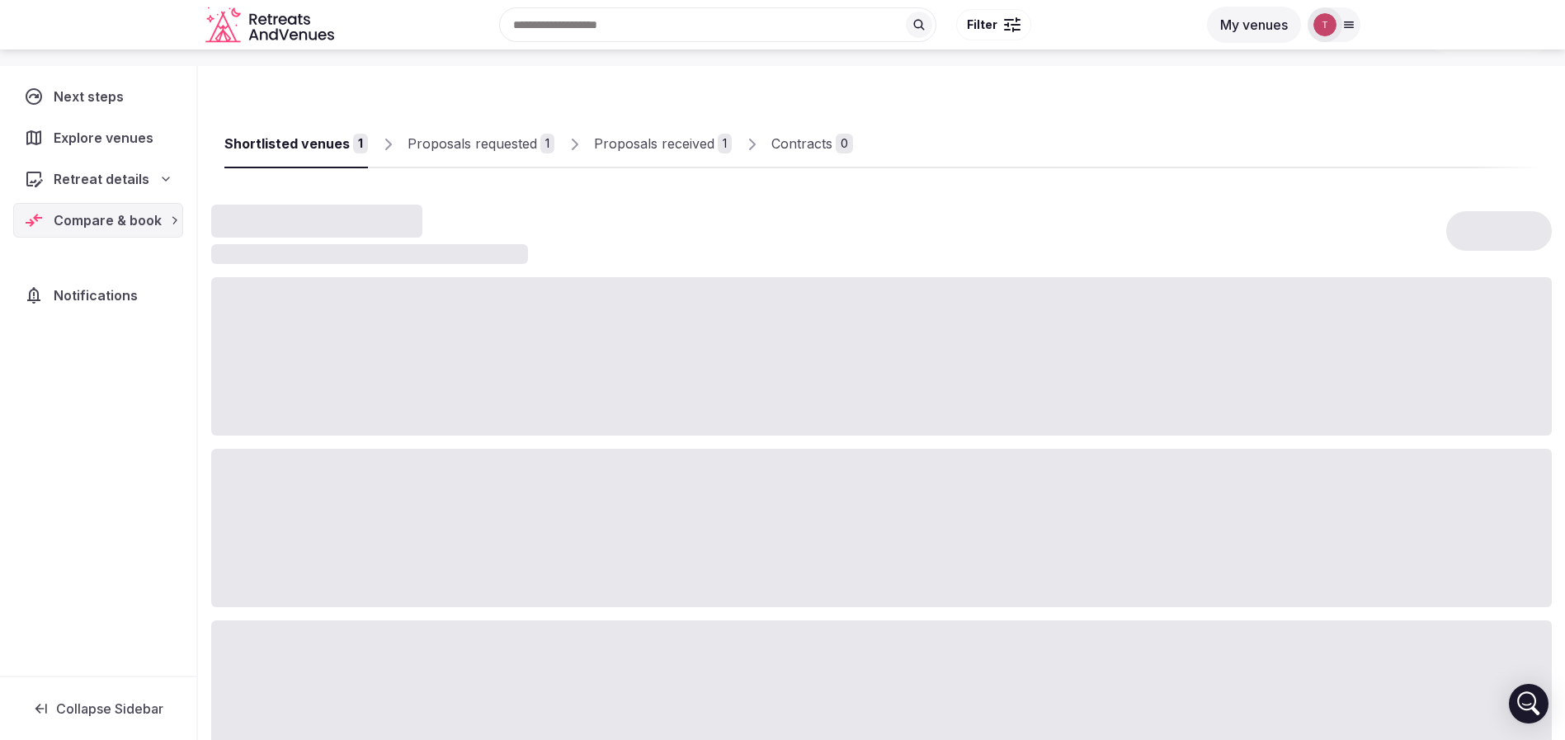
click at [399, 483] on div at bounding box center [881, 528] width 1341 height 158
click at [696, 125] on link "Proposals received 1" at bounding box center [663, 144] width 138 height 48
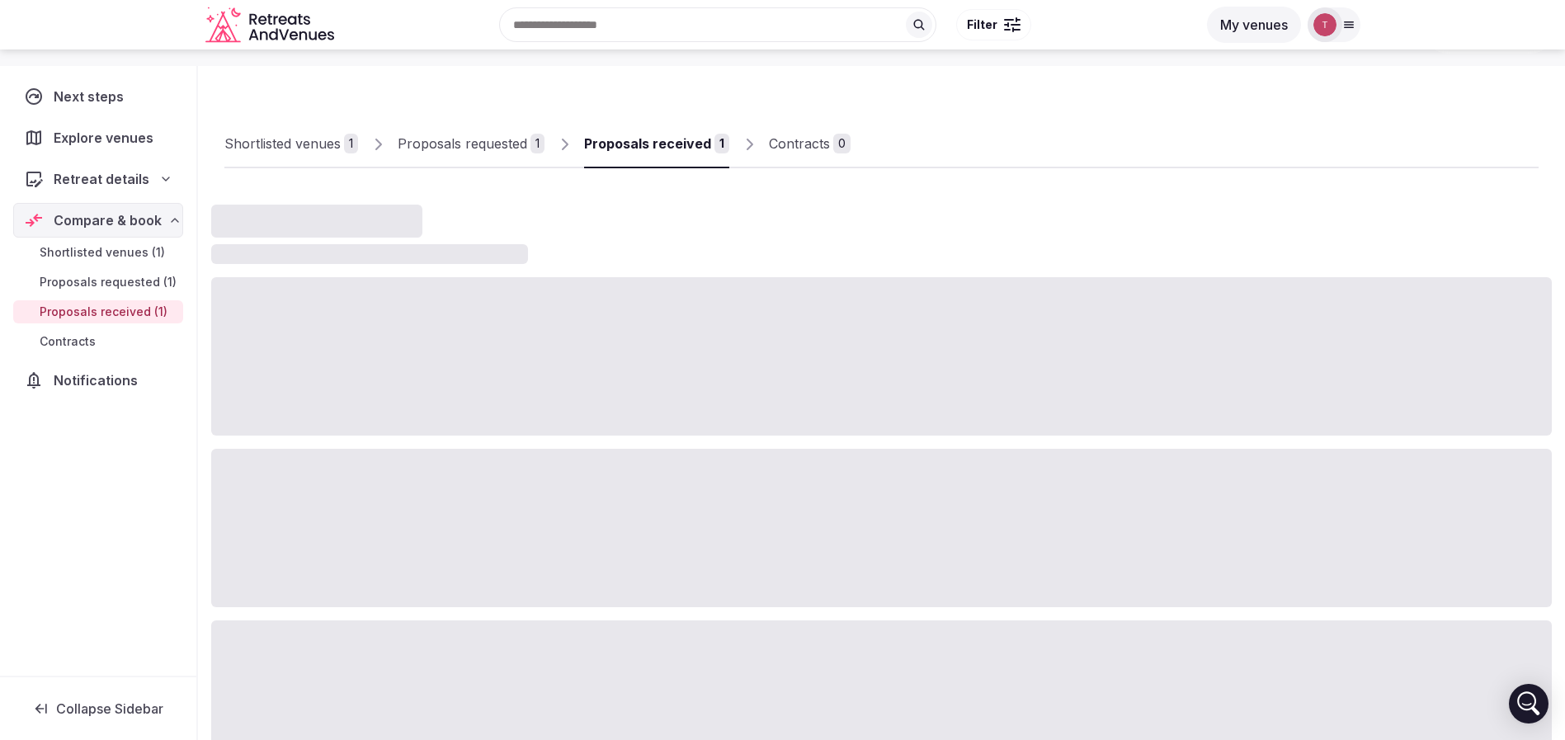
click at [696, 125] on link "Proposals received 1" at bounding box center [656, 144] width 145 height 48
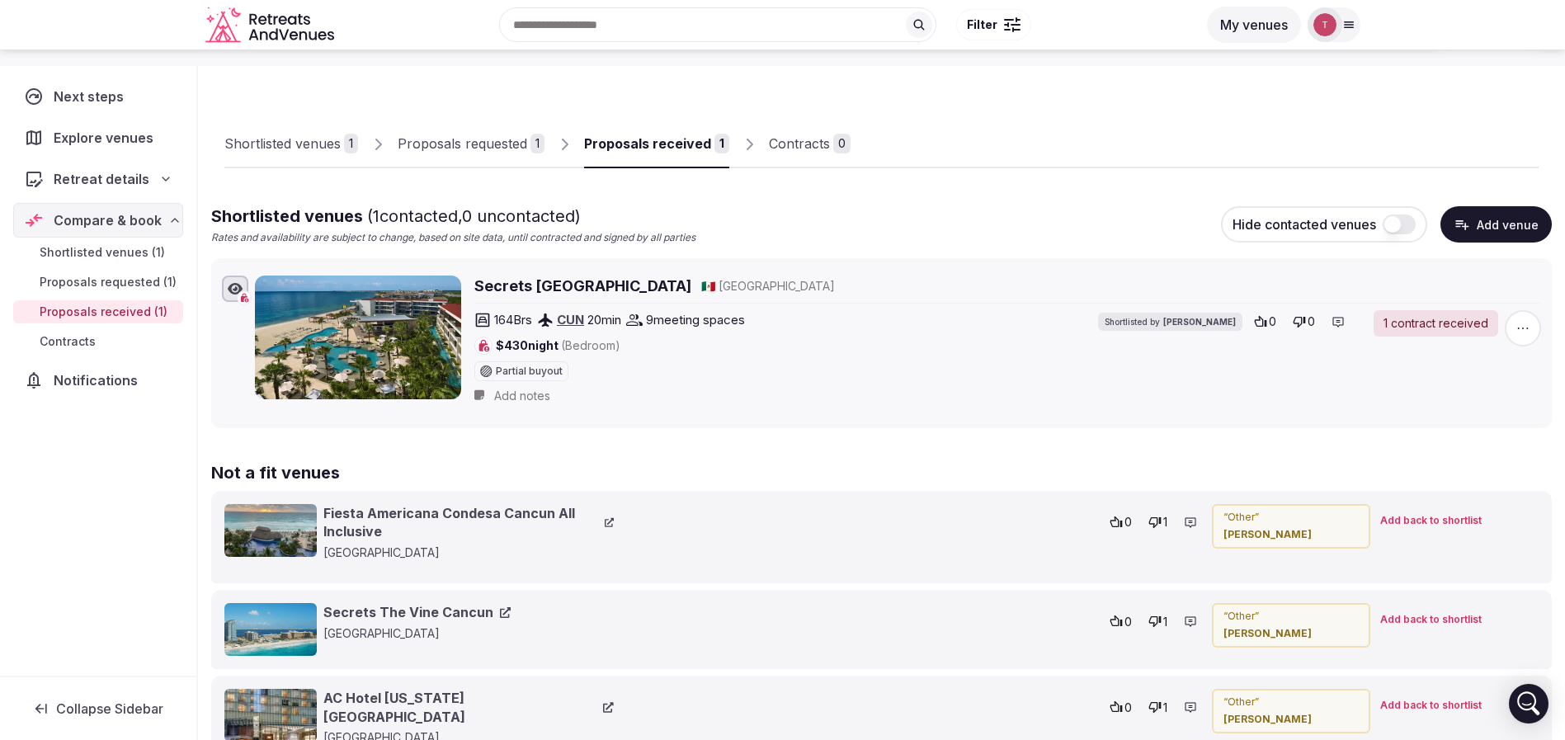
click at [686, 280] on h2 "Secrets [GEOGRAPHIC_DATA]" at bounding box center [582, 286] width 217 height 21
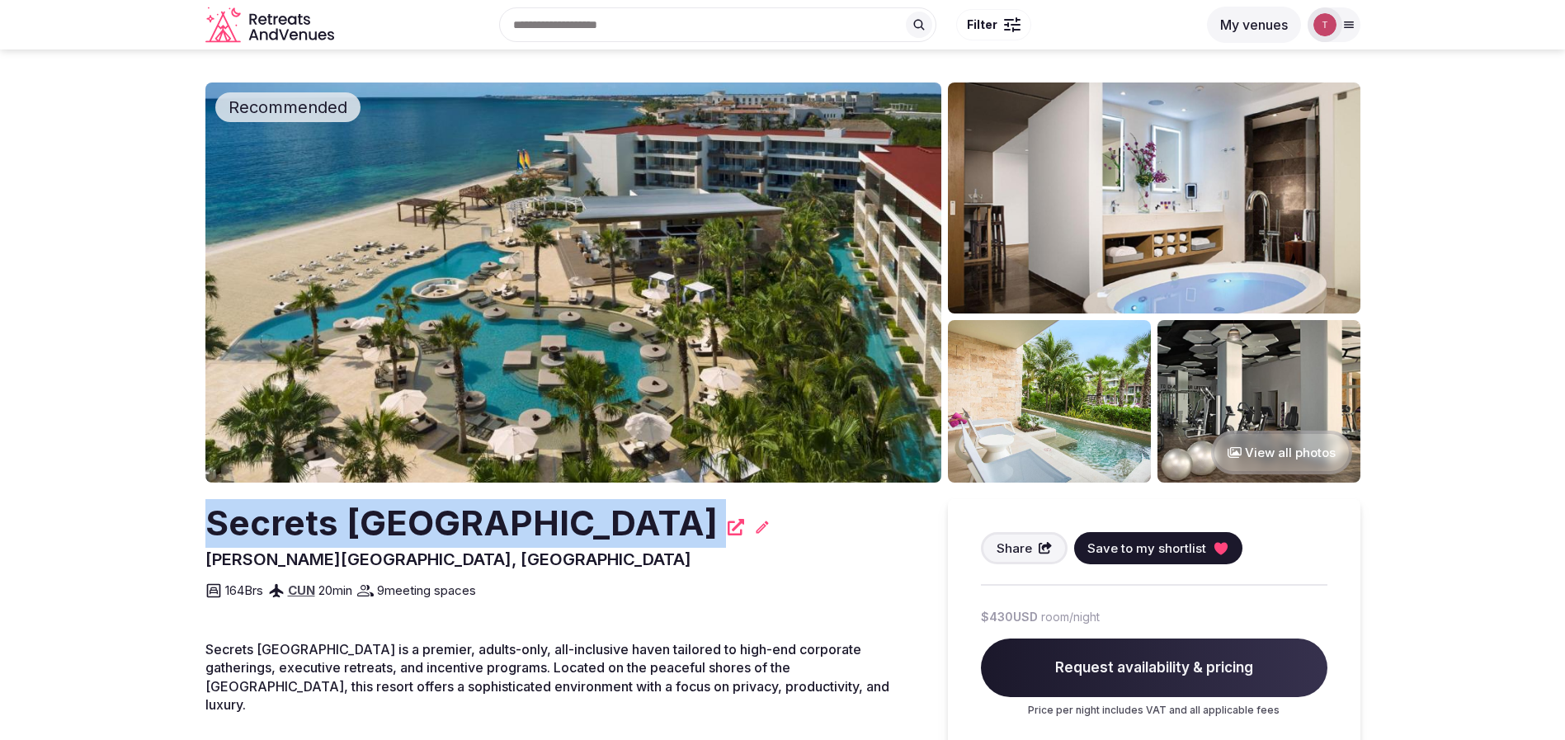
drag, startPoint x: 186, startPoint y: 516, endPoint x: 901, endPoint y: 536, distance: 715.5
copy div "Secrets Riviera Cancún Resort & Spa"
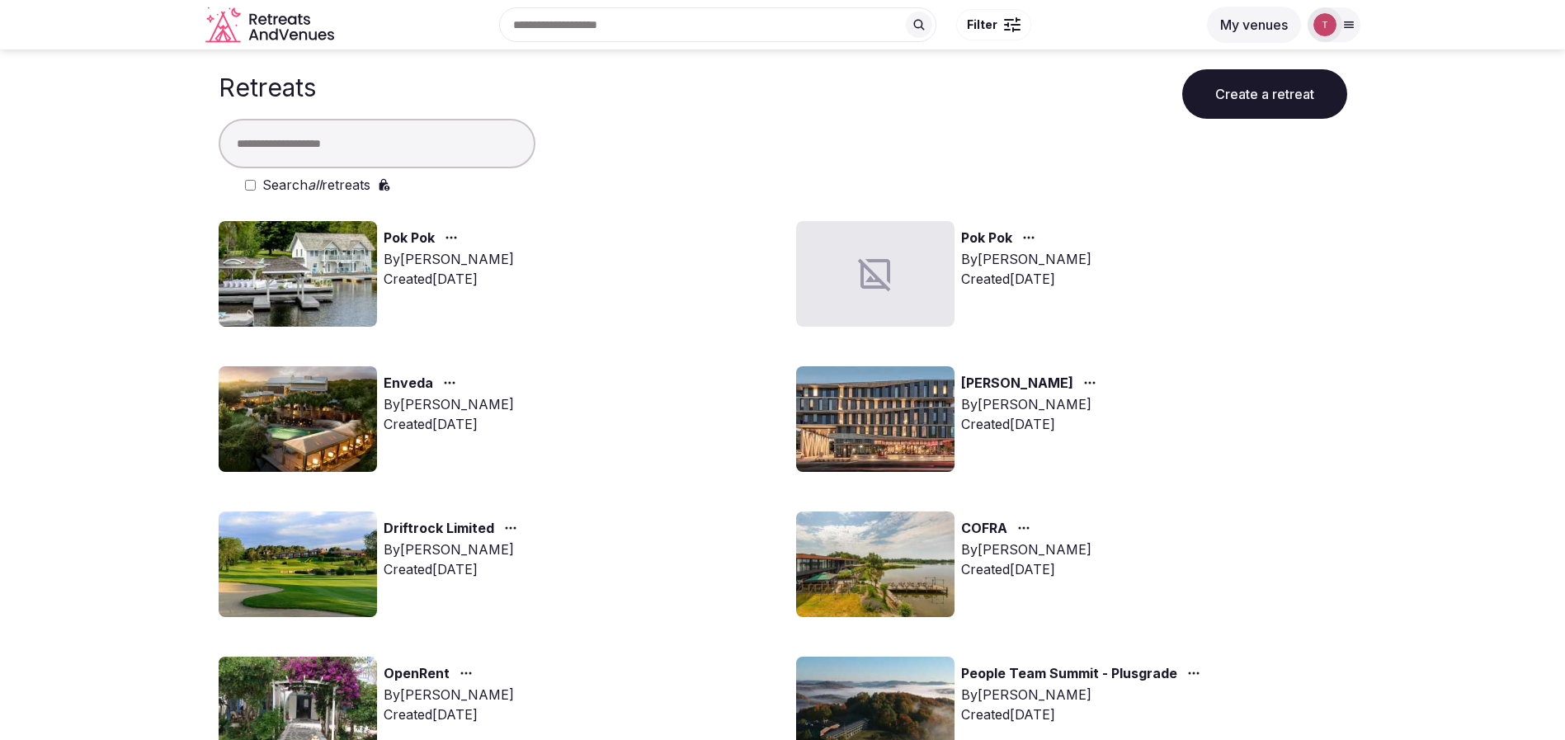
click at [1347, 24] on icon at bounding box center [1348, 25] width 9 height 6
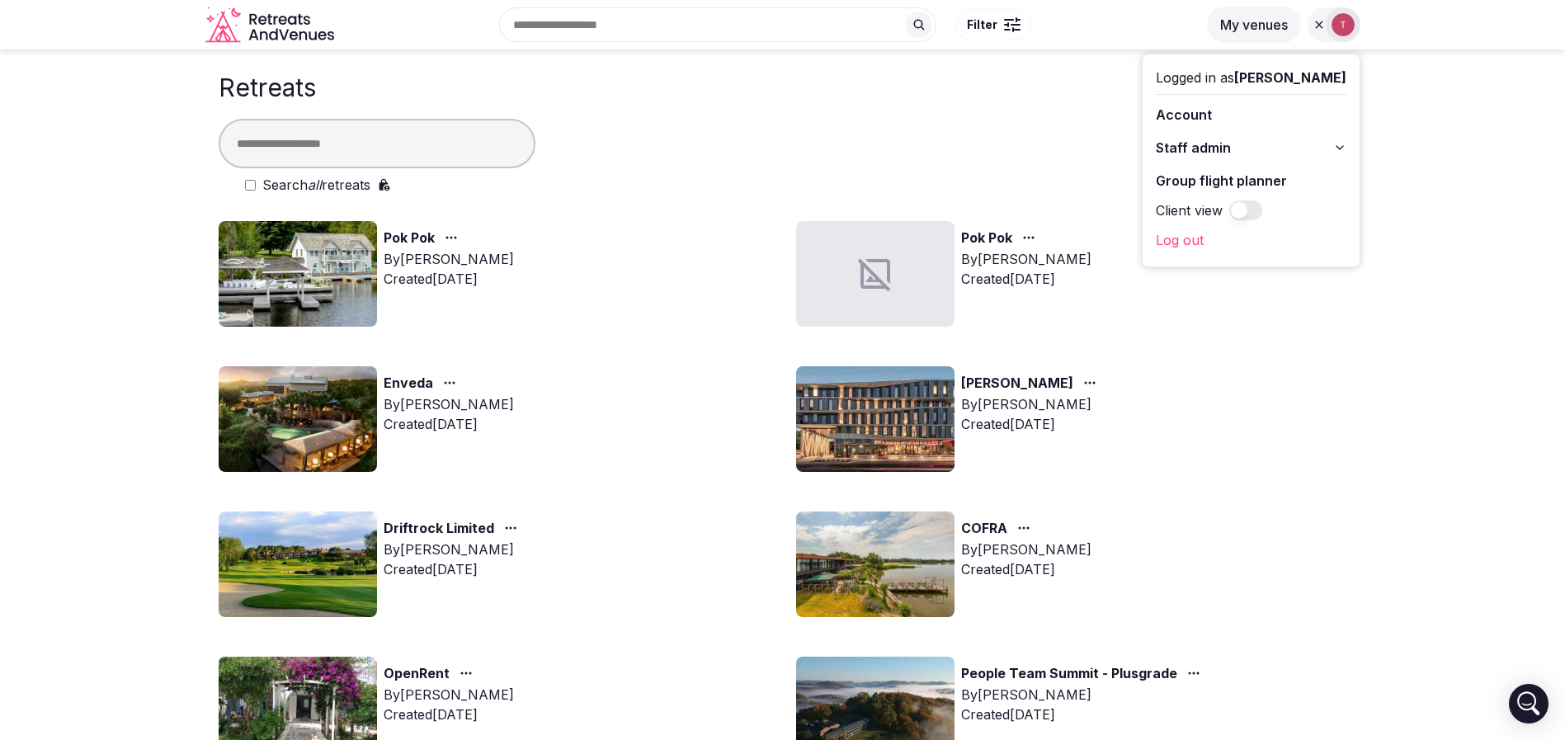
click at [1282, 177] on link "Group flight planner" at bounding box center [1251, 180] width 191 height 26
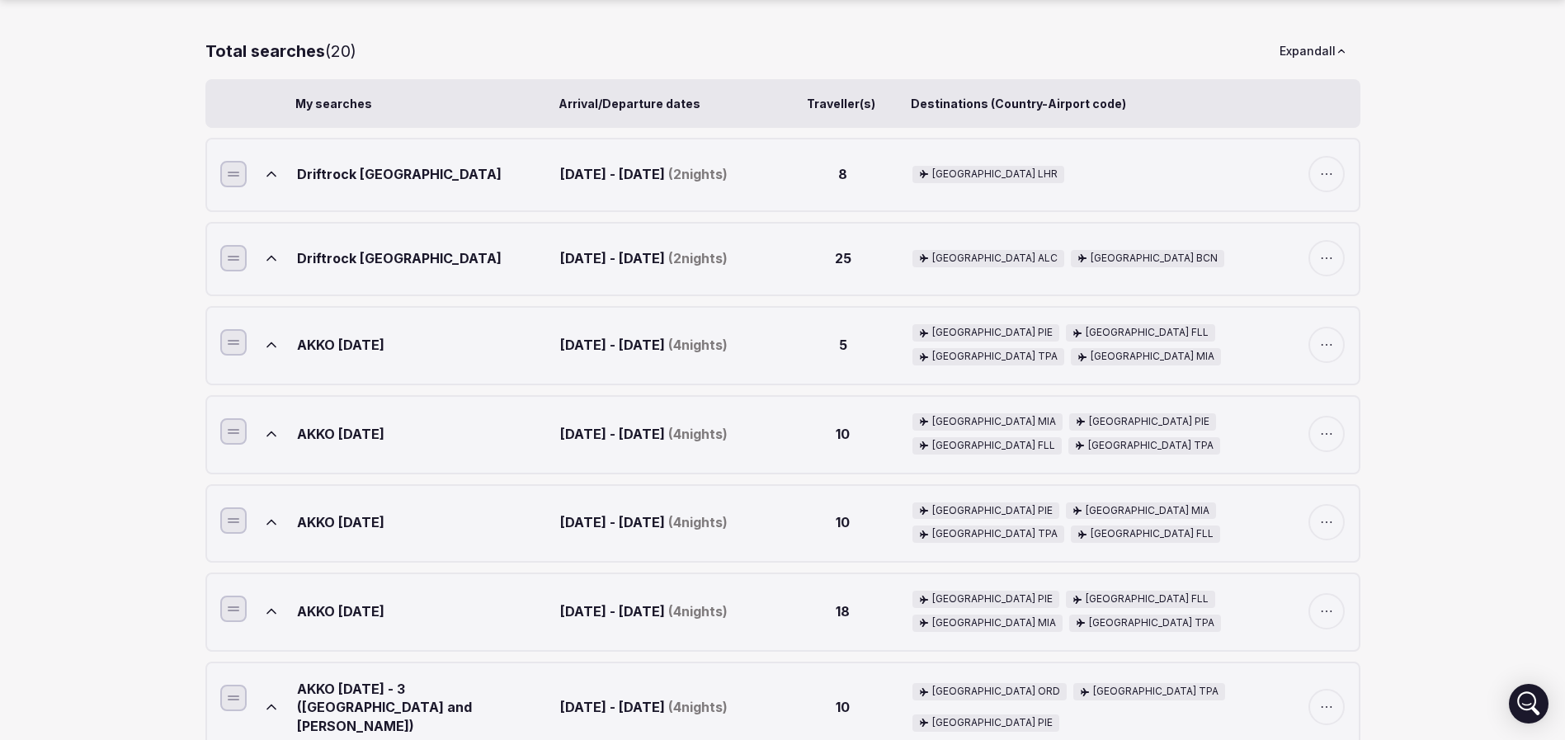
scroll to position [247, 0]
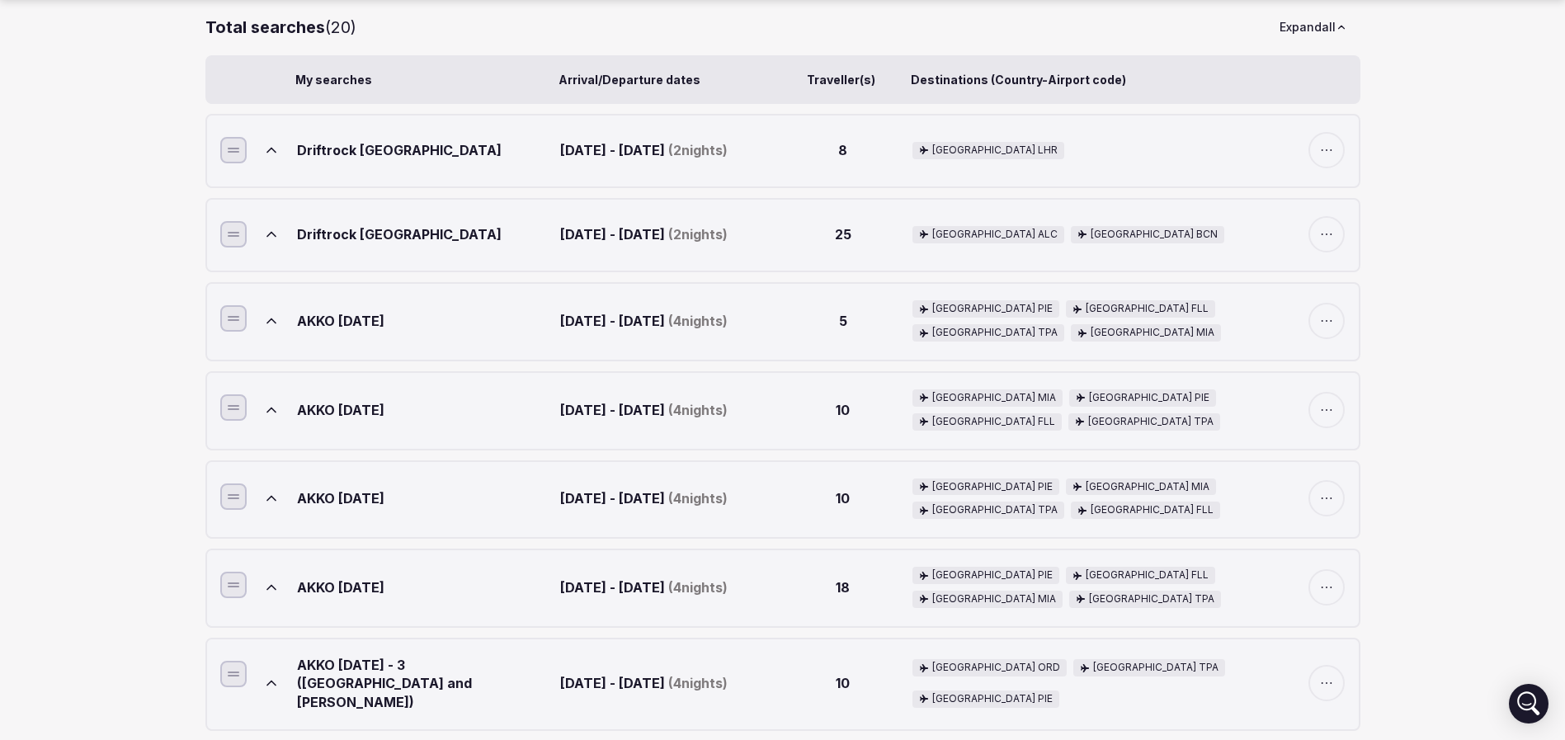
click at [1322, 242] on icon "button" at bounding box center [1326, 234] width 16 height 16
click at [1114, 231] on div "Spain ALC Spain BCN" at bounding box center [1084, 234] width 345 height 36
click at [282, 240] on button at bounding box center [271, 234] width 36 height 36
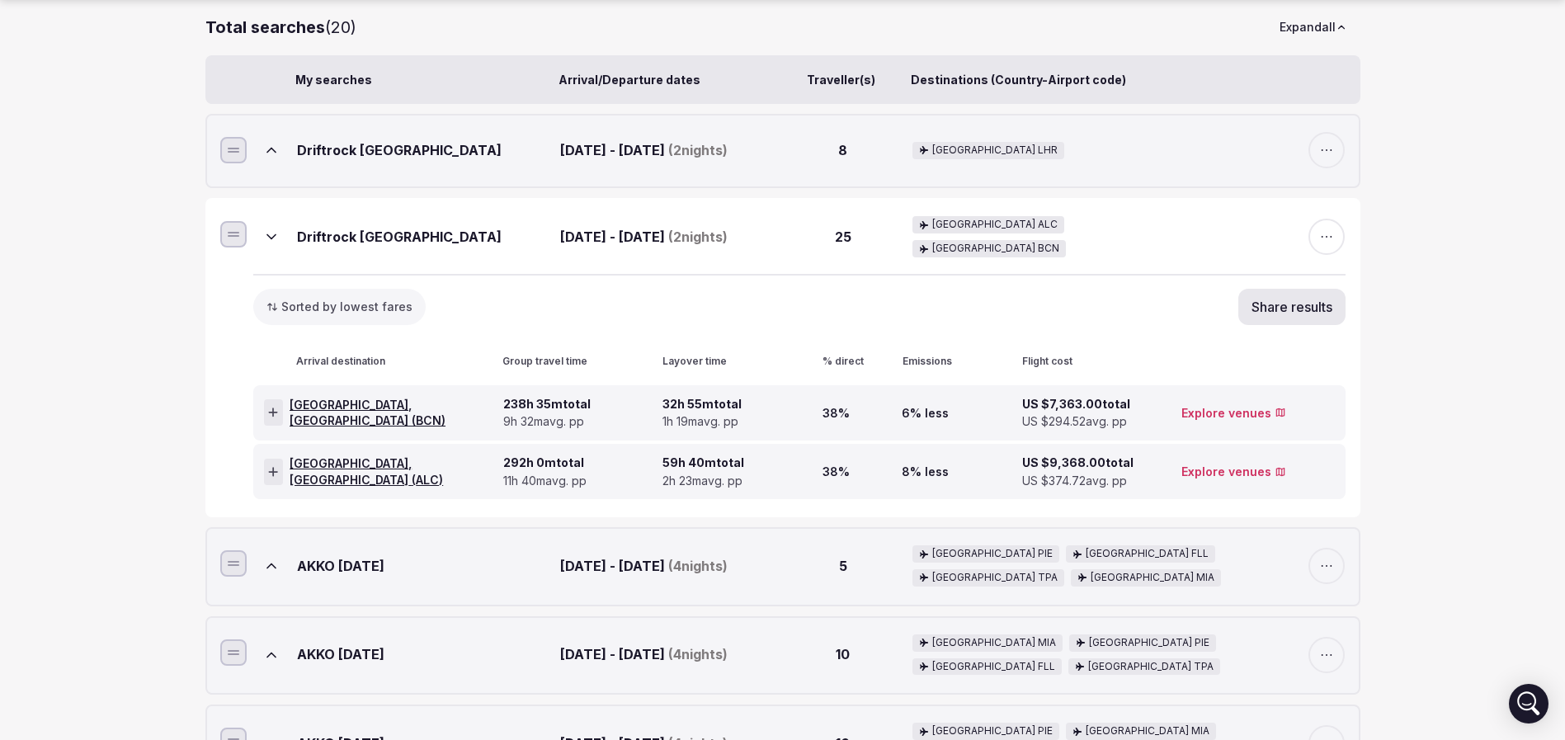
click at [1305, 322] on button "Share results" at bounding box center [1291, 307] width 107 height 36
click at [1317, 227] on icon at bounding box center [1320, 224] width 18 height 18
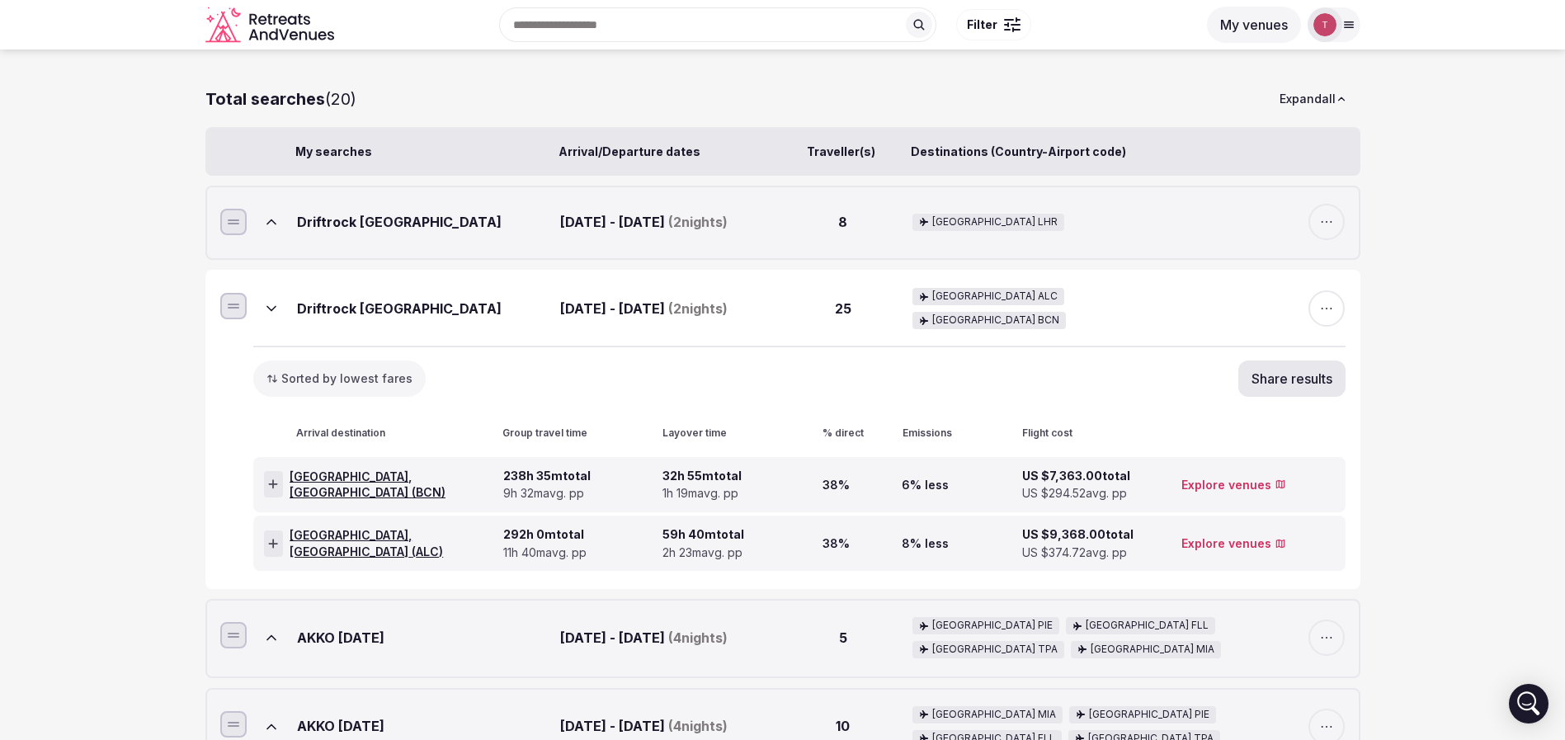
scroll to position [124, 0]
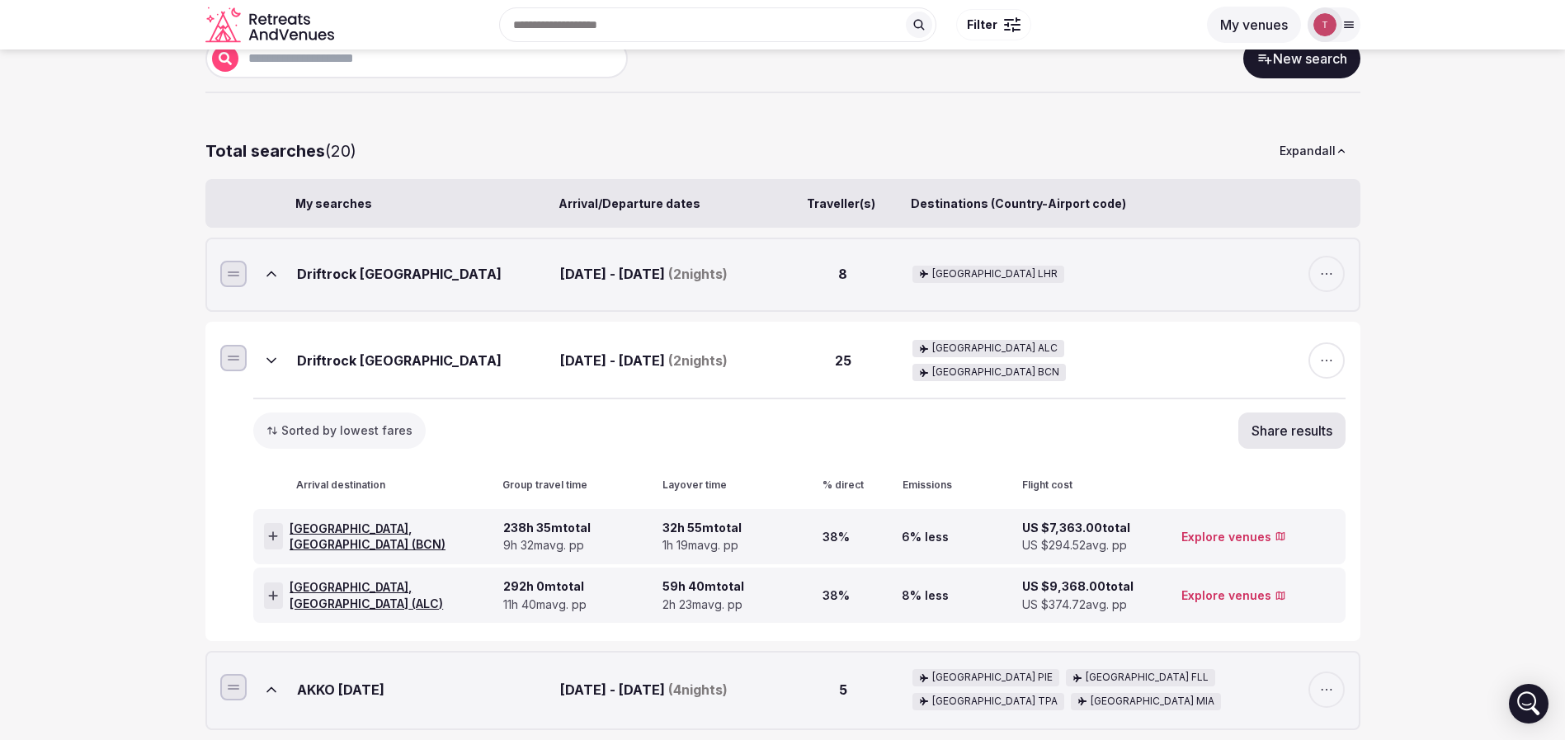
click at [269, 277] on icon at bounding box center [271, 274] width 16 height 16
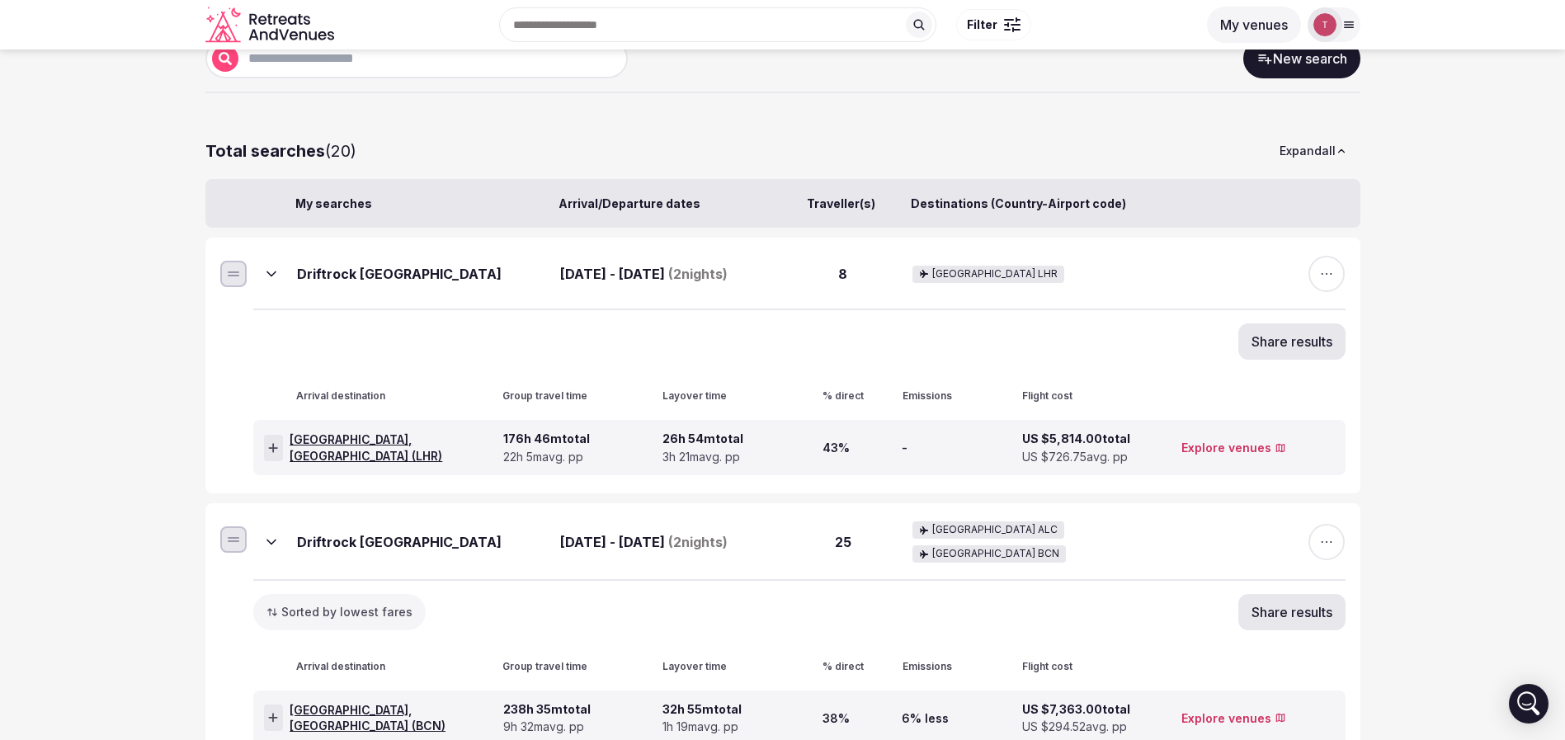
click at [1317, 281] on span "button" at bounding box center [1326, 274] width 36 height 36
click at [1275, 355] on button "Share results" at bounding box center [1291, 341] width 107 height 36
click at [1322, 261] on icon at bounding box center [1320, 260] width 18 height 18
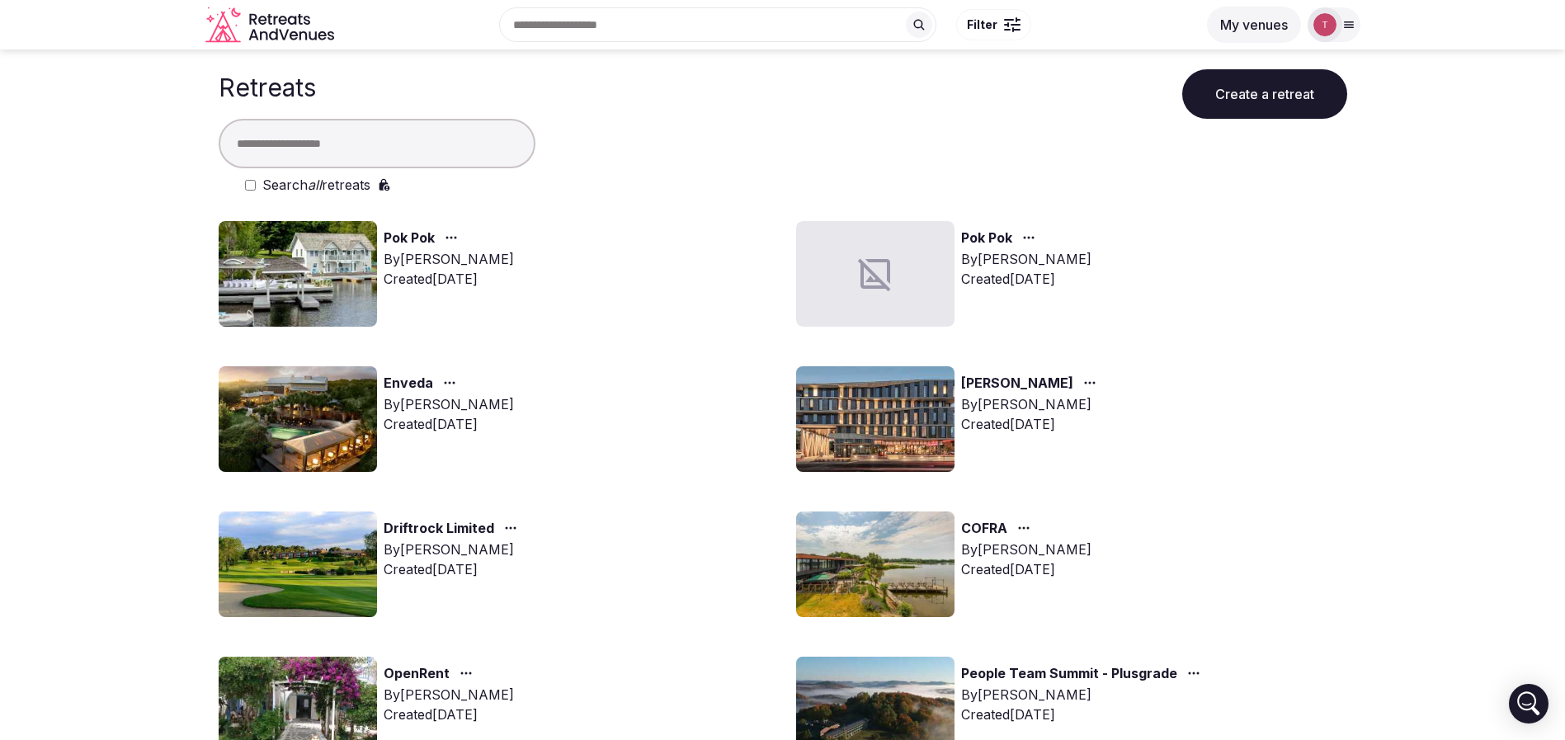
scroll to position [1175, 0]
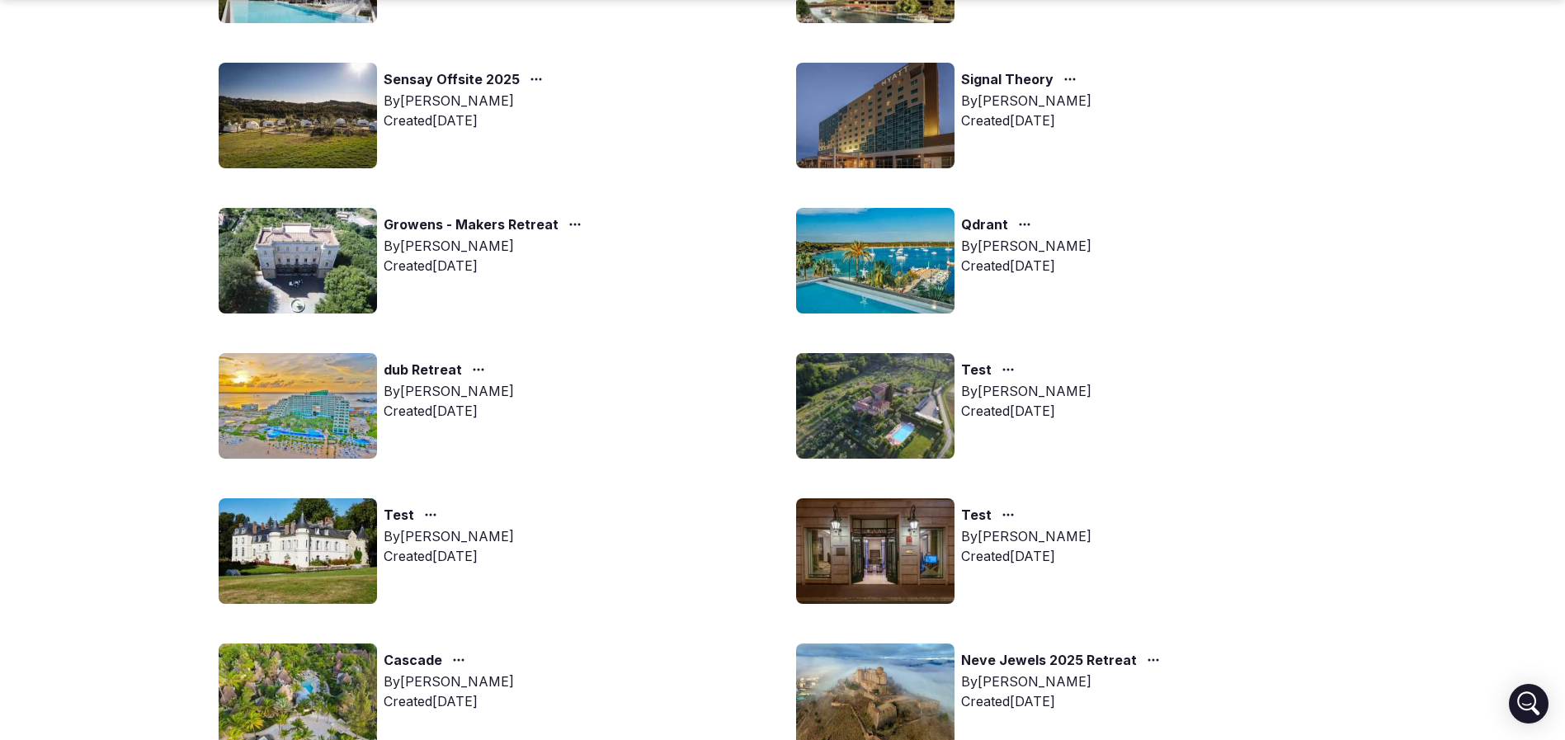
click at [285, 405] on img at bounding box center [298, 406] width 158 height 106
click at [318, 404] on img at bounding box center [298, 406] width 158 height 106
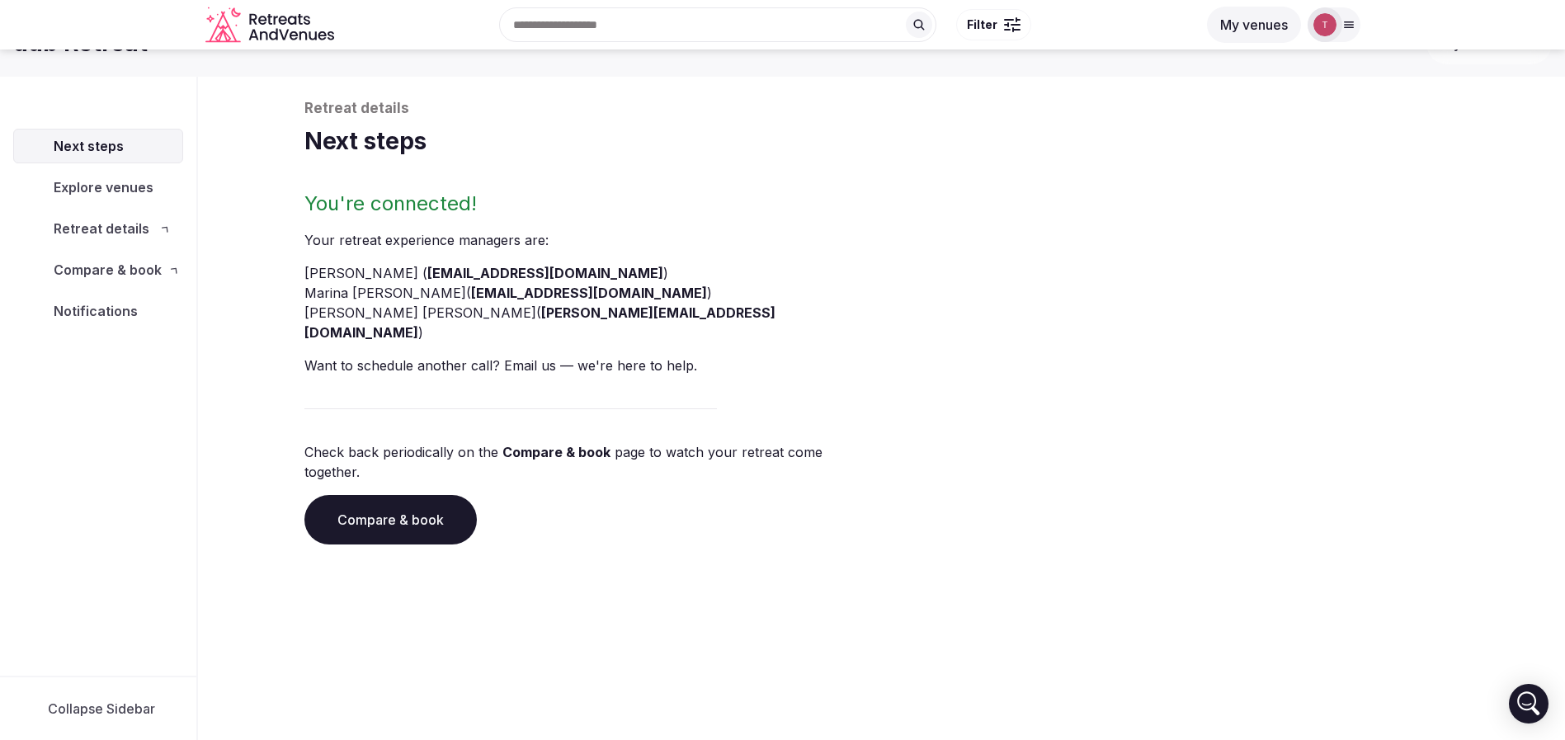
scroll to position [56, 0]
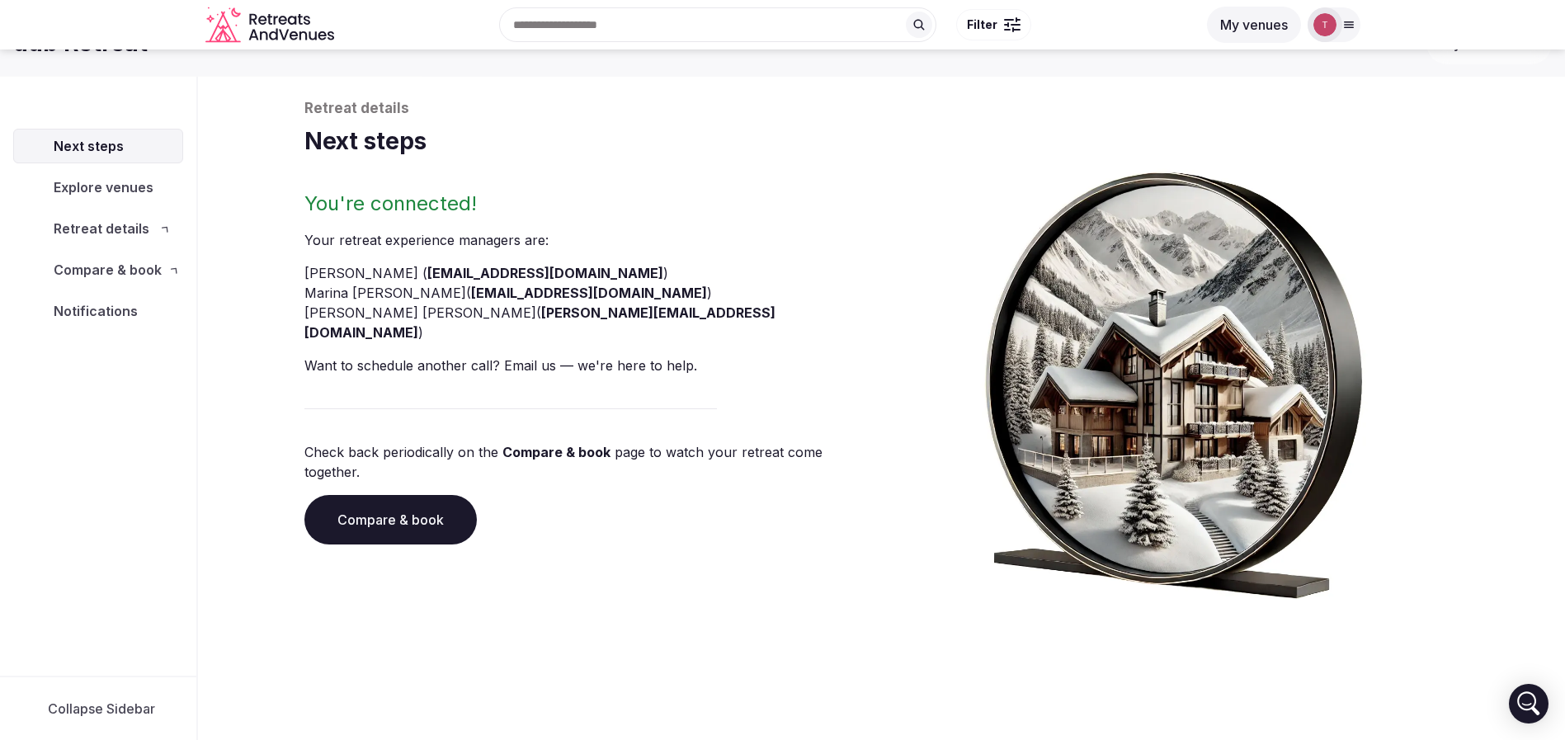
click at [418, 370] on div "You're connected! Your retreat experience manager s are : [PERSON_NAME] ( [EMAI…" at bounding box center [589, 395] width 571 height 408
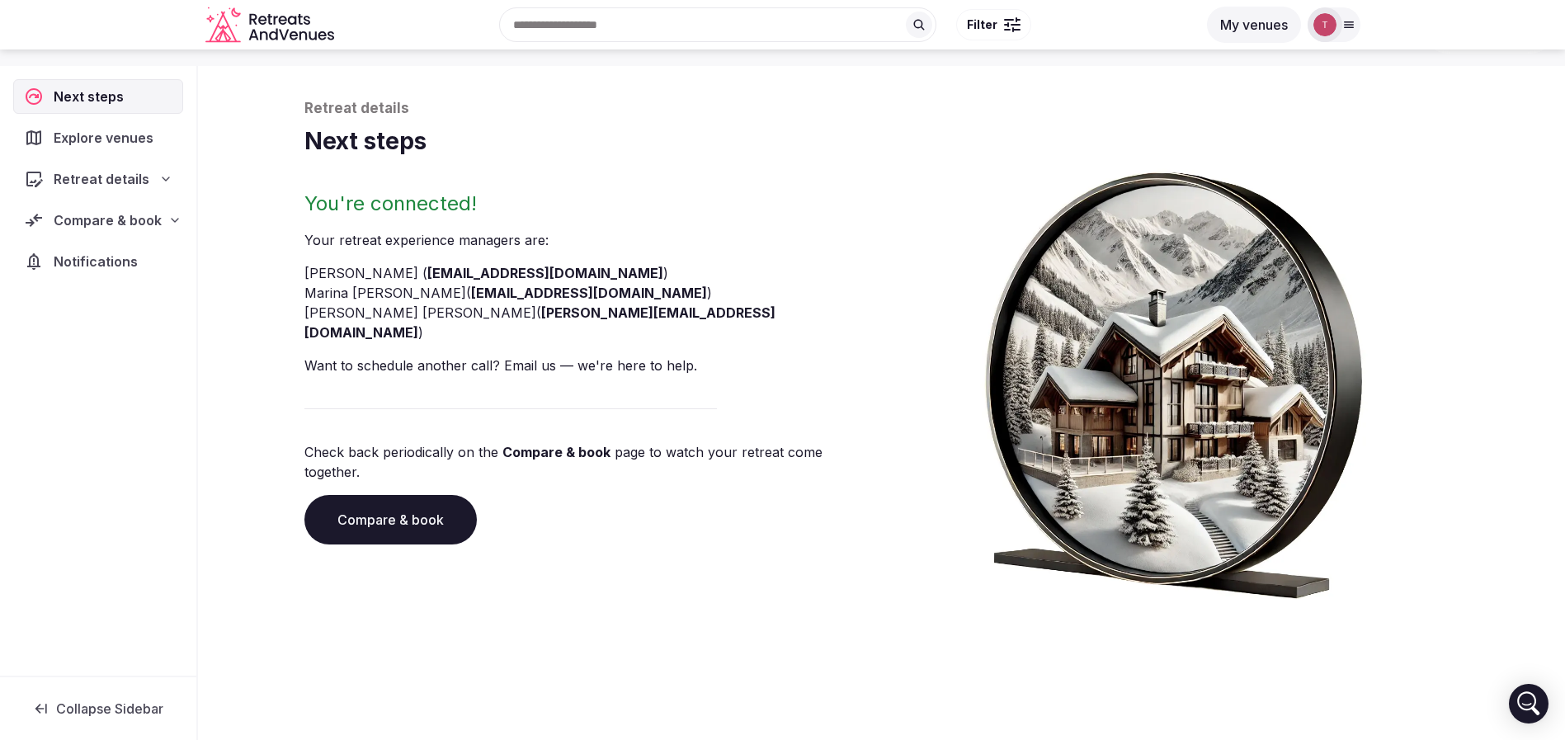
click at [407, 495] on link "Compare & book" at bounding box center [390, 519] width 172 height 49
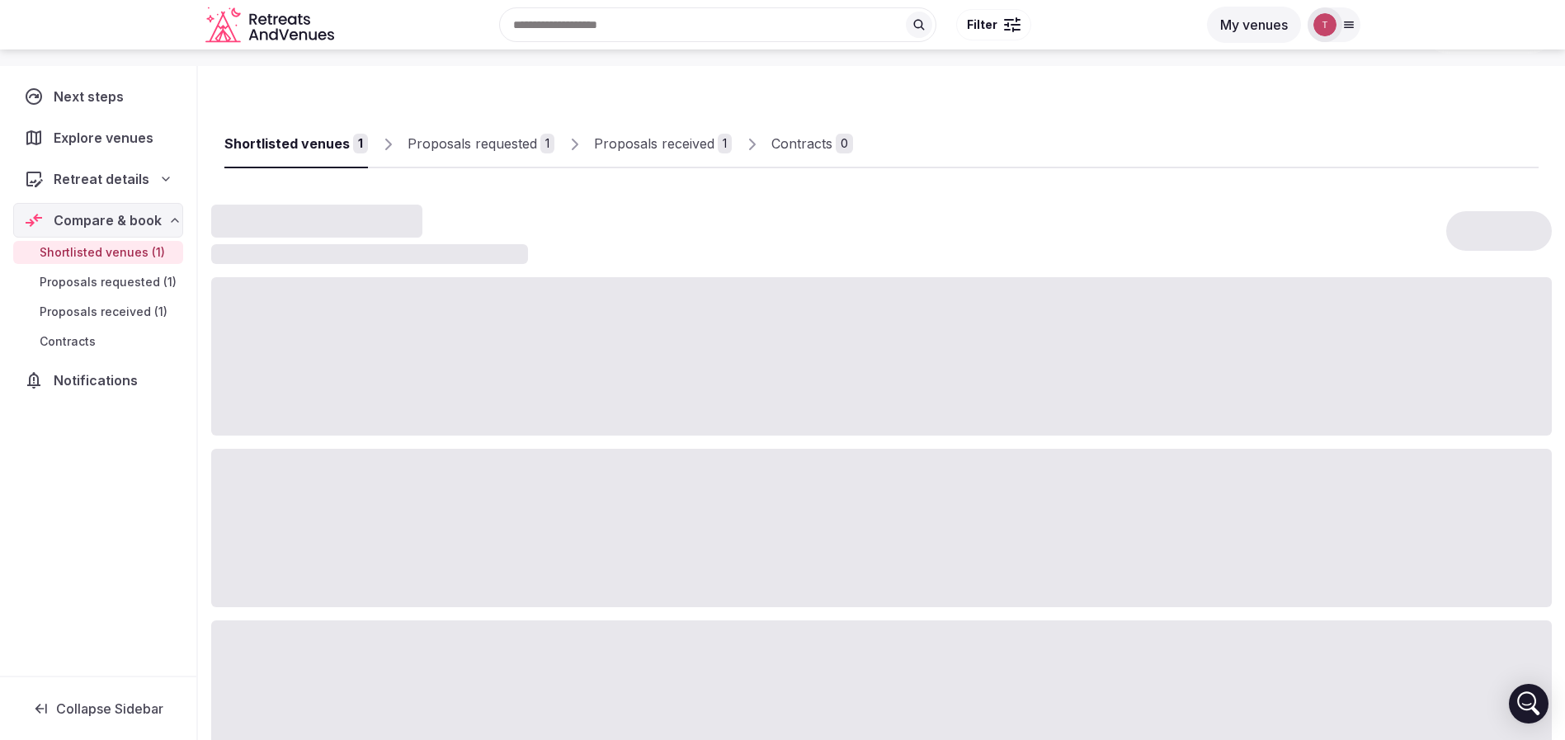
click at [407, 488] on div at bounding box center [881, 528] width 1341 height 158
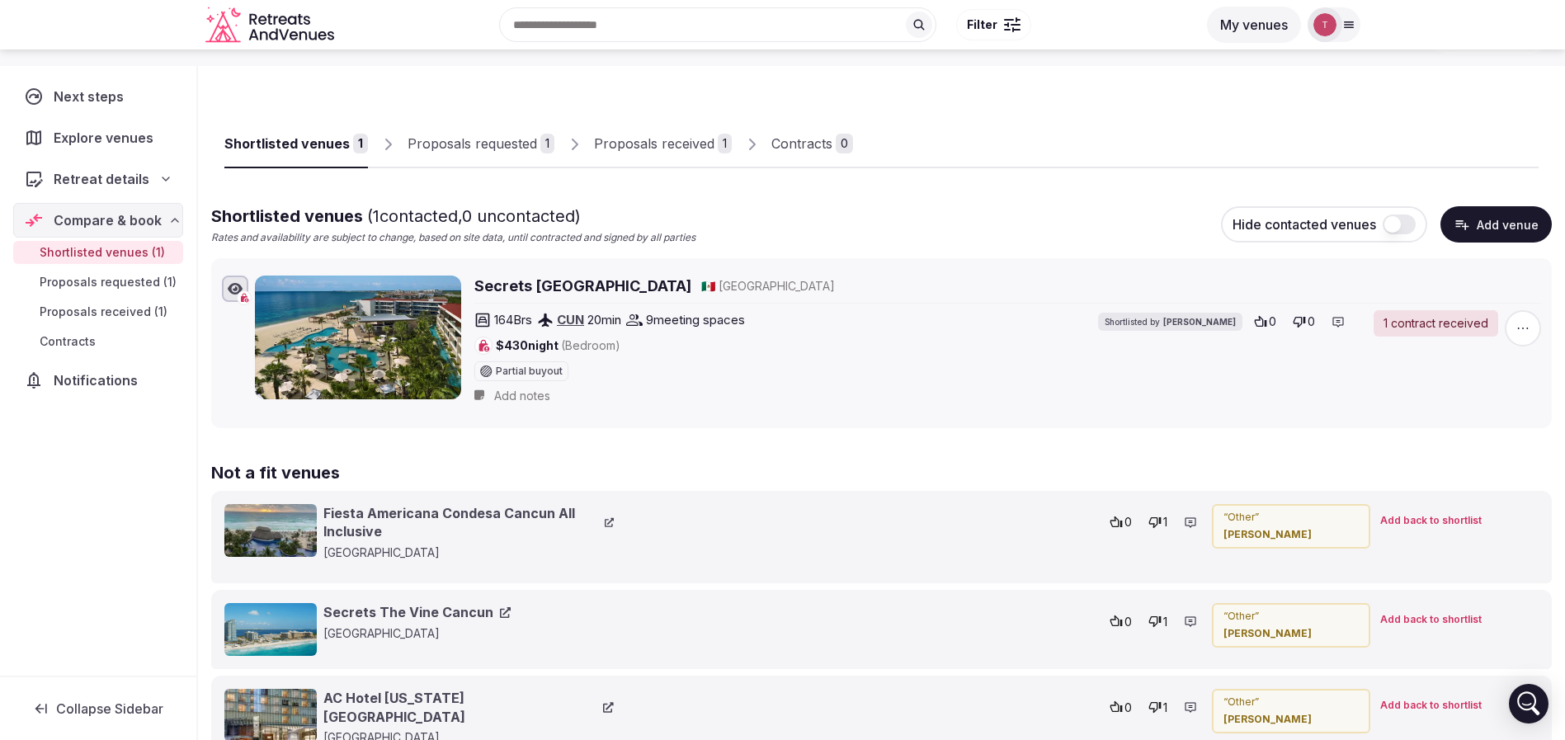
click at [686, 134] on div "Proposals received" at bounding box center [654, 144] width 120 height 20
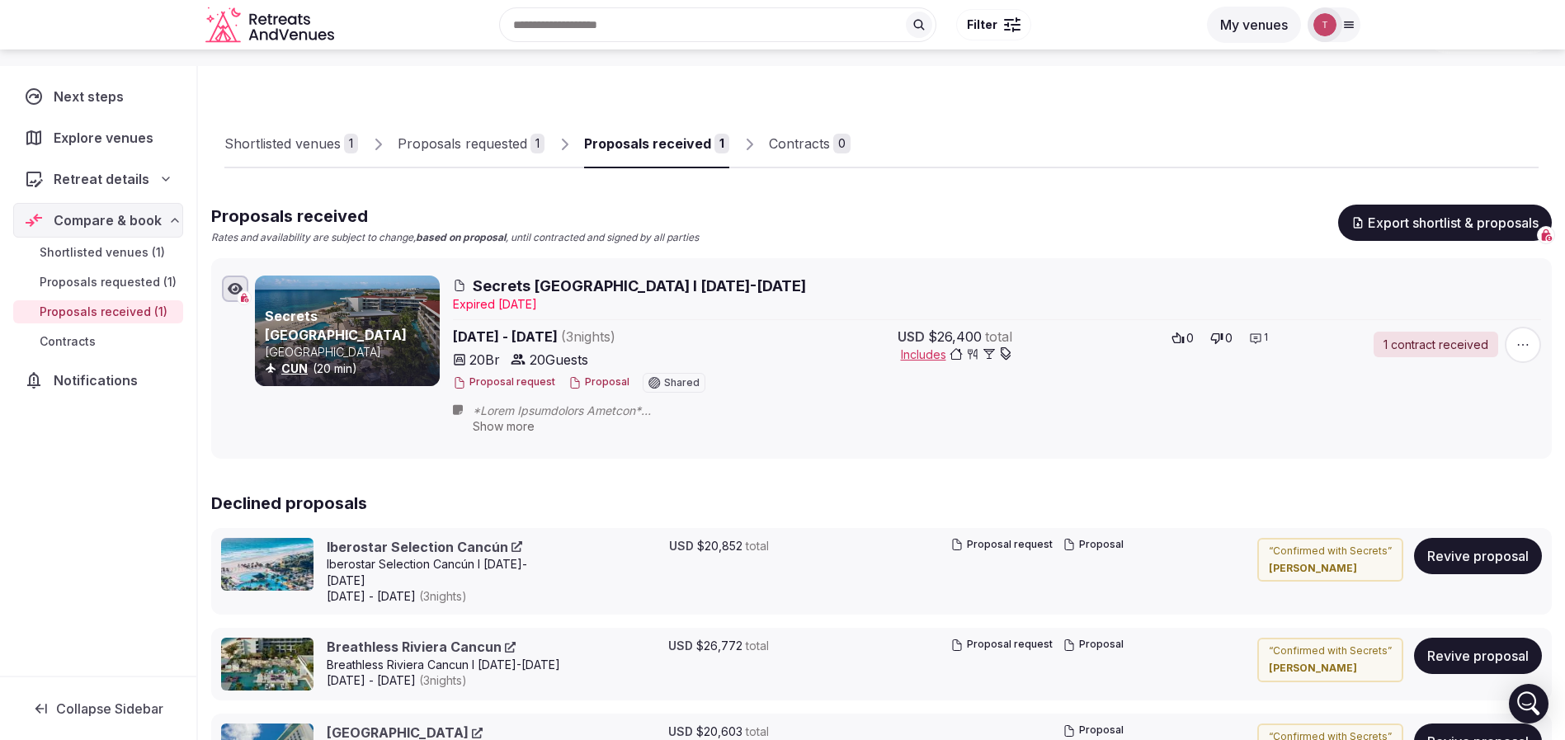
click at [758, 144] on div "Contracts 0" at bounding box center [803, 143] width 95 height 49
click at [799, 136] on div "Contracts" at bounding box center [799, 144] width 61 height 20
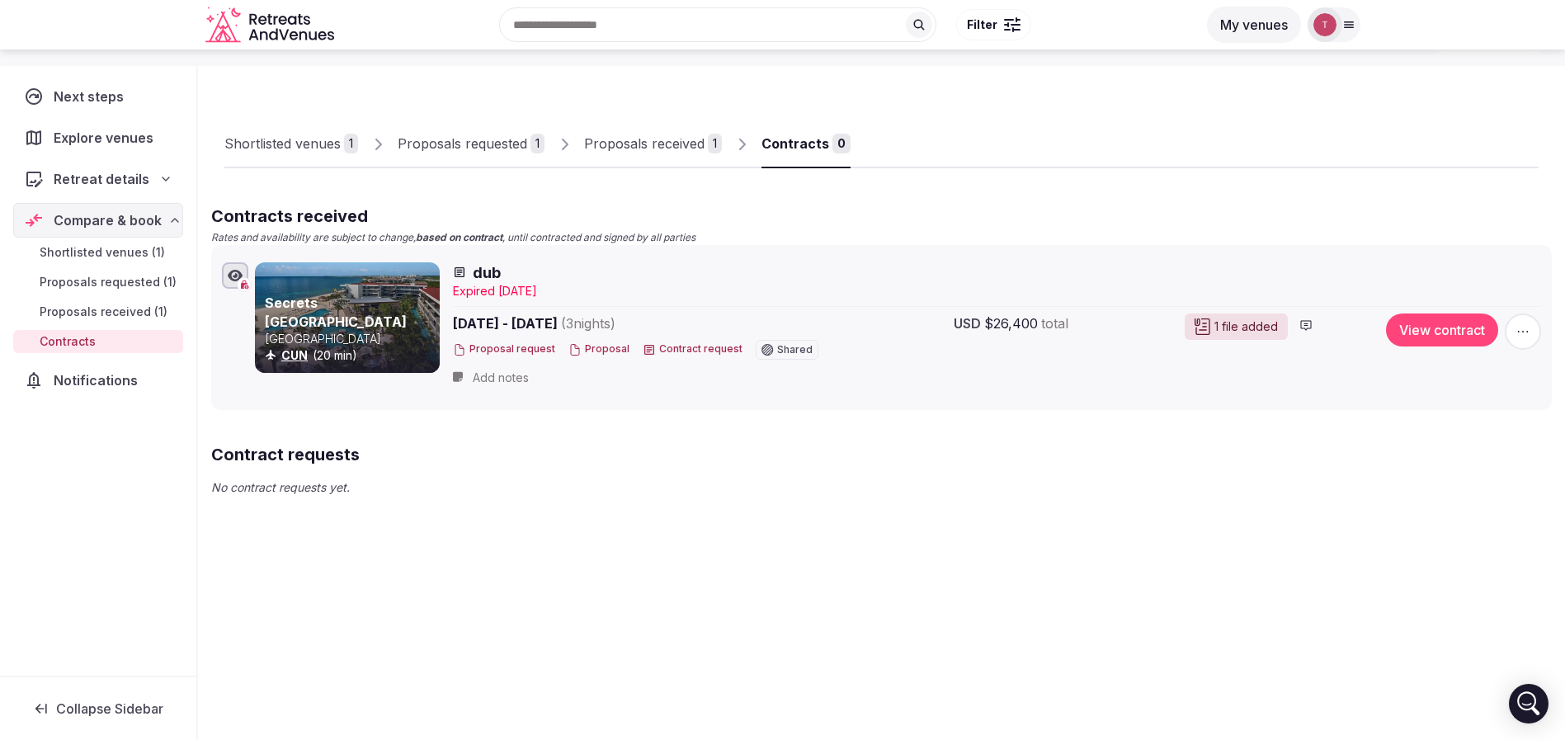
click at [1449, 336] on button "View contract" at bounding box center [1442, 329] width 112 height 33
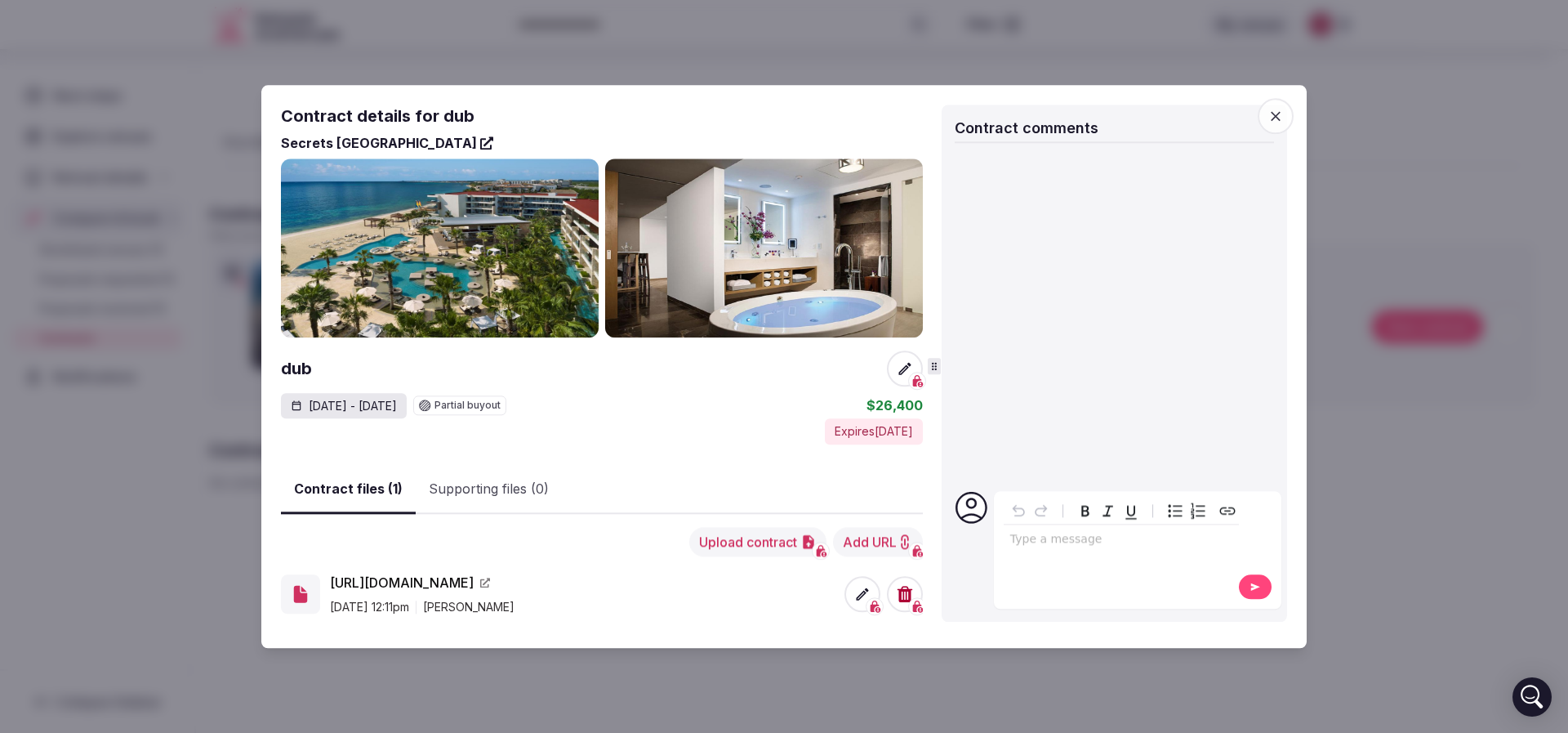
click at [1280, 117] on icon "button" at bounding box center [1275, 116] width 16 height 16
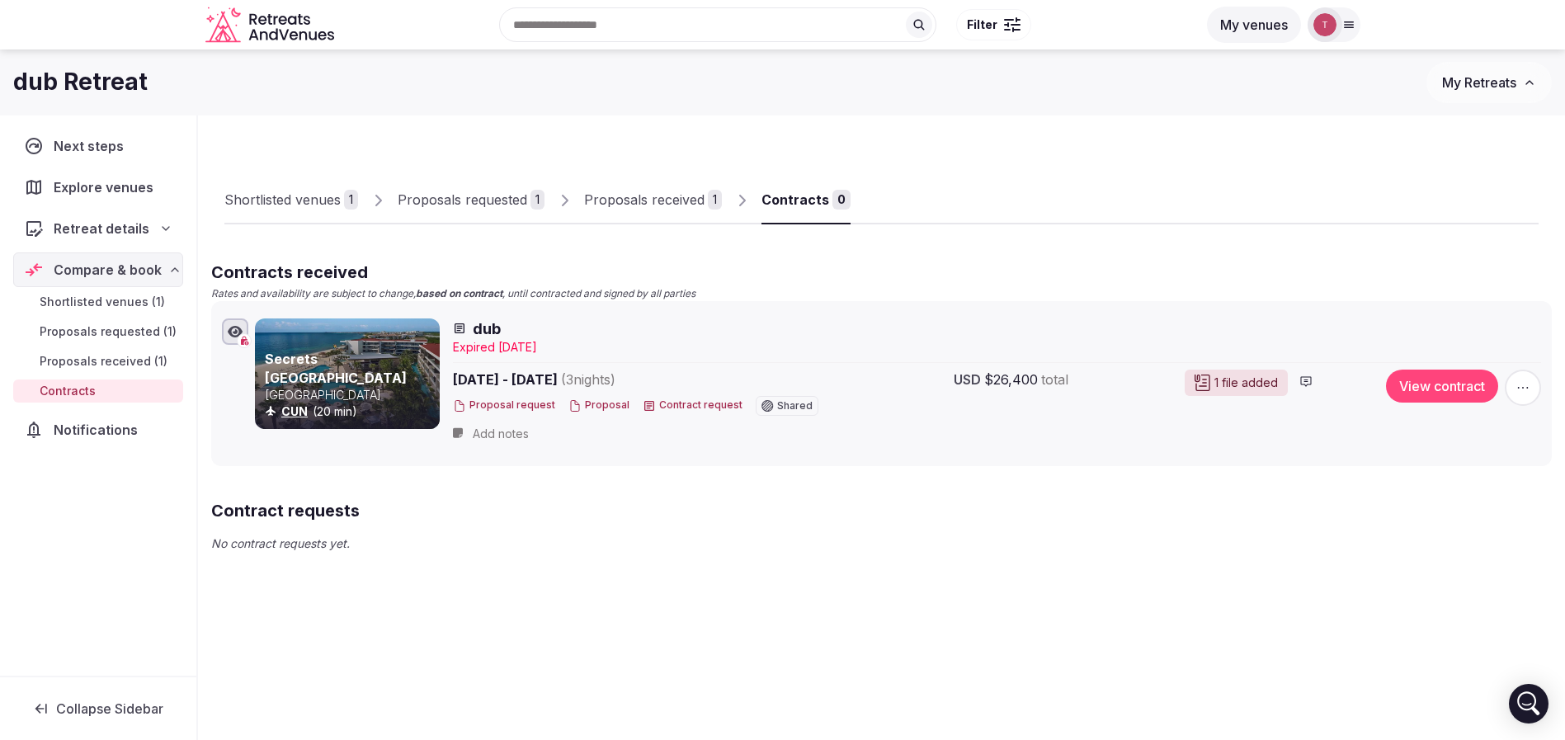
click at [281, 29] on icon "Retreats and Venues company logo" at bounding box center [271, 25] width 132 height 37
